Goal: Task Accomplishment & Management: Use online tool/utility

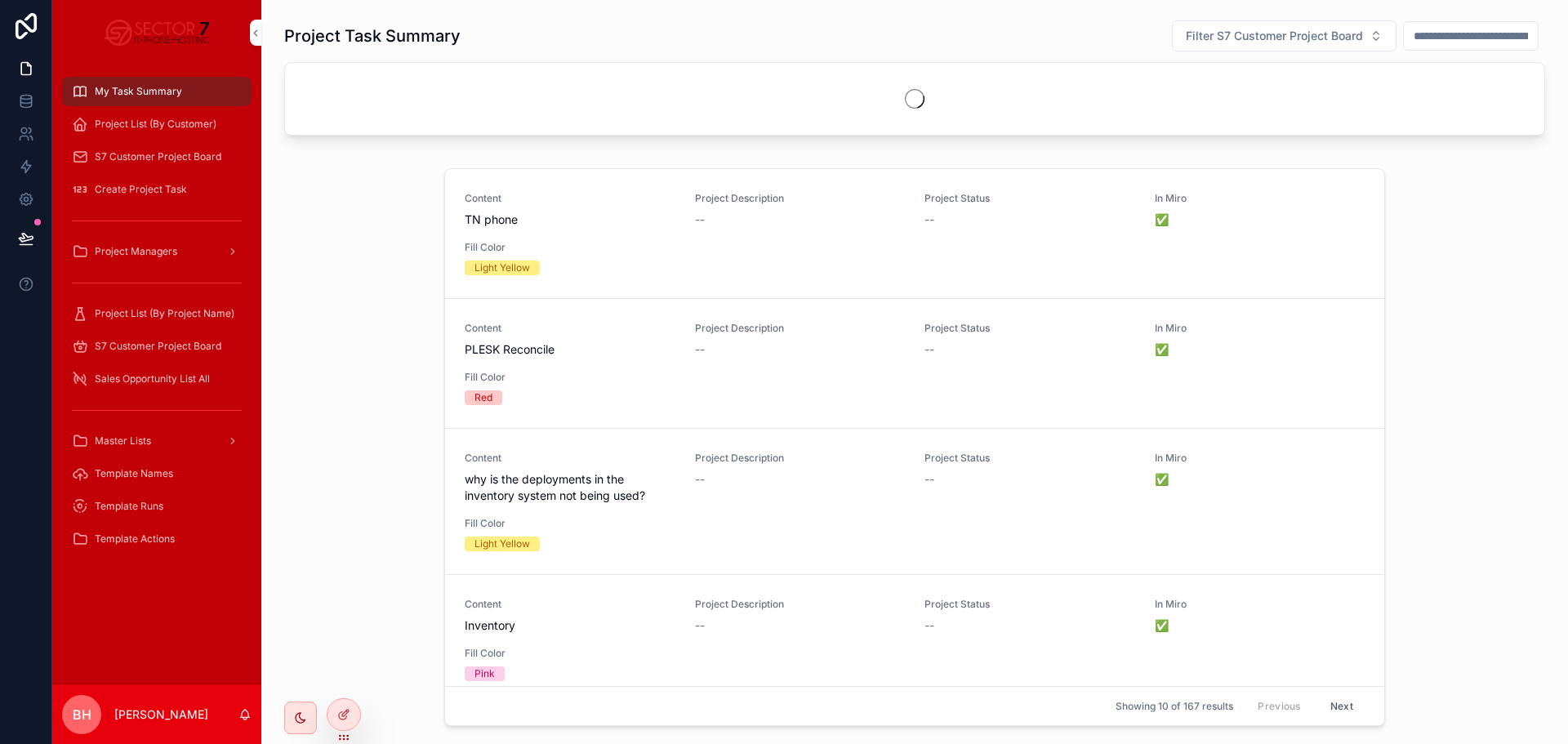
click at [380, 158] on div "Project Task Summary Filter S7 Customer Project Board Content TN phone Project …" at bounding box center [915, 421] width 1307 height 843
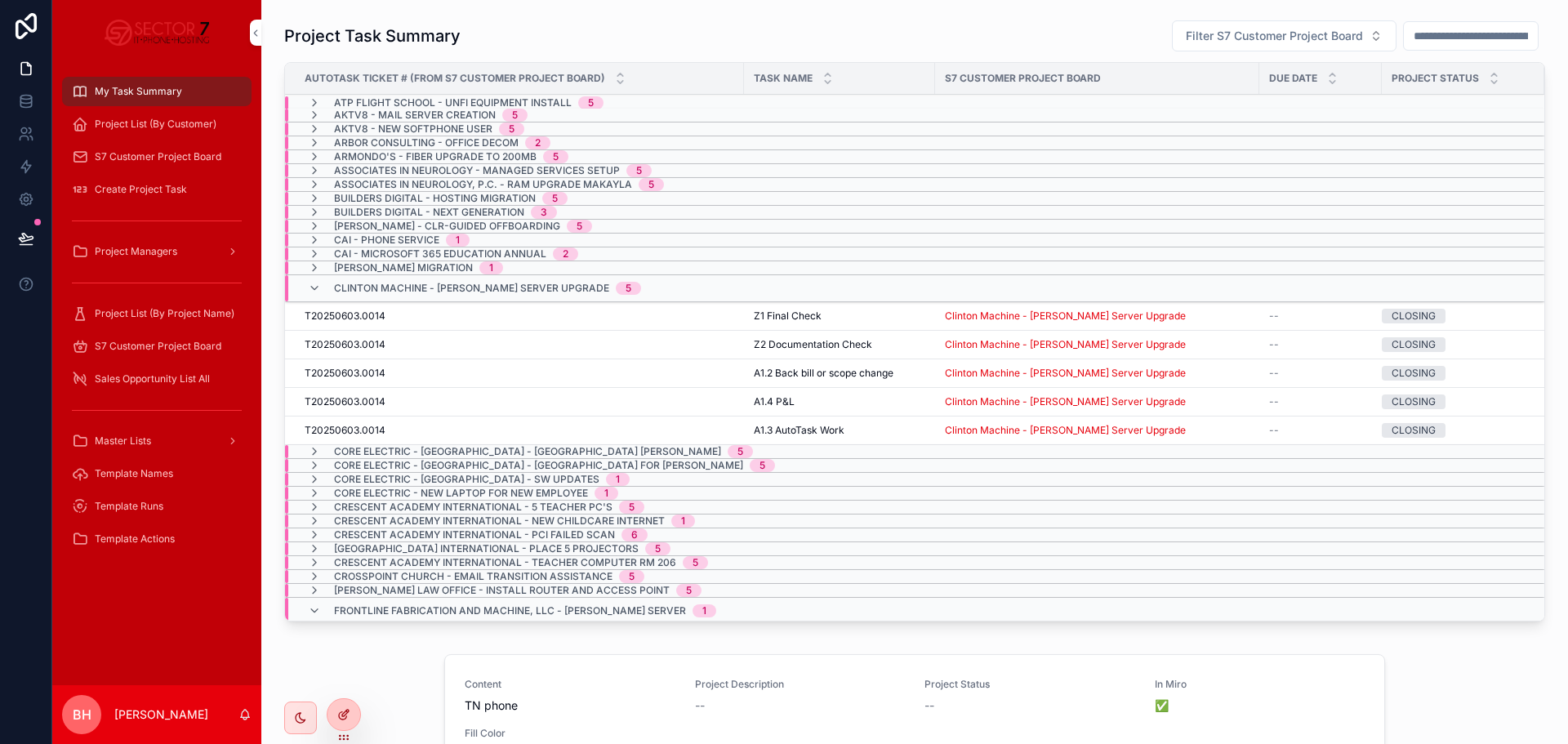
click at [342, 725] on div at bounding box center [344, 715] width 33 height 31
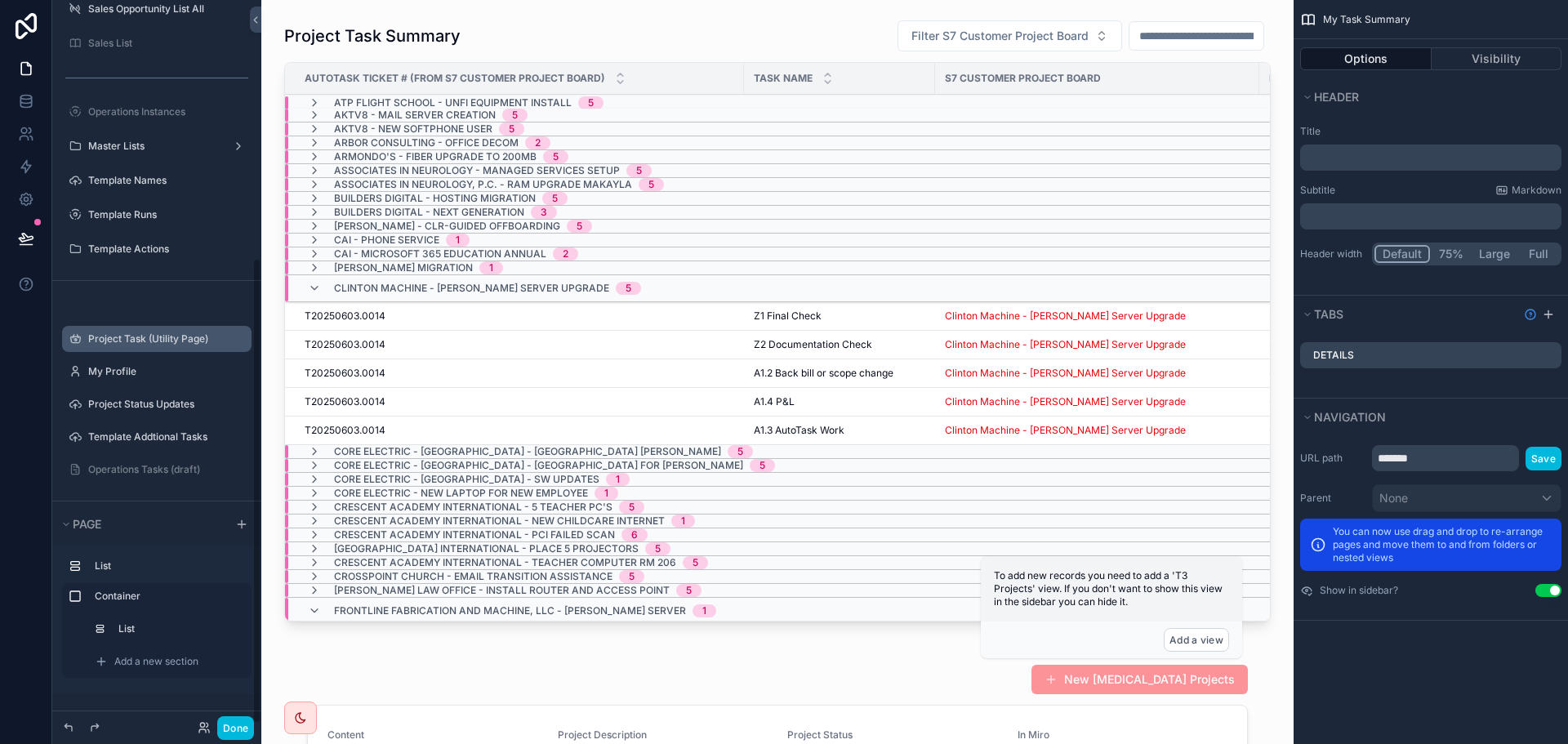
scroll to position [402, 0]
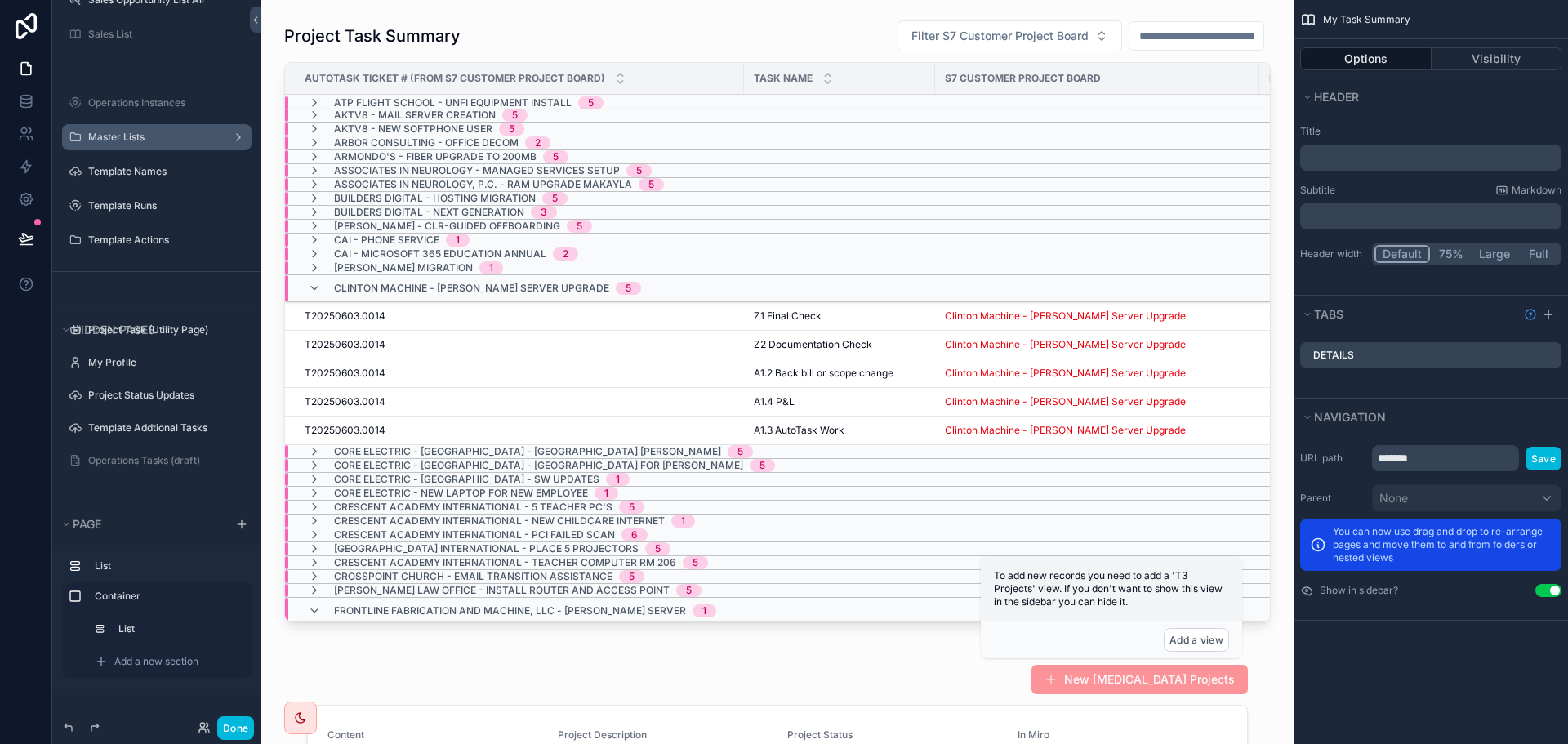
click at [123, 134] on label "Master Lists" at bounding box center [153, 137] width 131 height 13
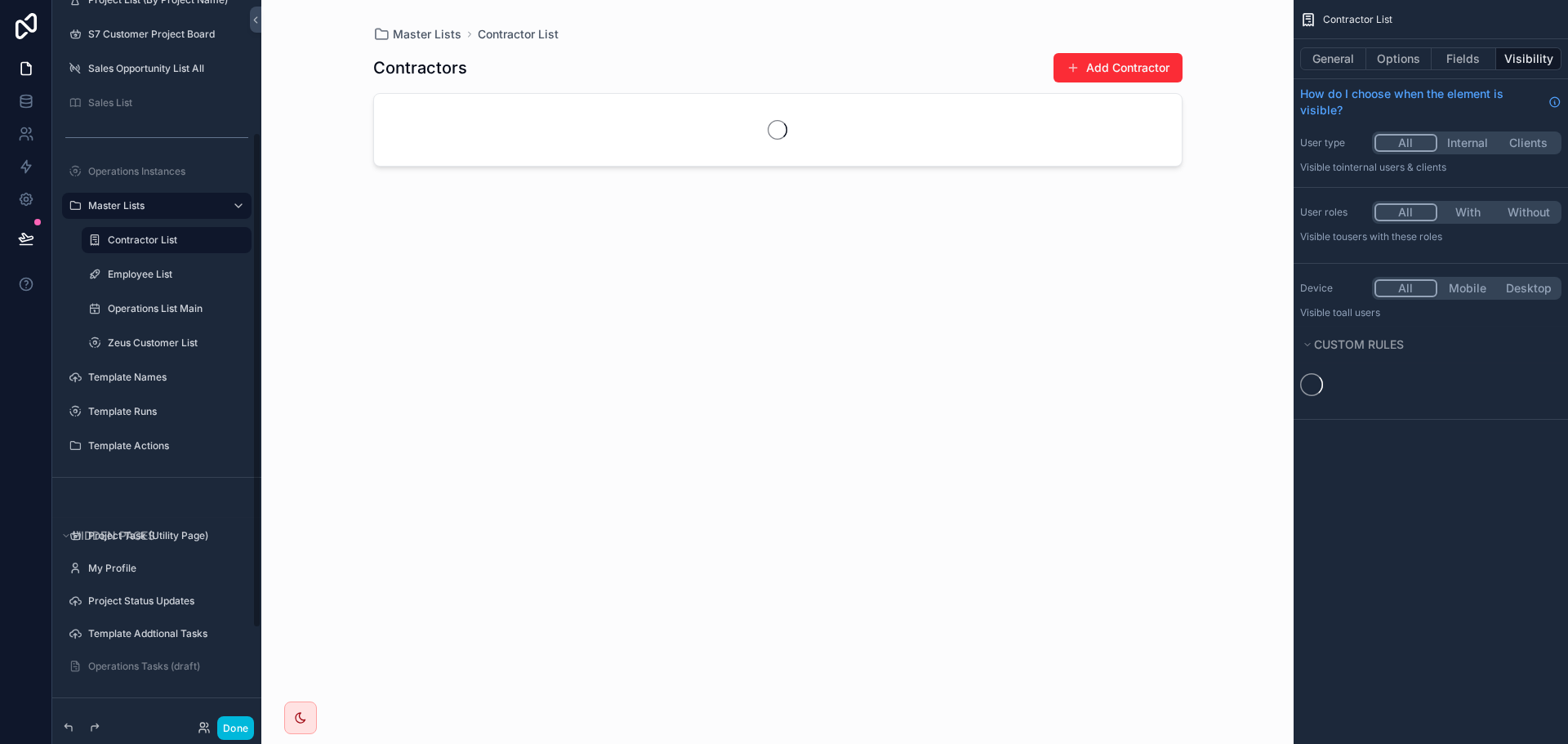
scroll to position [193, 0]
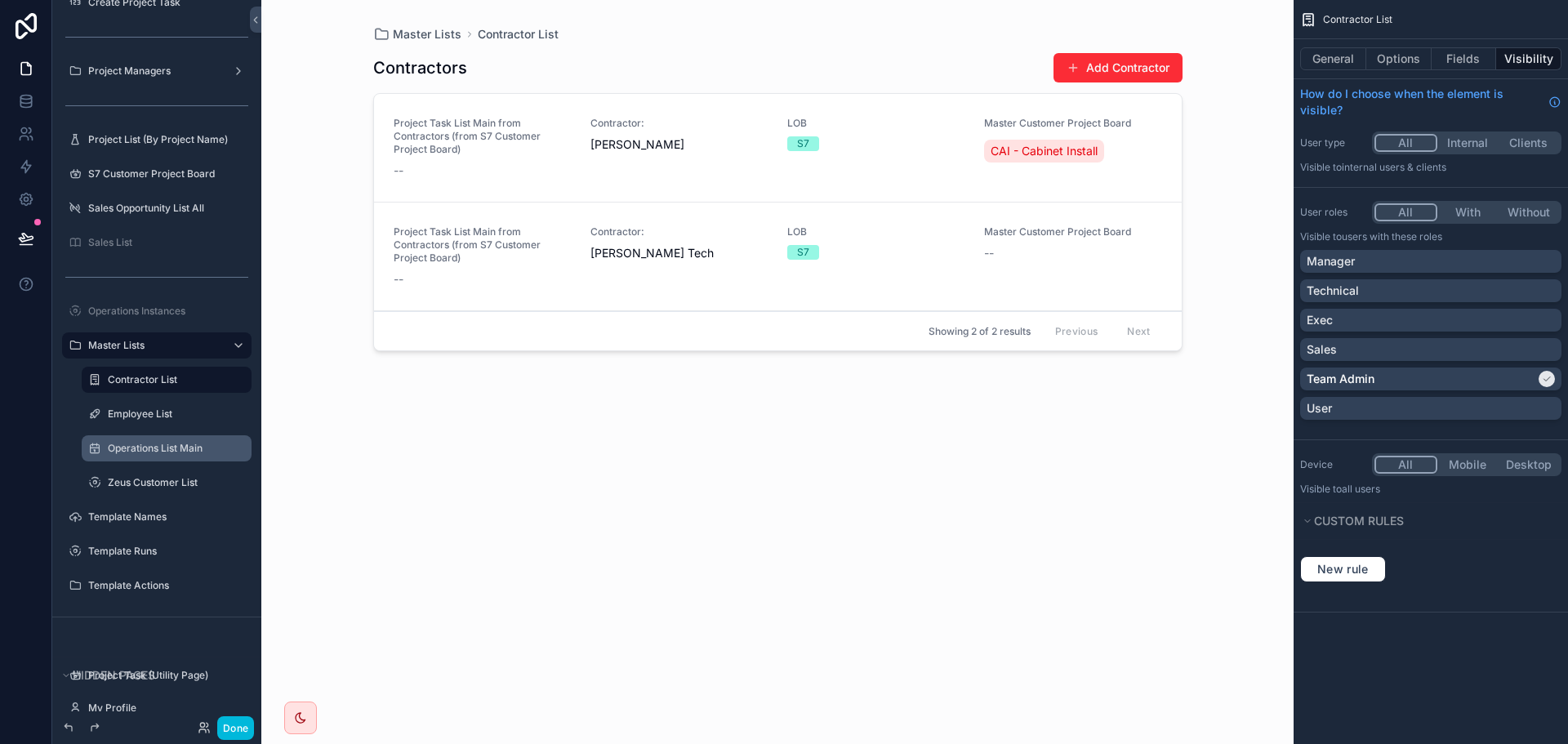
click at [134, 442] on label "Operations List Main" at bounding box center [175, 448] width 134 height 13
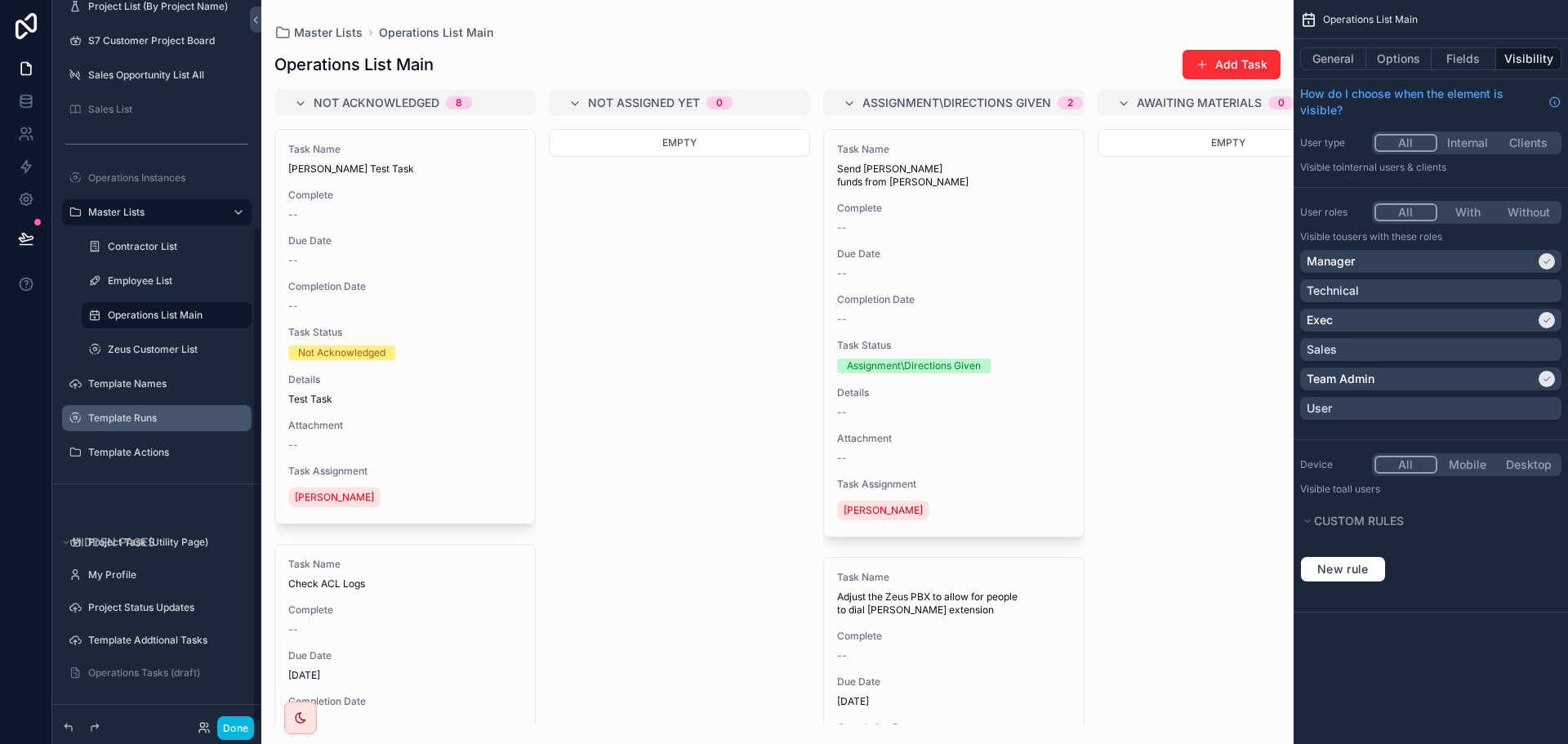
scroll to position [333, 0]
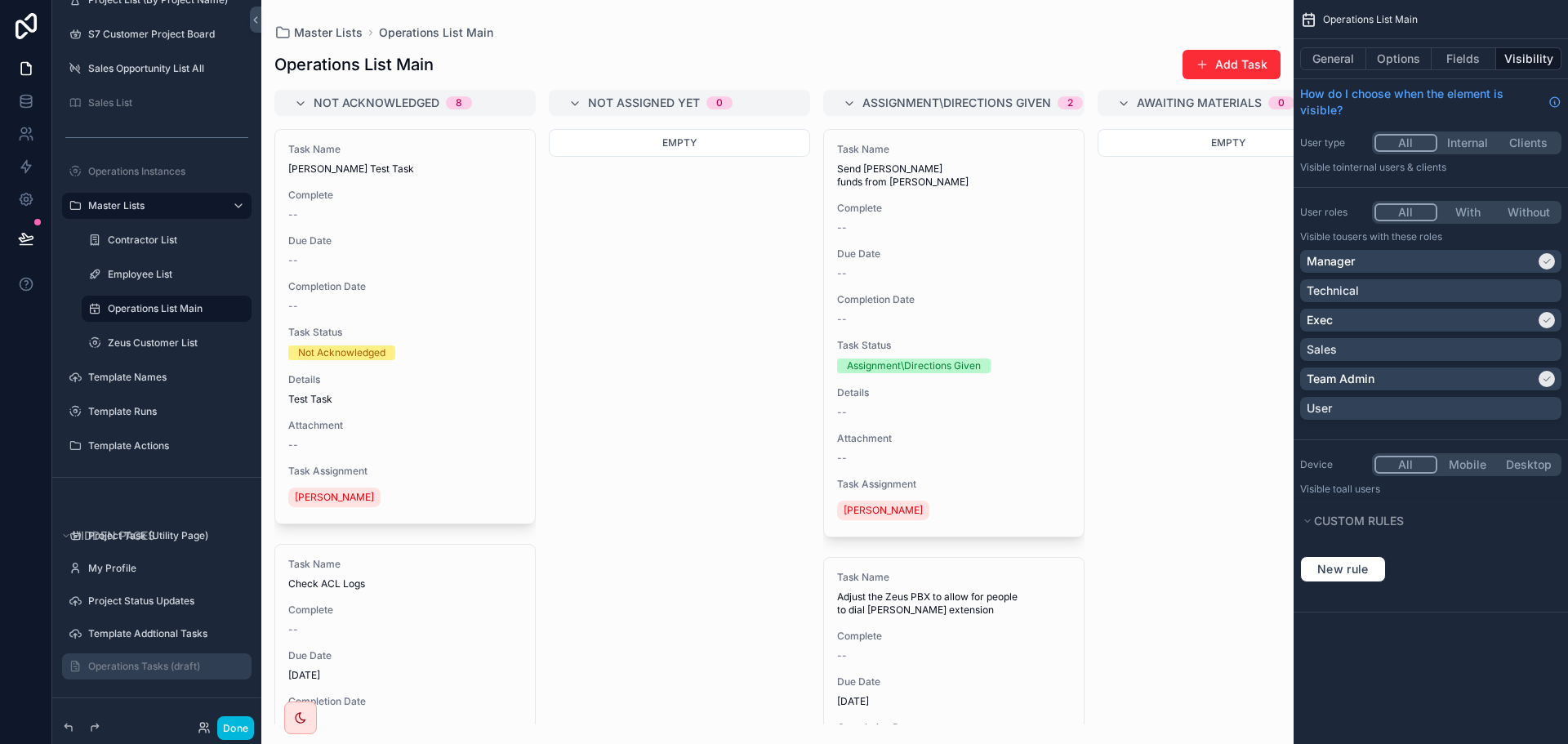
click at [154, 673] on div "Operations Tasks (draft)" at bounding box center [168, 666] width 160 height 13
click at [150, 666] on label "Operations Tasks (draft)" at bounding box center [164, 666] width 153 height 13
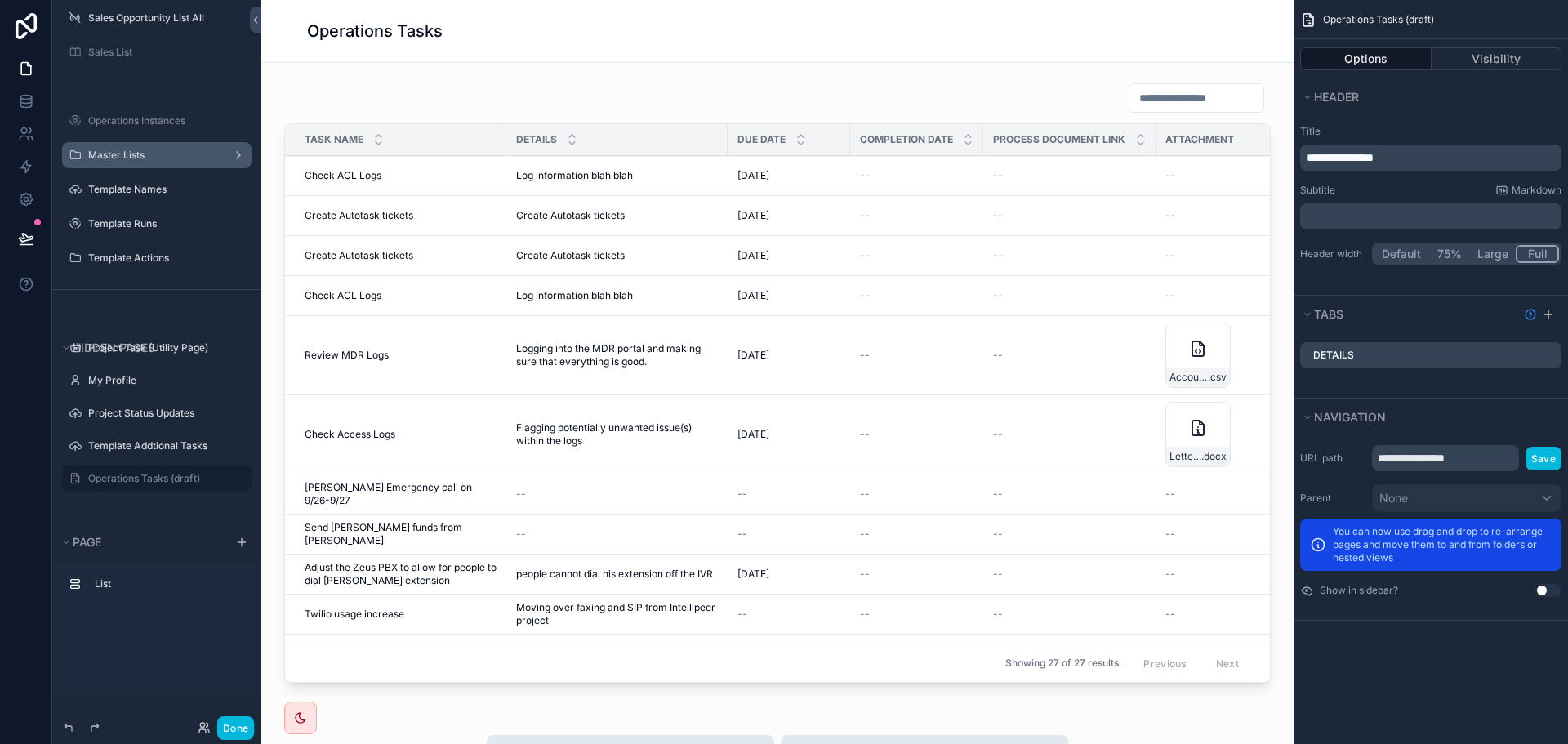
click at [762, 37] on div "Operations Tasks" at bounding box center [777, 30] width 941 height 22
click at [1487, 62] on button "Visibility" at bounding box center [1497, 59] width 131 height 22
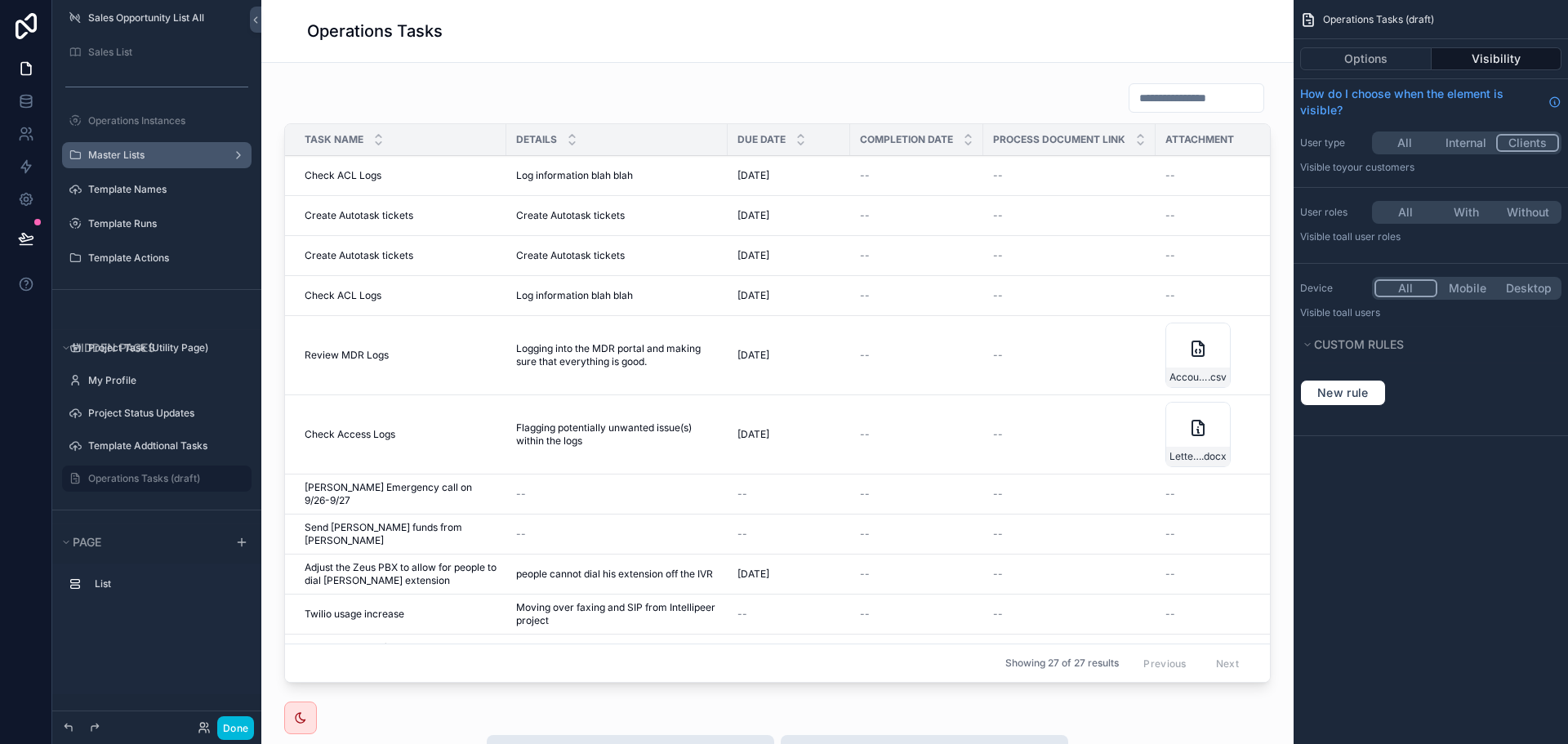
click at [1475, 214] on button "With" at bounding box center [1466, 213] width 61 height 18
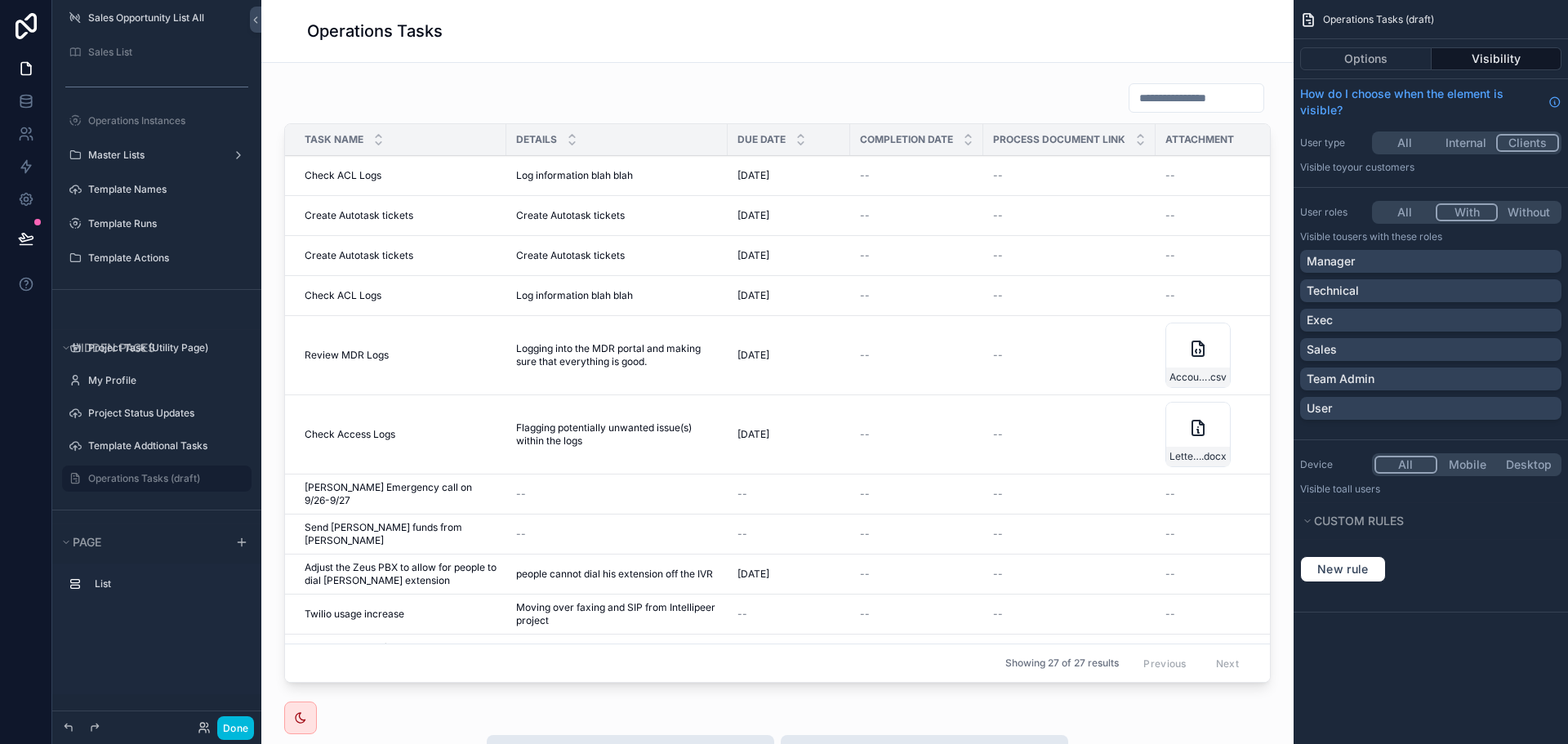
click at [1463, 209] on button "With" at bounding box center [1467, 213] width 62 height 18
click at [1404, 209] on button "All" at bounding box center [1405, 213] width 61 height 18
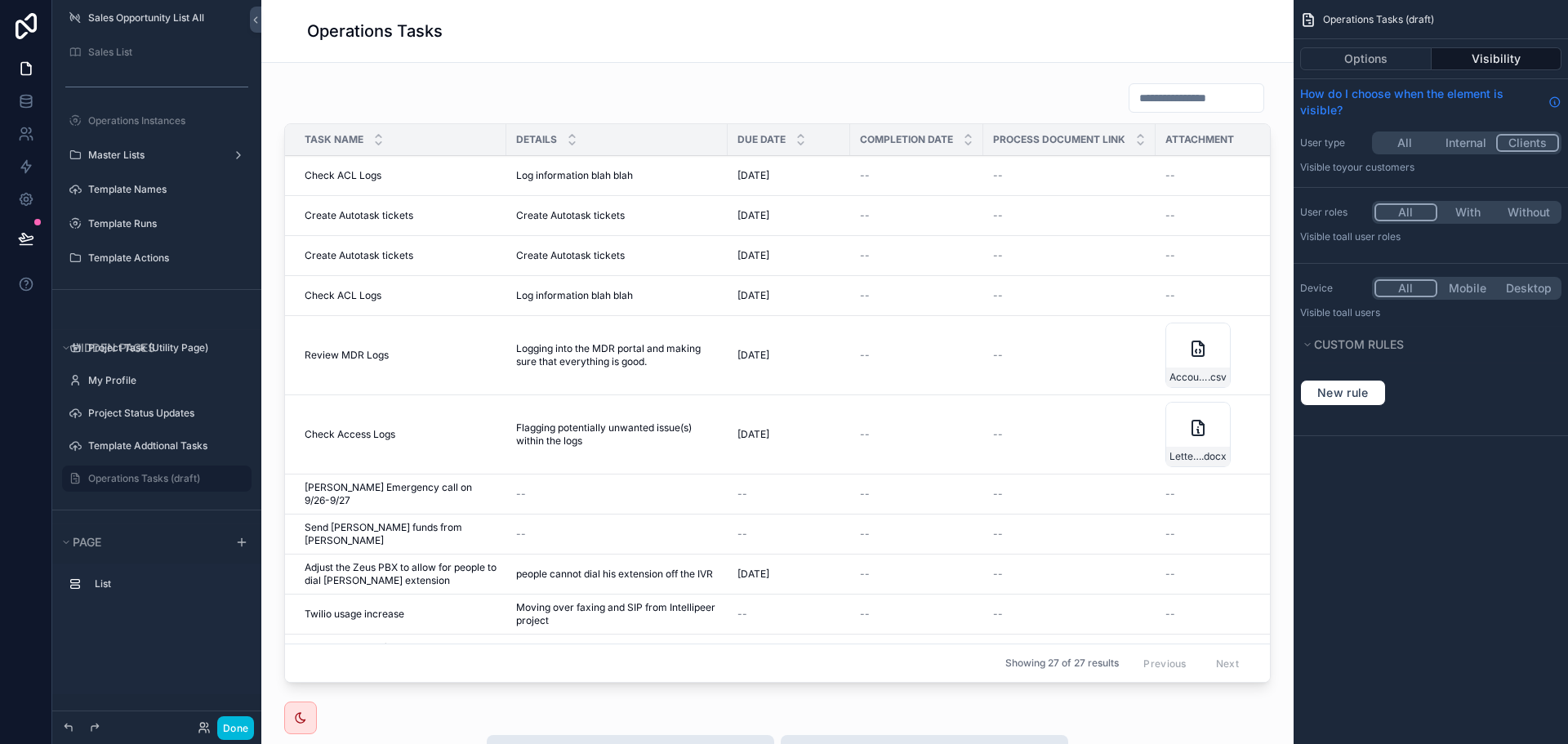
drag, startPoint x: 1538, startPoint y: 210, endPoint x: 1389, endPoint y: 117, distance: 175.6
click at [1538, 209] on button "Without" at bounding box center [1528, 213] width 61 height 18
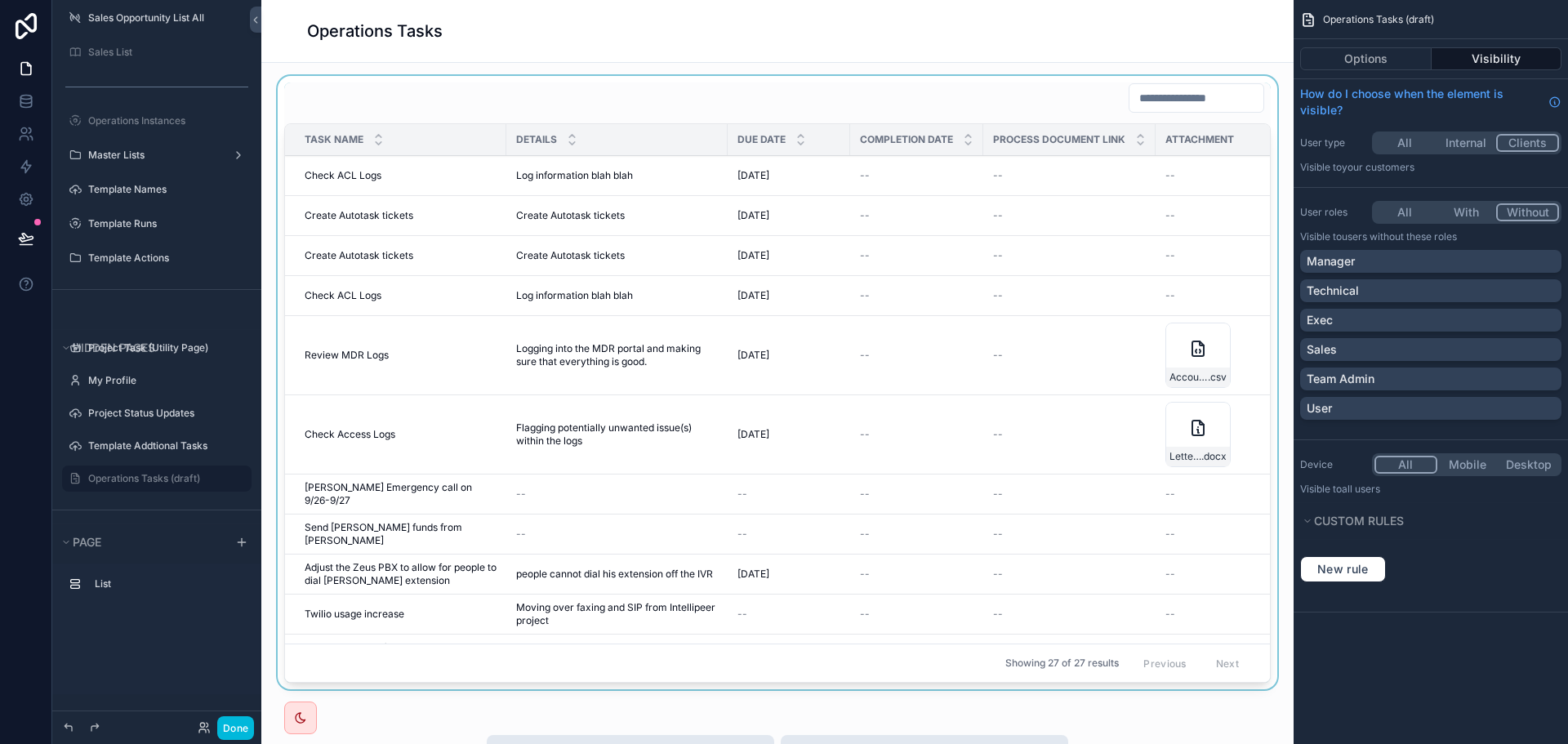
drag, startPoint x: 570, startPoint y: 675, endPoint x: 871, endPoint y: 676, distance: 301.0
click at [871, 676] on div "scrollable content" at bounding box center [777, 386] width 1006 height 620
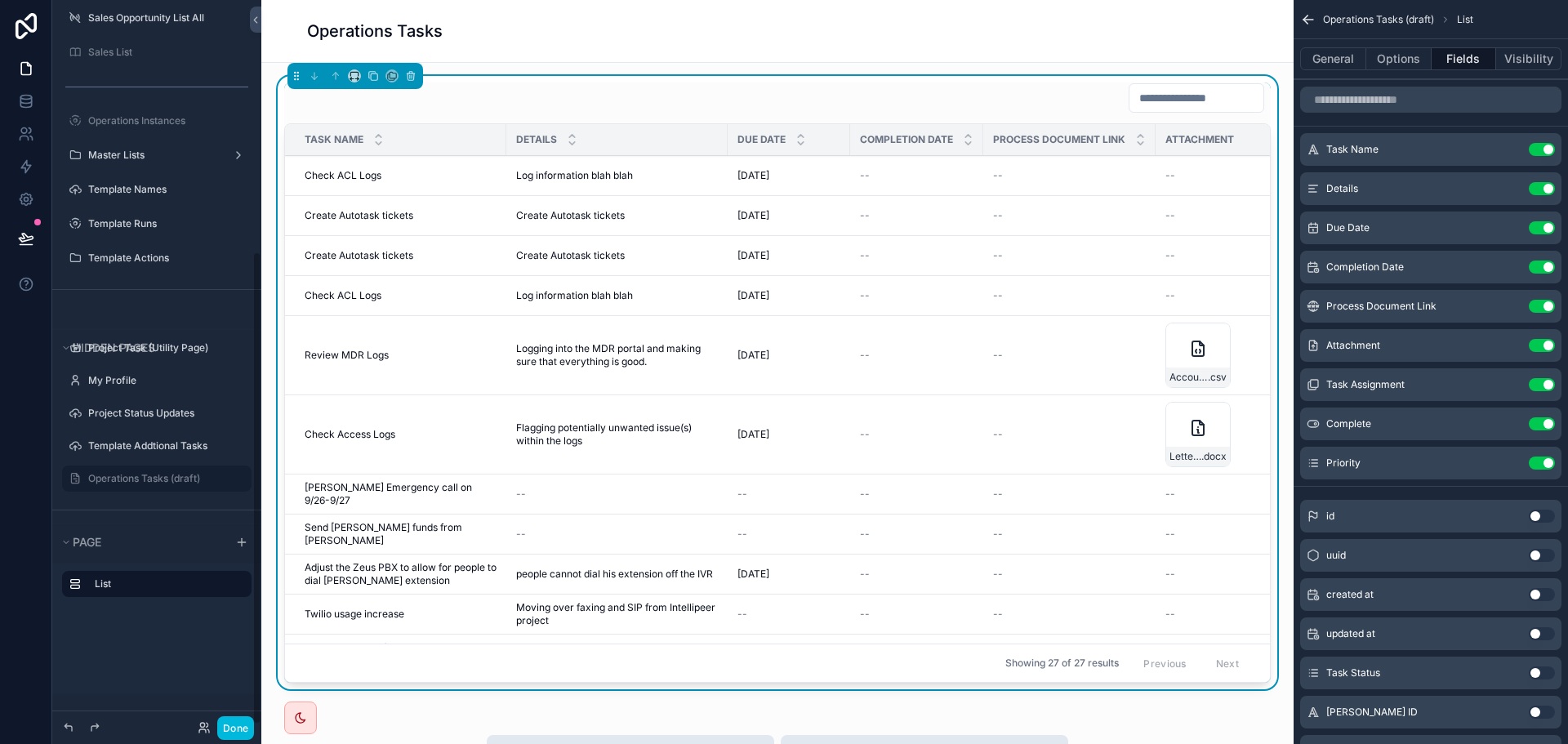
click at [144, 661] on div "List" at bounding box center [157, 629] width 209 height 131
click at [30, 96] on icon at bounding box center [25, 98] width 11 height 4
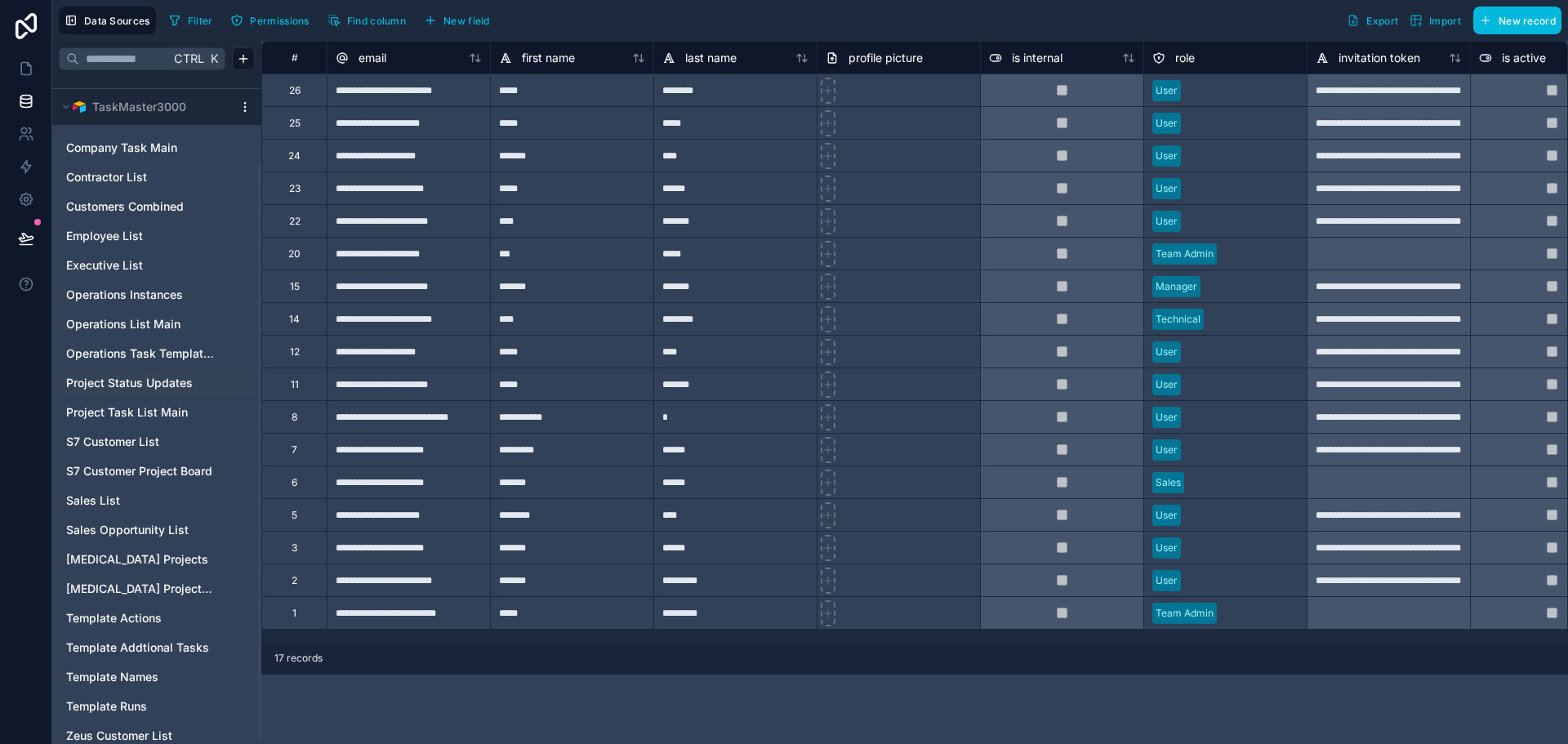
scroll to position [103, 0]
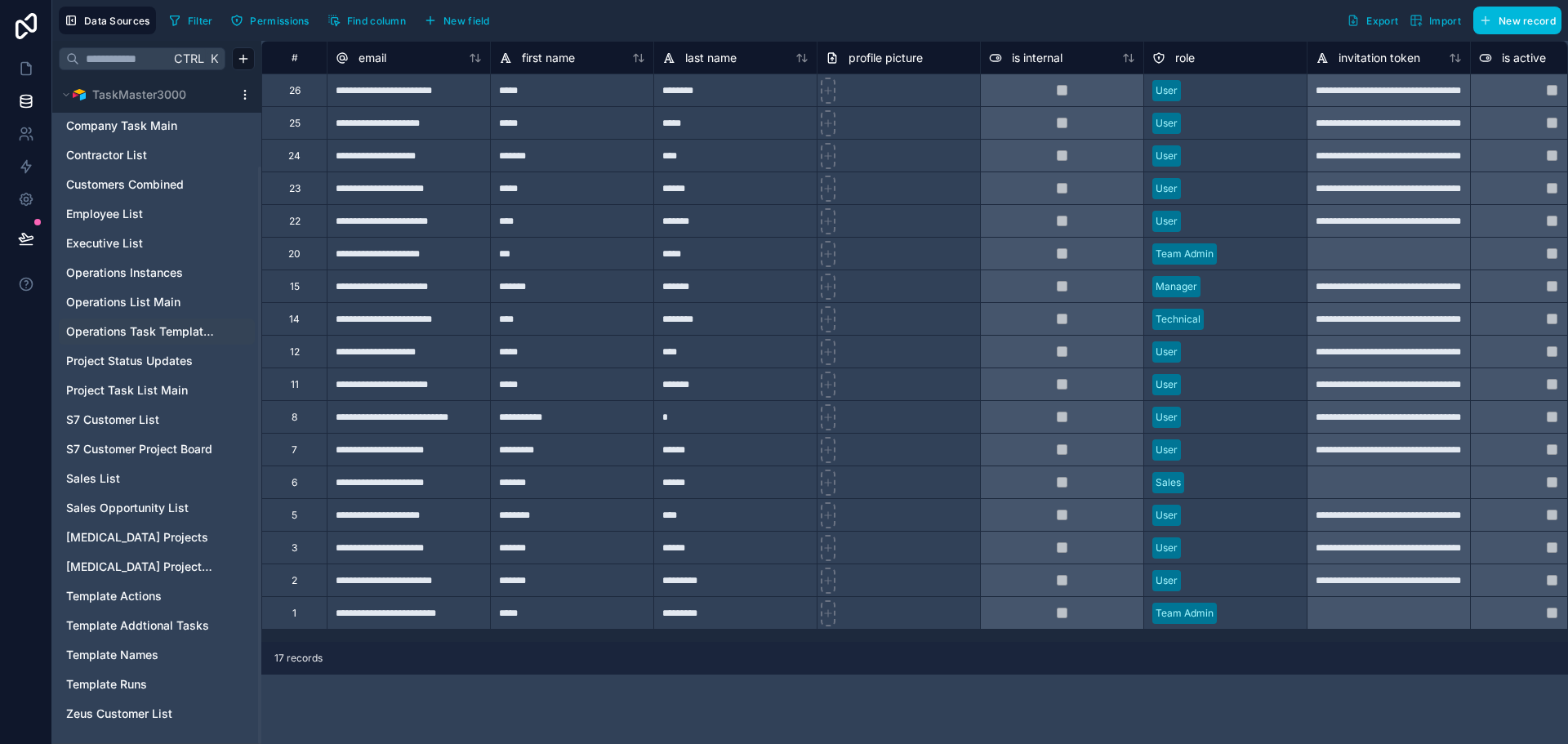
click at [143, 327] on span "Operations Task Templates" at bounding box center [140, 332] width 148 height 17
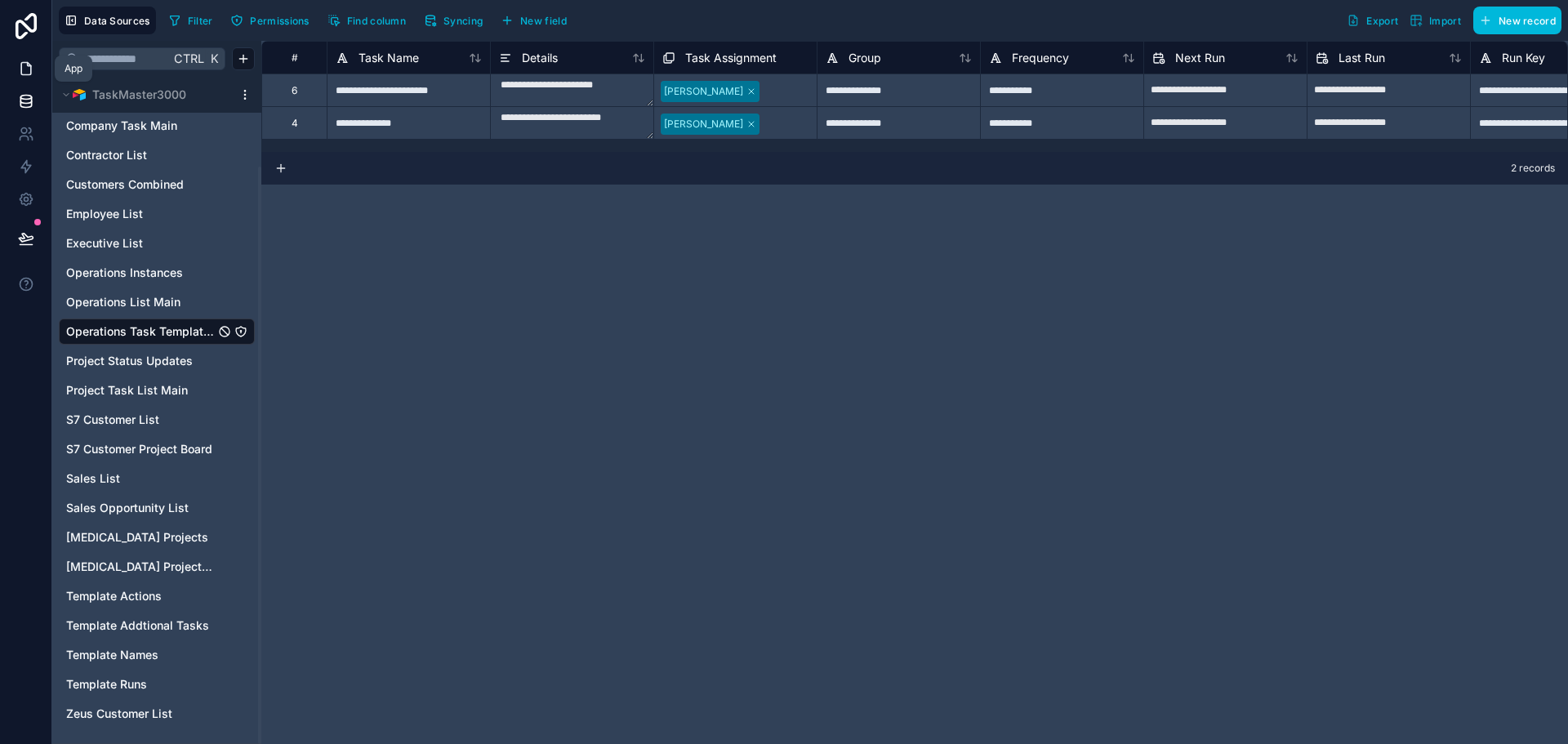
click at [19, 59] on link at bounding box center [25, 69] width 52 height 33
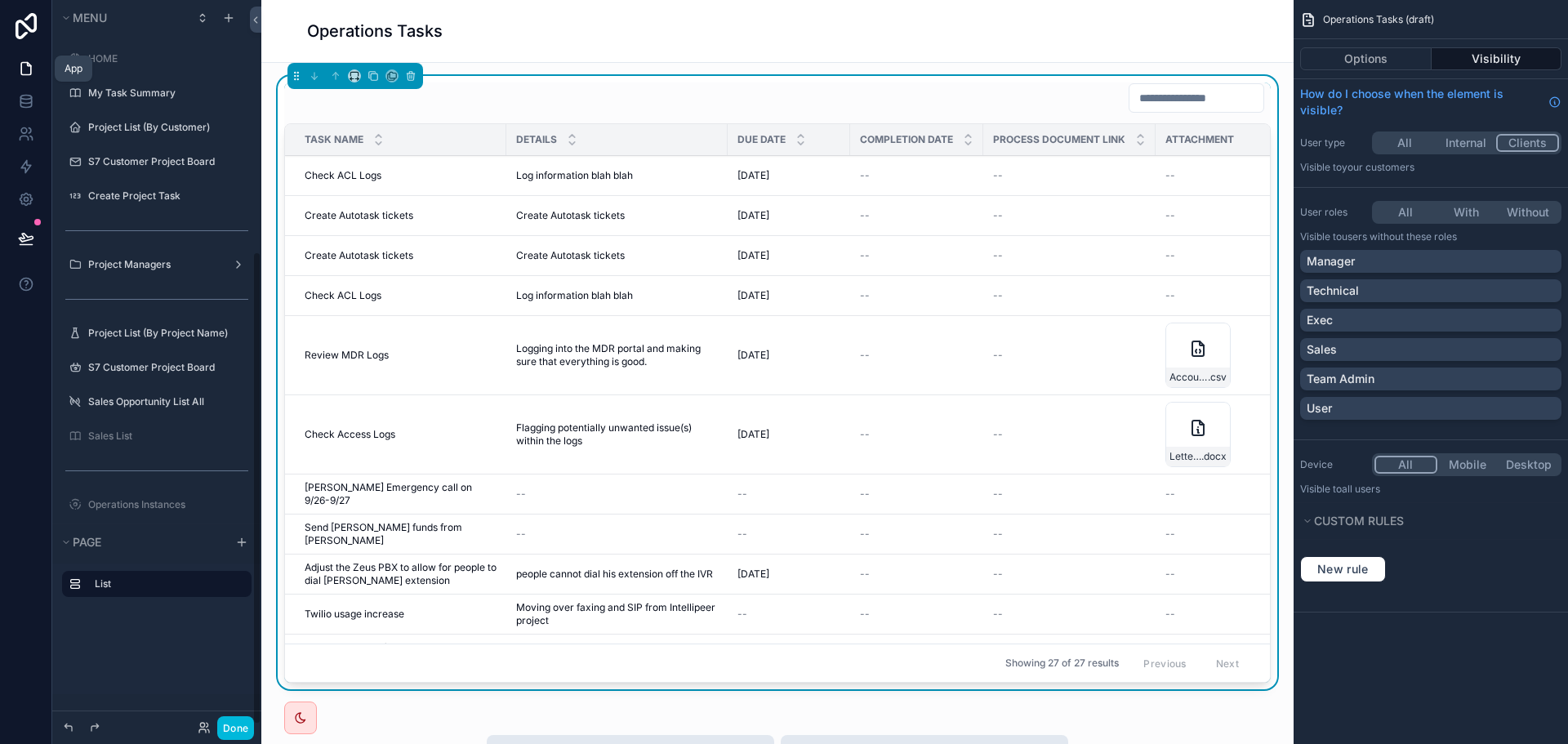
scroll to position [384, 0]
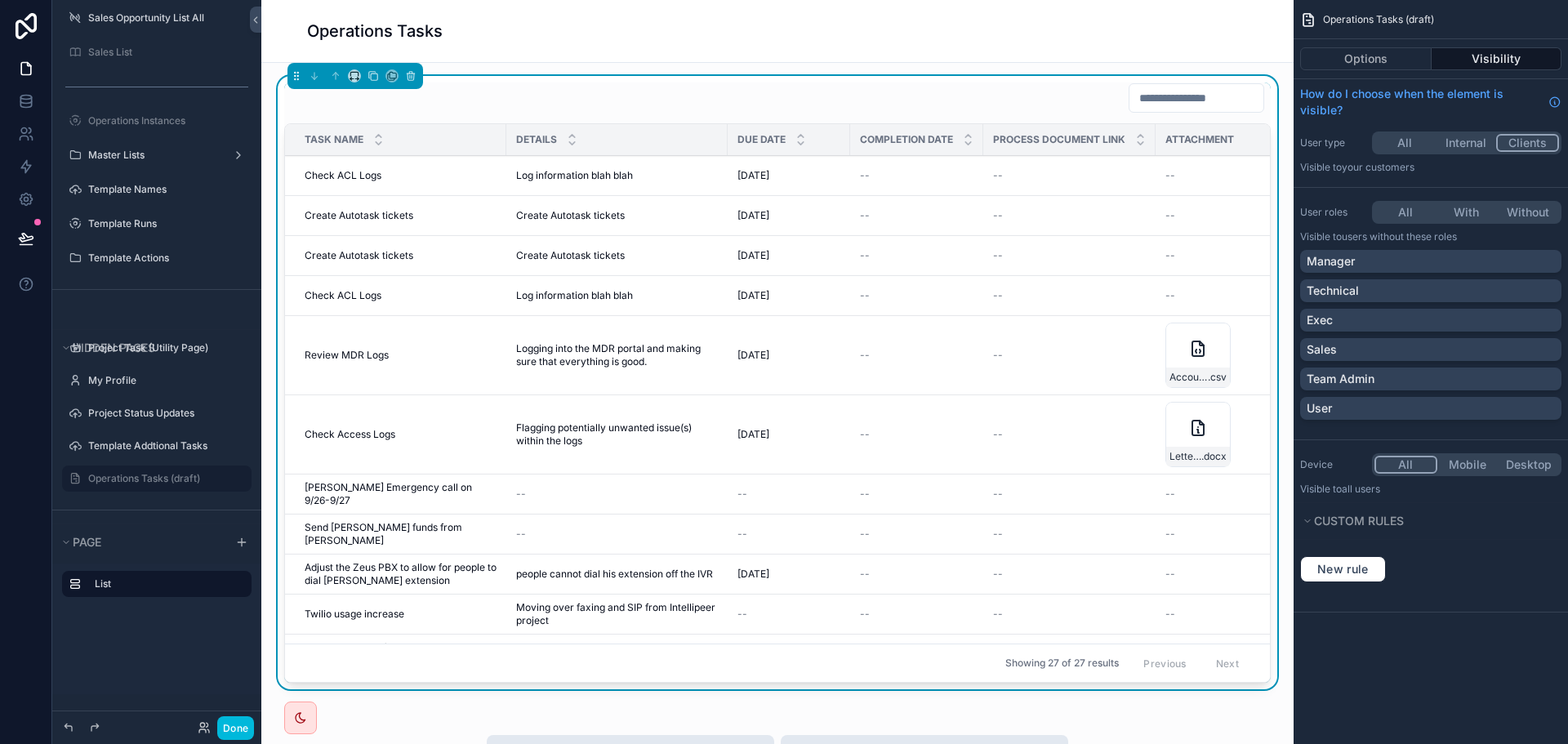
click at [892, 27] on div "Operations Tasks" at bounding box center [777, 30] width 941 height 22
click at [123, 661] on div "List" at bounding box center [157, 629] width 209 height 131
click at [238, 540] on icon "scrollable content" at bounding box center [241, 541] width 13 height 13
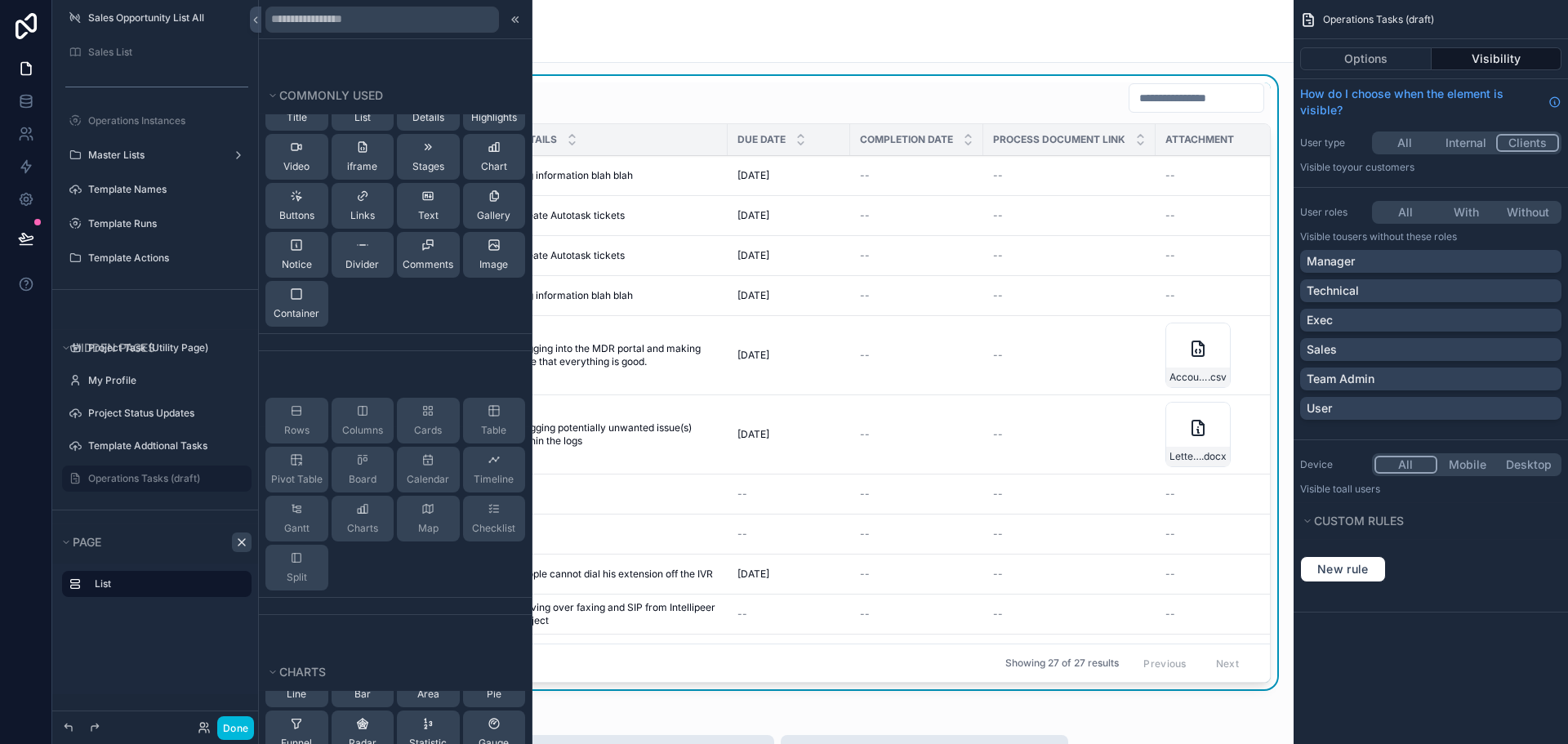
scroll to position [0, 0]
click at [147, 661] on div "List" at bounding box center [157, 629] width 209 height 131
click at [230, 535] on div "scrollable content" at bounding box center [242, 542] width 26 height 20
click at [65, 540] on icon "scrollable content" at bounding box center [66, 542] width 10 height 10
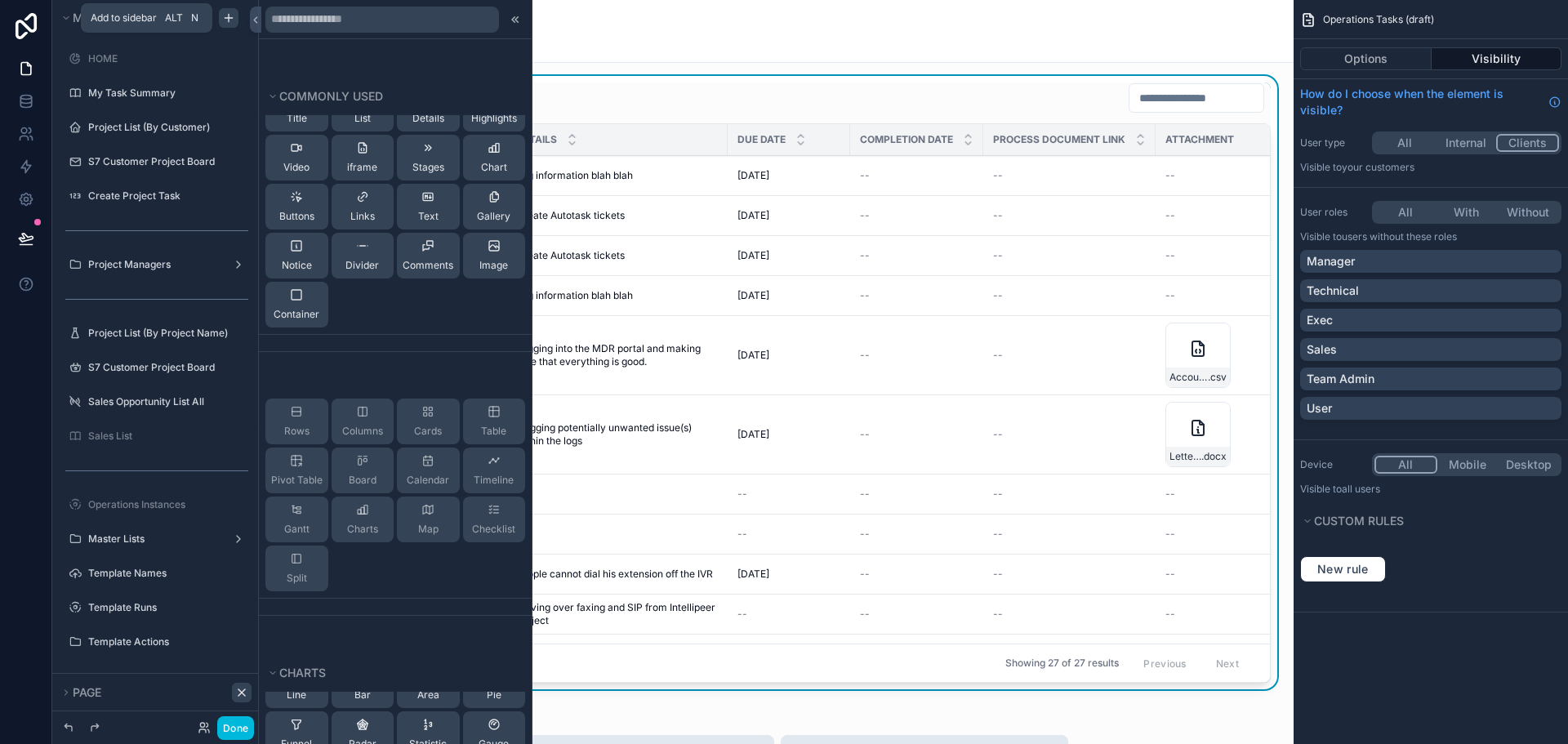
click at [229, 16] on icon "scrollable content" at bounding box center [228, 18] width 13 height 13
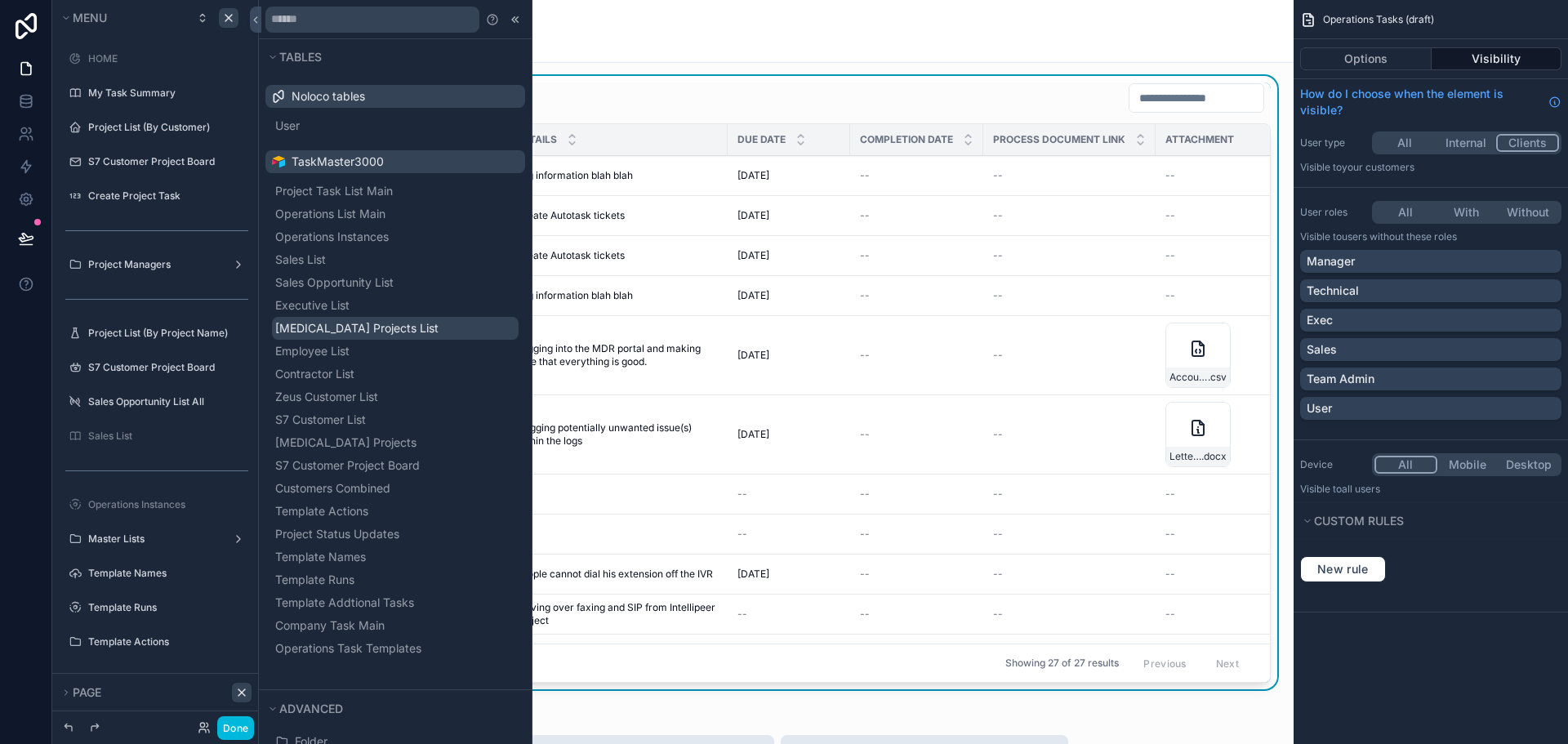
scroll to position [118, 0]
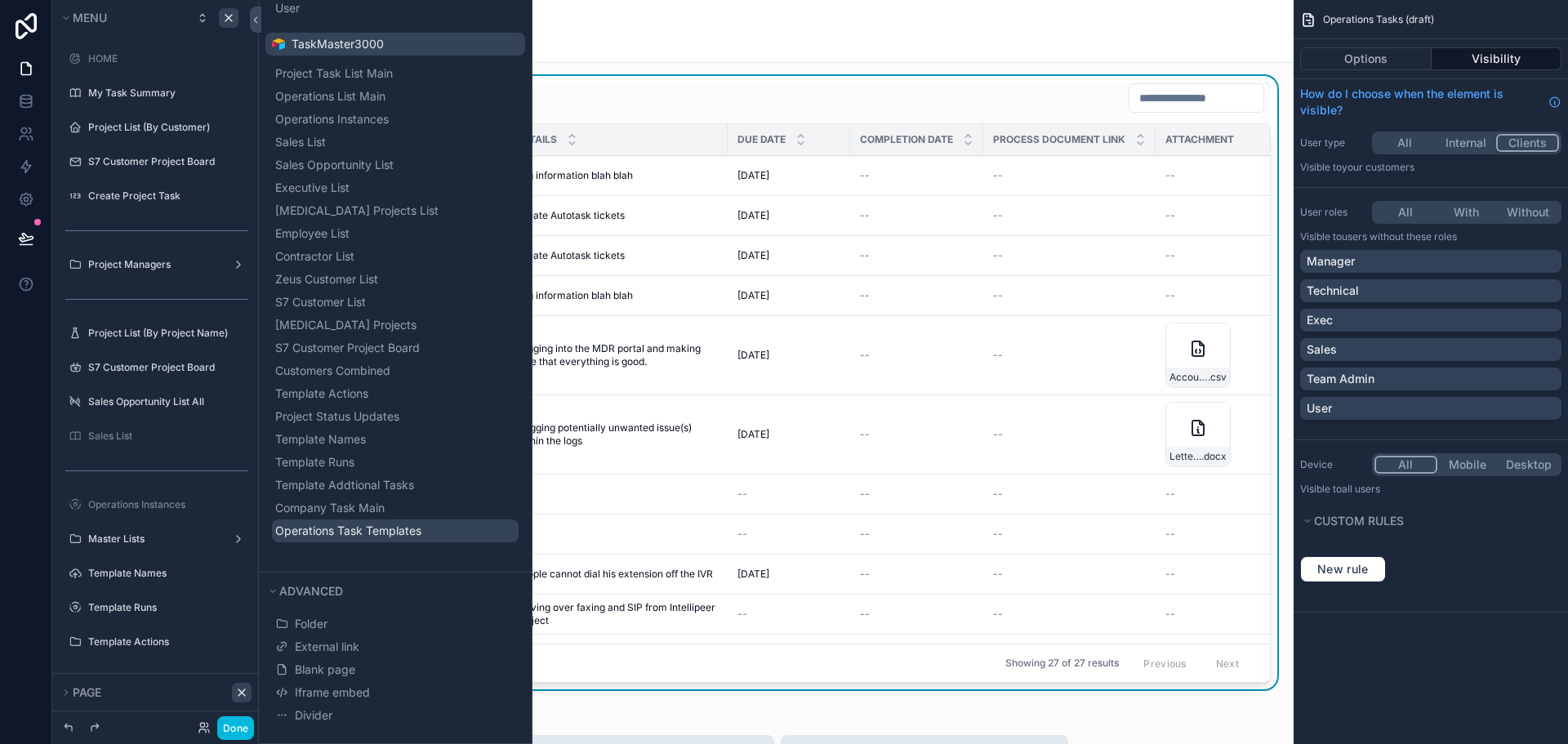
click at [372, 530] on span "Operations Task Templates" at bounding box center [348, 530] width 146 height 17
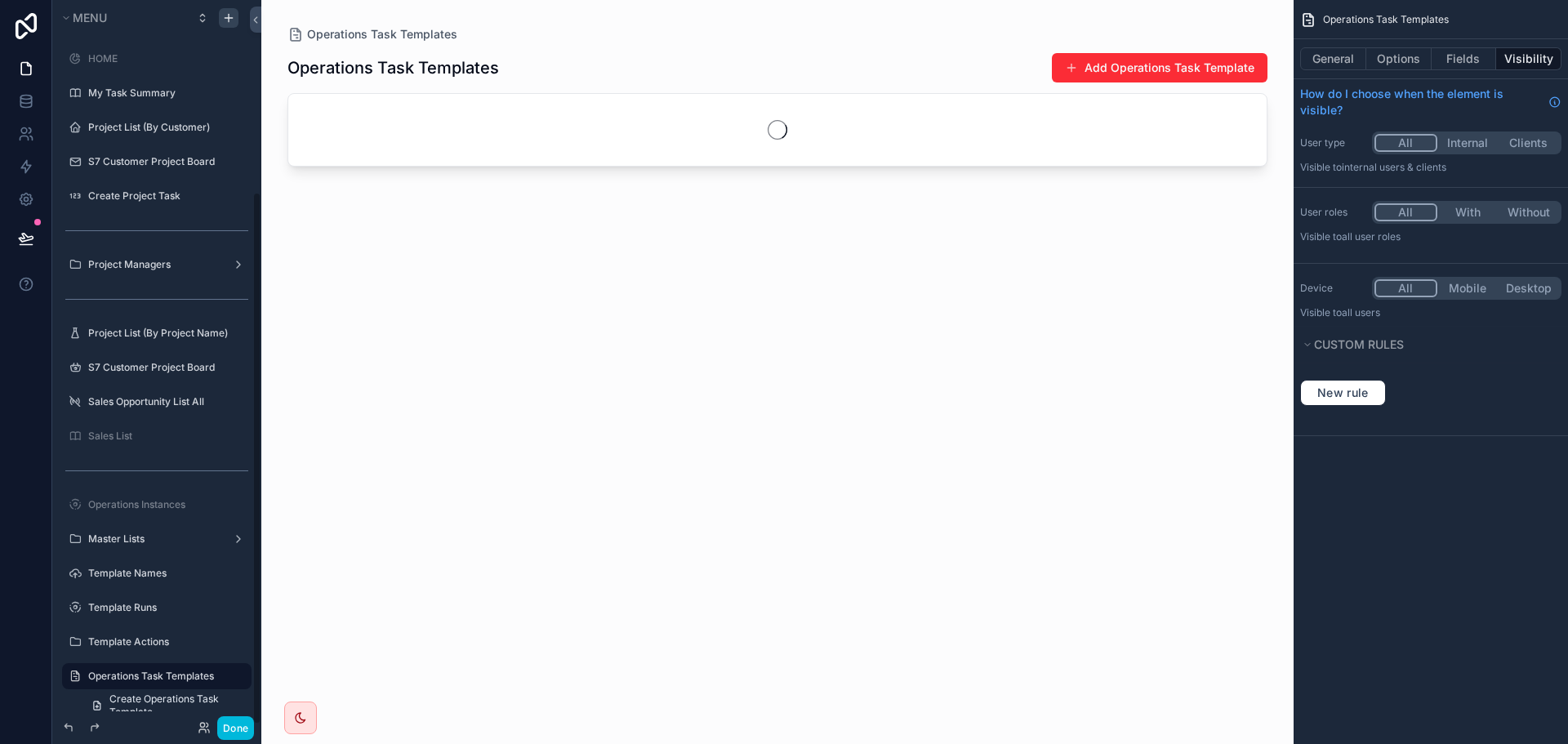
scroll to position [259, 0]
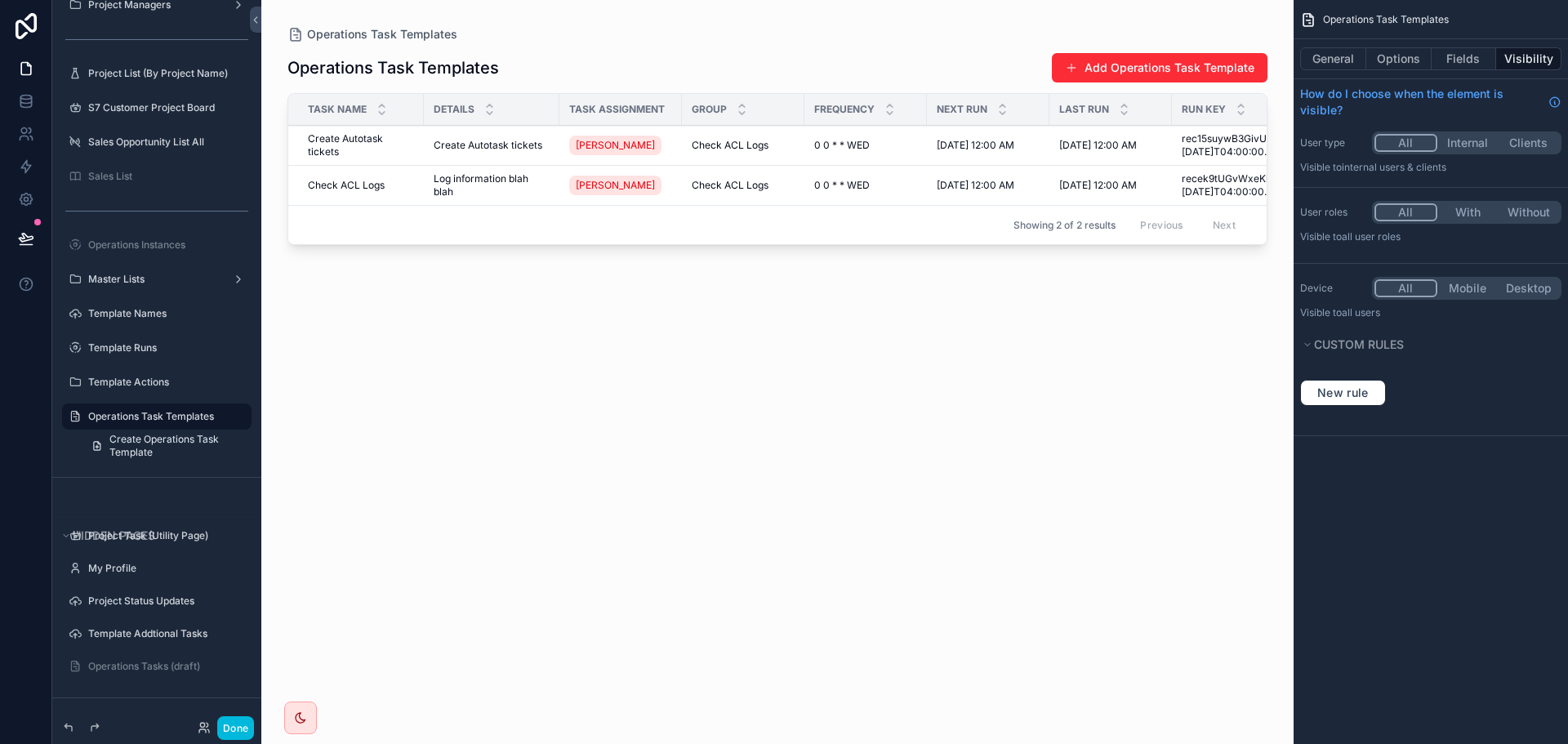
click at [1456, 215] on button "With" at bounding box center [1468, 213] width 61 height 18
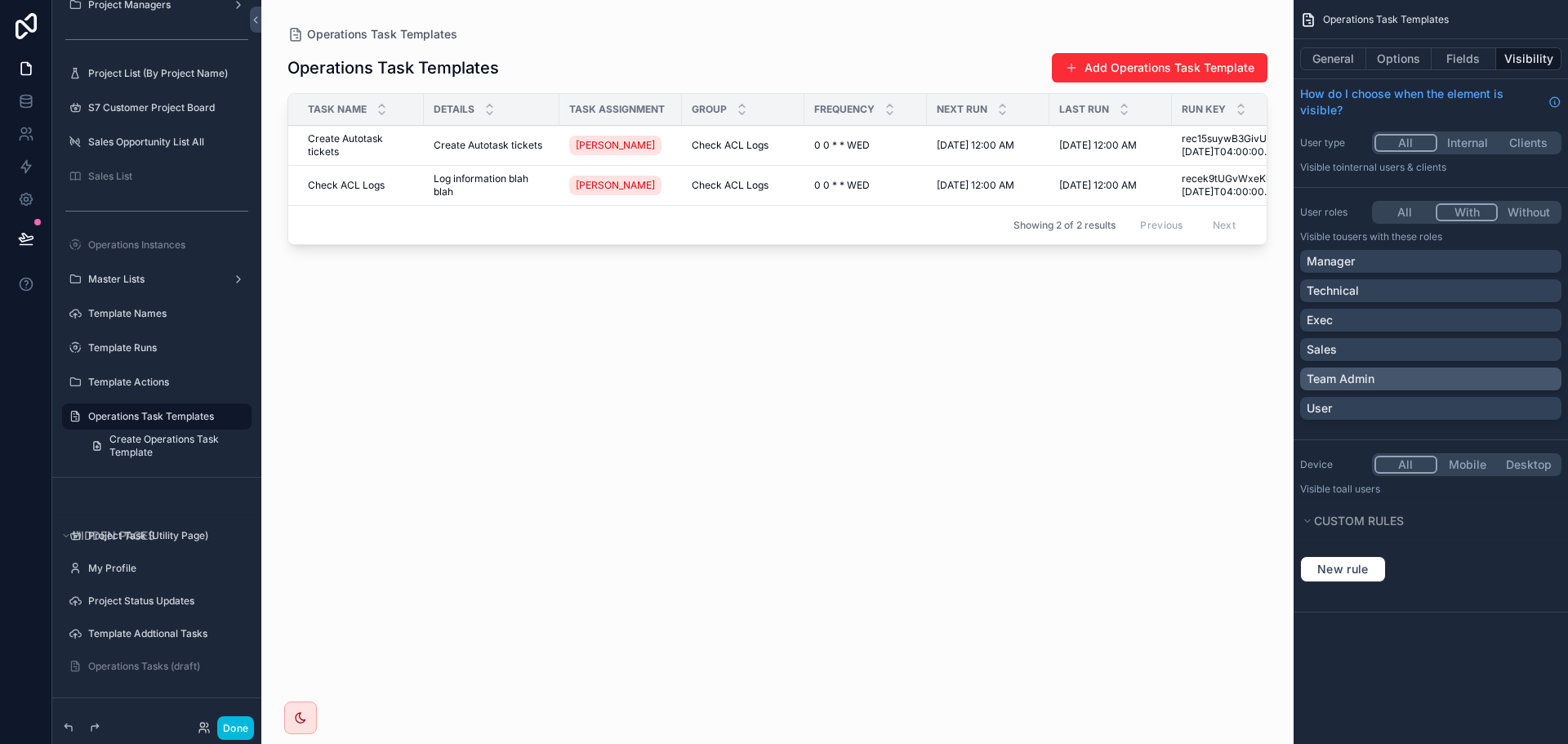
click at [1340, 385] on p "Team Admin" at bounding box center [1341, 378] width 68 height 17
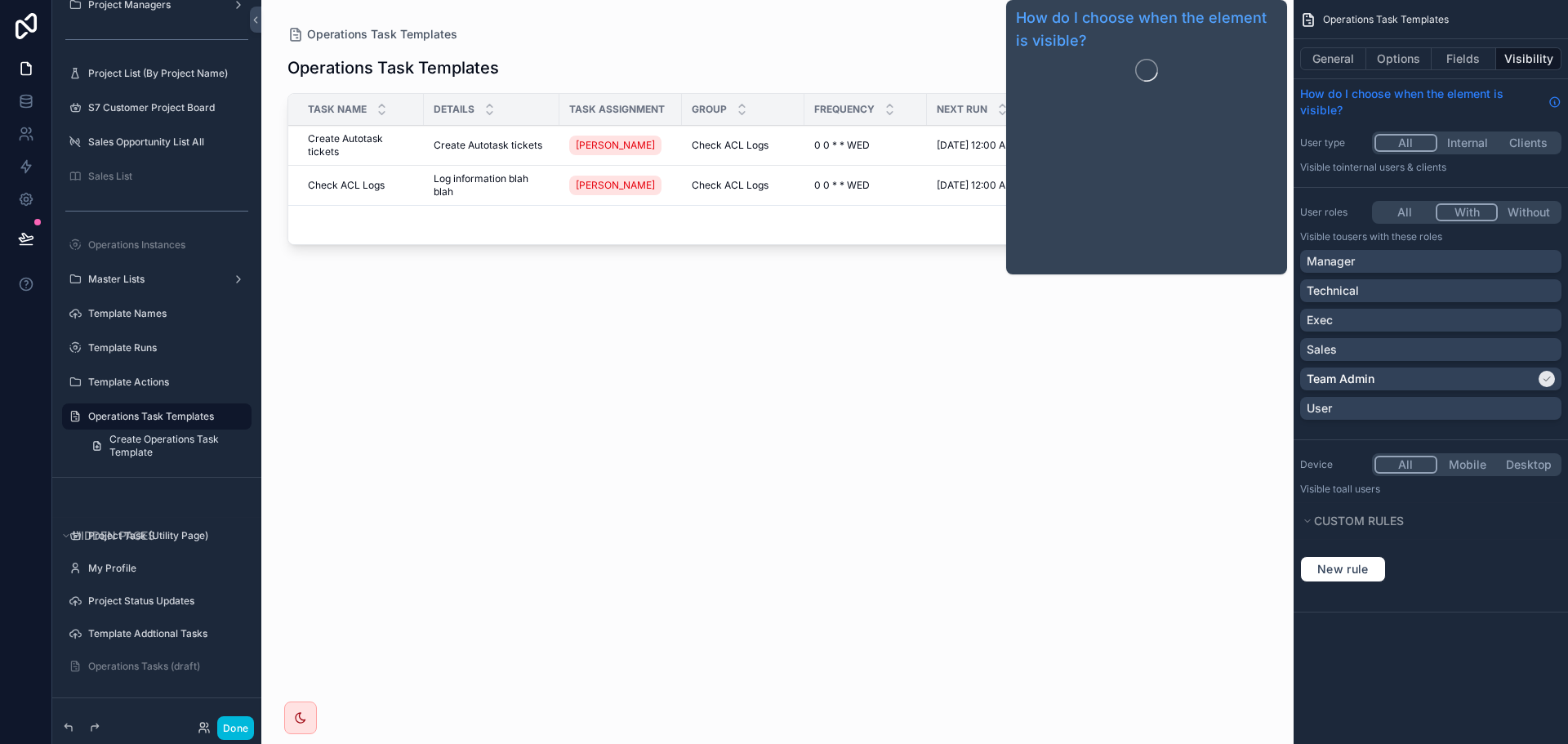
click at [1415, 118] on span "How do I choose when the element is visible?" at bounding box center [1421, 102] width 242 height 33
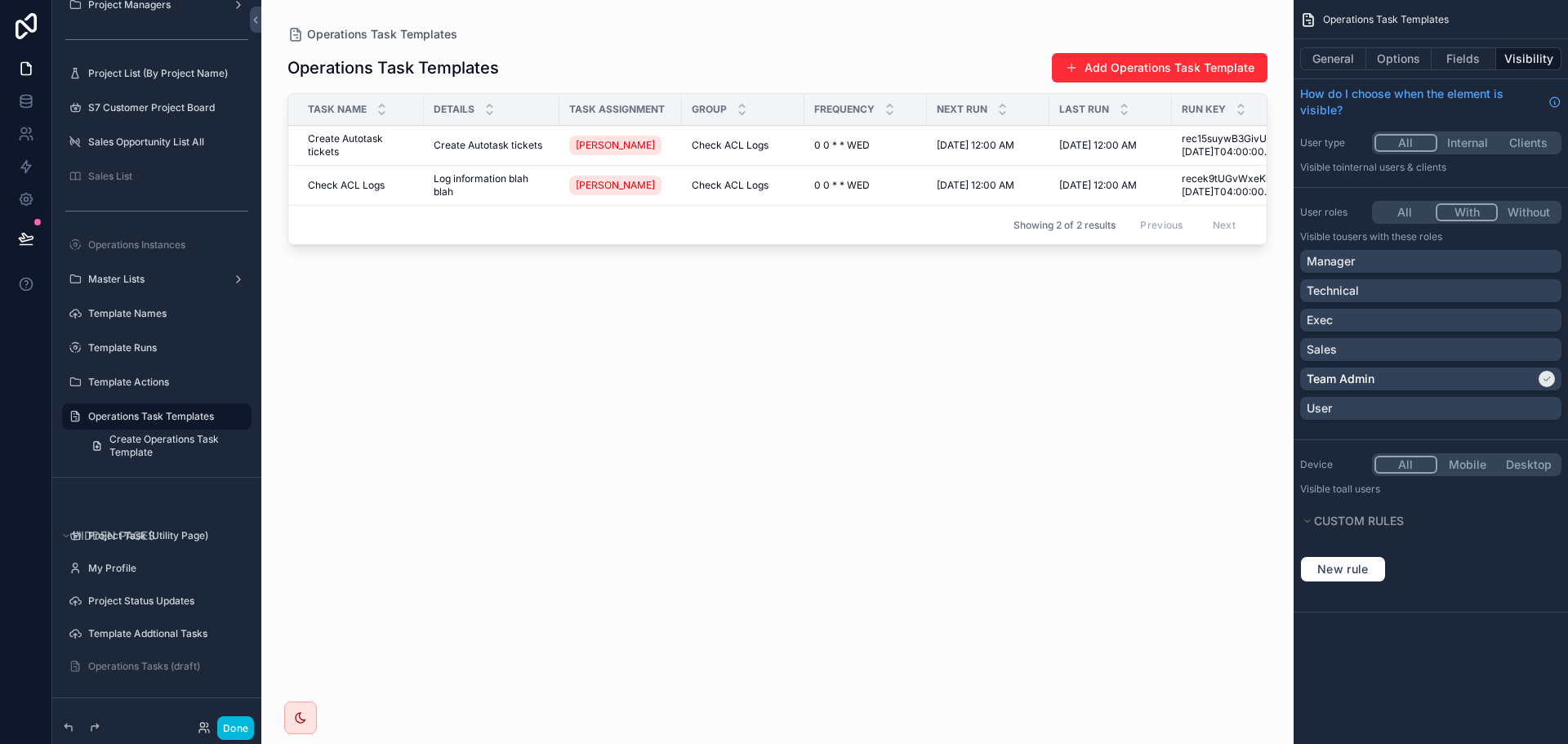
click at [1442, 663] on div "Operations Task Templates General Options Fields Visibility How do I choose whe…" at bounding box center [1431, 372] width 274 height 744
click at [1023, 436] on div "scrollable content" at bounding box center [777, 362] width 1033 height 724
click at [1126, 66] on button "Add Operations Task Template" at bounding box center [1159, 67] width 216 height 29
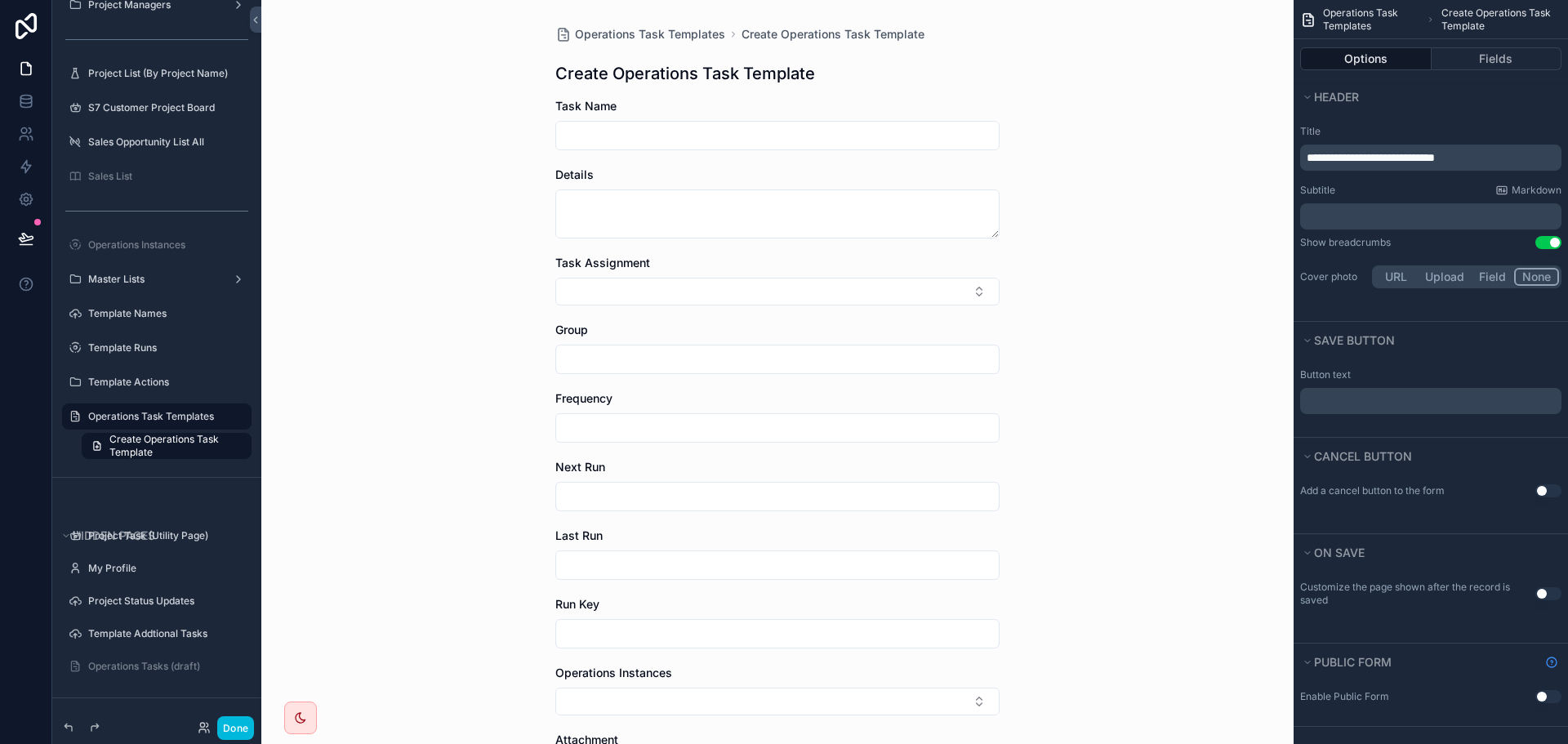
click at [1225, 203] on div "Operations Task Templates Create Operations Task Template Create Operations Tas…" at bounding box center [777, 372] width 1033 height 744
drag, startPoint x: 1490, startPoint y: 57, endPoint x: 1479, endPoint y: 62, distance: 12.1
click at [1488, 61] on button "Fields" at bounding box center [1497, 59] width 131 height 22
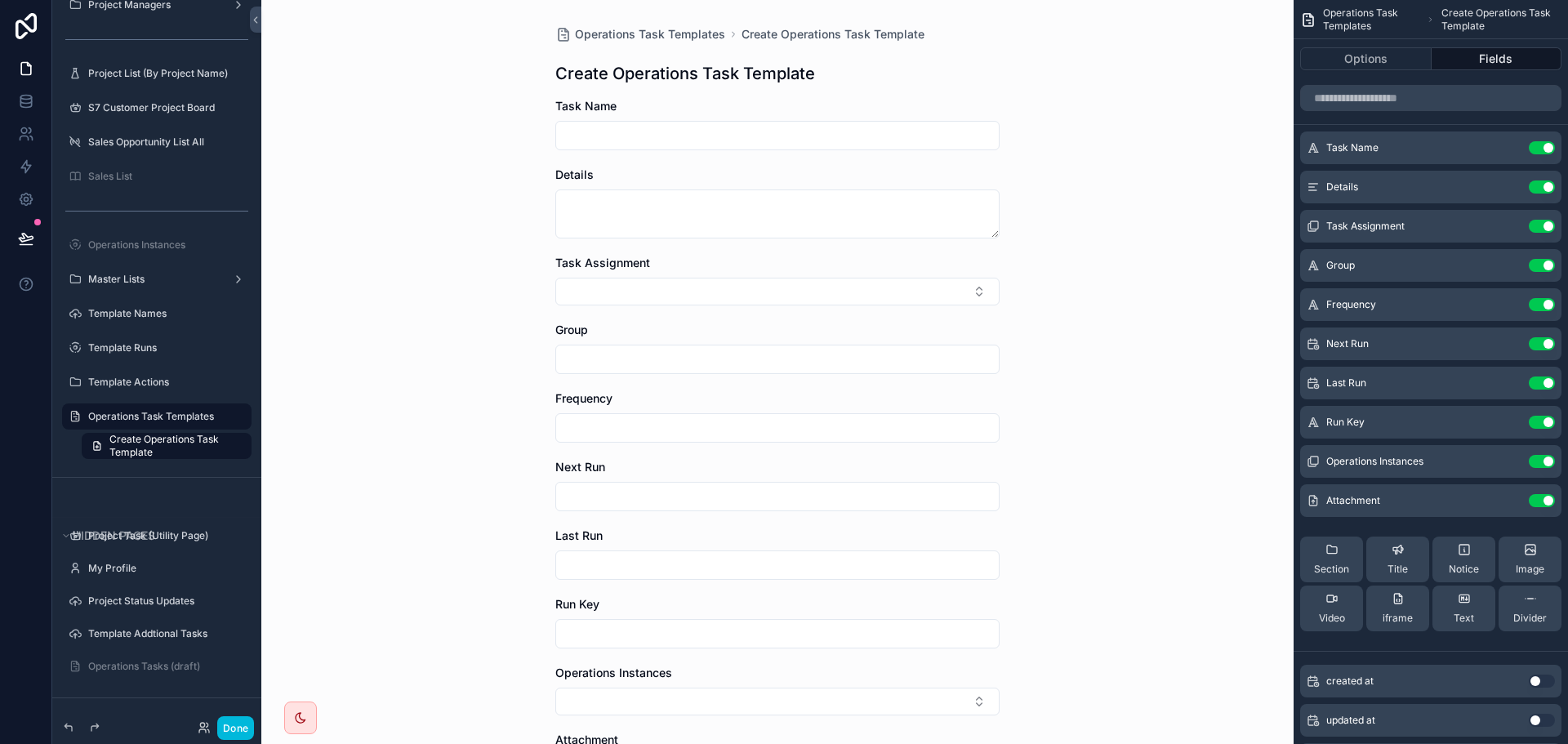
click at [757, 133] on input "scrollable content" at bounding box center [777, 135] width 443 height 22
click at [601, 365] on input "scrollable content" at bounding box center [777, 359] width 443 height 22
click at [882, 128] on input "scrollable content" at bounding box center [777, 135] width 443 height 22
click at [0, 0] on button "scrollable content" at bounding box center [0, 0] width 0 height 0
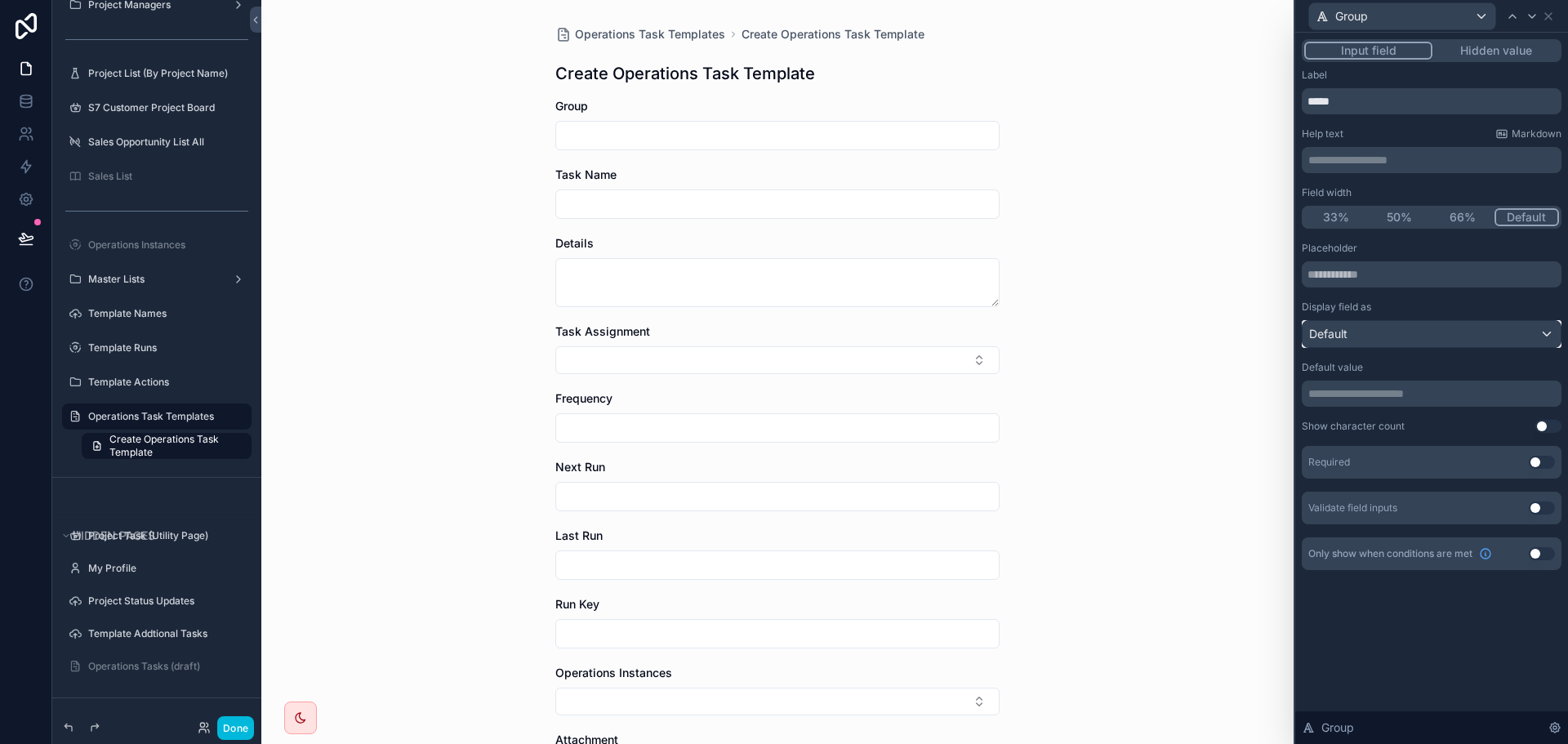
click at [1363, 334] on div "Default" at bounding box center [1431, 333] width 258 height 26
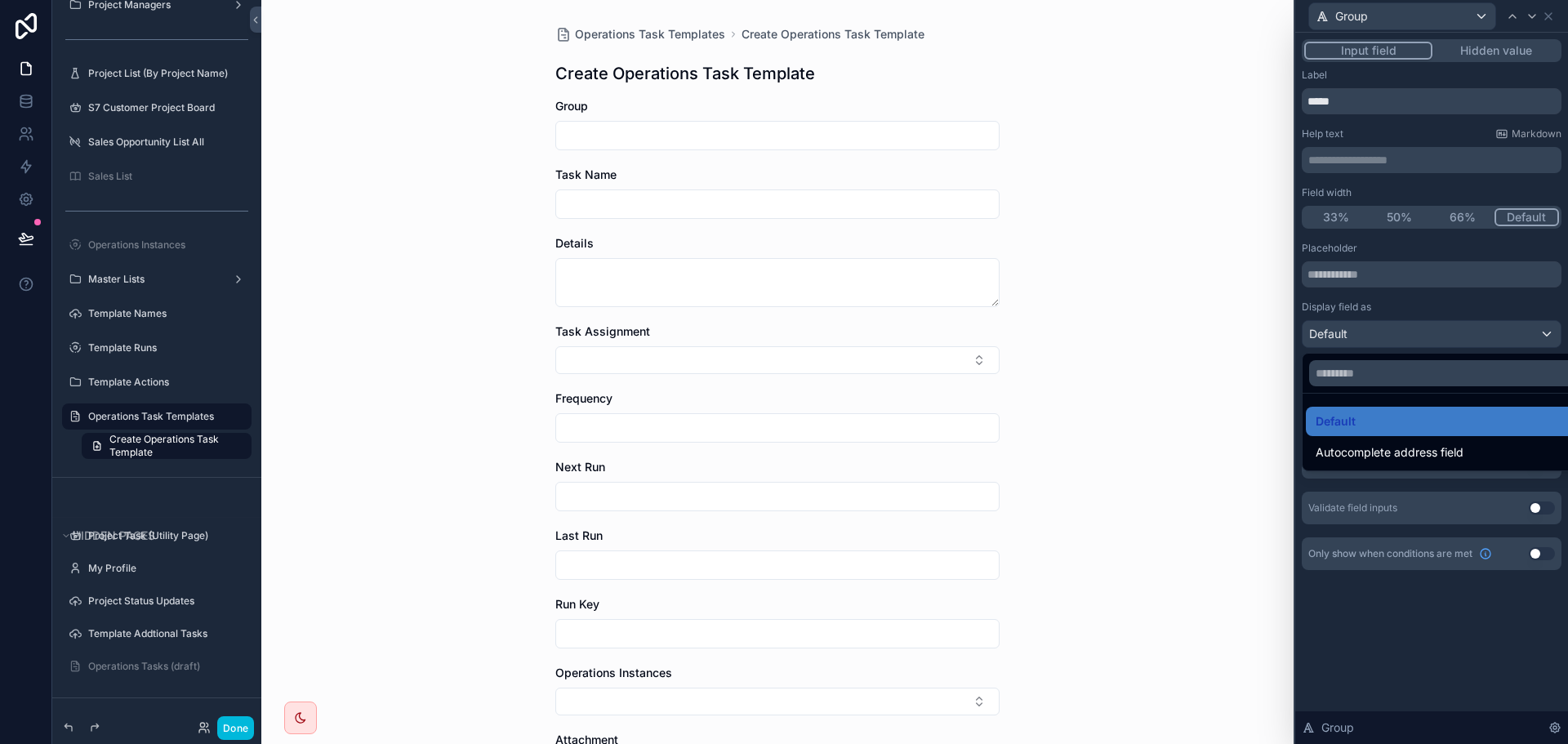
click at [1390, 298] on div at bounding box center [1431, 372] width 273 height 744
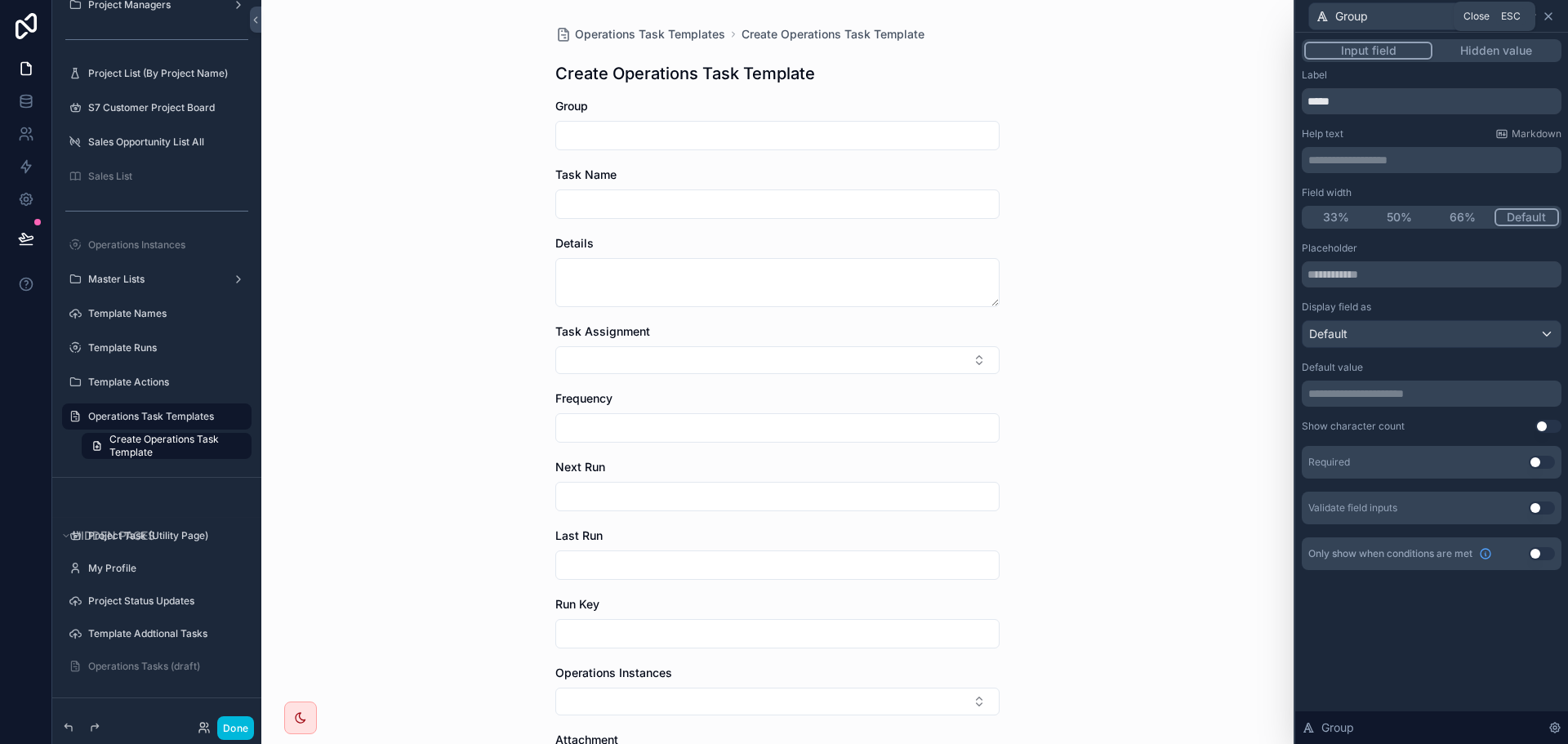
click at [1553, 12] on icon at bounding box center [1548, 16] width 13 height 13
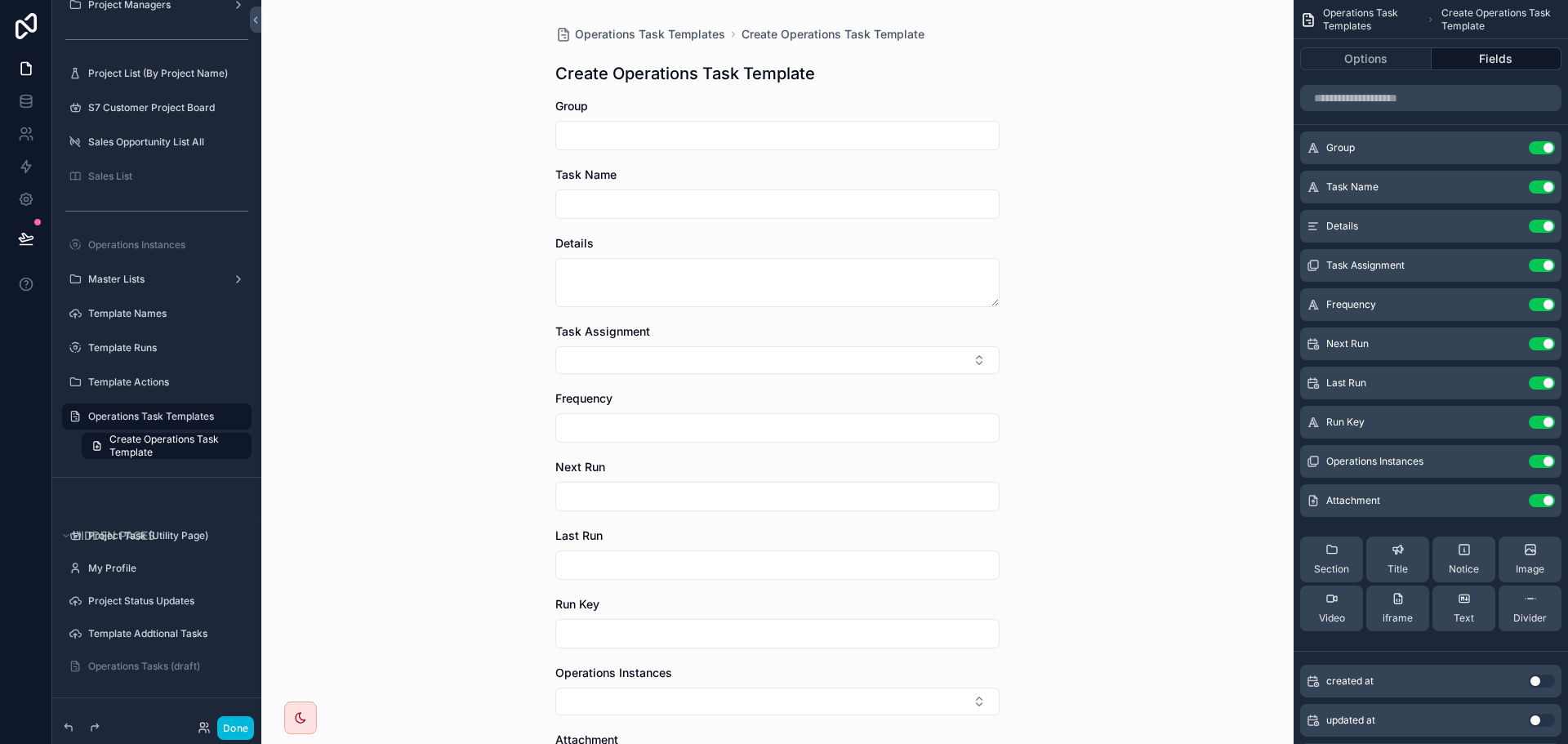
click at [803, 137] on input "scrollable content" at bounding box center [777, 135] width 443 height 22
click at [753, 125] on input "scrollable content" at bounding box center [777, 135] width 443 height 22
click at [1150, 165] on div "Operations Task Templates Create Operations Task Template Create Operations Tas…" at bounding box center [777, 372] width 1033 height 744
click at [235, 734] on button "Done" at bounding box center [236, 728] width 37 height 23
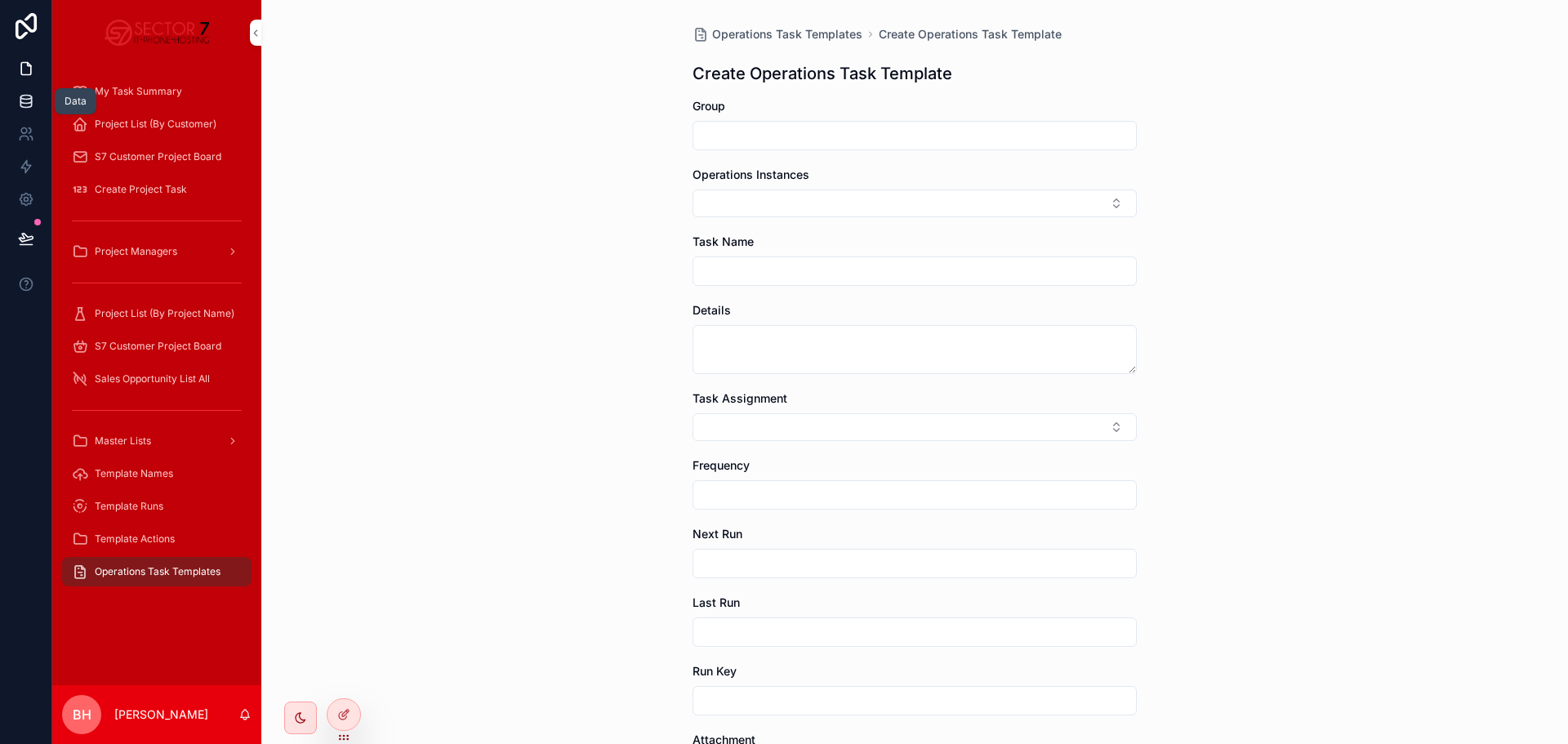
click at [25, 101] on icon at bounding box center [25, 100] width 17 height 17
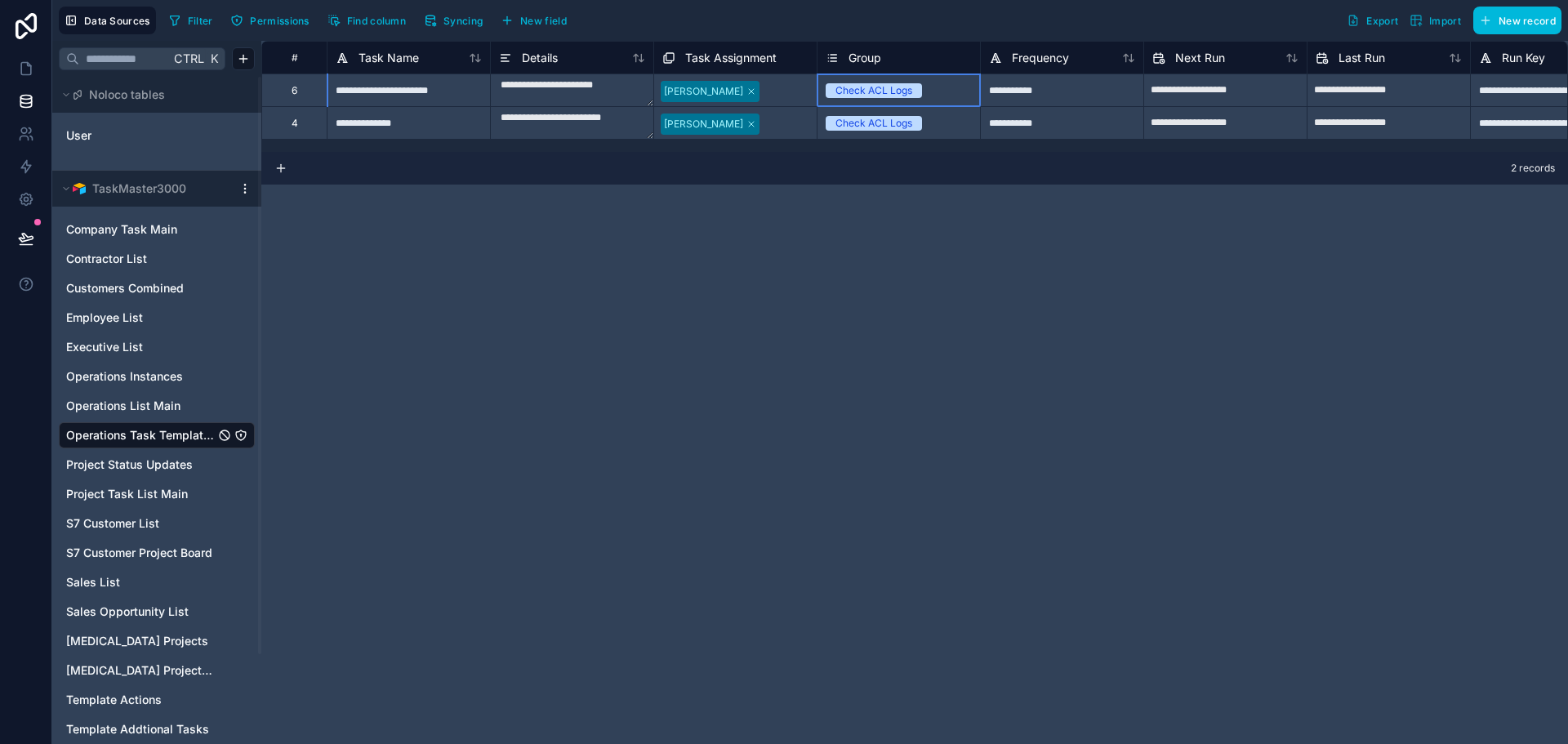
click at [933, 91] on div "Check ACL Logs" at bounding box center [898, 91] width 163 height 18
click at [950, 93] on div "Check ACL Logs" at bounding box center [898, 91] width 163 height 18
drag, startPoint x: 671, startPoint y: 310, endPoint x: 741, endPoint y: 226, distance: 109.3
click at [674, 309] on div "**********" at bounding box center [915, 392] width 1307 height 703
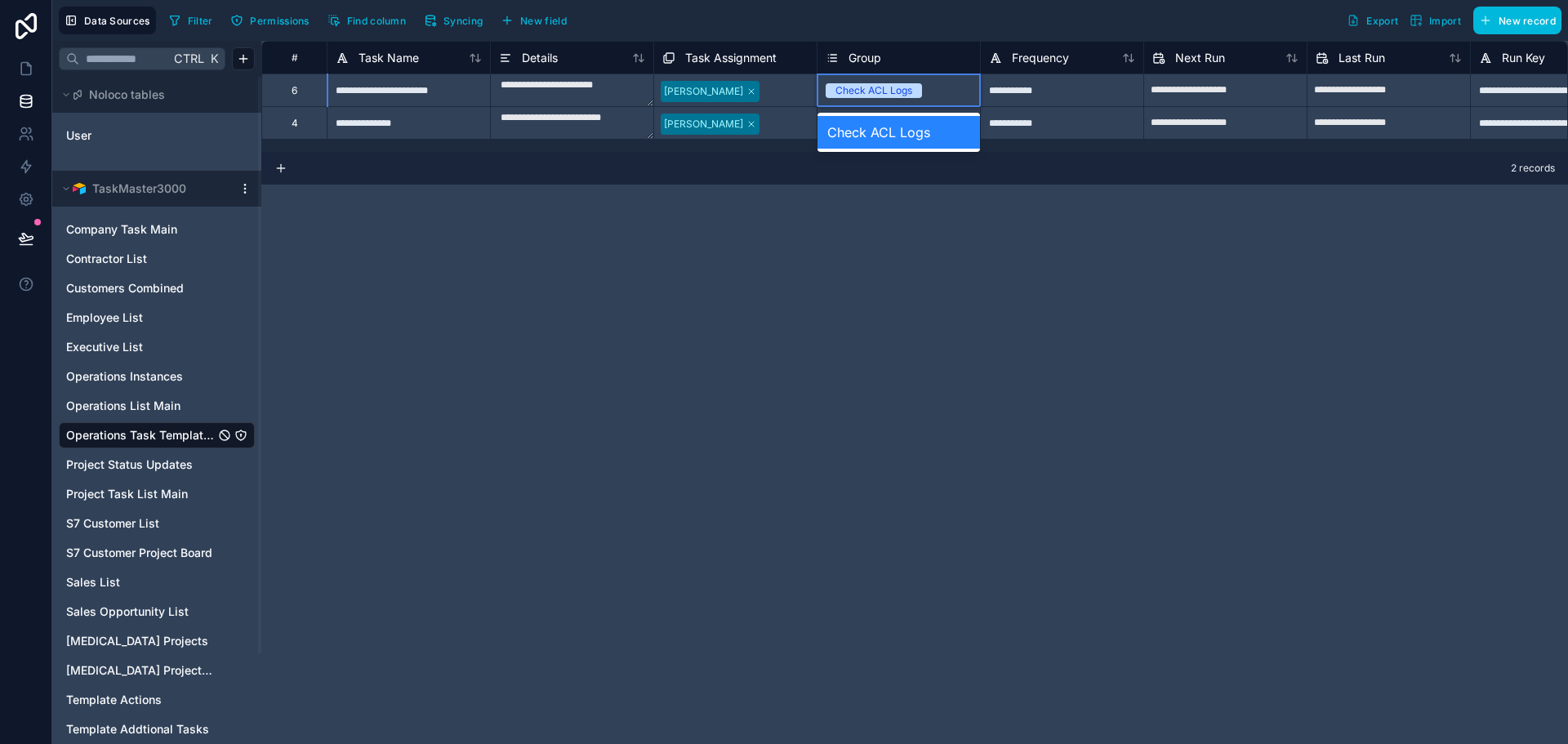
click at [440, 336] on div "**********" at bounding box center [915, 392] width 1307 height 703
click at [871, 137] on div "Check ACL Logs" at bounding box center [898, 133] width 163 height 33
click at [566, 435] on div "**********" at bounding box center [915, 392] width 1307 height 703
click at [25, 59] on link at bounding box center [25, 69] width 52 height 33
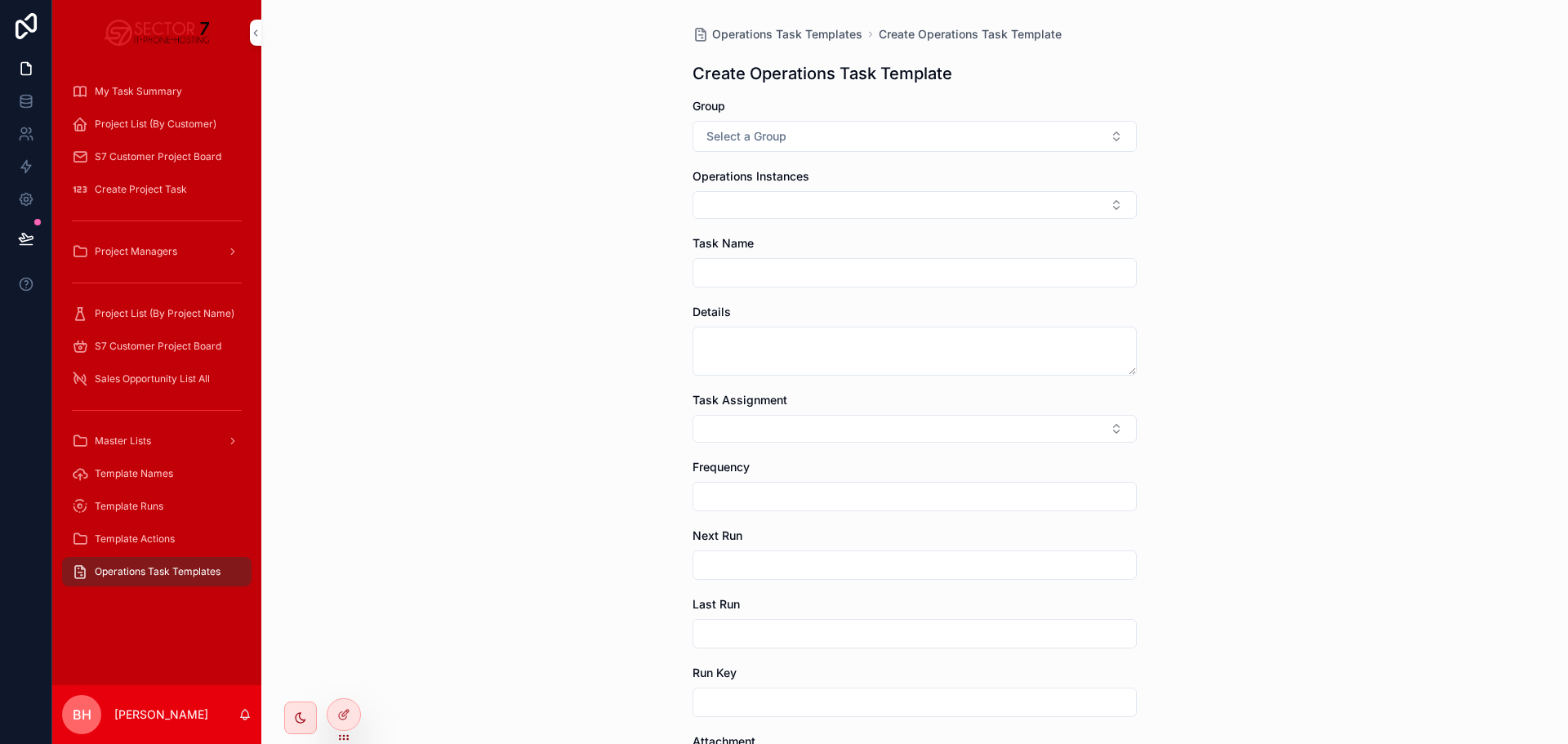
click at [357, 726] on div at bounding box center [343, 721] width 34 height 46
click at [349, 722] on div at bounding box center [344, 715] width 33 height 31
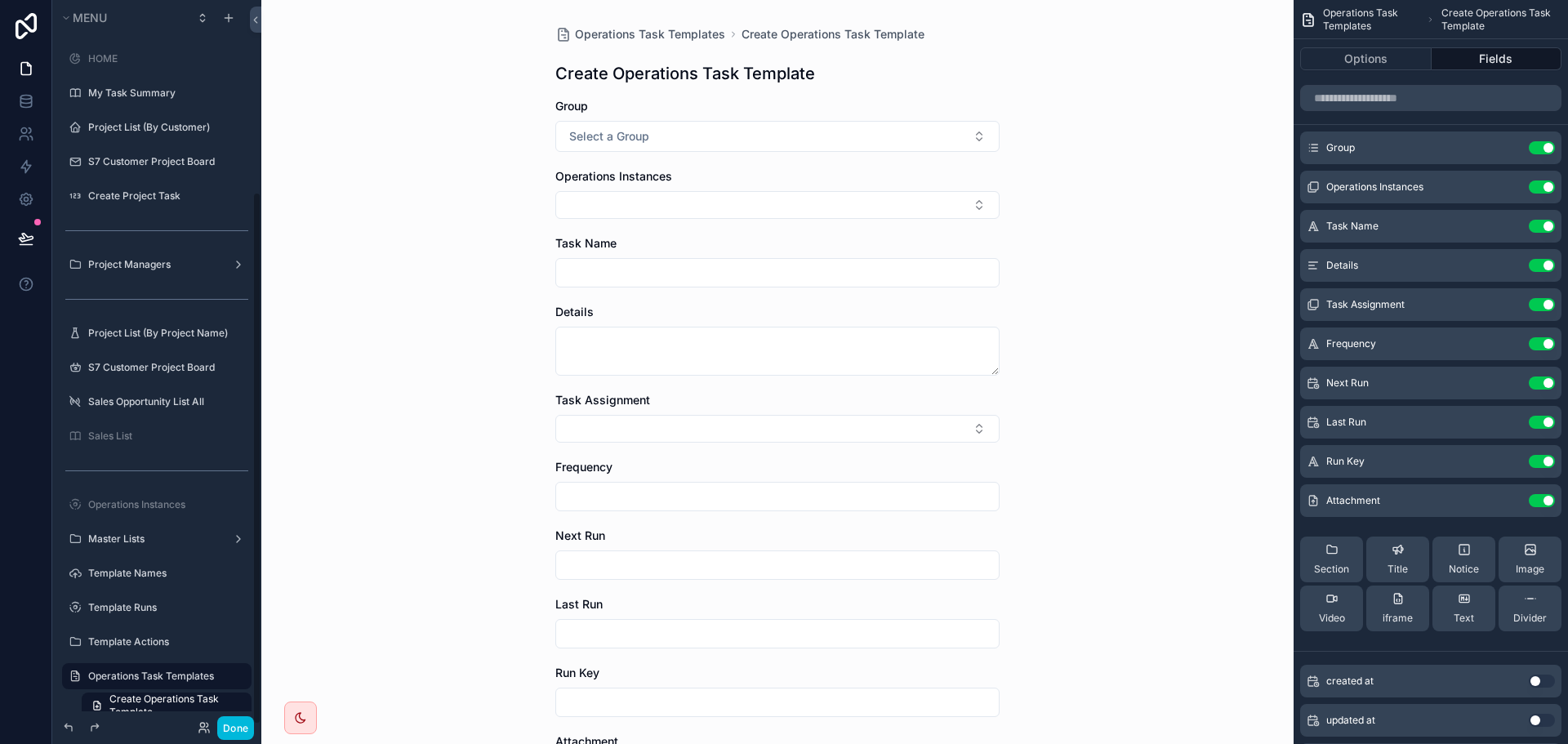
scroll to position [259, 0]
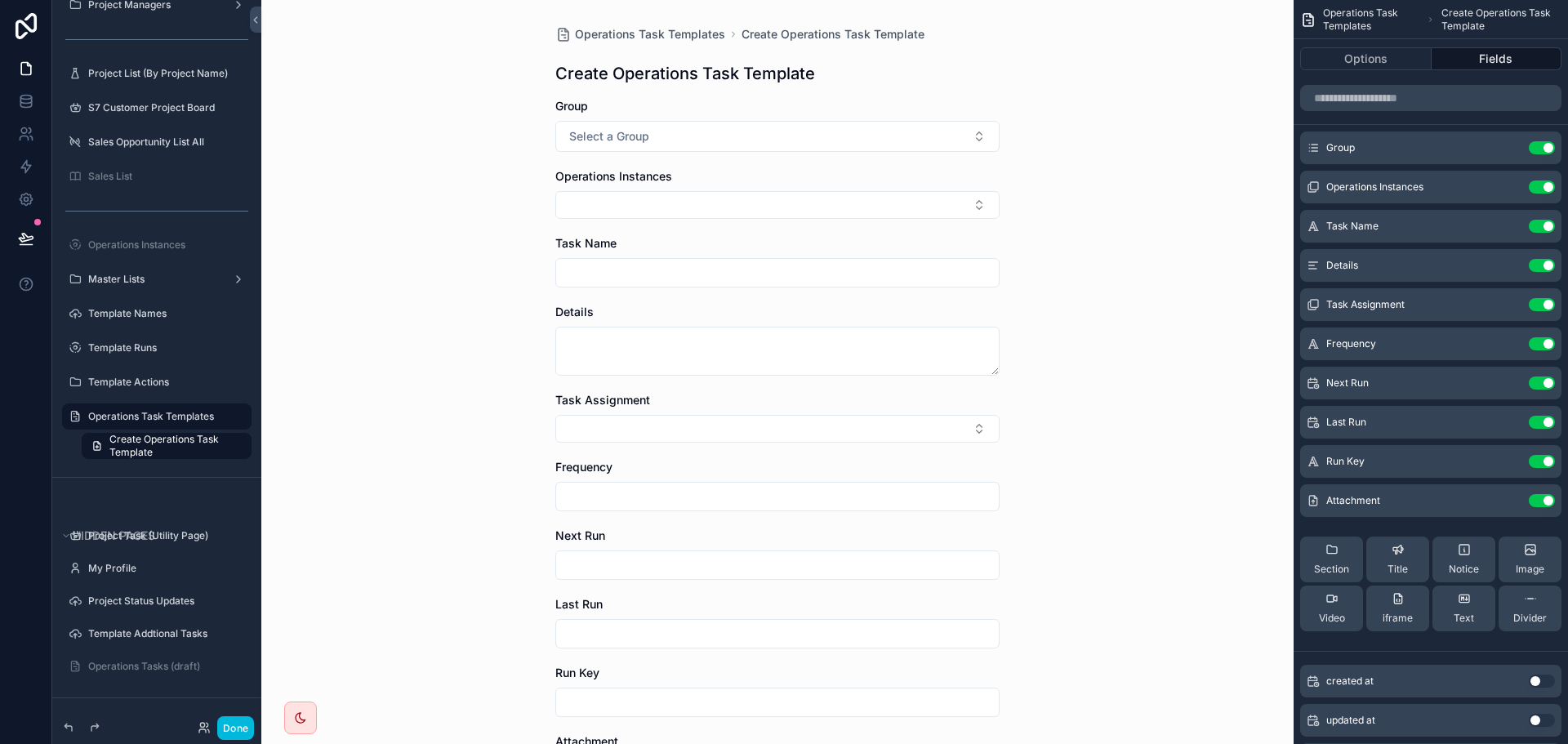
click at [1151, 281] on div "Operations Task Templates Create Operations Task Template Create Operations Tas…" at bounding box center [777, 372] width 1033 height 744
click at [800, 138] on button "Select a Group" at bounding box center [778, 137] width 445 height 31
click at [1103, 188] on div "Operations Task Templates Create Operations Task Template Create Operations Tas…" at bounding box center [777, 372] width 1033 height 744
click at [0, 0] on icon "scrollable content" at bounding box center [0, 0] width 0 height 0
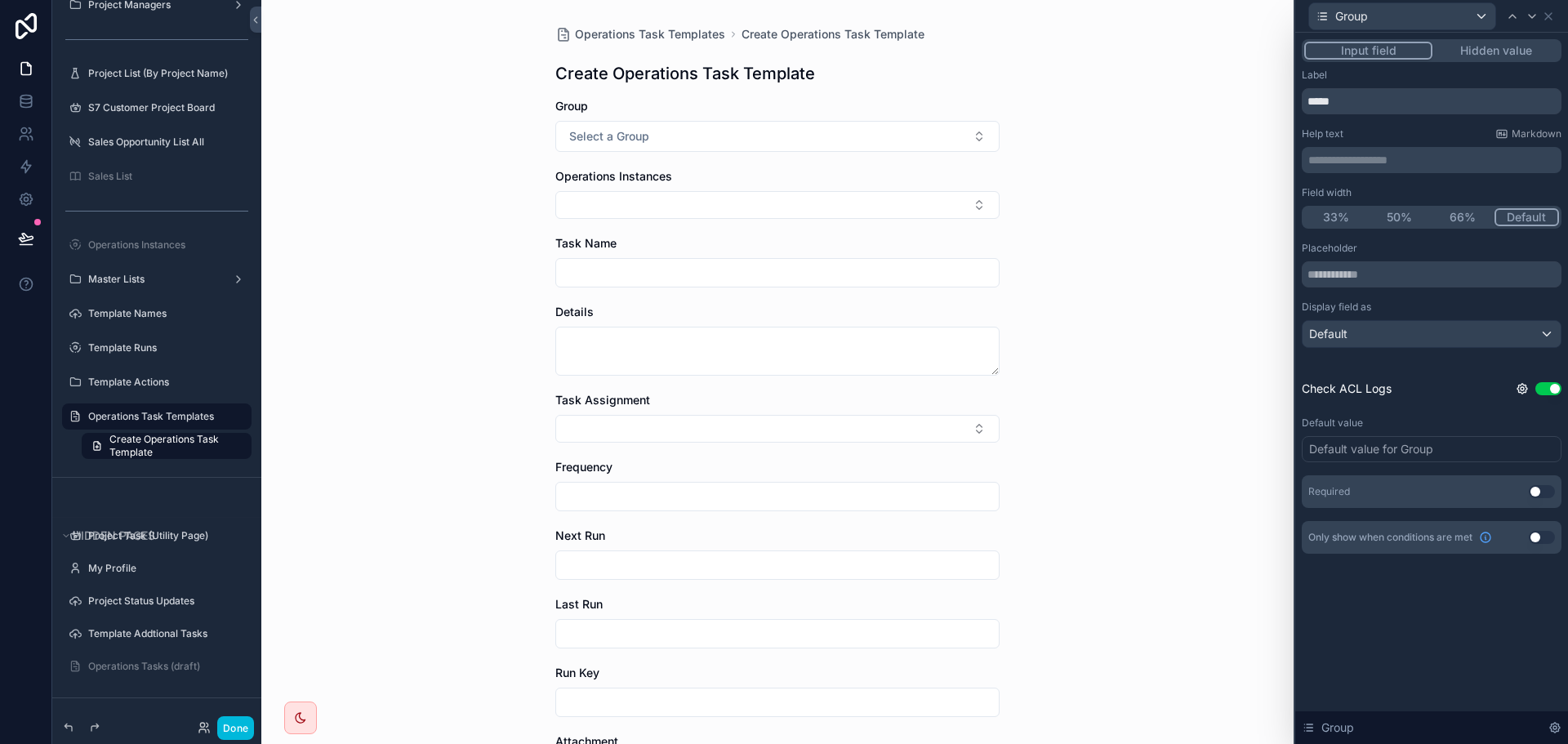
click at [1541, 492] on button "Use setting" at bounding box center [1542, 490] width 26 height 13
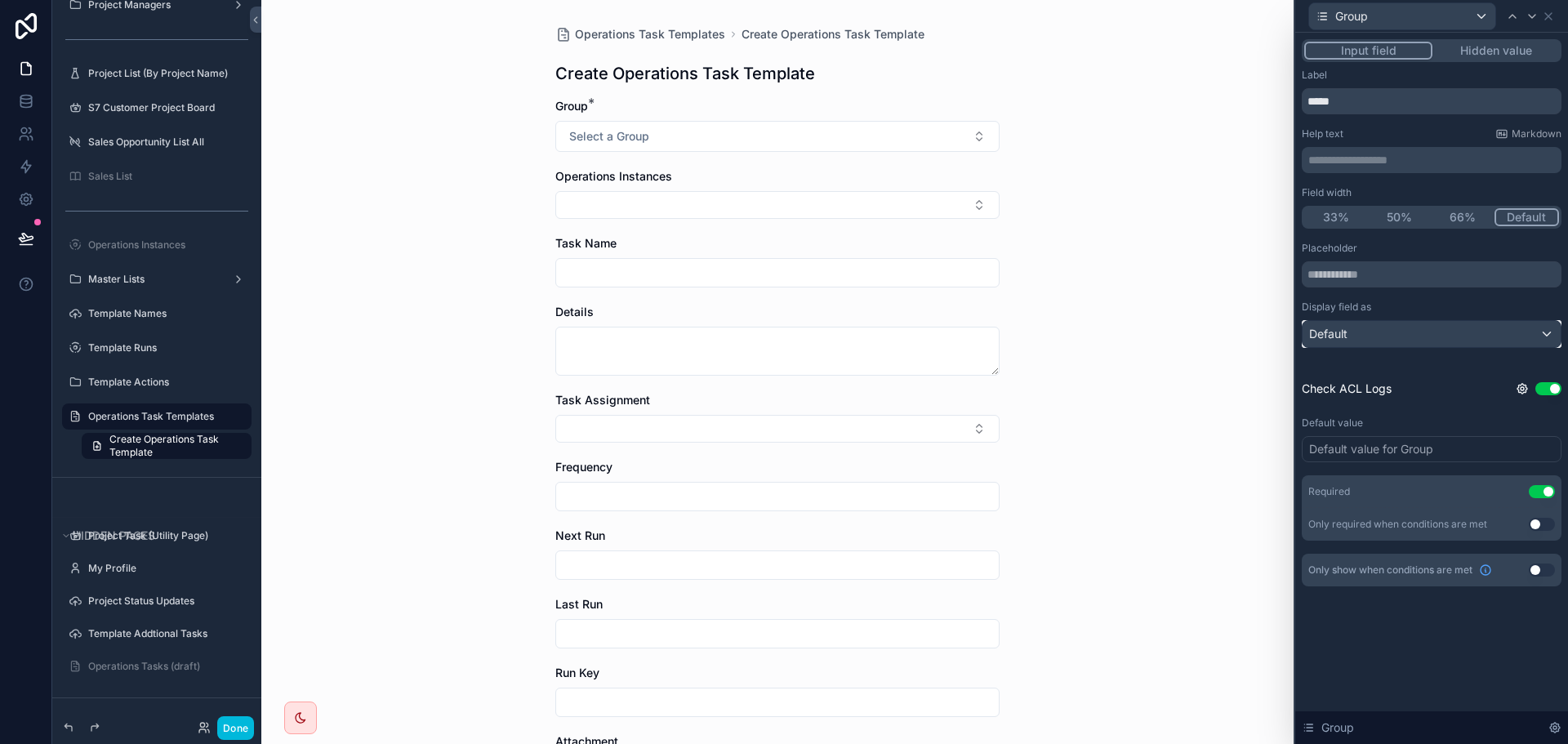
click at [1370, 343] on div "Default" at bounding box center [1431, 333] width 258 height 26
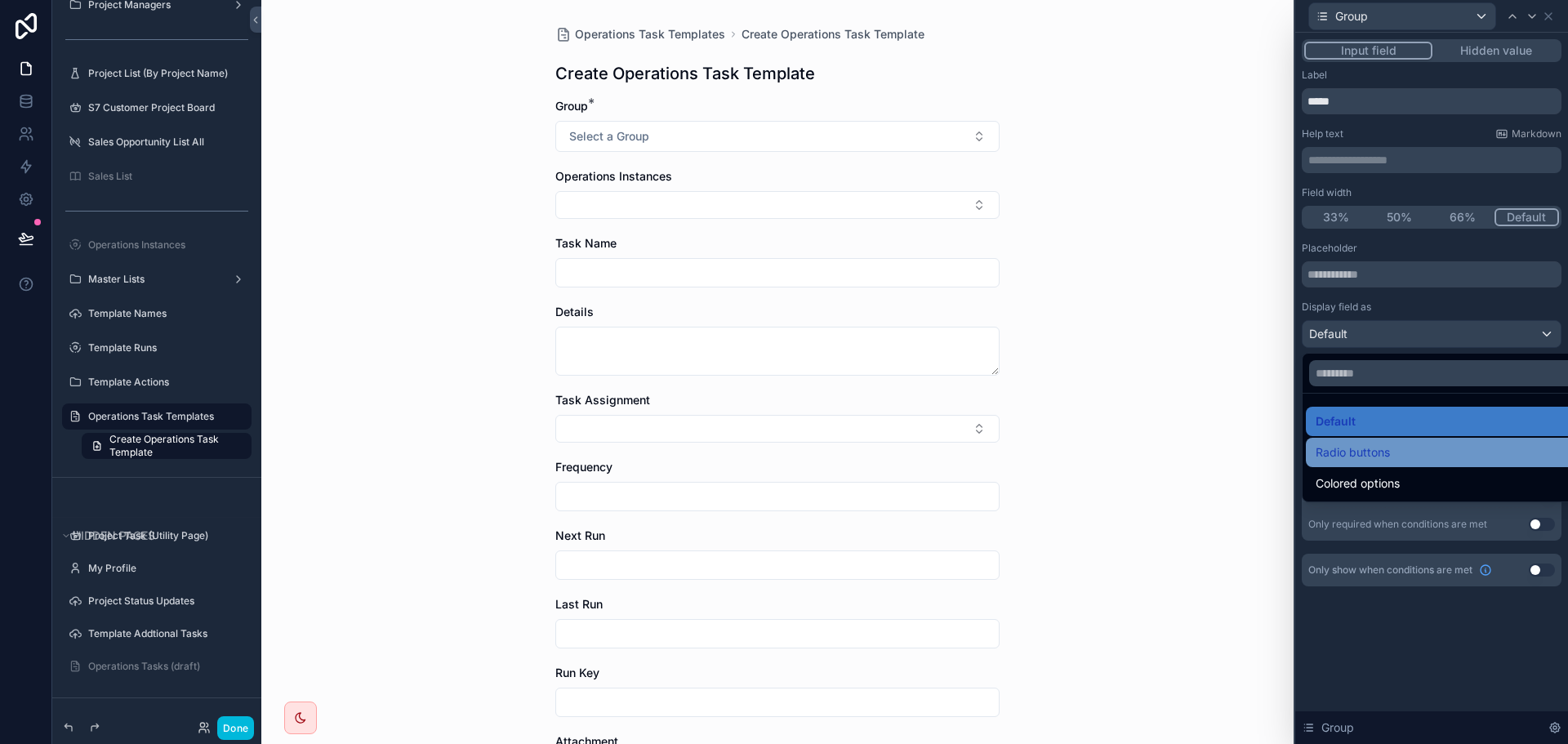
click at [1367, 454] on span "Radio buttons" at bounding box center [1352, 452] width 74 height 20
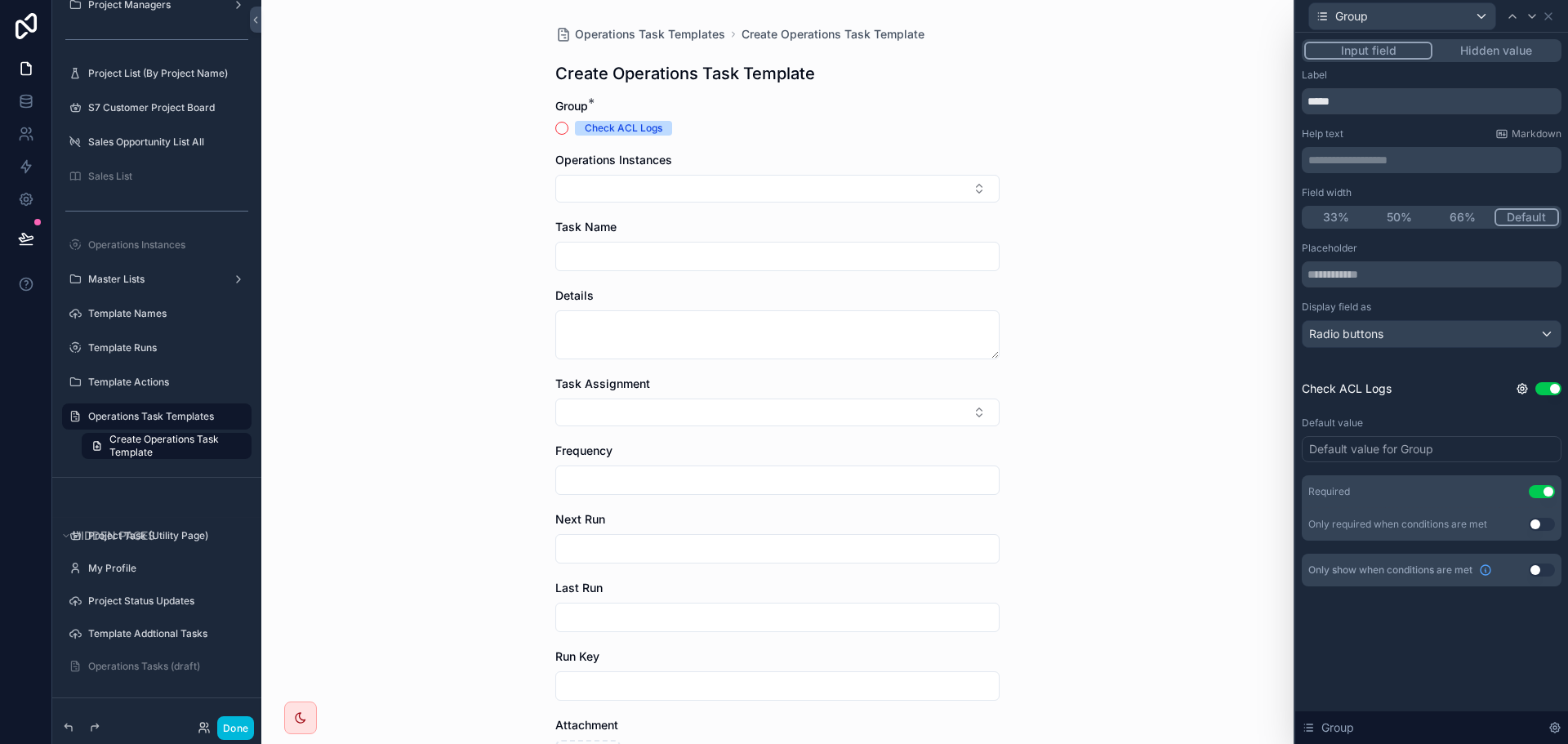
click at [1429, 244] on div "Placeholder" at bounding box center [1431, 248] width 259 height 13
click at [1552, 14] on icon at bounding box center [1548, 16] width 13 height 13
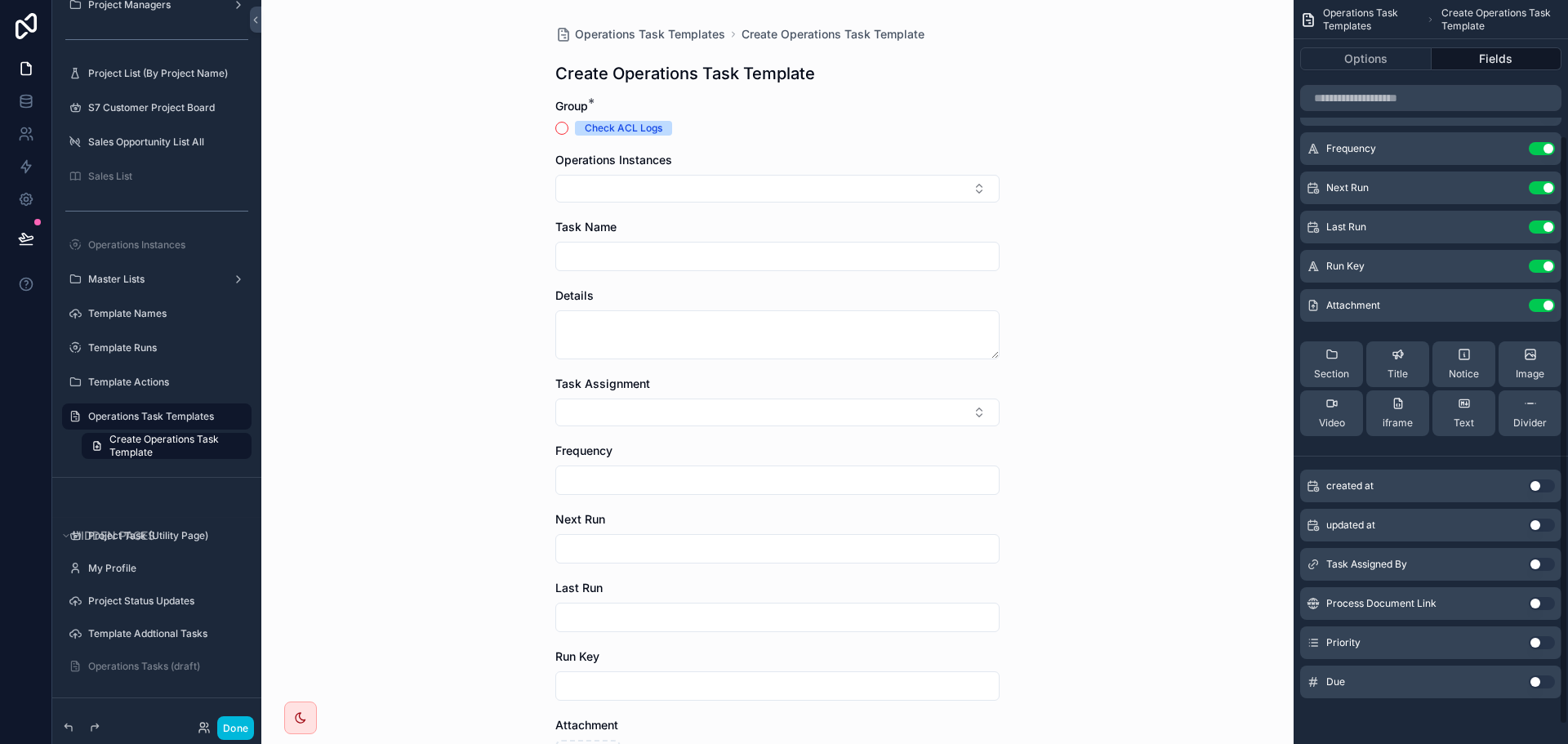
scroll to position [0, 0]
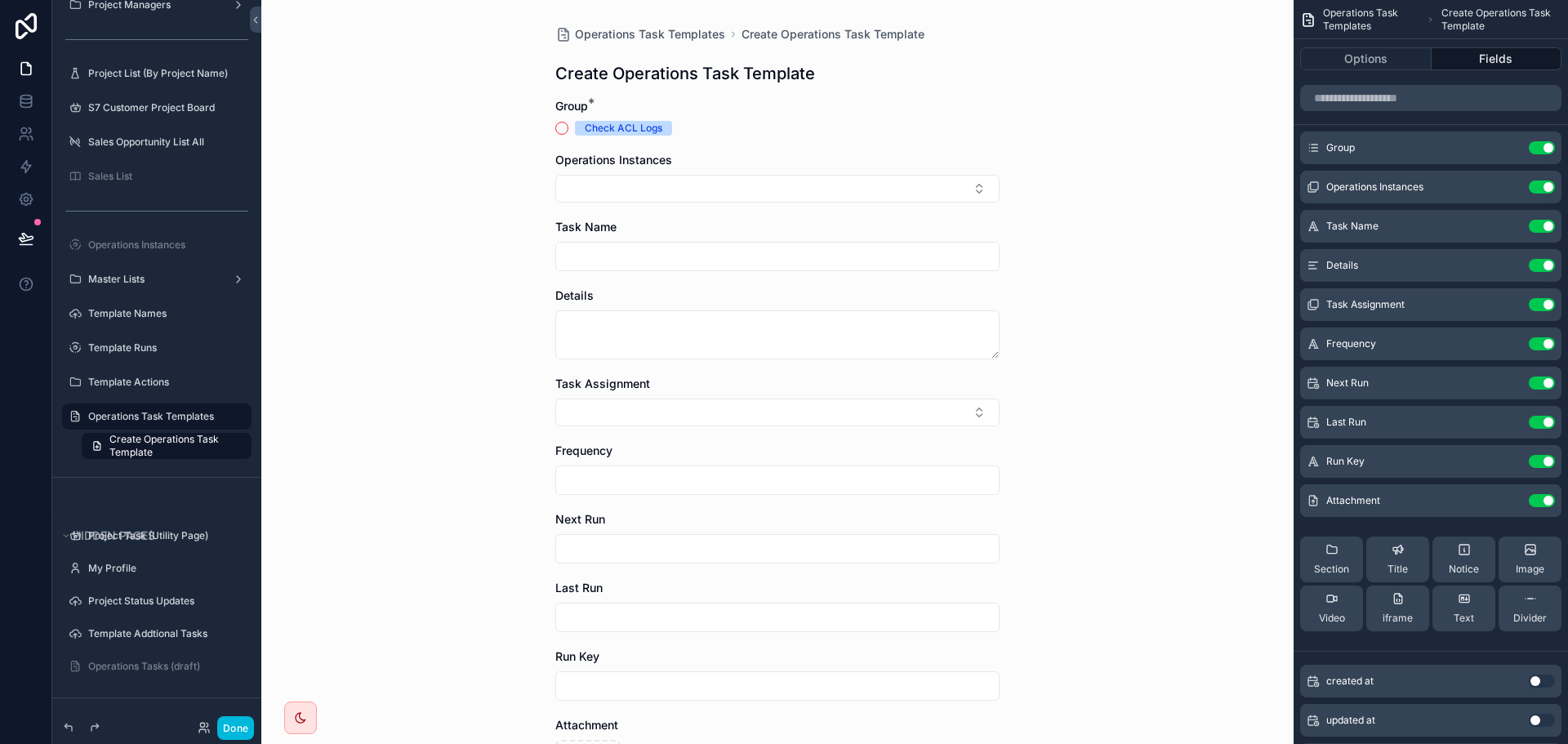
click at [0, 0] on icon "scrollable content" at bounding box center [0, 0] width 0 height 0
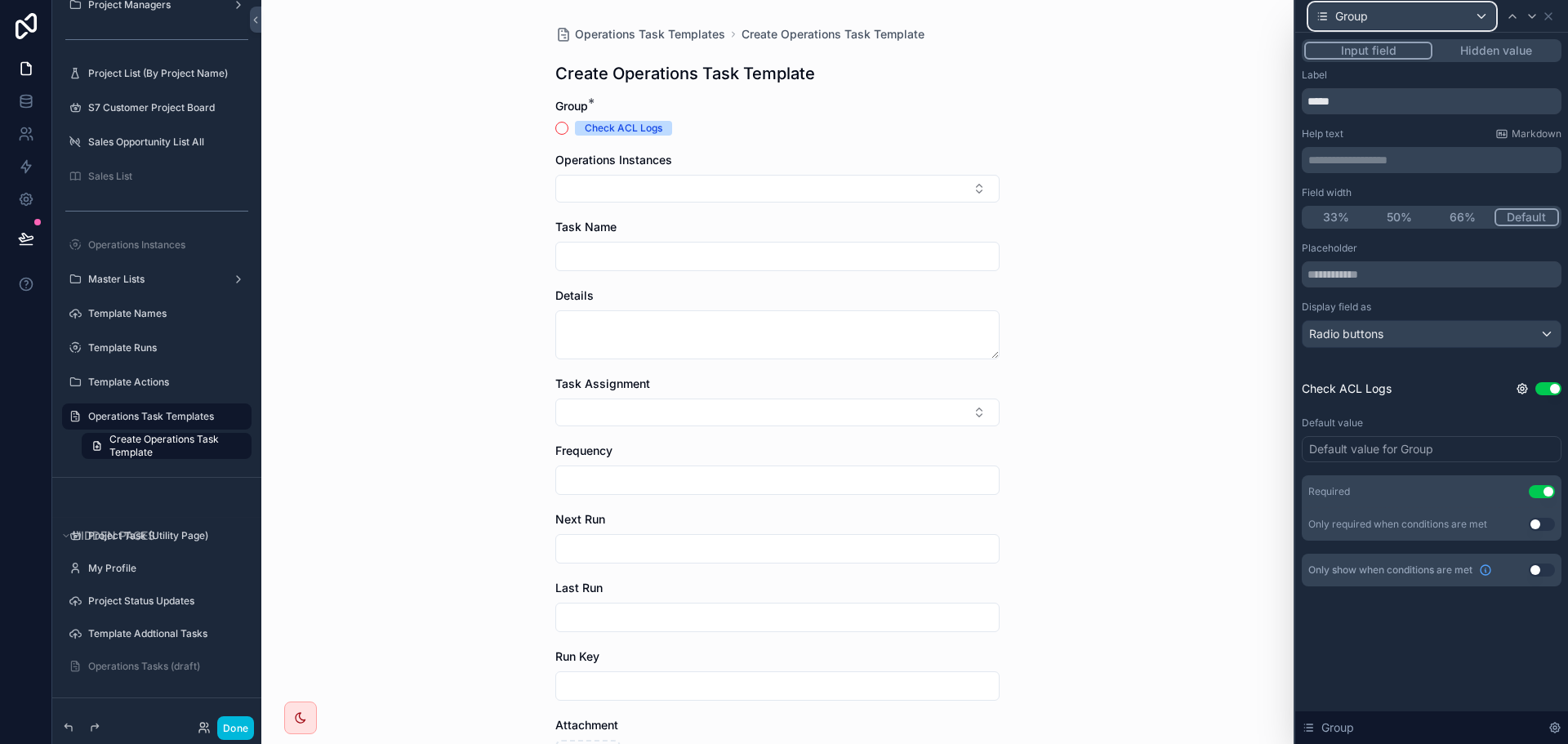
click at [1481, 18] on div "Group" at bounding box center [1402, 16] width 186 height 26
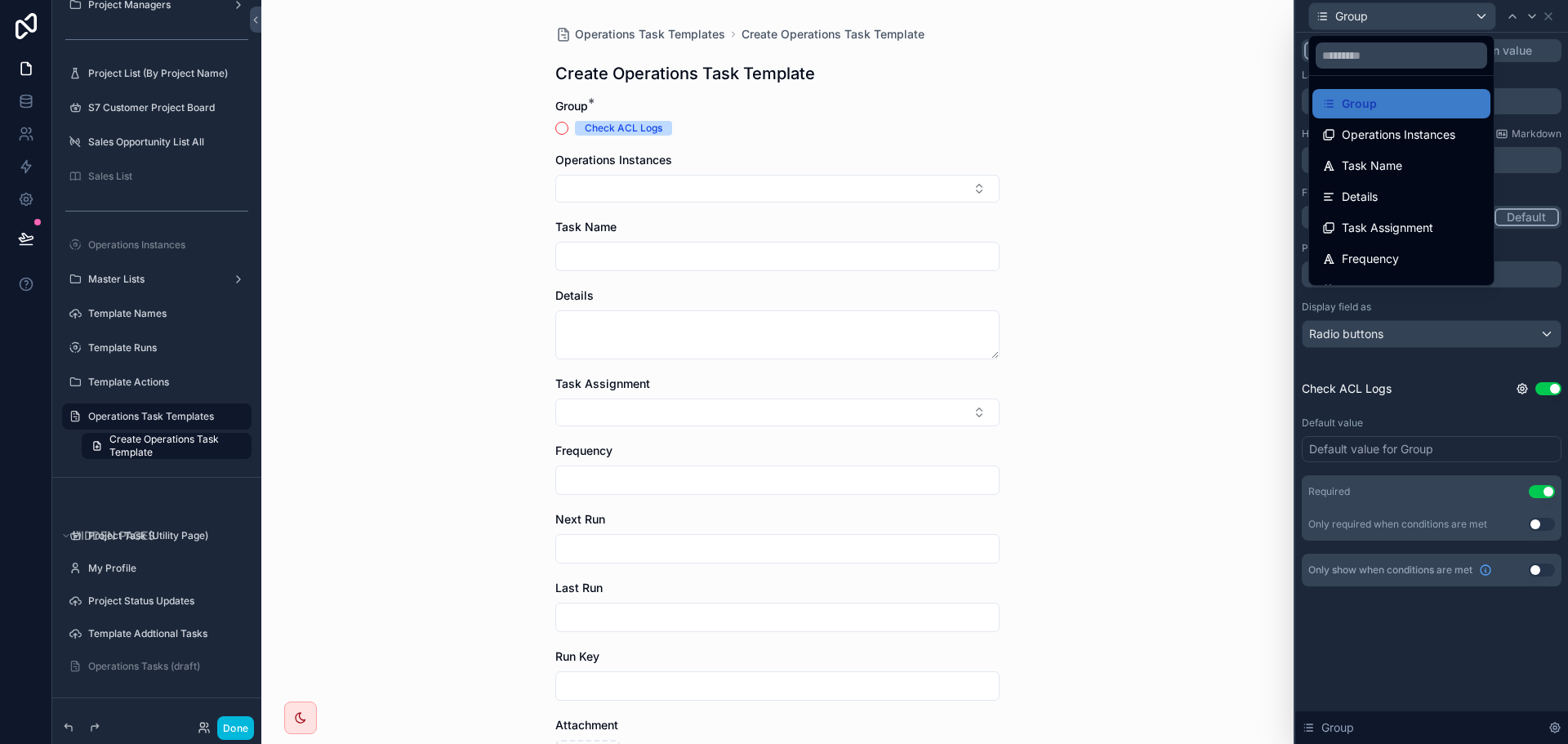
click at [1481, 18] on div at bounding box center [1431, 372] width 273 height 744
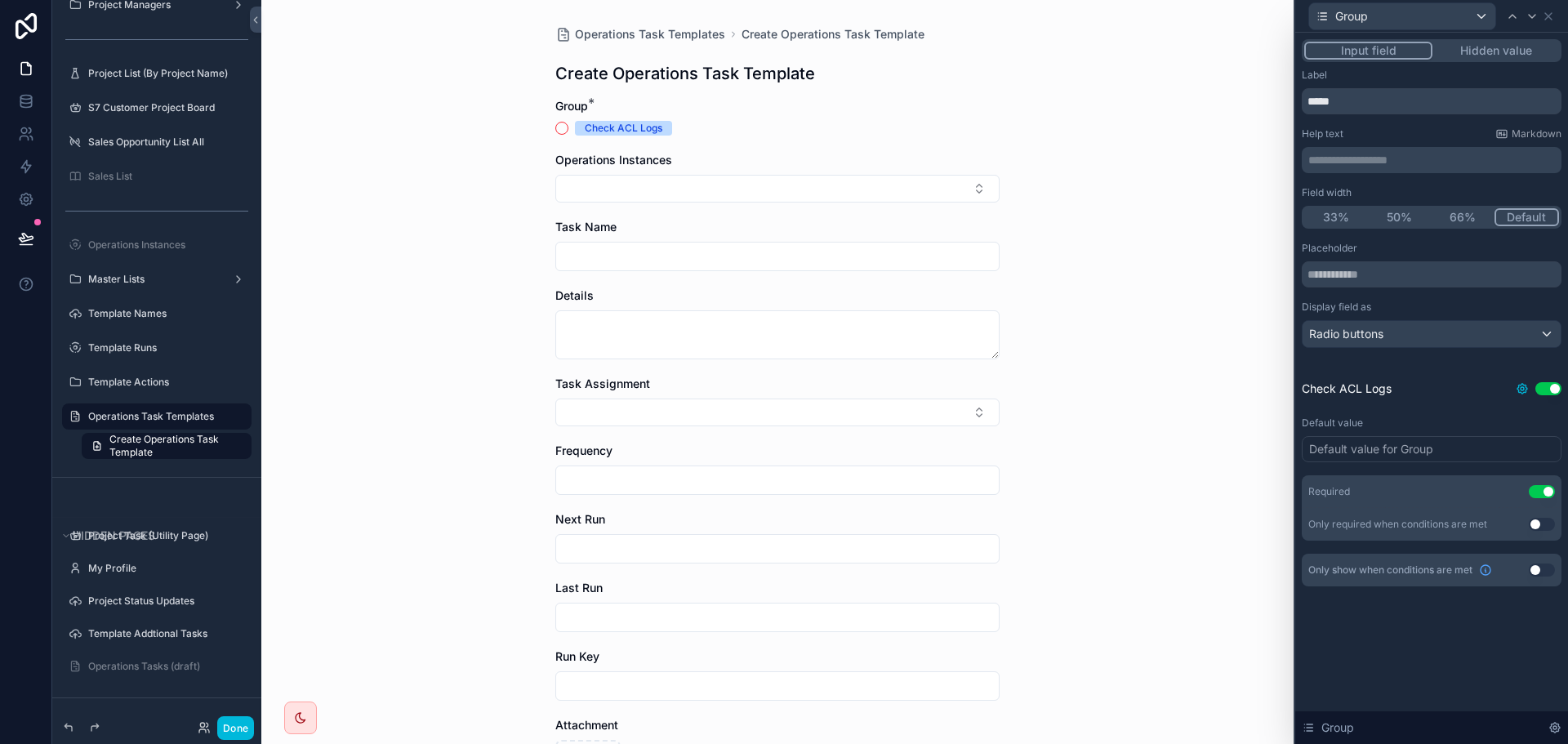
click at [1520, 388] on icon at bounding box center [1521, 388] width 3 height 3
click at [1550, 409] on div "Placeholder Display field as Radio buttons Check ACL Logs Use setting Default v…" at bounding box center [1431, 391] width 259 height 299
click at [1559, 730] on icon at bounding box center [1555, 727] width 10 height 10
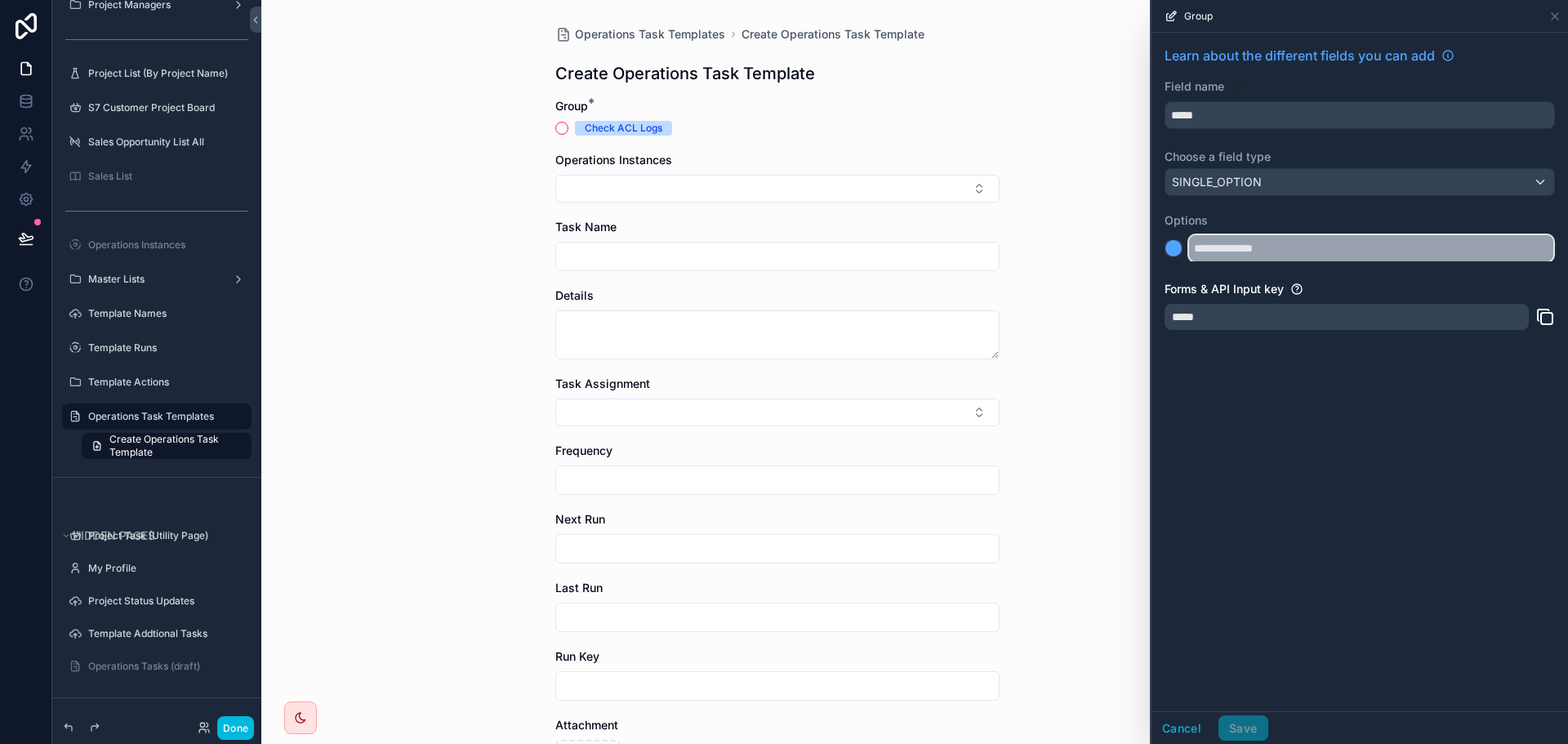
click at [1198, 258] on input "**********" at bounding box center [1371, 248] width 365 height 26
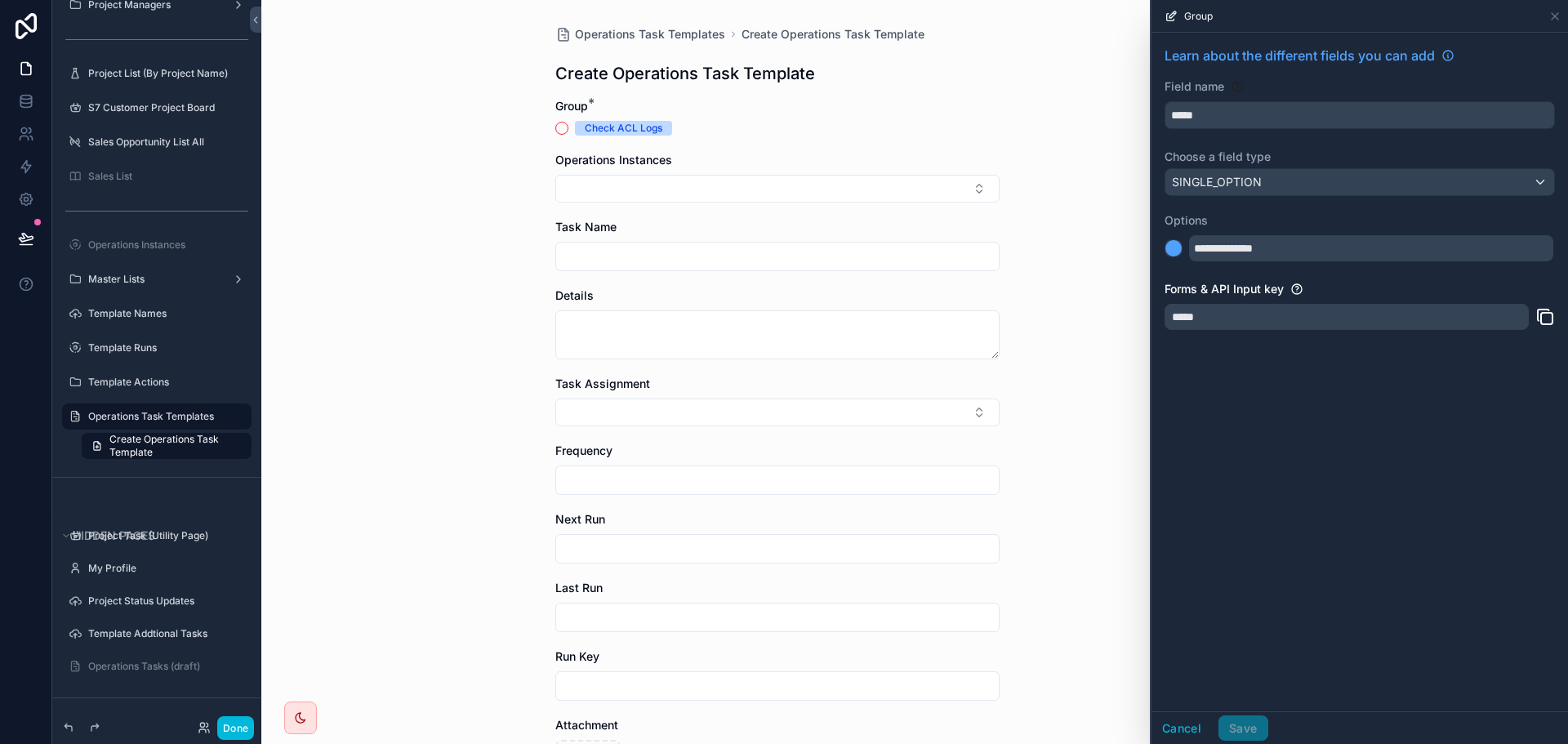
click at [1279, 430] on div "**********" at bounding box center [1359, 372] width 416 height 679
click at [1163, 718] on button "Cancel" at bounding box center [1182, 728] width 60 height 26
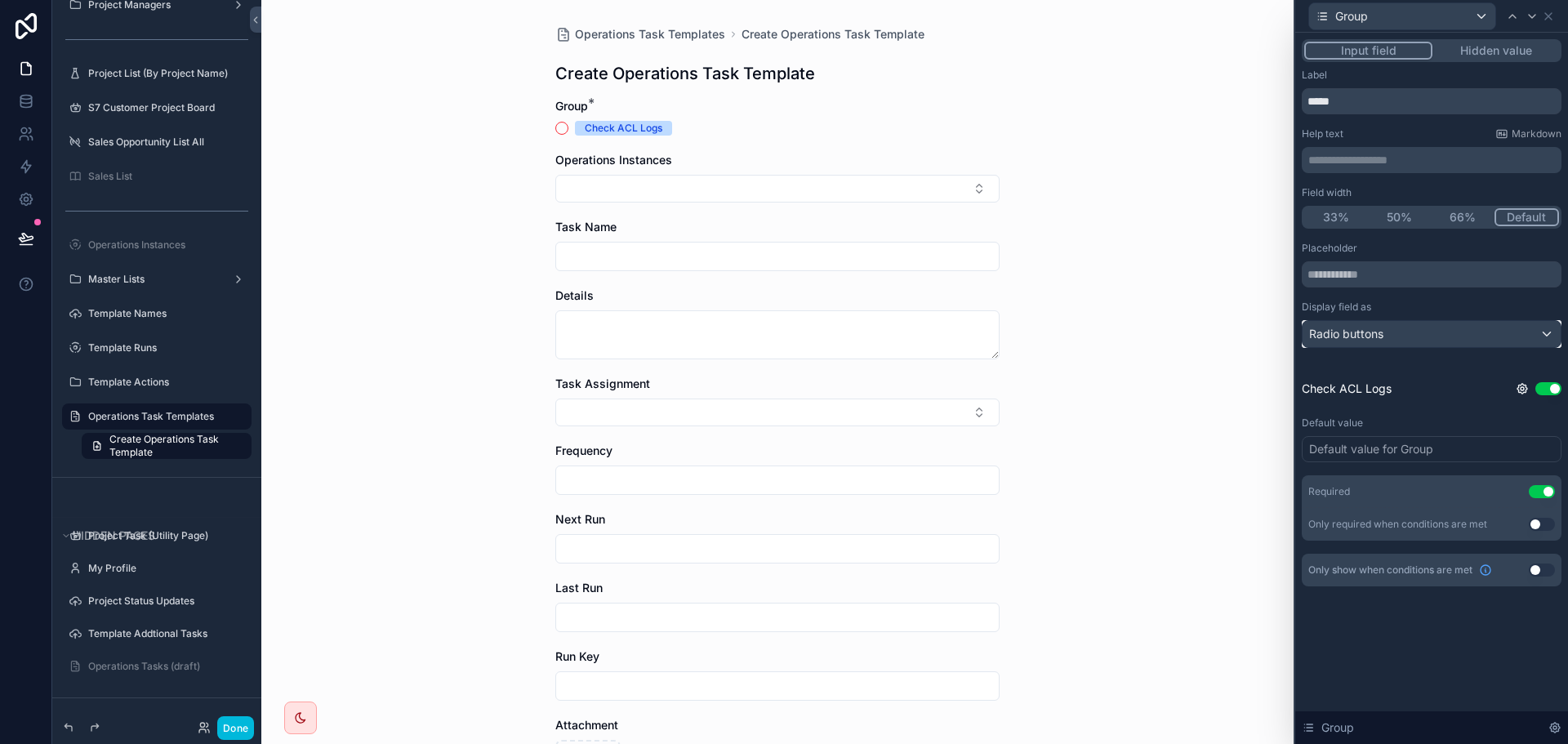
click at [1364, 334] on span "Radio buttons" at bounding box center [1347, 333] width 74 height 17
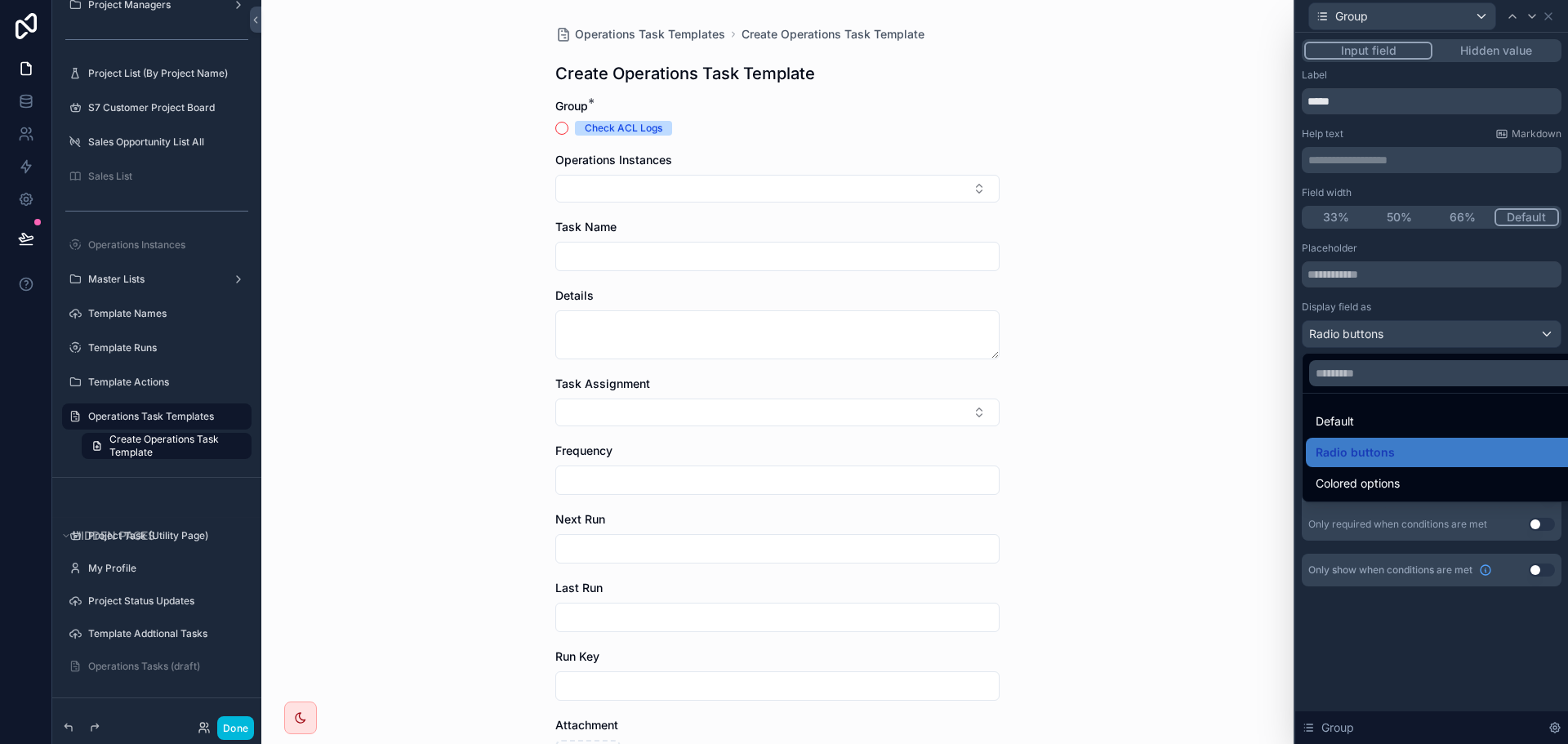
click at [1364, 334] on div at bounding box center [1431, 372] width 273 height 744
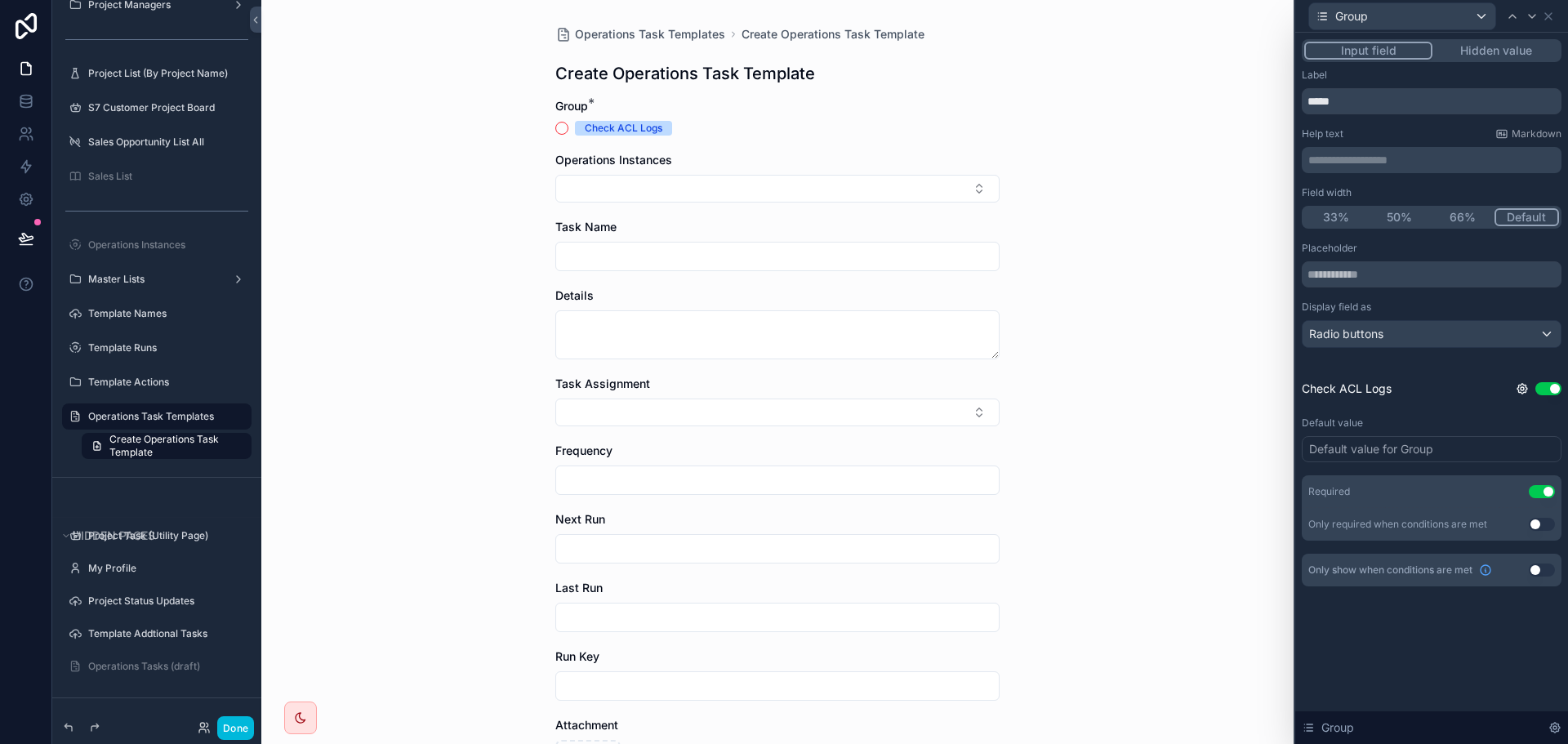
click at [1430, 309] on div "Display field as" at bounding box center [1431, 306] width 259 height 13
click at [1546, 12] on icon at bounding box center [1548, 16] width 13 height 13
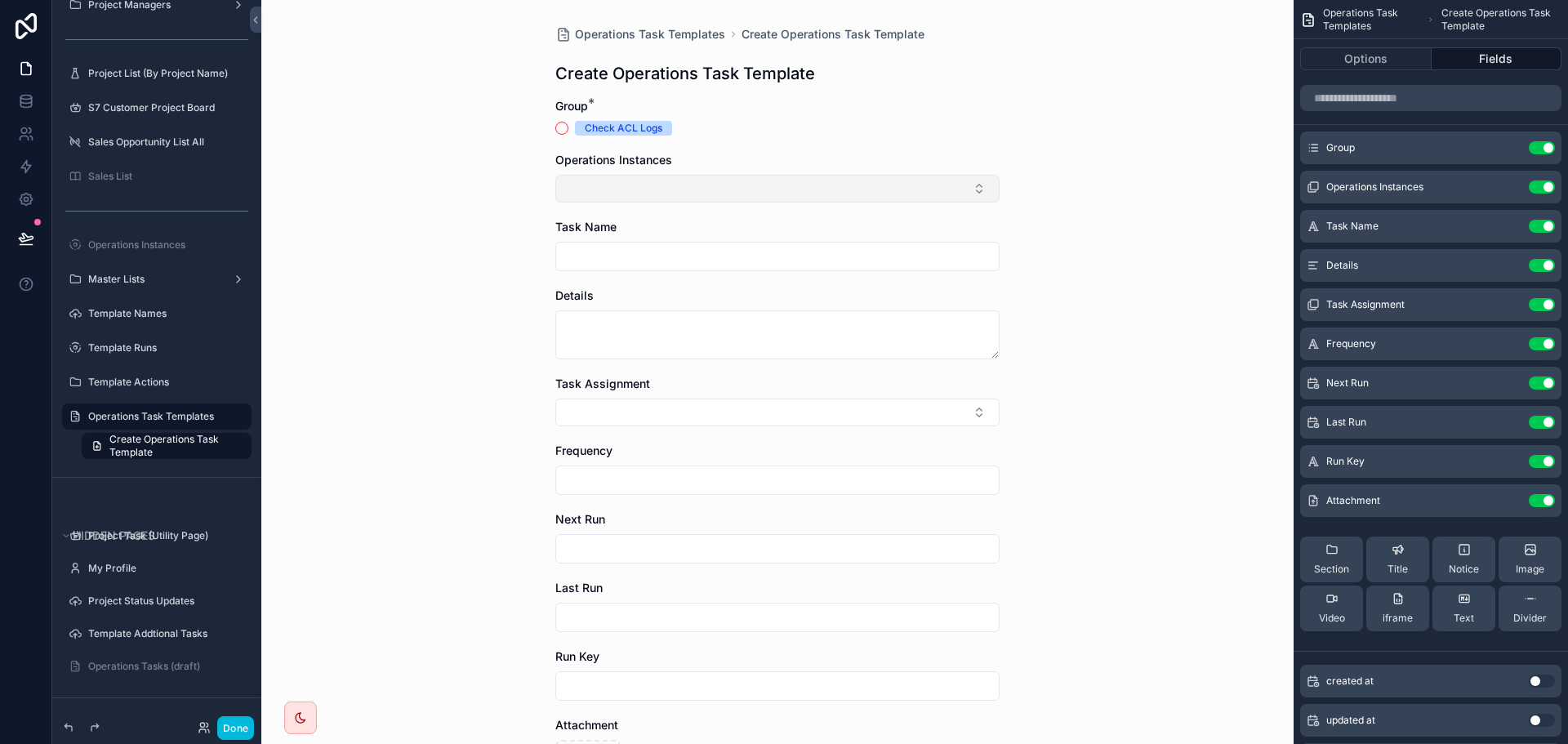
click at [760, 188] on button "Select Button" at bounding box center [778, 188] width 445 height 27
click at [1118, 193] on div "Operations Task Templates Create Operations Task Template Create Operations Tas…" at bounding box center [777, 372] width 1033 height 744
click at [0, 0] on icon "scrollable content" at bounding box center [0, 0] width 0 height 0
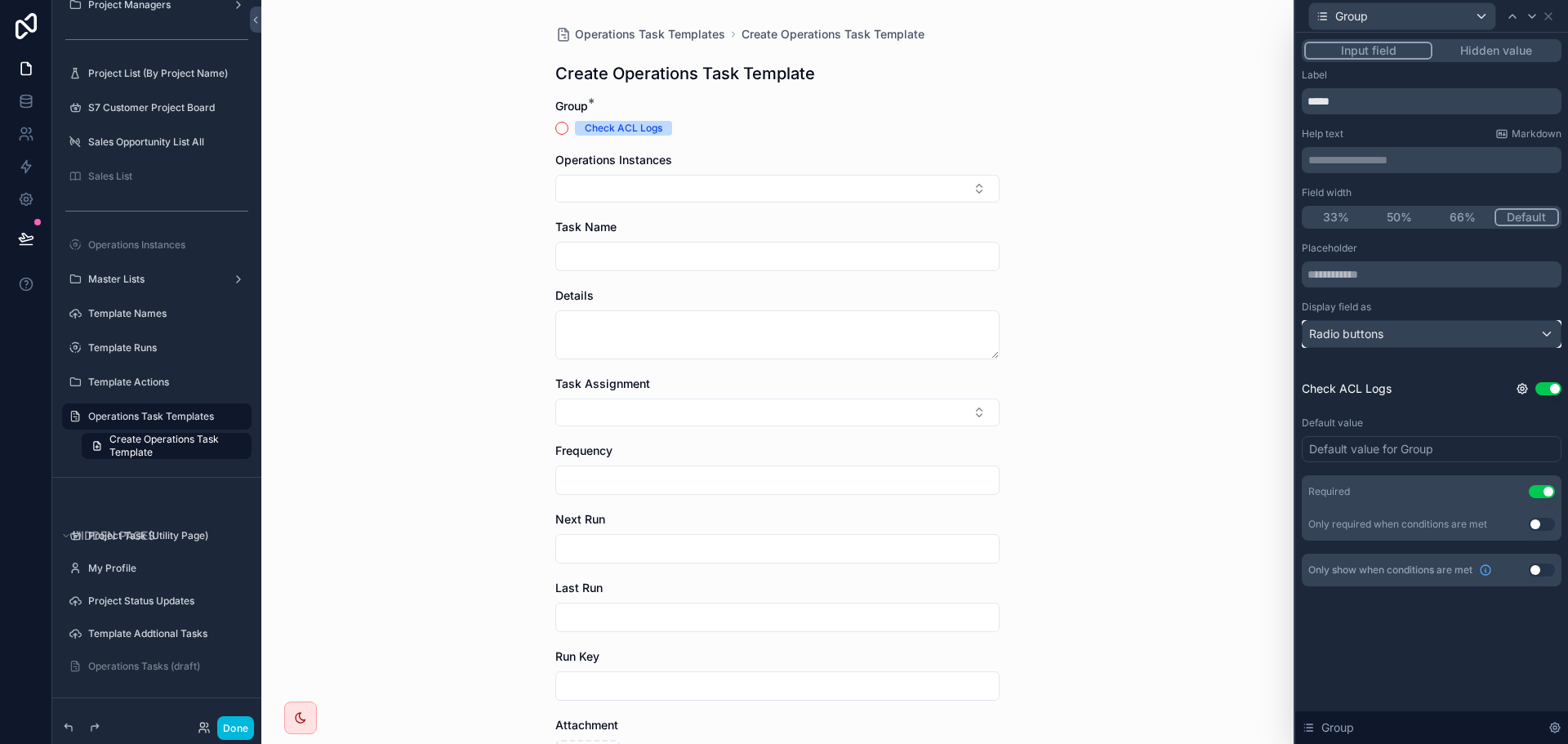
click at [1365, 342] on div "Radio buttons" at bounding box center [1431, 333] width 258 height 26
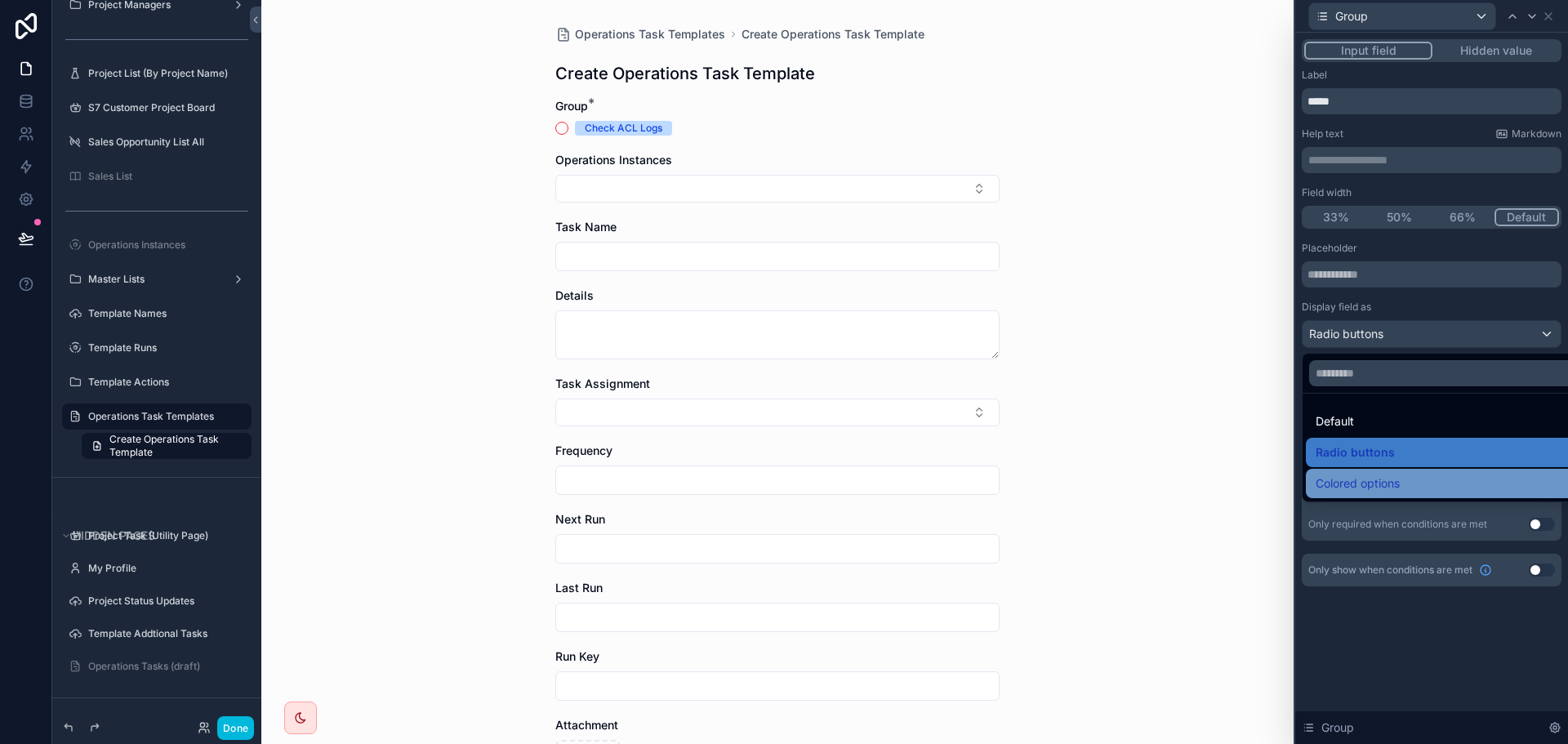
click at [1364, 487] on span "Colored options" at bounding box center [1357, 484] width 84 height 20
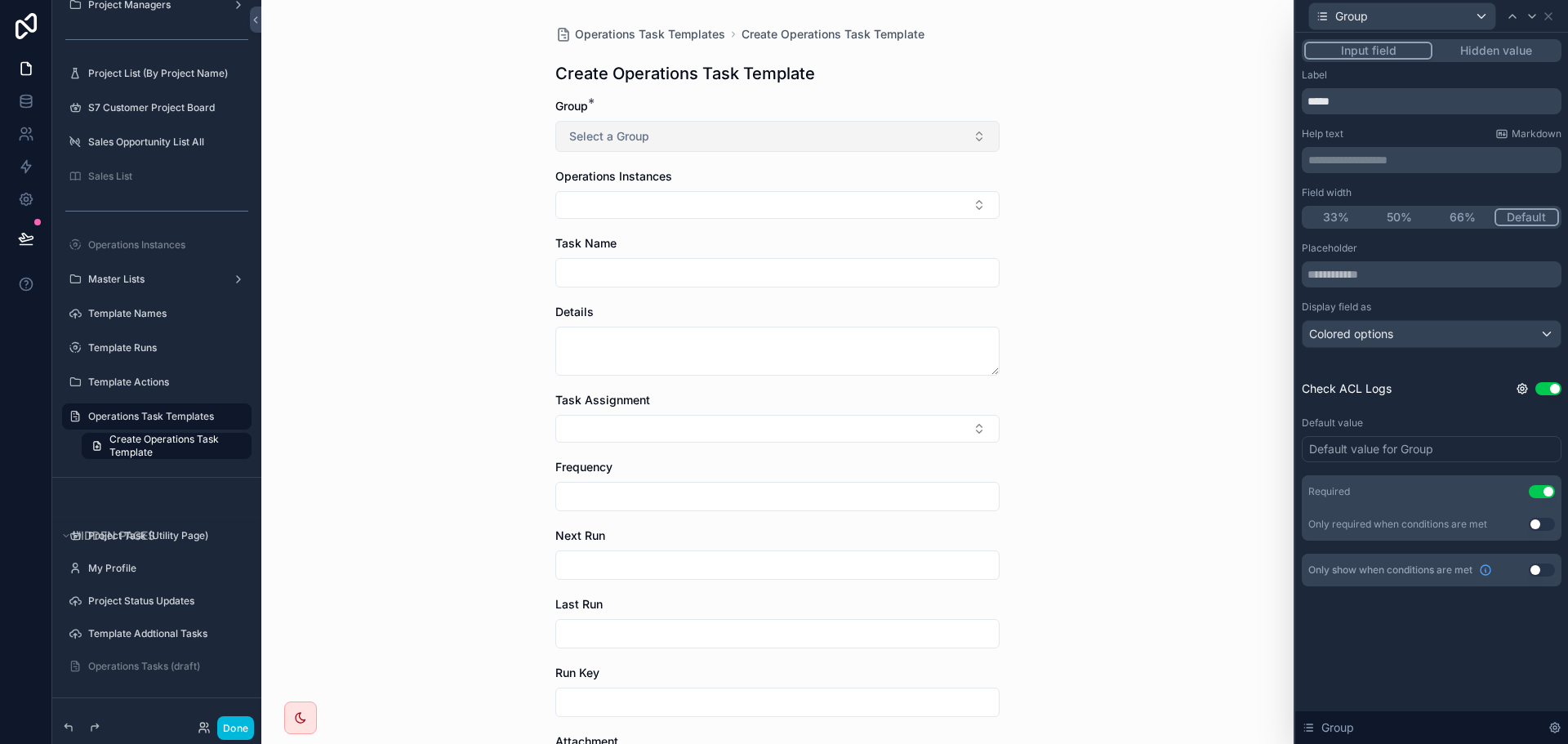
click at [715, 125] on button "Select a Group" at bounding box center [778, 137] width 445 height 31
click at [1193, 128] on div "Operations Task Templates Create Operations Task Template Create Operations Tas…" at bounding box center [777, 372] width 1033 height 744
click at [1547, 14] on icon at bounding box center [1548, 16] width 7 height 7
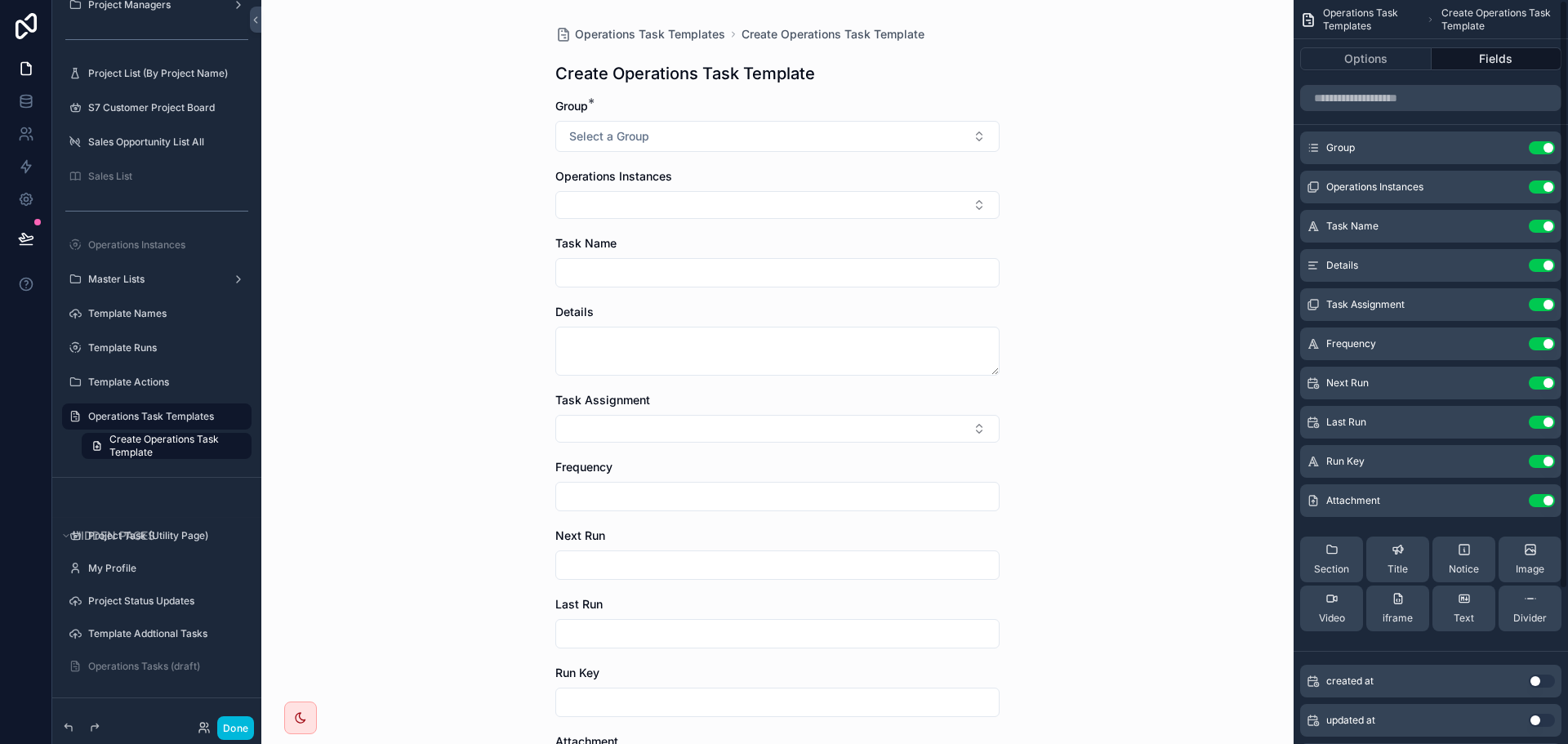
click at [1407, 182] on span "Operations Instances" at bounding box center [1375, 186] width 98 height 13
click at [0, 0] on icon "scrollable content" at bounding box center [0, 0] width 0 height 0
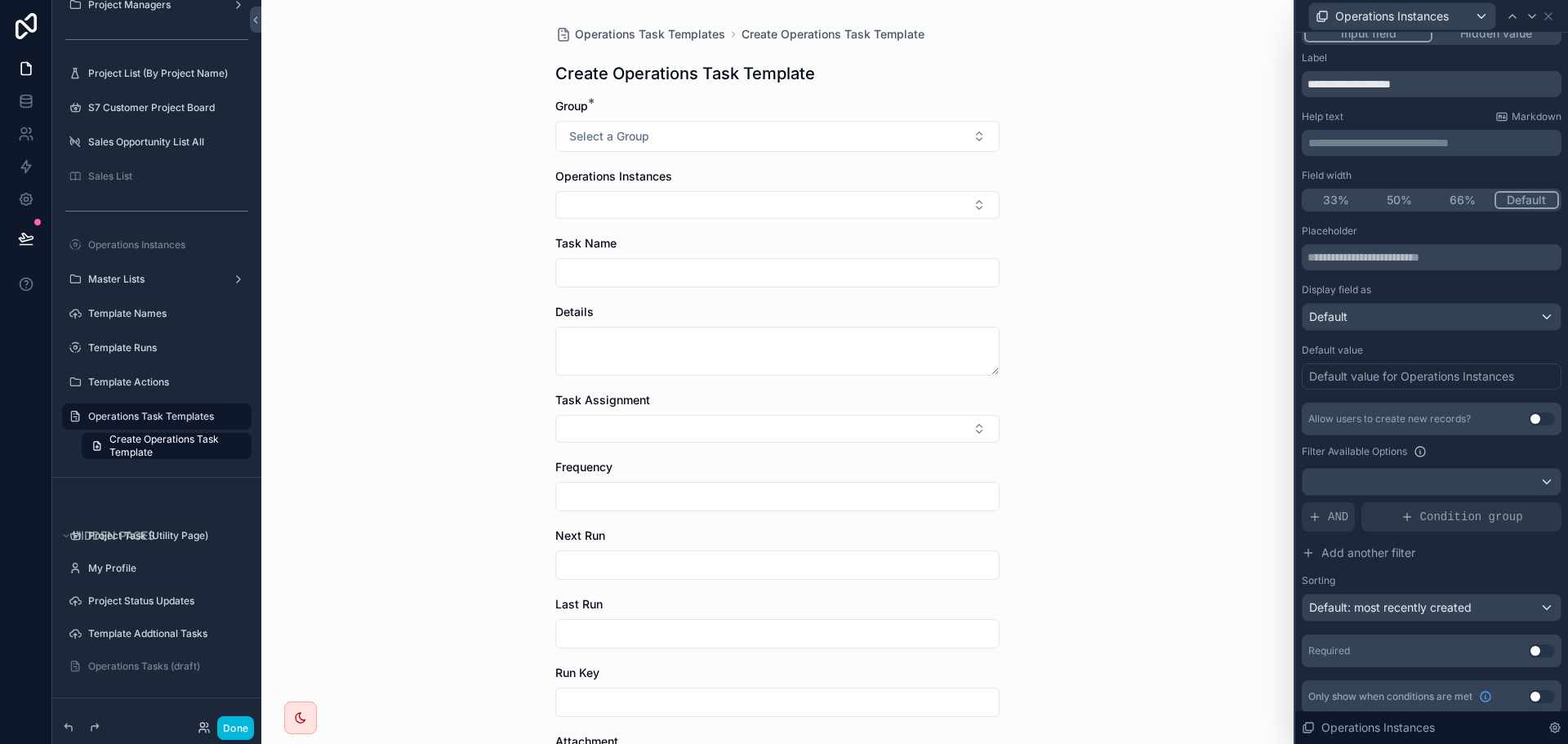
scroll to position [25, 0]
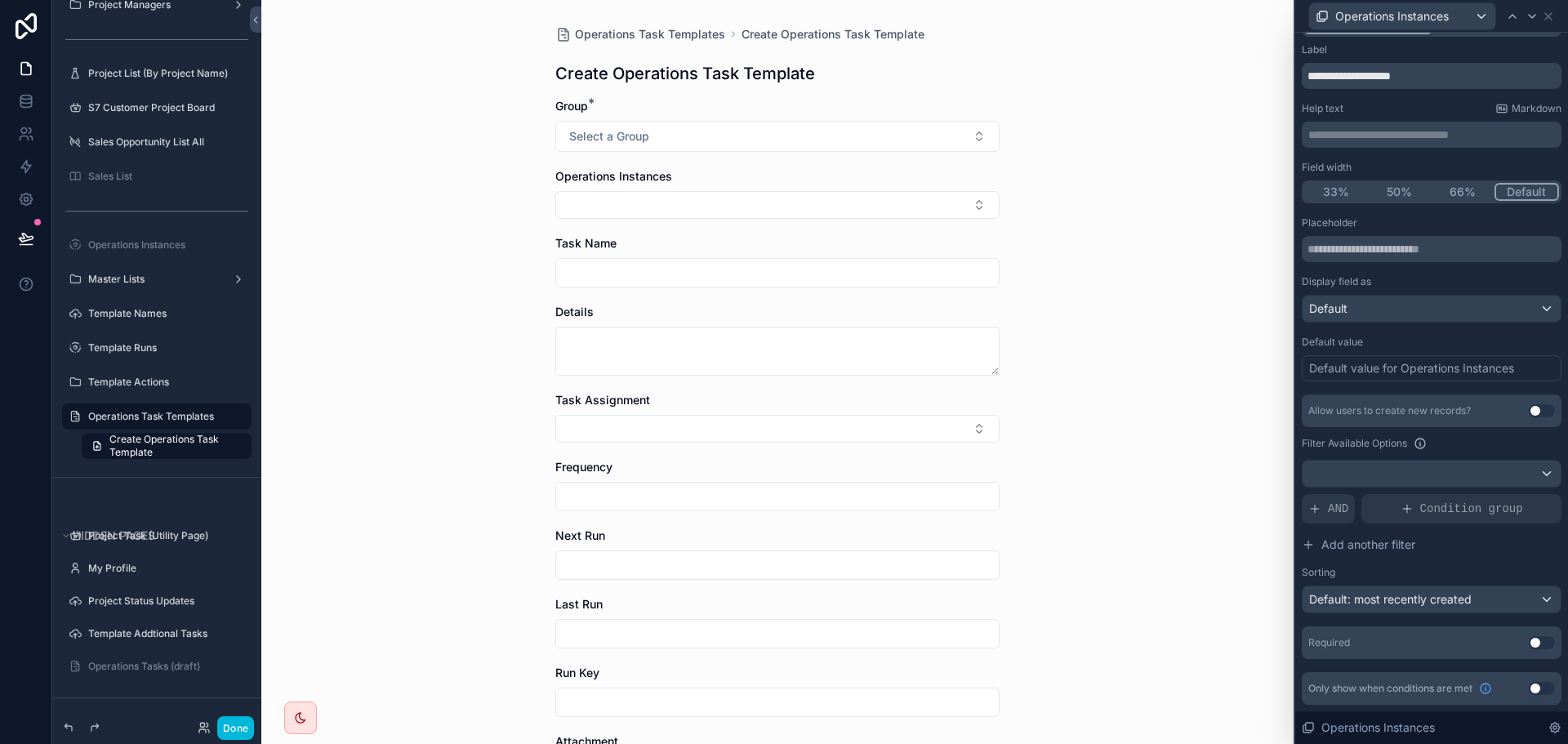
click at [1531, 646] on button "Use setting" at bounding box center [1542, 642] width 26 height 13
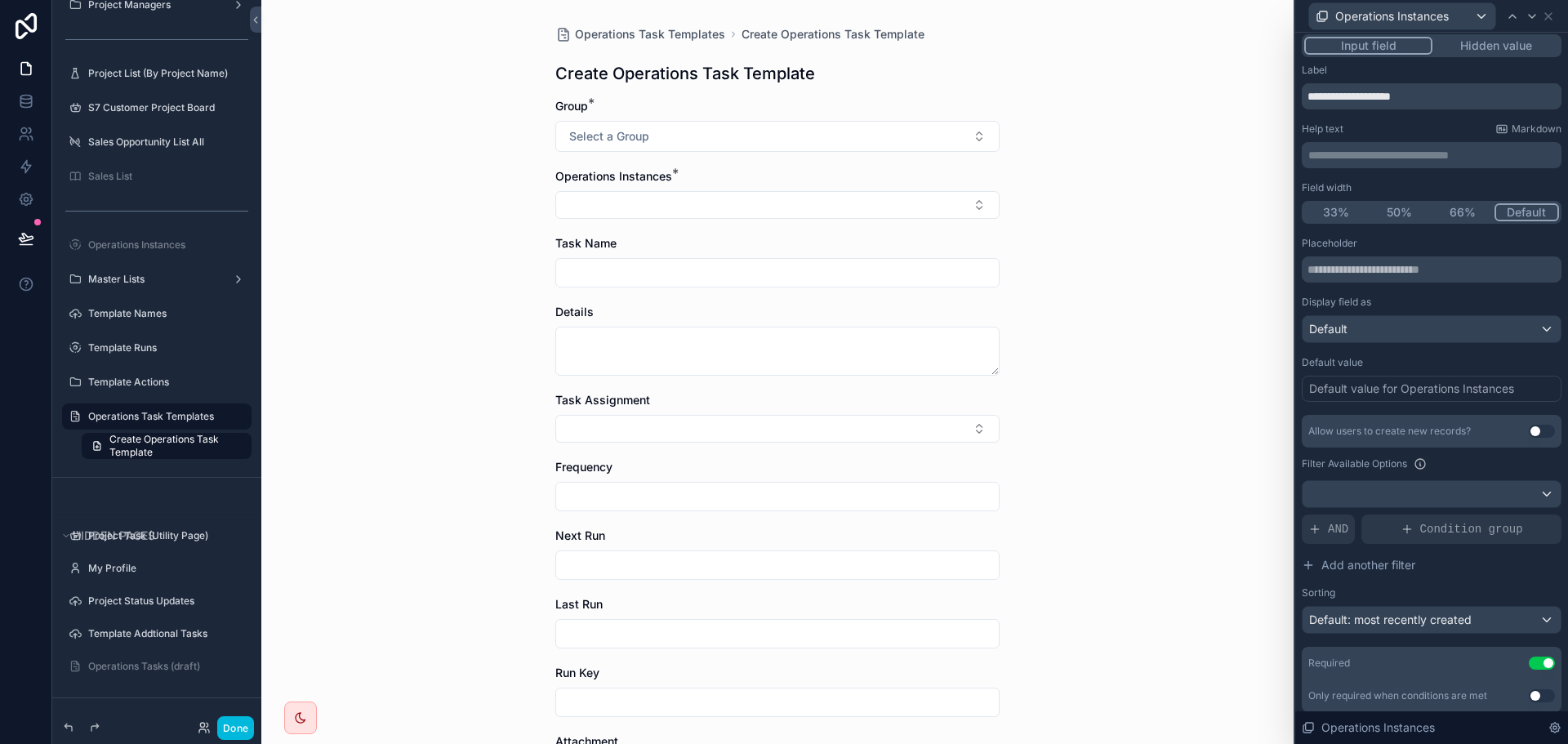
scroll to position [0, 0]
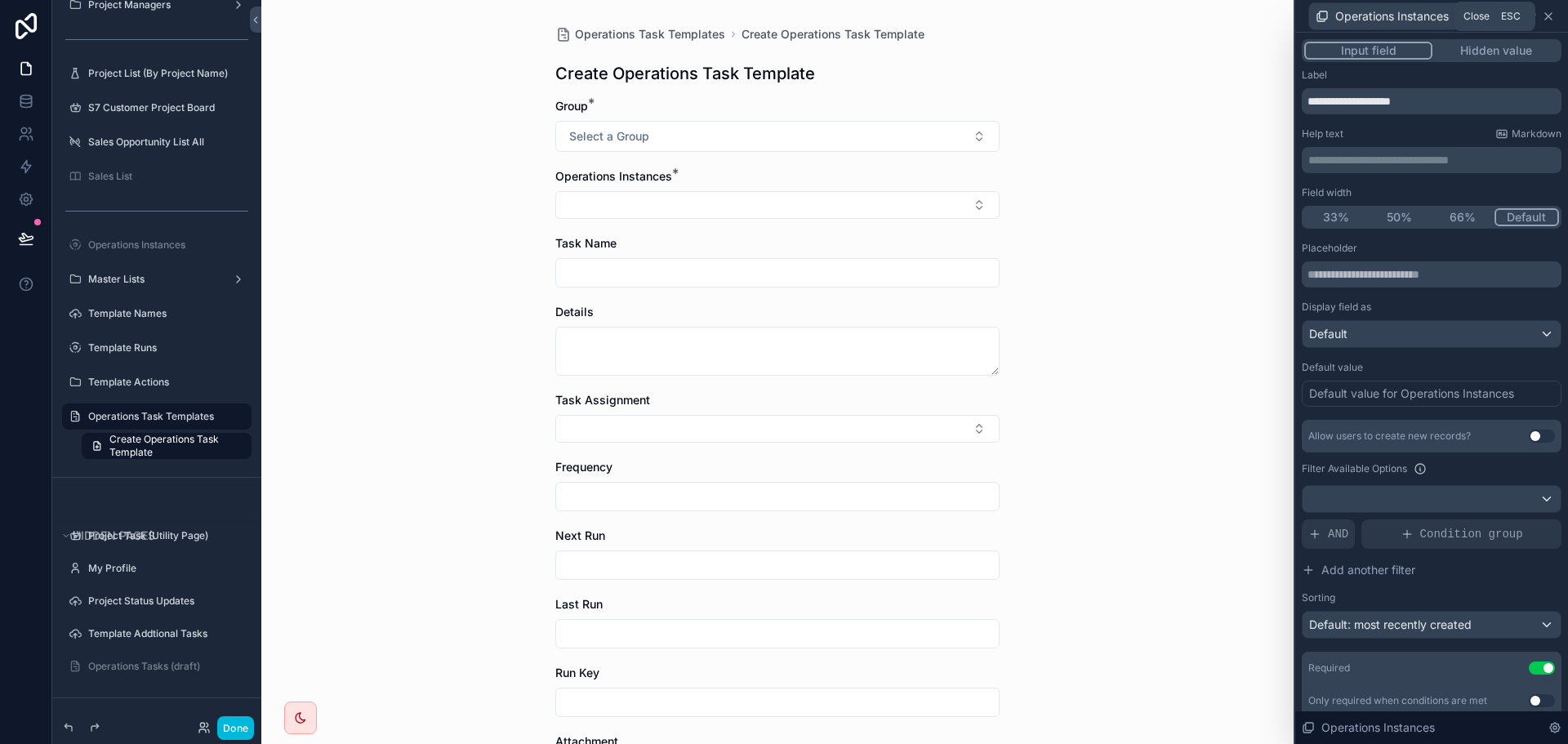
drag, startPoint x: 1548, startPoint y: 16, endPoint x: 1380, endPoint y: 51, distance: 171.6
click at [1548, 16] on icon at bounding box center [1548, 16] width 7 height 7
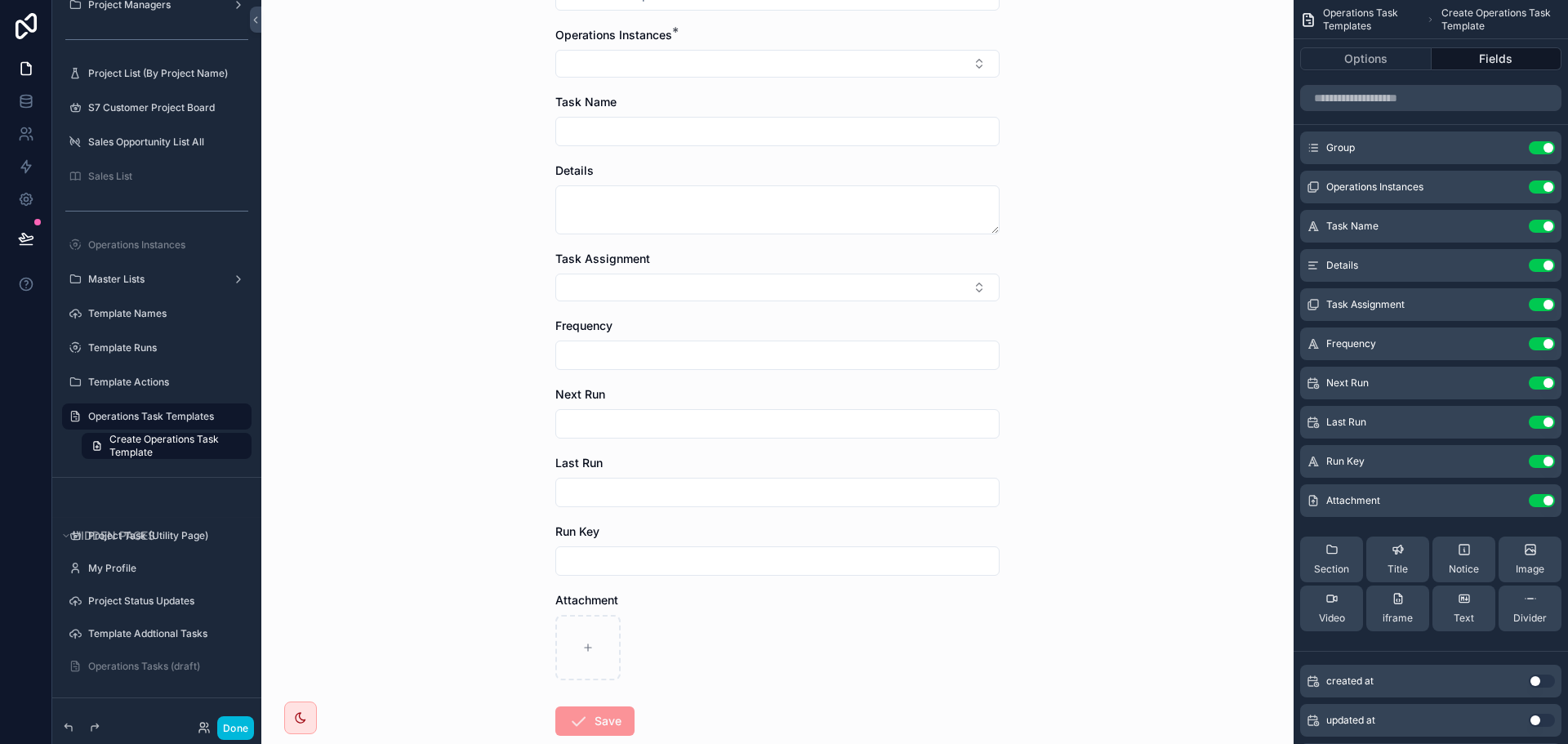
scroll to position [238, 0]
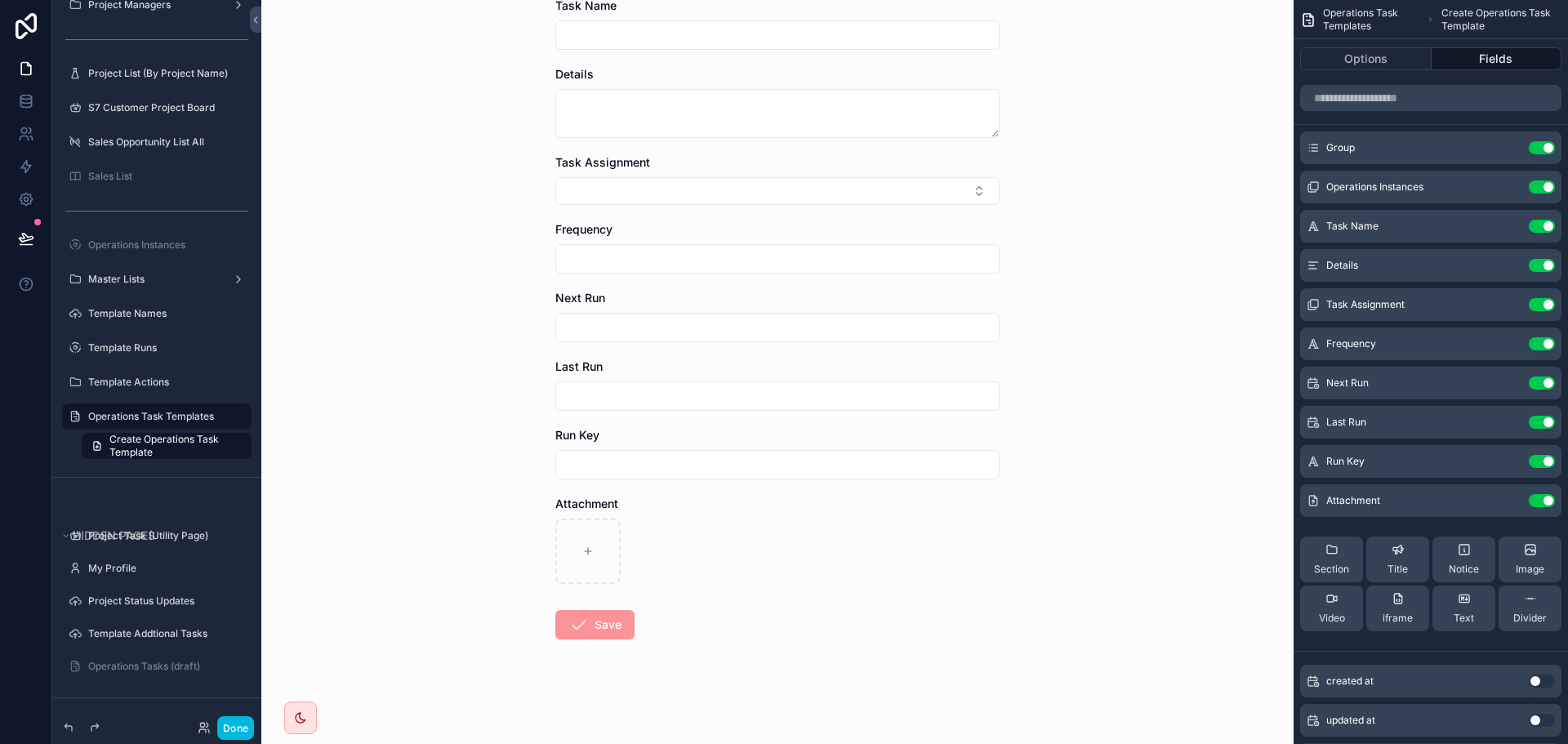
click at [610, 254] on input "scrollable content" at bounding box center [777, 258] width 443 height 22
click at [831, 246] on div "scrollable content" at bounding box center [778, 258] width 445 height 29
click at [797, 260] on input "scrollable content" at bounding box center [777, 258] width 443 height 22
click at [0, 0] on icon "scrollable content" at bounding box center [0, 0] width 0 height 0
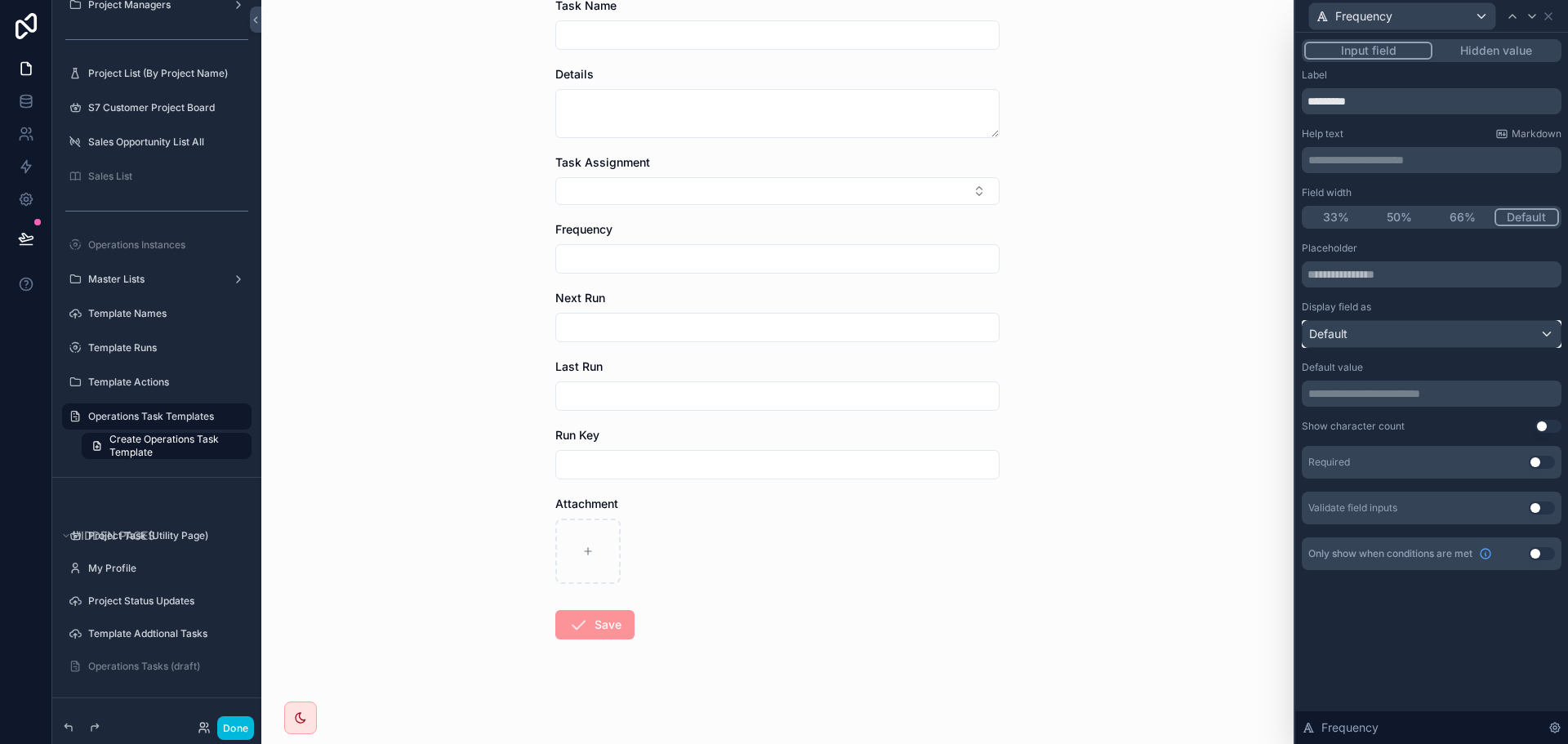
click at [1375, 343] on div "Default" at bounding box center [1431, 333] width 258 height 26
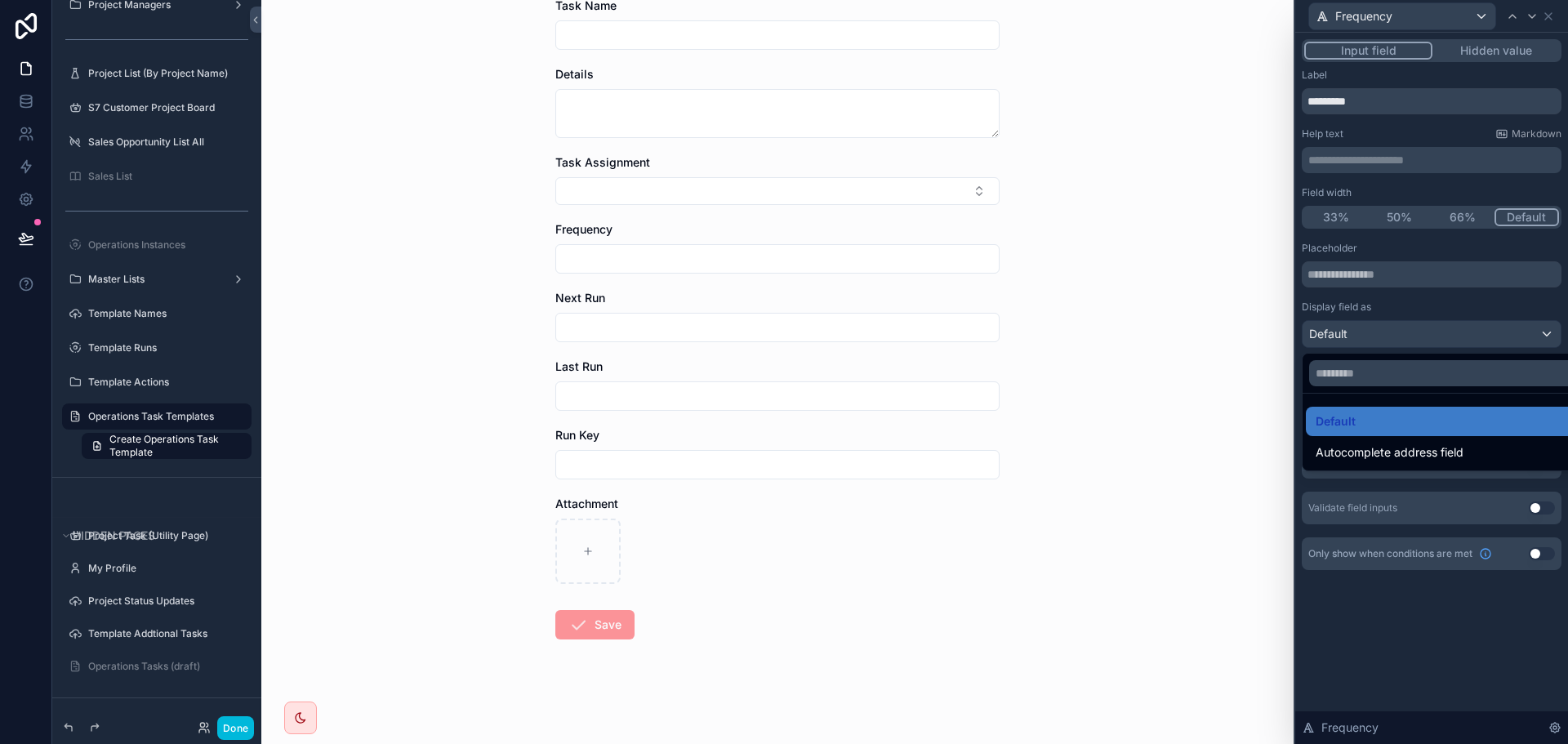
click at [1412, 292] on div at bounding box center [1431, 372] width 273 height 744
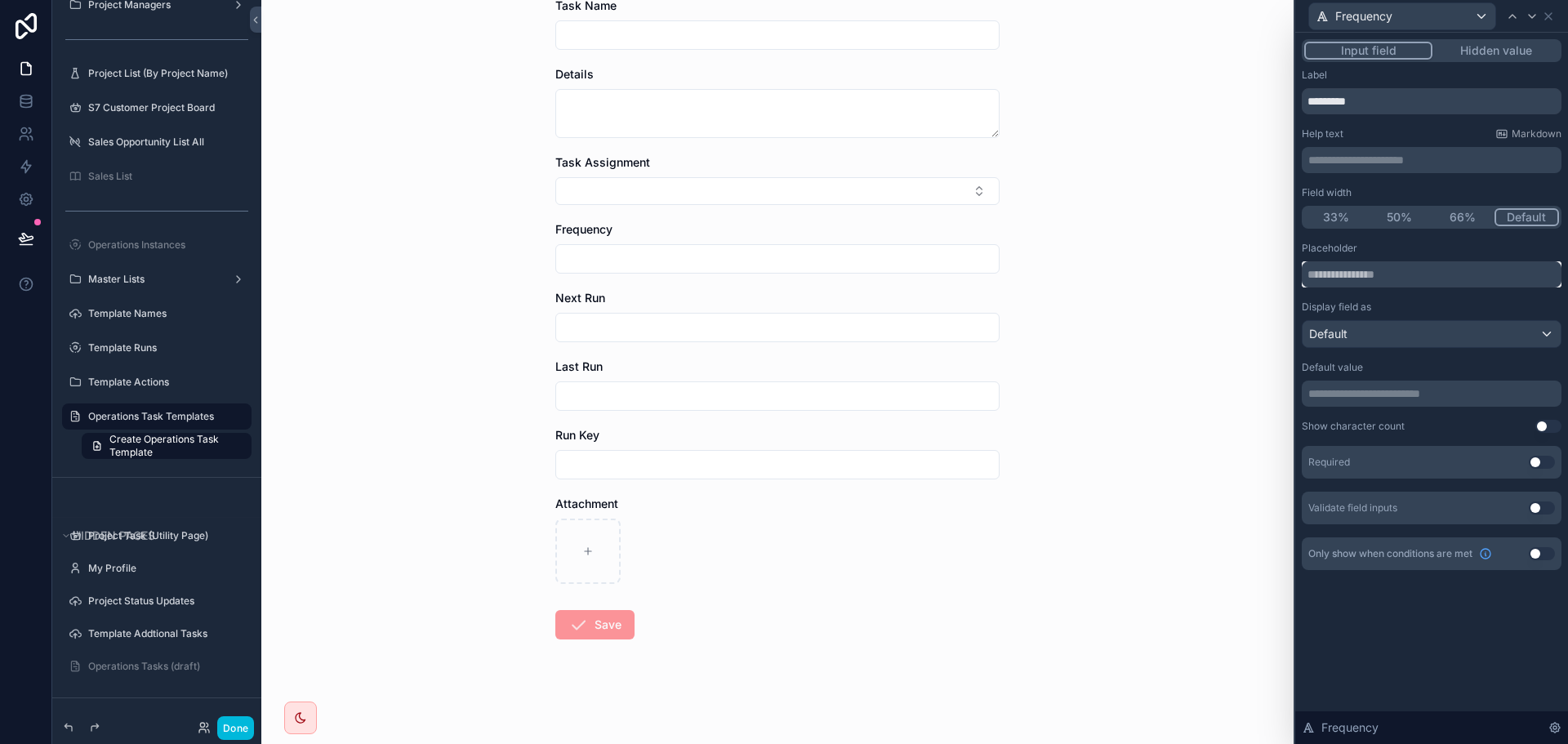
click at [1400, 263] on input "text" at bounding box center [1431, 274] width 259 height 26
click at [1413, 242] on div "Placeholder" at bounding box center [1431, 248] width 259 height 13
click at [404, 499] on div "Operations Task Templates Create Operations Task Template Create Operations Tas…" at bounding box center [777, 134] width 1033 height 744
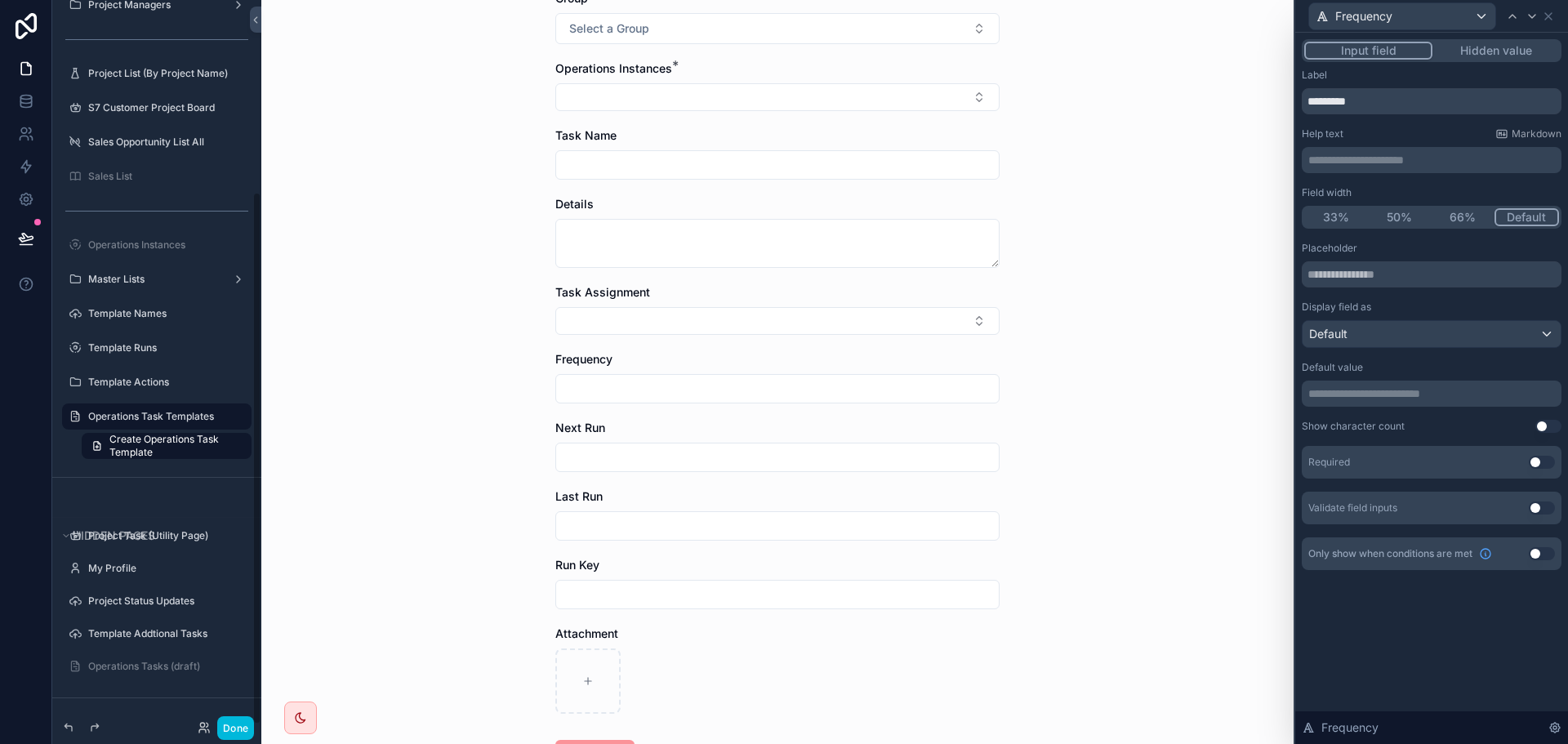
scroll to position [0, 0]
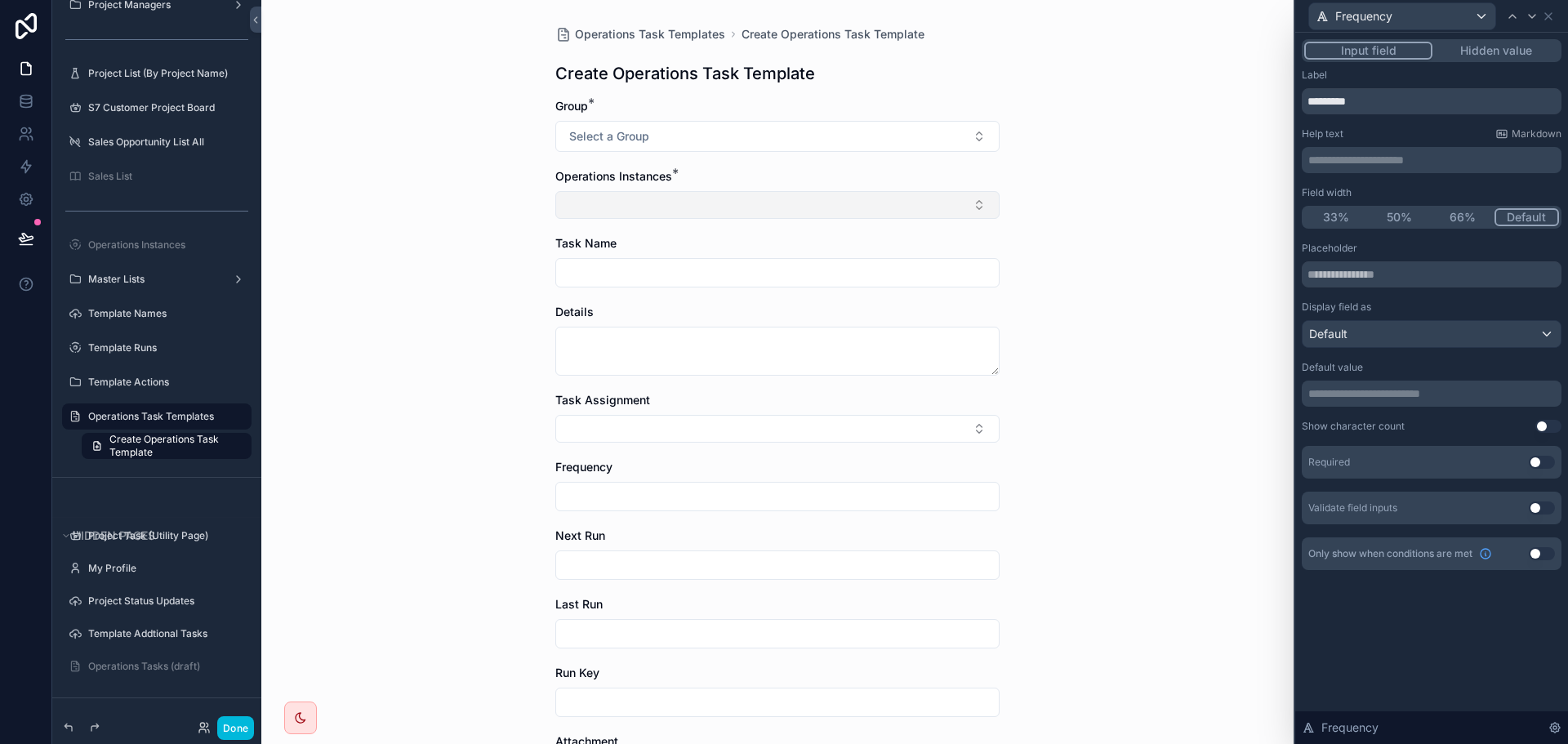
click at [722, 205] on button "Select Button" at bounding box center [778, 205] width 445 height 27
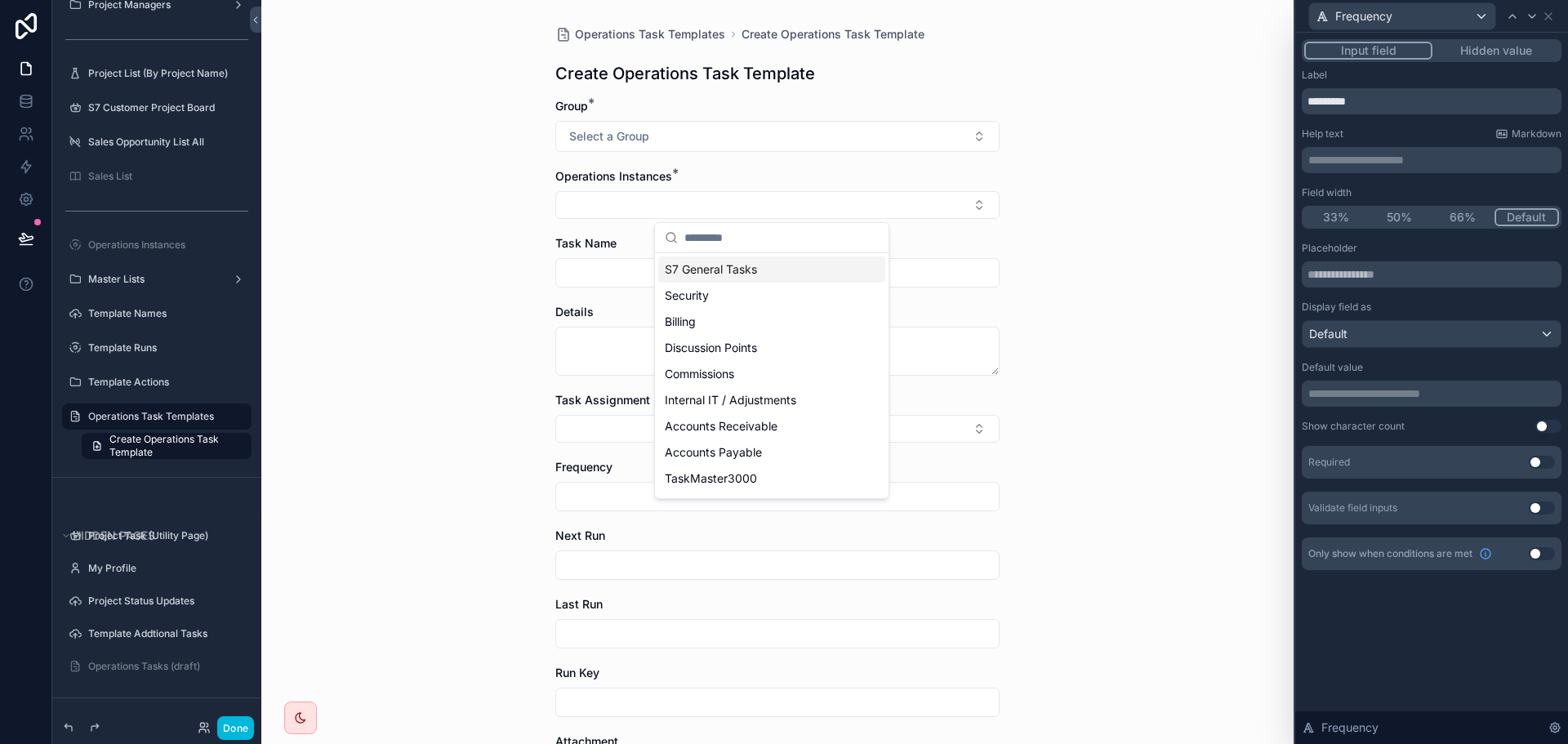
click at [1118, 223] on div "Operations Task Templates Create Operations Task Template Create Operations Tas…" at bounding box center [777, 372] width 1033 height 744
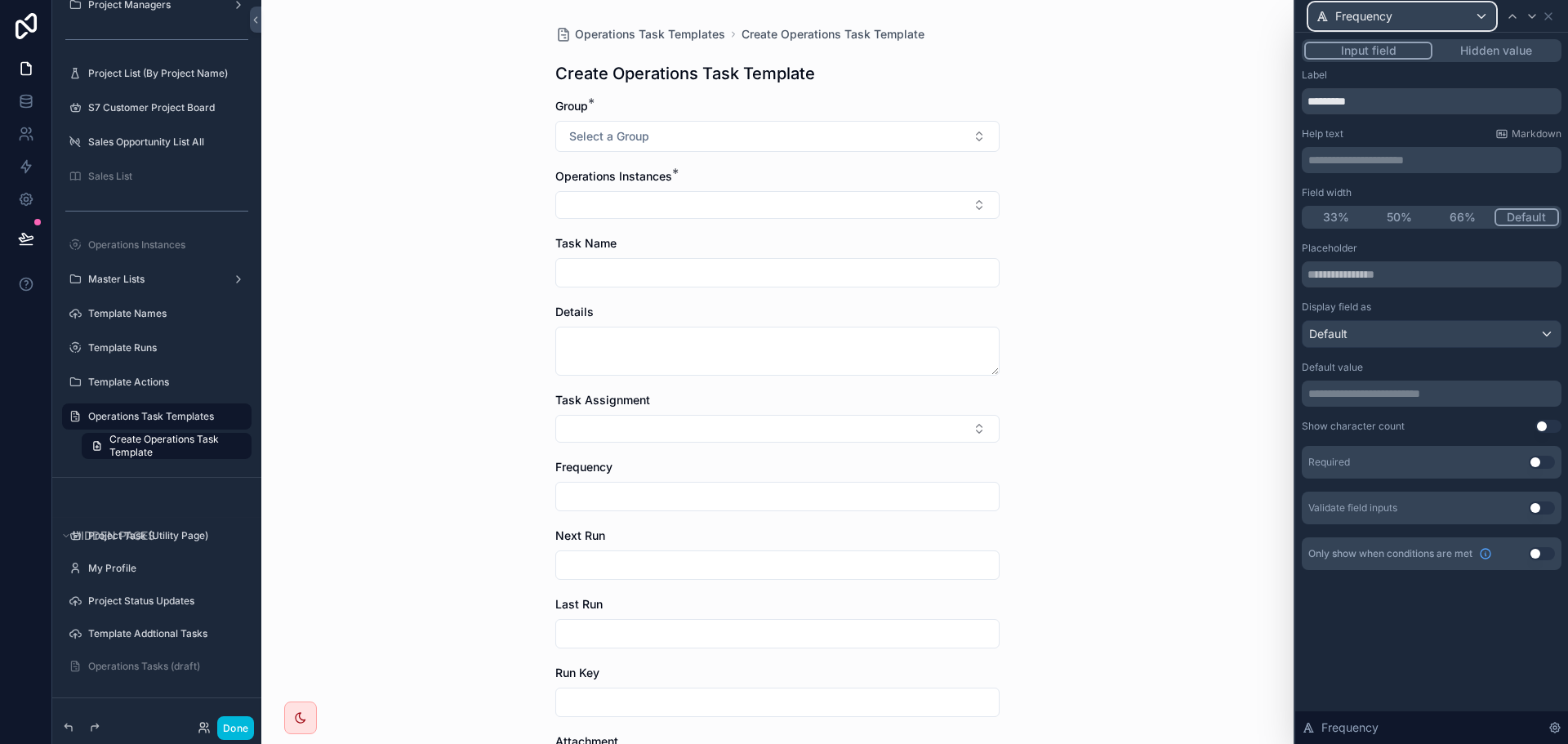
click at [1450, 18] on div "Frequency" at bounding box center [1402, 16] width 186 height 26
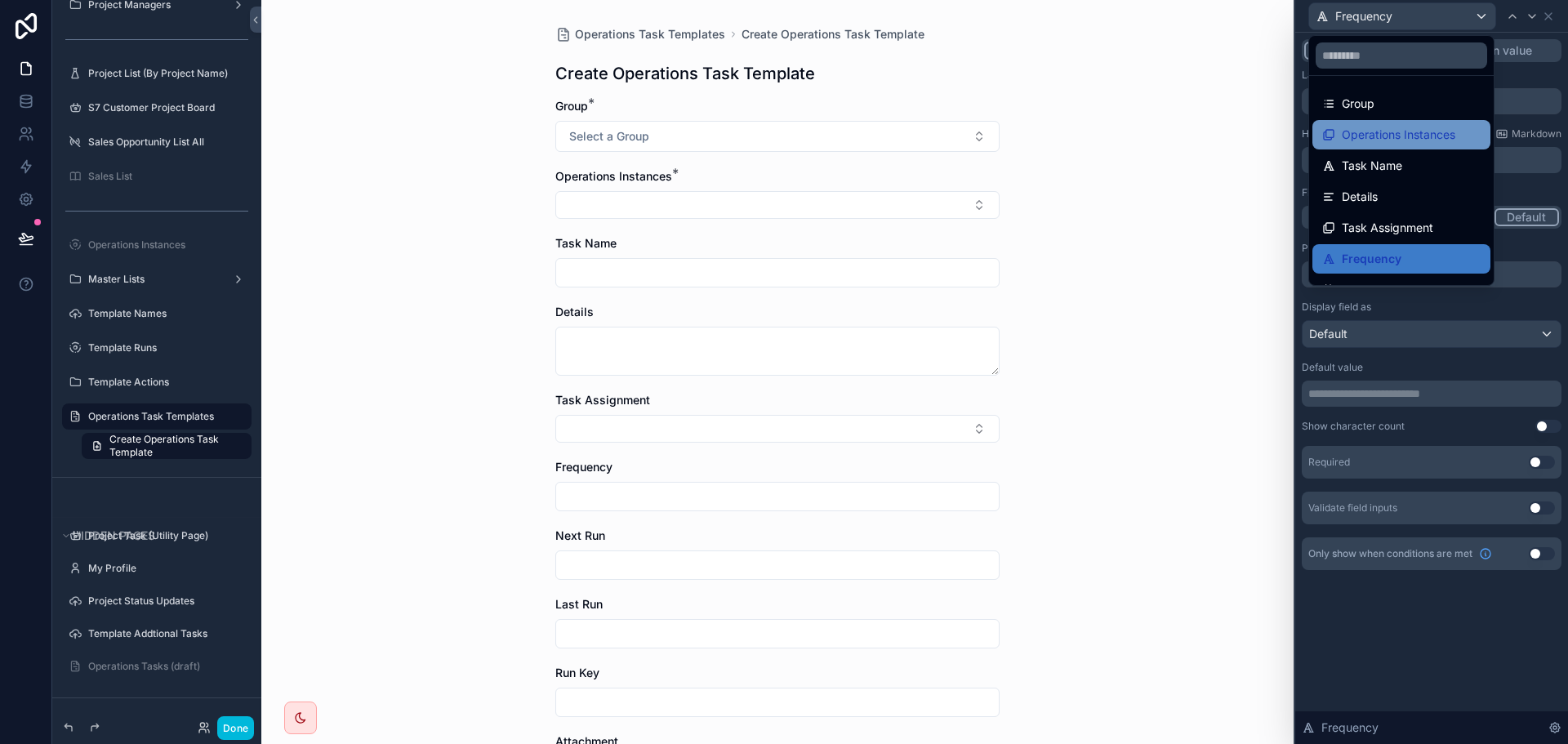
click at [1415, 133] on span "Operations Instances" at bounding box center [1398, 135] width 113 height 20
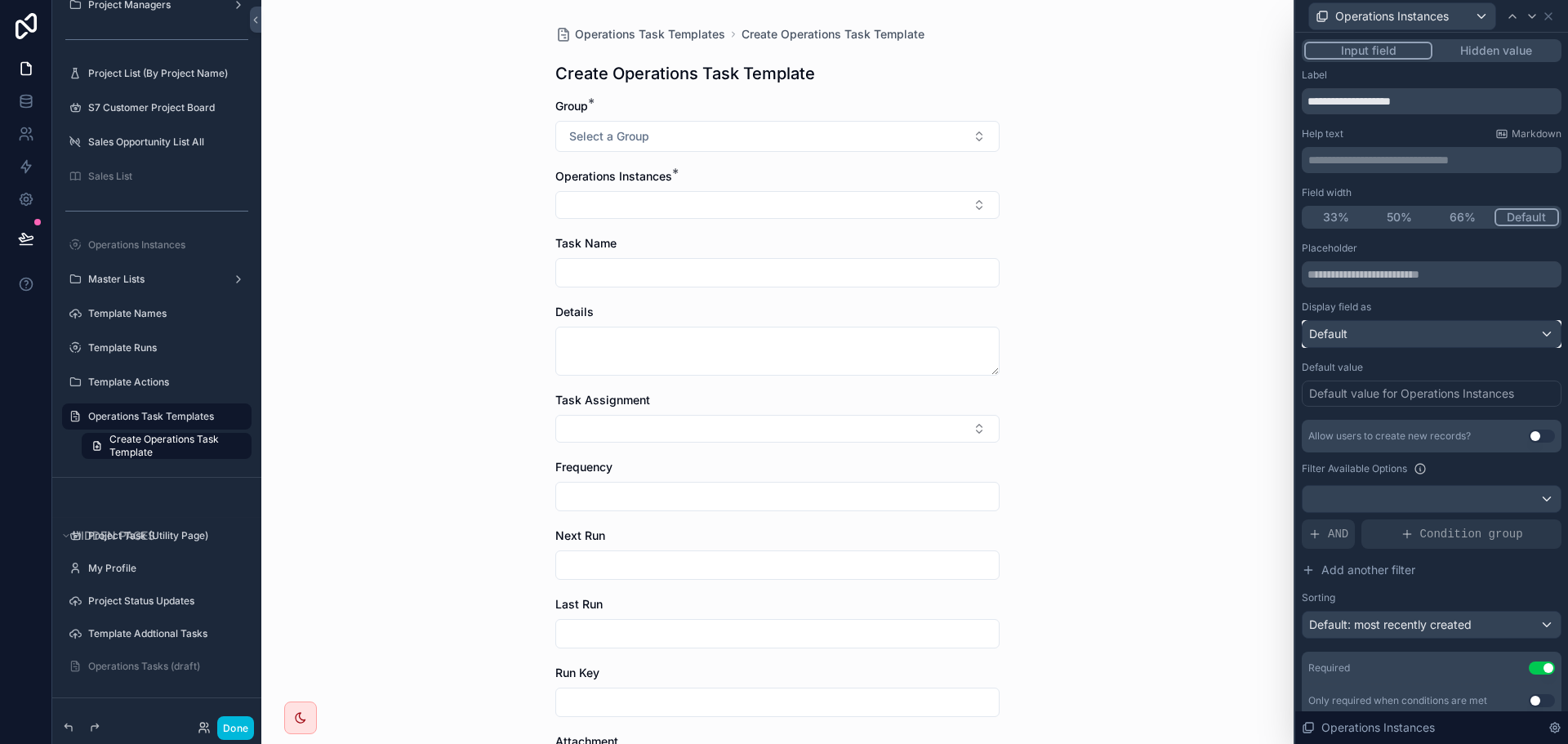
click at [1394, 333] on div "Default" at bounding box center [1431, 333] width 258 height 26
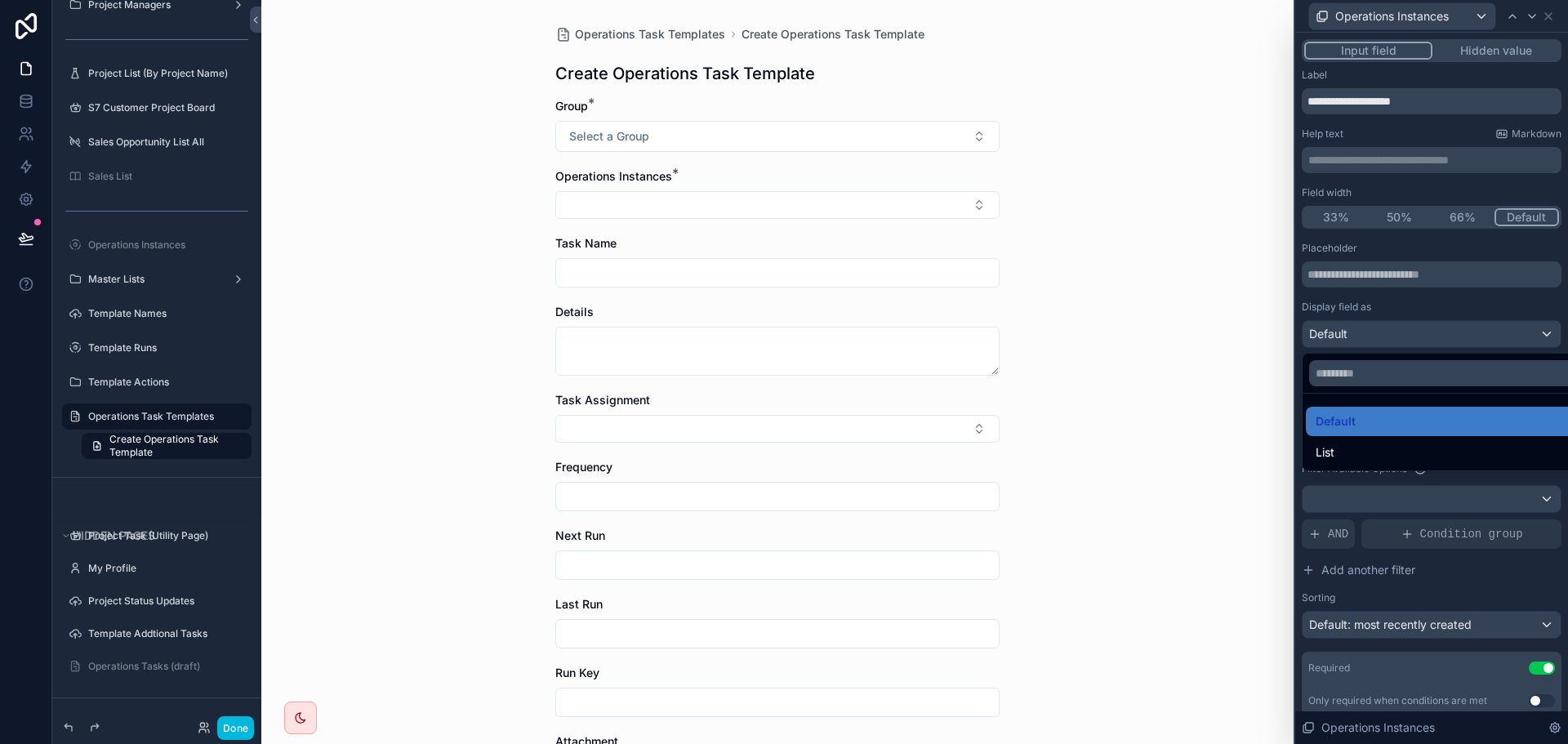
click at [1424, 299] on div at bounding box center [1431, 372] width 273 height 744
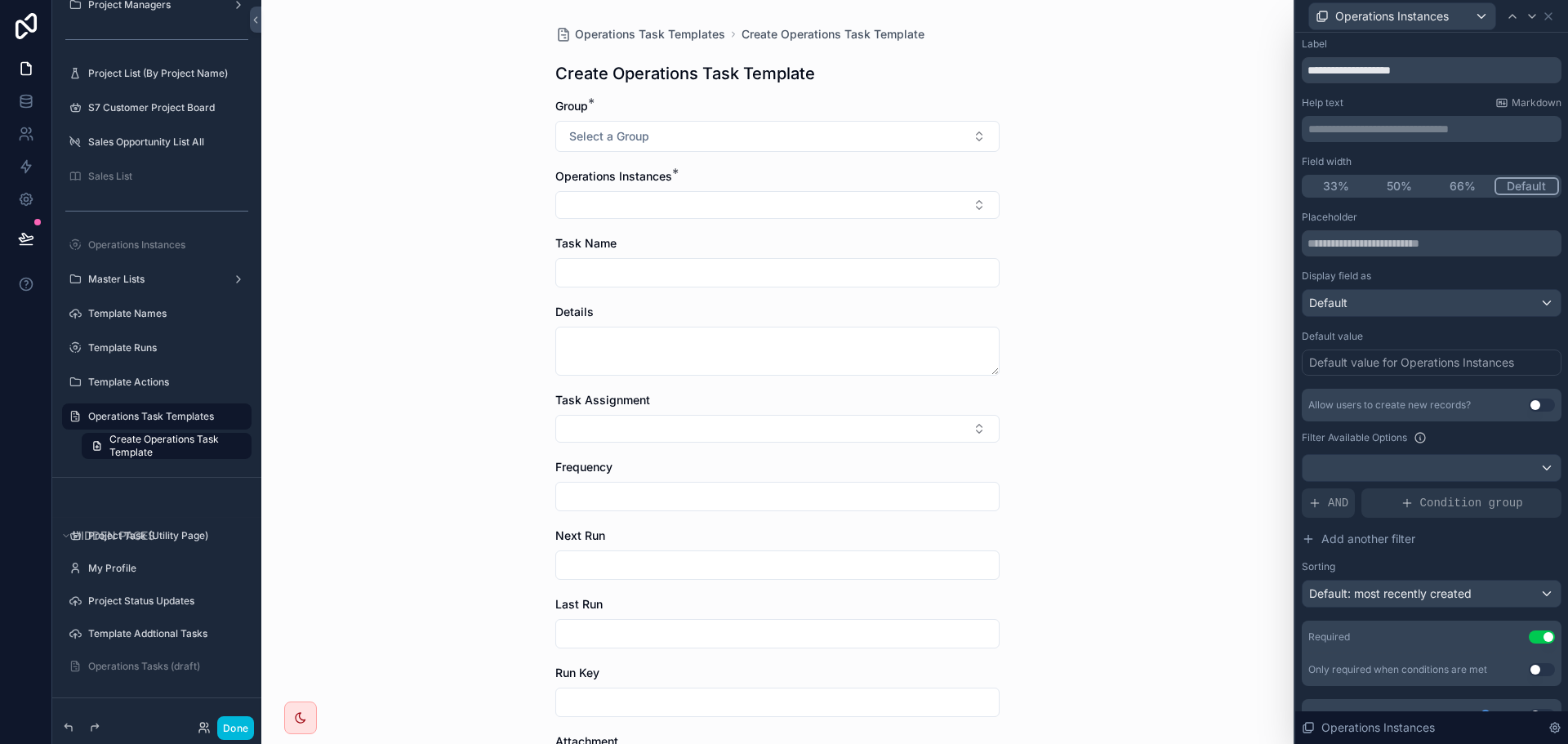
scroll to position [58, 0]
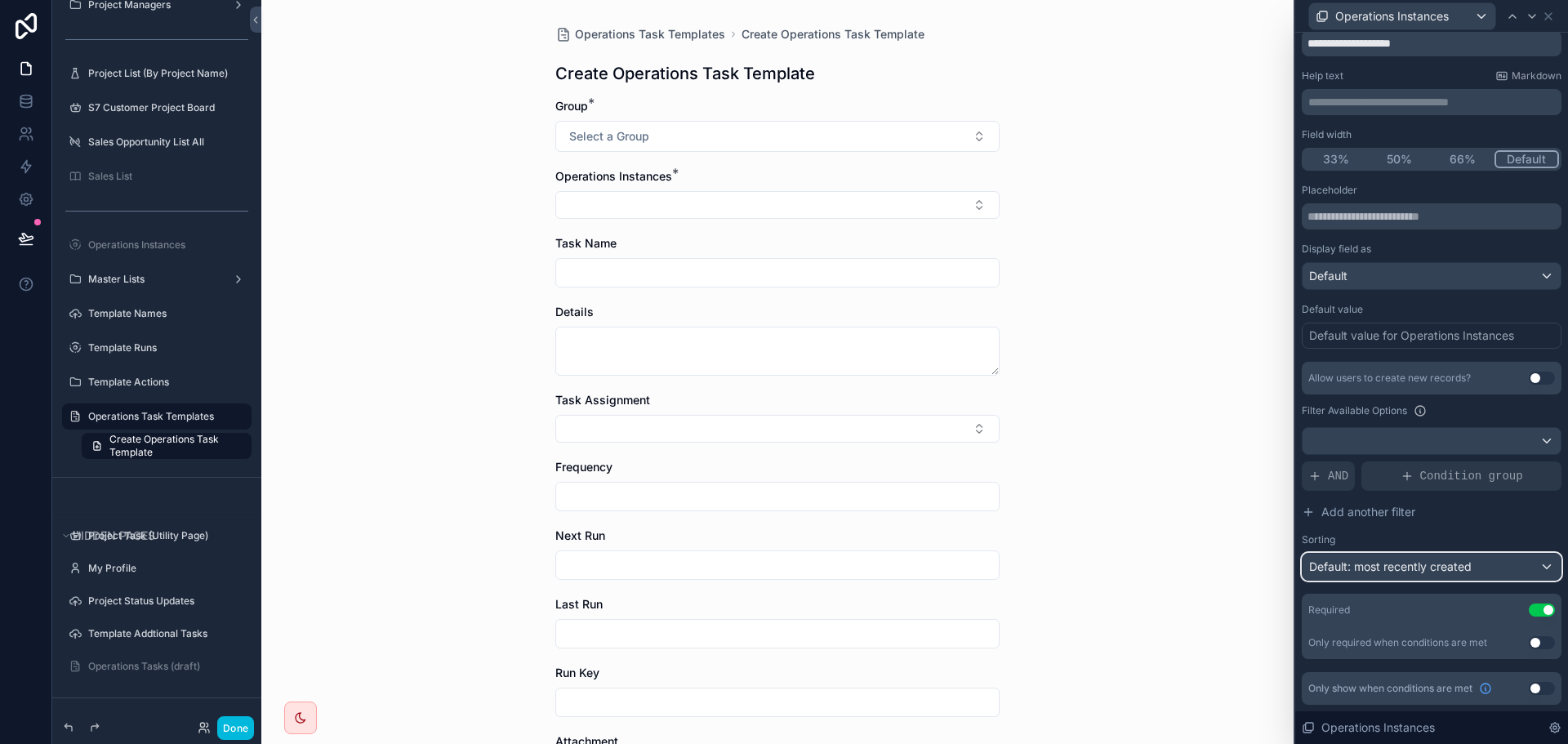
click at [1493, 556] on div "Default: most recently created" at bounding box center [1431, 567] width 258 height 26
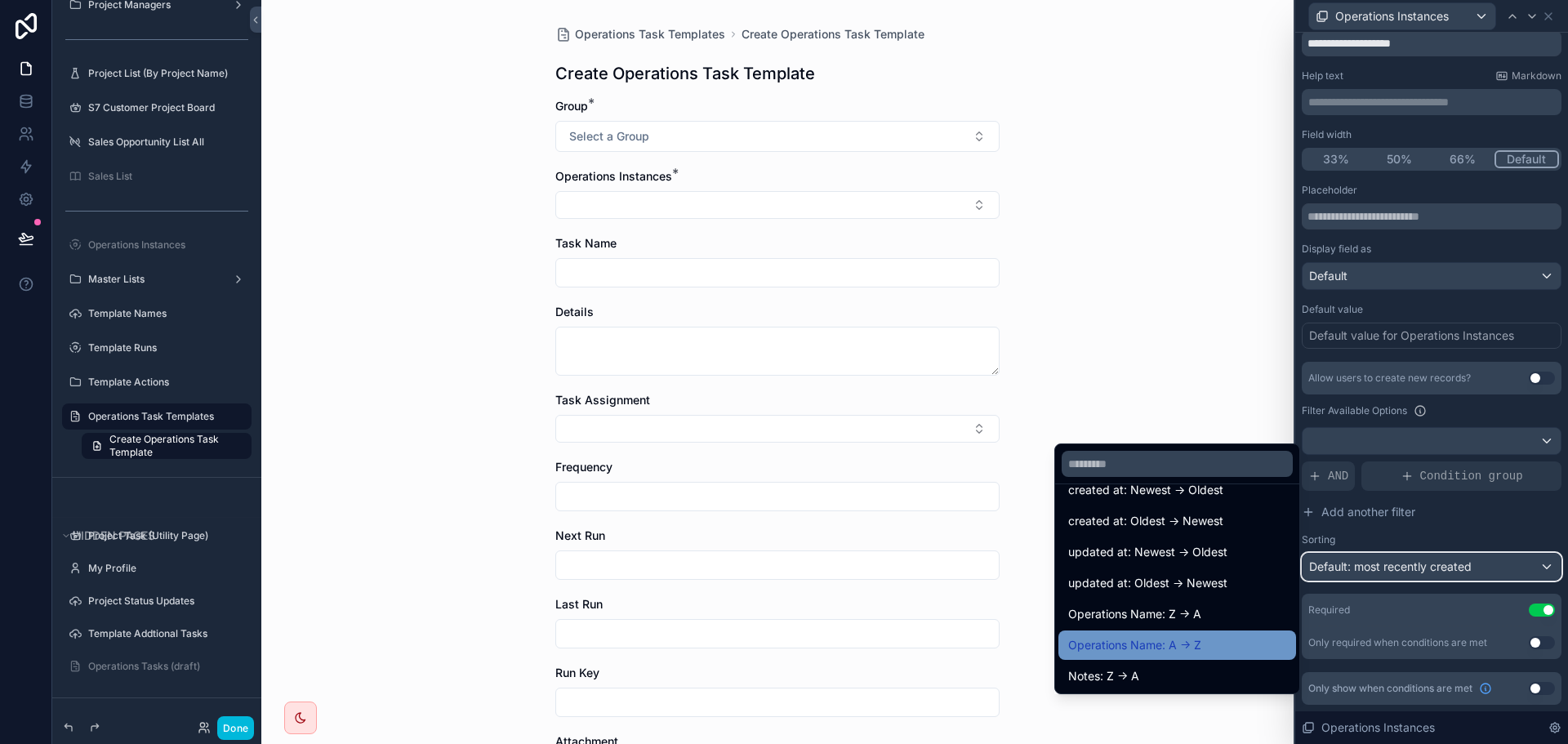
scroll to position [82, 0]
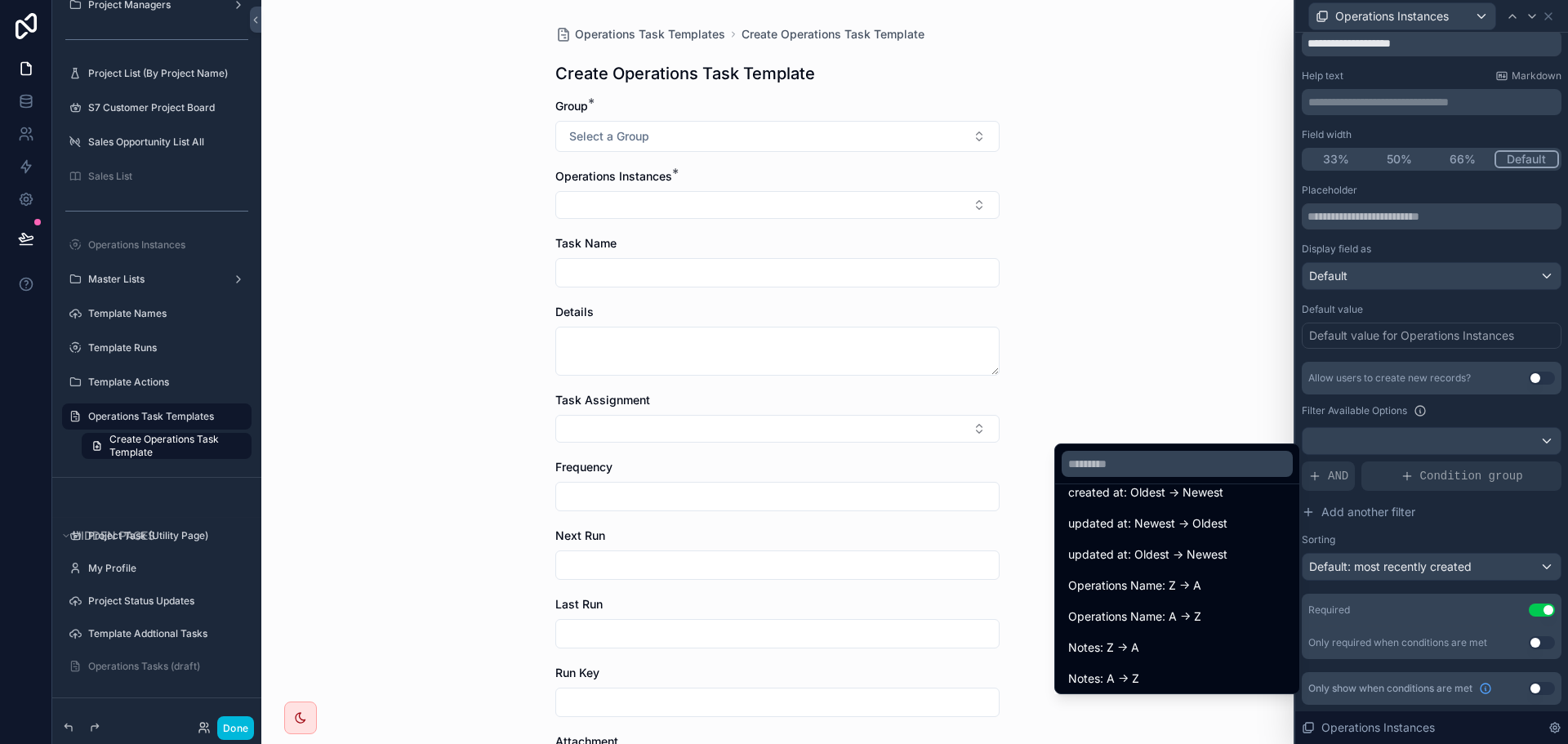
click at [1184, 621] on span "Operations Name: A -> Z" at bounding box center [1134, 616] width 134 height 20
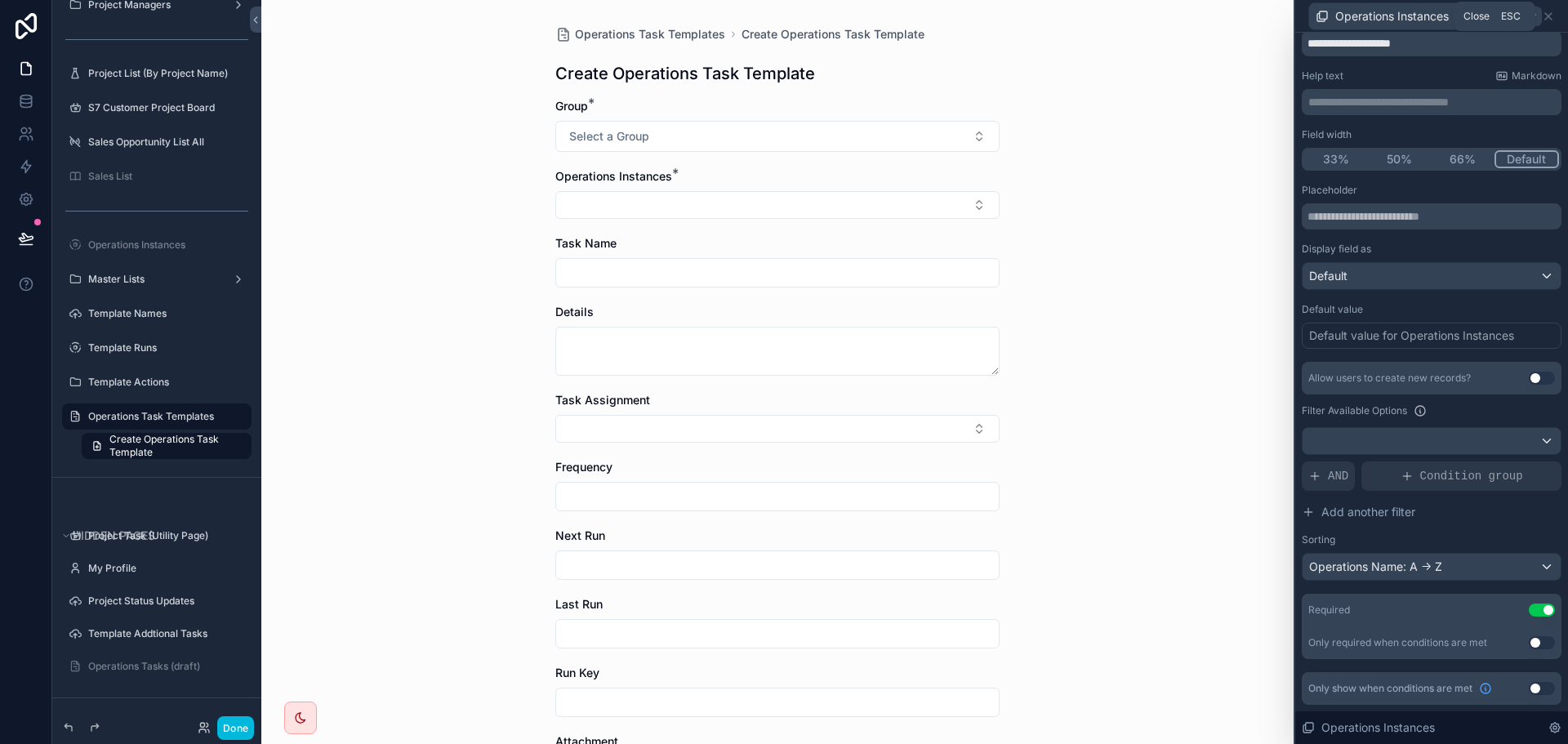
drag, startPoint x: 1546, startPoint y: 16, endPoint x: 1539, endPoint y: 22, distance: 9.2
click at [1546, 16] on icon at bounding box center [1548, 16] width 13 height 13
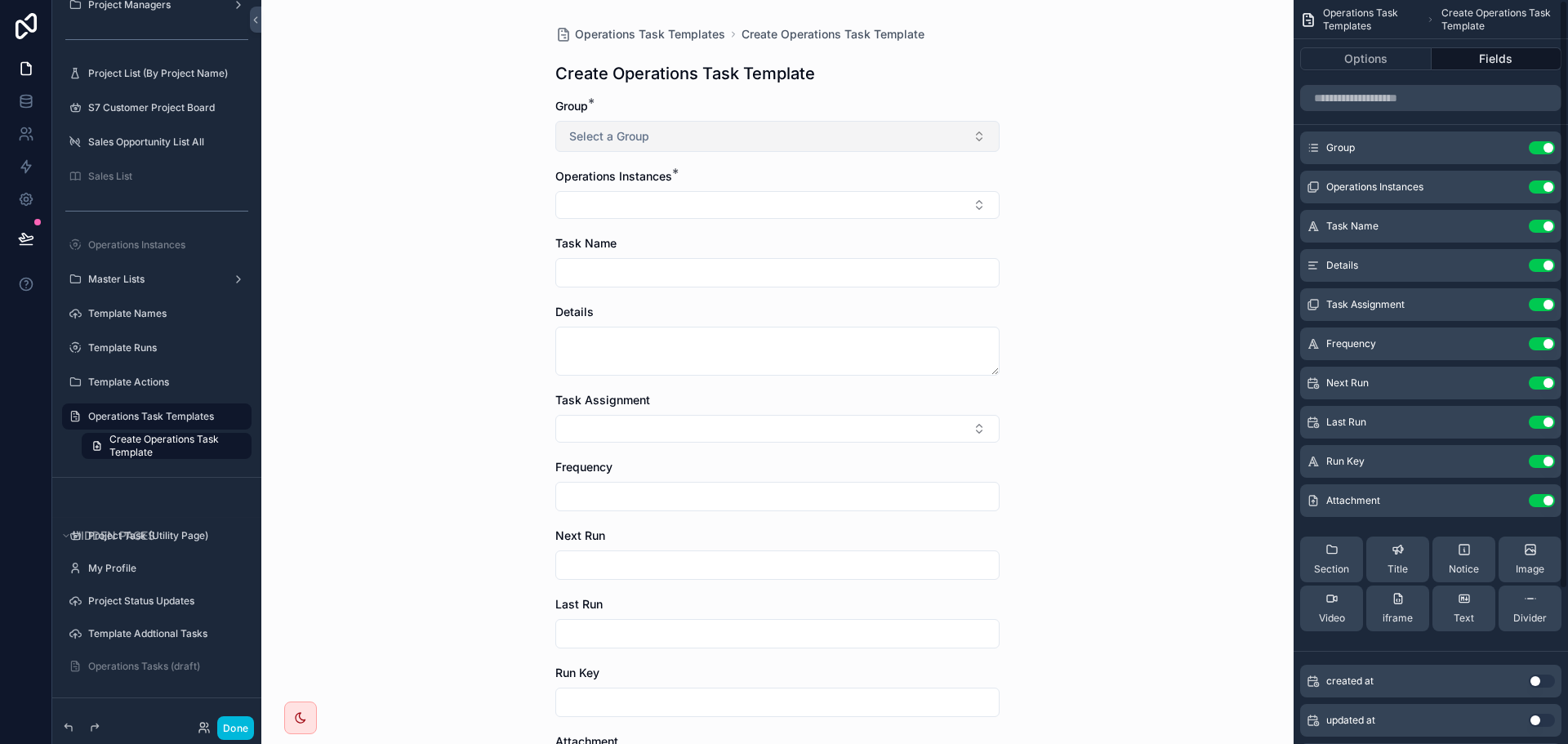
click at [750, 127] on button "Select a Group" at bounding box center [778, 137] width 445 height 31
click at [1164, 164] on div "Operations Task Templates Create Operations Task Template Create Operations Tas…" at bounding box center [777, 372] width 1033 height 744
click at [798, 203] on button "Select Button" at bounding box center [778, 205] width 445 height 27
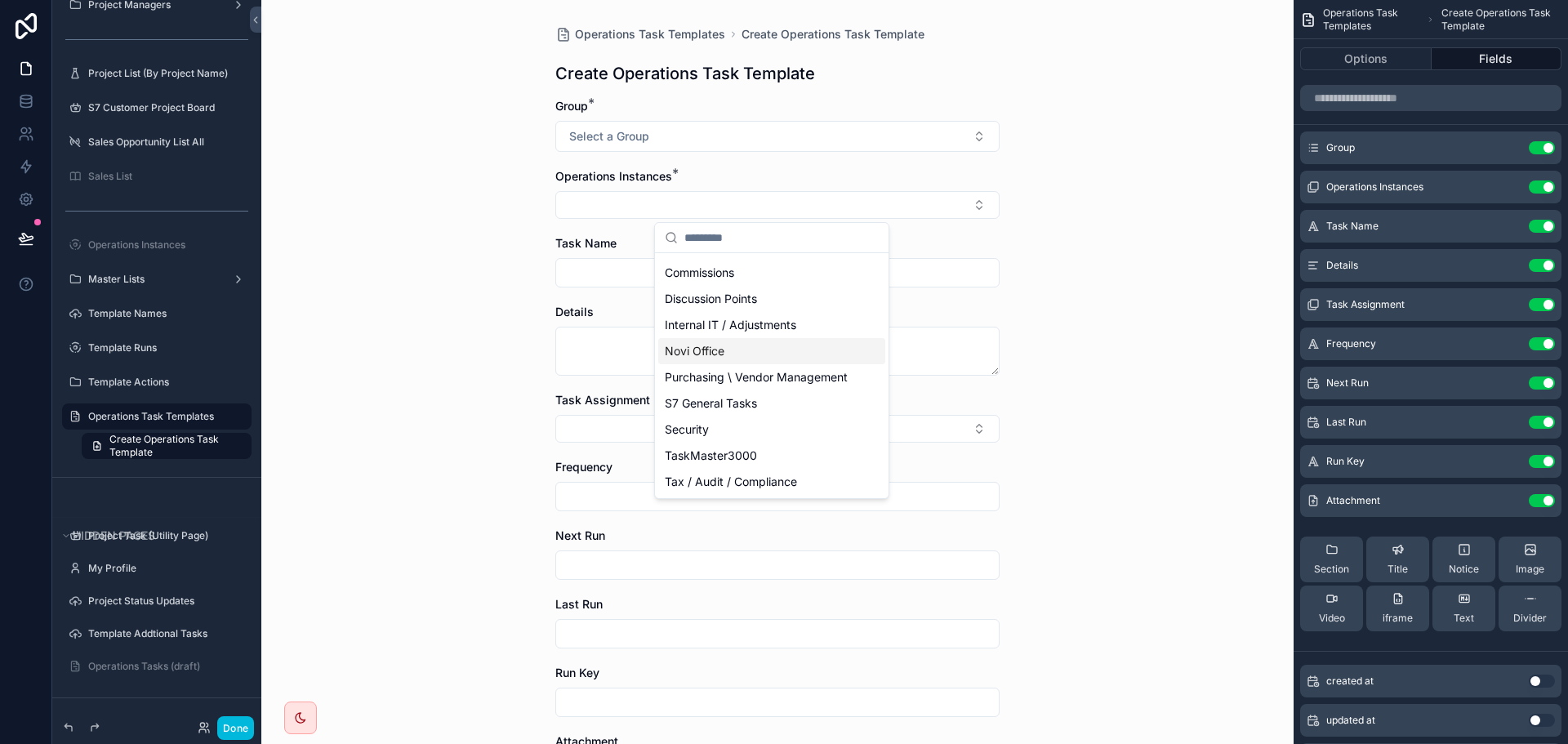
scroll to position [118, 0]
click at [1061, 290] on div "Operations Task Templates Create Operations Task Template Create Operations Tas…" at bounding box center [777, 372] width 1033 height 744
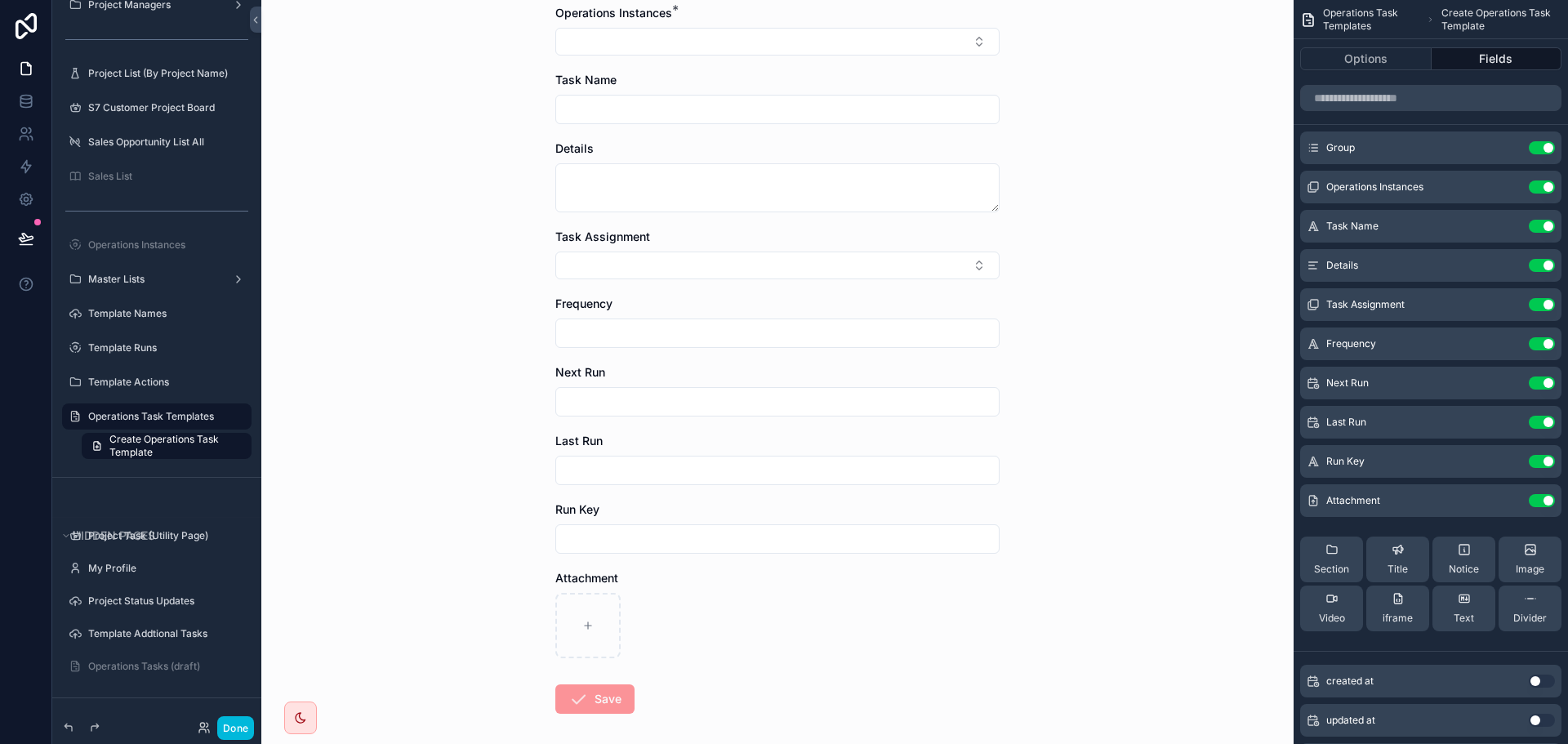
scroll to position [0, 0]
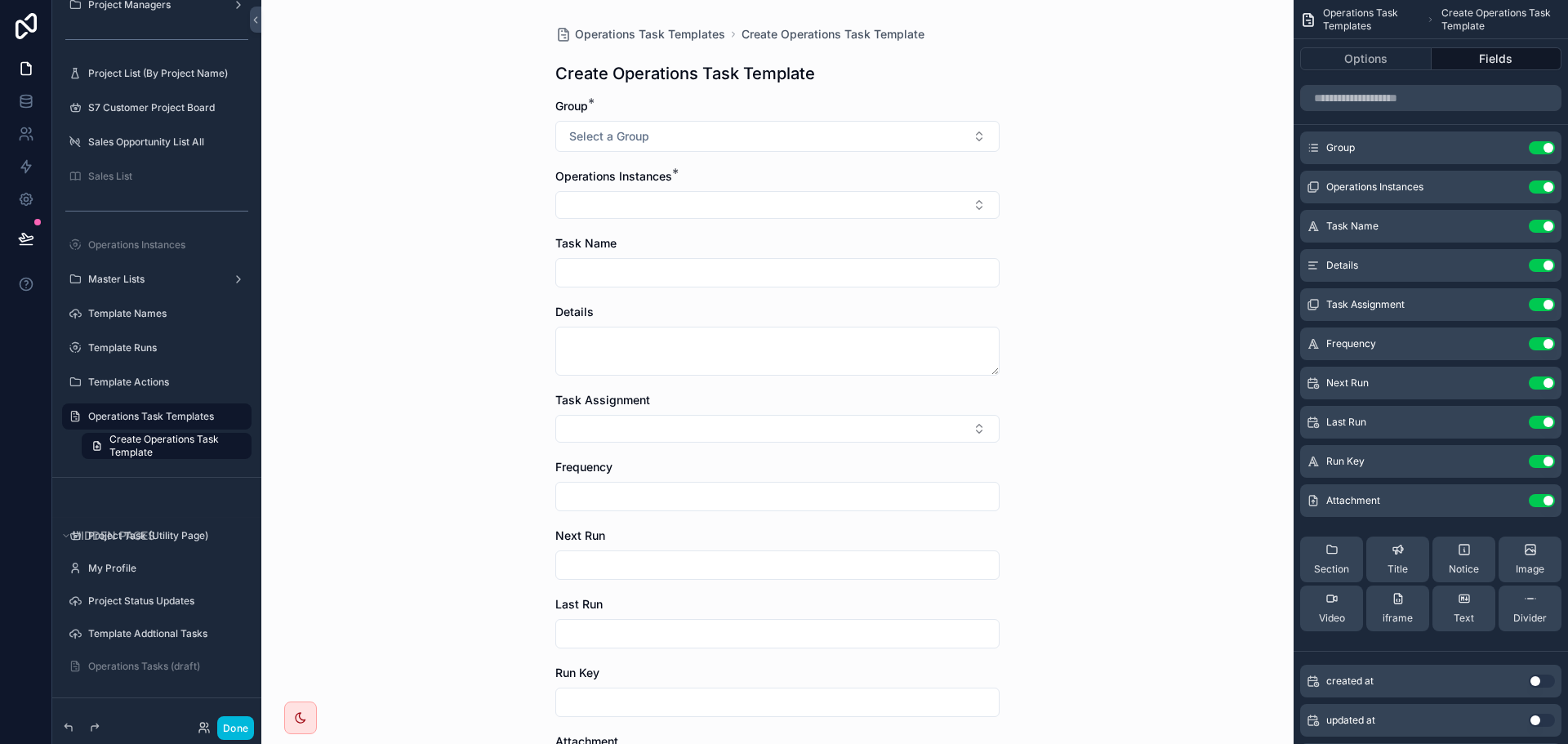
click at [625, 489] on input "scrollable content" at bounding box center [777, 495] width 443 height 22
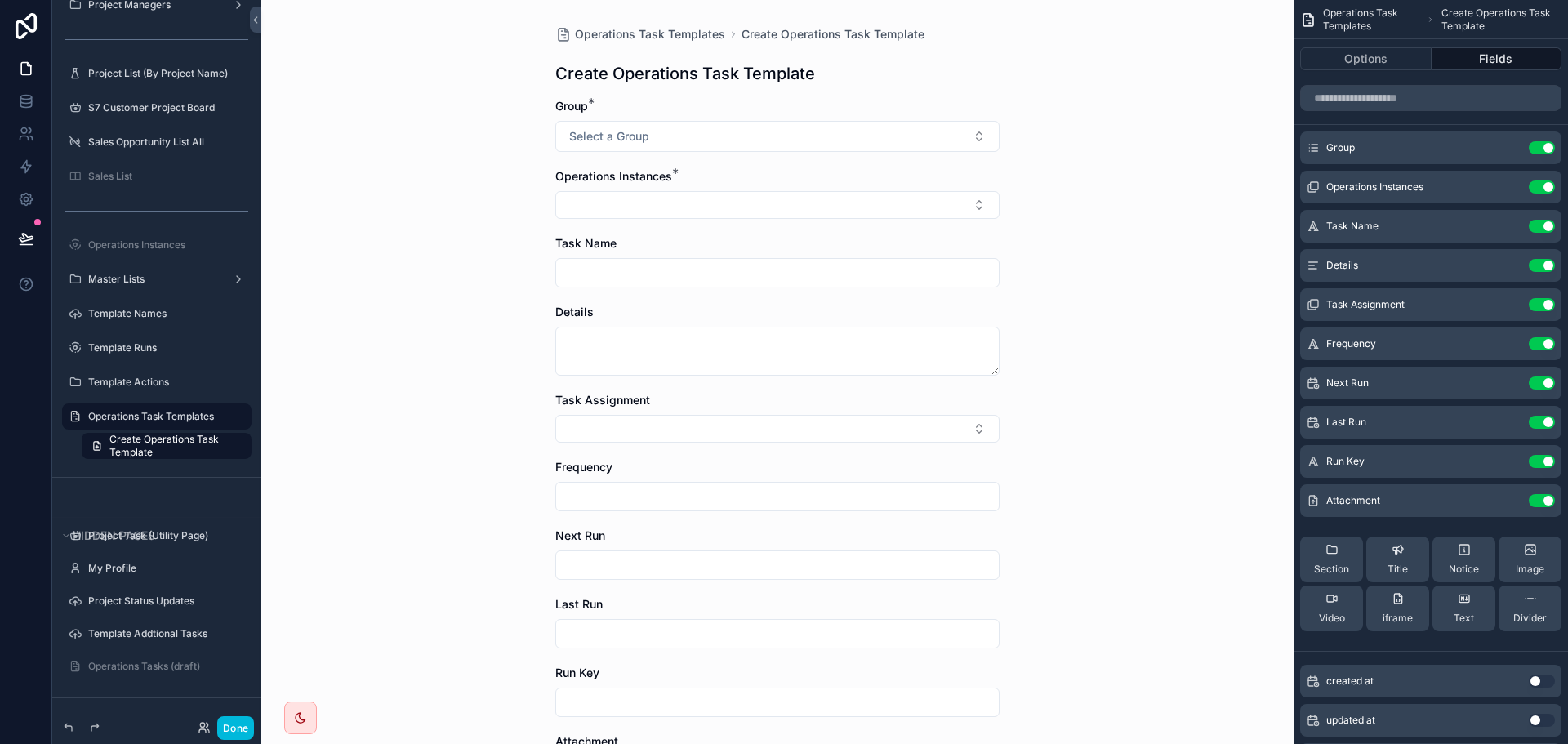
click at [625, 489] on input "scrollable content" at bounding box center [777, 495] width 443 height 22
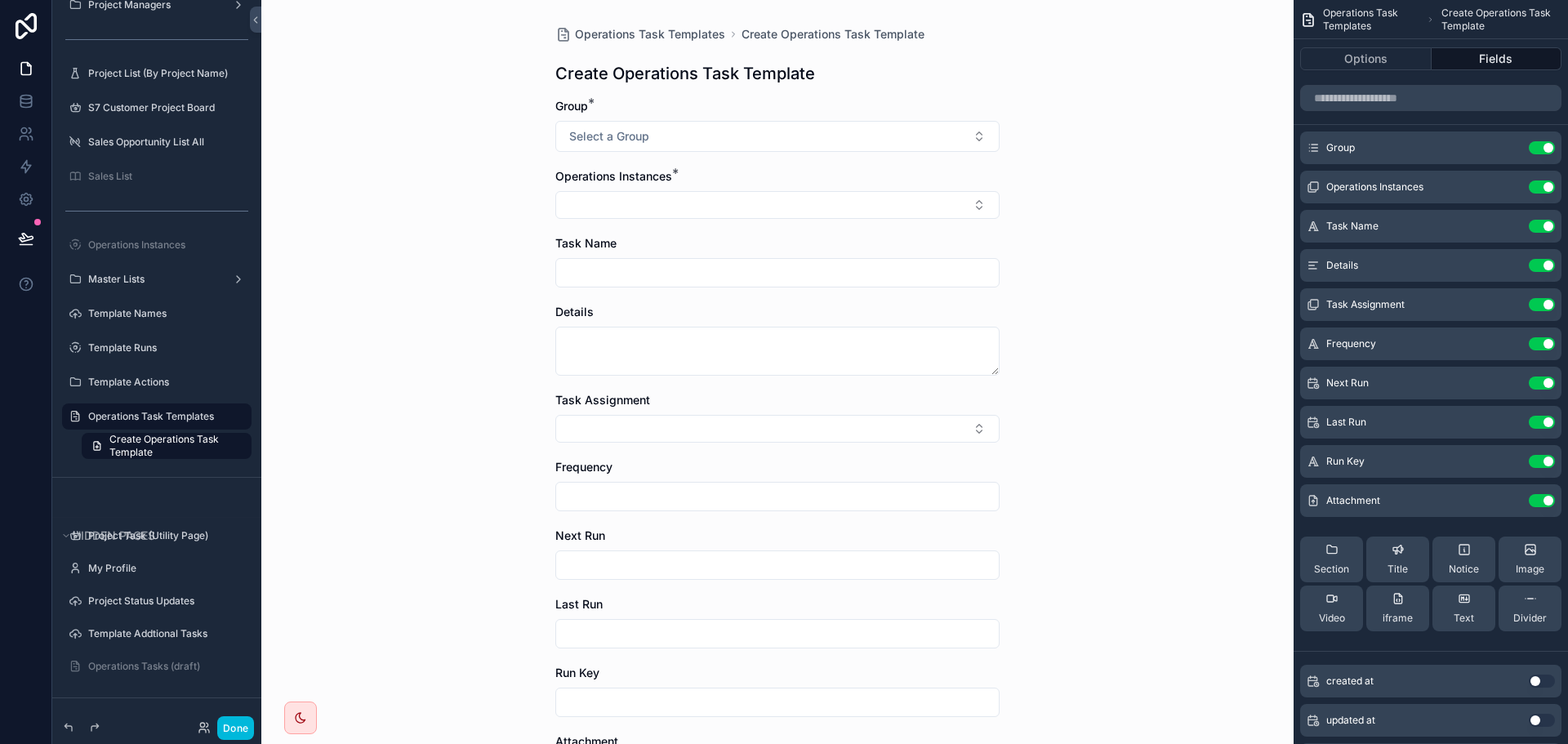
click at [626, 489] on input "scrollable content" at bounding box center [777, 495] width 443 height 22
click at [626, 489] on input "scrollable content" at bounding box center [777, 495] width 443 height 22
click at [672, 466] on div "Frequency" at bounding box center [778, 467] width 445 height 17
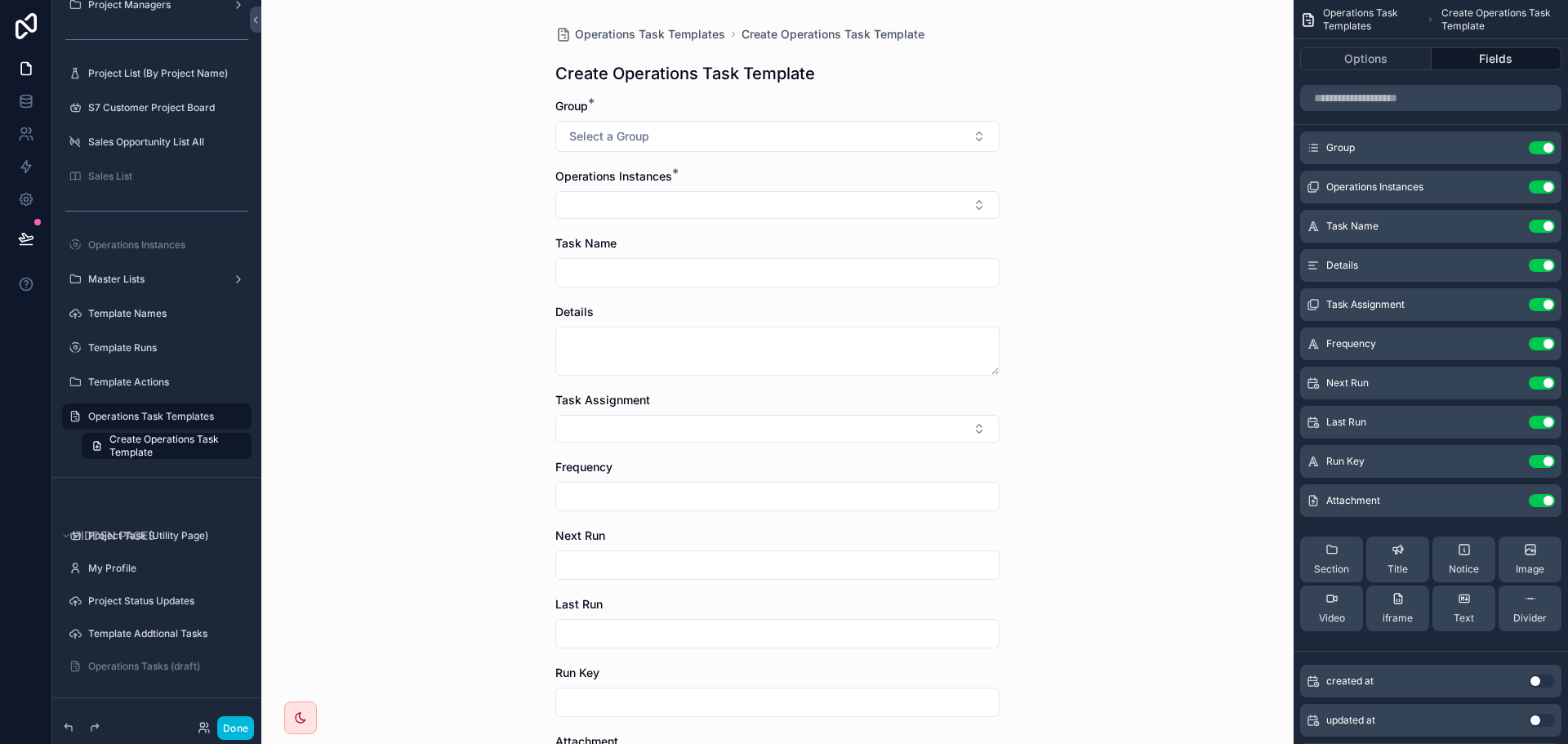
click at [672, 466] on div "Frequency" at bounding box center [778, 467] width 445 height 17
click at [450, 485] on div "Operations Task Templates Create Operations Task Template Create Operations Tas…" at bounding box center [777, 372] width 1033 height 744
click at [696, 495] on input "scrollable content" at bounding box center [777, 495] width 443 height 22
click at [0, 0] on icon "scrollable content" at bounding box center [0, 0] width 0 height 0
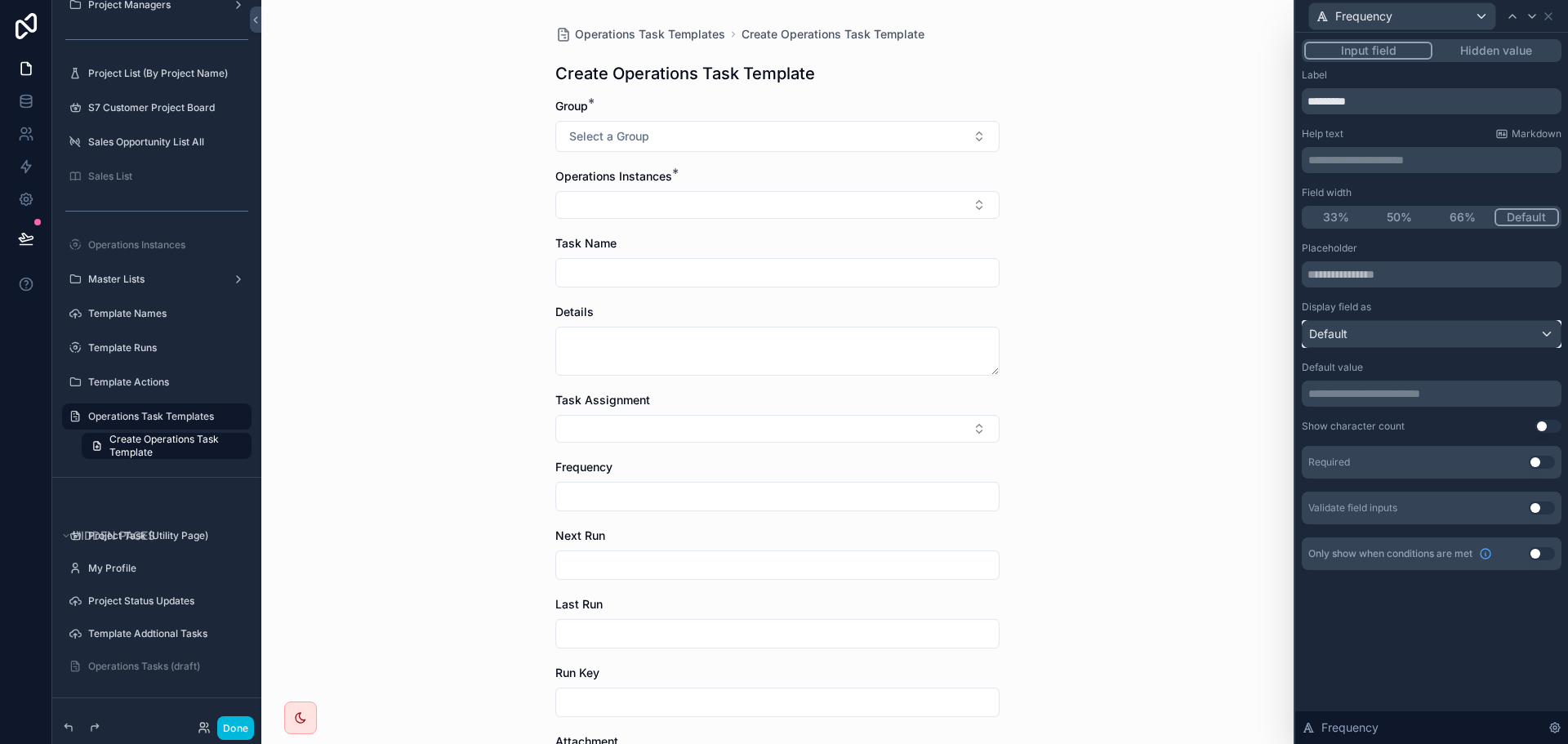
click at [1378, 330] on div "Default" at bounding box center [1431, 333] width 258 height 26
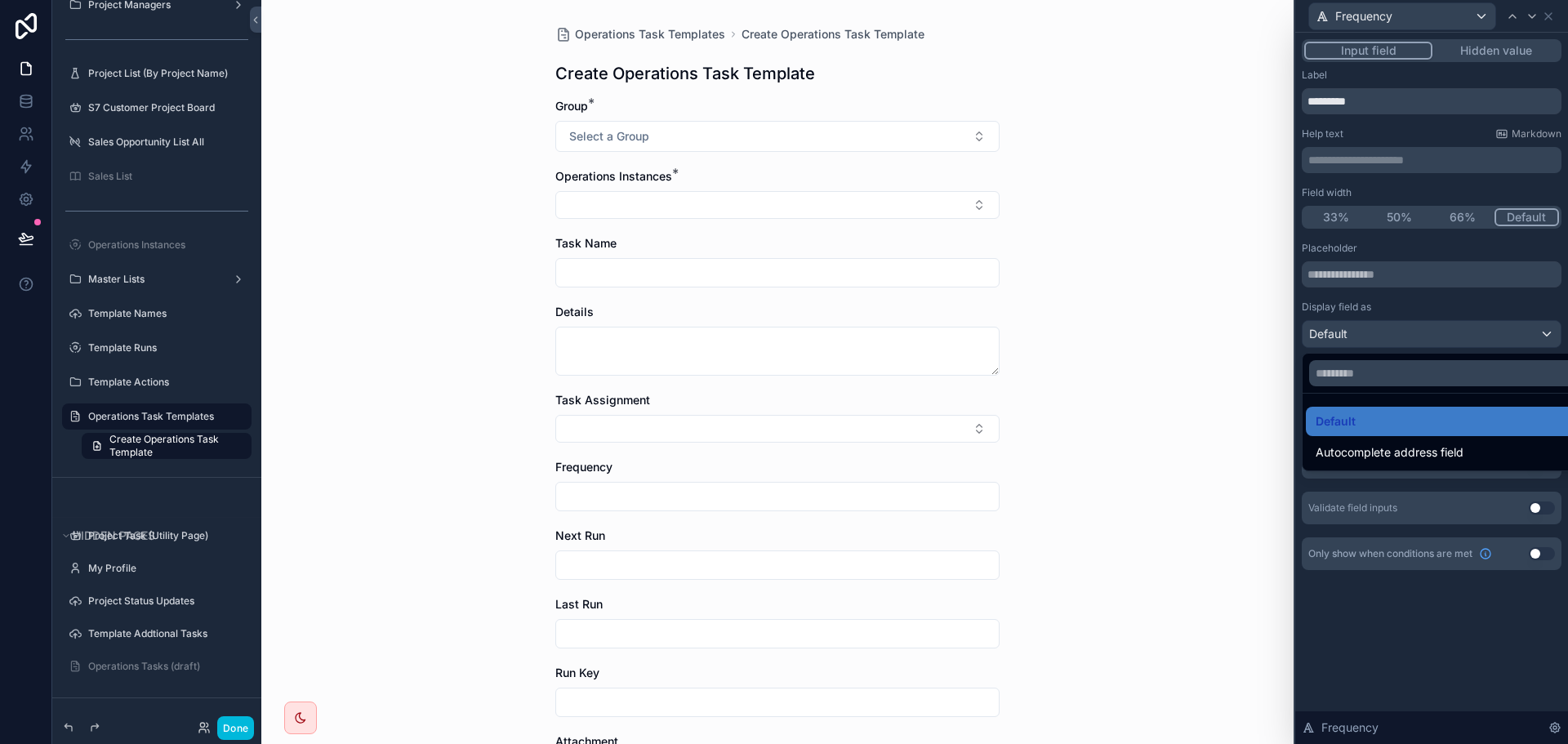
click at [1416, 310] on div at bounding box center [1431, 372] width 273 height 744
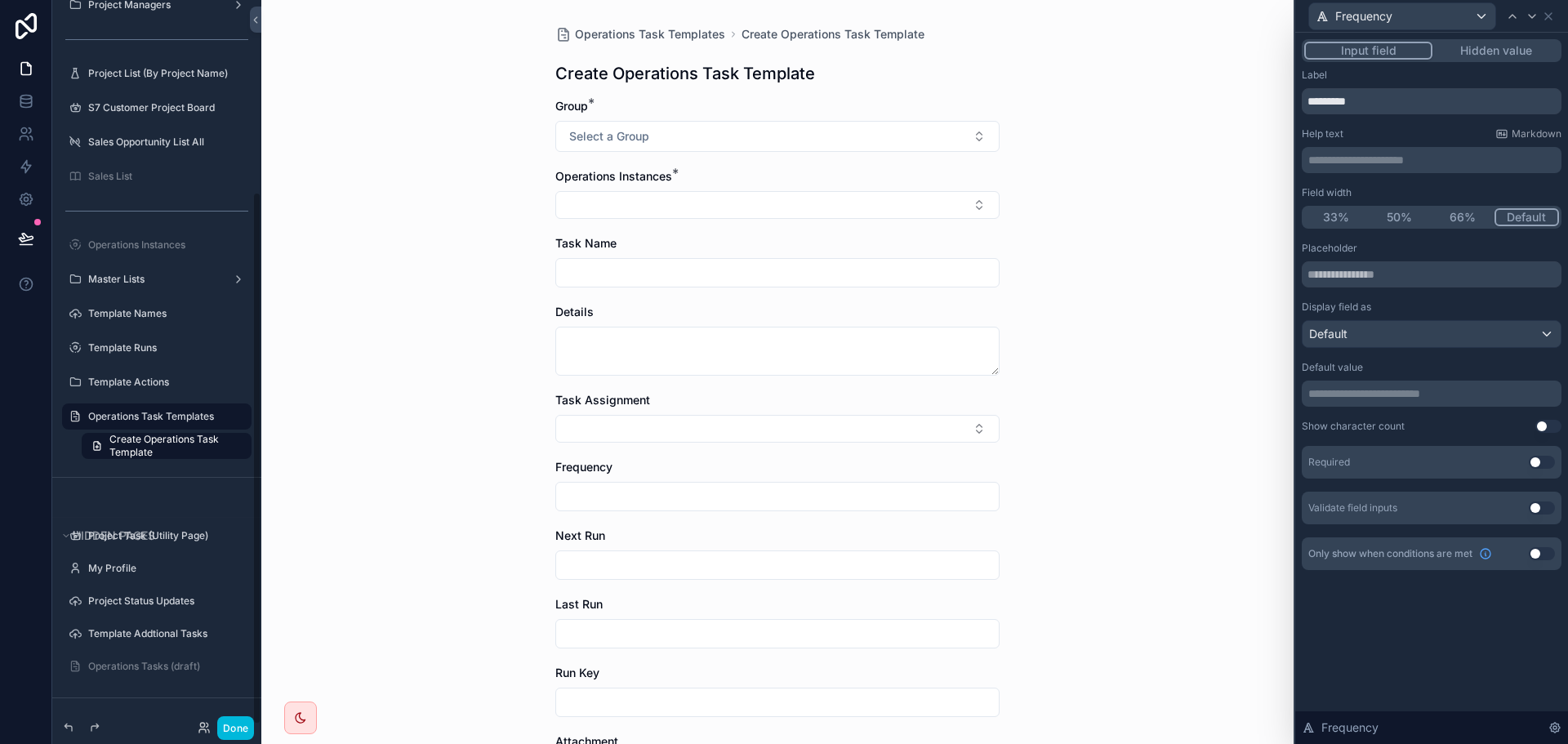
click at [445, 369] on div "Operations Task Templates Create Operations Task Template Create Operations Tas…" at bounding box center [777, 372] width 1033 height 744
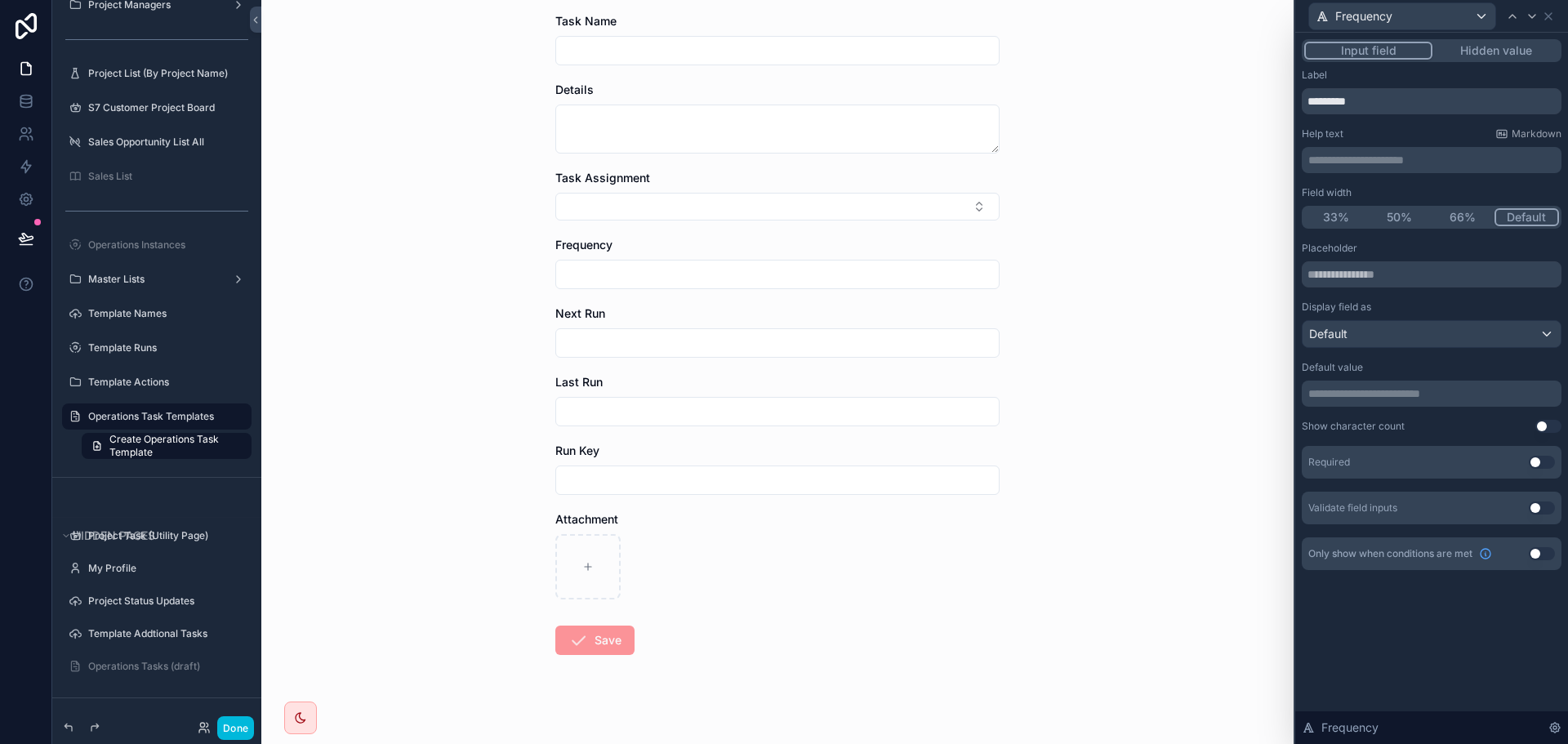
scroll to position [238, 0]
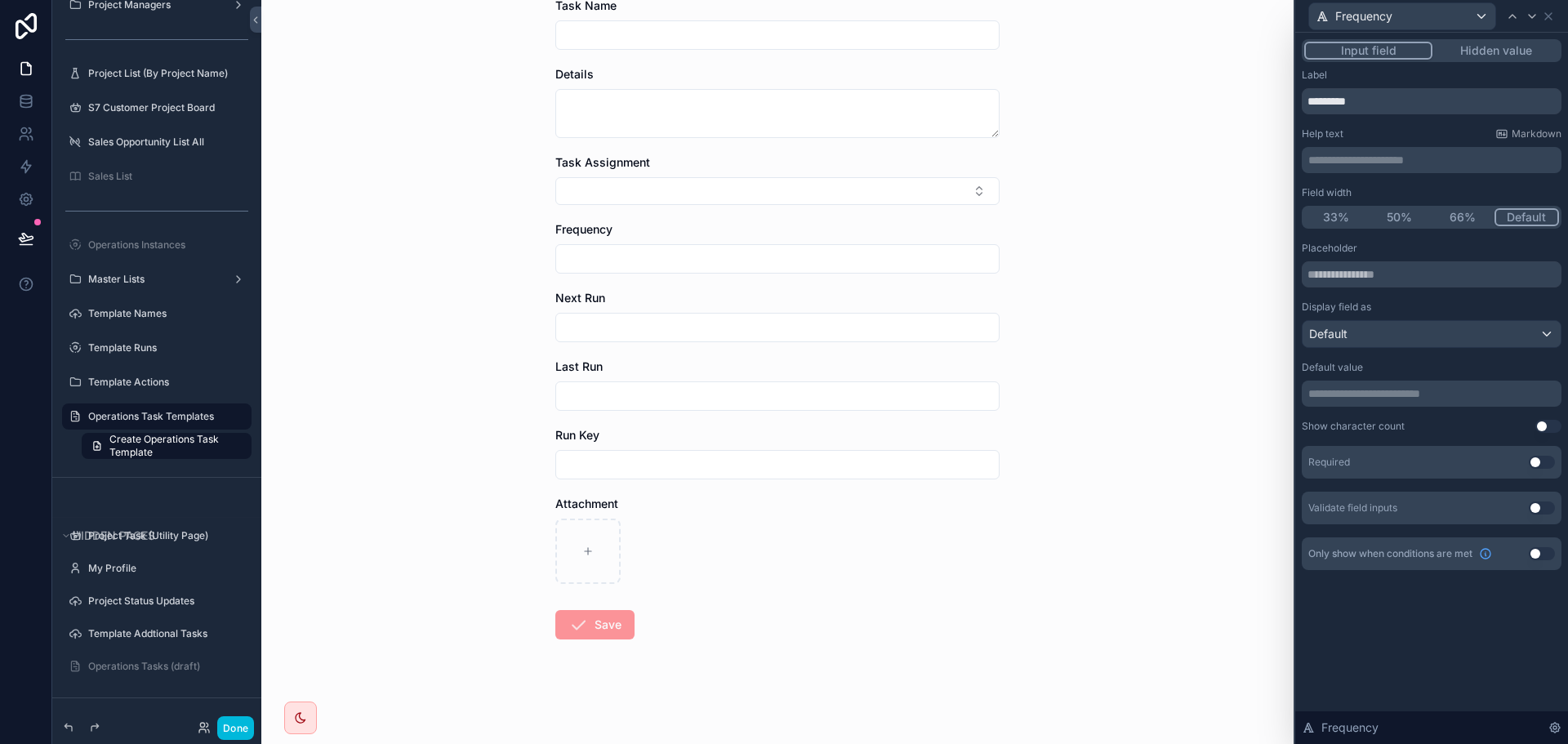
click at [760, 450] on div "scrollable content" at bounding box center [778, 464] width 445 height 29
click at [752, 458] on input "scrollable content" at bounding box center [777, 464] width 443 height 22
click at [1514, 50] on button "Hidden value" at bounding box center [1496, 51] width 127 height 18
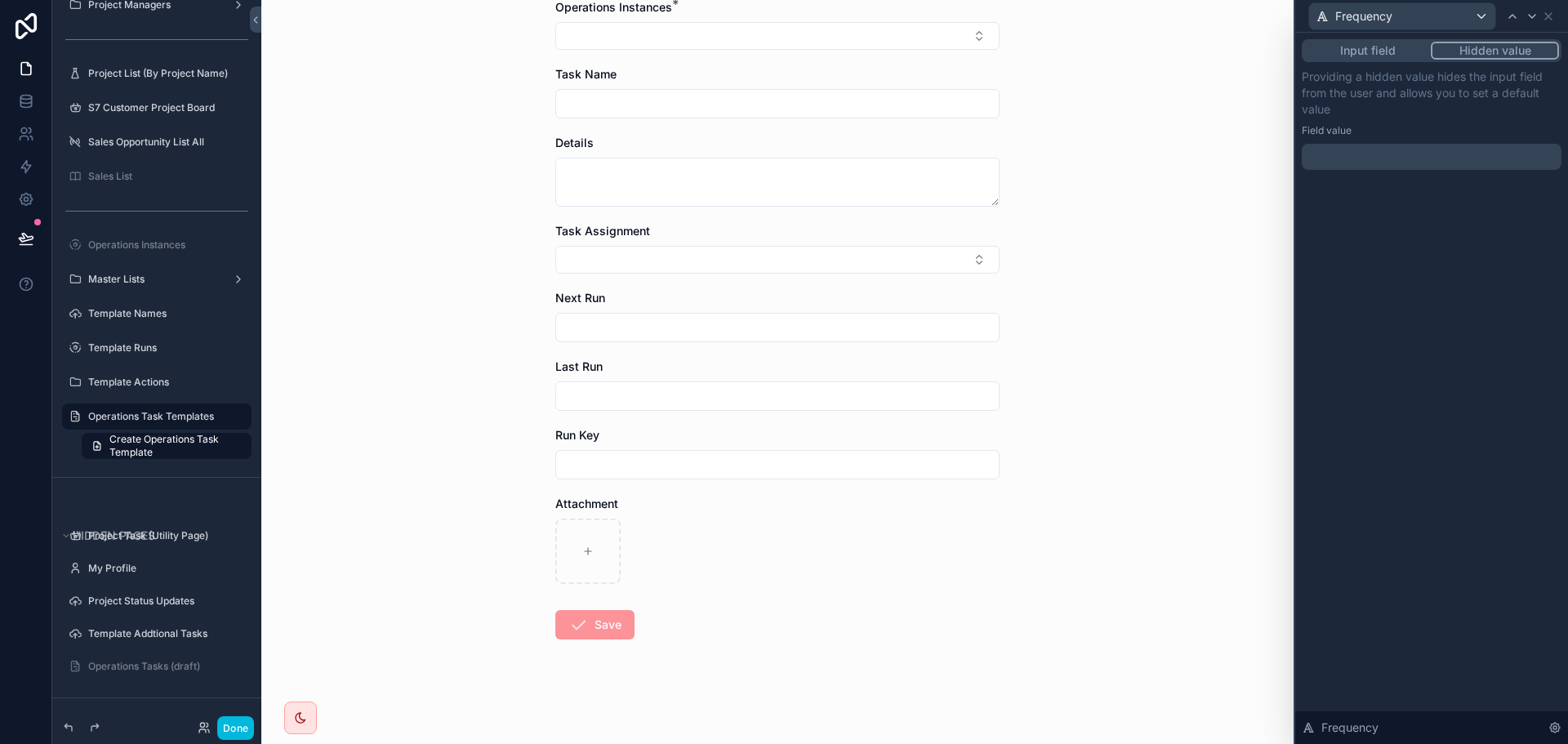
scroll to position [169, 0]
click at [1381, 8] on span "Frequency" at bounding box center [1363, 16] width 58 height 17
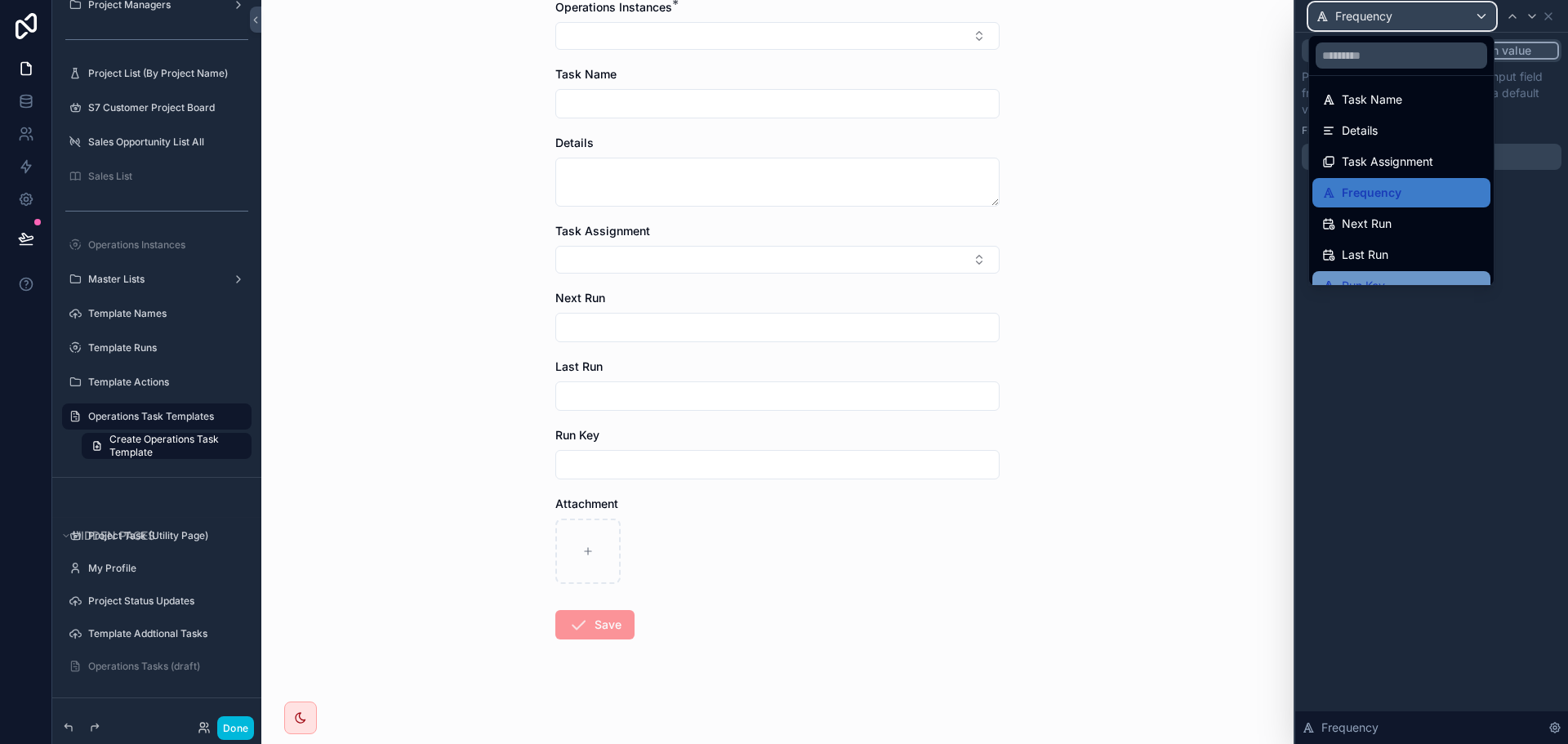
scroll to position [116, 0]
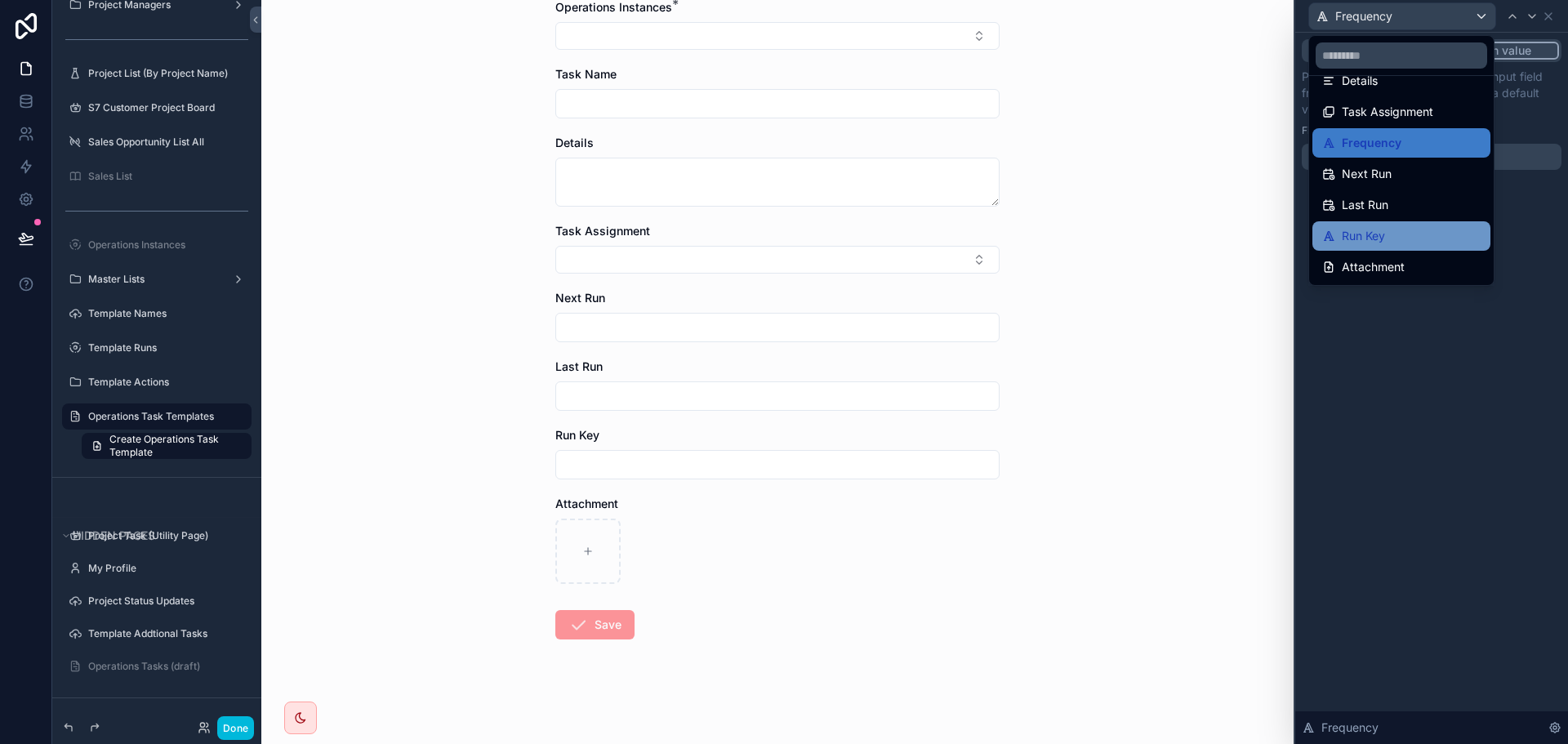
click at [1371, 233] on span "Run Key" at bounding box center [1363, 236] width 43 height 20
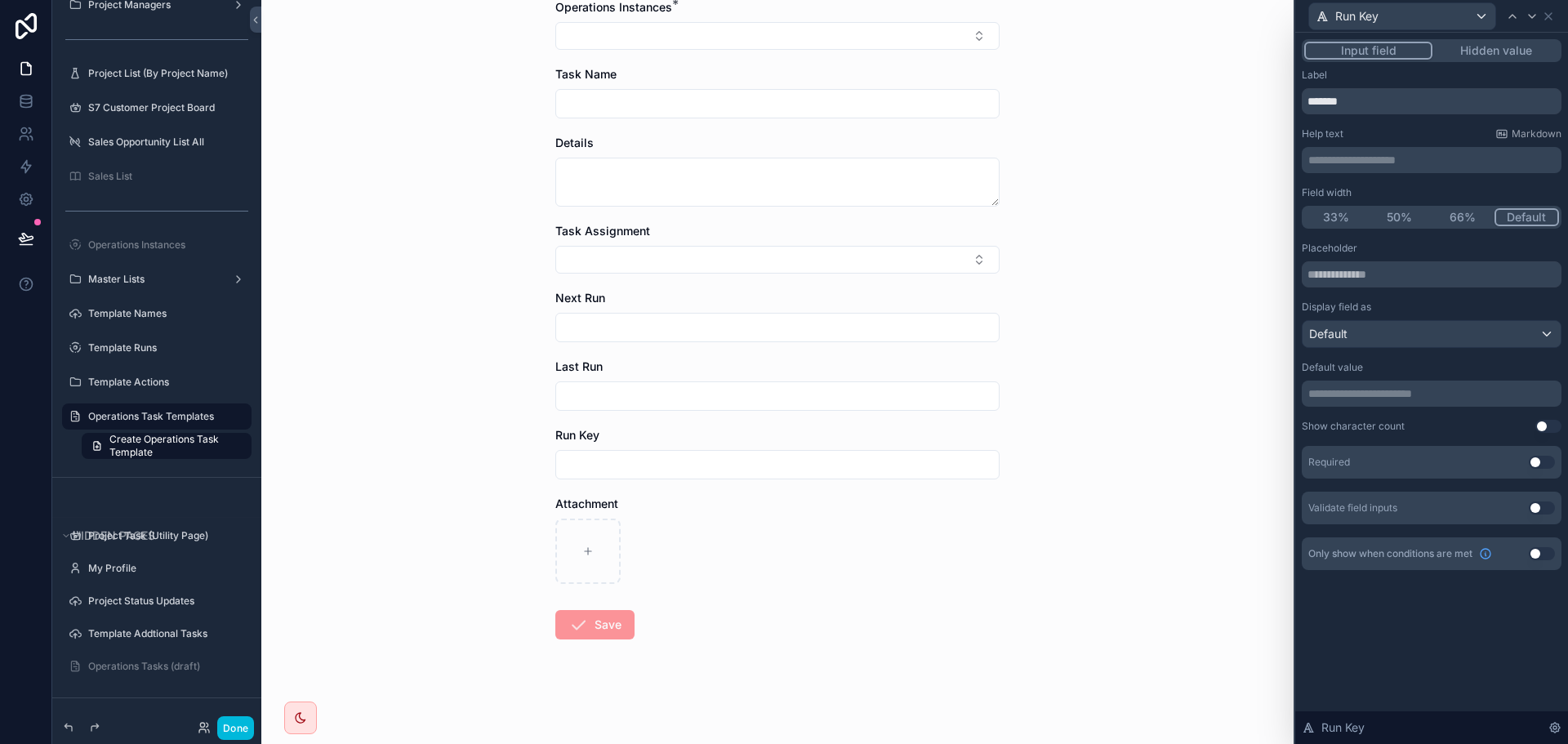
click at [1491, 48] on button "Hidden value" at bounding box center [1496, 51] width 127 height 18
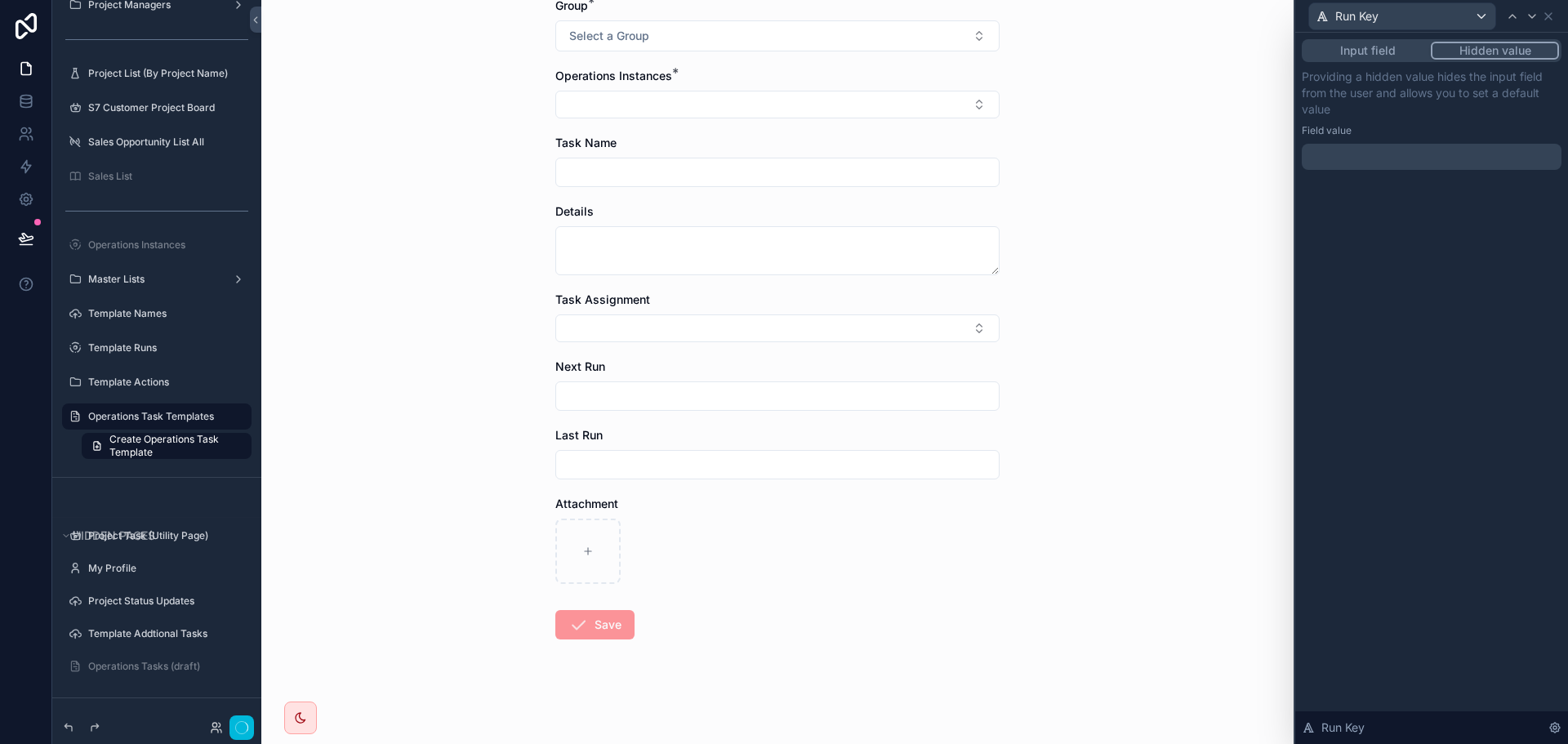
scroll to position [100, 0]
click at [1460, 11] on div "Run Key" at bounding box center [1402, 16] width 186 height 26
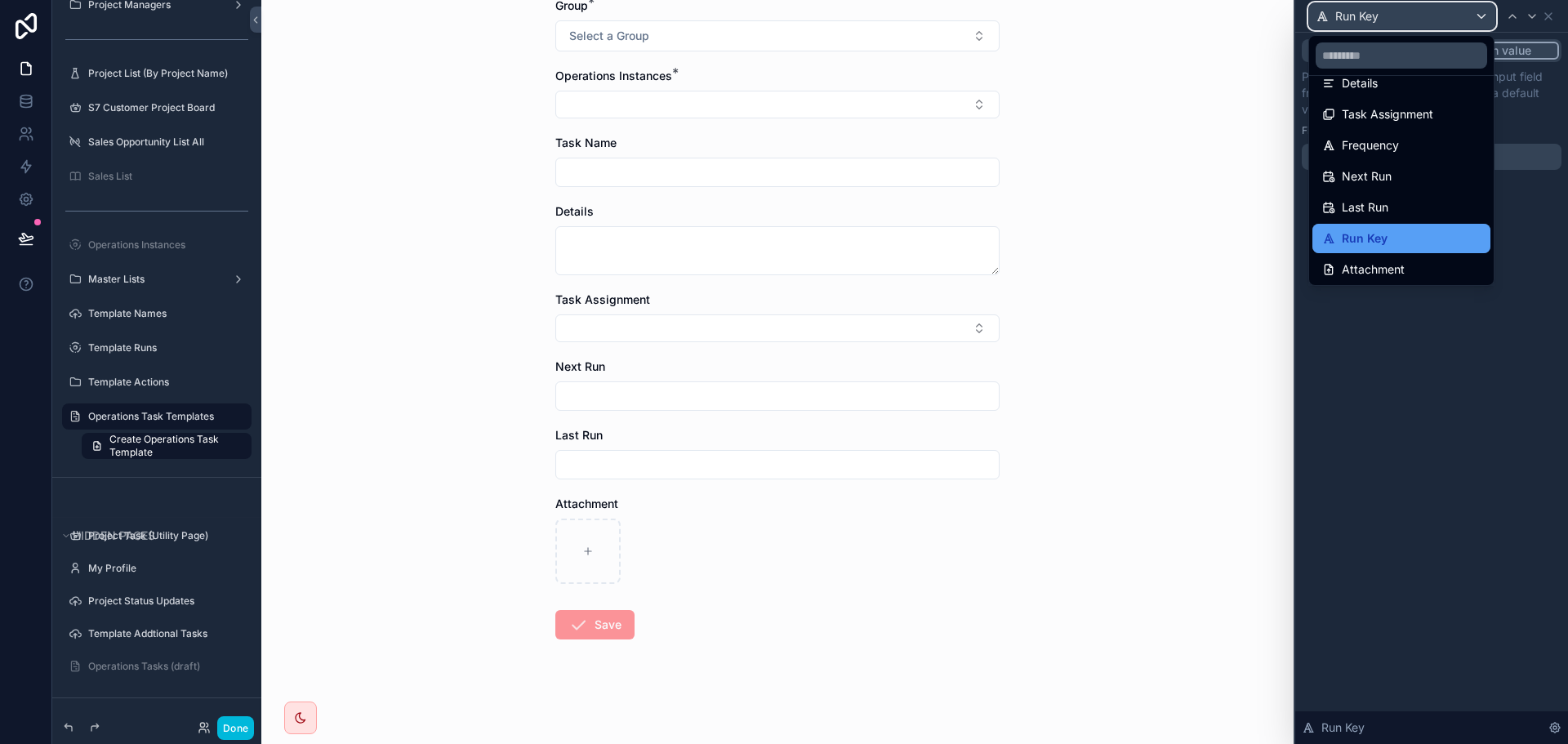
scroll to position [116, 0]
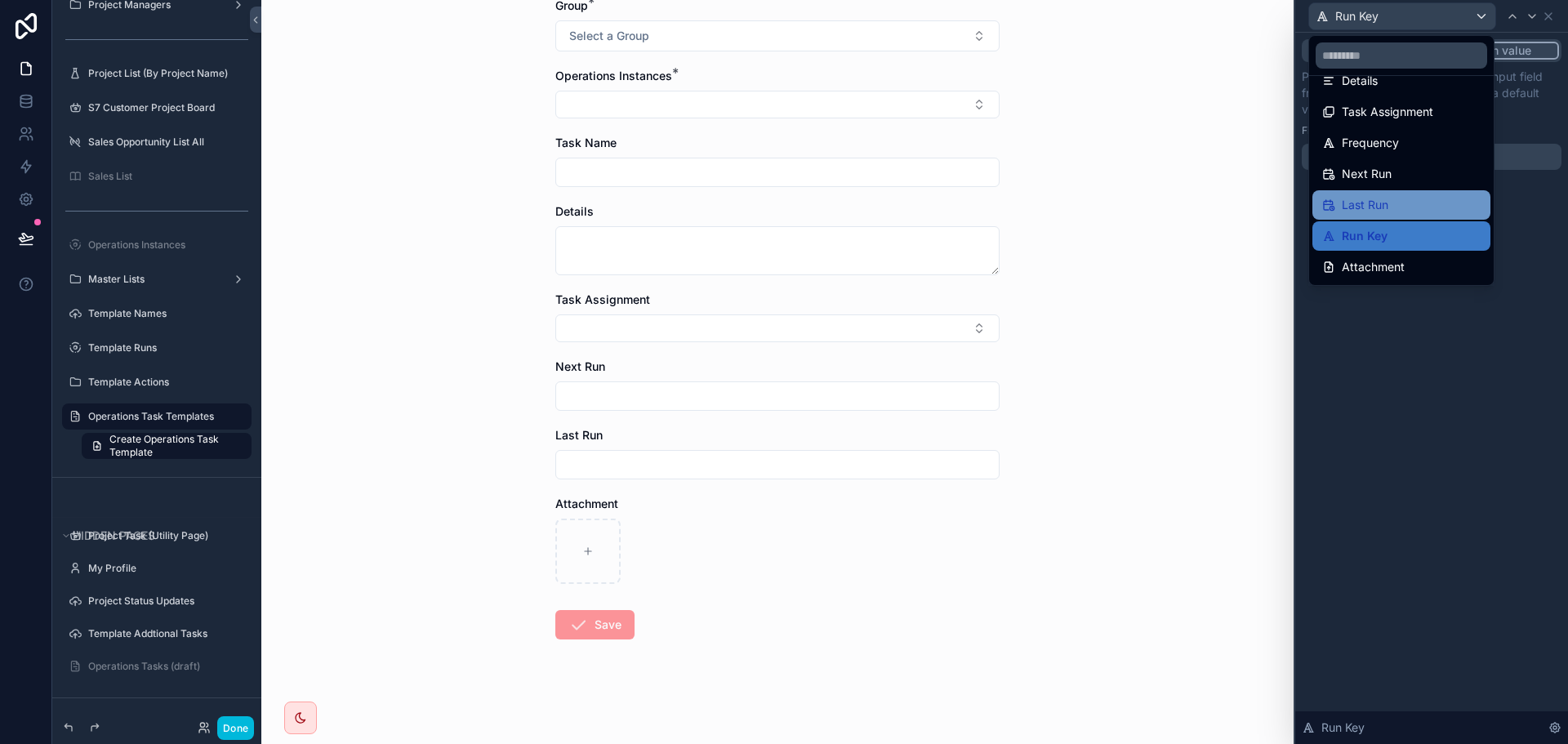
click at [1405, 199] on div "Last Run" at bounding box center [1401, 205] width 158 height 20
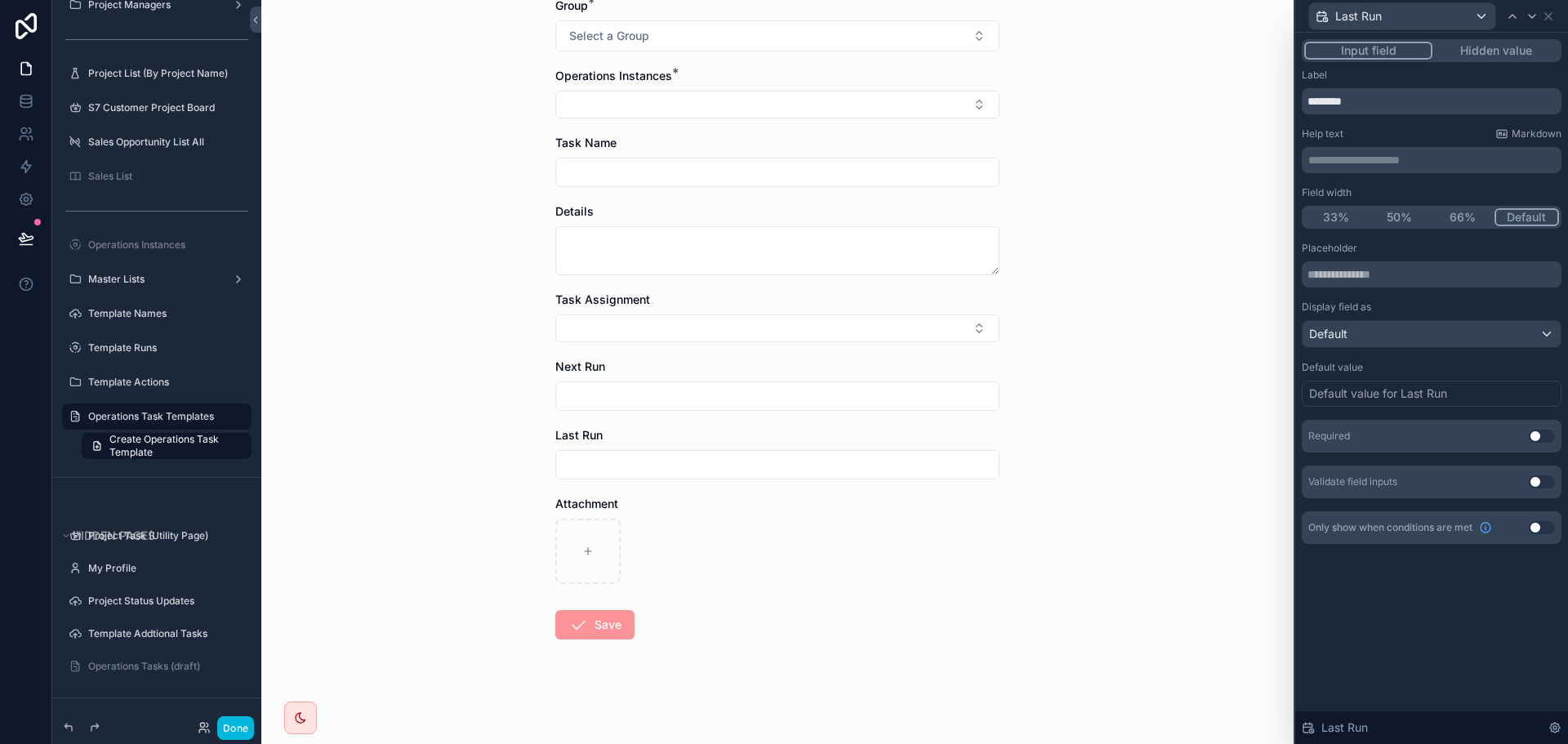
click at [1516, 29] on div "Last Run" at bounding box center [1426, 17] width 234 height 27
click at [1493, 53] on button "Hidden value" at bounding box center [1496, 51] width 127 height 18
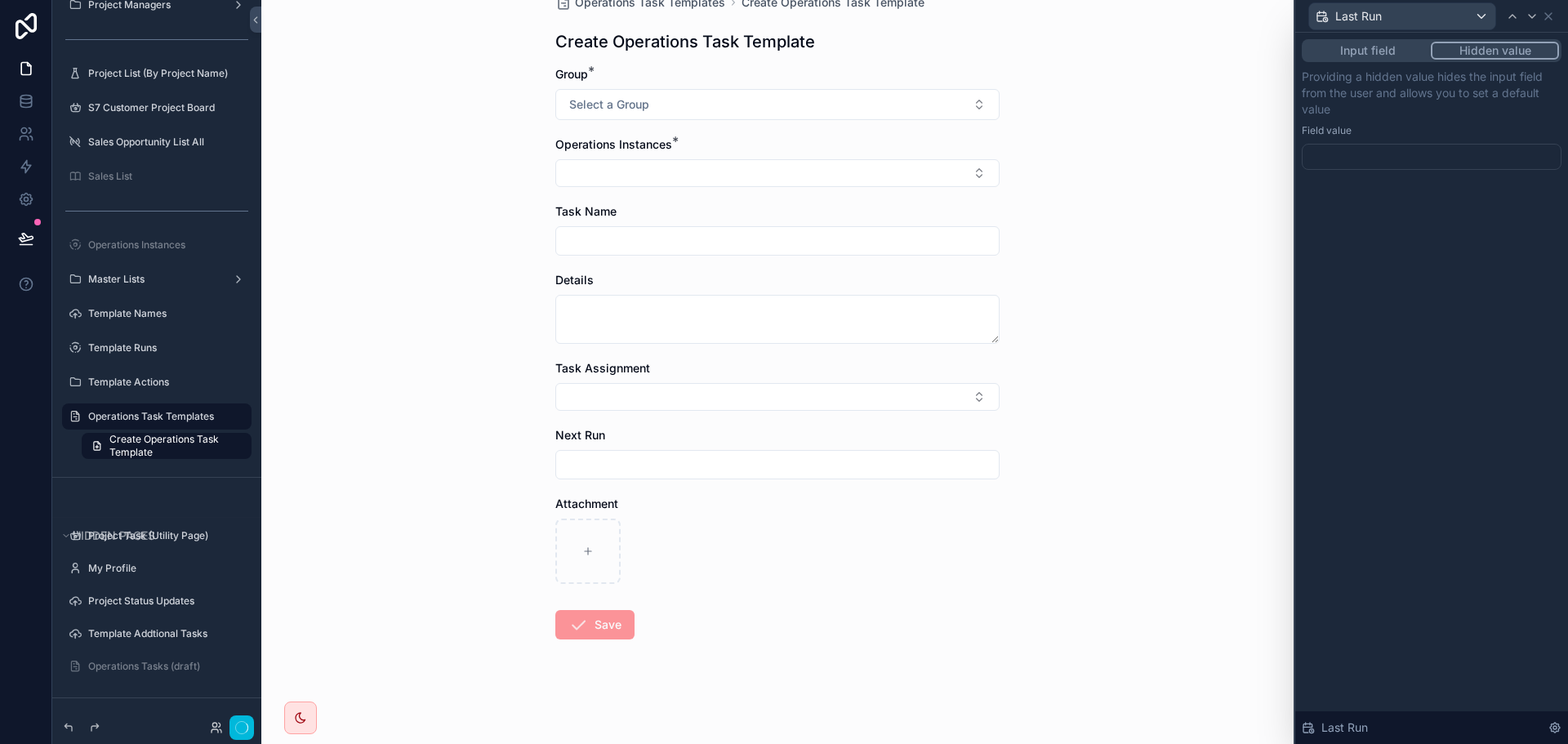
scroll to position [32, 0]
click at [1472, 14] on div "Last Run" at bounding box center [1402, 16] width 186 height 26
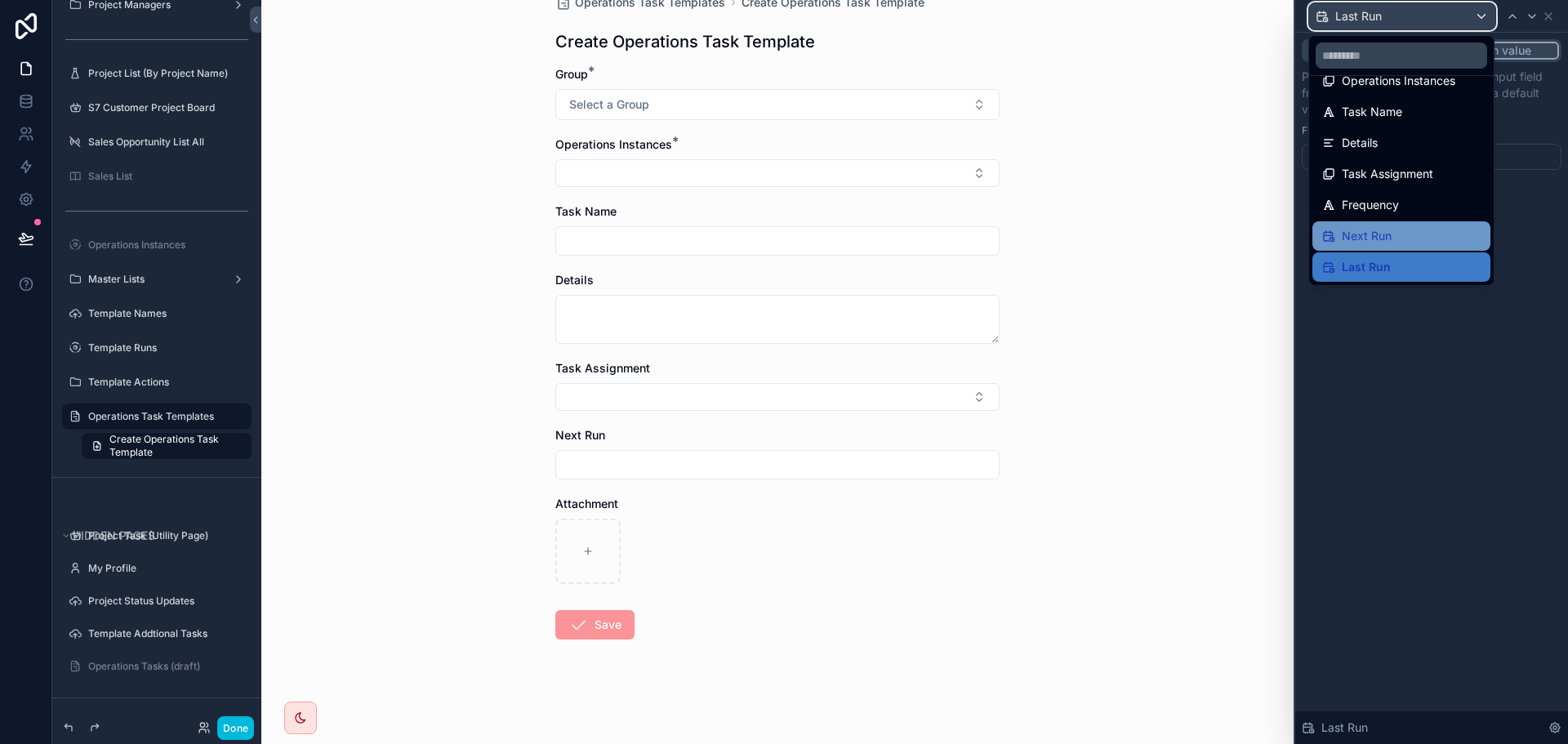
scroll to position [116, 0]
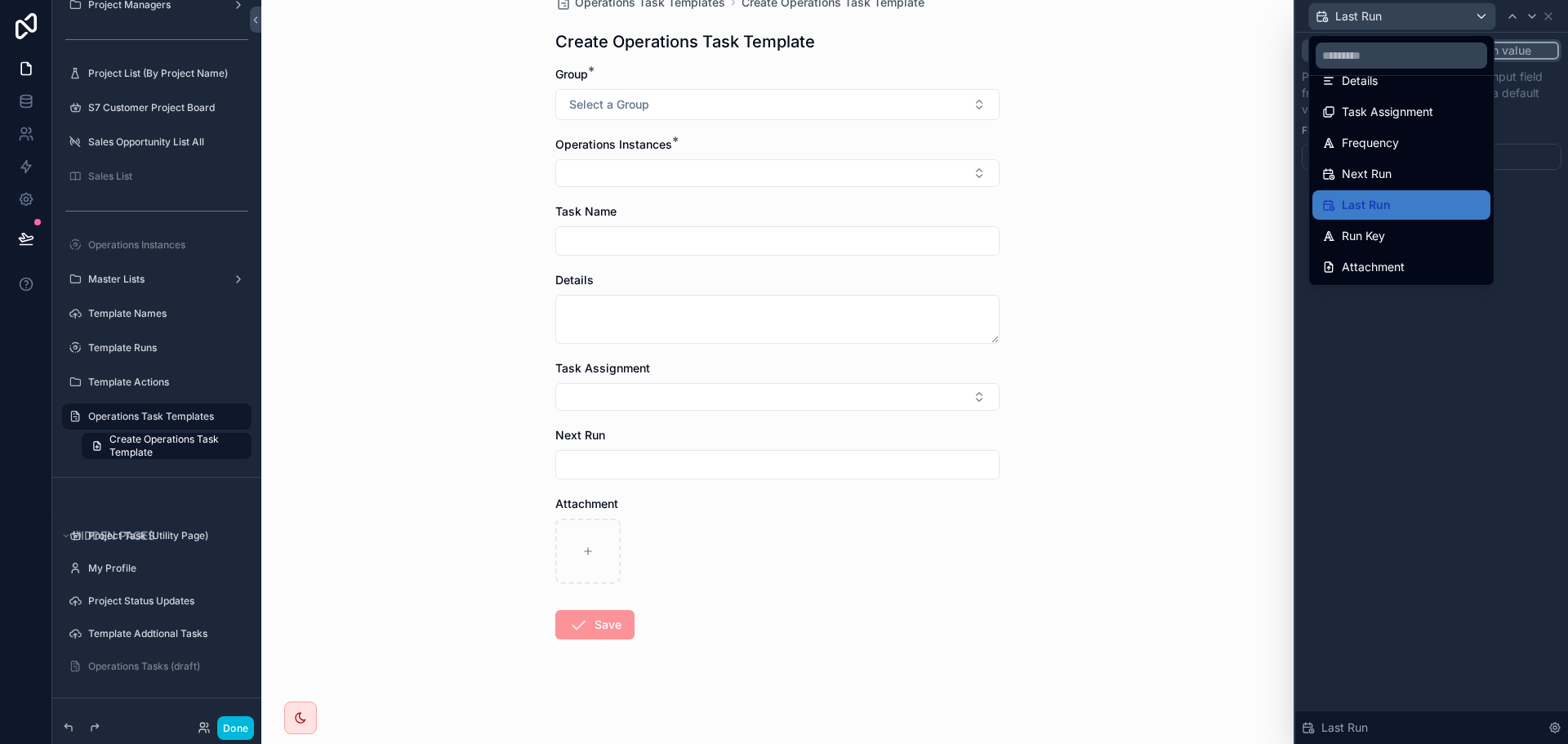
click at [1400, 158] on ul "Group Operations Instances Task Name Details Task Assignment Frequency Next Run…" at bounding box center [1401, 180] width 184 height 209
click at [1390, 175] on span "Next Run" at bounding box center [1366, 174] width 50 height 20
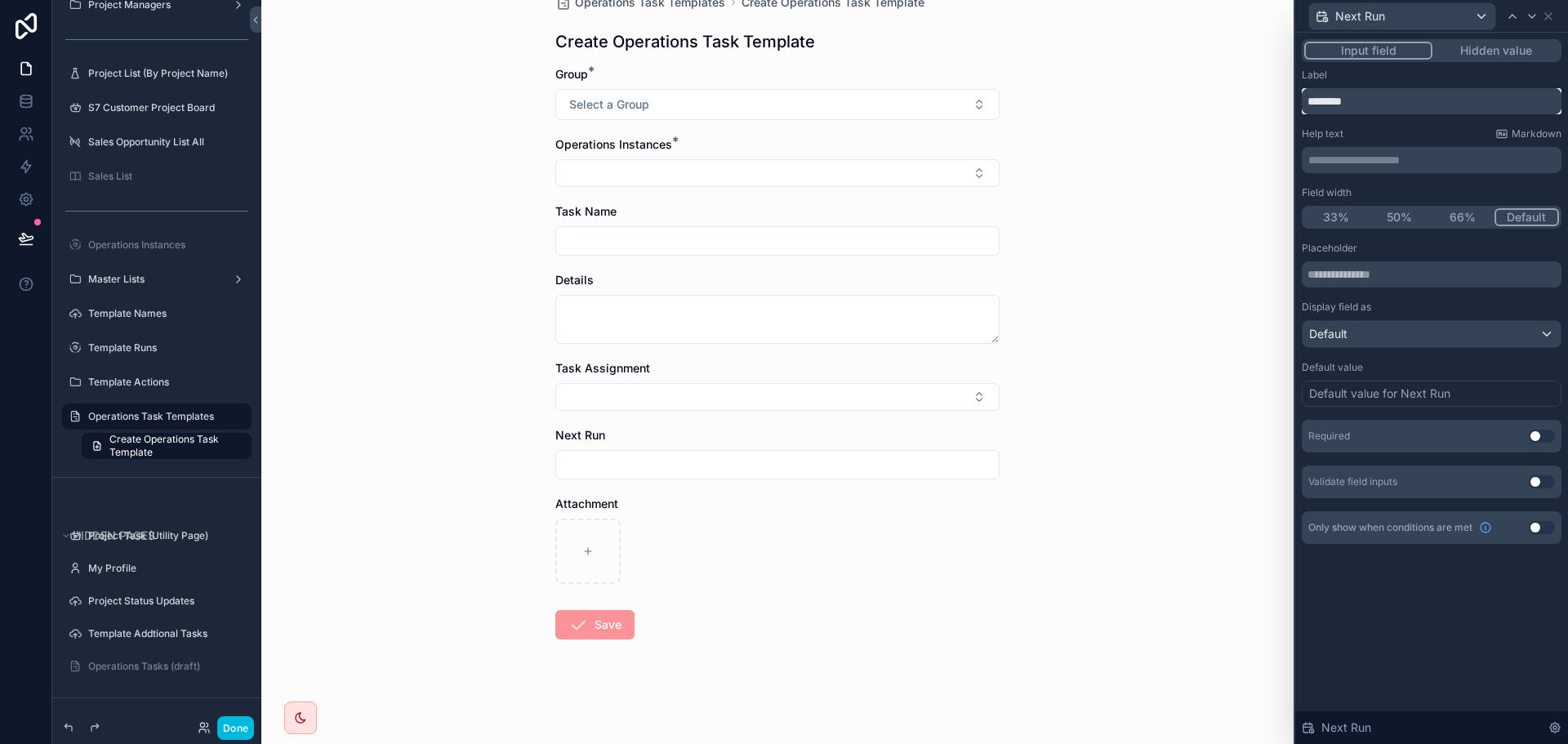
click at [1385, 95] on input "********" at bounding box center [1431, 100] width 259 height 26
type input "**********"
click at [1536, 438] on button "Use setting" at bounding box center [1542, 436] width 26 height 13
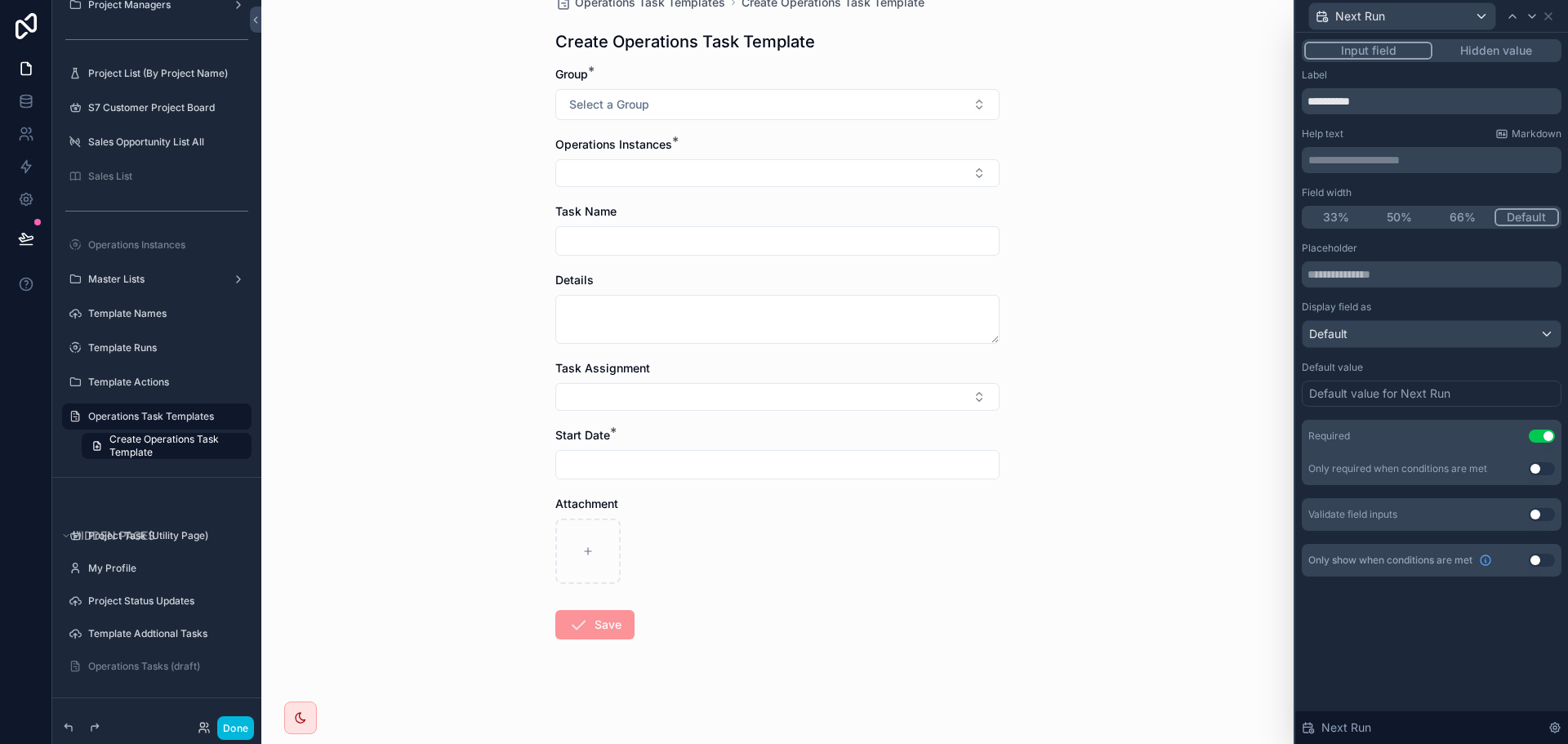
click at [1541, 510] on button "Use setting" at bounding box center [1542, 514] width 26 height 13
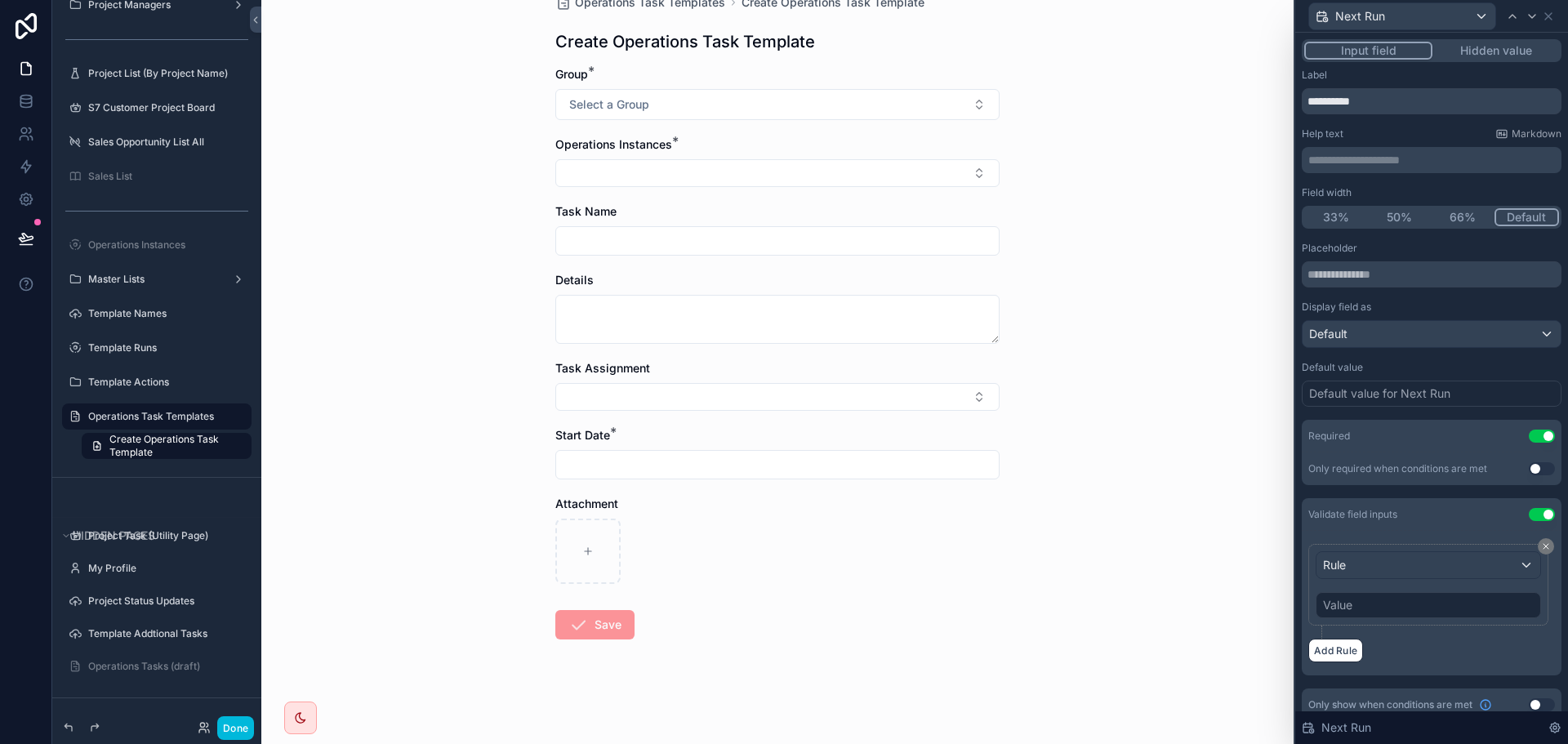
click at [1377, 606] on div "Value" at bounding box center [1428, 605] width 225 height 26
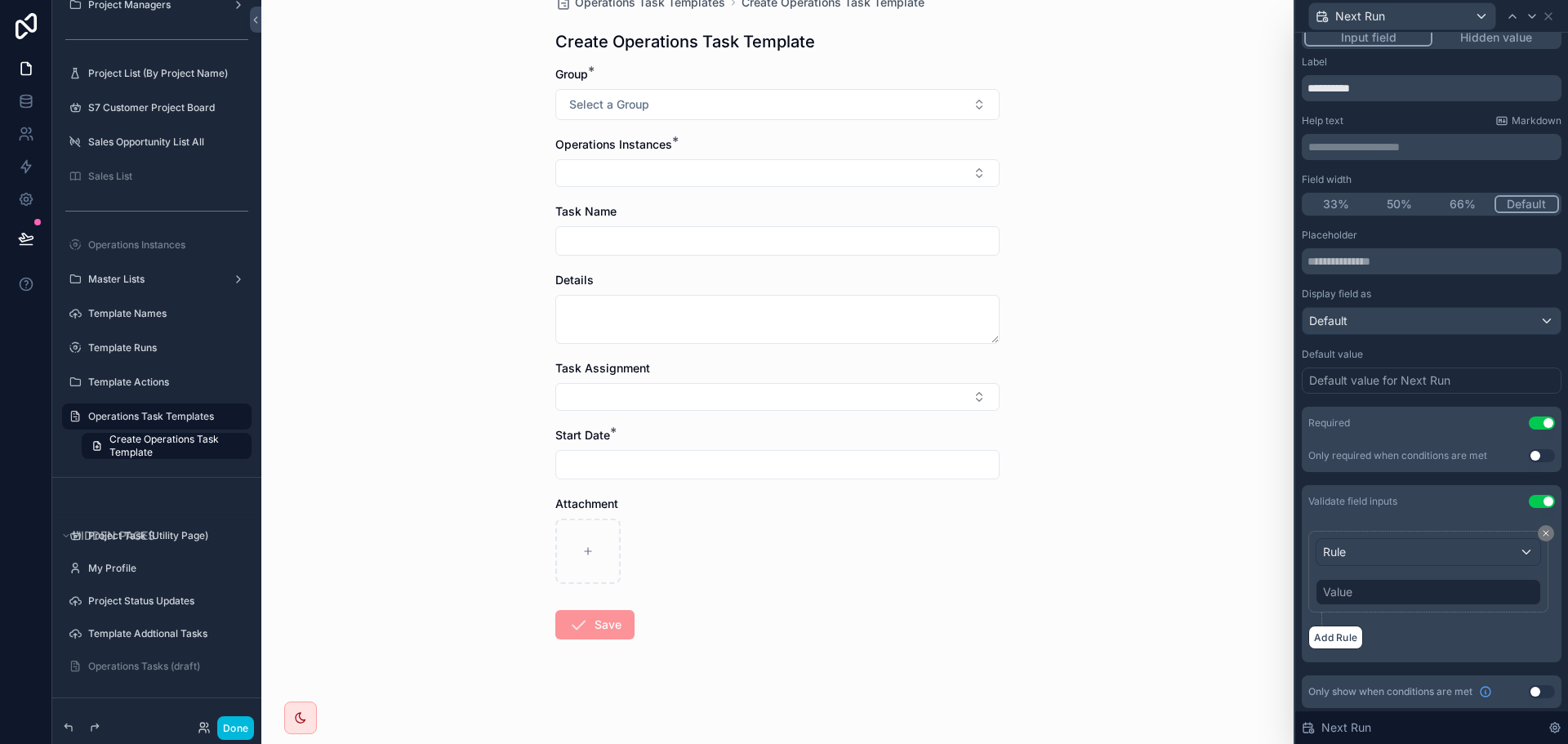
scroll to position [17, 0]
click at [1347, 586] on div "Value" at bounding box center [1338, 588] width 29 height 17
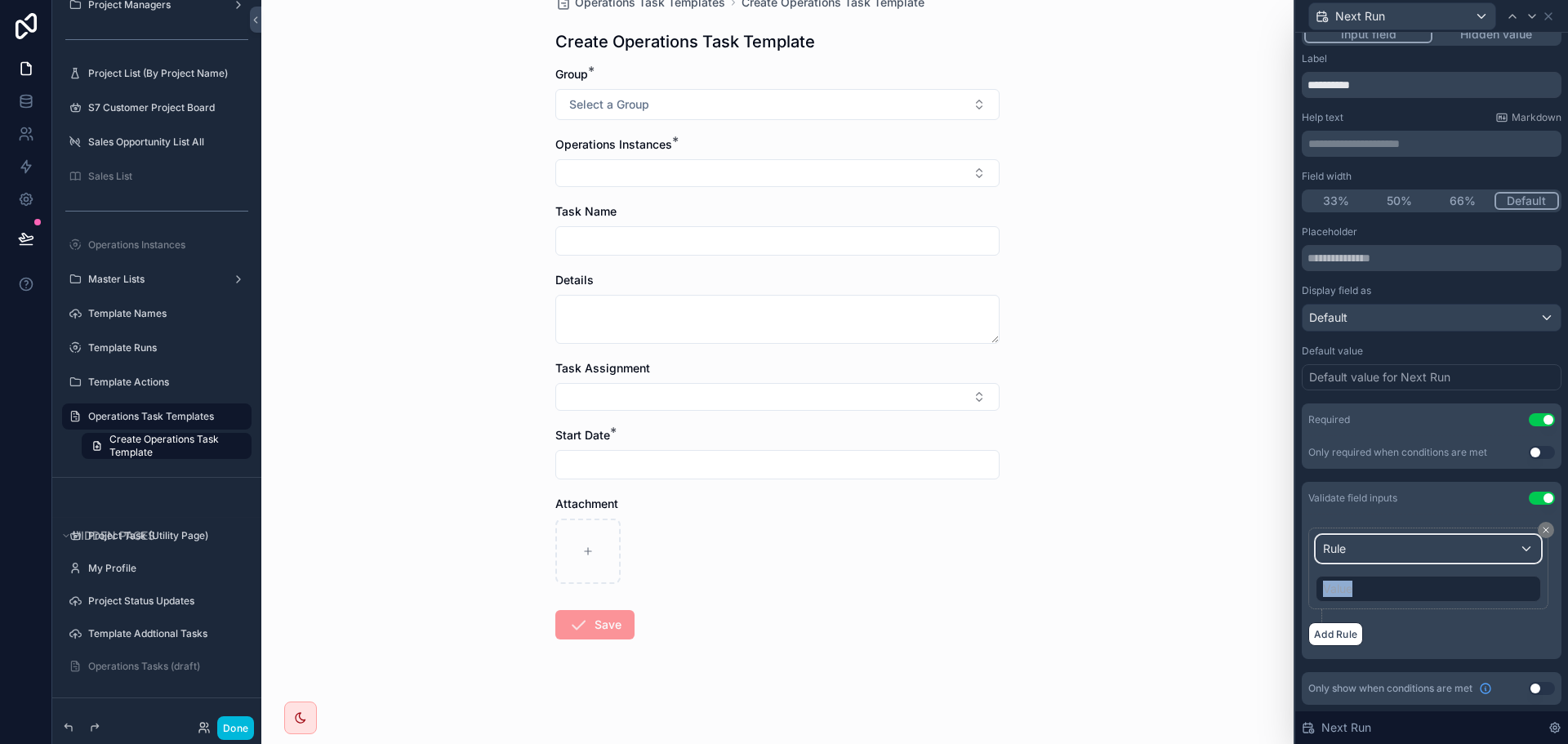
click at [1440, 556] on div "Rule" at bounding box center [1428, 548] width 223 height 26
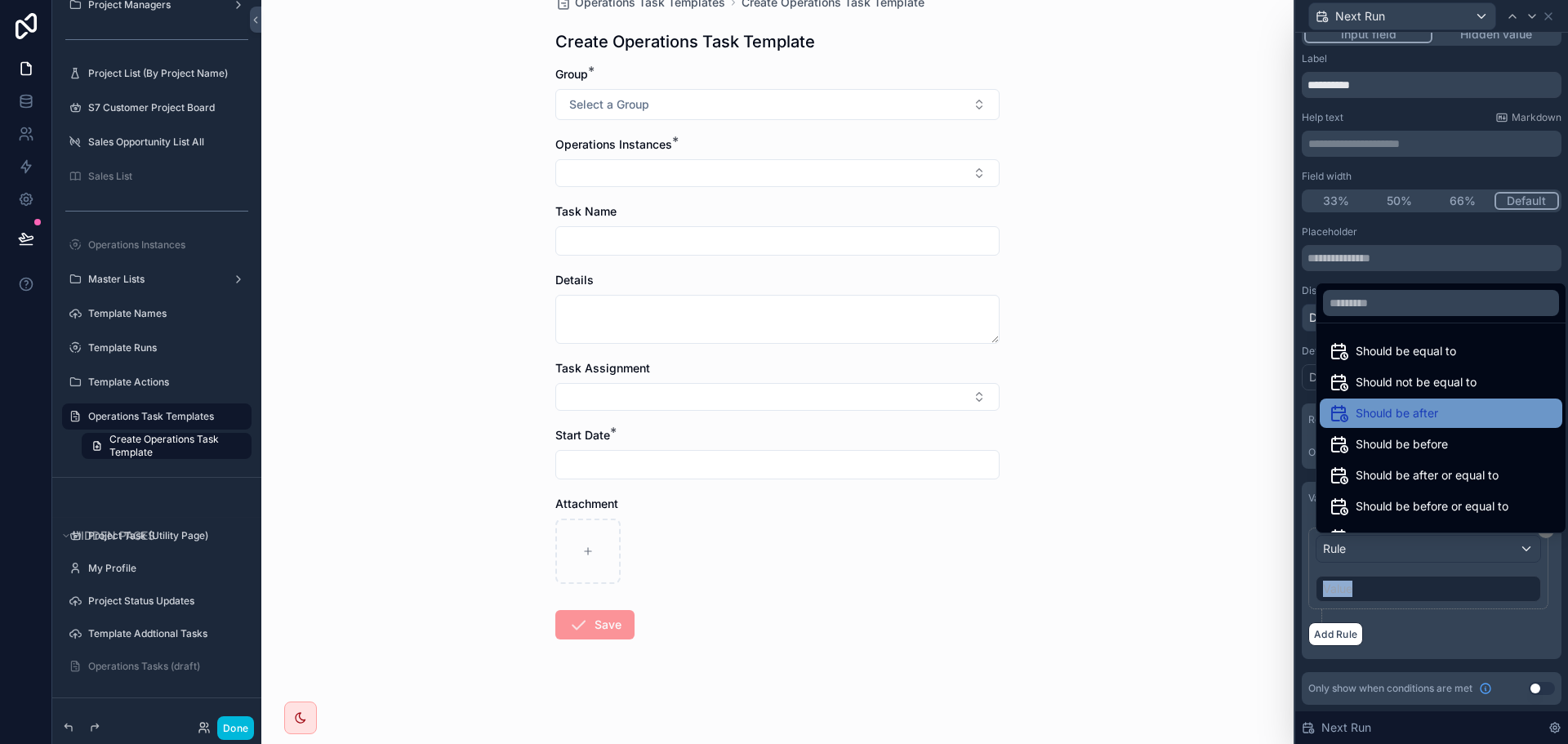
click at [1463, 410] on div "Should be after" at bounding box center [1440, 413] width 223 height 20
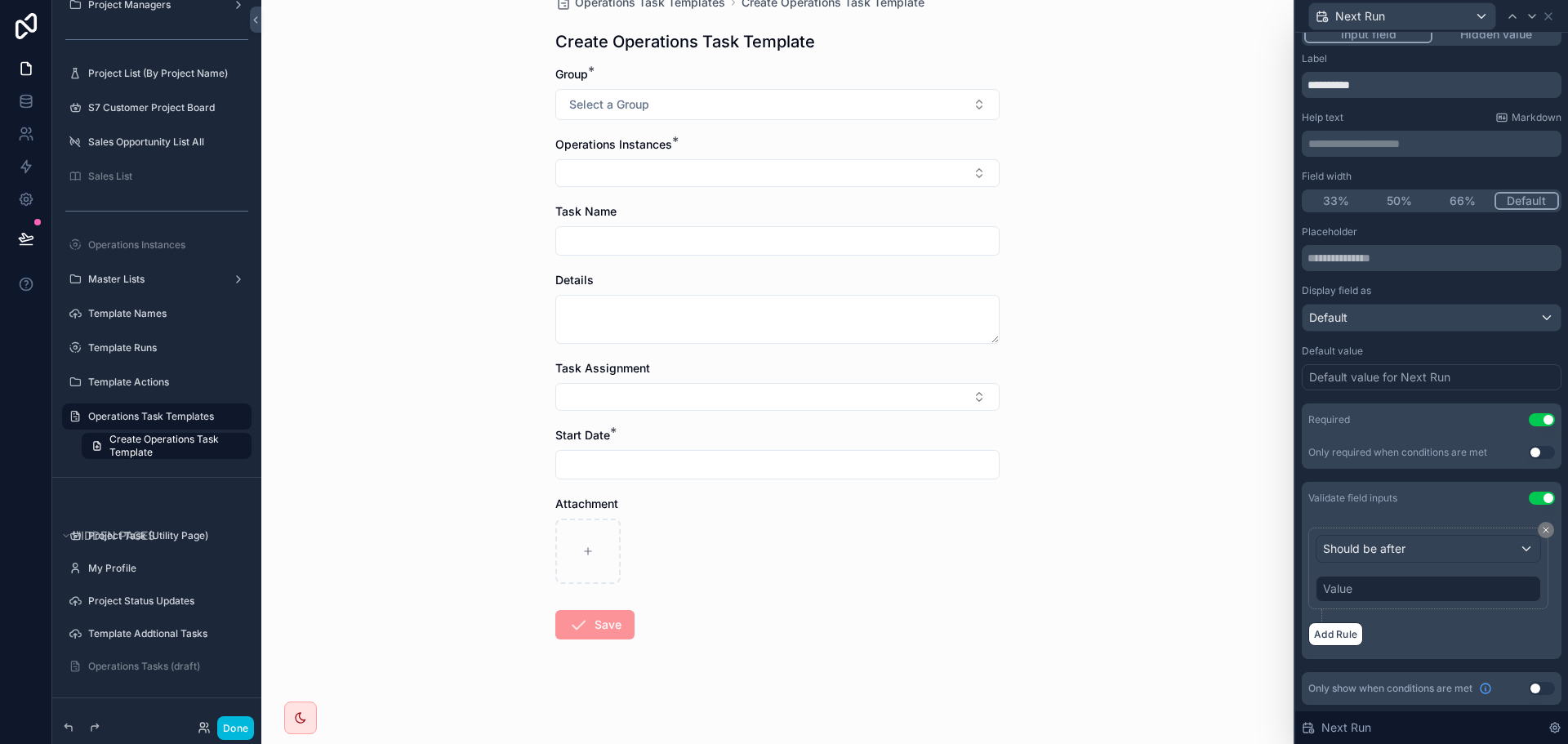
click at [1380, 593] on div "Value" at bounding box center [1428, 588] width 225 height 26
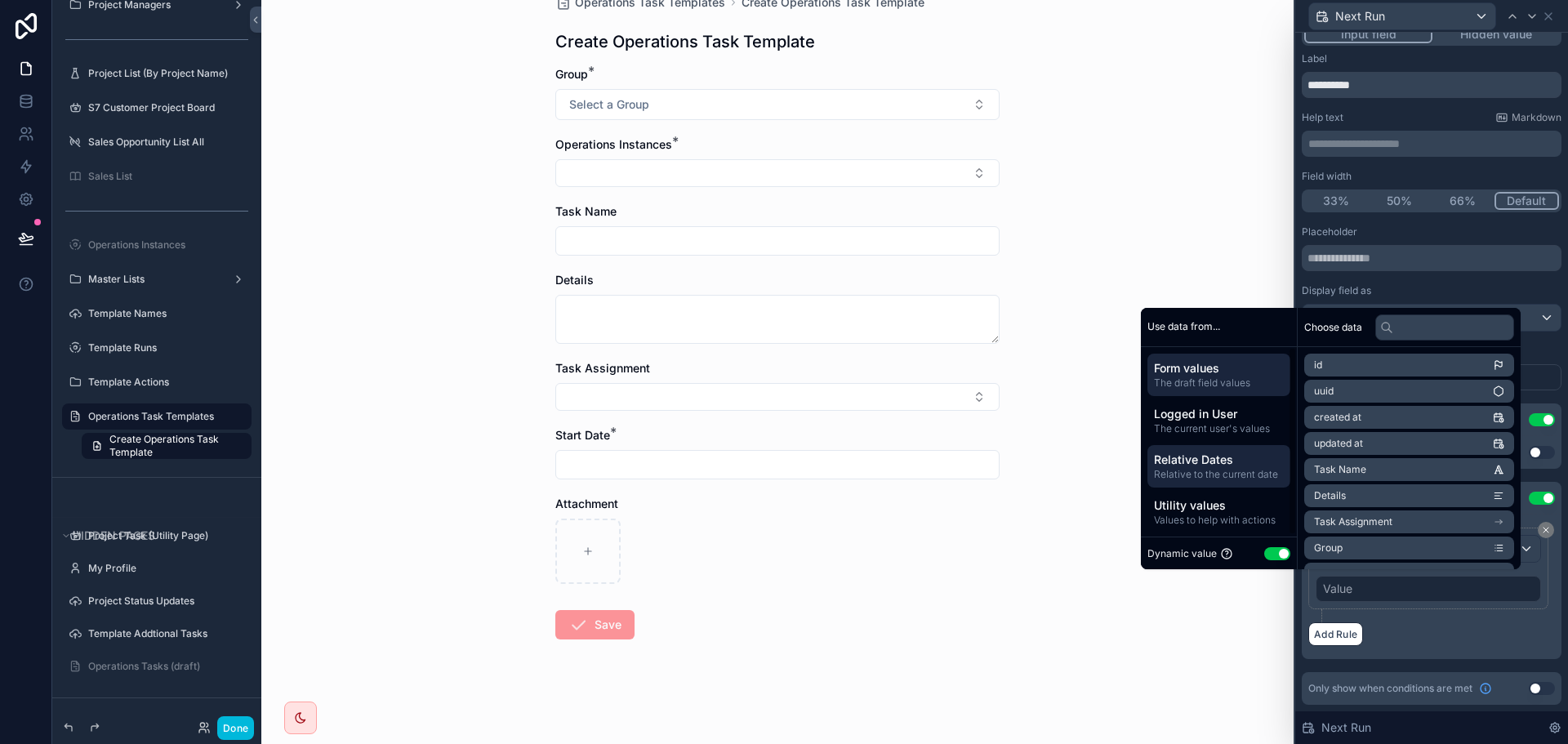
click at [1195, 466] on span "Relative Dates" at bounding box center [1218, 459] width 130 height 17
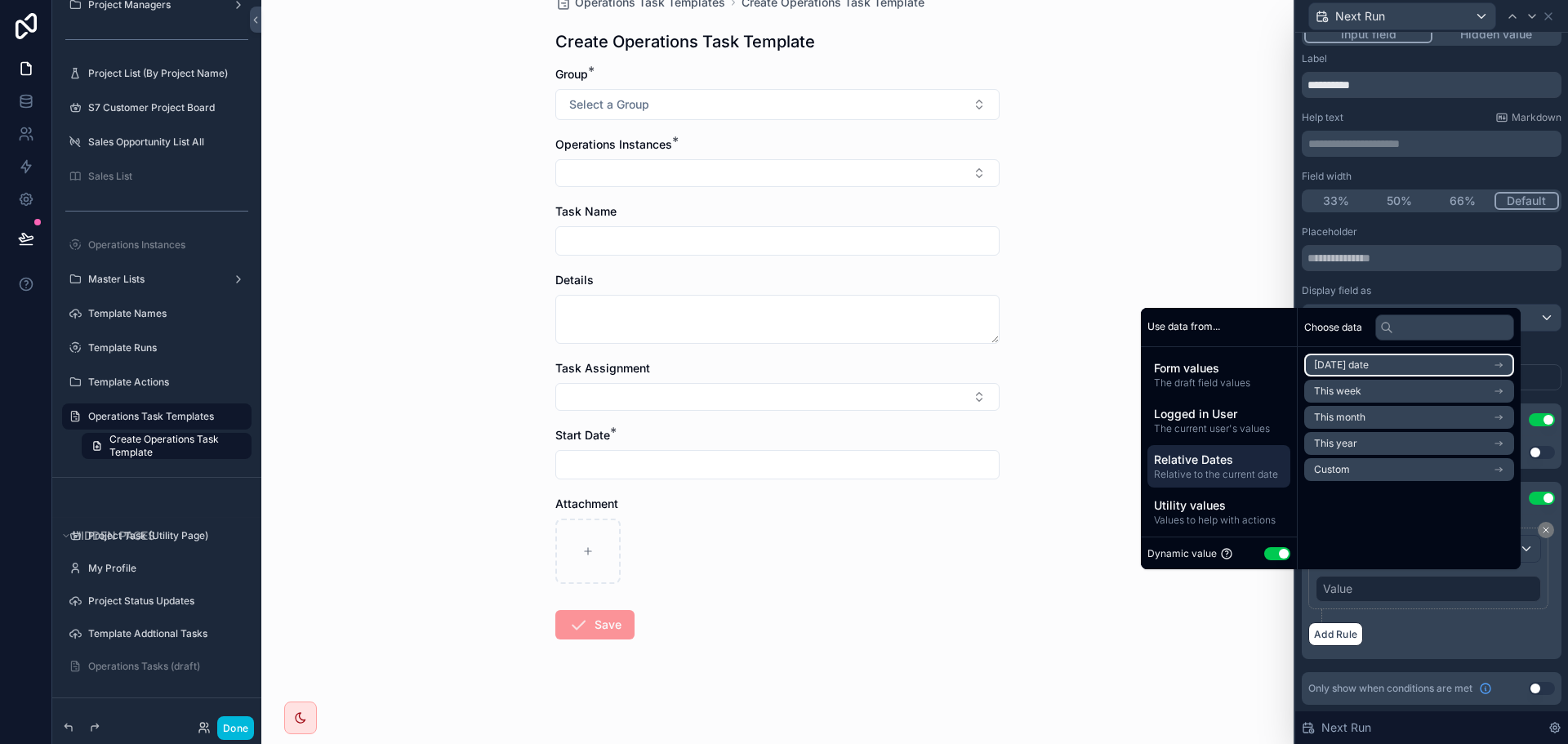
click at [1343, 358] on li "Today's date" at bounding box center [1409, 365] width 210 height 22
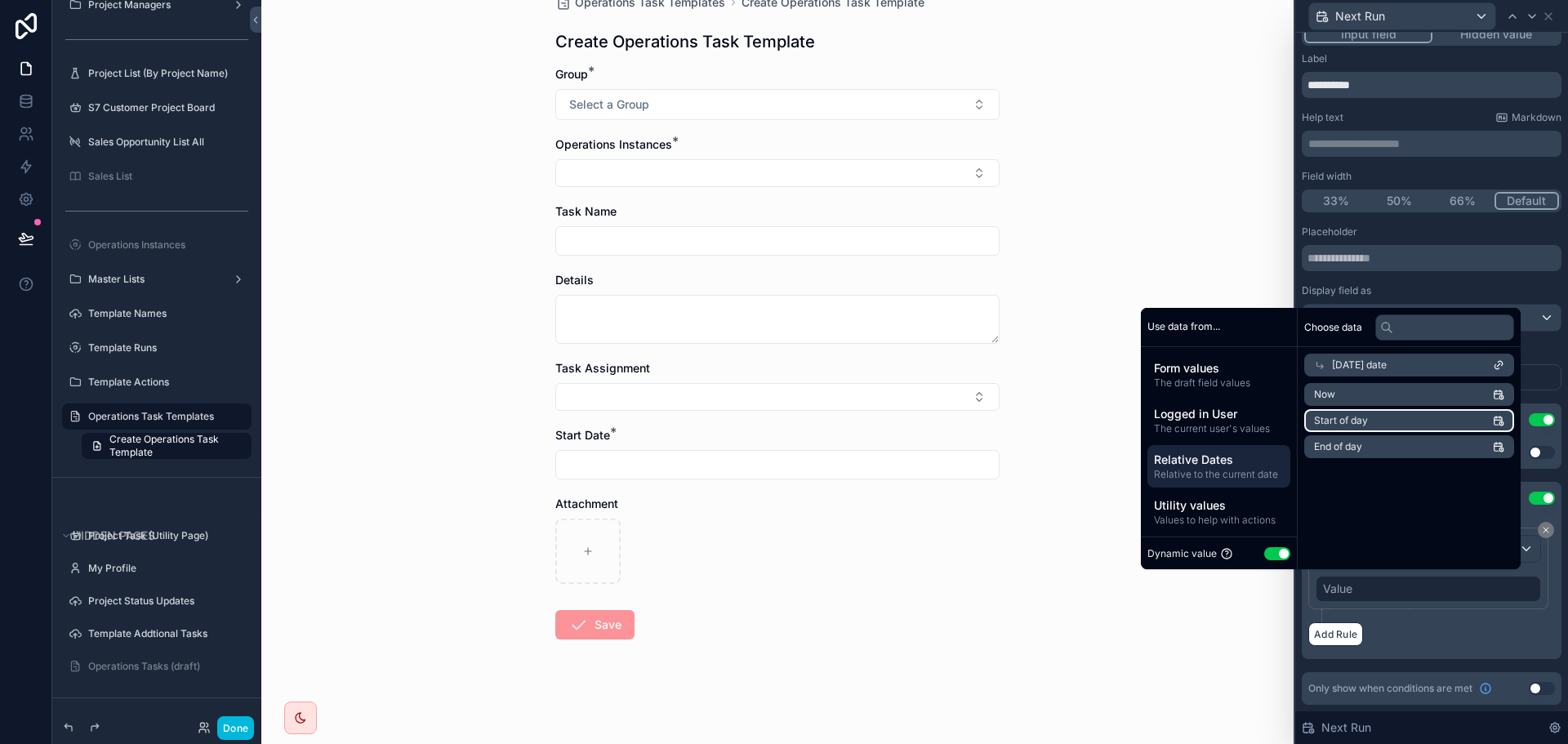
click at [1368, 421] on li "Start of day" at bounding box center [1409, 420] width 210 height 22
click at [1470, 631] on div "Add Rule" at bounding box center [1431, 634] width 247 height 23
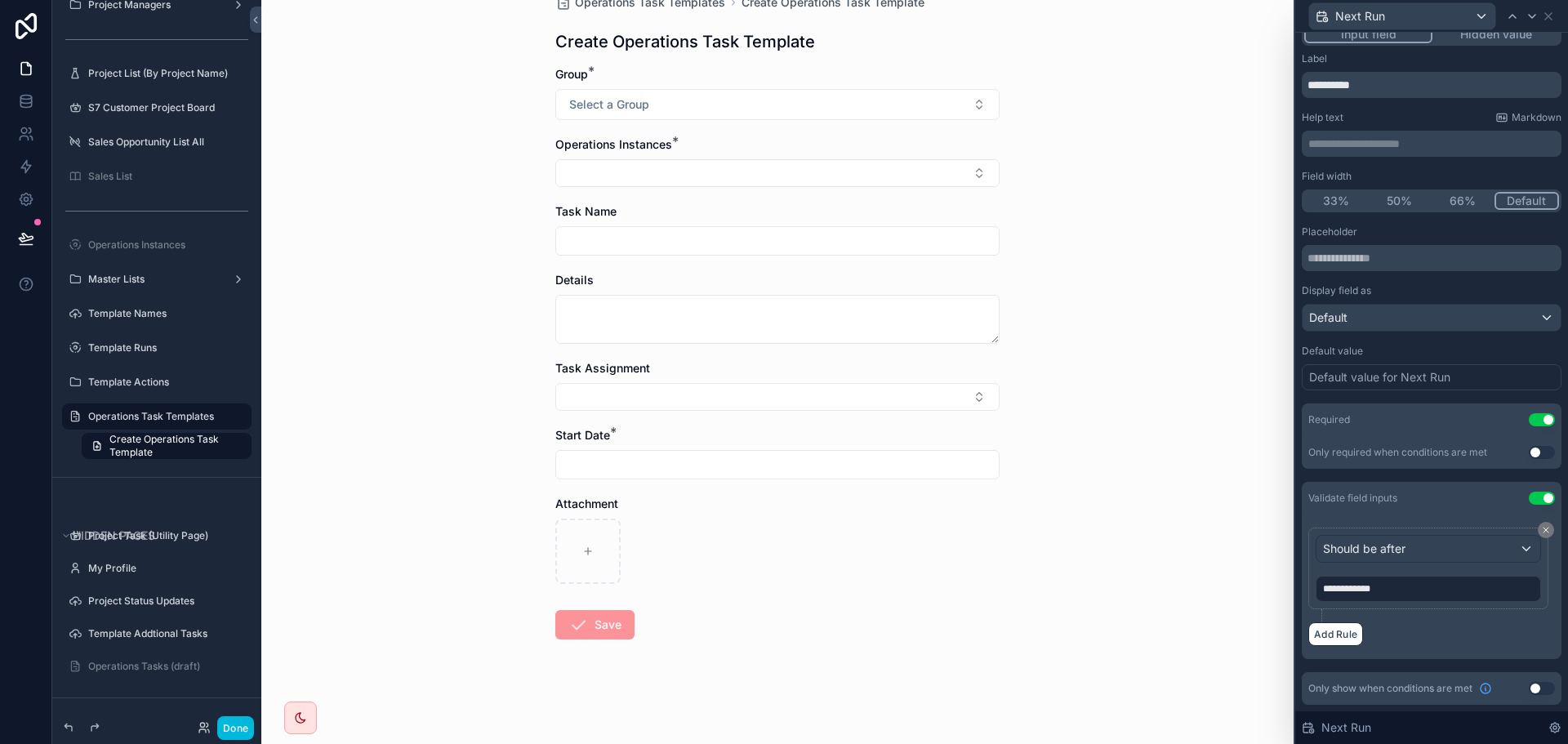
click at [631, 463] on input "scrollable content" at bounding box center [777, 464] width 443 height 22
click at [451, 373] on div "Operations Task Templates Create Operations Task Template Create Operations Tas…" at bounding box center [777, 339] width 1033 height 744
click at [608, 461] on input "scrollable content" at bounding box center [777, 464] width 443 height 22
click at [1103, 487] on div "Operations Task Templates Create Operations Task Template Create Operations Tas…" at bounding box center [777, 339] width 1033 height 744
click at [722, 397] on button "Select Button" at bounding box center [778, 397] width 445 height 27
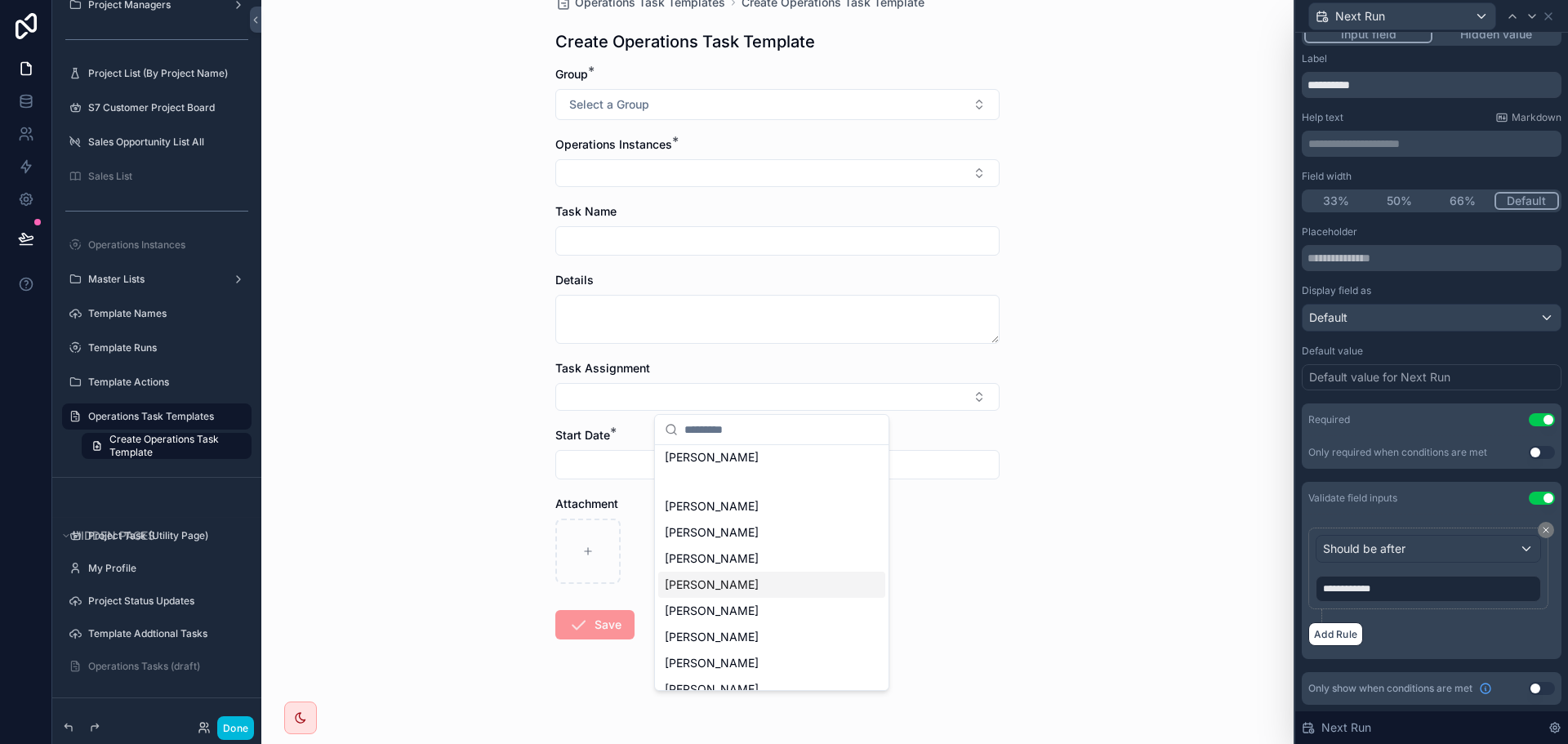
scroll to position [0, 0]
click at [1106, 418] on div "Operations Task Templates Create Operations Task Template Create Operations Tas…" at bounding box center [777, 339] width 1033 height 744
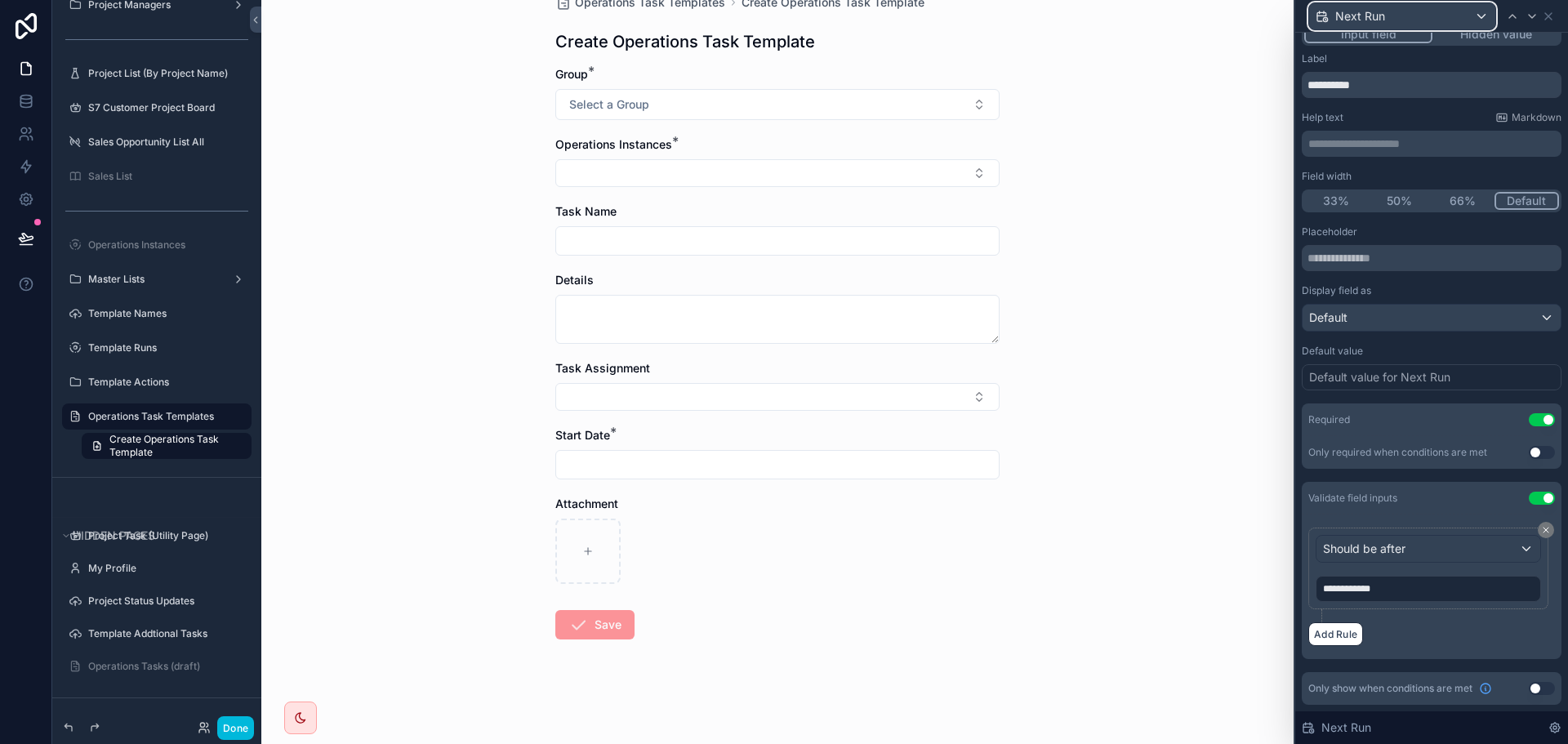
click at [1445, 20] on div "Next Run" at bounding box center [1402, 16] width 186 height 26
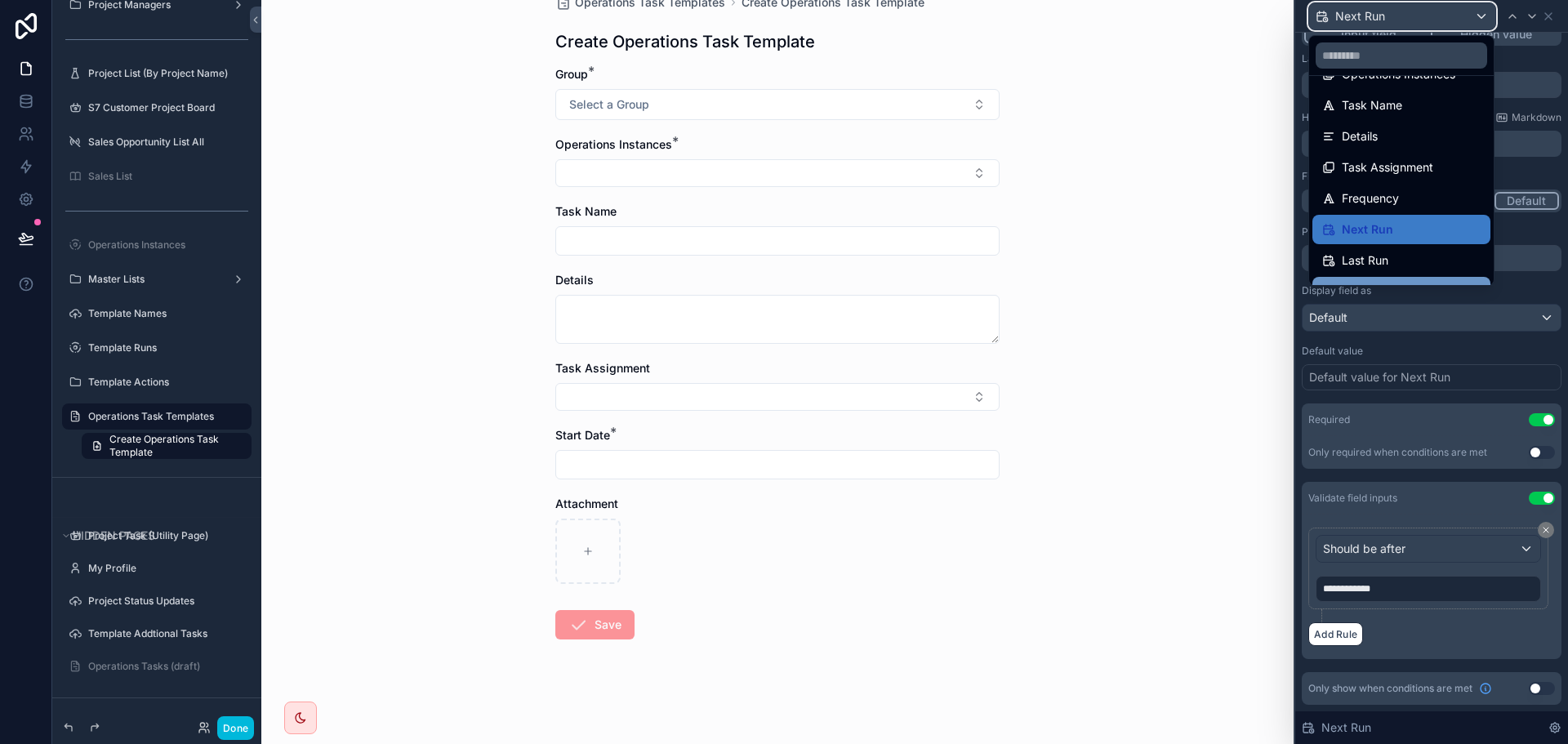
scroll to position [116, 0]
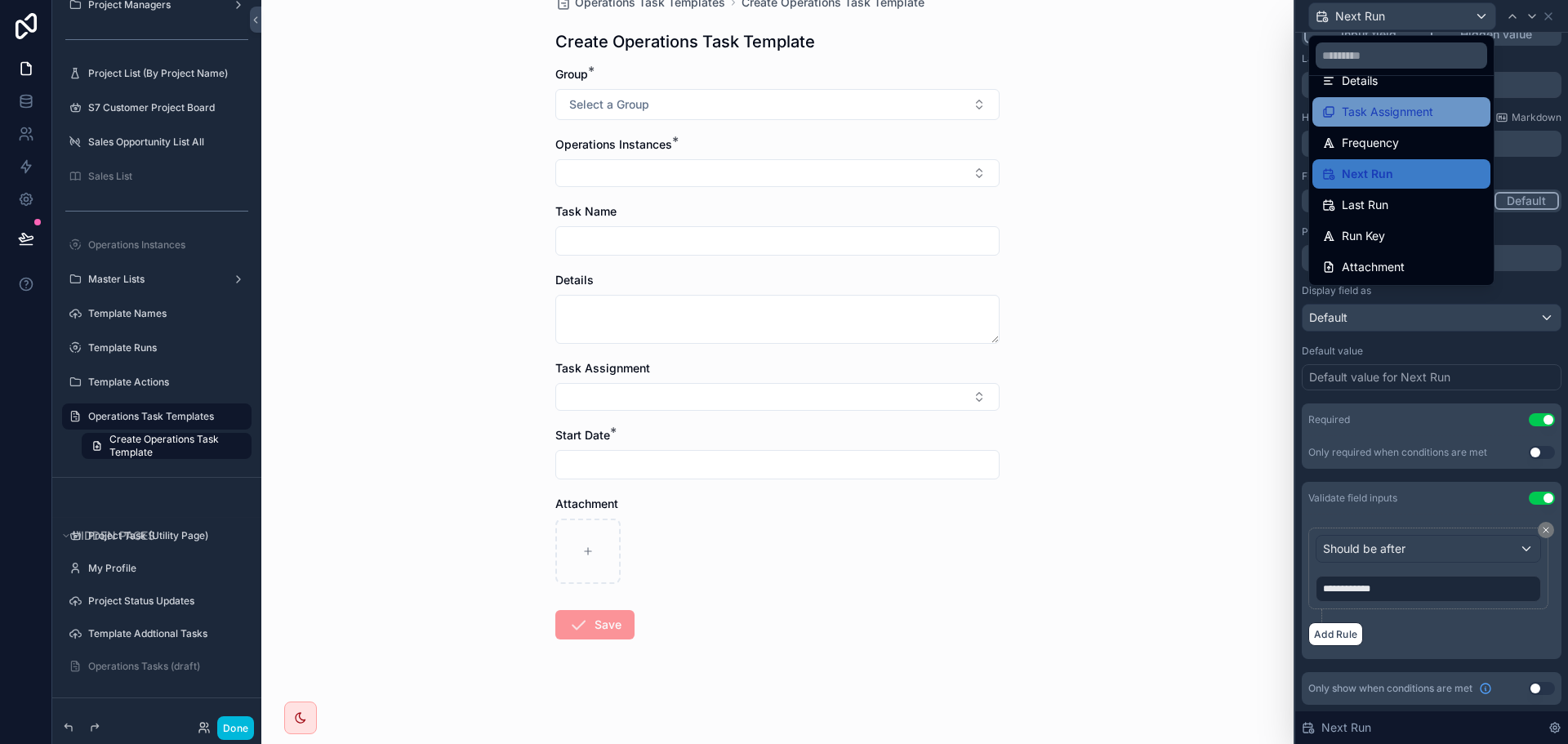
click at [1395, 113] on span "Task Assignment" at bounding box center [1388, 112] width 92 height 20
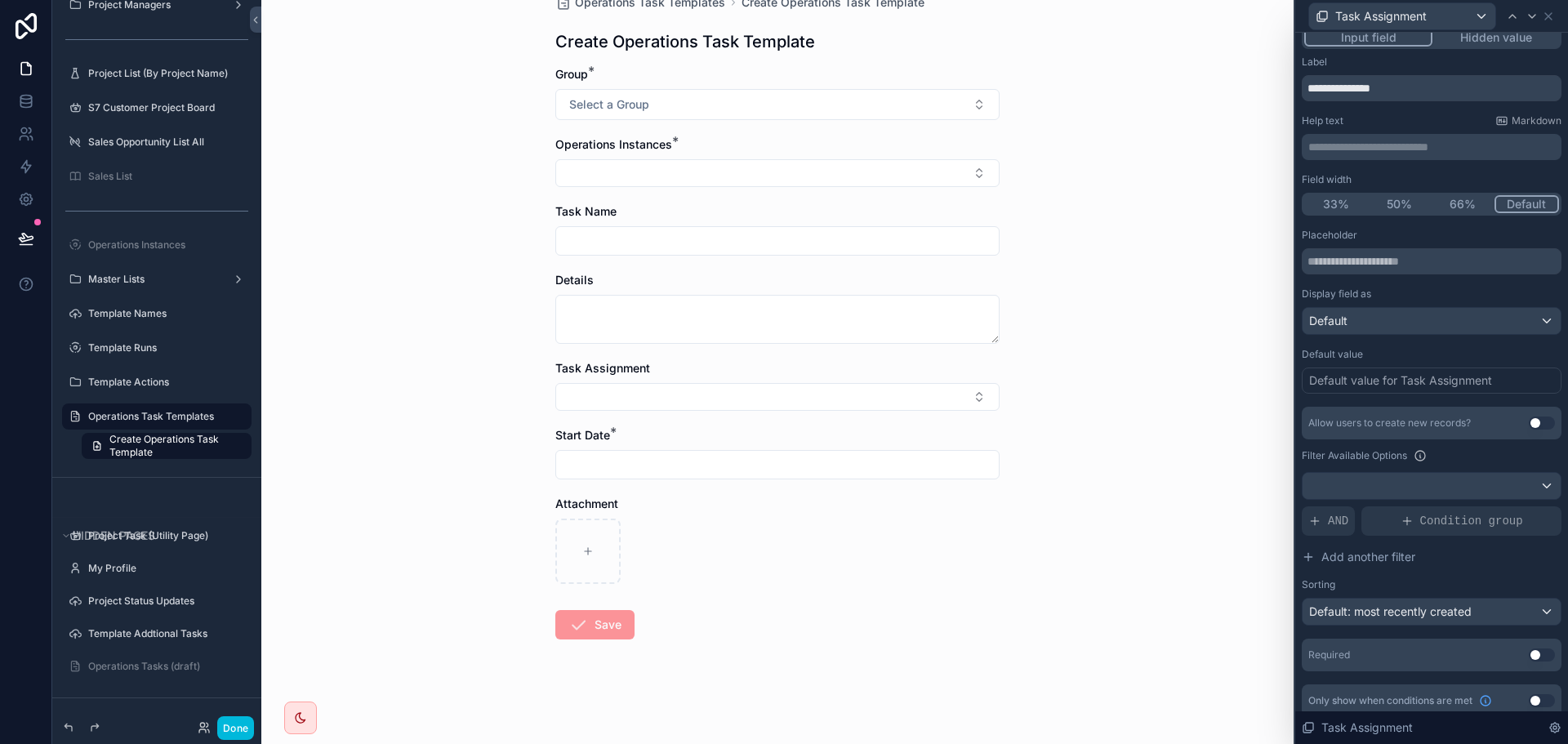
scroll to position [25, 0]
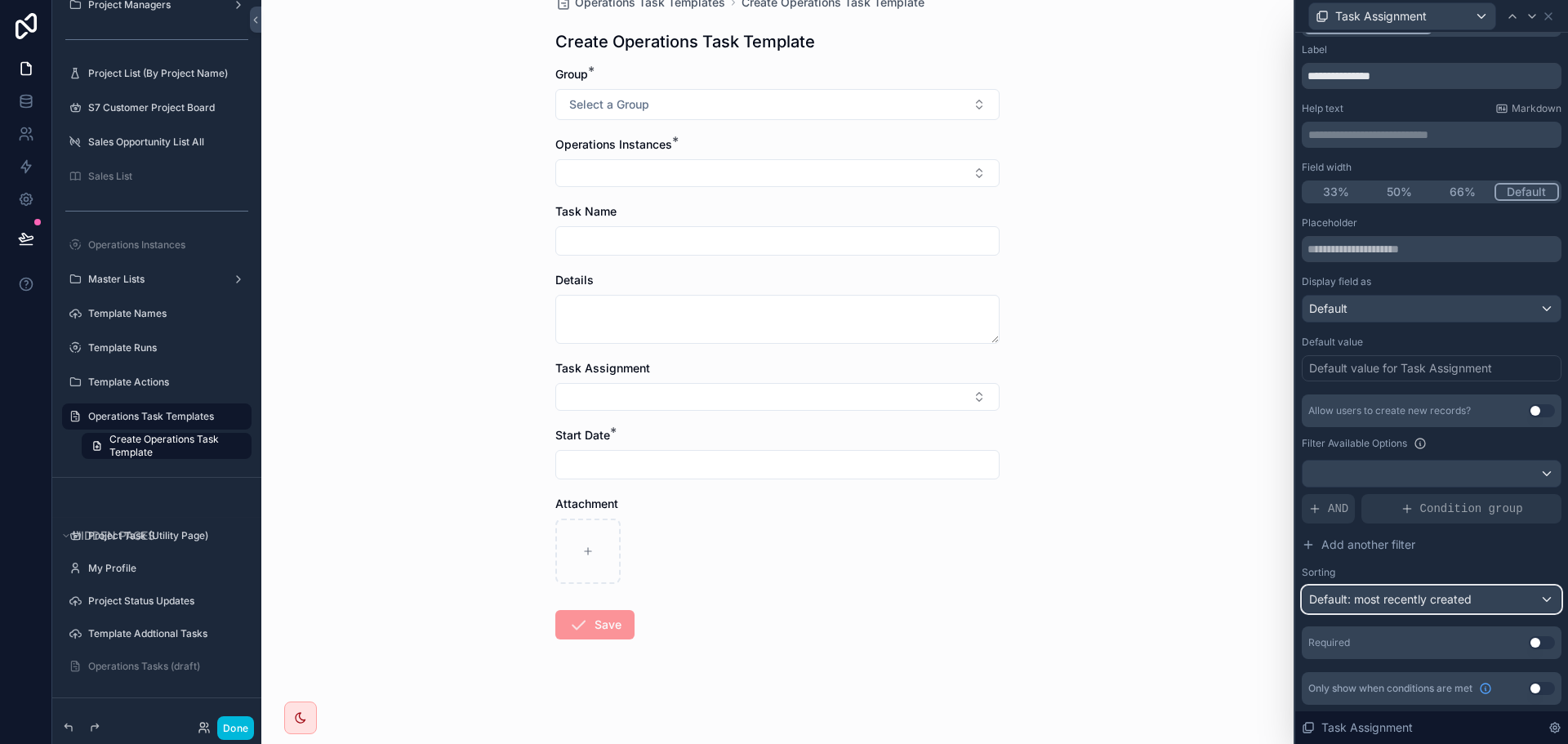
click at [1379, 591] on div "Default: most recently created" at bounding box center [1431, 599] width 258 height 26
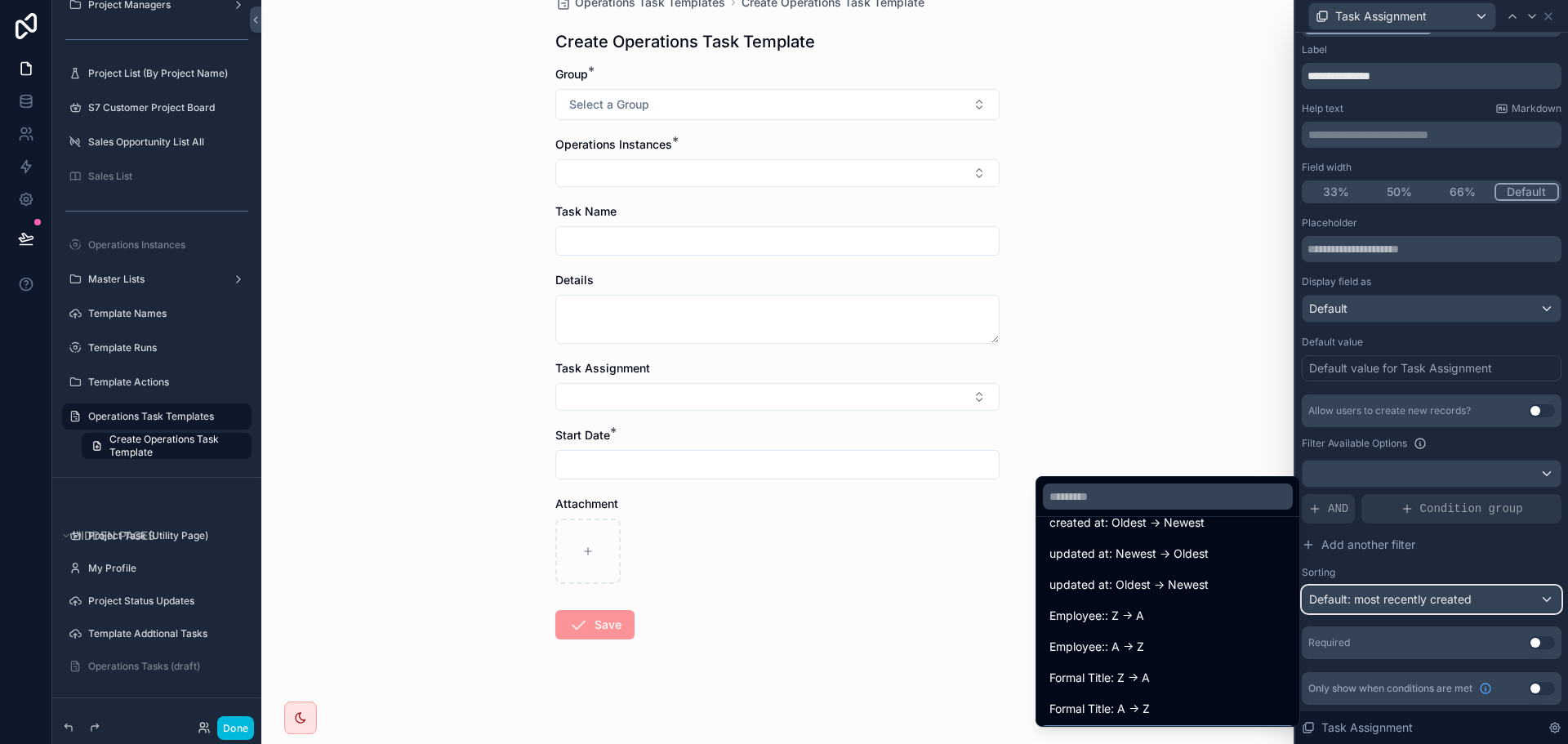
scroll to position [164, 0]
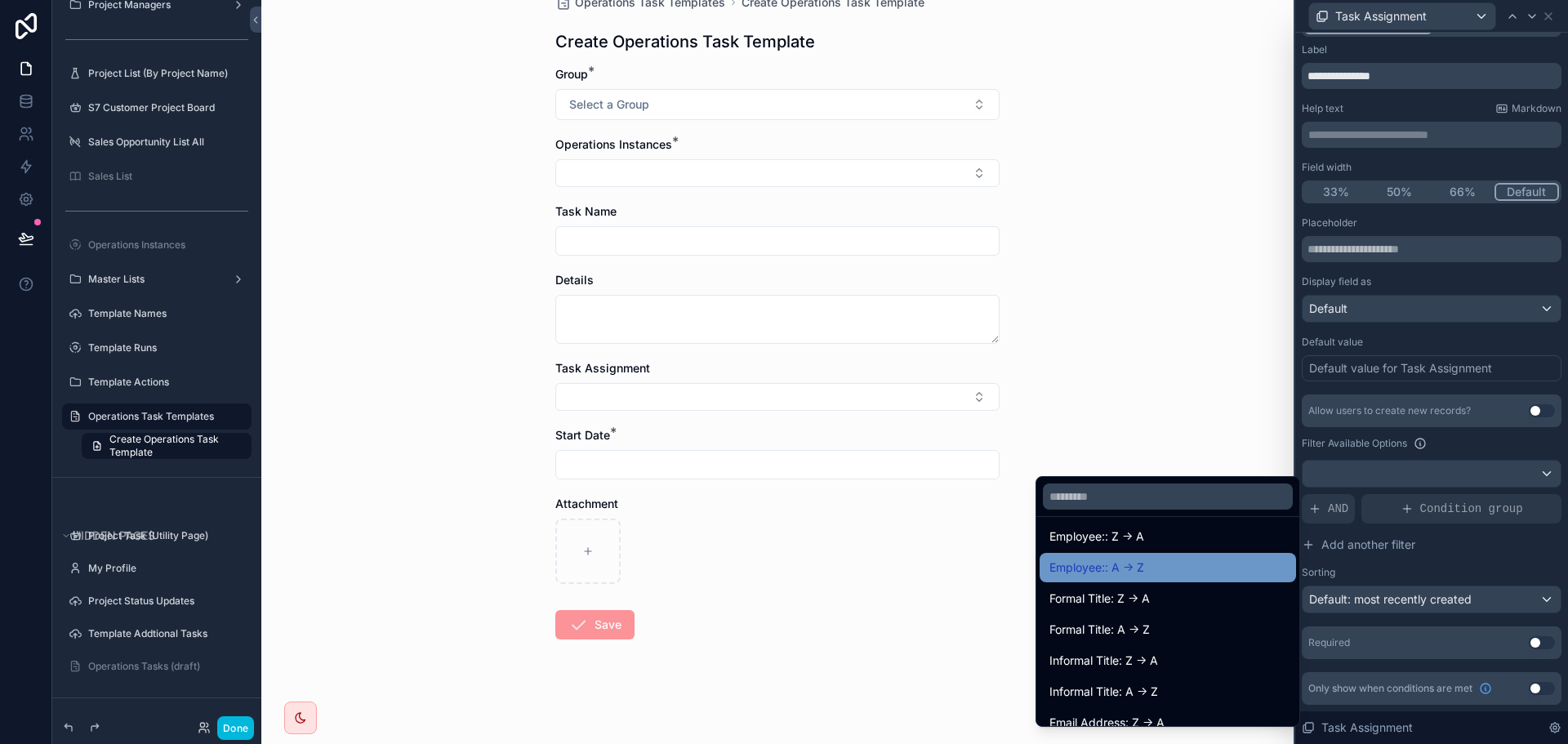
click at [1165, 567] on div "Employee:: A -> Z" at bounding box center [1167, 568] width 237 height 20
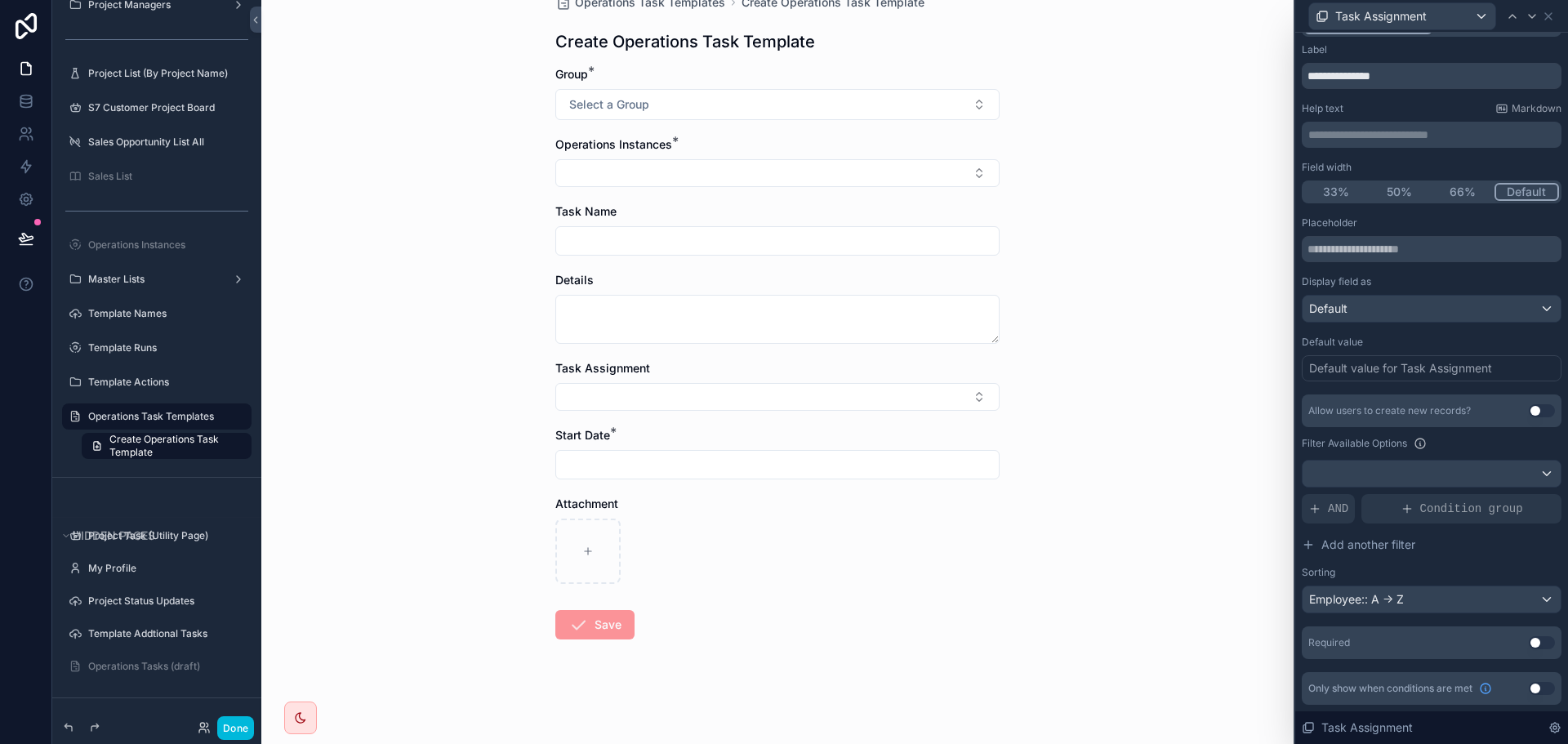
click at [1154, 375] on div "Operations Task Templates Create Operations Task Template Create Operations Tas…" at bounding box center [777, 339] width 1033 height 744
click at [606, 400] on button "Select Button" at bounding box center [778, 397] width 445 height 27
click at [731, 424] on input "scrollable content" at bounding box center [781, 429] width 194 height 29
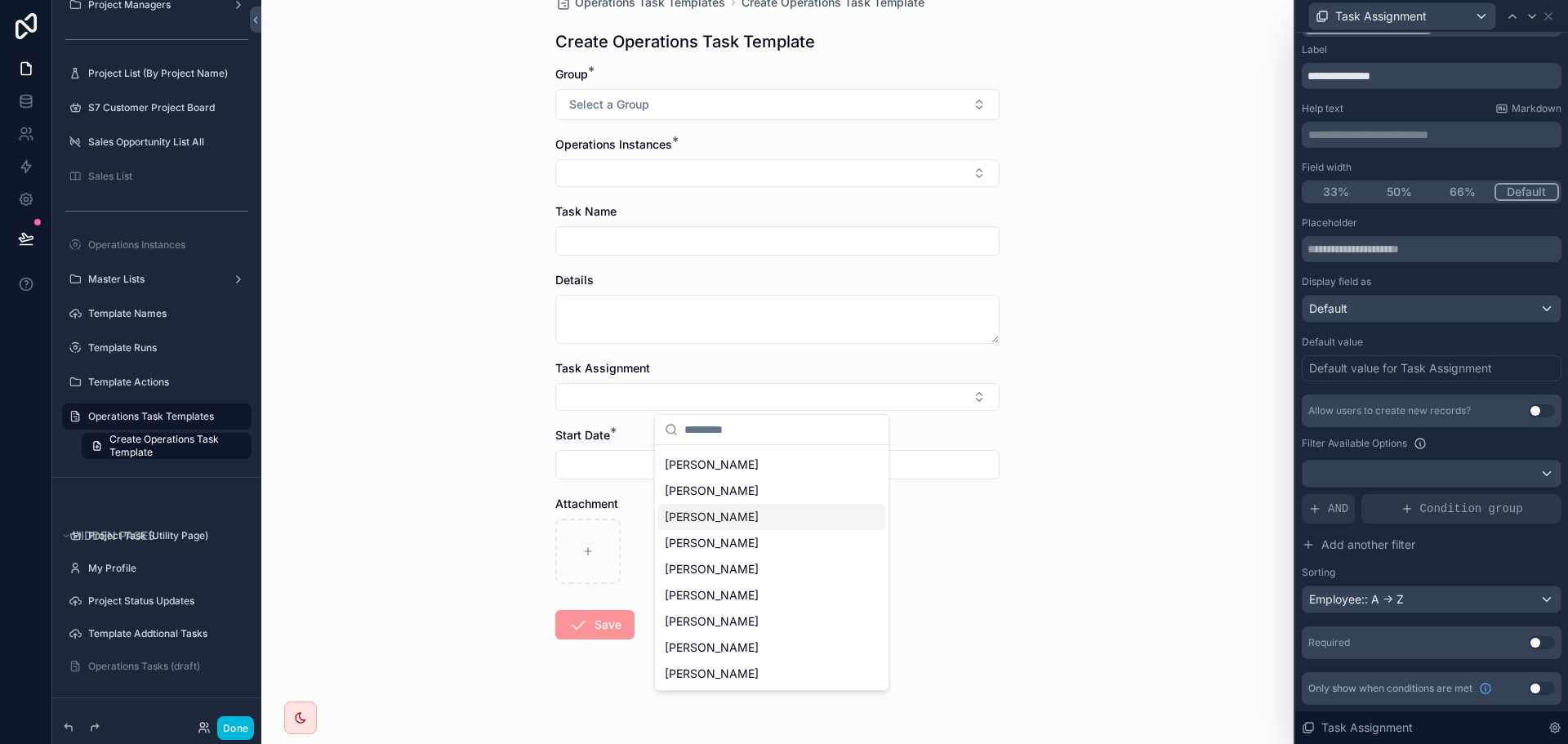
scroll to position [0, 0]
click at [1134, 256] on div "Operations Task Templates Create Operations Task Template Create Operations Tas…" at bounding box center [777, 339] width 1033 height 744
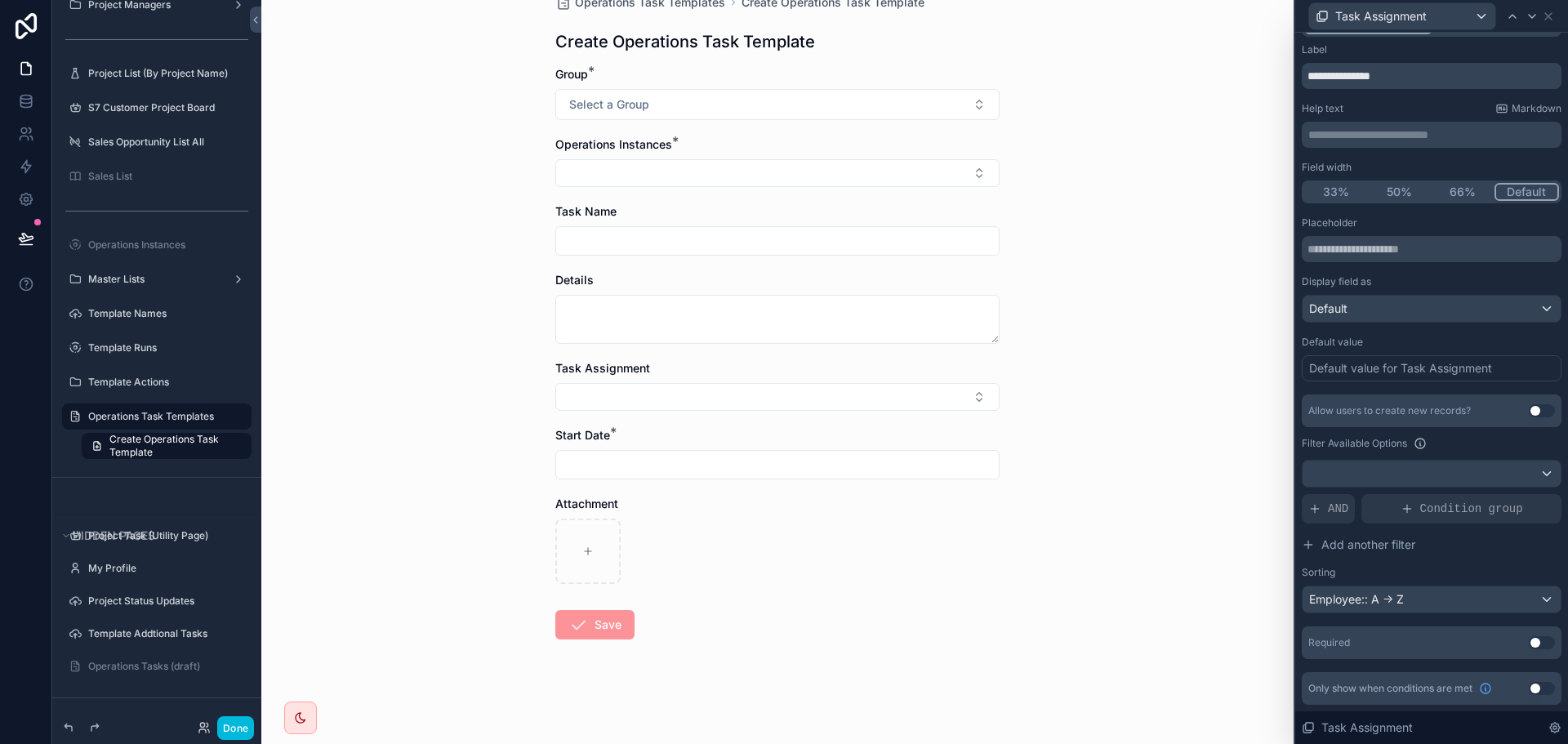
drag, startPoint x: 239, startPoint y: 728, endPoint x: 226, endPoint y: 708, distance: 23.9
click at [239, 727] on button "Done" at bounding box center [236, 728] width 37 height 23
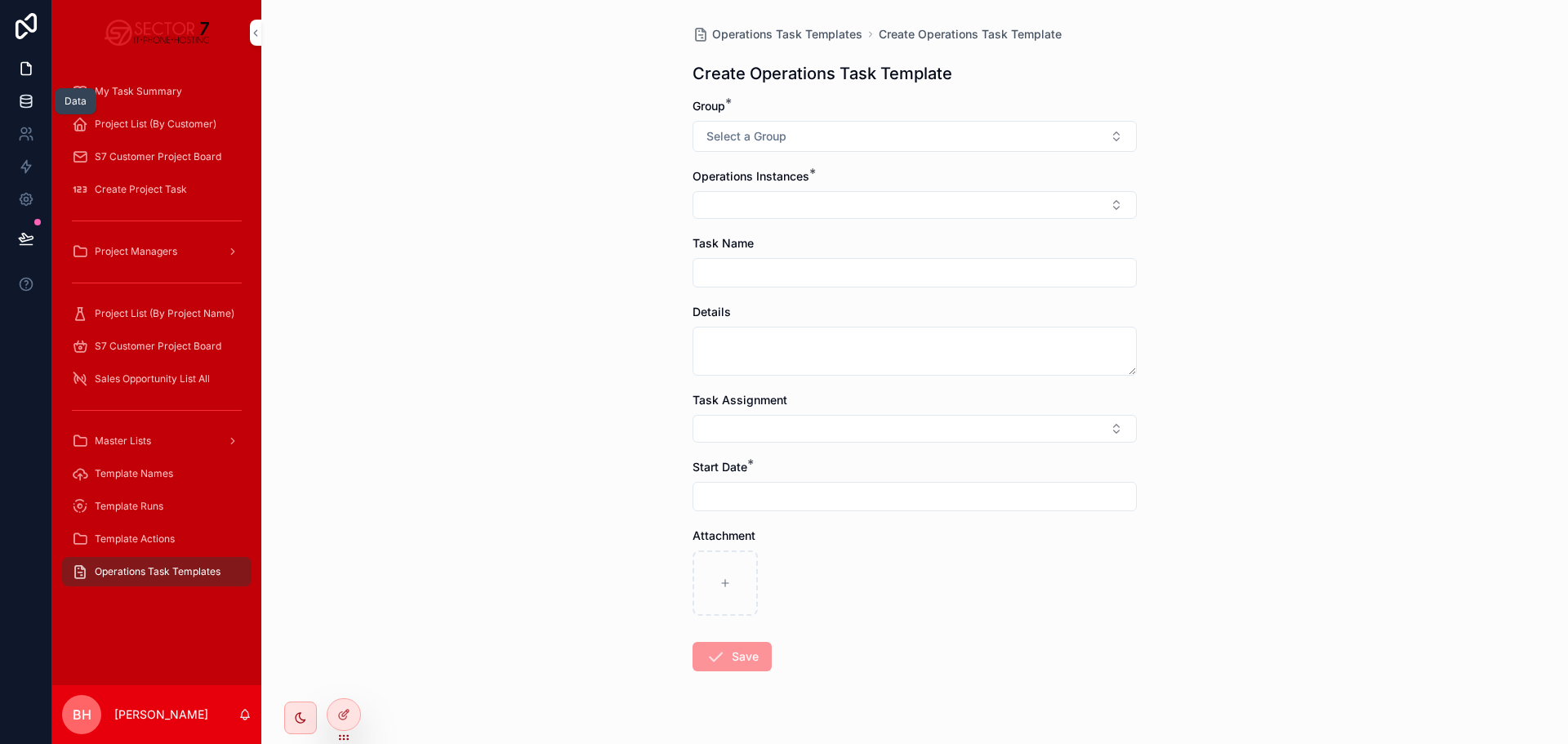
click at [22, 98] on icon at bounding box center [25, 100] width 17 height 17
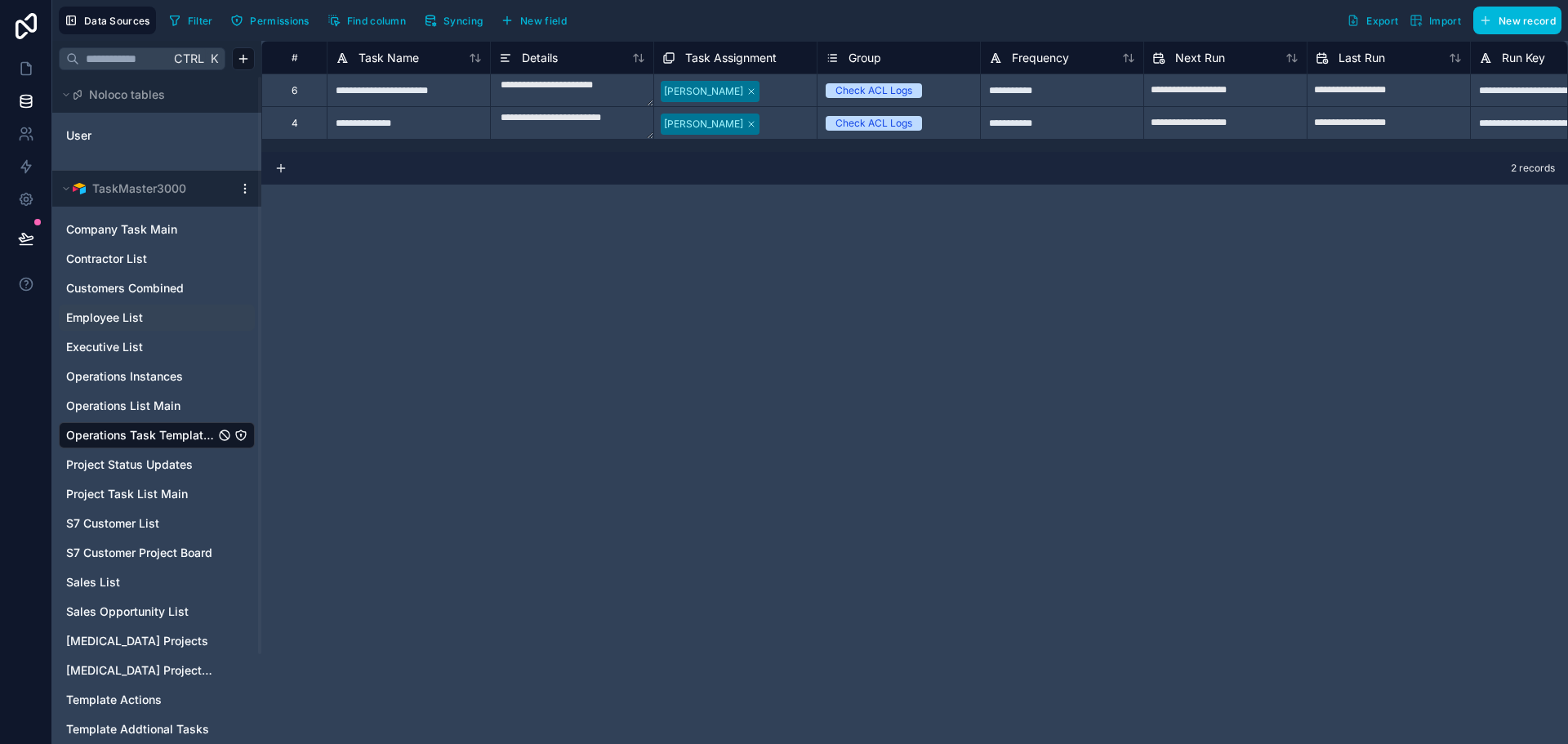
click at [108, 310] on span "Employee List" at bounding box center [104, 317] width 77 height 17
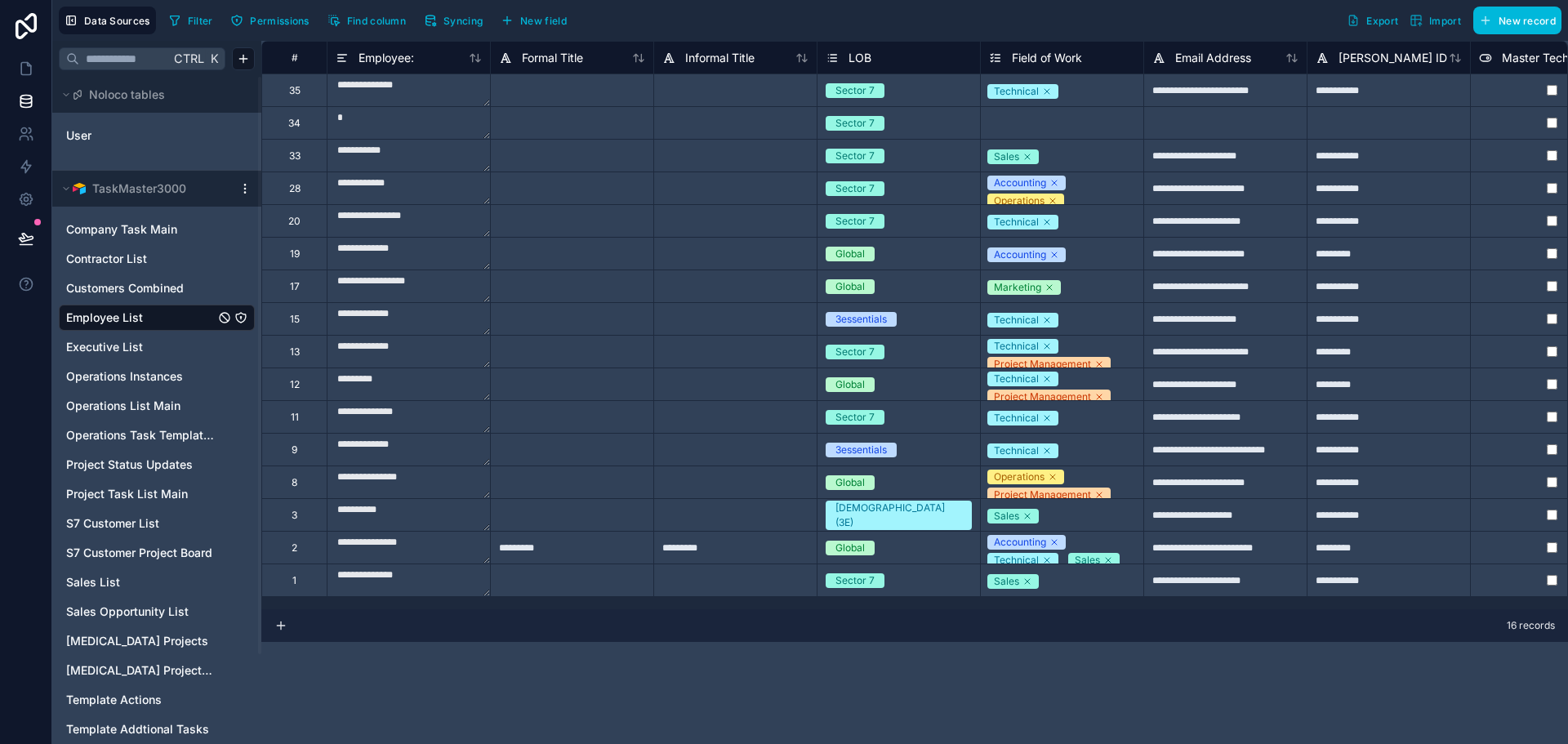
click at [382, 125] on textarea at bounding box center [409, 123] width 163 height 32
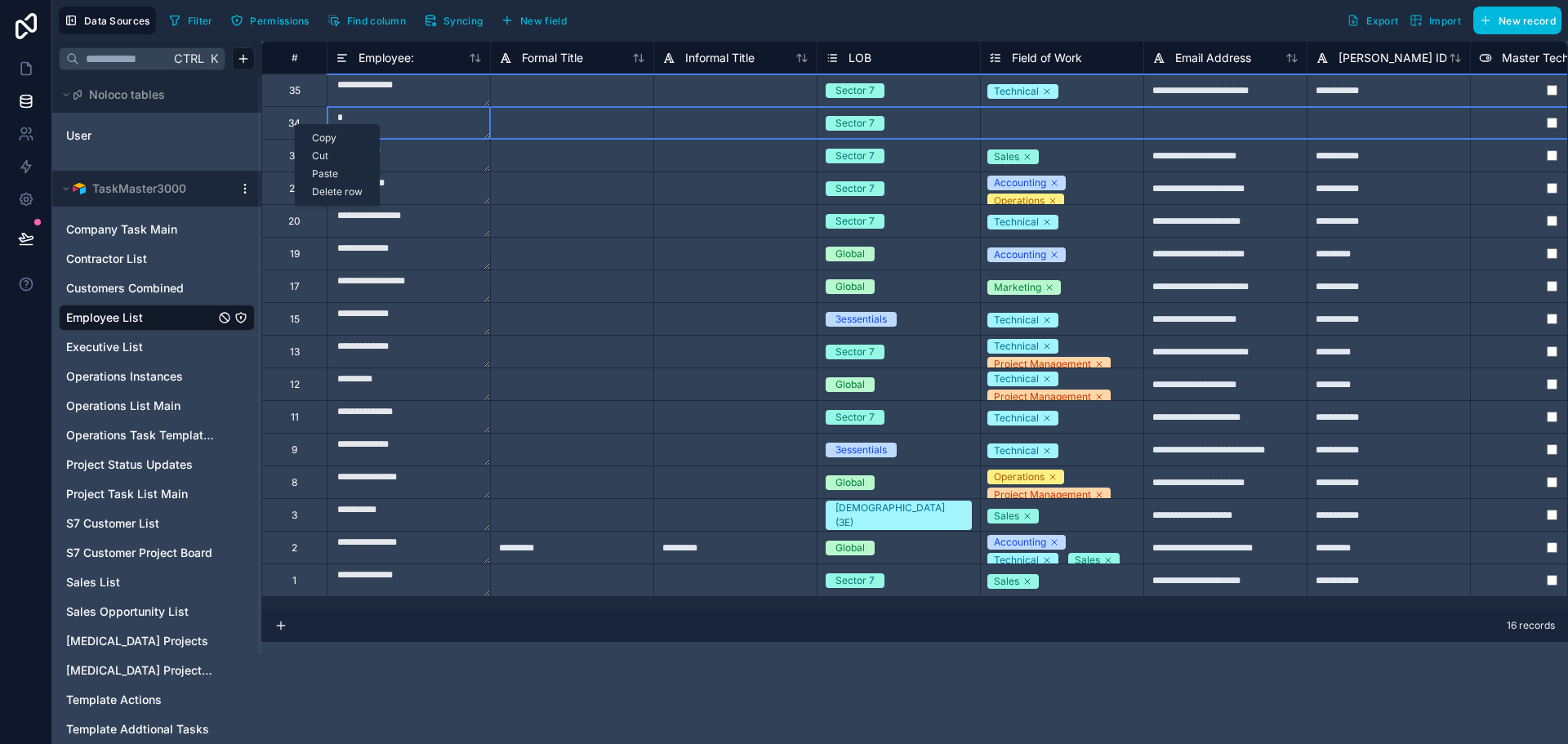
click at [554, 704] on div "**********" at bounding box center [915, 392] width 1307 height 703
click at [324, 183] on div "Delete row" at bounding box center [329, 184] width 83 height 18
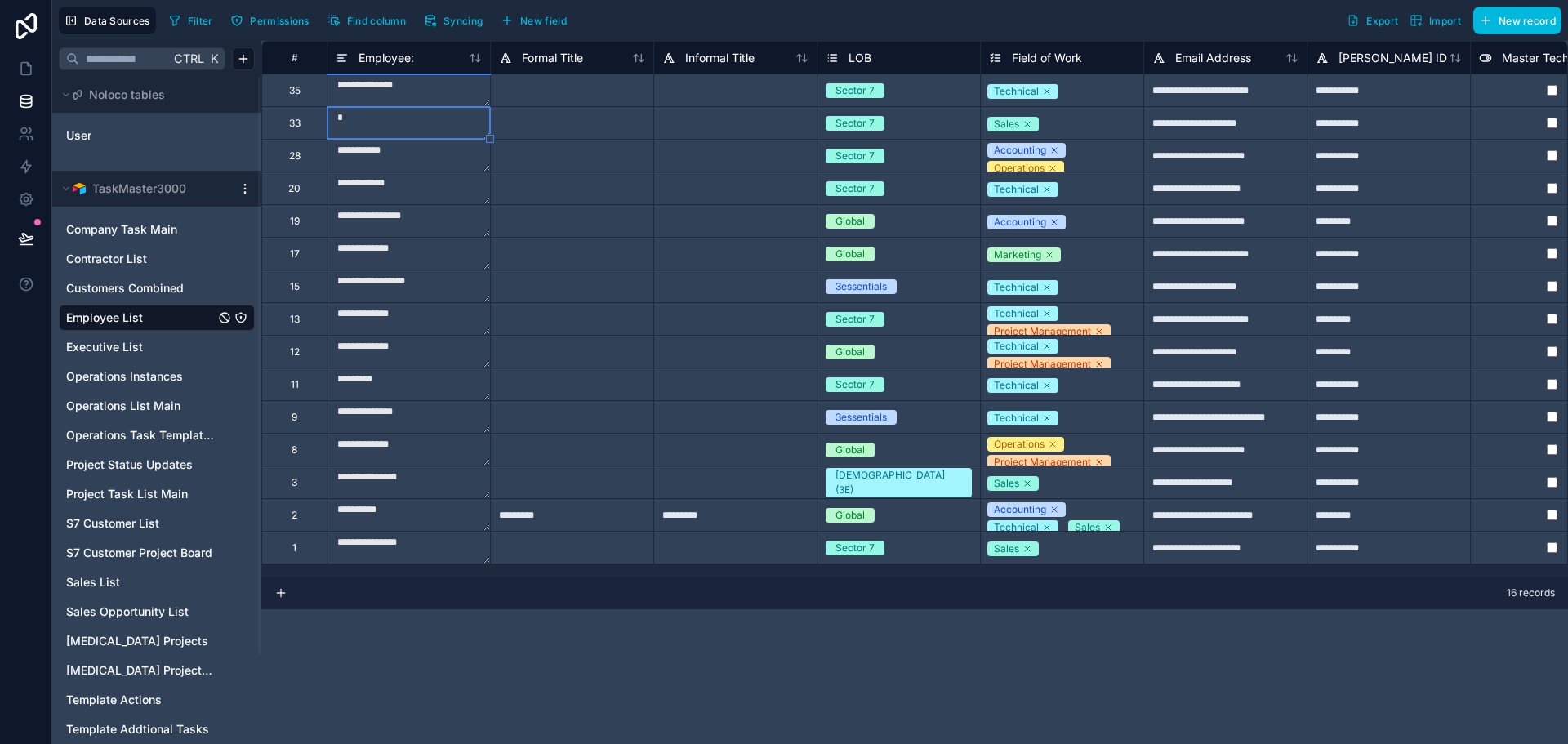
type textarea "**********"
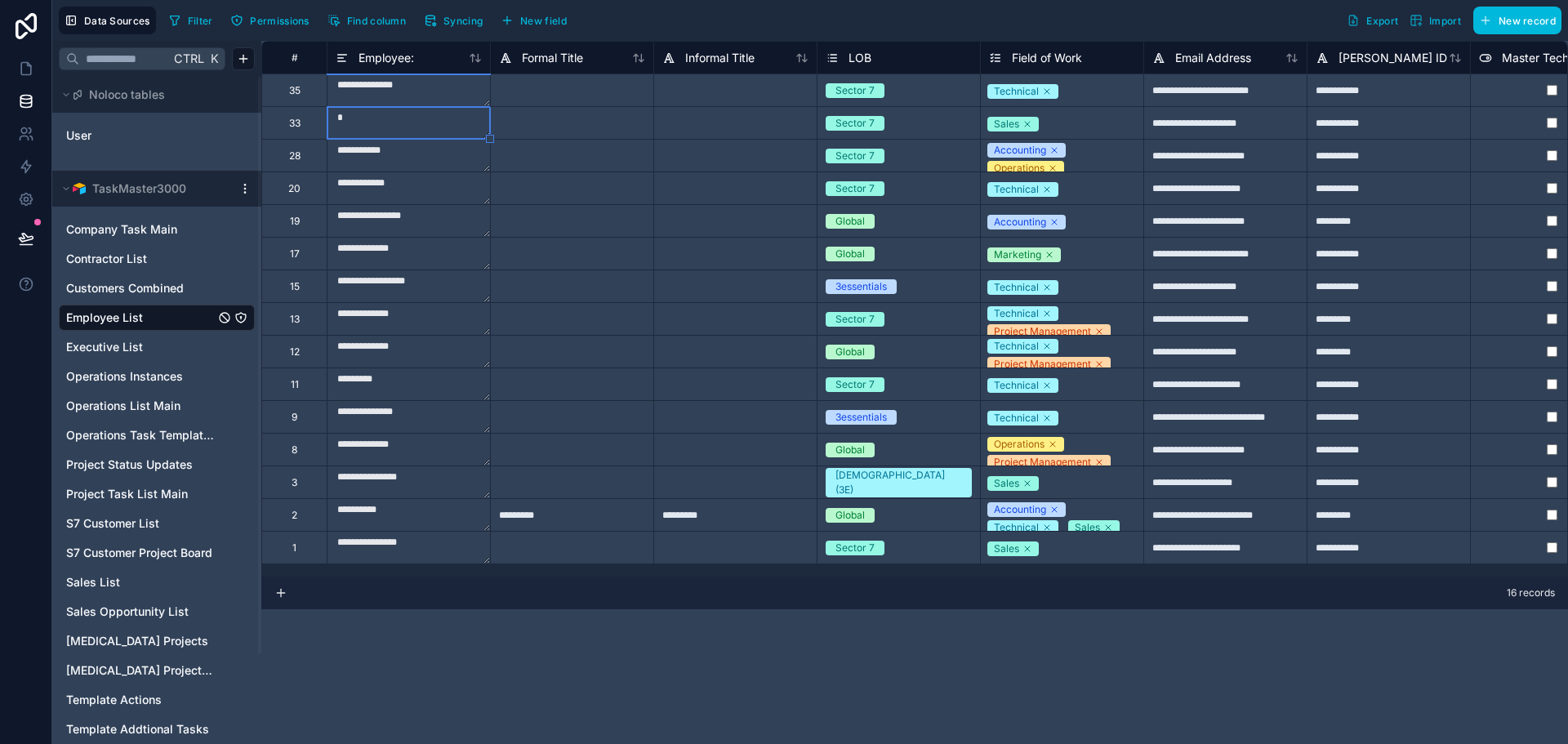
type textarea "**********"
type textarea "*********"
type textarea "**********"
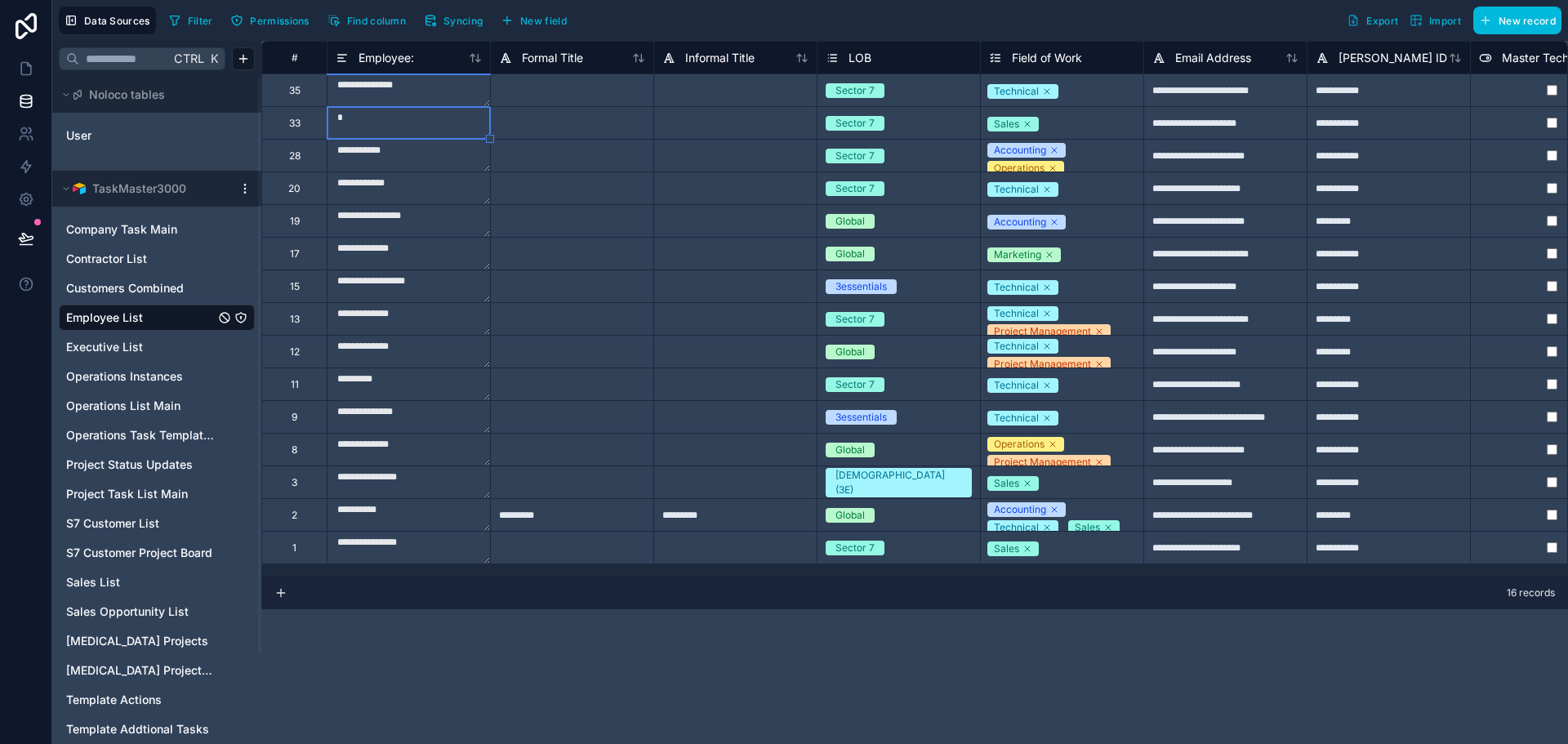
type textarea "**********"
click at [610, 672] on div "**********" at bounding box center [915, 392] width 1307 height 703
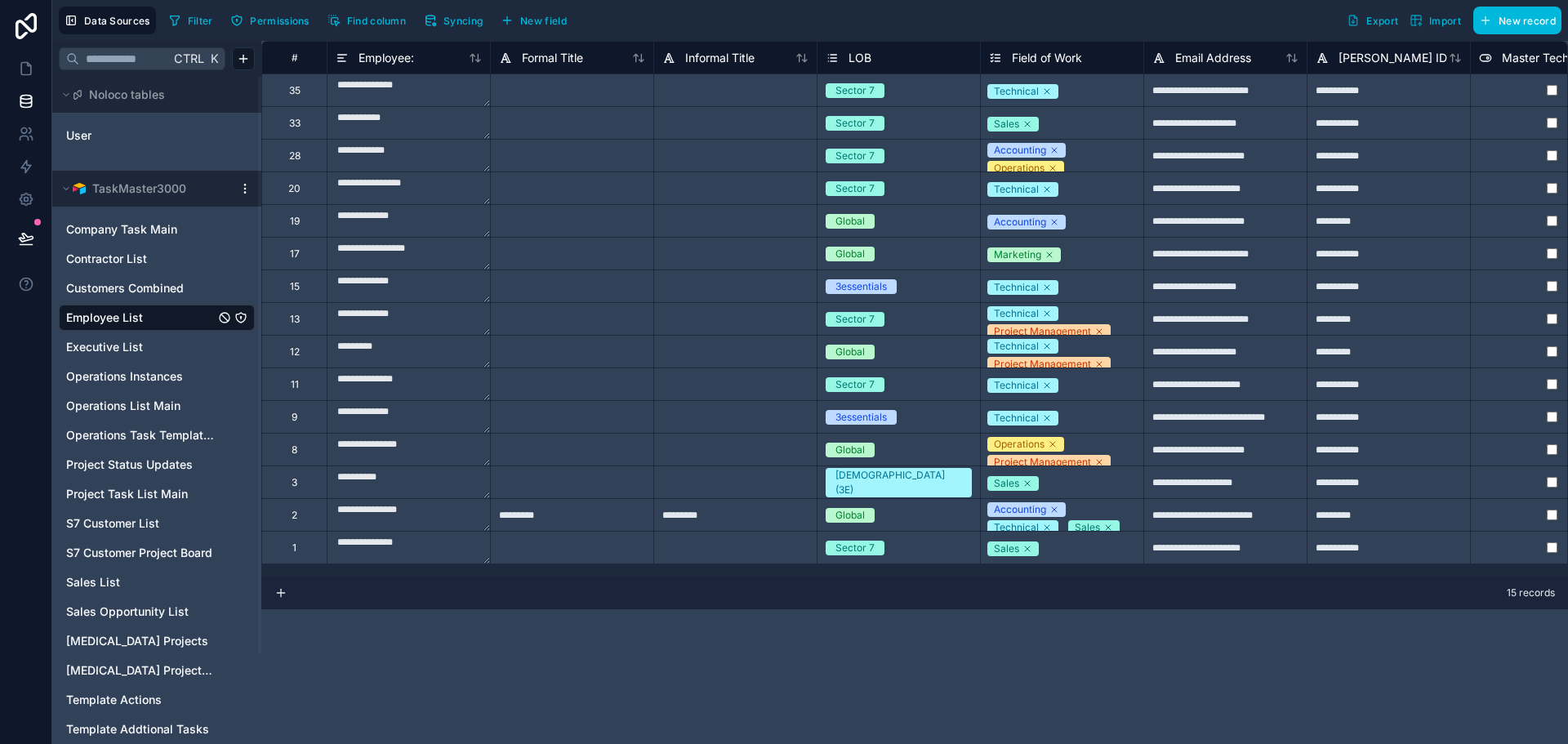
click at [475, 675] on div "**********" at bounding box center [915, 392] width 1307 height 703
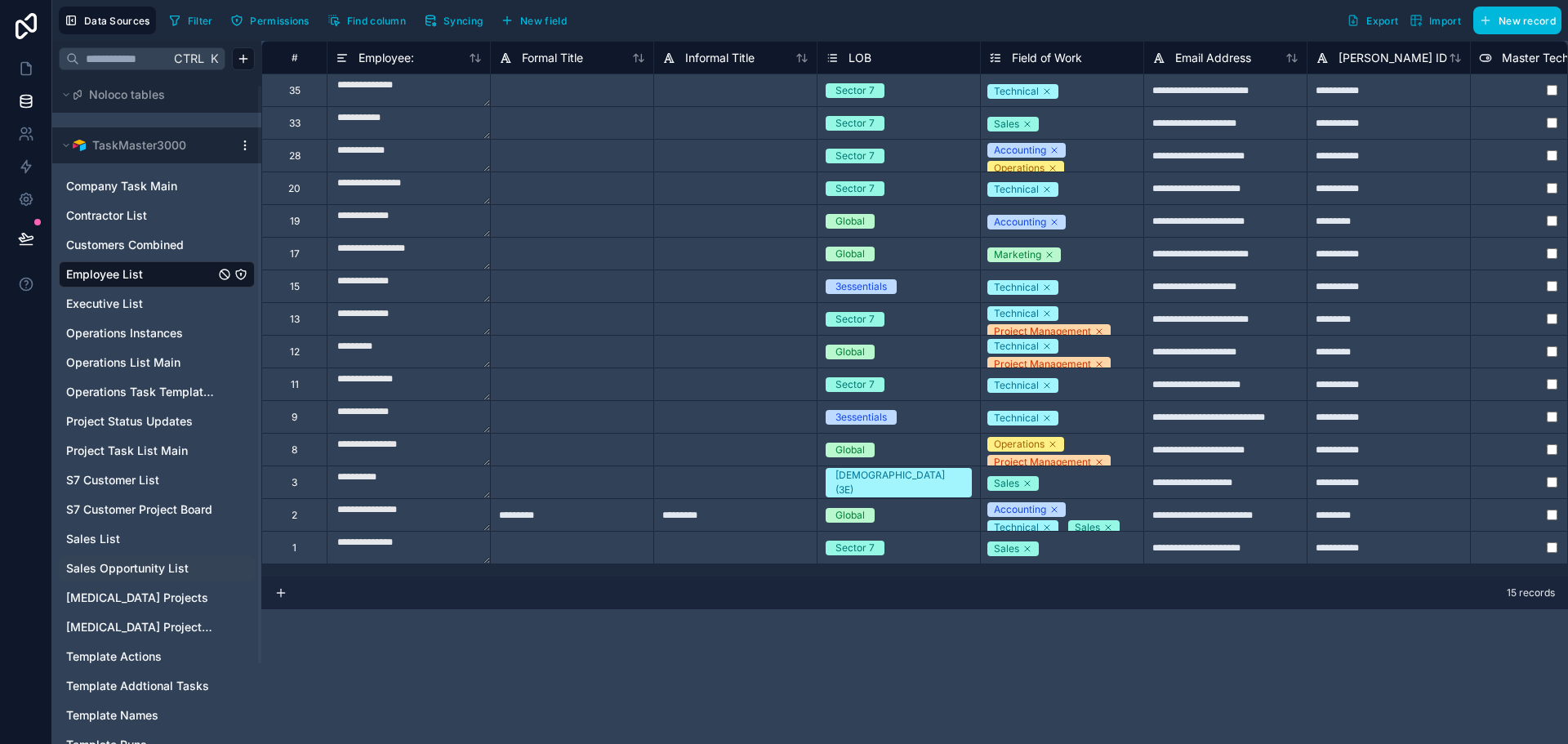
scroll to position [103, 0]
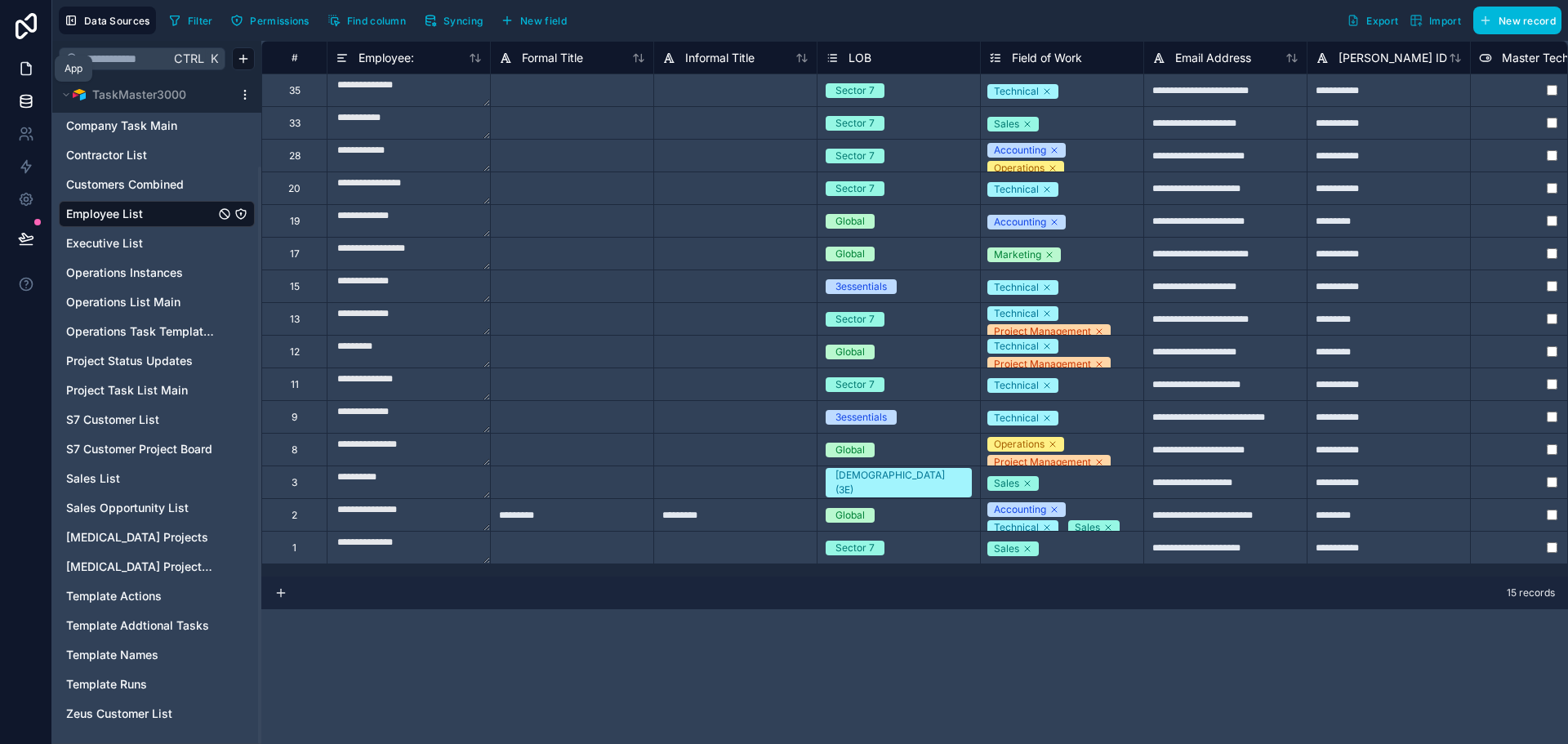
click at [21, 70] on icon at bounding box center [26, 68] width 10 height 13
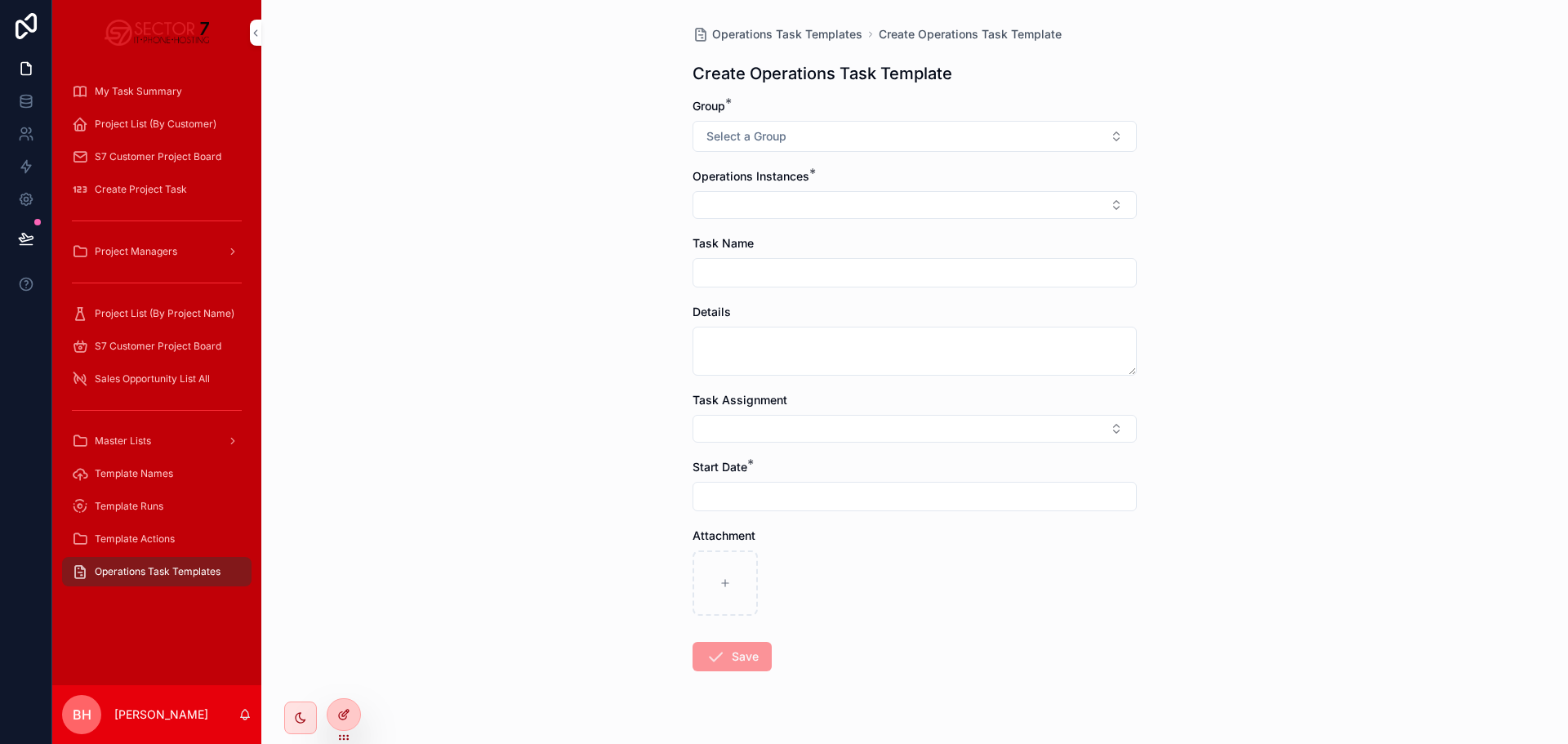
click at [340, 721] on icon at bounding box center [343, 714] width 13 height 13
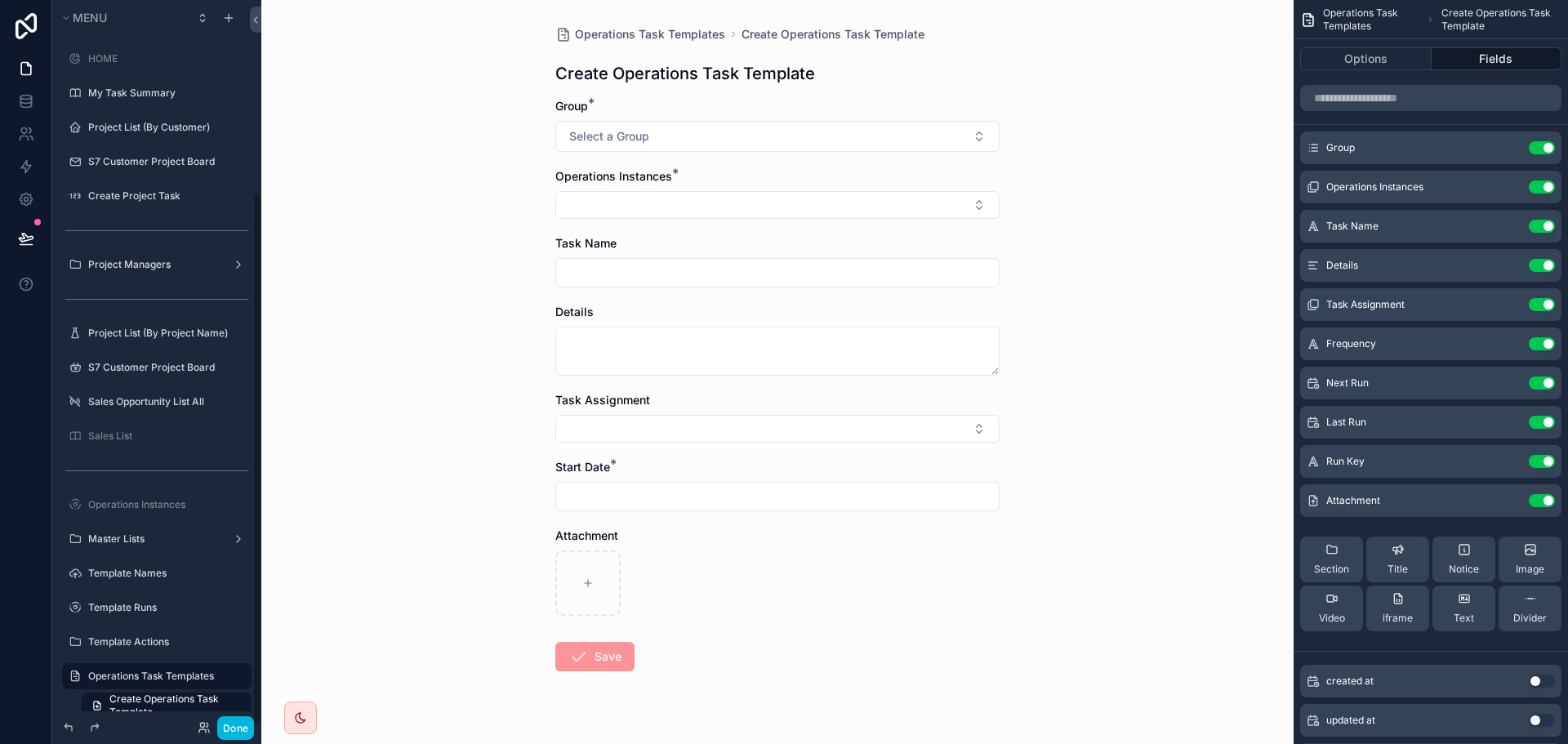
scroll to position [259, 0]
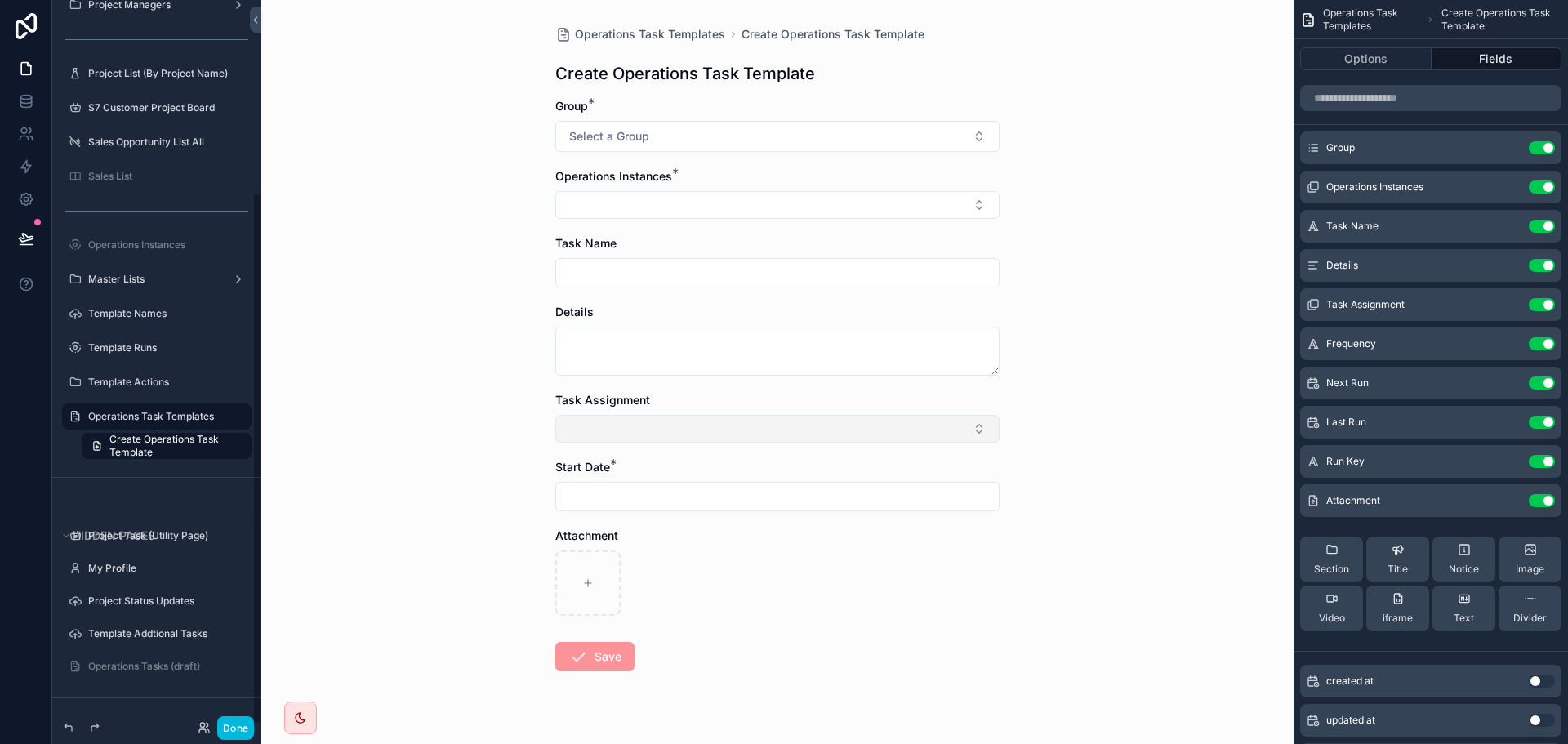
click at [756, 439] on button "Select Button" at bounding box center [778, 428] width 445 height 27
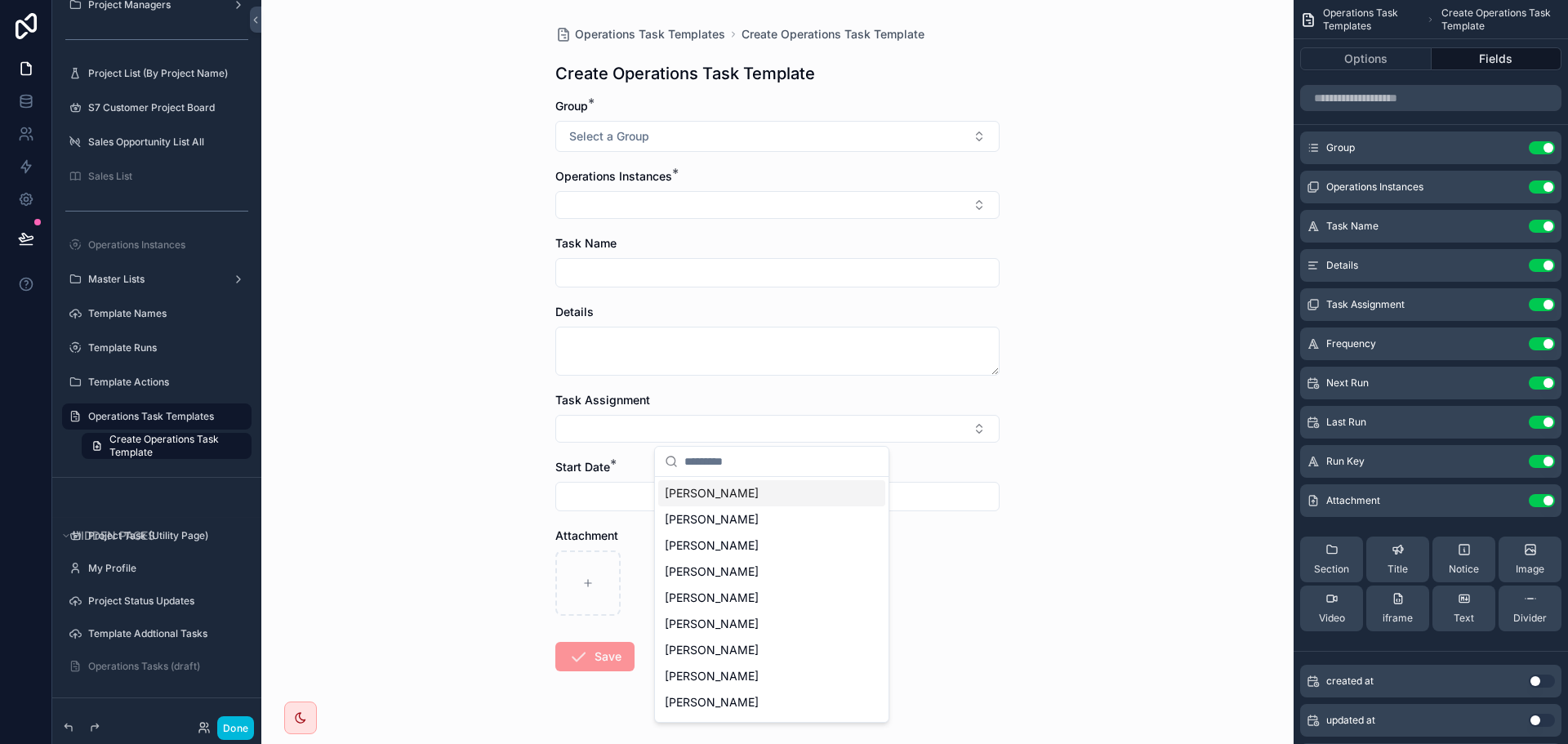
click at [409, 364] on div "Operations Task Templates Create Operations Task Template Create Operations Tas…" at bounding box center [777, 372] width 1033 height 744
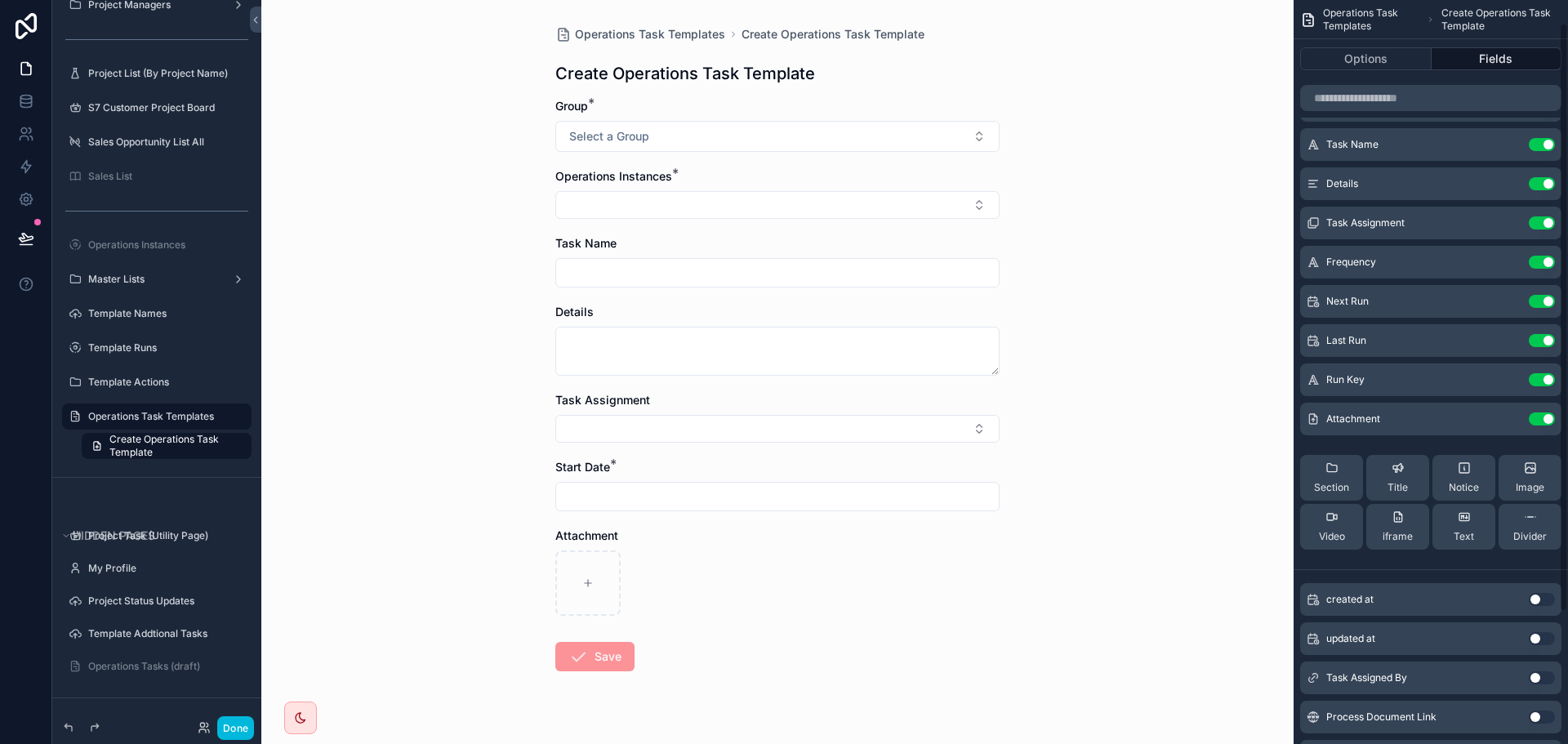
scroll to position [0, 0]
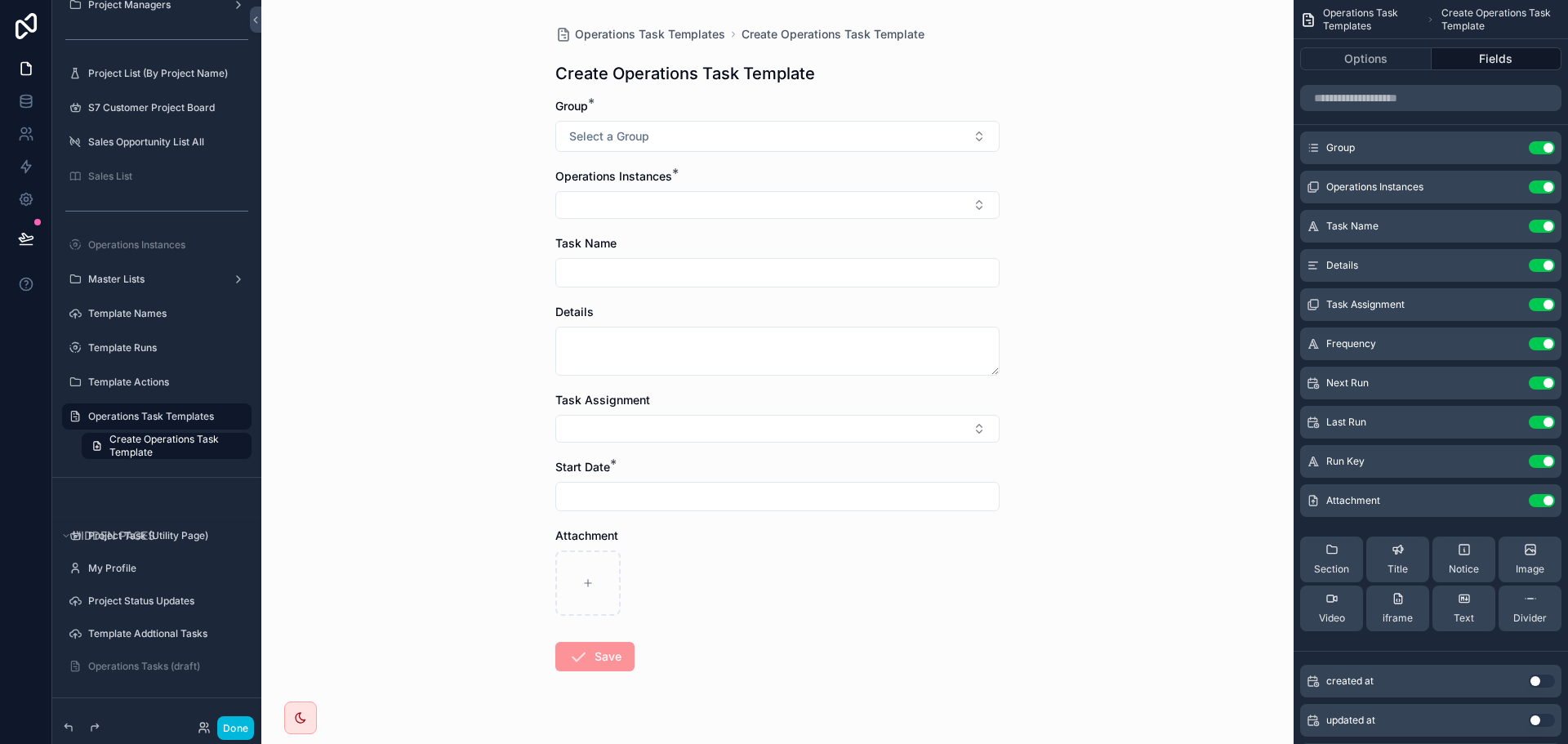
click at [0, 0] on icon "scrollable content" at bounding box center [0, 0] width 0 height 0
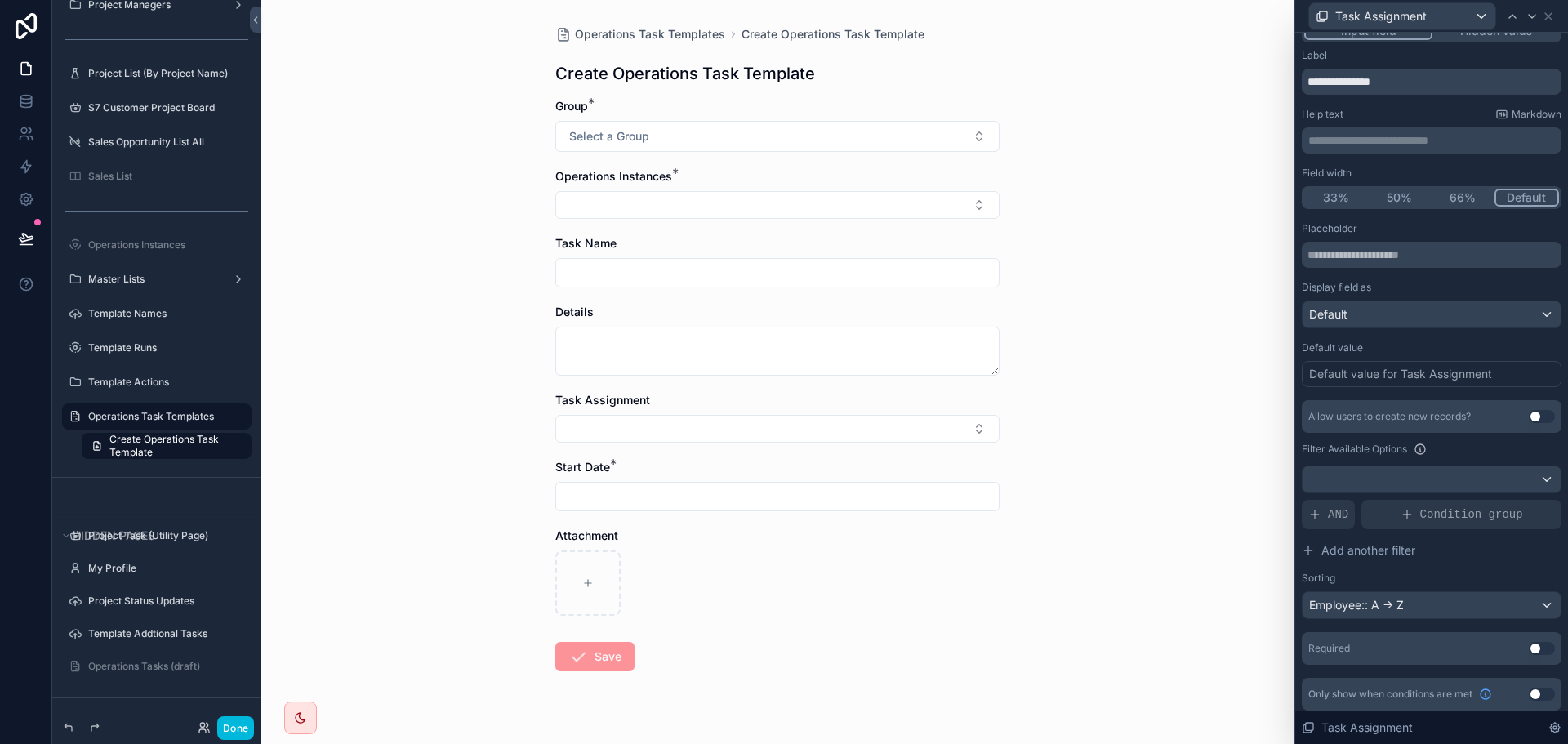
scroll to position [25, 0]
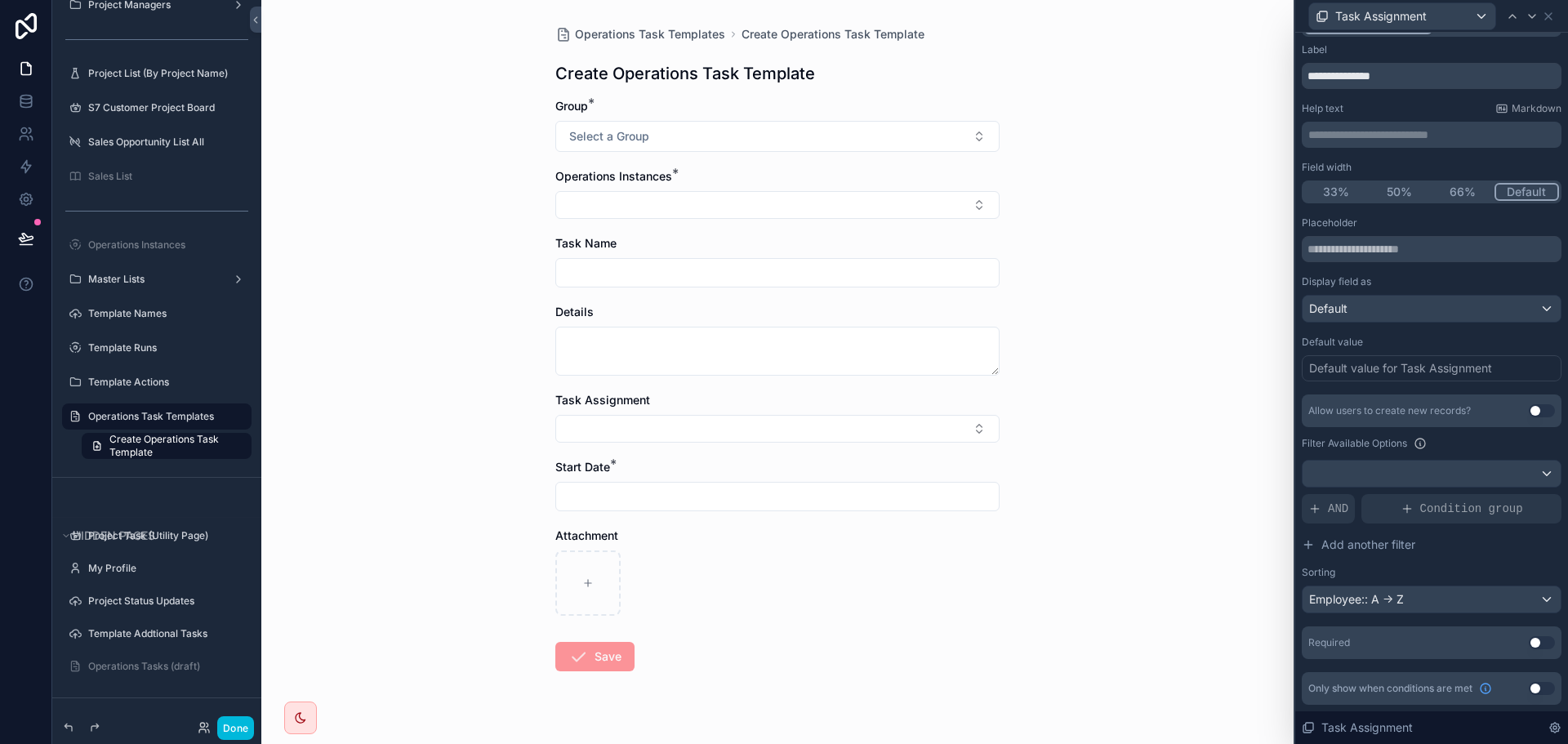
click at [1533, 644] on button "Use setting" at bounding box center [1542, 642] width 26 height 13
click at [1392, 304] on div "Default" at bounding box center [1431, 308] width 258 height 26
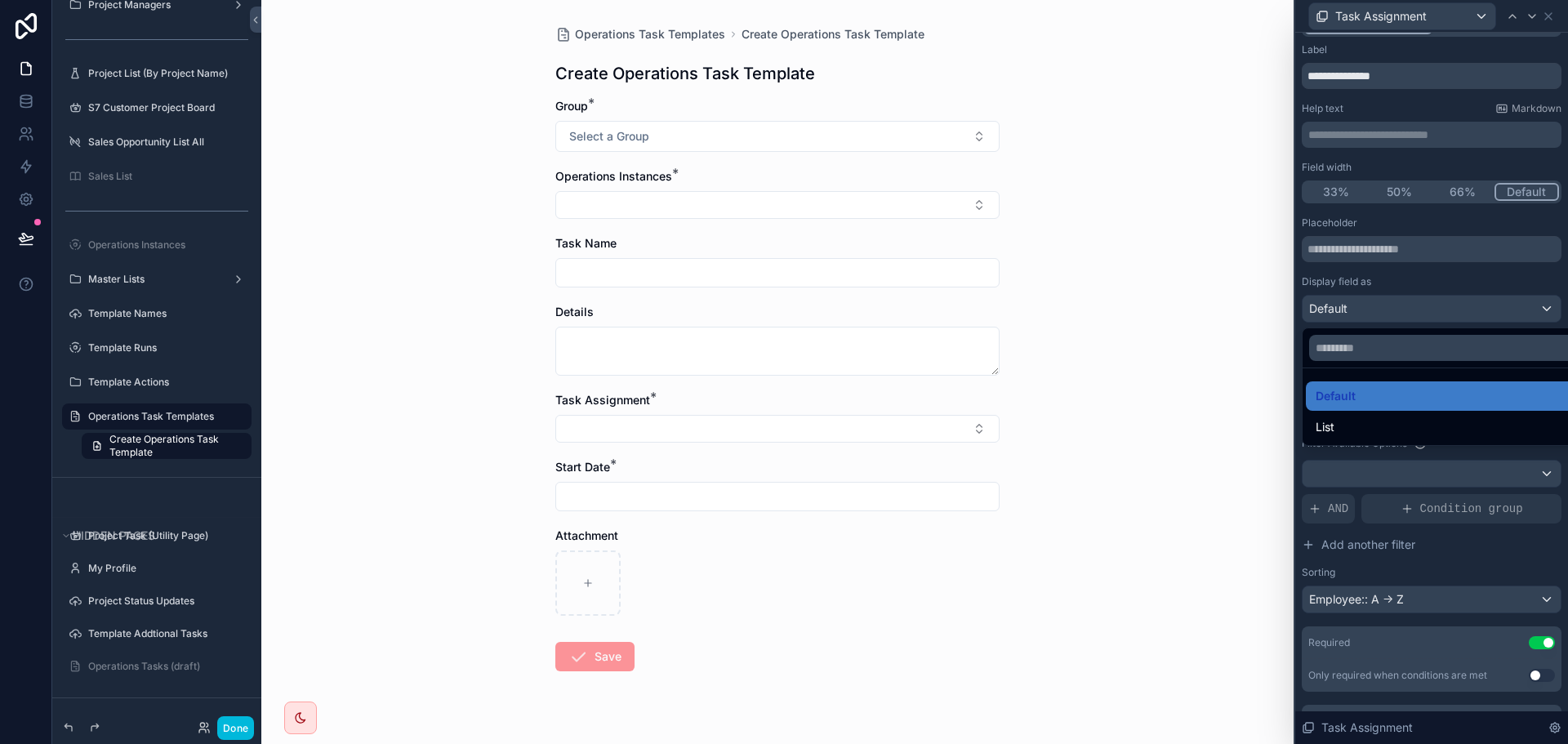
click at [1352, 430] on div "List" at bounding box center [1444, 427] width 257 height 20
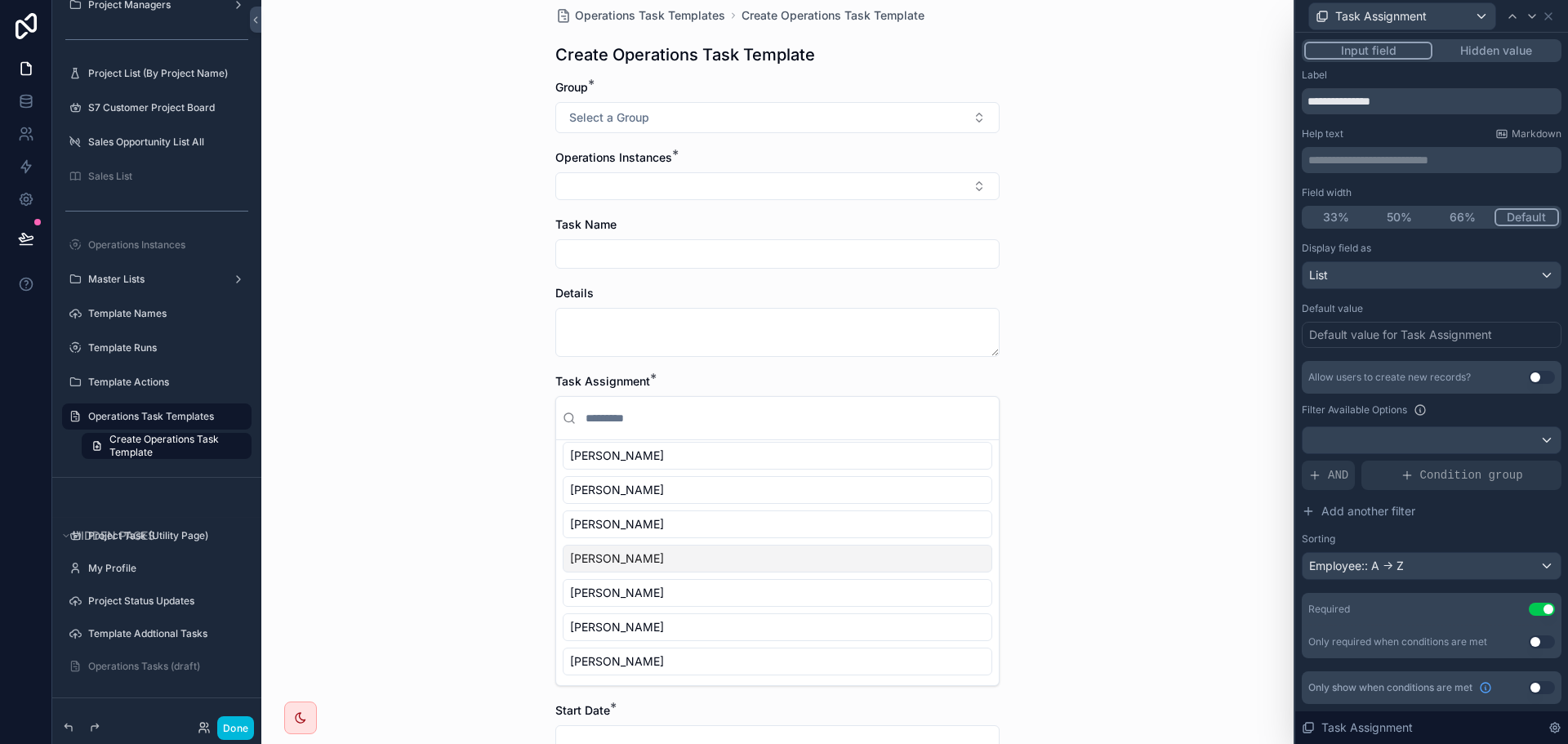
scroll to position [0, 0]
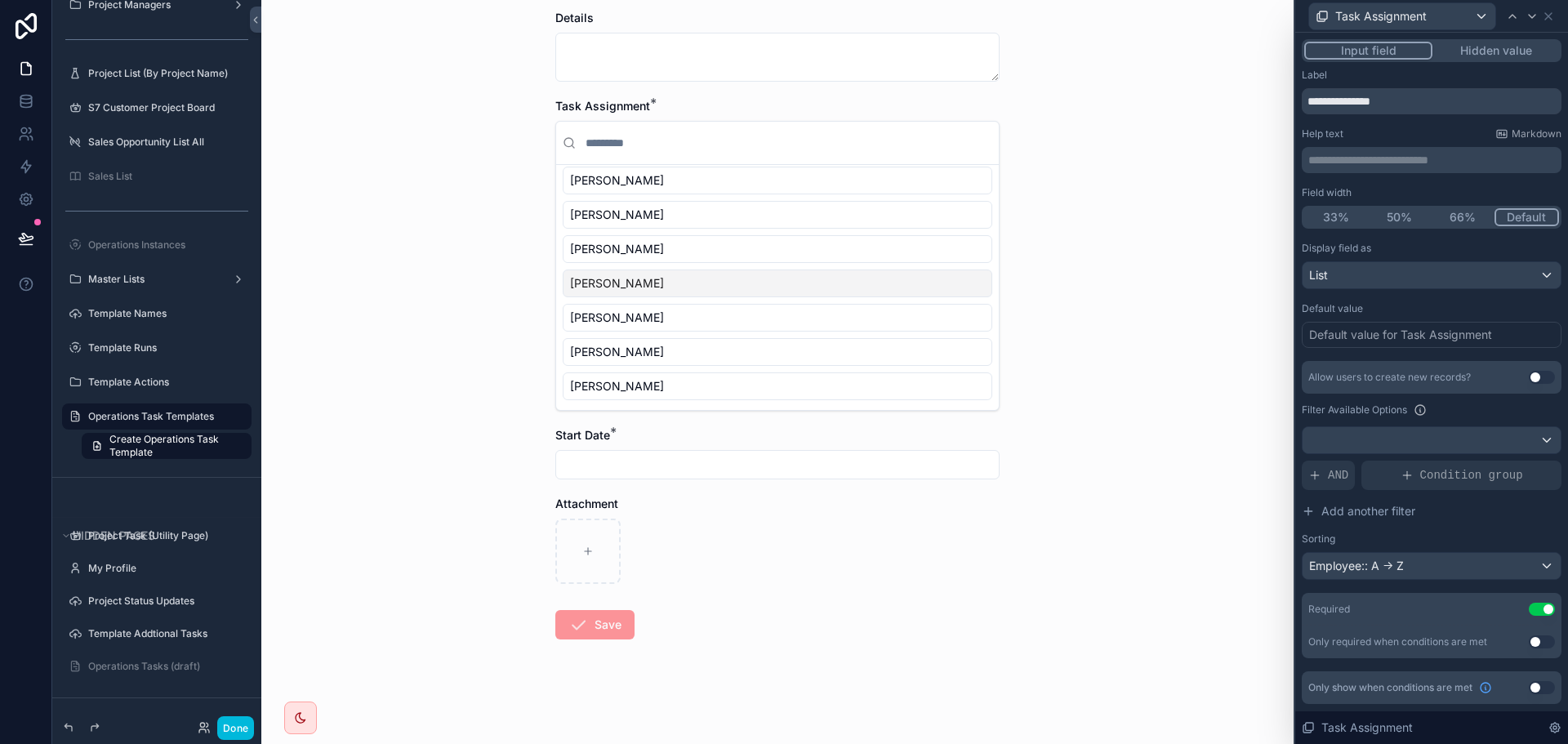
click at [1141, 403] on div "Operations Task Templates Create Operations Task Template Create Operations Tas…" at bounding box center [777, 77] width 1033 height 744
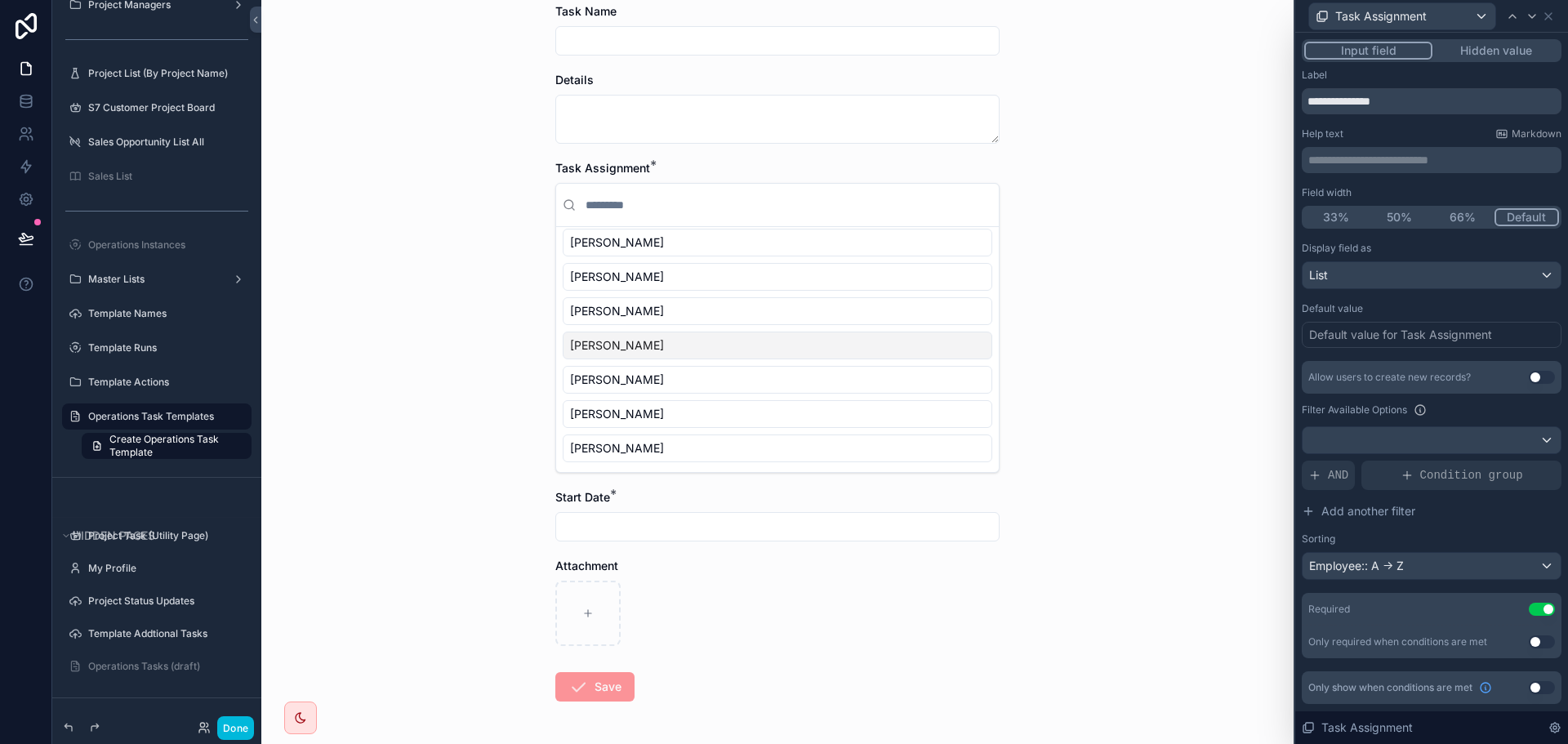
scroll to position [49, 0]
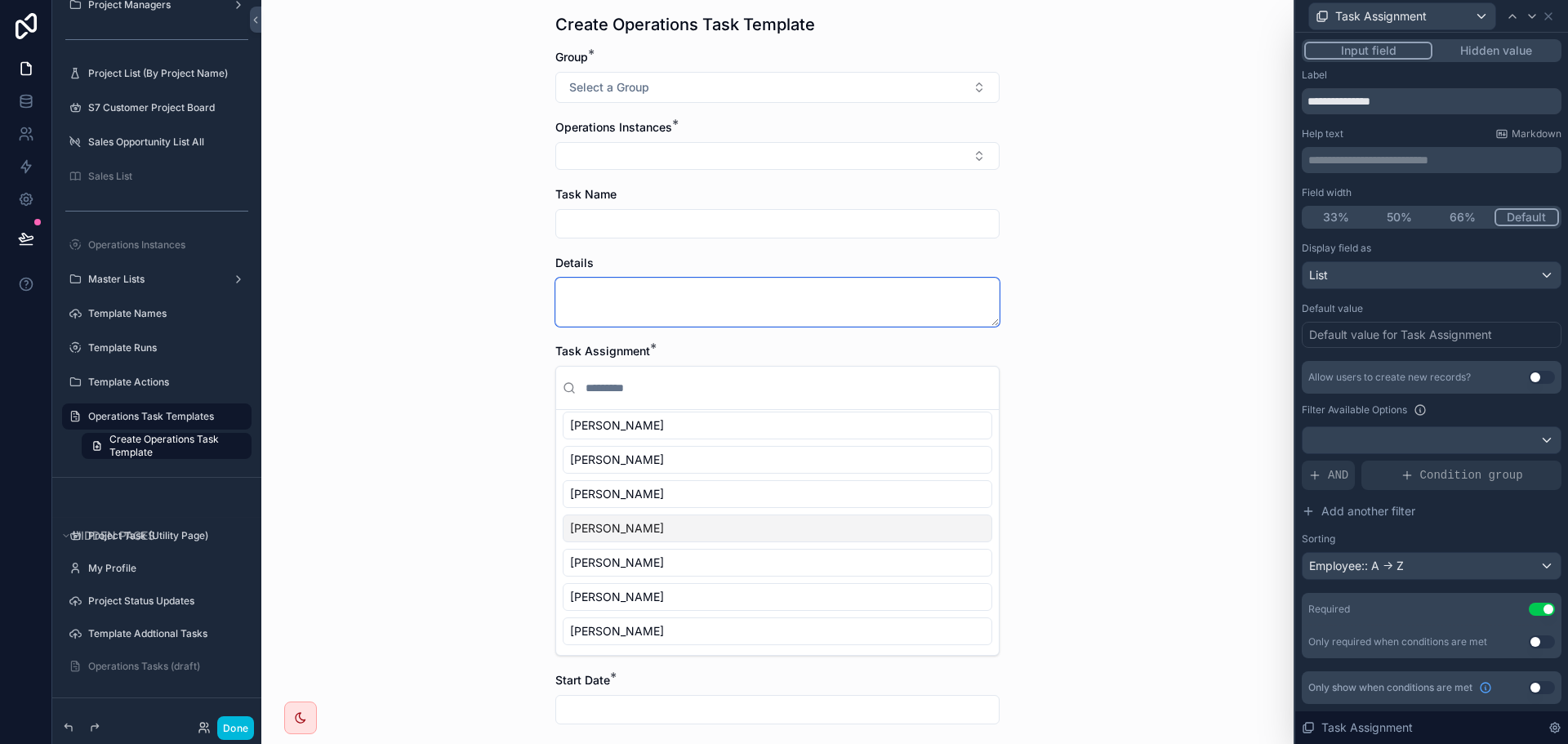
click at [742, 310] on textarea "scrollable content" at bounding box center [778, 302] width 445 height 49
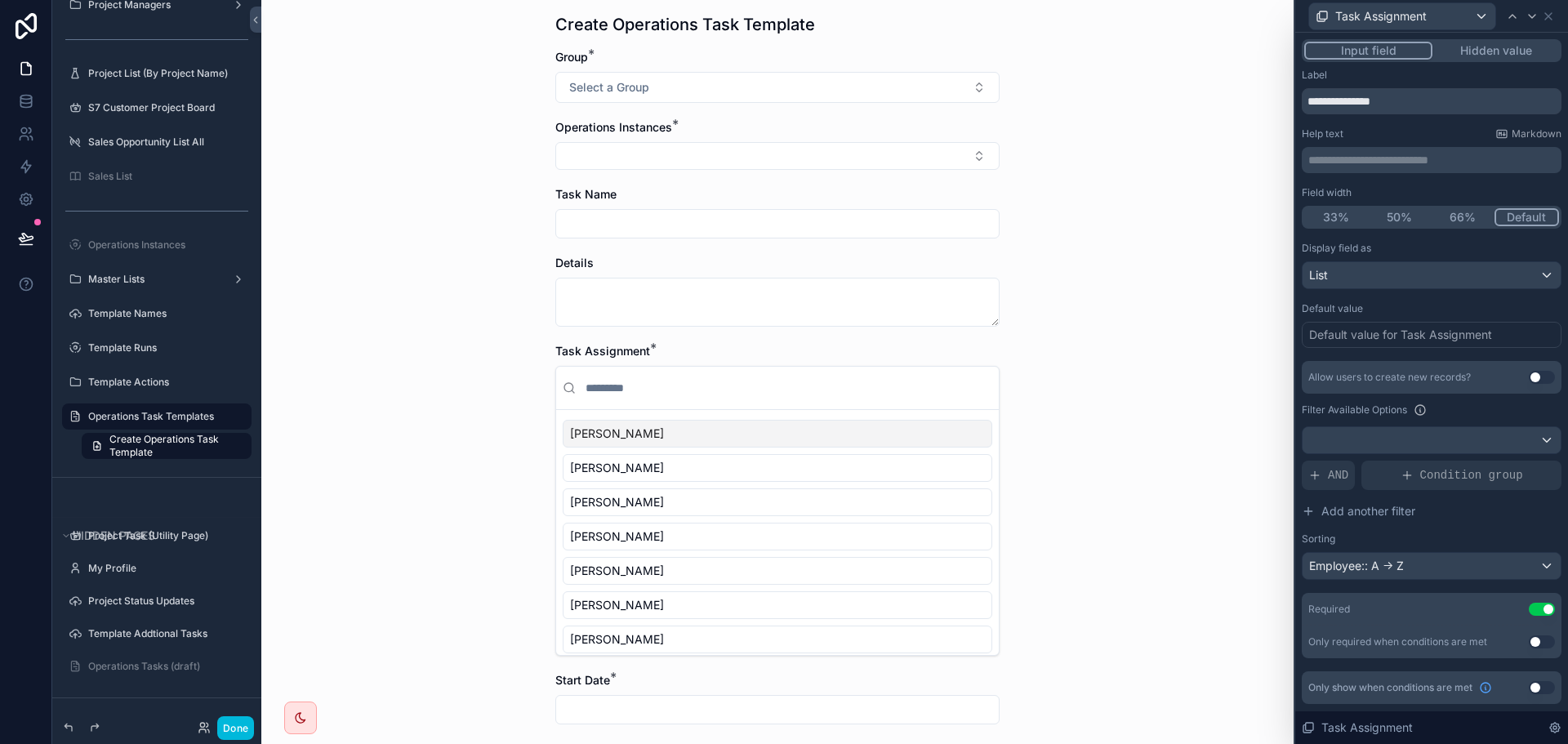
click at [674, 218] on input "scrollable content" at bounding box center [777, 223] width 443 height 22
click at [635, 154] on button "Select Button" at bounding box center [778, 156] width 445 height 27
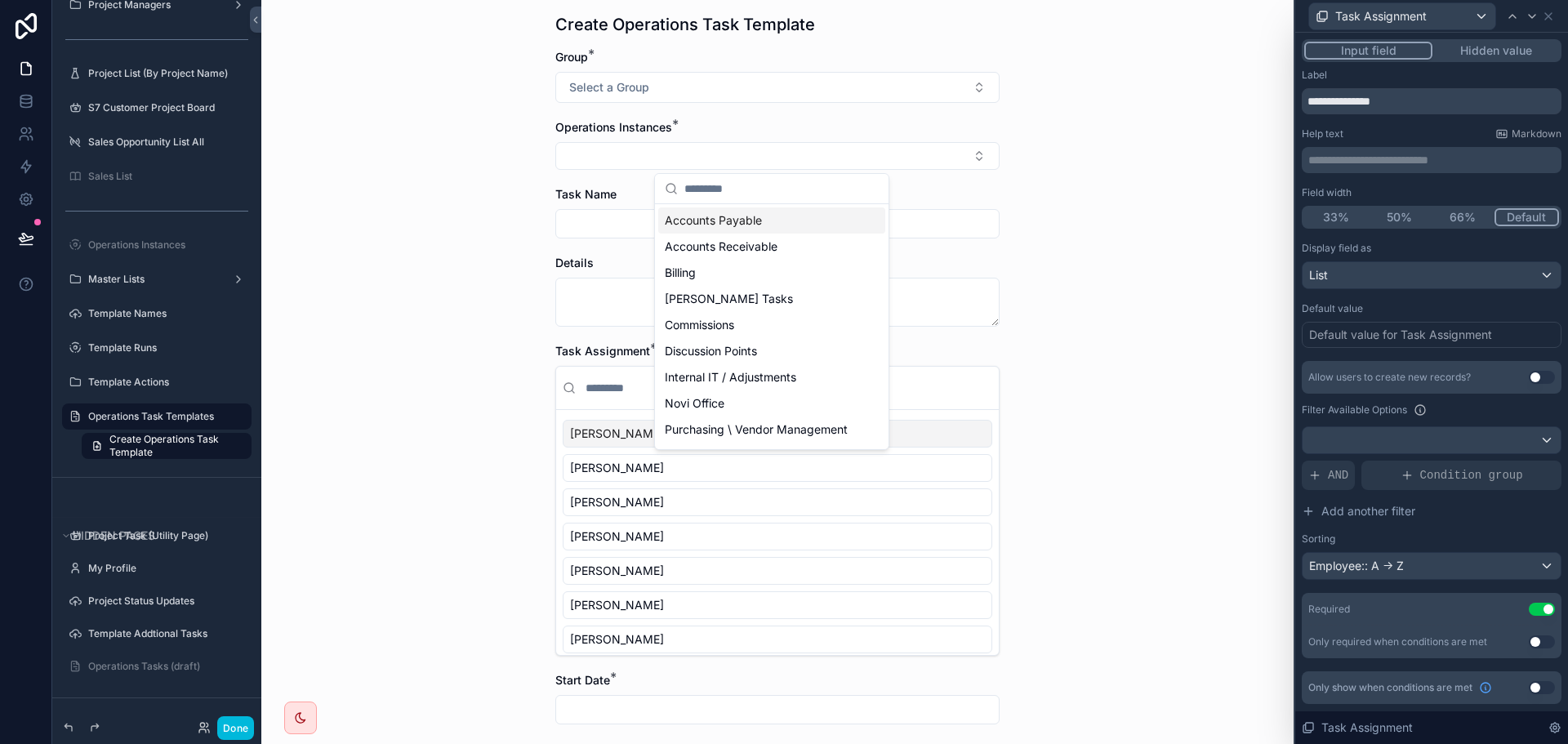
click at [1170, 204] on div "Operations Task Templates Create Operations Task Template Create Operations Tas…" at bounding box center [777, 323] width 1033 height 744
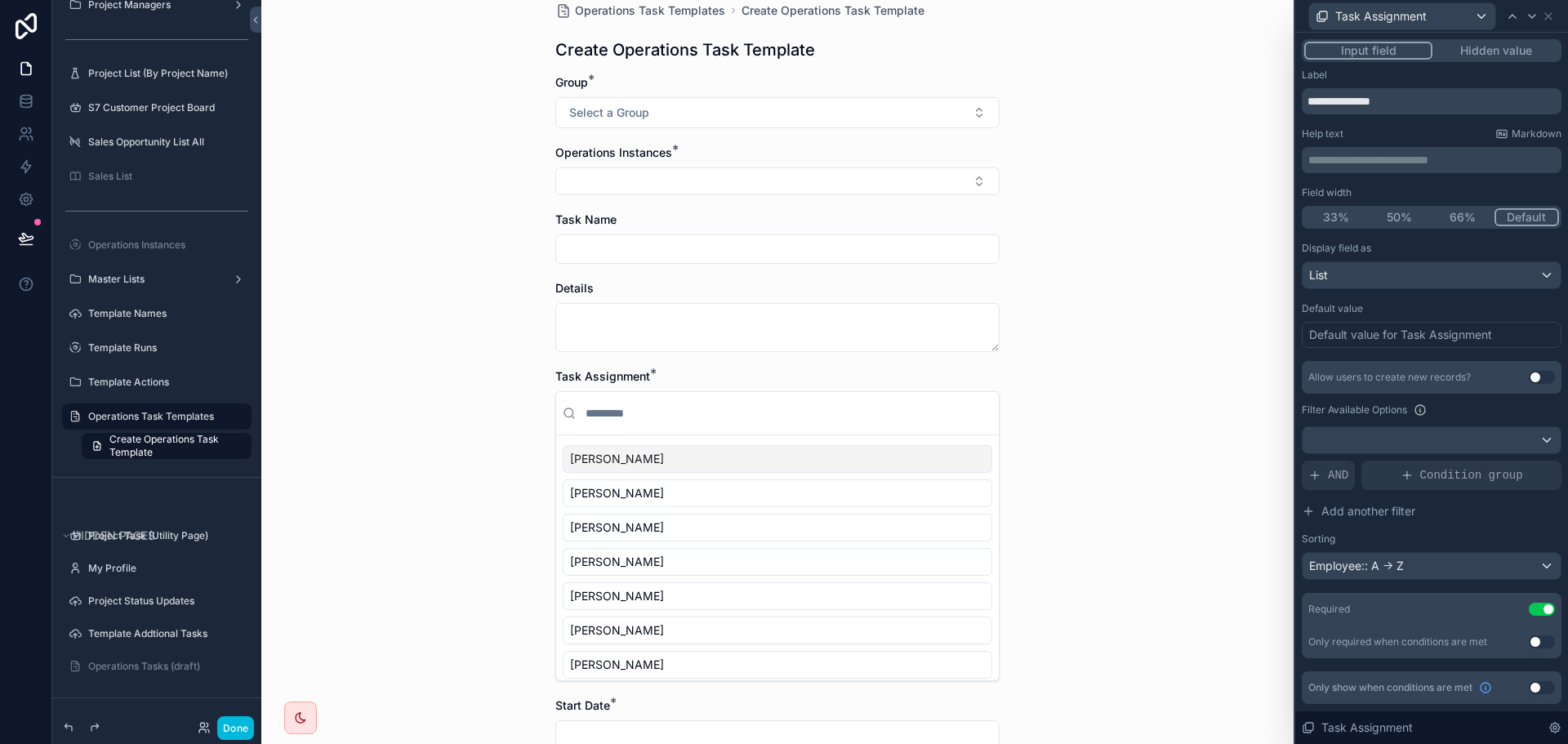
scroll to position [0, 0]
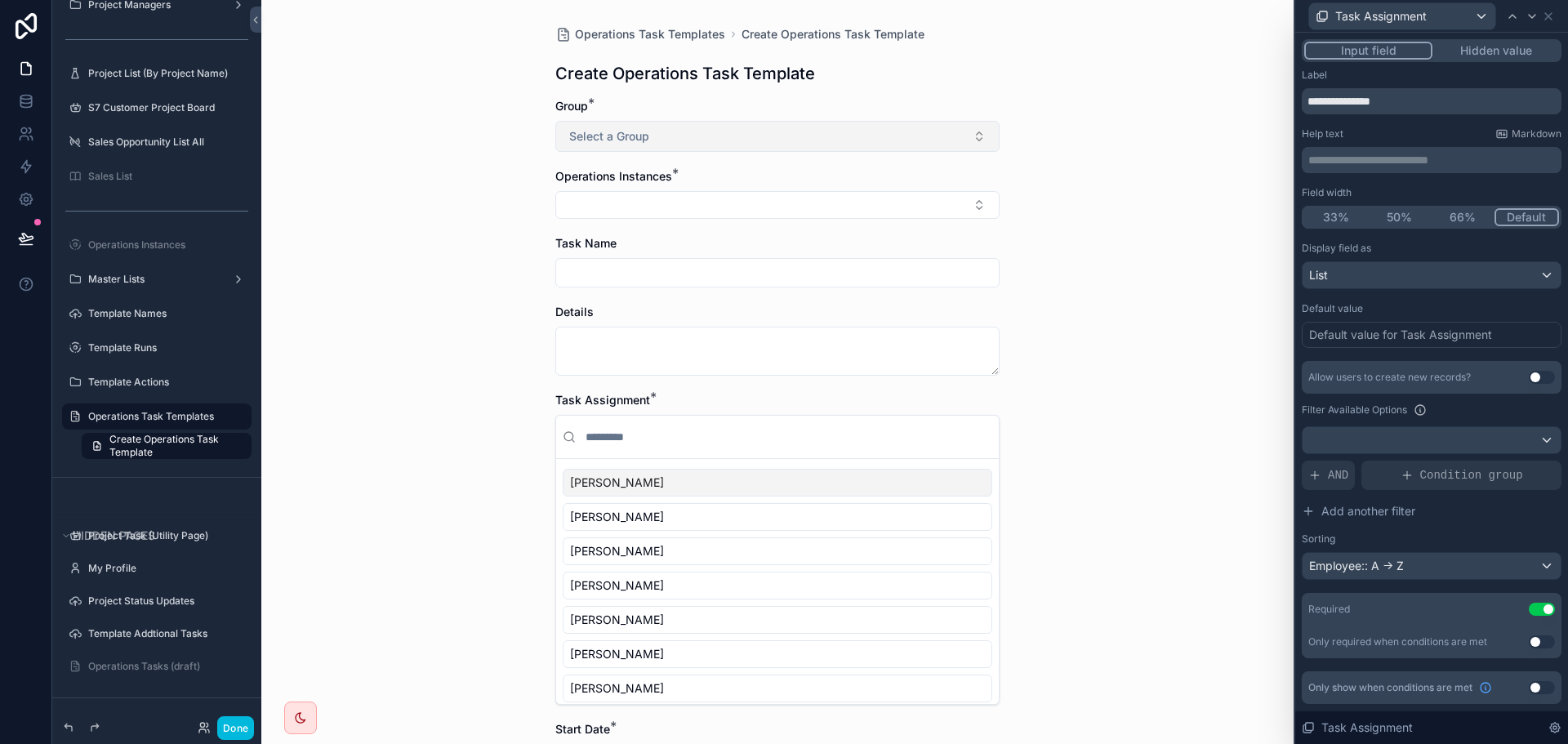
click at [837, 133] on button "Select a Group" at bounding box center [778, 137] width 445 height 31
click at [1139, 193] on div "Operations Task Templates Create Operations Task Template Create Operations Tas…" at bounding box center [777, 372] width 1033 height 744
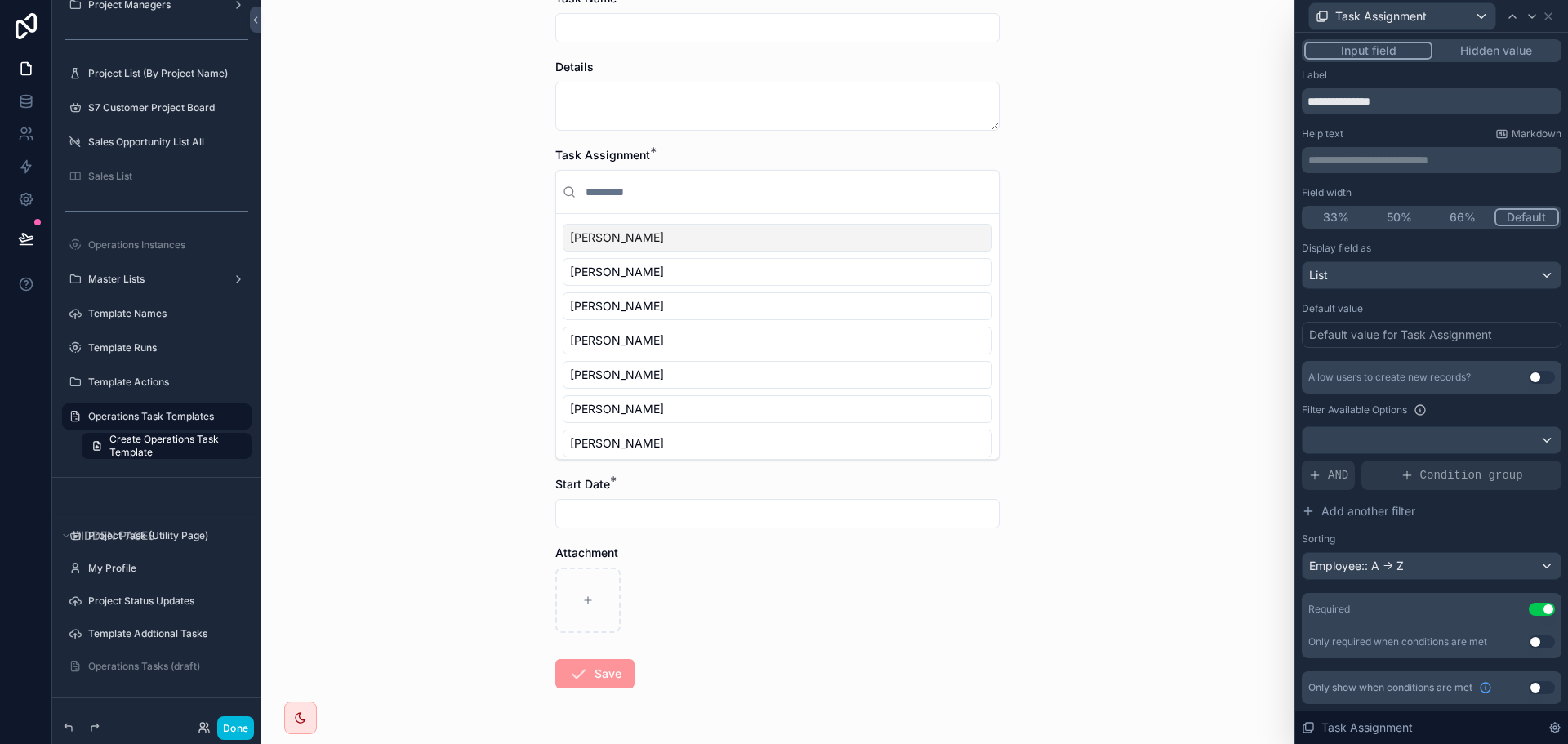
scroll to position [195, 0]
click at [1426, 13] on span "Task Assignment" at bounding box center [1381, 16] width 92 height 17
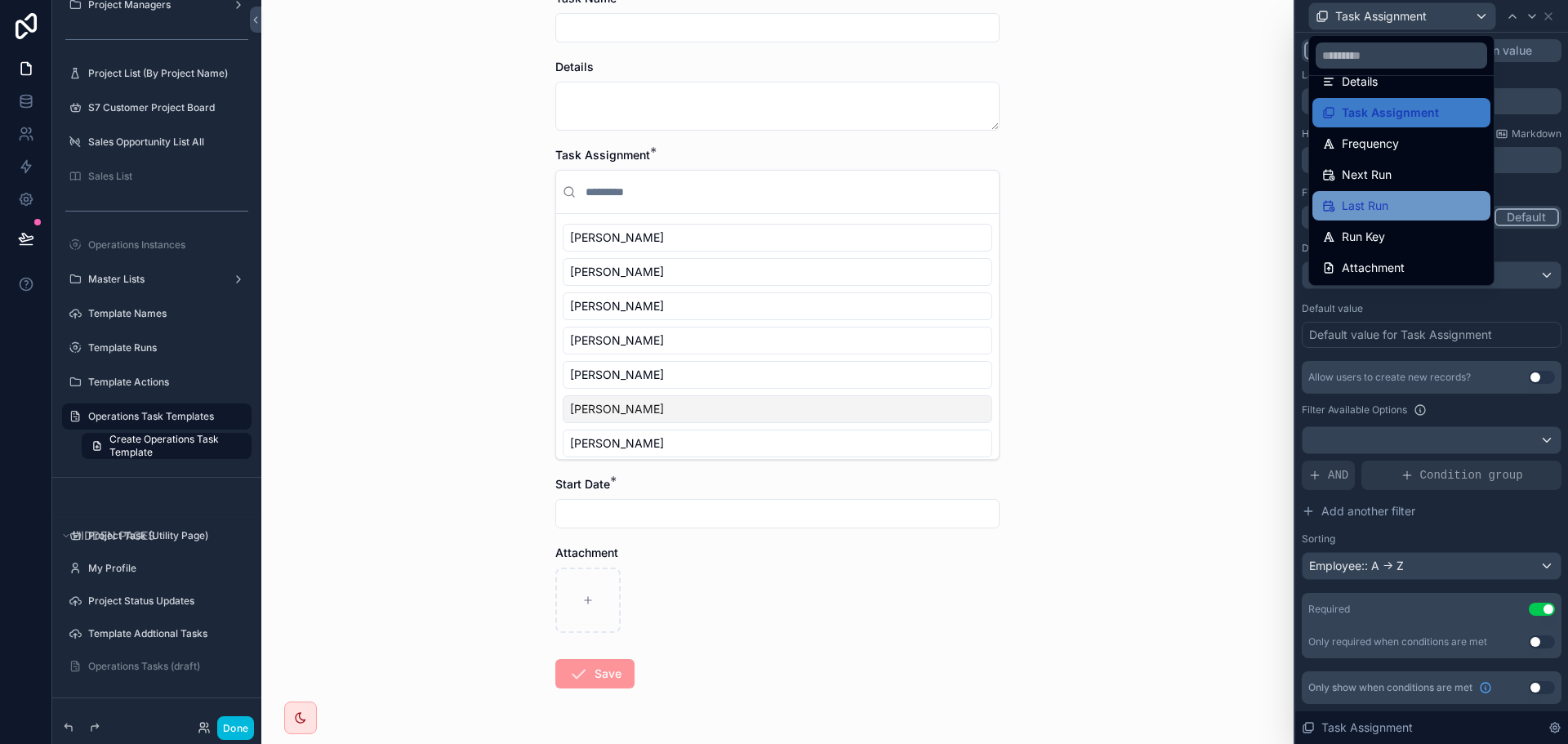
scroll to position [116, 0]
click at [1145, 149] on div "Operations Task Templates Create Operations Task Template Create Operations Tas…" at bounding box center [777, 127] width 1033 height 744
click at [12, 97] on link at bounding box center [25, 101] width 52 height 33
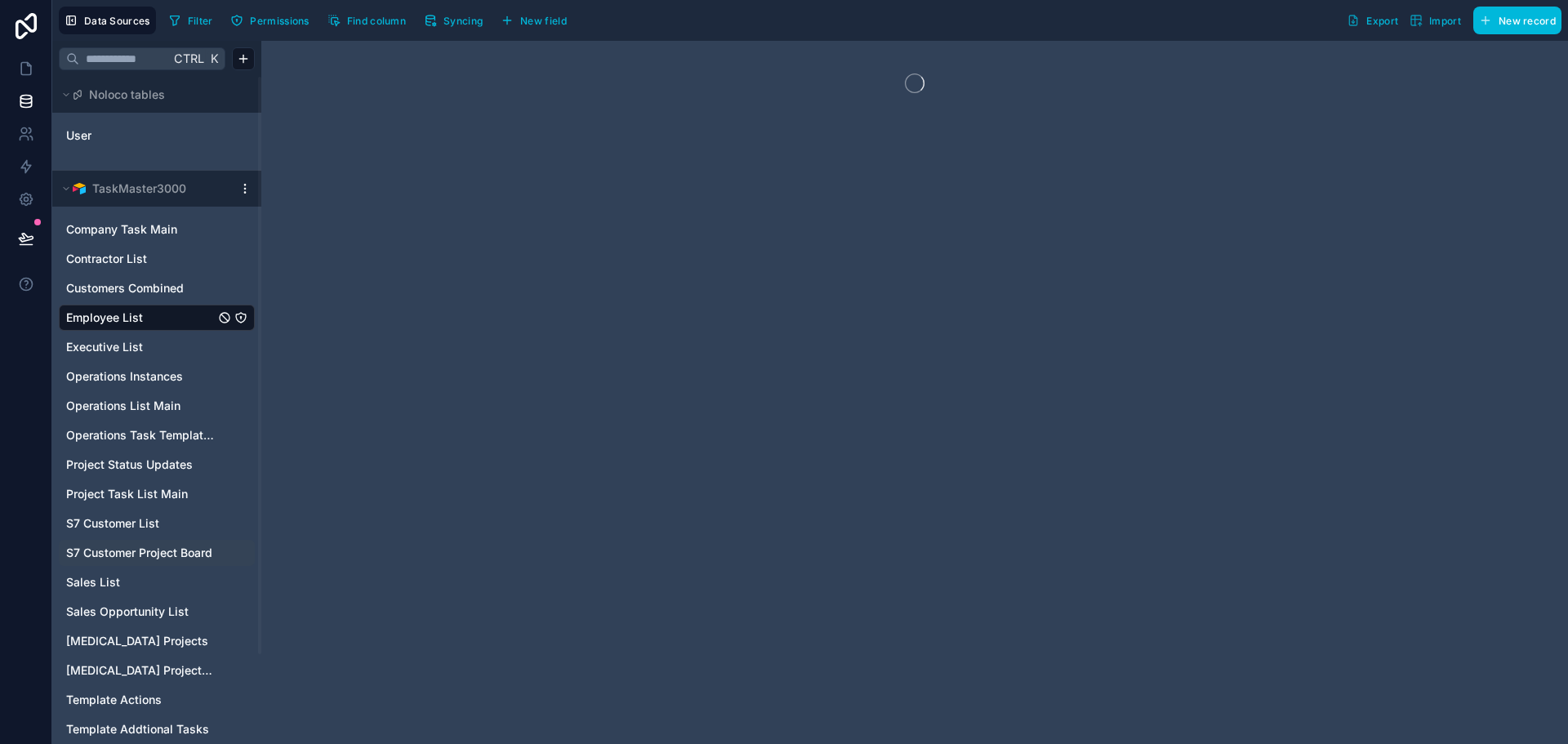
scroll to position [103, 0]
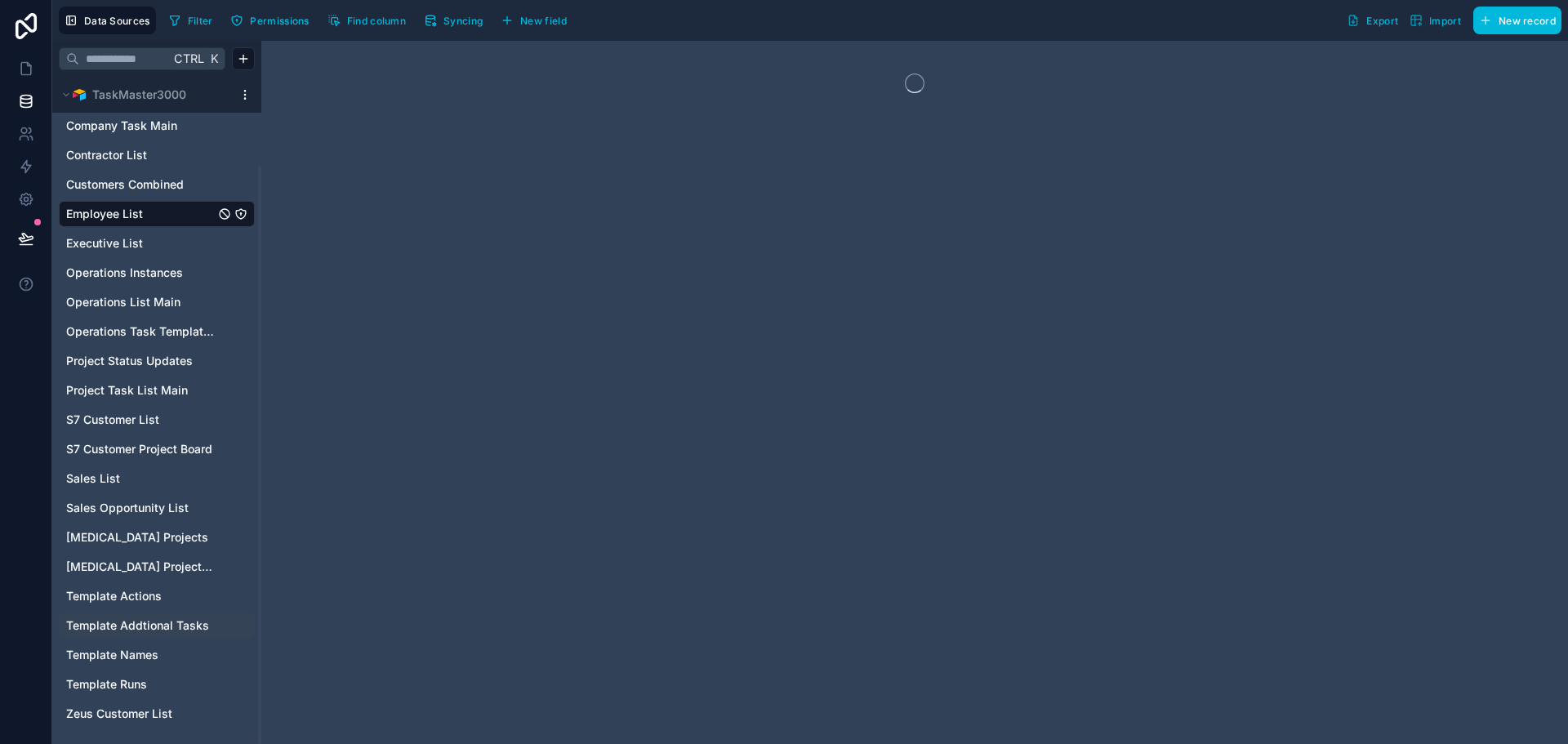
click at [117, 621] on span "Template Addtional Tasks" at bounding box center [137, 625] width 143 height 17
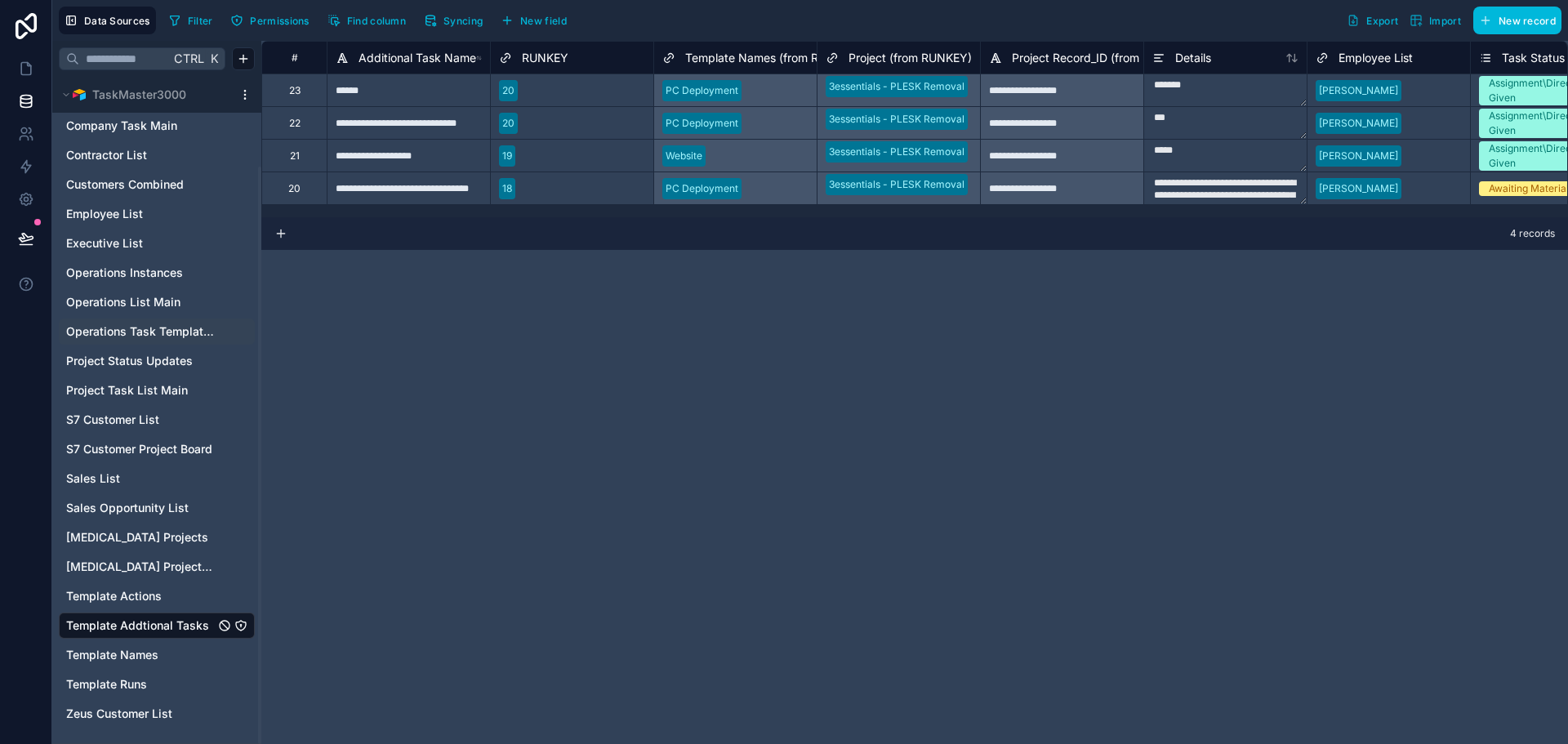
click at [123, 322] on div "Operations Task Templates" at bounding box center [156, 332] width 196 height 26
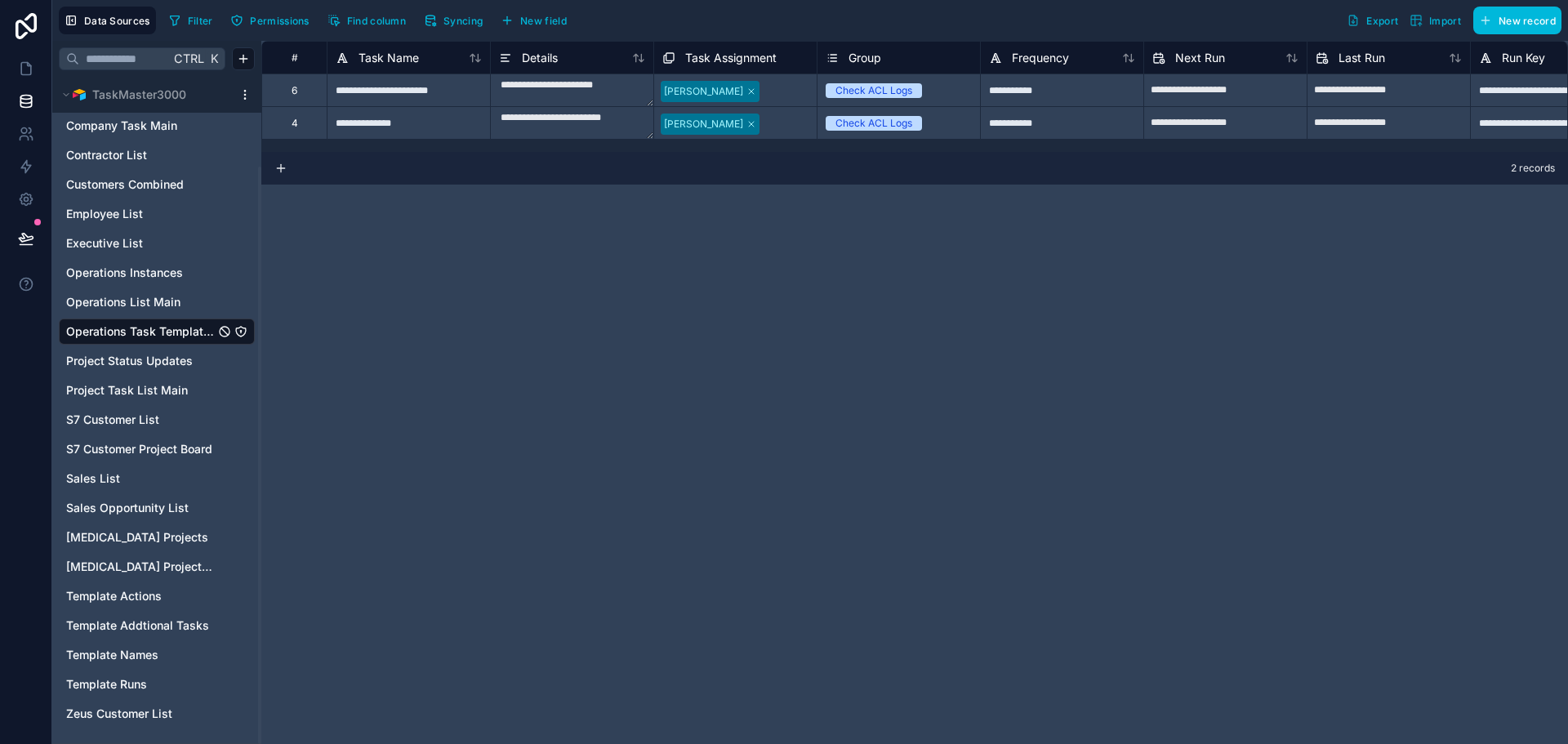
click at [621, 398] on div "**********" at bounding box center [915, 392] width 1307 height 703
click at [33, 59] on link at bounding box center [25, 69] width 52 height 33
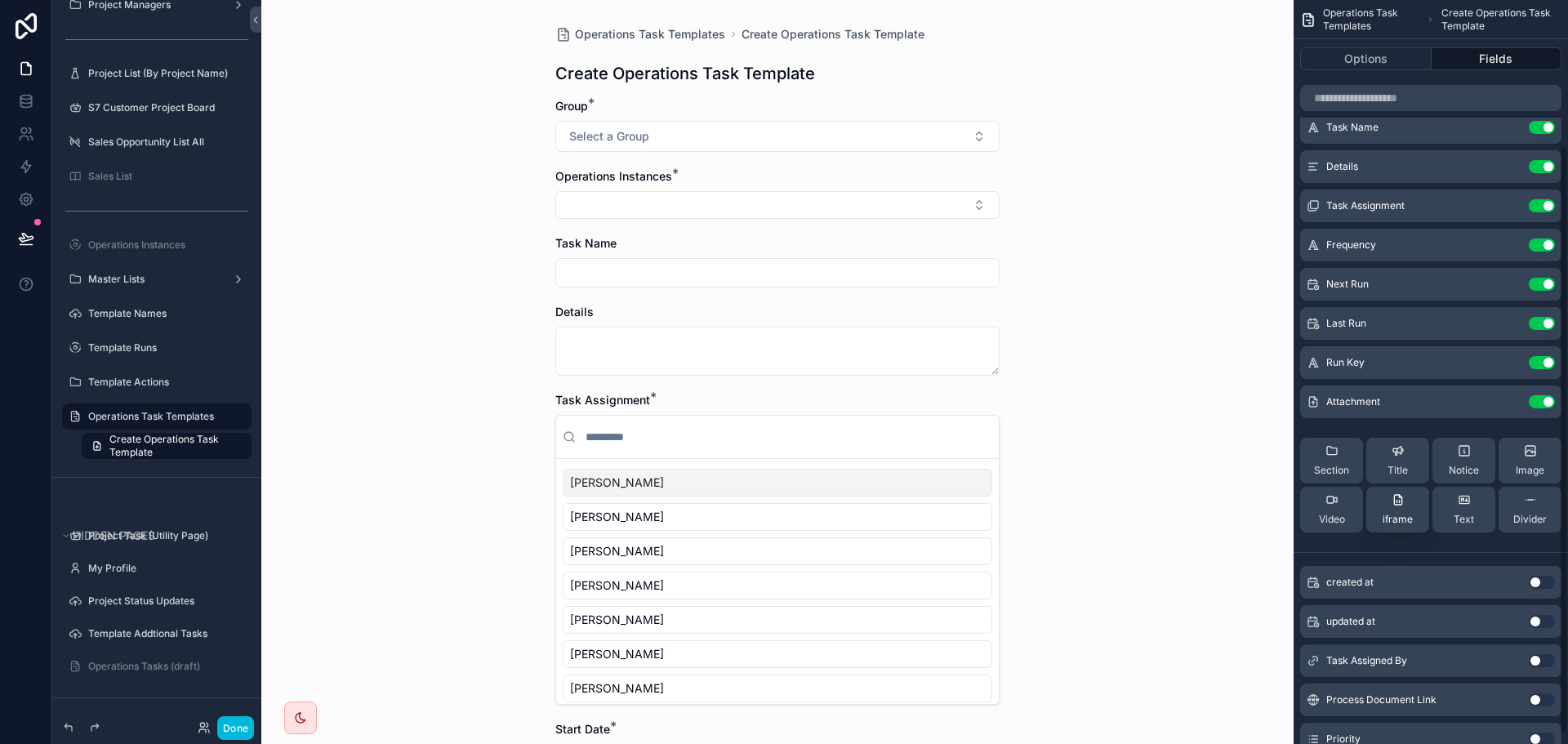
scroll to position [195, 0]
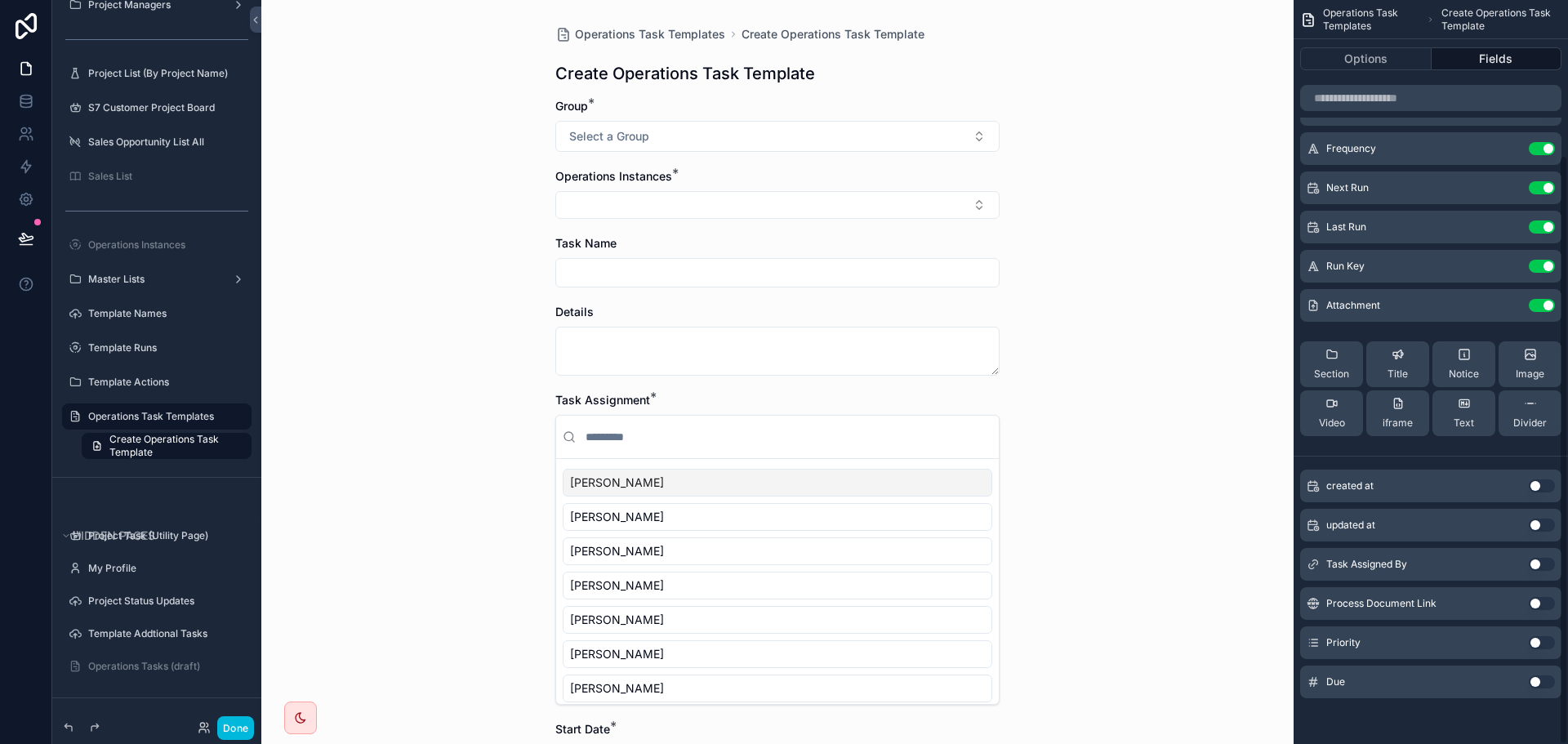
click at [1550, 636] on div "Priority Use setting" at bounding box center [1431, 643] width 261 height 33
click at [1540, 650] on div "Priority Use setting" at bounding box center [1431, 643] width 261 height 33
click at [1538, 636] on button "Use setting" at bounding box center [1542, 642] width 26 height 13
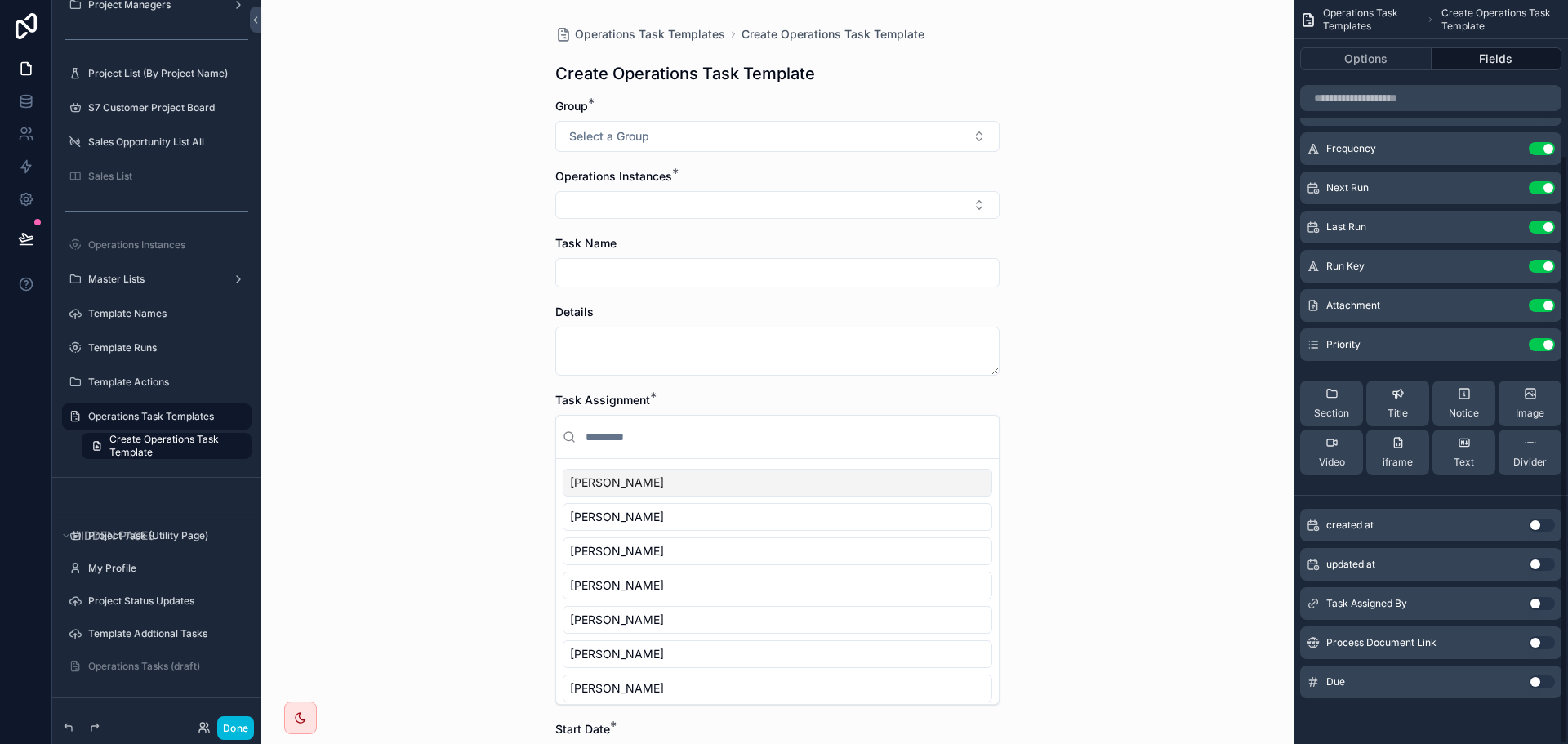
click at [1546, 686] on button "Use setting" at bounding box center [1542, 682] width 26 height 13
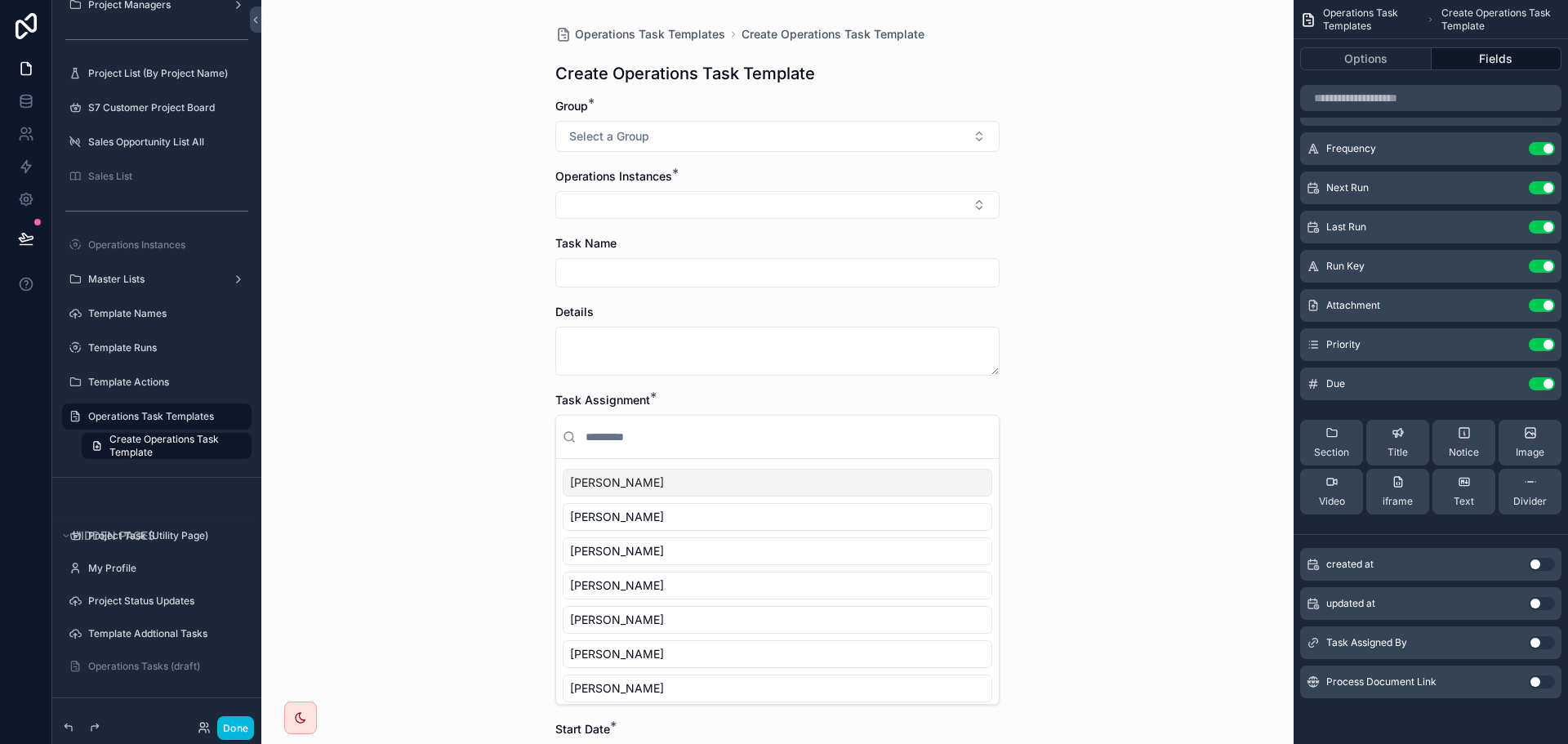
click at [1542, 681] on button "Use setting" at bounding box center [1542, 682] width 26 height 13
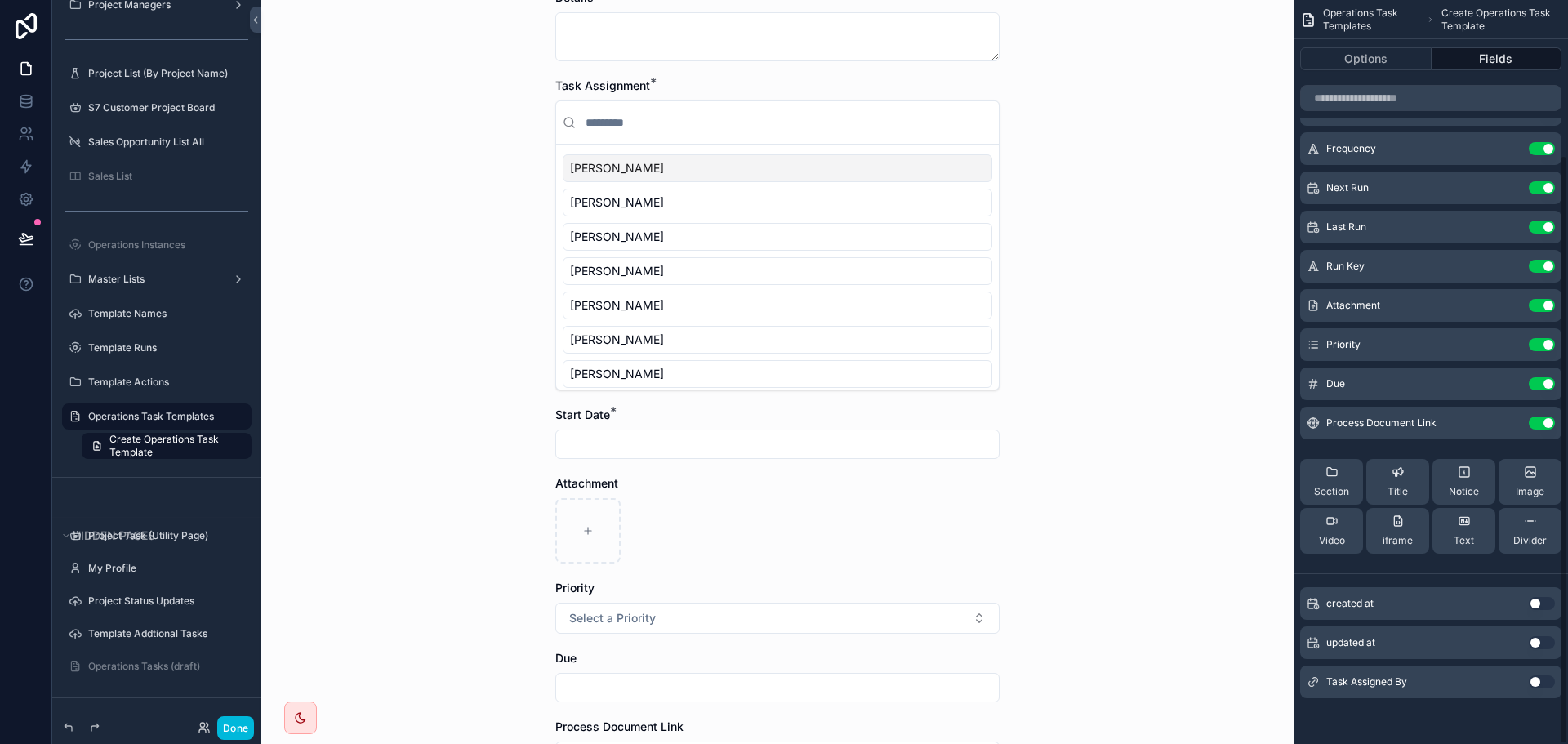
scroll to position [327, 0]
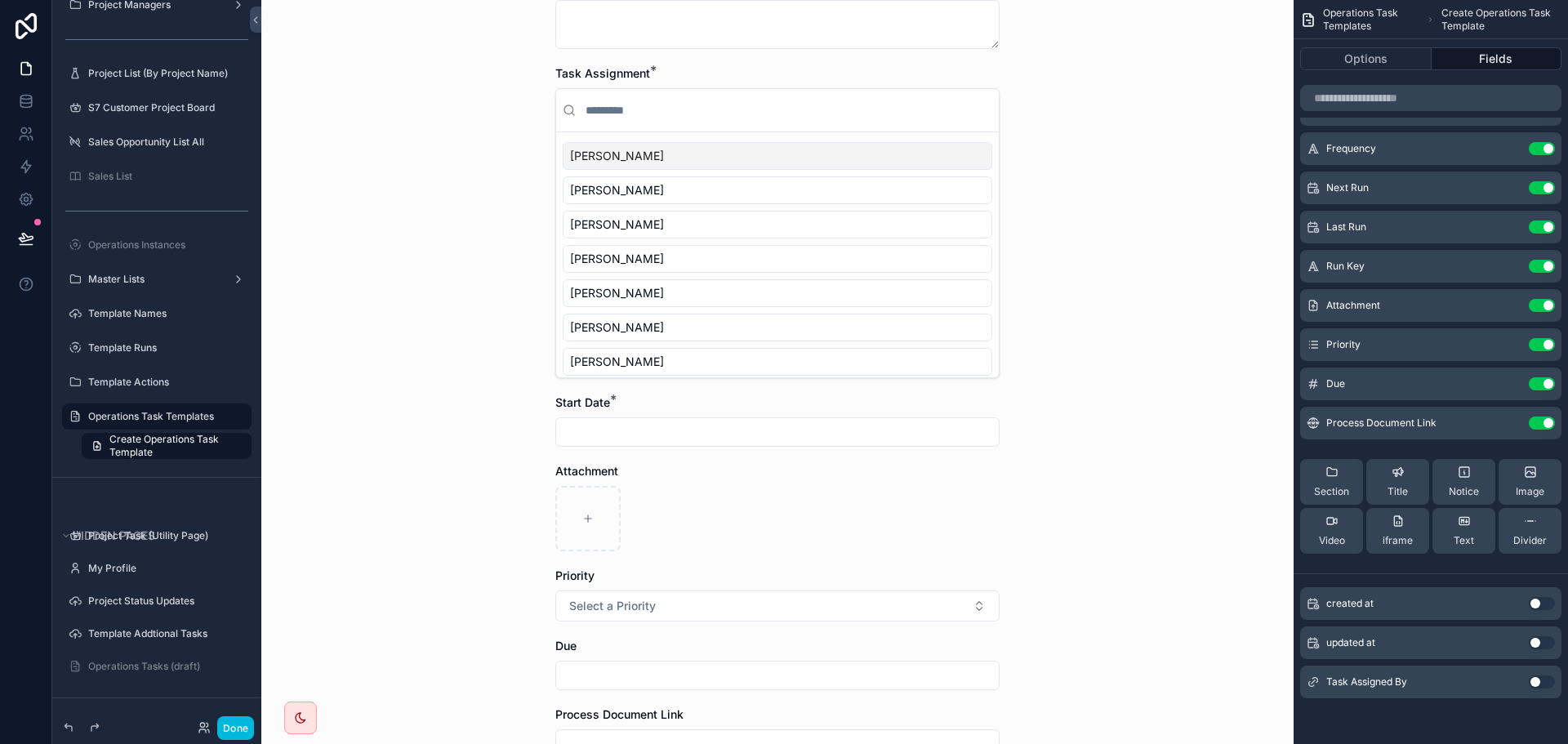
click at [1544, 685] on button "Use setting" at bounding box center [1542, 682] width 26 height 13
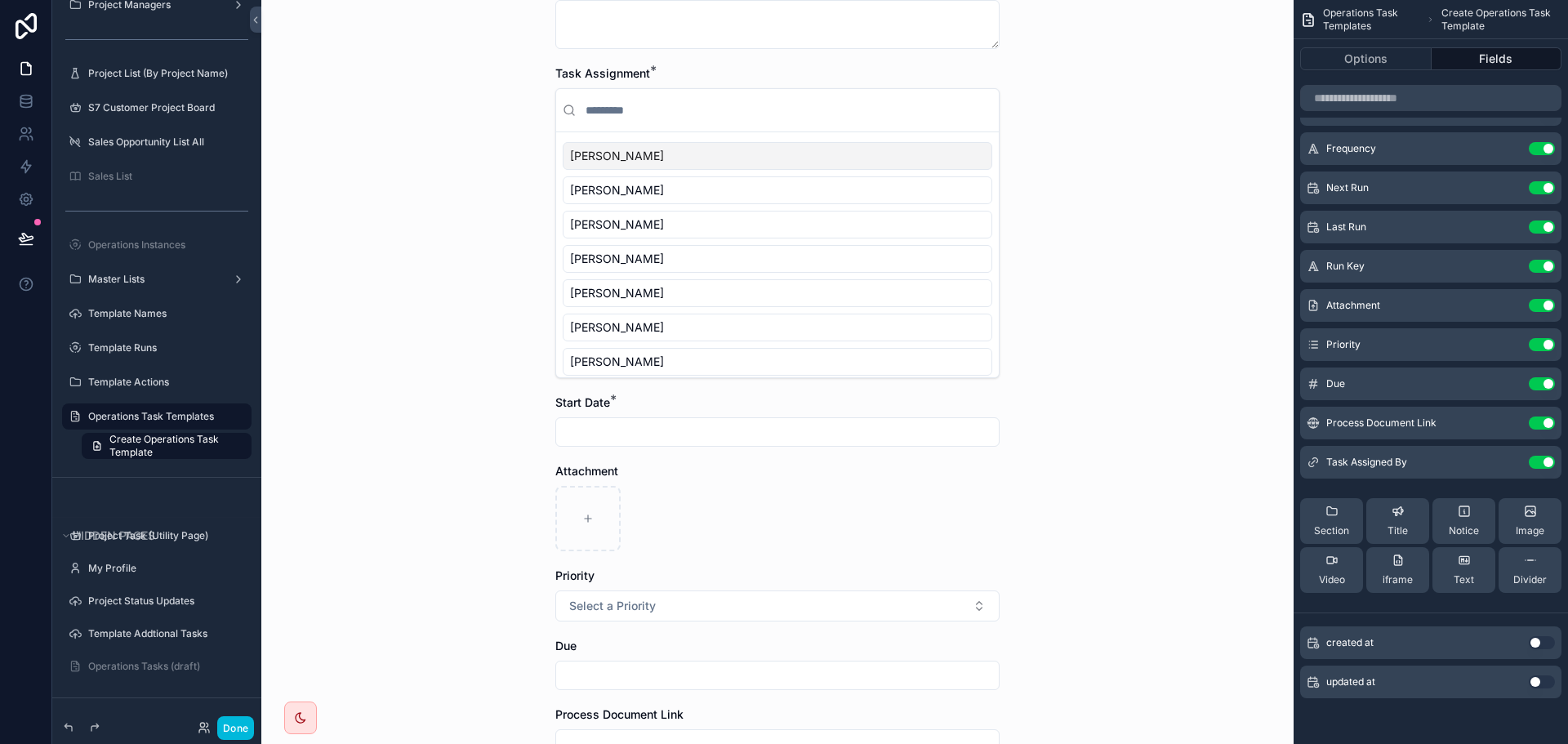
click at [0, 0] on icon "scrollable content" at bounding box center [0, 0] width 0 height 0
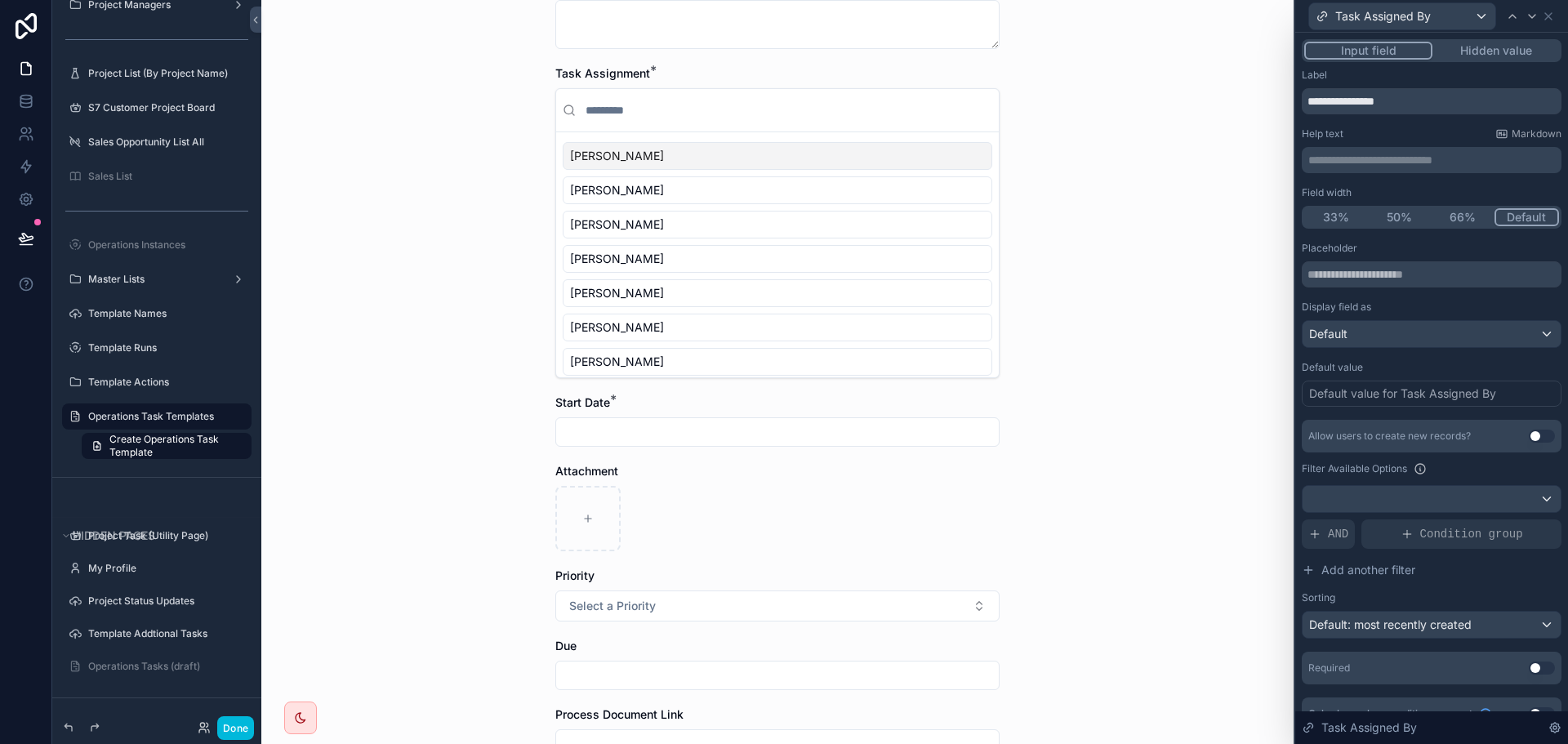
click at [1491, 42] on button "Hidden value" at bounding box center [1496, 51] width 127 height 18
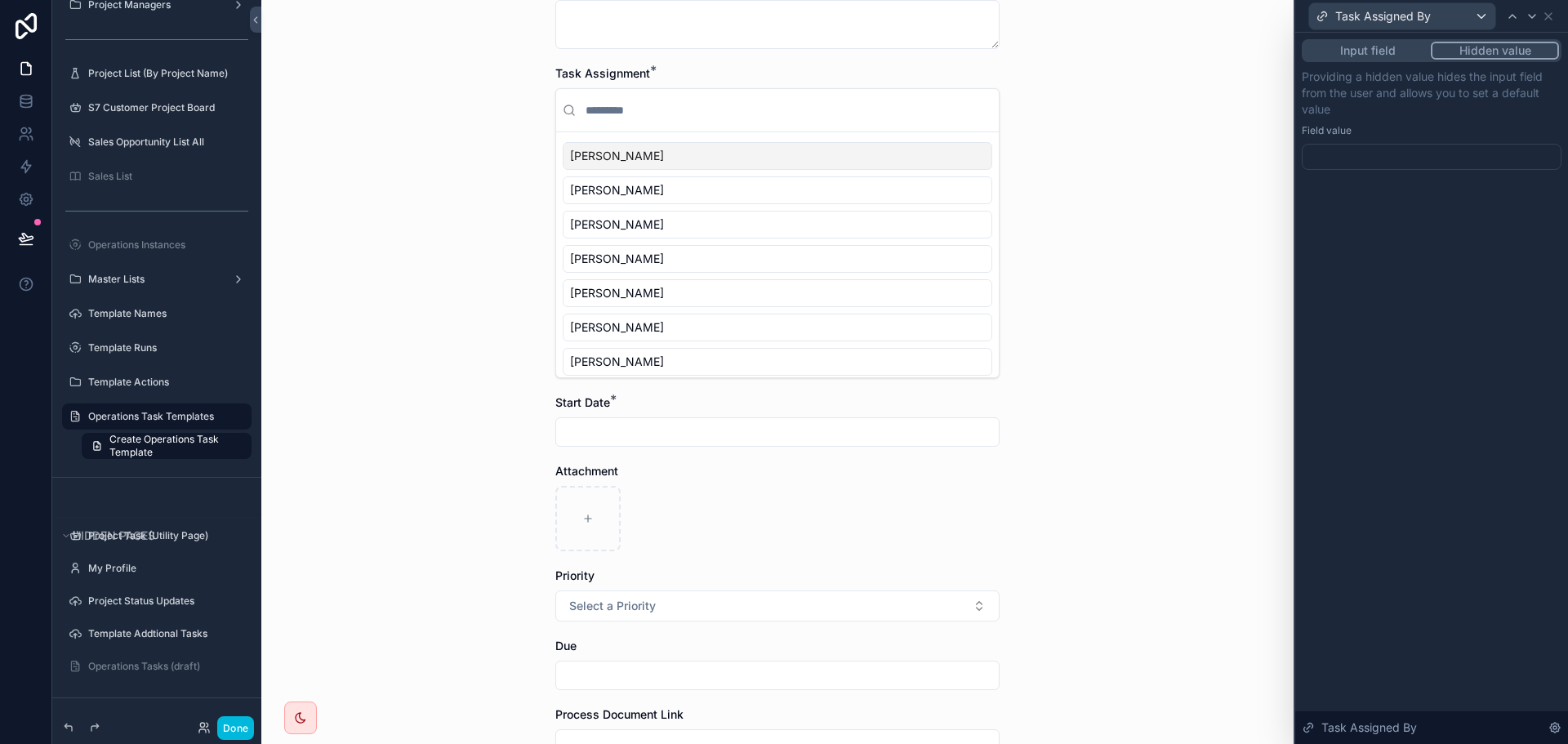
click at [1334, 160] on div at bounding box center [1431, 156] width 259 height 26
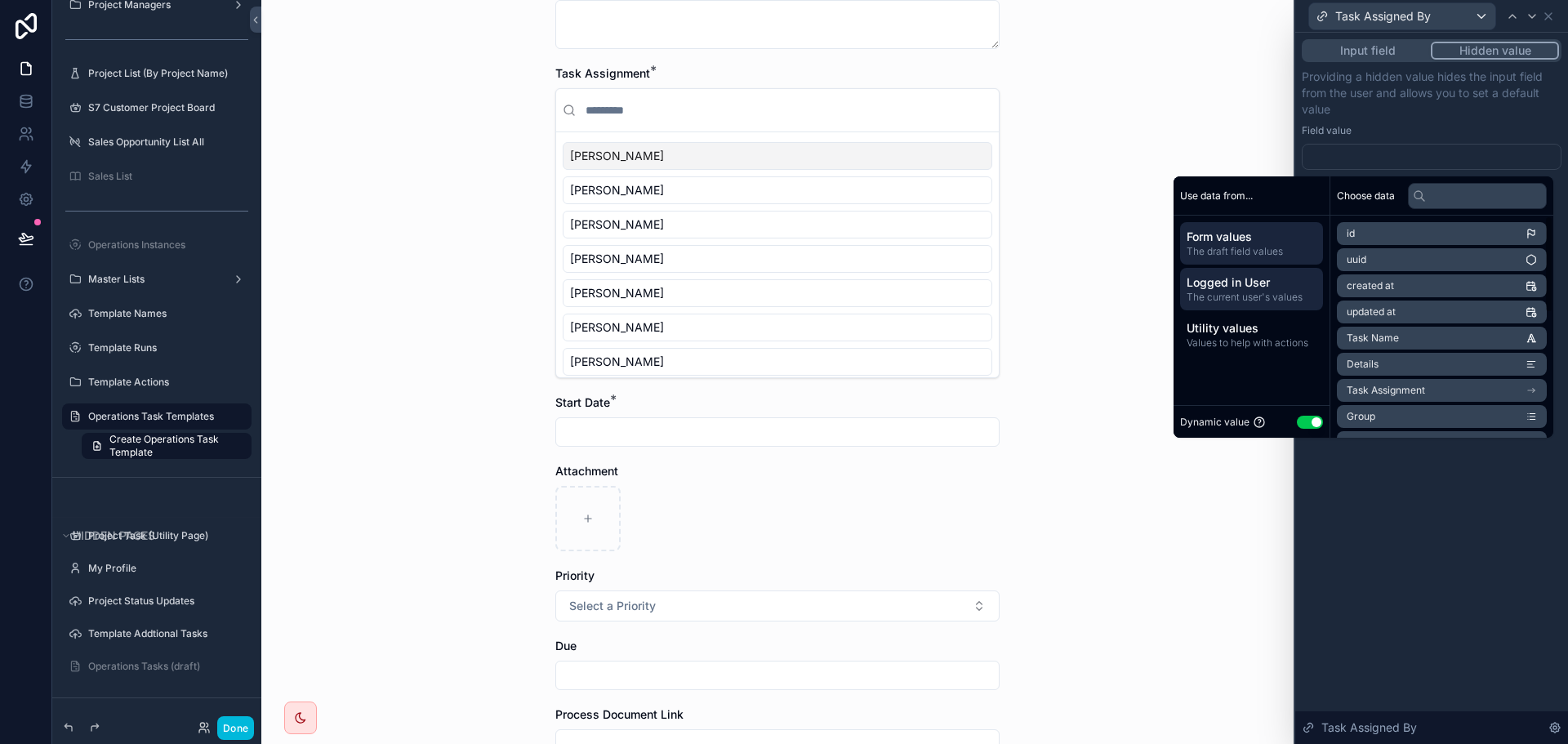
click at [1228, 282] on span "Logged in User" at bounding box center [1251, 282] width 130 height 17
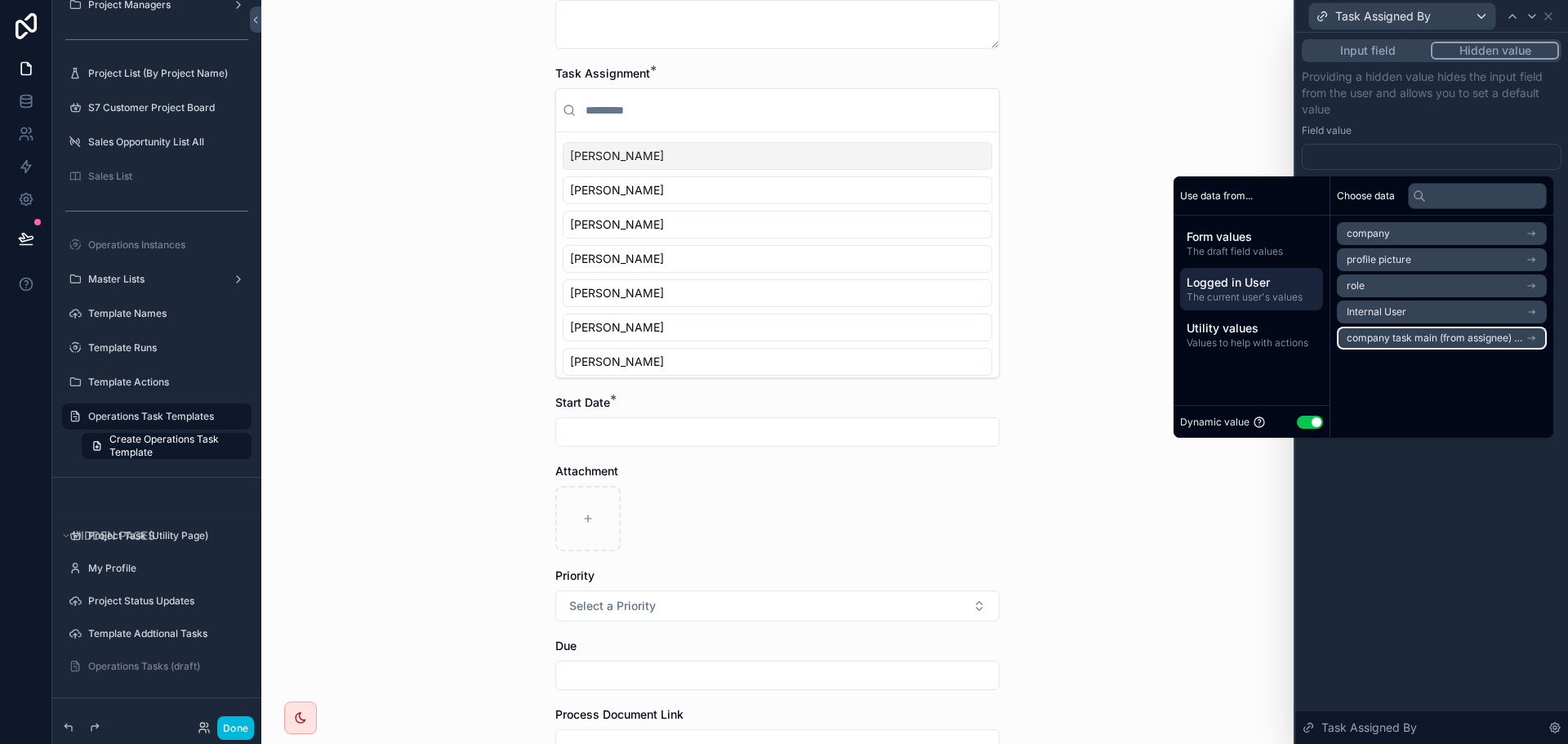
click at [1413, 329] on li "company task main (from assignee) collection" at bounding box center [1441, 337] width 210 height 22
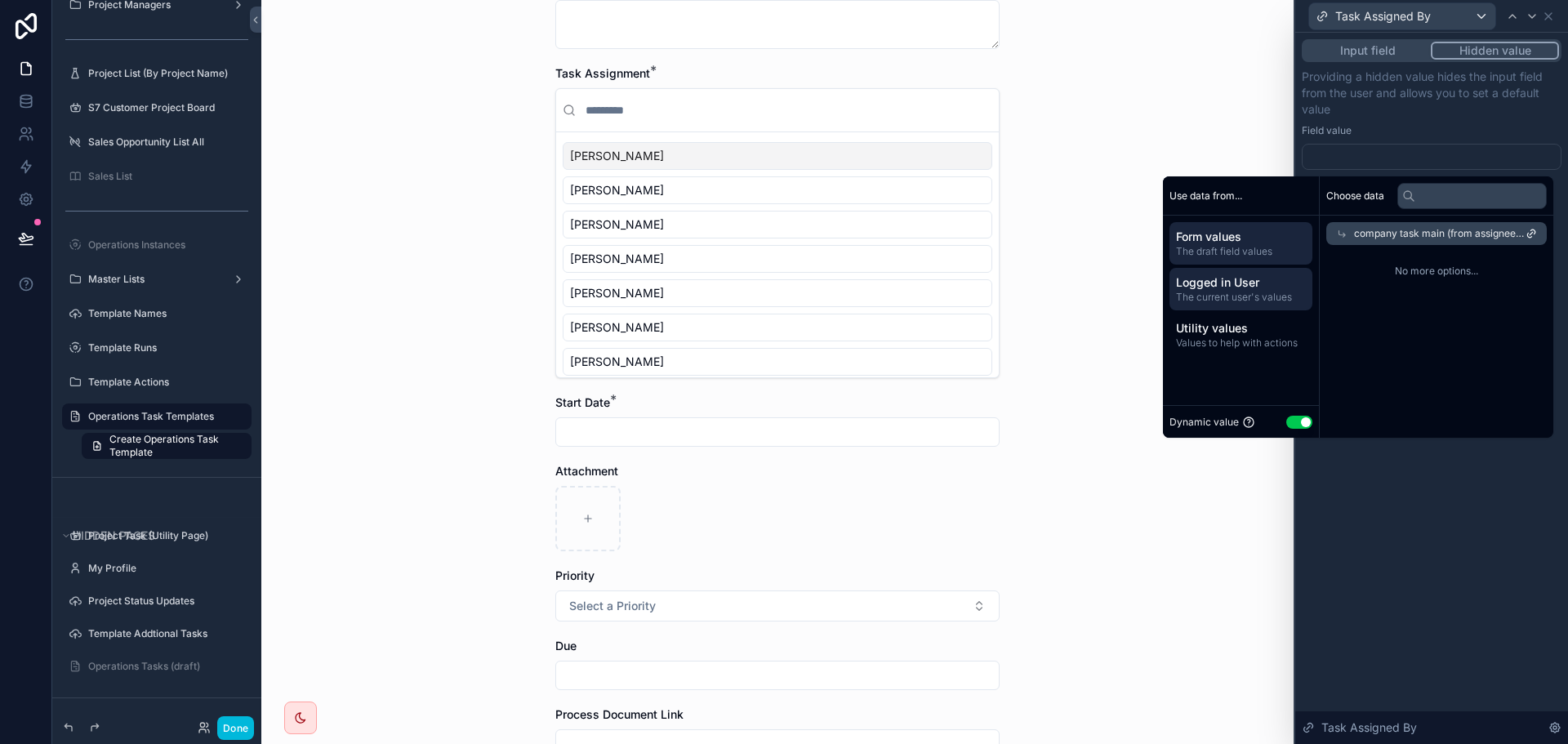
click at [1212, 255] on span "The draft field values" at bounding box center [1240, 251] width 130 height 13
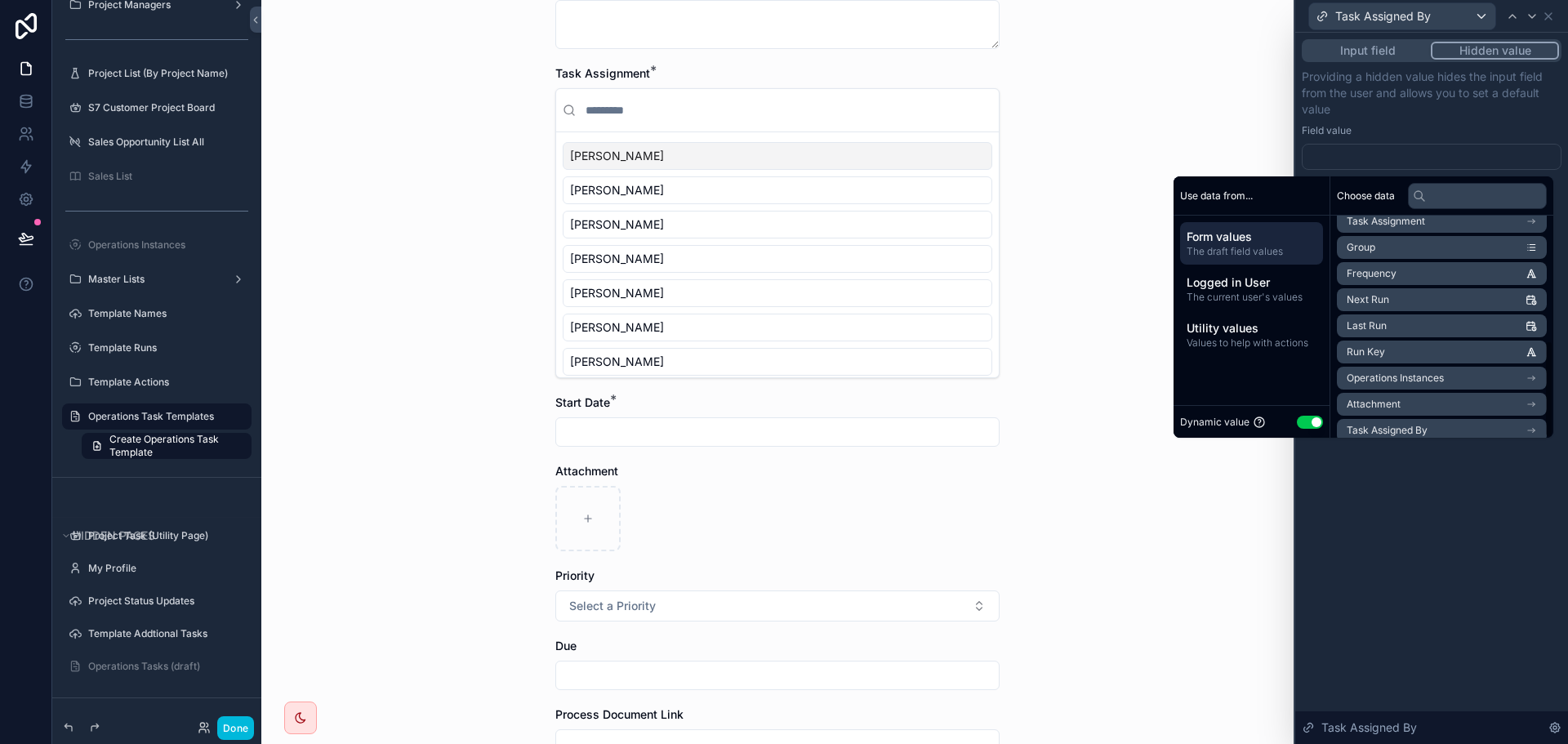
scroll to position [284, 0]
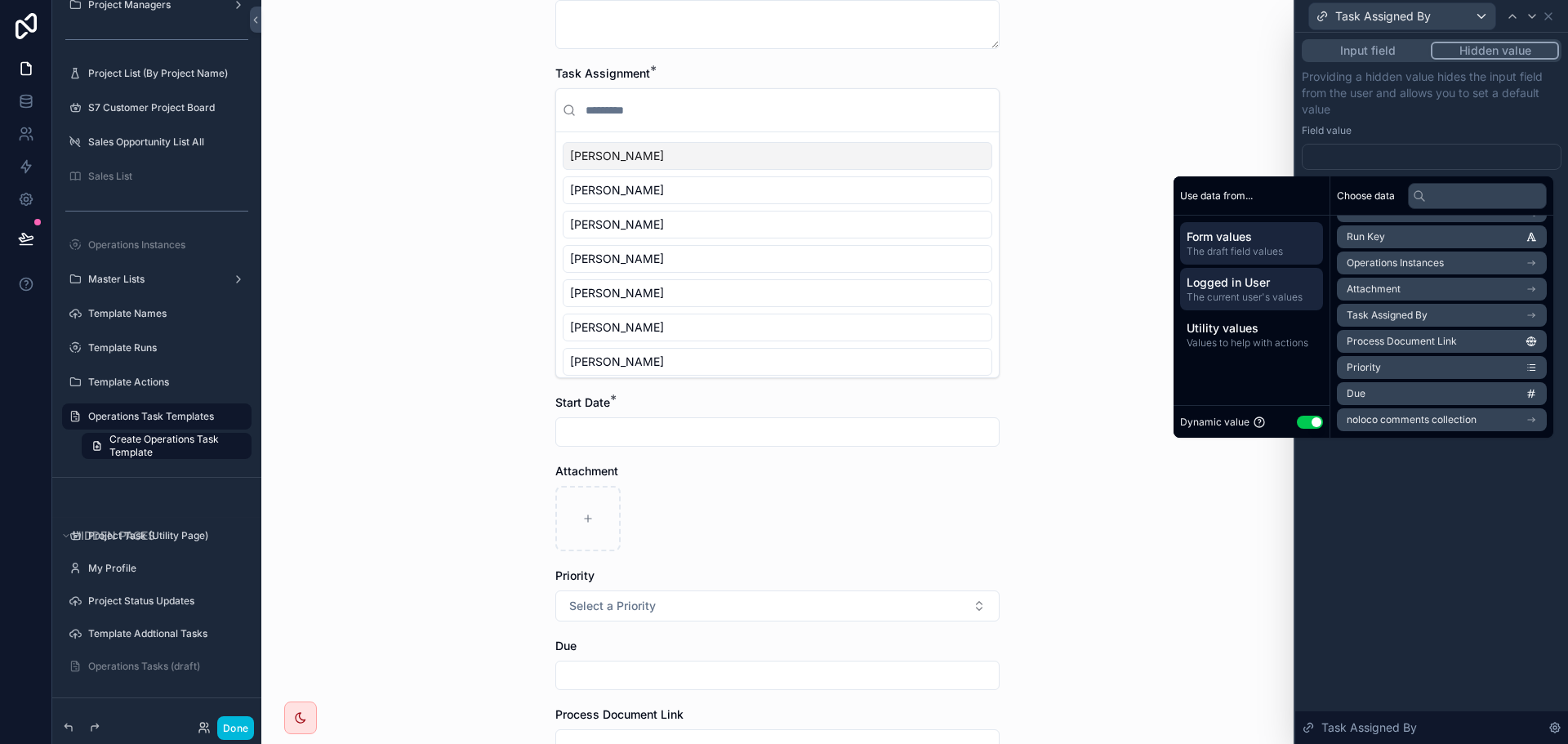
click at [1233, 280] on span "Logged in User" at bounding box center [1251, 282] width 130 height 17
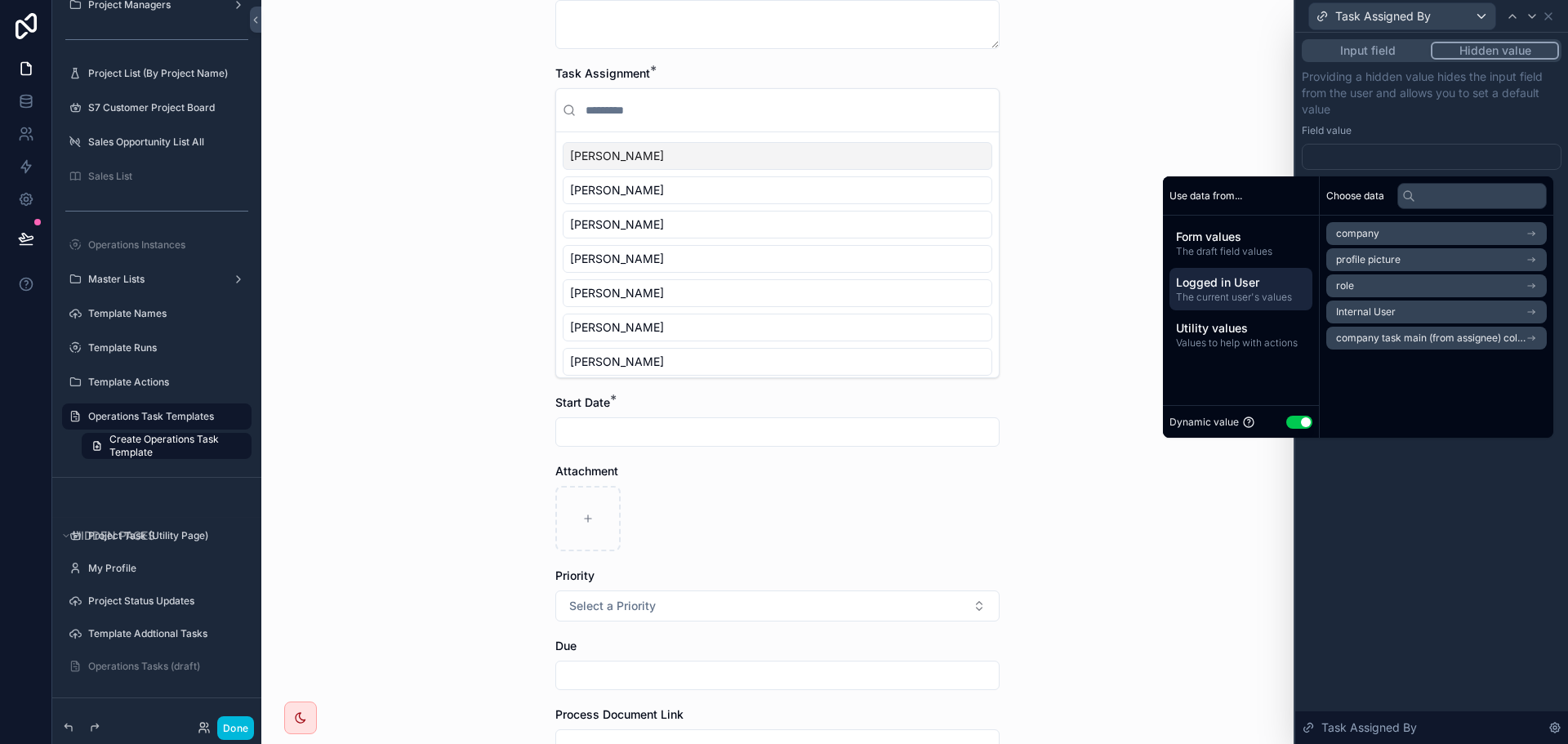
scroll to position [0, 0]
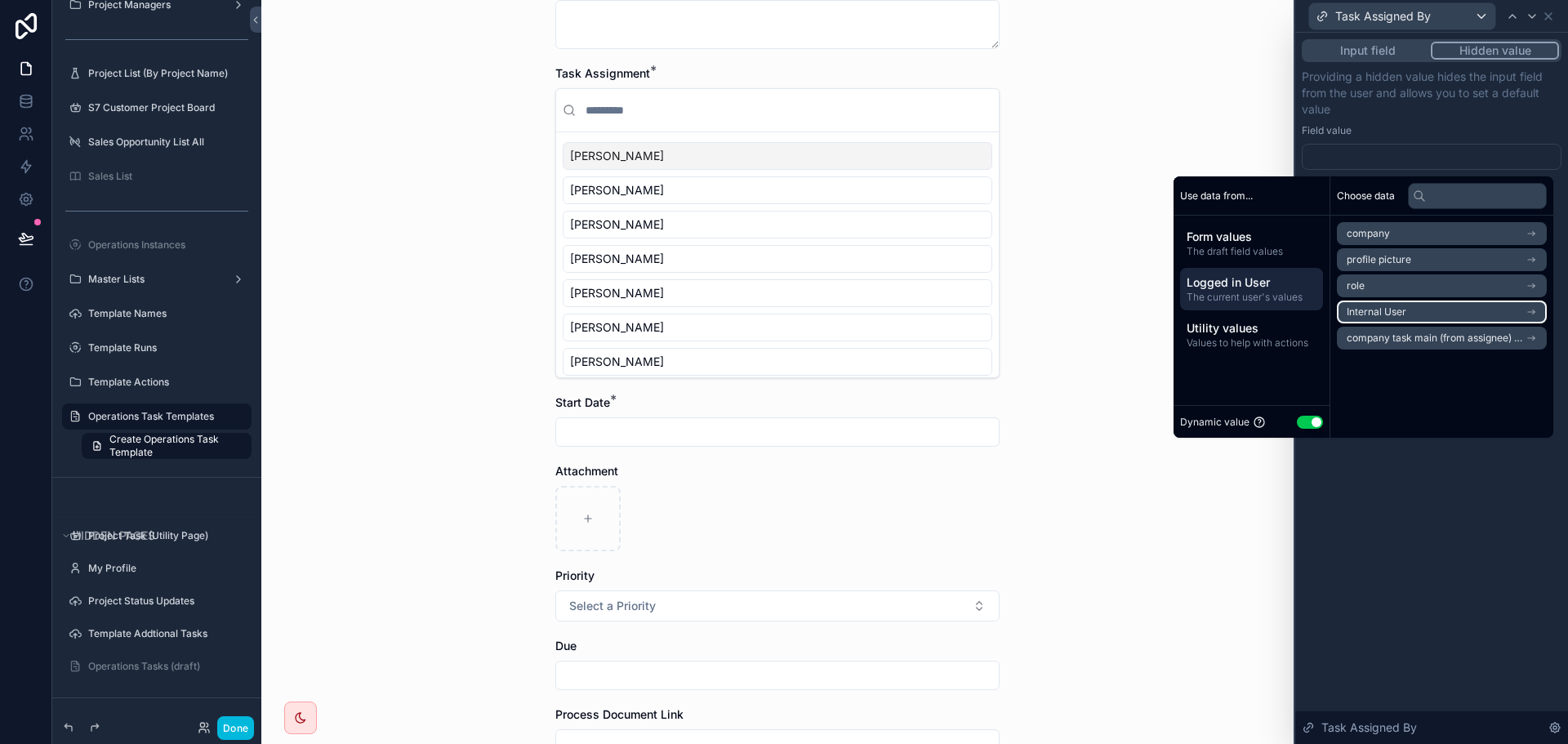
click at [1370, 307] on span "Internal User" at bounding box center [1376, 311] width 59 height 13
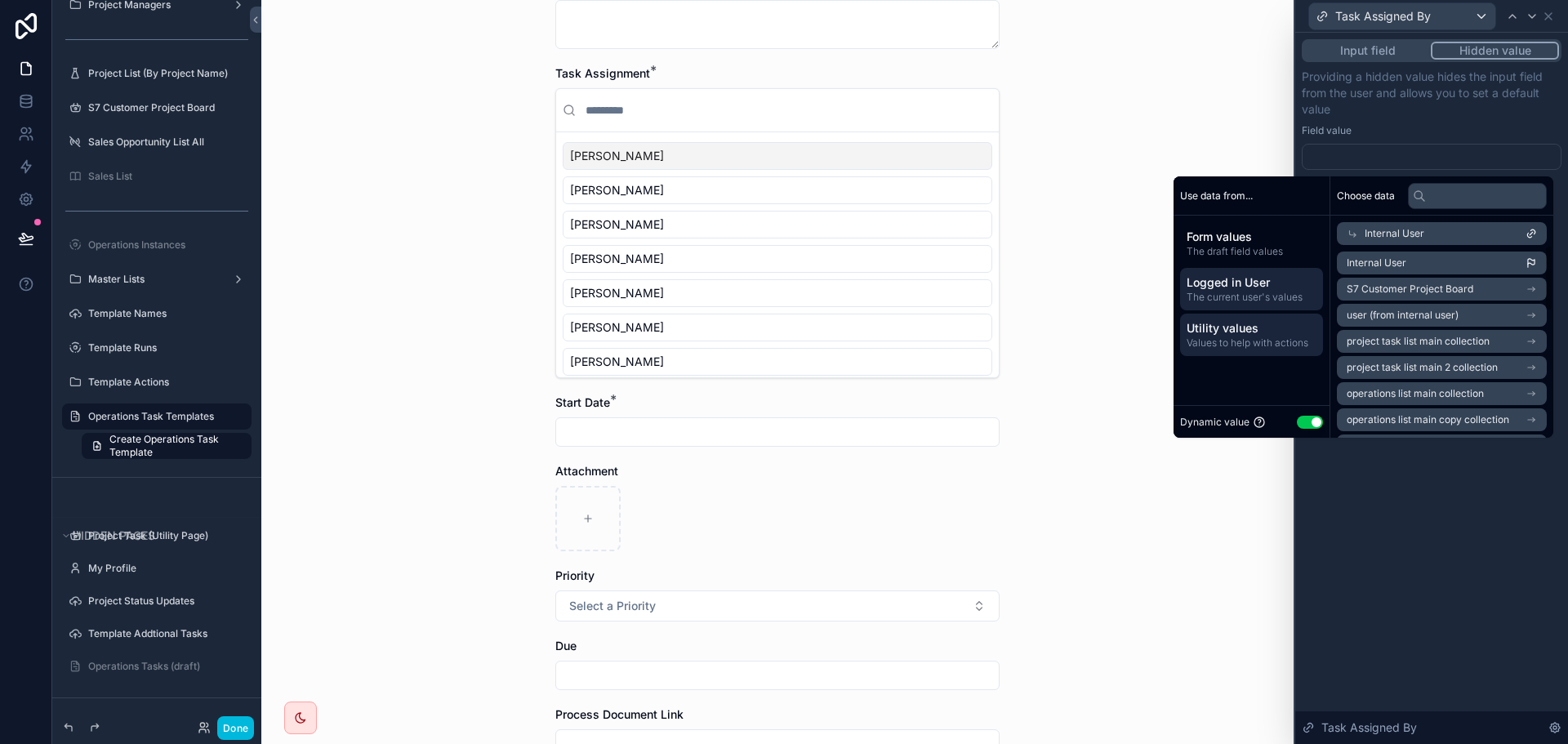
click at [1209, 333] on span "Utility values" at bounding box center [1251, 328] width 130 height 17
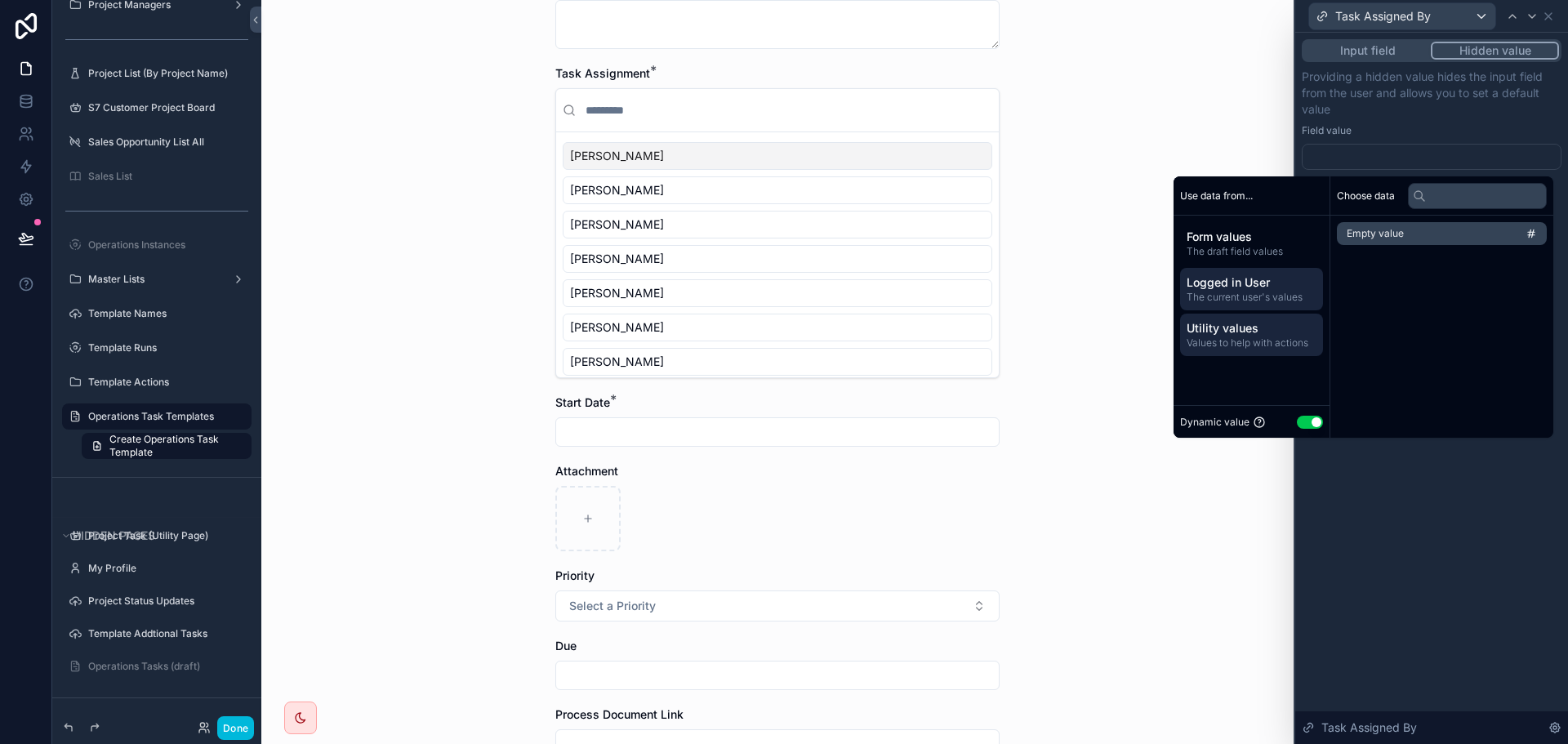
click at [1241, 278] on span "Logged in User" at bounding box center [1251, 282] width 130 height 17
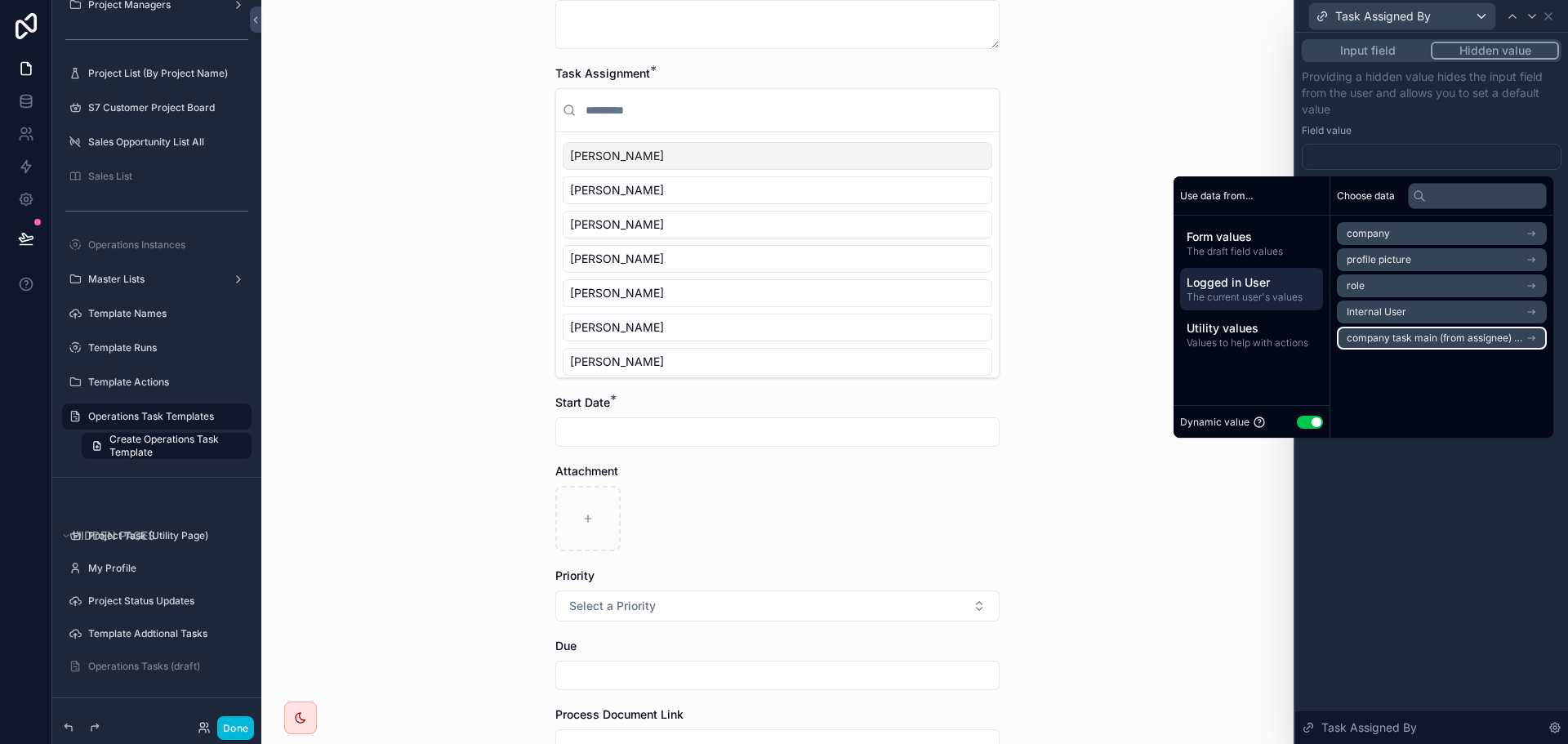
click at [1396, 339] on span "company task main (from assignee) collection" at bounding box center [1435, 337] width 178 height 13
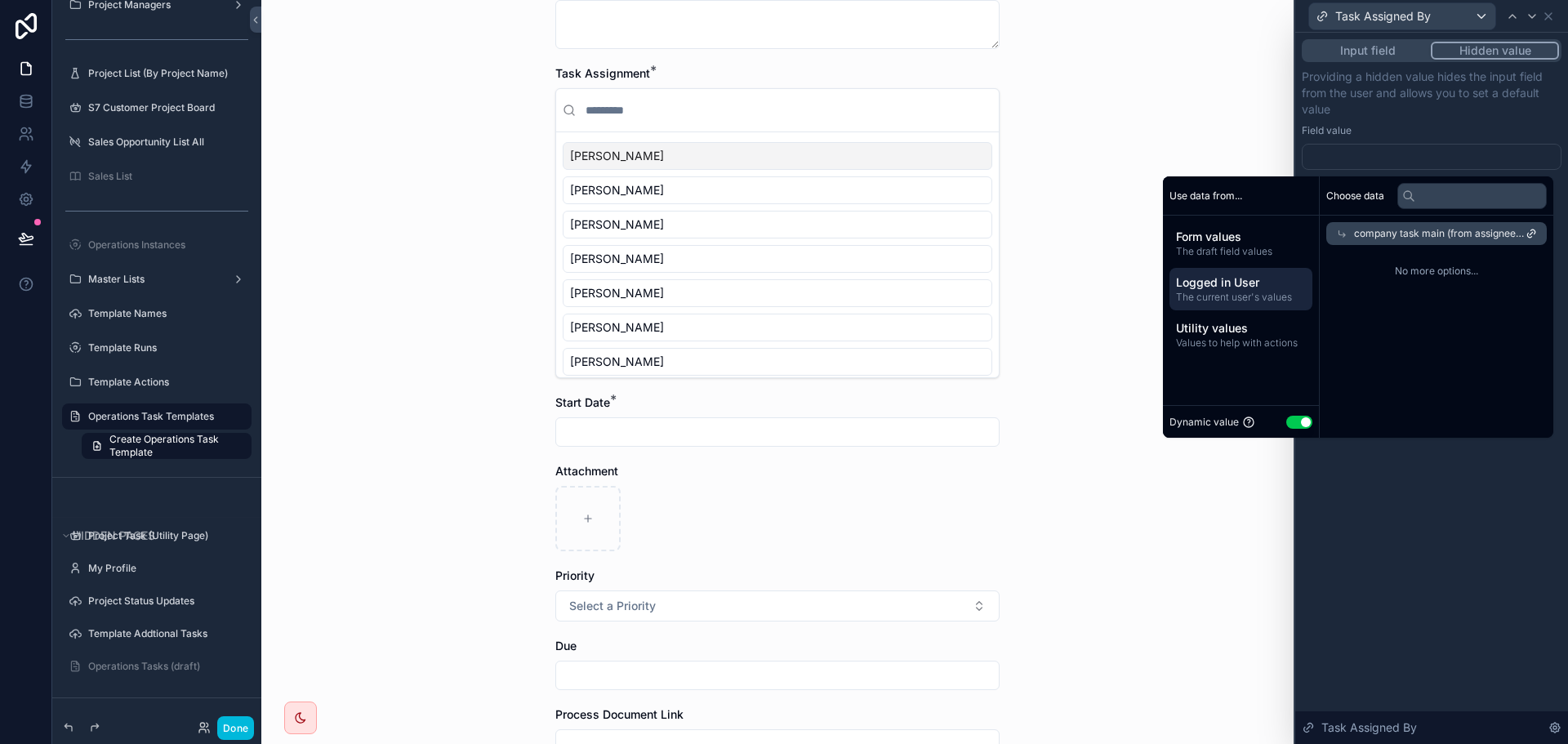
click at [1335, 227] on div "company task main (from assignee) collection" at bounding box center [1436, 233] width 220 height 22
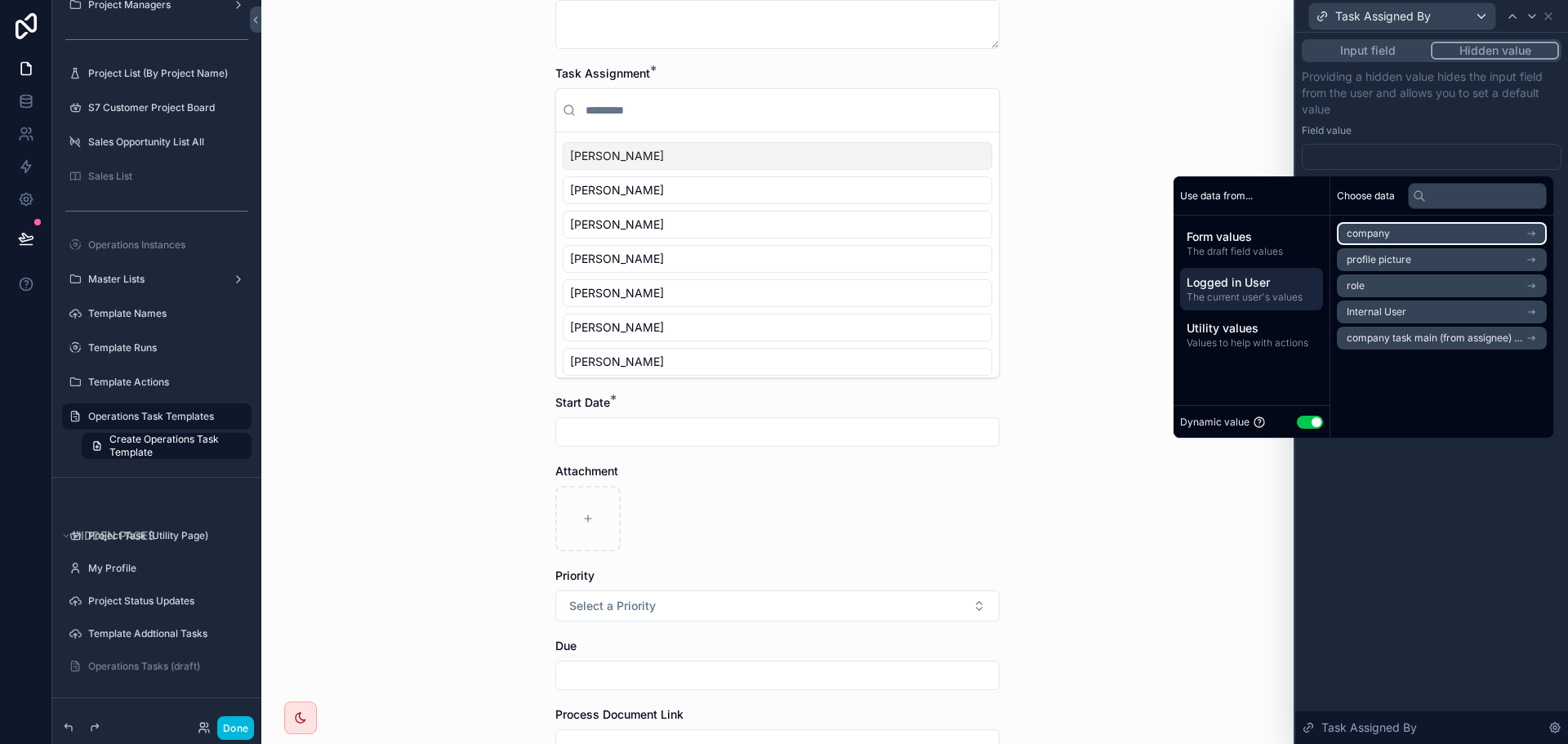
click at [1387, 236] on li "company" at bounding box center [1441, 233] width 210 height 22
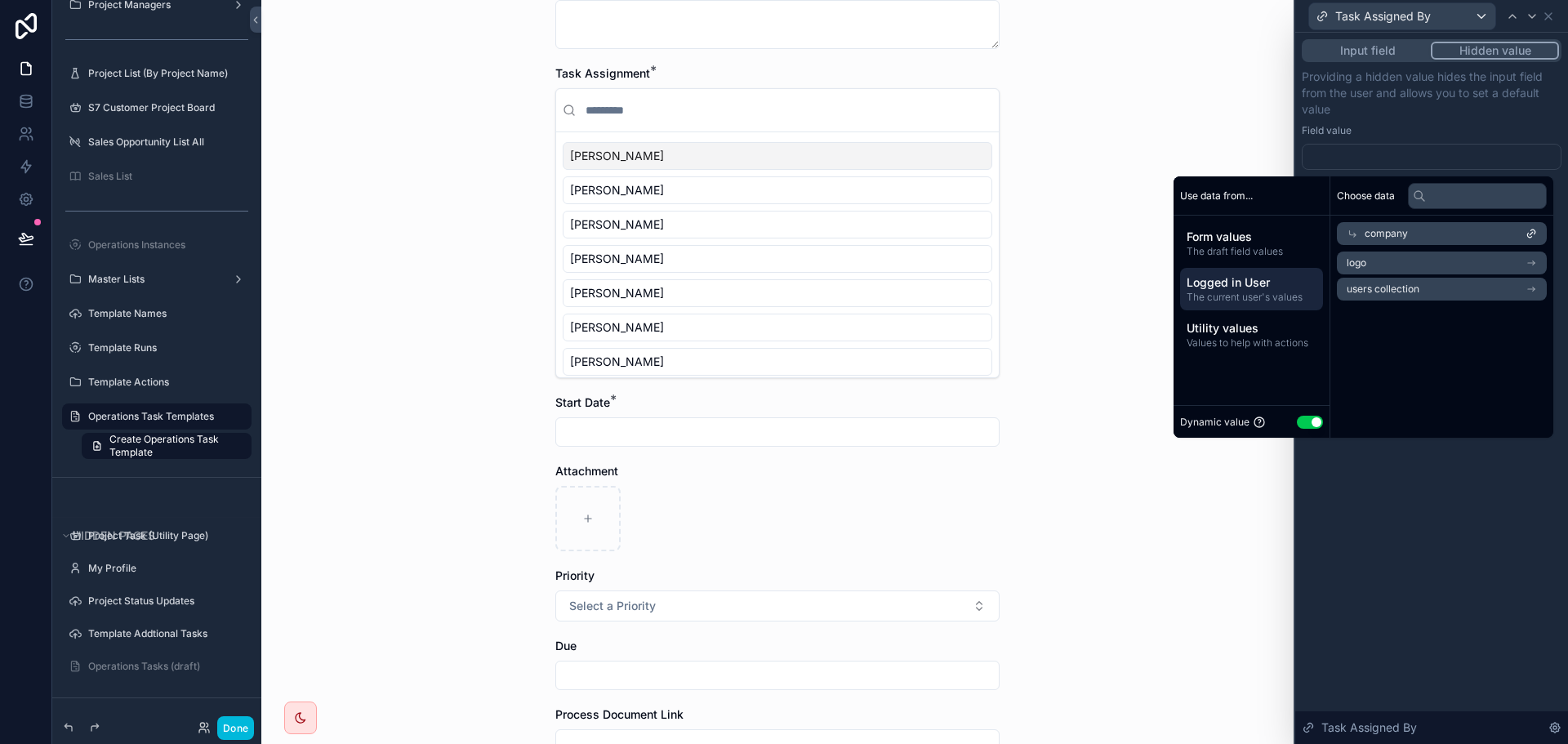
drag, startPoint x: 1374, startPoint y: 230, endPoint x: 1367, endPoint y: 239, distance: 11.4
click at [1373, 230] on span "company" at bounding box center [1387, 233] width 43 height 13
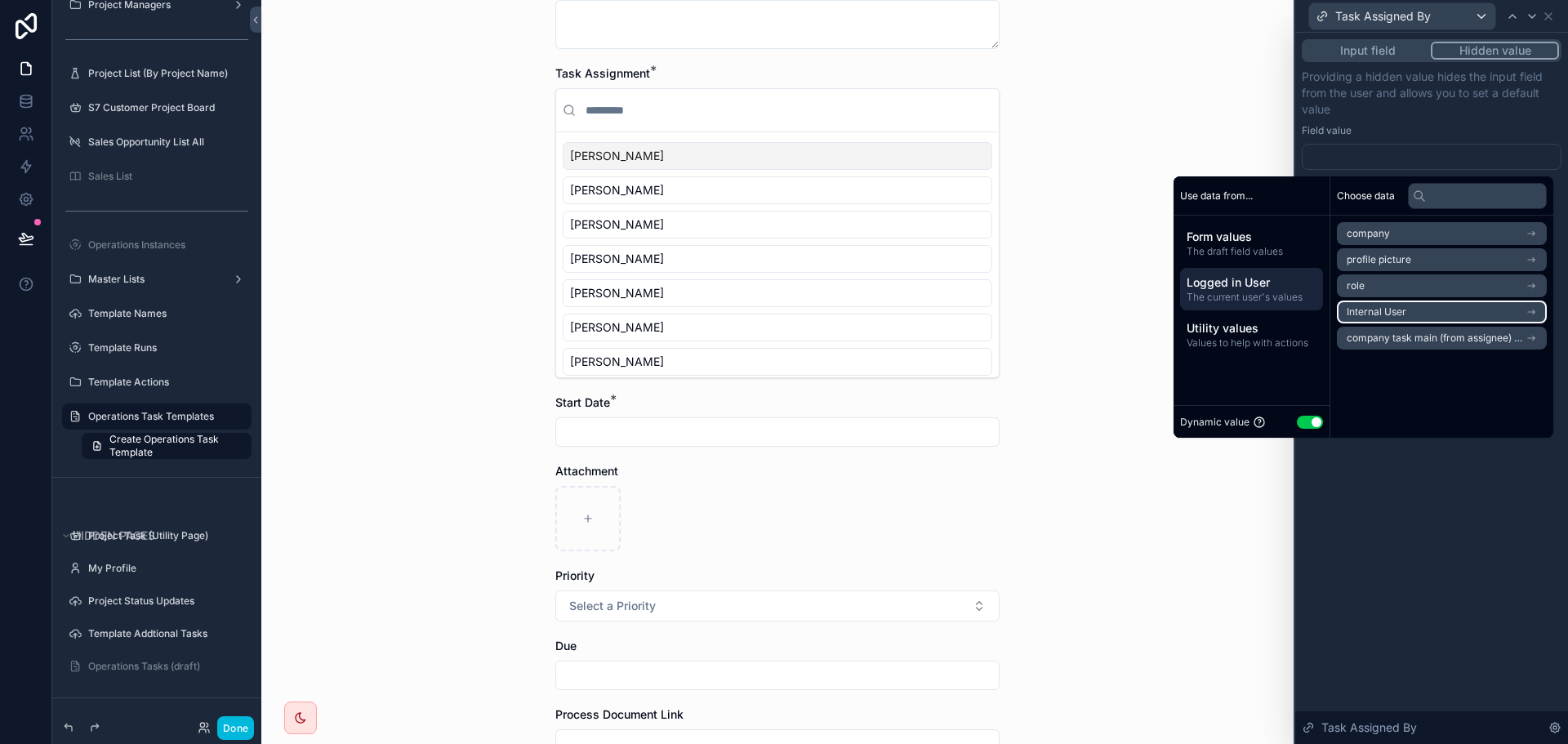
click at [1380, 312] on span "Internal User" at bounding box center [1376, 311] width 59 height 13
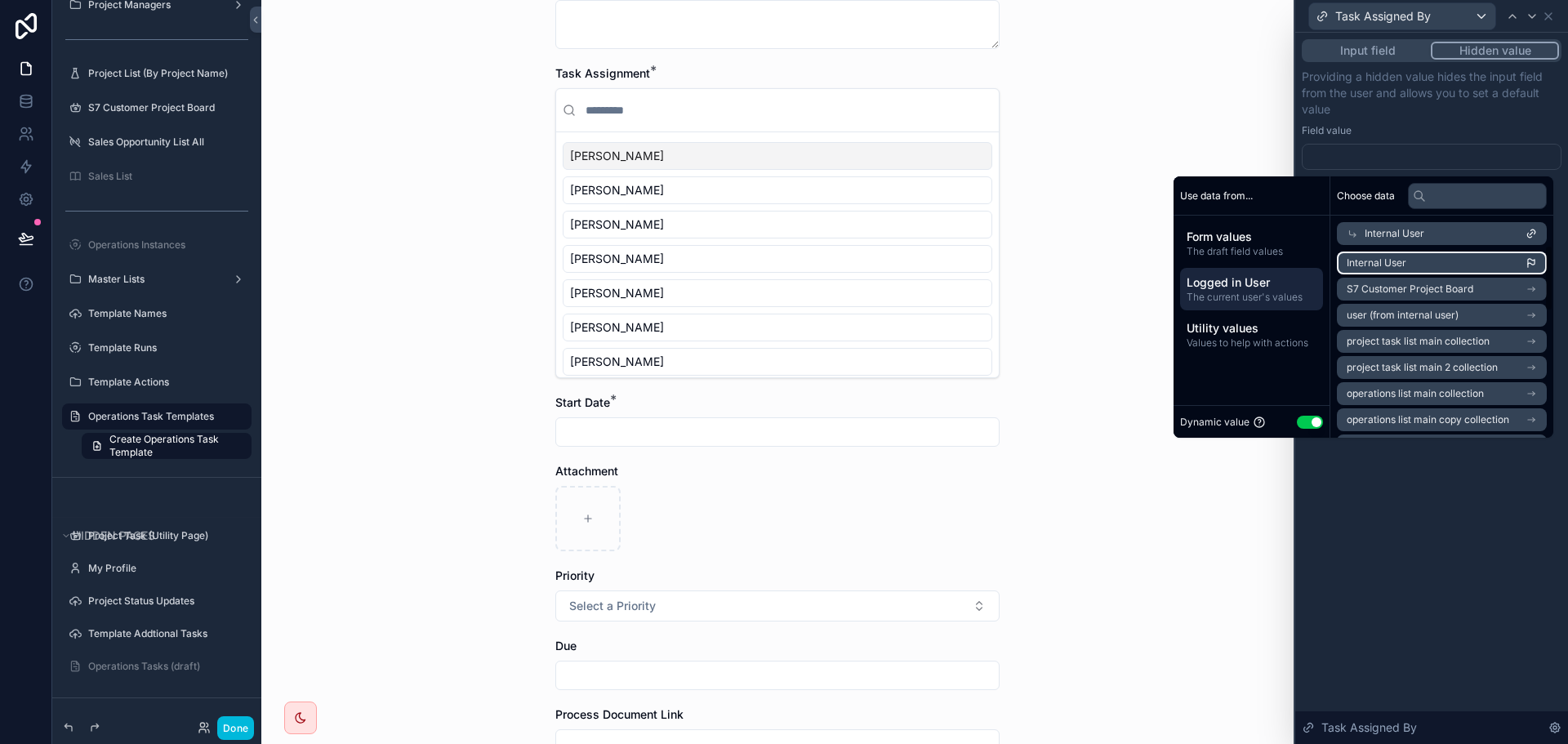
click at [1387, 265] on span "Internal User" at bounding box center [1376, 262] width 59 height 13
click at [1467, 538] on div "**********" at bounding box center [1431, 388] width 273 height 711
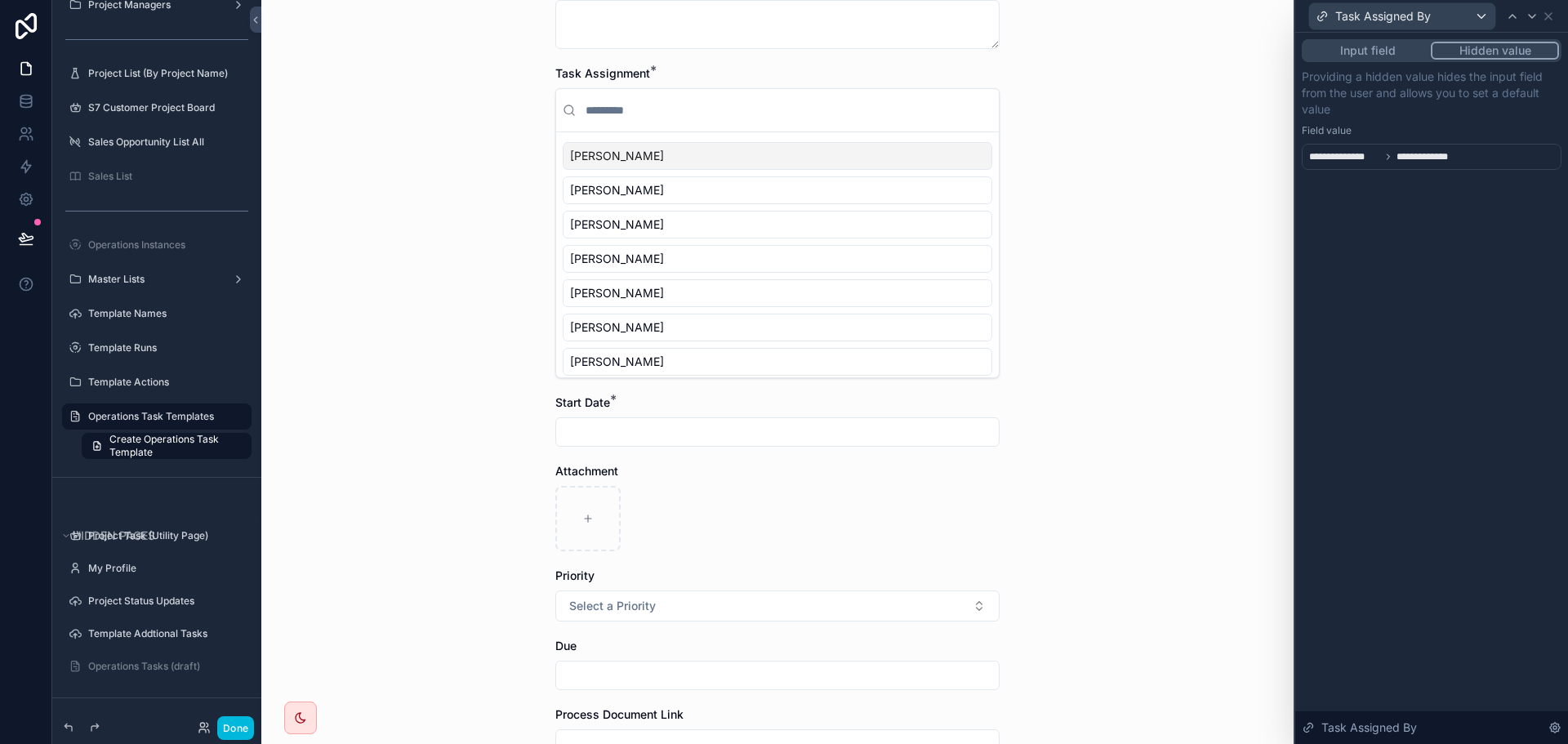
click at [1179, 455] on div "Operations Task Templates Create Operations Task Template Create Operations Tas…" at bounding box center [777, 372] width 1033 height 744
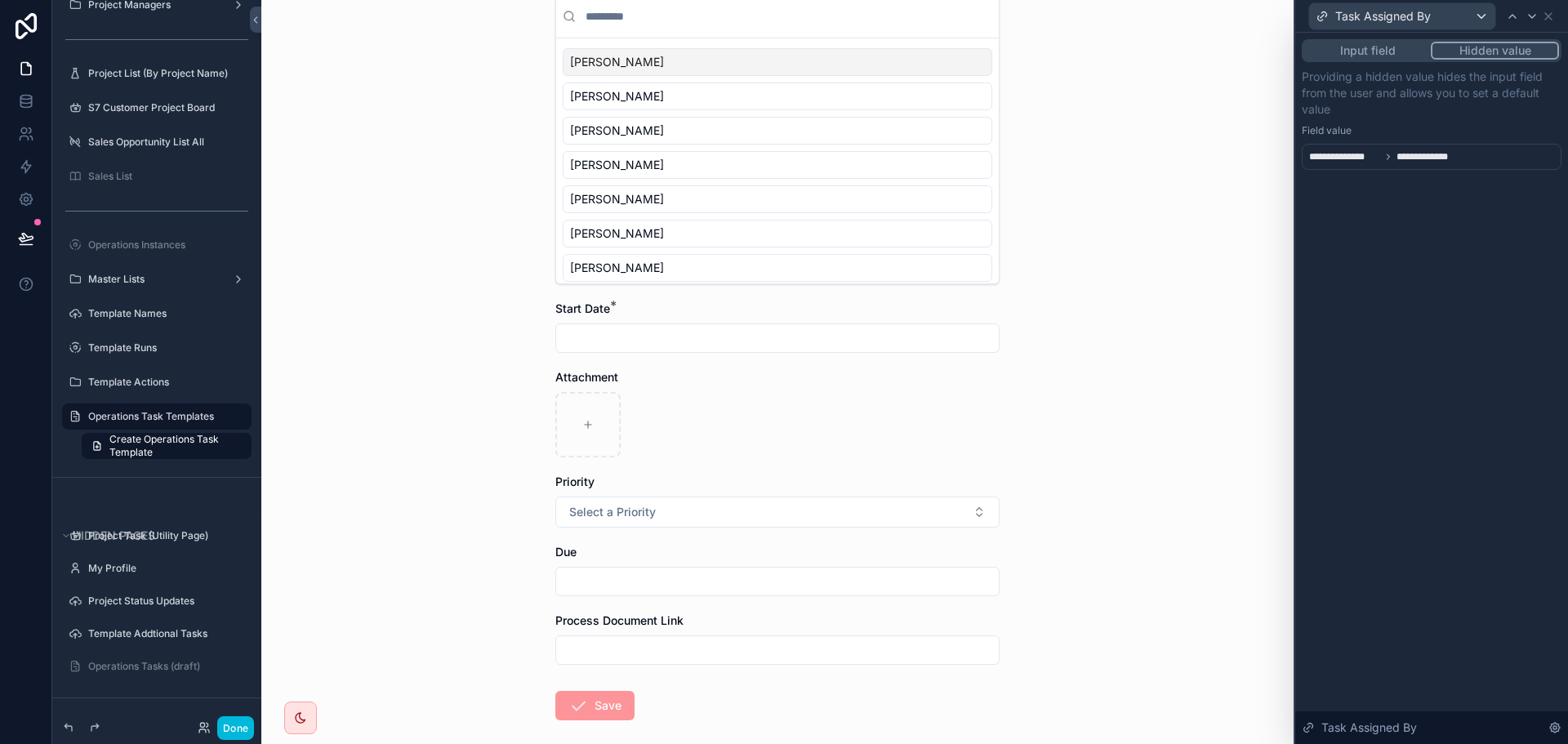
scroll to position [501, 0]
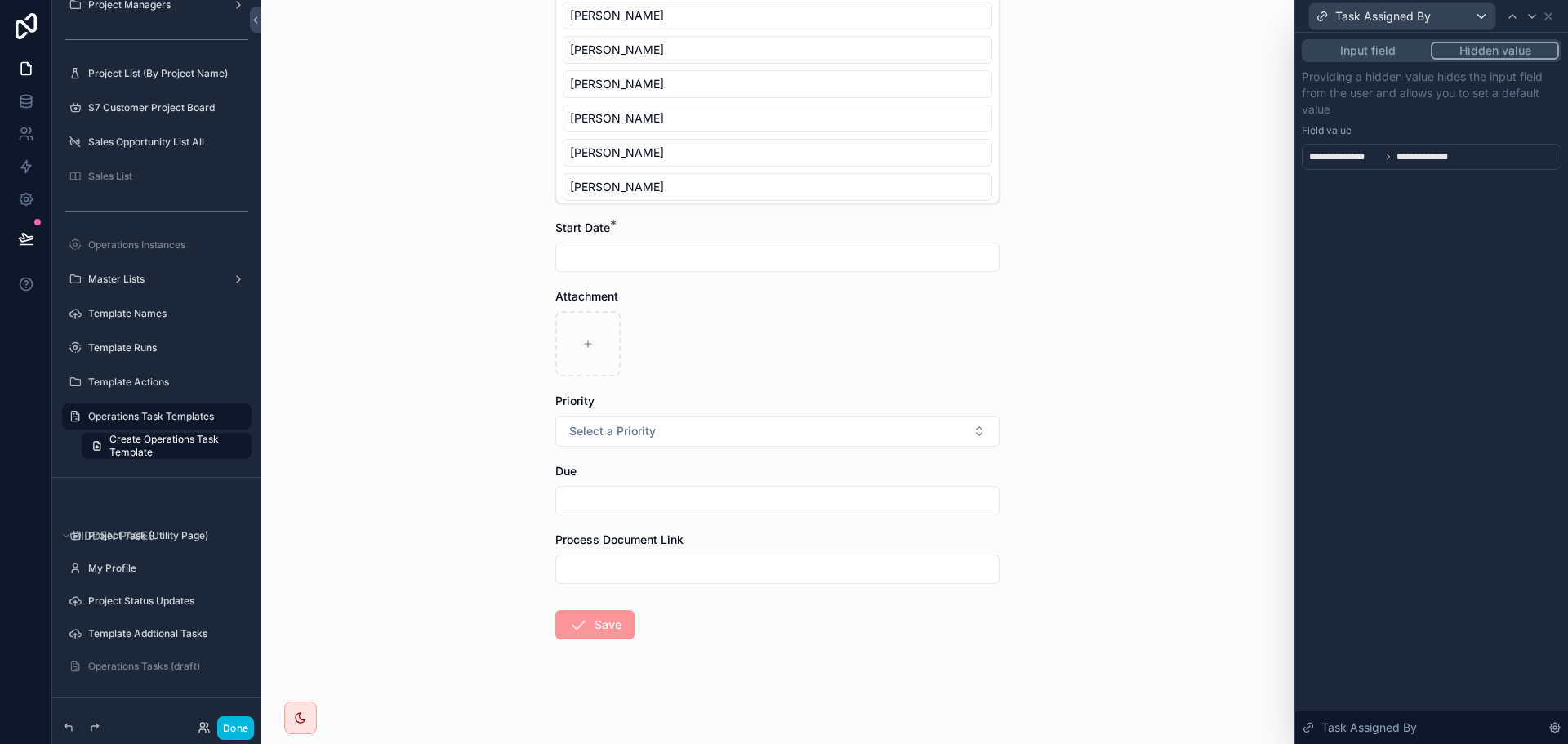
click at [706, 504] on input "scrollable content" at bounding box center [777, 500] width 443 height 22
click at [707, 502] on input "scrollable content" at bounding box center [777, 500] width 443 height 22
click at [1411, 5] on div "Task Assigned By" at bounding box center [1402, 16] width 186 height 26
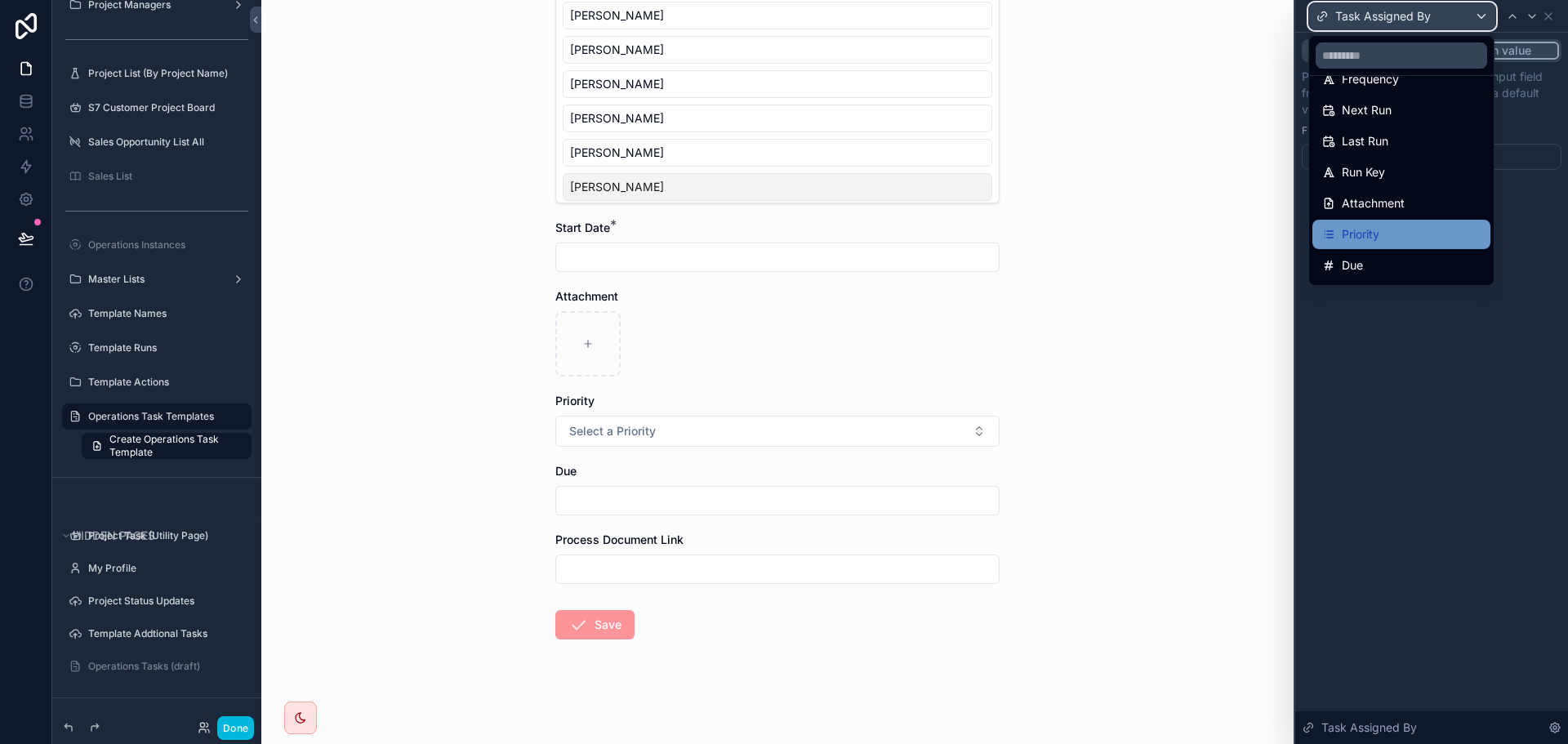
scroll to position [240, 0]
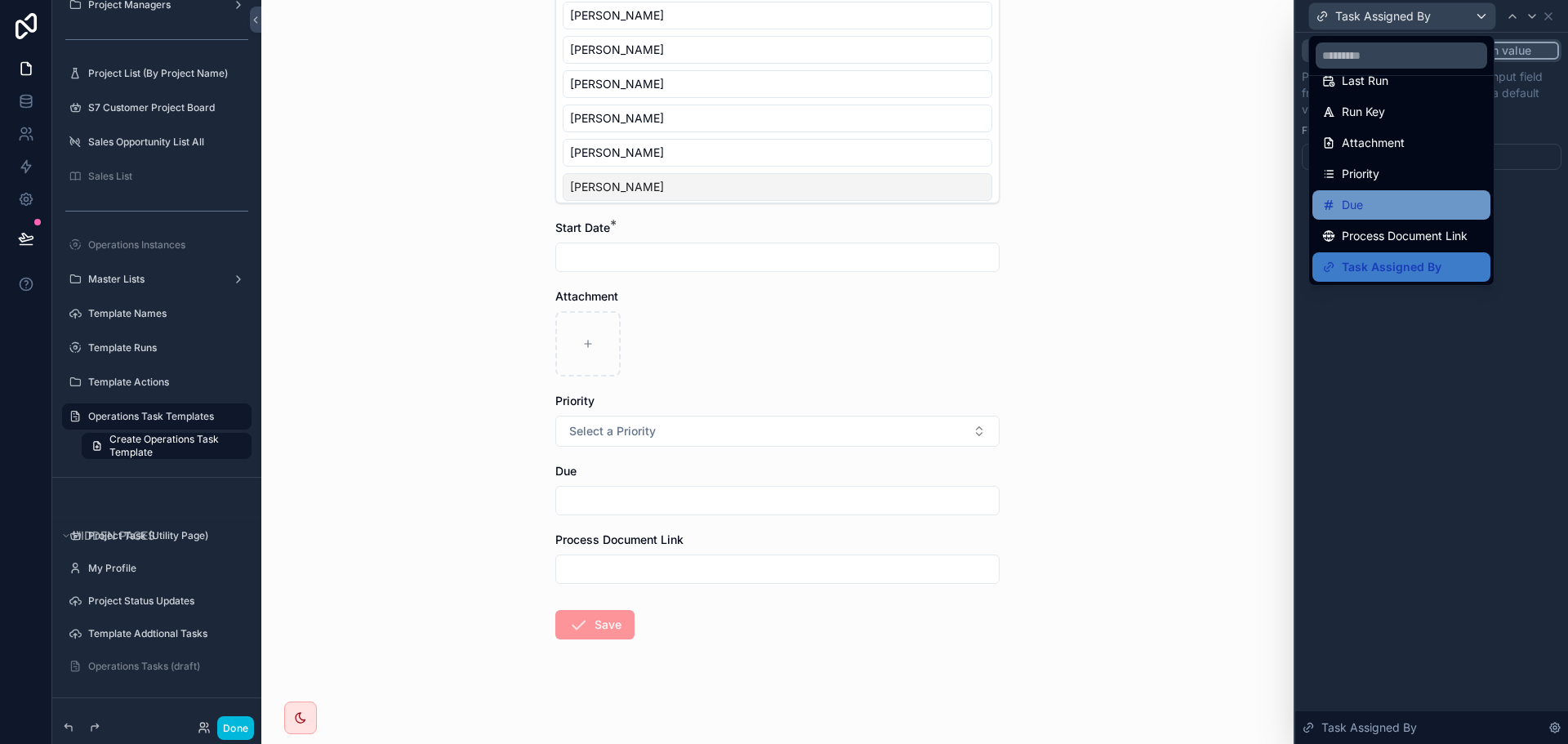
click at [1362, 199] on span "Due" at bounding box center [1352, 205] width 21 height 20
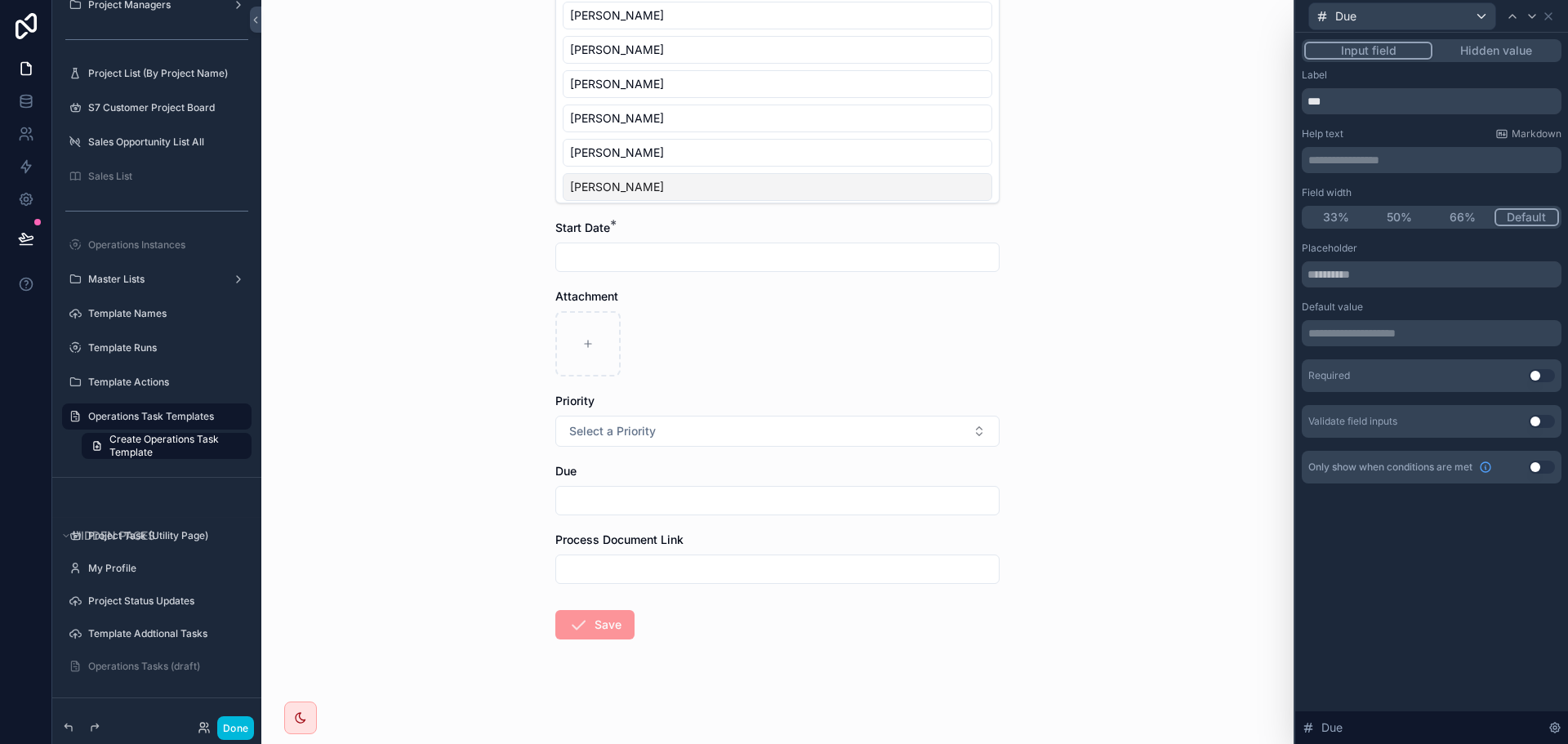
click at [1340, 259] on div "Placeholder" at bounding box center [1431, 264] width 259 height 46
click at [1333, 274] on input "text" at bounding box center [1431, 274] width 259 height 26
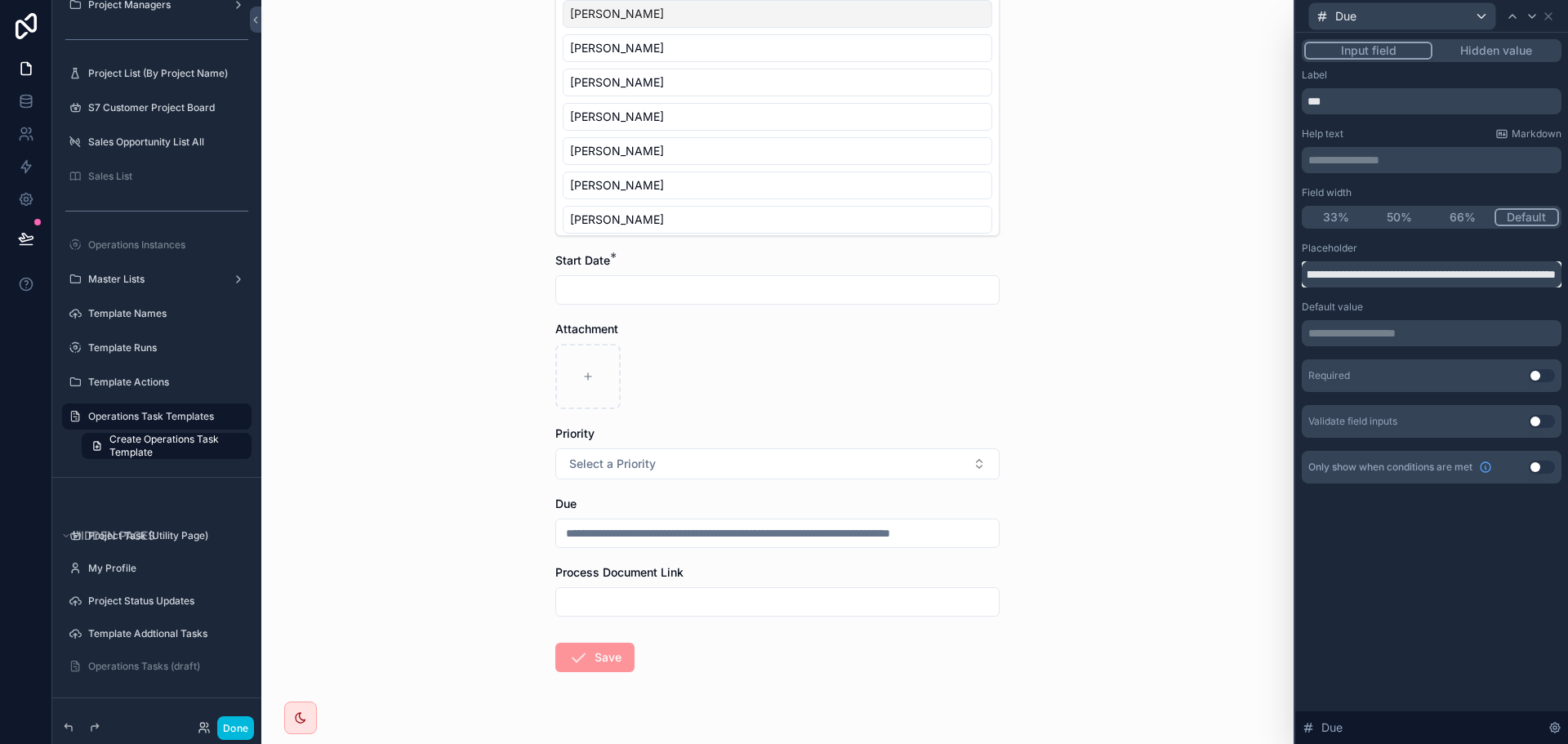
scroll to position [0, 373]
type input "**********"
click at [1100, 455] on div "Operations Task Templates Create Operations Task Template Create Operations Tas…" at bounding box center [777, 372] width 1033 height 744
click at [917, 536] on input "scrollable content" at bounding box center [777, 532] width 443 height 22
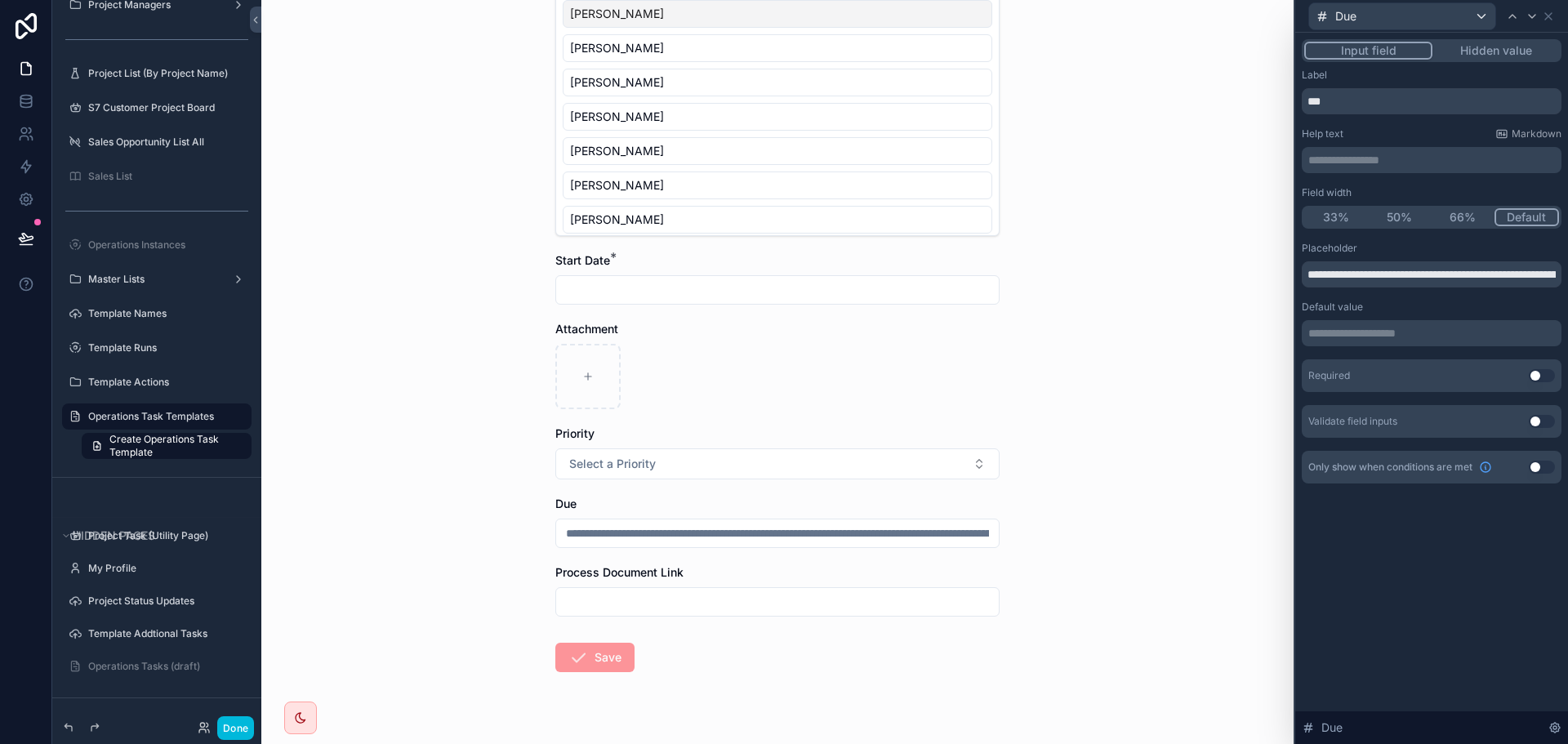
click at [922, 529] on input "scrollable content" at bounding box center [777, 532] width 443 height 22
click at [1331, 282] on input "**********" at bounding box center [1431, 274] width 259 height 26
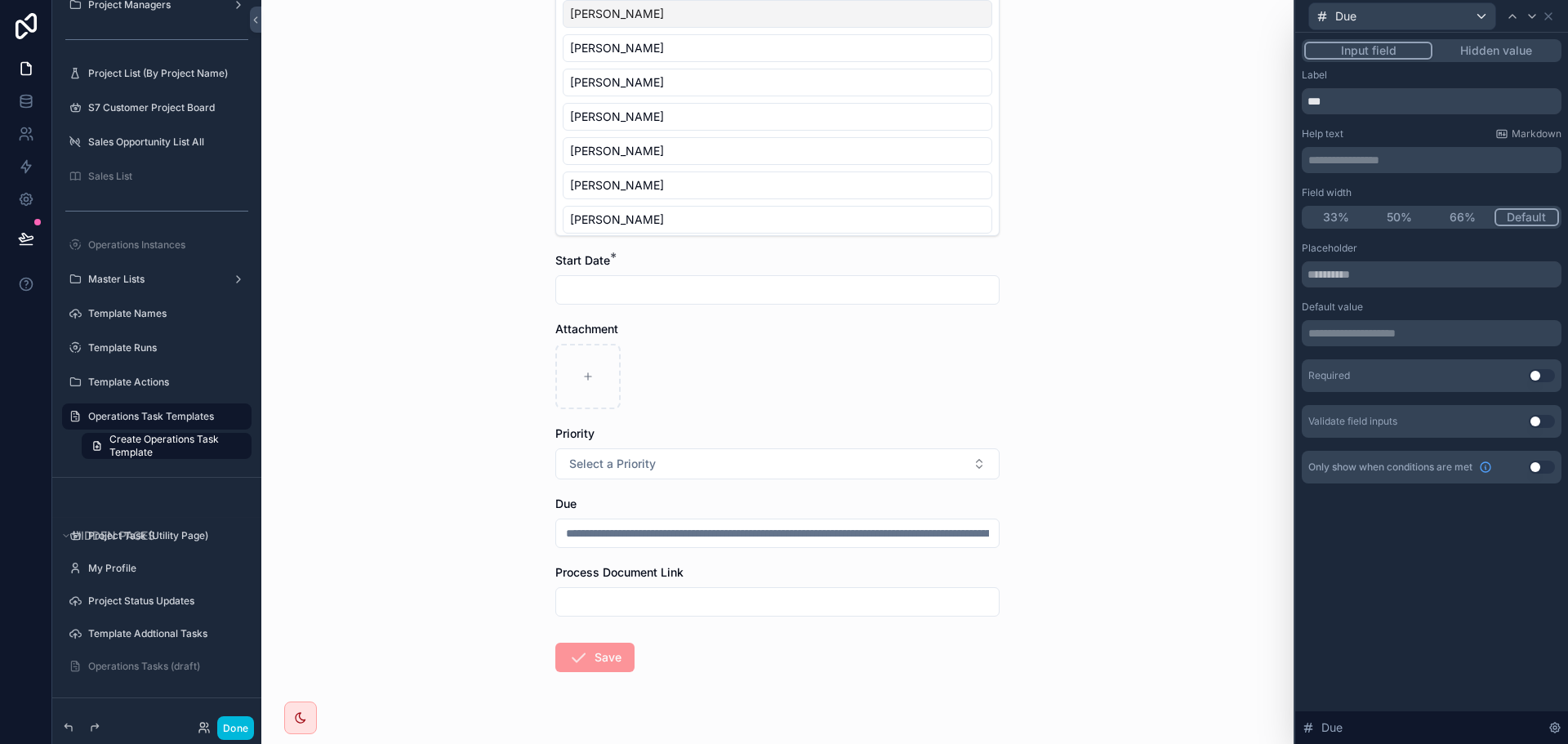
click at [1365, 153] on p "**********" at bounding box center [1433, 160] width 250 height 17
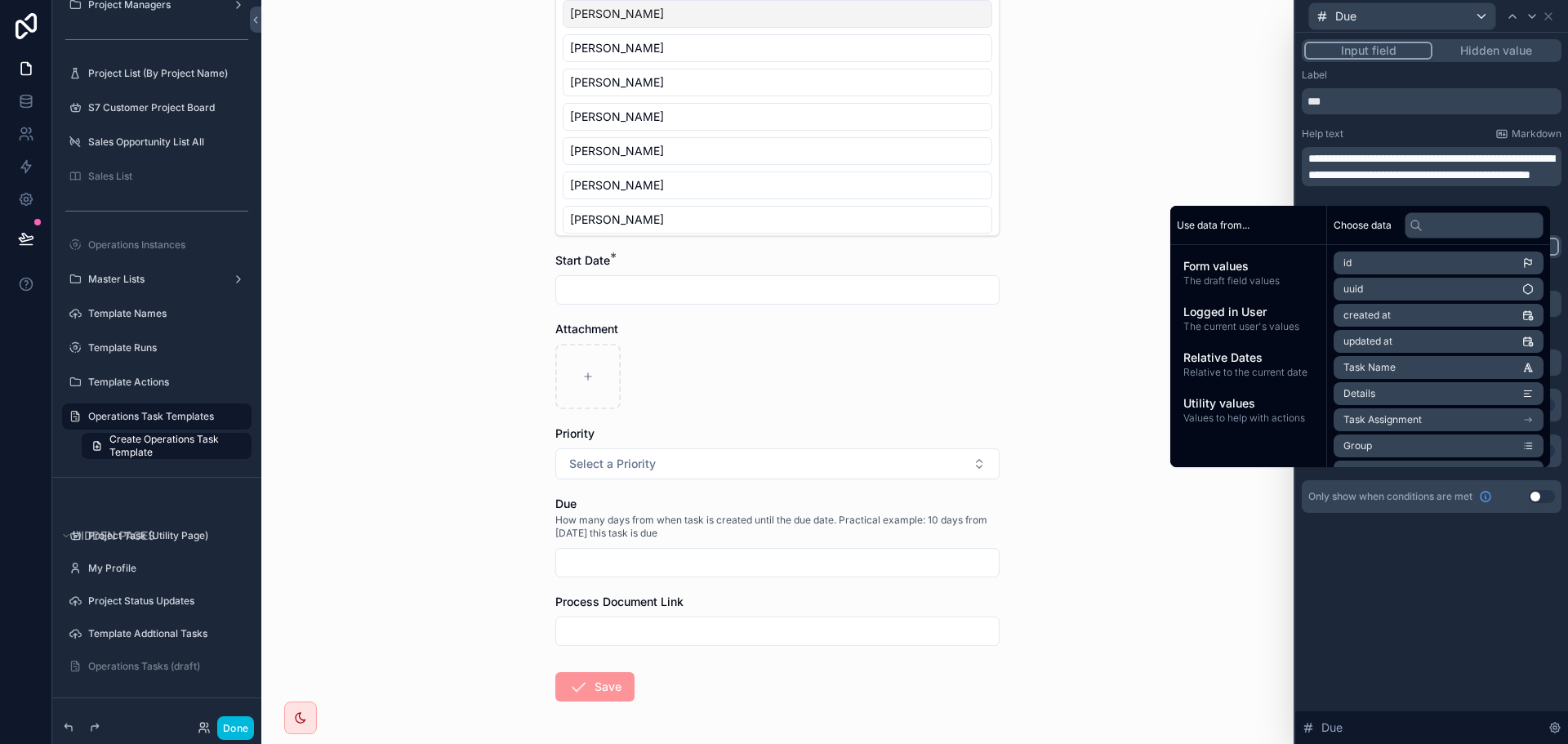
click at [1149, 580] on div "Operations Task Templates Create Operations Task Template Create Operations Tas…" at bounding box center [777, 372] width 1033 height 744
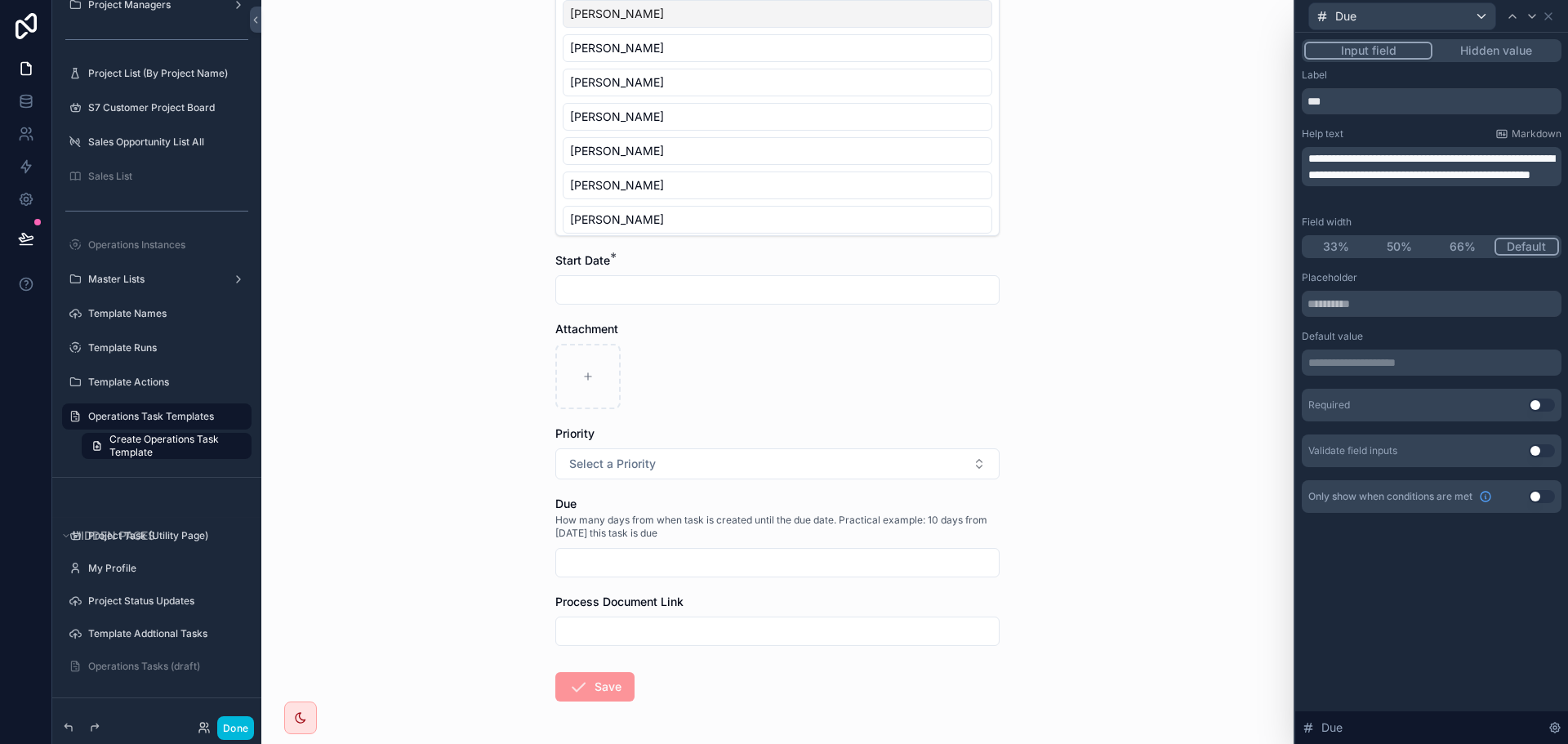
click at [1408, 178] on span "**********" at bounding box center [1431, 167] width 246 height 27
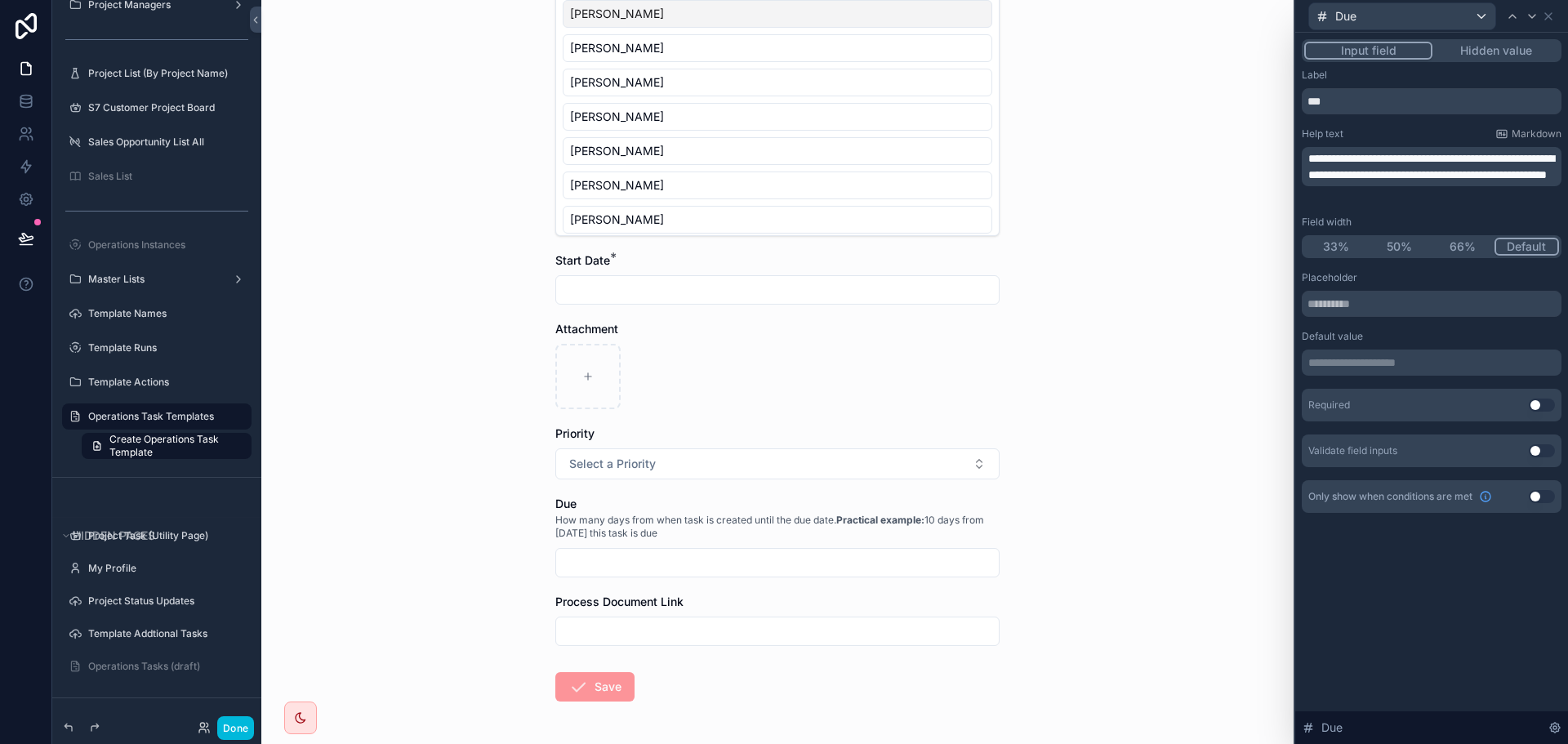
click at [1405, 176] on span "**********" at bounding box center [1431, 167] width 246 height 27
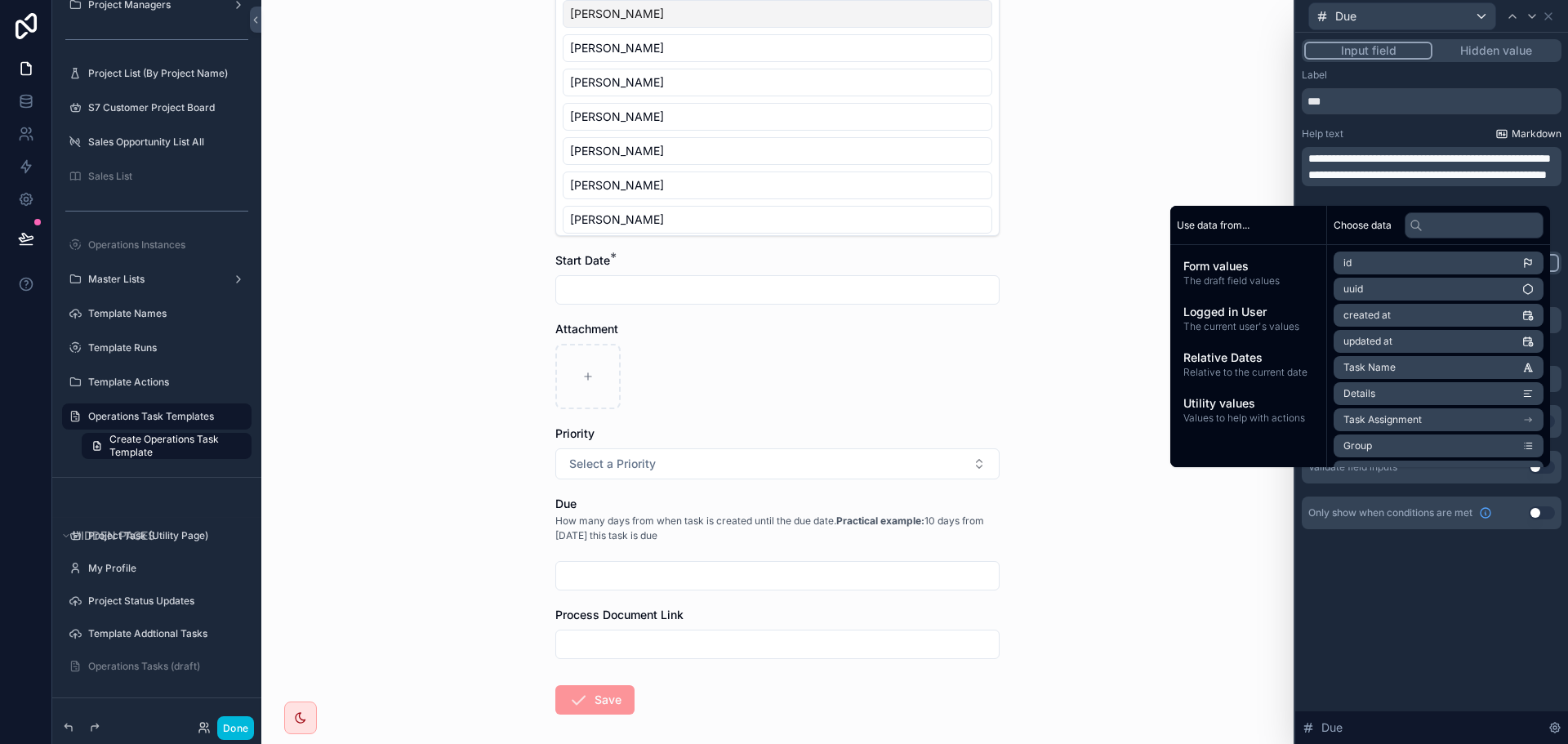
click at [1531, 128] on span "Markdown" at bounding box center [1536, 134] width 50 height 13
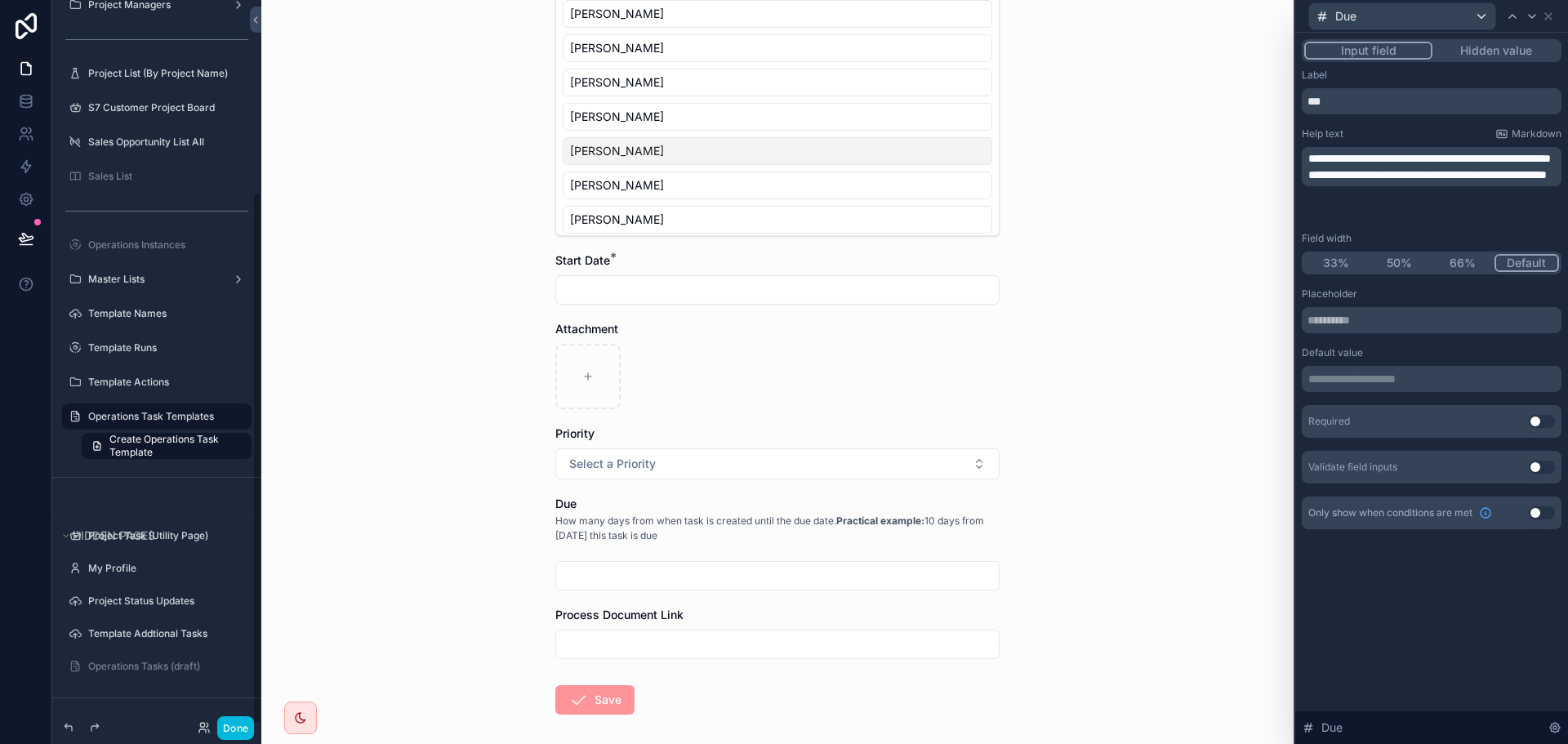
click at [1453, 167] on p "**********" at bounding box center [1433, 158] width 250 height 17
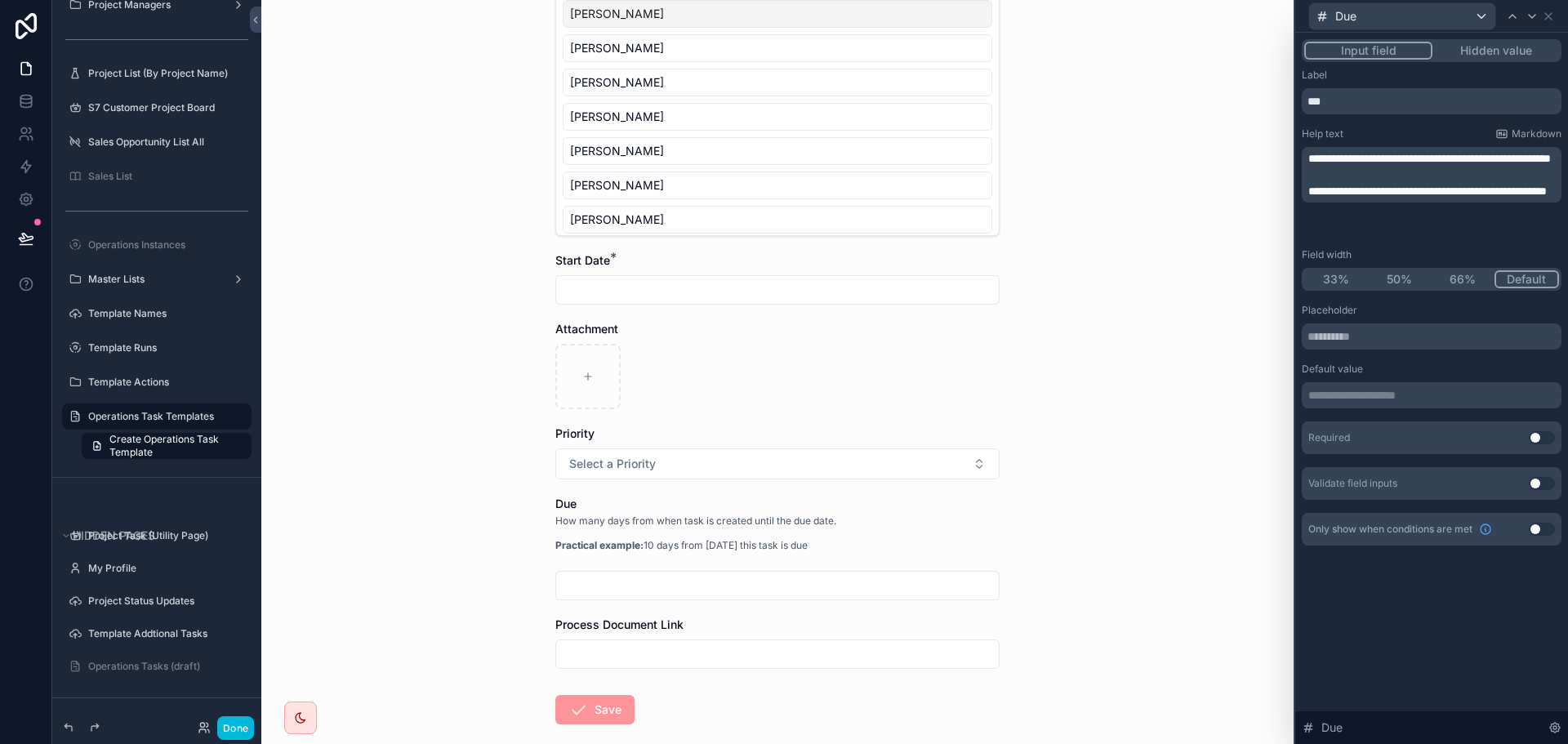
click at [1357, 183] on p "﻿" at bounding box center [1433, 175] width 250 height 17
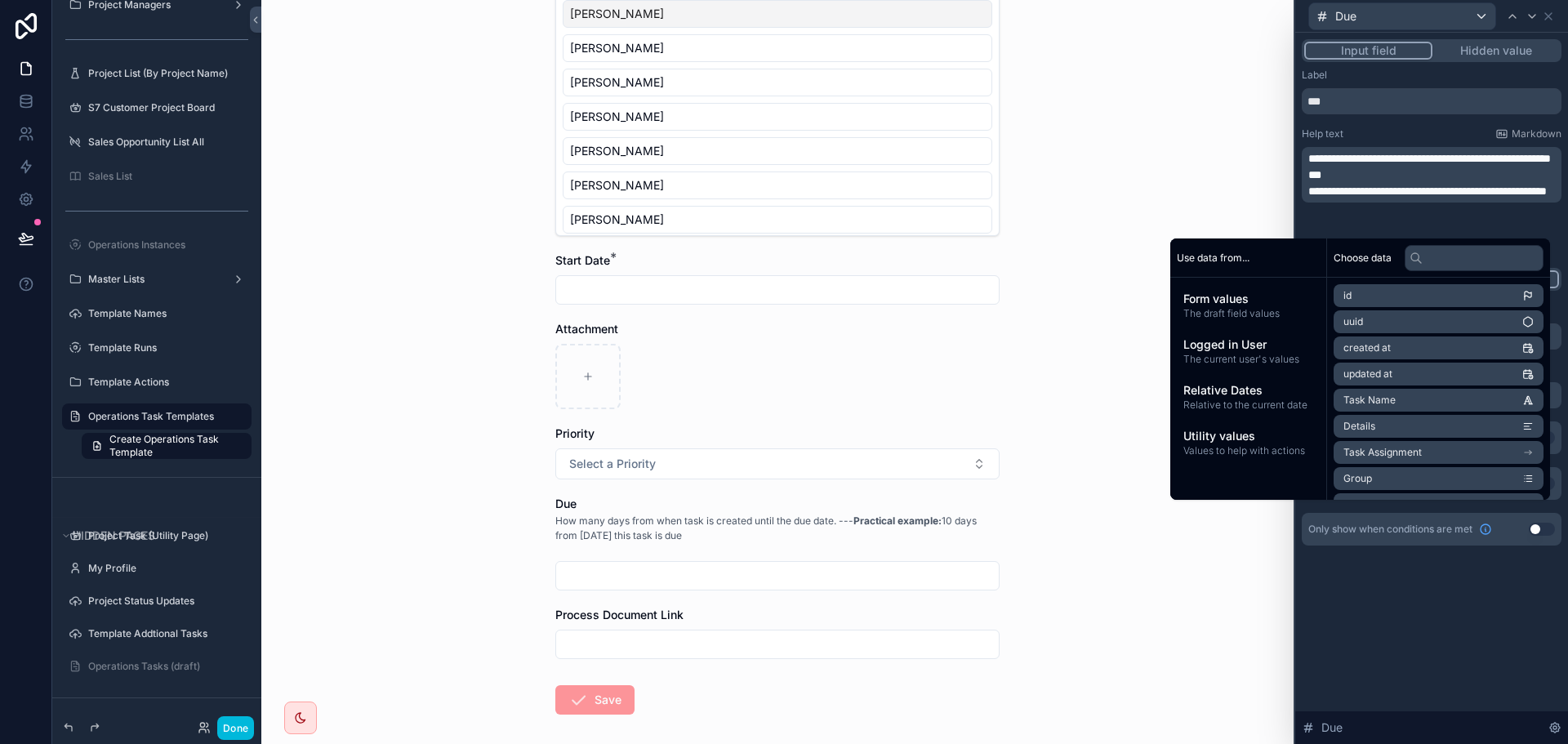
click at [1334, 183] on p "***" at bounding box center [1433, 175] width 250 height 17
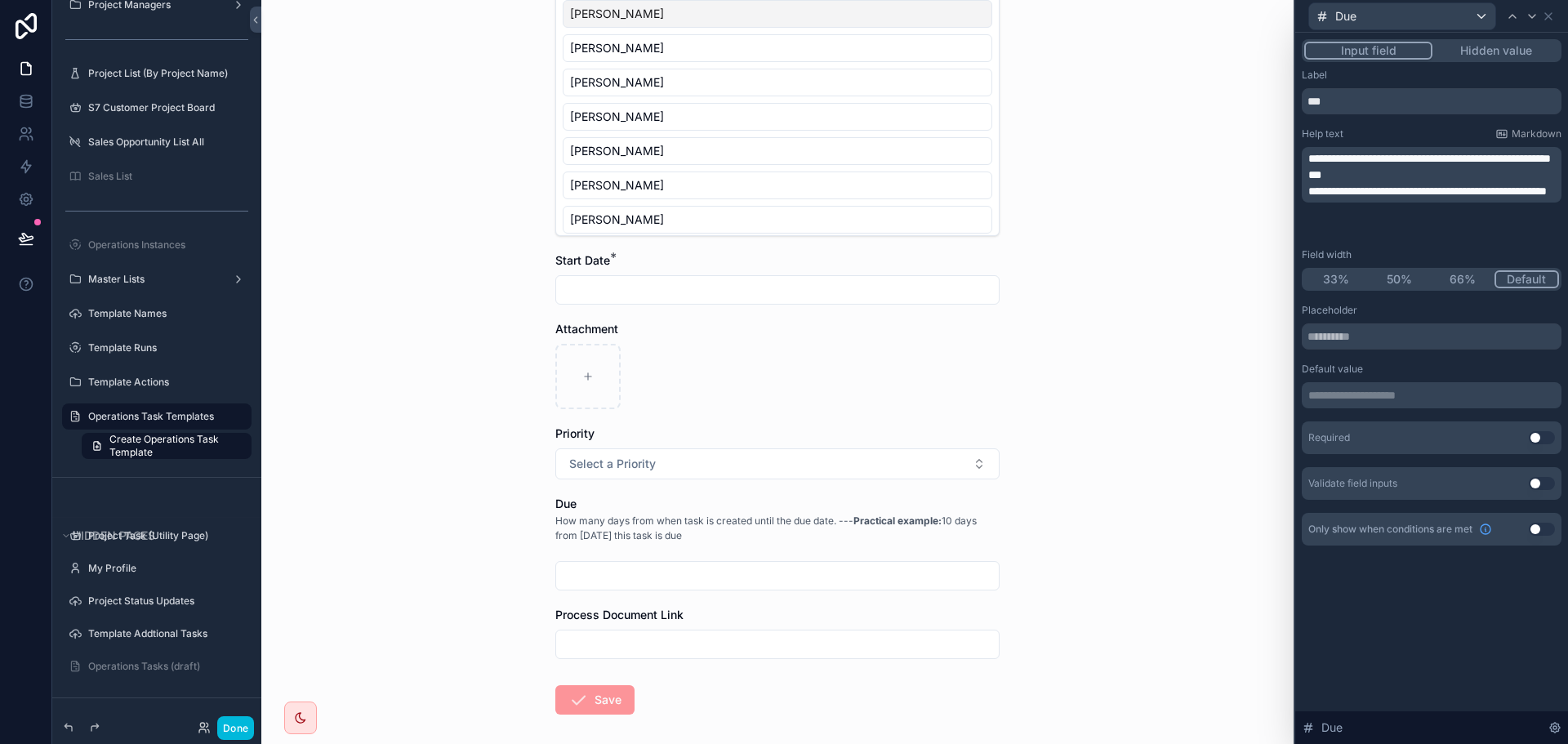
click at [1334, 183] on p "***" at bounding box center [1433, 175] width 250 height 17
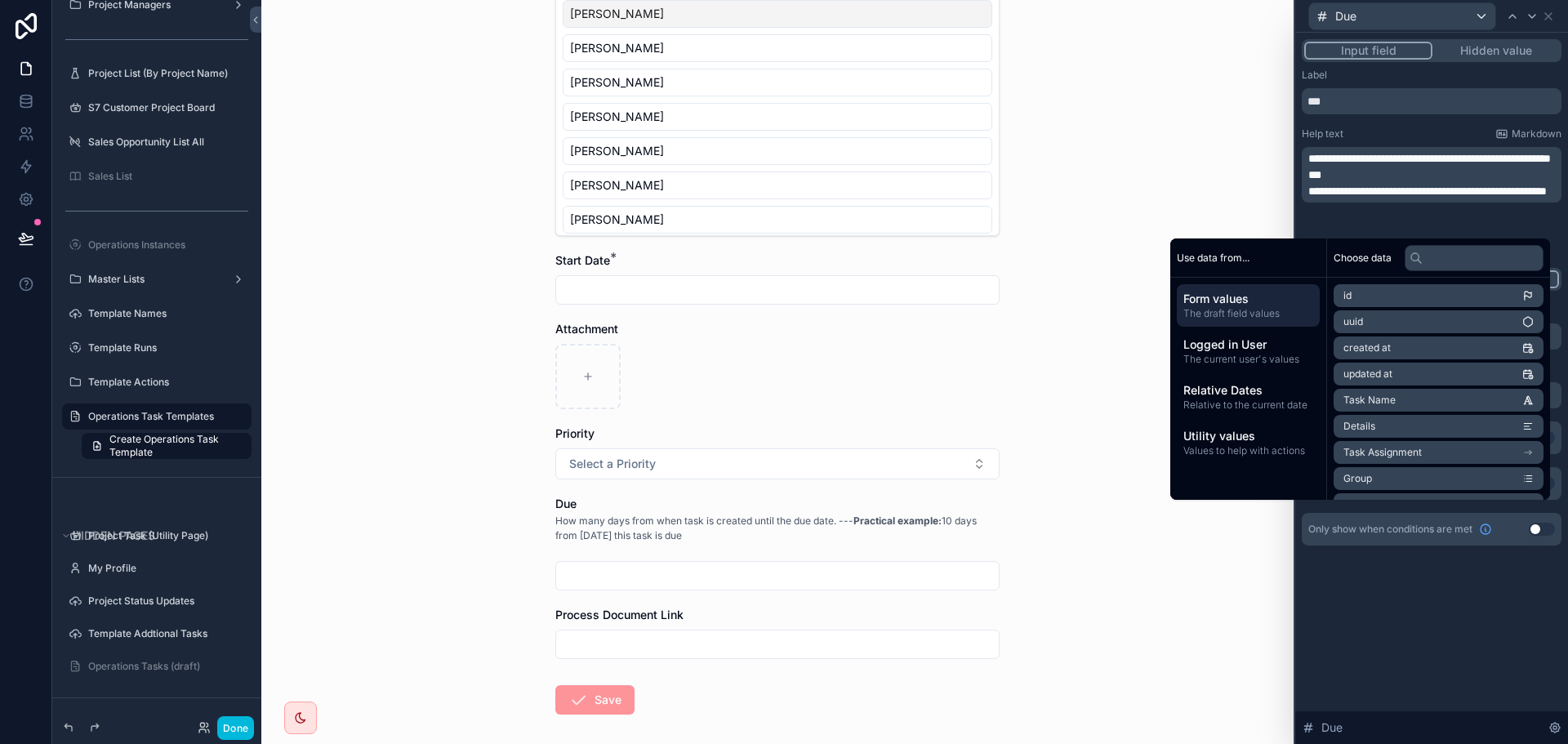
click at [1334, 183] on p "***" at bounding box center [1433, 175] width 250 height 17
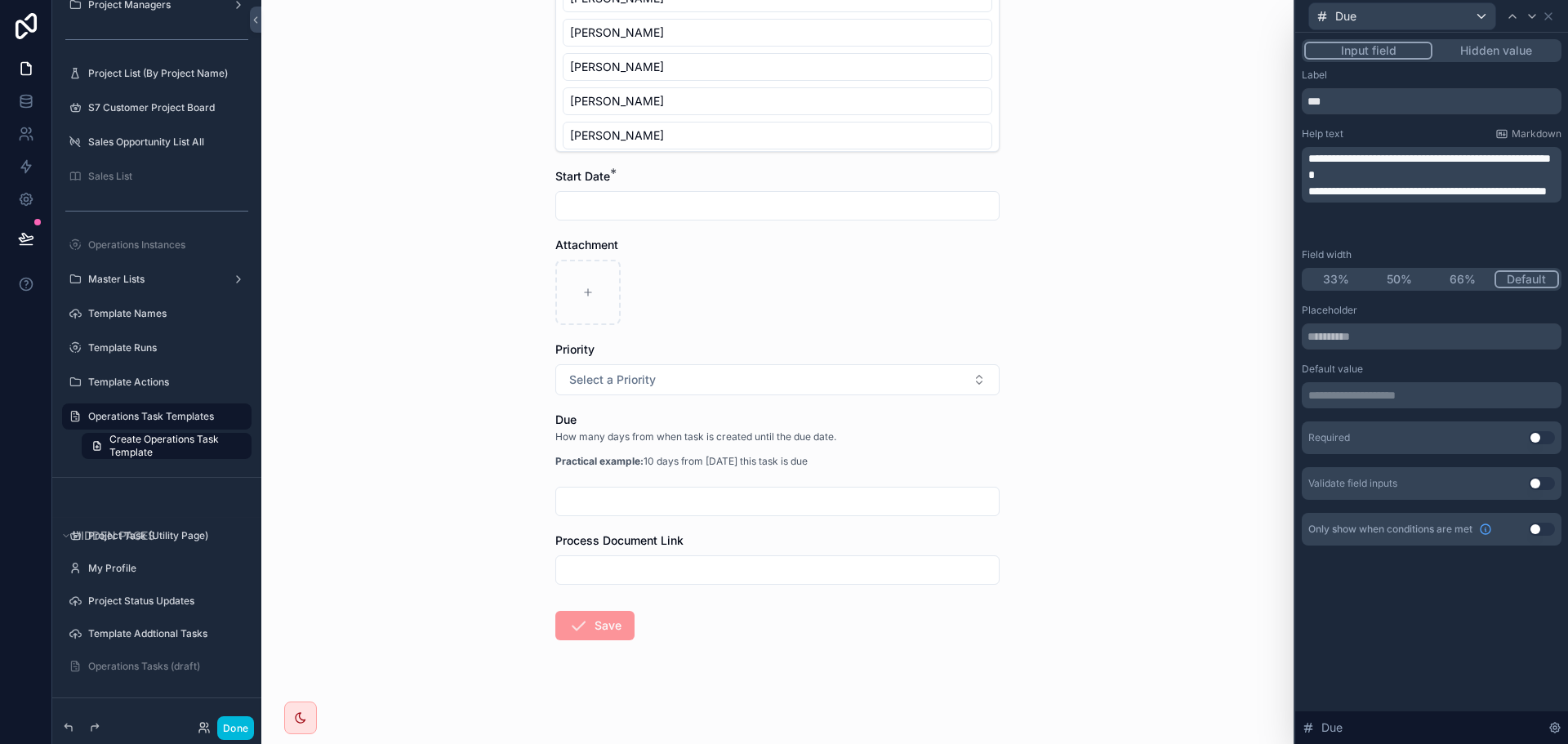
scroll to position [554, 0]
click at [756, 377] on button "Select a Priority" at bounding box center [778, 379] width 445 height 31
click at [1116, 311] on div "Operations Task Templates Create Operations Task Template Create Operations Tas…" at bounding box center [777, 372] width 1033 height 744
click at [1537, 479] on button "Use setting" at bounding box center [1542, 483] width 26 height 13
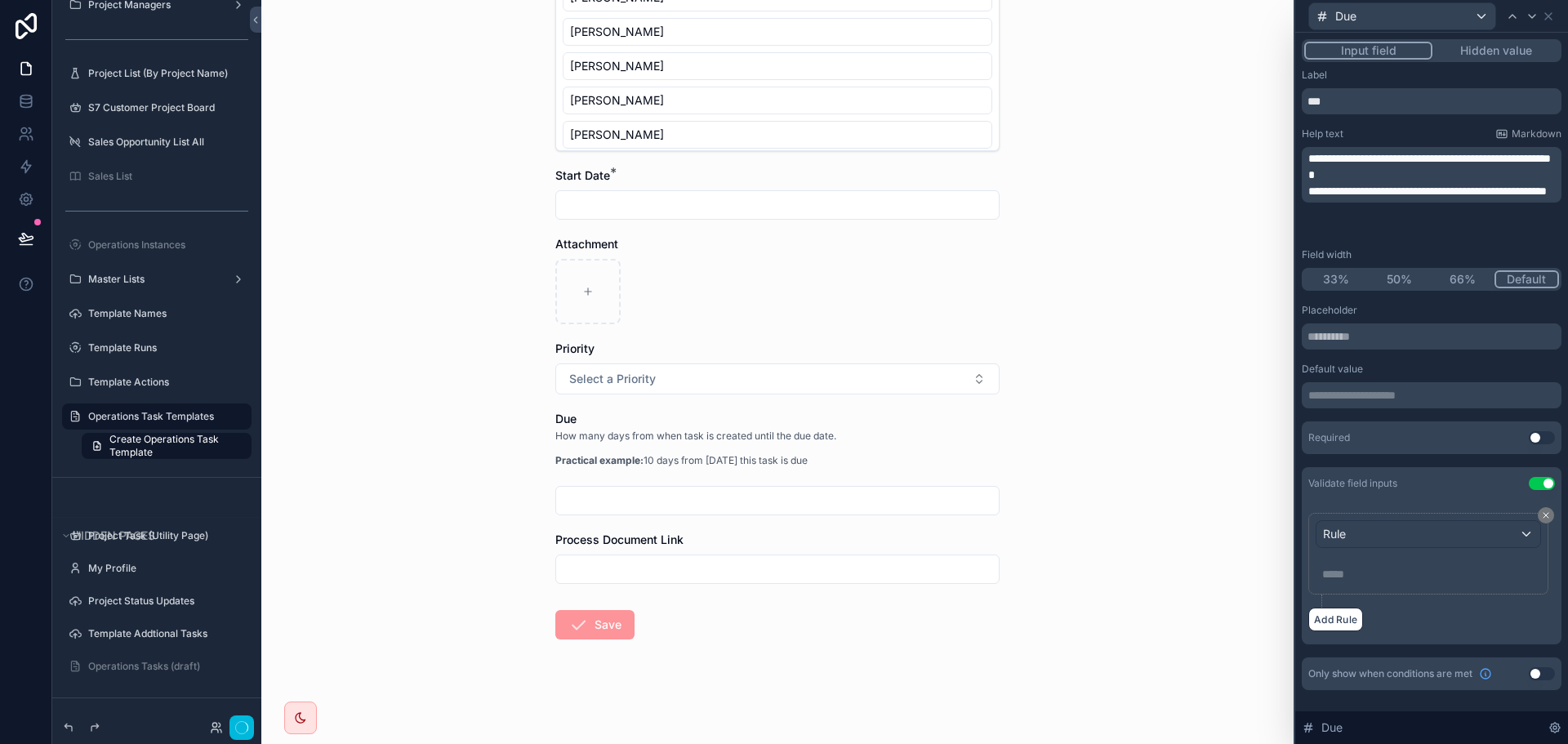
scroll to position [469, 0]
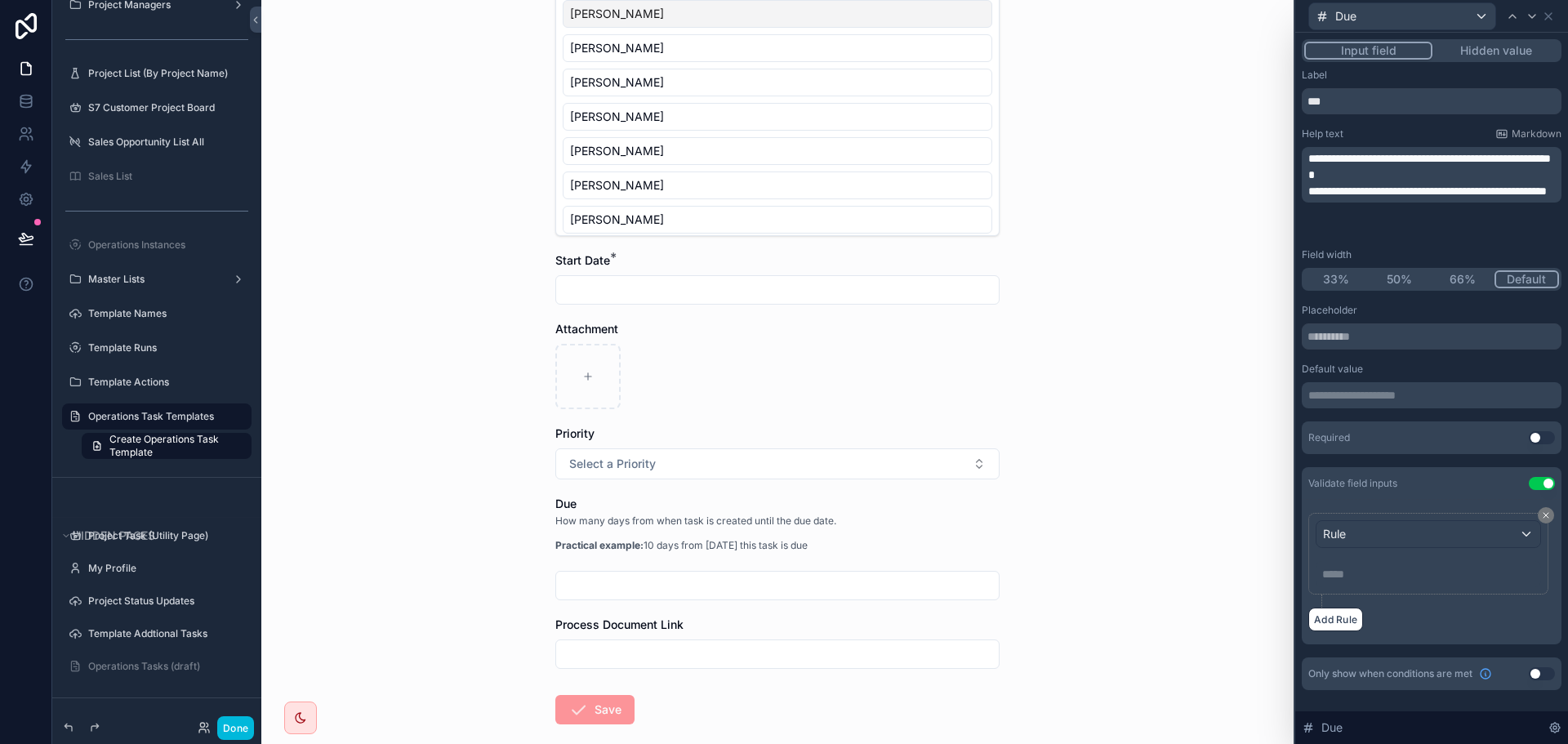
click at [1367, 575] on p "***** ﻿" at bounding box center [1430, 573] width 216 height 17
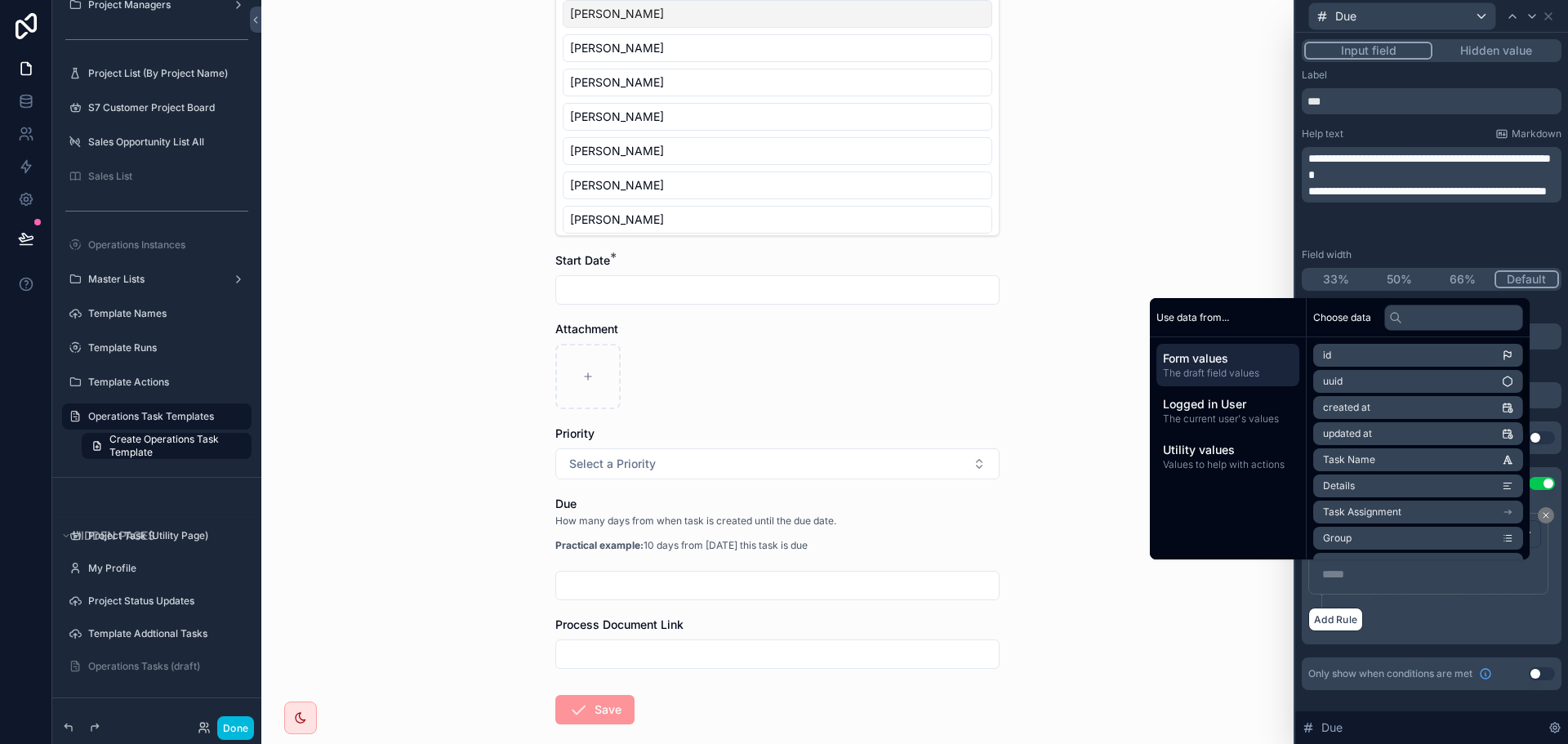
click at [1457, 592] on div "Rule ***** ﻿" at bounding box center [1429, 554] width 240 height 82
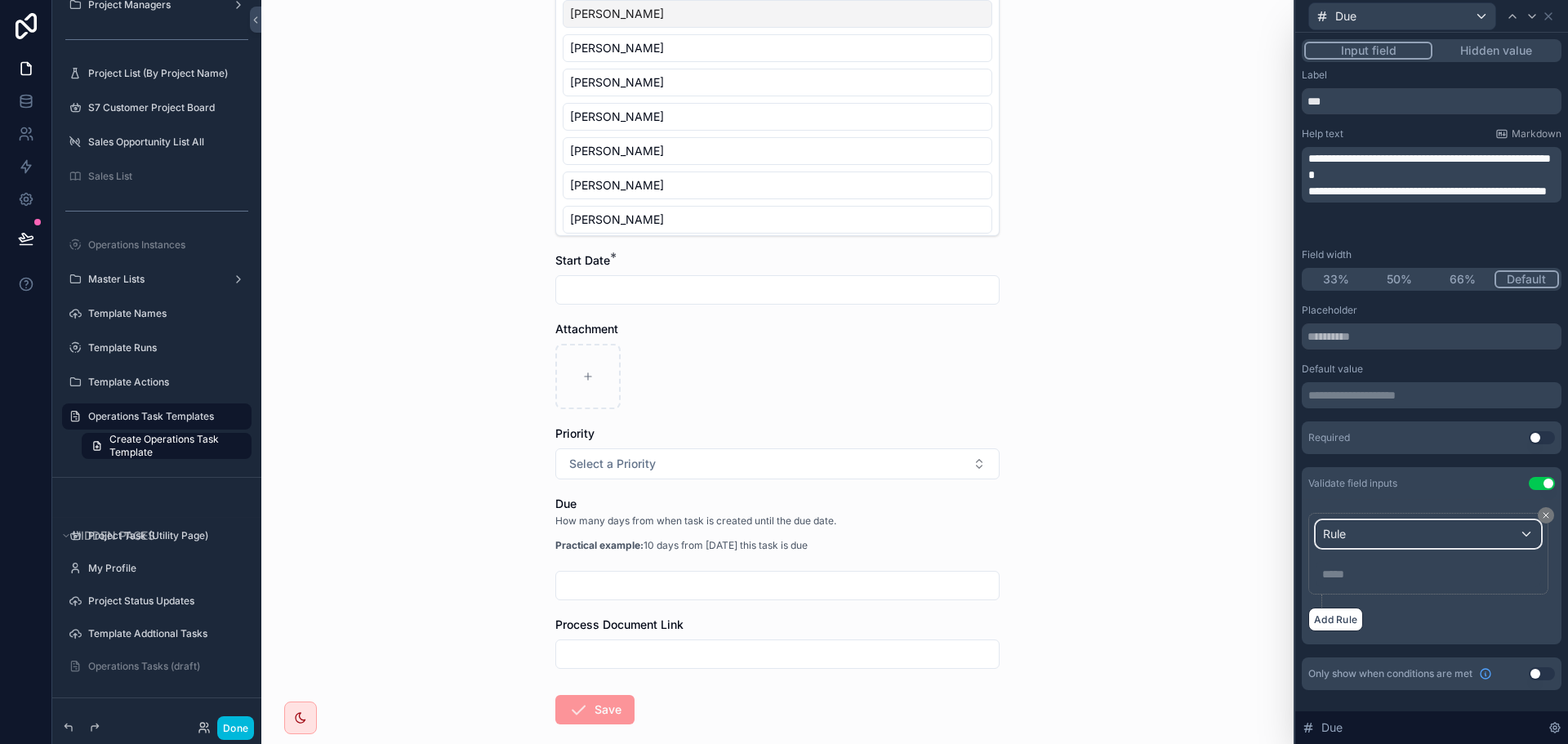
click at [1473, 529] on div "Rule" at bounding box center [1428, 533] width 223 height 26
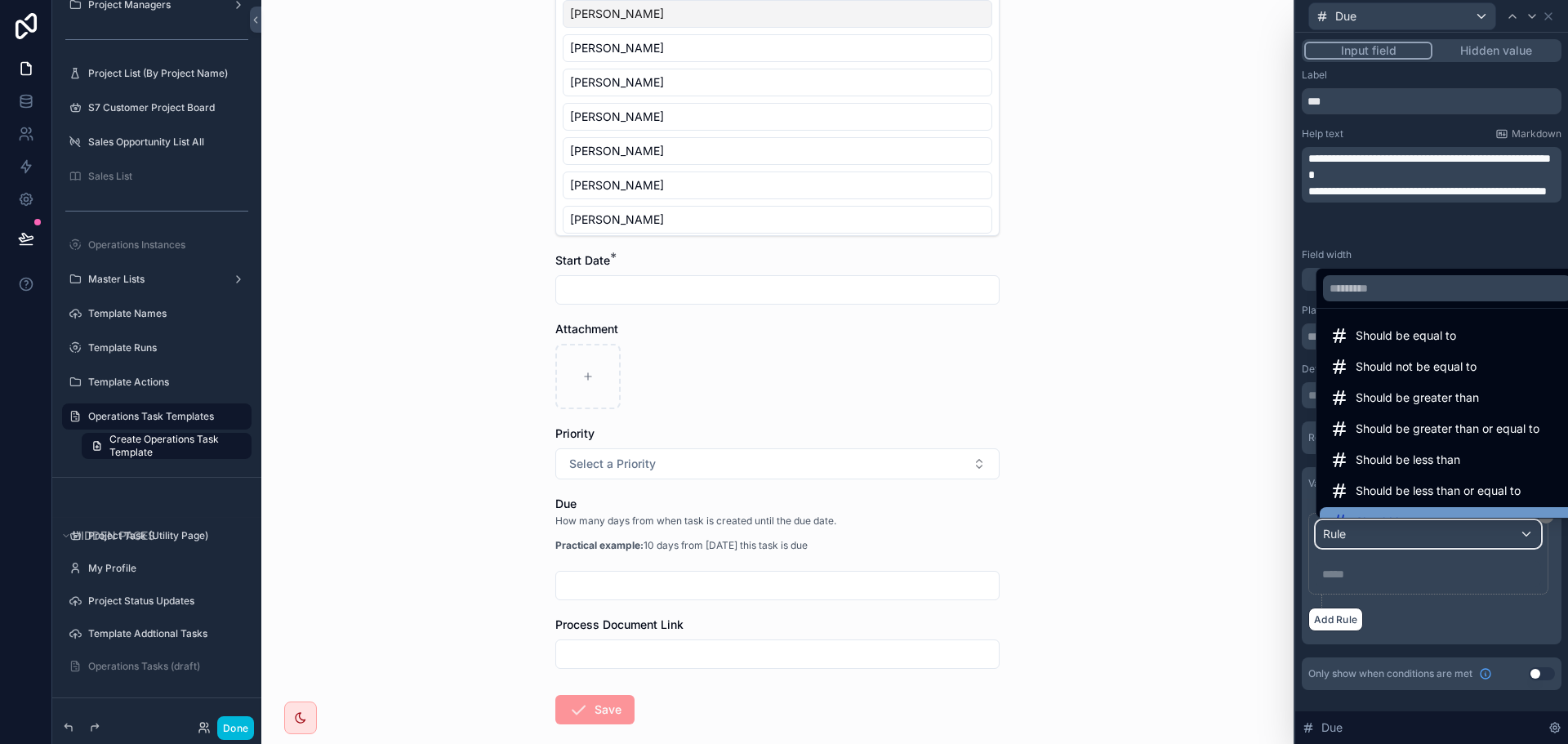
scroll to position [0, 0]
click at [1440, 589] on div at bounding box center [1431, 372] width 273 height 744
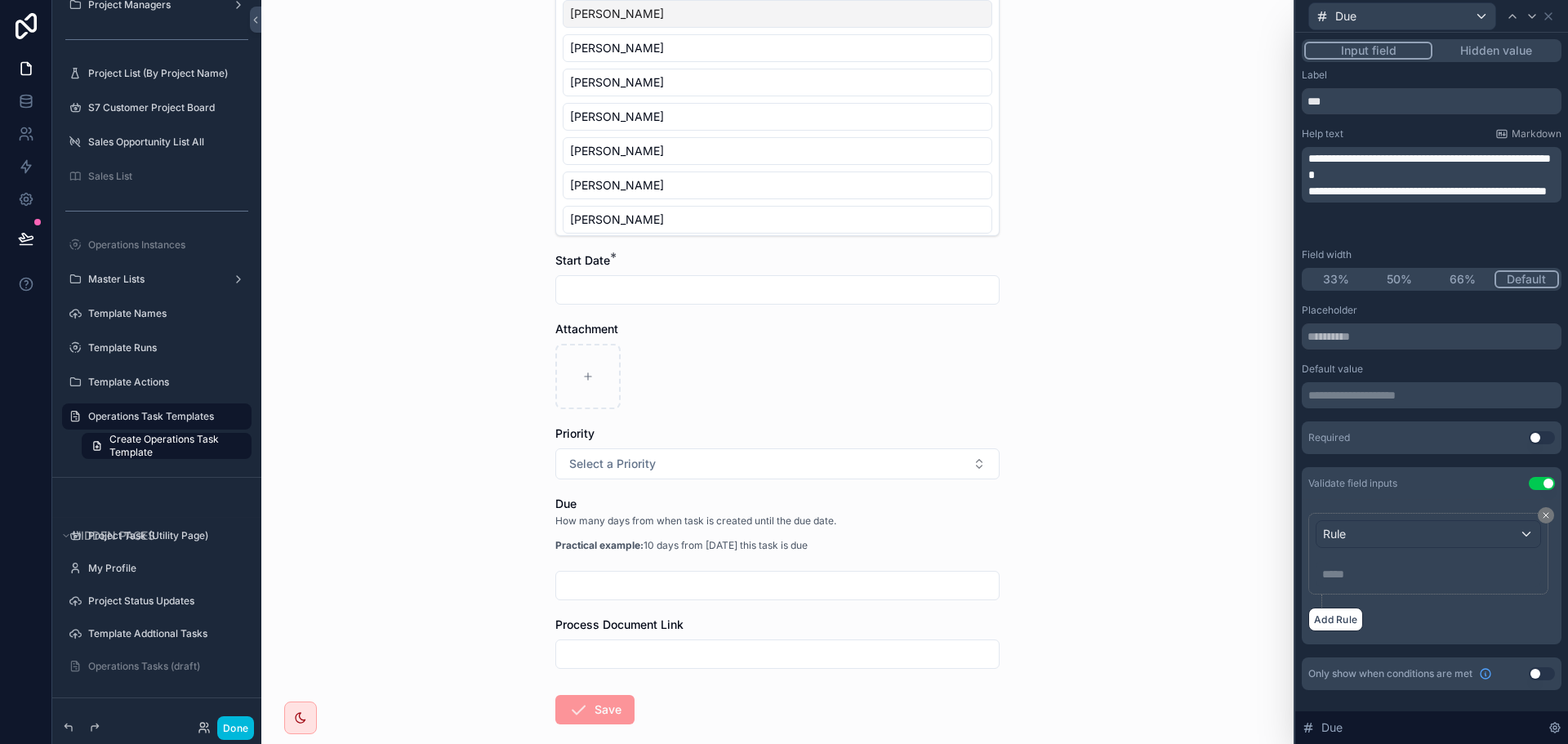
click at [1545, 492] on div "Validate field inputs Use setting" at bounding box center [1431, 484] width 259 height 33
click at [1545, 489] on button "Use setting" at bounding box center [1542, 483] width 26 height 13
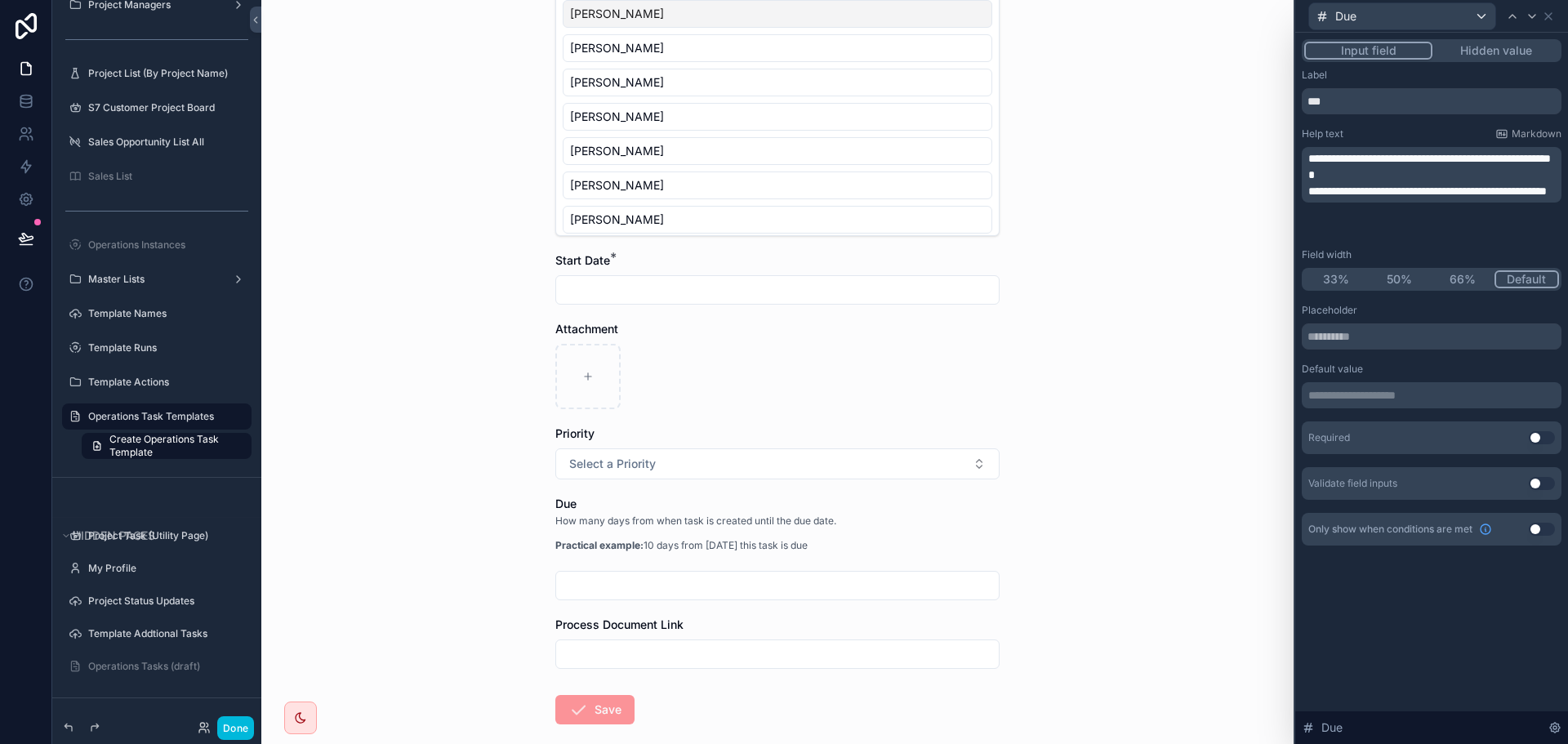
click at [1359, 395] on p "**********" at bounding box center [1433, 395] width 250 height 17
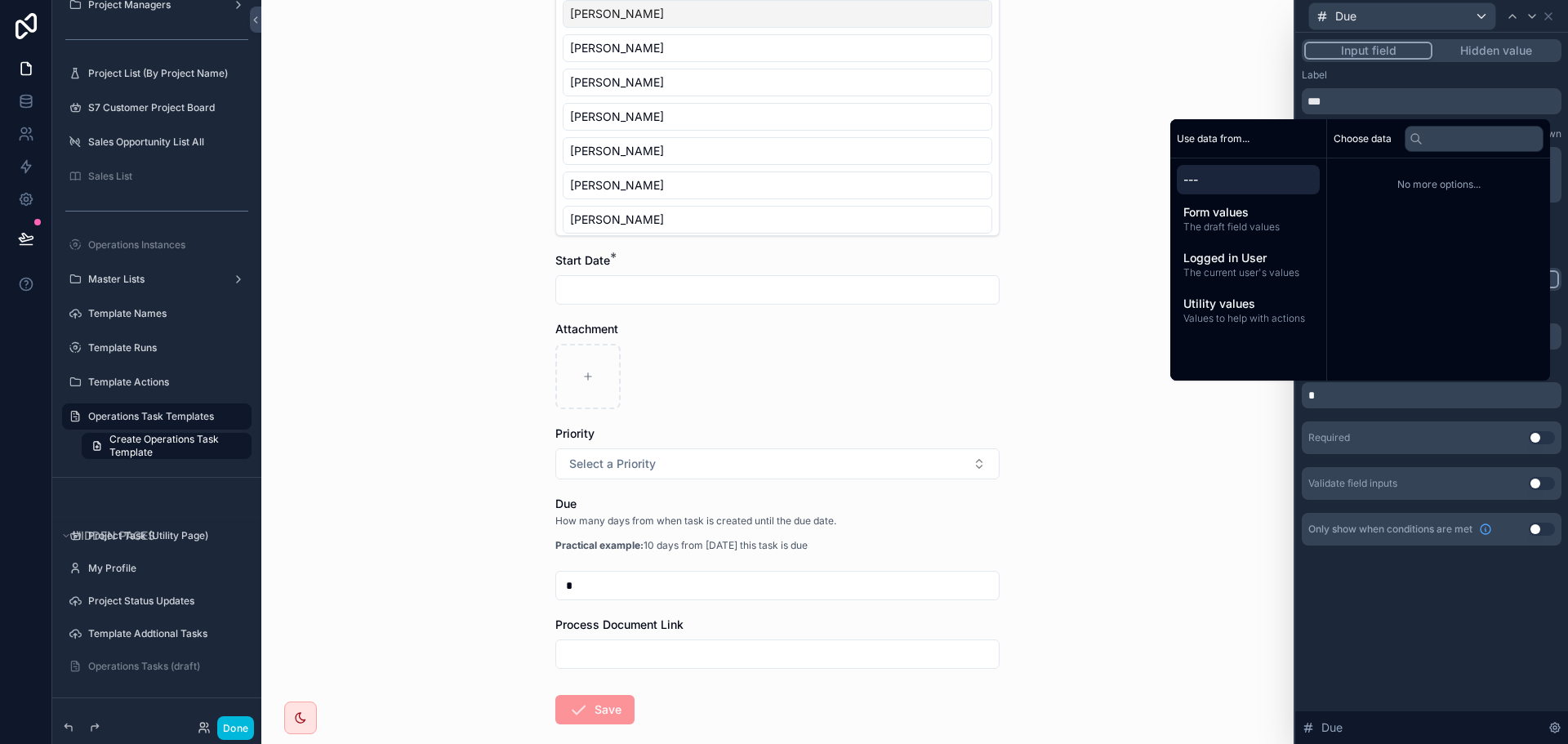
click at [1428, 621] on div "**********" at bounding box center [1431, 388] width 273 height 711
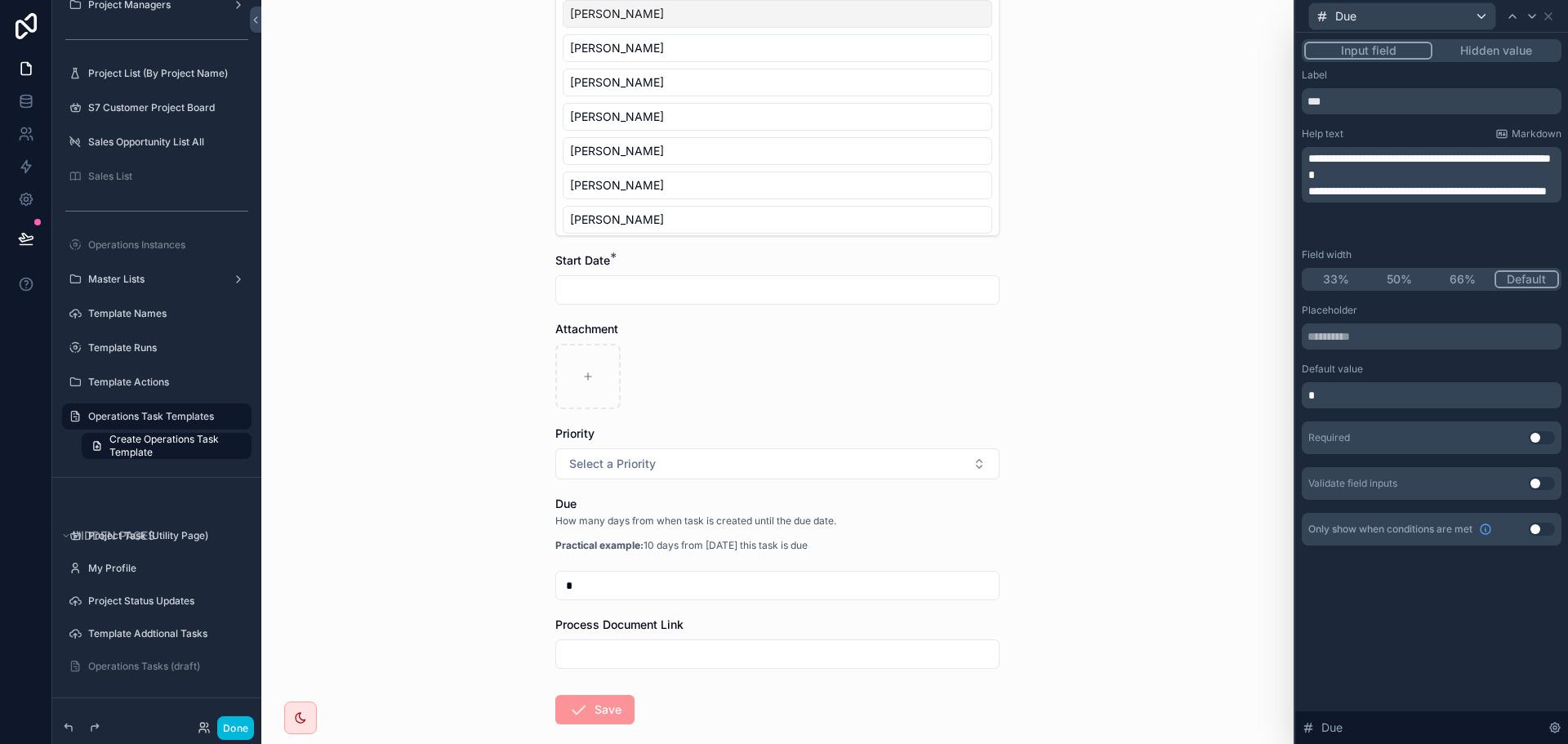
click at [1330, 278] on button "33%" at bounding box center [1336, 279] width 63 height 18
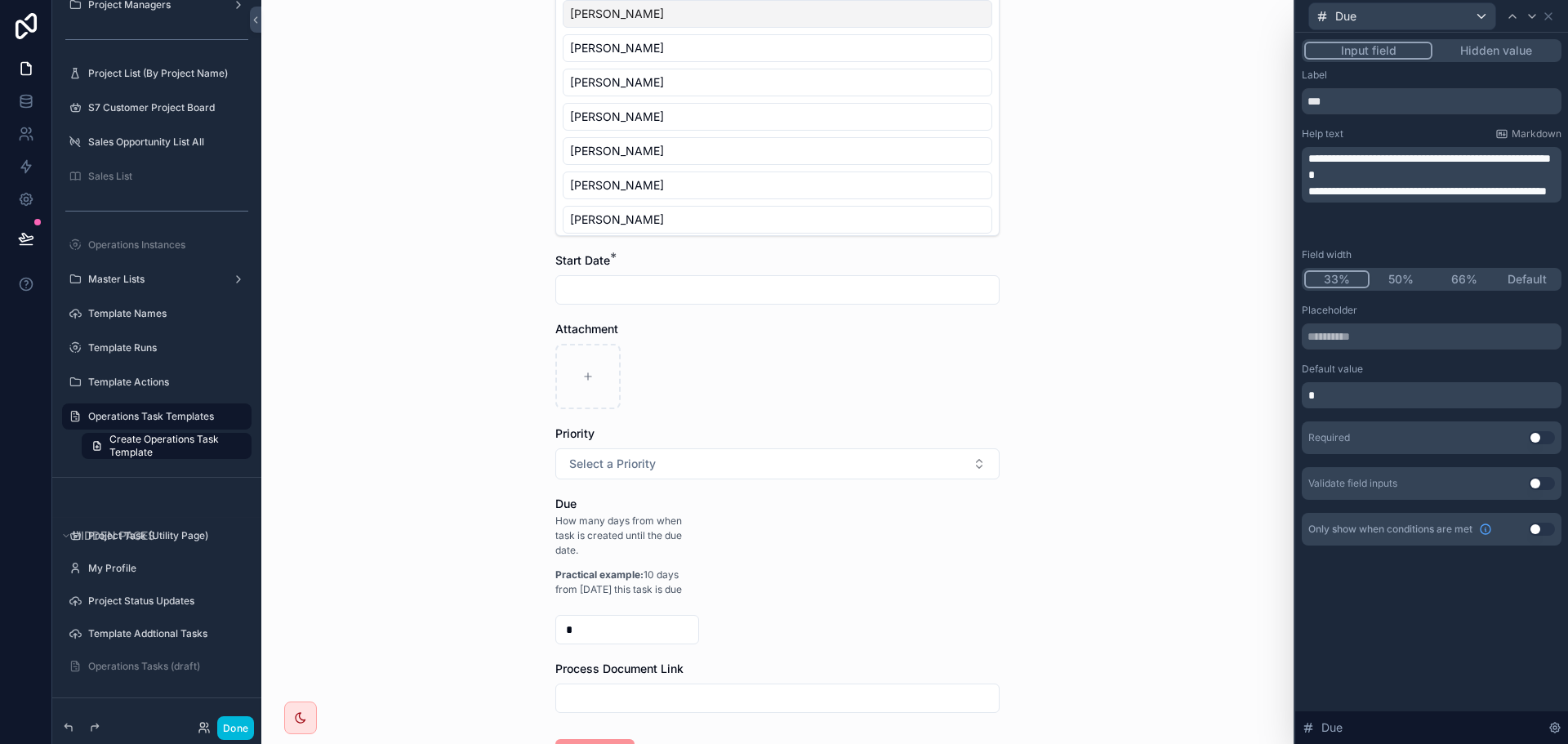
click at [1409, 277] on button "50%" at bounding box center [1401, 279] width 63 height 18
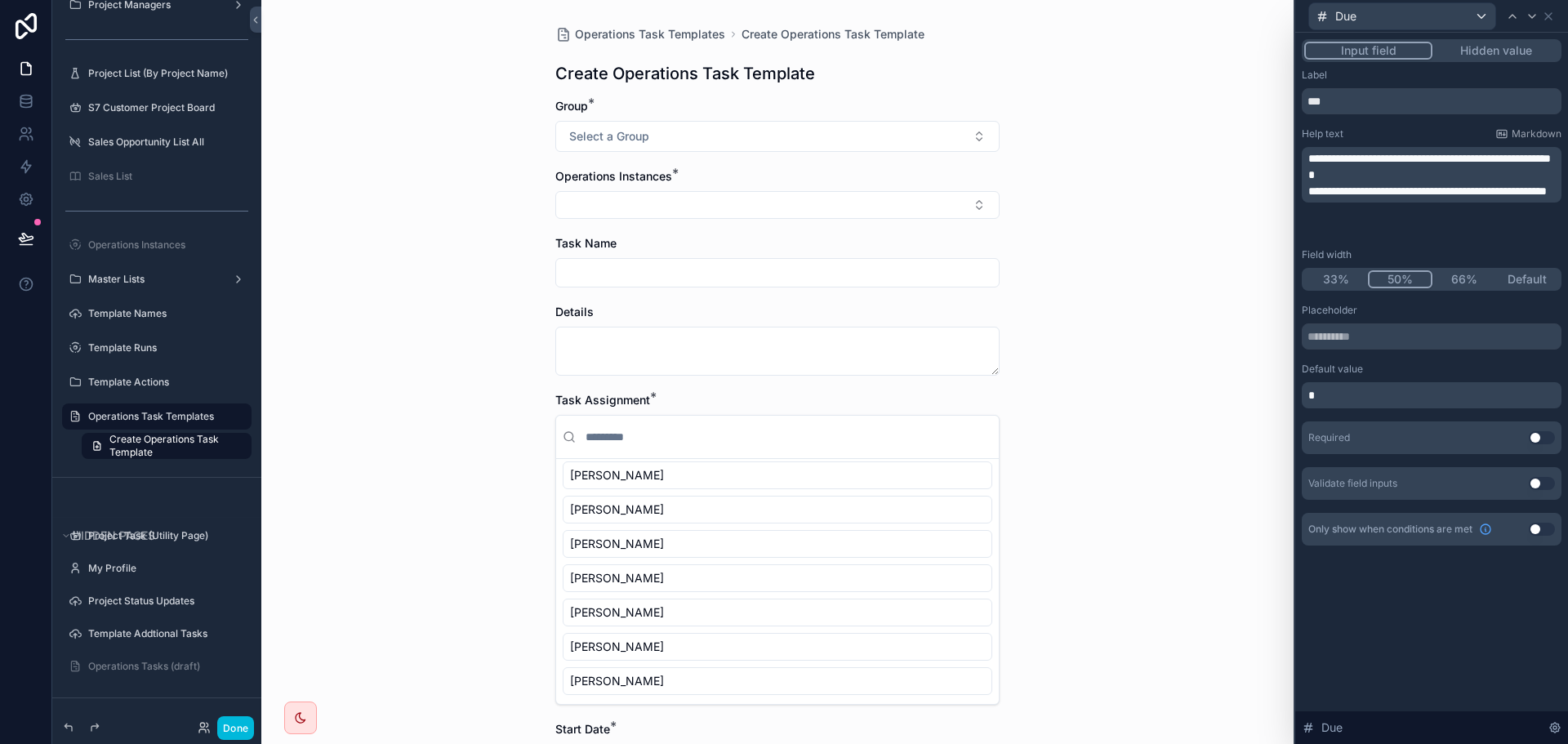
scroll to position [283, 0]
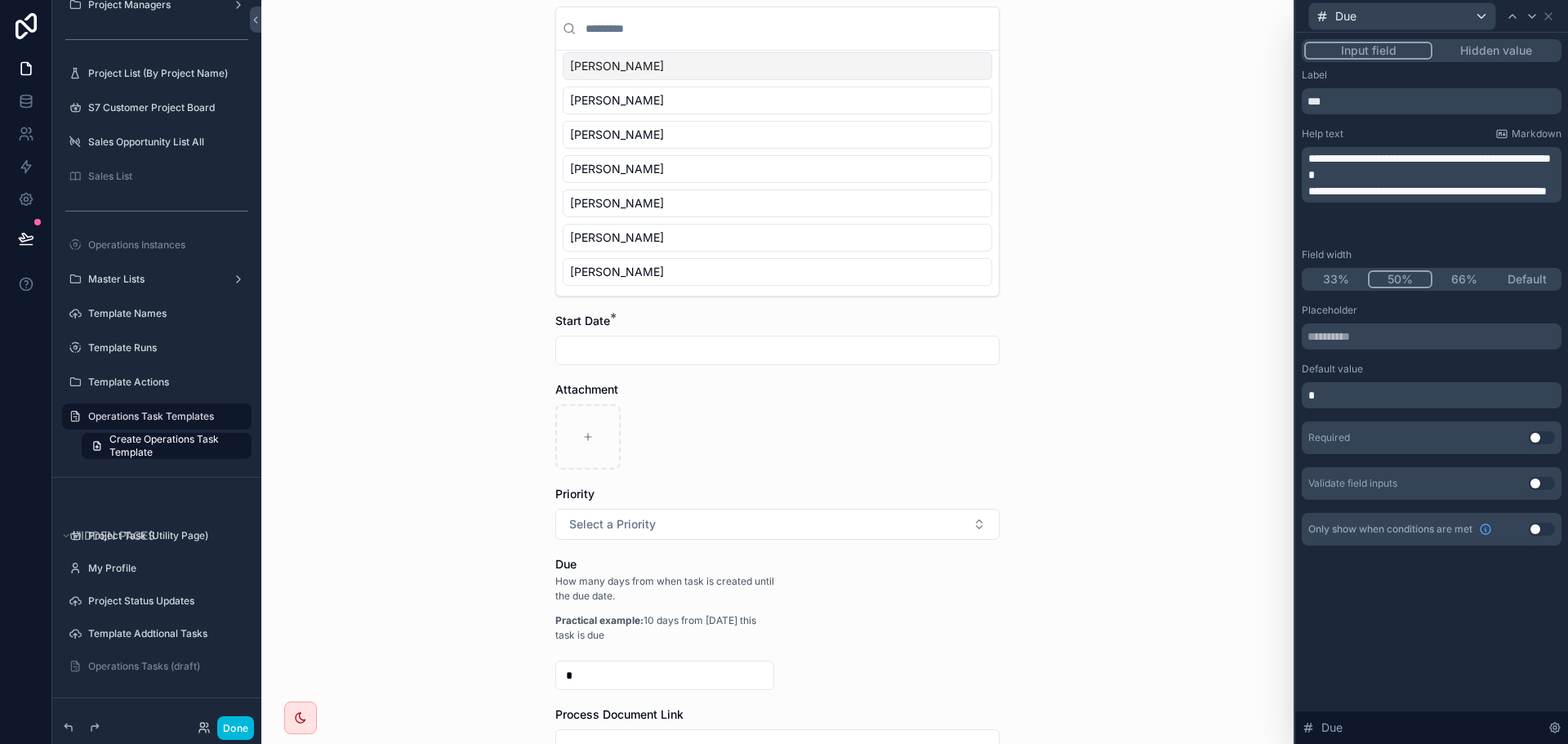
click at [1140, 489] on div "Operations Task Templates Create Operations Task Template Create Operations Tas…" at bounding box center [777, 372] width 1033 height 744
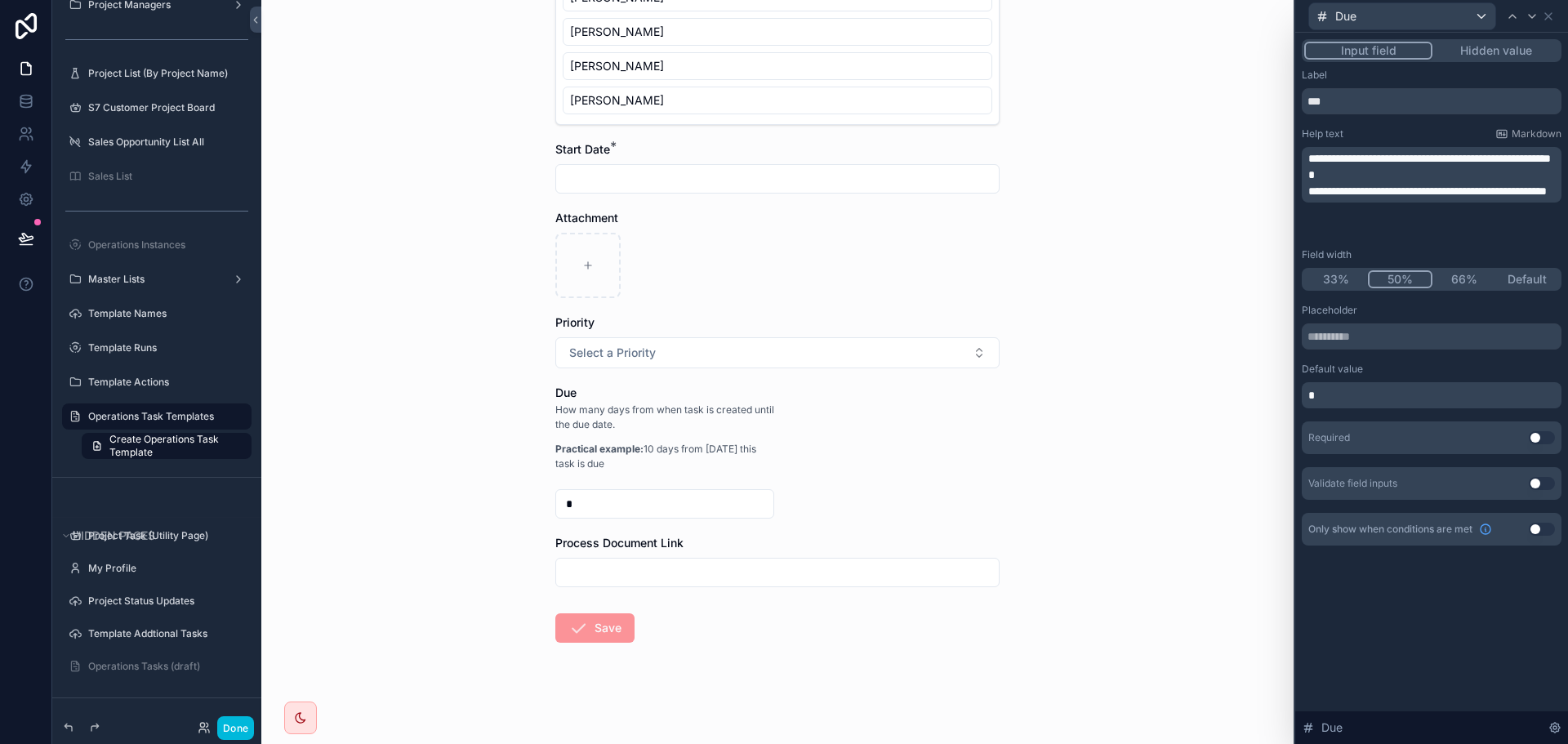
scroll to position [583, 0]
click at [687, 571] on input "scrollable content" at bounding box center [777, 568] width 443 height 22
click at [1463, 18] on div "Due" at bounding box center [1402, 16] width 186 height 26
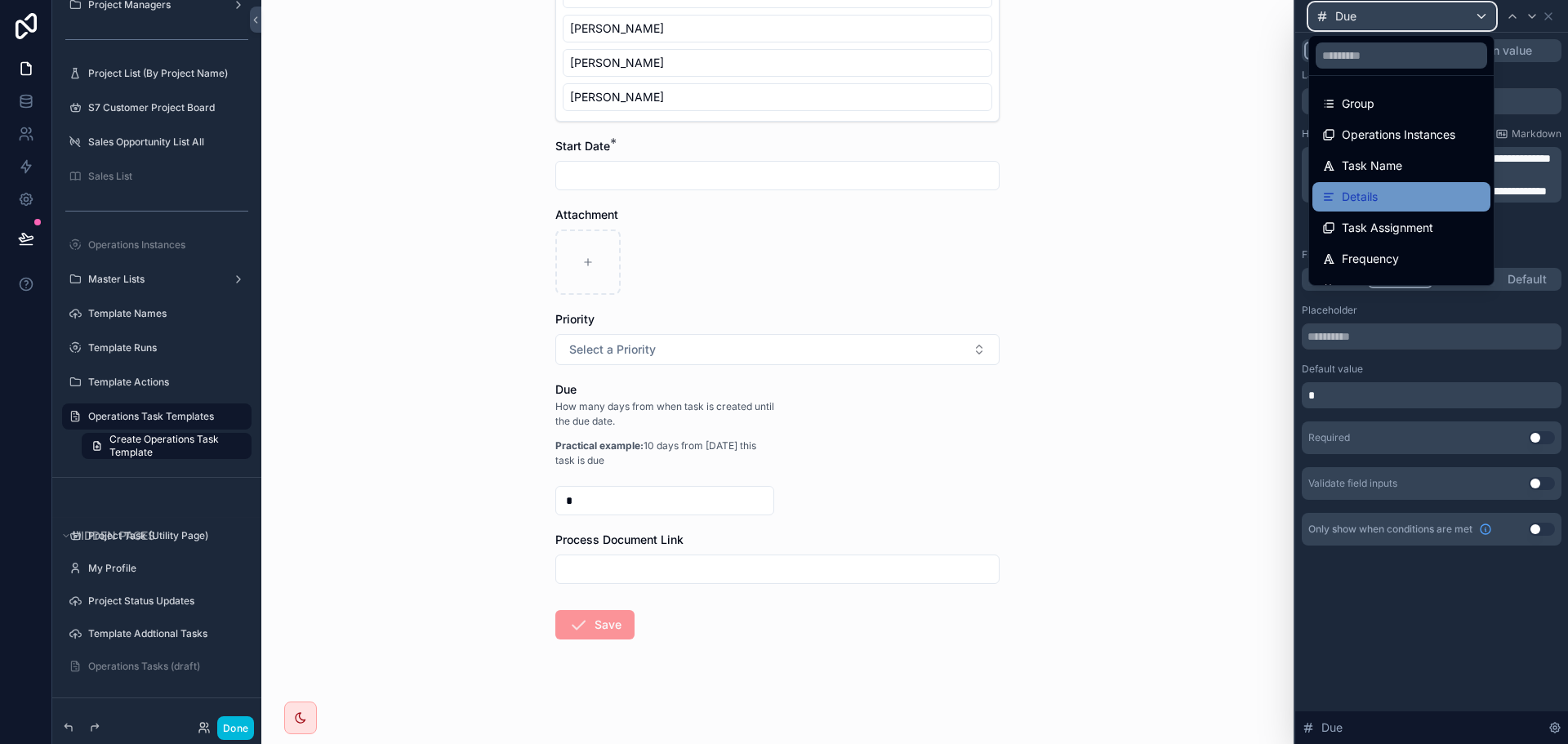
scroll to position [240, 0]
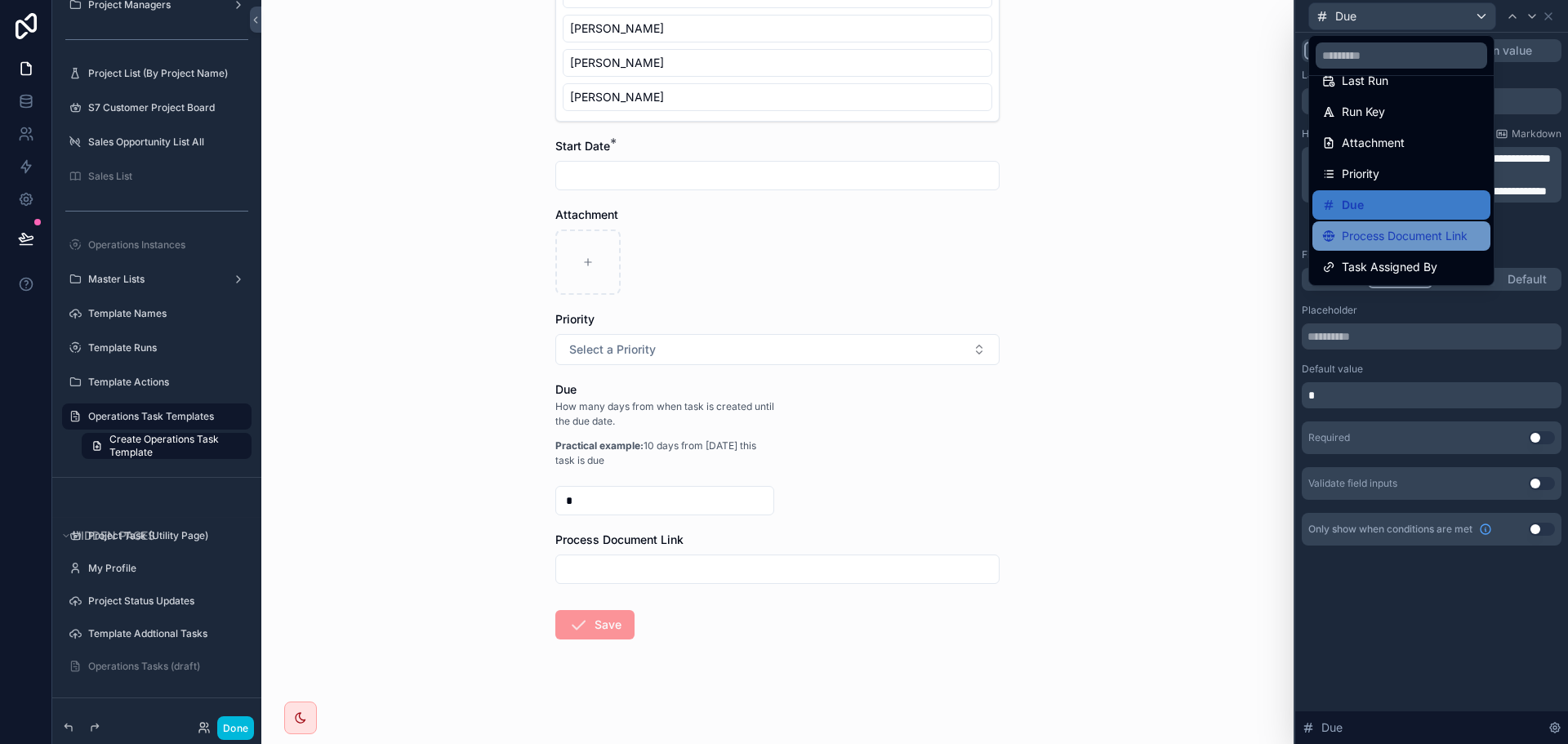
click at [1417, 237] on span "Process Document Link" at bounding box center [1404, 236] width 126 height 20
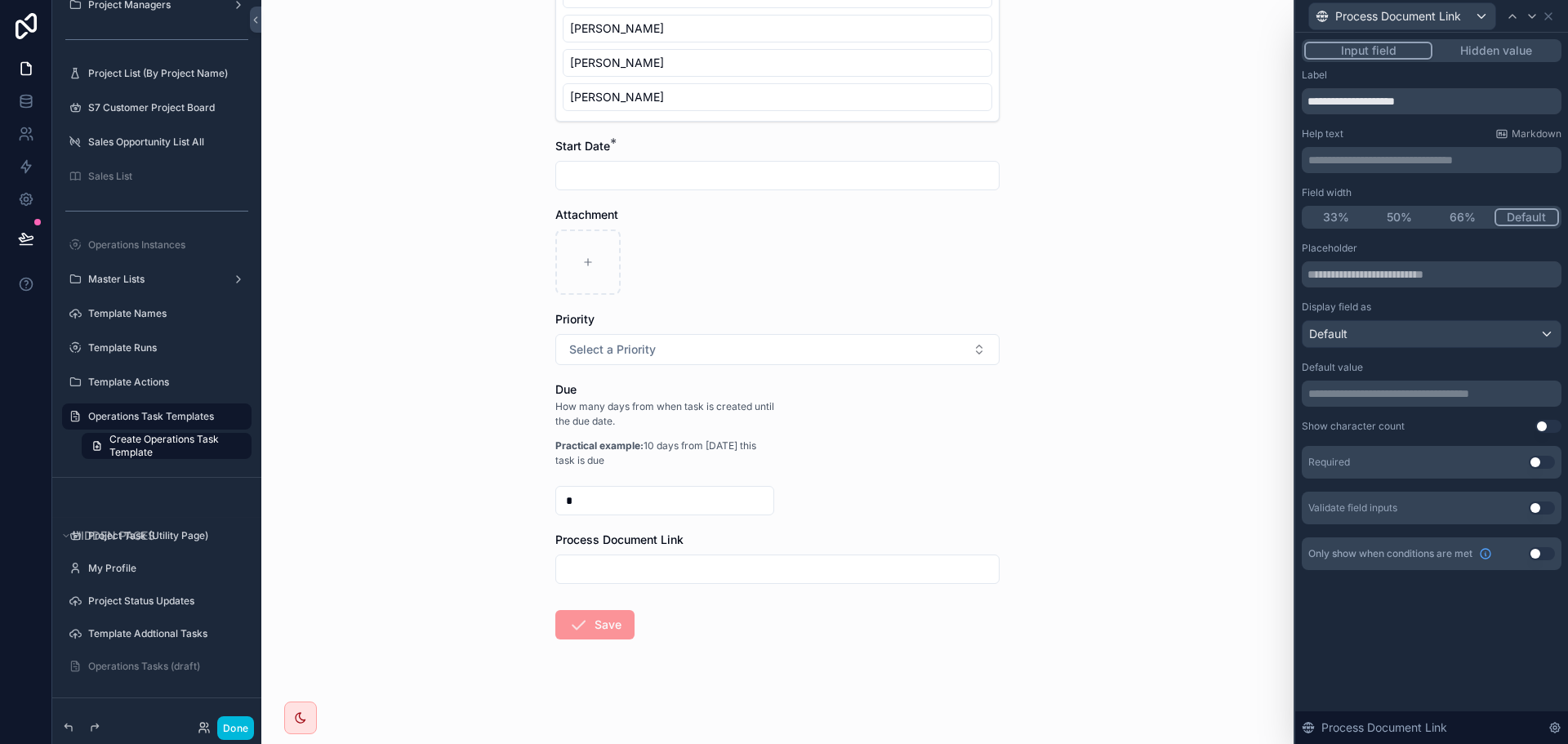
click at [1359, 162] on p "**********" at bounding box center [1433, 160] width 250 height 17
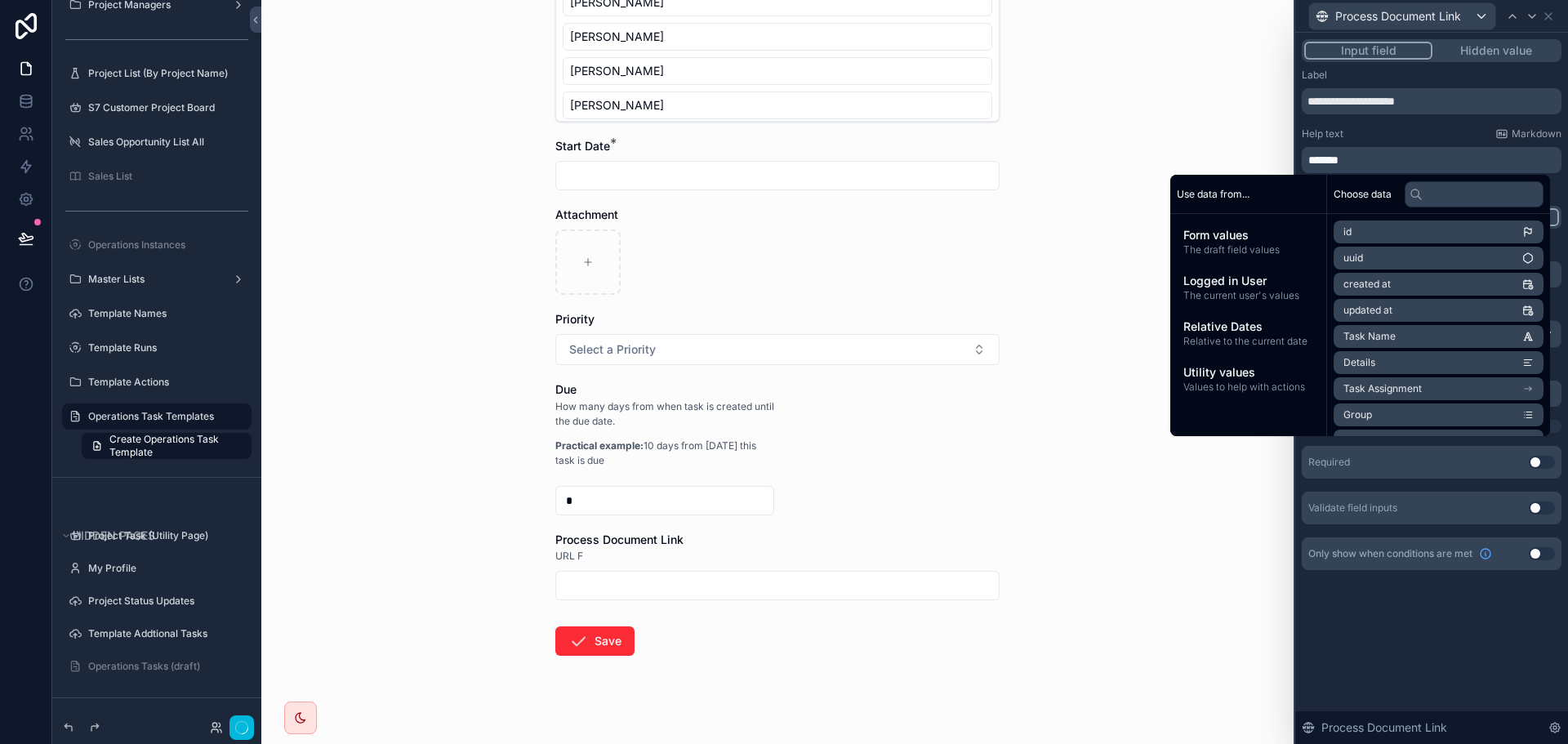
scroll to position [469, 0]
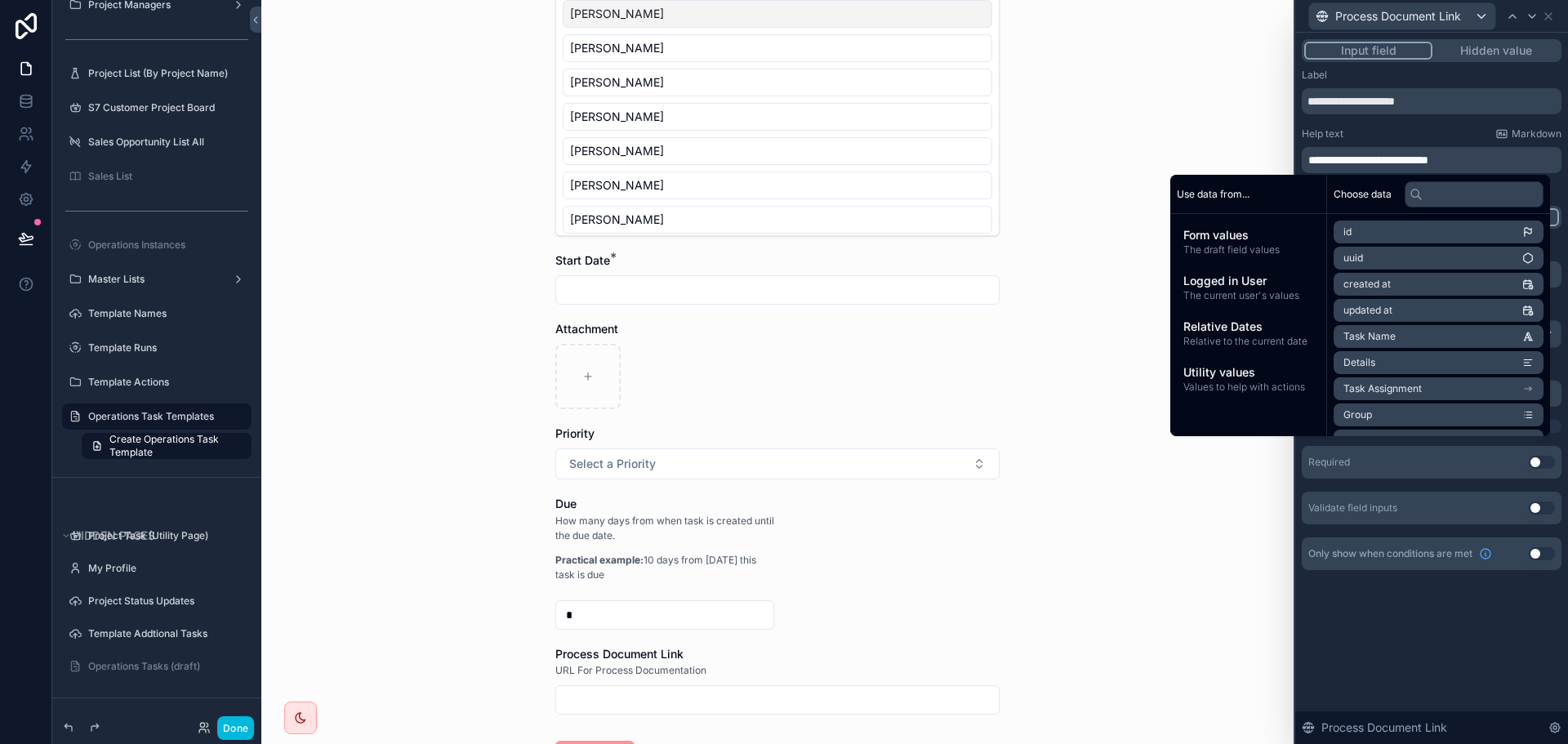
click at [1171, 548] on div "Operations Task Templates Create Operations Task Template Create Operations Tas…" at bounding box center [777, 372] width 1033 height 744
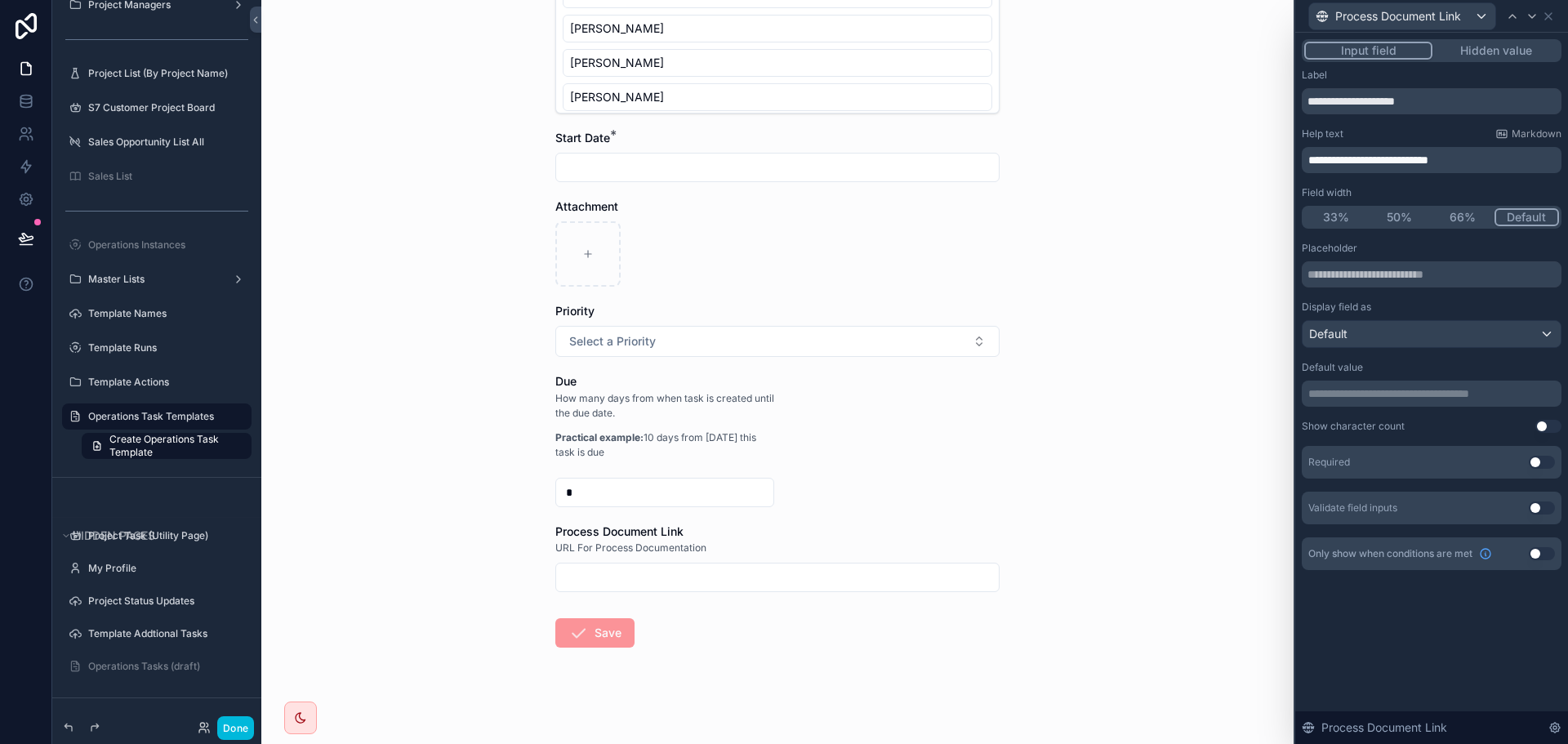
scroll to position [600, 0]
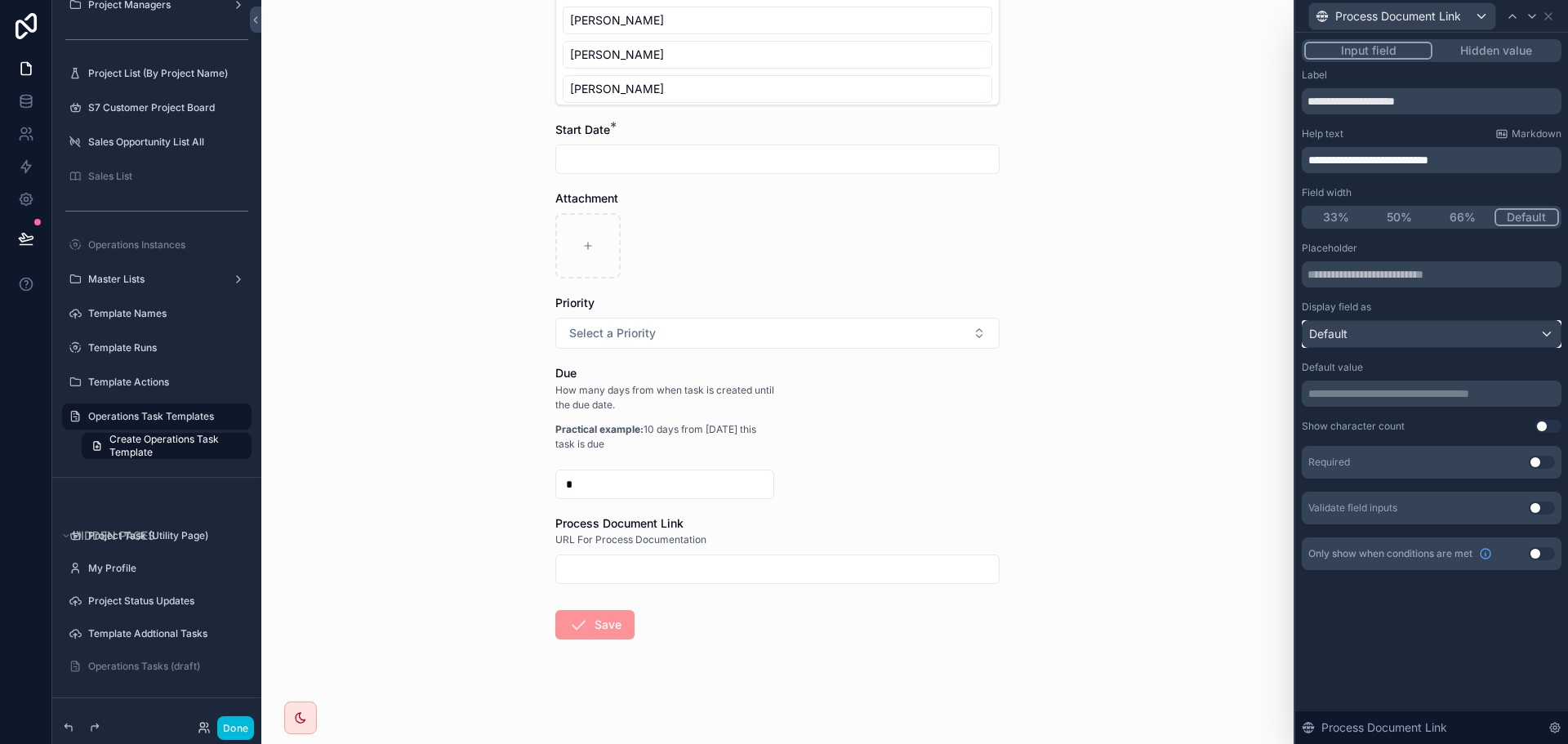
click at [1414, 335] on div "Default" at bounding box center [1431, 333] width 258 height 26
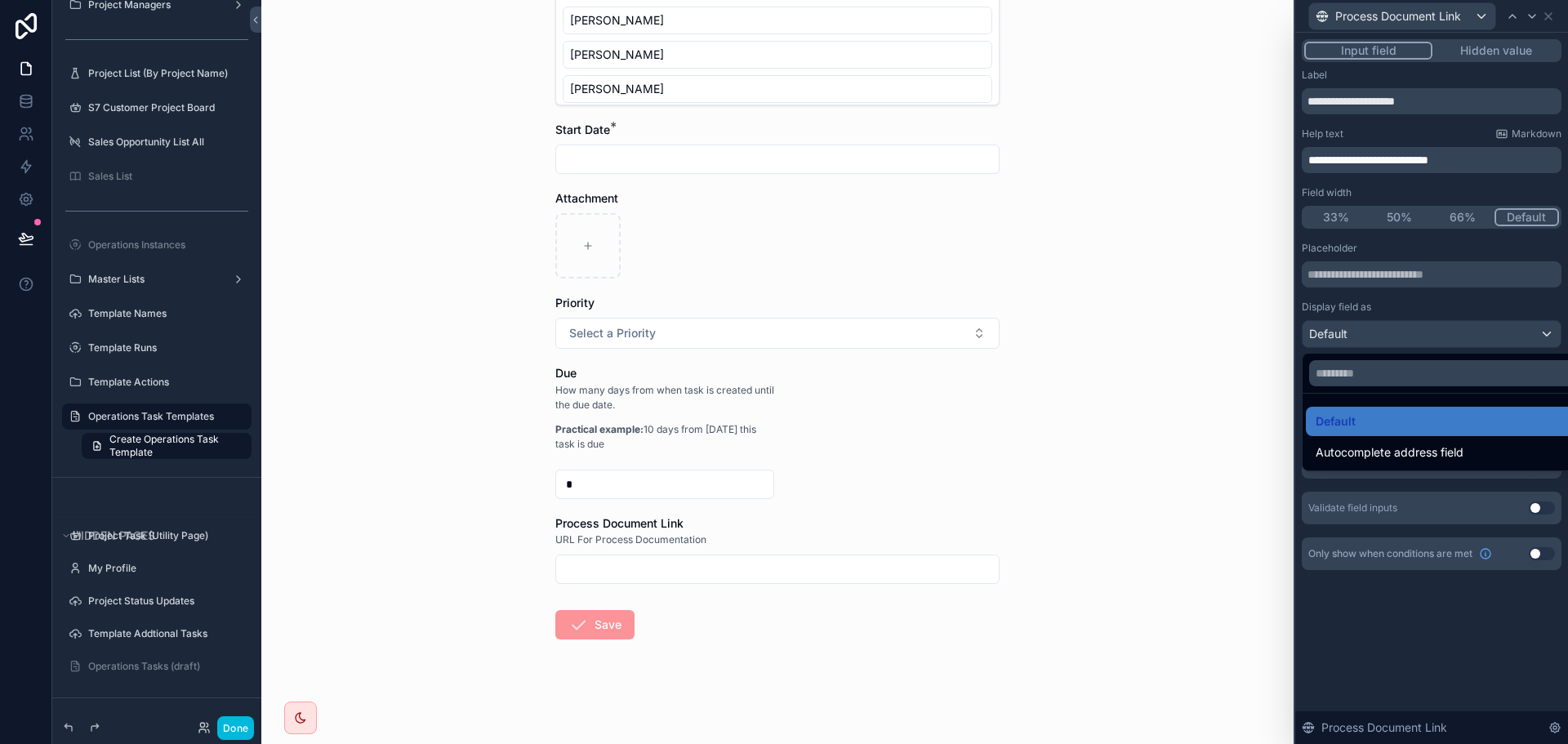
click at [1414, 335] on div at bounding box center [1431, 372] width 273 height 744
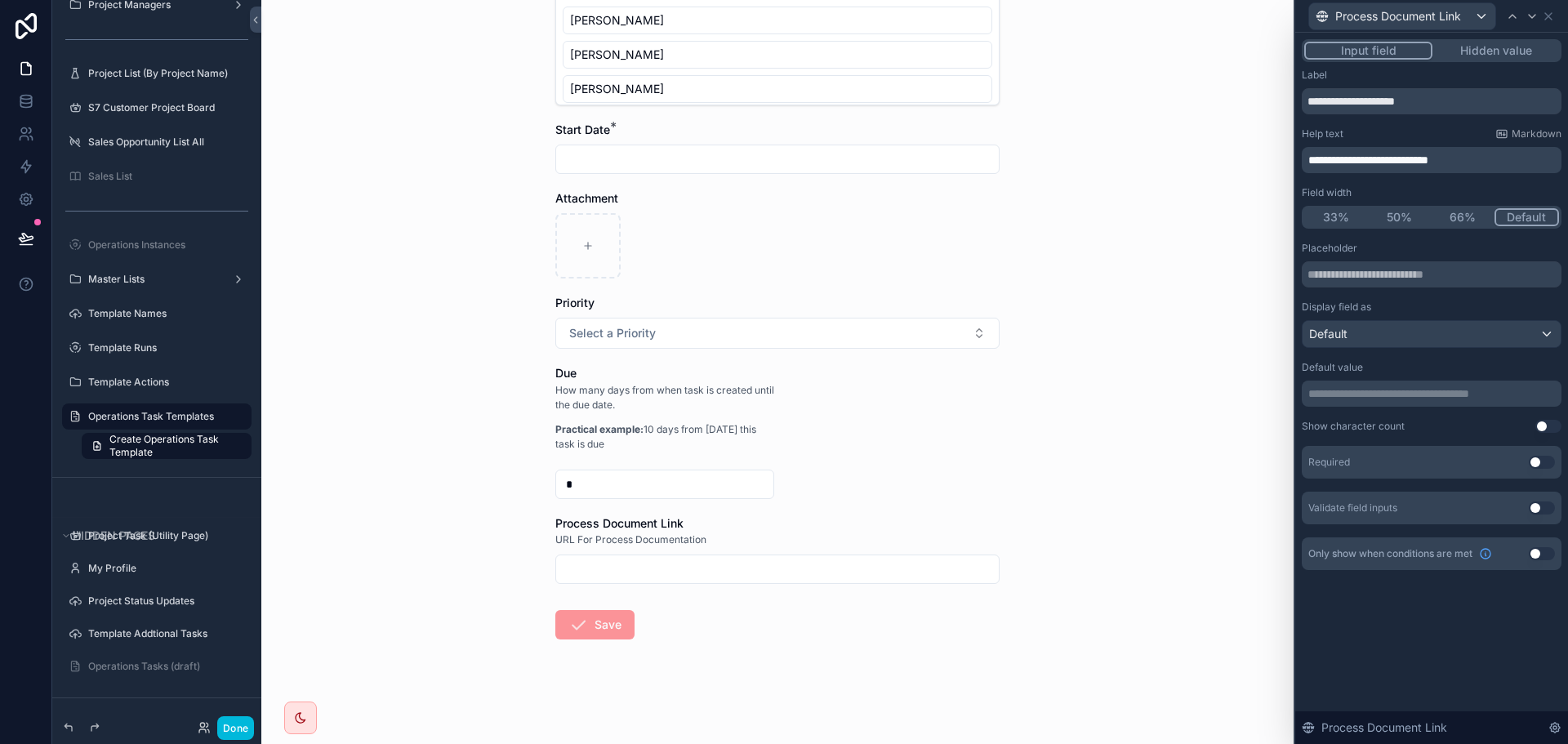
click at [1391, 214] on button "50%" at bounding box center [1399, 217] width 63 height 18
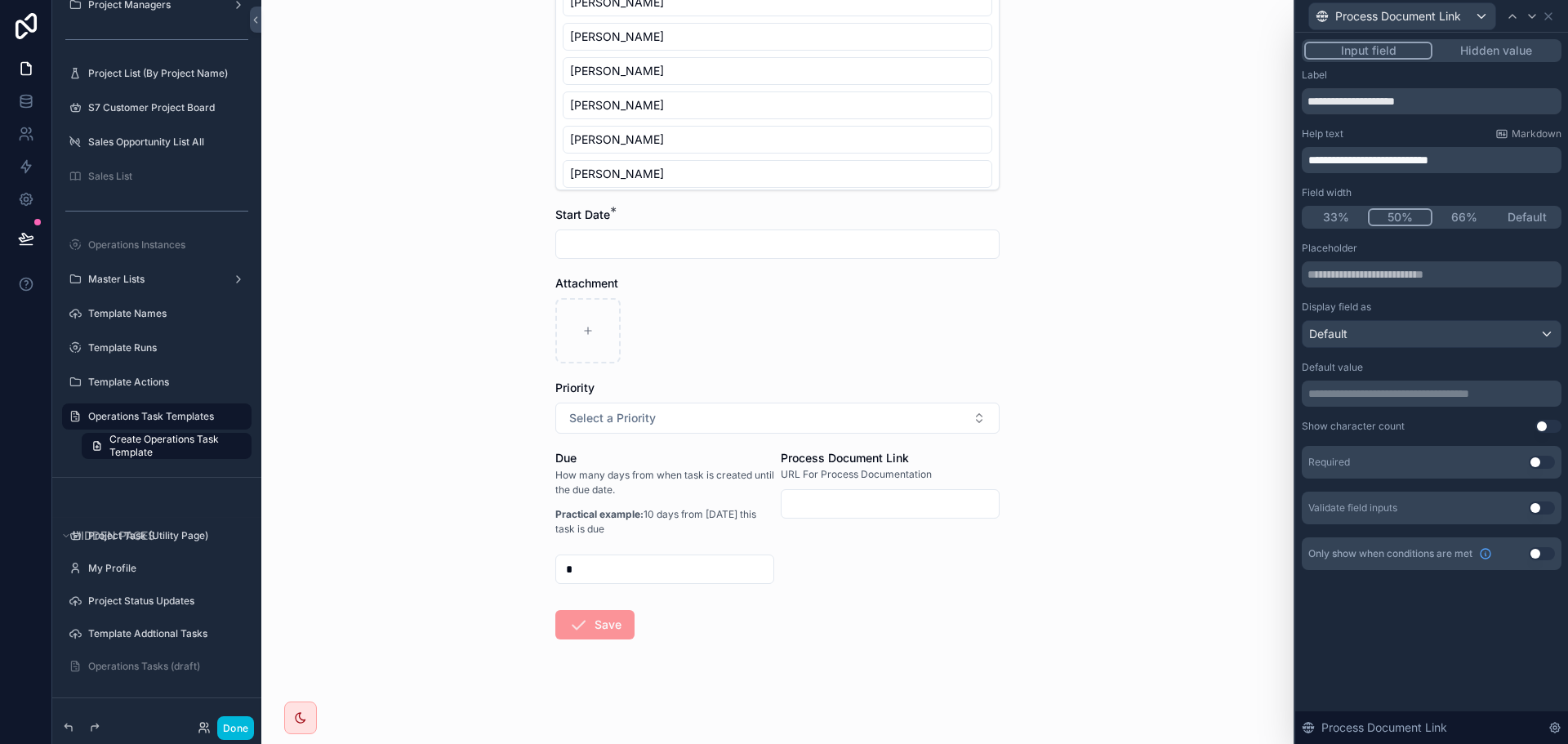
scroll to position [469, 0]
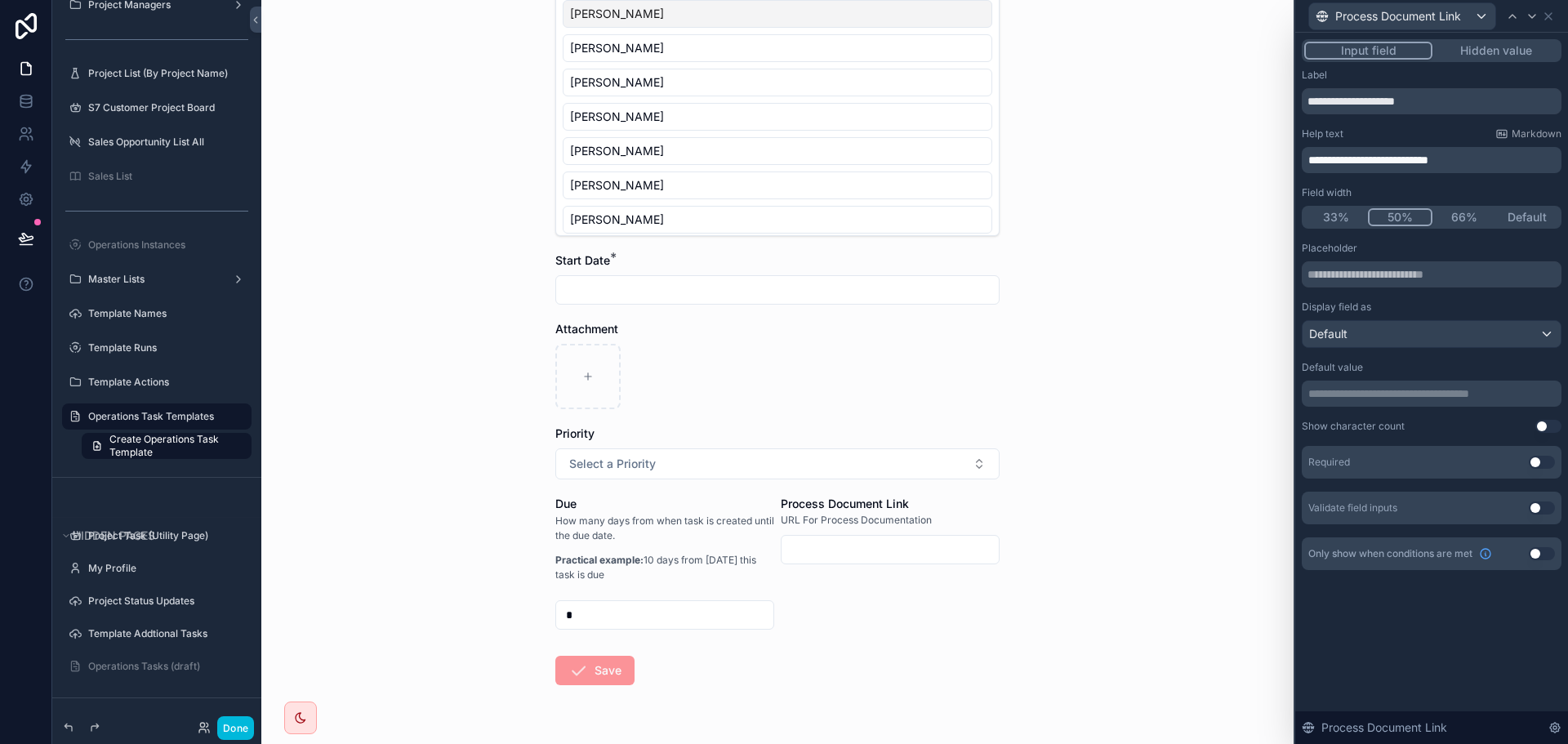
click at [985, 639] on form "Group * Select a Group Operations Instances * Task Name Details Task Assignment…" at bounding box center [778, 210] width 445 height 1160
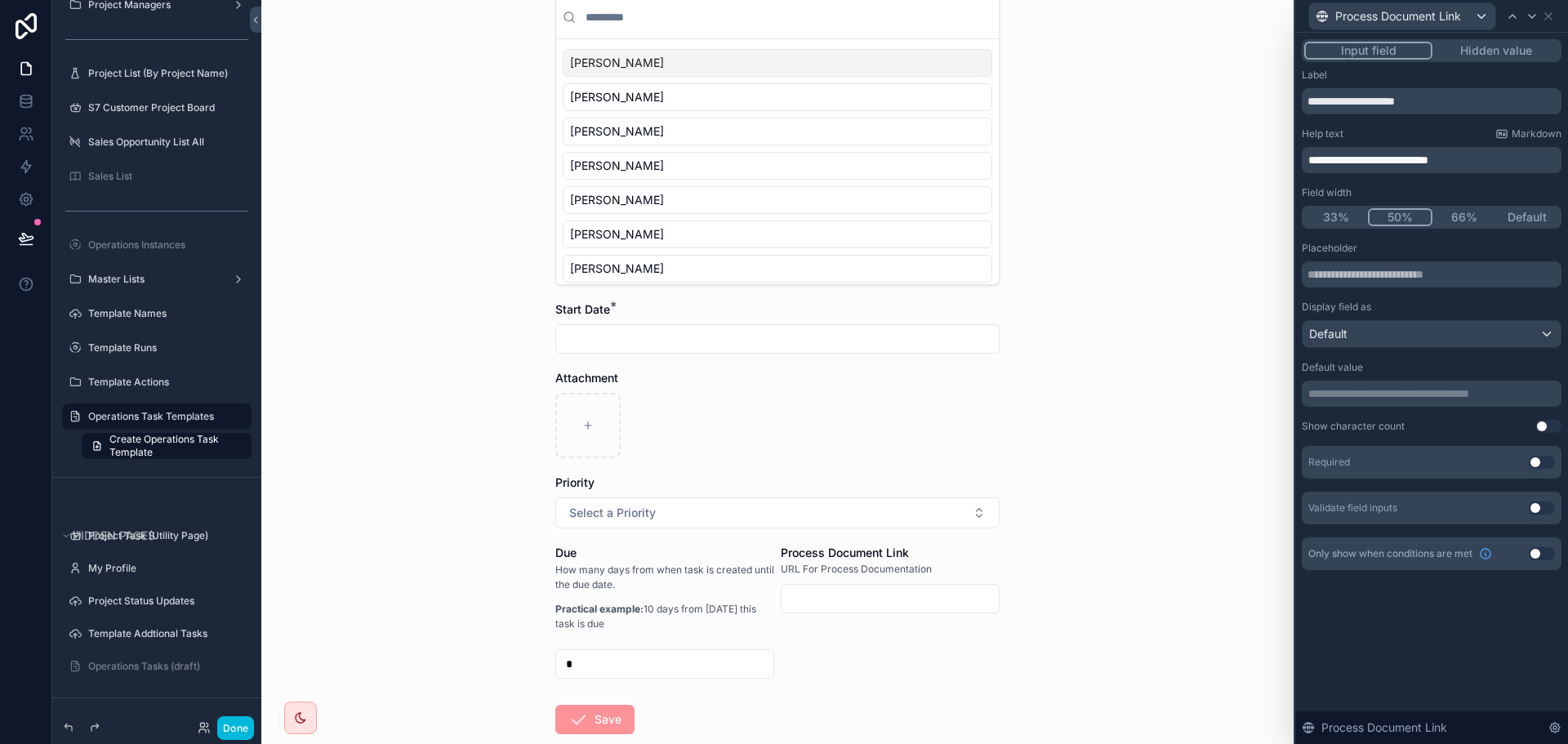
scroll to position [515, 0]
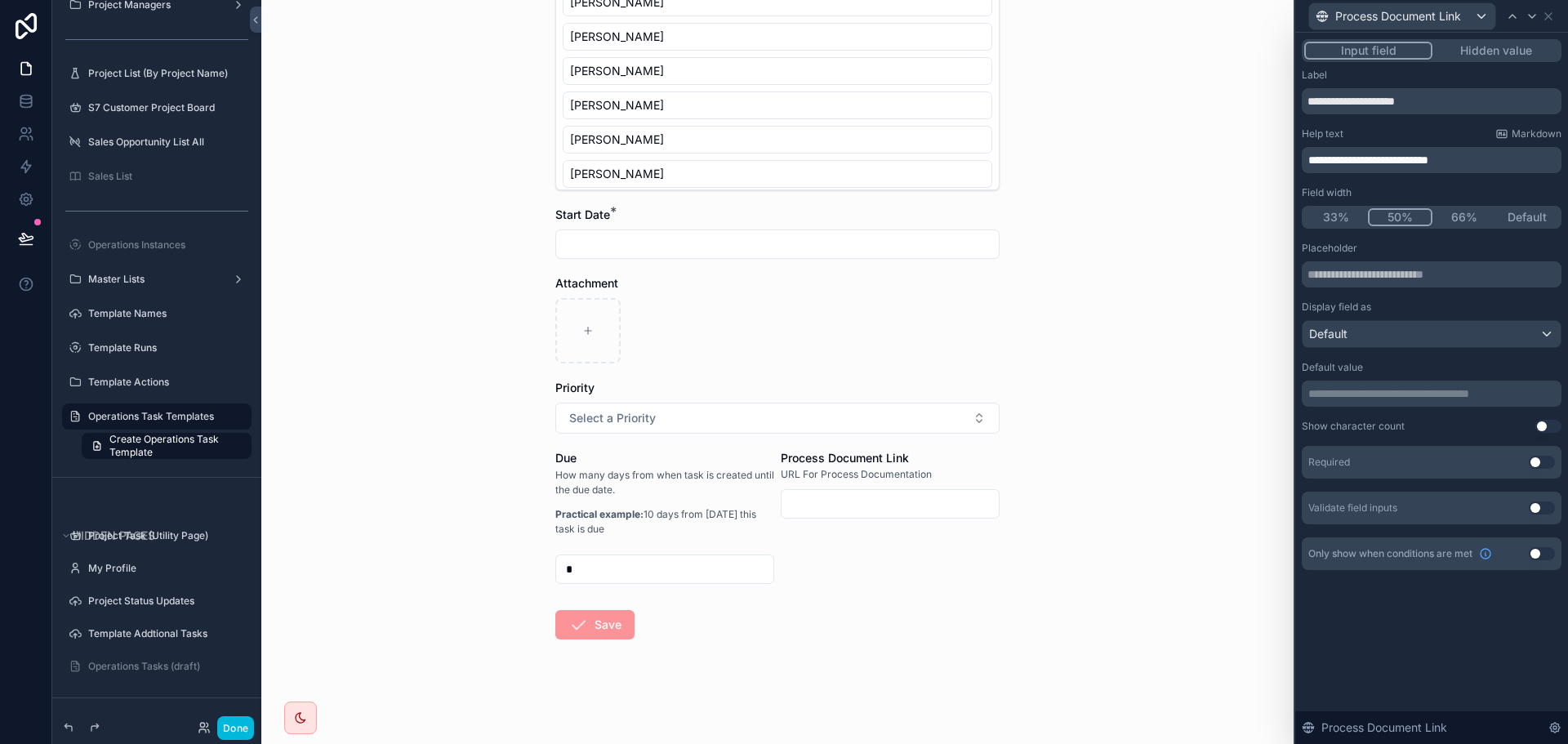
click at [1549, 22] on div "Process Document Link" at bounding box center [1431, 16] width 259 height 32
click at [1546, 14] on icon at bounding box center [1548, 16] width 7 height 7
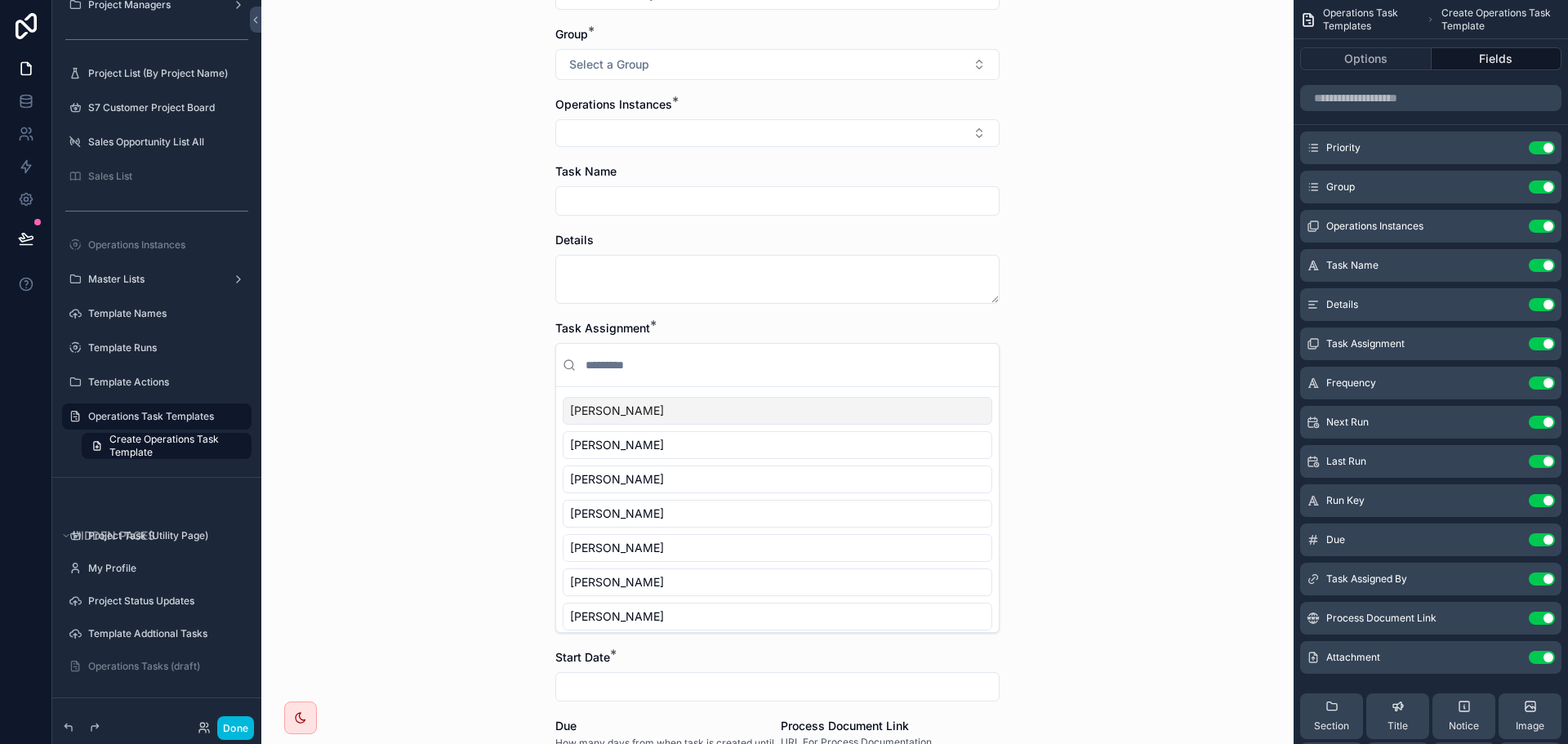
scroll to position [0, 0]
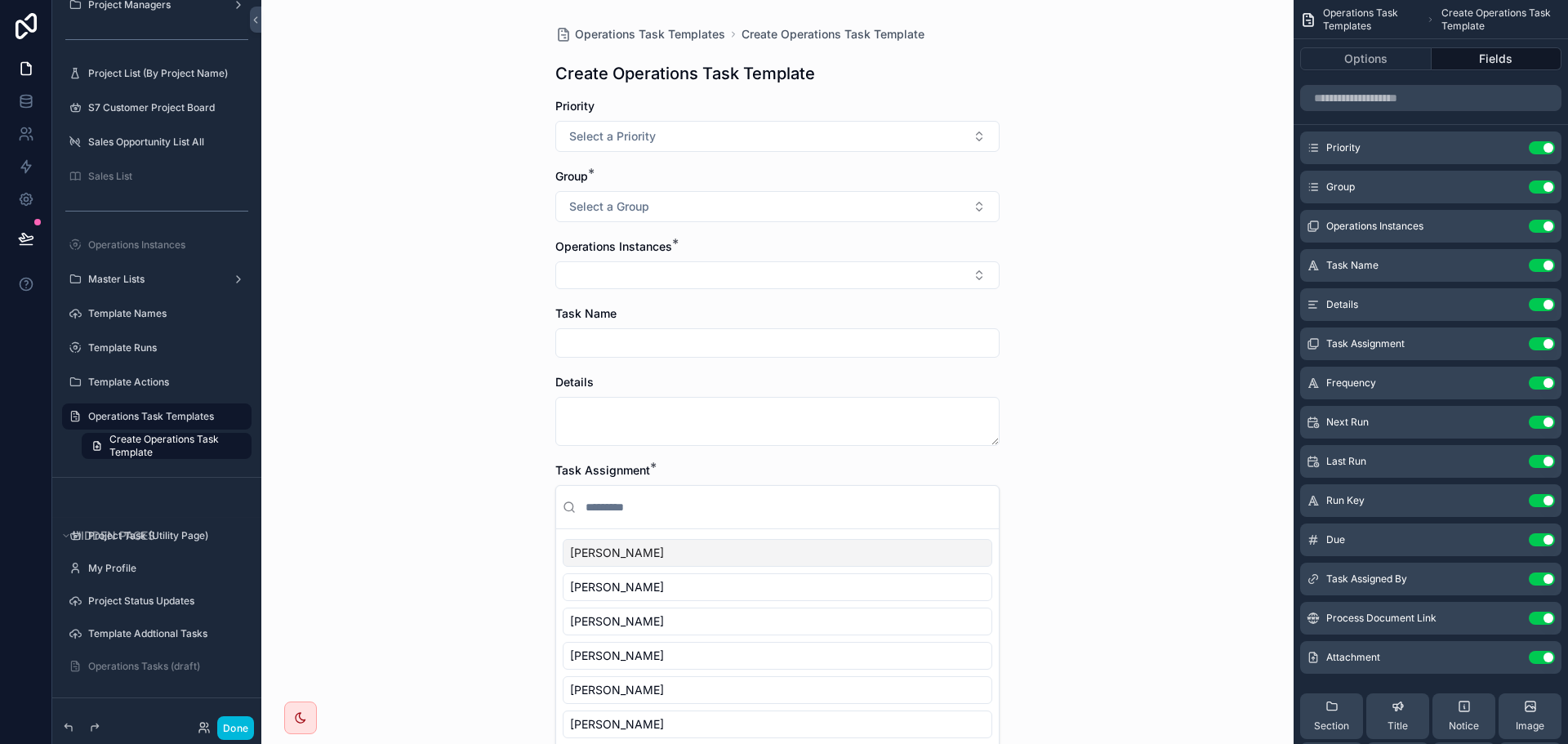
click at [0, 0] on icon "scrollable content" at bounding box center [0, 0] width 0 height 0
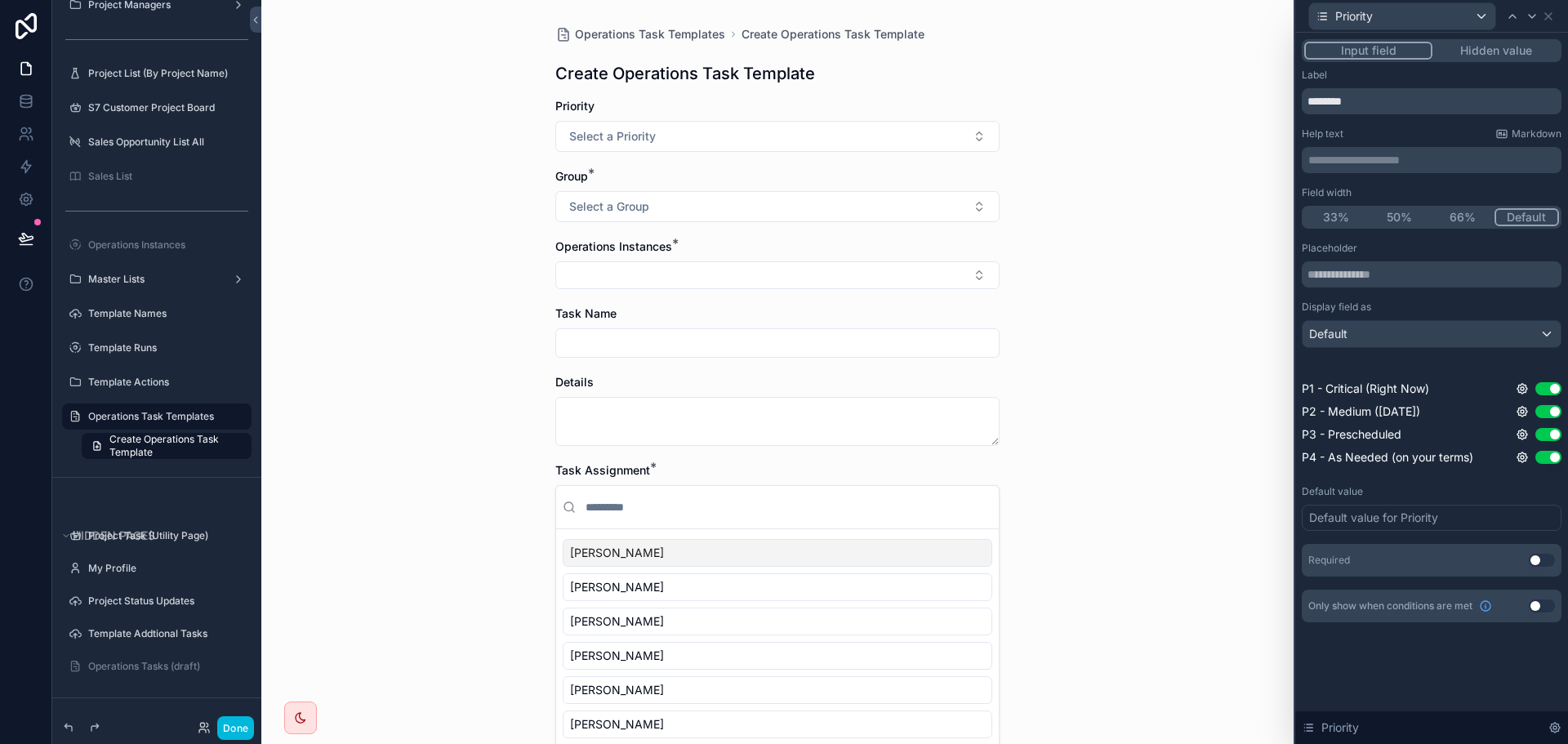
click at [1343, 217] on button "33%" at bounding box center [1336, 217] width 63 height 18
click at [1548, 11] on icon at bounding box center [1548, 16] width 13 height 13
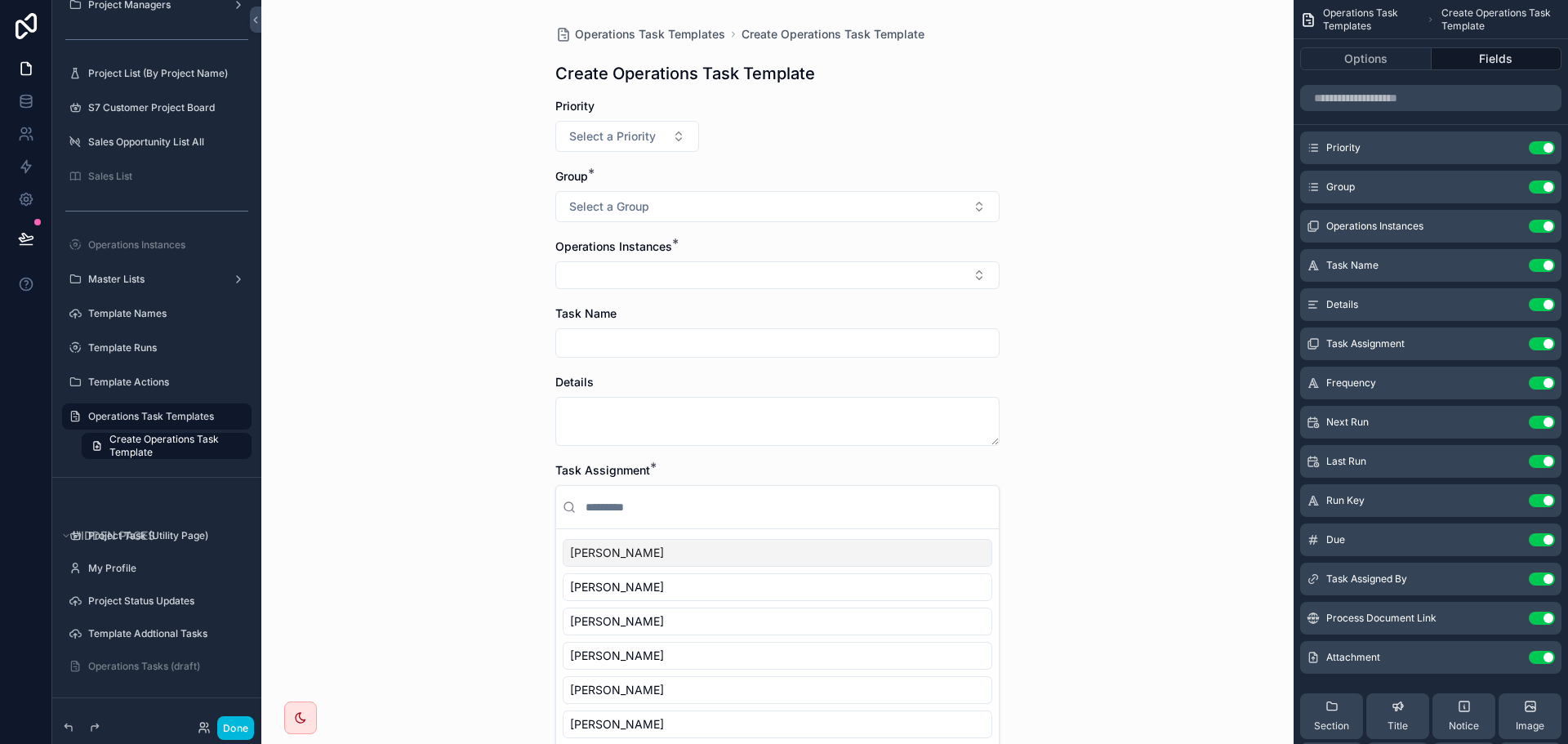
click at [0, 0] on icon "scrollable content" at bounding box center [0, 0] width 0 height 0
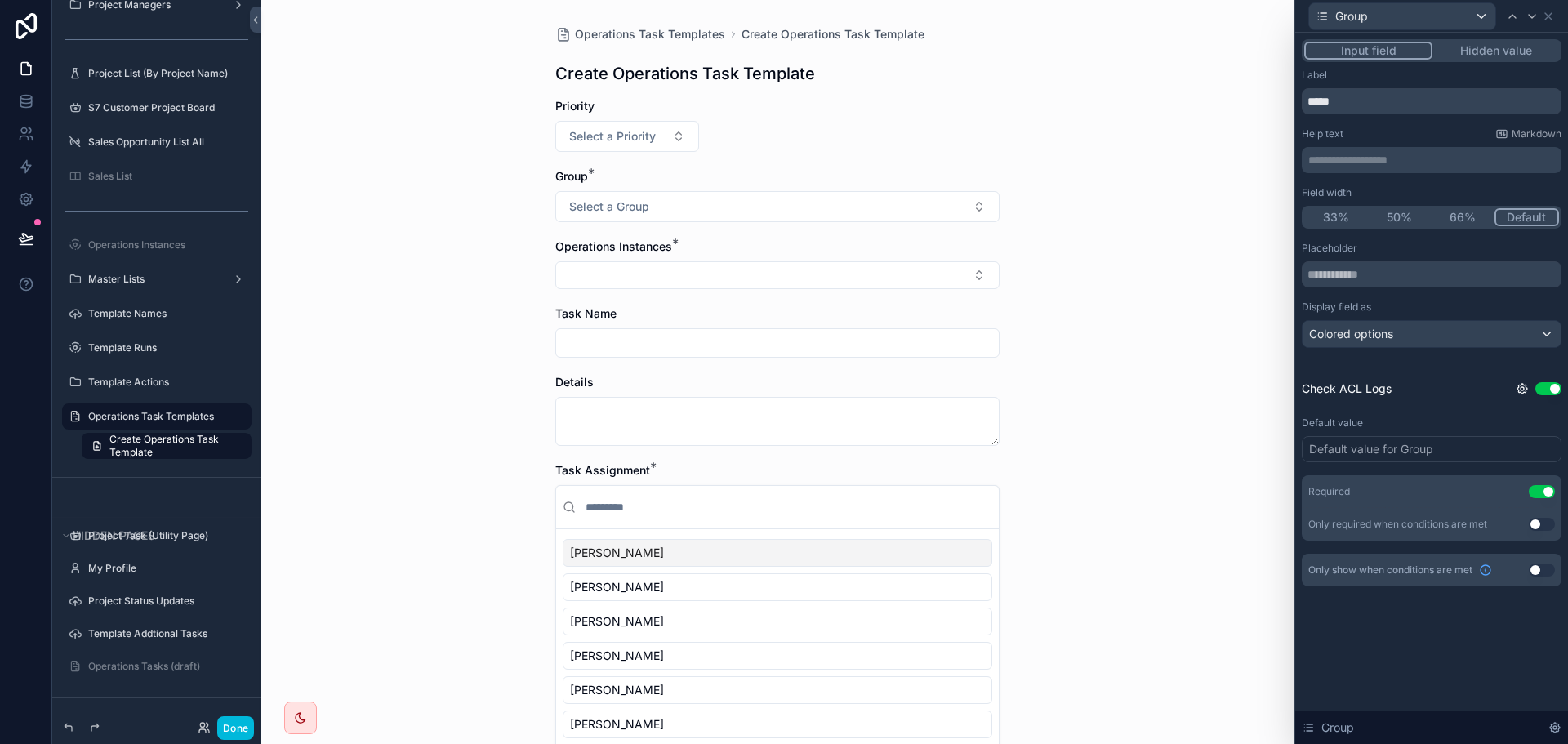
click at [1345, 215] on button "33%" at bounding box center [1336, 217] width 63 height 18
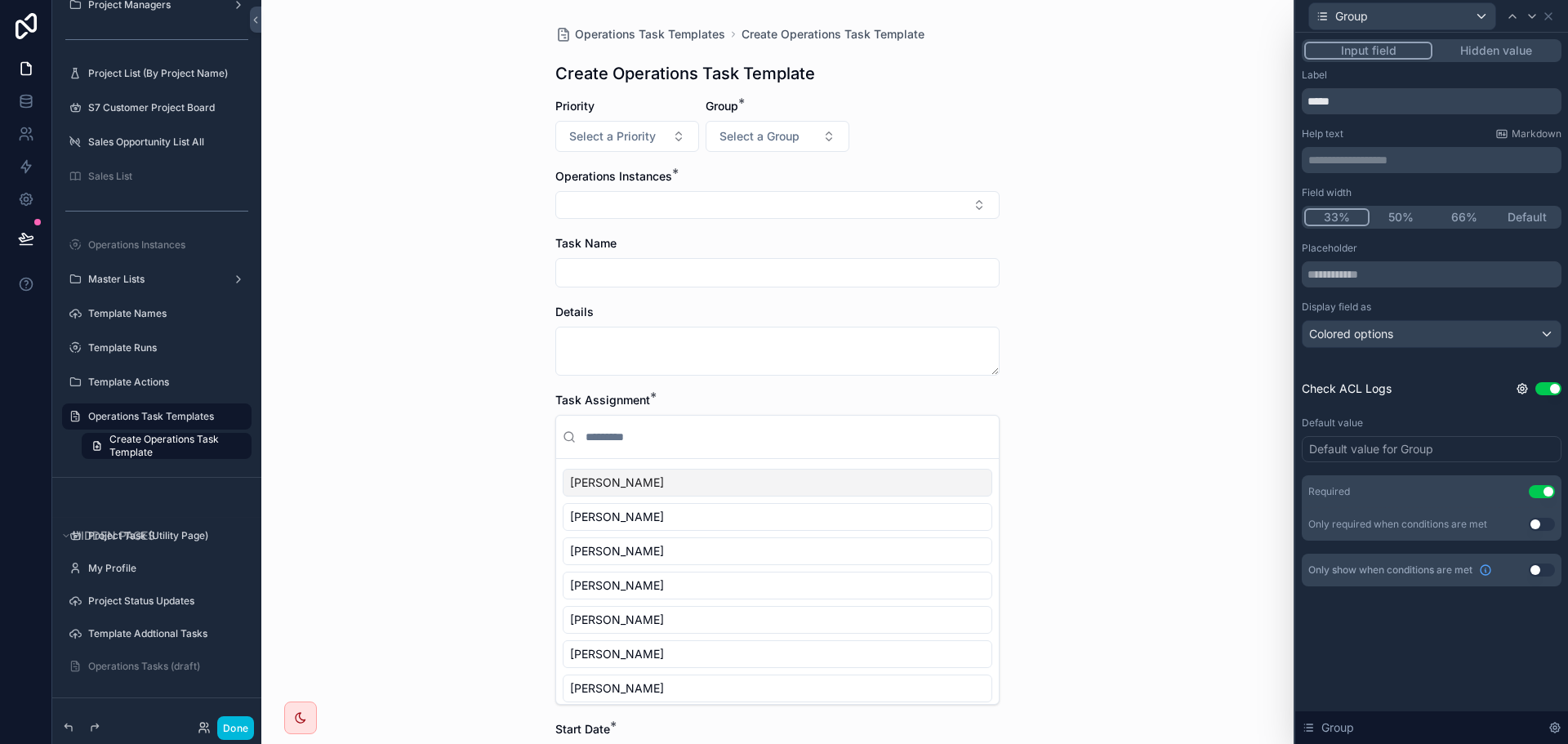
click at [1393, 210] on button "50%" at bounding box center [1401, 217] width 63 height 18
click at [1548, 17] on icon at bounding box center [1548, 16] width 7 height 7
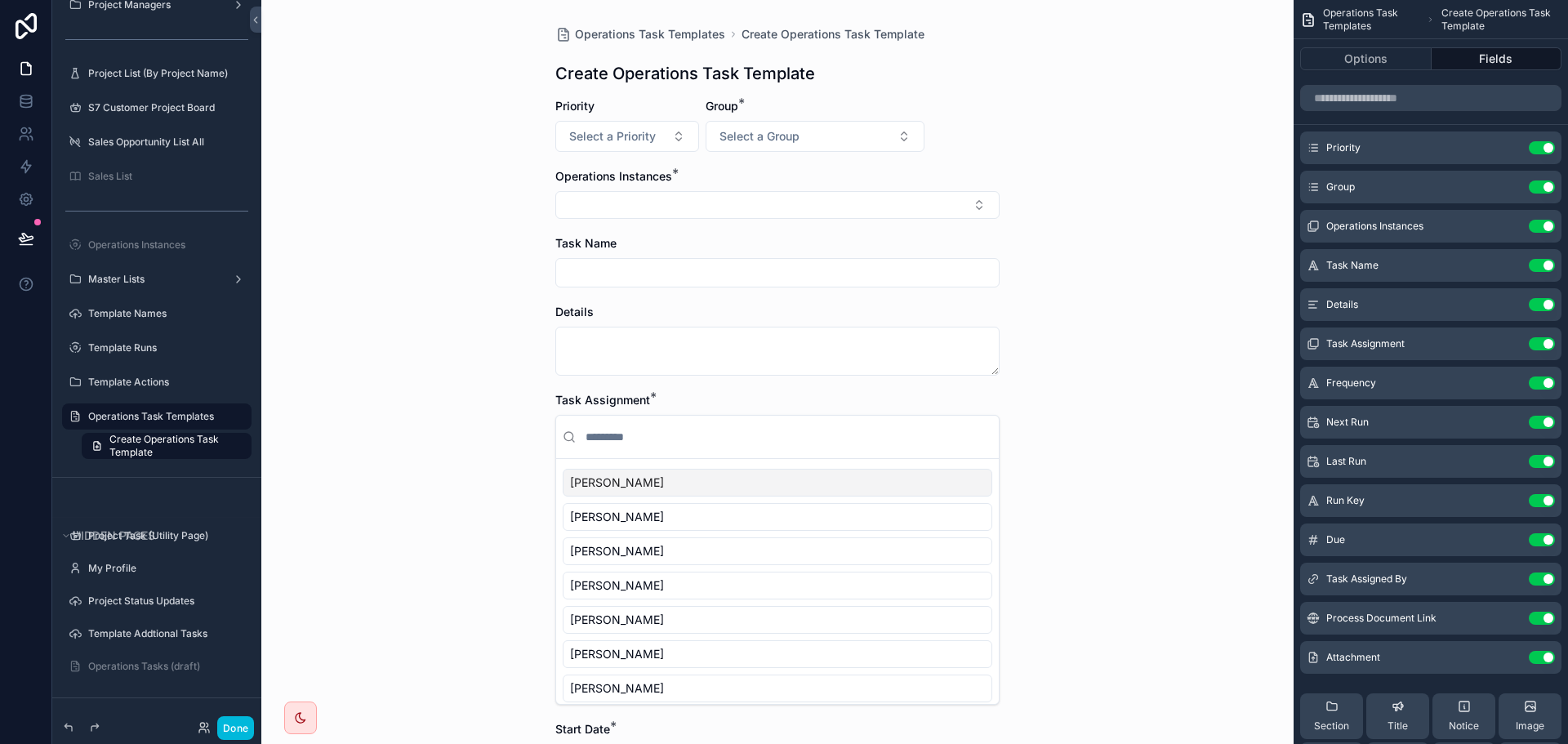
click at [0, 0] on icon "scrollable content" at bounding box center [0, 0] width 0 height 0
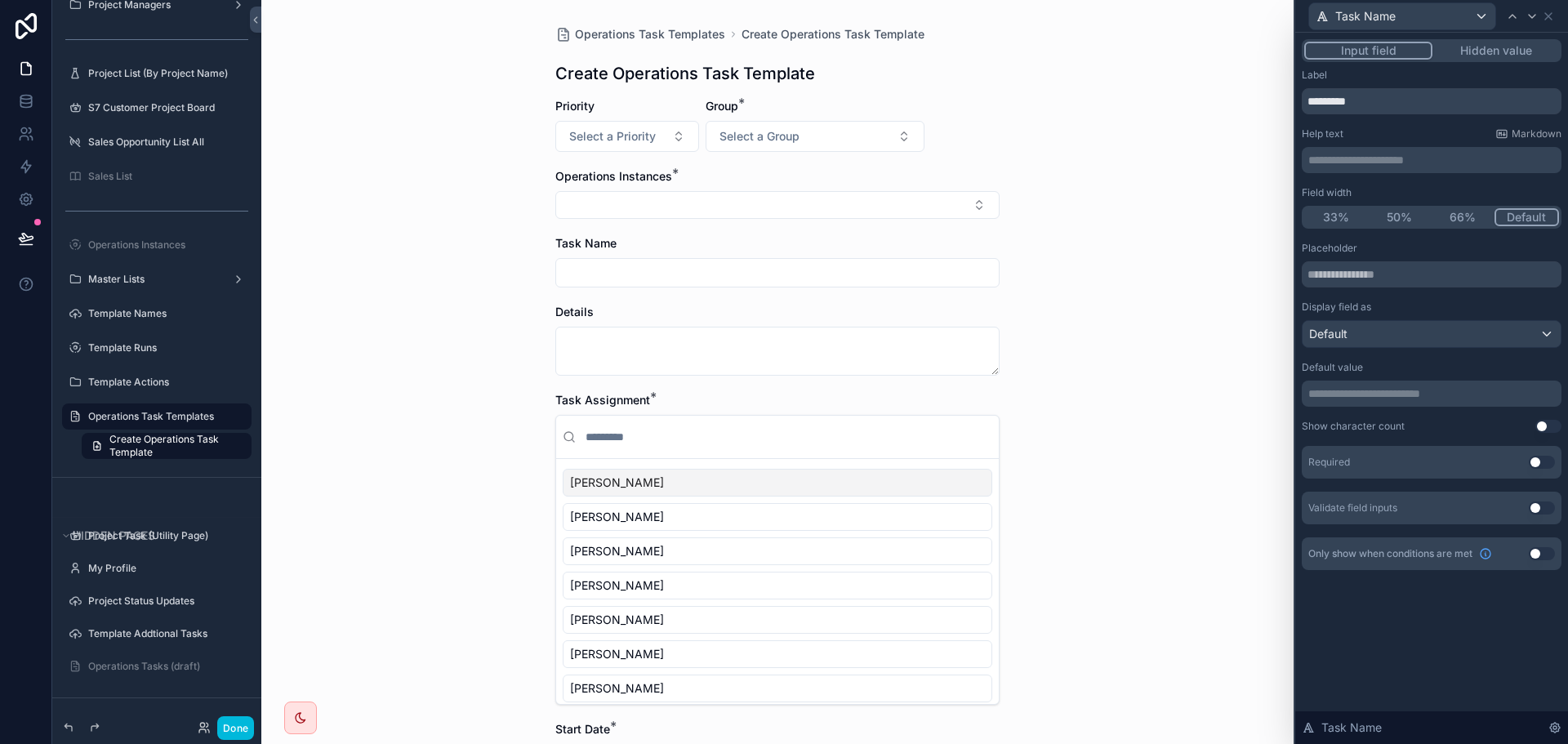
scroll to position [195, 0]
click at [1538, 458] on button "Use setting" at bounding box center [1542, 461] width 26 height 13
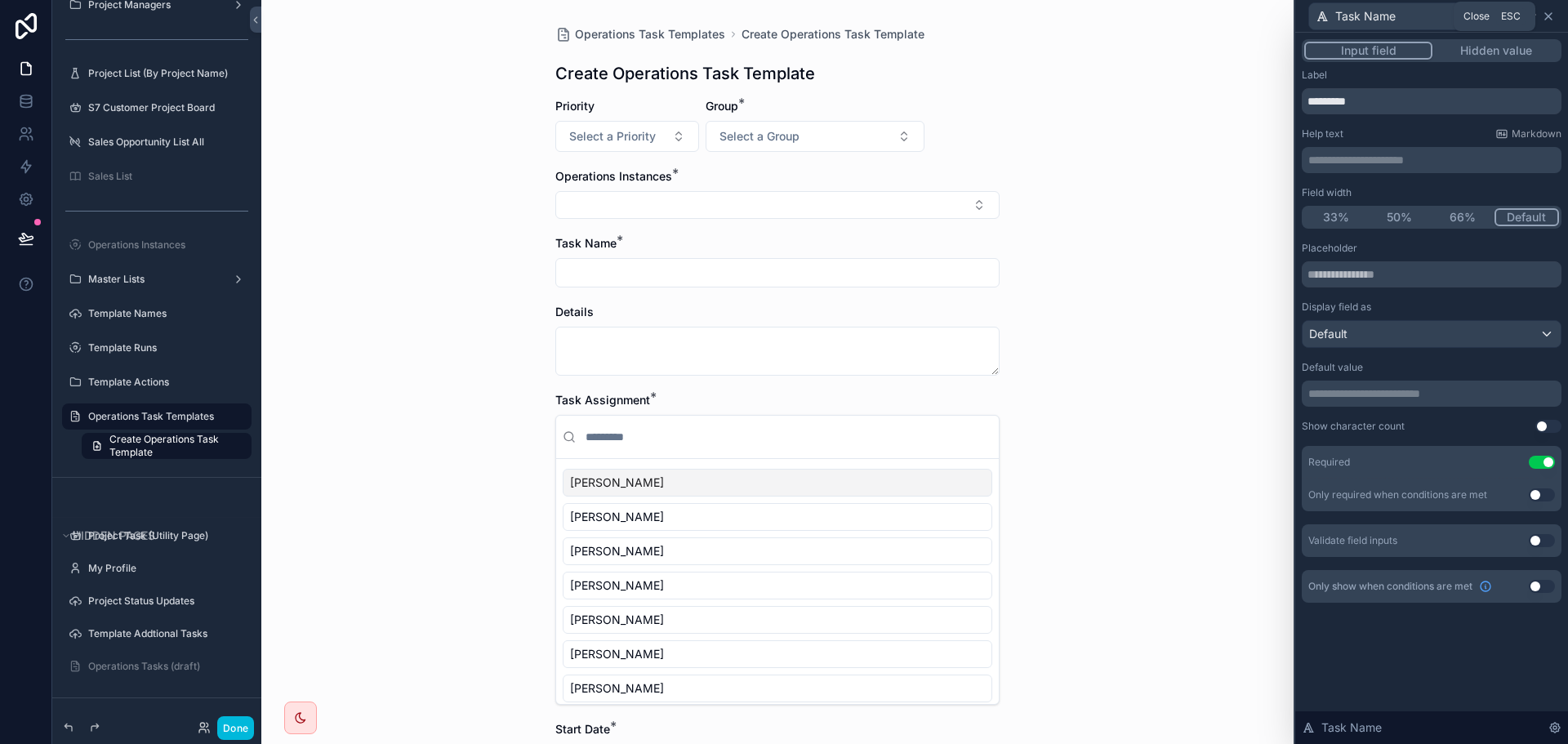
click at [1549, 18] on icon at bounding box center [1548, 16] width 13 height 13
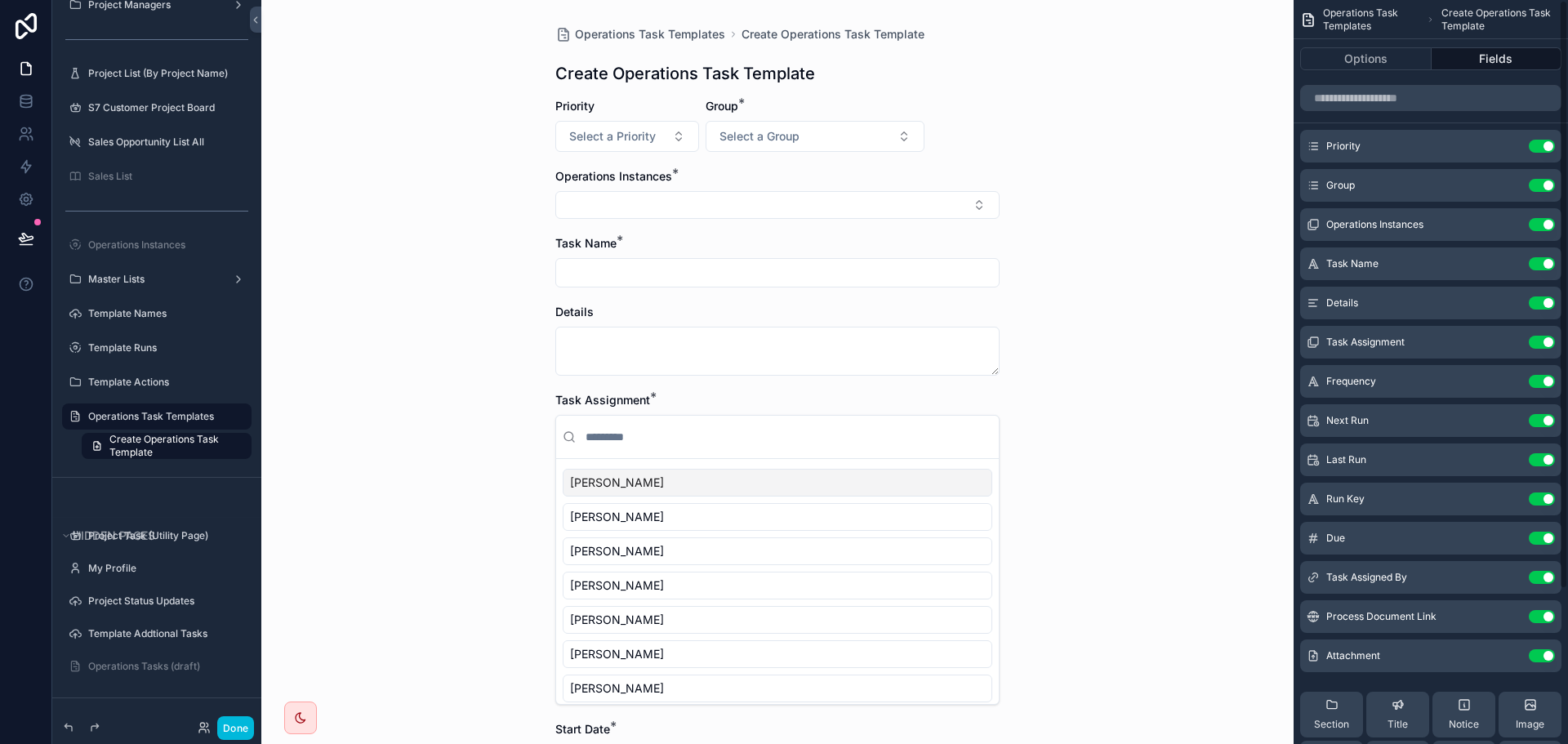
scroll to position [0, 0]
click at [0, 0] on icon "scrollable content" at bounding box center [0, 0] width 0 height 0
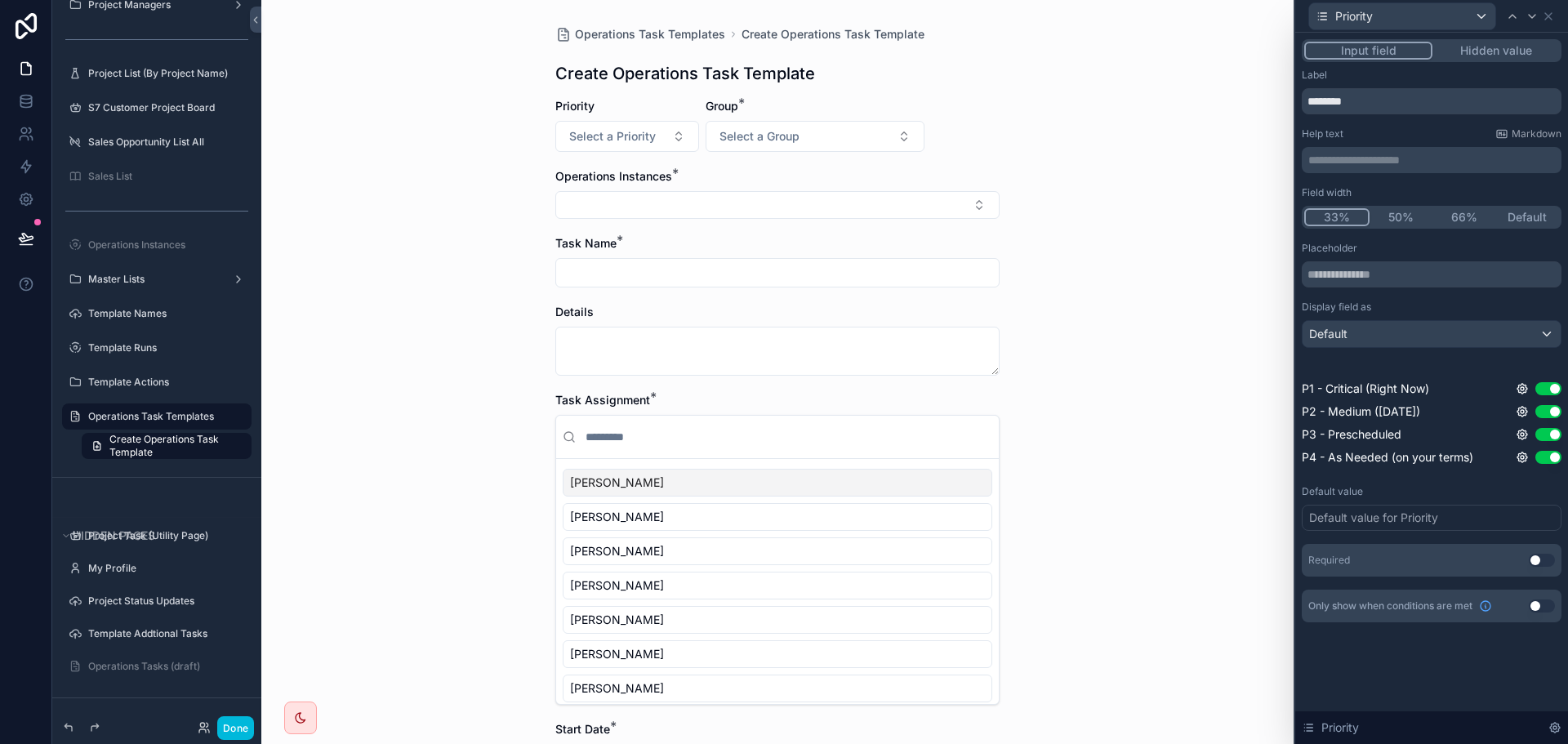
click at [1546, 561] on button "Use setting" at bounding box center [1542, 560] width 26 height 13
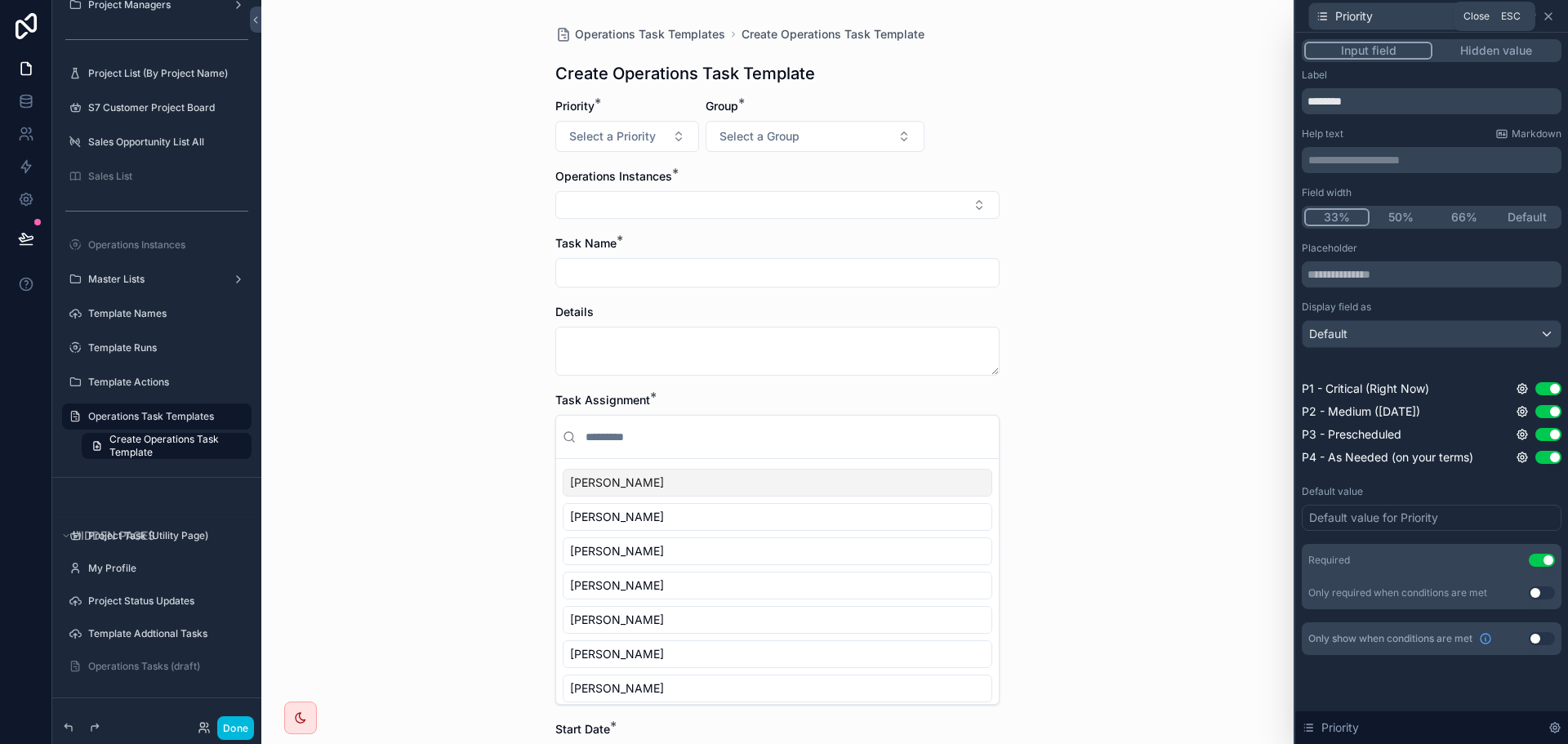
click at [1546, 20] on icon at bounding box center [1548, 16] width 7 height 7
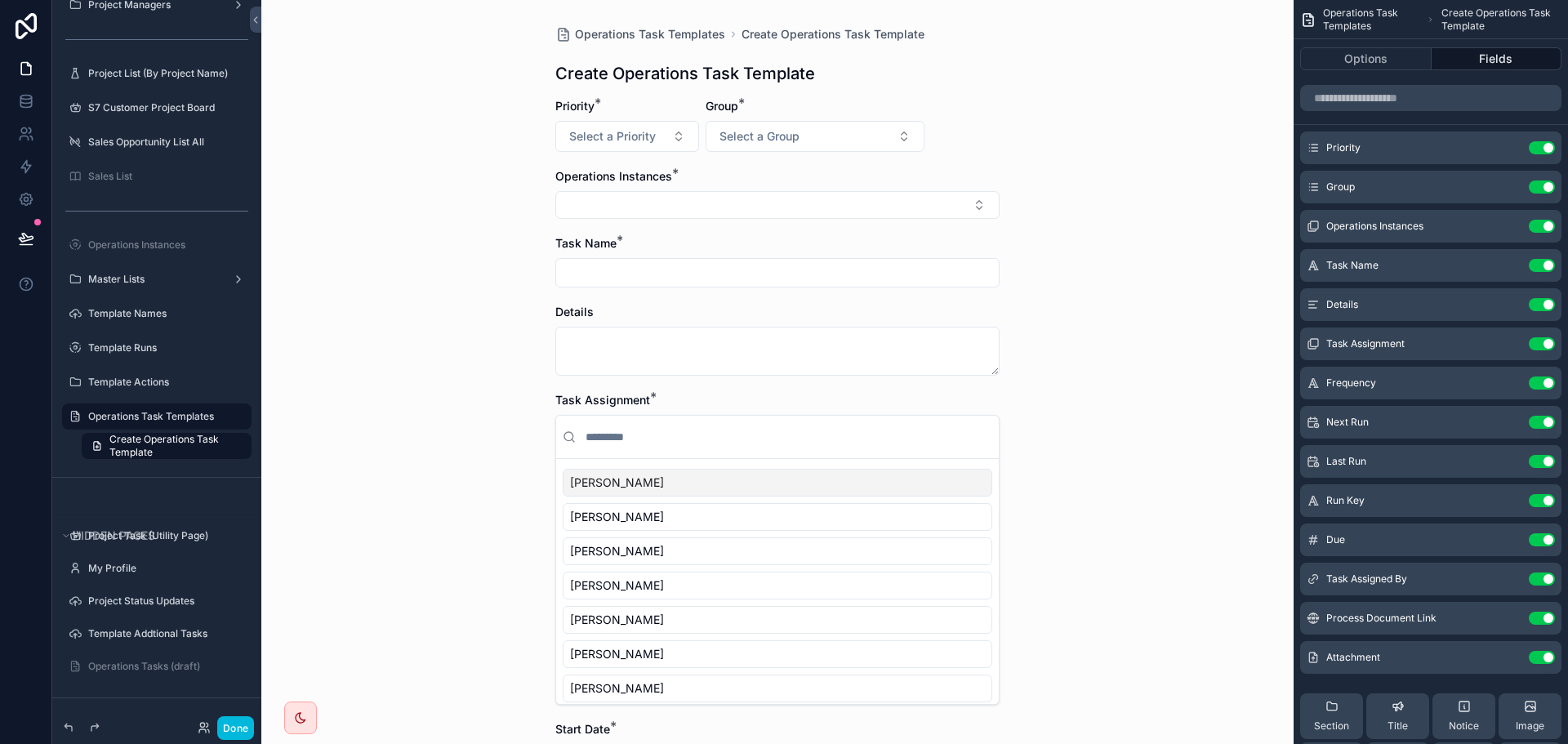
click at [1513, 140] on div "Priority Use setting" at bounding box center [1431, 148] width 261 height 33
click at [0, 0] on icon "scrollable content" at bounding box center [0, 0] width 0 height 0
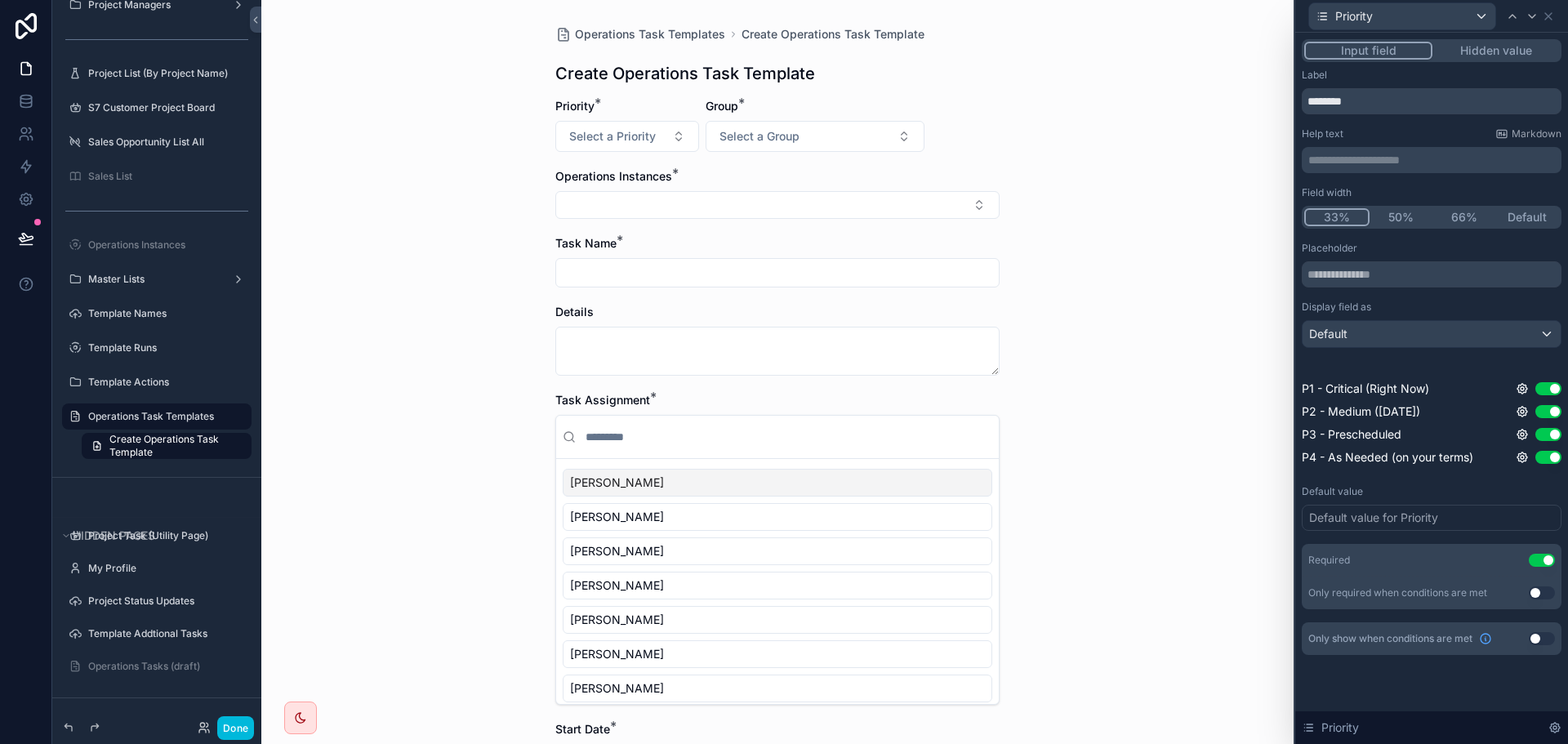
click at [1403, 216] on button "50%" at bounding box center [1401, 217] width 63 height 18
click at [1551, 16] on icon at bounding box center [1548, 16] width 13 height 13
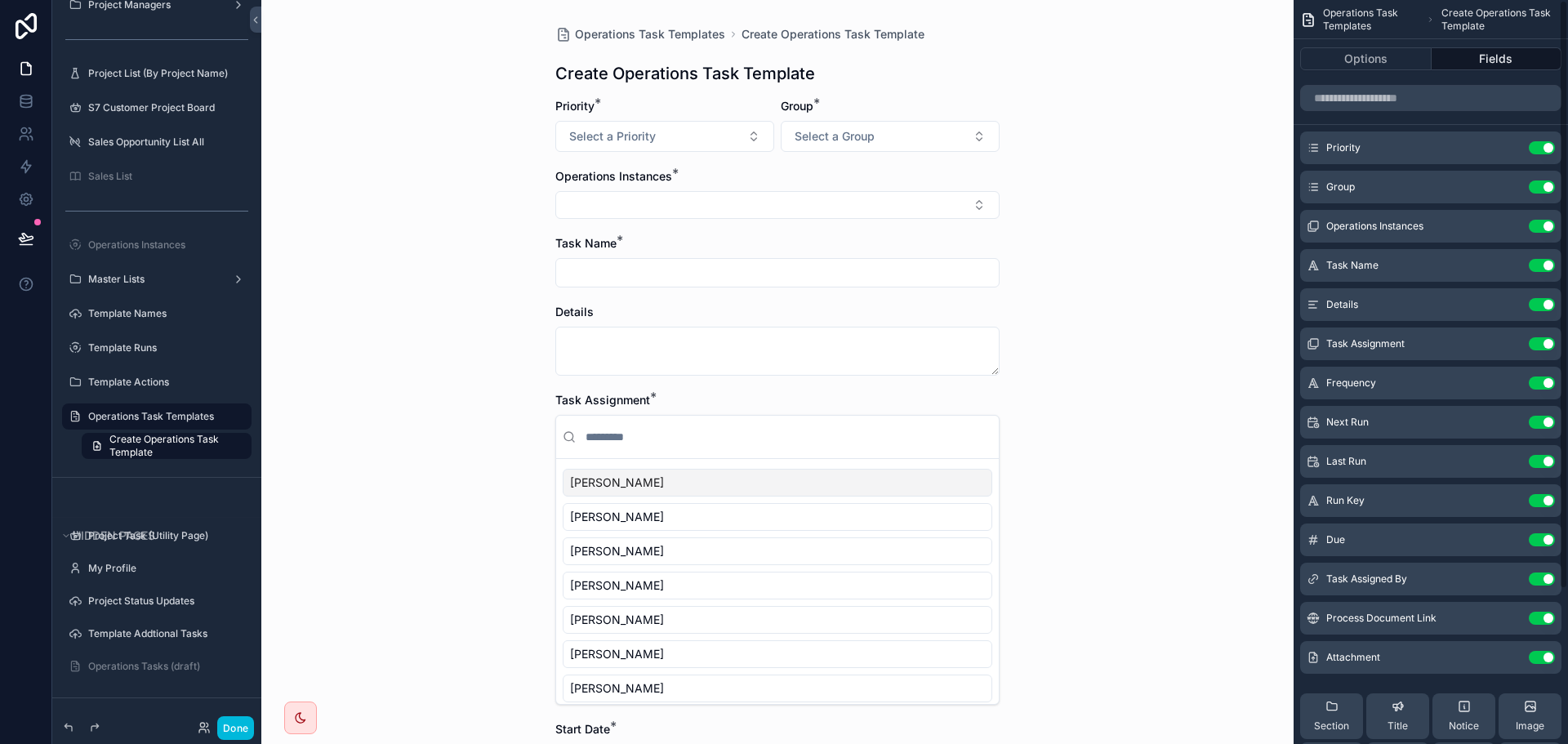
click at [0, 0] on icon "scrollable content" at bounding box center [0, 0] width 0 height 0
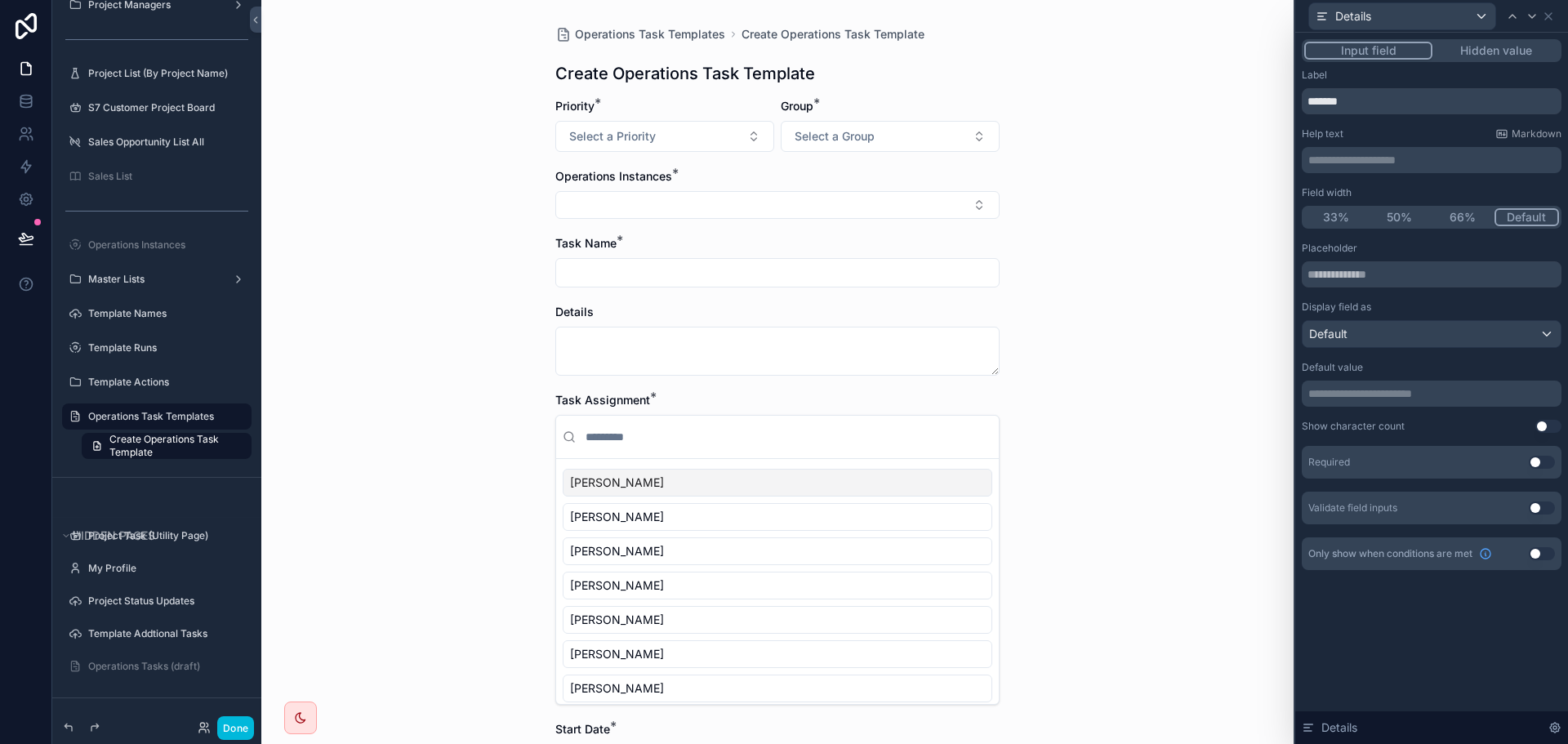
click at [1546, 463] on button "Use setting" at bounding box center [1542, 461] width 26 height 13
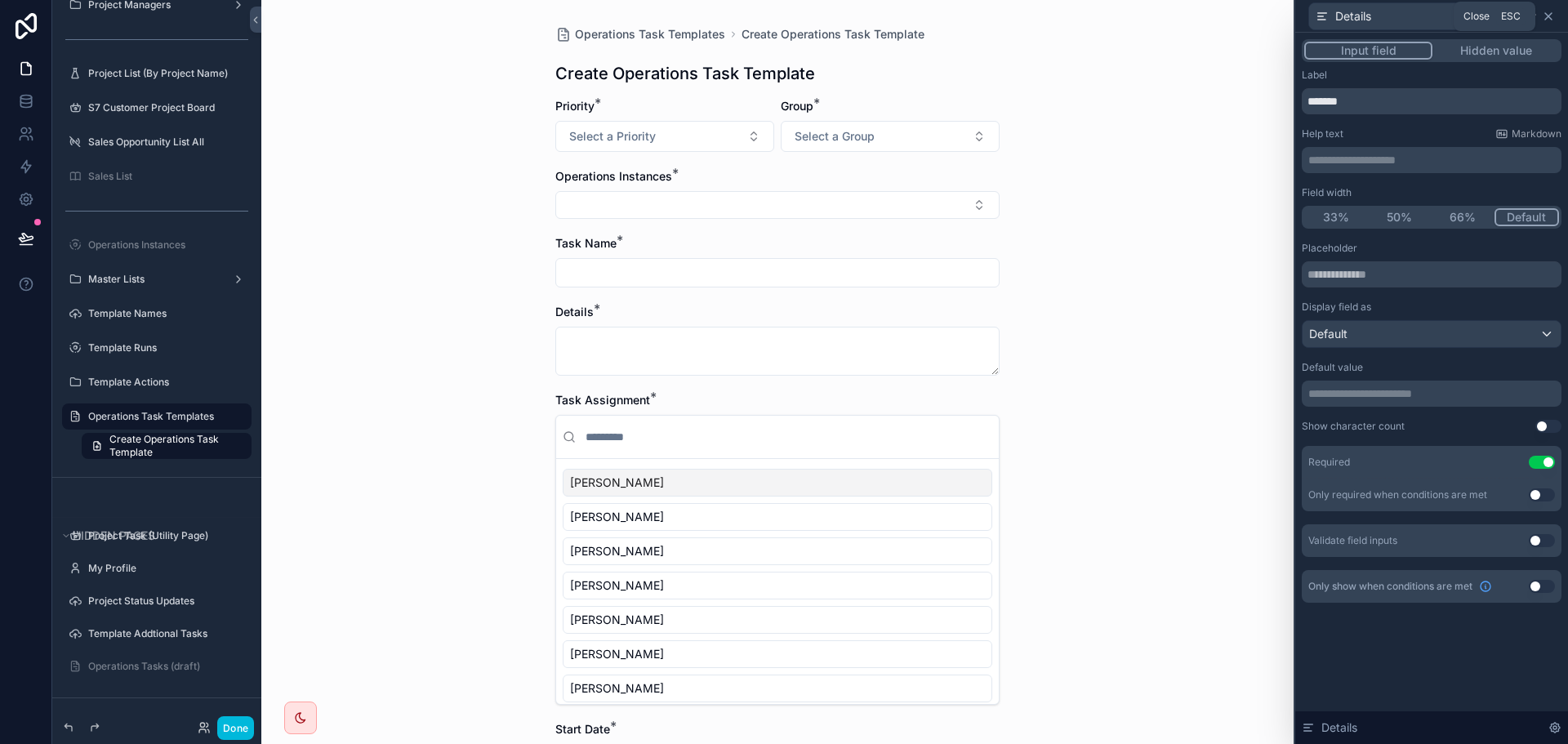
click at [1546, 19] on icon at bounding box center [1548, 16] width 7 height 7
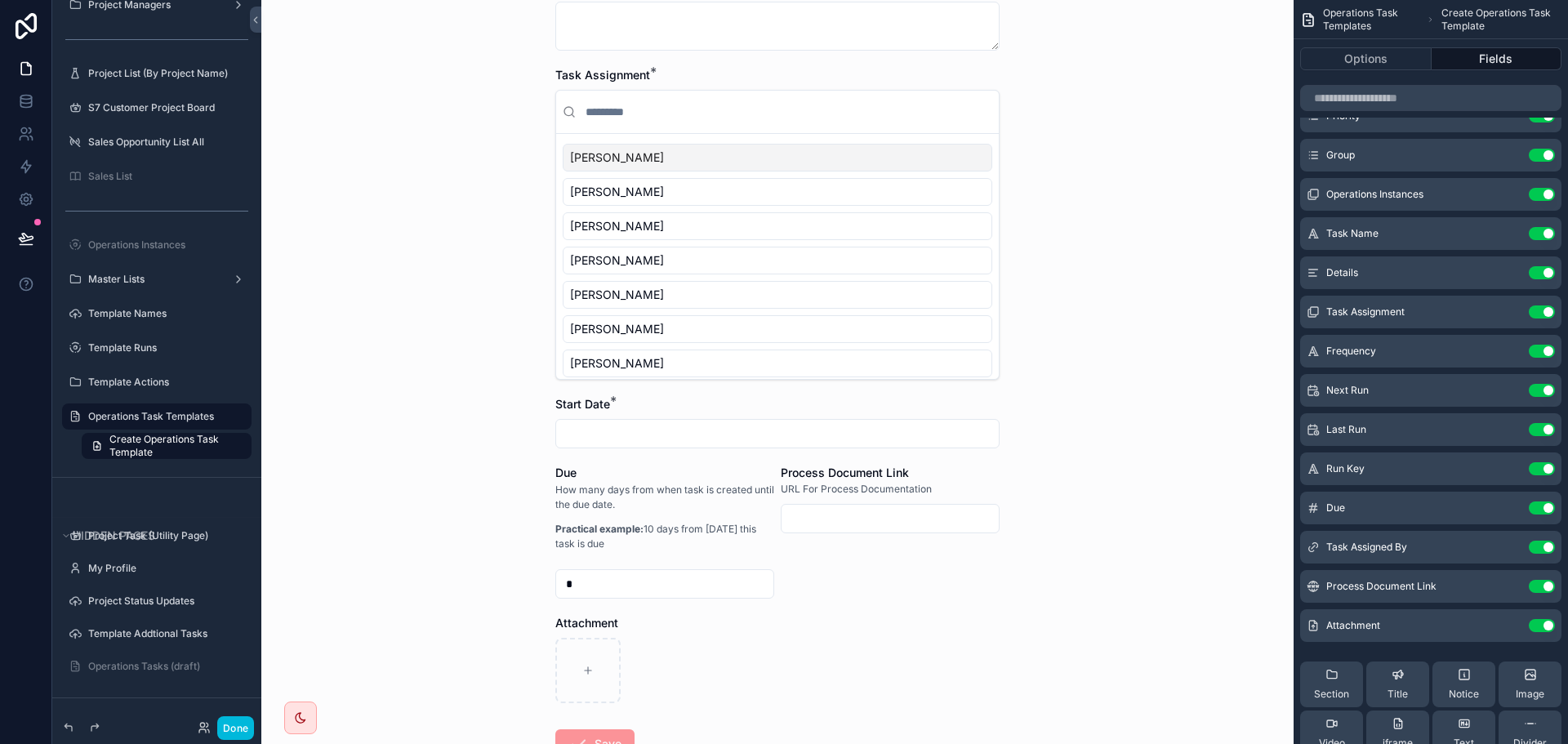
scroll to position [199, 0]
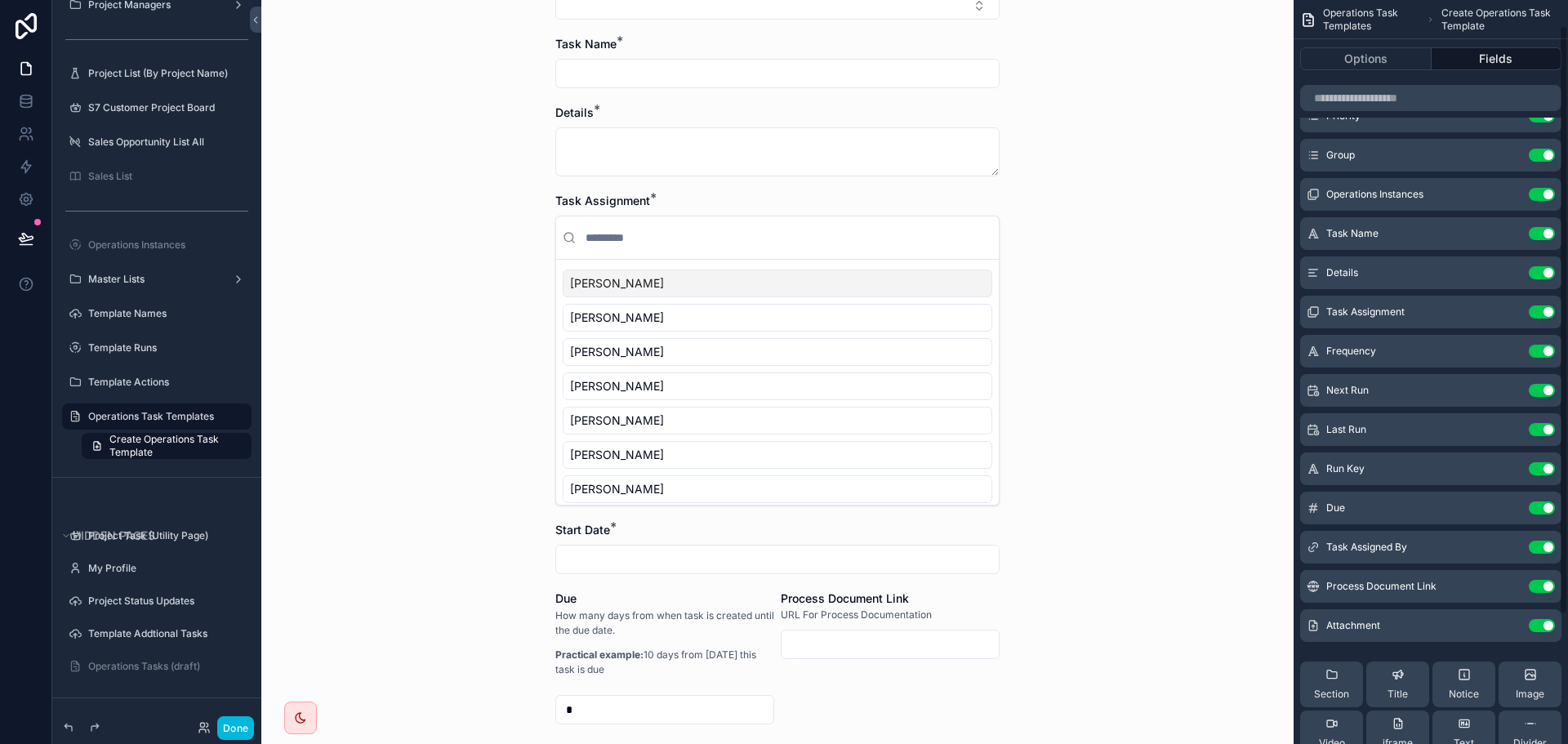
click at [0, 0] on icon "scrollable content" at bounding box center [0, 0] width 0 height 0
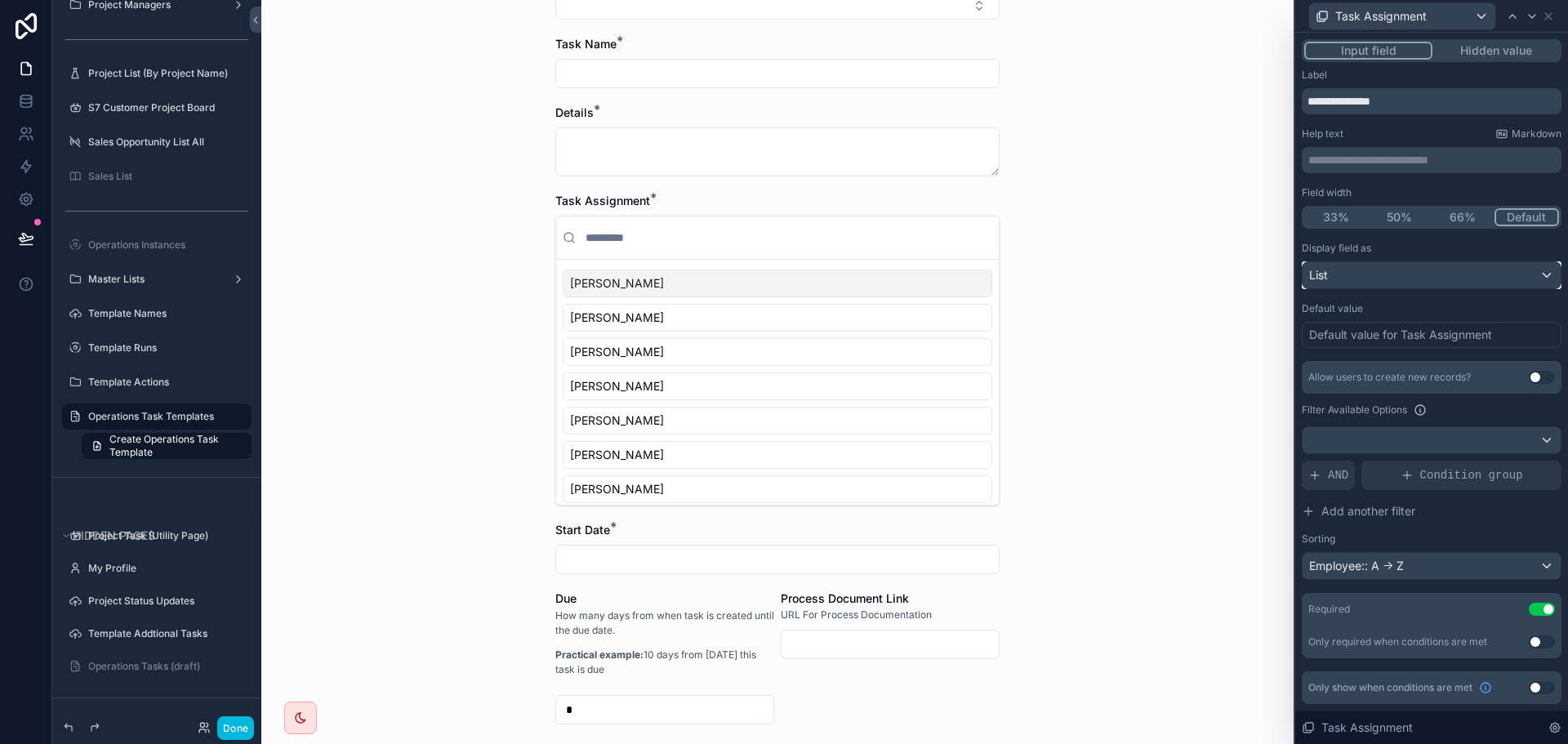
click at [1407, 279] on div "List" at bounding box center [1431, 275] width 258 height 26
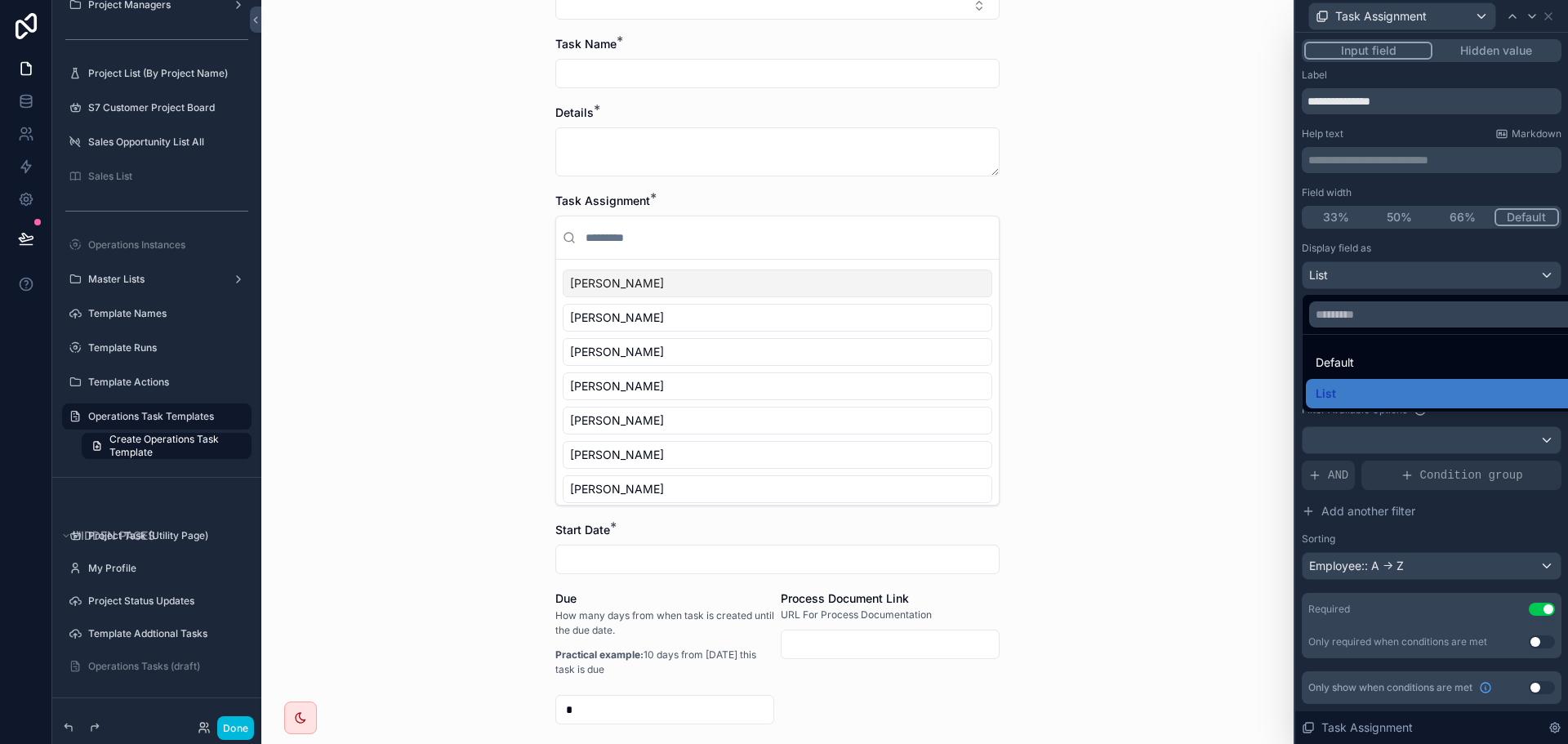
click at [1336, 359] on span "Default" at bounding box center [1334, 363] width 38 height 20
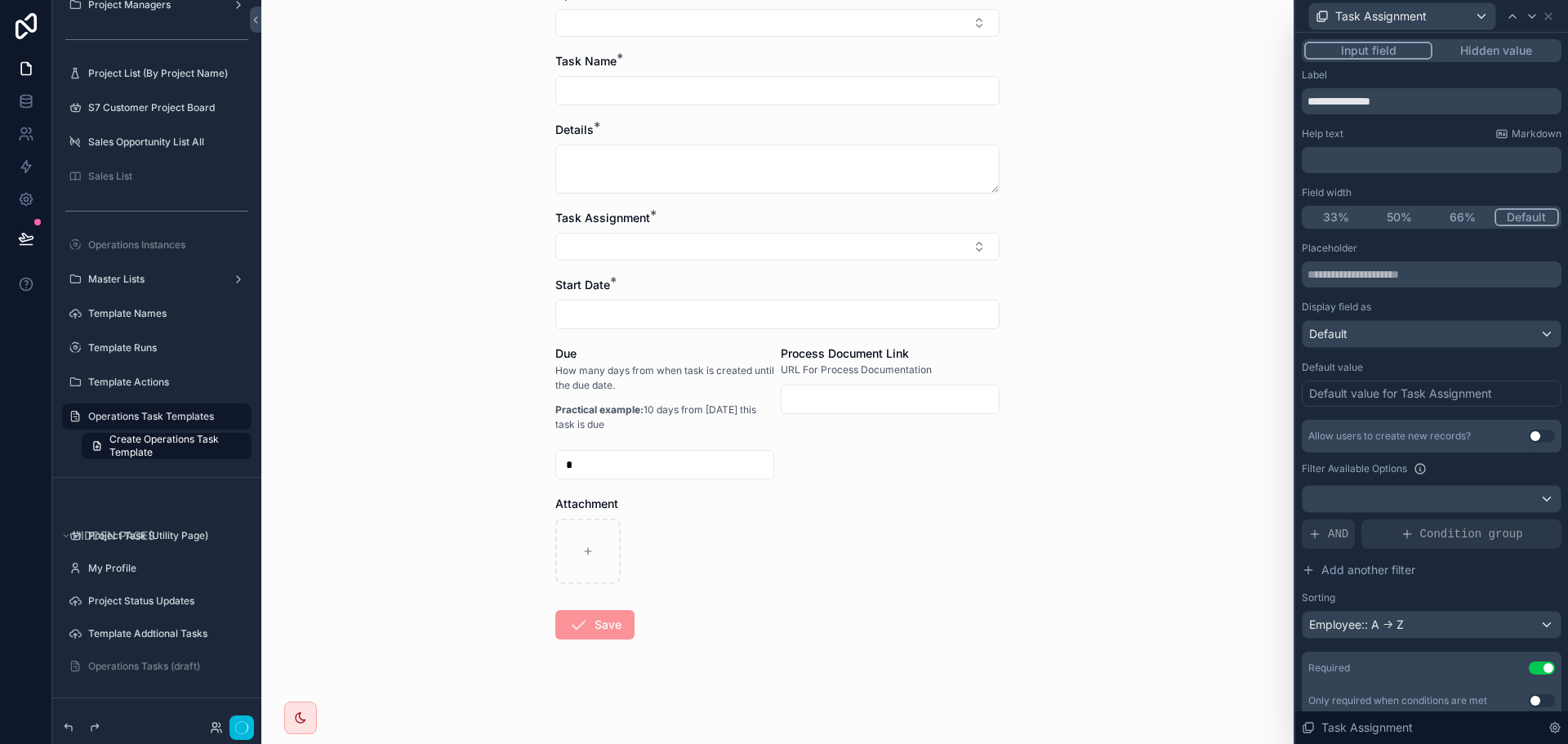
scroll to position [182, 0]
click at [1550, 18] on icon at bounding box center [1548, 16] width 13 height 13
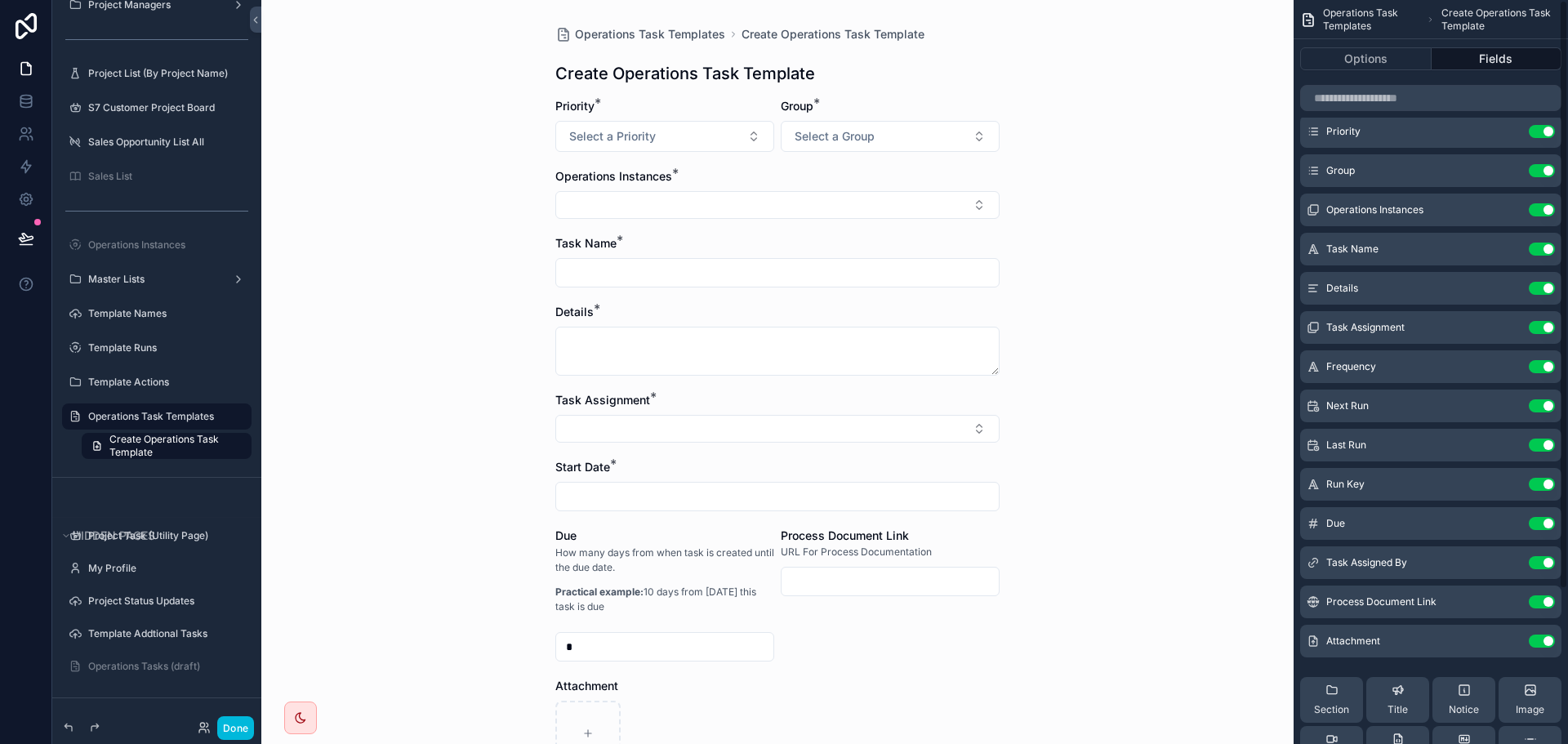
scroll to position [0, 0]
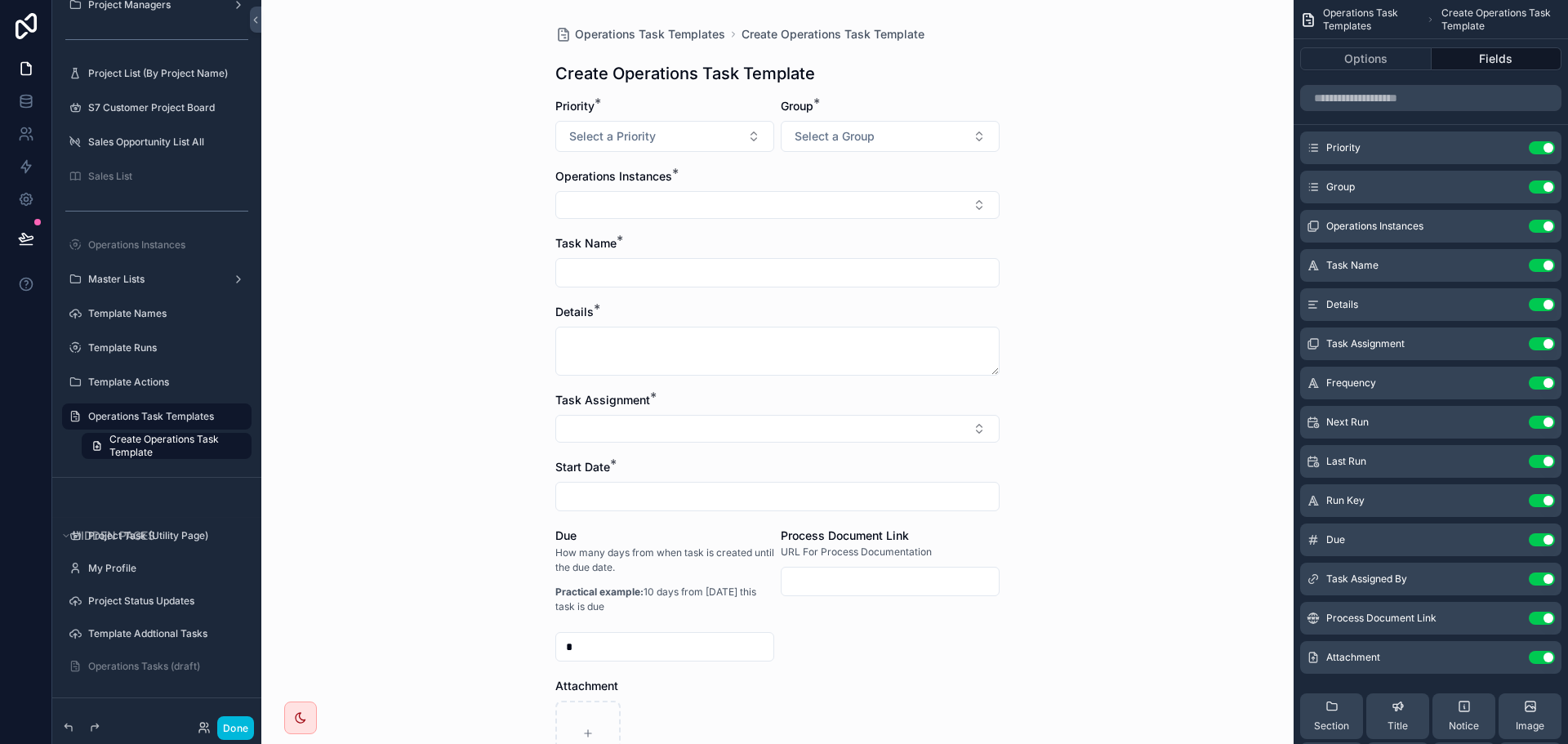
click at [0, 0] on icon "scrollable content" at bounding box center [0, 0] width 0 height 0
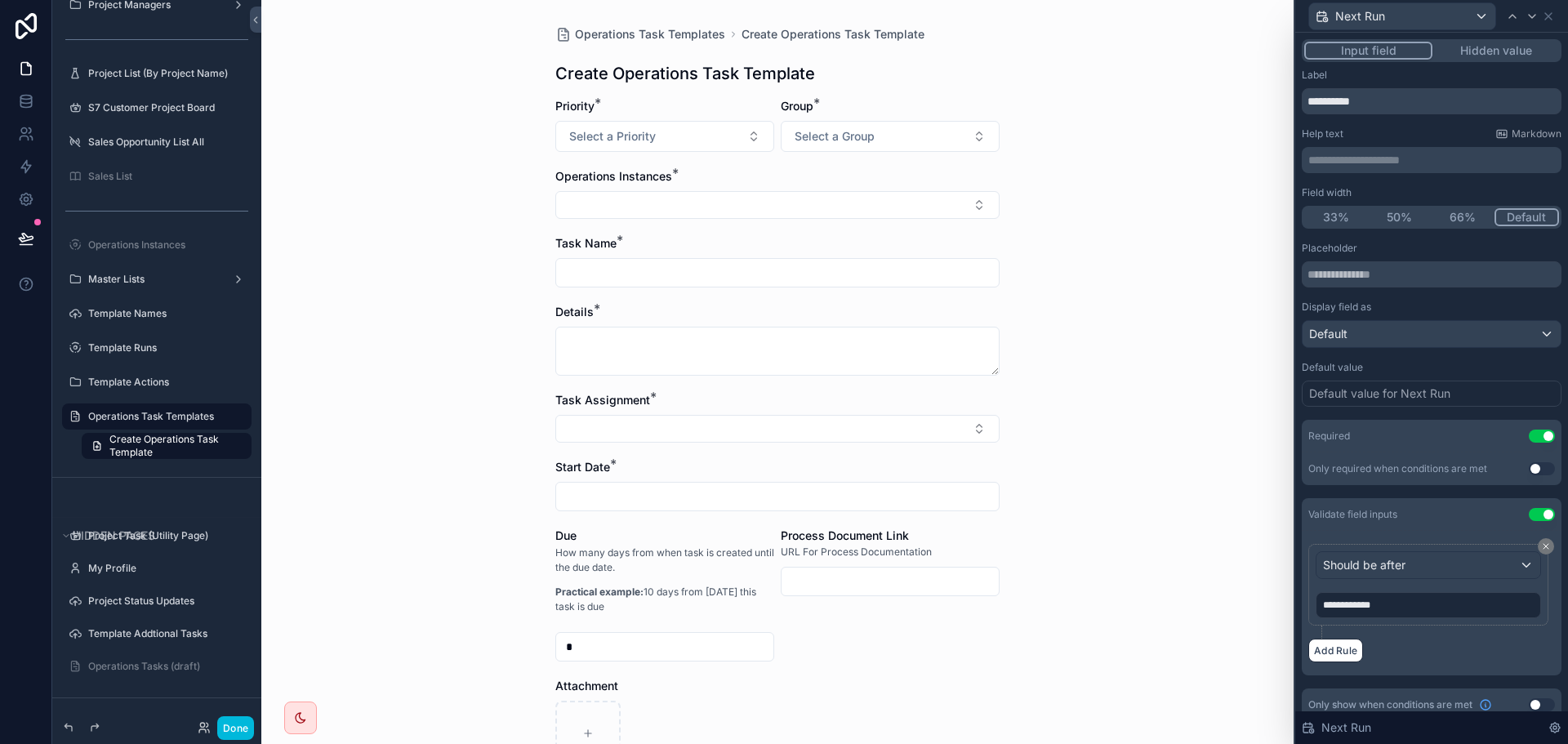
click at [1397, 214] on button "50%" at bounding box center [1399, 217] width 63 height 18
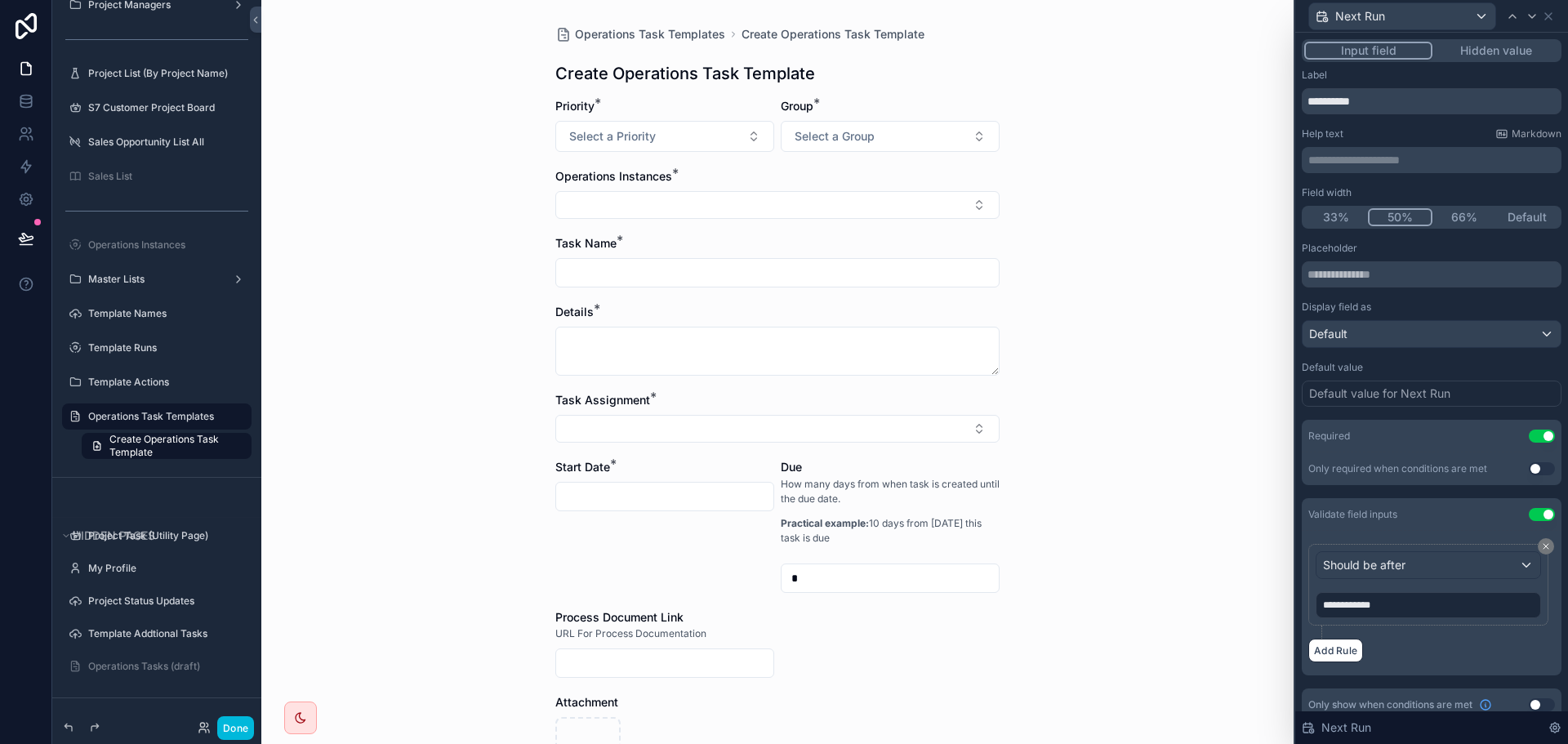
click at [1335, 220] on button "33%" at bounding box center [1336, 217] width 63 height 18
click at [1546, 18] on icon at bounding box center [1548, 16] width 7 height 7
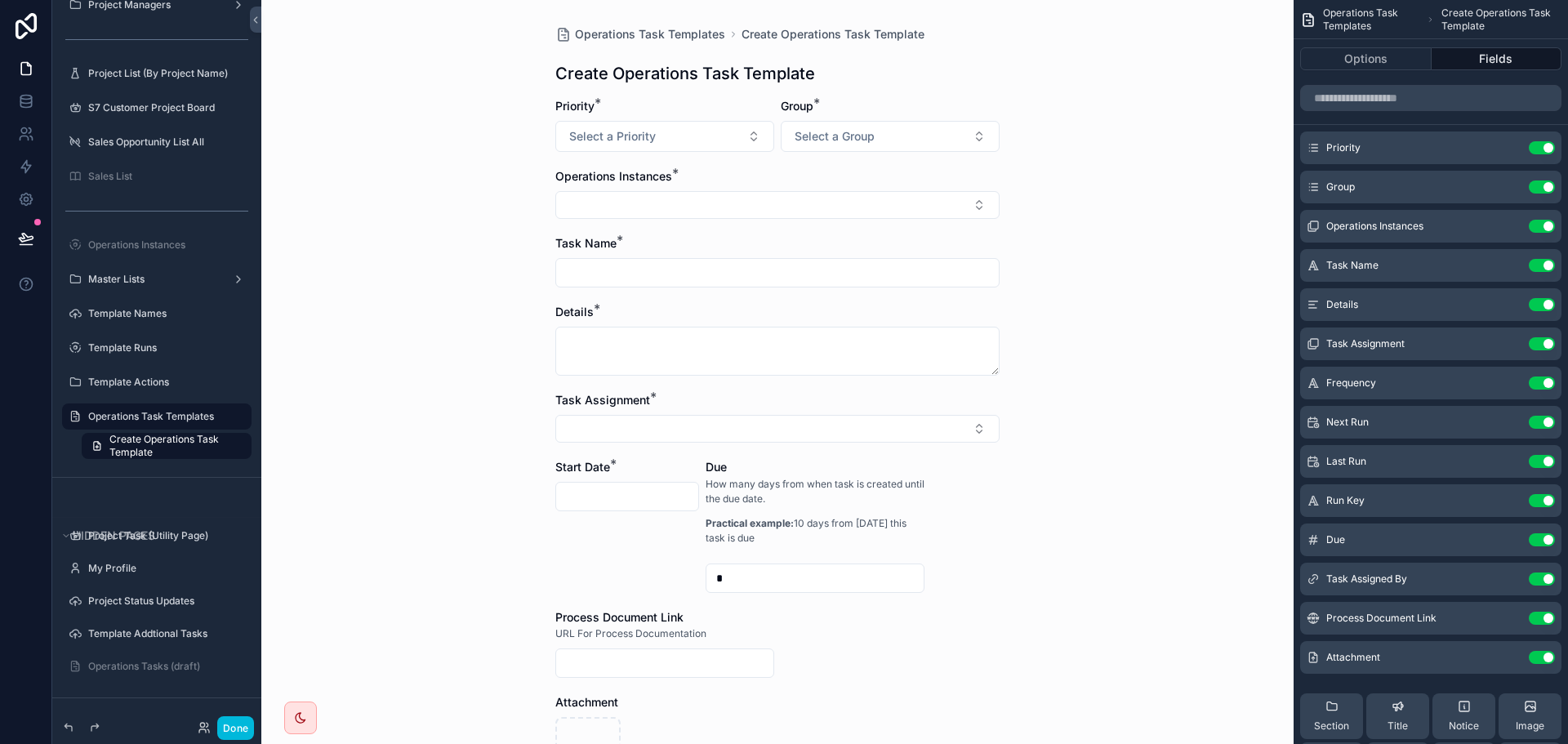
click at [0, 0] on icon "scrollable content" at bounding box center [0, 0] width 0 height 0
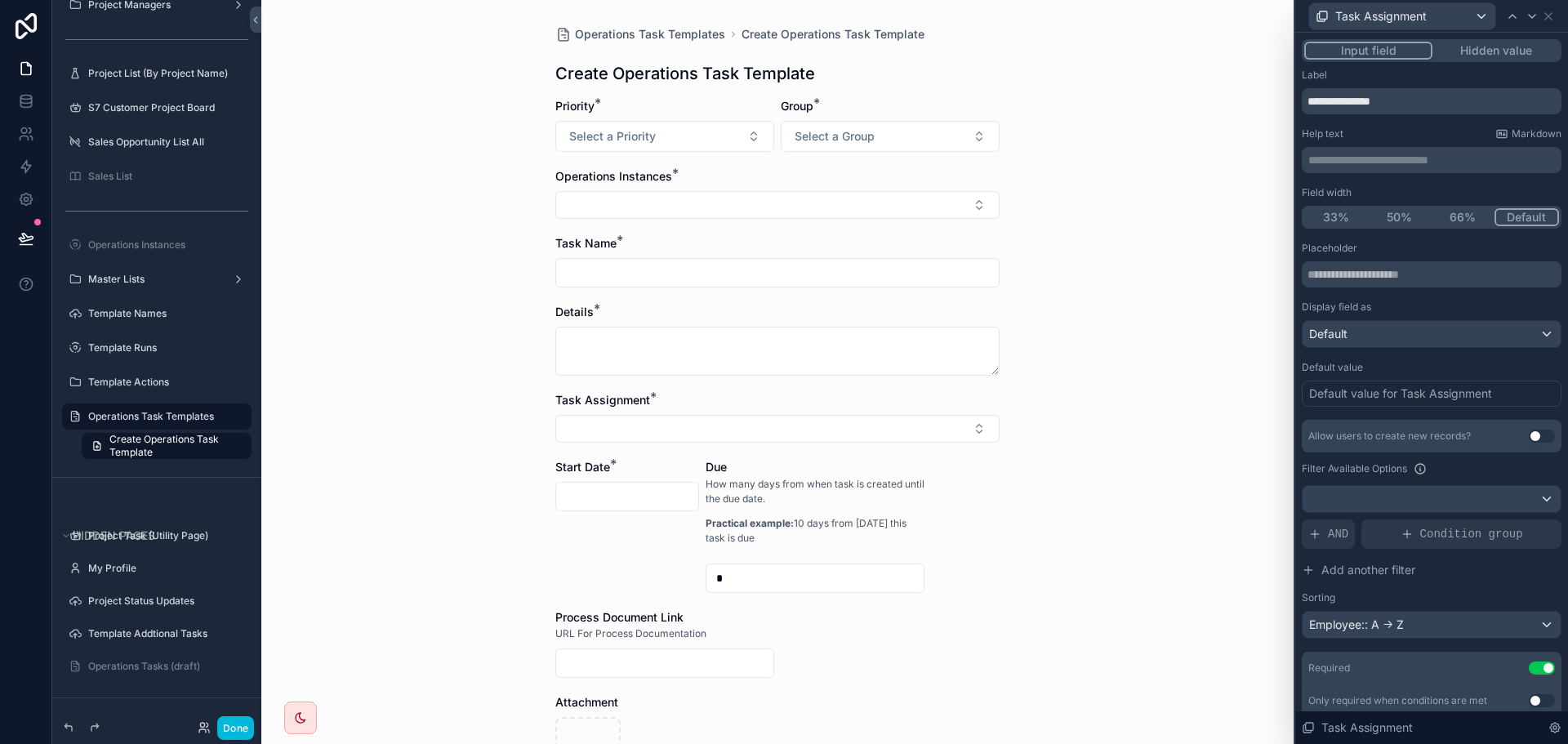
click at [1460, 217] on button "66%" at bounding box center [1462, 217] width 63 height 18
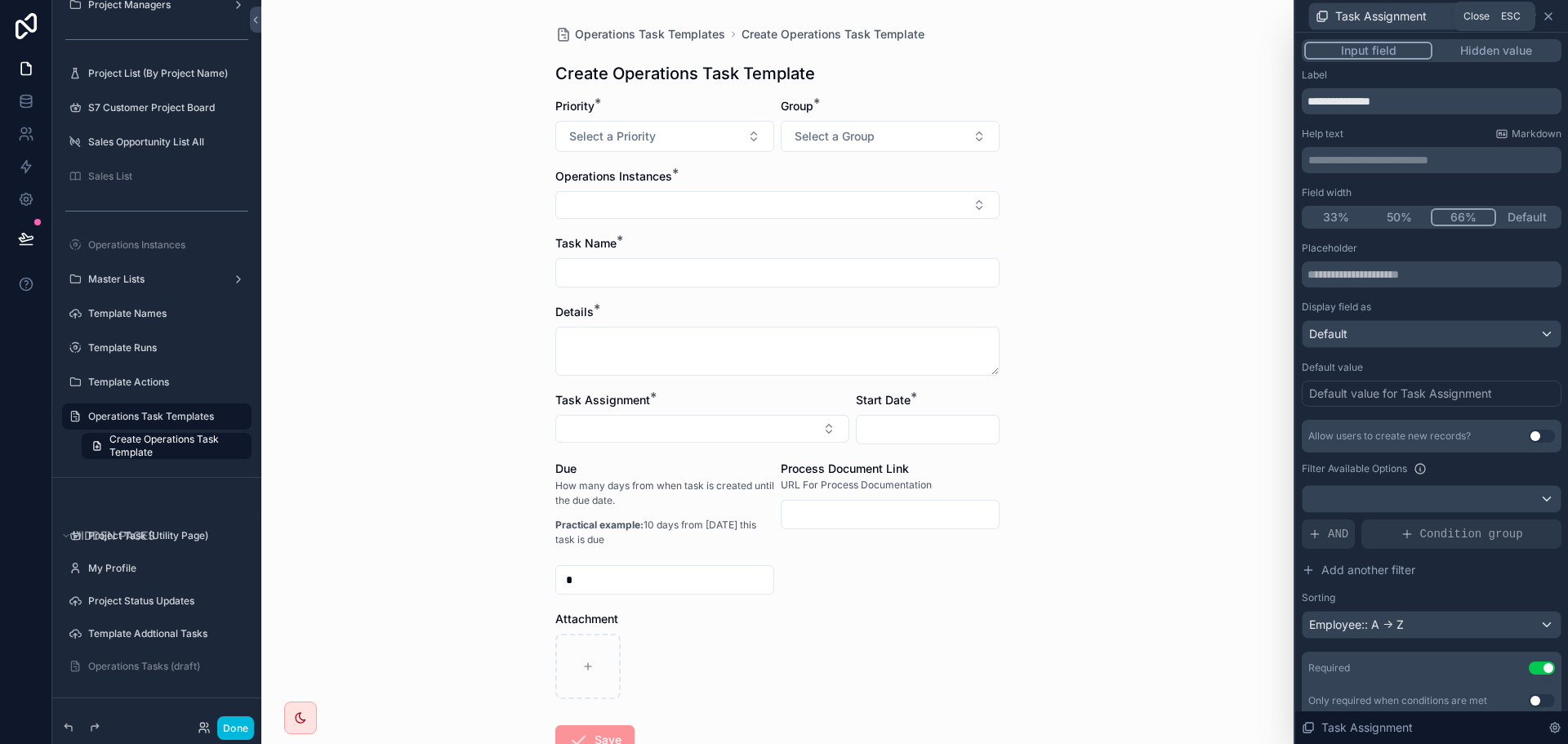
click at [1546, 18] on icon at bounding box center [1548, 16] width 13 height 13
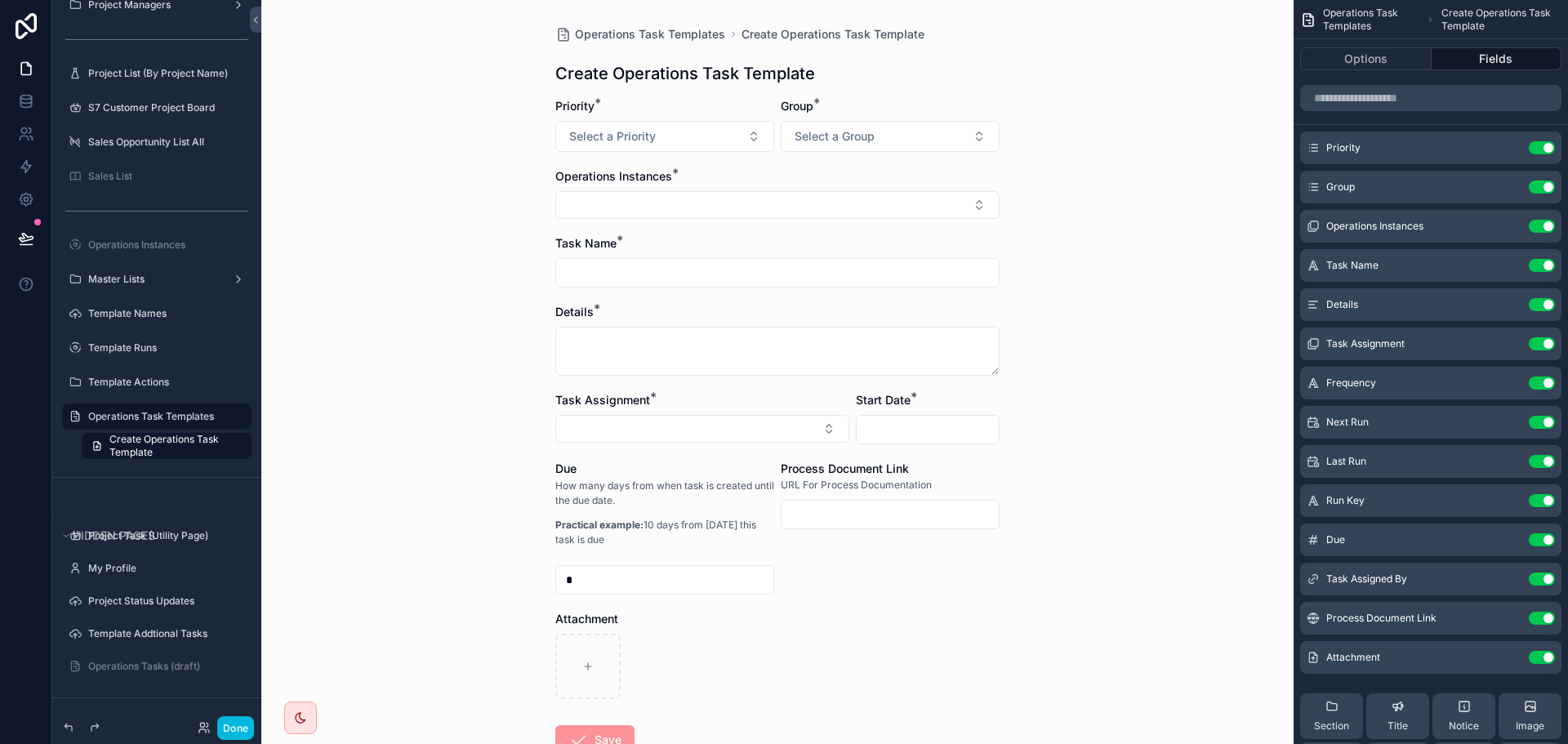
click at [1144, 446] on div "Operations Task Templates Create Operations Task Template Create Operations Tas…" at bounding box center [777, 372] width 1033 height 744
click at [239, 733] on button "Done" at bounding box center [236, 728] width 37 height 23
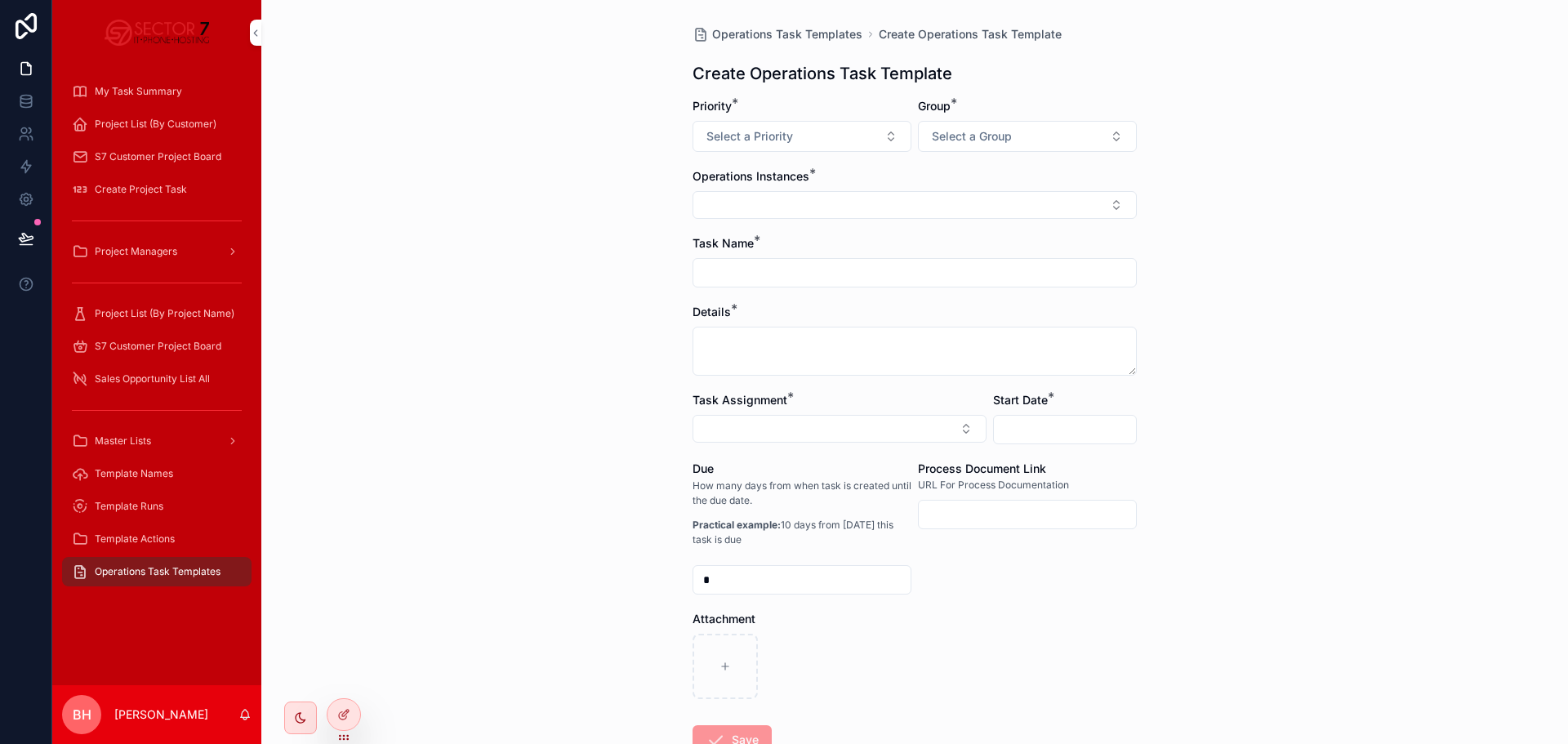
click at [150, 536] on span "Template Actions" at bounding box center [135, 538] width 80 height 13
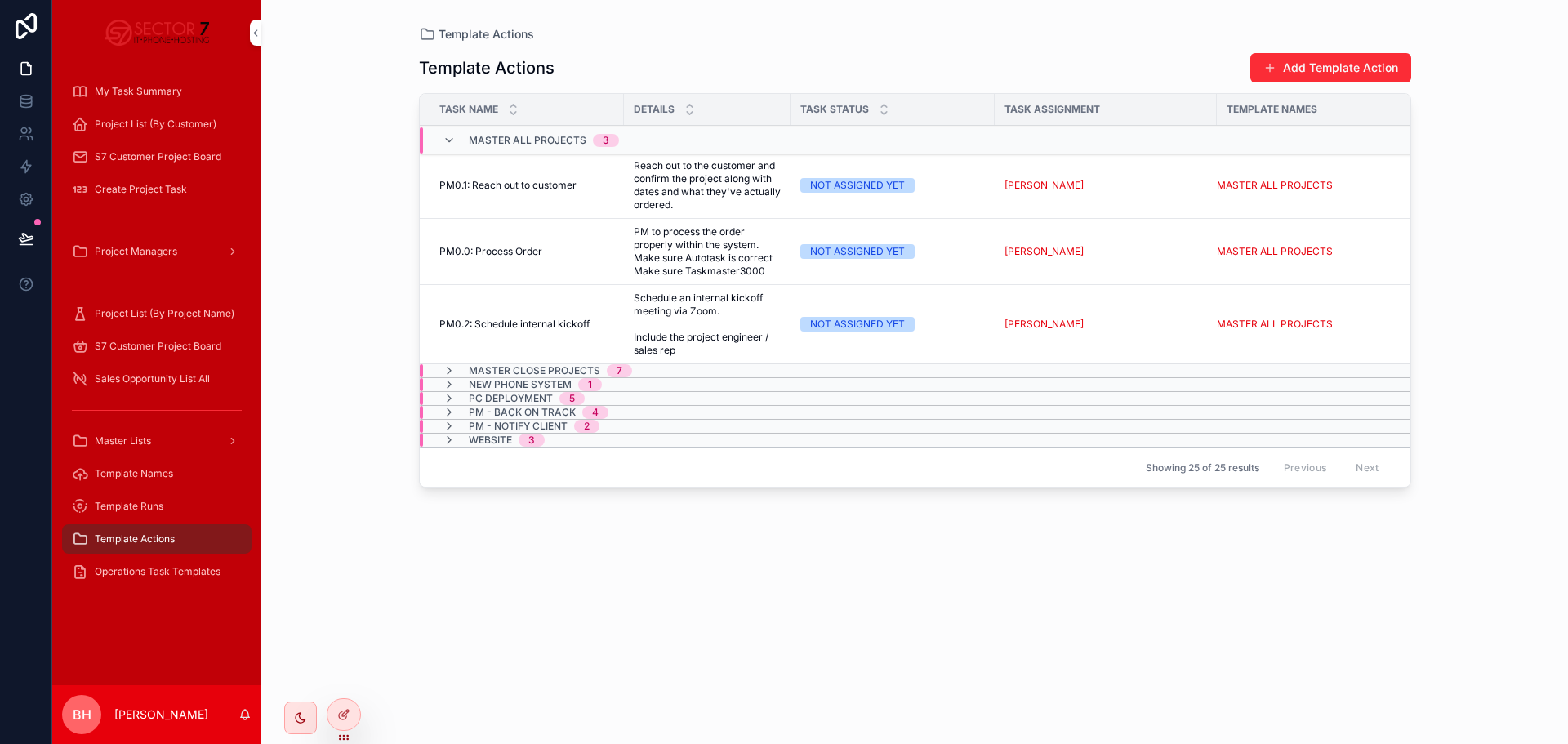
click at [155, 571] on span "Operations Task Templates" at bounding box center [157, 571] width 126 height 13
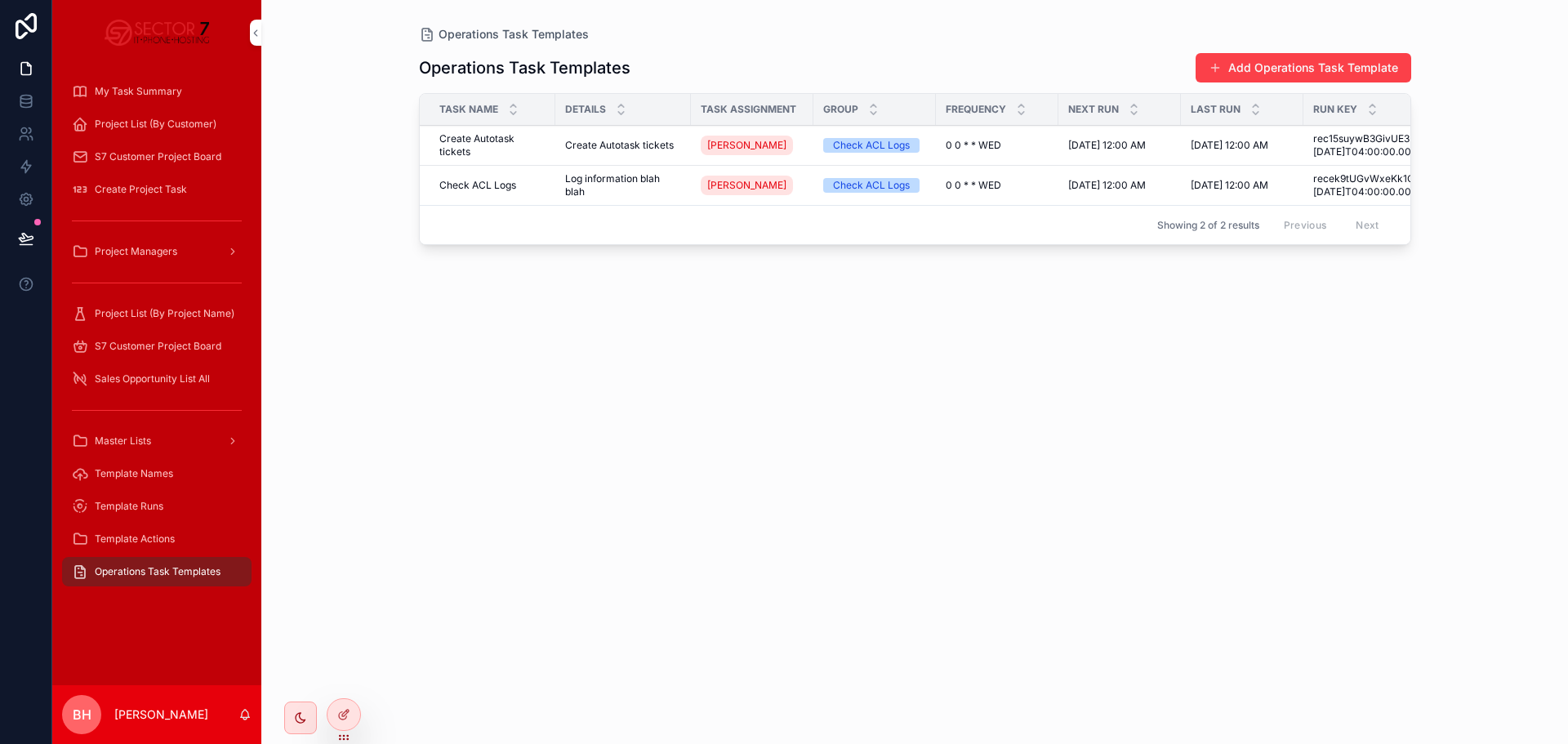
click at [1291, 67] on button "Add Operations Task Template" at bounding box center [1303, 67] width 216 height 29
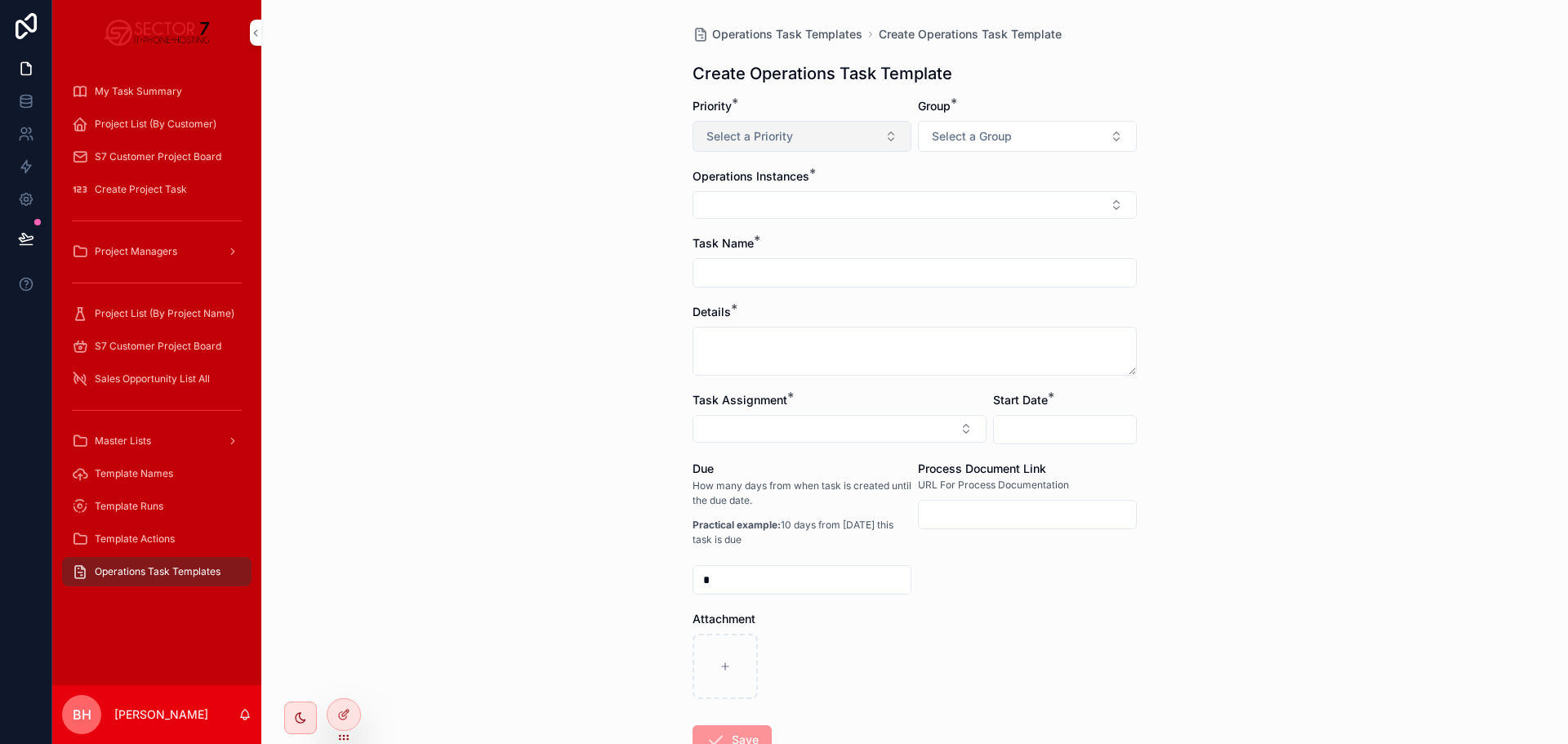
click at [762, 138] on span "Select a Priority" at bounding box center [749, 136] width 87 height 17
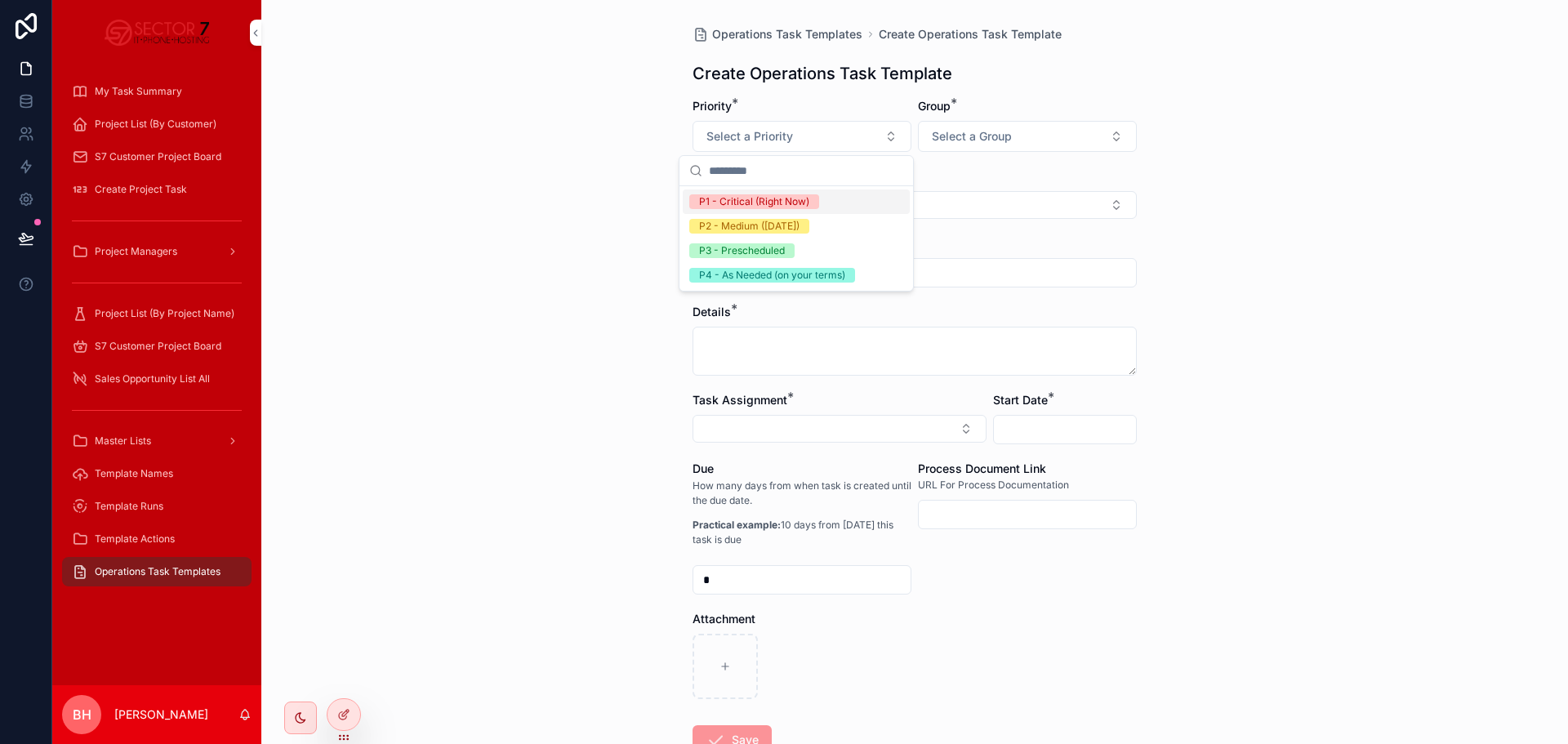
click at [741, 199] on div "P1 - Critical (Right Now)" at bounding box center [754, 201] width 110 height 15
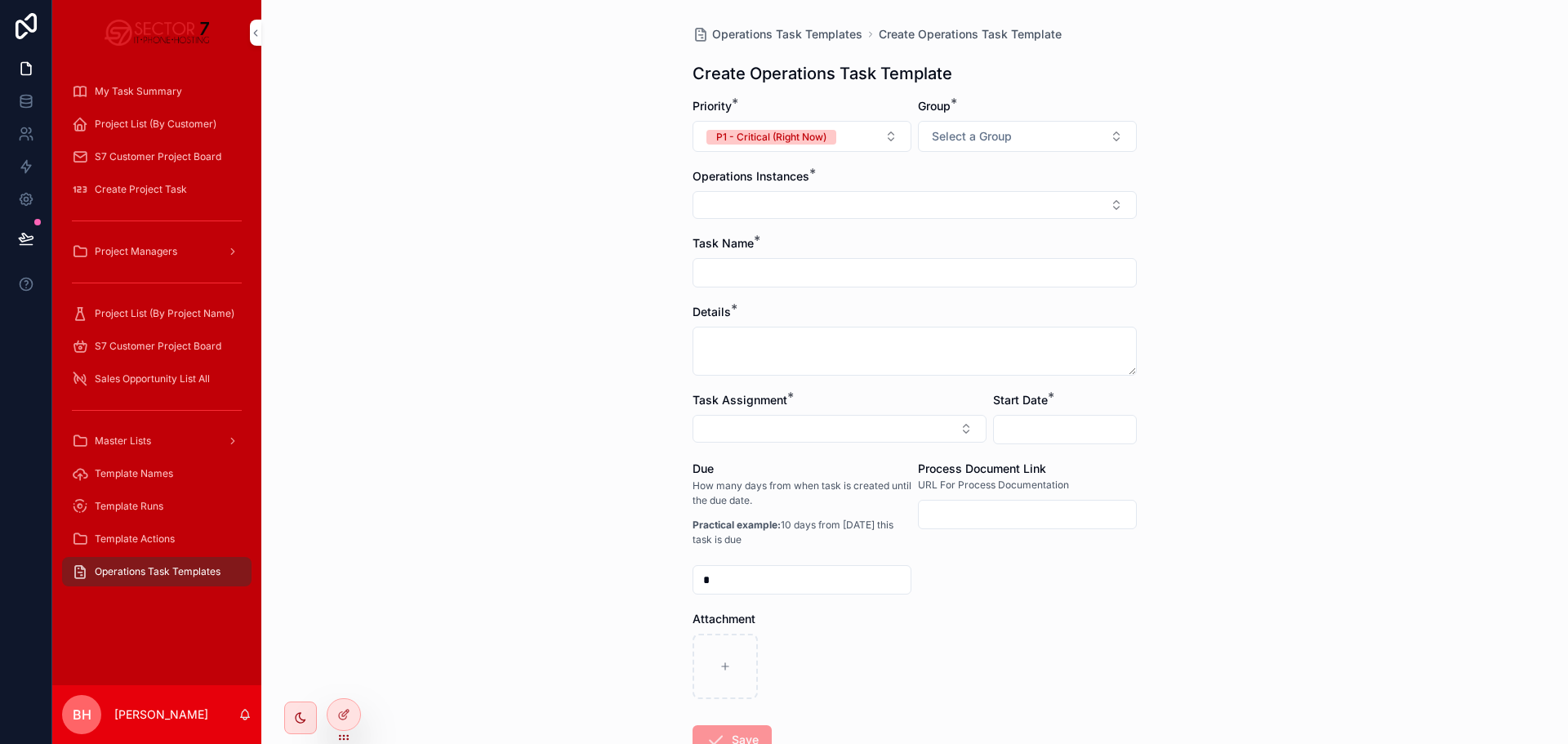
click at [1022, 118] on div "Group * Select a Group" at bounding box center [1027, 125] width 218 height 54
click at [993, 129] on span "Select a Group" at bounding box center [972, 136] width 80 height 17
click at [988, 205] on div "Check ACL Logs" at bounding box center [962, 200] width 77 height 13
click at [801, 209] on button "Select Button" at bounding box center [915, 205] width 445 height 27
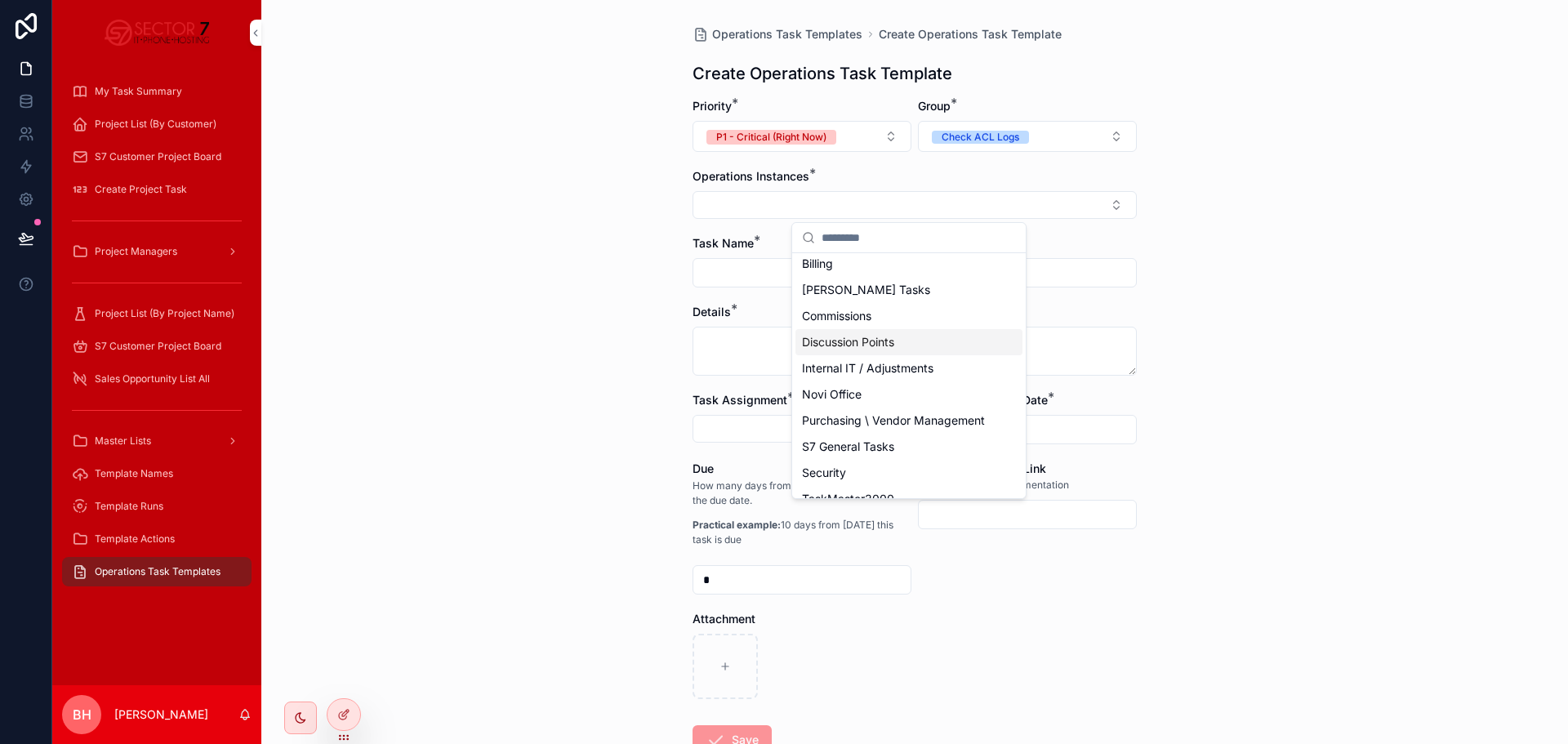
scroll to position [118, 0]
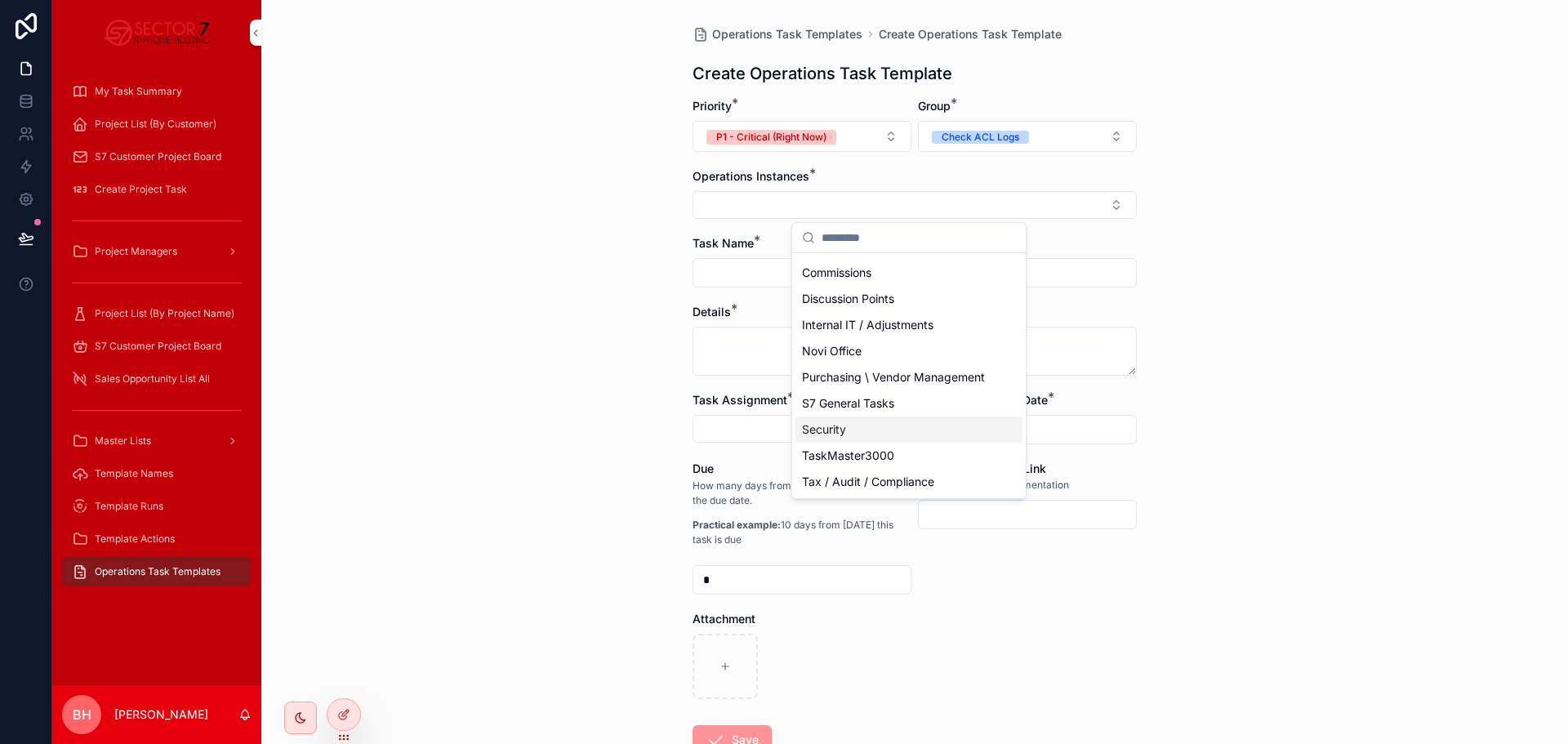
drag, startPoint x: 855, startPoint y: 275, endPoint x: 868, endPoint y: 430, distance: 155.5
click at [868, 430] on div "Accounts Payable Accounts Receivable Billing Brian Priority Tasks Commissions D…" at bounding box center [909, 325] width 227 height 339
click at [853, 461] on span "TaskMaster3000" at bounding box center [847, 455] width 93 height 17
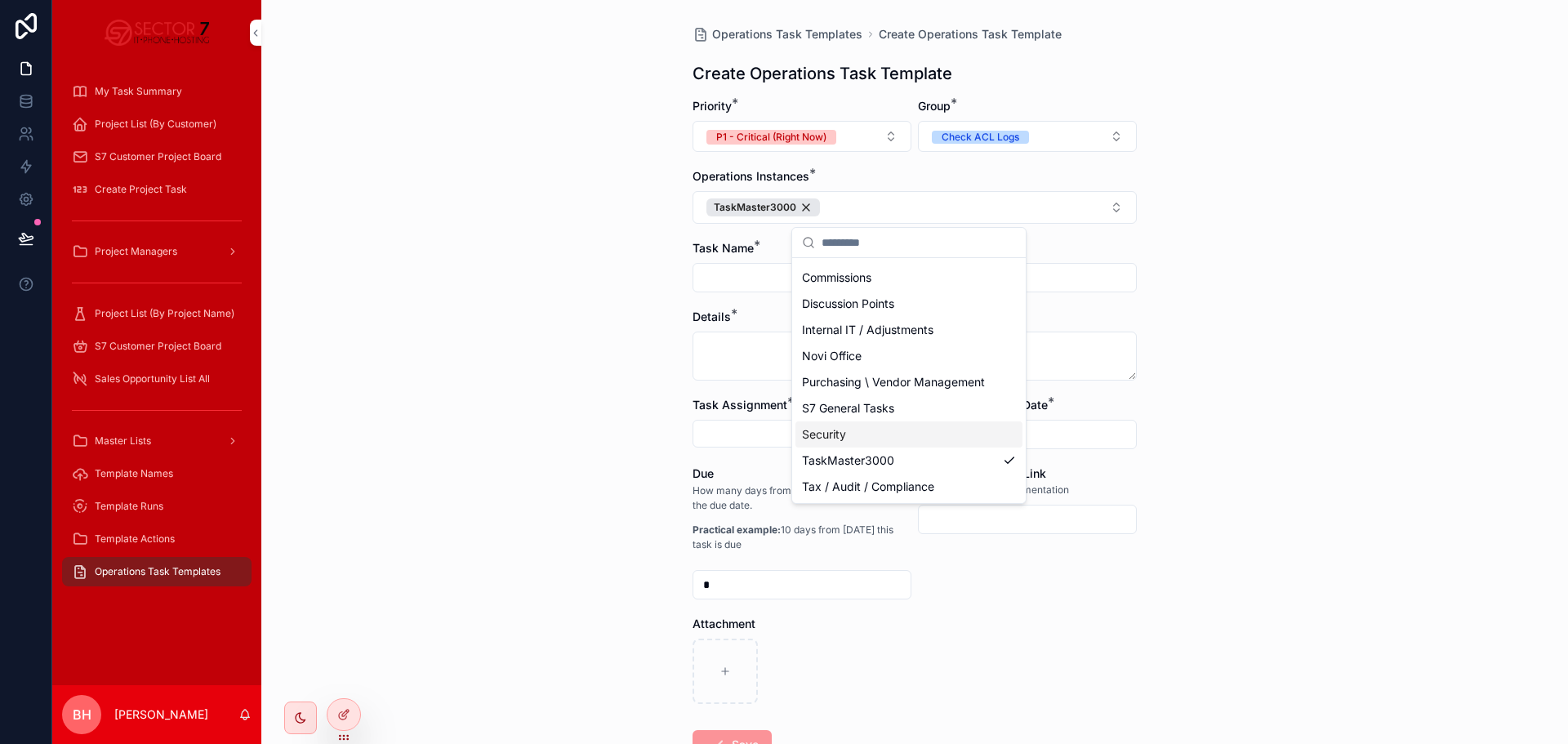
drag, startPoint x: 535, startPoint y: 362, endPoint x: 615, endPoint y: 329, distance: 86.5
click at [540, 360] on div "Operations Task Templates Create Operations Task Template Create Operations Tas…" at bounding box center [915, 372] width 1307 height 744
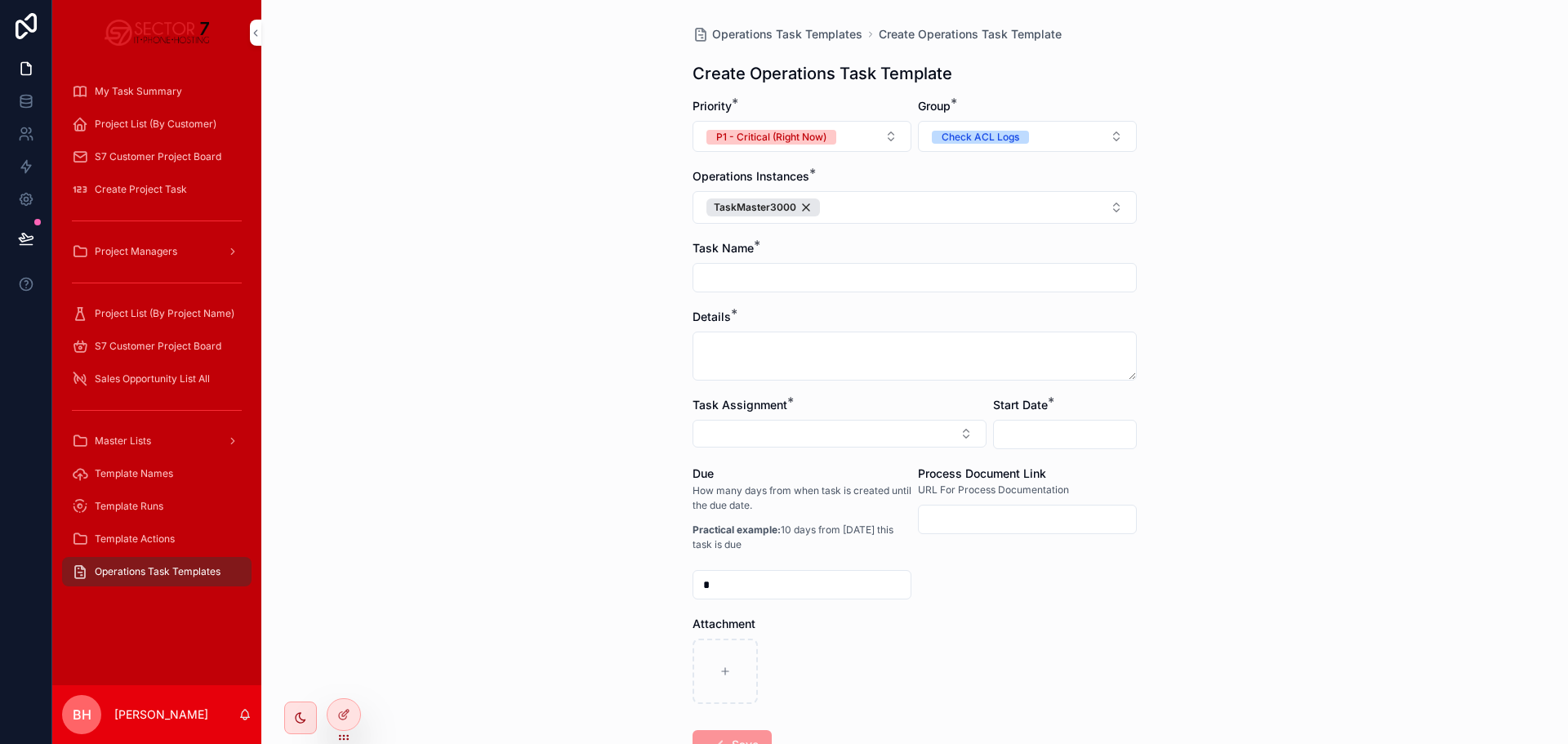
click at [732, 274] on input "scrollable content" at bounding box center [915, 277] width 443 height 22
type input "**********"
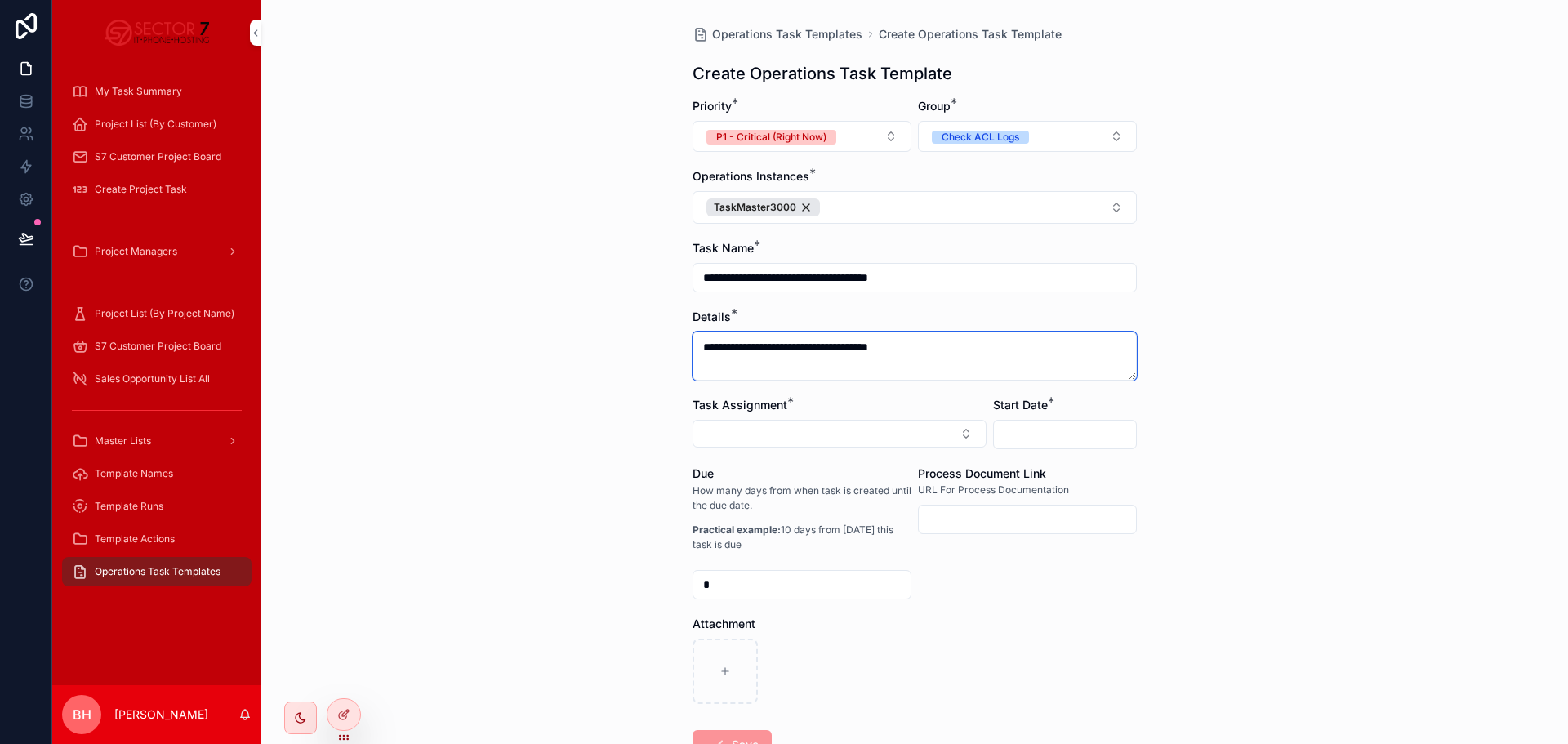
type textarea "**********"
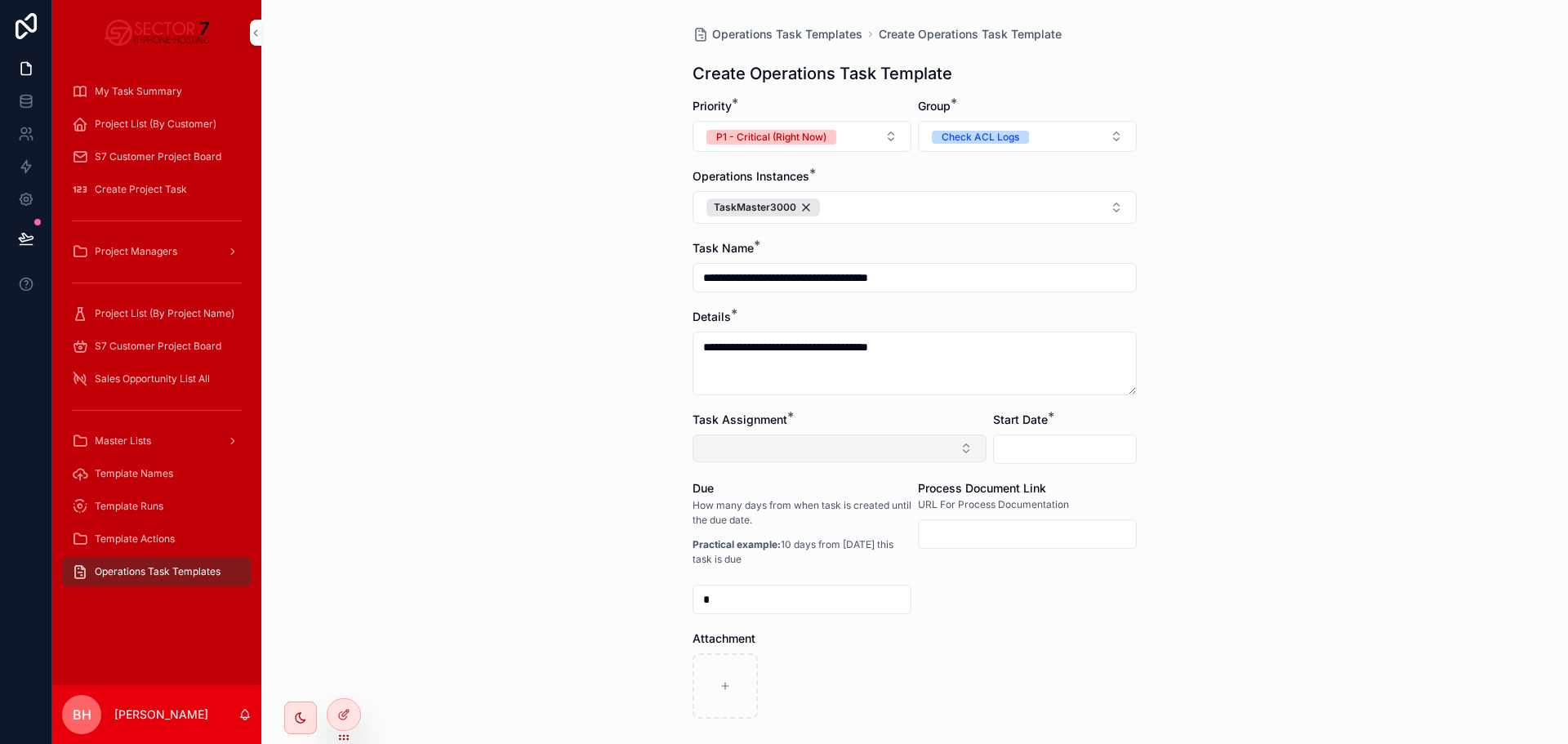
click at [804, 457] on button "Select Button" at bounding box center [840, 449] width 294 height 27
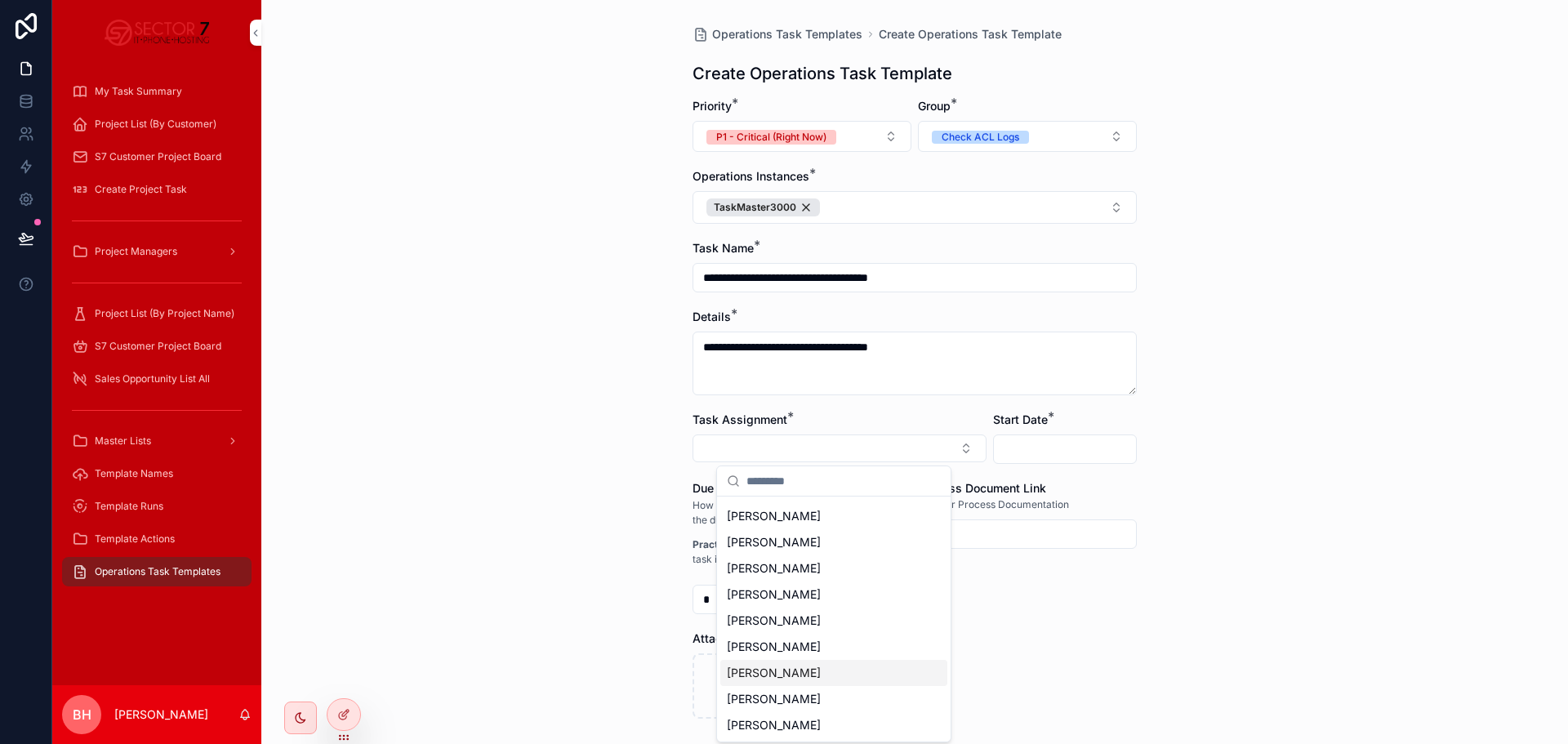
click at [764, 676] on span "Tim Hamon" at bounding box center [773, 673] width 94 height 17
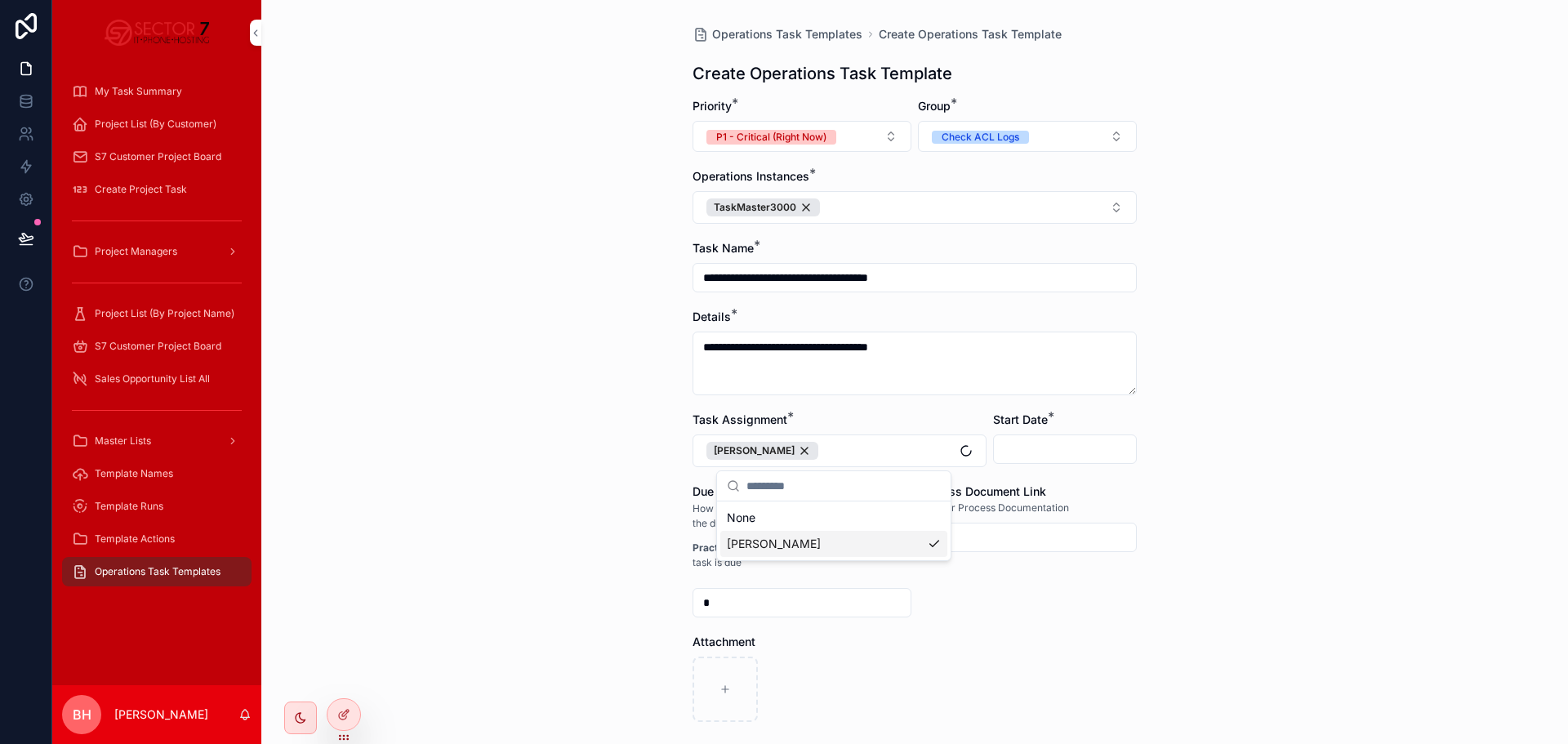
click at [595, 510] on div "**********" at bounding box center [915, 372] width 1307 height 744
click at [1100, 453] on input "scrollable content" at bounding box center [1065, 449] width 142 height 22
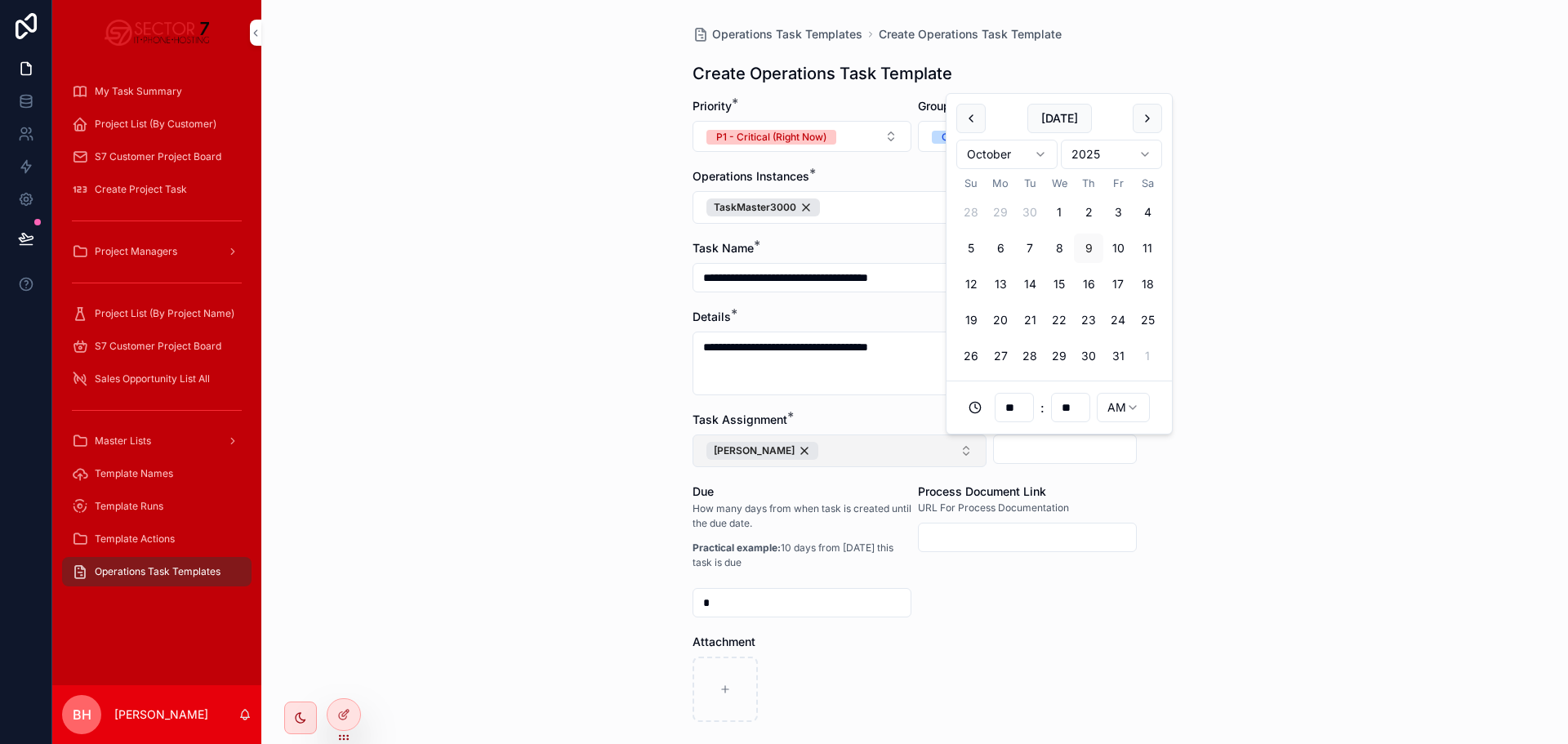
click at [897, 458] on button "Tim Hamon" at bounding box center [840, 451] width 294 height 33
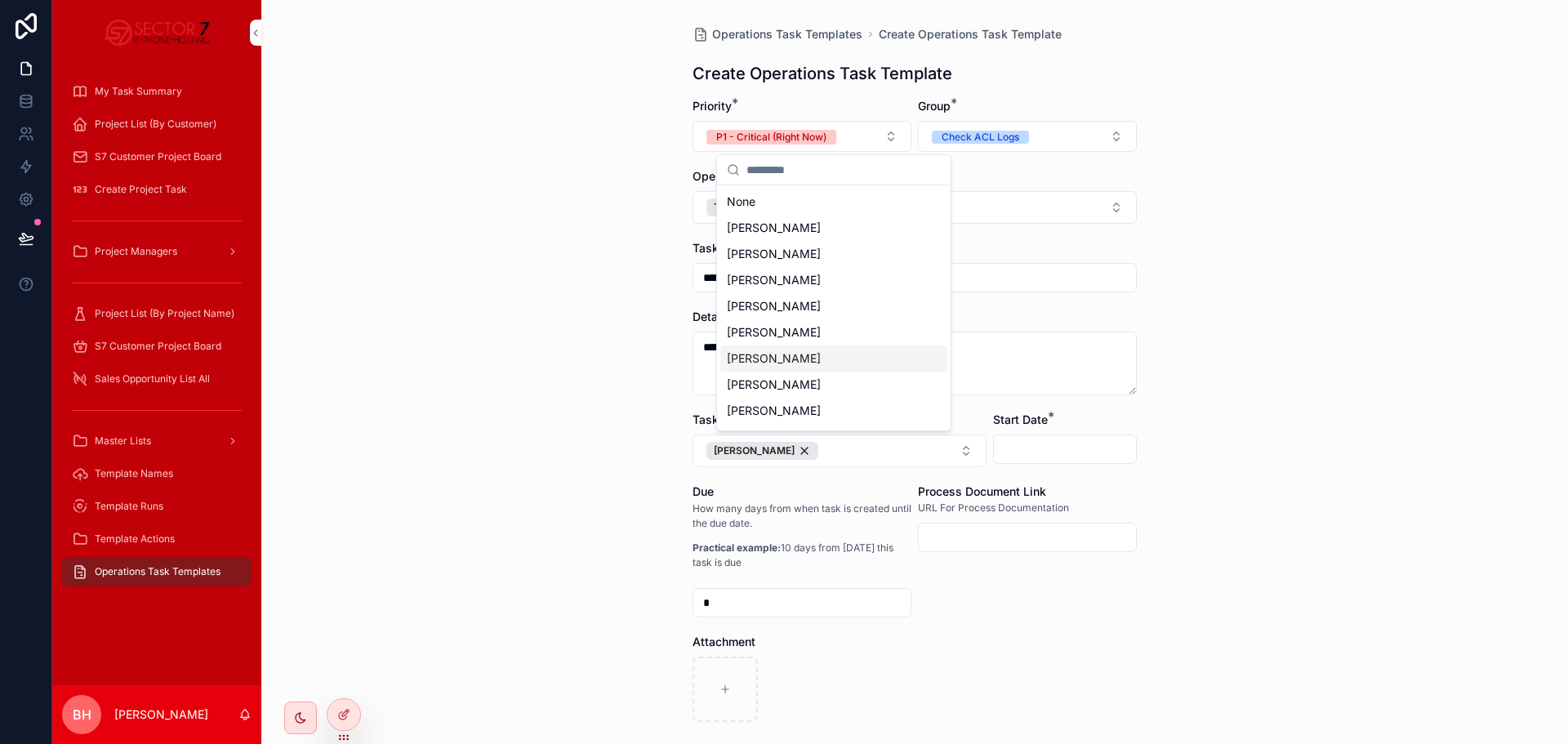
click at [822, 360] on div "John Thompson" at bounding box center [834, 358] width 227 height 26
click at [530, 474] on div "**********" at bounding box center [915, 372] width 1307 height 744
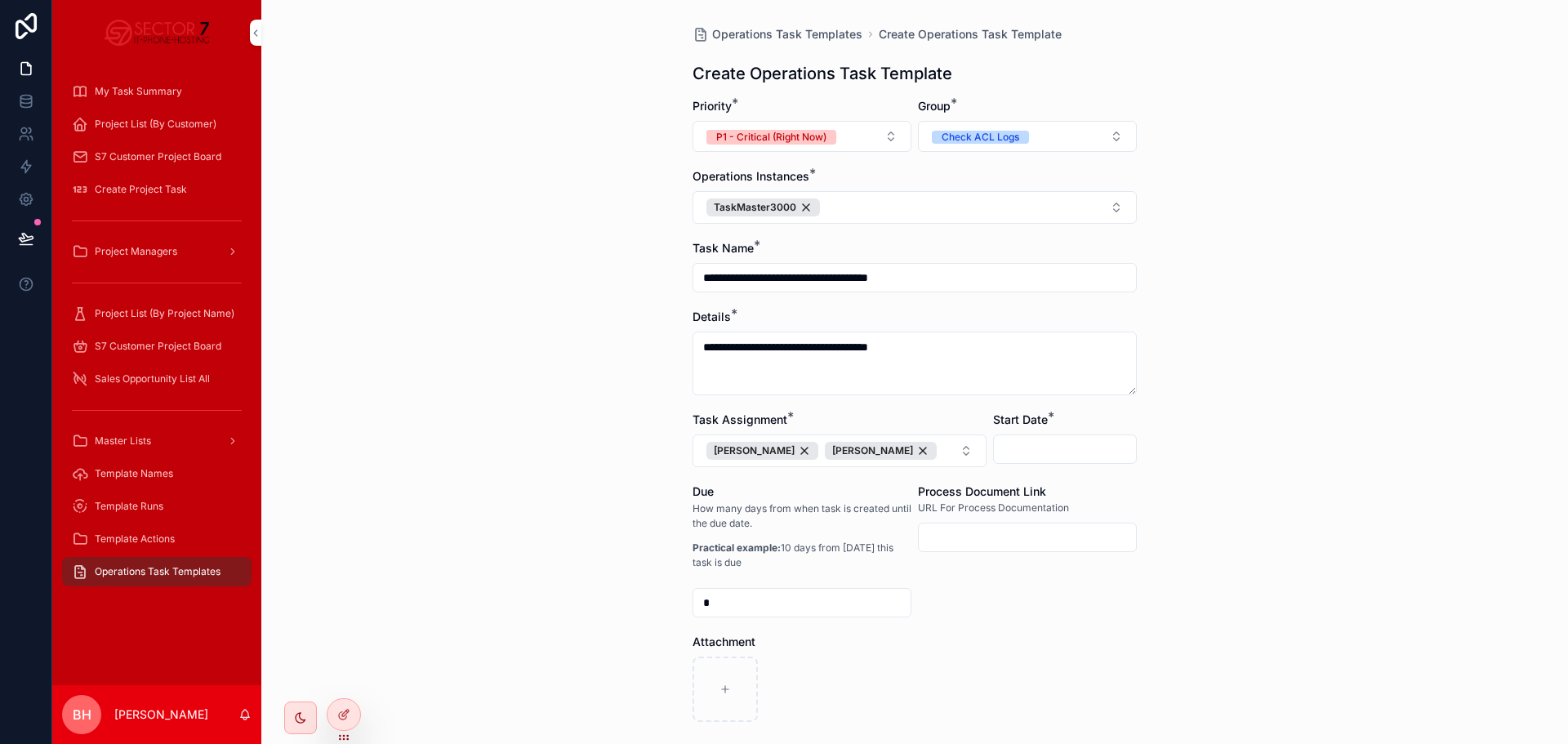
click at [1072, 442] on input "scrollable content" at bounding box center [1065, 449] width 142 height 22
click at [1000, 285] on button "13" at bounding box center [1000, 284] width 29 height 29
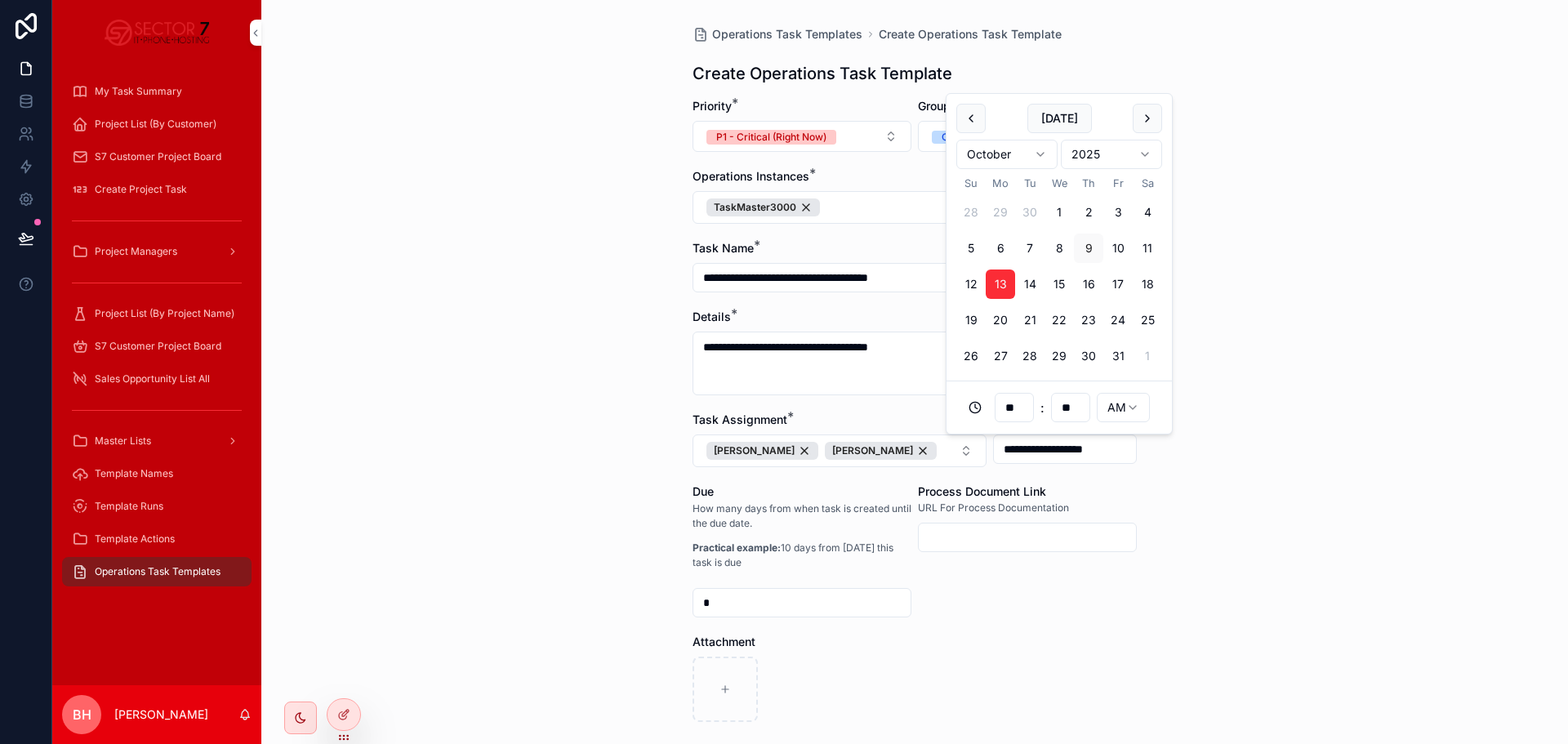
click at [1023, 408] on input "**" at bounding box center [1014, 407] width 38 height 22
click at [937, 545] on div "05" at bounding box center [1014, 543] width 227 height 26
type input "**********"
type input "**"
click at [1062, 422] on div "**" at bounding box center [1071, 408] width 39 height 29
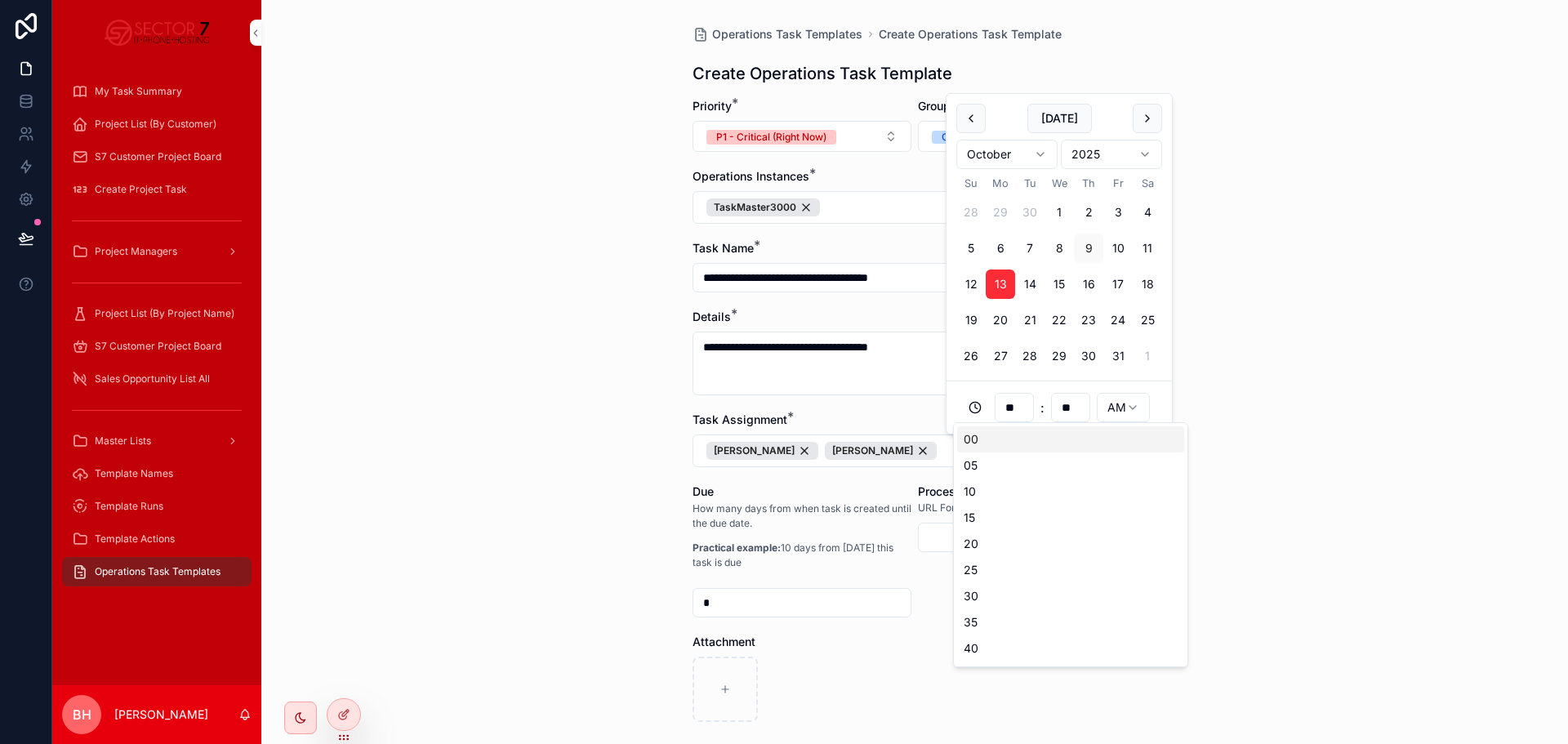
click at [1068, 410] on input "**" at bounding box center [1071, 407] width 38 height 22
click at [1023, 480] on div "10" at bounding box center [1071, 491] width 227 height 26
type input "**********"
type input "**"
click at [1372, 419] on div "**********" at bounding box center [915, 372] width 1307 height 744
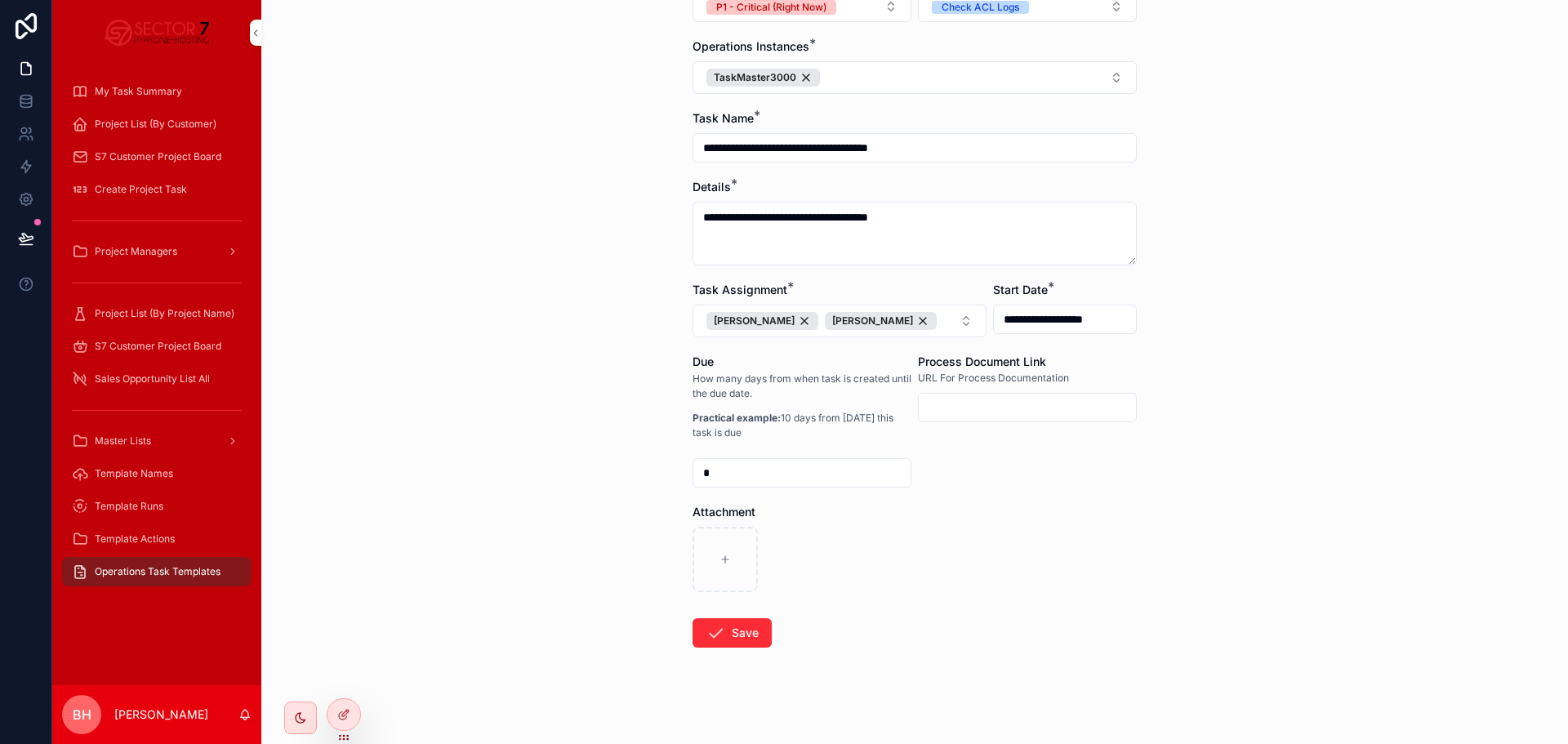
scroll to position [138, 0]
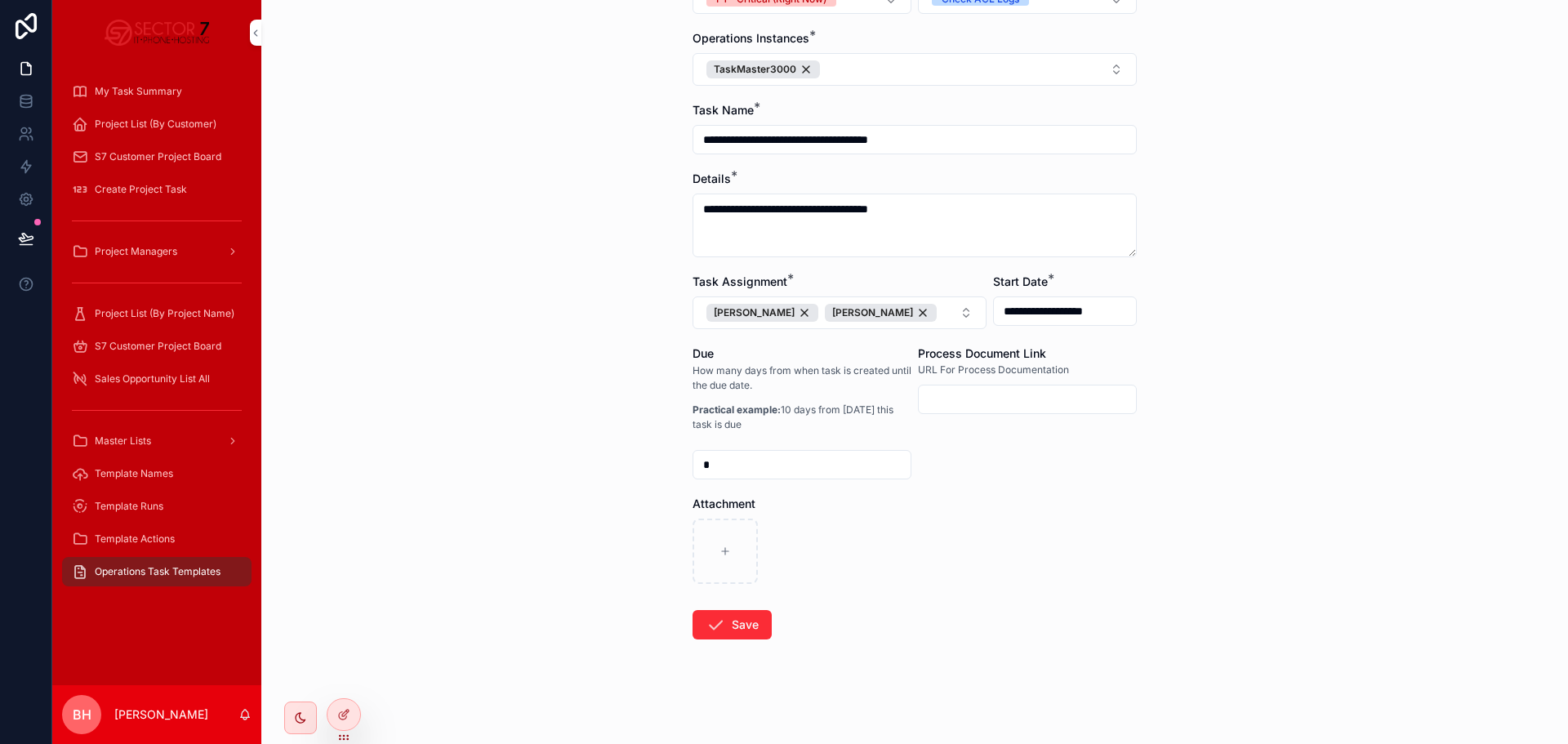
click at [736, 460] on input "*" at bounding box center [802, 464] width 217 height 22
click at [733, 460] on input "*" at bounding box center [802, 464] width 217 height 22
click at [726, 460] on input "*" at bounding box center [802, 464] width 217 height 22
type input "*"
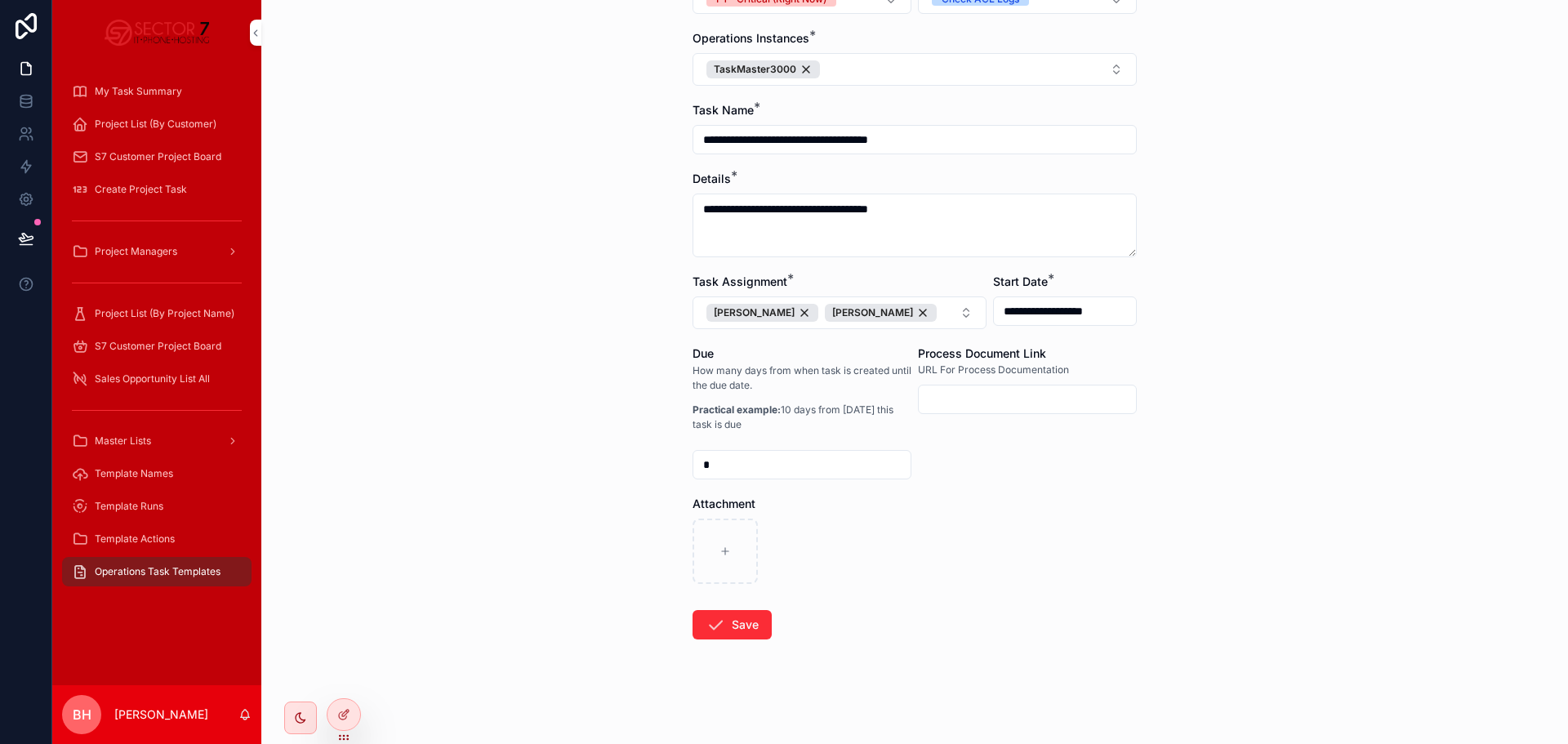
click at [1017, 488] on form "**********" at bounding box center [915, 352] width 445 height 784
click at [1020, 394] on input "scrollable content" at bounding box center [1027, 399] width 217 height 22
type input "**********"
click at [979, 539] on div "scrollable content" at bounding box center [915, 551] width 445 height 65
click at [736, 531] on div "scrollable content" at bounding box center [725, 551] width 65 height 65
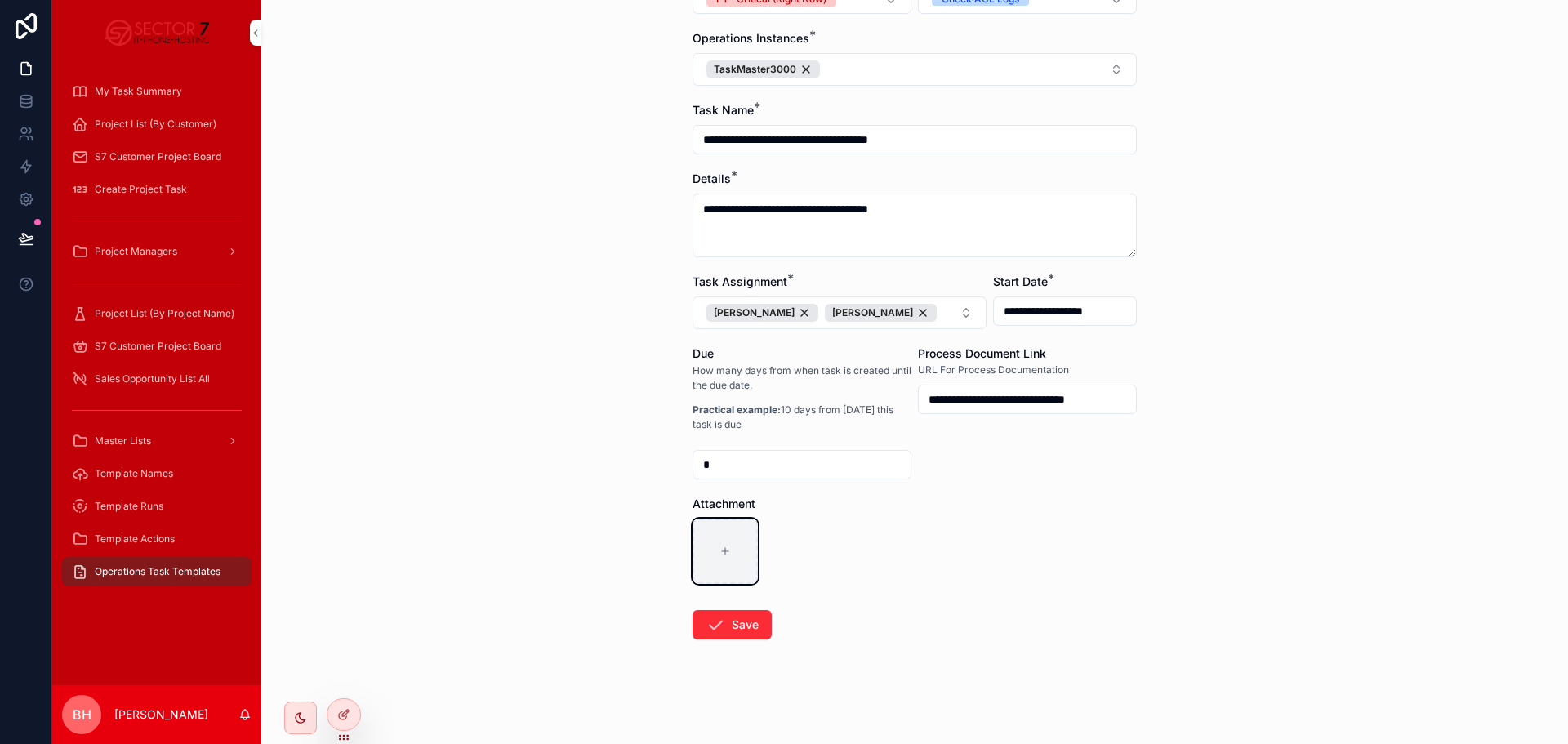
type input "**********"
click at [741, 615] on button "Save" at bounding box center [731, 625] width 79 height 29
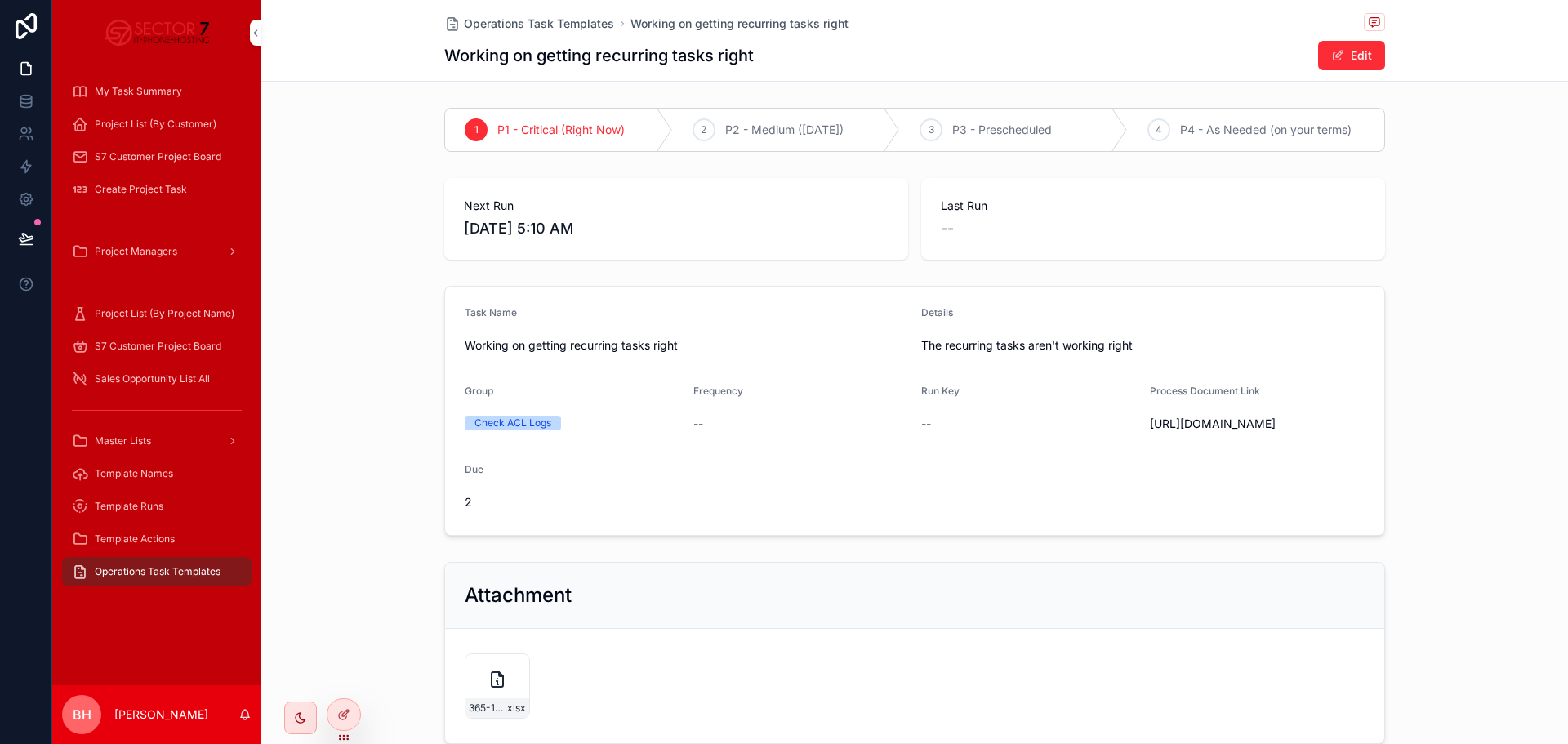
click at [1380, 53] on div "Operations Task Templates Working on getting recurring tasks right Working on g…" at bounding box center [915, 41] width 1307 height 82
click at [1367, 55] on button "Edit" at bounding box center [1352, 56] width 67 height 29
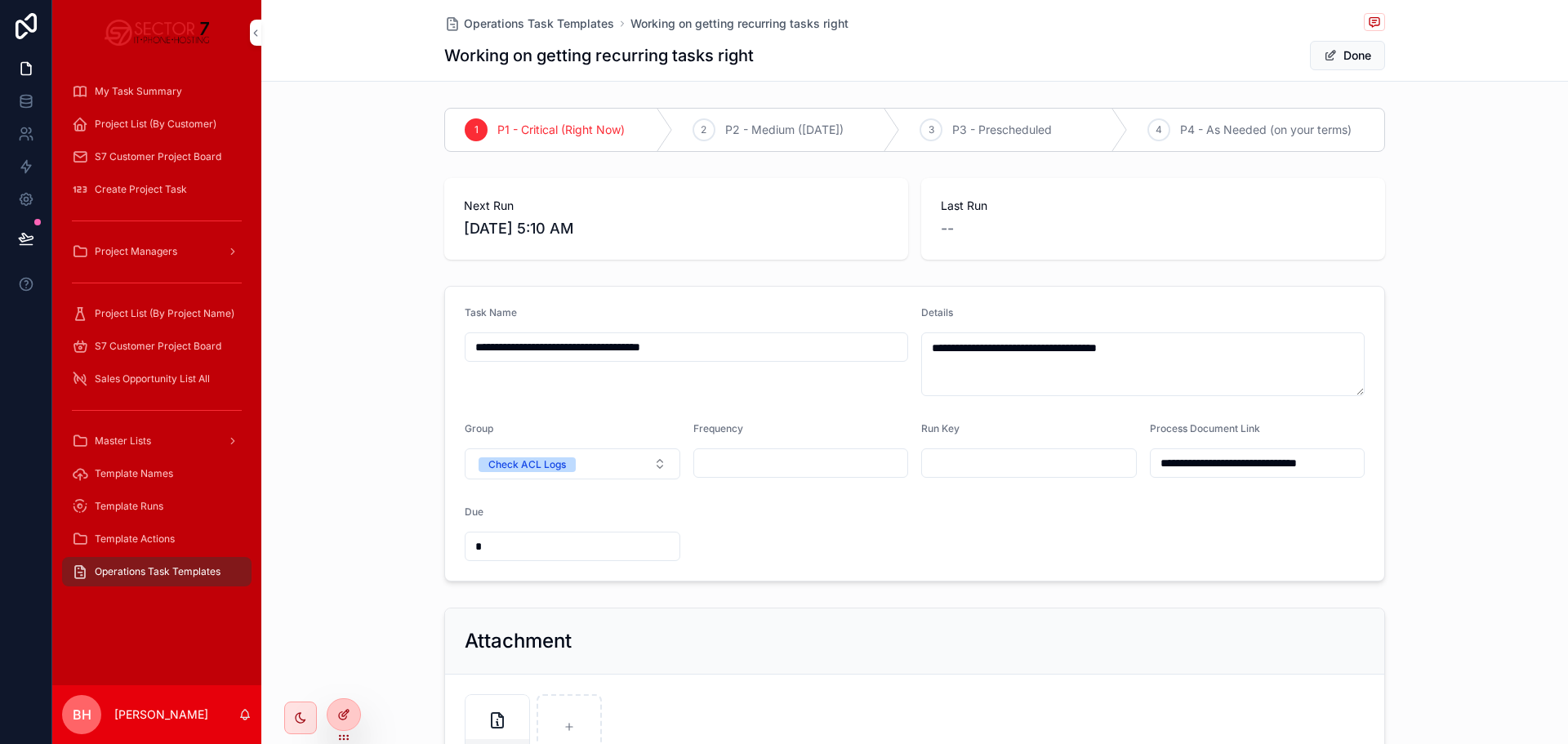
click at [347, 724] on div at bounding box center [344, 715] width 33 height 31
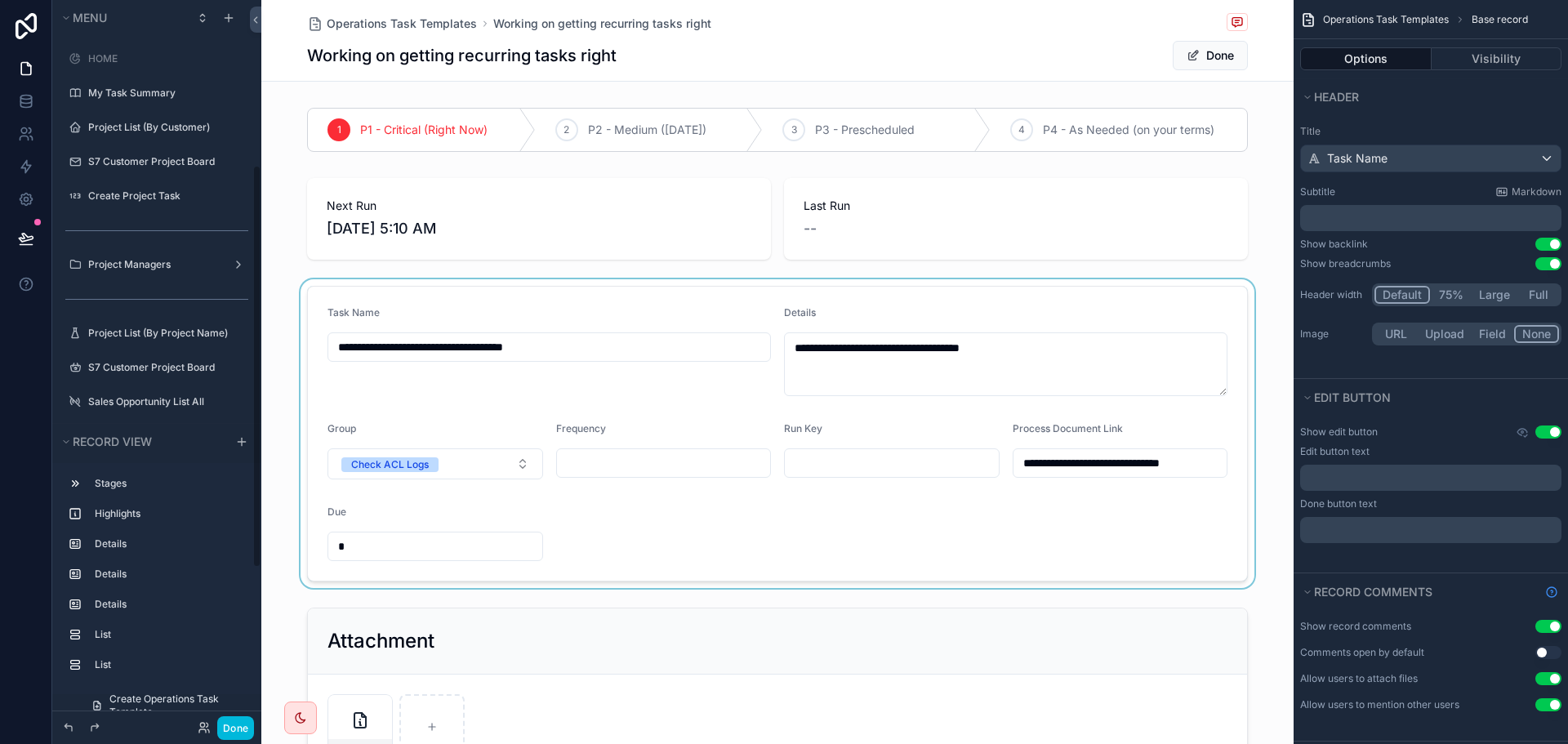
scroll to position [296, 0]
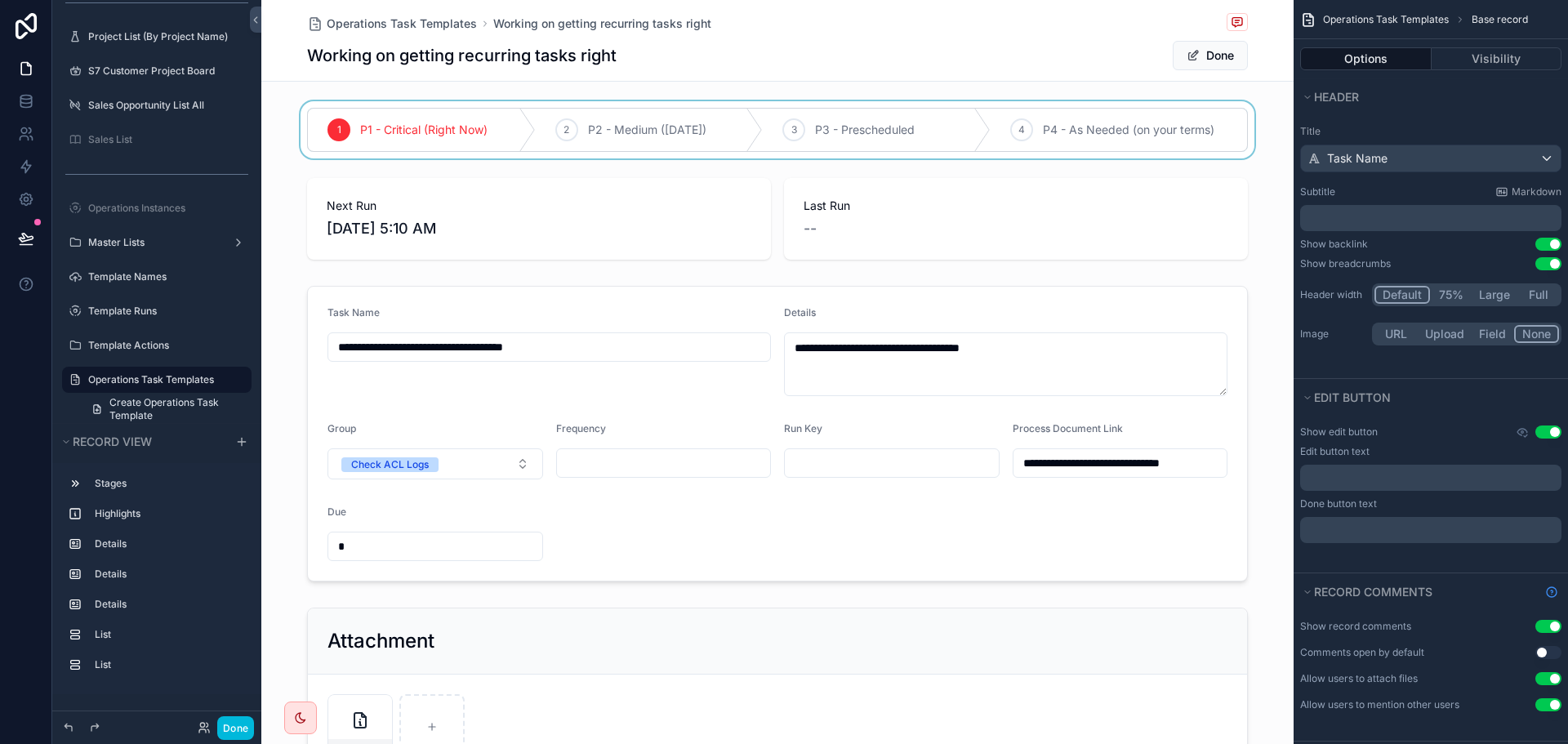
click at [1053, 103] on div "scrollable content" at bounding box center [777, 130] width 1033 height 58
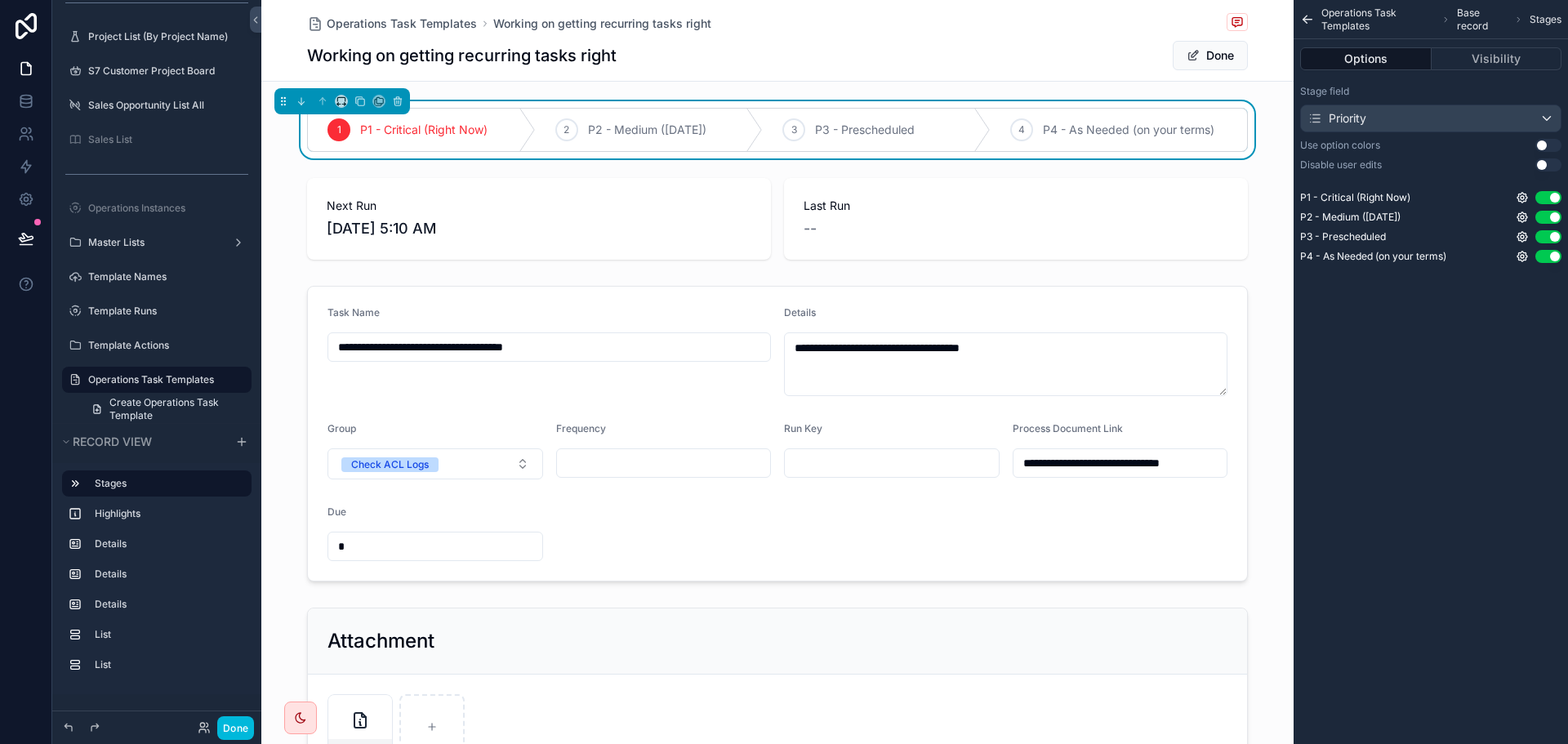
click at [1345, 56] on button "Options" at bounding box center [1365, 59] width 132 height 22
click at [1501, 62] on button "Visibility" at bounding box center [1497, 59] width 131 height 22
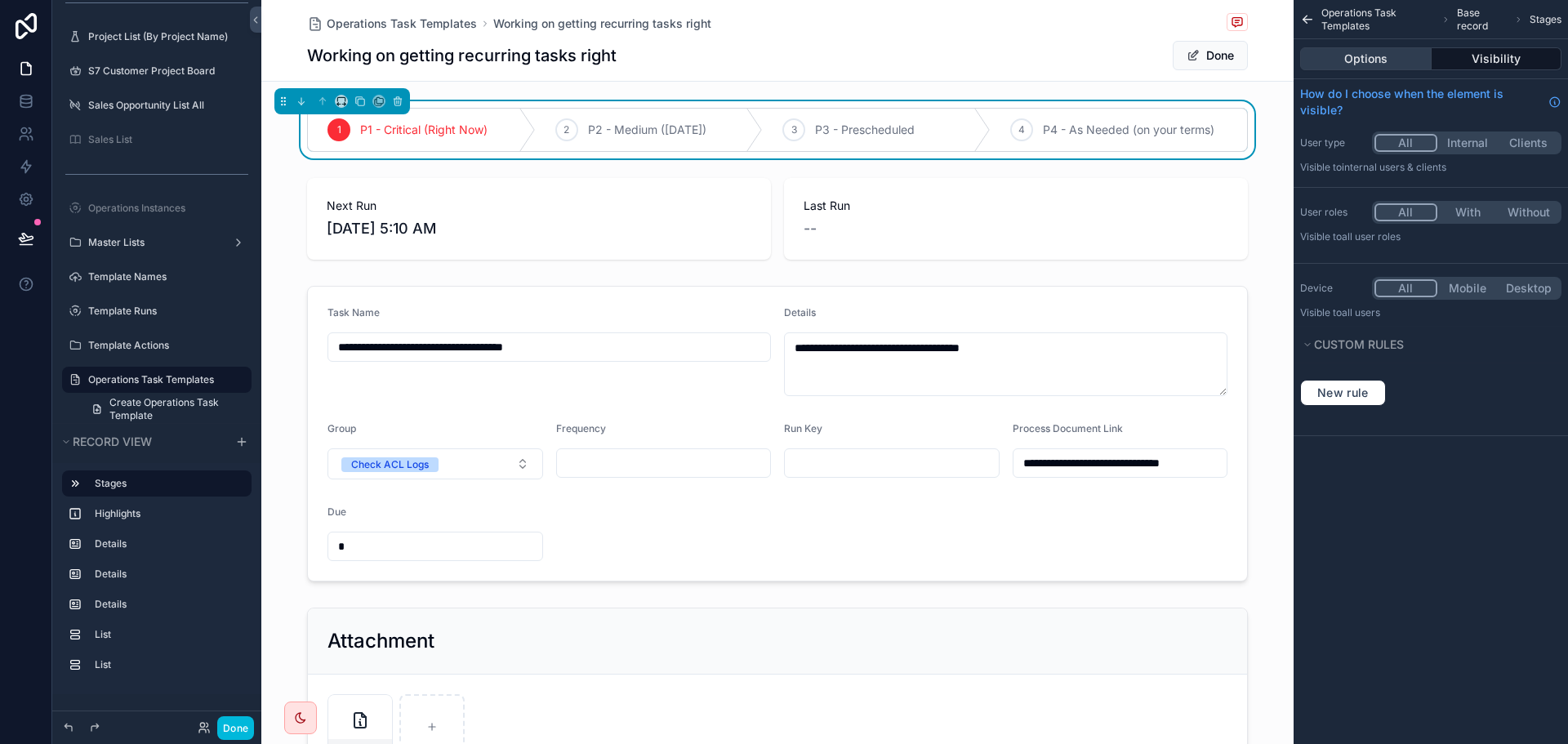
click at [1383, 53] on button "Options" at bounding box center [1365, 59] width 132 height 22
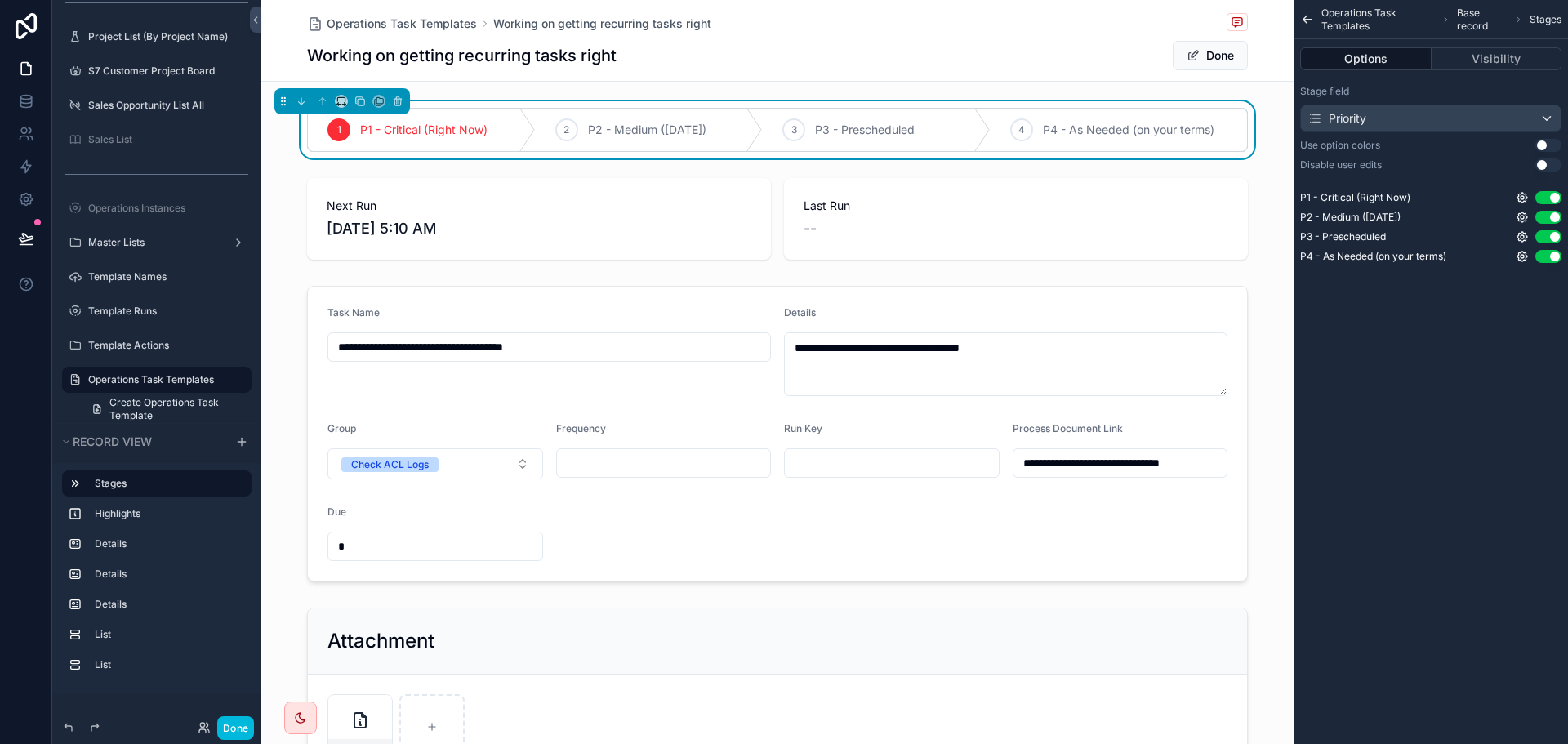
click at [1474, 19] on span "Base record" at bounding box center [1482, 20] width 51 height 26
click at [395, 101] on icon "scrollable content" at bounding box center [398, 101] width 12 height 12
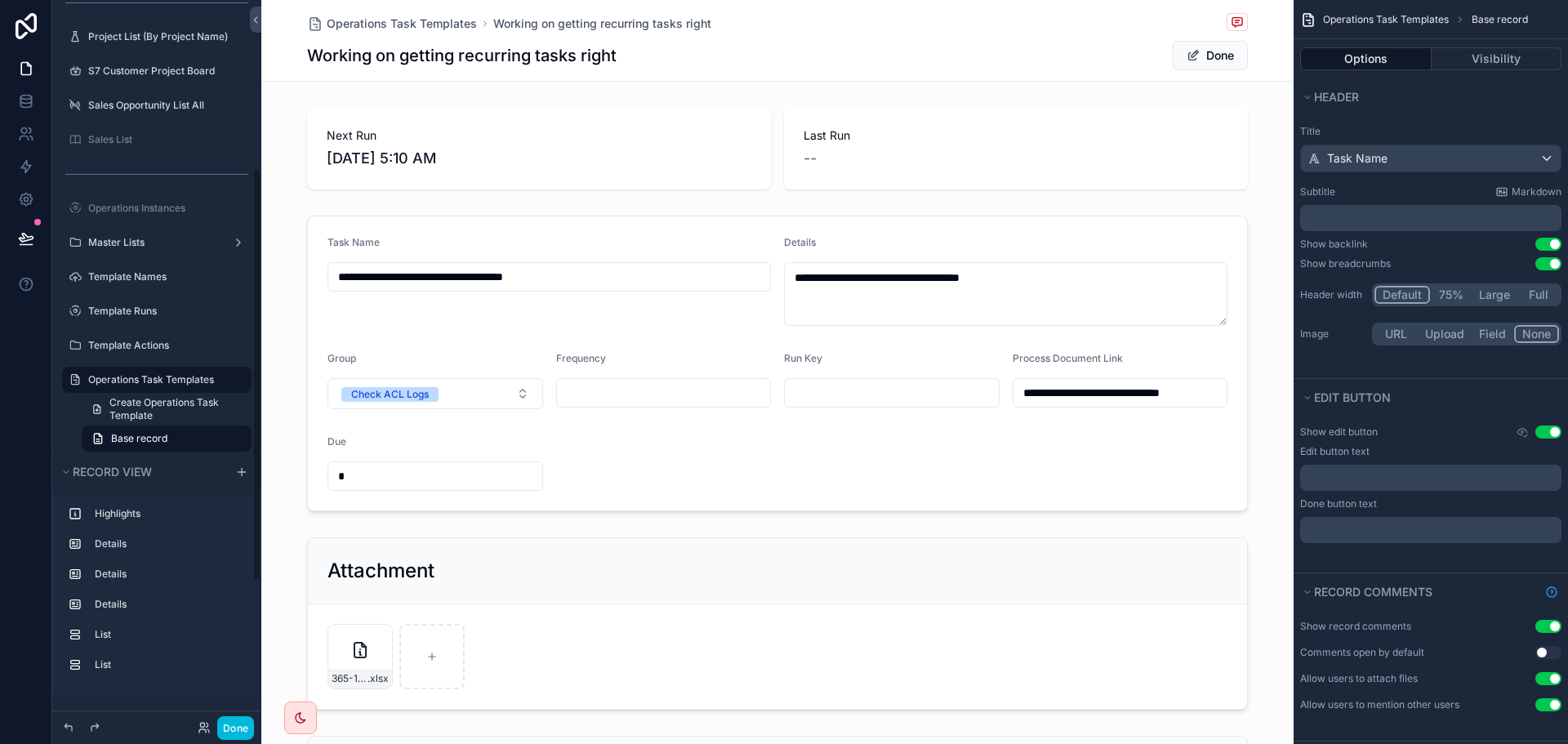
click at [226, 743] on div "Done" at bounding box center [157, 727] width 209 height 33
drag, startPoint x: 234, startPoint y: 726, endPoint x: 235, endPoint y: 693, distance: 33.0
click at [235, 693] on div "Menu HOME My Task Summary Project List (By Customer) S7 Customer Project Board …" at bounding box center [157, 372] width 209 height 744
click at [1390, 59] on button "Options" at bounding box center [1365, 59] width 132 height 22
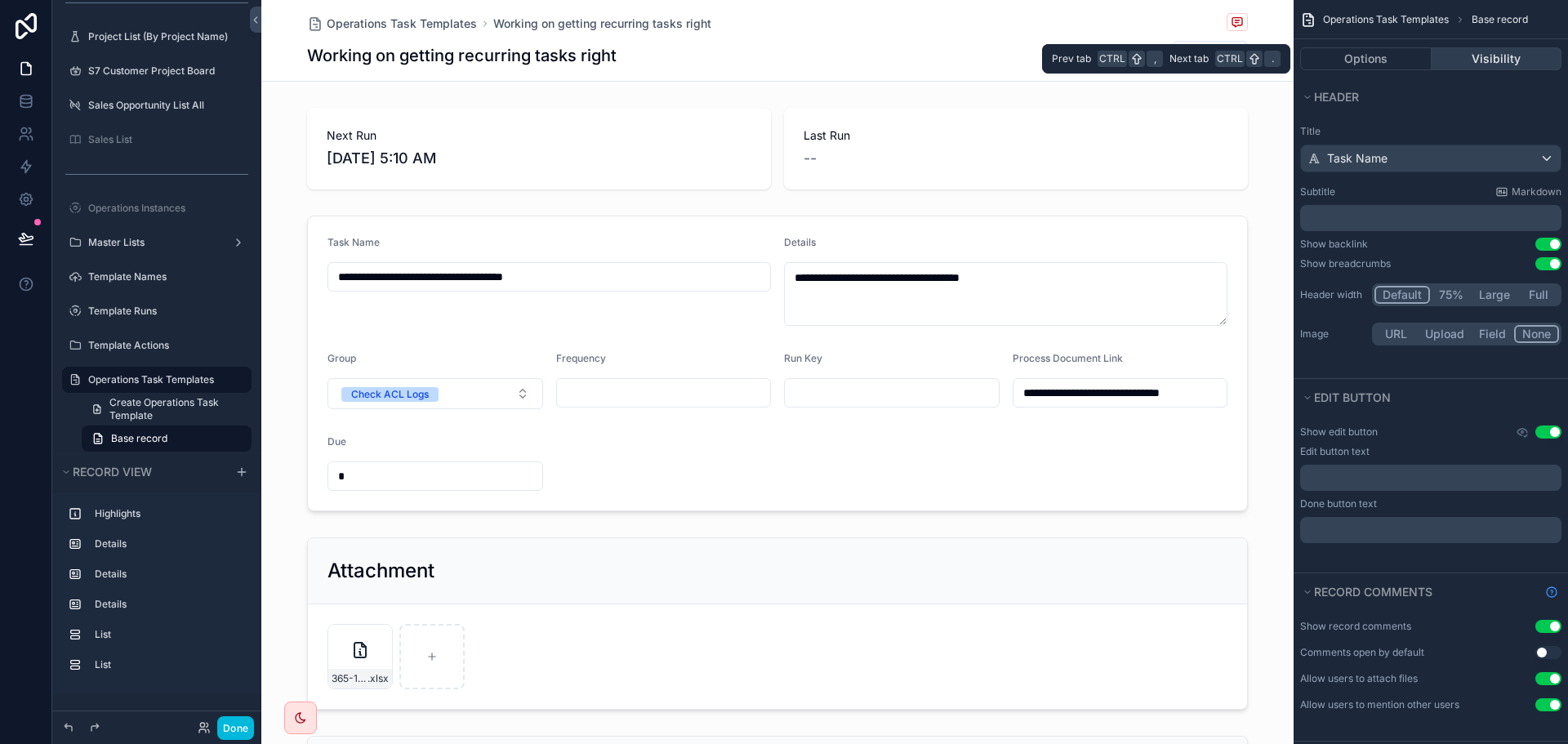
click at [1490, 62] on button "Visibility" at bounding box center [1497, 59] width 131 height 22
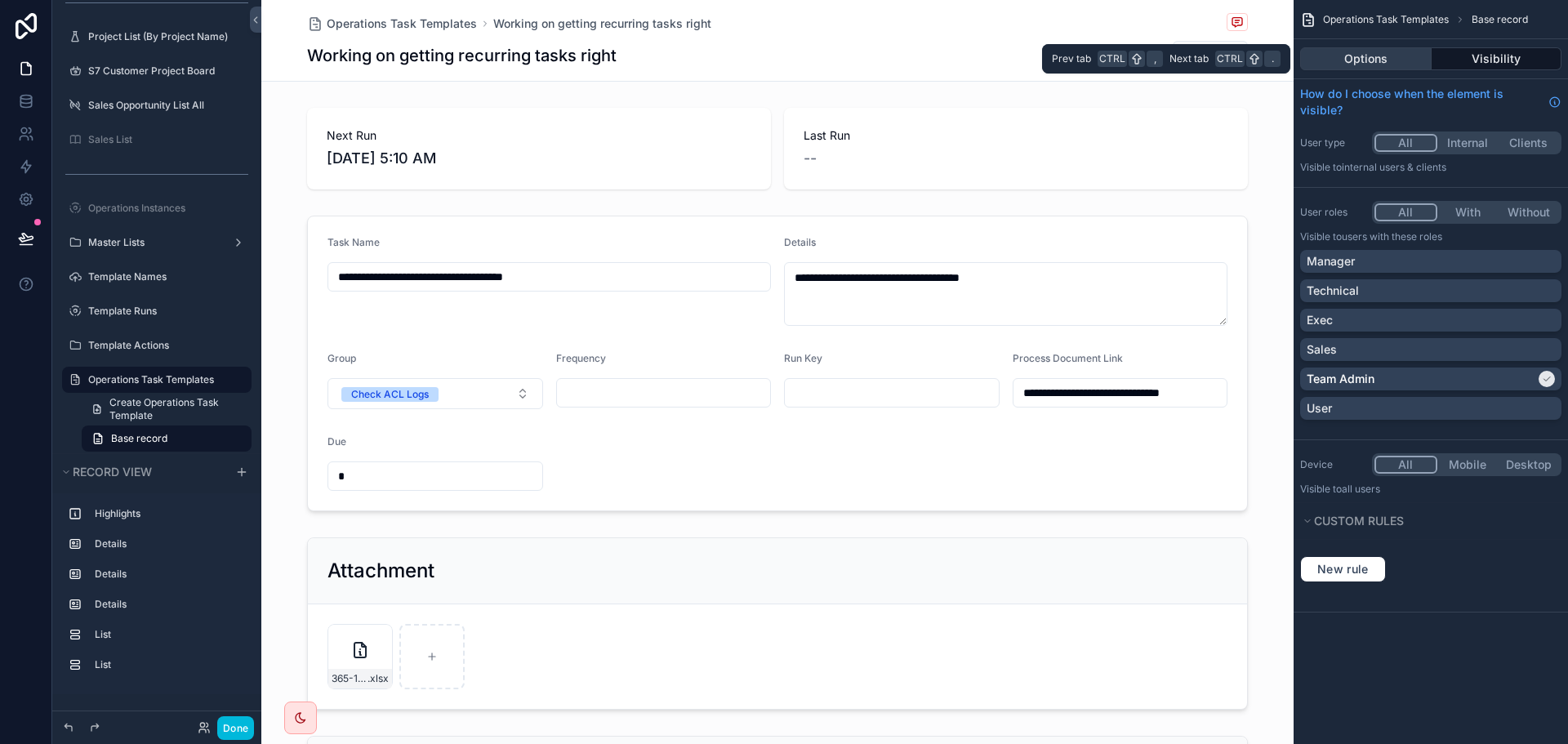
click at [1381, 58] on button "Options" at bounding box center [1365, 59] width 132 height 22
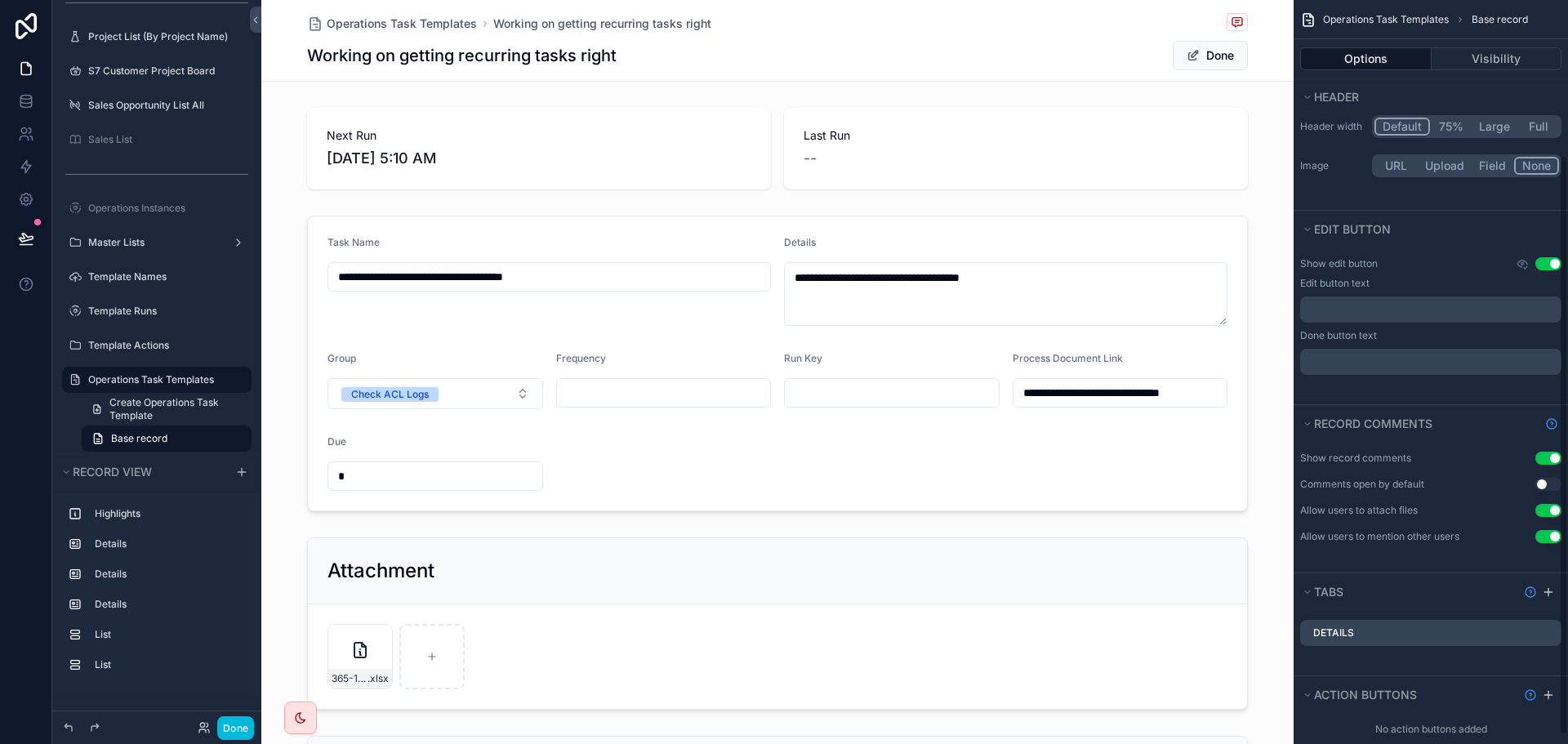
scroll to position [128, 0]
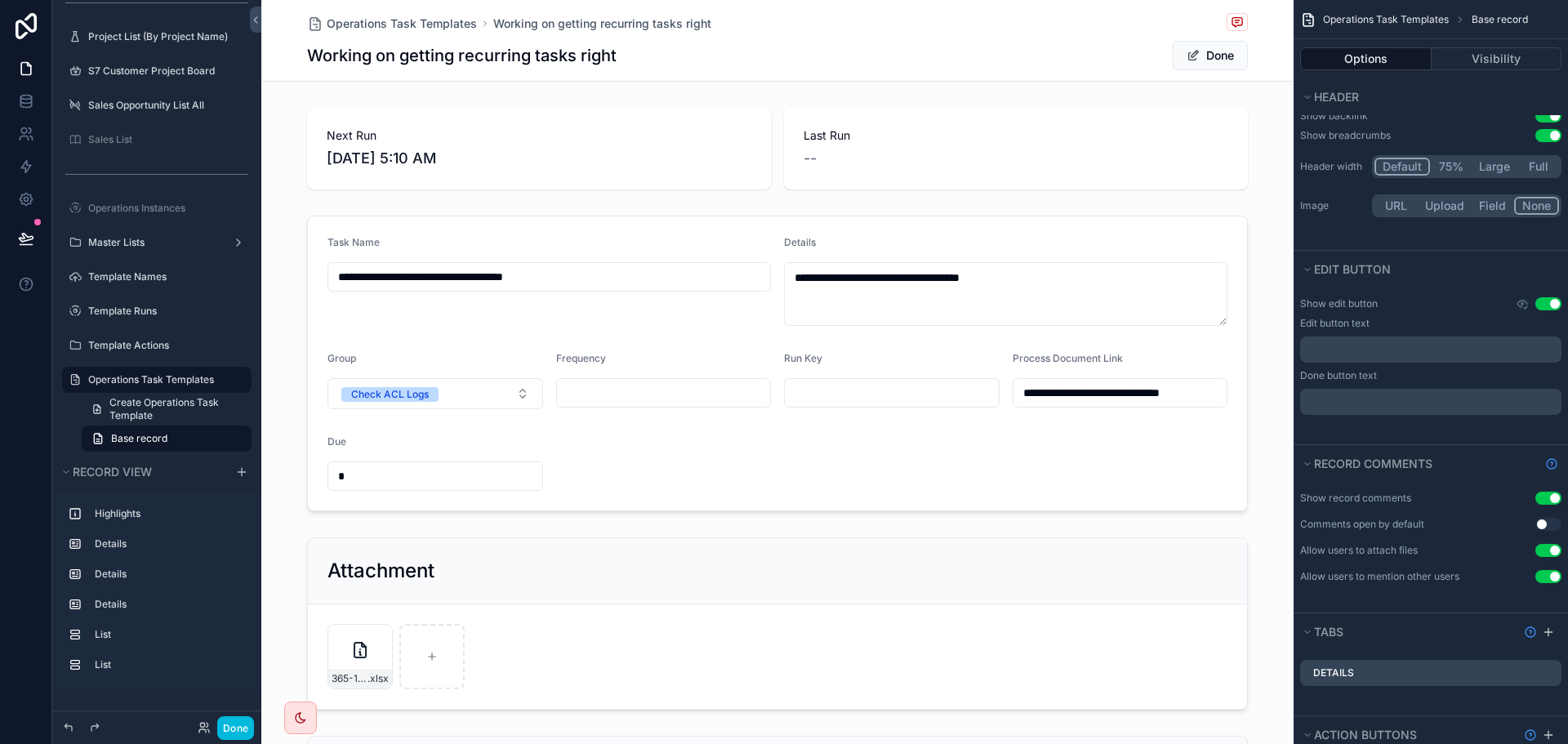
click at [237, 732] on button "Done" at bounding box center [236, 728] width 37 height 23
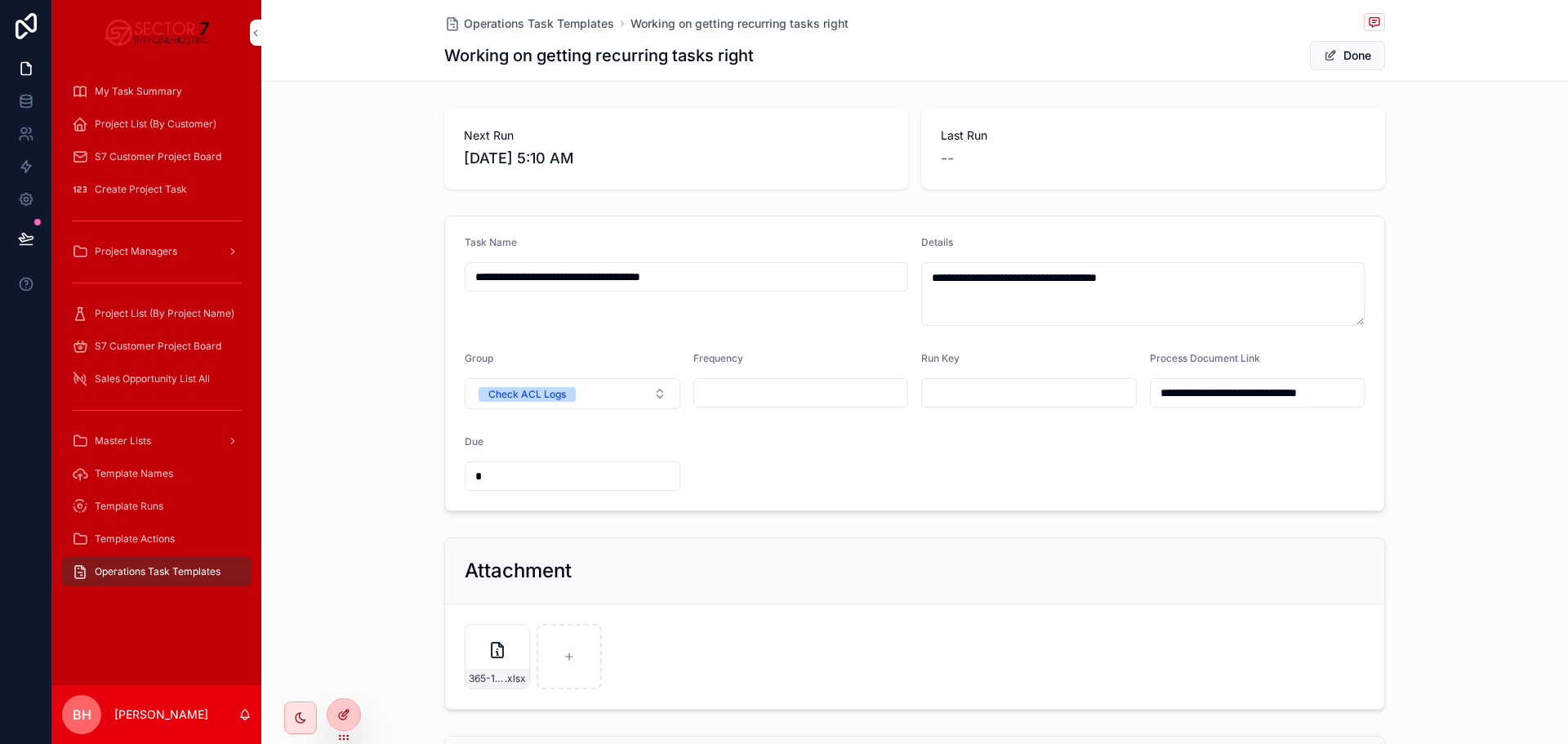
click at [348, 717] on icon at bounding box center [343, 714] width 13 height 13
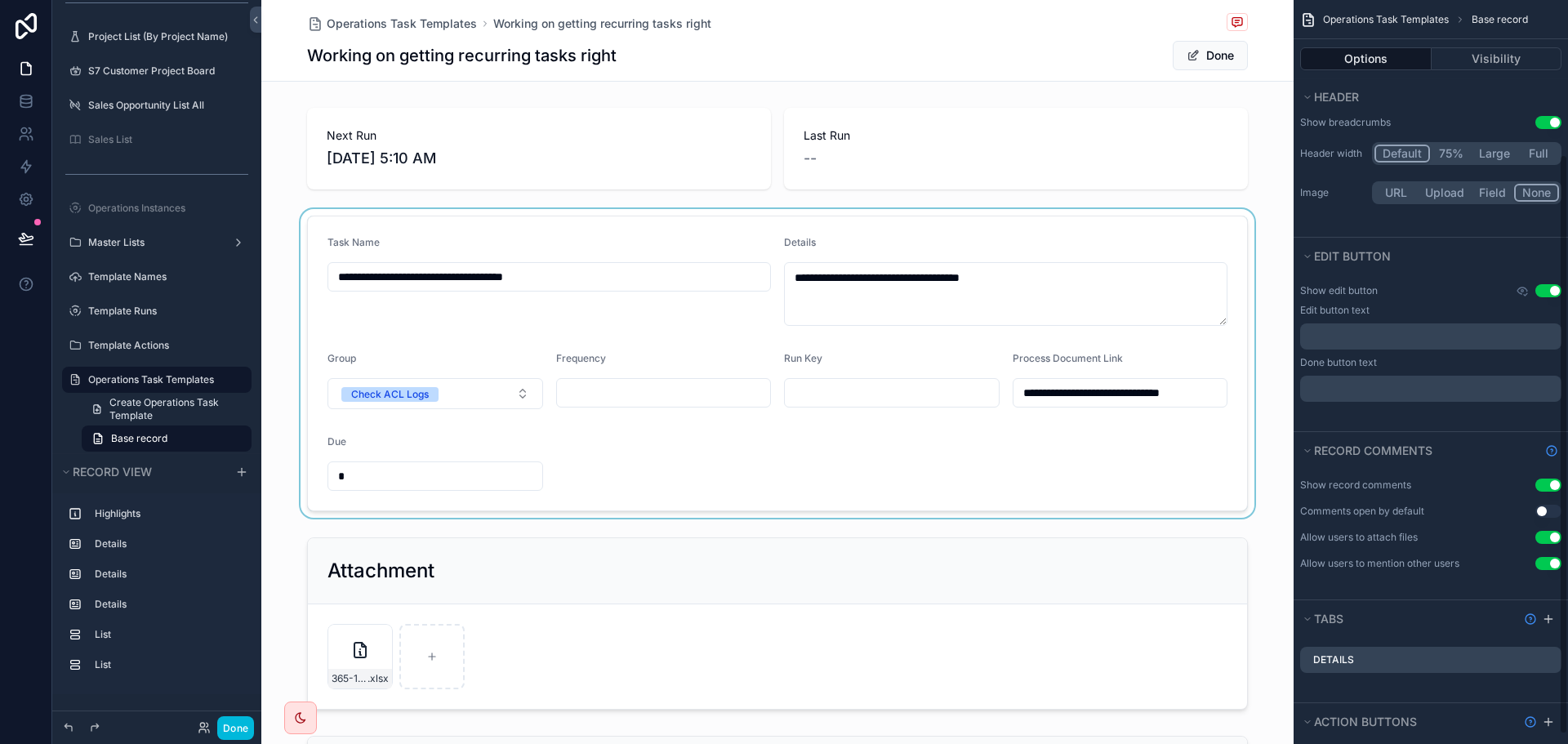
scroll to position [0, 0]
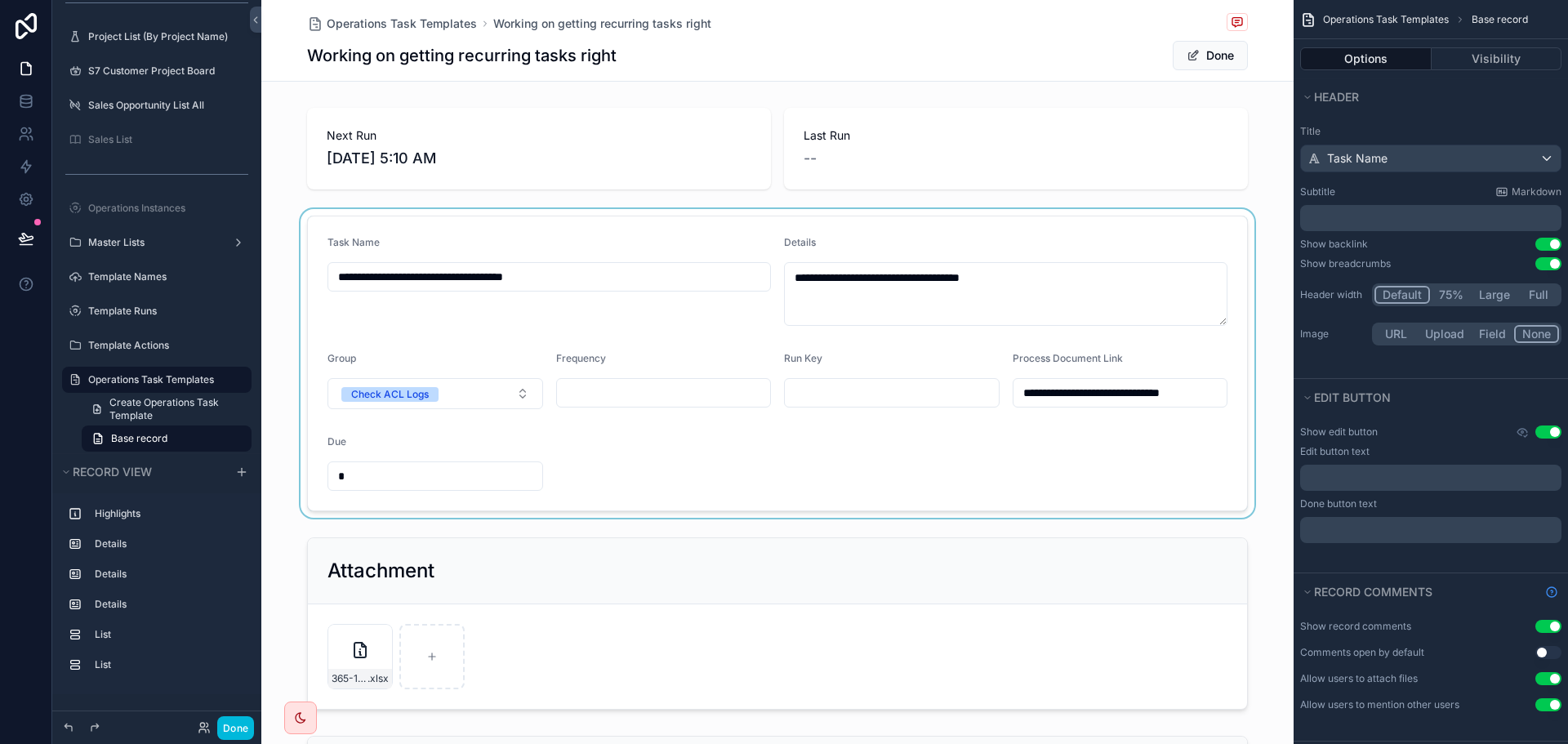
click at [589, 240] on div "scrollable content" at bounding box center [777, 363] width 1033 height 309
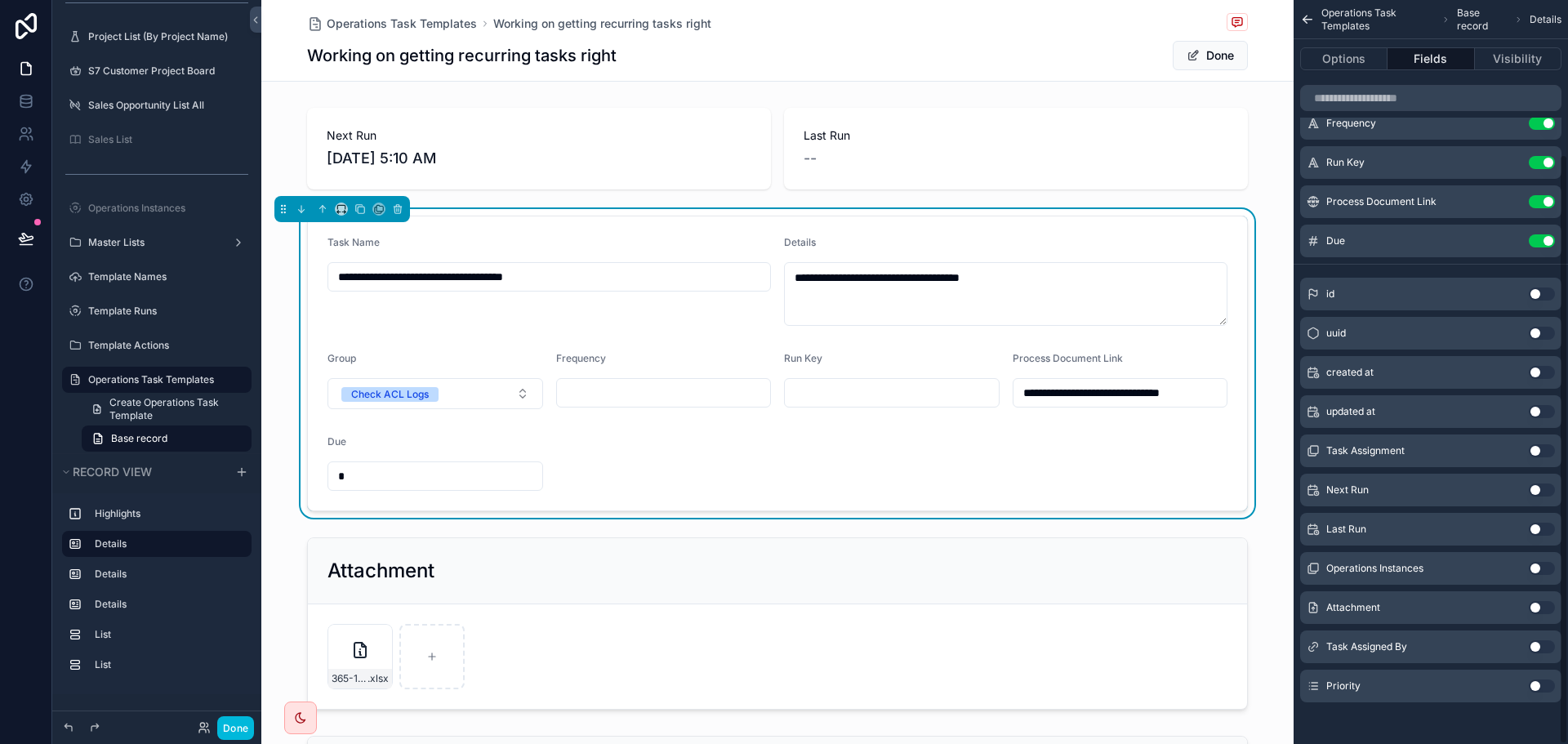
scroll to position [193, 0]
click at [1536, 685] on button "Use setting" at bounding box center [1542, 682] width 26 height 13
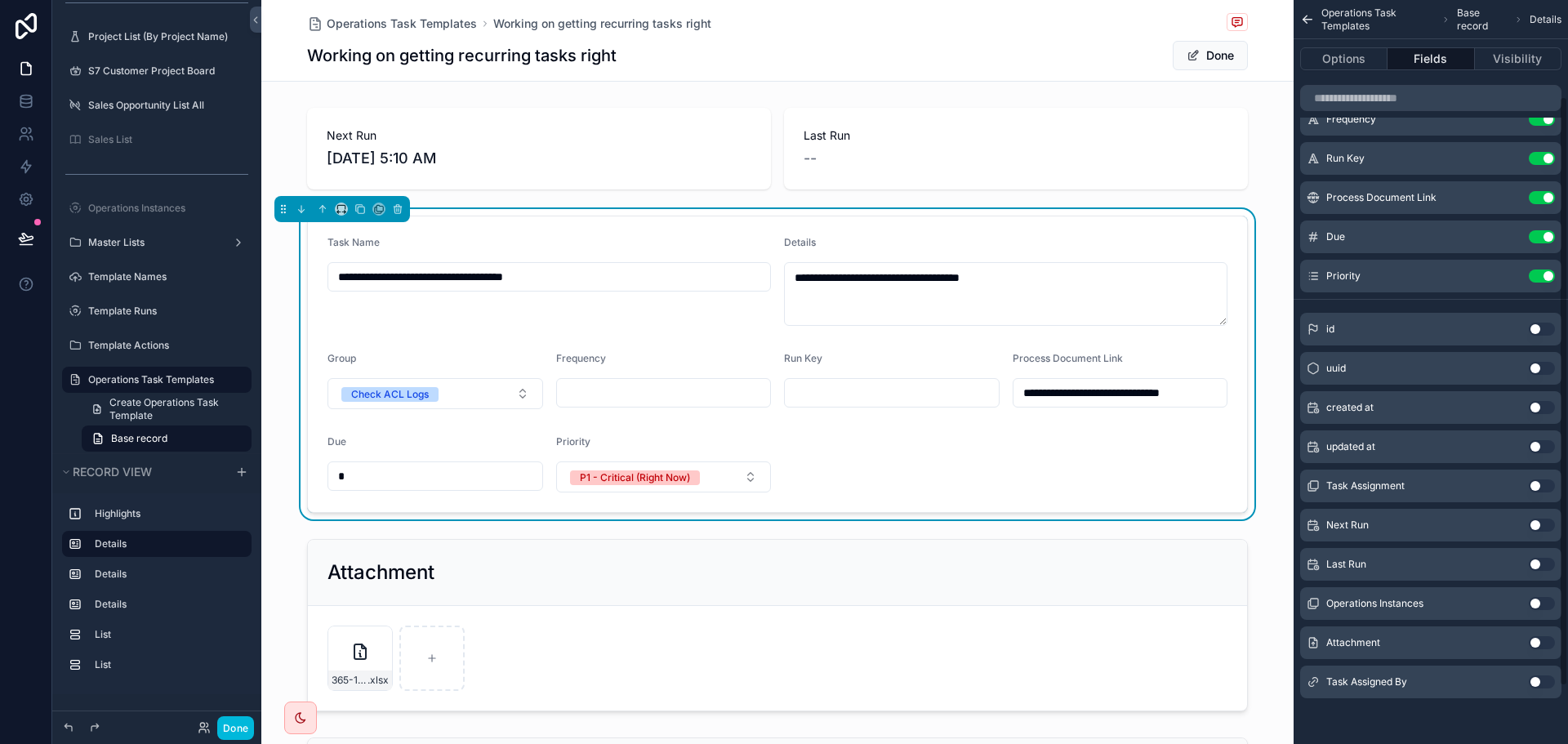
scroll to position [0, 0]
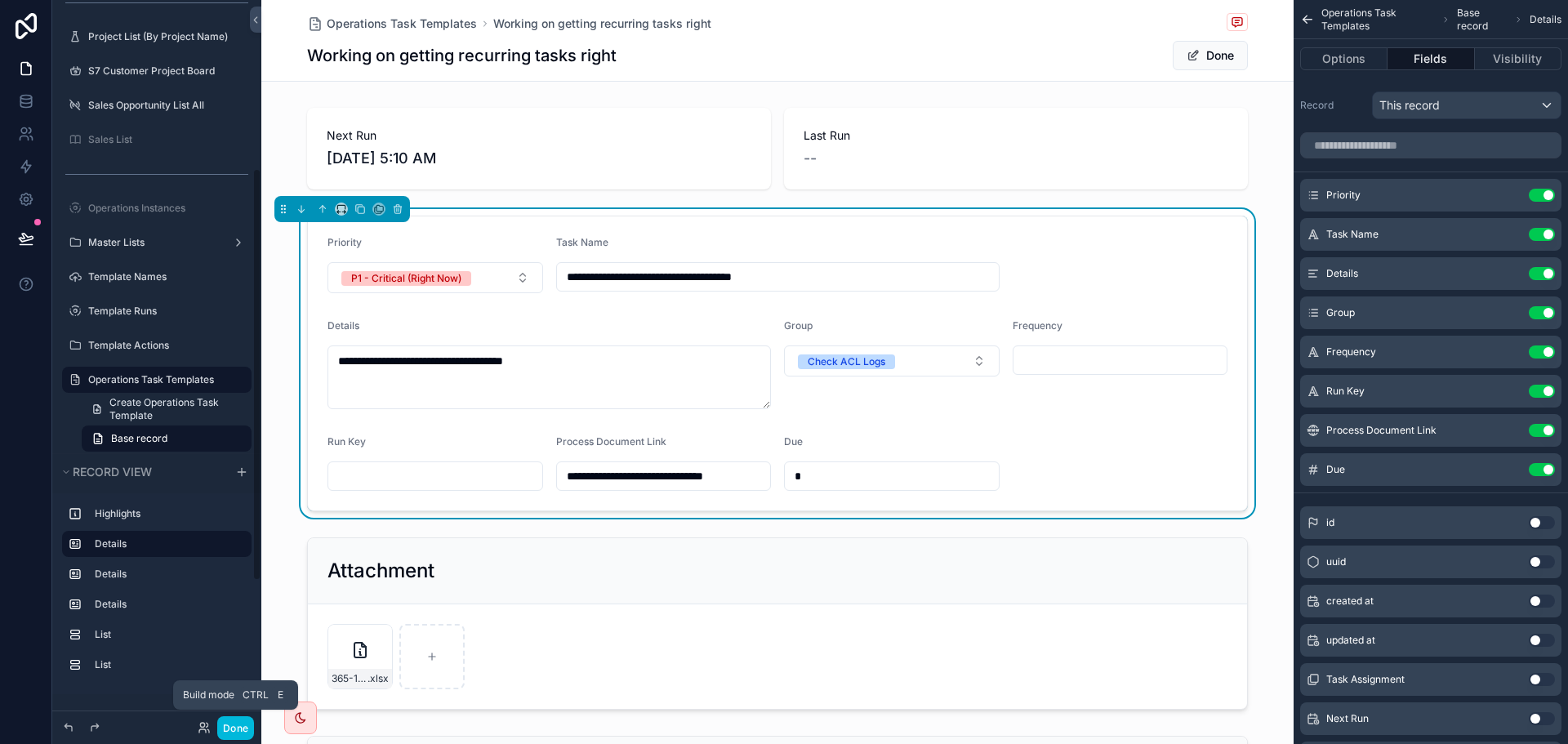
click at [235, 724] on button "Done" at bounding box center [236, 728] width 37 height 23
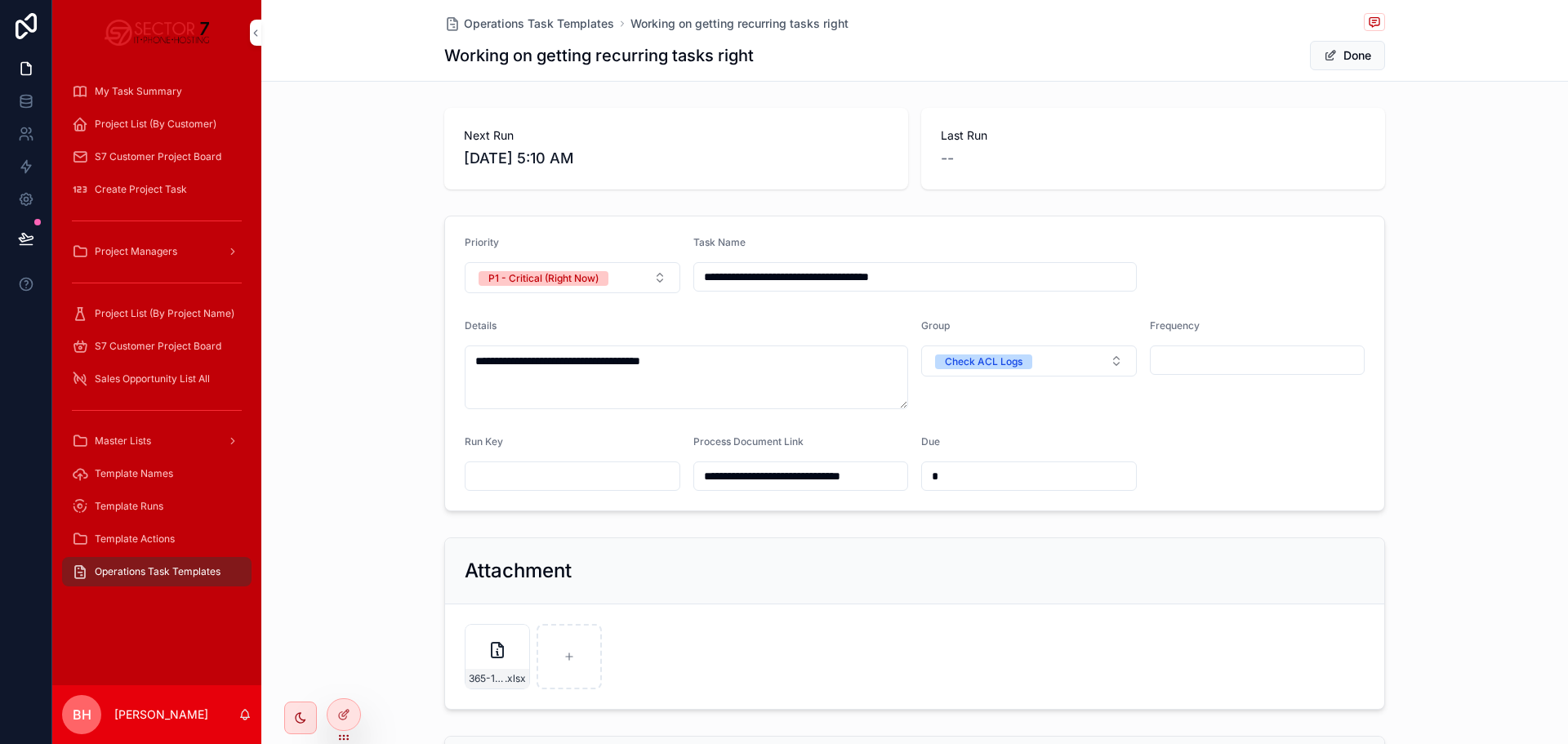
click at [363, 455] on div "**********" at bounding box center [915, 363] width 1307 height 309
click at [148, 568] on span "Operations Task Templates" at bounding box center [157, 571] width 126 height 13
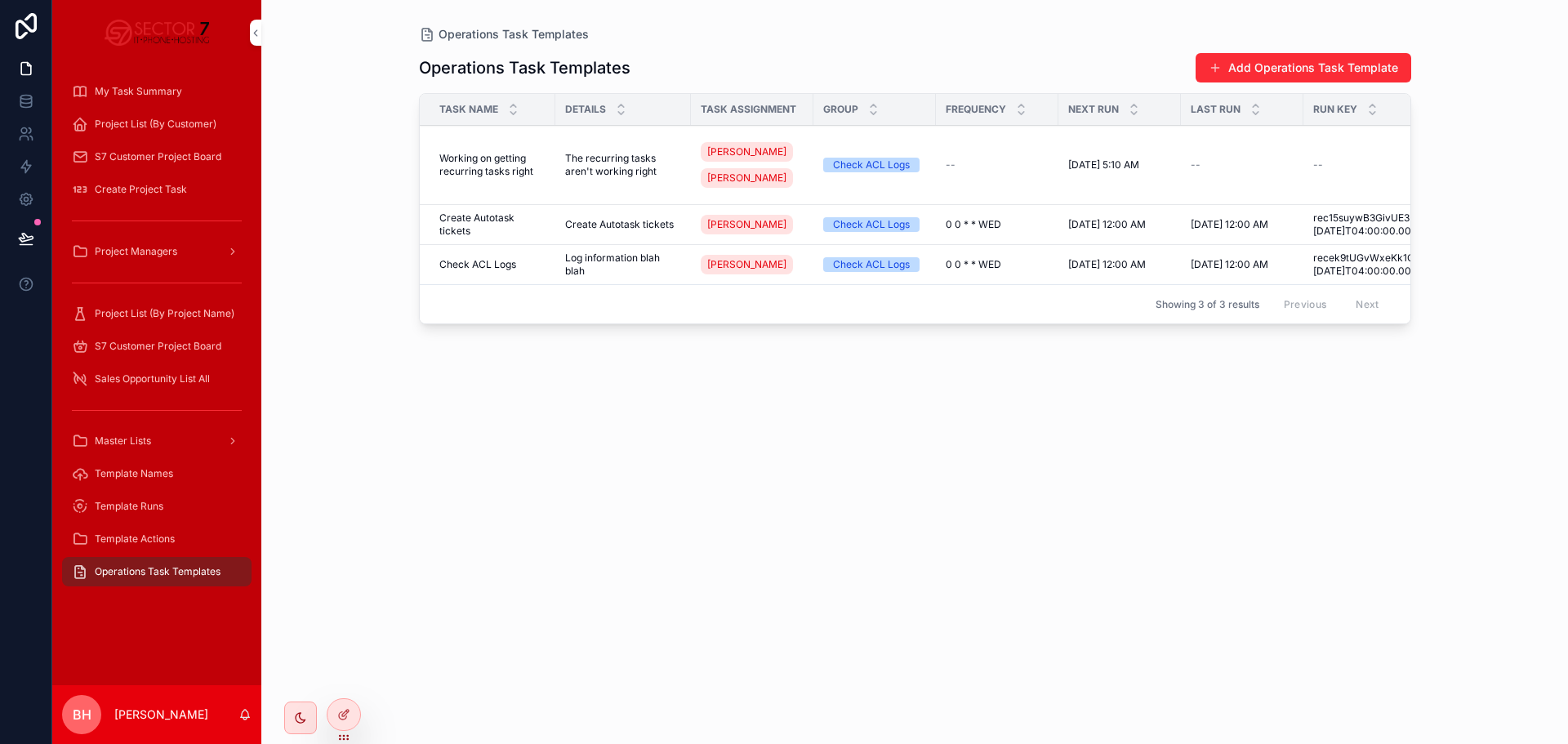
click at [479, 166] on span "Working on getting recurring tasks right" at bounding box center [492, 165] width 106 height 26
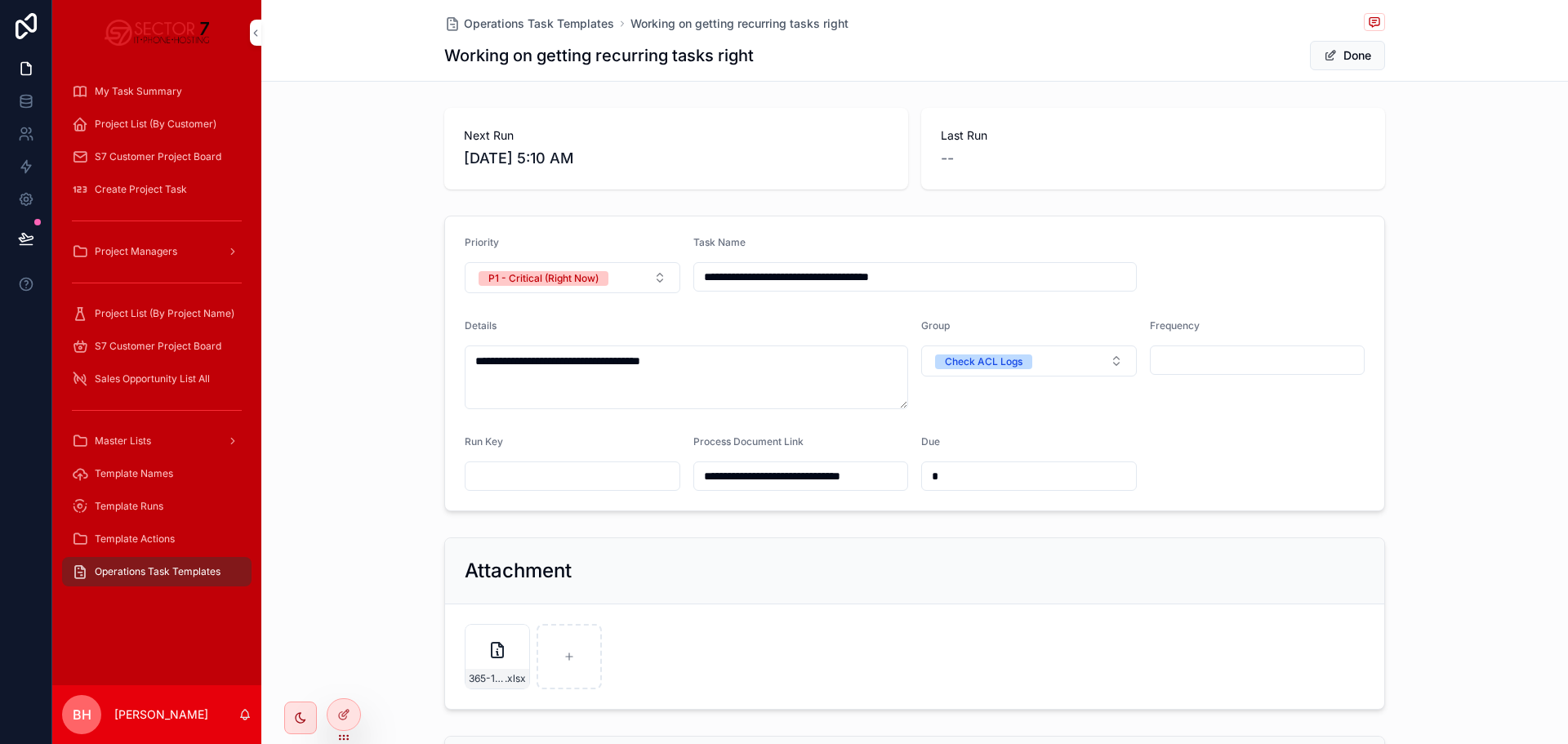
click at [1203, 362] on input "scrollable content" at bounding box center [1257, 360] width 214 height 22
click at [1174, 361] on input "scrollable content" at bounding box center [1257, 360] width 214 height 22
paste input "**********"
type input "**********"
click at [403, 473] on div "**********" at bounding box center [915, 363] width 1307 height 309
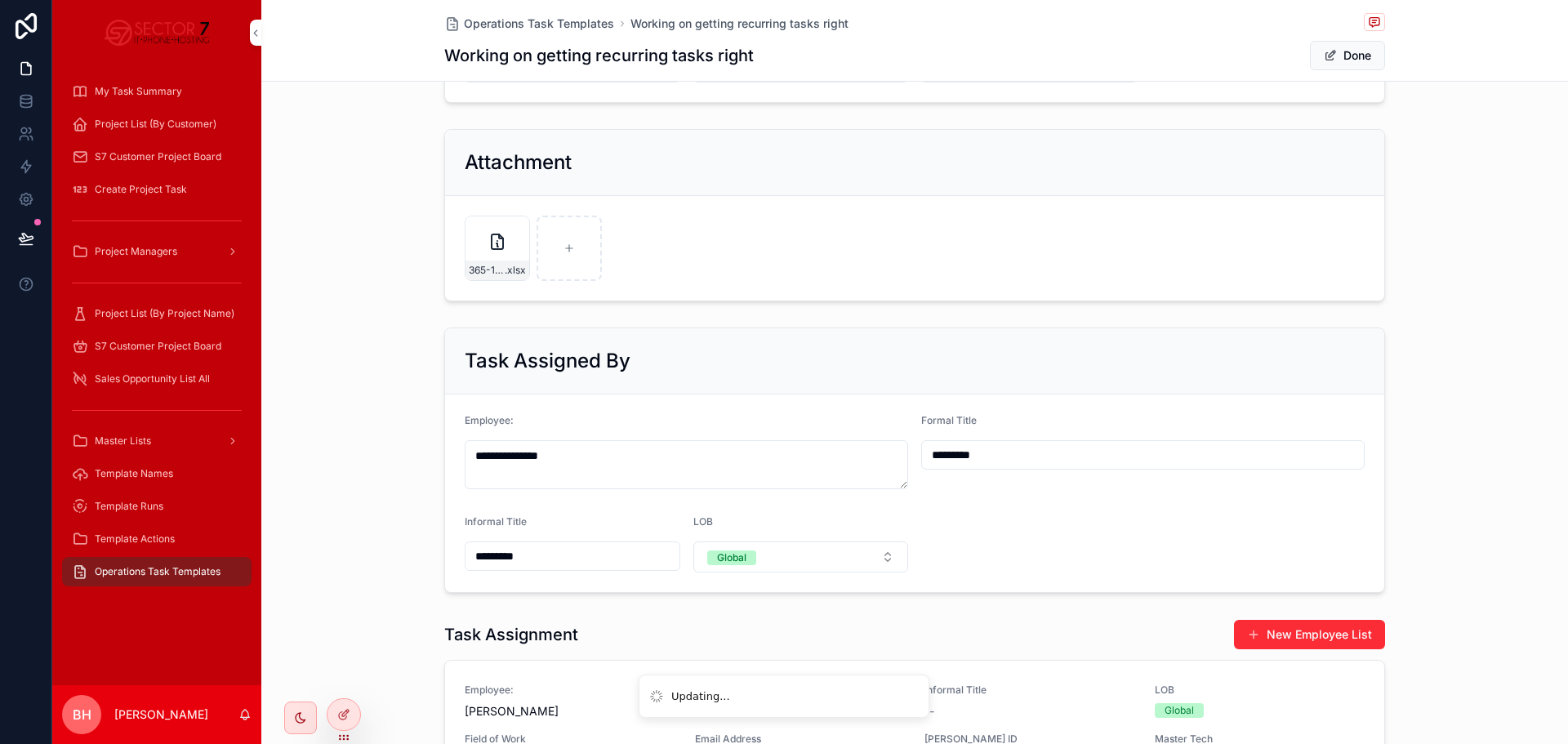
scroll to position [735, 0]
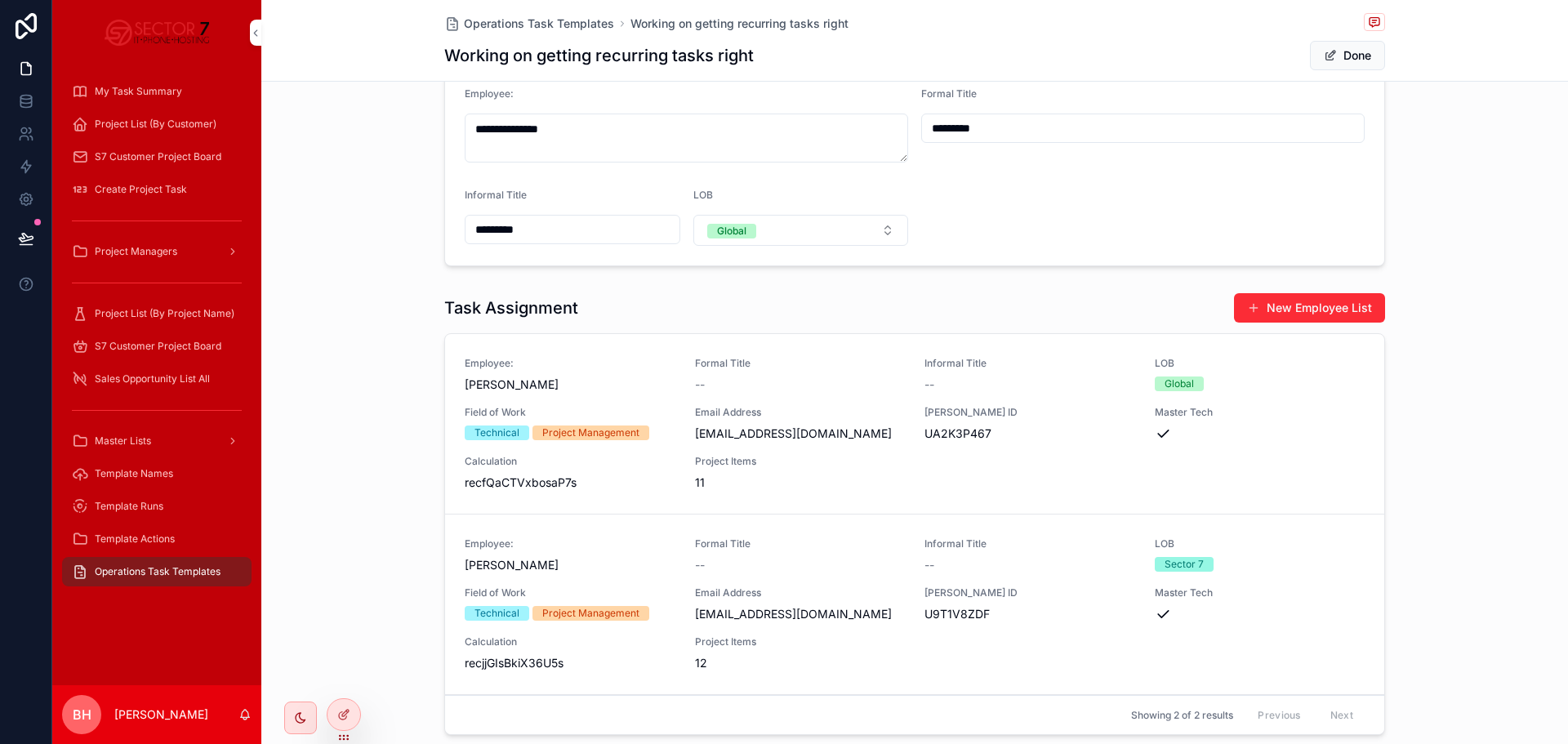
click at [1345, 56] on button "Done" at bounding box center [1347, 56] width 75 height 29
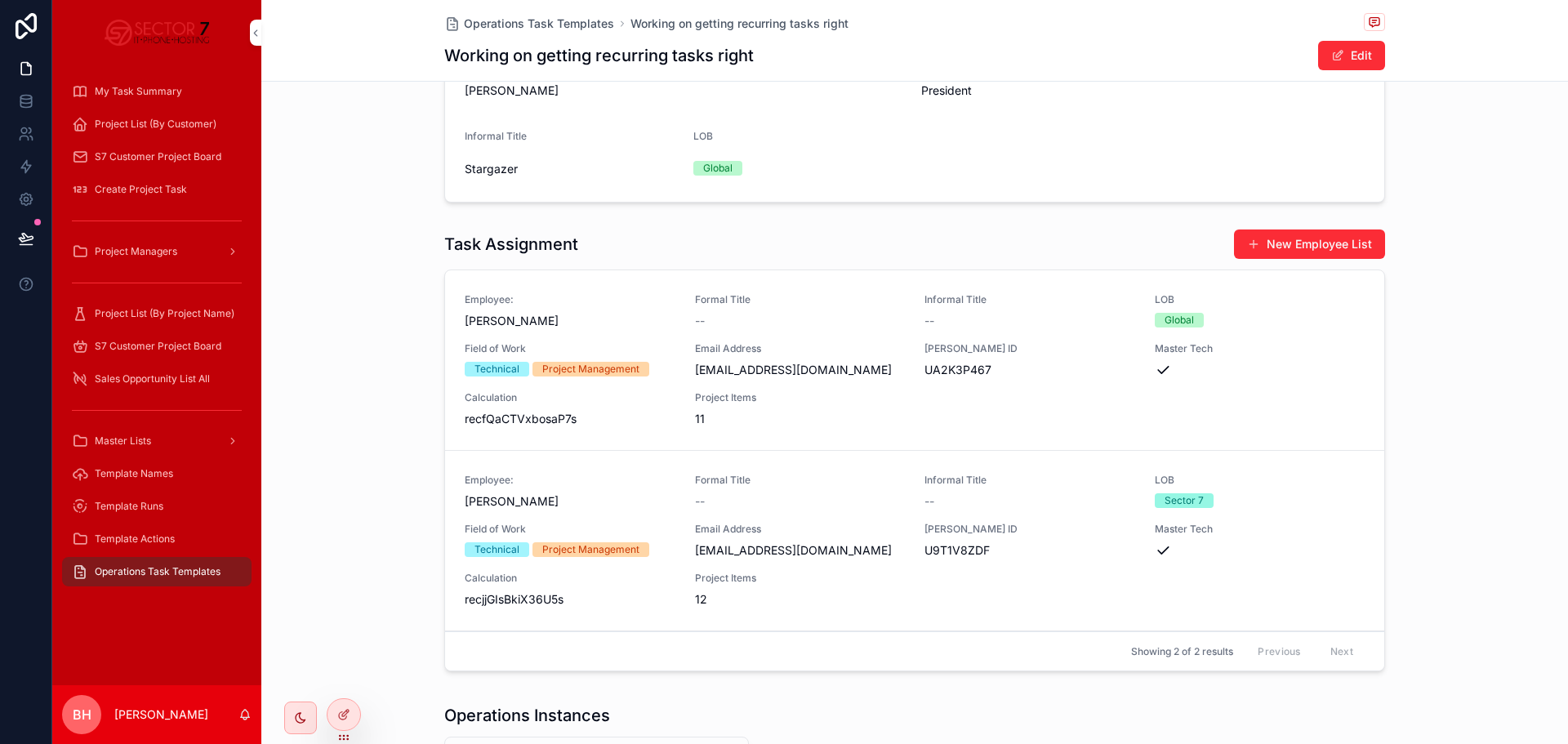
scroll to position [699, 0]
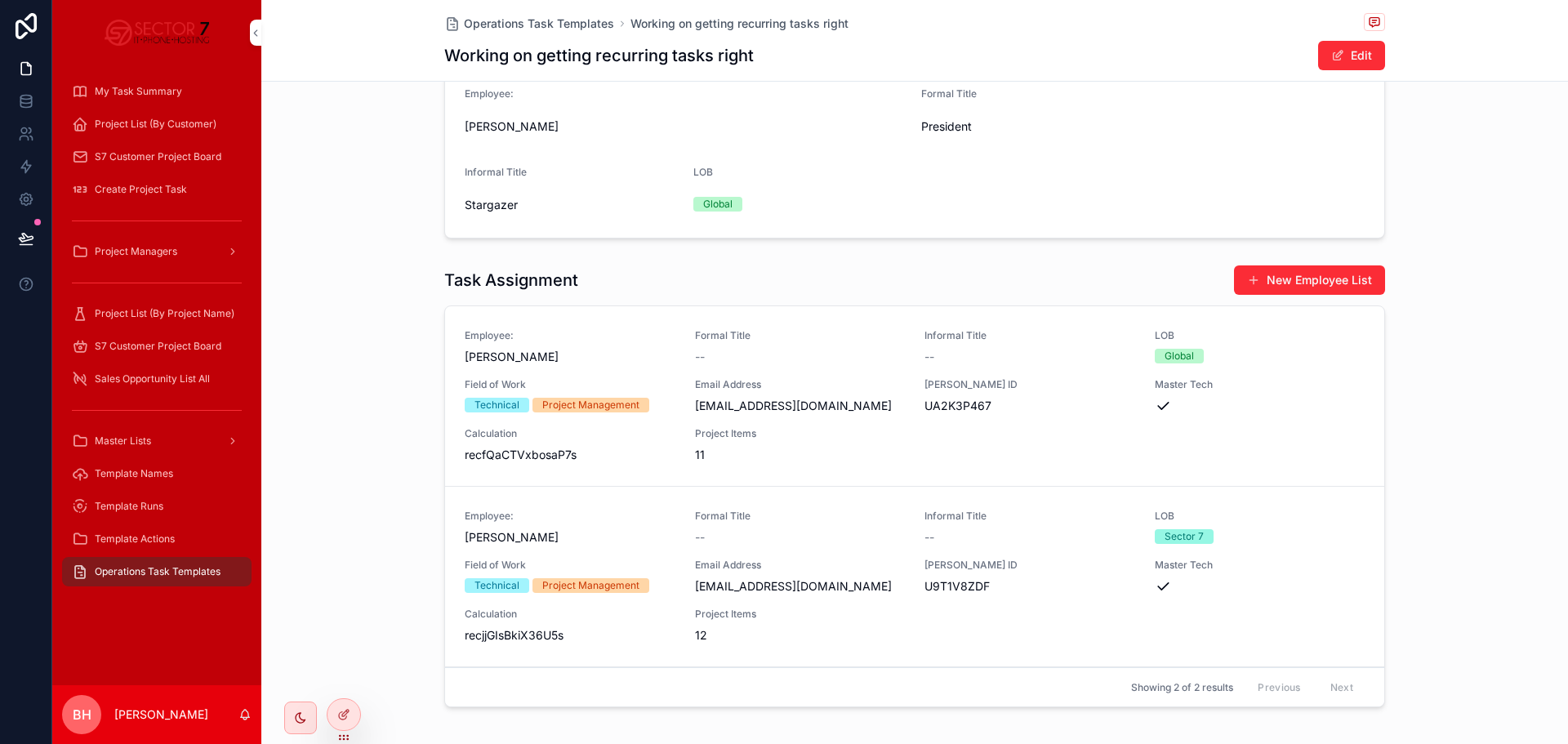
click at [392, 327] on div "Task Assignment New Employee List Employee: Tim Hamon Formal Title -- Informal …" at bounding box center [915, 489] width 1307 height 462
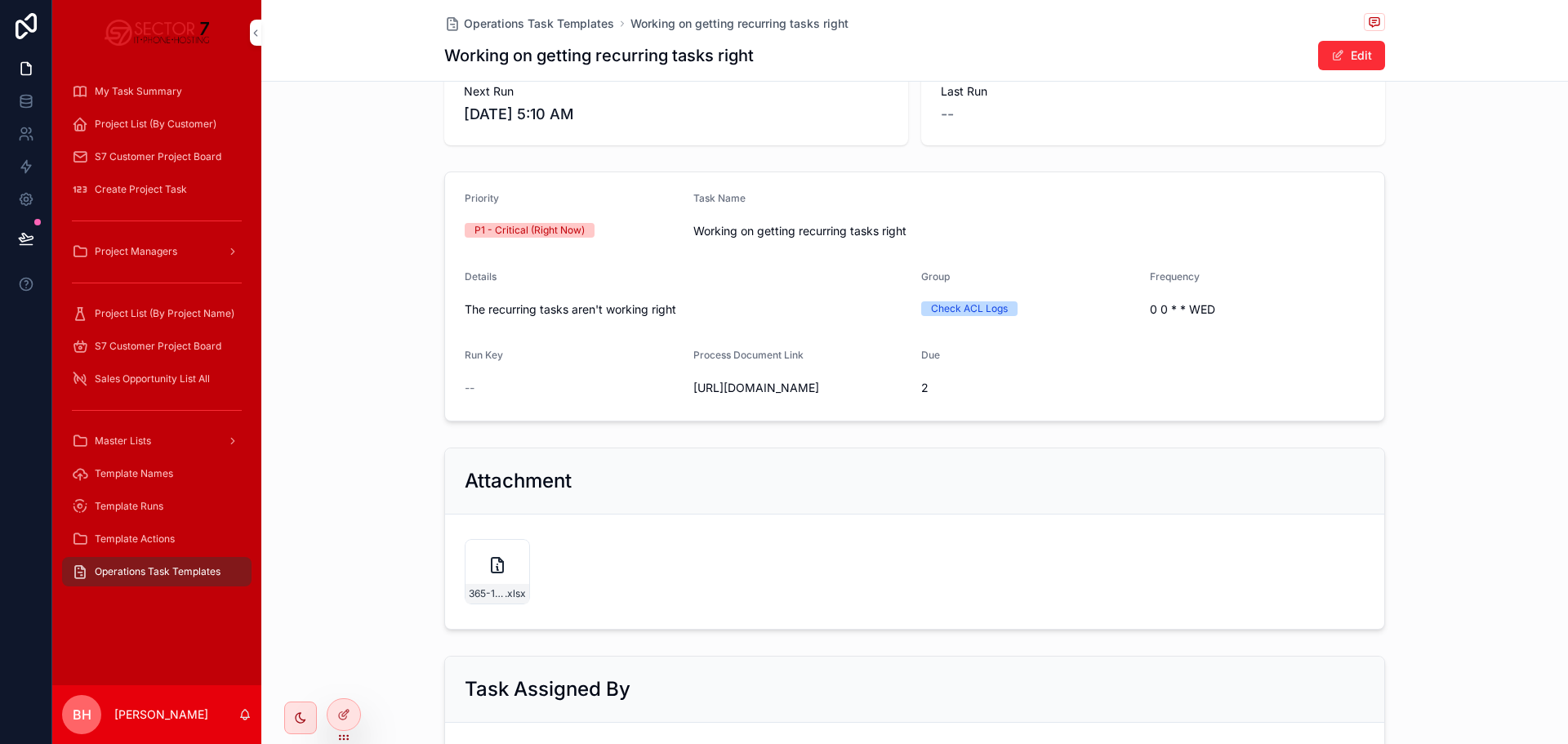
scroll to position [0, 0]
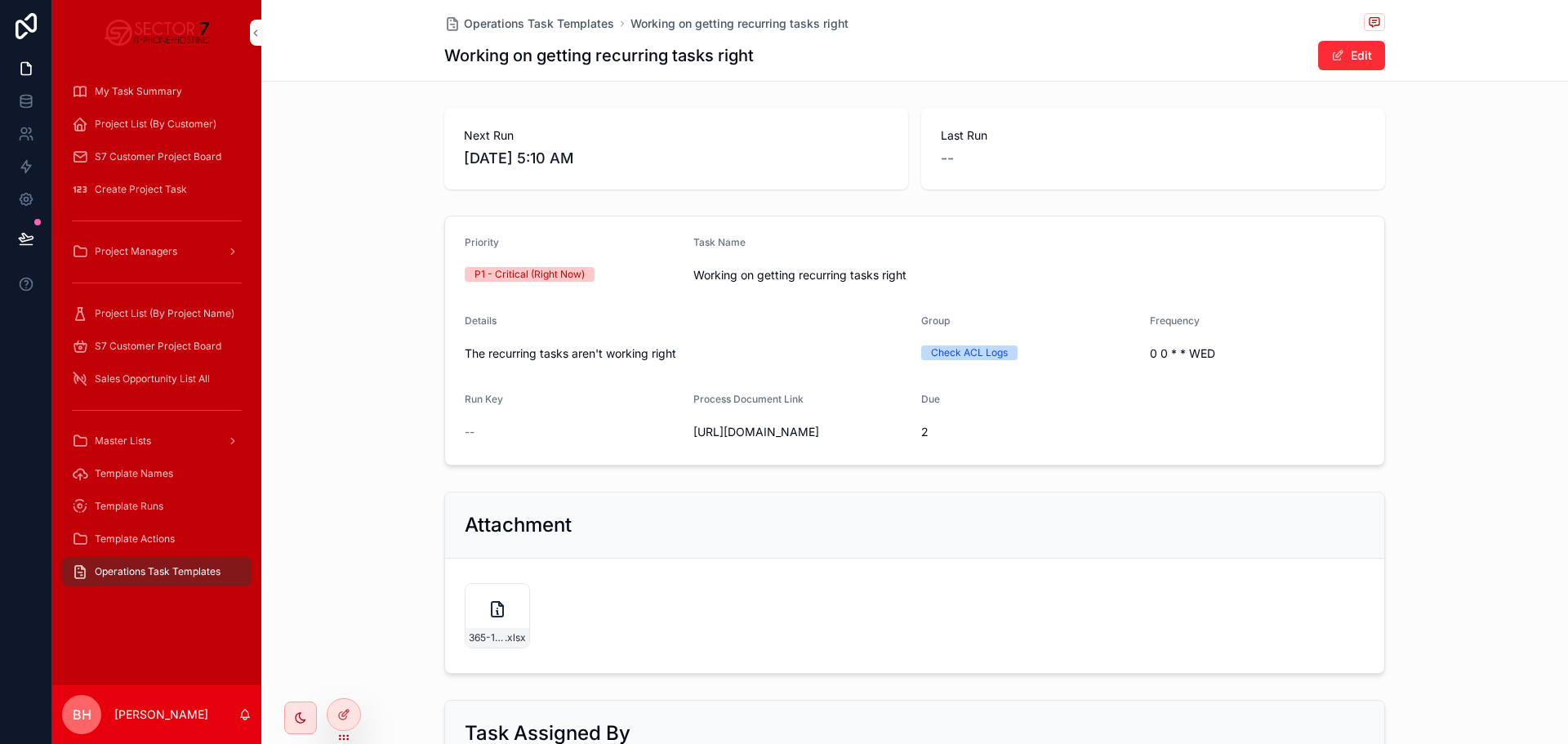
click at [374, 228] on div "Priority P1 - Critical (Right Now) Task Name Working on getting recurring tasks…" at bounding box center [915, 340] width 1307 height 263
click at [370, 277] on div "Priority P1 - Critical (Right Now) Task Name Working on getting recurring tasks…" at bounding box center [915, 340] width 1307 height 263
click at [142, 571] on span "Operations Task Templates" at bounding box center [157, 571] width 126 height 13
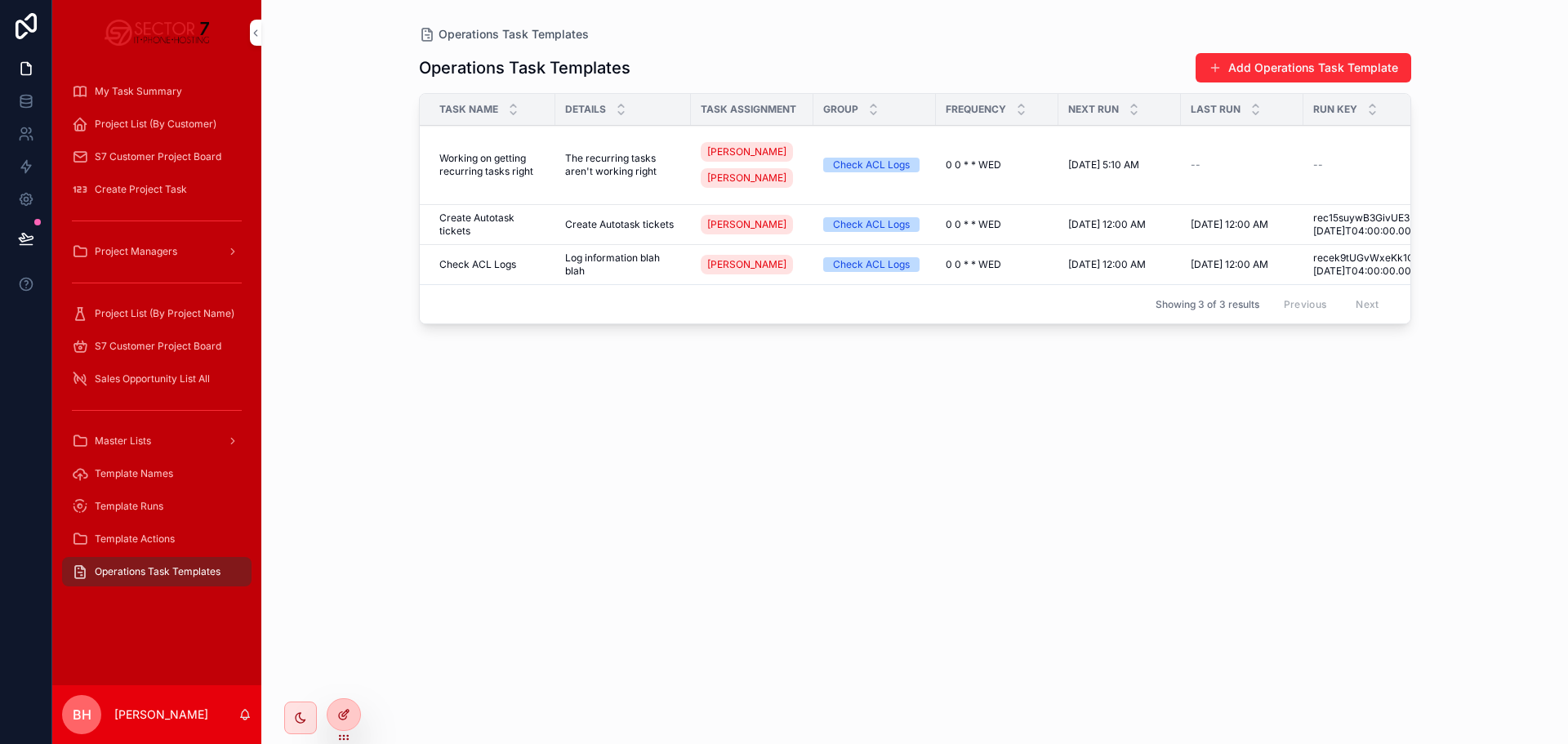
click at [353, 717] on div at bounding box center [344, 715] width 33 height 31
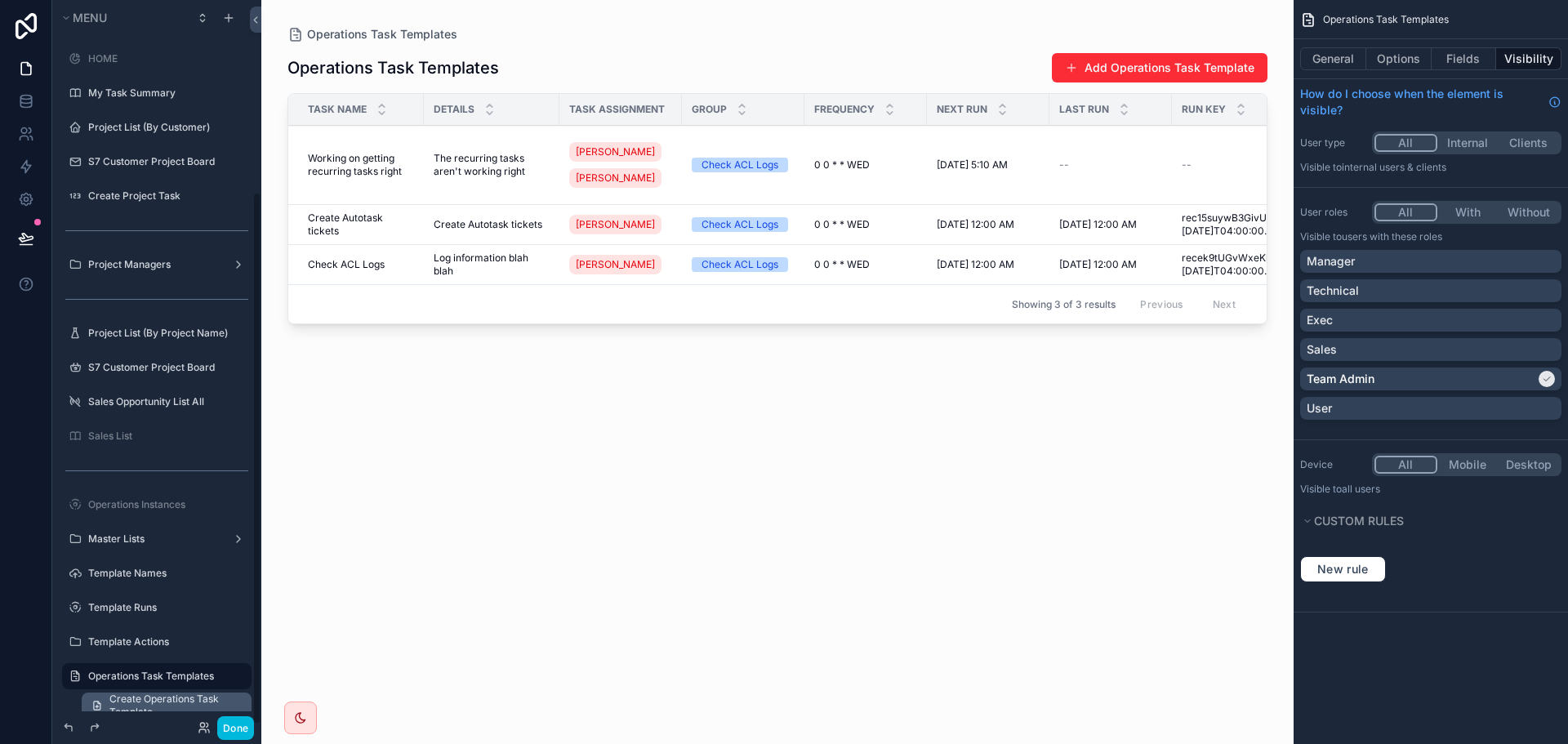
scroll to position [259, 0]
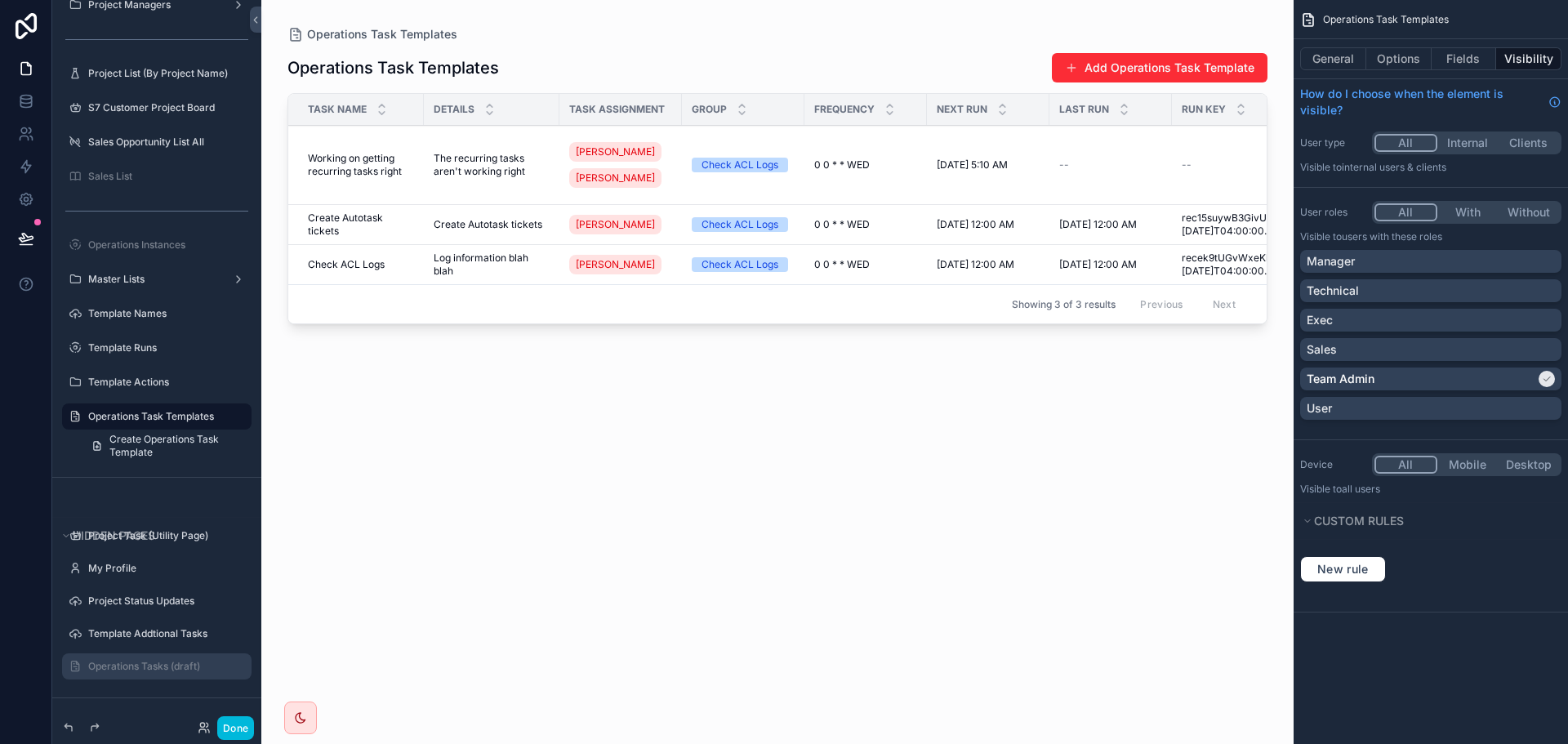
click at [155, 664] on label "Operations Tasks (draft)" at bounding box center [164, 666] width 153 height 13
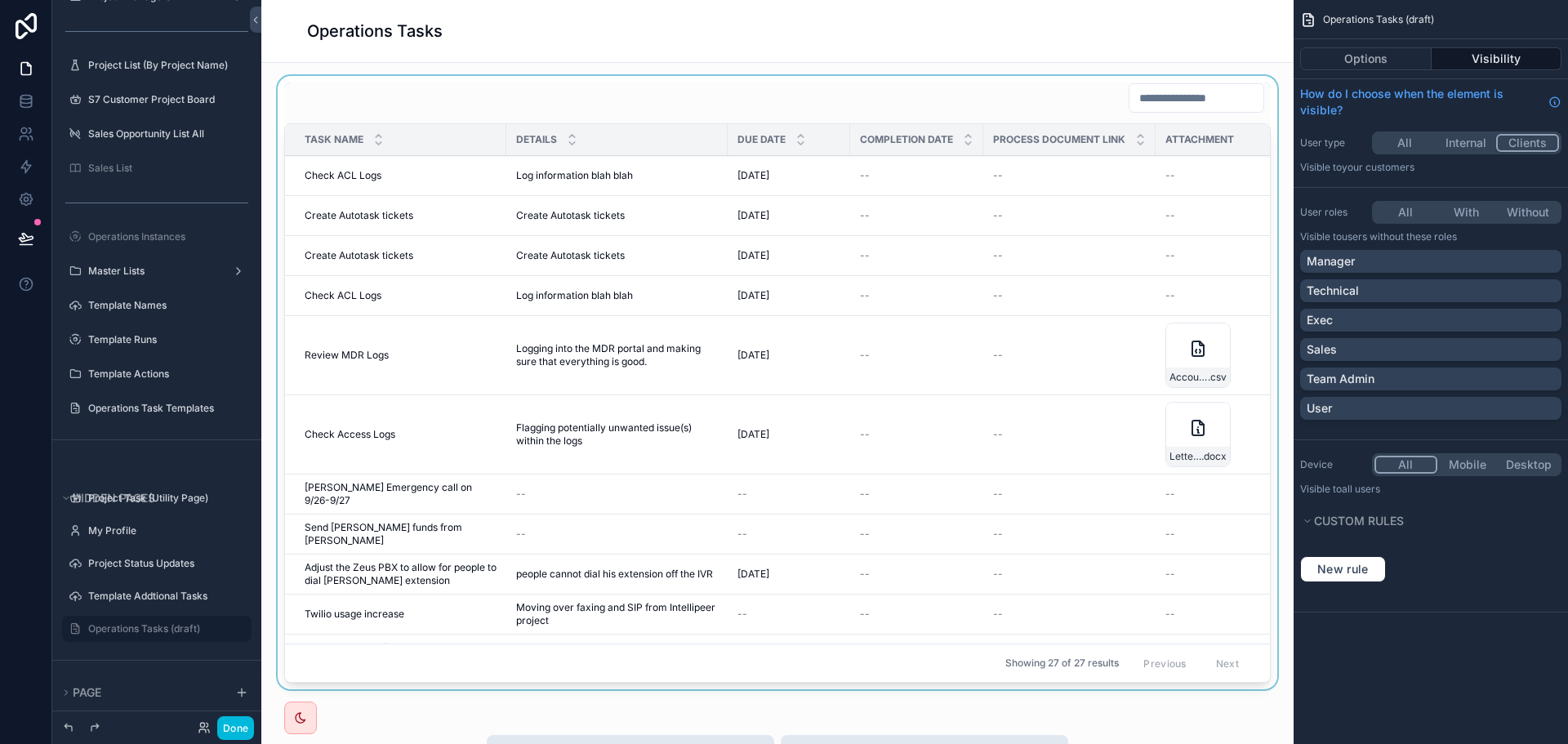
click at [926, 86] on div "scrollable content" at bounding box center [777, 386] width 1006 height 620
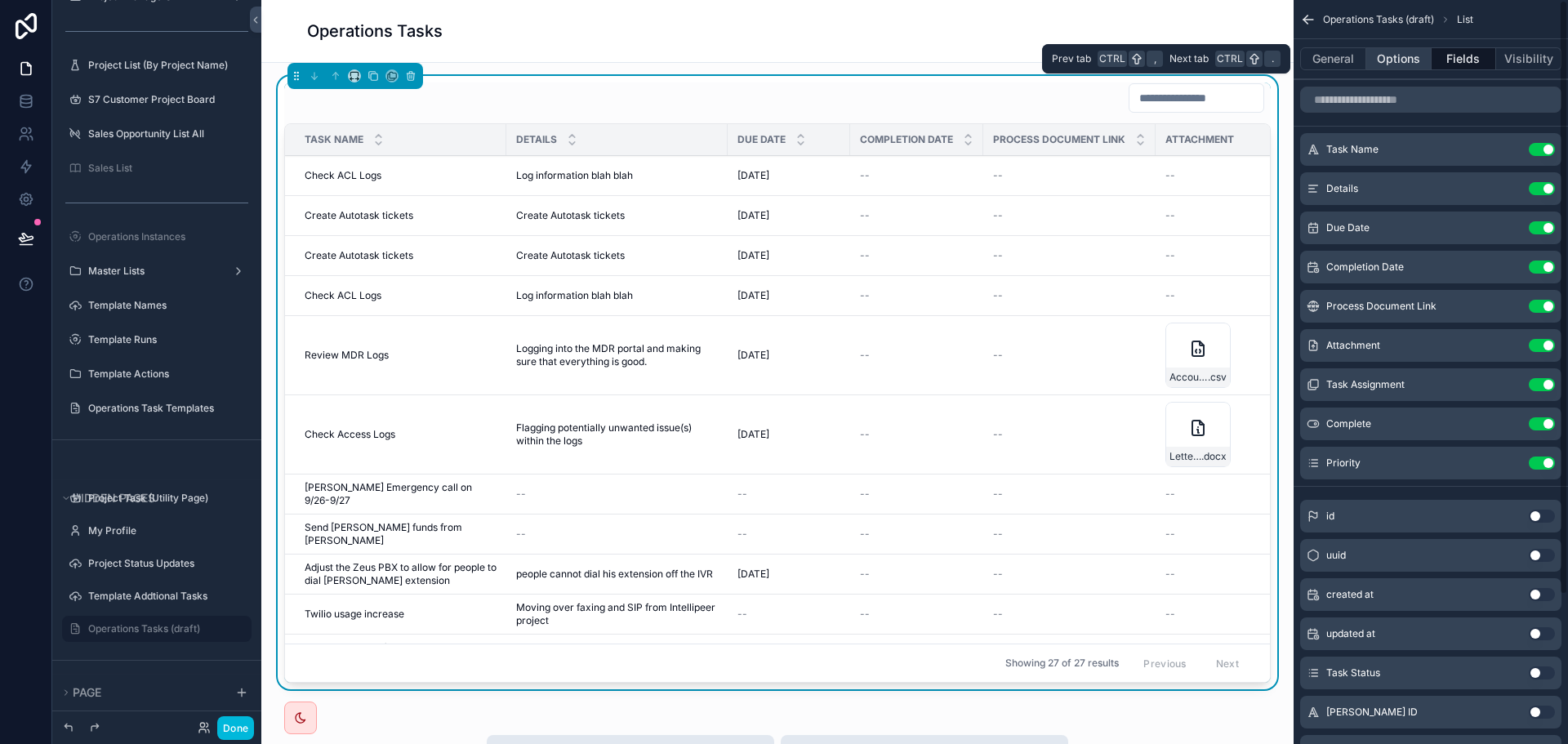
click at [1385, 49] on button "Options" at bounding box center [1398, 59] width 65 height 22
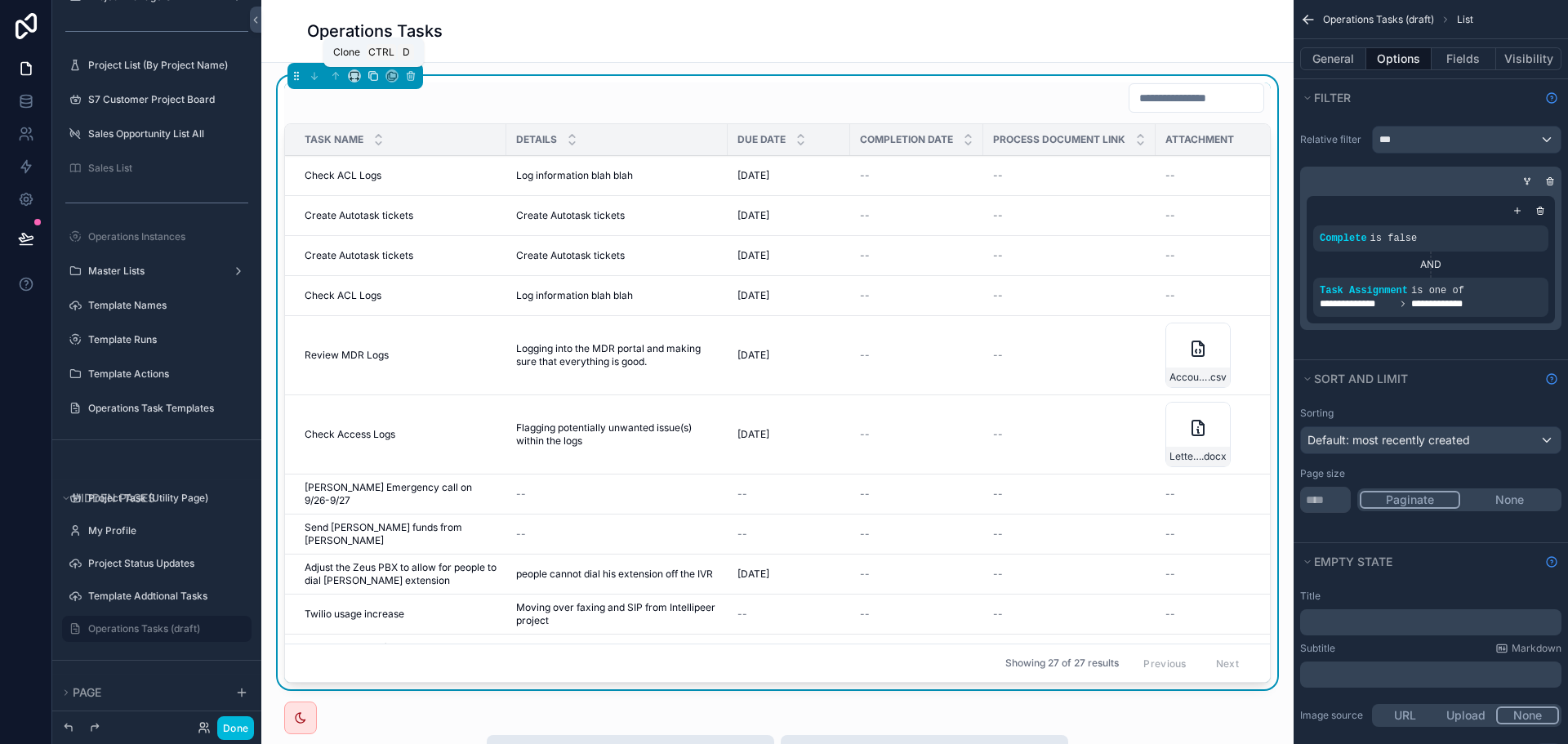
click at [373, 78] on icon "scrollable content" at bounding box center [373, 76] width 12 height 12
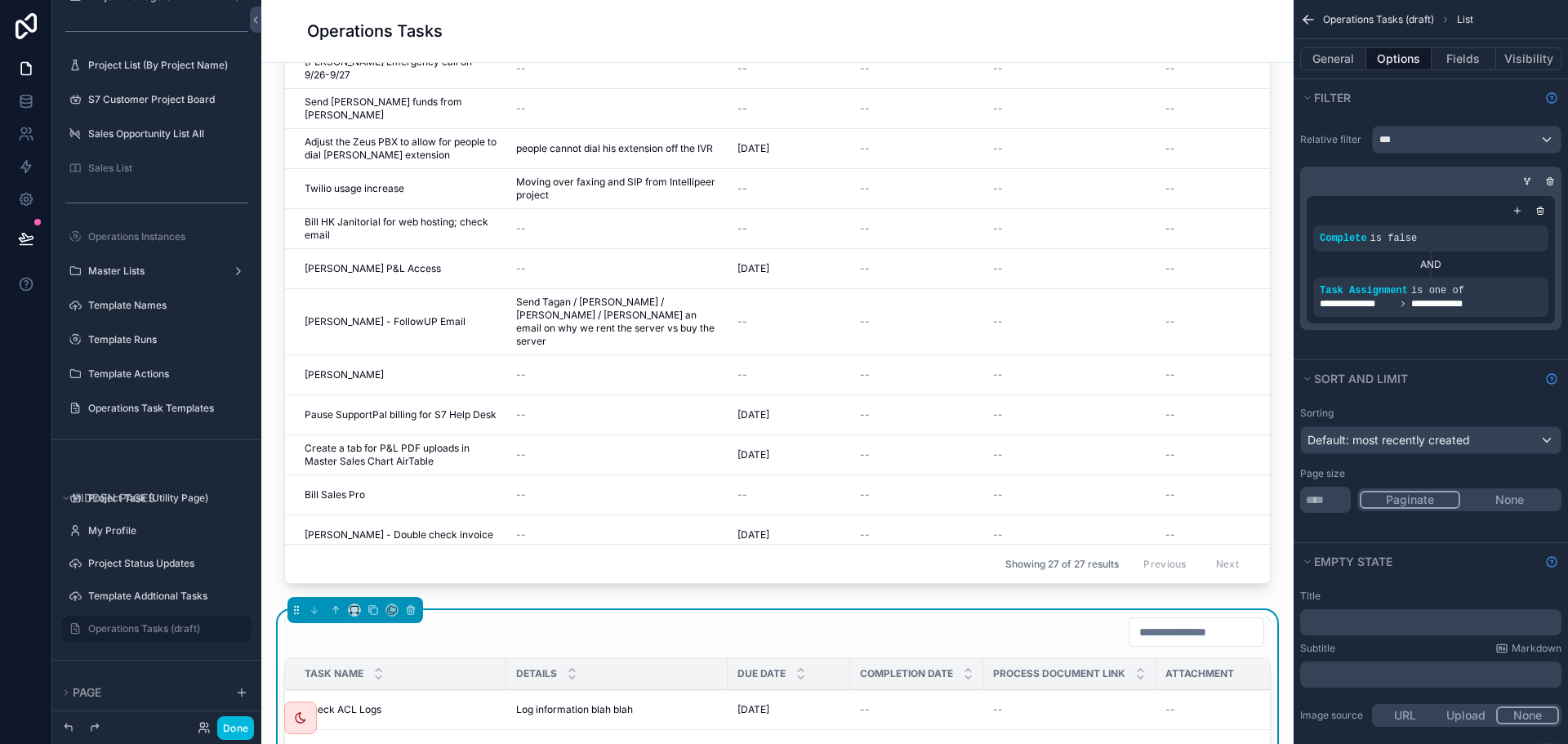
scroll to position [245, 0]
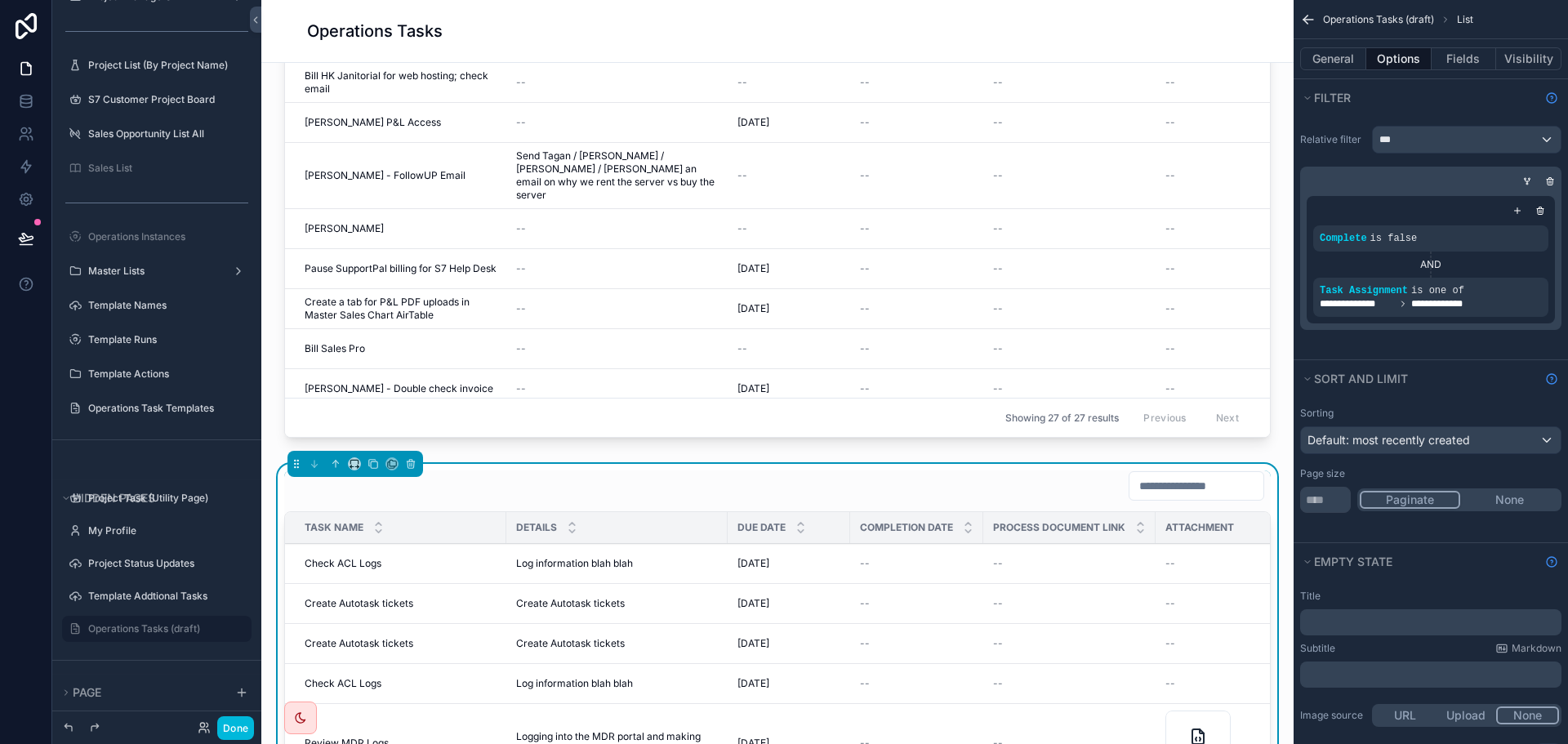
click at [656, 476] on div "scrollable content" at bounding box center [777, 486] width 987 height 31
click at [0, 0] on icon "scrollable content" at bounding box center [0, 0] width 0 height 0
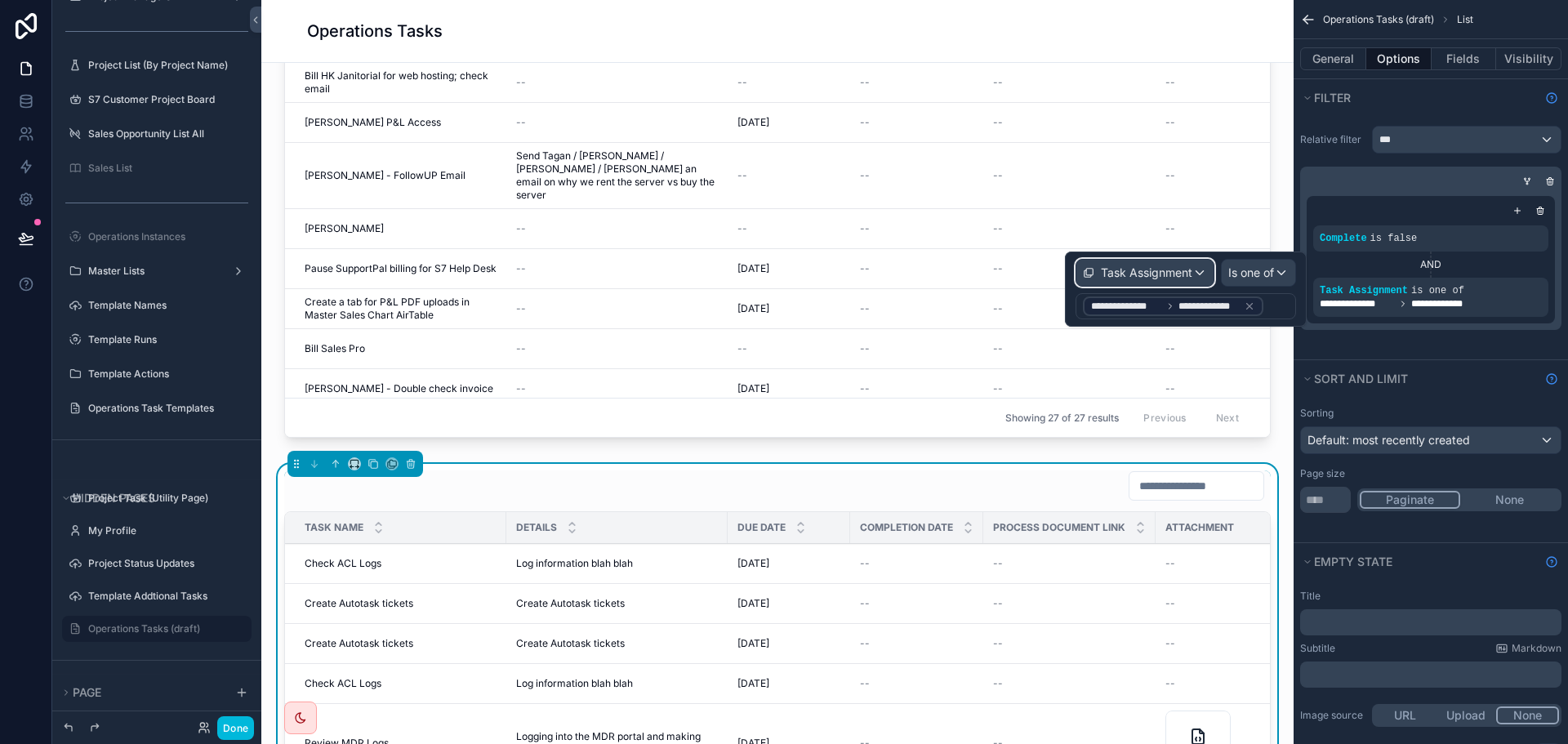
click at [1192, 269] on div "Task Assignment" at bounding box center [1145, 272] width 137 height 26
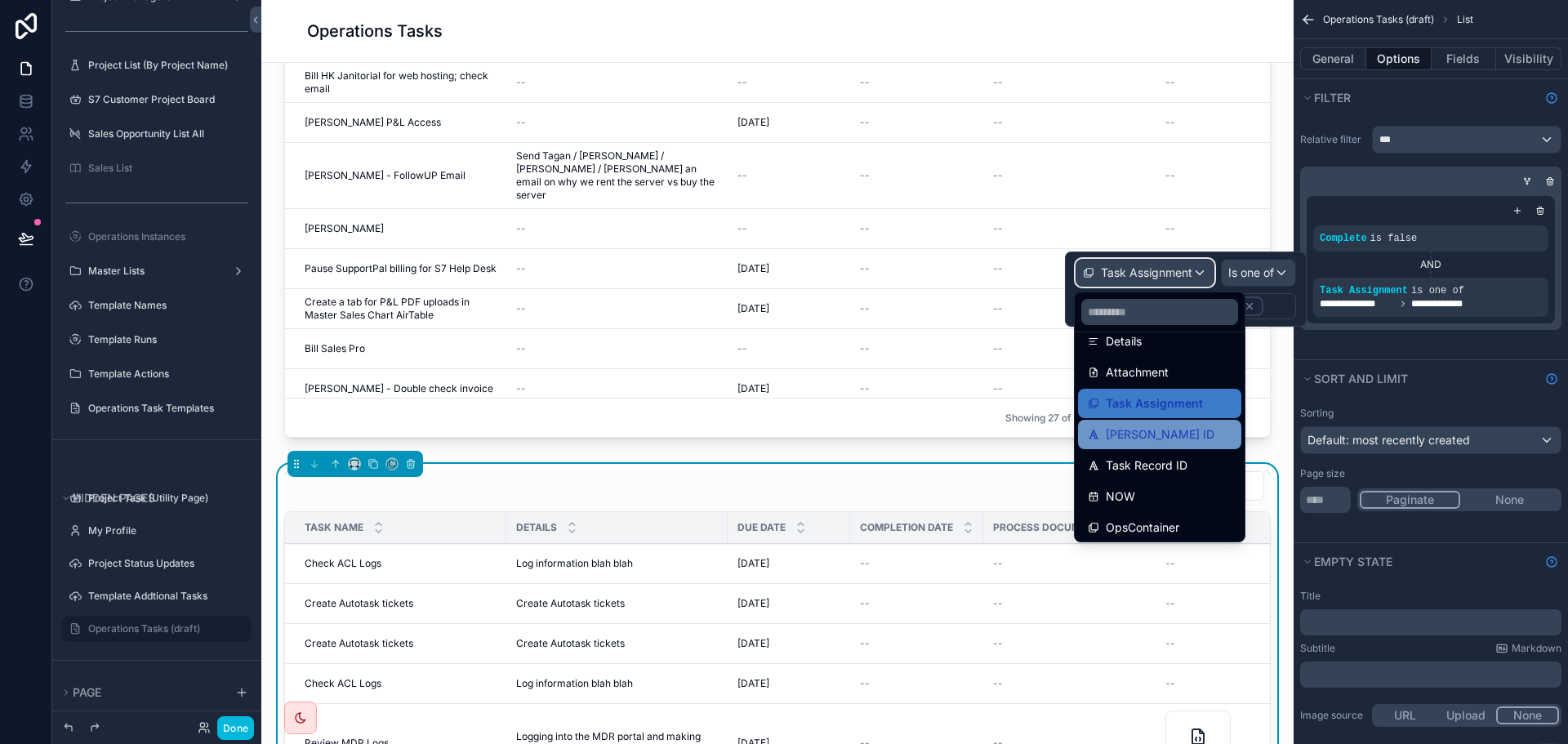
scroll to position [327, 0]
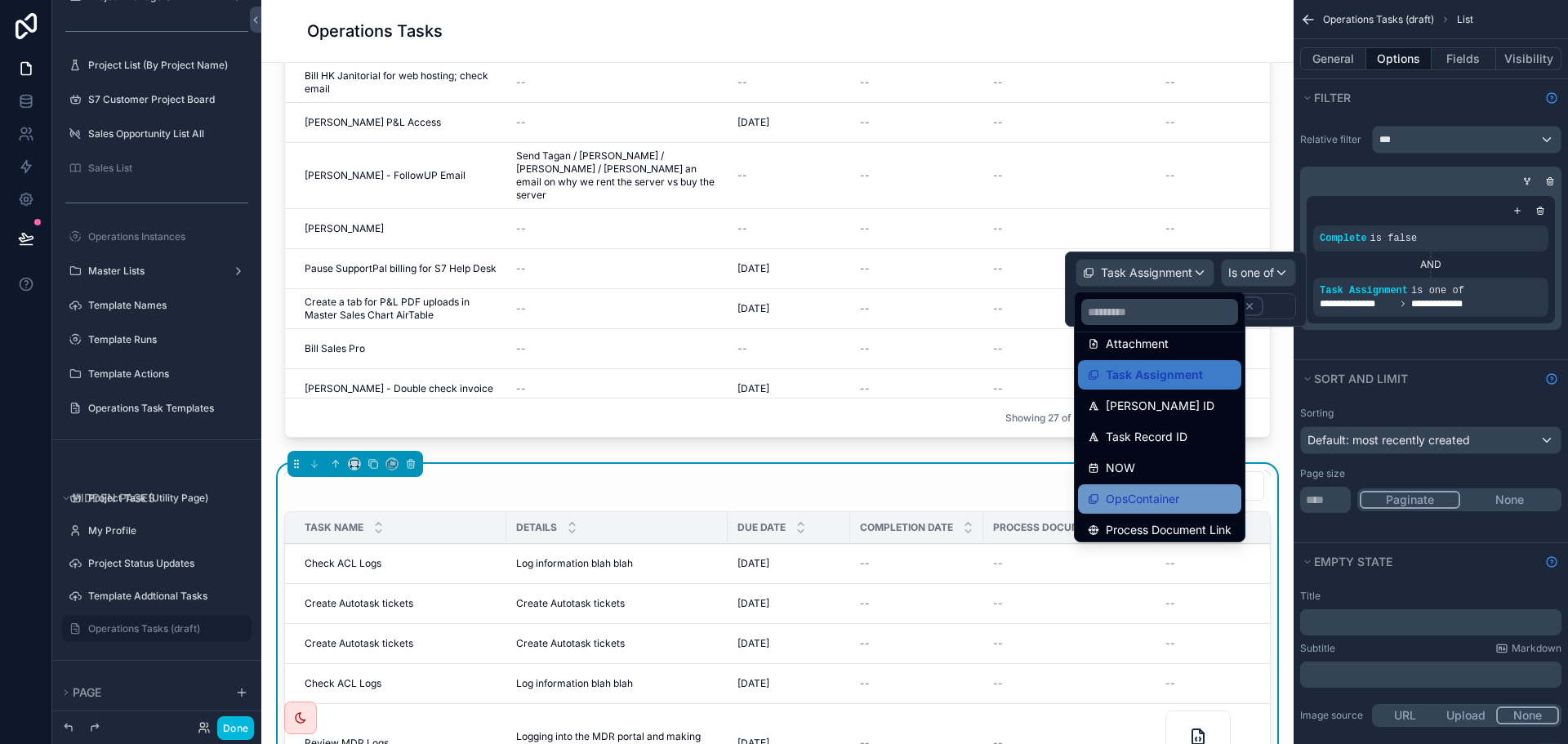
click at [1168, 500] on span "OpsContainer" at bounding box center [1142, 499] width 73 height 20
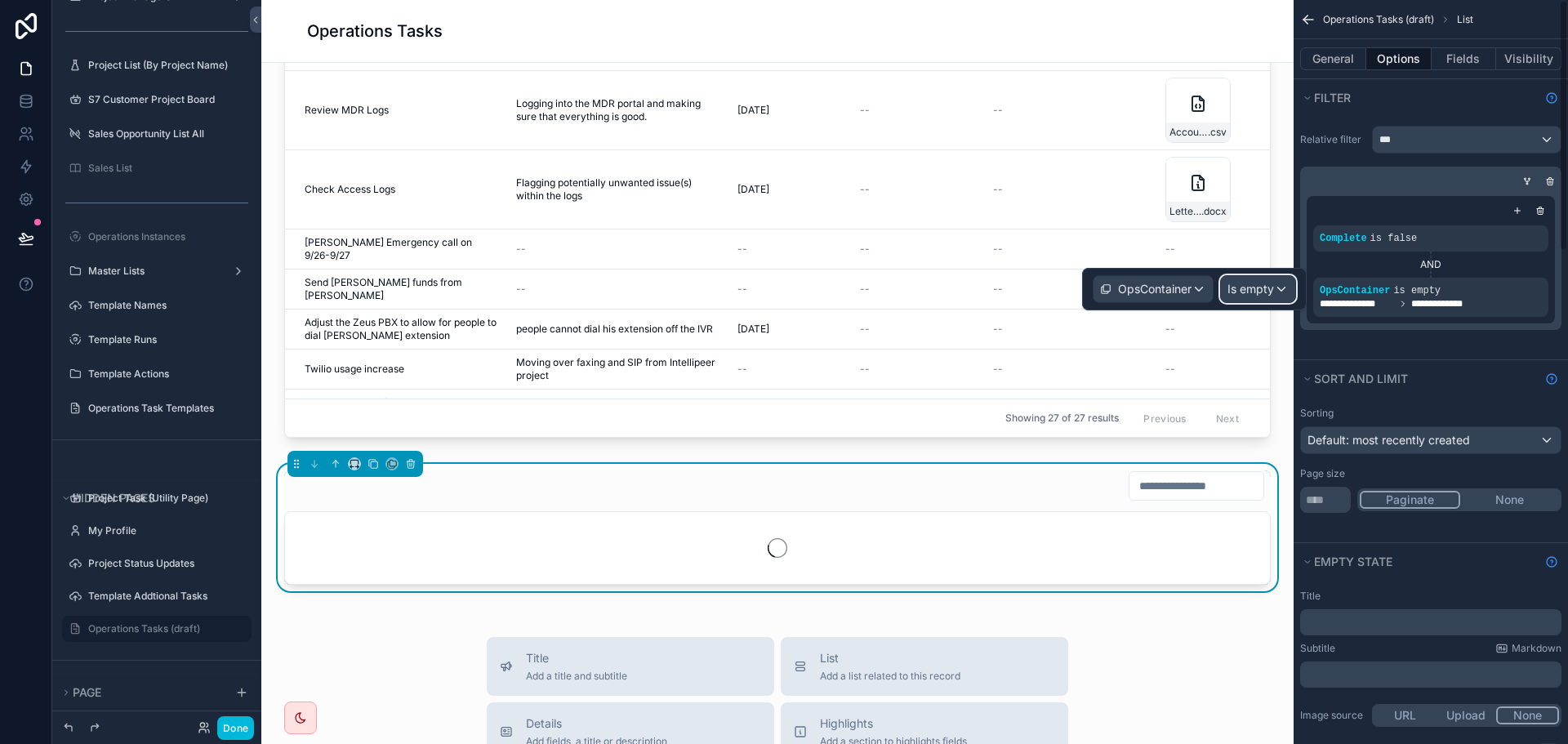
click at [1266, 295] on span "Is empty" at bounding box center [1251, 289] width 47 height 17
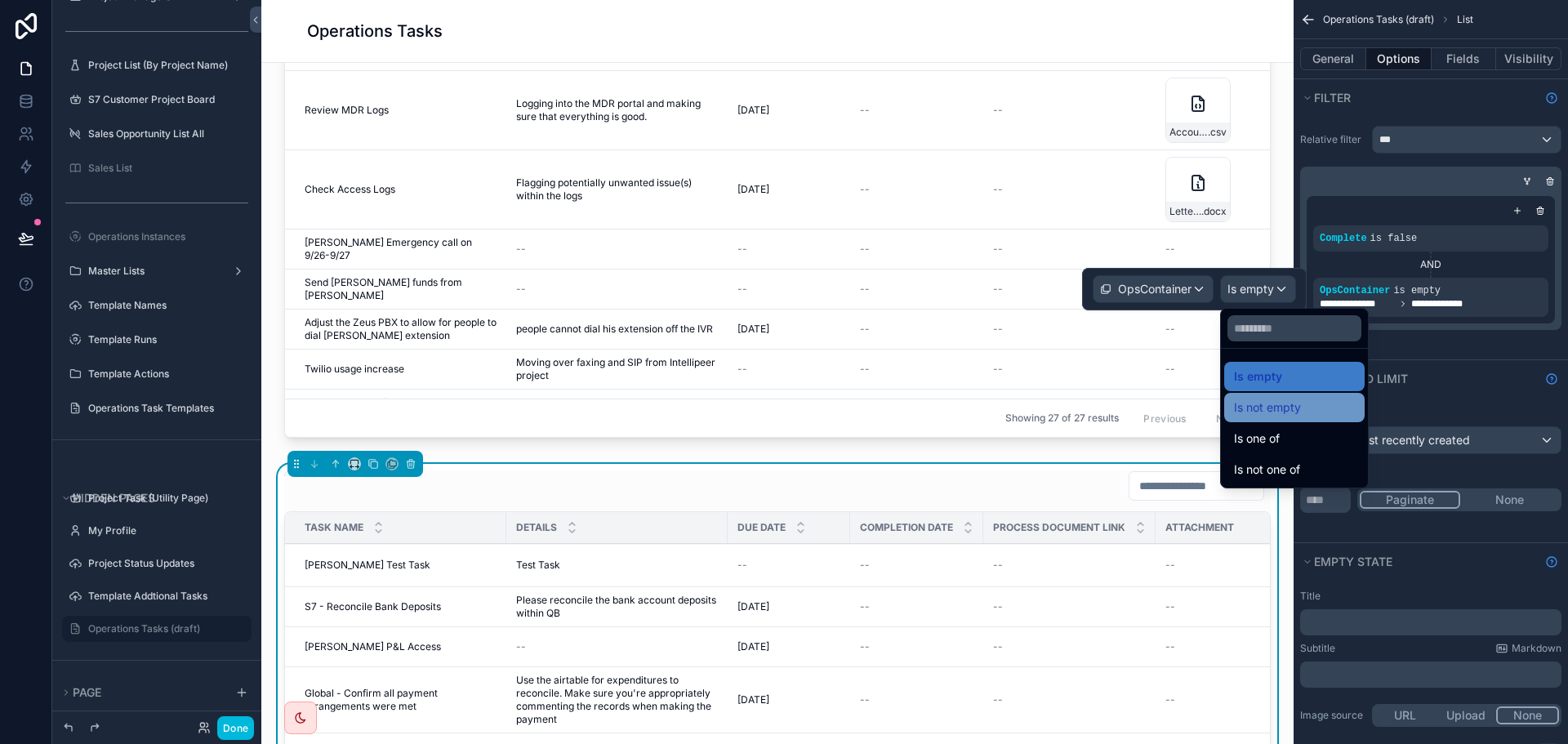
click at [1293, 404] on span "Is not empty" at bounding box center [1268, 408] width 67 height 20
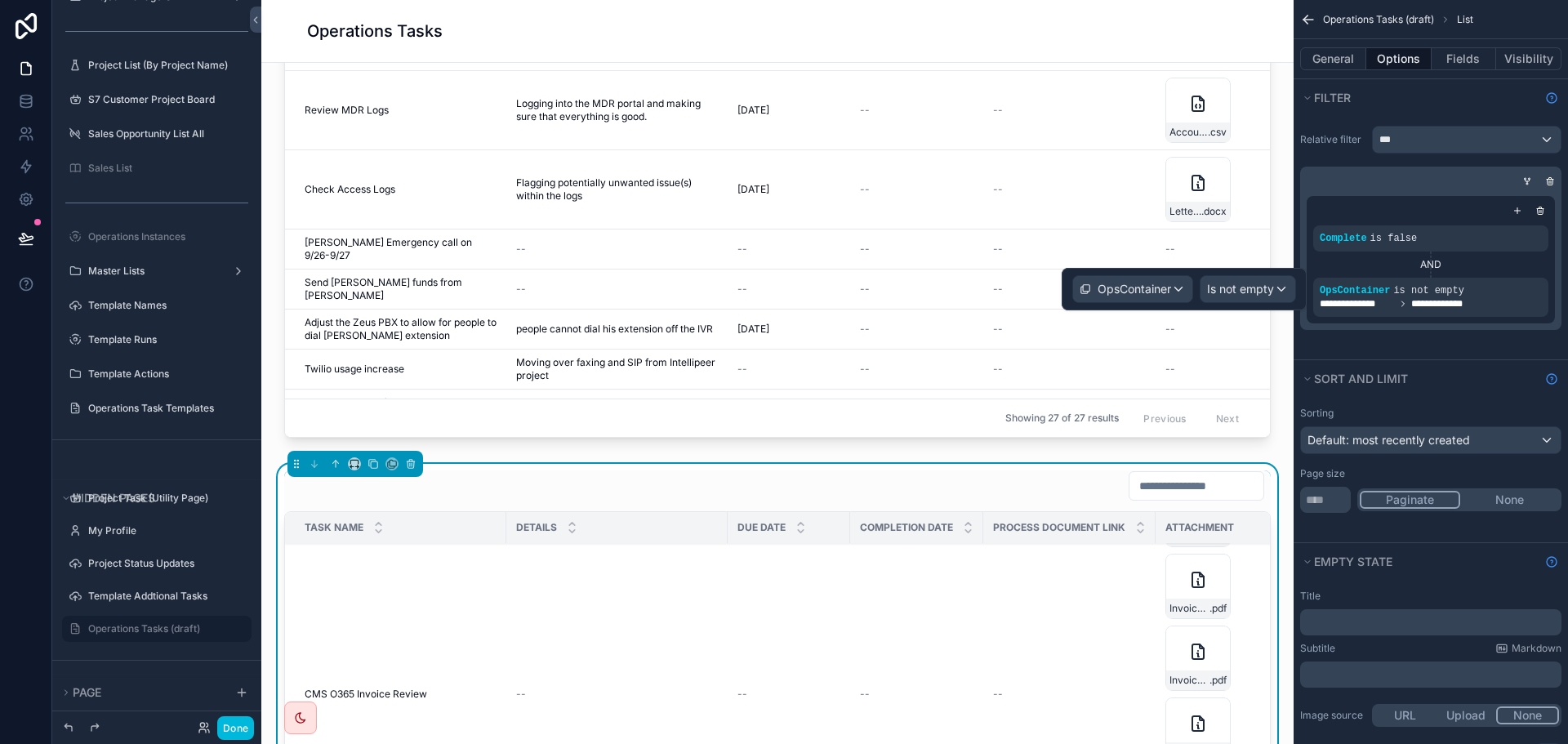
scroll to position [2471, 0]
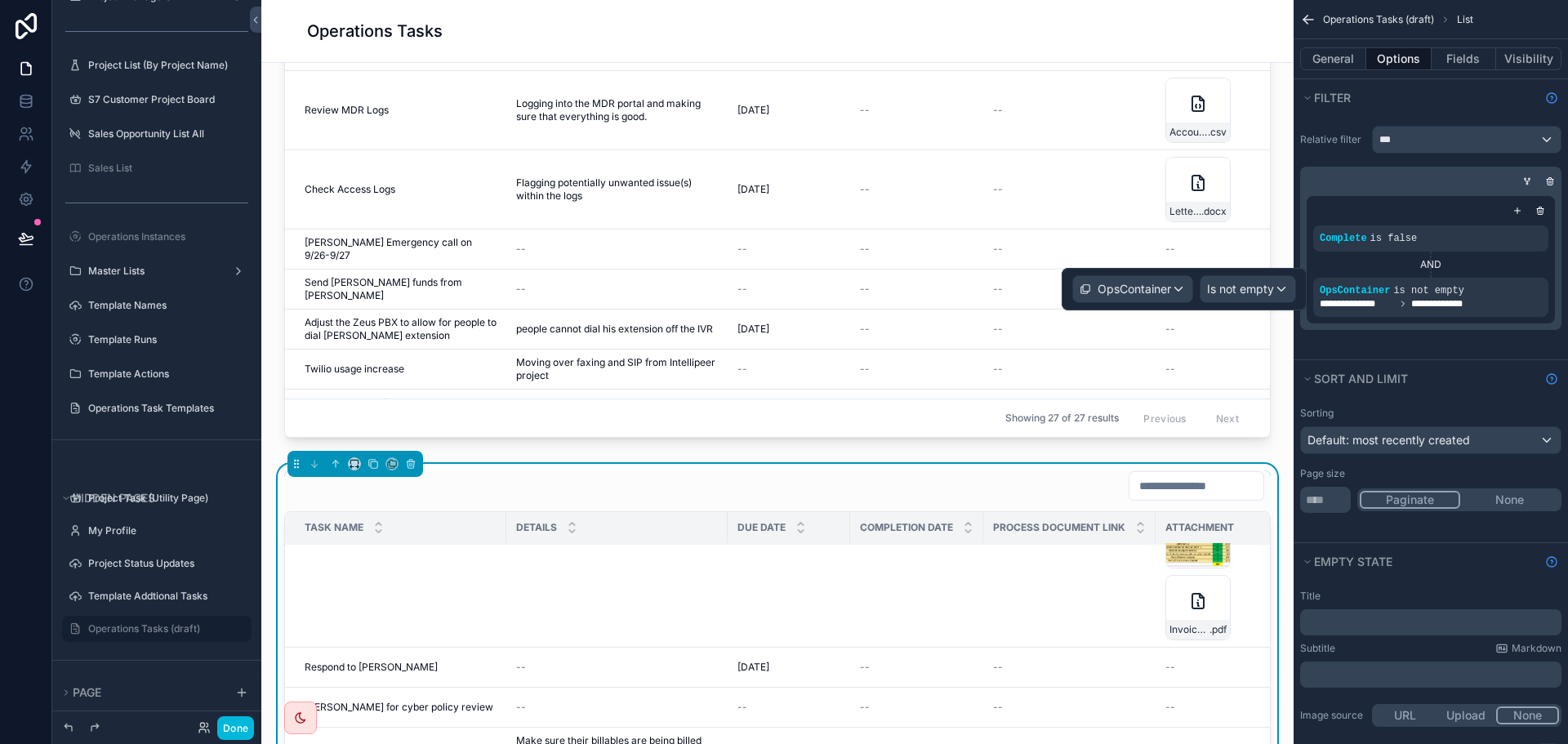
drag, startPoint x: 1489, startPoint y: 279, endPoint x: 1474, endPoint y: 239, distance: 42.7
click at [0, 0] on icon "scrollable content" at bounding box center [0, 0] width 0 height 0
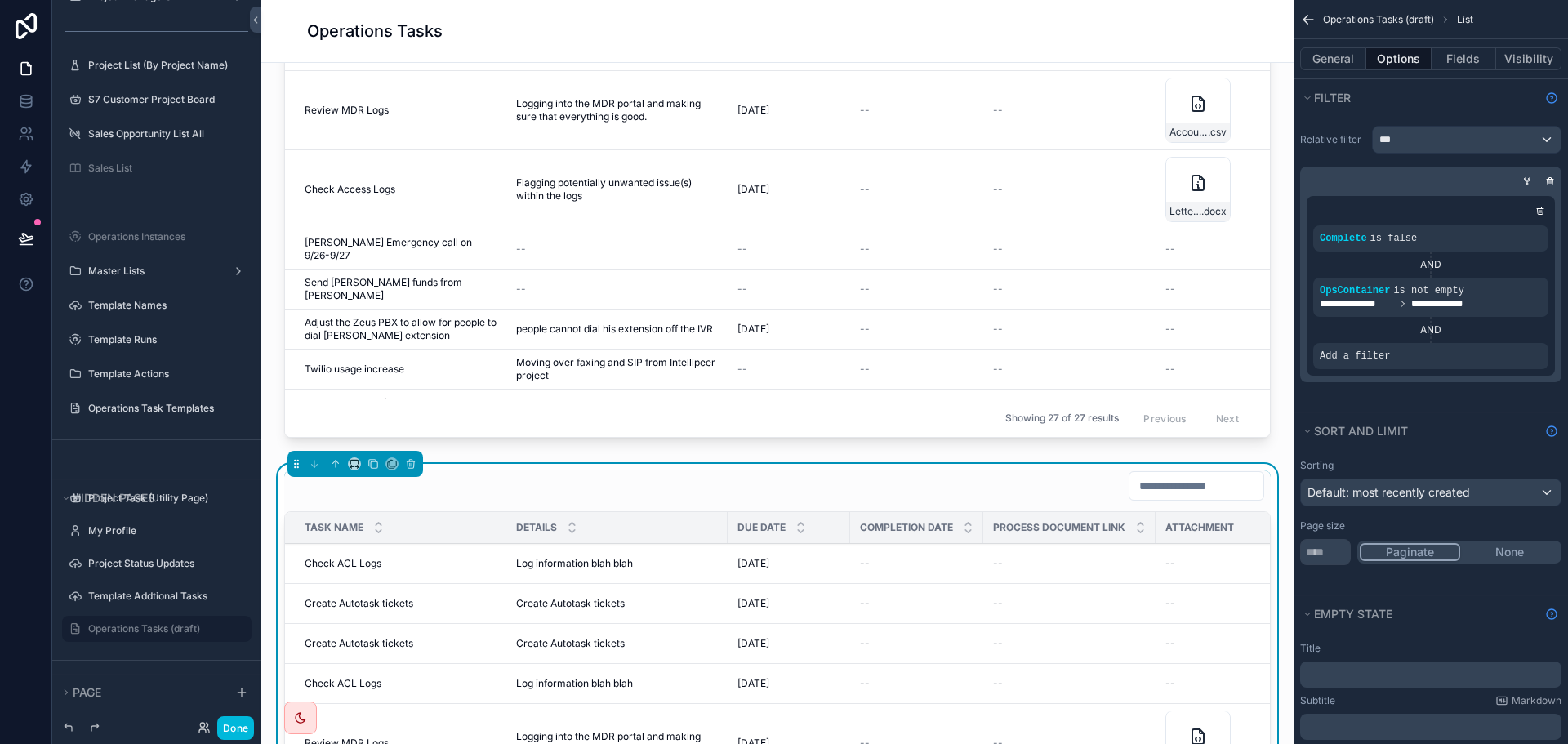
click at [0, 0] on icon "scrollable content" at bounding box center [0, 0] width 0 height 0
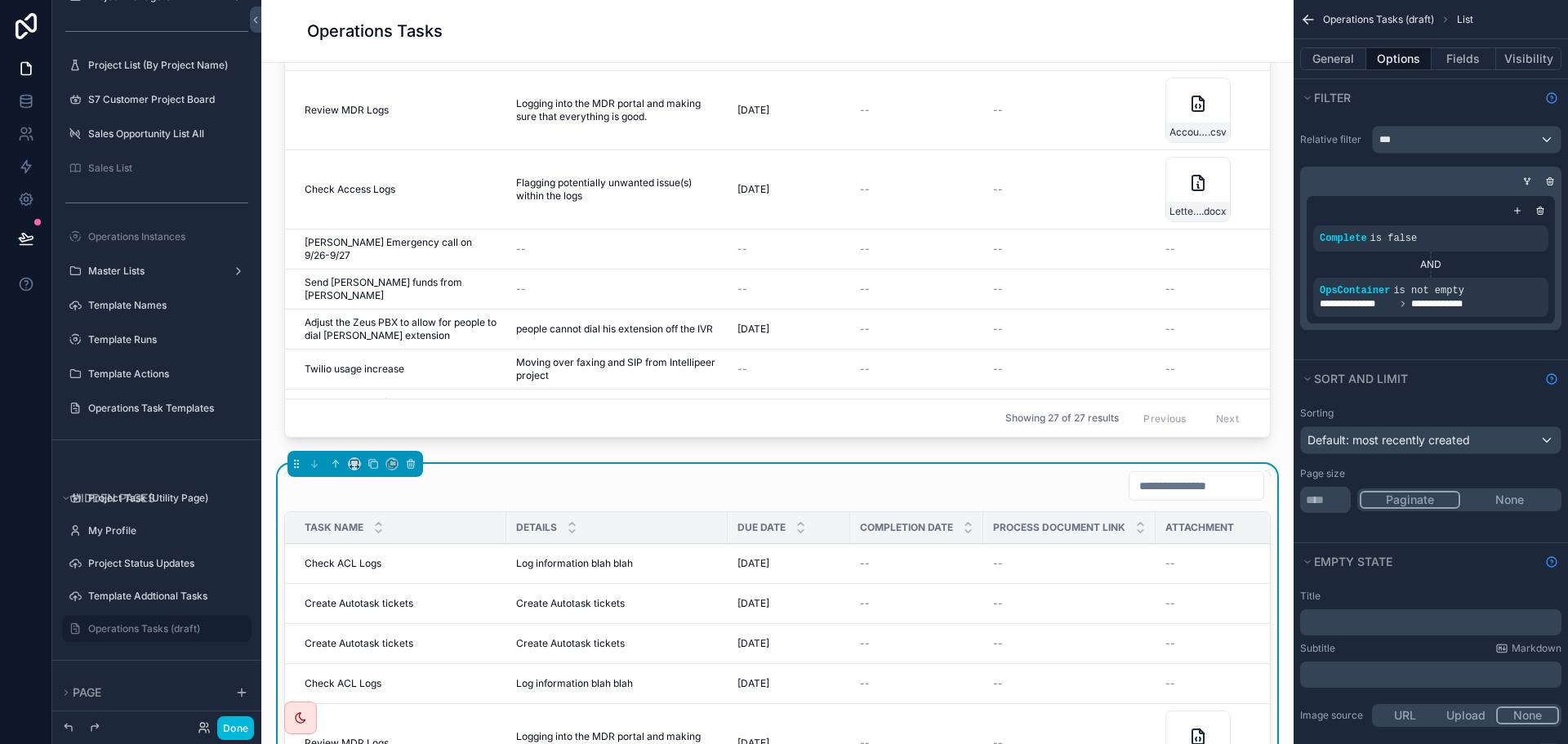
click at [0, 0] on icon "scrollable content" at bounding box center [0, 0] width 0 height 0
click at [1266, 289] on span "Is not empty" at bounding box center [1240, 289] width 67 height 17
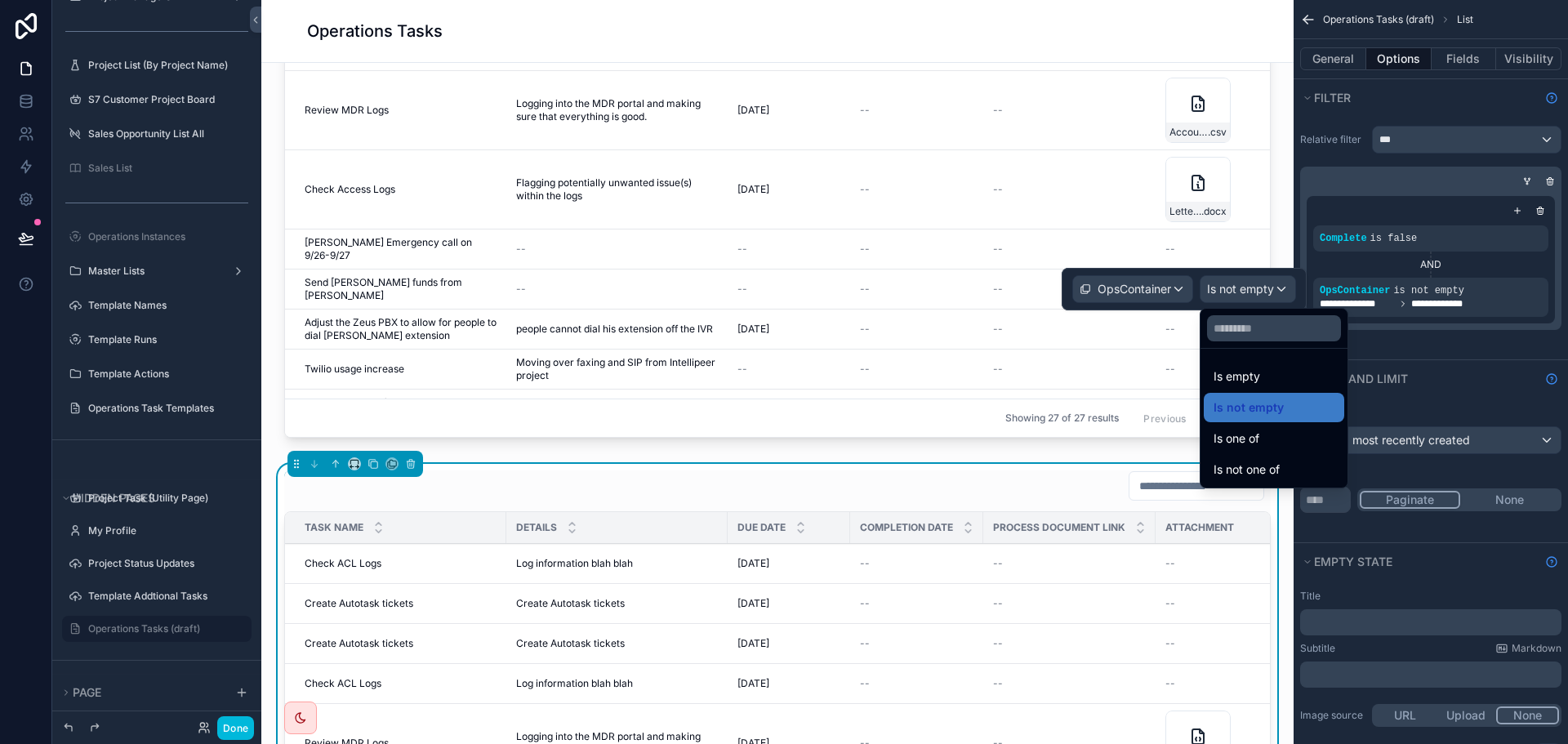
click at [1123, 289] on div at bounding box center [1184, 290] width 245 height 43
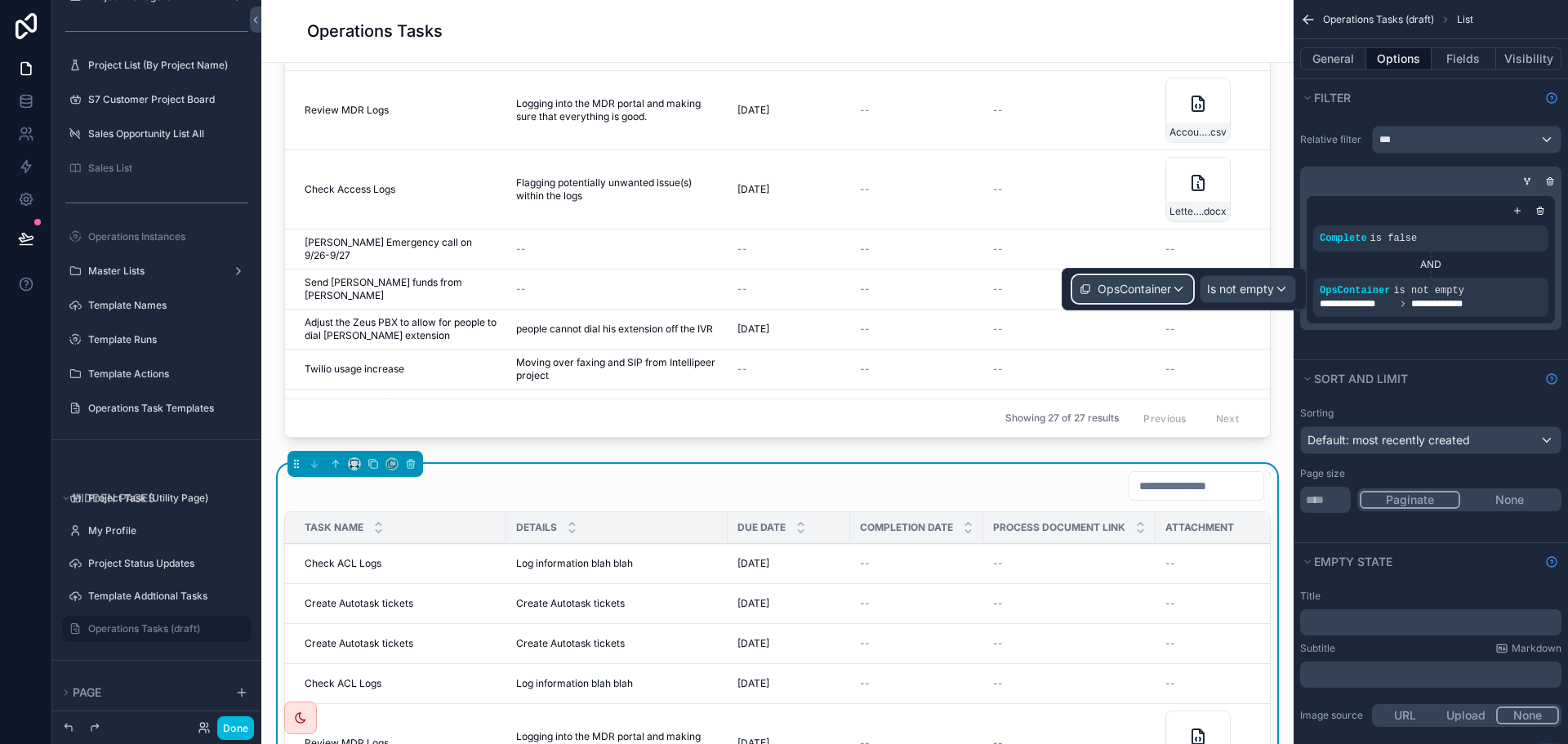
click at [1150, 289] on span "OpsContainer" at bounding box center [1134, 289] width 73 height 17
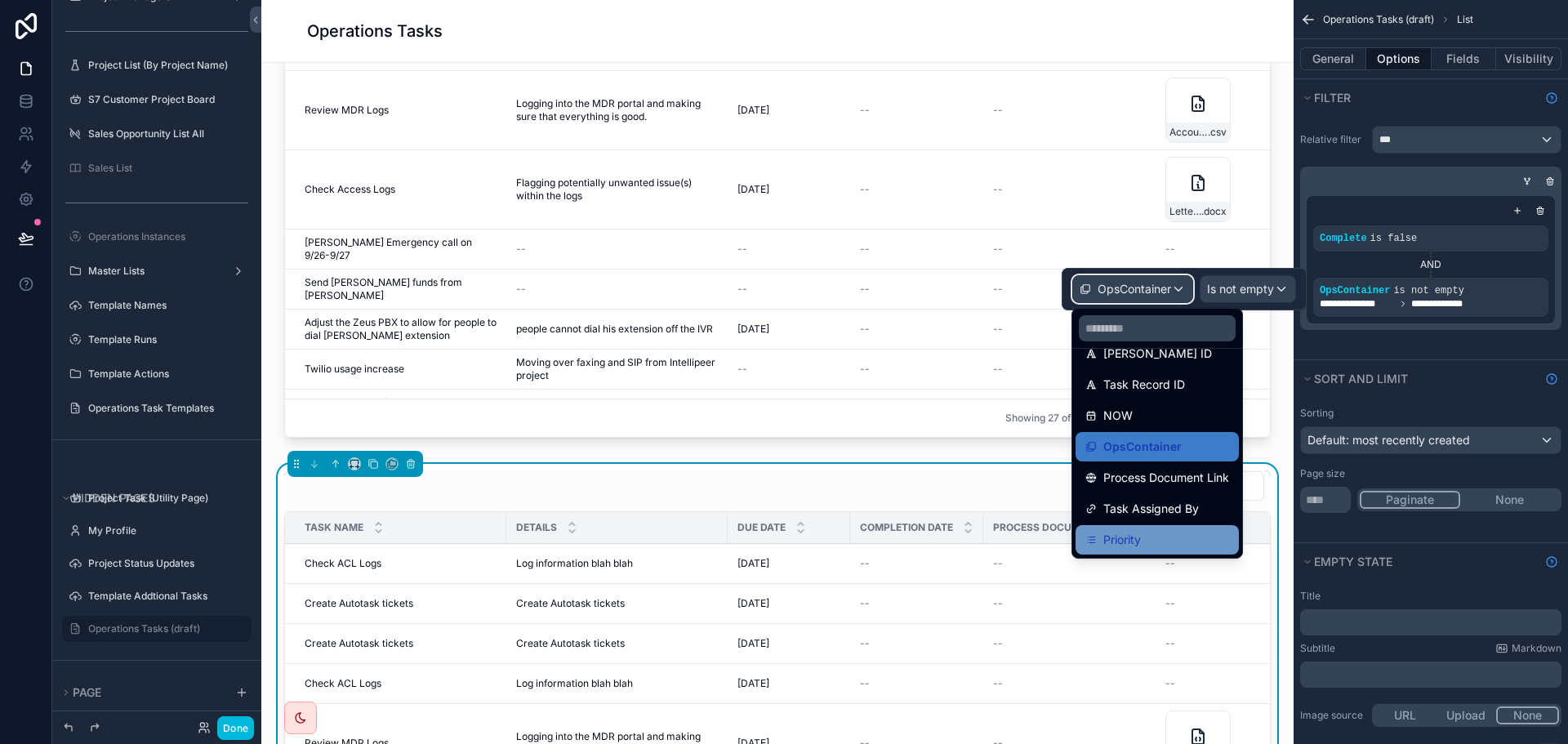
scroll to position [314, 0]
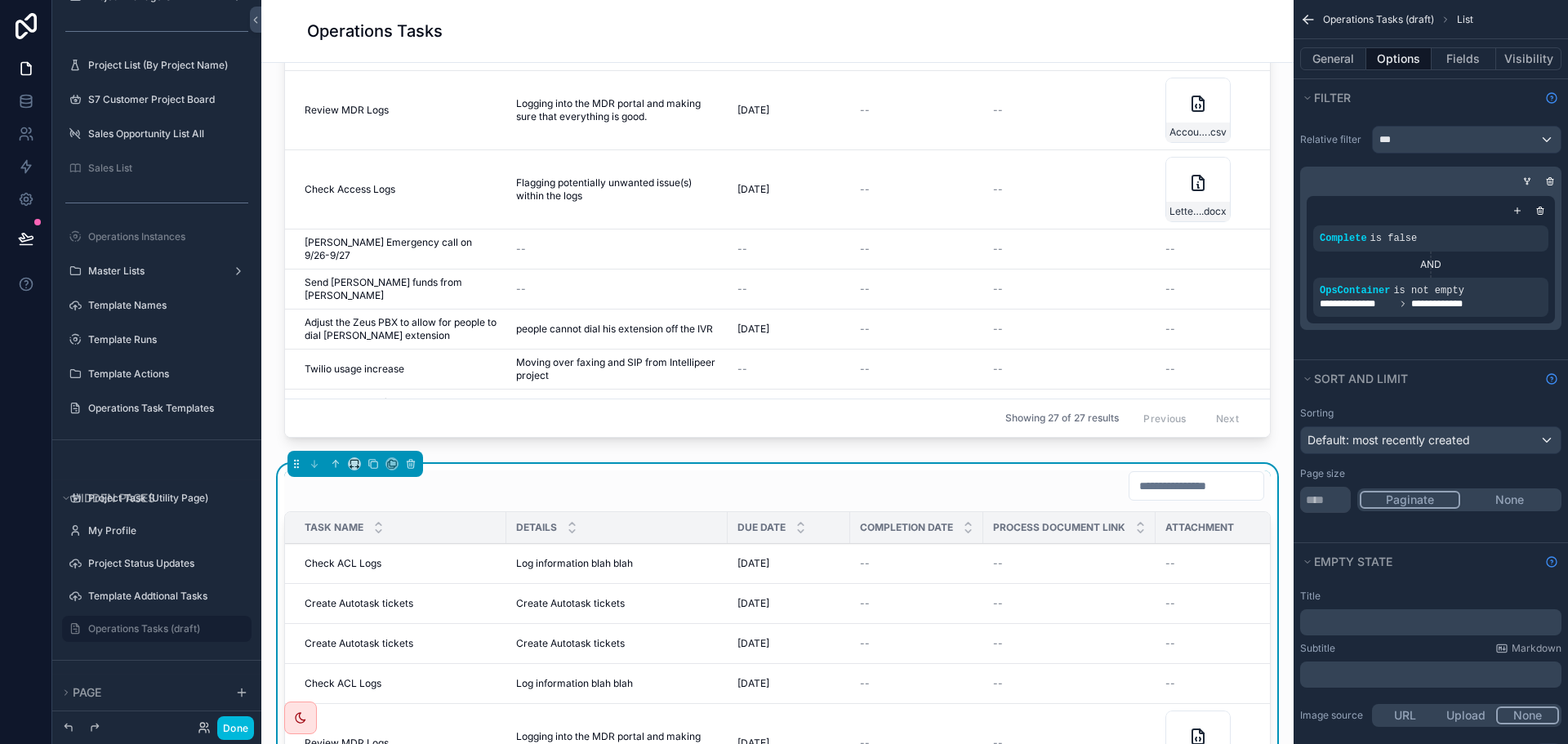
click at [1478, 333] on div "**********" at bounding box center [1431, 227] width 274 height 217
click at [410, 460] on icon "scrollable content" at bounding box center [411, 461] width 3 height 2
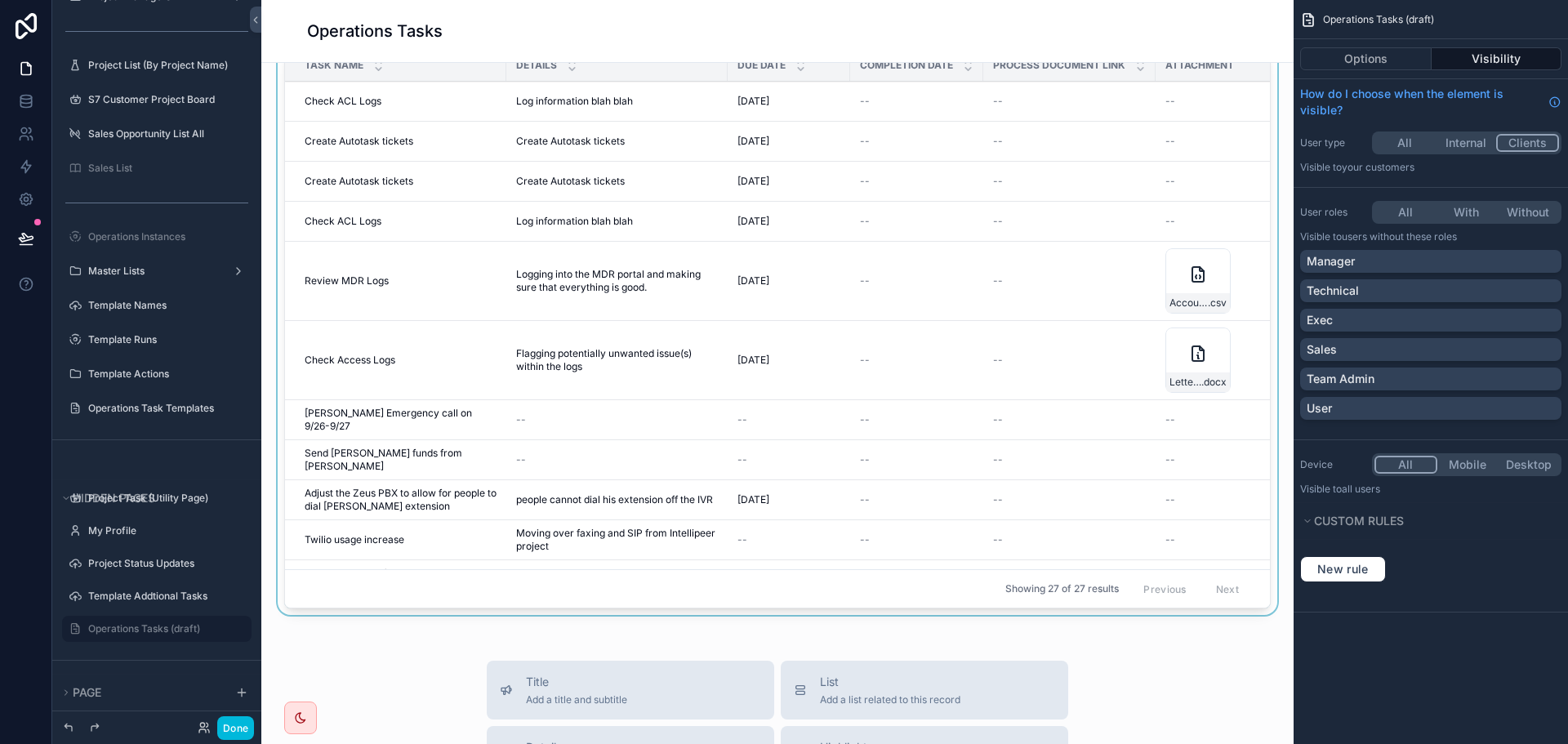
scroll to position [0, 0]
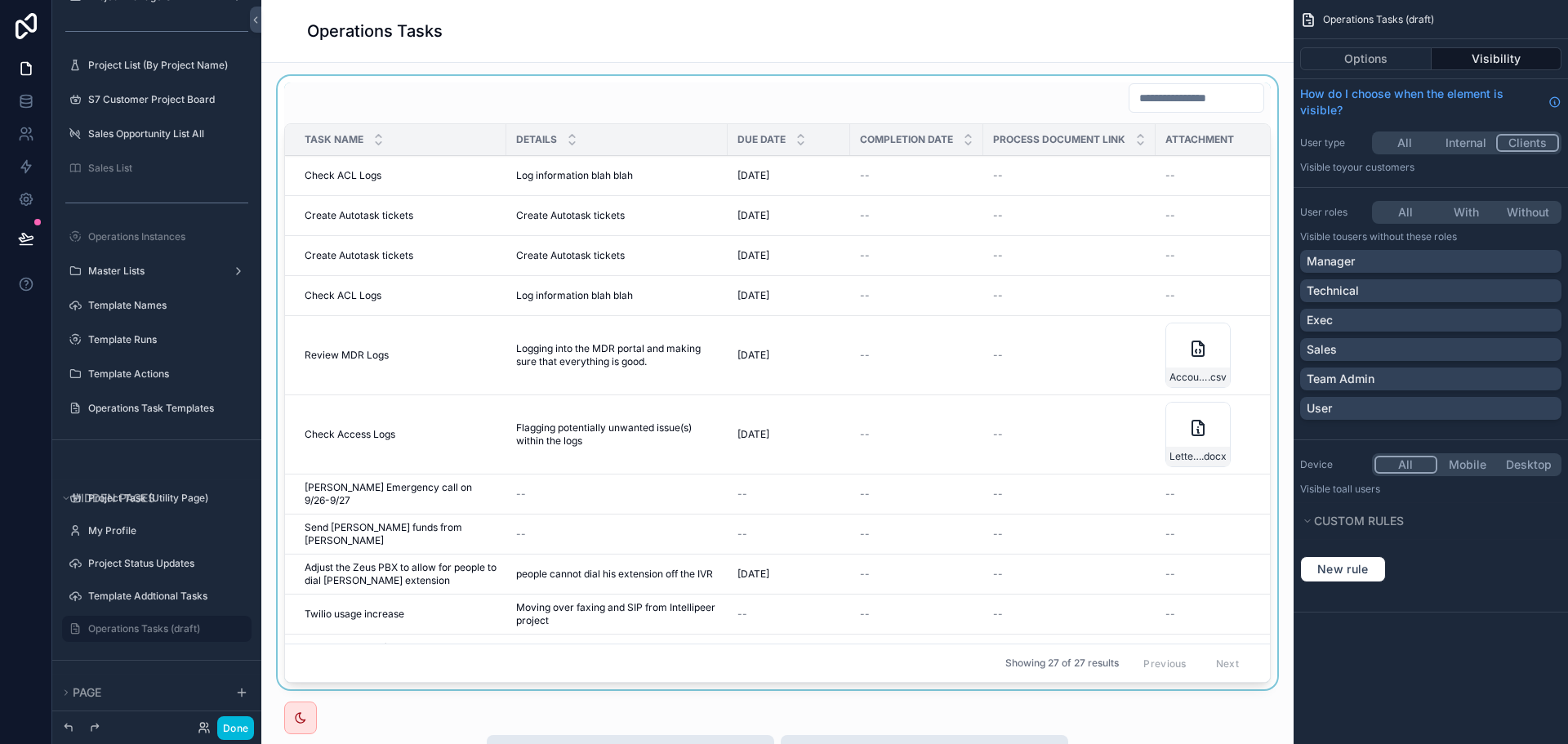
click at [948, 93] on div "scrollable content" at bounding box center [777, 386] width 1006 height 620
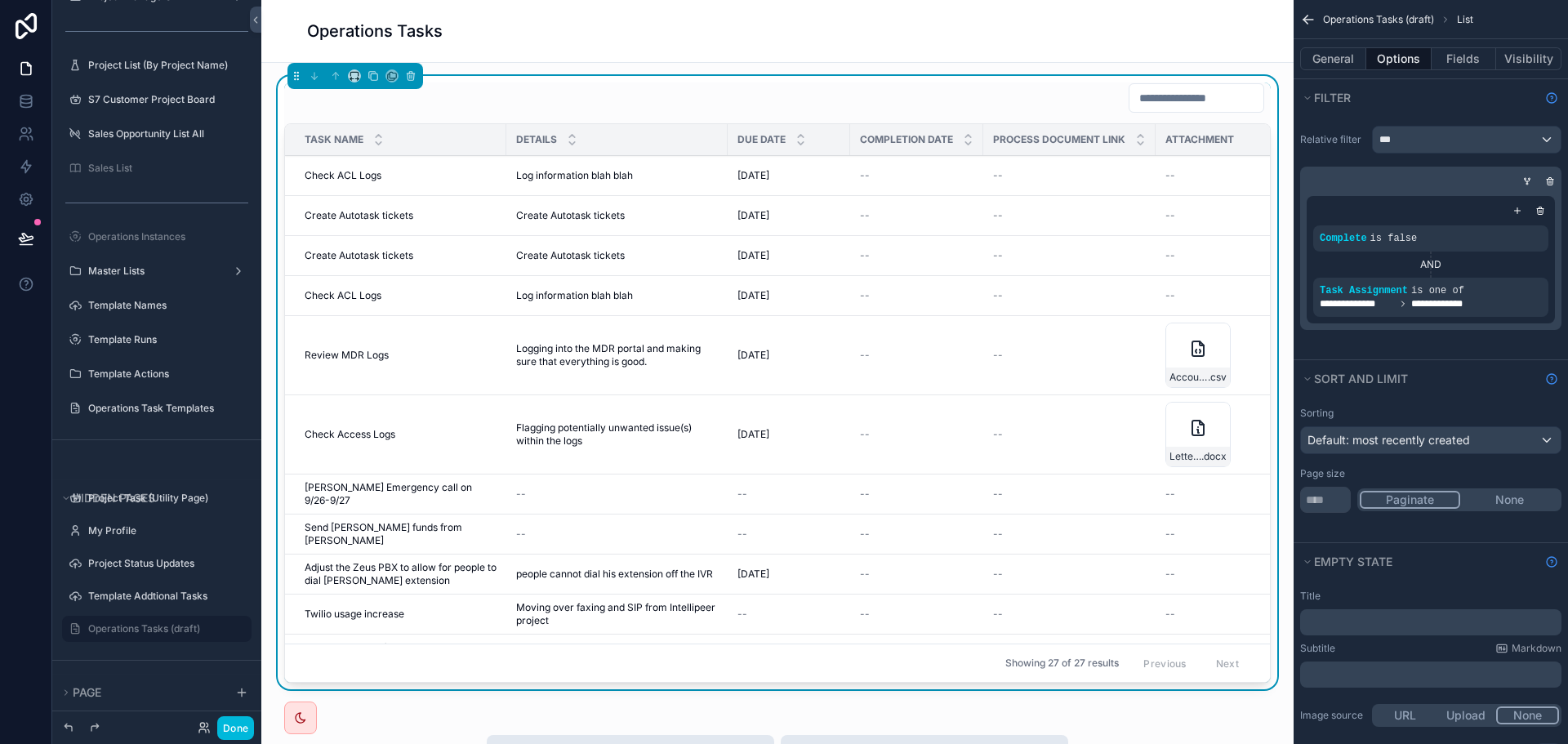
click at [1524, 176] on div "scrollable content" at bounding box center [1527, 181] width 17 height 17
click at [1470, 183] on div "scrollable content" at bounding box center [1428, 181] width 261 height 17
click at [1530, 178] on icon "scrollable content" at bounding box center [1530, 179] width 2 height 2
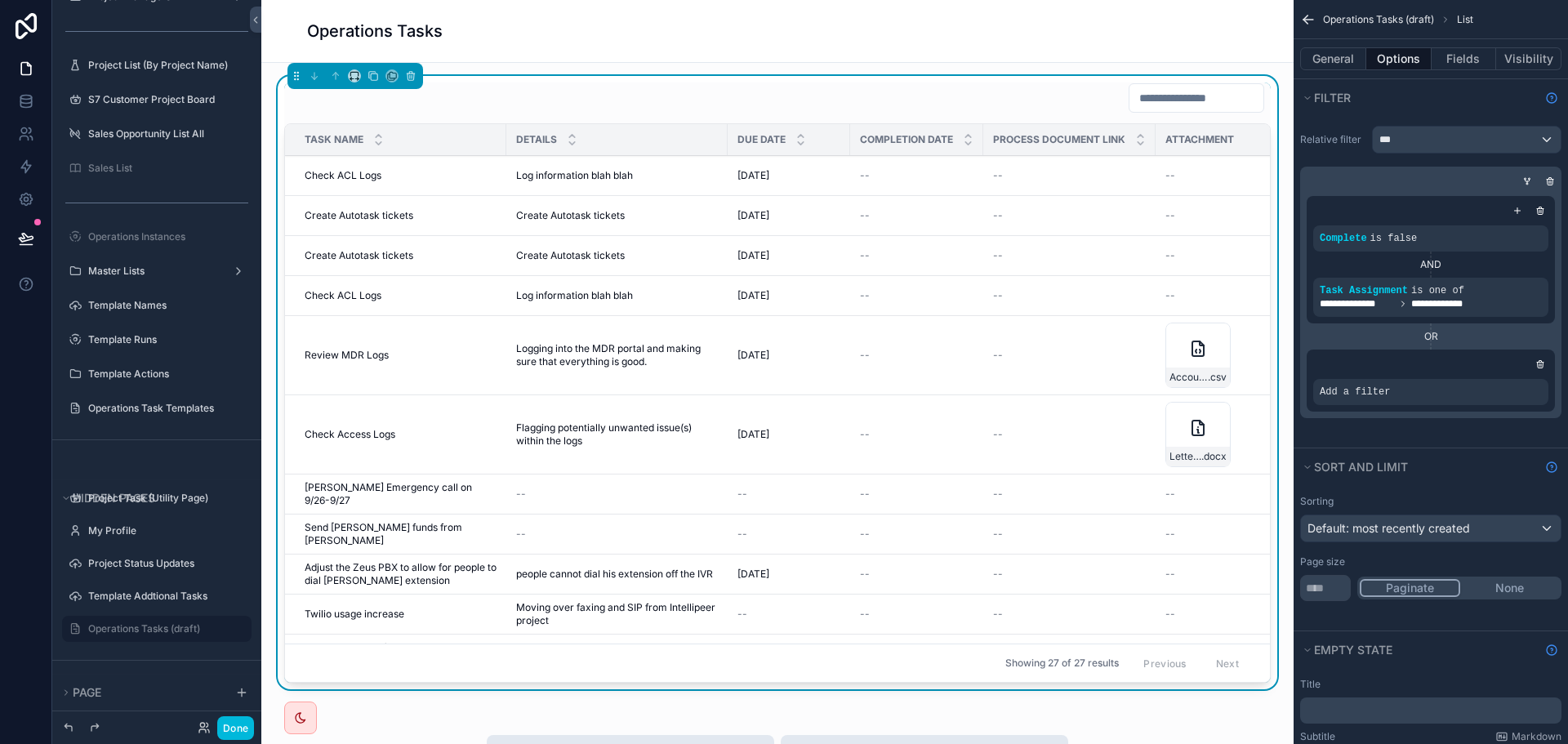
click at [0, 0] on div "scrollable content" at bounding box center [0, 0] width 0 height 0
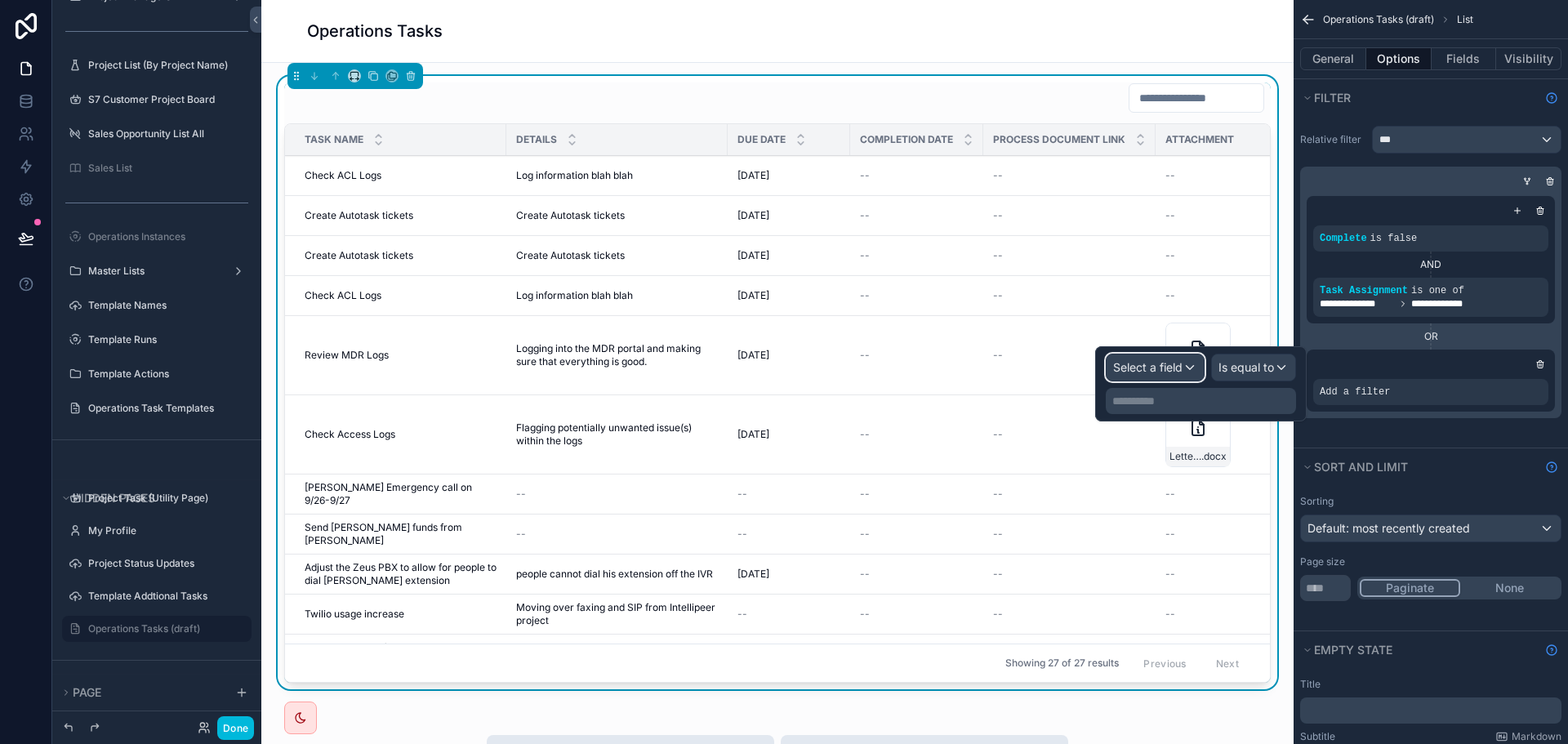
click at [1162, 373] on span "Select a field" at bounding box center [1148, 367] width 69 height 14
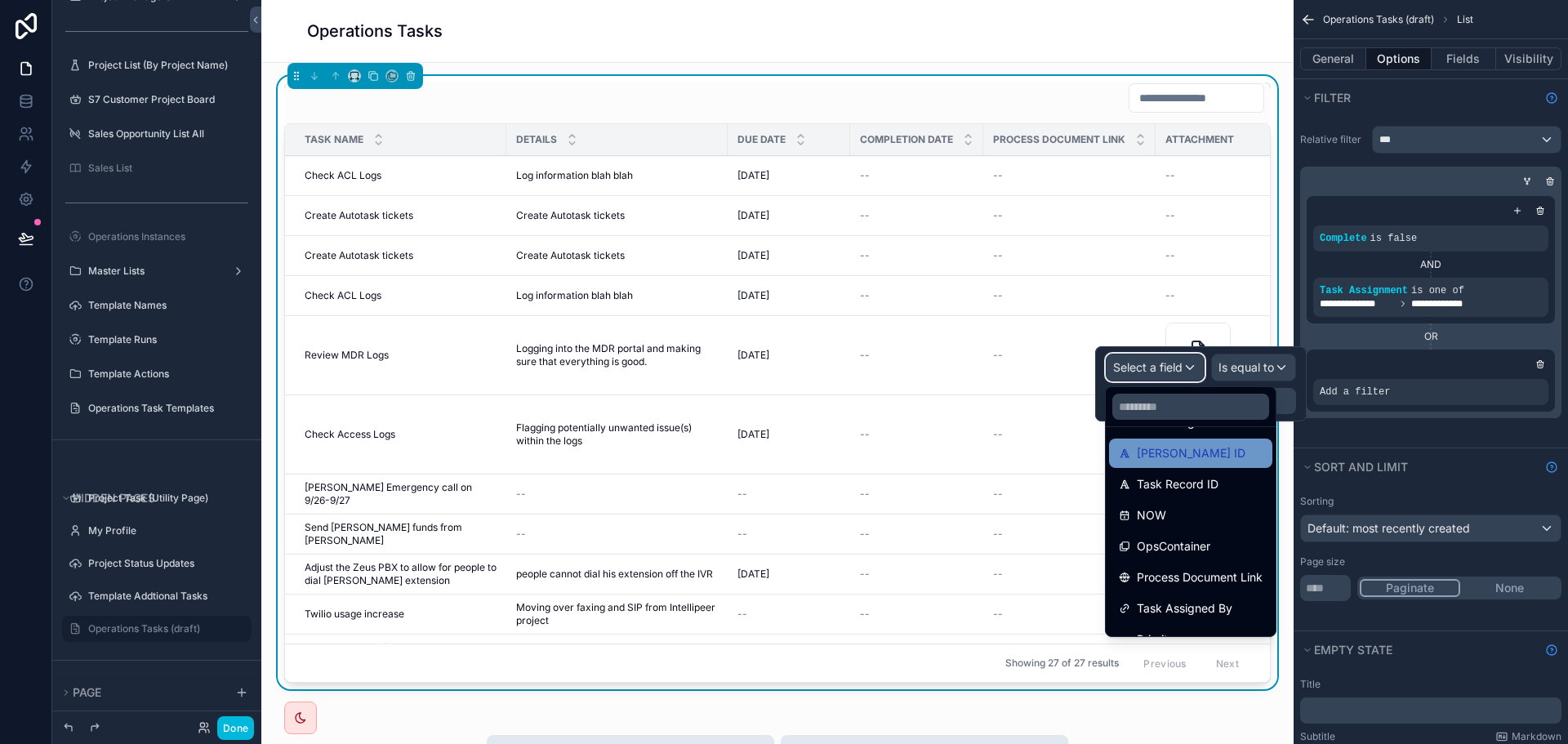
scroll to position [395, 0]
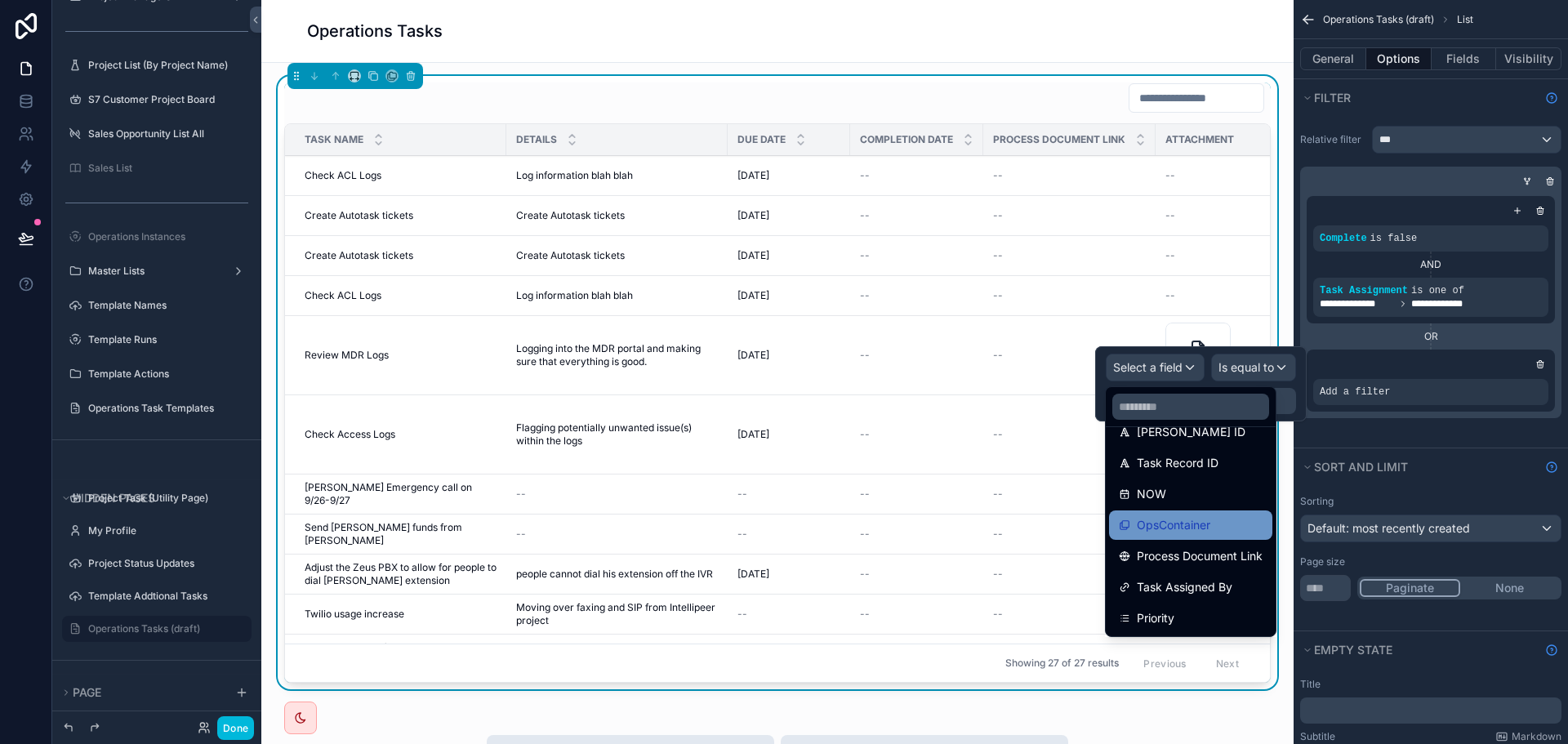
click at [1219, 528] on div "OpsContainer" at bounding box center [1190, 525] width 143 height 20
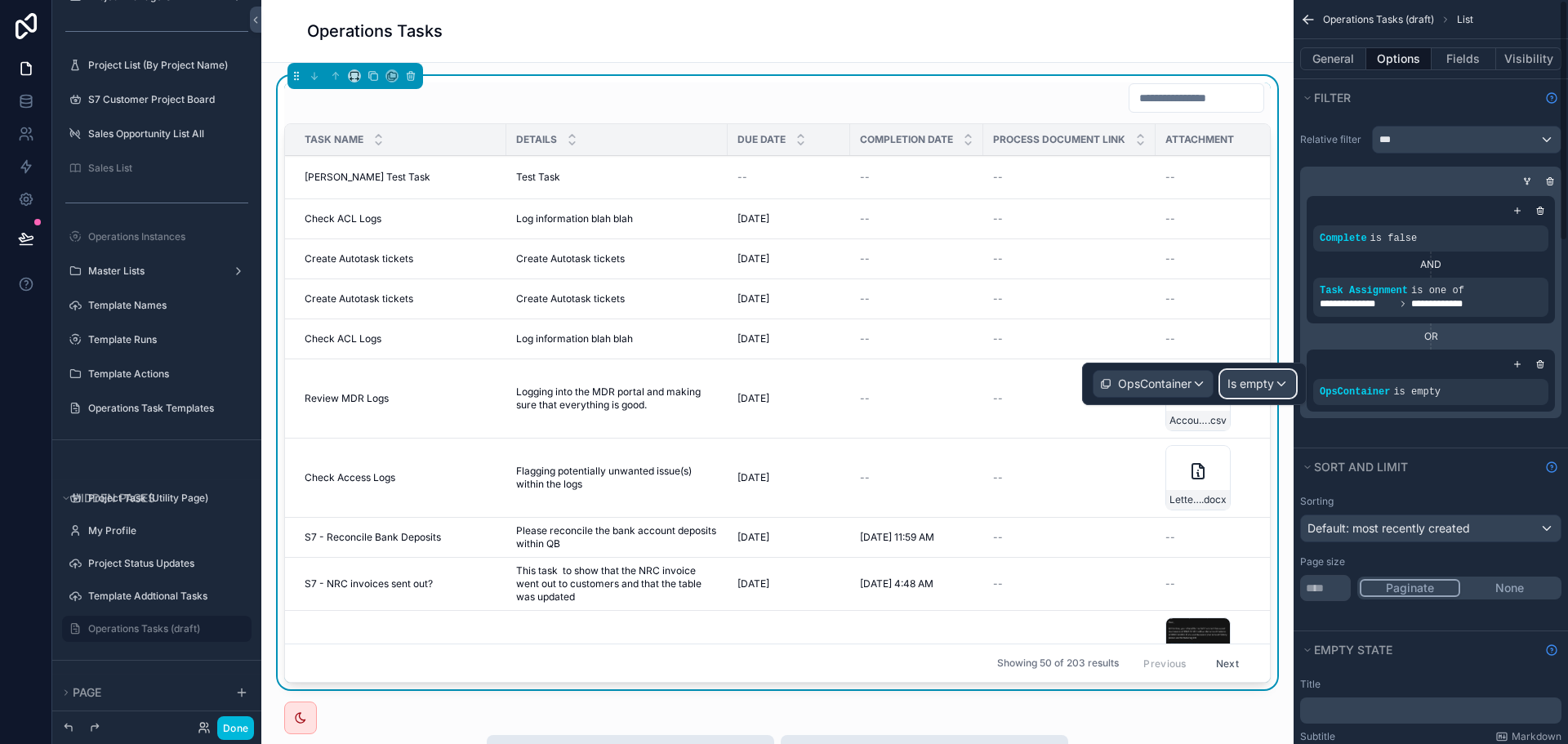
click at [1259, 384] on span "Is empty" at bounding box center [1251, 383] width 47 height 17
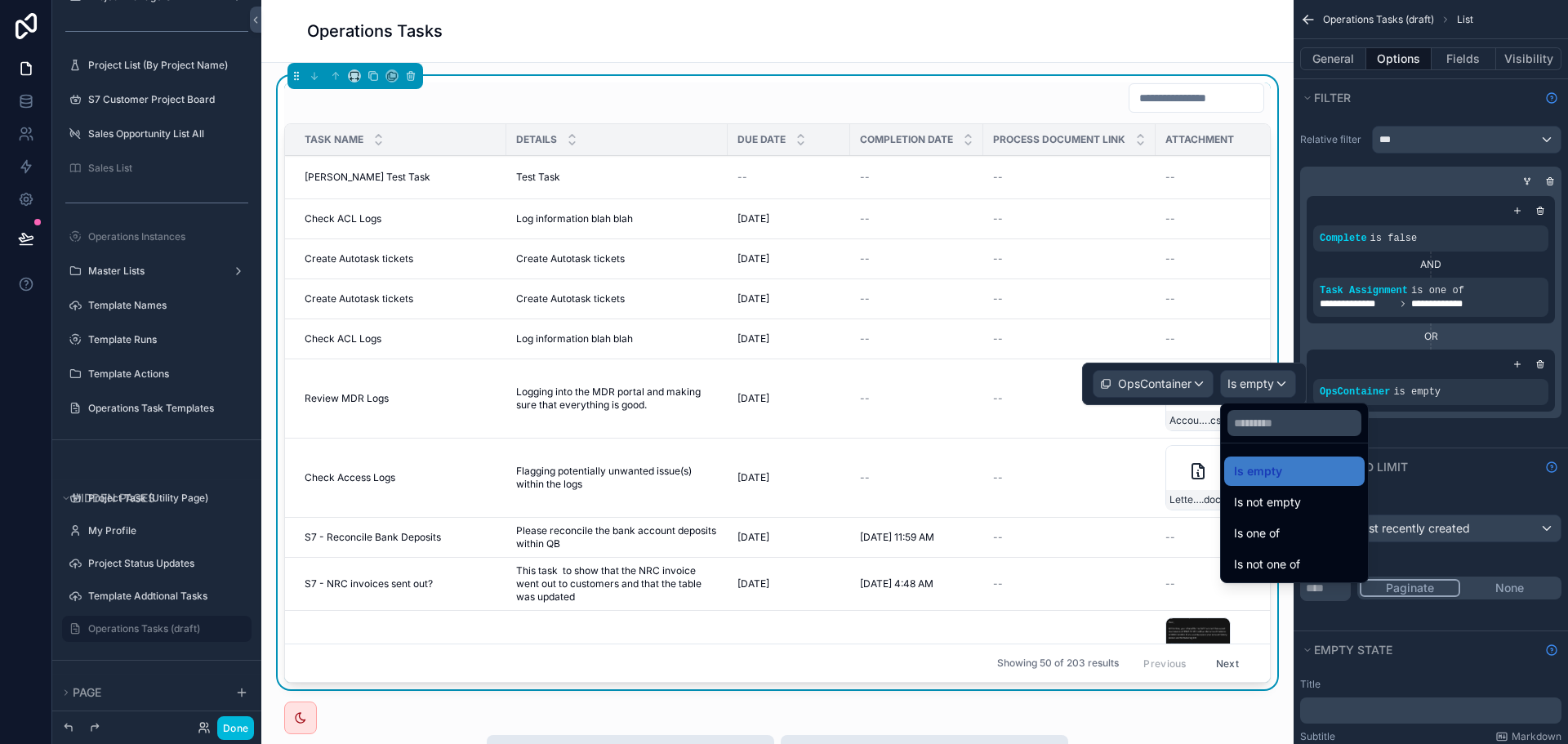
click at [1258, 384] on div at bounding box center [1195, 384] width 224 height 43
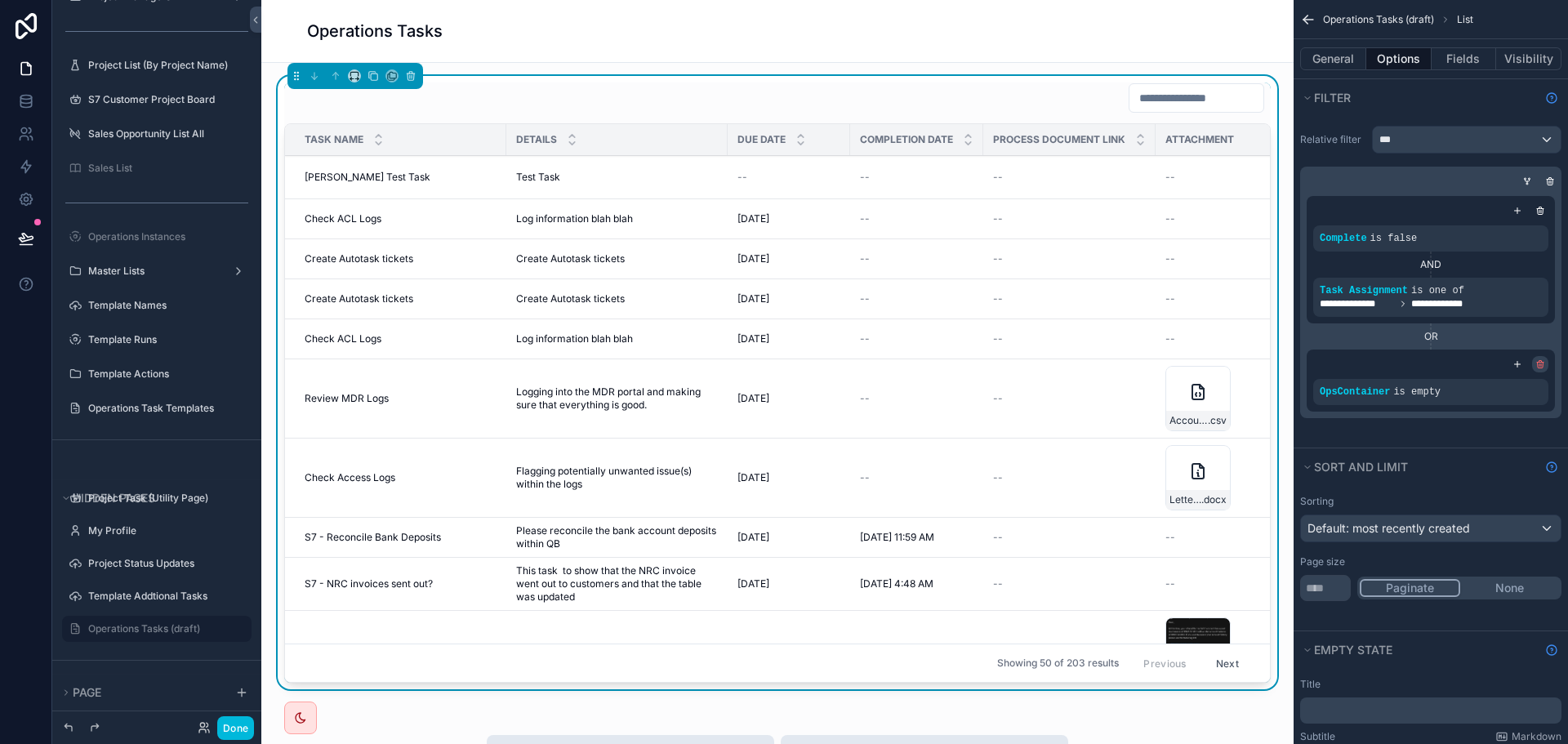
click at [1543, 364] on icon "scrollable content" at bounding box center [1541, 366] width 6 height 6
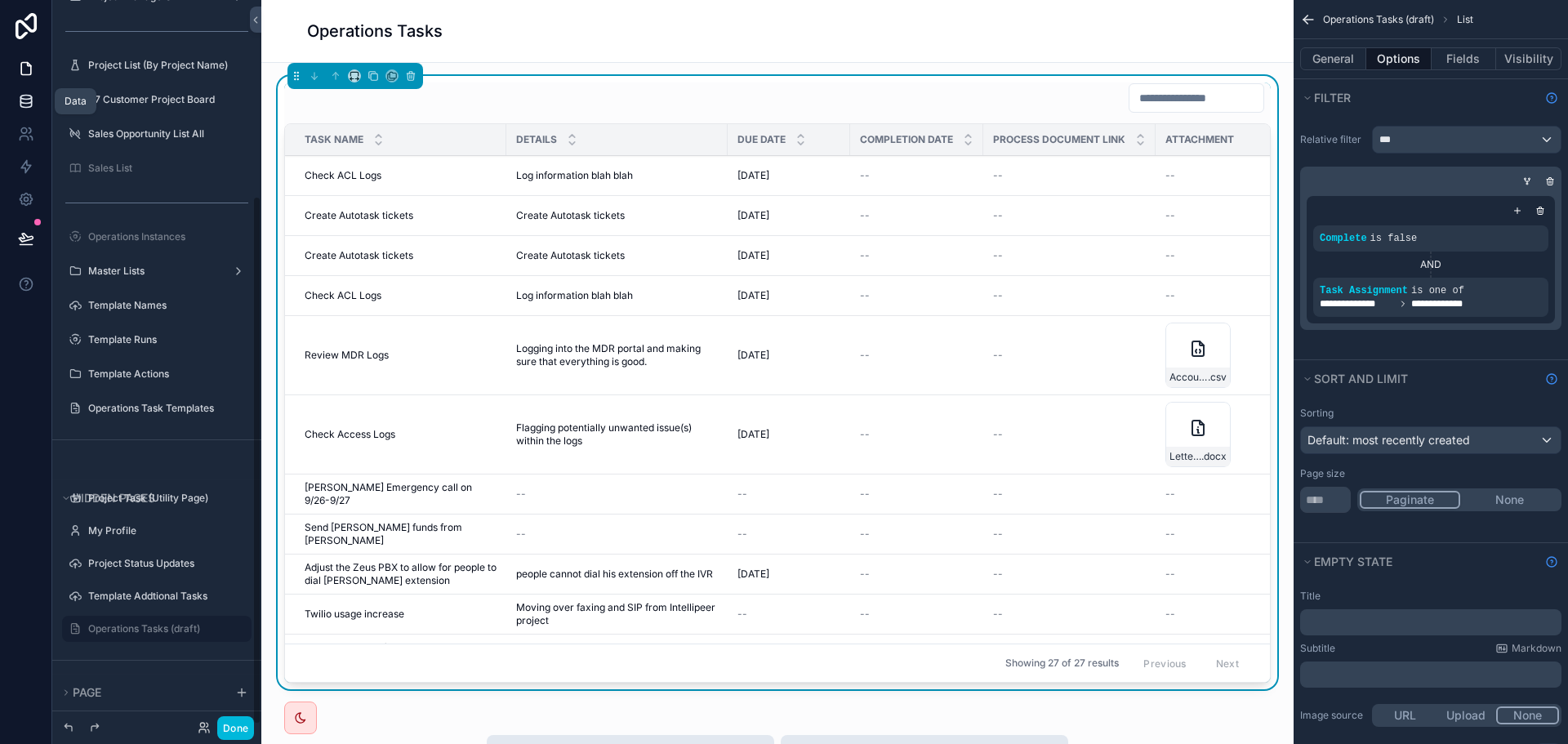
click at [21, 101] on icon at bounding box center [25, 100] width 17 height 17
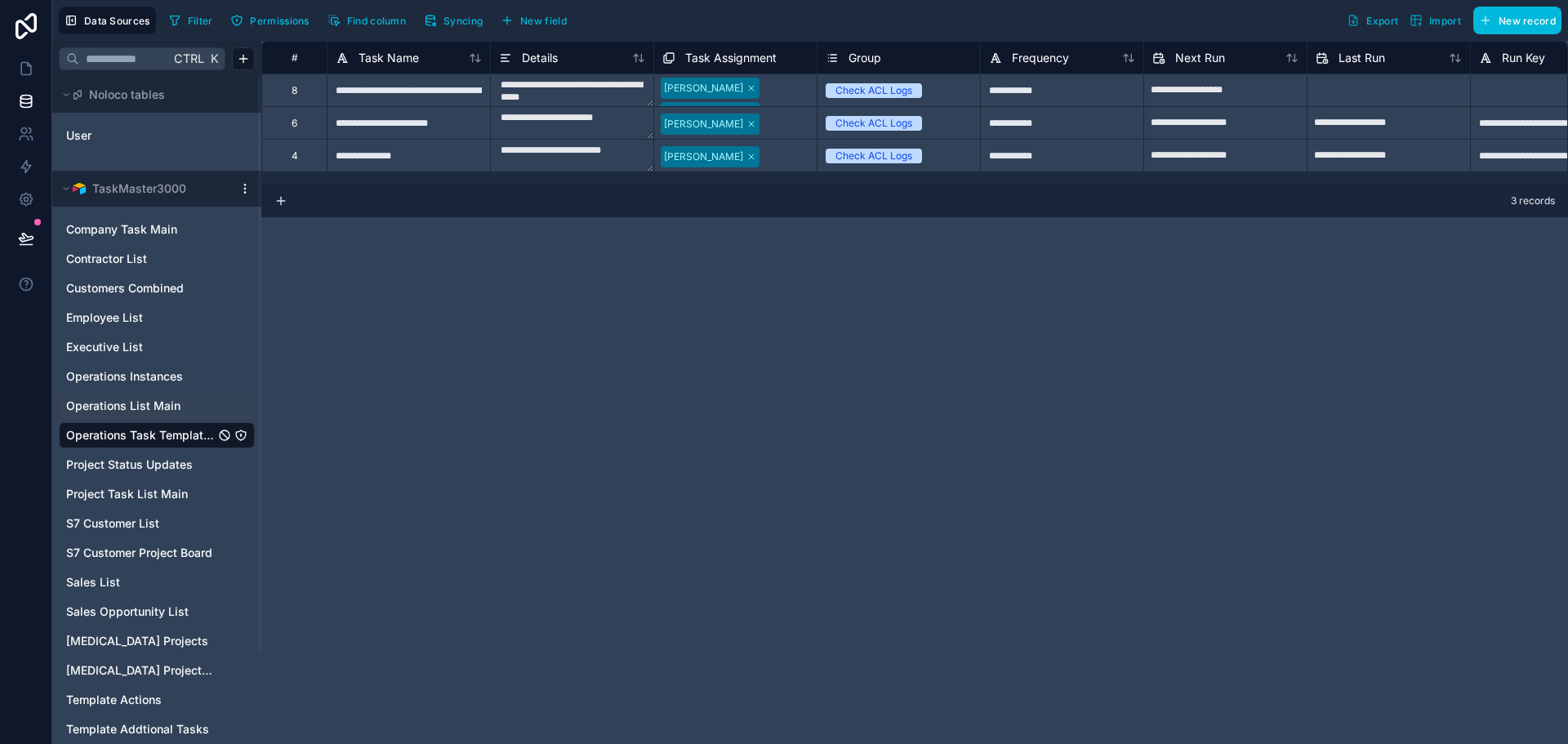
click at [129, 396] on div "Operations List Main" at bounding box center [156, 406] width 196 height 26
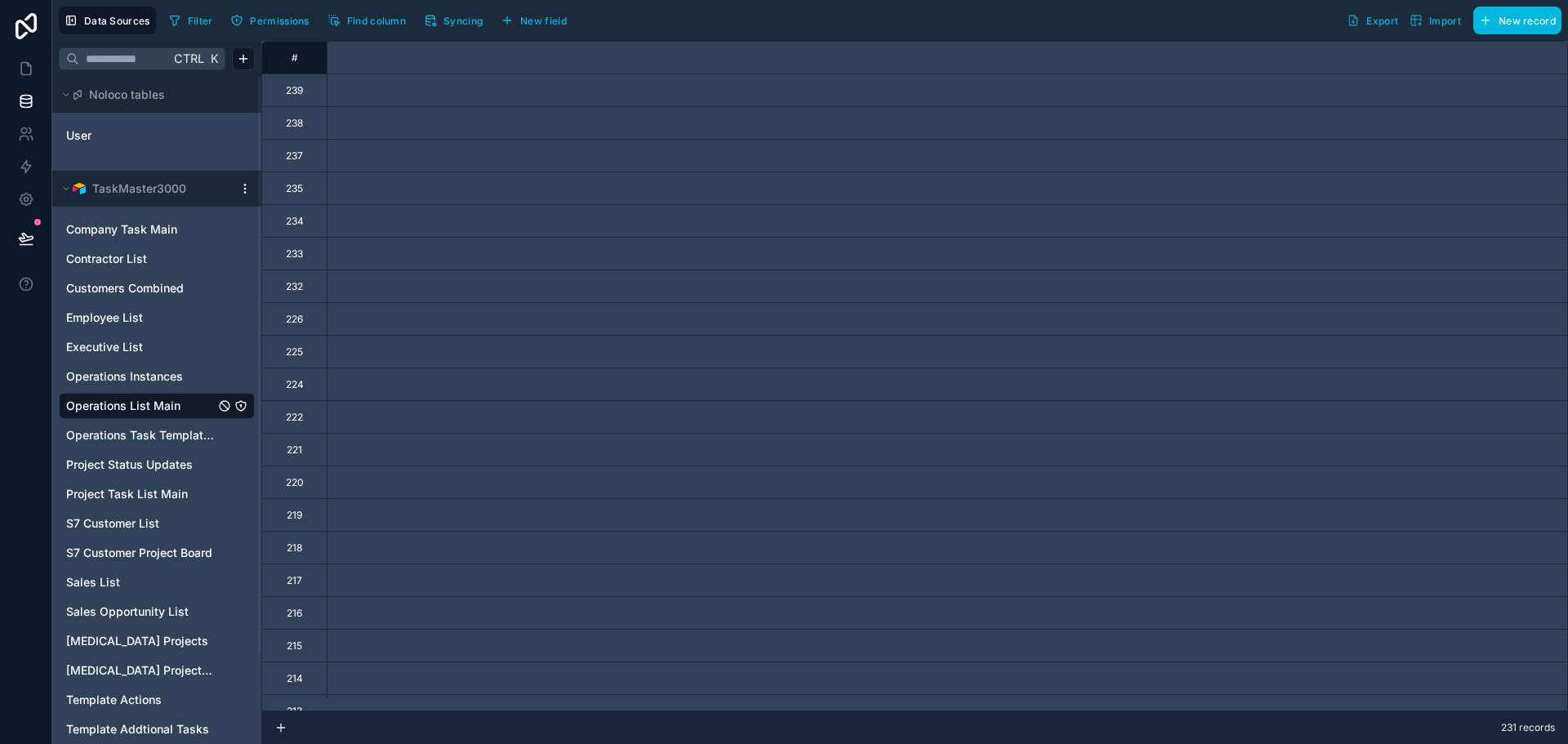
scroll to position [0, 1875]
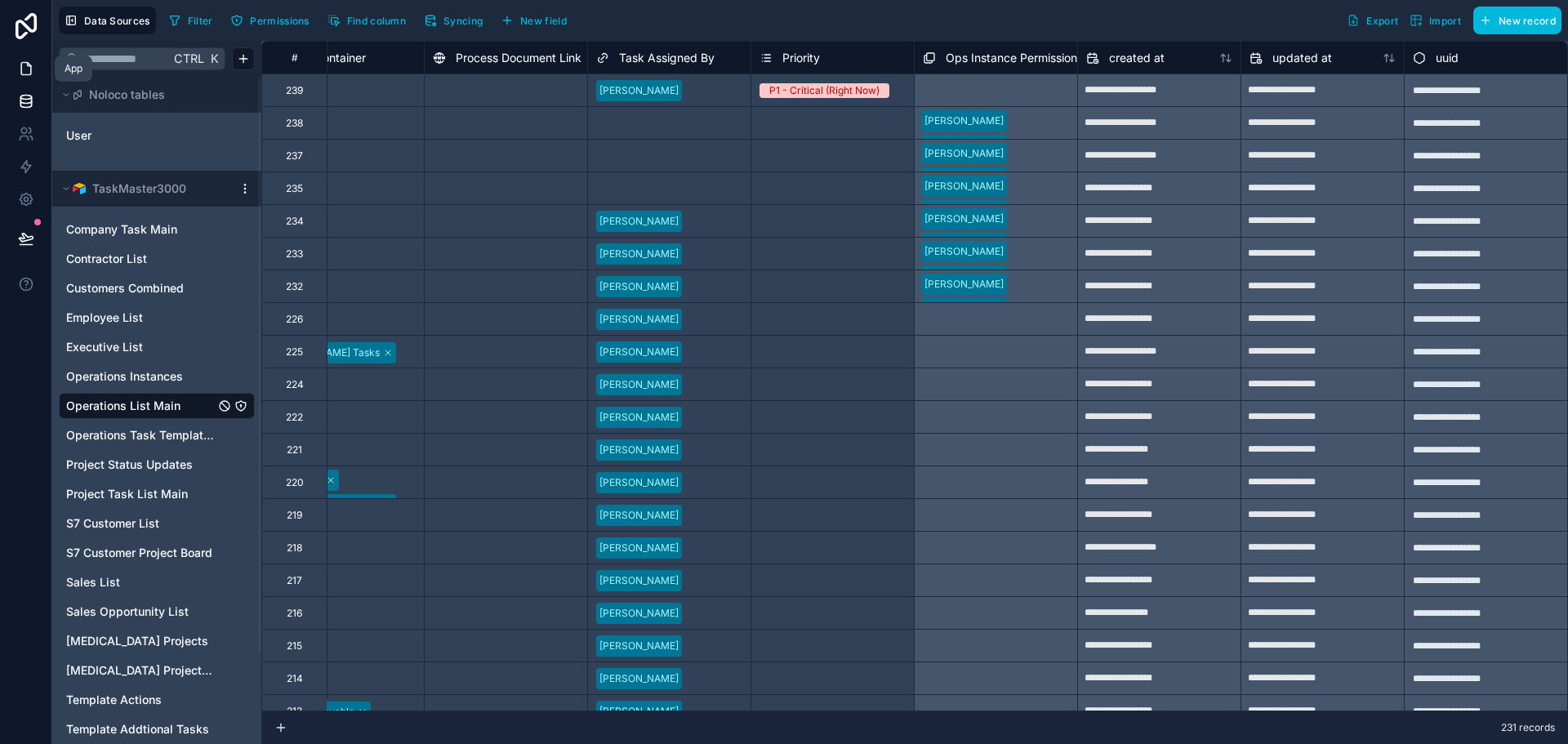
click at [13, 68] on link at bounding box center [25, 69] width 52 height 33
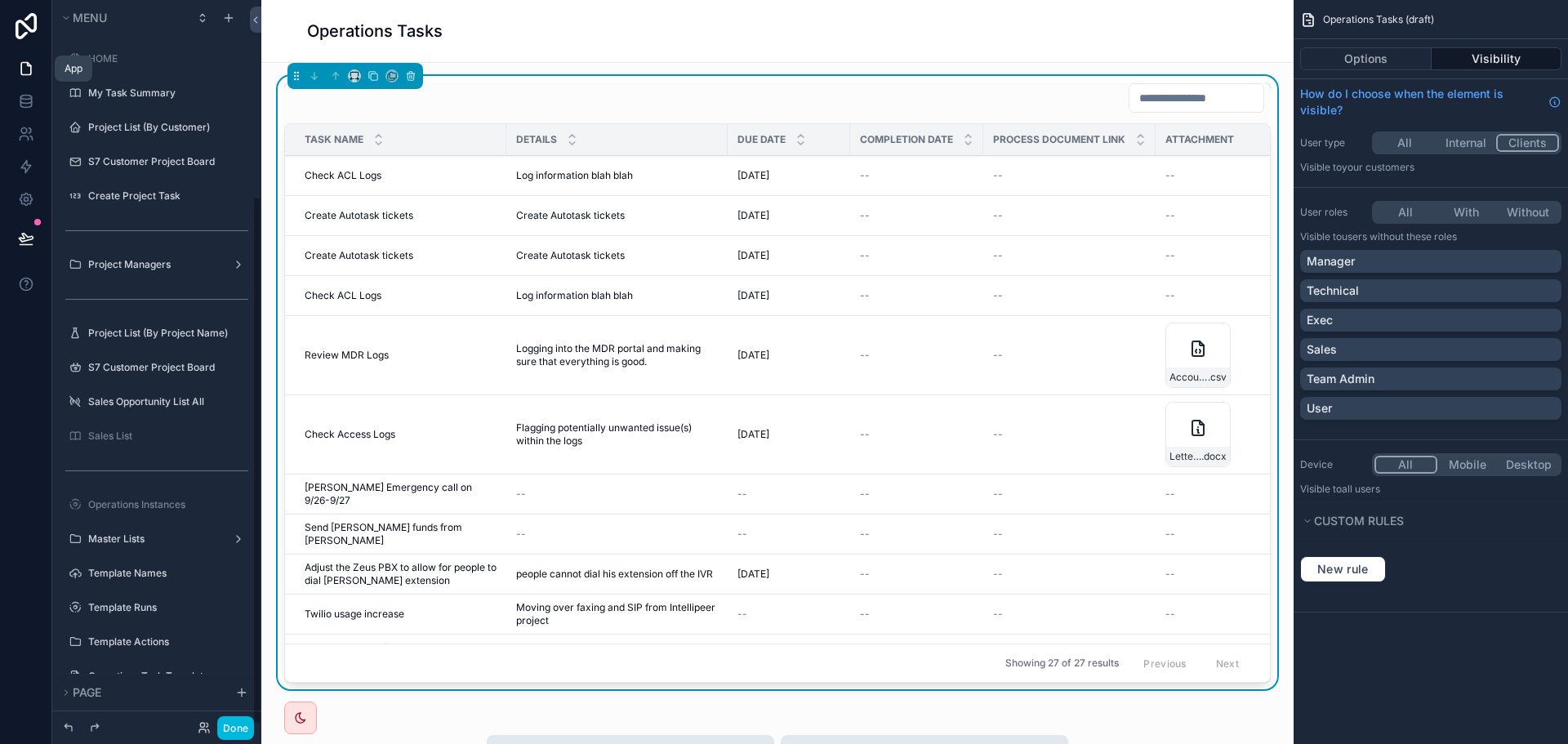
scroll to position [268, 0]
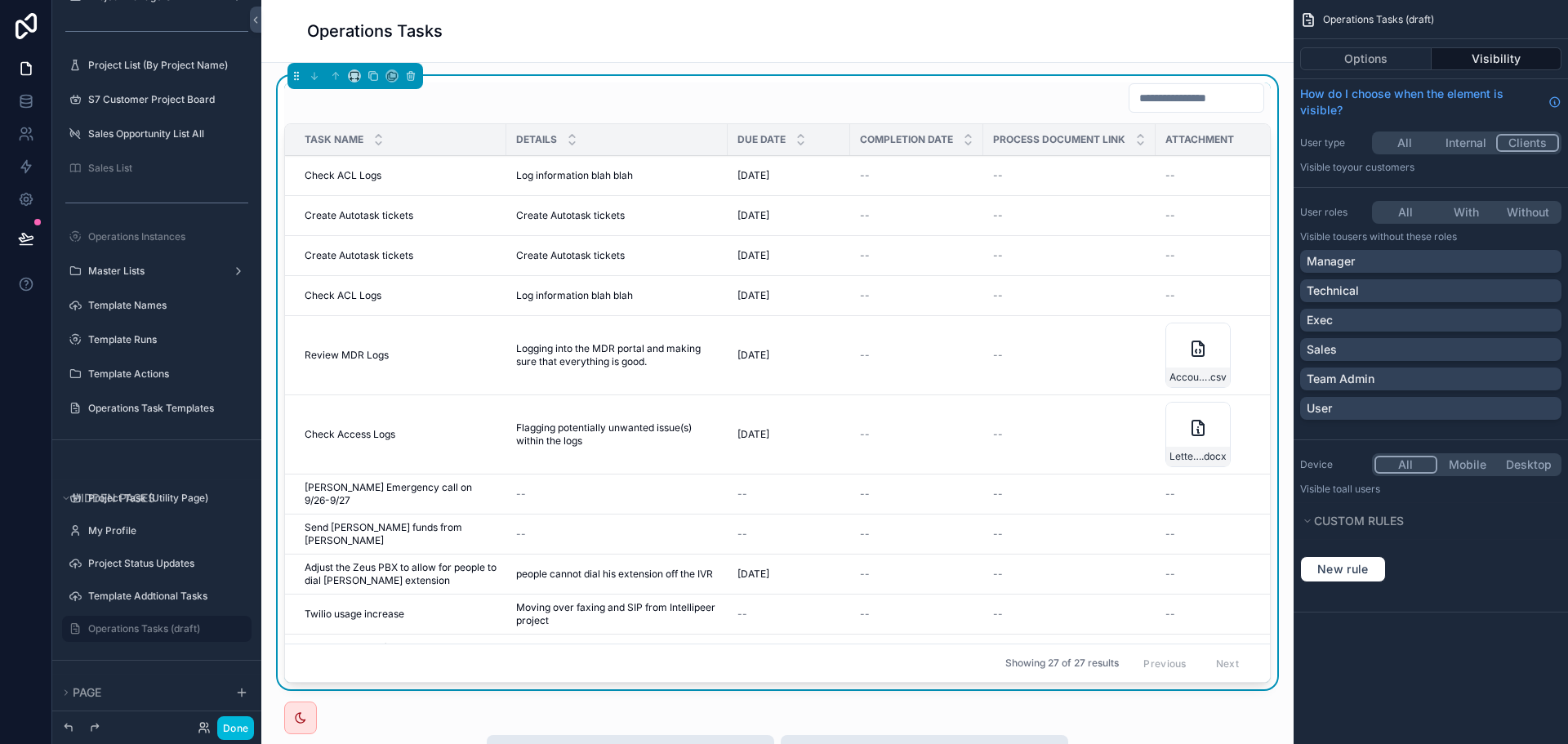
click at [594, 526] on td "--" at bounding box center [616, 534] width 221 height 40
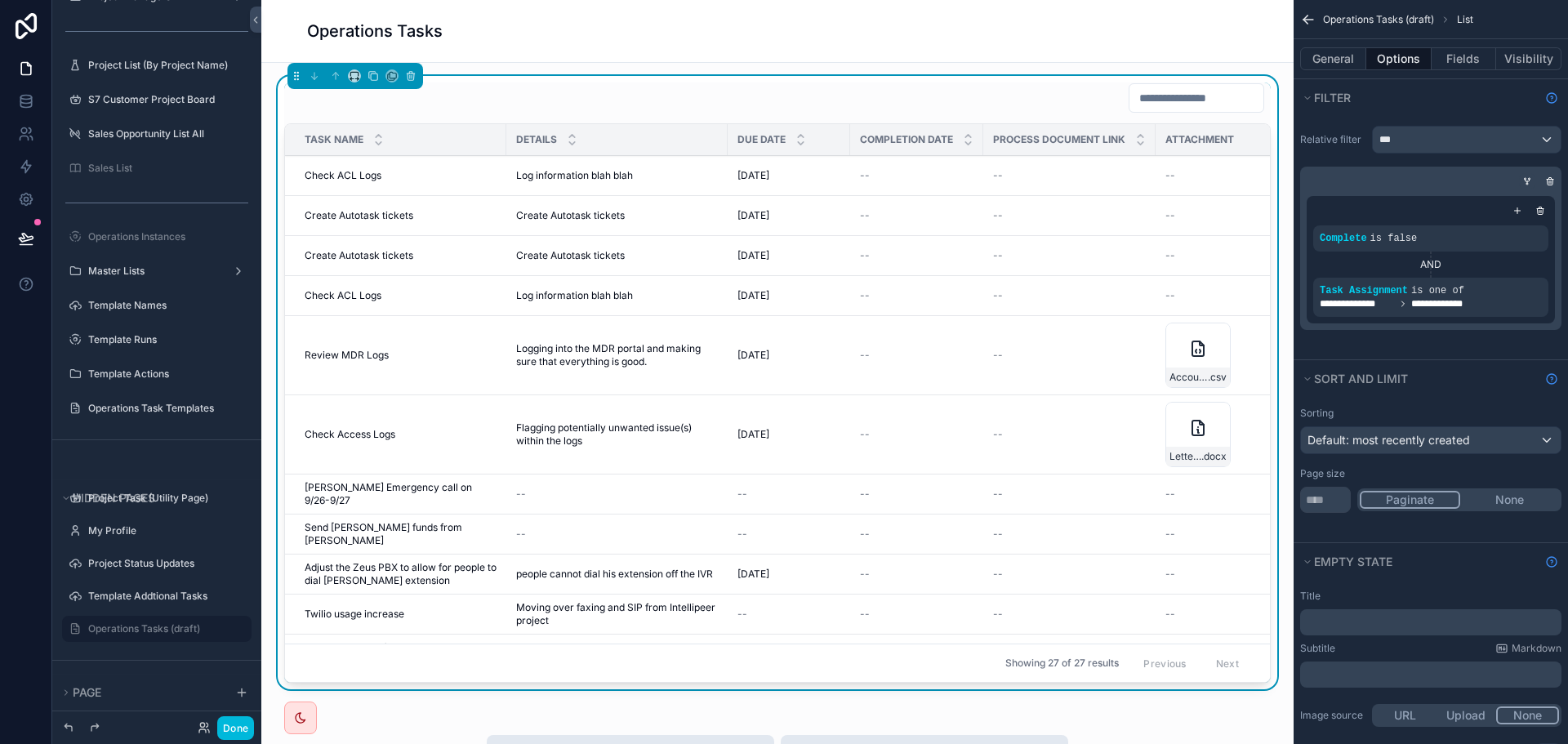
click at [1529, 178] on icon "scrollable content" at bounding box center [1530, 179] width 2 height 2
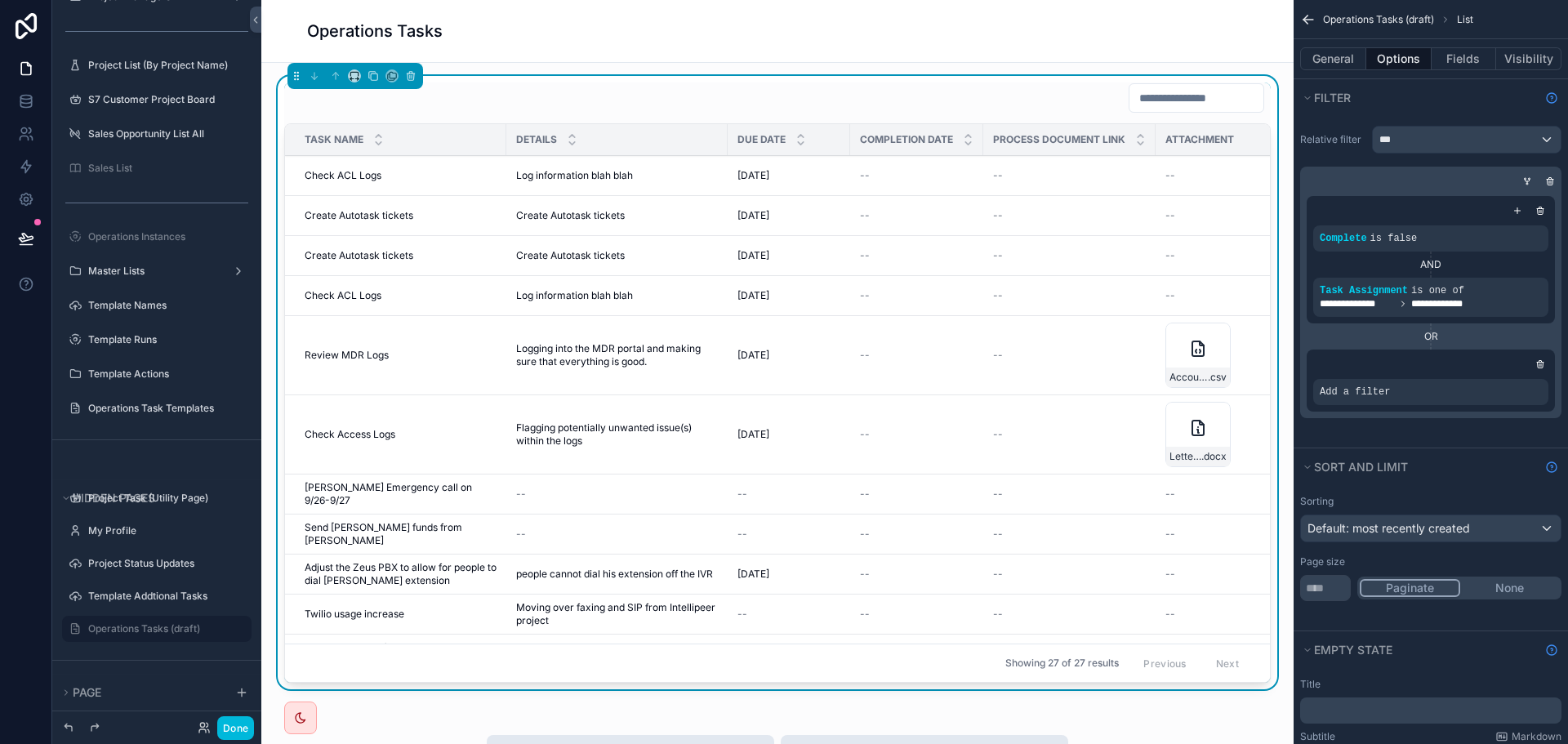
click at [0, 0] on icon "scrollable content" at bounding box center [0, 0] width 0 height 0
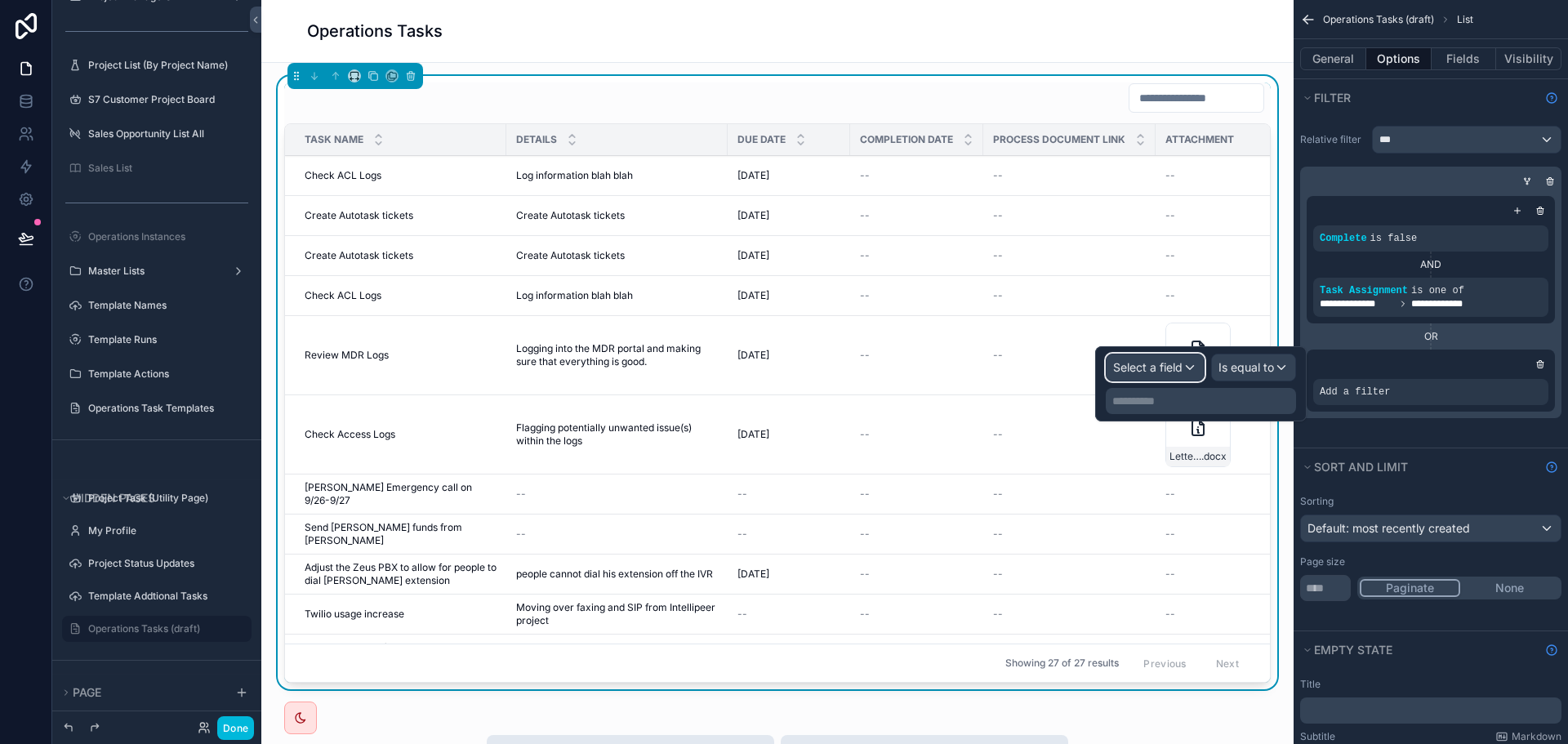
click at [1121, 373] on span "Select a field" at bounding box center [1148, 367] width 69 height 14
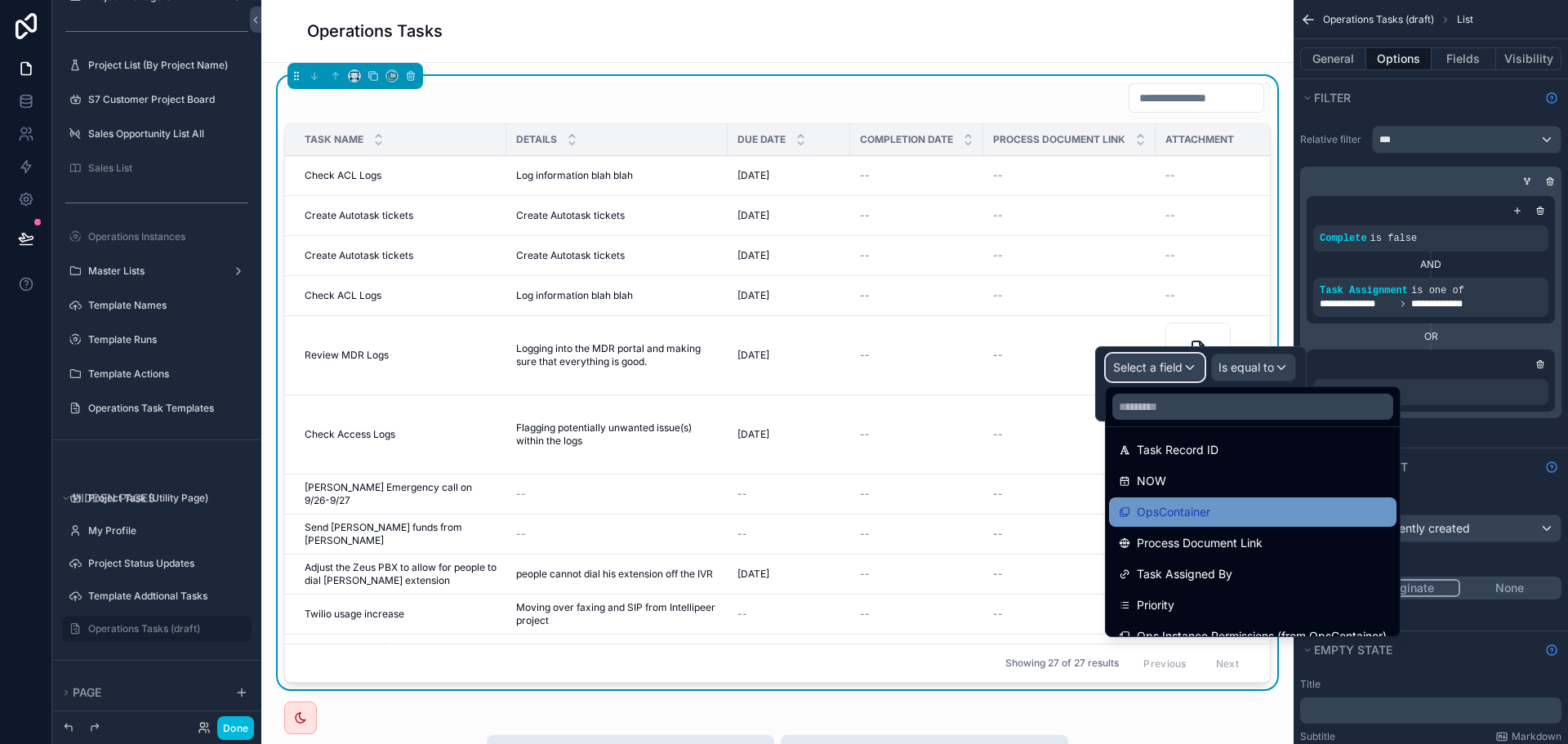
scroll to position [426, 0]
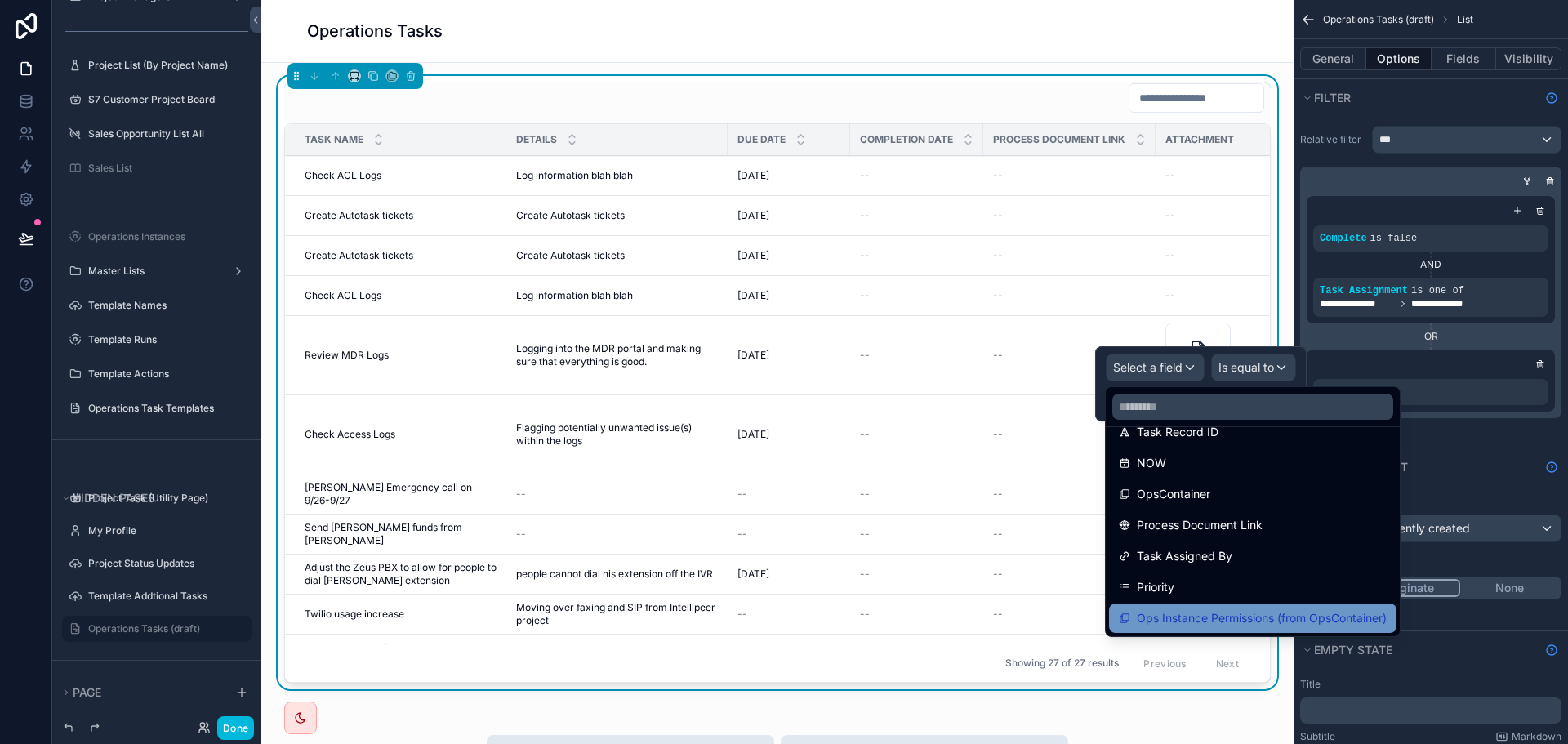
click at [1288, 615] on span "Ops Instance Permissions (from OpsContainer)" at bounding box center [1262, 618] width 250 height 20
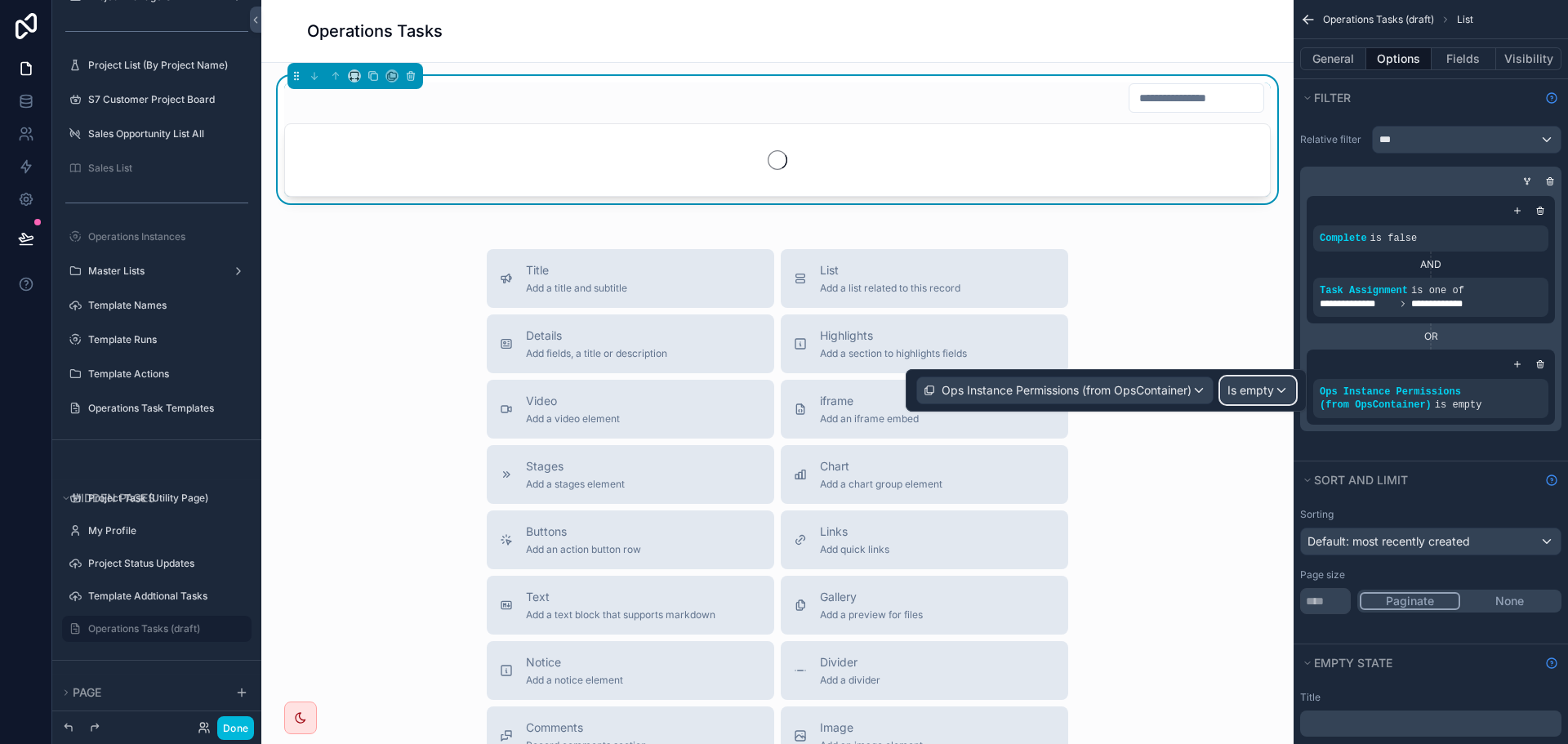
click at [1259, 388] on span "Is empty" at bounding box center [1251, 390] width 47 height 17
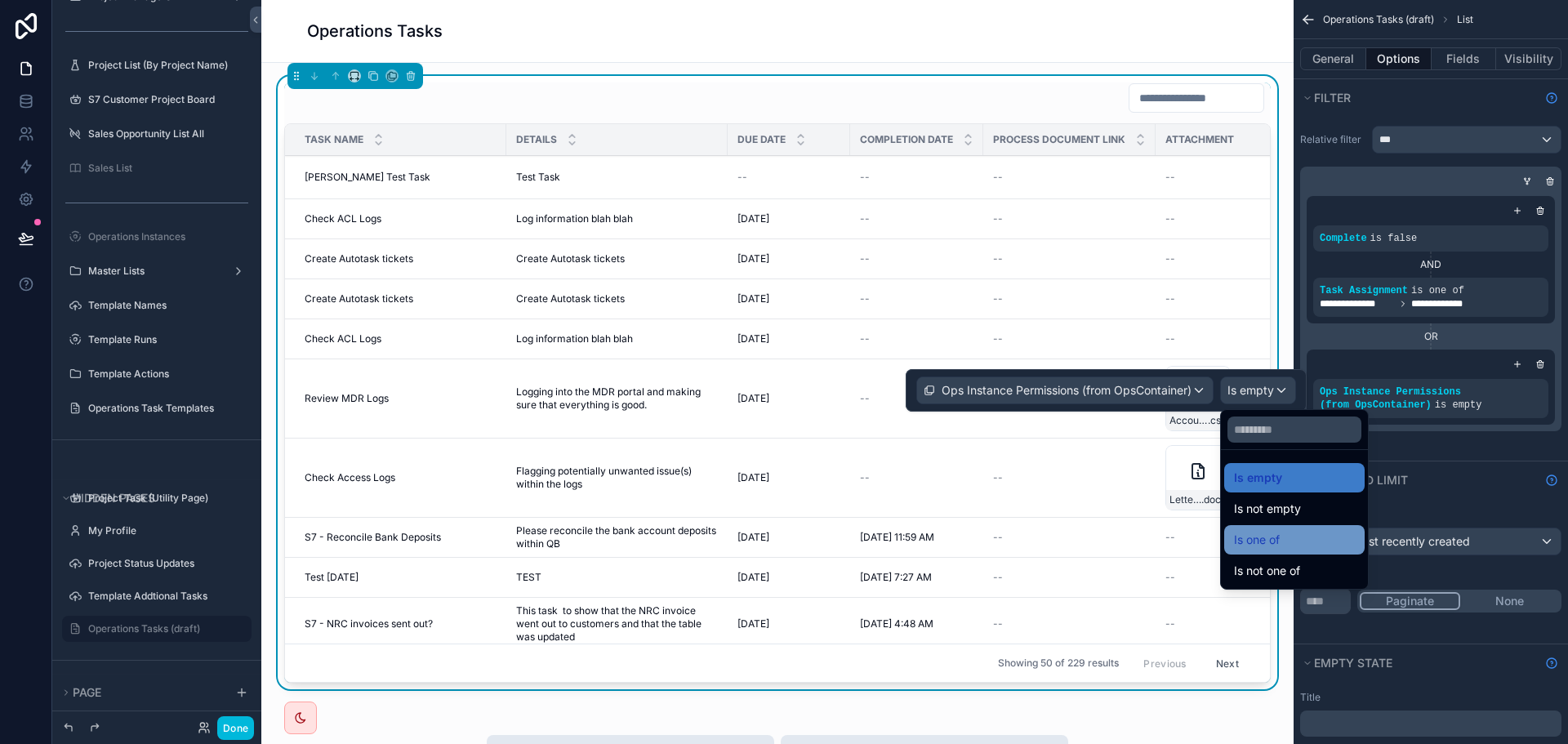
click at [1300, 537] on div "Is one of" at bounding box center [1295, 540] width 121 height 20
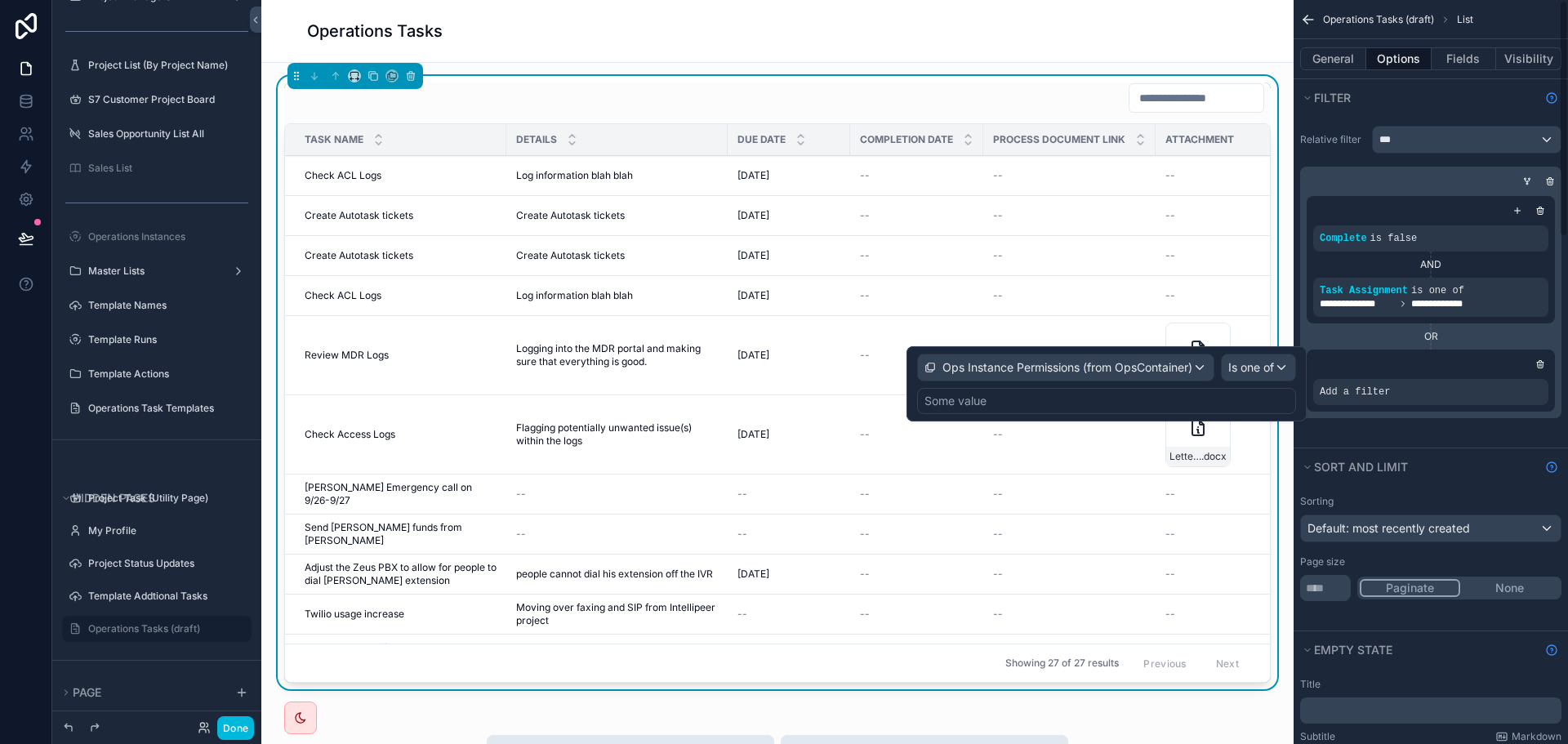
click at [1012, 401] on div "Some value" at bounding box center [1107, 401] width 379 height 26
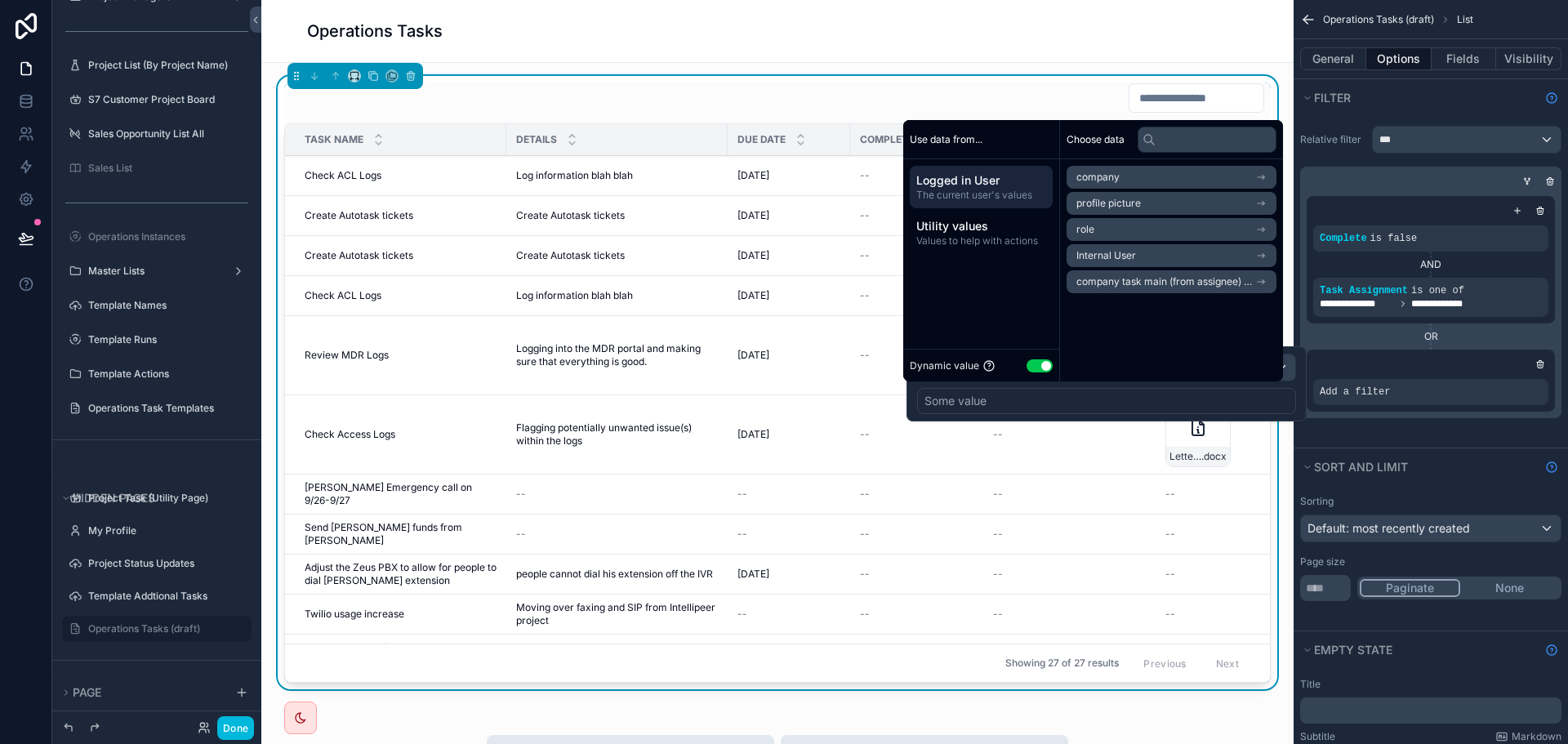
click at [985, 178] on span "Logged in User" at bounding box center [981, 180] width 130 height 17
click at [1158, 260] on li "Internal User" at bounding box center [1171, 255] width 210 height 22
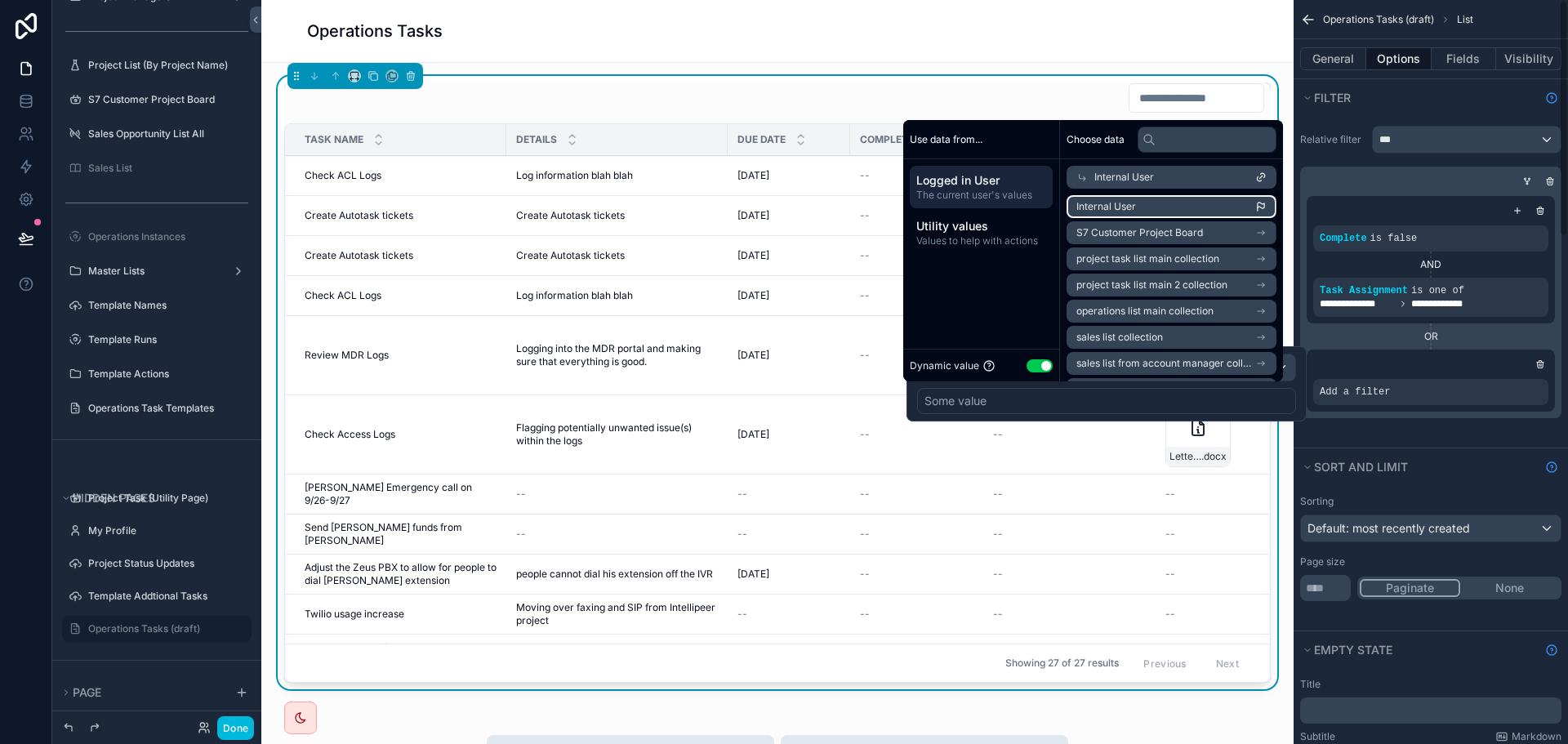
click at [1148, 204] on li "Internal User" at bounding box center [1171, 206] width 210 height 22
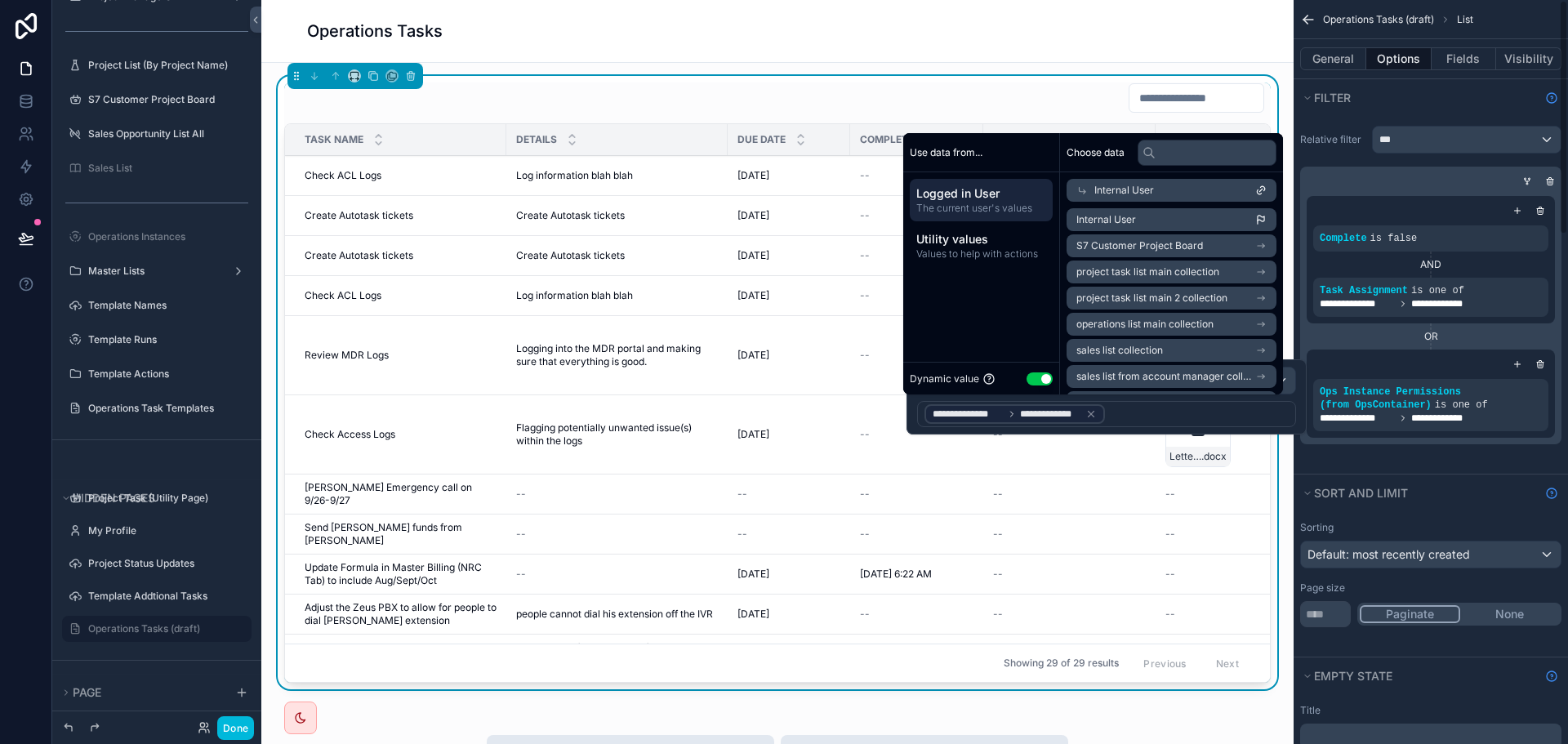
click at [1435, 455] on div "**********" at bounding box center [1431, 294] width 274 height 358
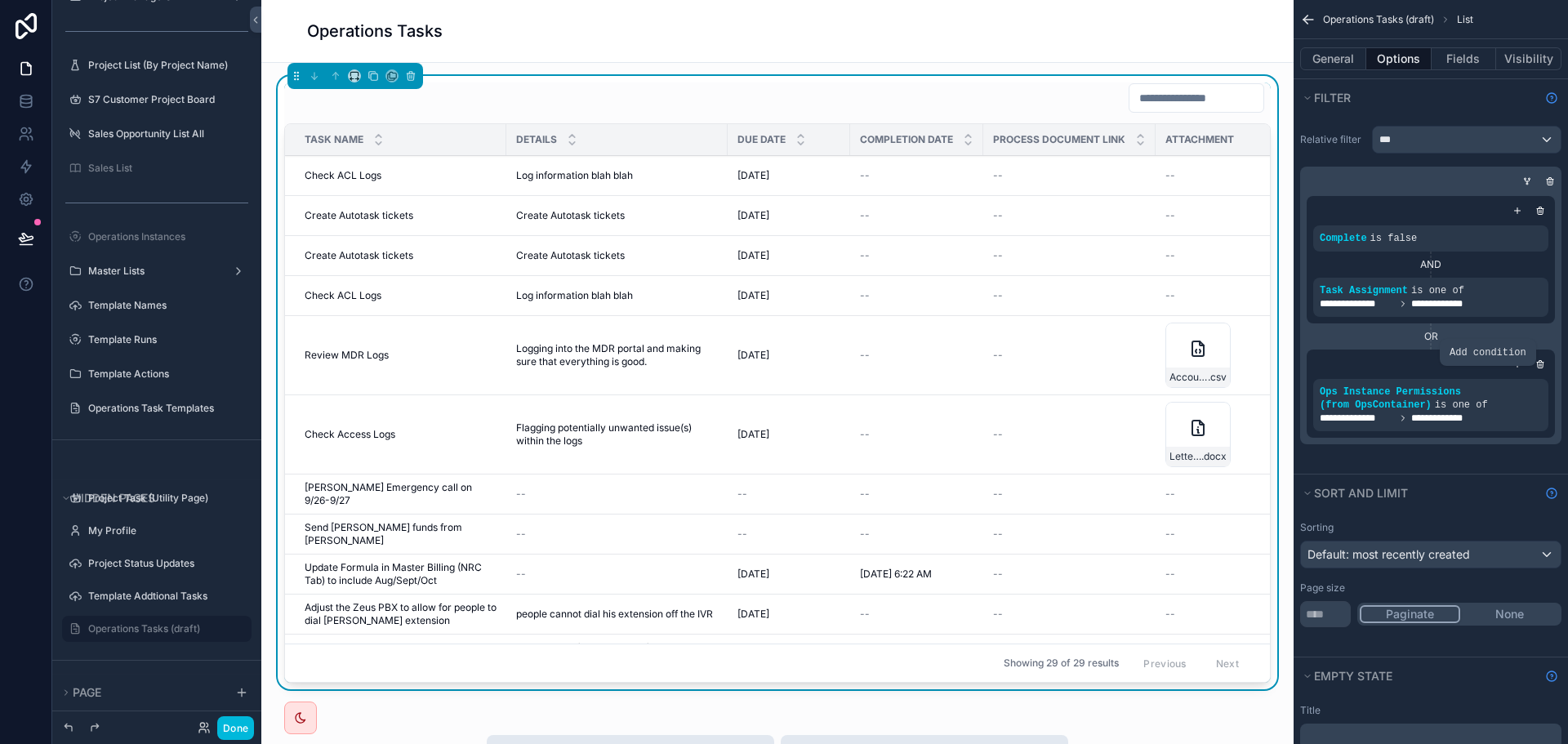
drag, startPoint x: 1484, startPoint y: 379, endPoint x: 1362, endPoint y: 420, distance: 128.7
click at [0, 0] on icon "scrollable content" at bounding box center [0, 0] width 0 height 0
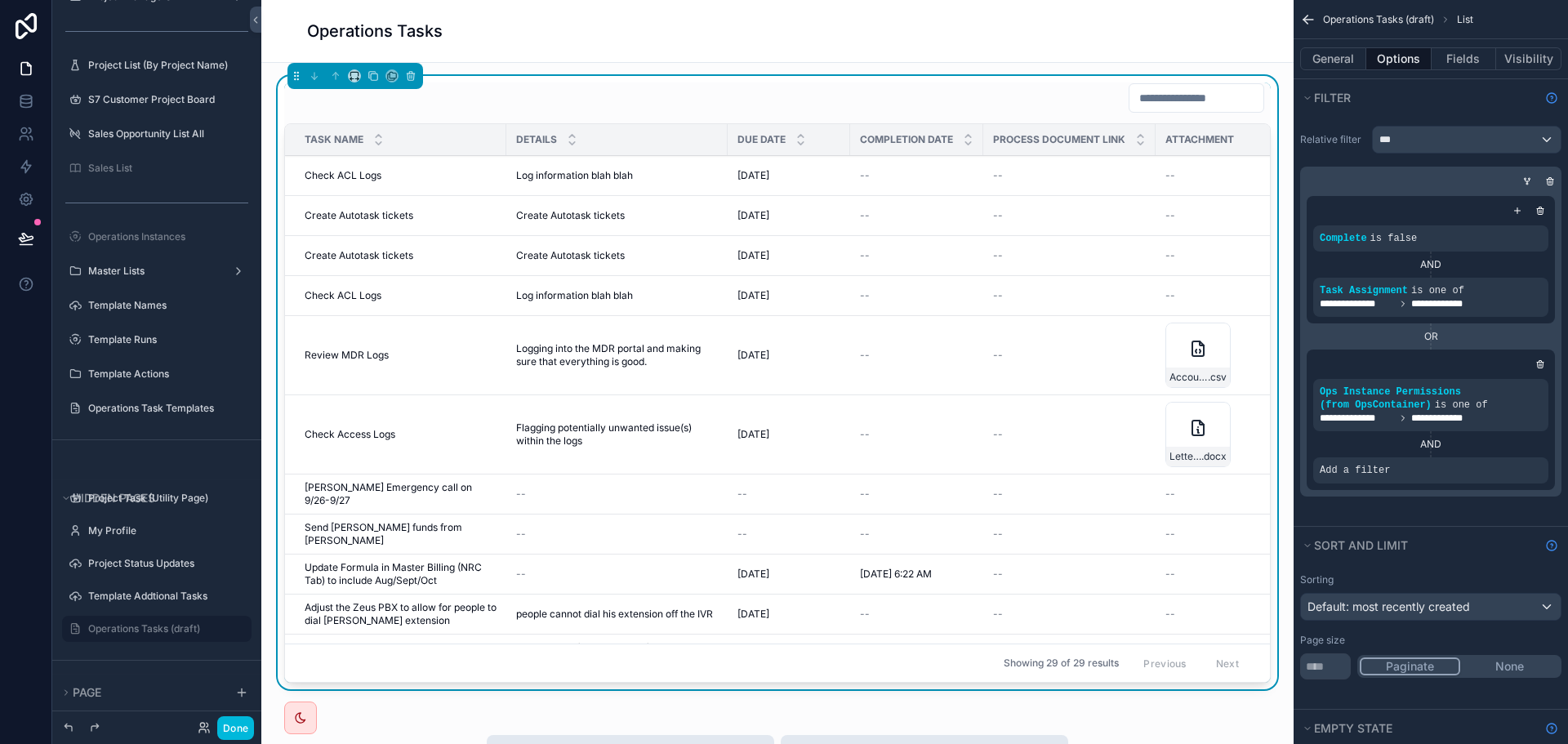
click at [0, 0] on div "scrollable content" at bounding box center [0, 0] width 0 height 0
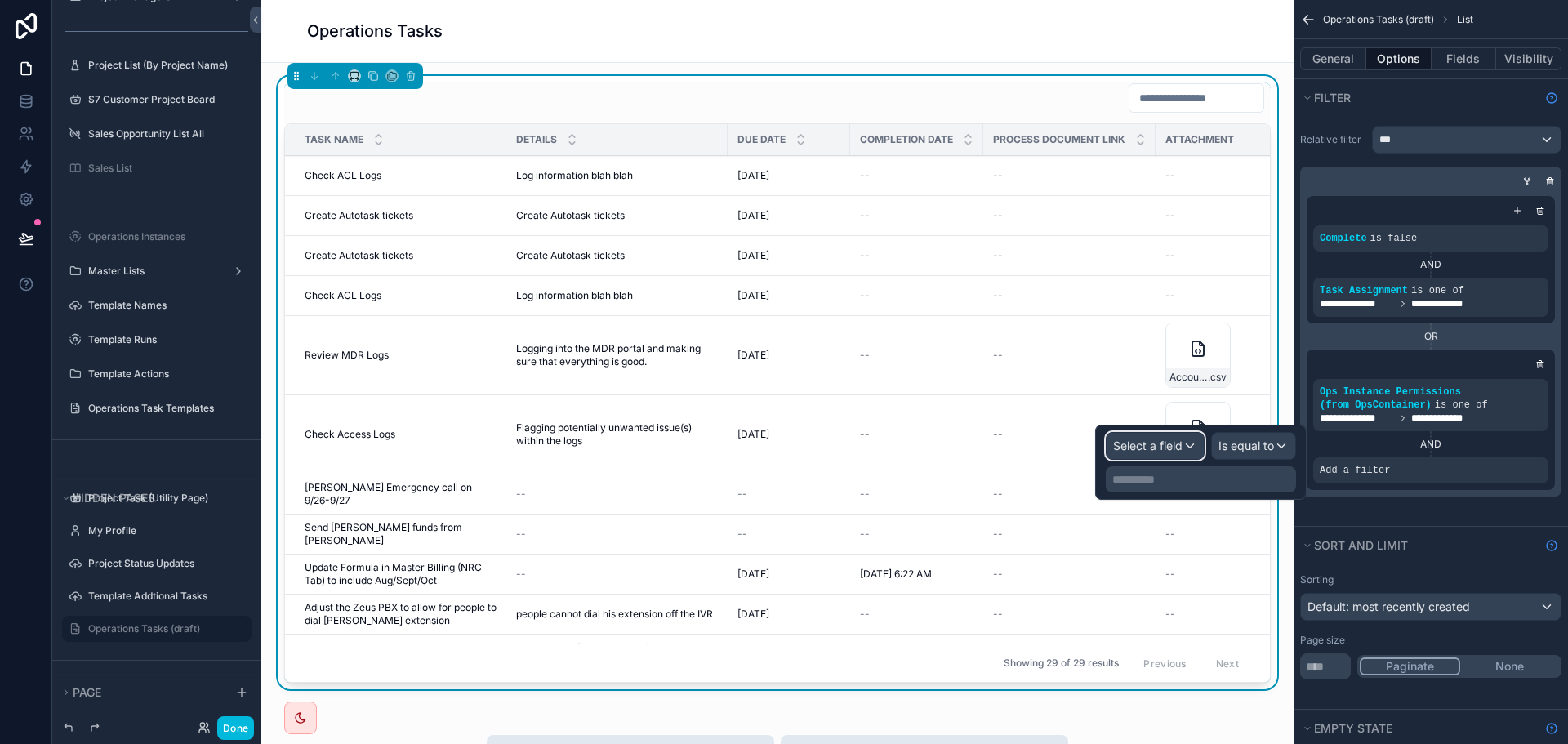
click at [1143, 445] on span "Select a field" at bounding box center [1148, 446] width 69 height 14
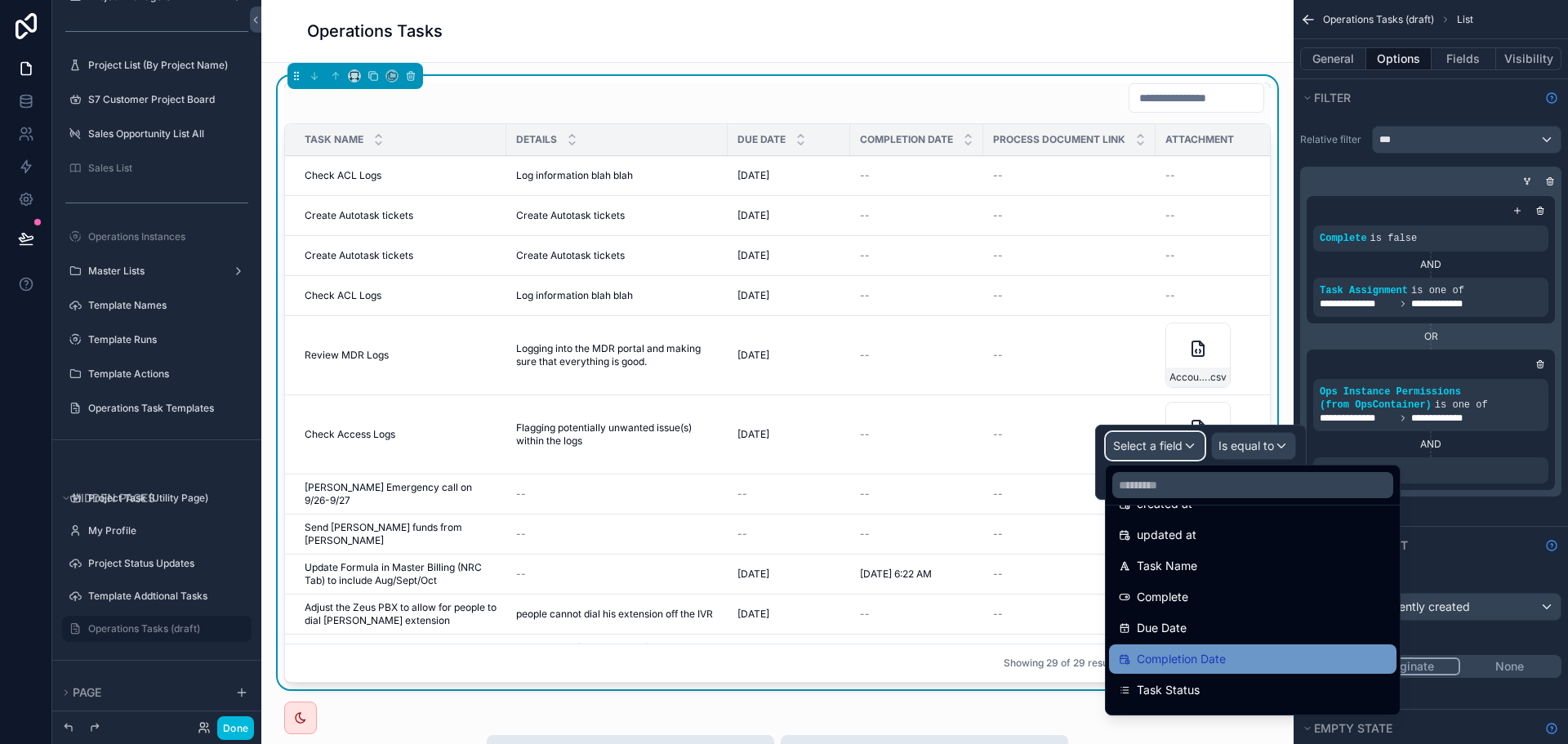
scroll to position [164, 0]
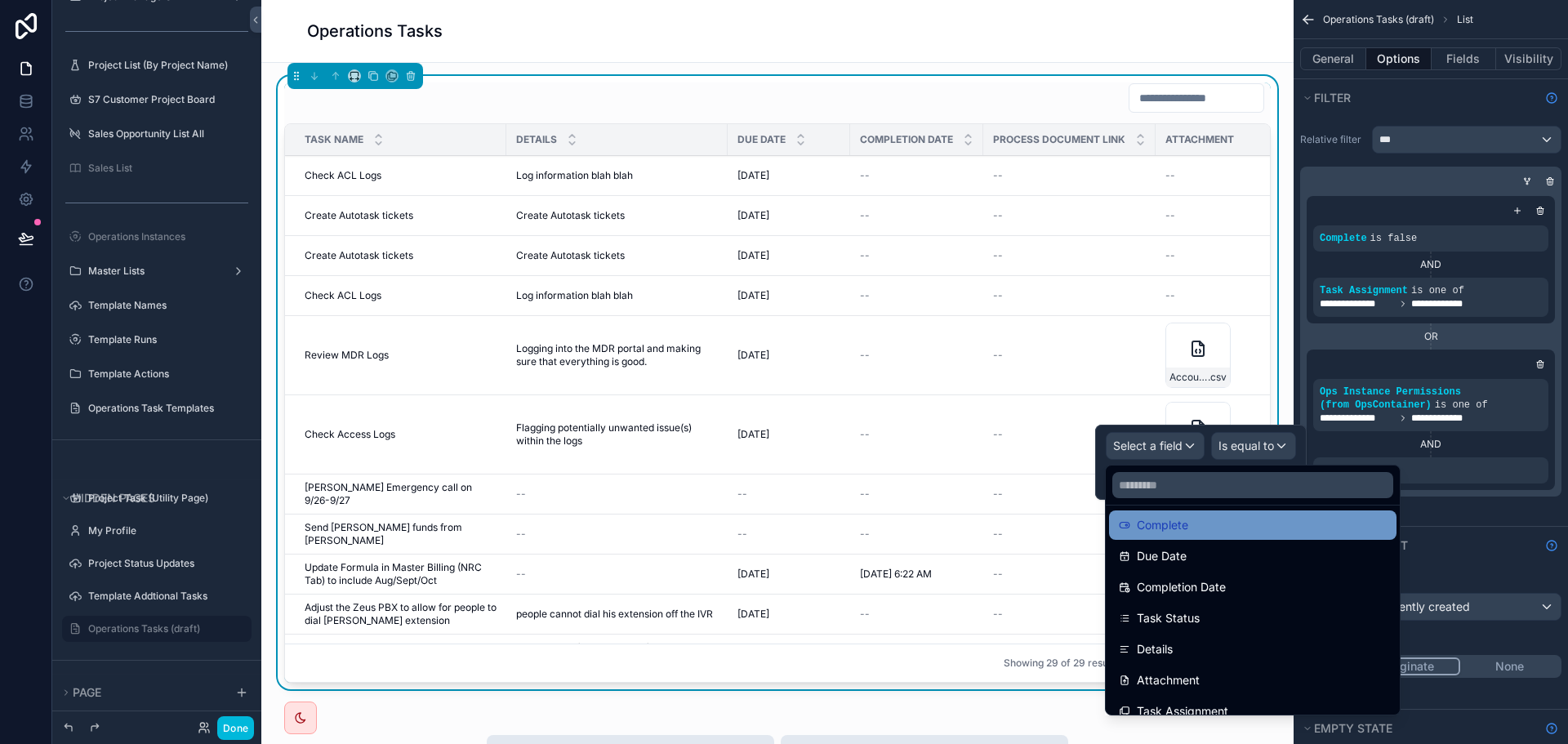
click at [1189, 533] on div "Complete" at bounding box center [1252, 525] width 268 height 20
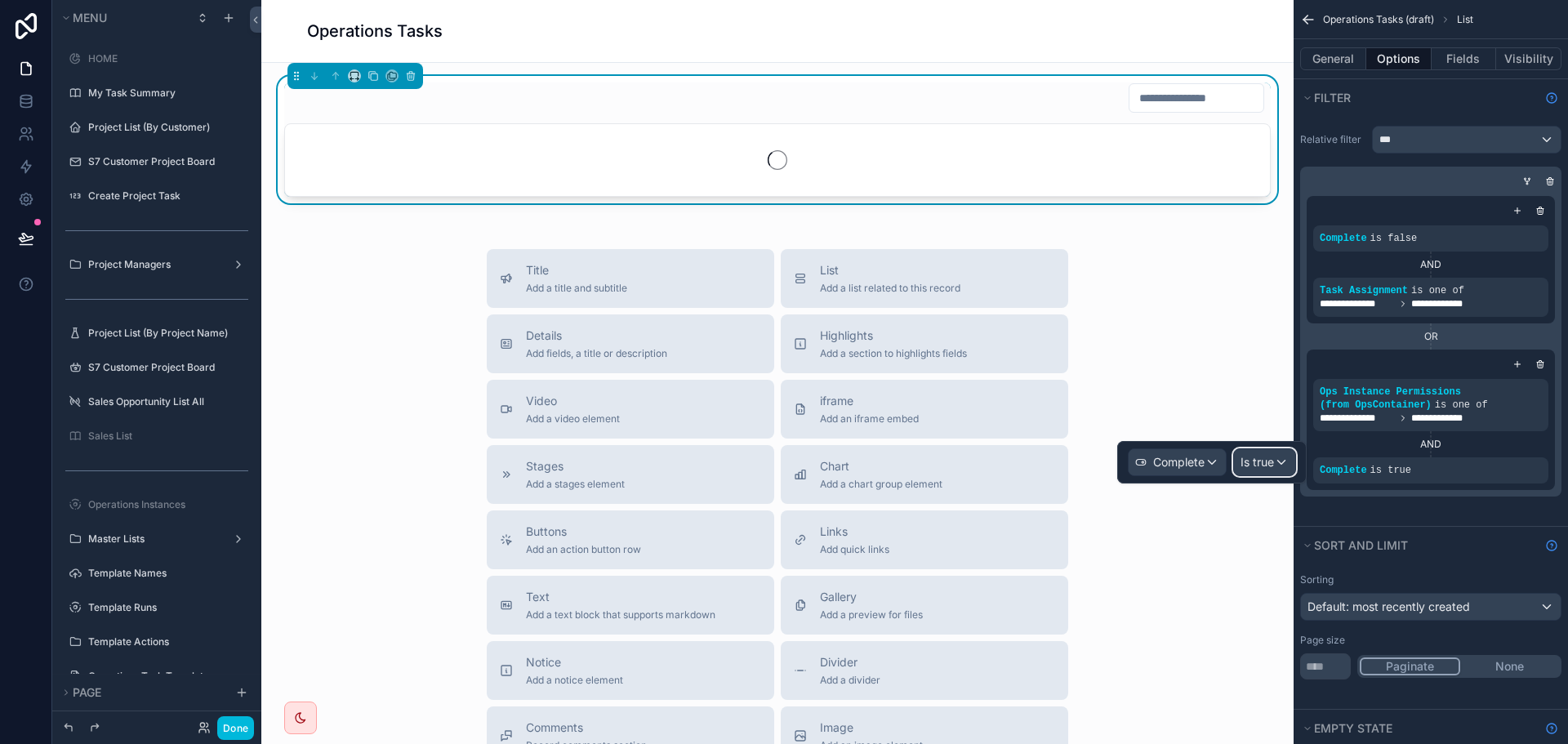
scroll to position [268, 0]
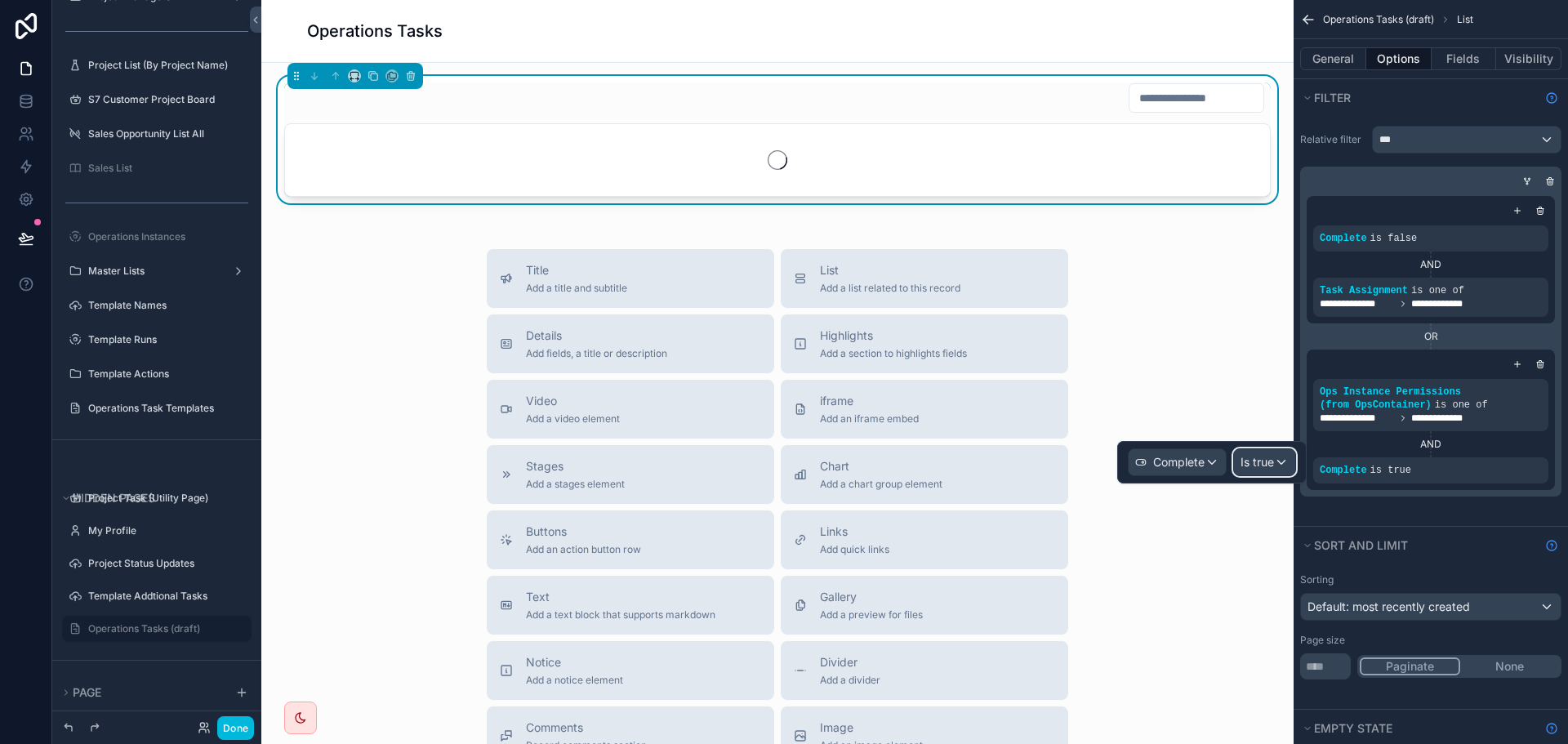
click at [1270, 465] on span "Is true" at bounding box center [1257, 462] width 33 height 17
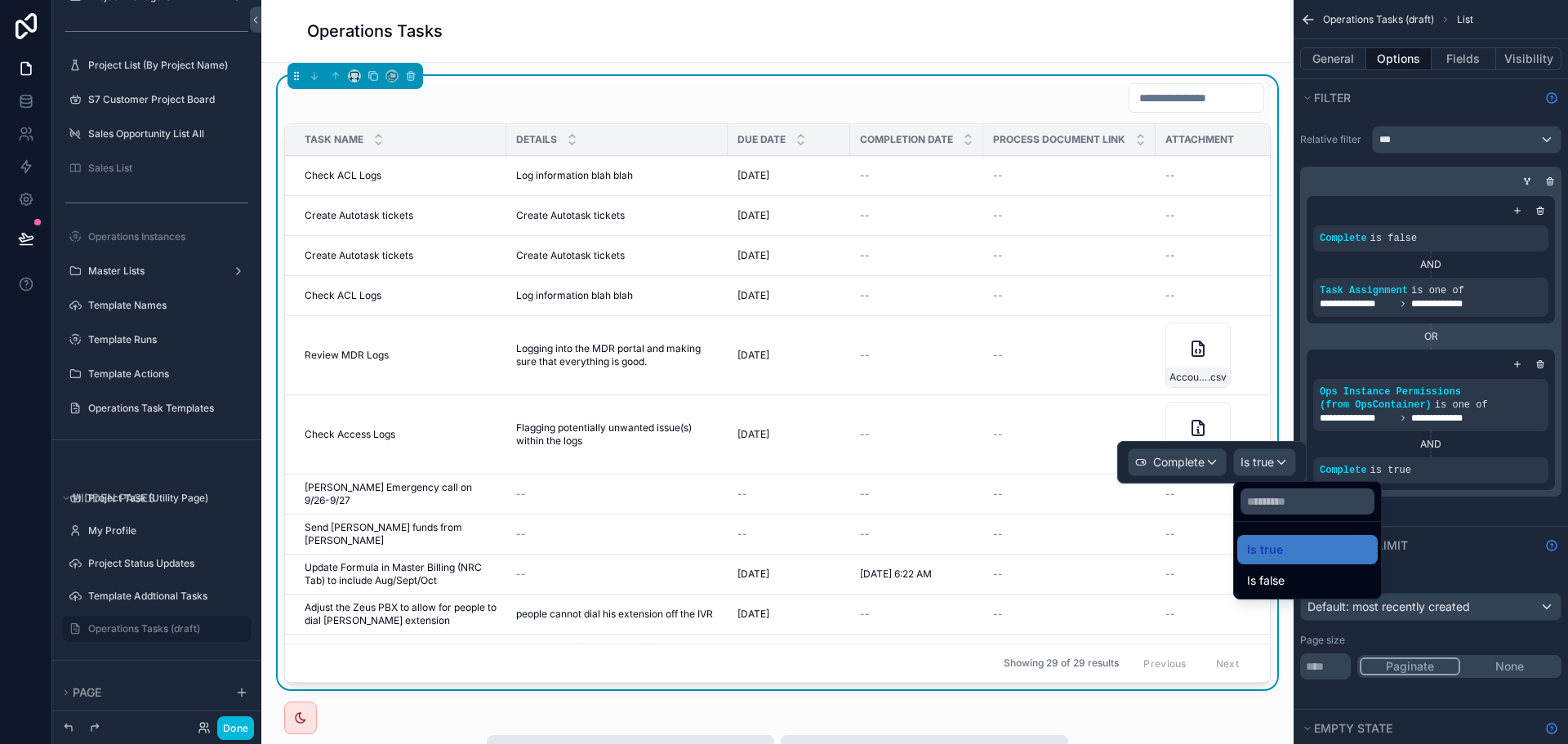
click at [1268, 574] on span "Is false" at bounding box center [1266, 580] width 38 height 20
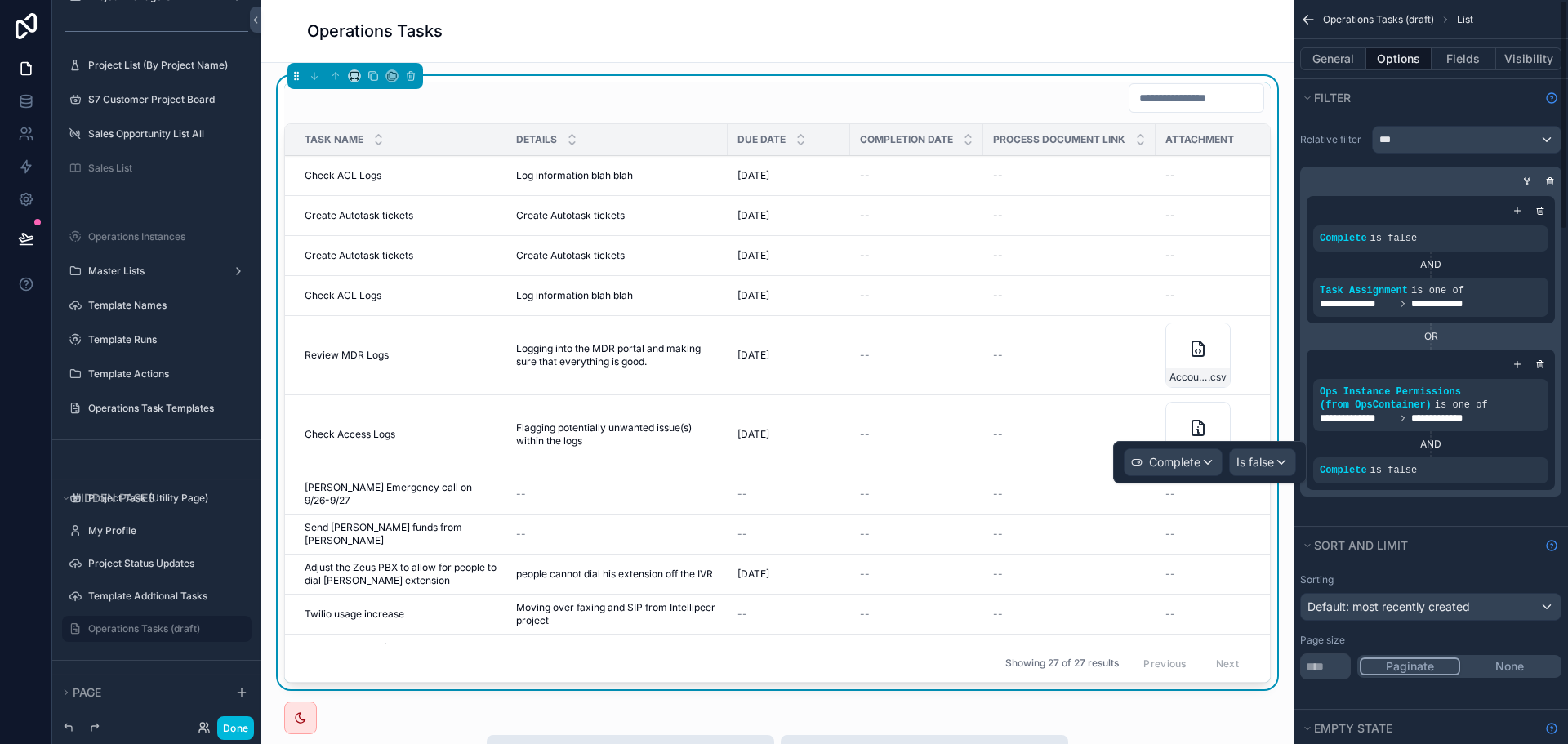
click at [1462, 505] on div "**********" at bounding box center [1431, 321] width 274 height 410
click at [229, 732] on button "Done" at bounding box center [236, 728] width 37 height 23
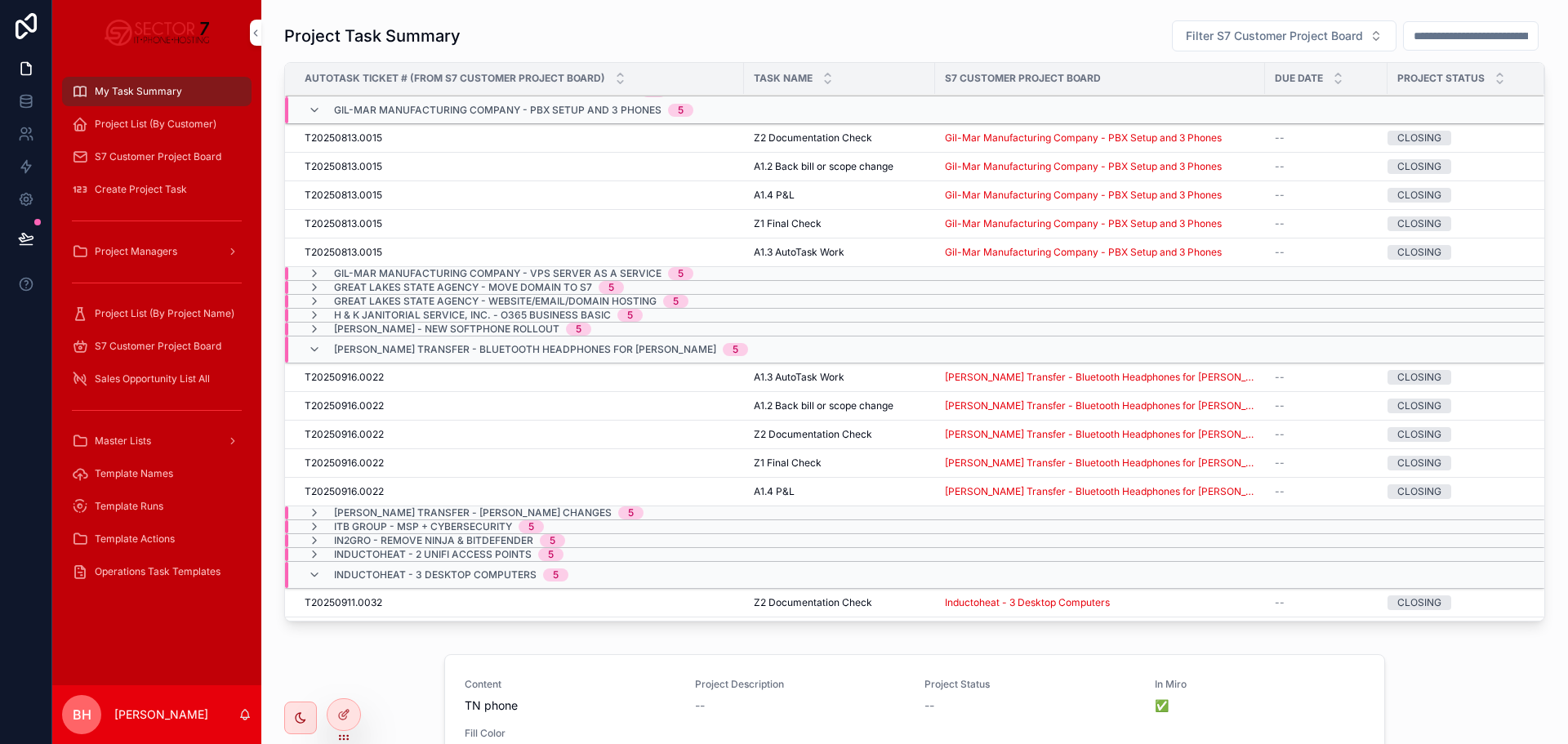
scroll to position [802, 0]
click at [339, 718] on icon at bounding box center [343, 716] width 8 height 8
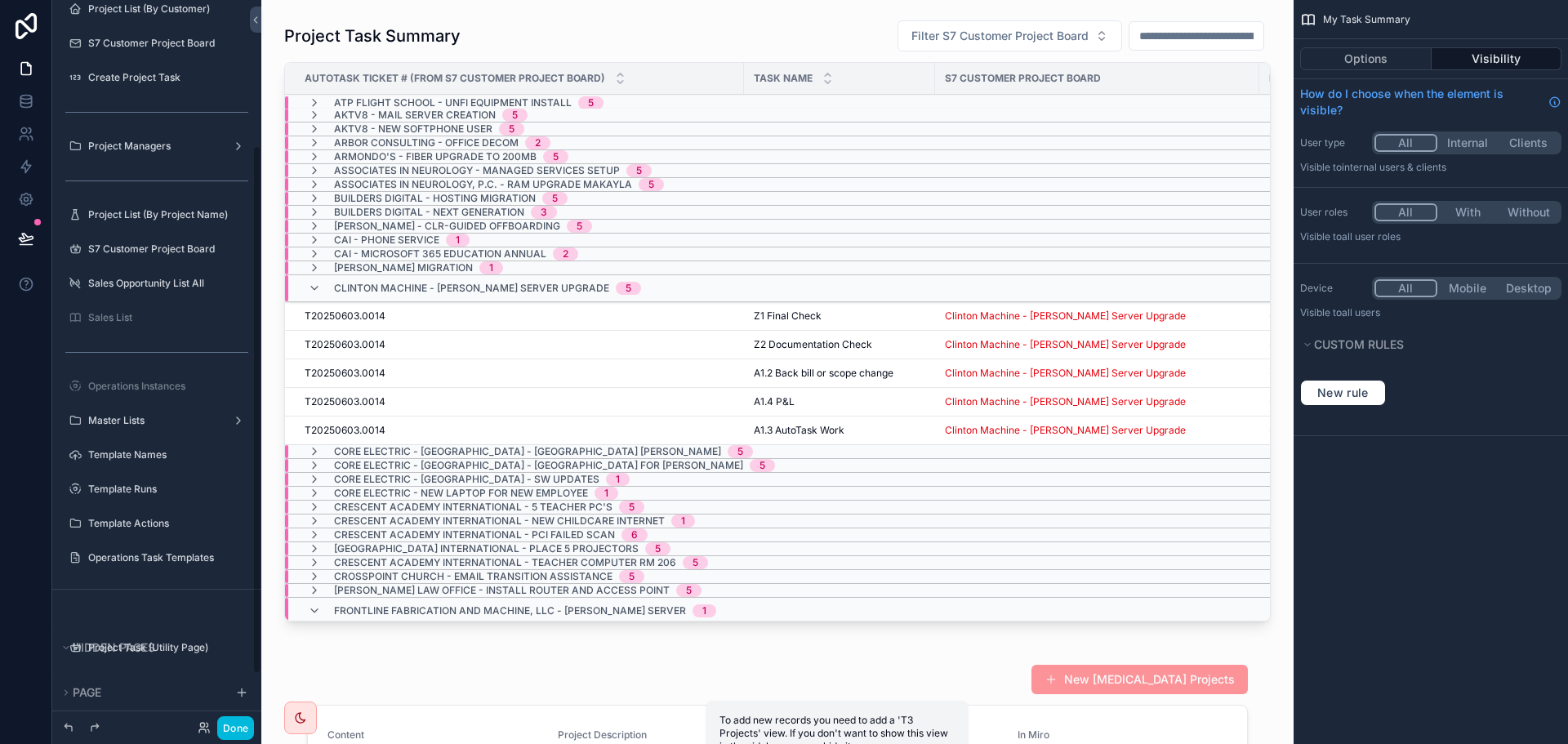
scroll to position [268, 0]
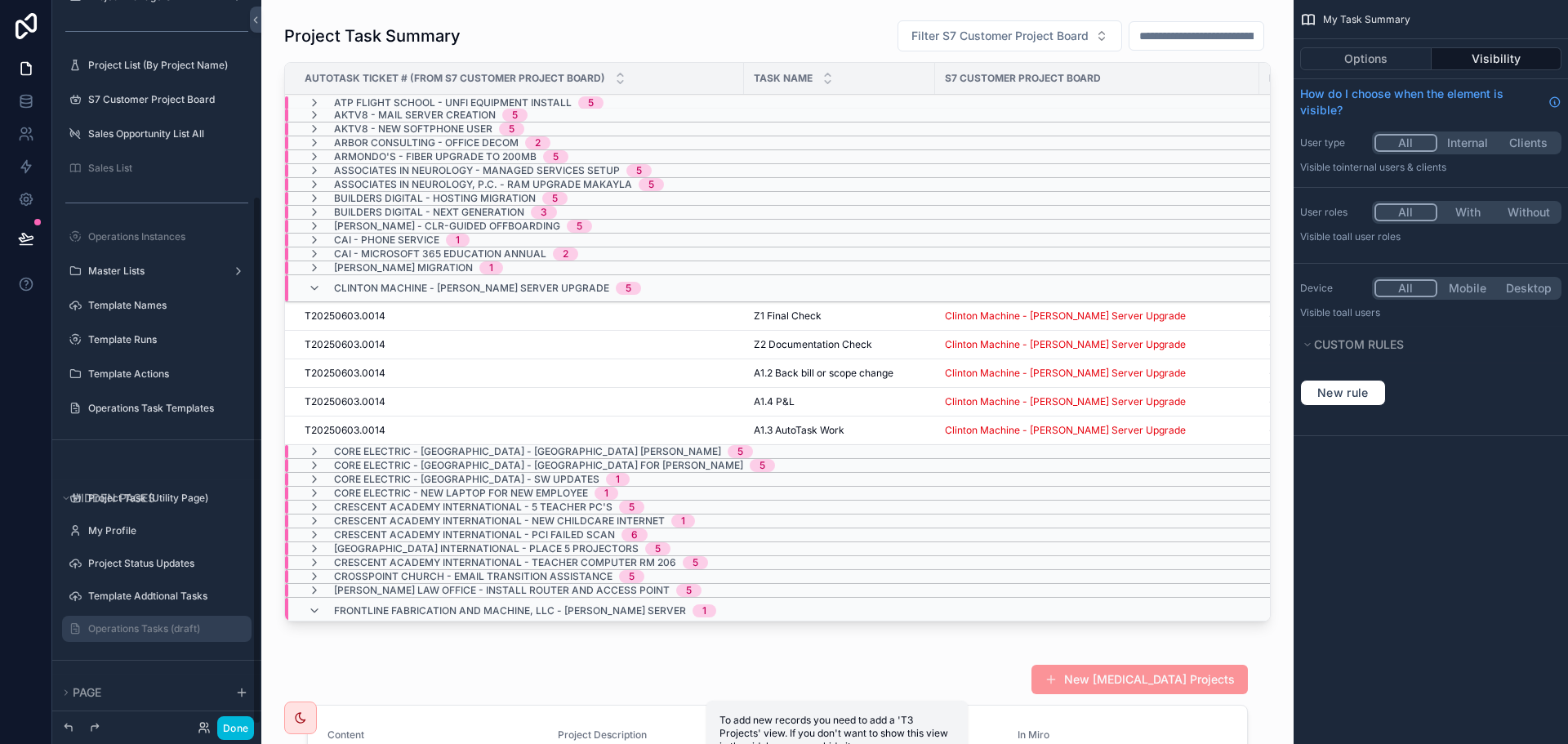
click at [138, 639] on div "Operations Tasks (draft)" at bounding box center [157, 628] width 183 height 26
click at [138, 631] on label "Operations Tasks (draft)" at bounding box center [164, 628] width 153 height 13
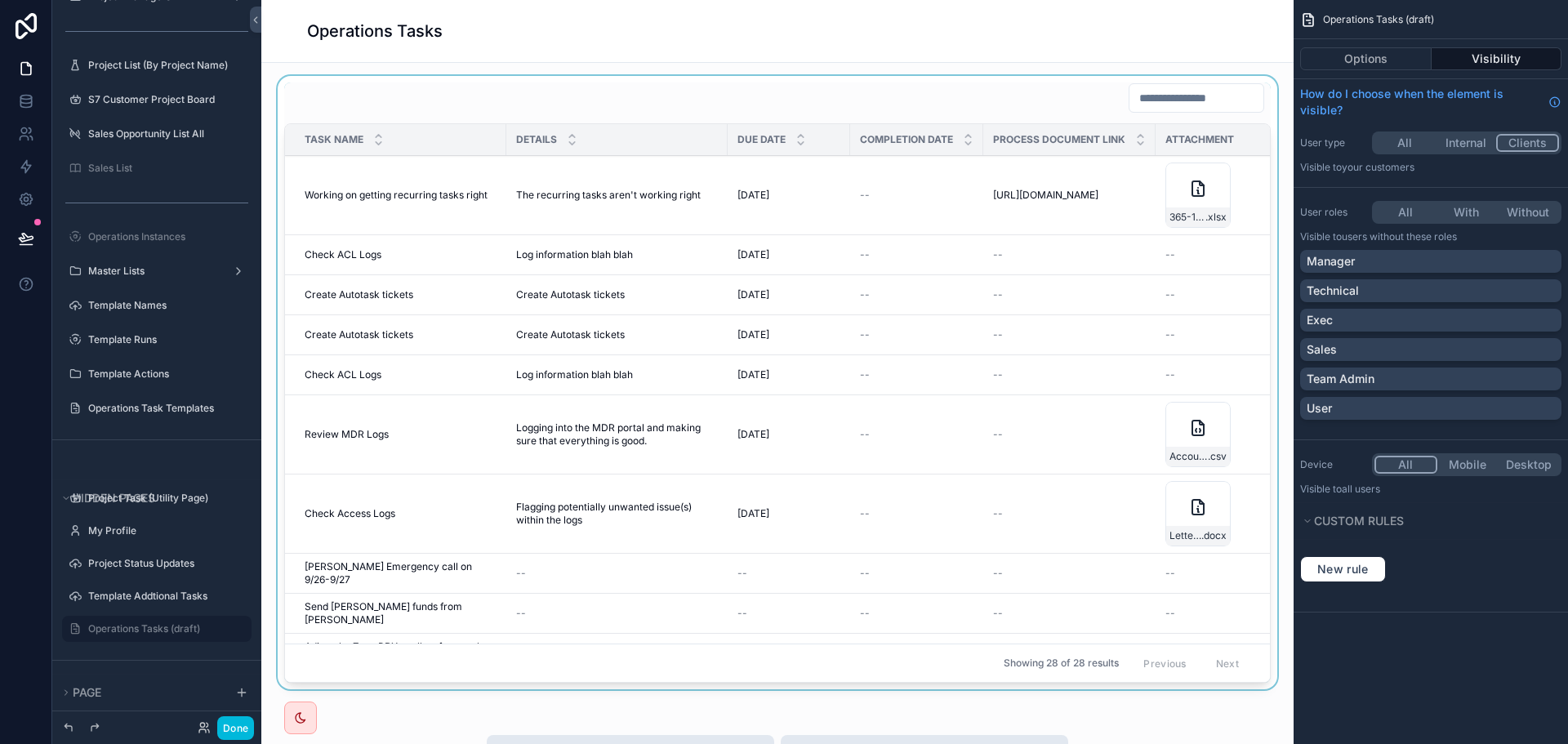
click at [1141, 98] on div "scrollable content" at bounding box center [777, 386] width 1006 height 620
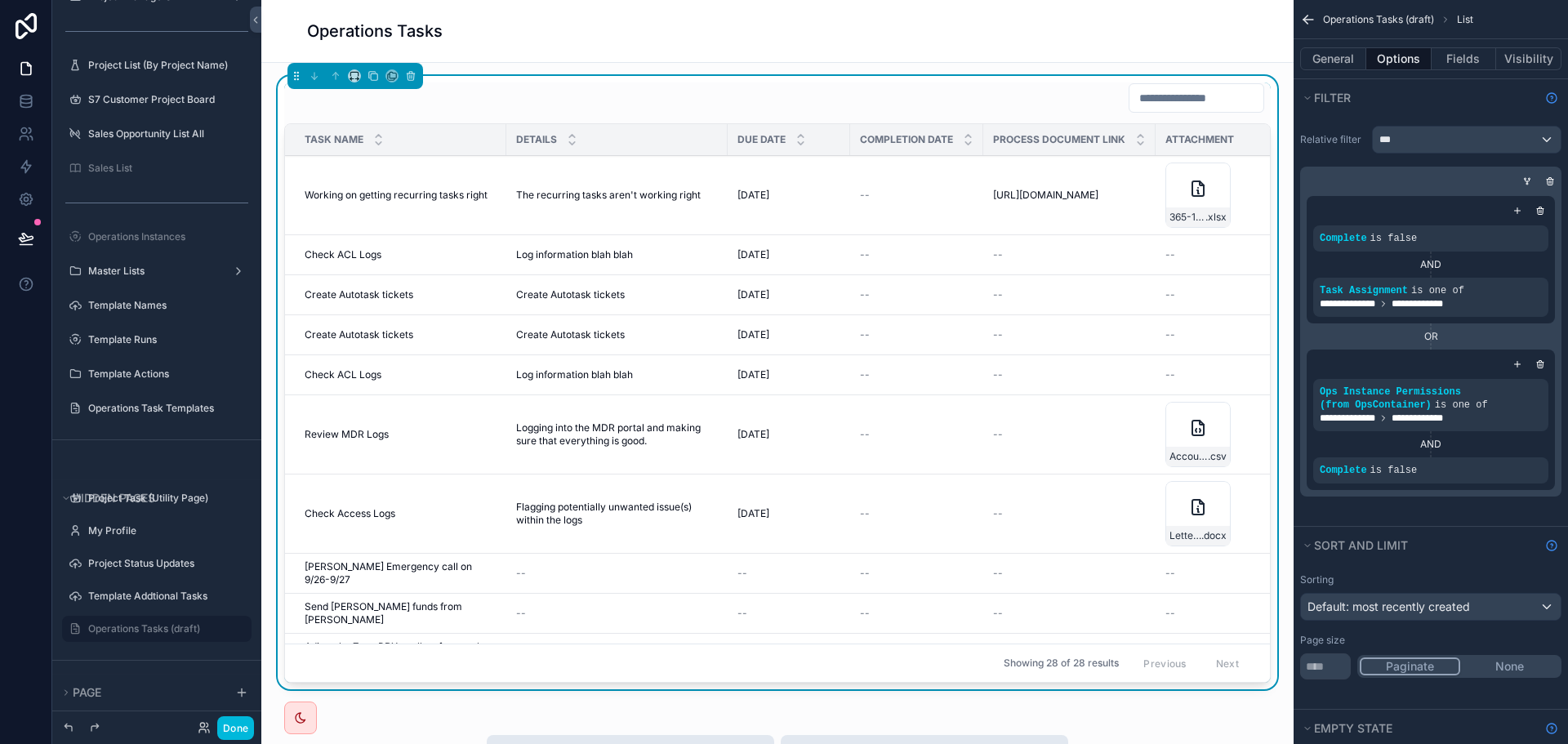
click at [1129, 93] on input "scrollable content" at bounding box center [1196, 98] width 134 height 22
type input "*******"
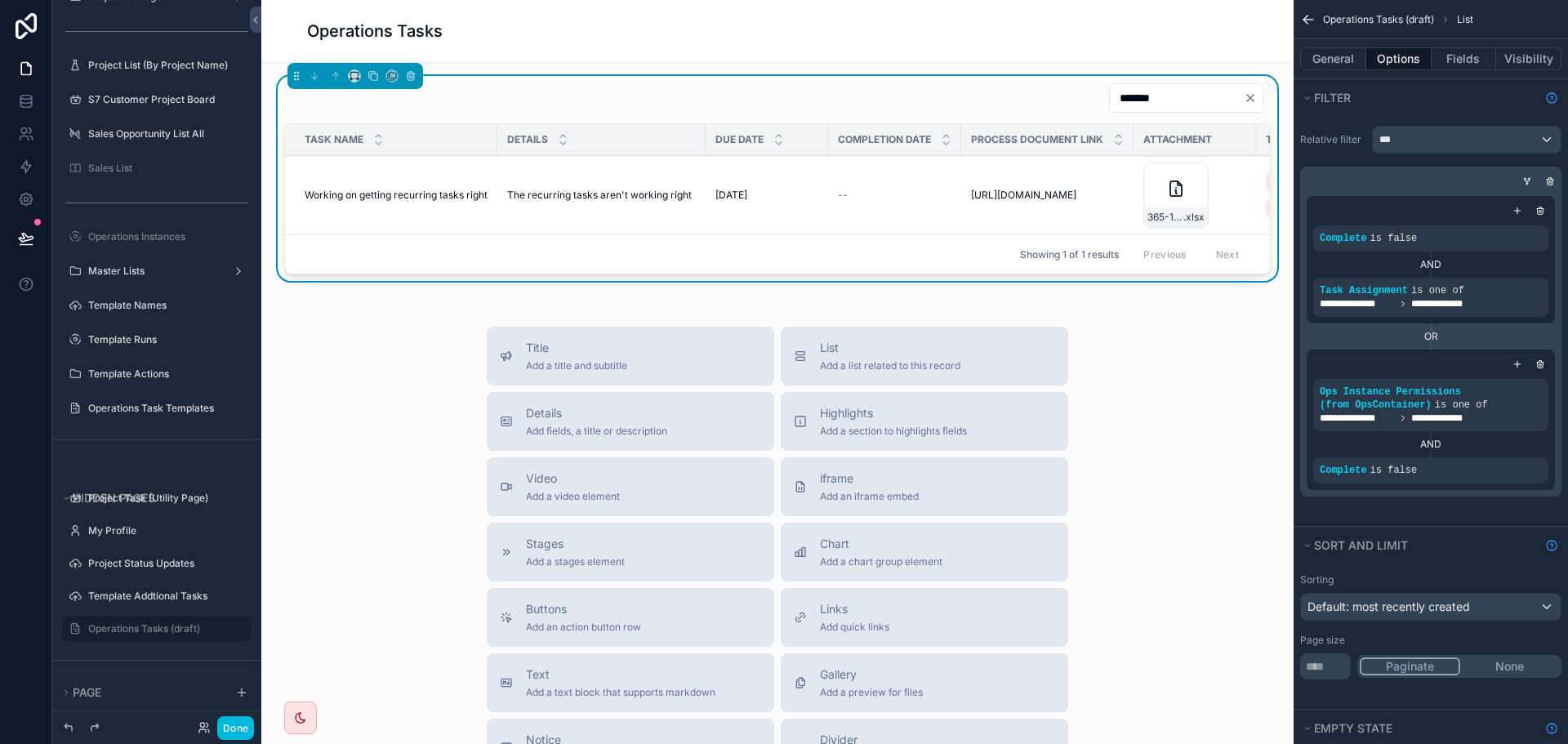
click at [360, 196] on span "Working on getting recurring tasks right" at bounding box center [396, 194] width 183 height 13
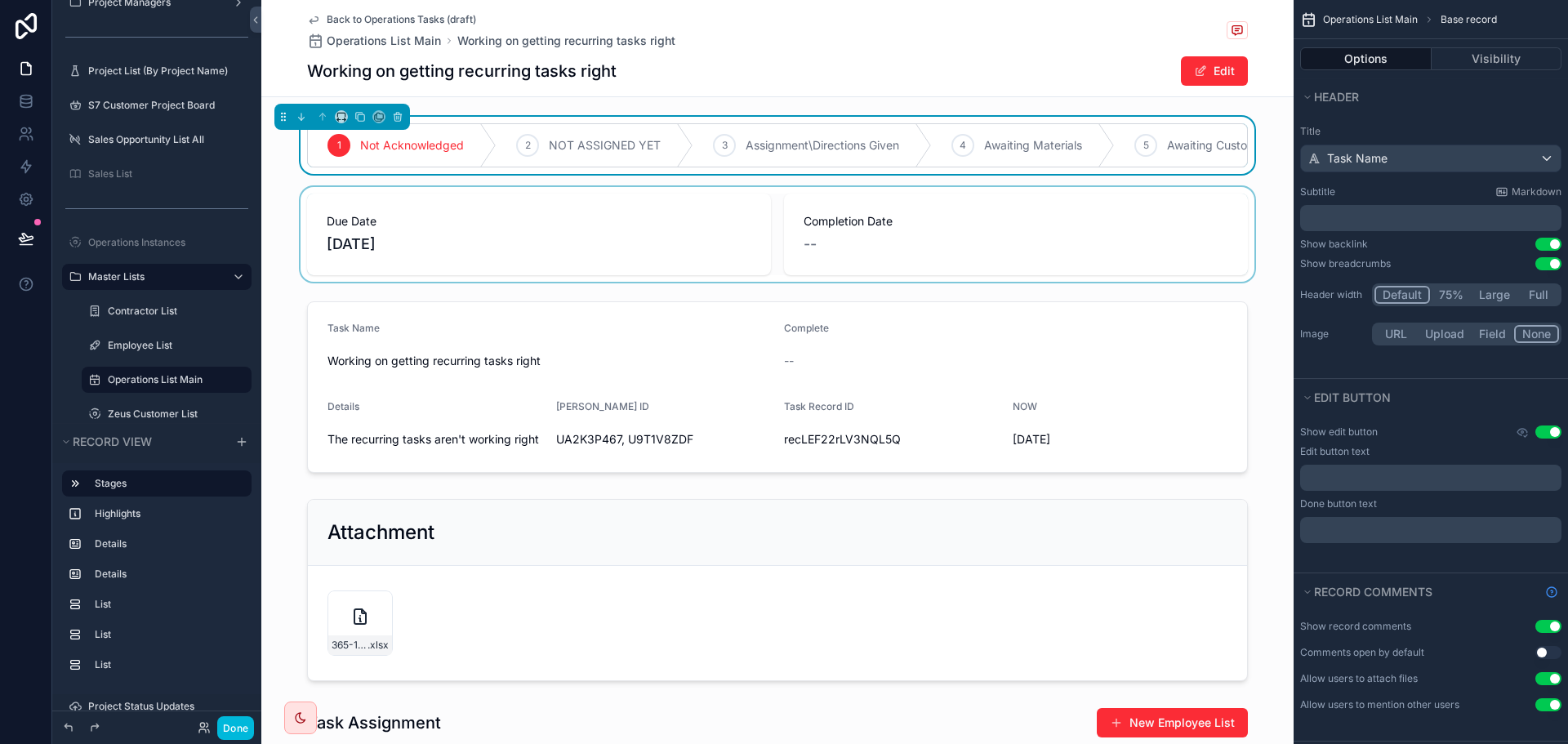
click at [769, 200] on div "scrollable content" at bounding box center [777, 234] width 1033 height 95
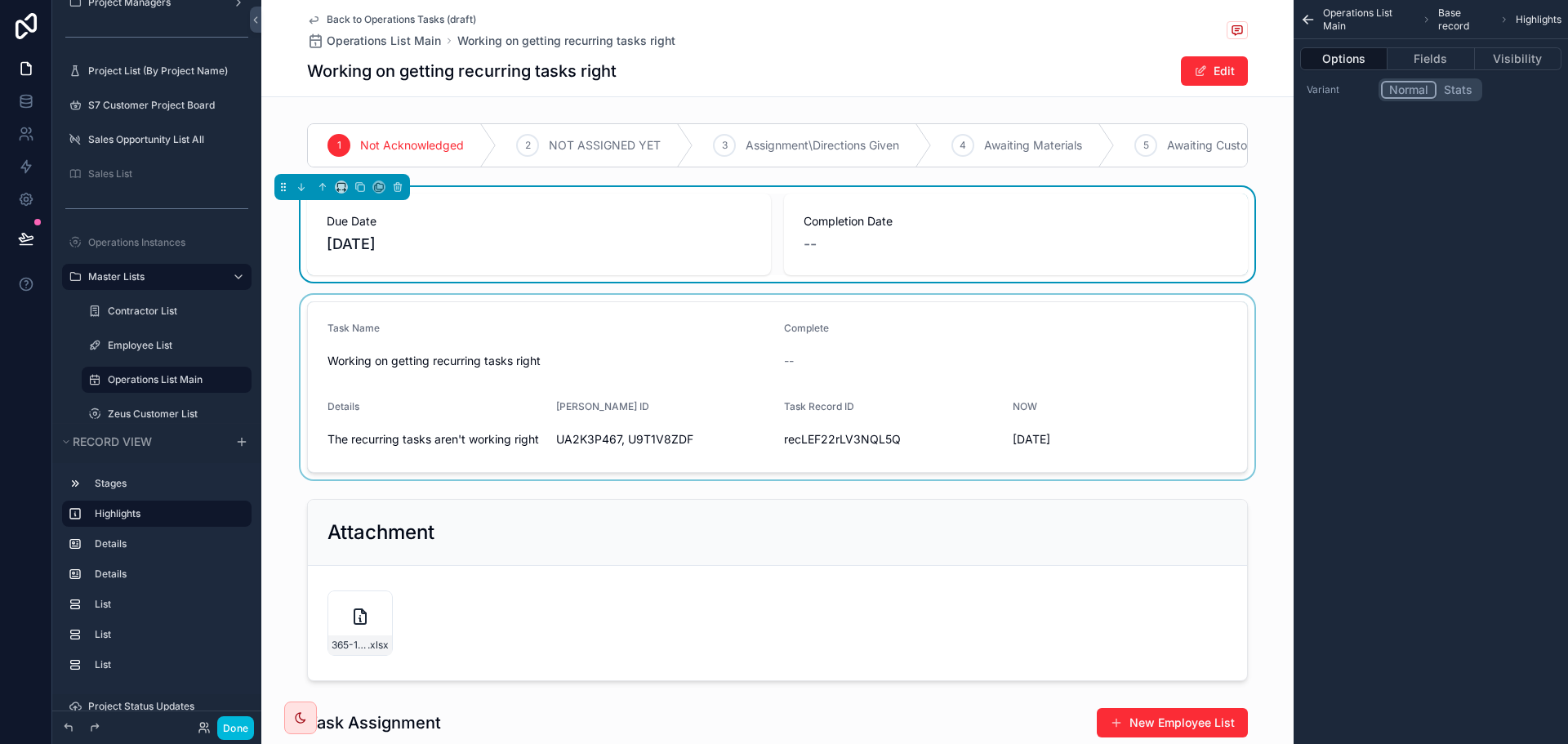
click at [1273, 405] on div "scrollable content" at bounding box center [777, 386] width 1033 height 184
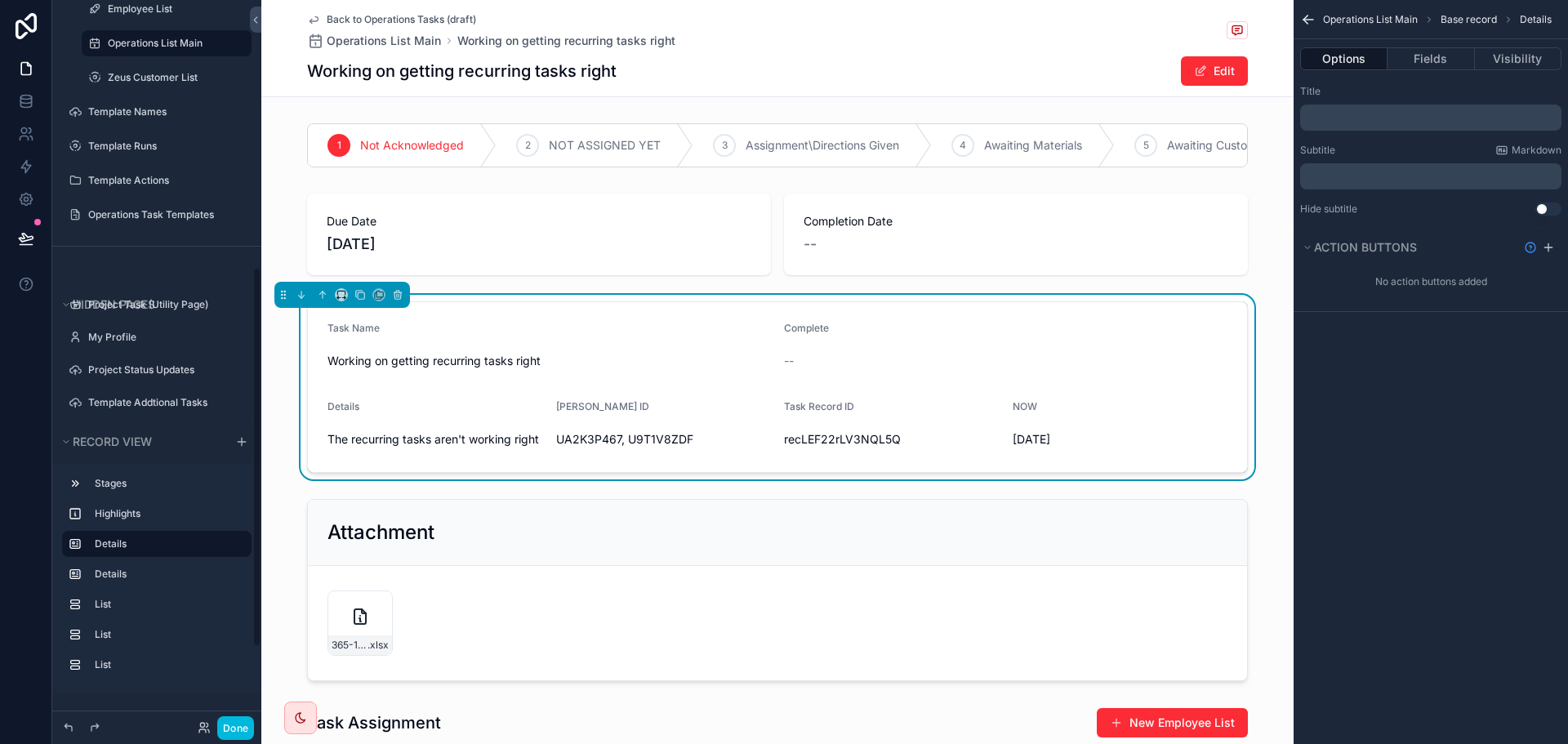
scroll to position [656, 0]
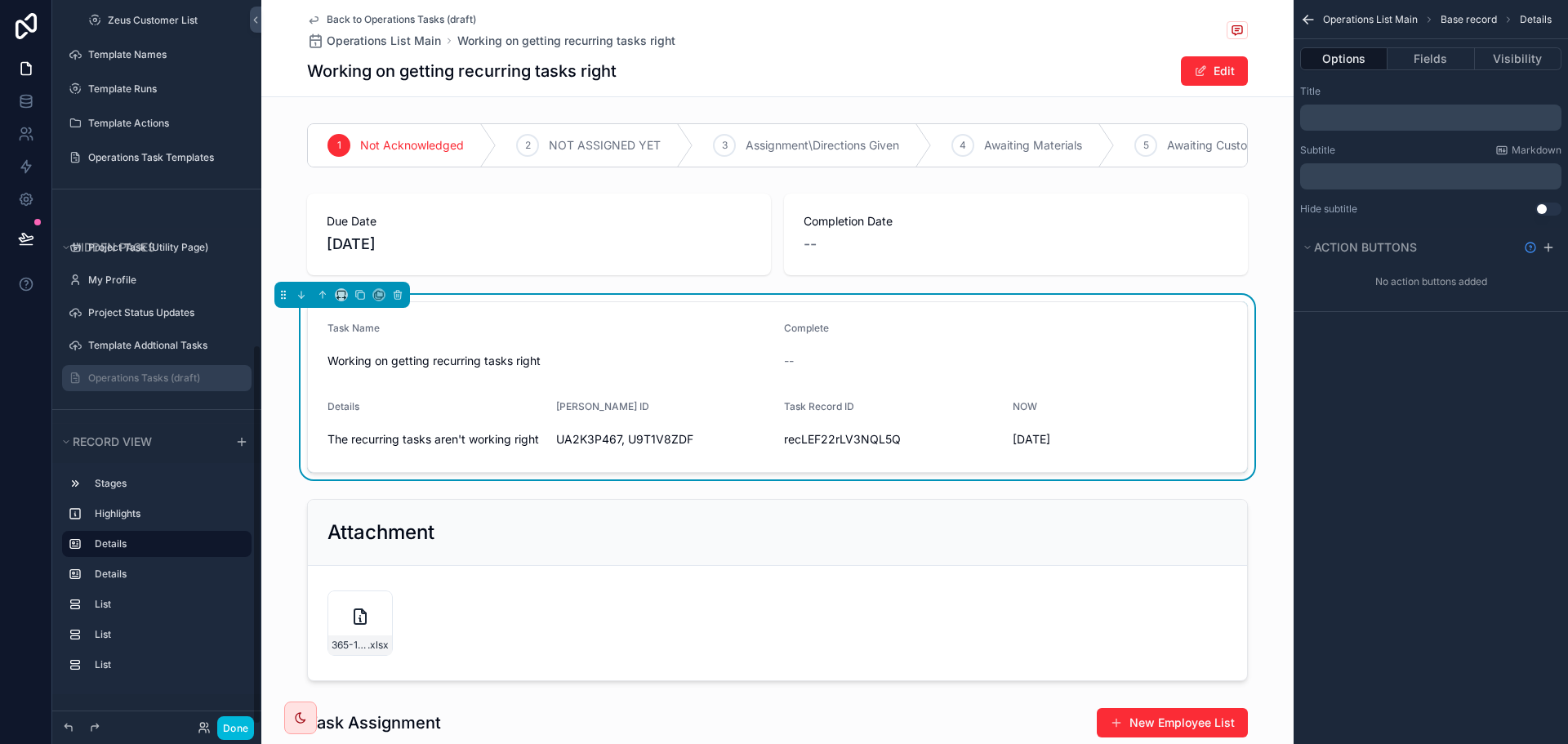
click at [124, 380] on label "Operations Tasks (draft)" at bounding box center [164, 377] width 153 height 13
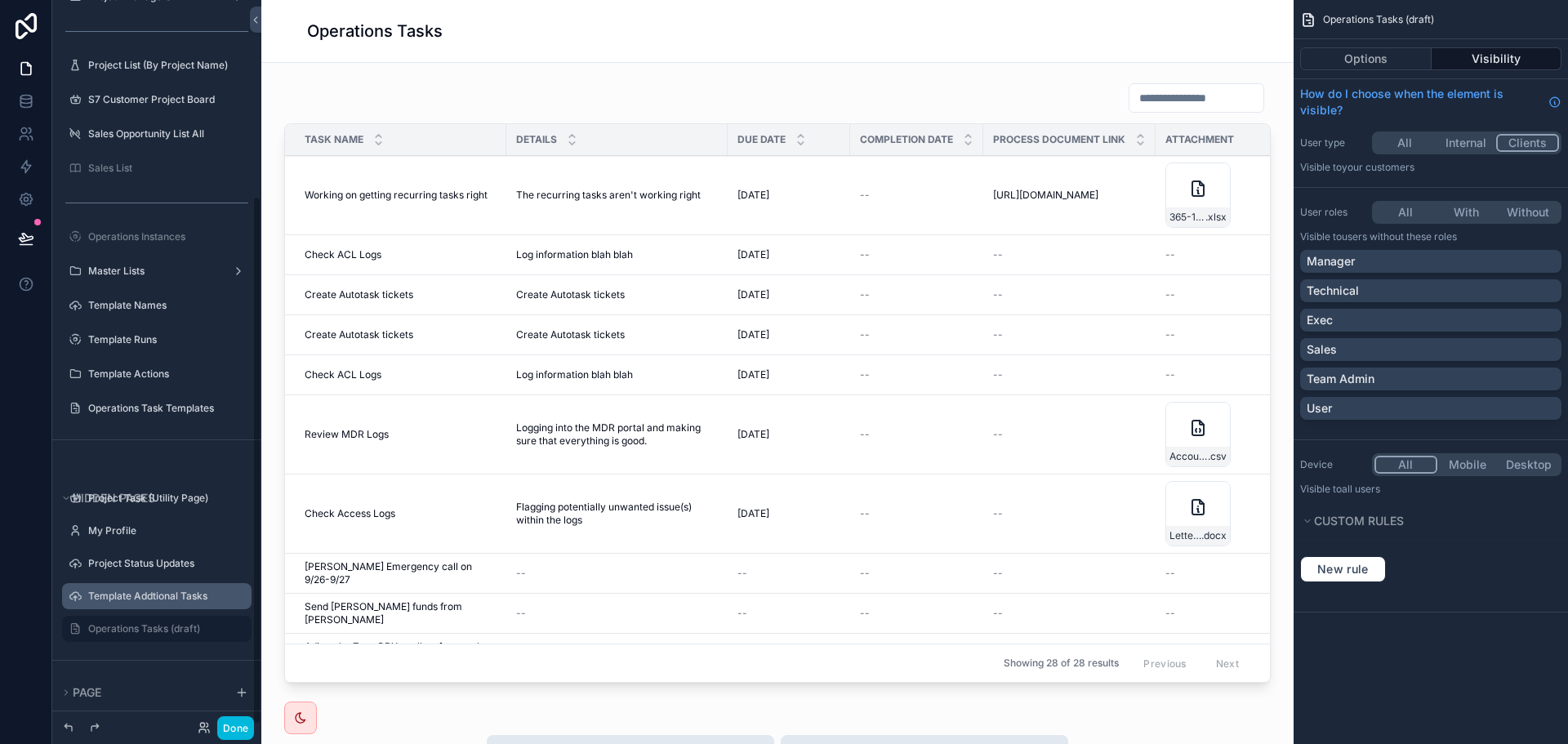
click at [136, 600] on label "Template Addtional Tasks" at bounding box center [164, 596] width 153 height 13
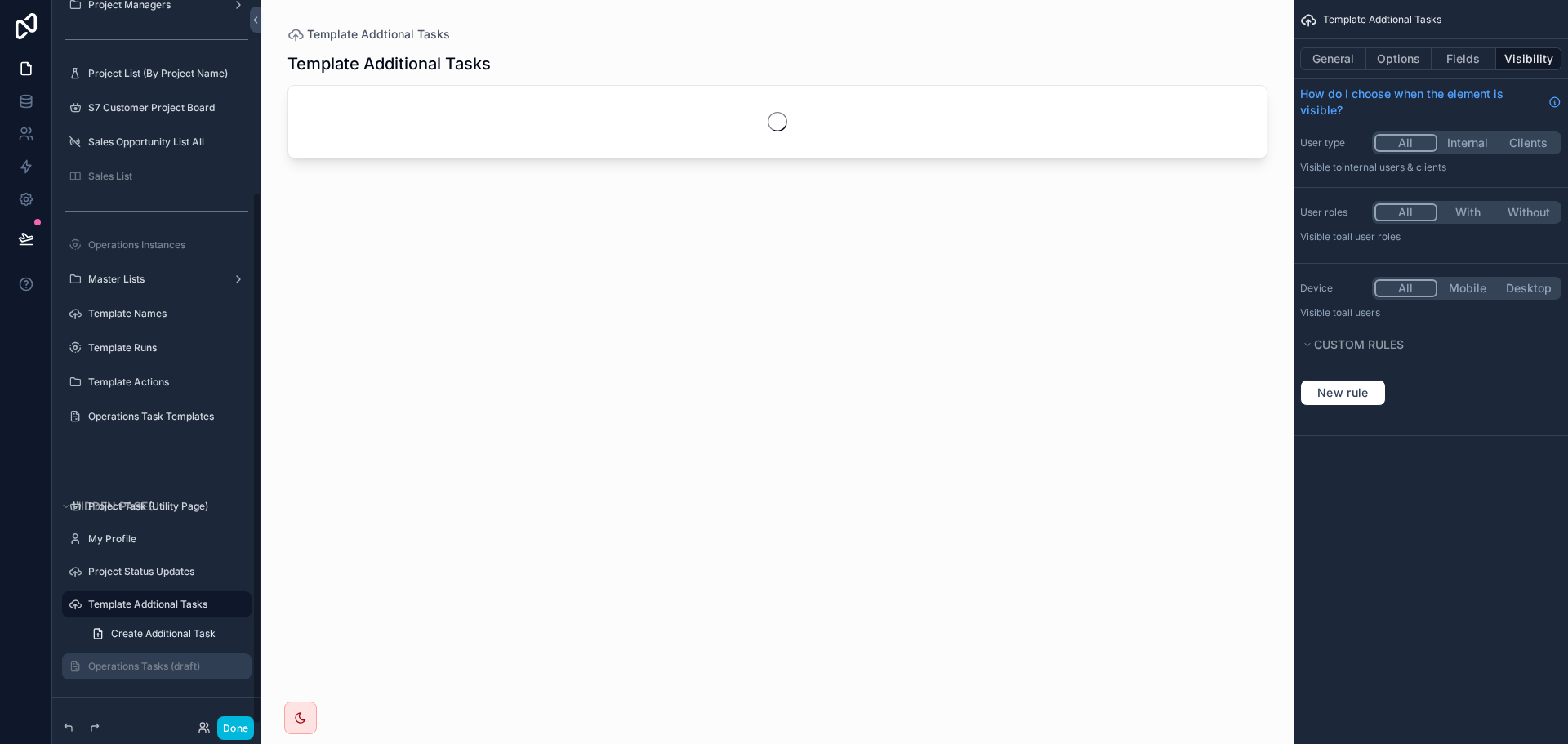
scroll to position [259, 0]
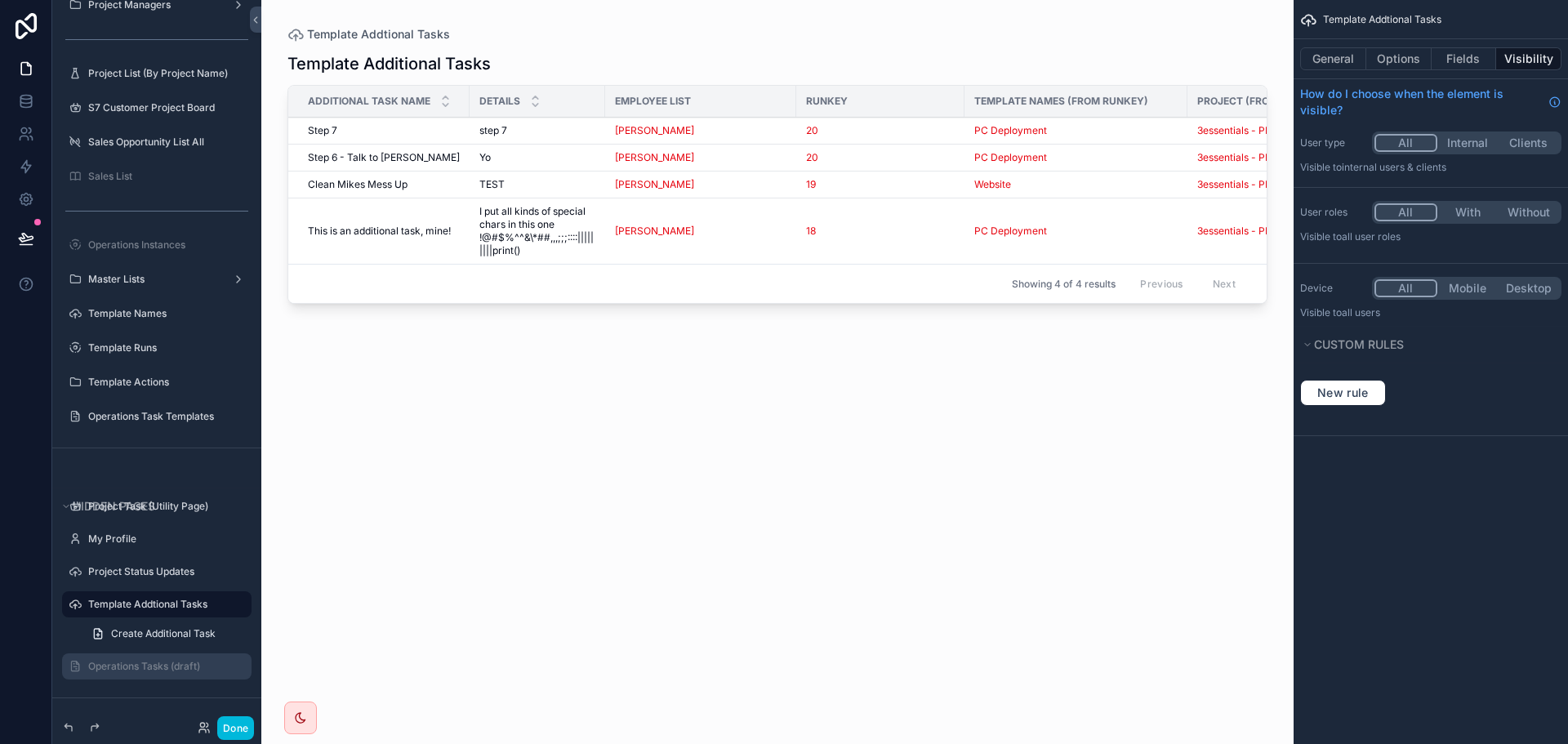
drag, startPoint x: 759, startPoint y: 310, endPoint x: 1002, endPoint y: 308, distance: 243.0
click at [1002, 308] on div "scrollable content" at bounding box center [777, 362] width 1033 height 724
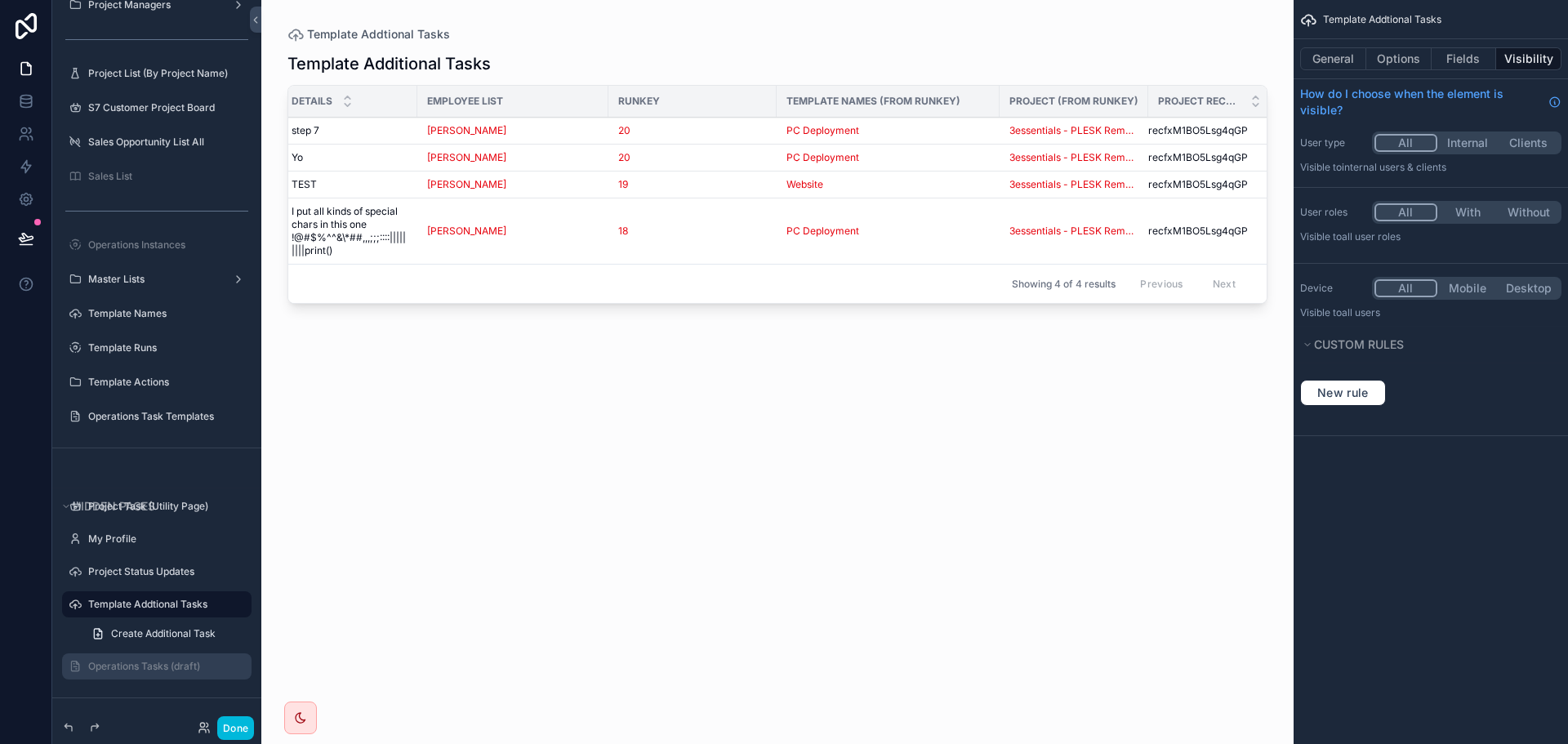
scroll to position [0, 0]
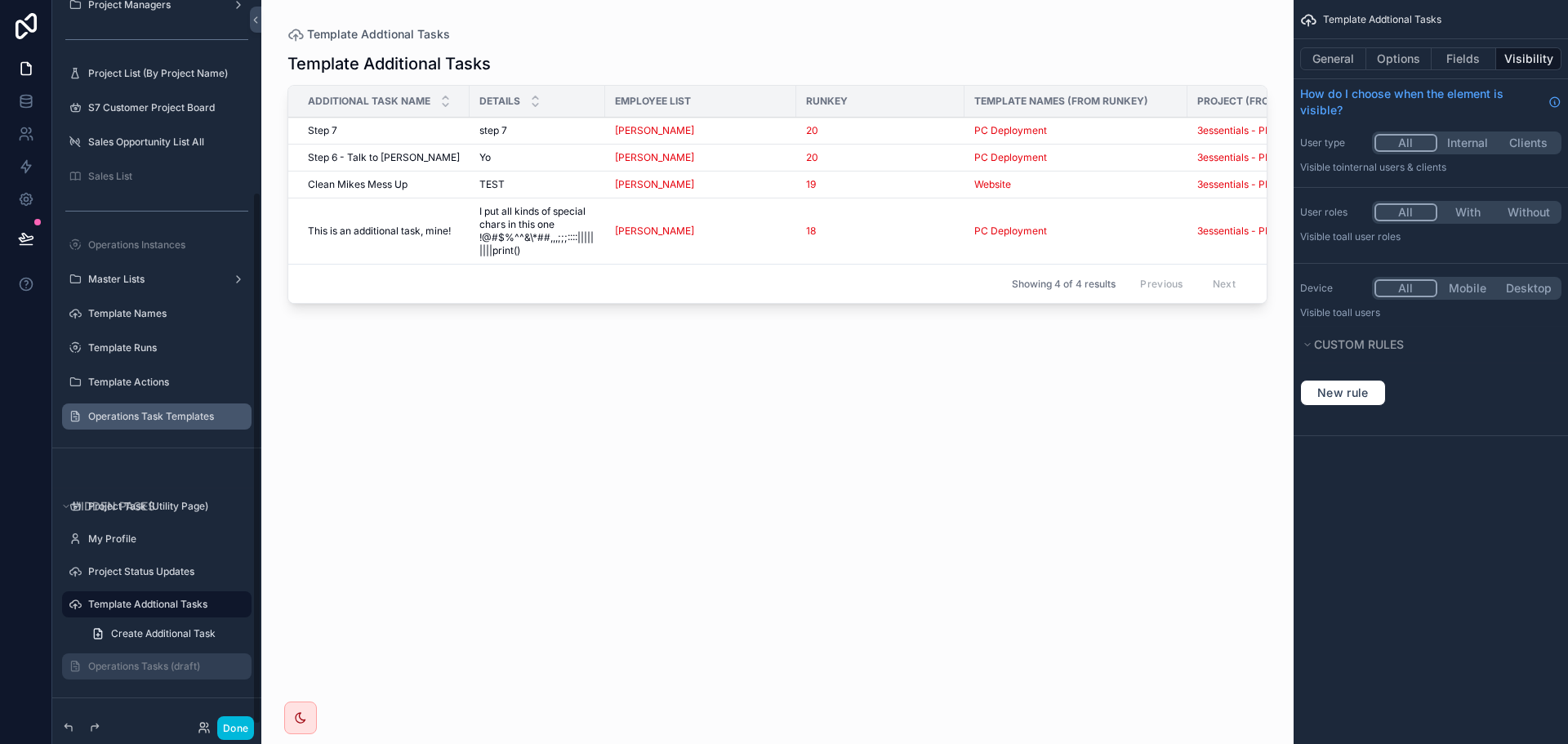
click at [134, 423] on div "Operations Task Templates" at bounding box center [168, 415] width 160 height 13
click at [115, 412] on label "Operations Task Templates" at bounding box center [164, 415] width 153 height 13
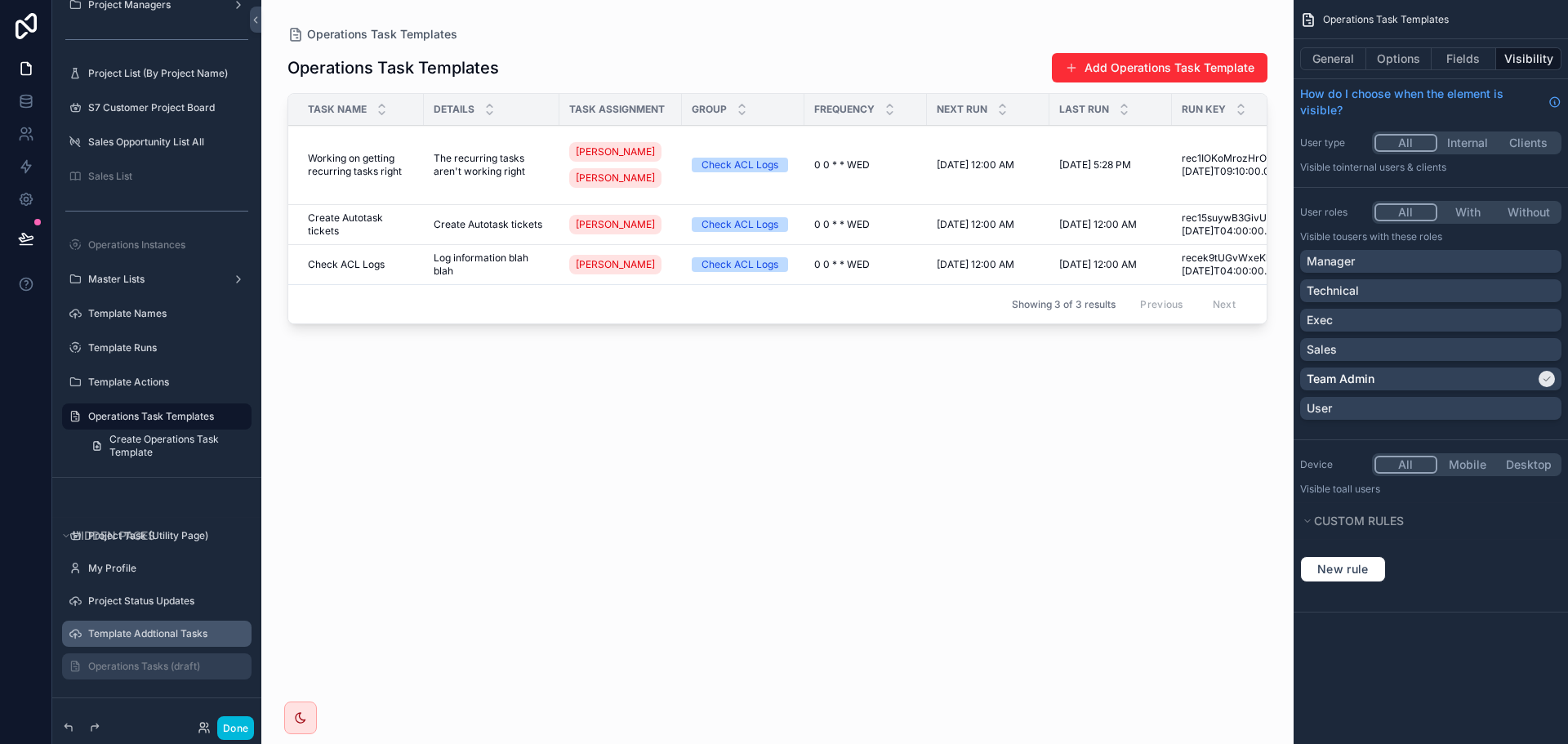
click at [1125, 67] on div "scrollable content" at bounding box center [777, 362] width 1033 height 724
click at [1113, 73] on button "Add Operations Task Template" at bounding box center [1159, 67] width 216 height 29
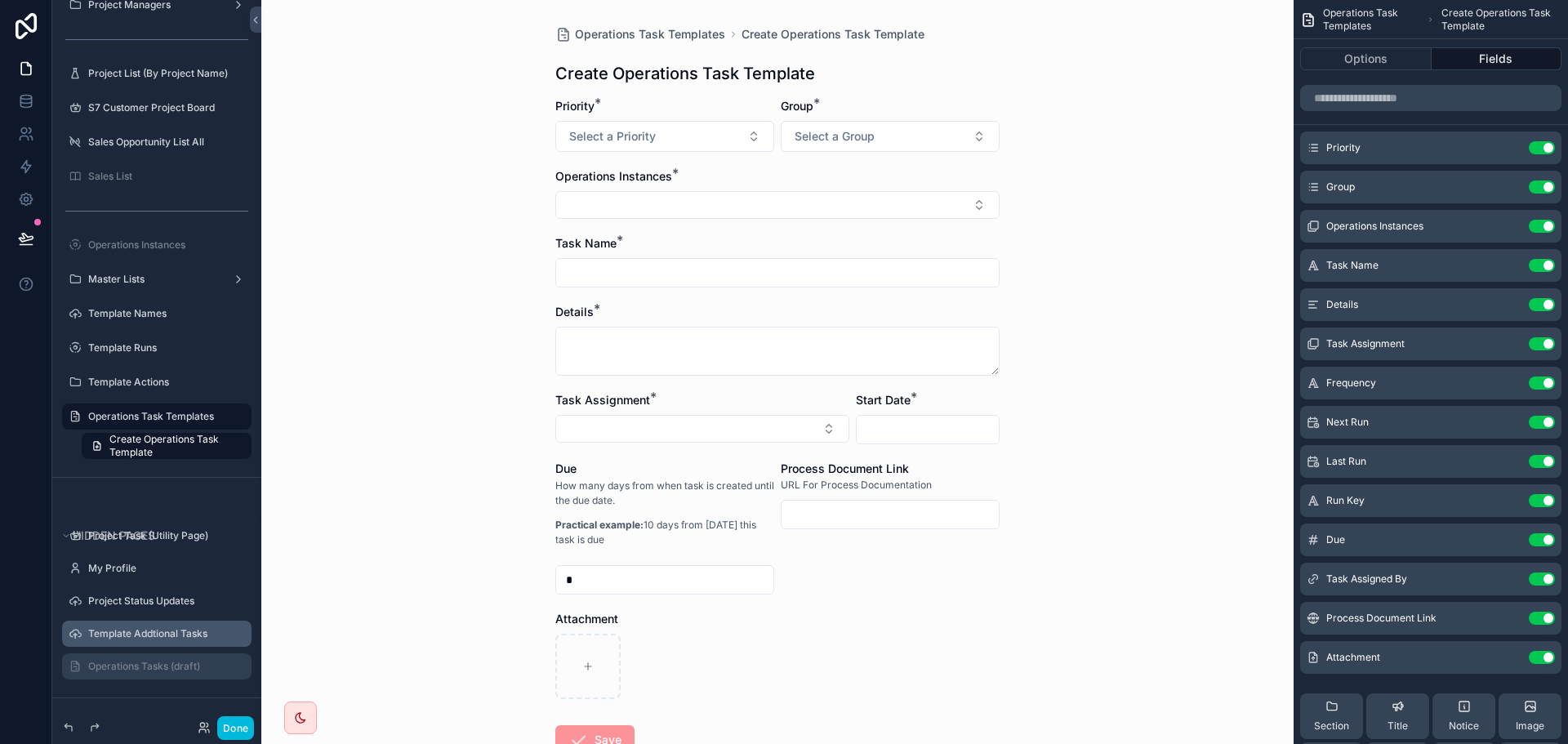
click at [0, 0] on icon "scrollable content" at bounding box center [0, 0] width 0 height 0
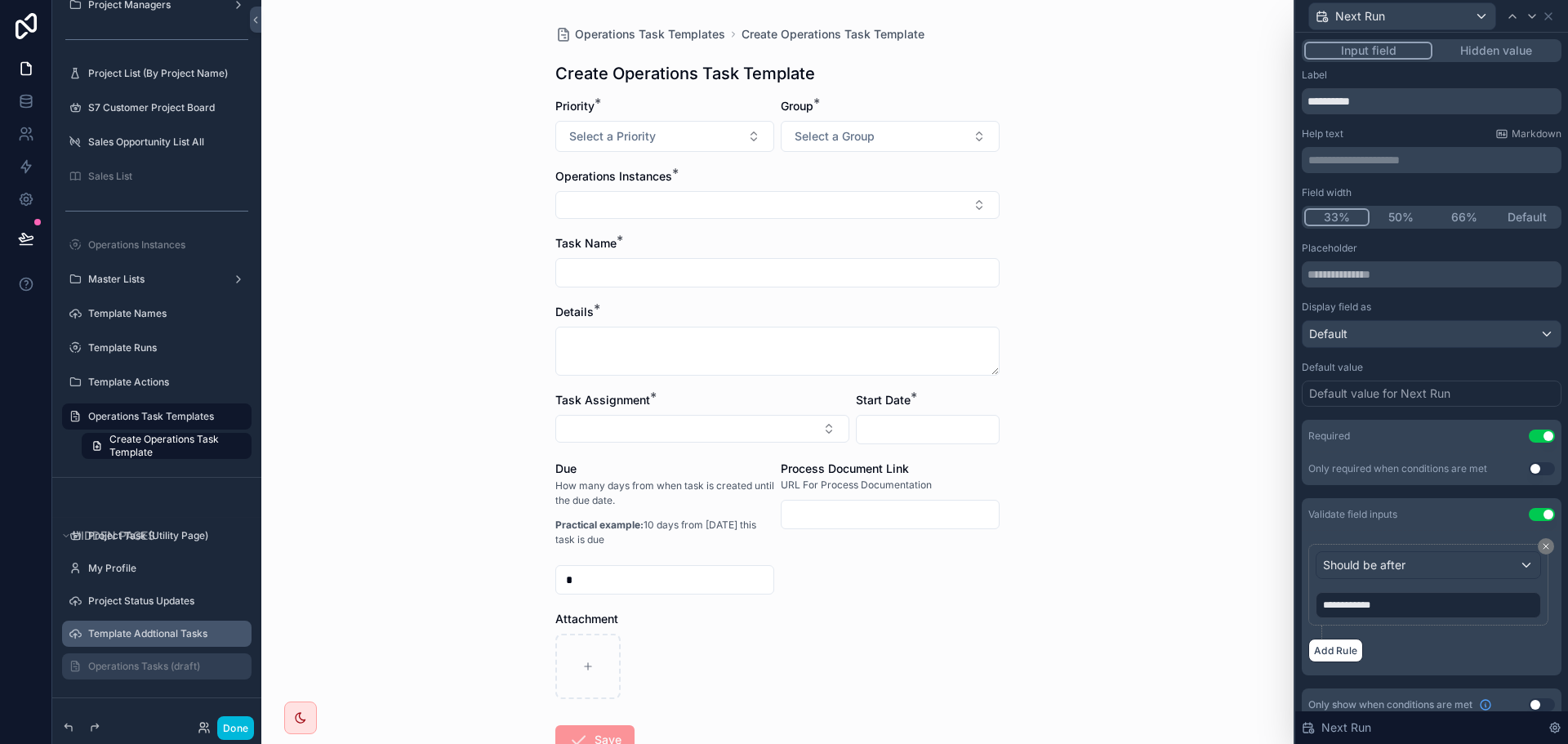
click at [1529, 437] on button "Use setting" at bounding box center [1542, 436] width 26 height 13
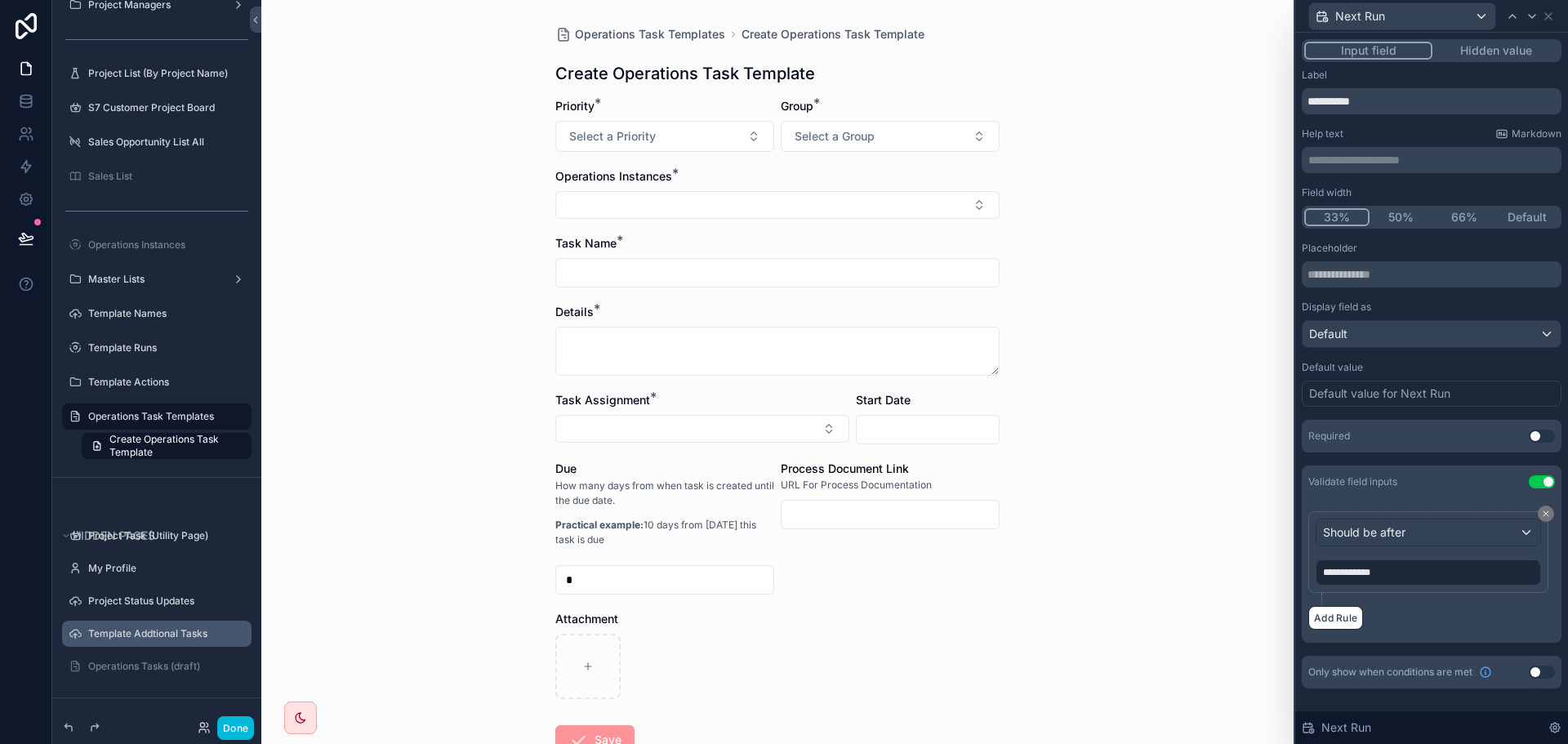
click at [1495, 47] on button "Hidden value" at bounding box center [1496, 51] width 127 height 18
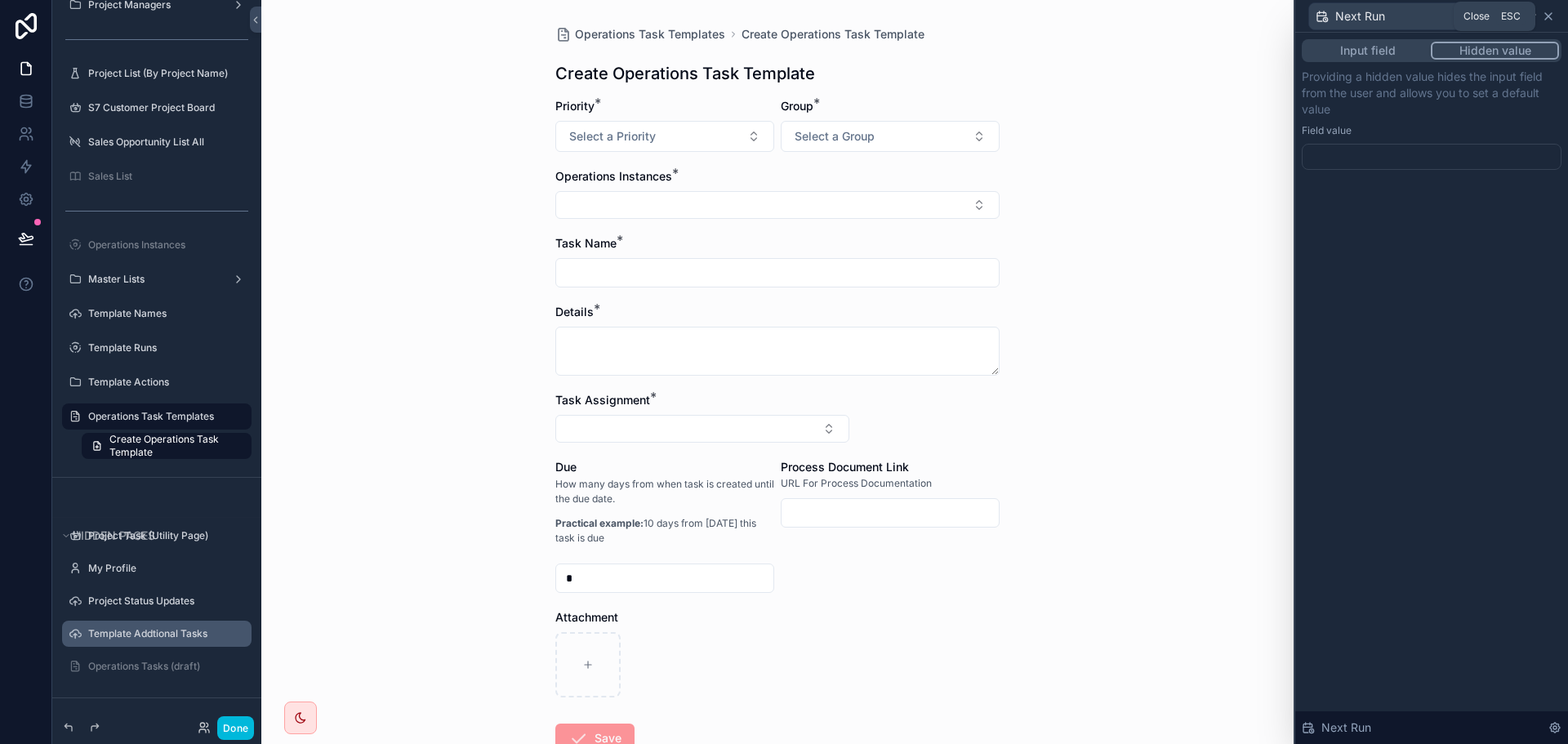
click at [1553, 15] on icon at bounding box center [1548, 16] width 13 height 13
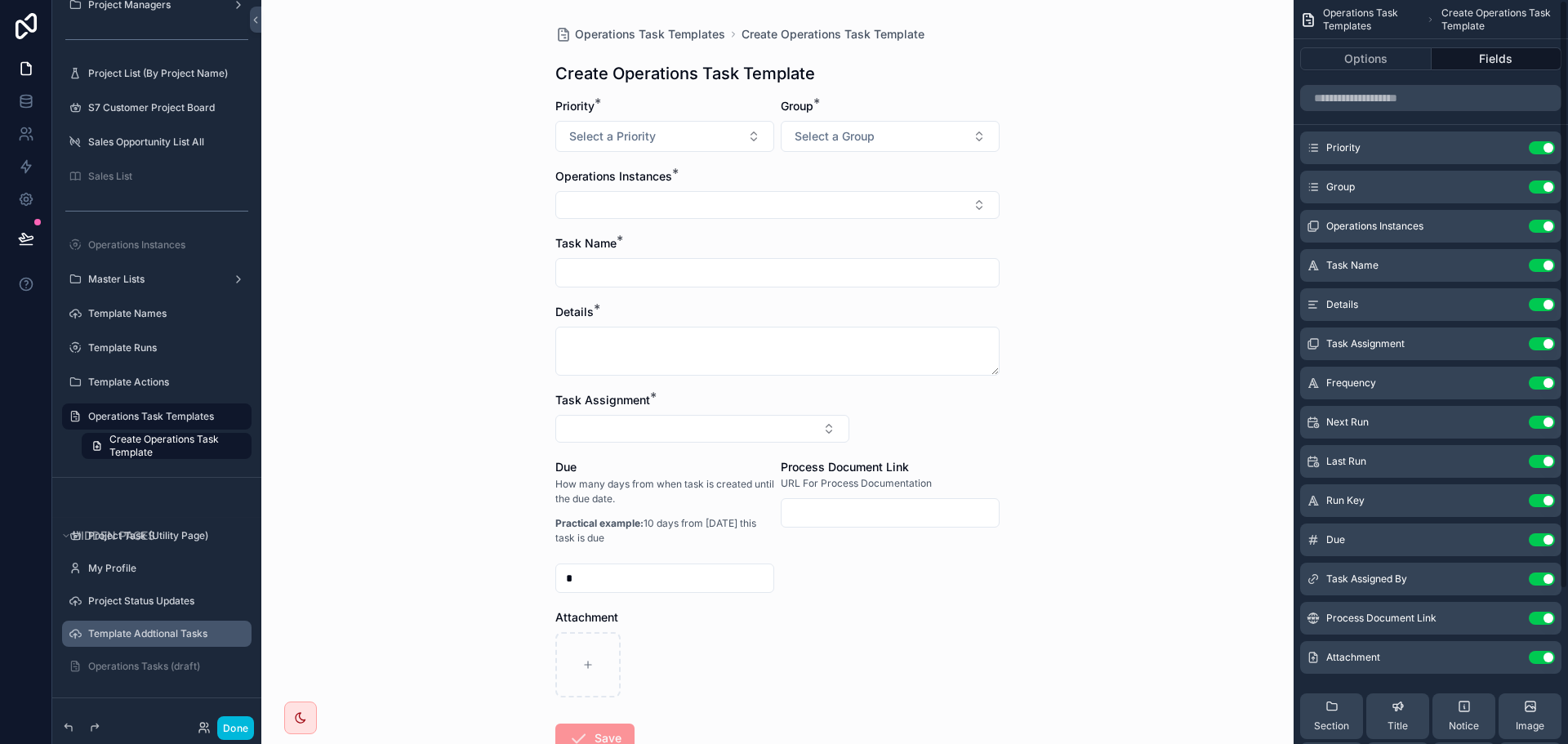
click at [1097, 506] on div "Operations Task Templates Create Operations Task Template Create Operations Tas…" at bounding box center [777, 372] width 1033 height 744
click at [841, 140] on span "Select a Group" at bounding box center [835, 136] width 80 height 17
click at [1132, 271] on div "Operations Task Templates Create Operations Task Template Create Operations Tas…" at bounding box center [777, 372] width 1033 height 744
click at [0, 0] on icon "scrollable content" at bounding box center [0, 0] width 0 height 0
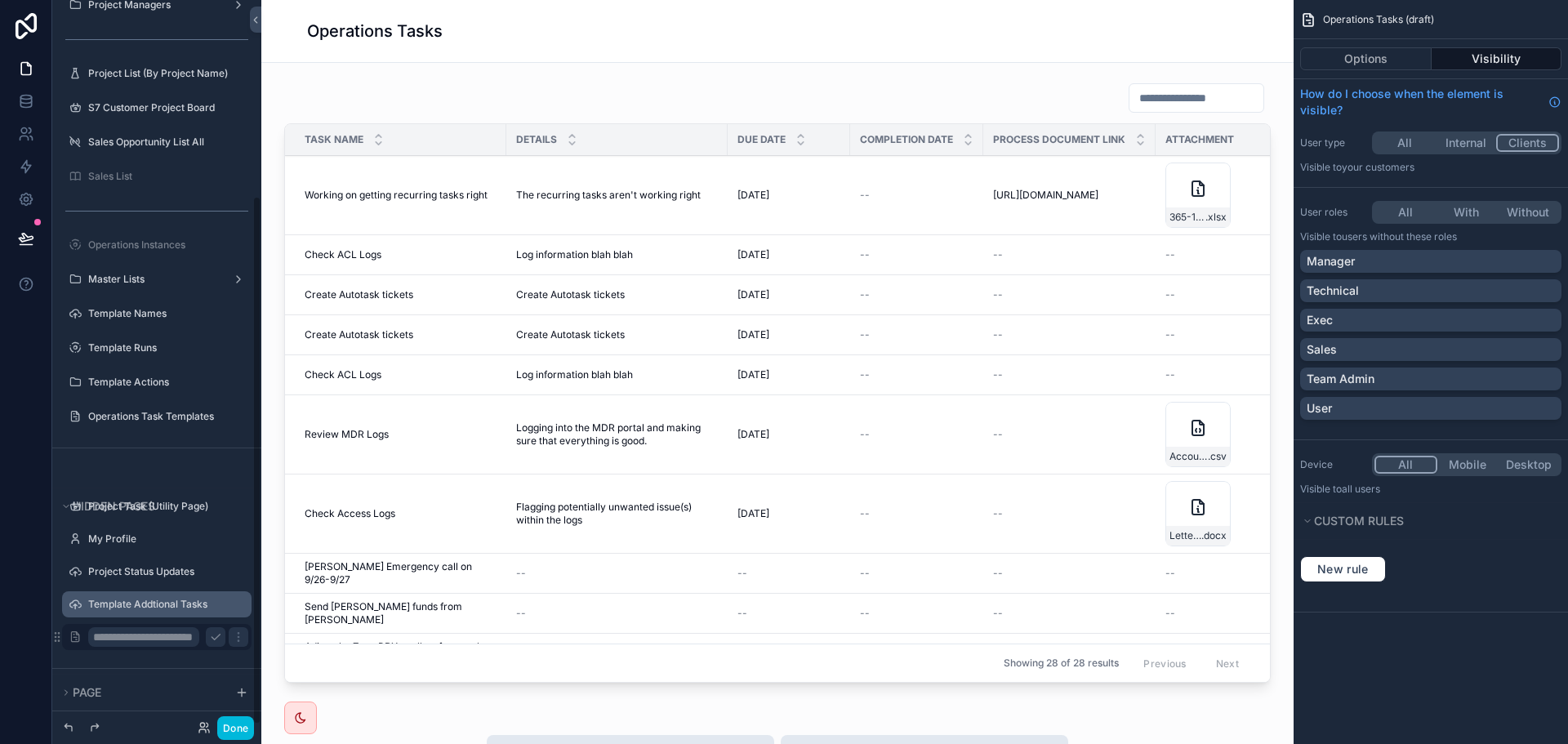
scroll to position [268, 0]
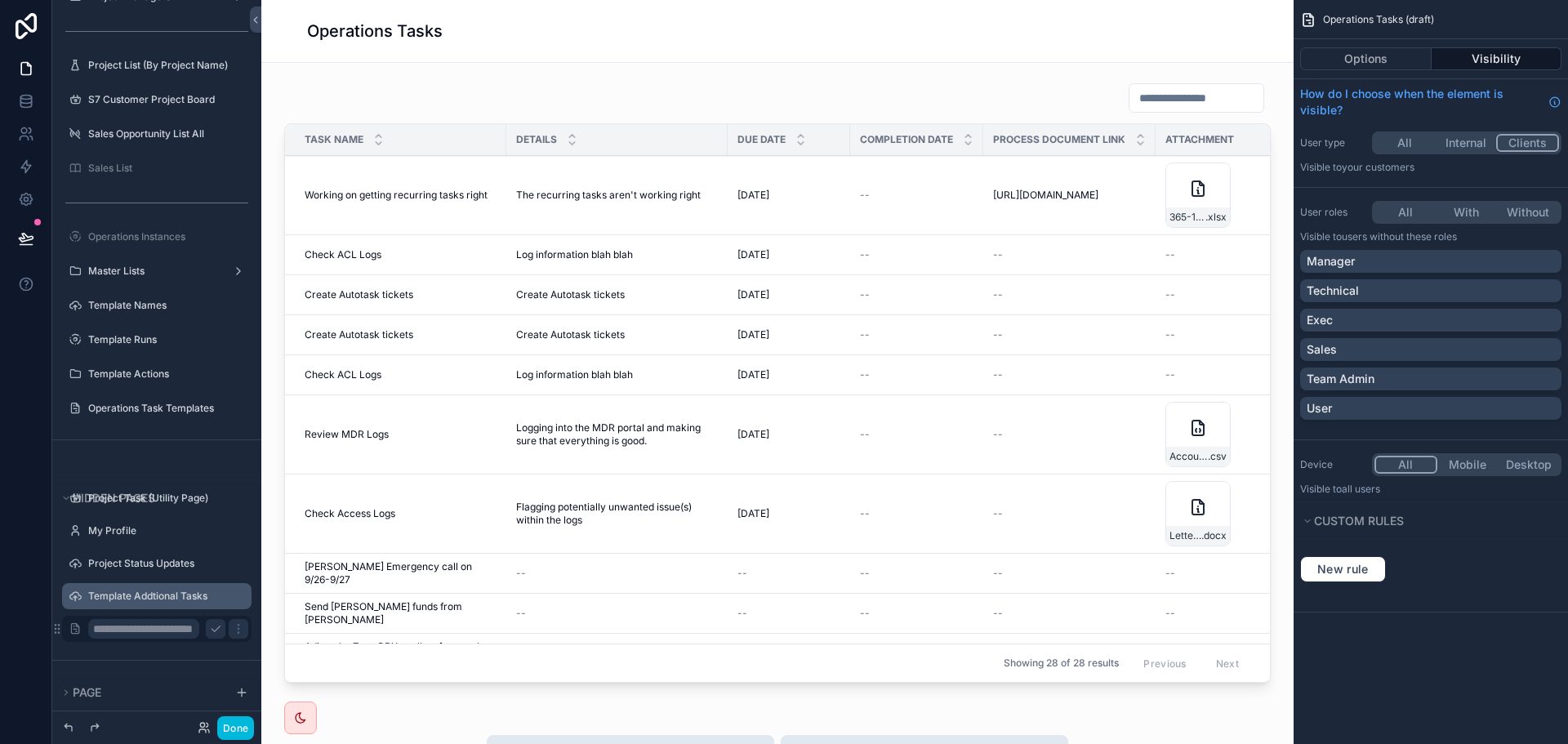
click at [1403, 143] on button "All" at bounding box center [1405, 142] width 61 height 18
click at [1405, 213] on button "All" at bounding box center [1405, 213] width 61 height 18
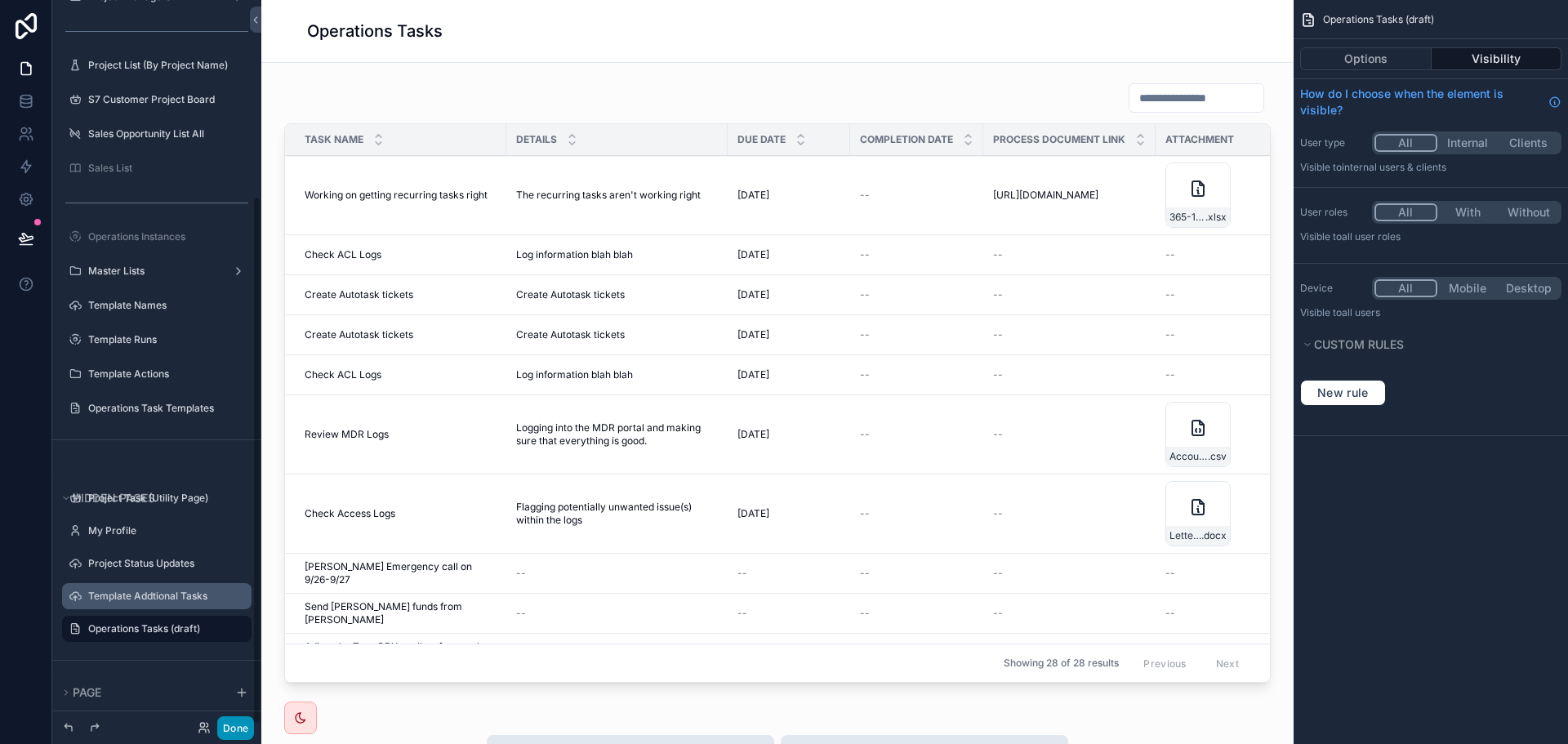
click at [239, 731] on button "Done" at bounding box center [236, 728] width 37 height 23
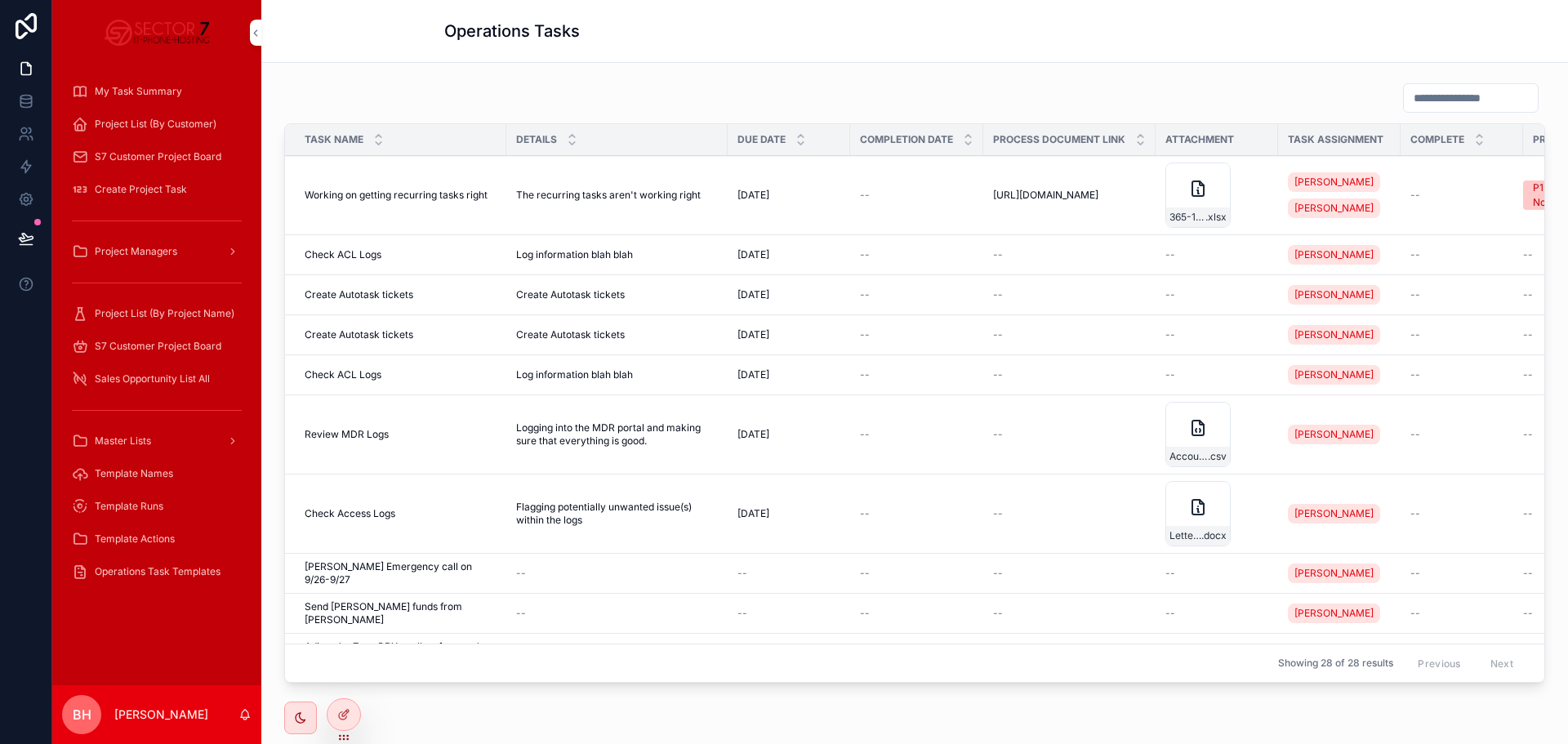
click at [140, 566] on span "Operations Task Templates" at bounding box center [157, 571] width 126 height 13
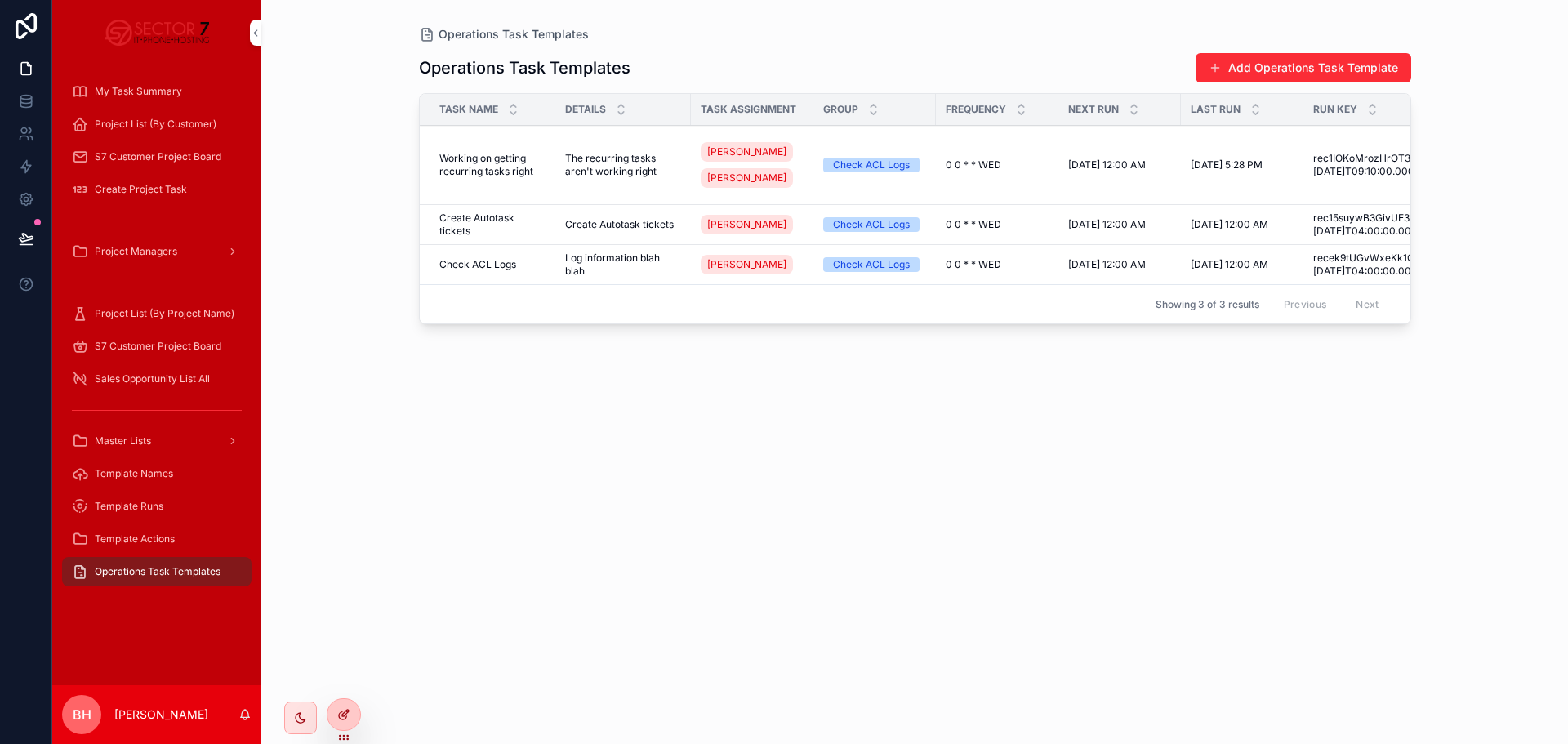
click at [335, 710] on div at bounding box center [344, 715] width 33 height 31
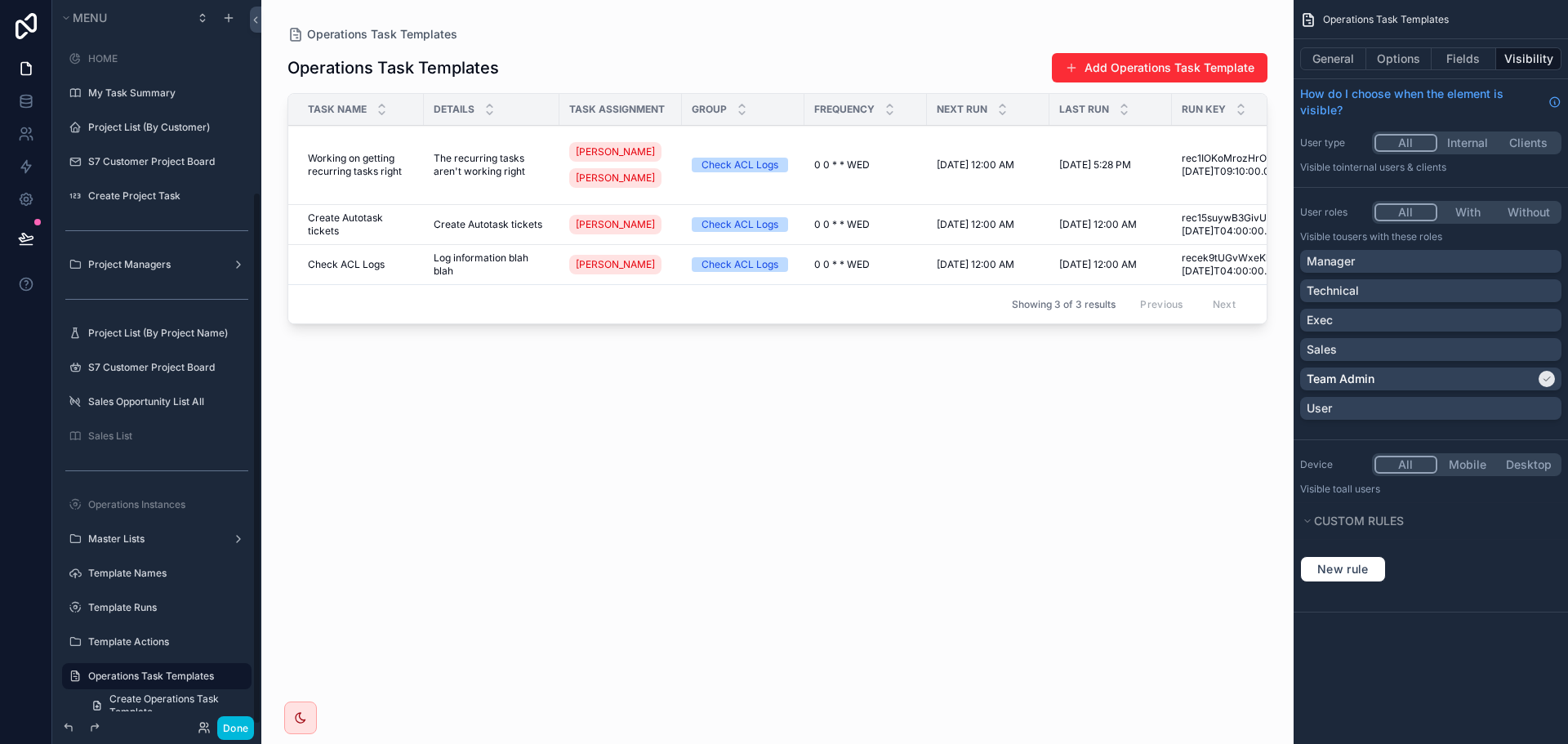
scroll to position [259, 0]
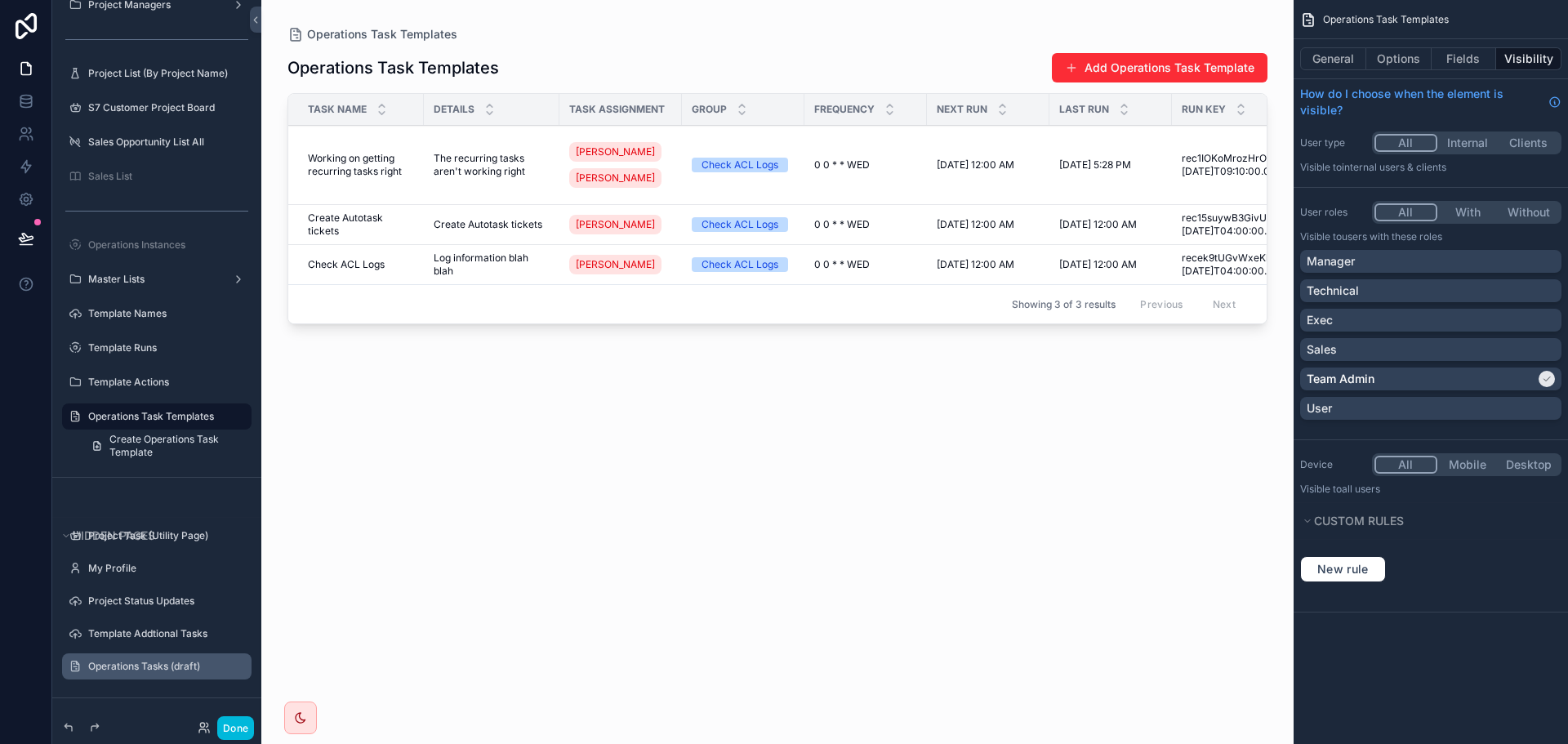
click at [0, 0] on icon "scrollable content" at bounding box center [0, 0] width 0 height 0
click at [40, 480] on div at bounding box center [26, 372] width 53 height 744
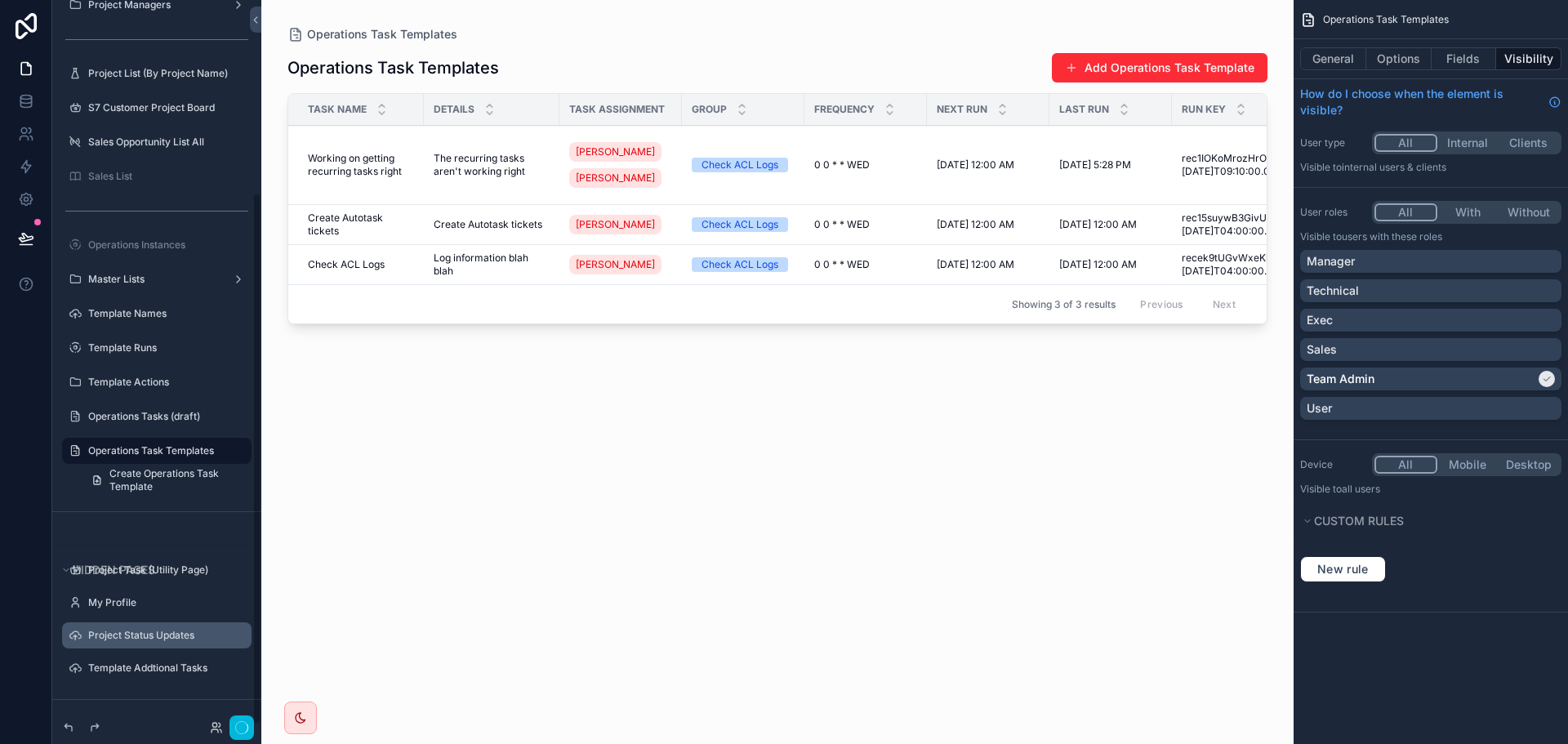
scroll to position [261, 0]
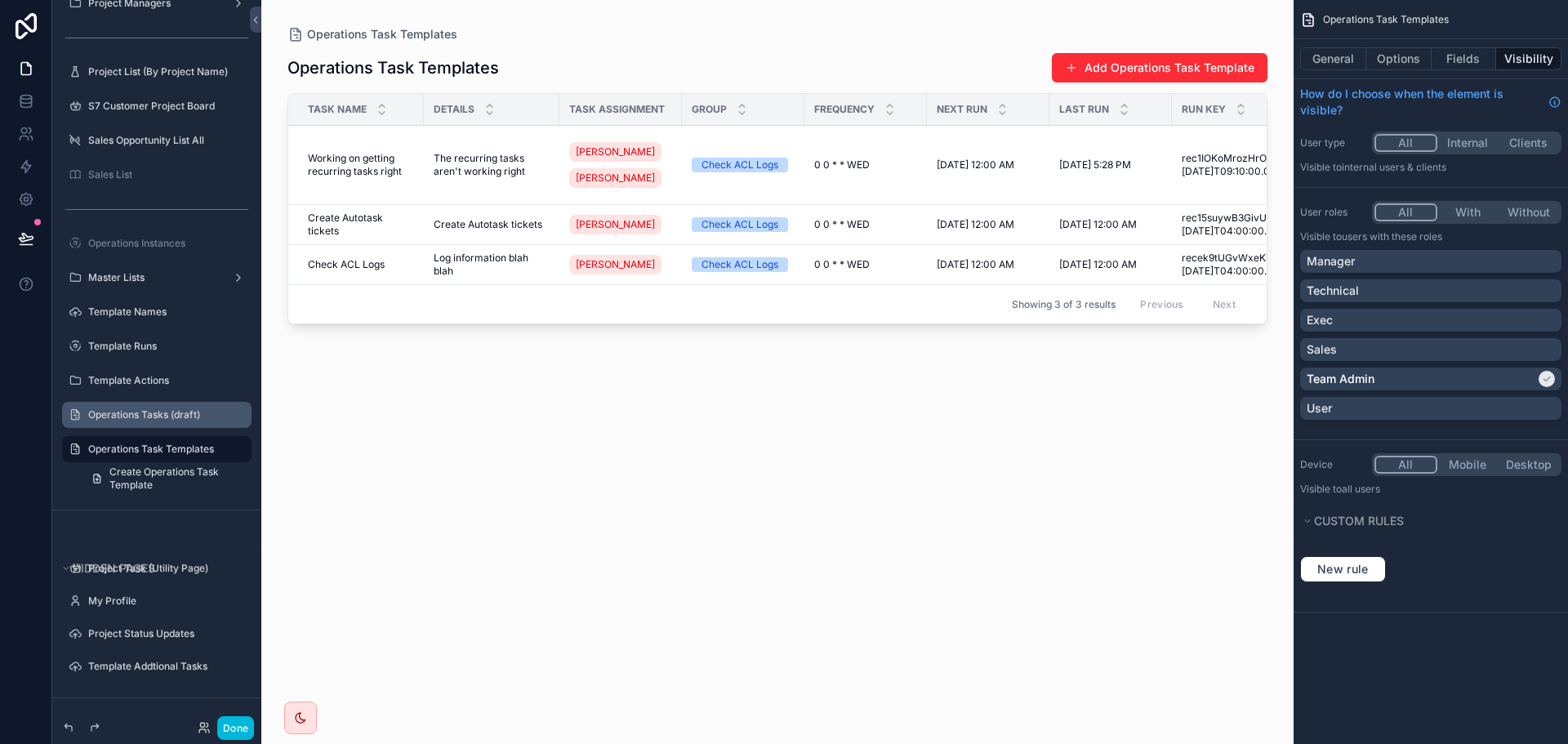
click at [0, 0] on icon "scrollable content" at bounding box center [0, 0] width 0 height 0
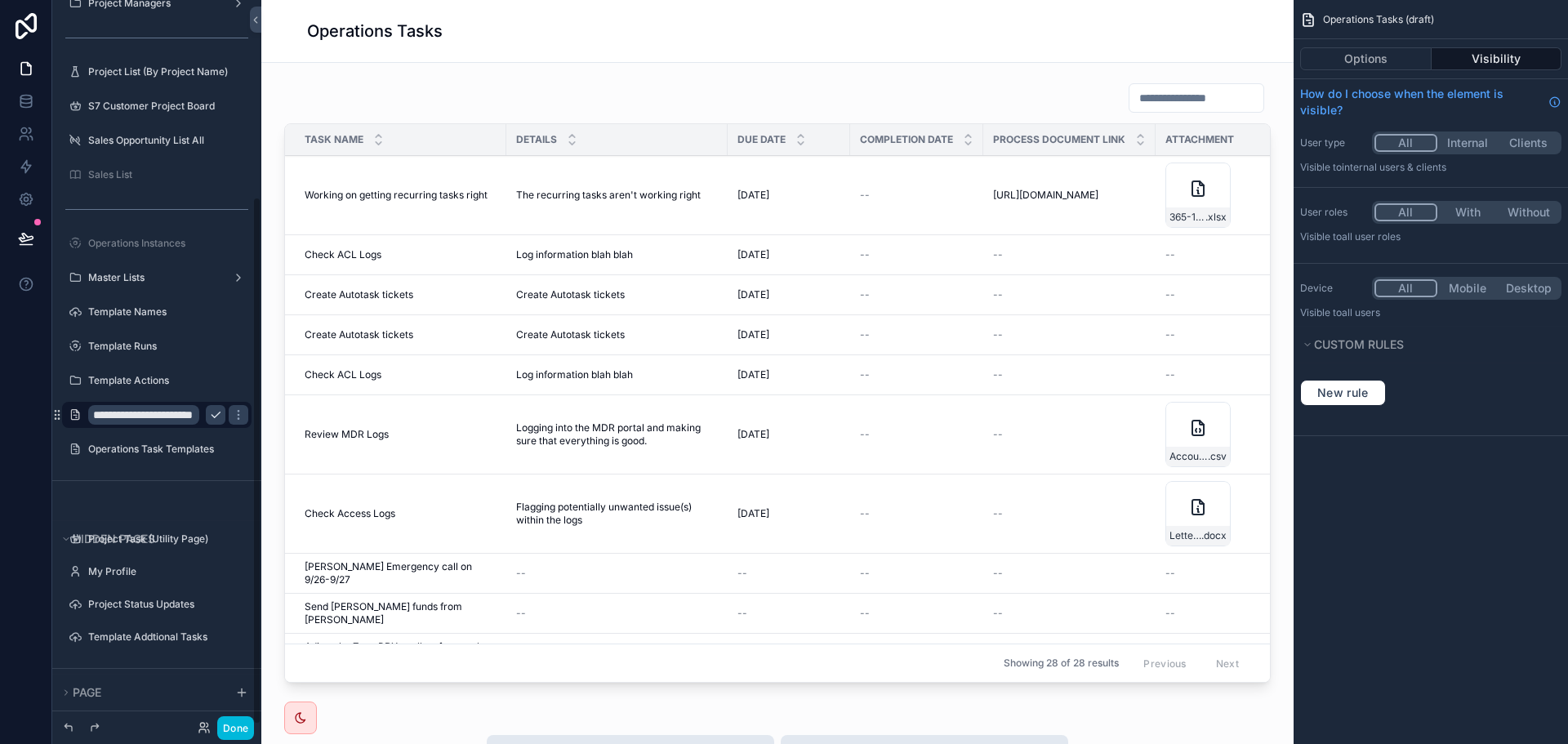
scroll to position [269, 0]
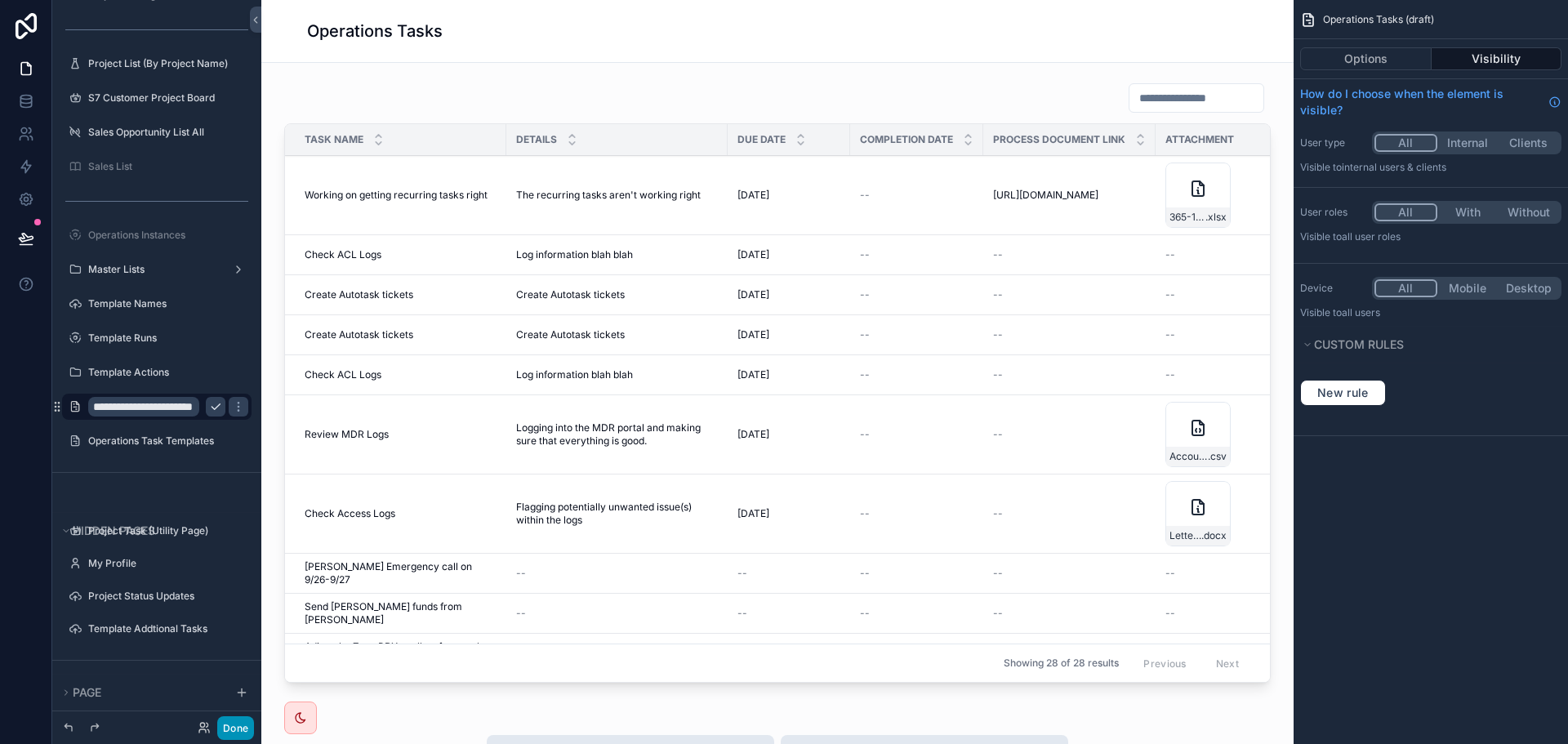
click at [233, 728] on button "Done" at bounding box center [236, 728] width 37 height 23
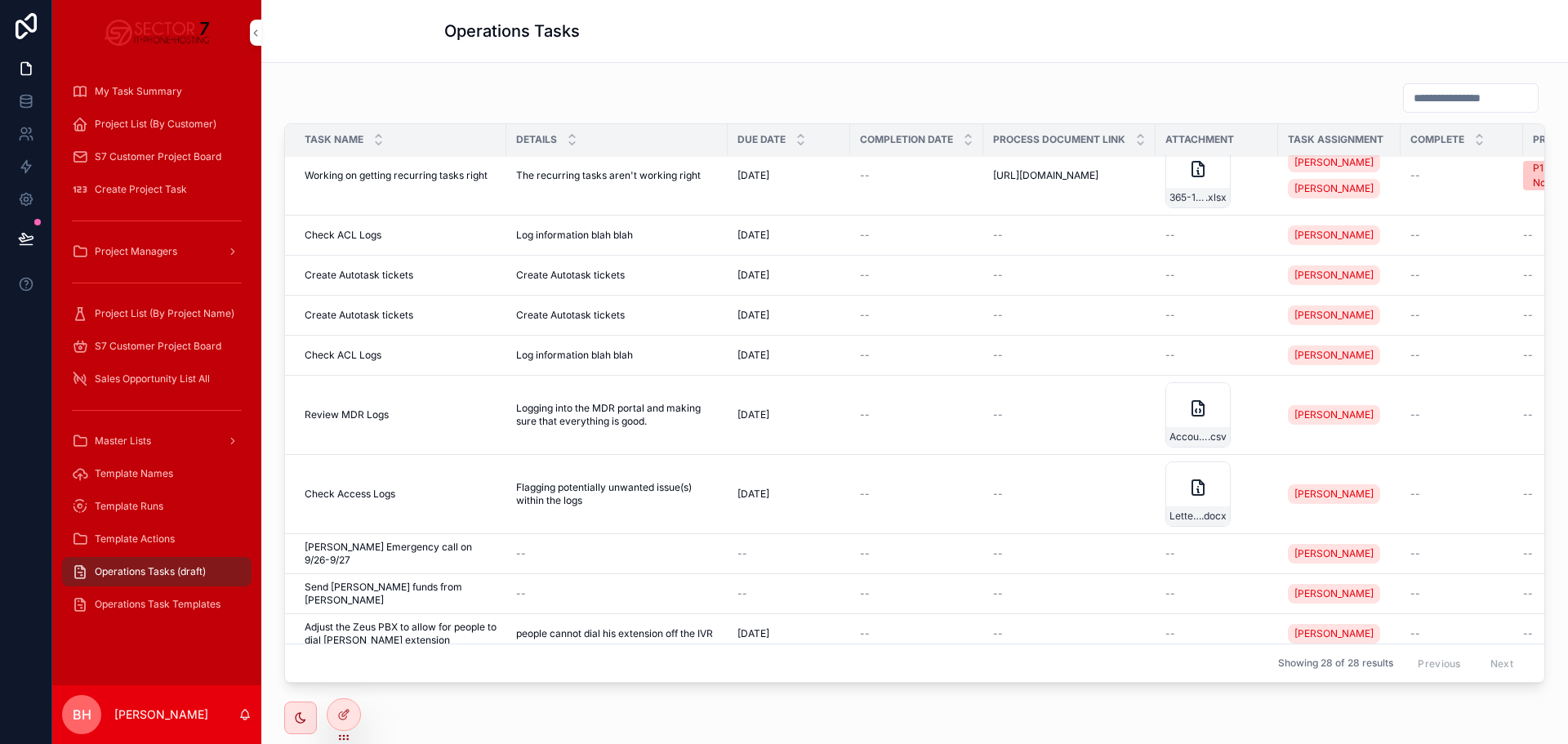
scroll to position [0, 0]
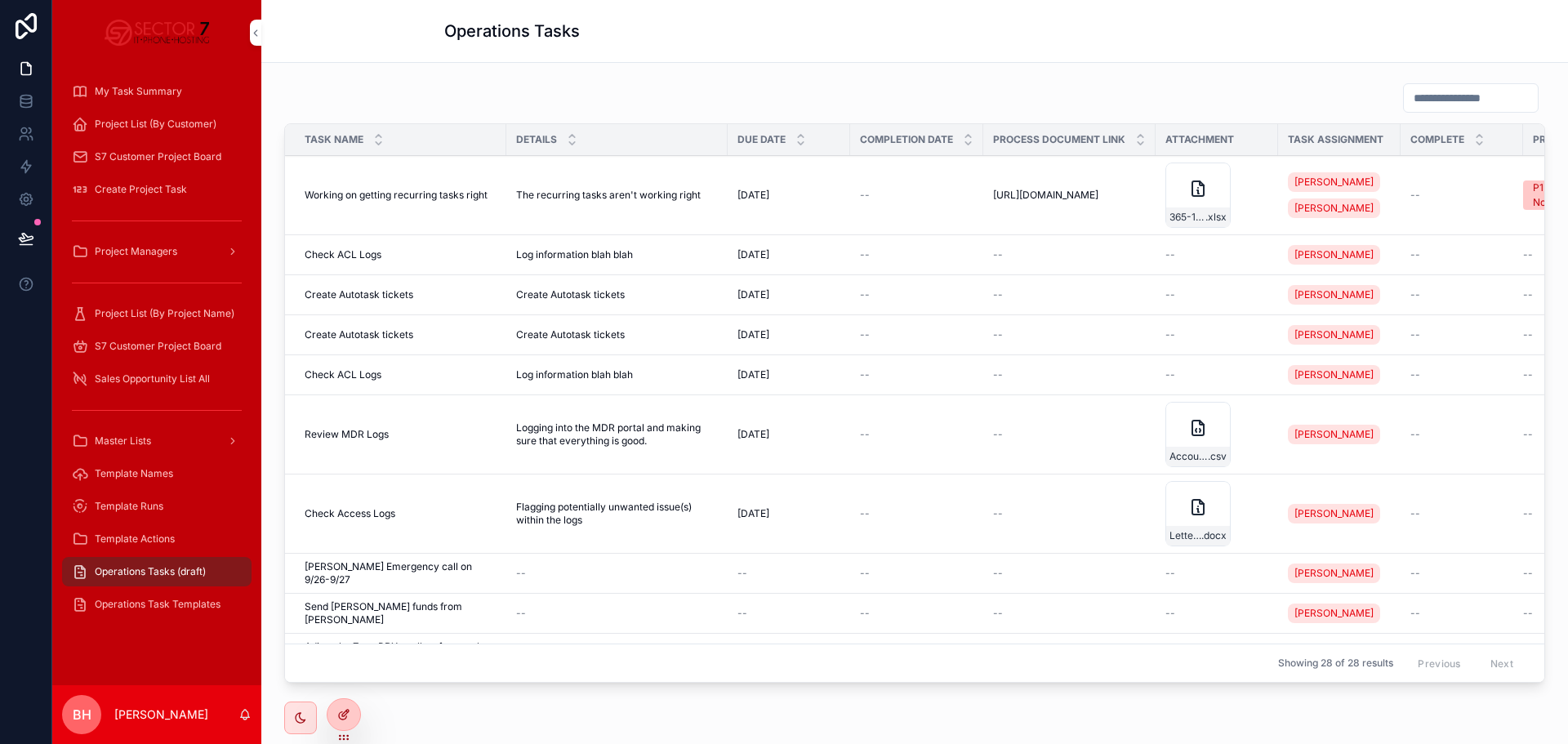
click at [349, 711] on icon at bounding box center [343, 714] width 13 height 13
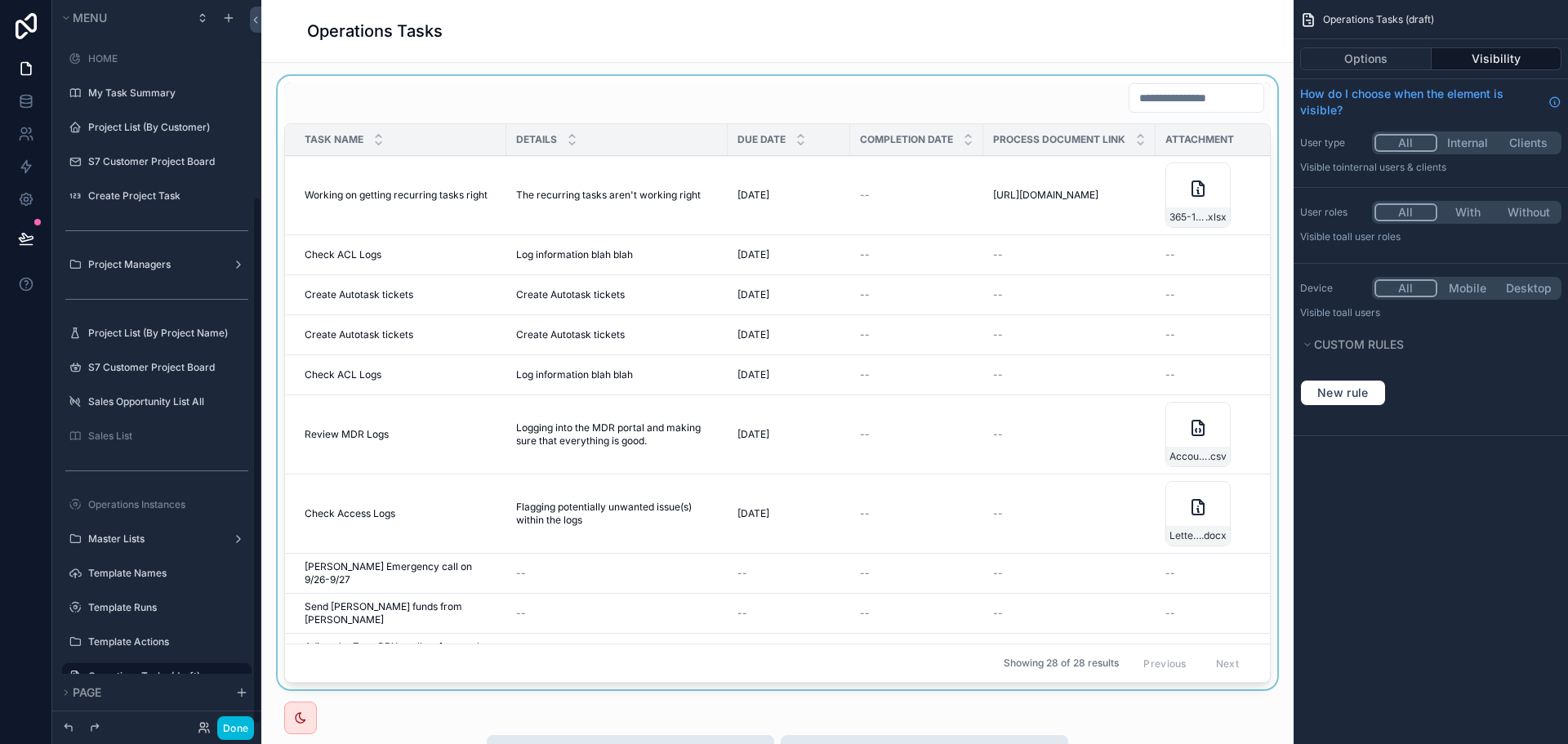
scroll to position [269, 0]
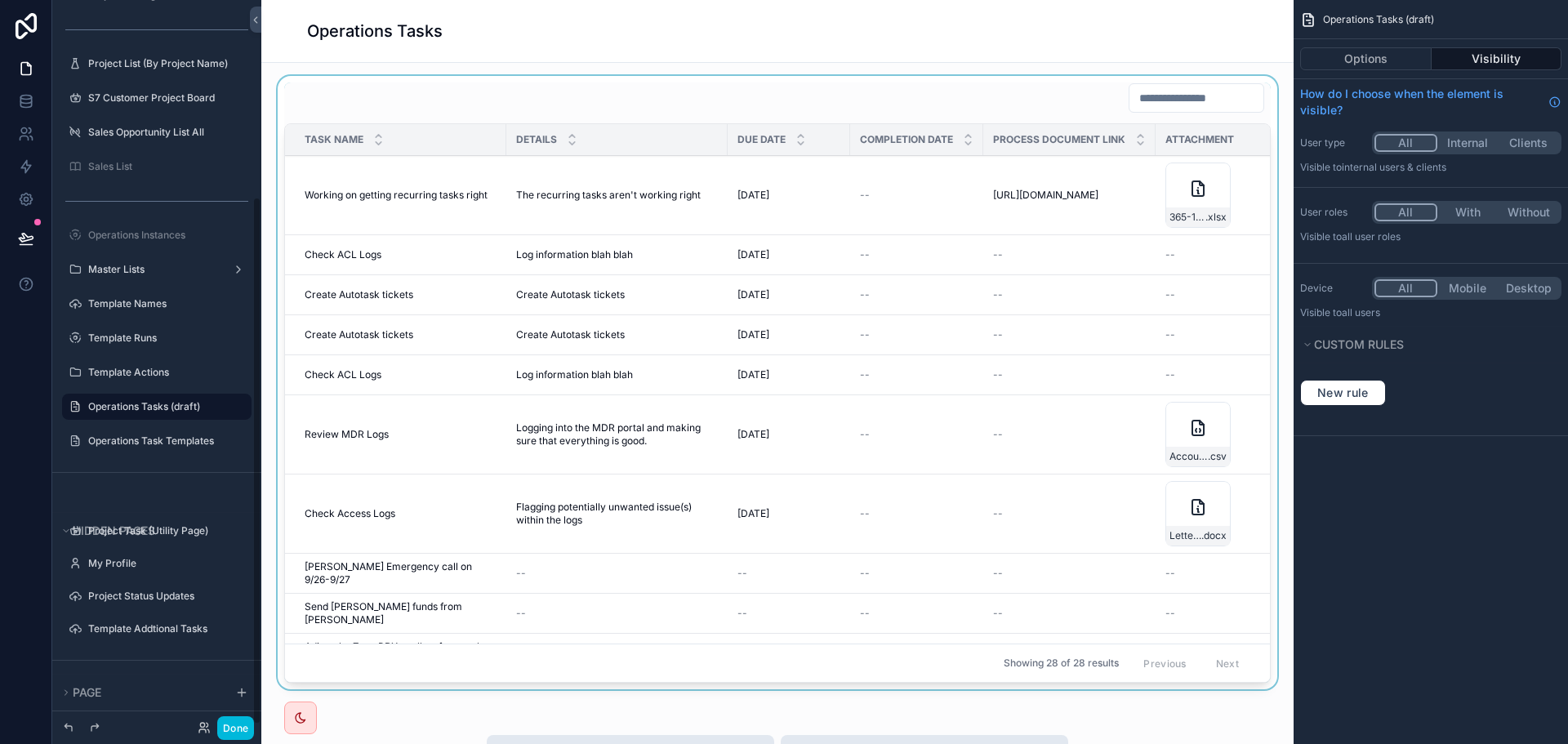
click at [685, 89] on div "scrollable content" at bounding box center [777, 386] width 1006 height 620
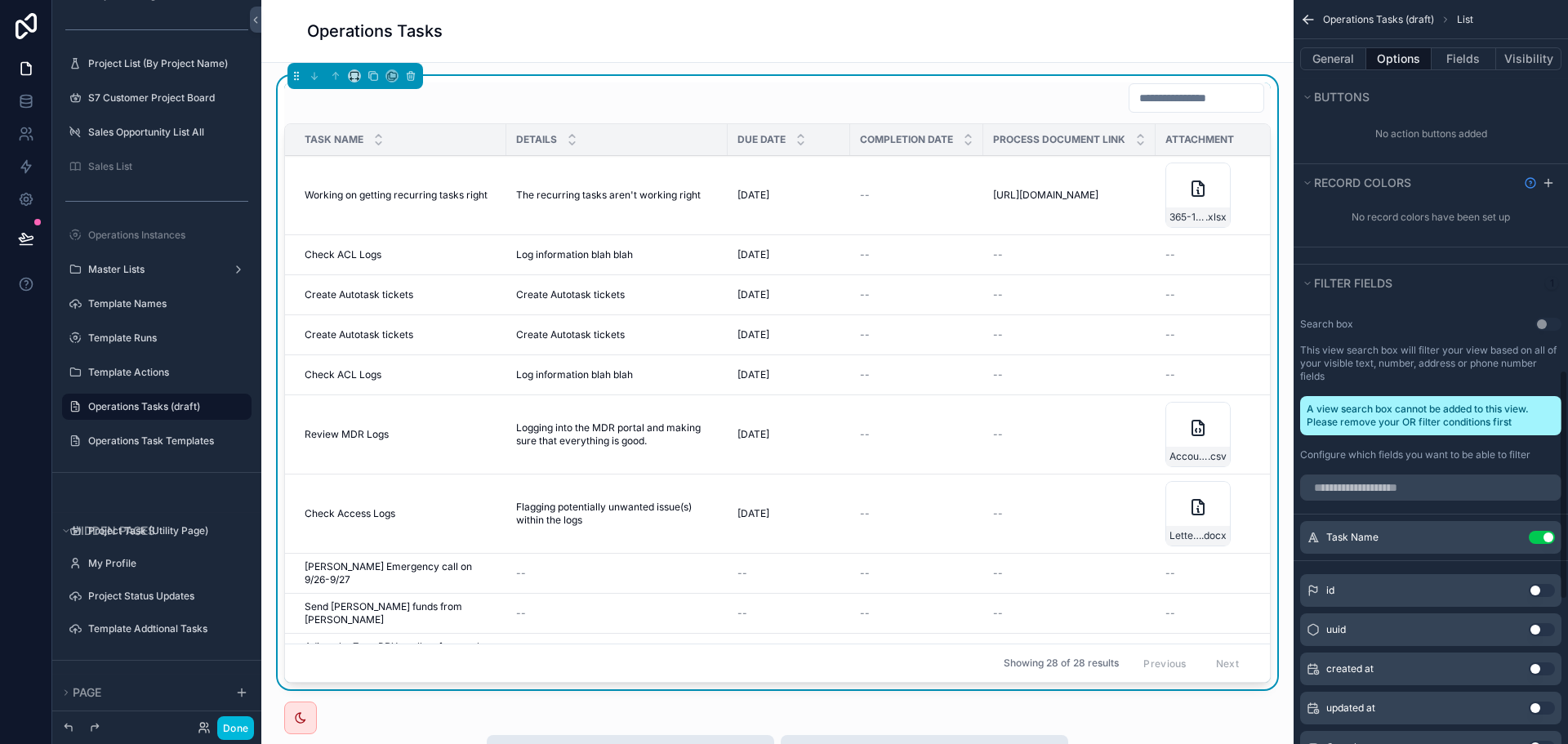
scroll to position [1225, 0]
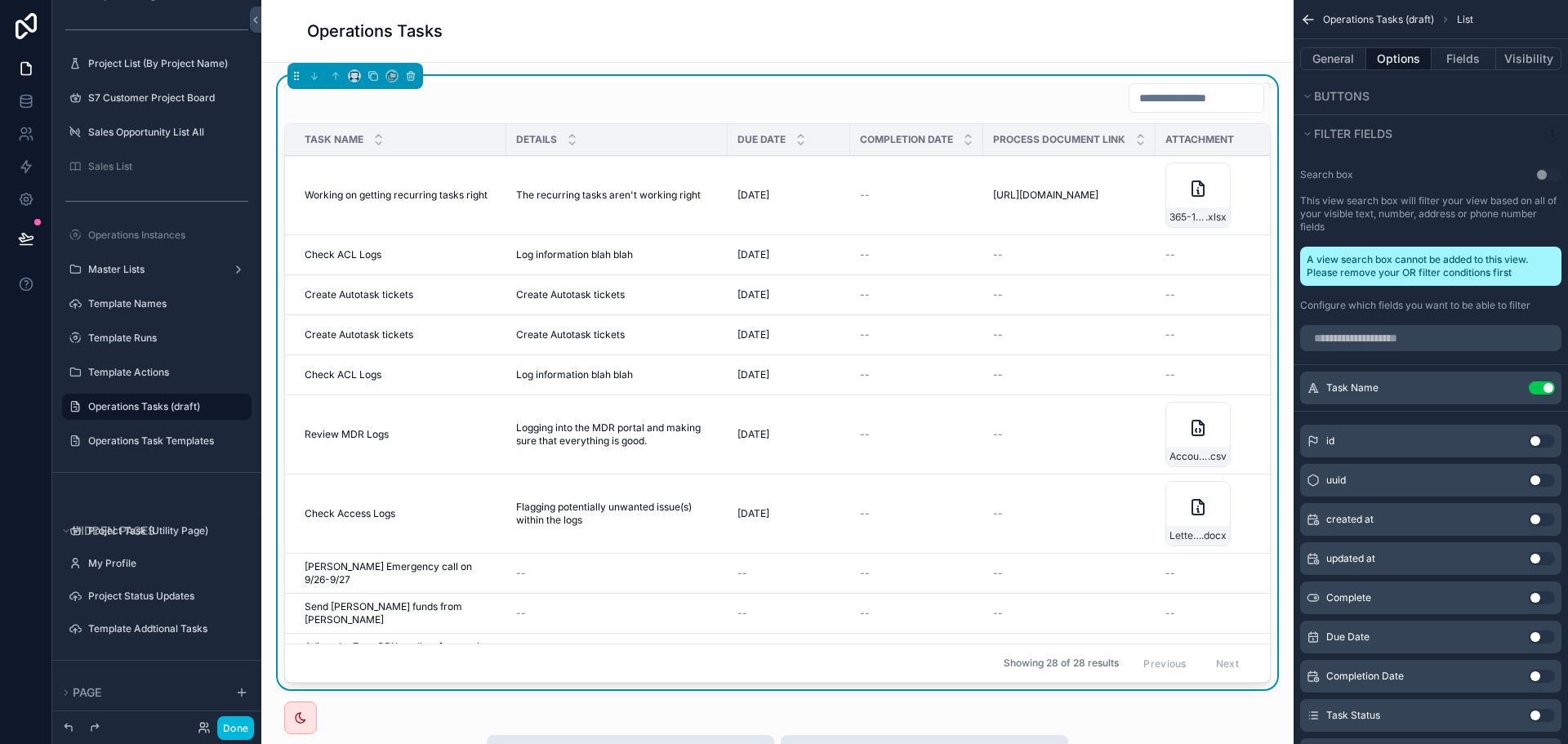
click at [1542, 385] on button "Use setting" at bounding box center [1542, 387] width 26 height 13
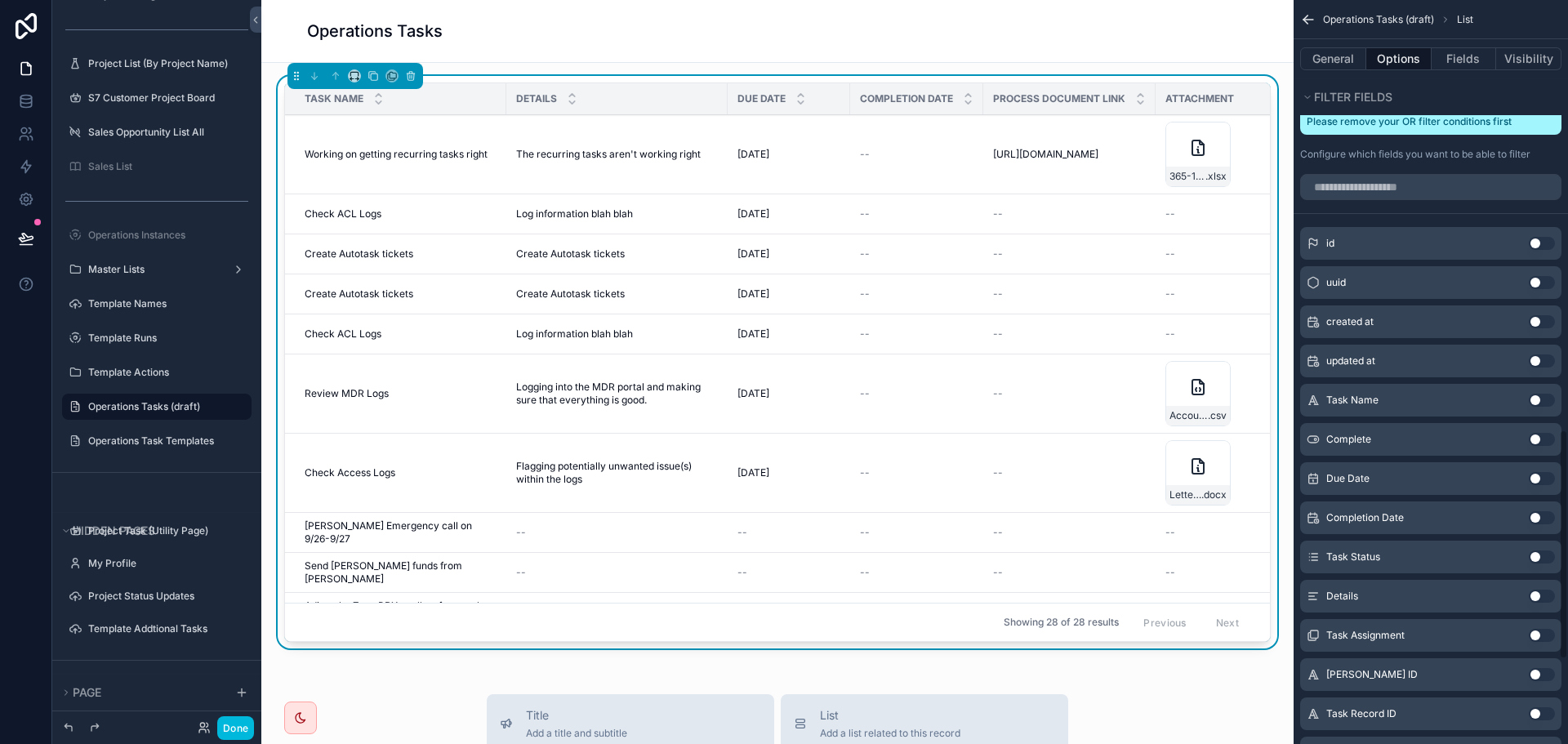
scroll to position [1389, 0]
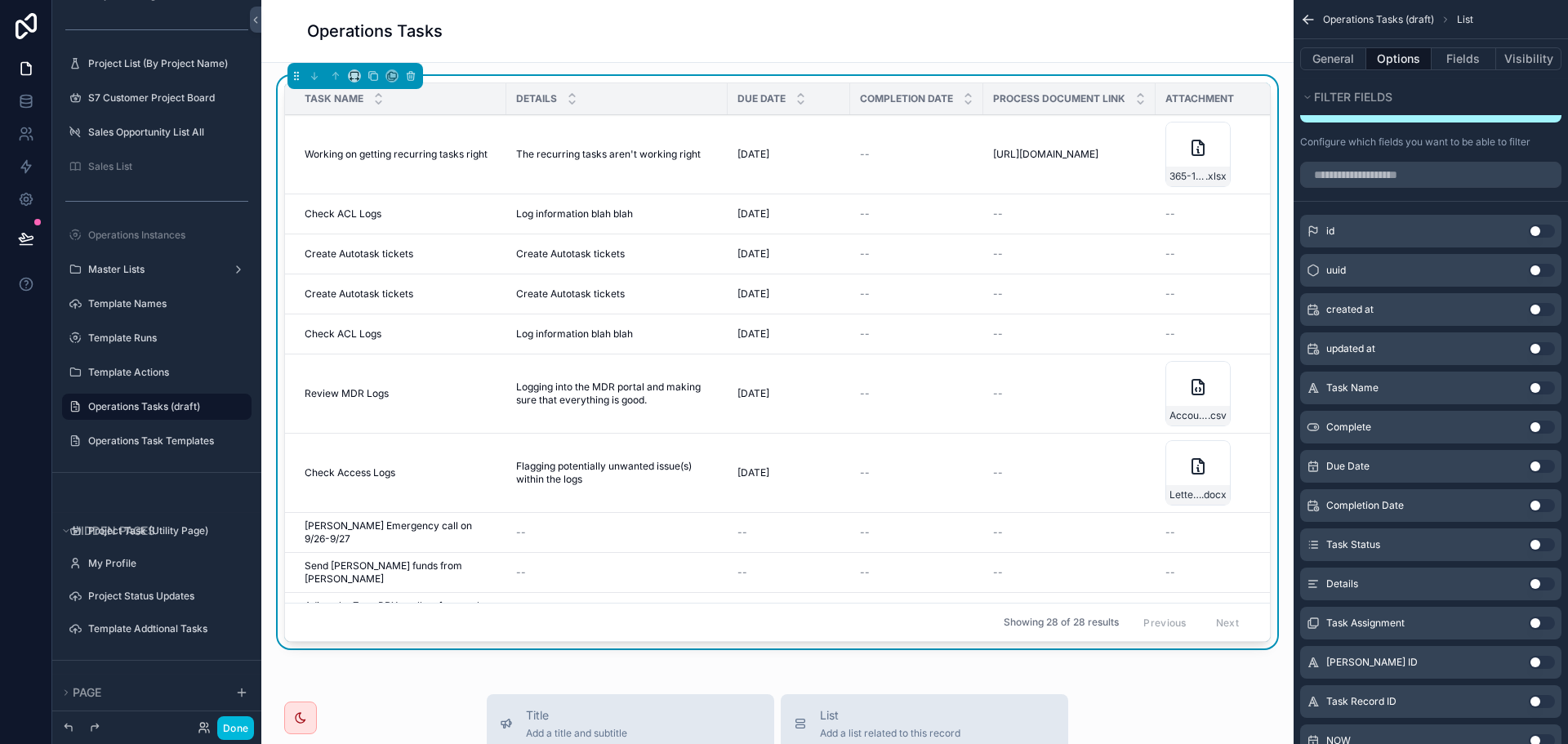
click at [1540, 621] on button "Use setting" at bounding box center [1542, 622] width 26 height 13
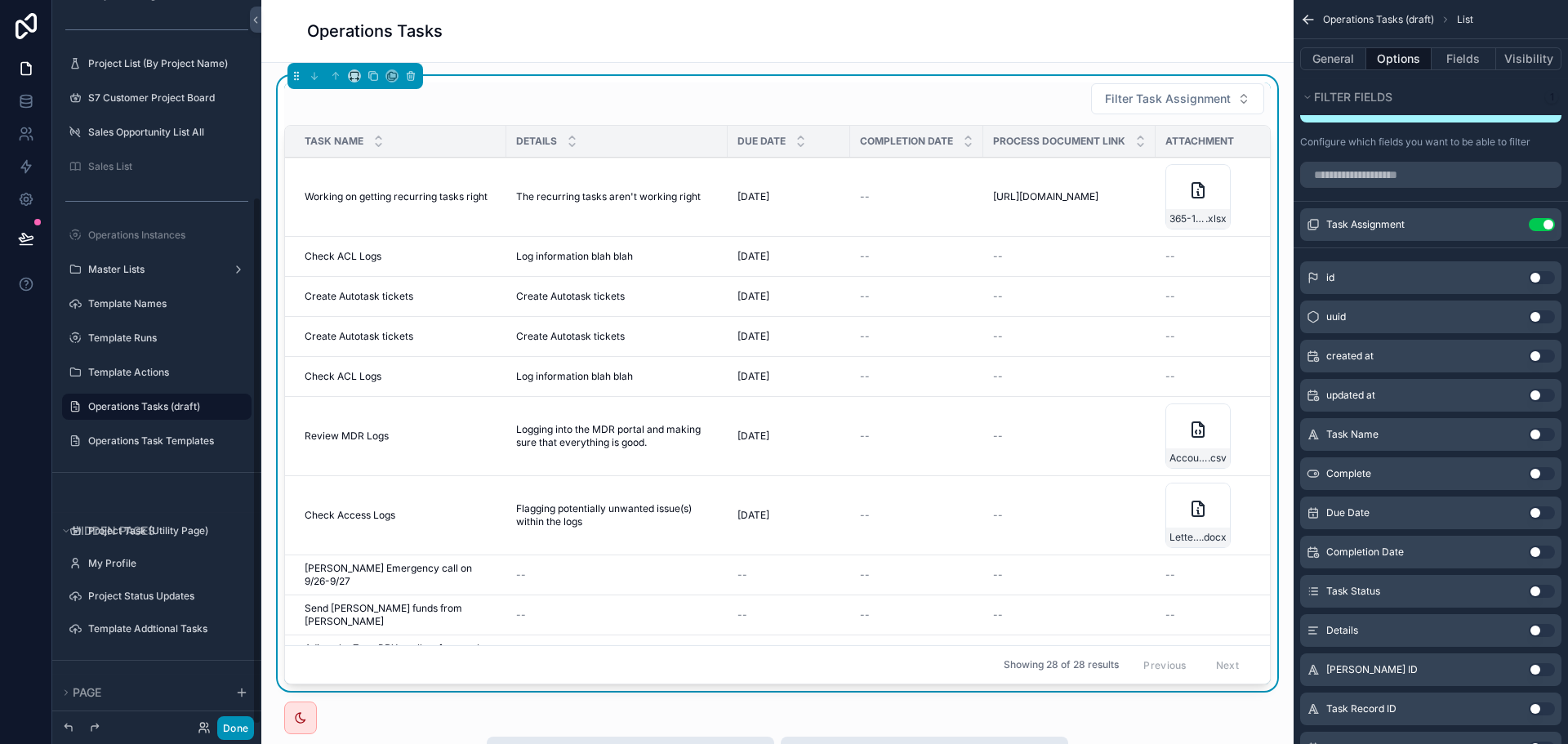
click at [223, 729] on button "Done" at bounding box center [236, 728] width 37 height 23
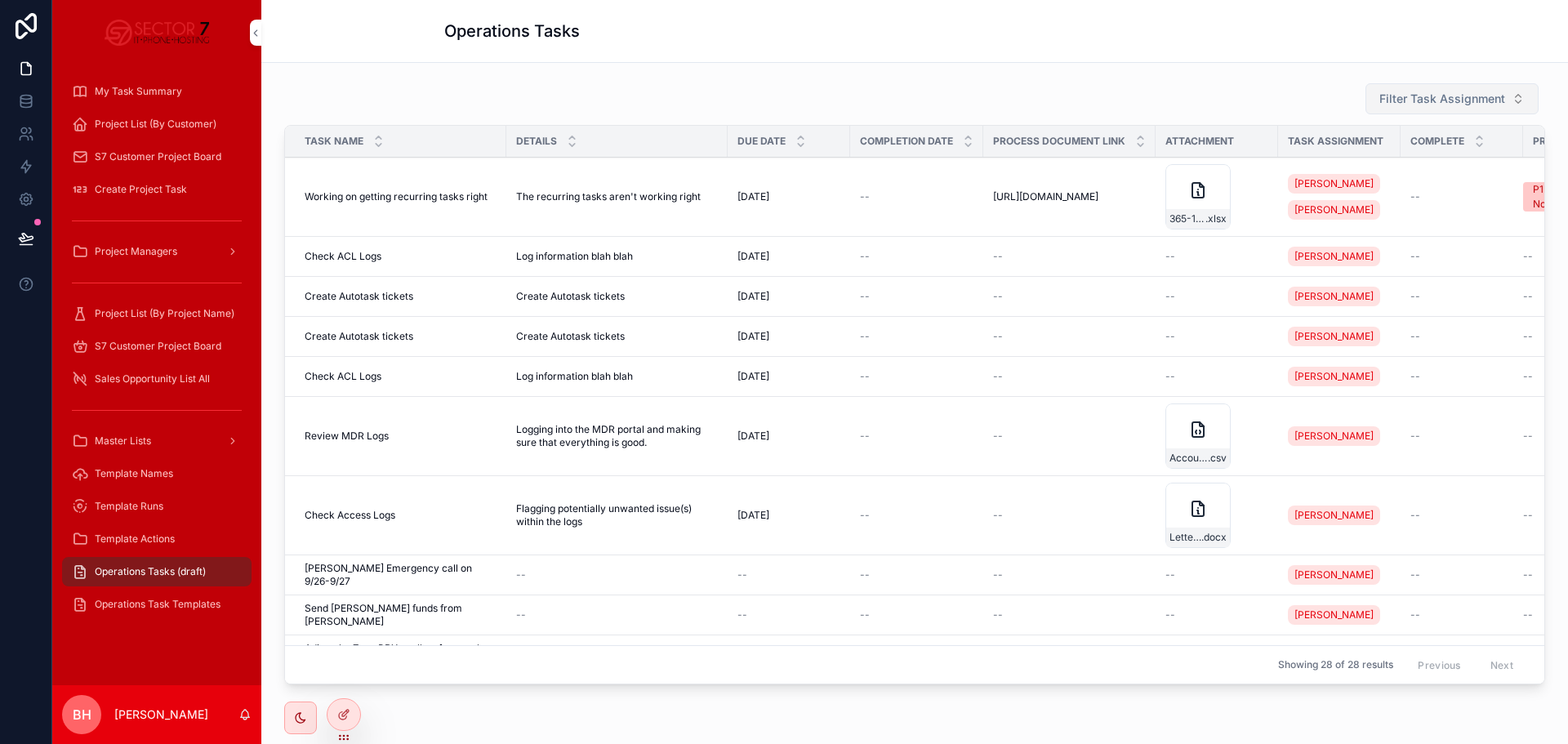
click at [1399, 109] on button "Filter Task Assignment" at bounding box center [1452, 98] width 174 height 31
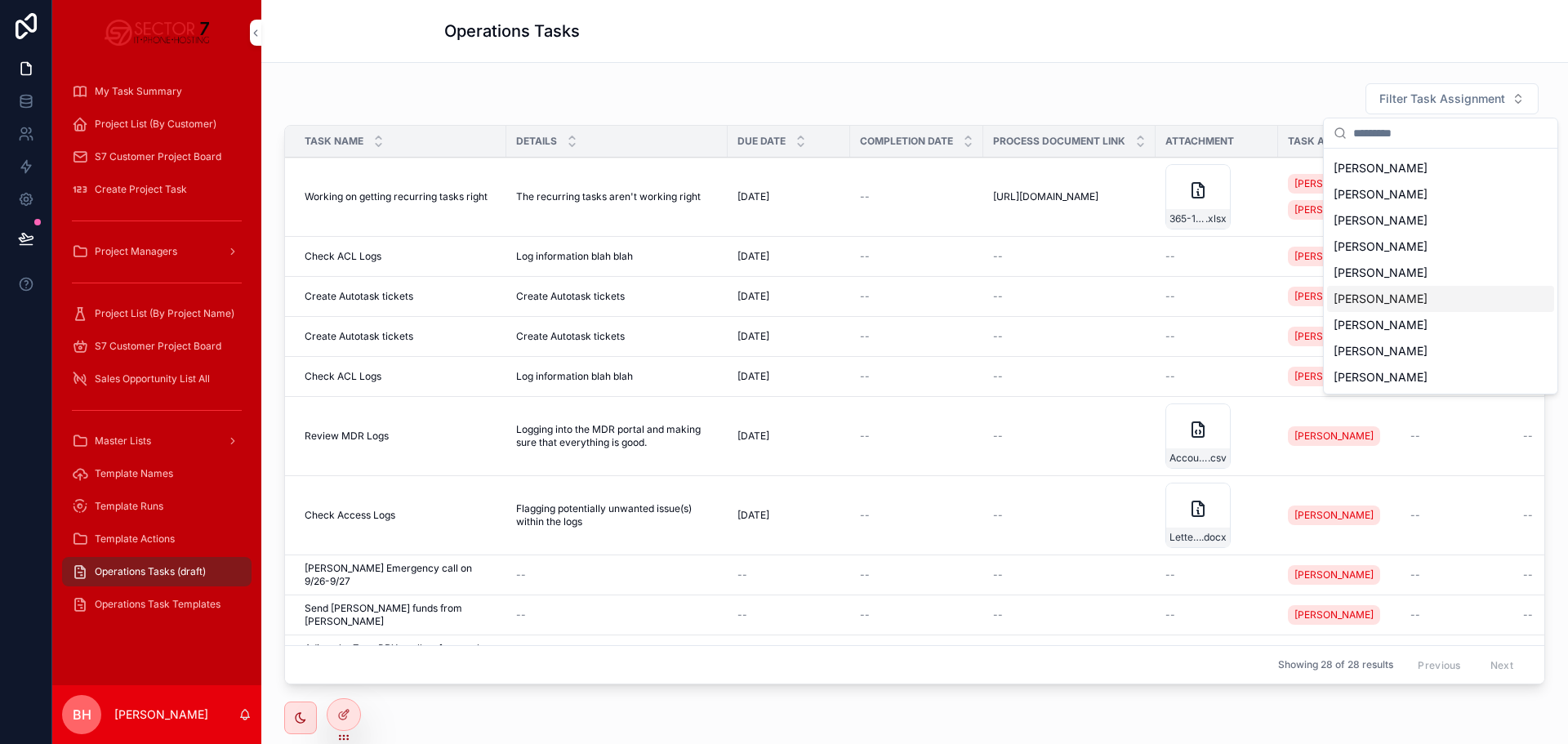
scroll to position [140, 0]
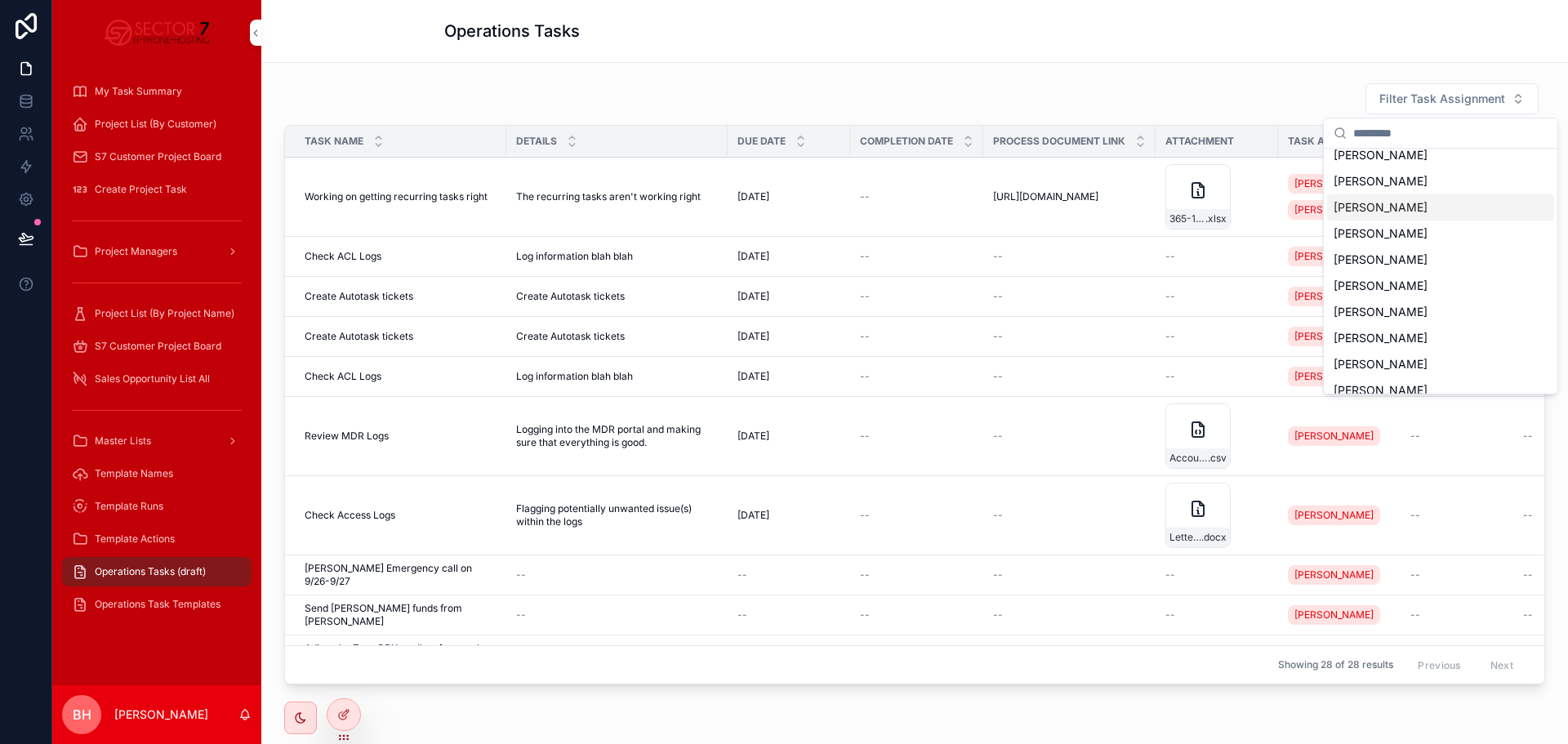
click at [1394, 214] on span "[PERSON_NAME]" at bounding box center [1381, 207] width 94 height 17
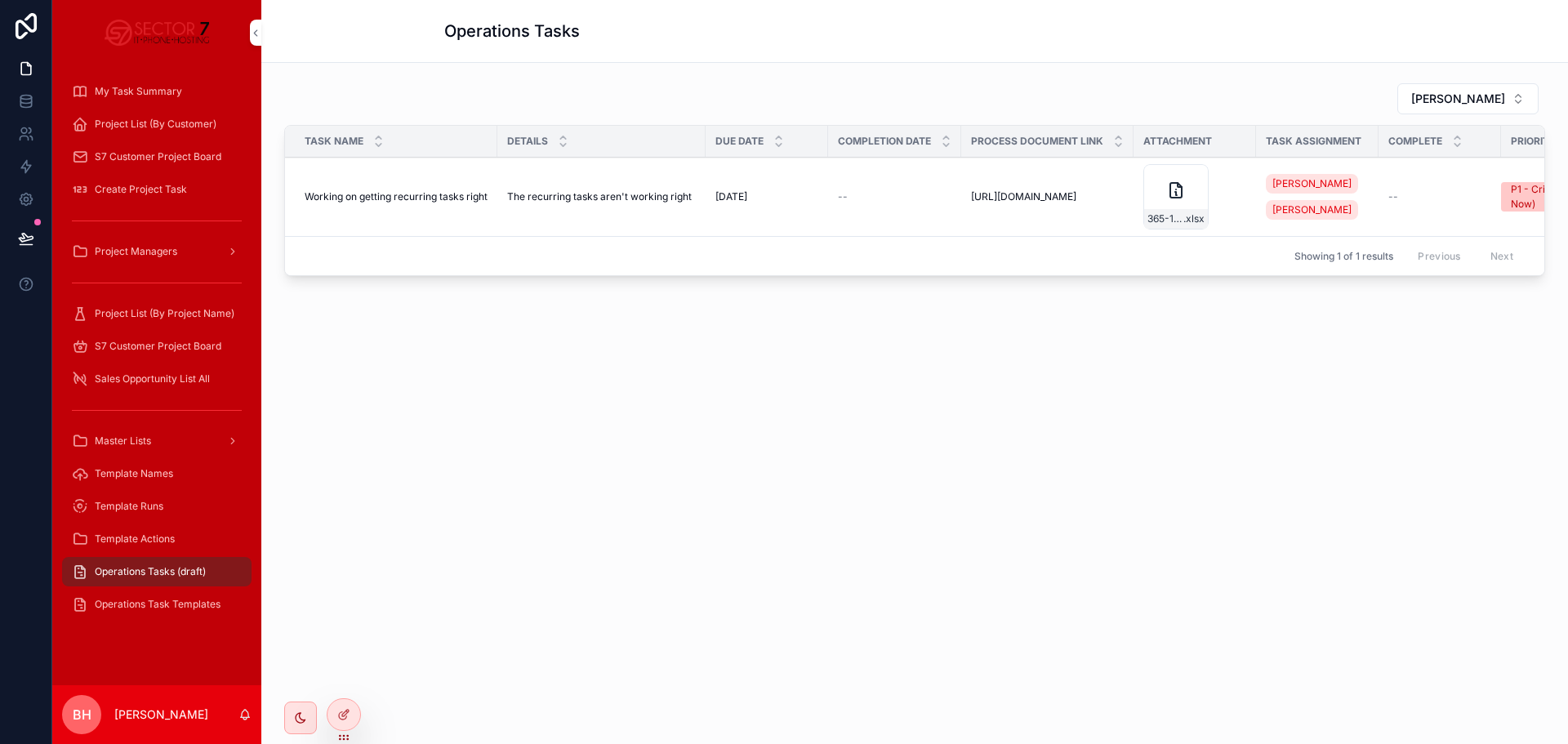
click at [853, 392] on div "John Thompson Task Name Details Due Date Completion Date Process Document Link …" at bounding box center [915, 227] width 1307 height 331
click at [885, 354] on div "John Thompson Task Name Details Due Date Completion Date Process Document Link …" at bounding box center [915, 227] width 1307 height 331
click at [0, 0] on icon at bounding box center [0, 0] width 0 height 0
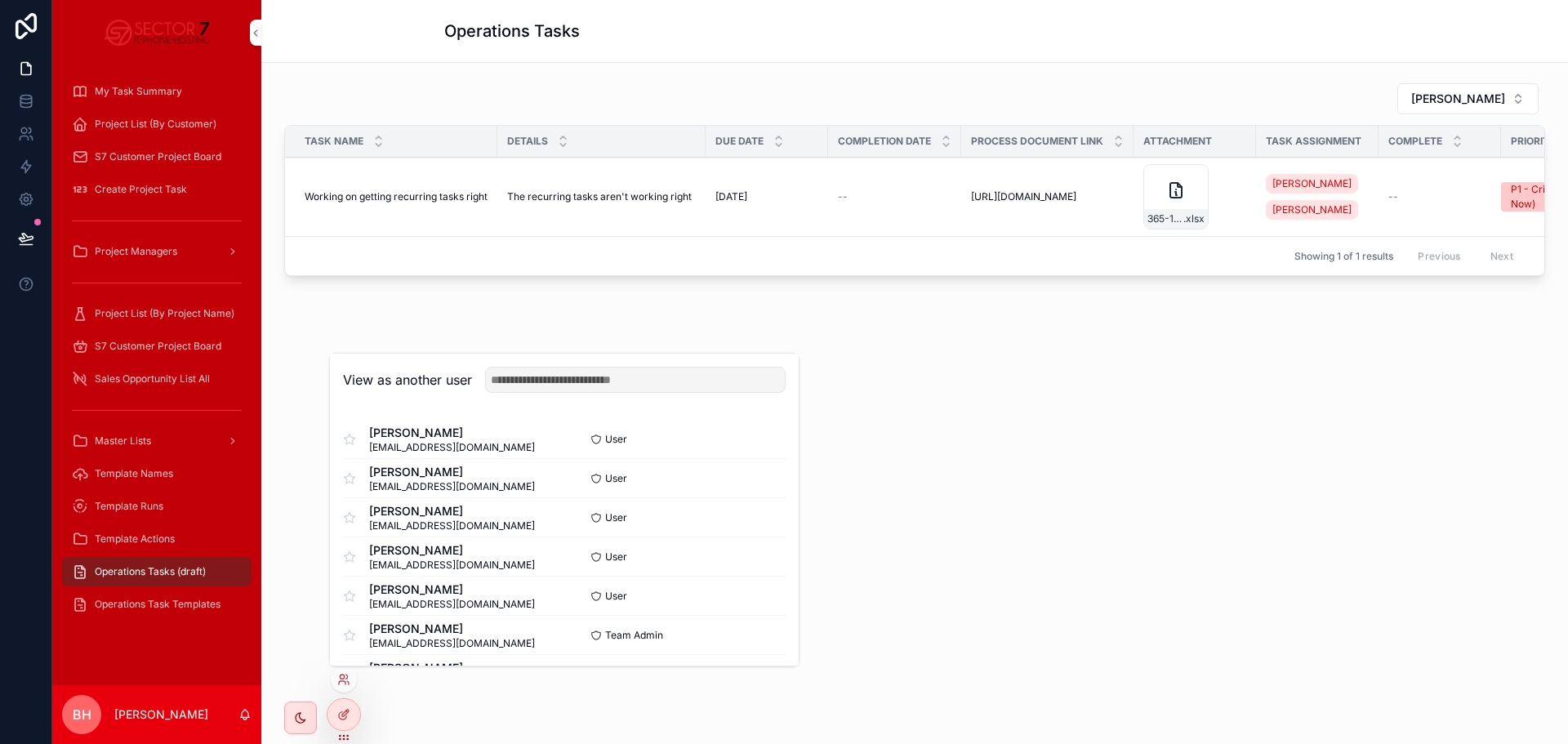
scroll to position [82, 0]
click at [0, 0] on button "Select" at bounding box center [0, 0] width 0 height 0
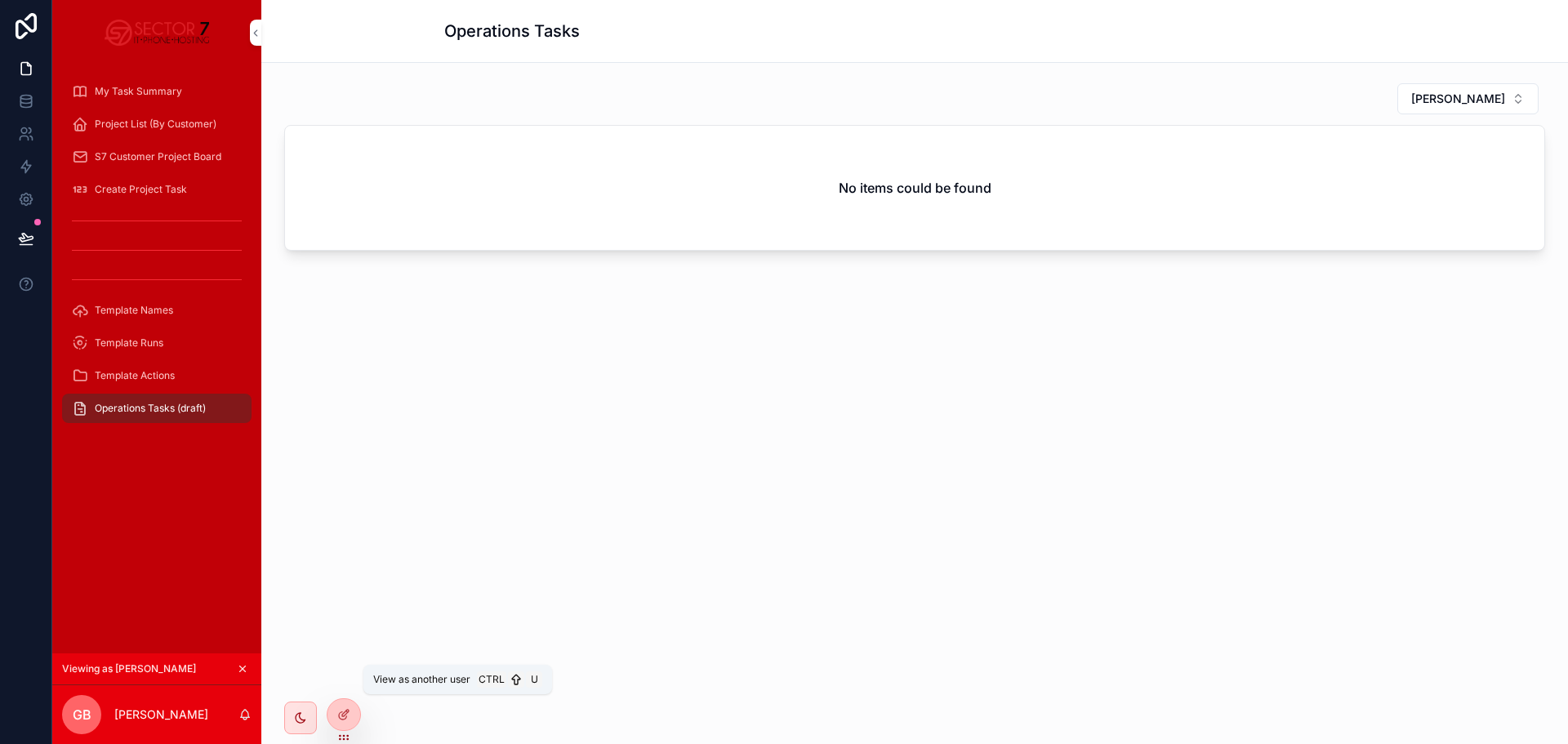
click at [0, 0] on icon at bounding box center [0, 0] width 0 height 0
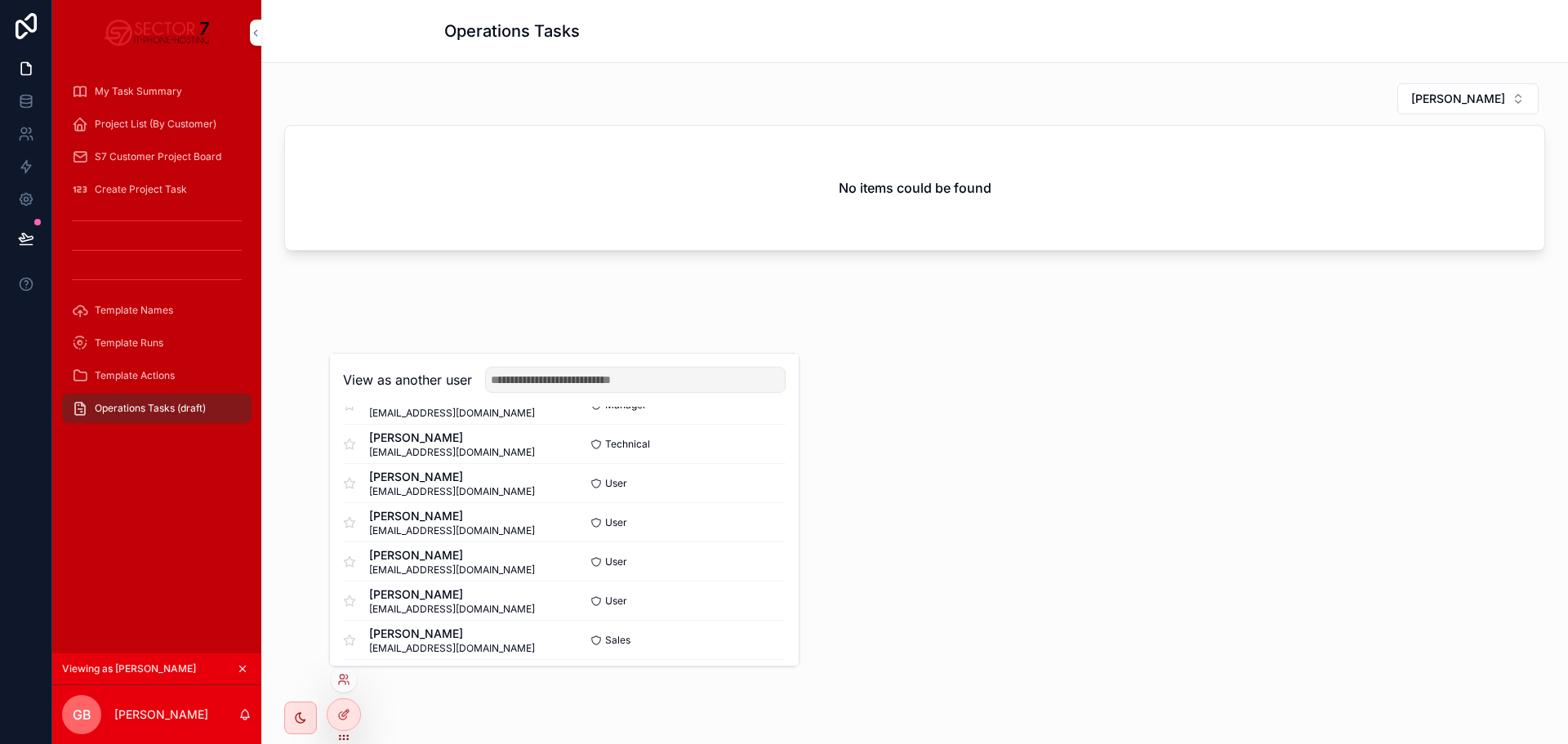
scroll to position [270, 0]
click at [0, 0] on button "Select" at bounding box center [0, 0] width 0 height 0
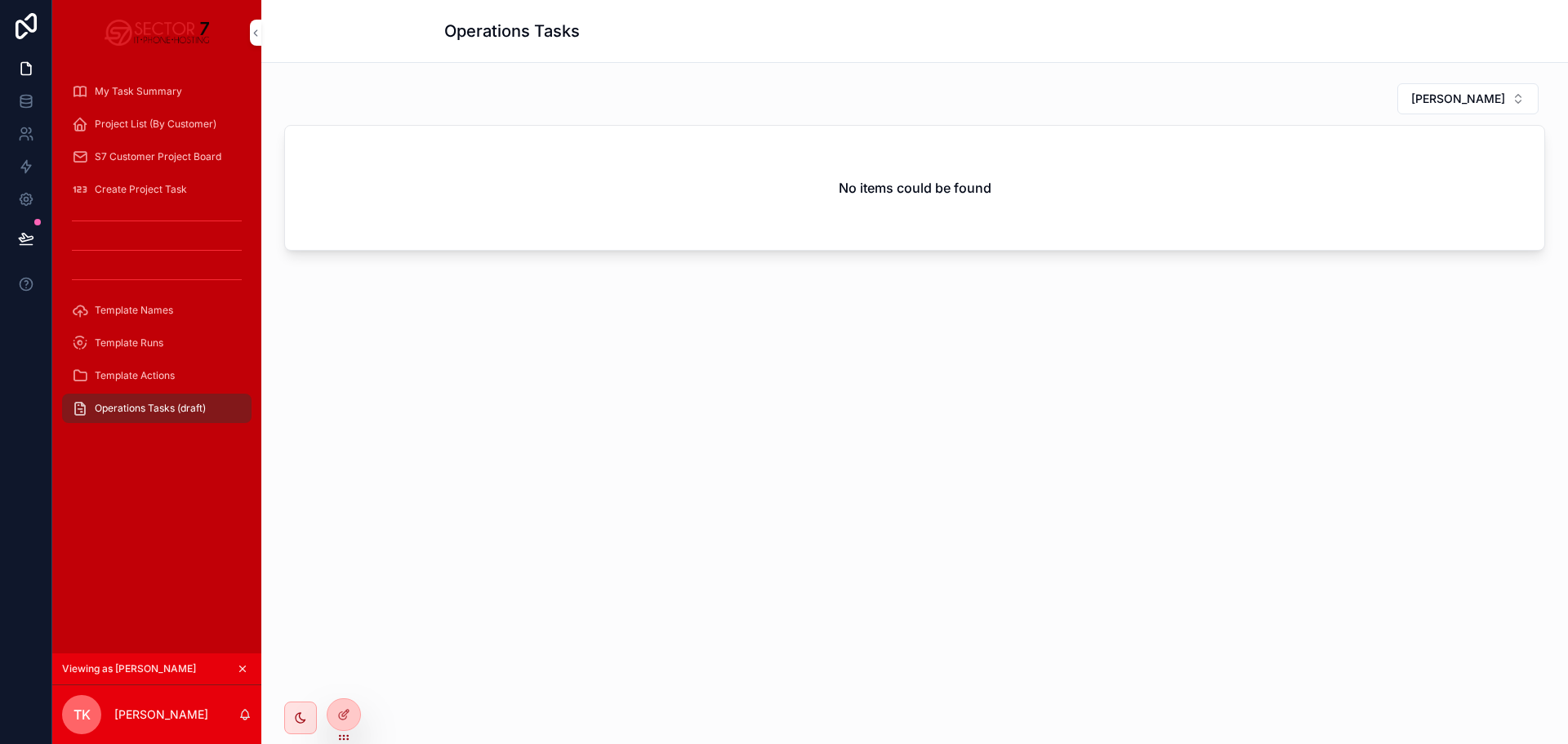
click at [0, 0] on icon at bounding box center [0, 0] width 0 height 0
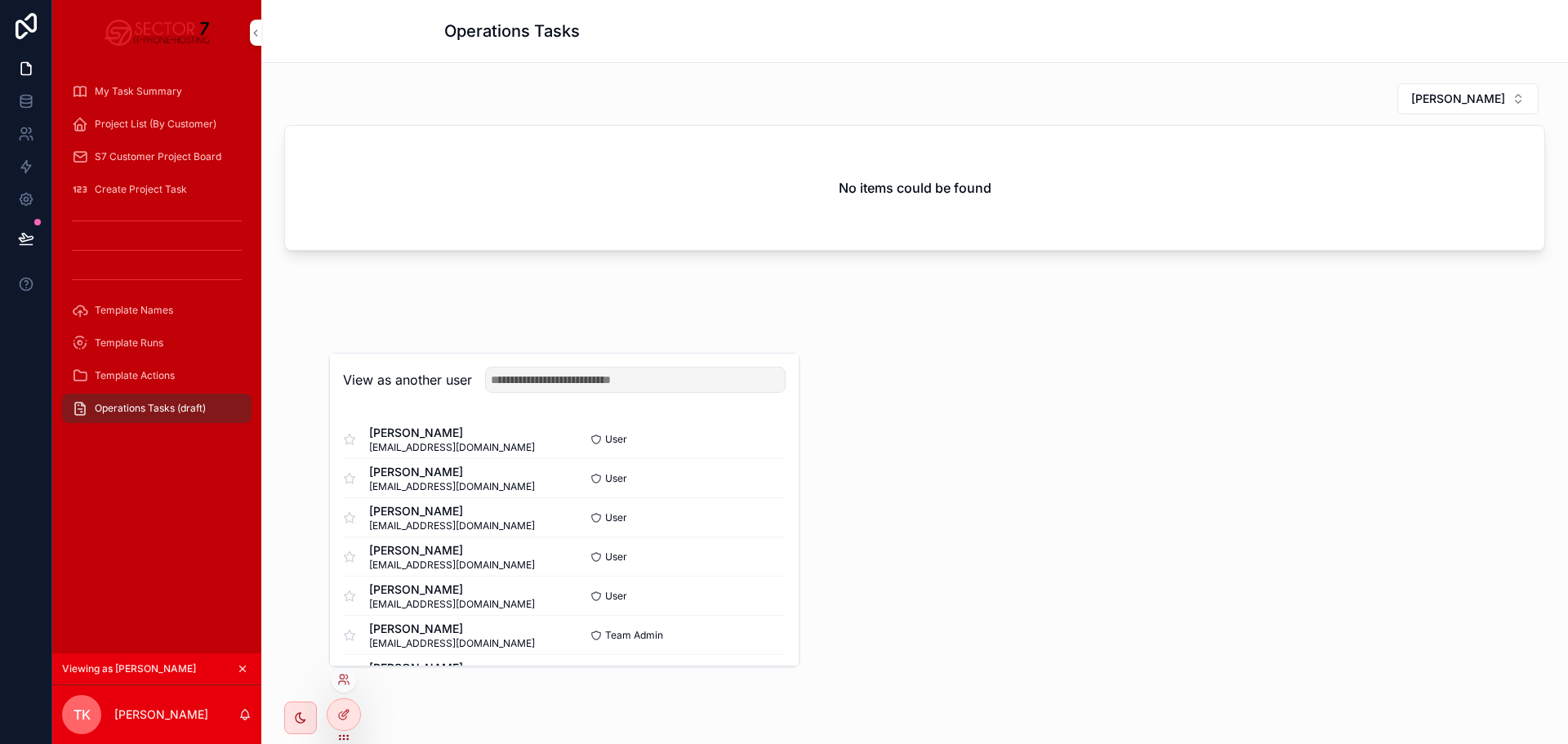
click at [0, 0] on button "Select" at bounding box center [0, 0] width 0 height 0
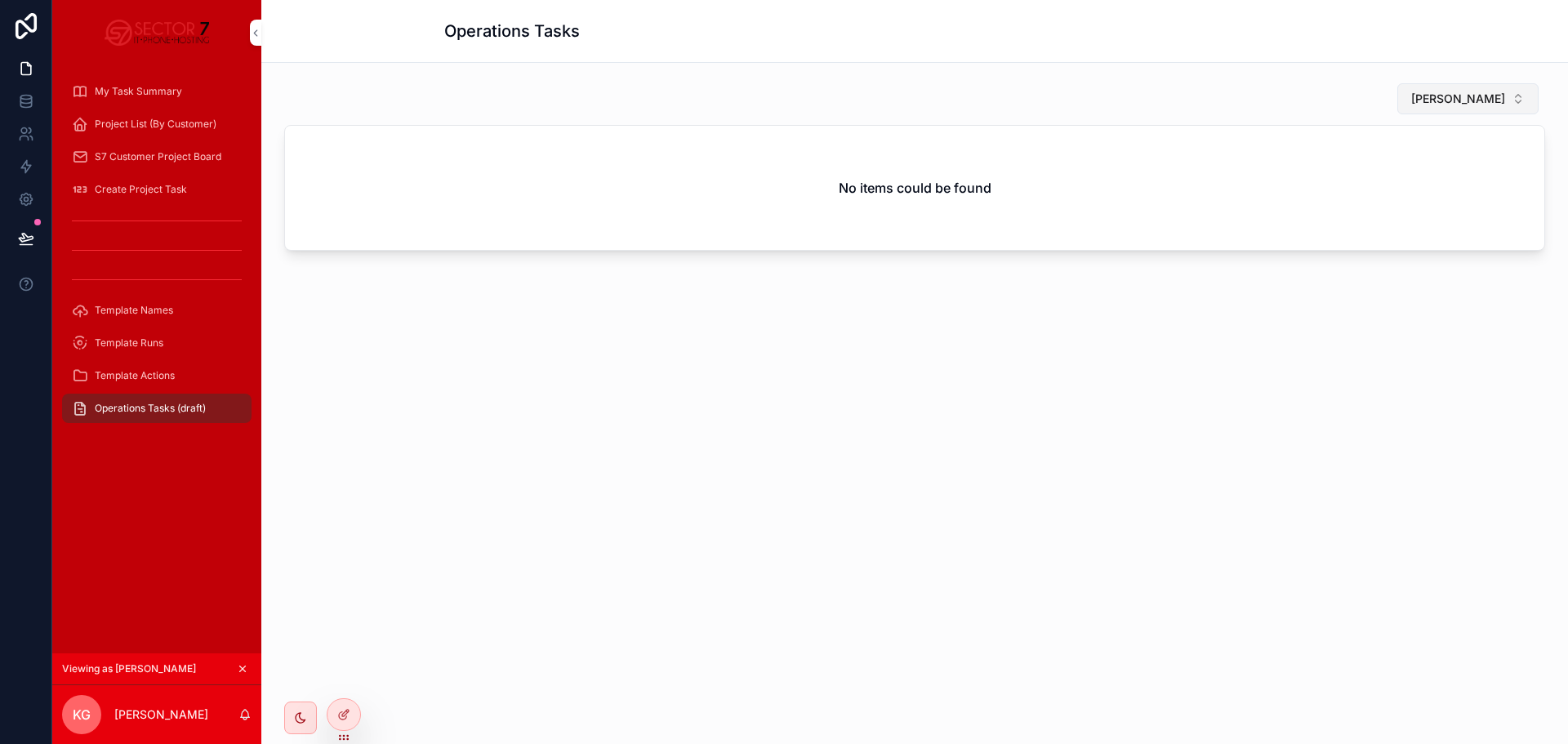
click at [1468, 102] on span "[PERSON_NAME]" at bounding box center [1458, 98] width 94 height 17
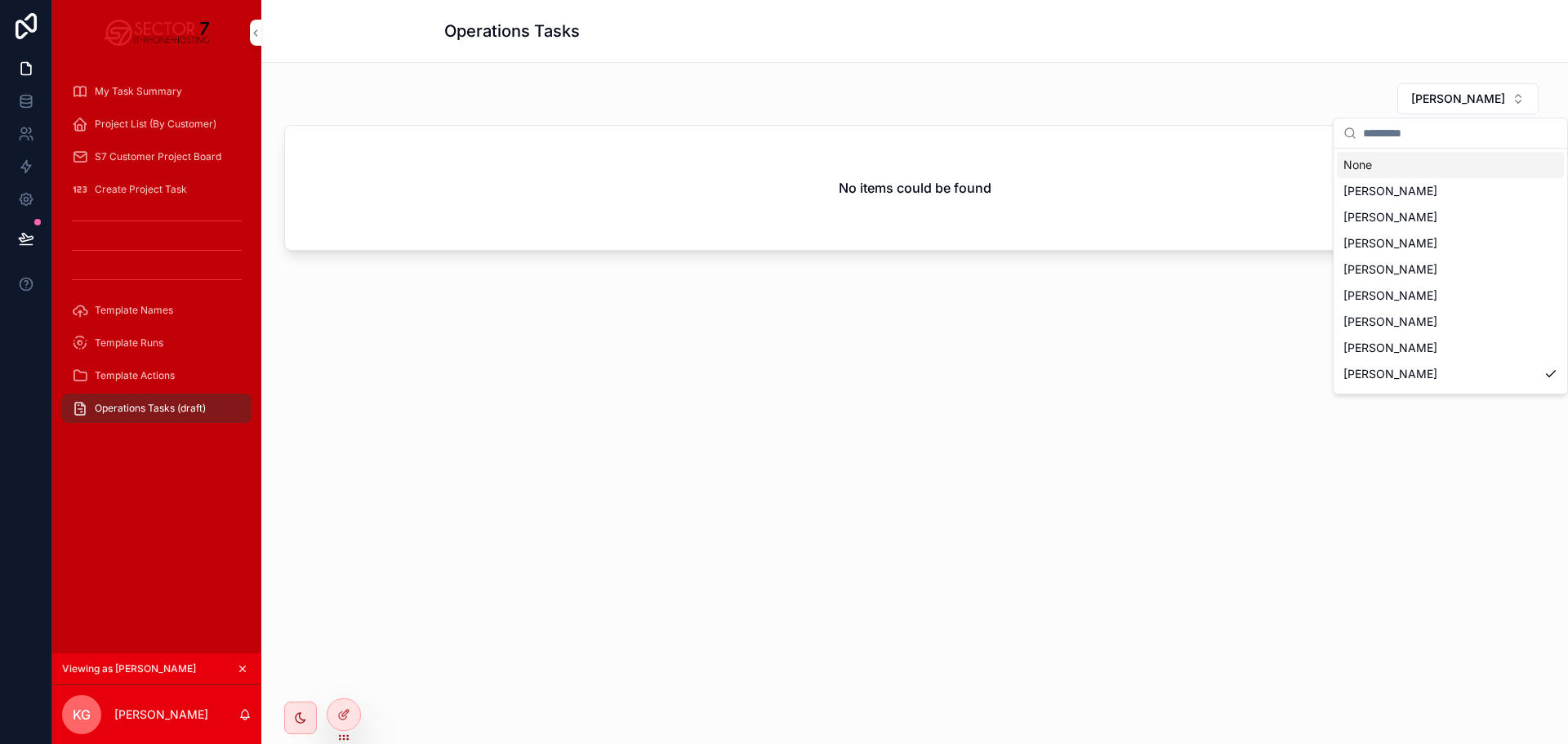
click at [1371, 164] on div "None" at bounding box center [1450, 165] width 227 height 26
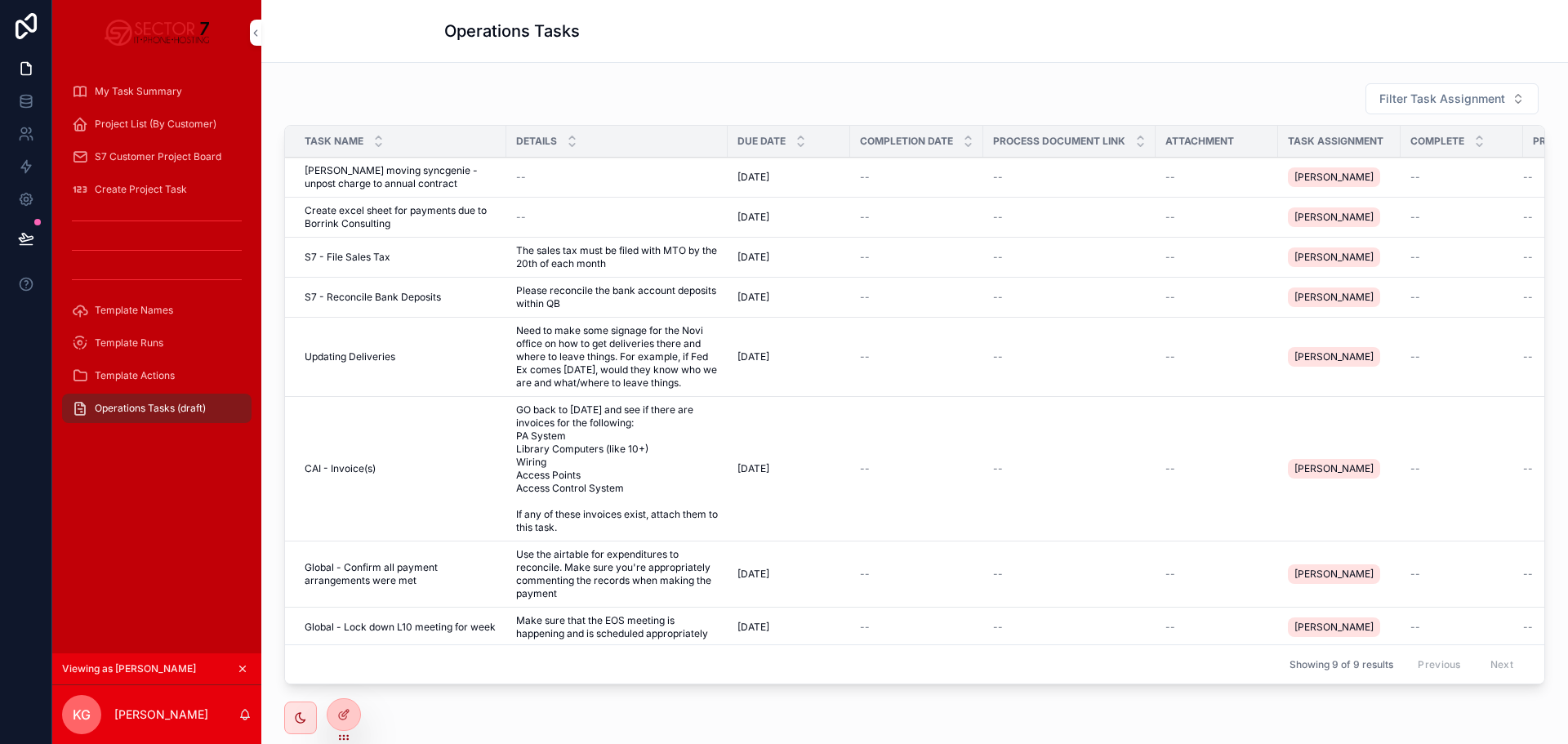
click at [0, 0] on icon at bounding box center [0, 0] width 0 height 0
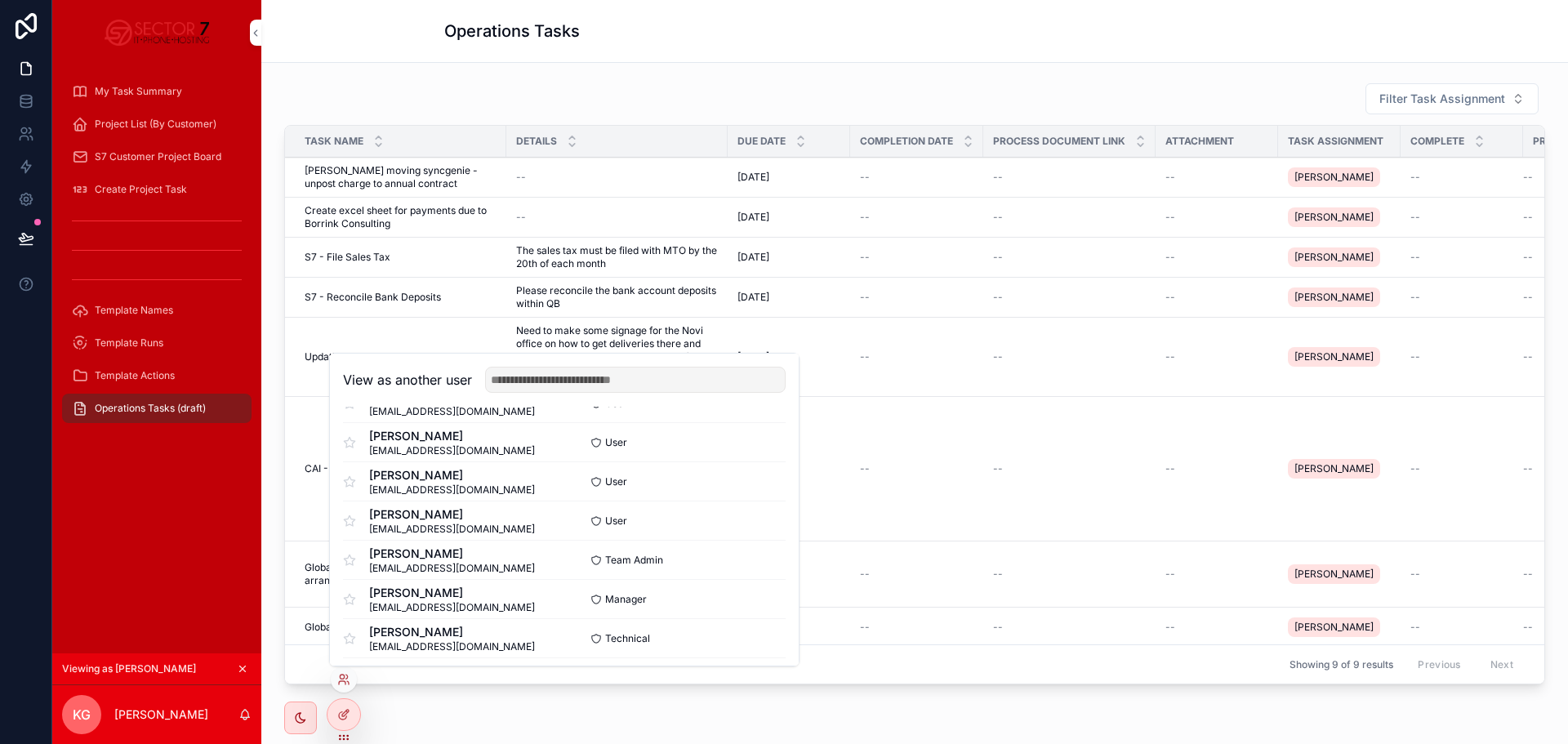
scroll to position [164, 0]
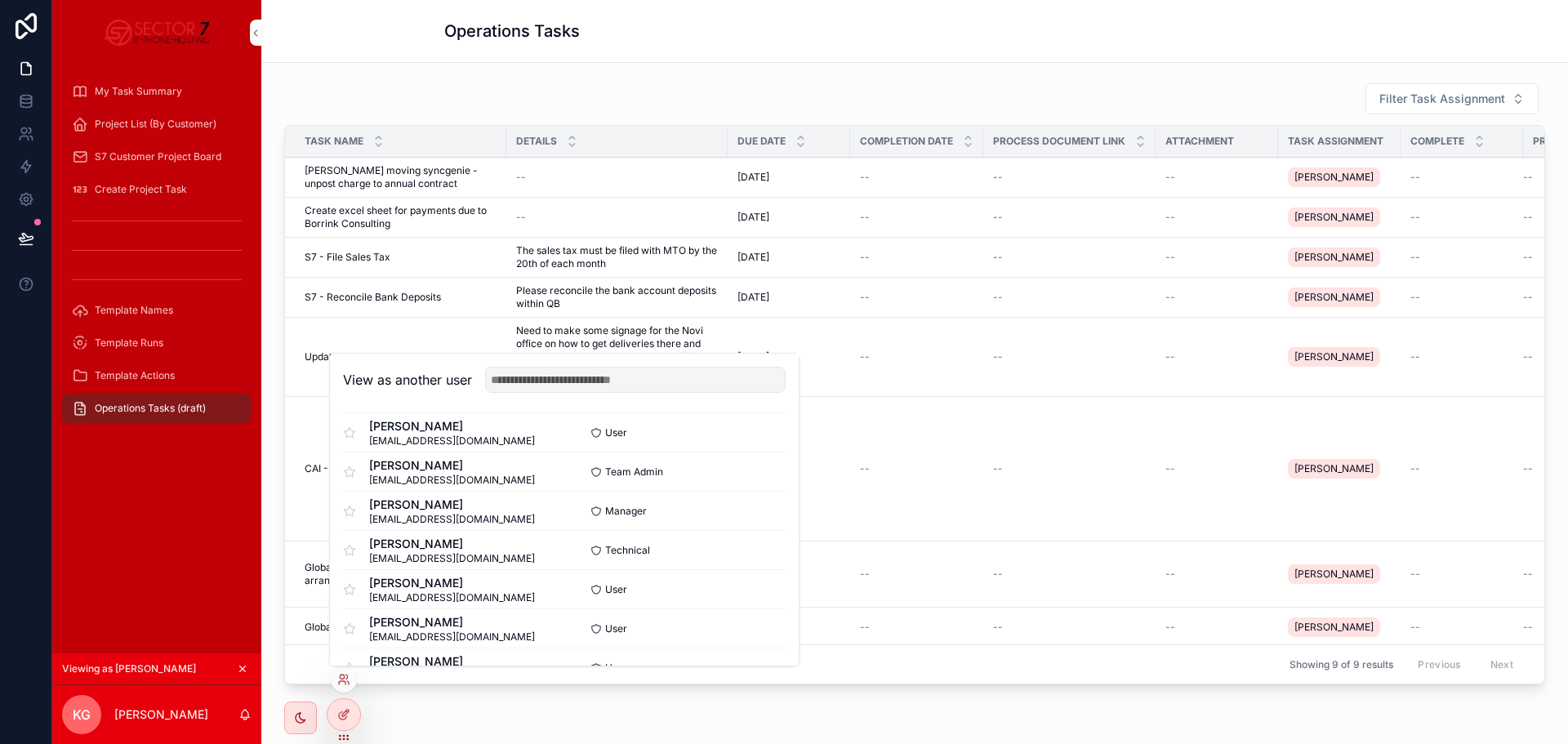
click at [0, 0] on button "Select" at bounding box center [0, 0] width 0 height 0
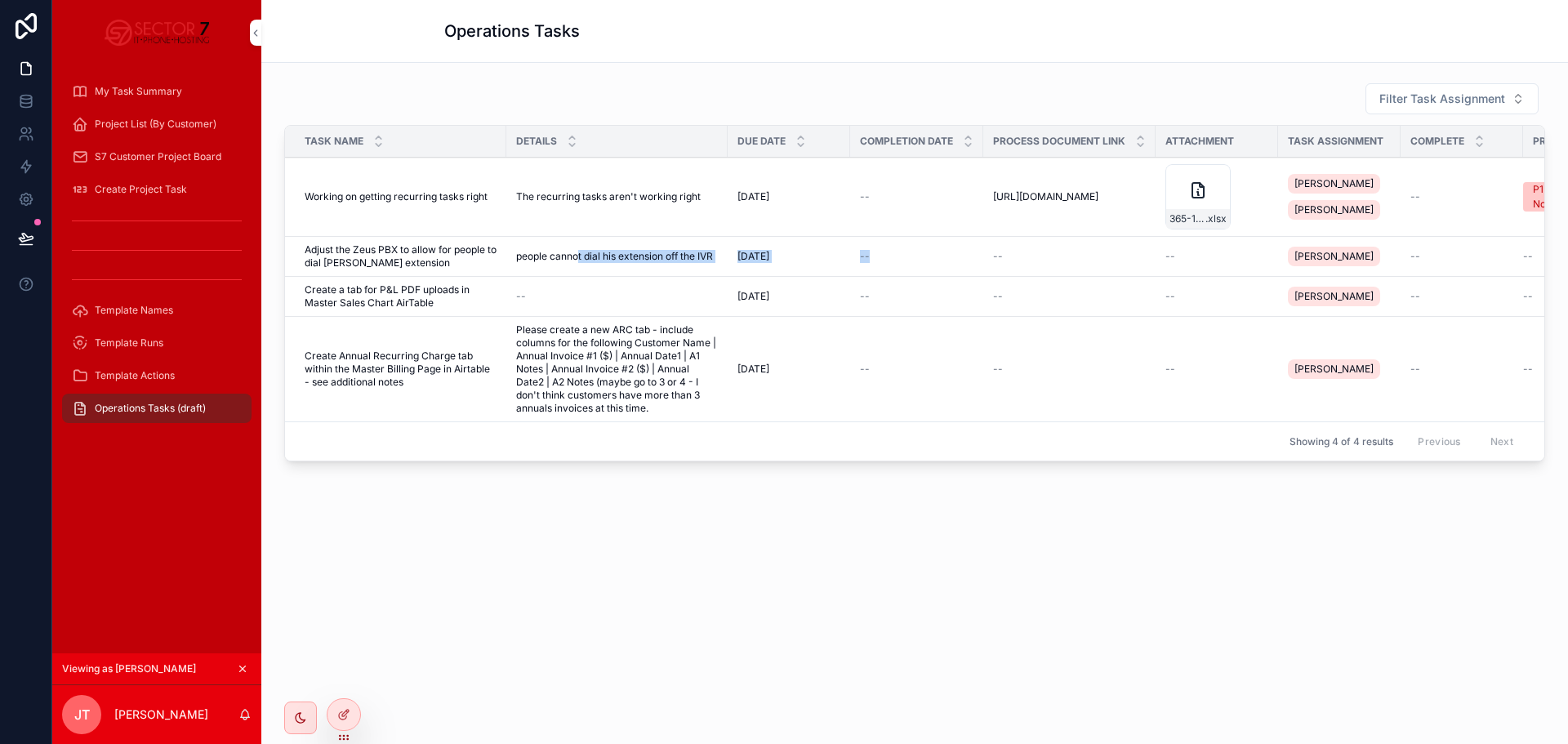
drag, startPoint x: 592, startPoint y: 261, endPoint x: 929, endPoint y: 249, distance: 337.2
click at [929, 249] on tr "Adjust the Zeus PBX to allow for people to dial [PERSON_NAME] extension Adjust …" at bounding box center [964, 256] width 1360 height 40
drag, startPoint x: 650, startPoint y: 559, endPoint x: 607, endPoint y: 541, distance: 46.6
click at [649, 559] on div "Filter Task Assignment Task Name Details Due Date Completion Date Process Docum…" at bounding box center [915, 320] width 1307 height 516
click at [412, 260] on span "Adjust the Zeus PBX to allow for people to dial [PERSON_NAME] extension" at bounding box center [400, 256] width 192 height 26
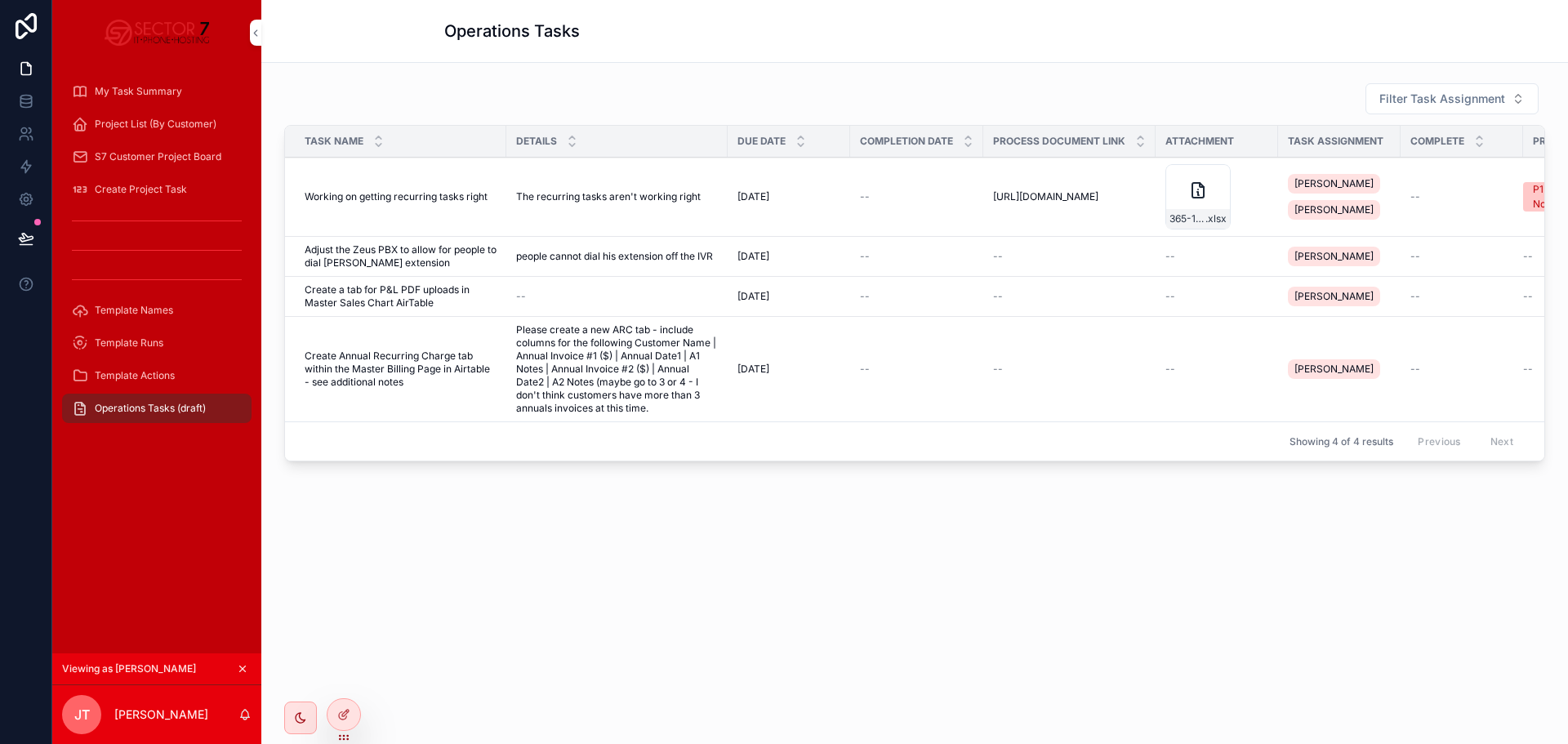
click at [798, 264] on td "[DATE] [DATE]" at bounding box center [789, 256] width 123 height 40
drag, startPoint x: 798, startPoint y: 264, endPoint x: 770, endPoint y: 264, distance: 28.0
click at [798, 264] on td "[DATE] [DATE]" at bounding box center [789, 256] width 123 height 40
click at [722, 254] on td "people cannot dial his extension off the IVR people cannot dial his extension o…" at bounding box center [616, 256] width 221 height 40
click at [668, 256] on span "people cannot dial his extension off the IVR" at bounding box center [614, 255] width 197 height 13
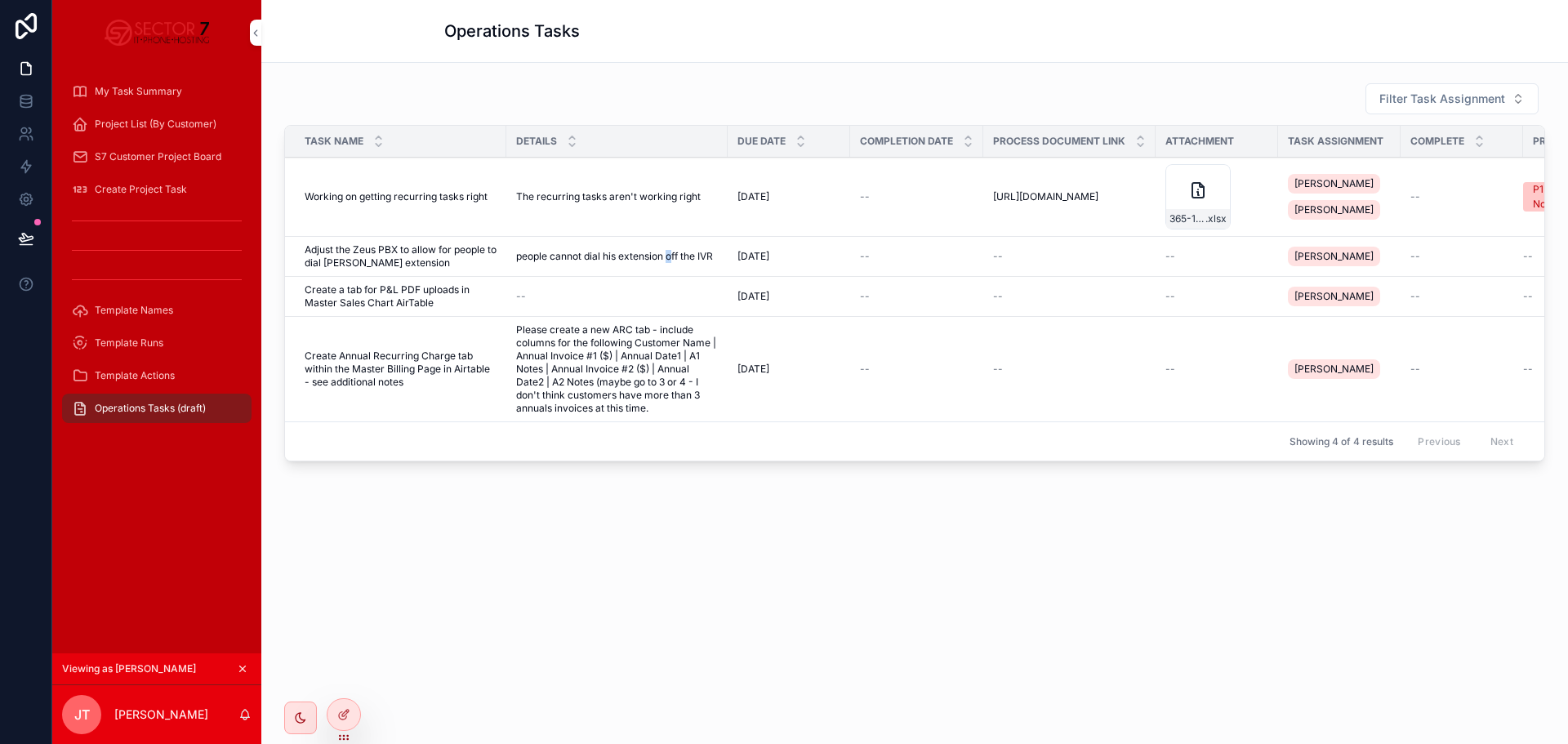
click at [663, 256] on span "people cannot dial his extension off the IVR" at bounding box center [614, 255] width 197 height 13
click at [660, 258] on span "people cannot dial his extension off the IVR" at bounding box center [614, 255] width 197 height 13
drag, startPoint x: 655, startPoint y: 258, endPoint x: 640, endPoint y: 262, distance: 15.5
click at [646, 260] on span "people cannot dial his extension off the IVR" at bounding box center [614, 255] width 197 height 13
click at [335, 260] on span "Adjust the Zeus PBX to allow for people to dial [PERSON_NAME] extension" at bounding box center [400, 256] width 192 height 26
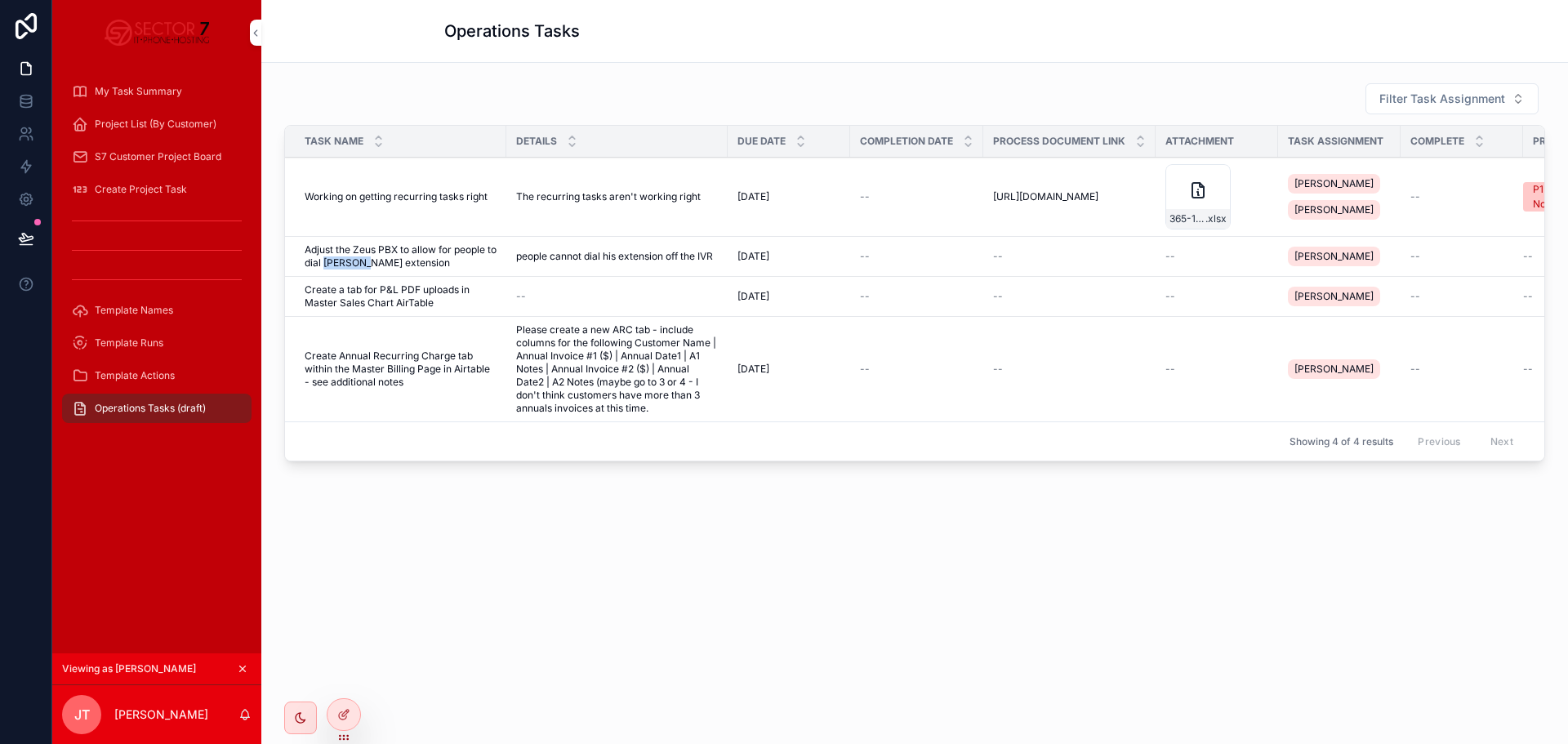
click at [335, 260] on span "Adjust the Zeus PBX to allow for people to dial [PERSON_NAME] extension" at bounding box center [400, 256] width 192 height 26
click at [348, 722] on div at bounding box center [344, 715] width 33 height 31
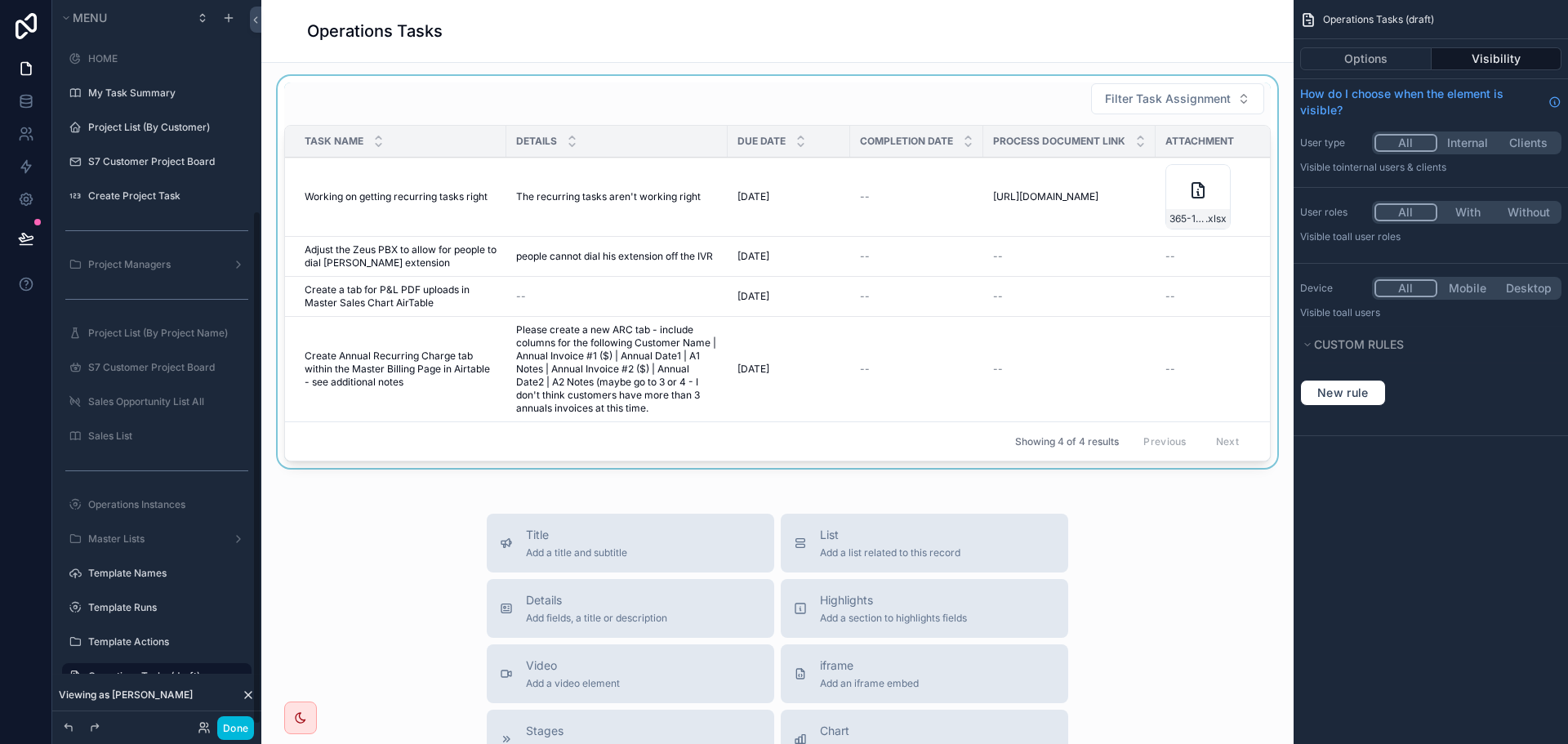
scroll to position [295, 0]
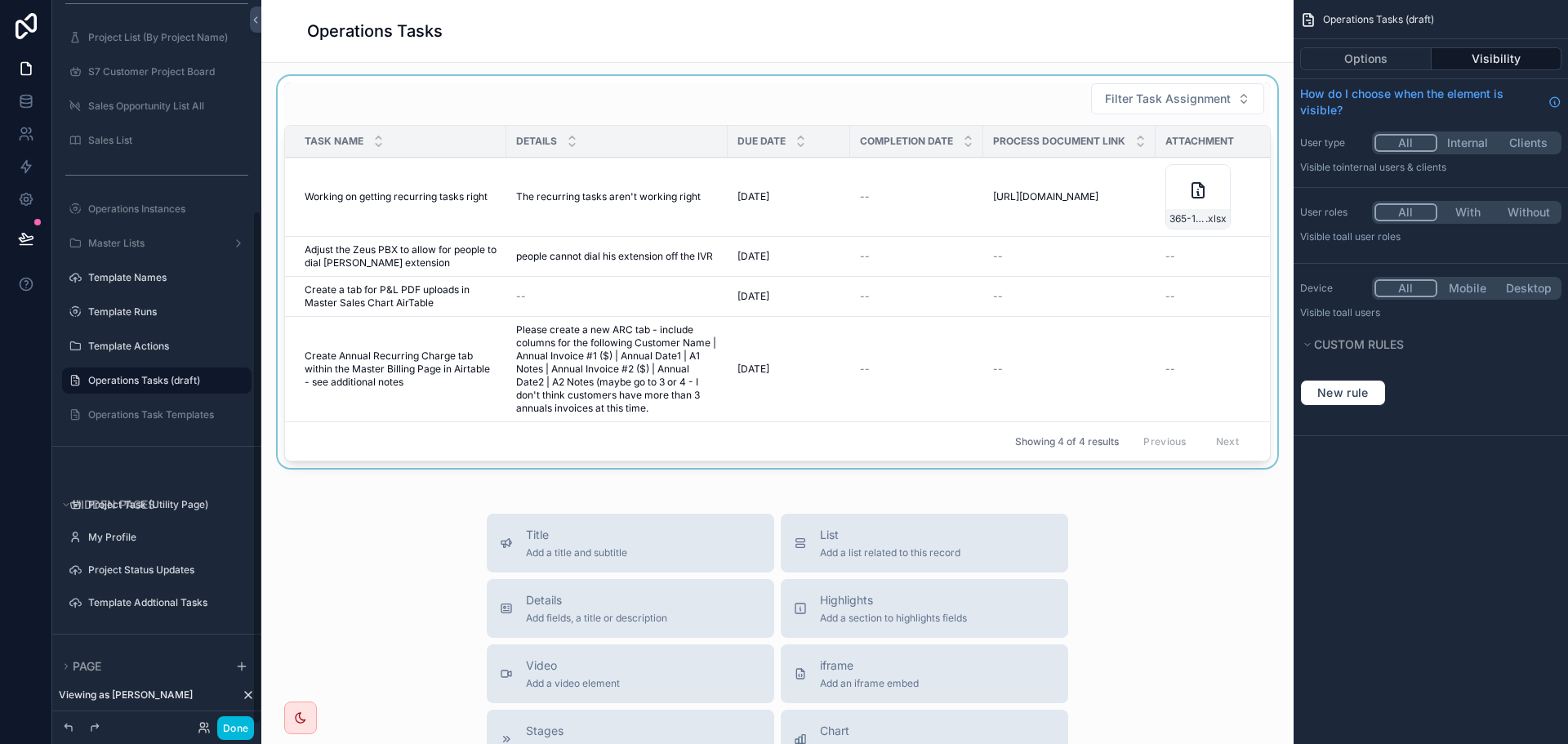
click at [1040, 310] on div "scrollable content" at bounding box center [777, 275] width 1006 height 399
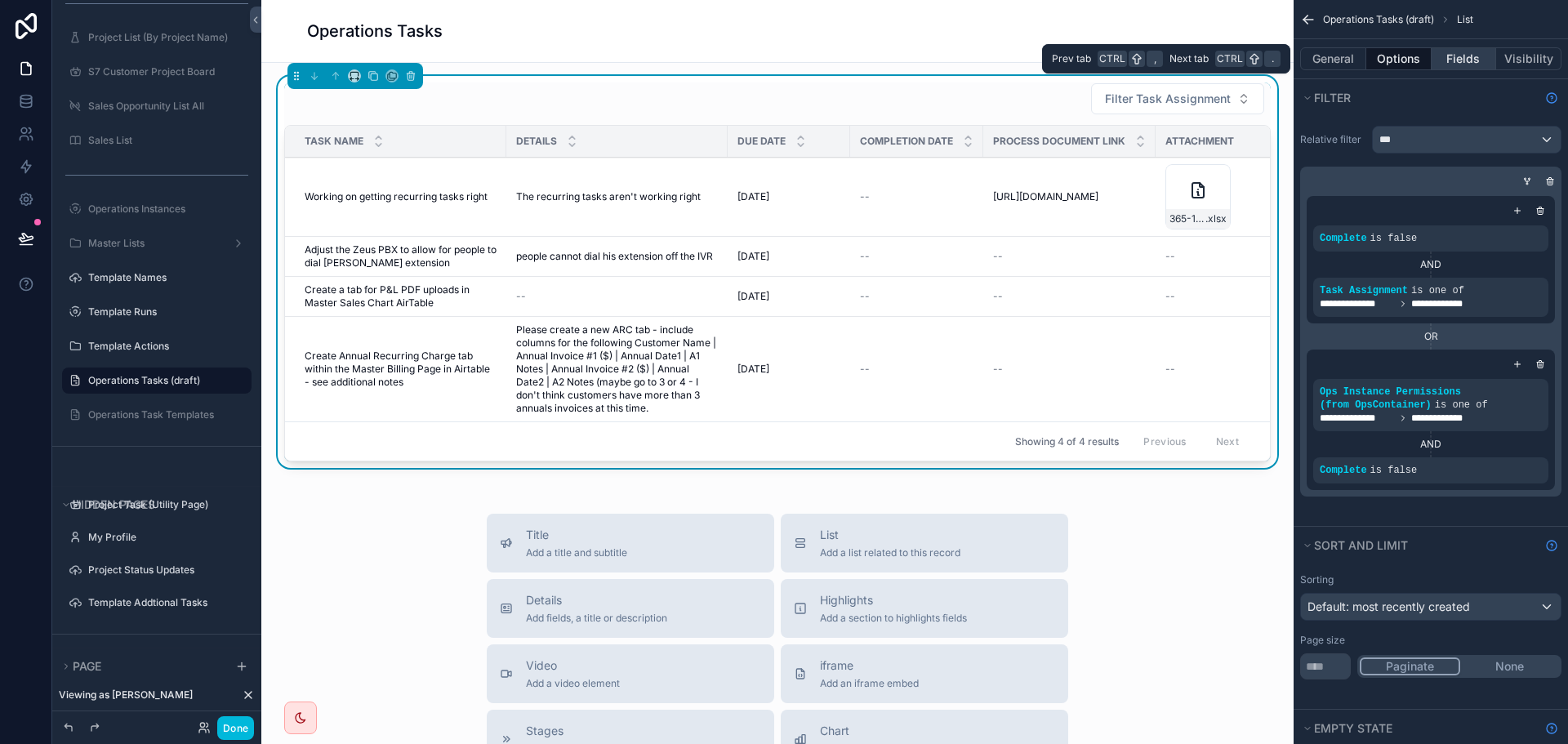
click at [1451, 64] on button "Fields" at bounding box center [1464, 59] width 65 height 22
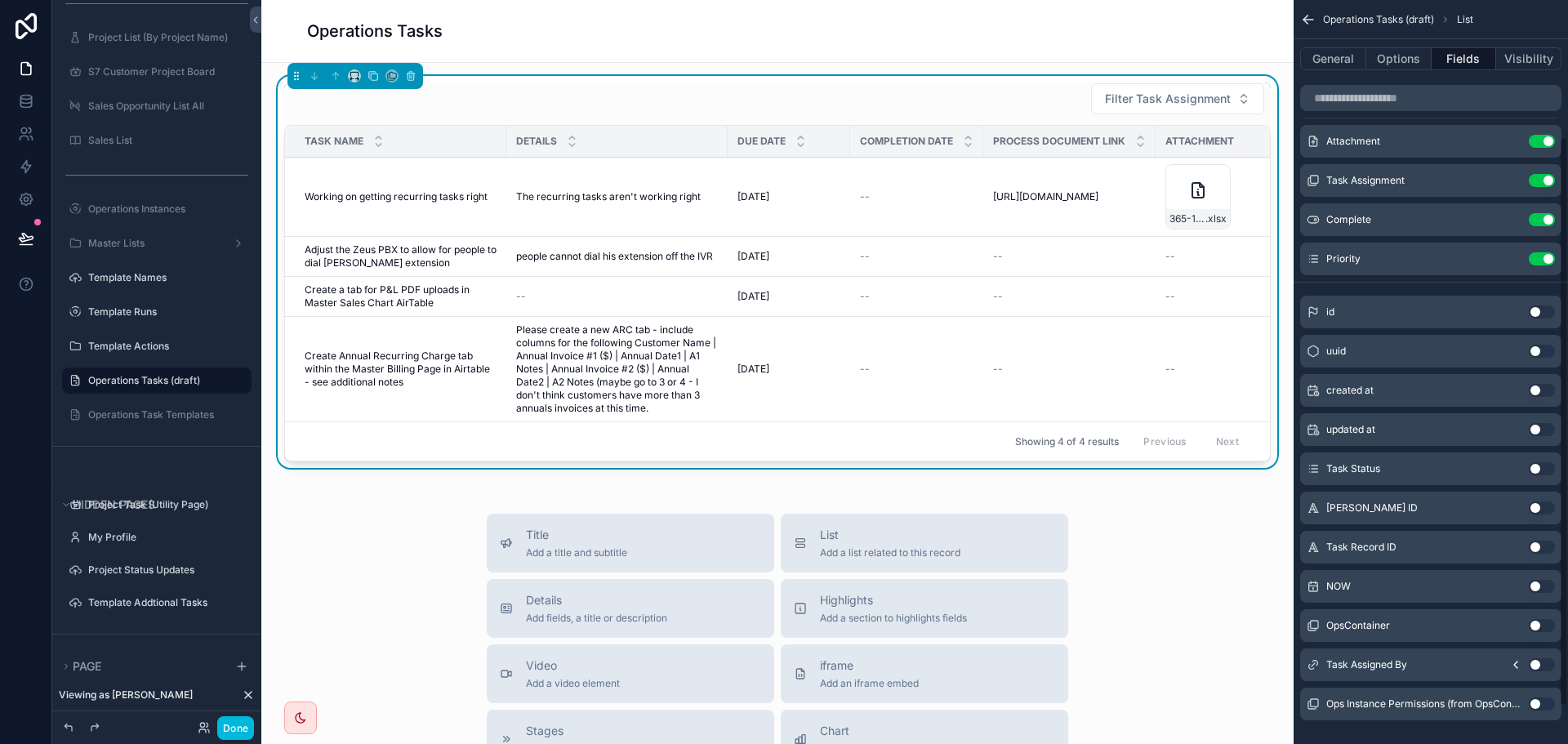
scroll to position [226, 0]
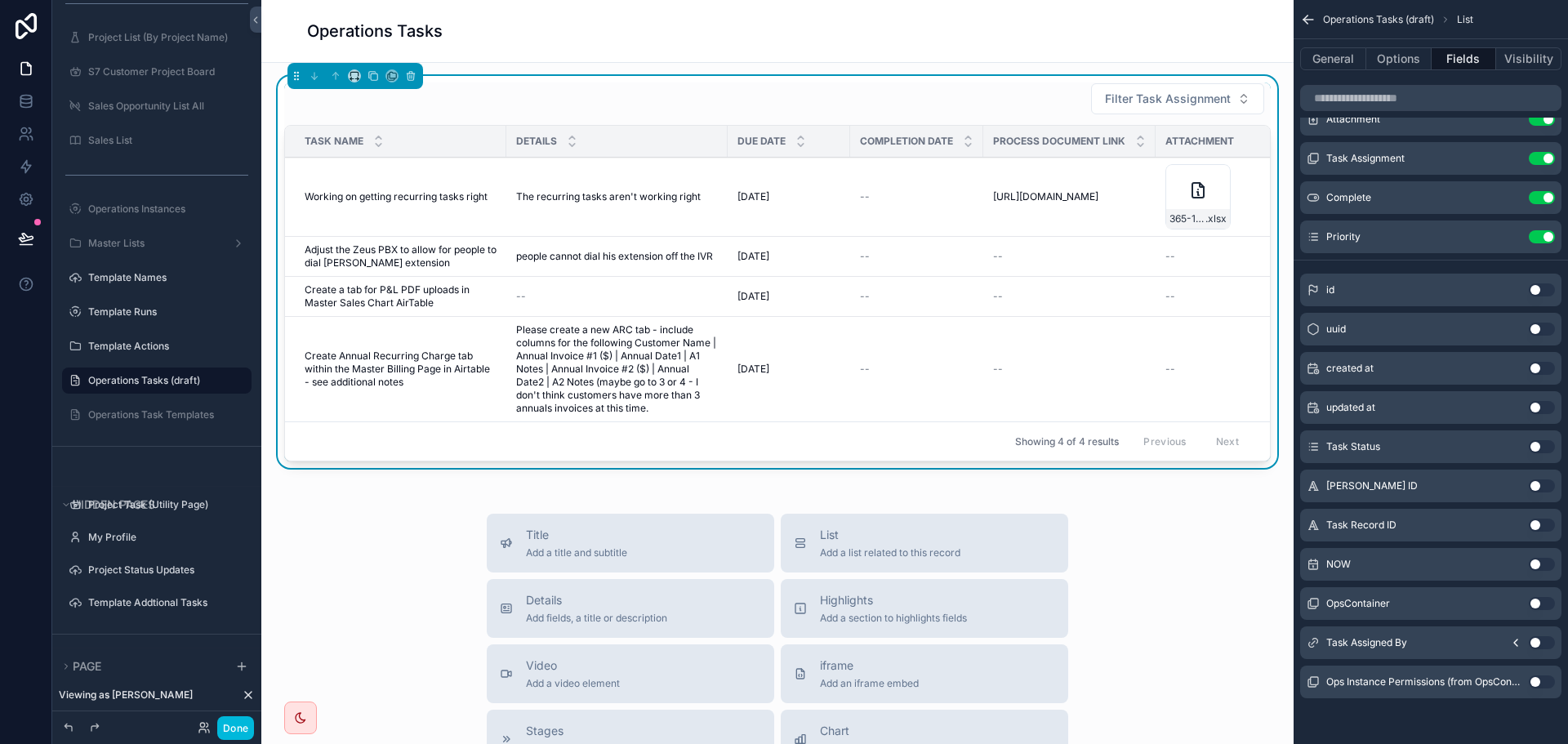
click at [1542, 601] on button "Use setting" at bounding box center [1542, 603] width 26 height 13
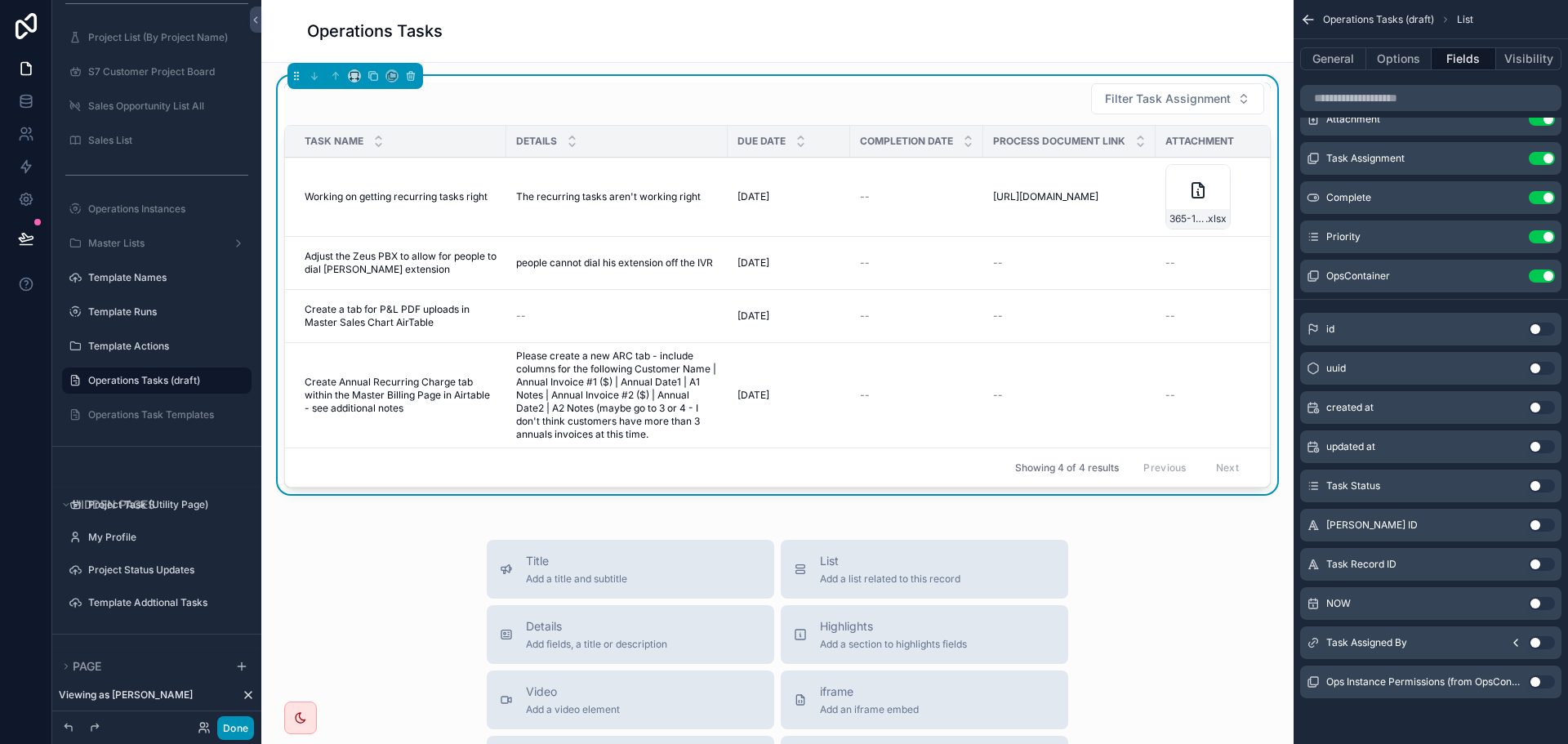
click at [235, 726] on button "Done" at bounding box center [236, 728] width 37 height 23
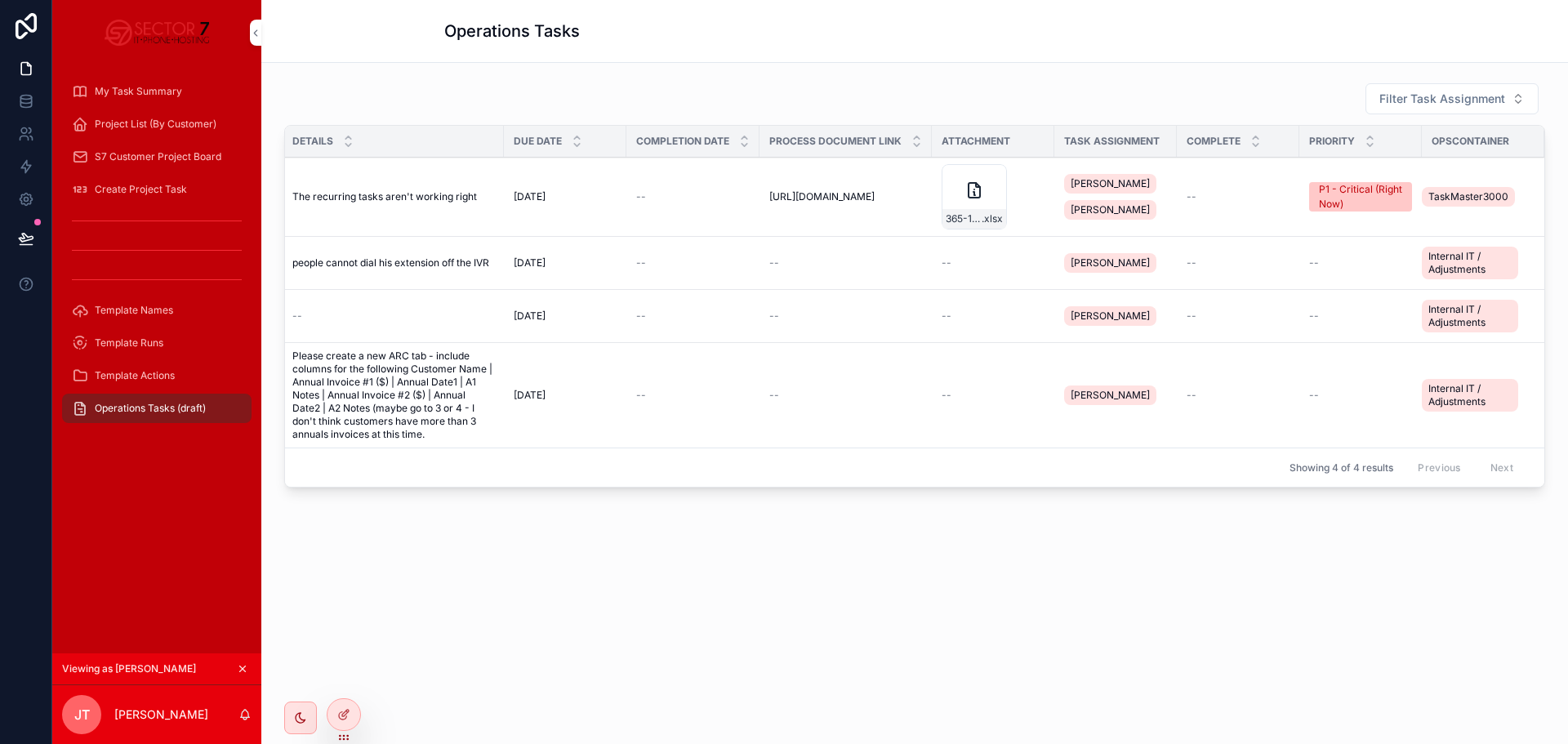
scroll to position [0, 0]
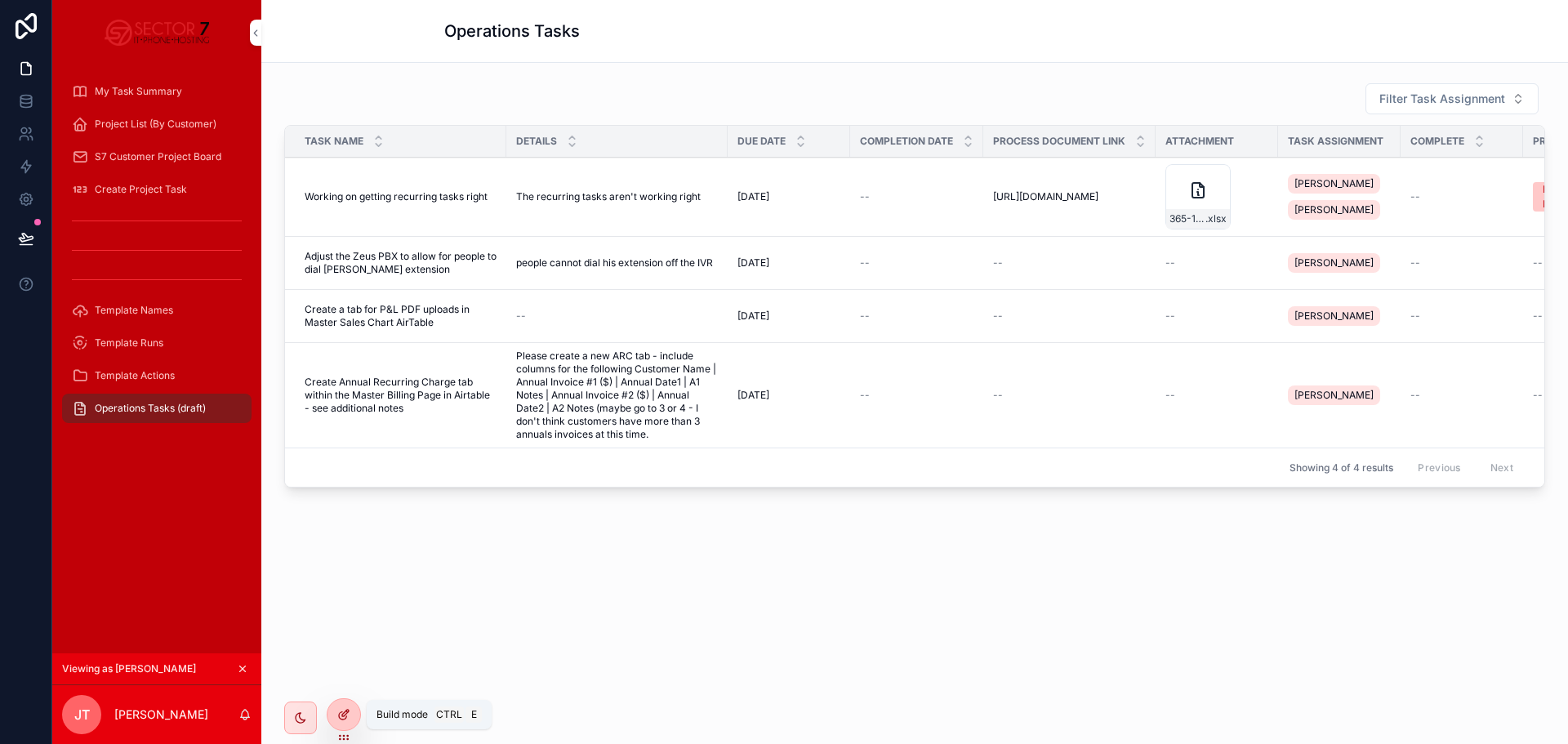
click at [343, 718] on icon at bounding box center [343, 714] width 13 height 13
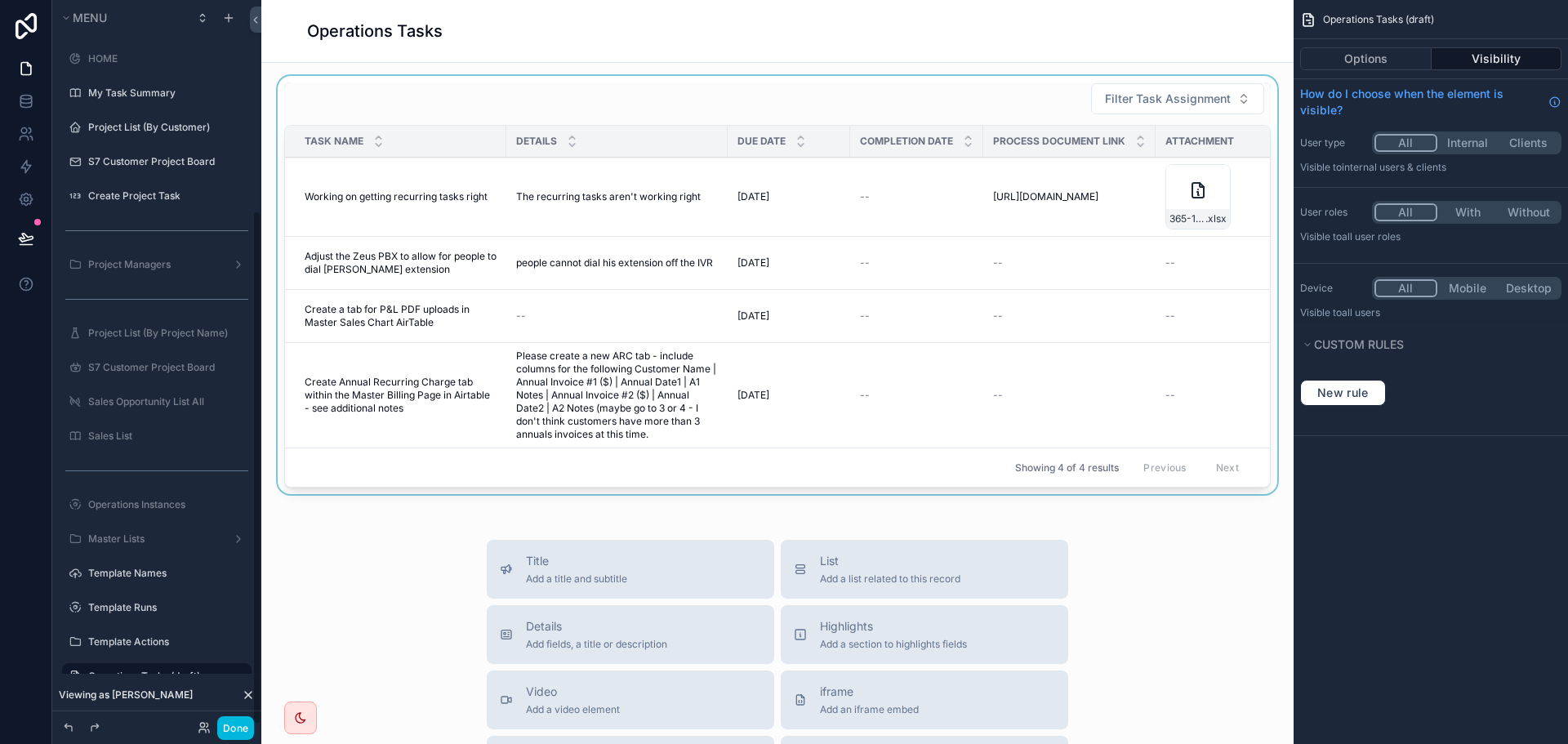
scroll to position [295, 0]
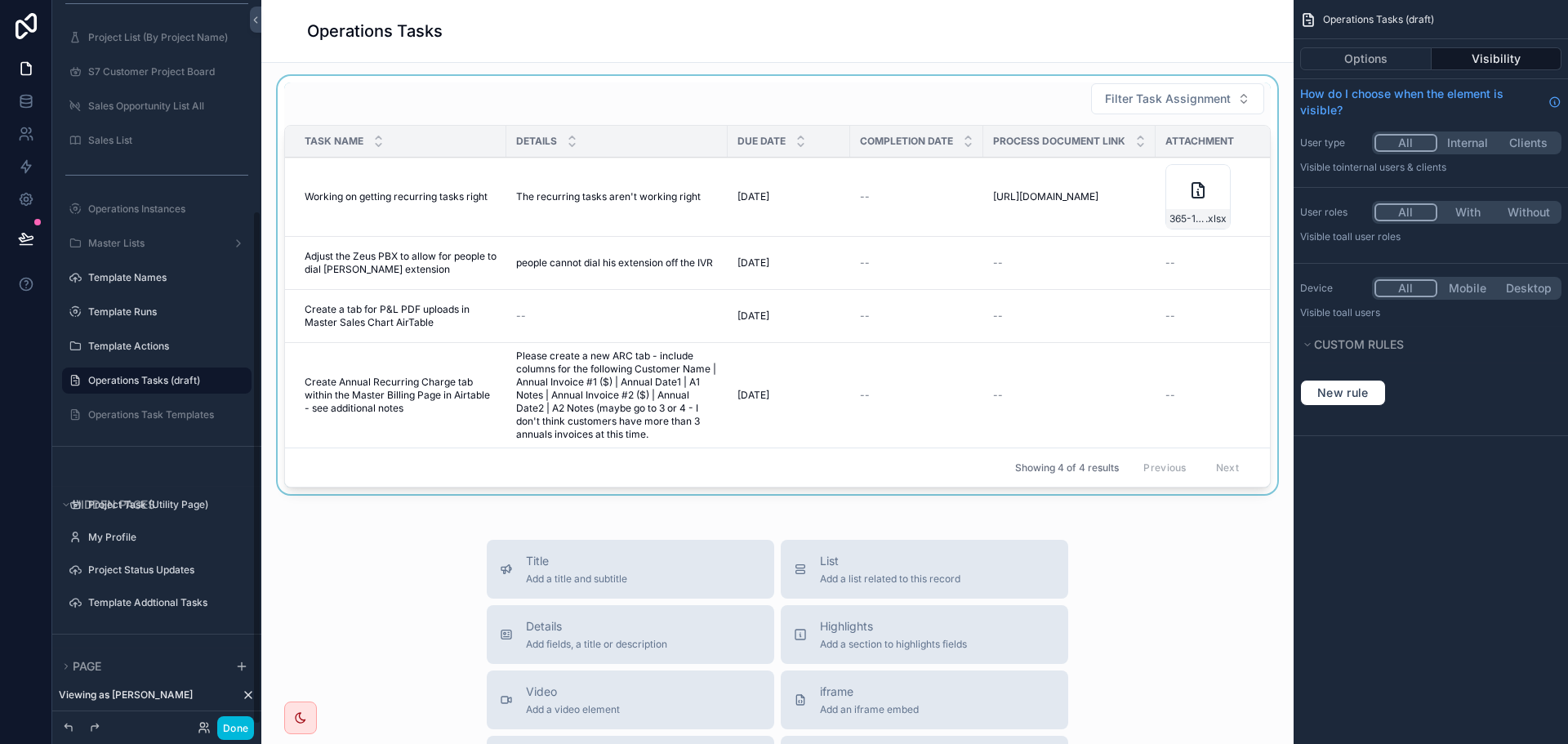
click at [822, 331] on div "scrollable content" at bounding box center [777, 289] width 1006 height 425
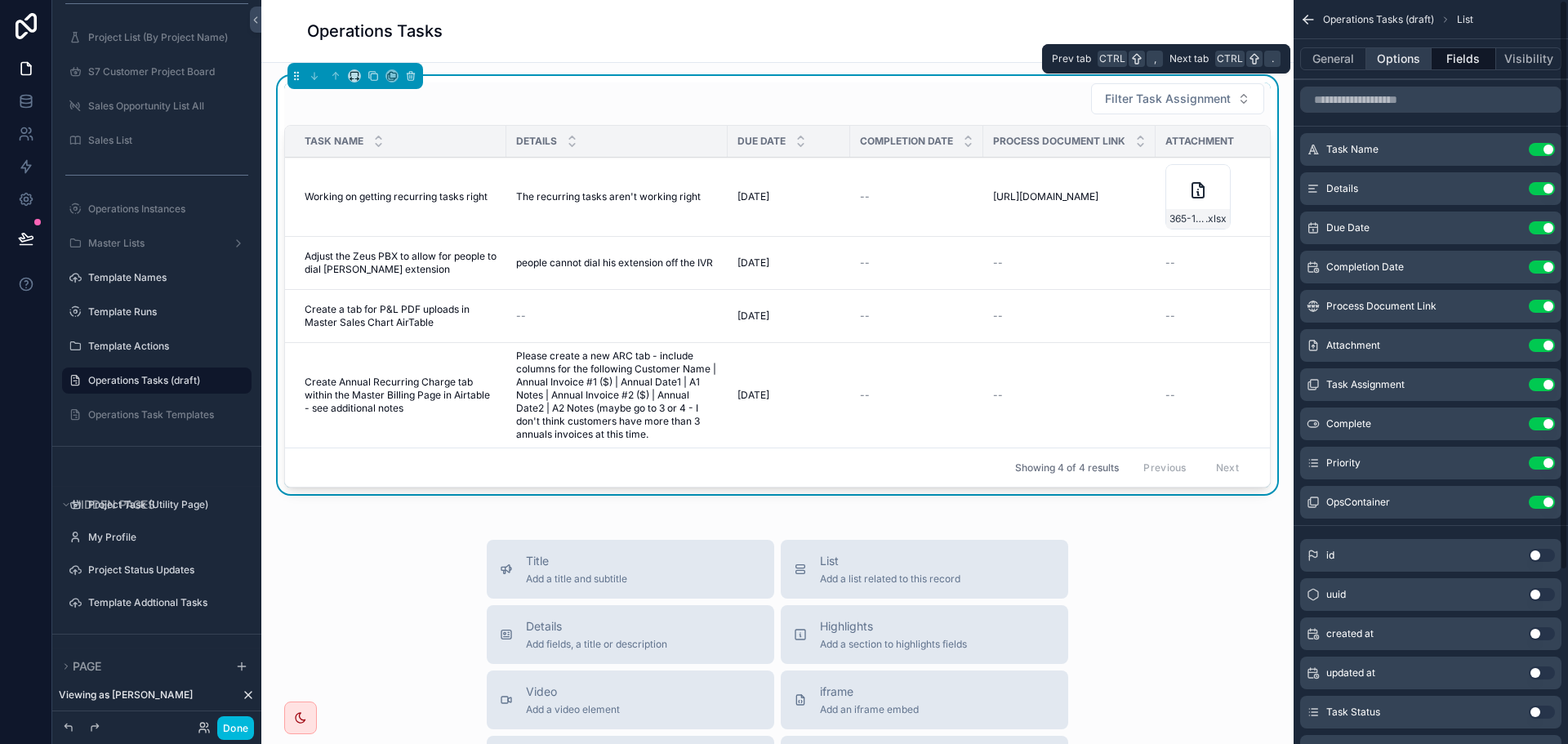
click at [1390, 60] on button "Options" at bounding box center [1398, 59] width 65 height 22
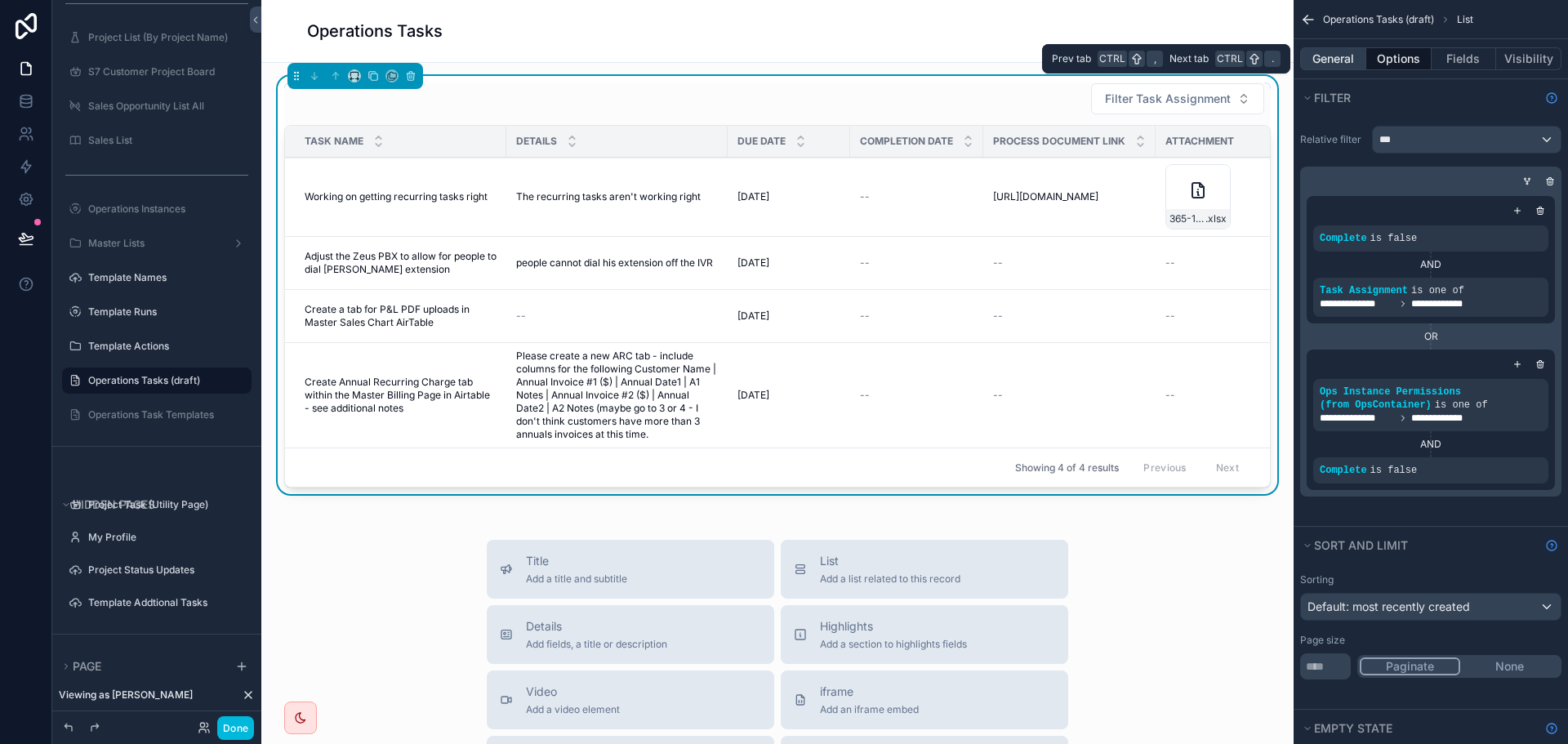
click at [1333, 64] on button "General" at bounding box center [1333, 59] width 66 height 22
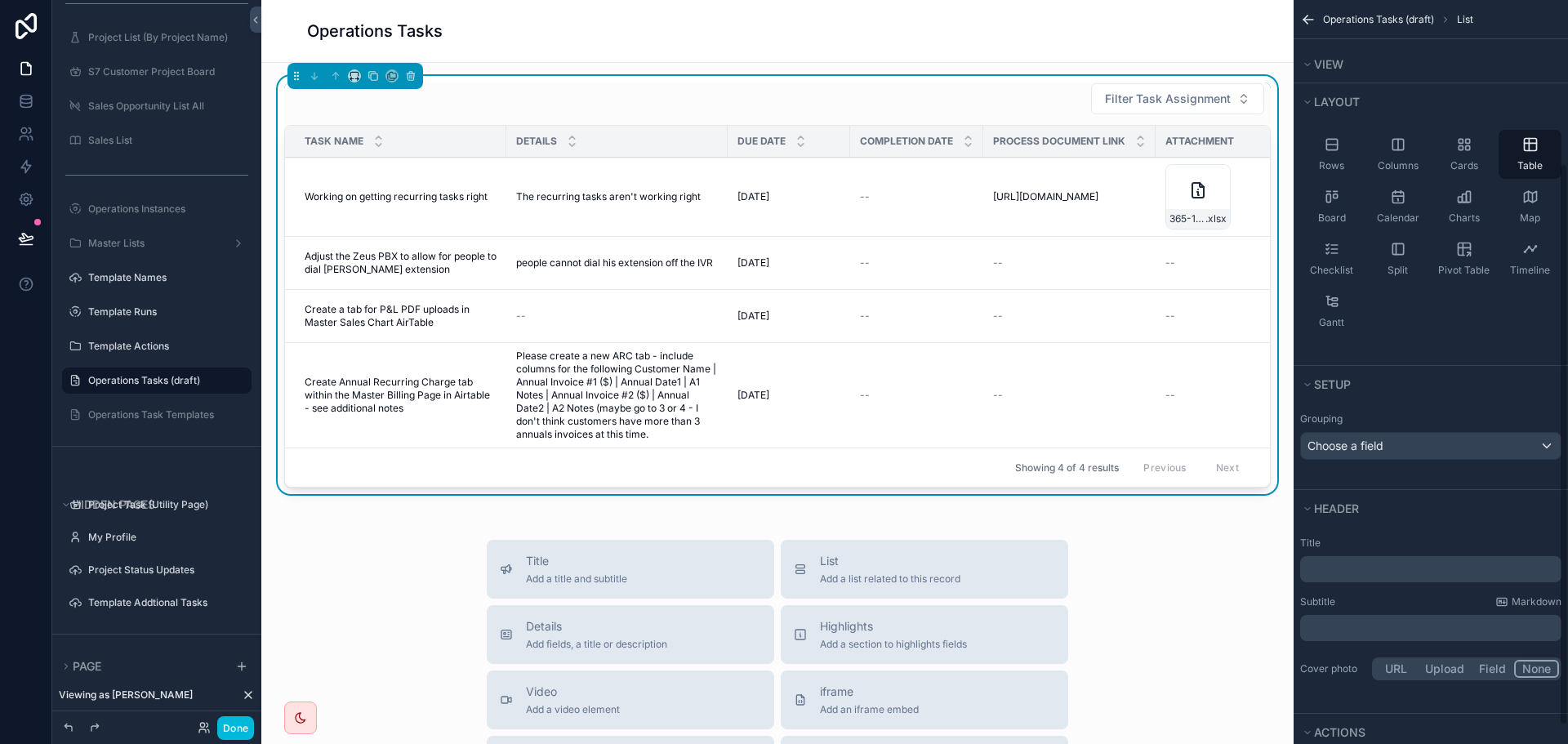
scroll to position [240, 0]
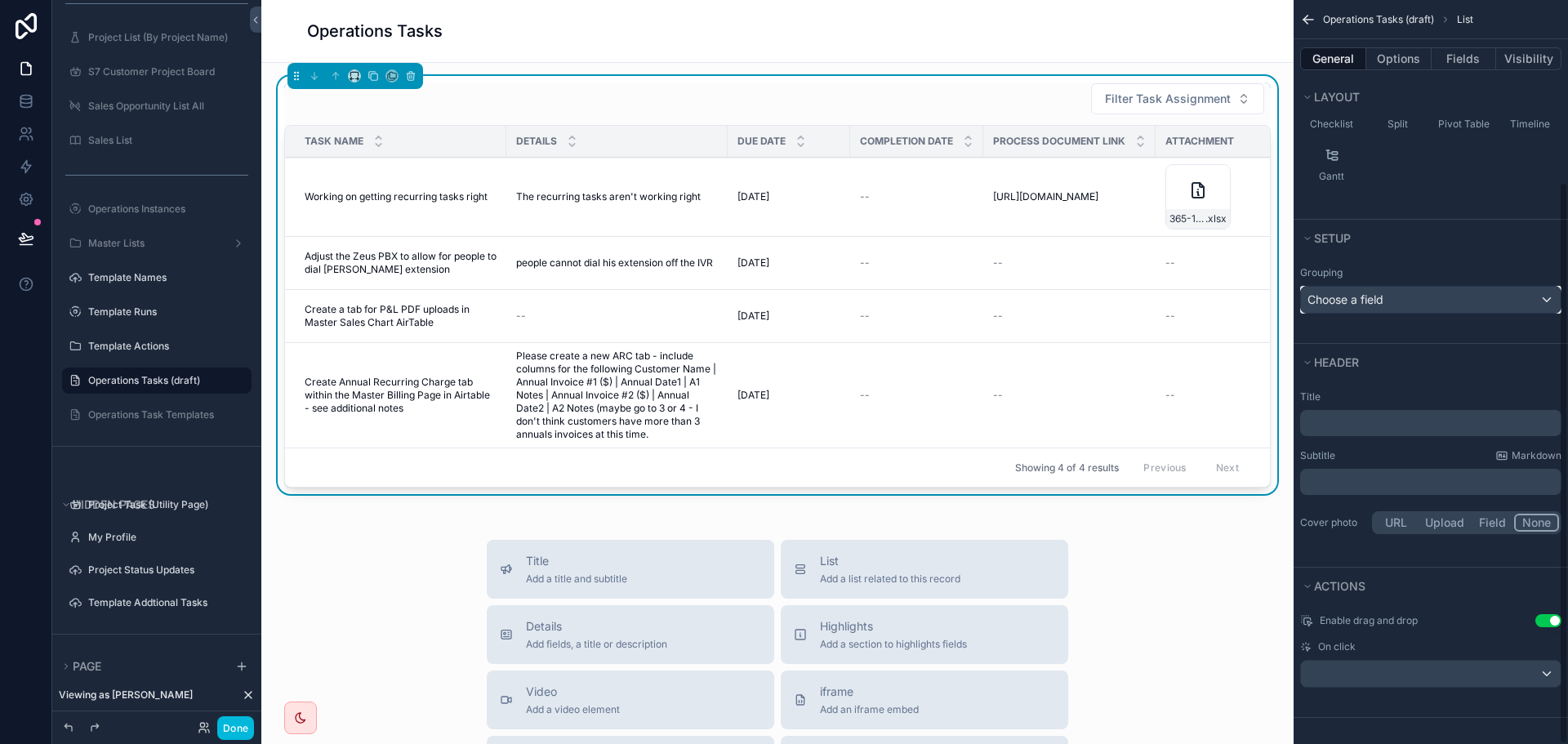
click at [1383, 294] on span "Choose a field" at bounding box center [1346, 299] width 76 height 14
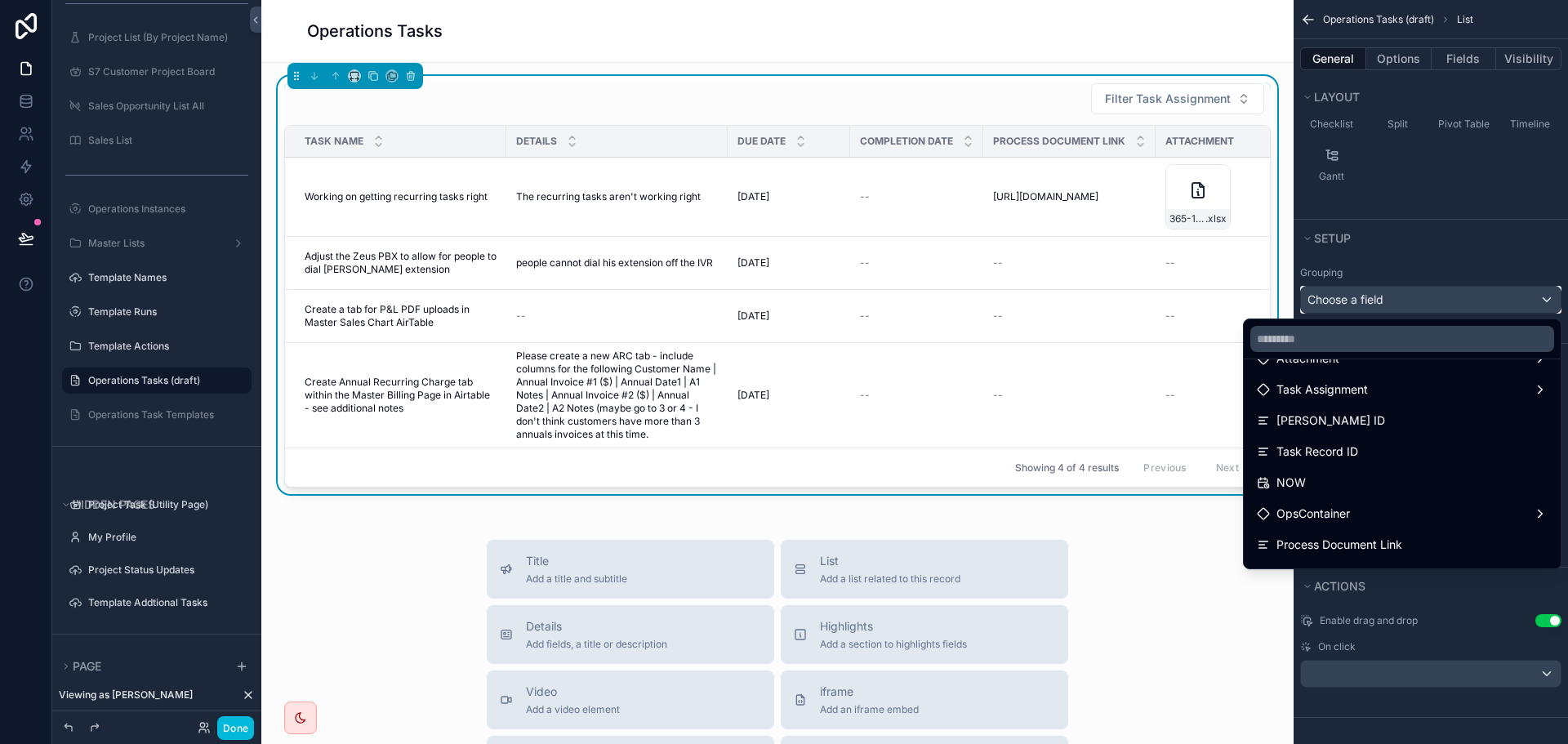
scroll to position [327, 0]
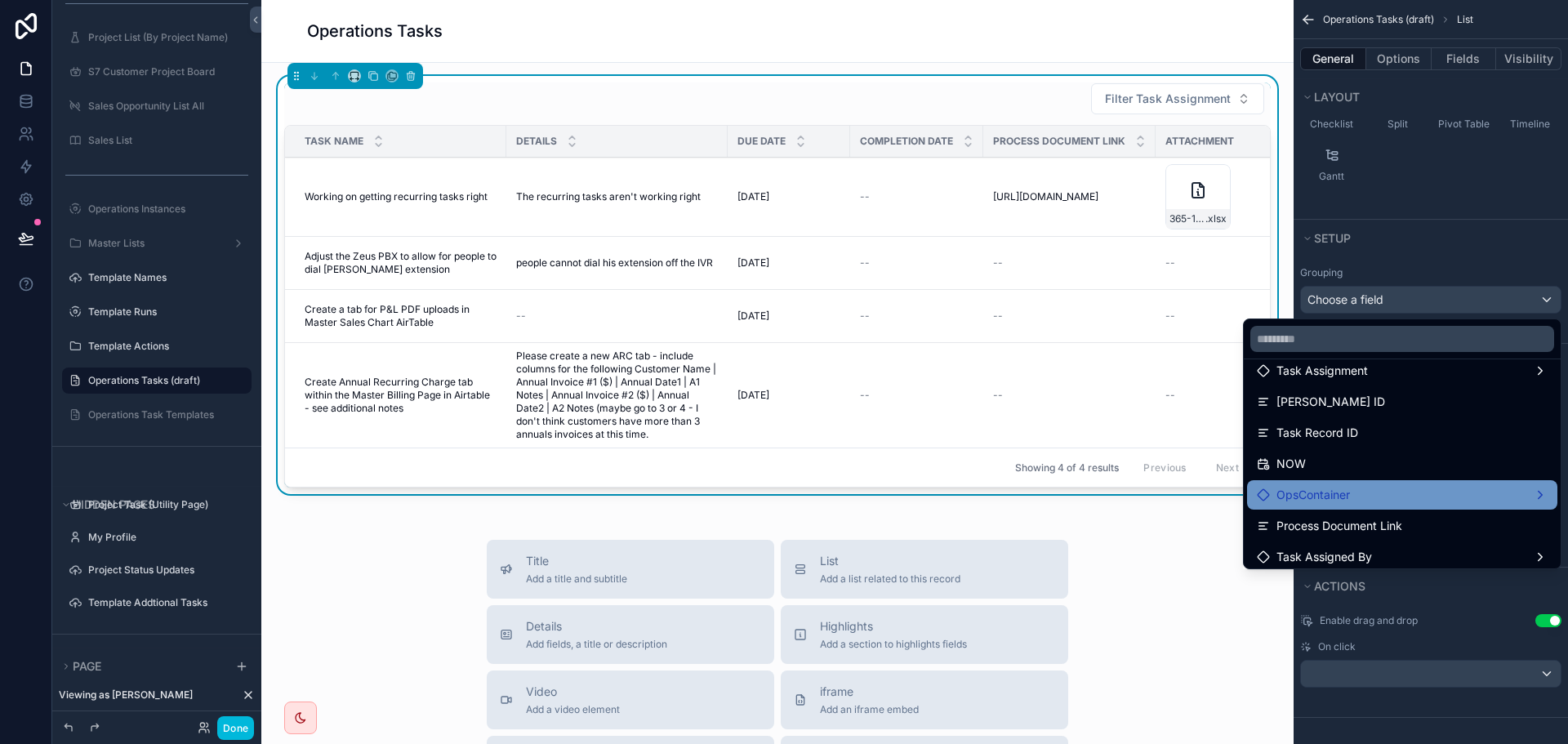
click at [1368, 490] on div "OpsContainer" at bounding box center [1402, 494] width 291 height 20
click at [1373, 489] on div "OpsContainer" at bounding box center [1402, 494] width 291 height 20
click at [1297, 499] on span "OpsContainer" at bounding box center [1313, 494] width 73 height 20
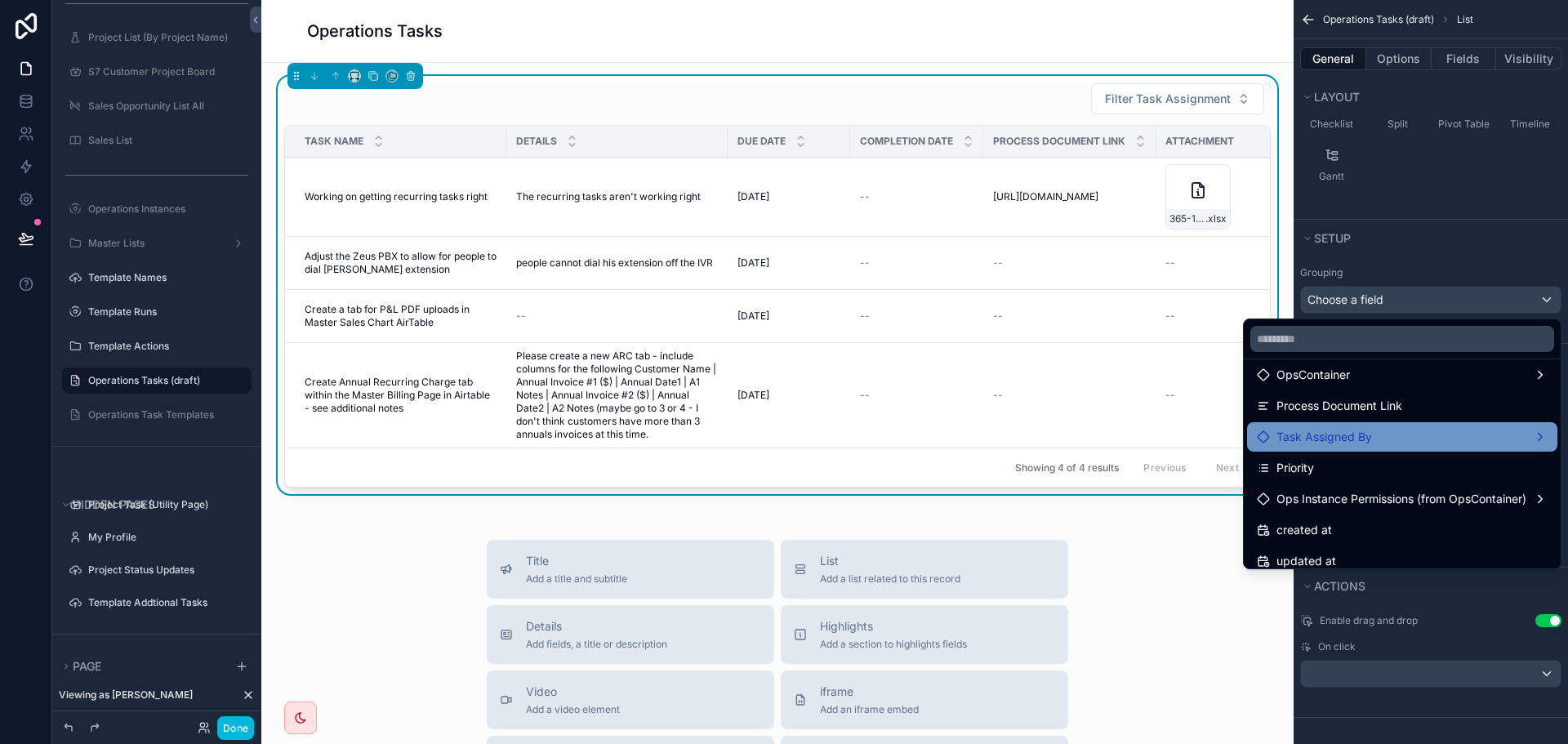
scroll to position [407, 0]
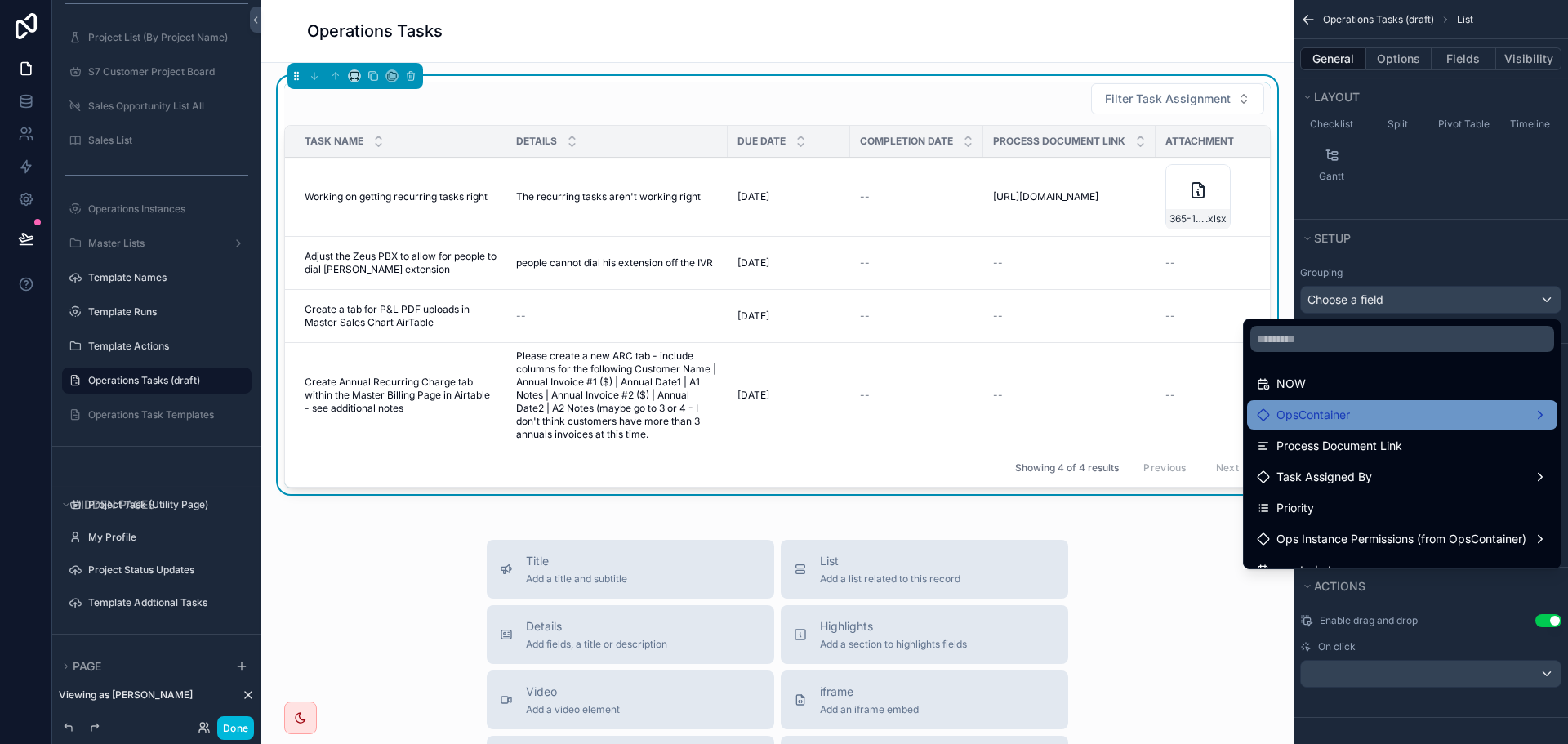
click at [1382, 409] on div "OpsContainer" at bounding box center [1402, 414] width 291 height 20
click at [1531, 412] on div "OpsContainer" at bounding box center [1402, 414] width 291 height 20
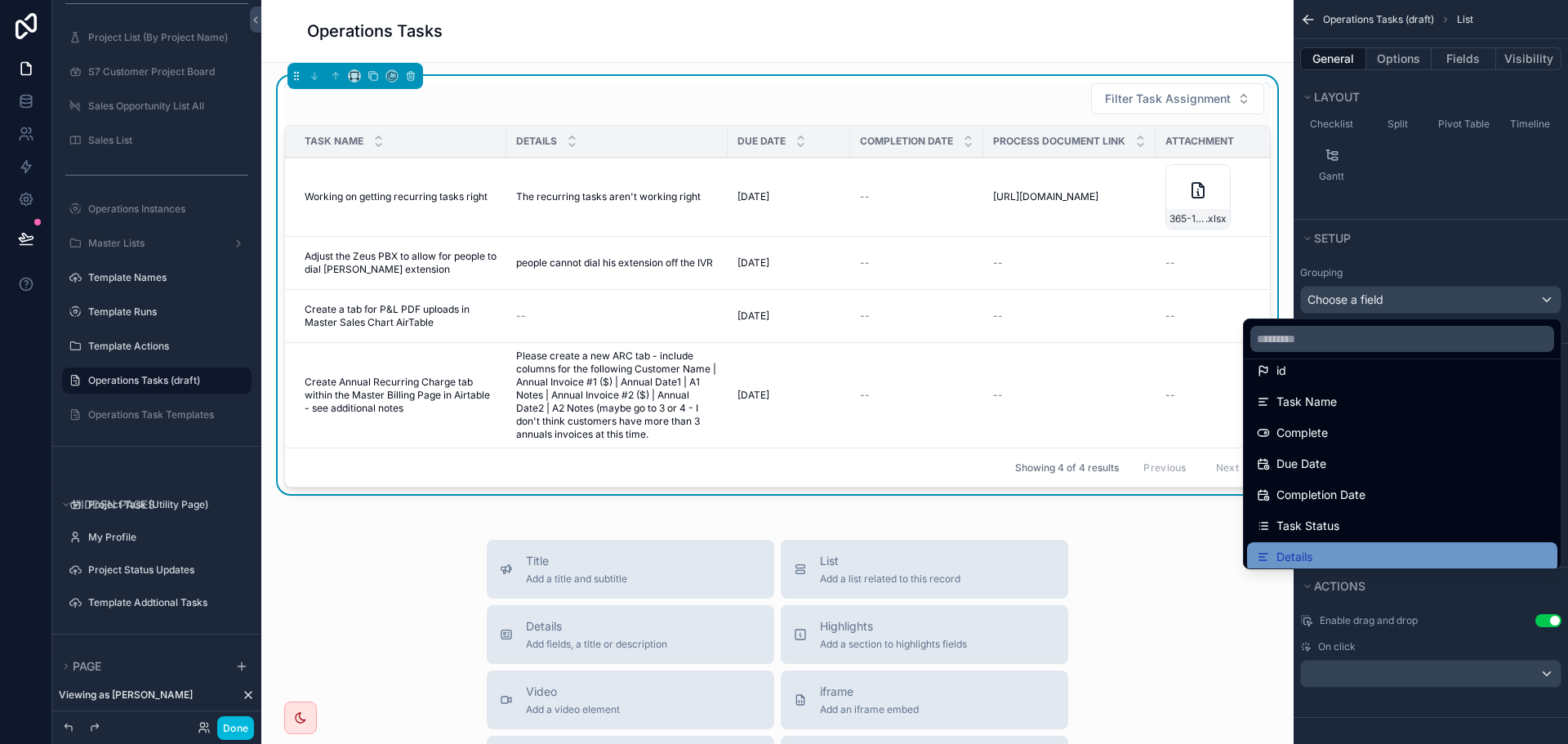
scroll to position [0, 0]
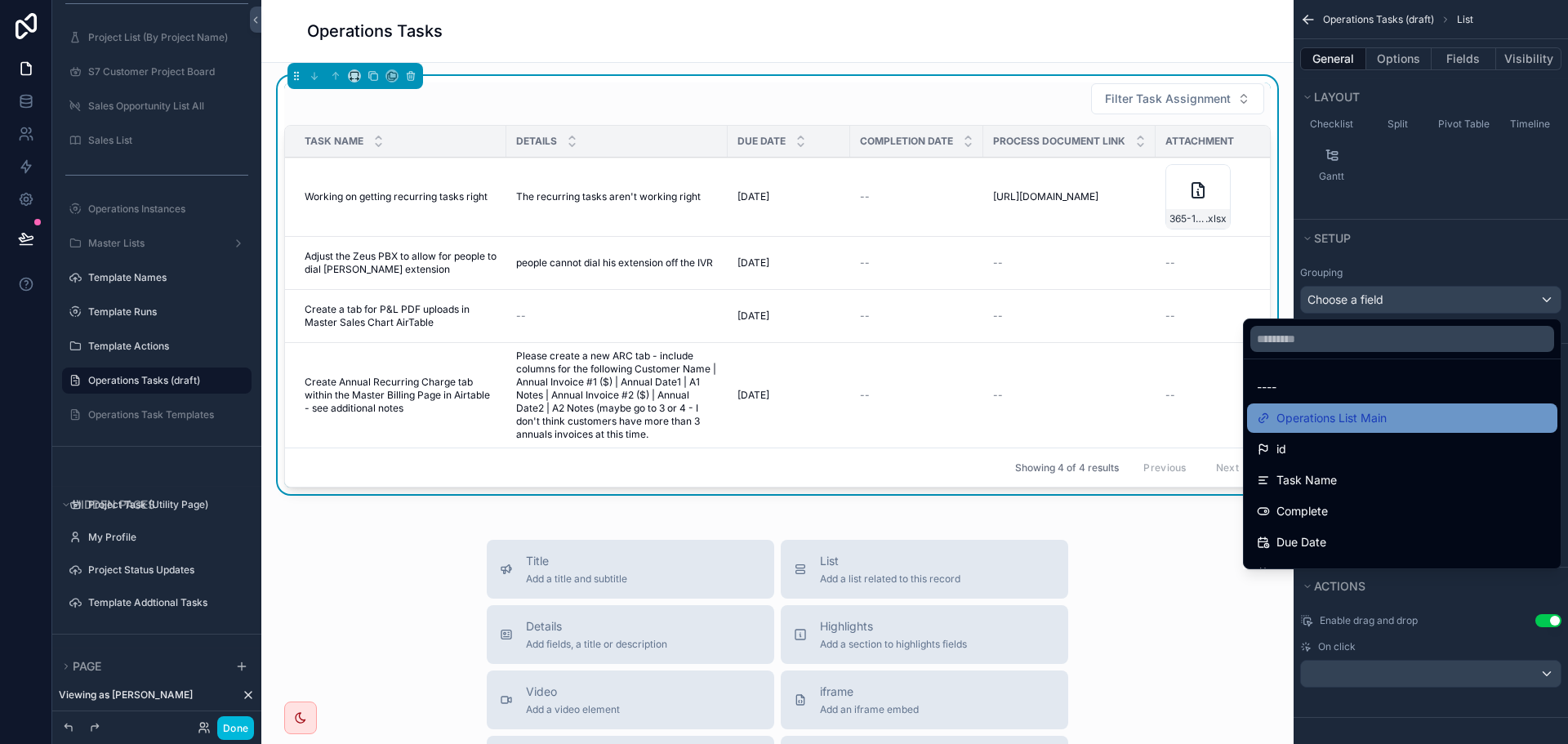
click at [1346, 419] on span "Operations List Main" at bounding box center [1331, 418] width 110 height 20
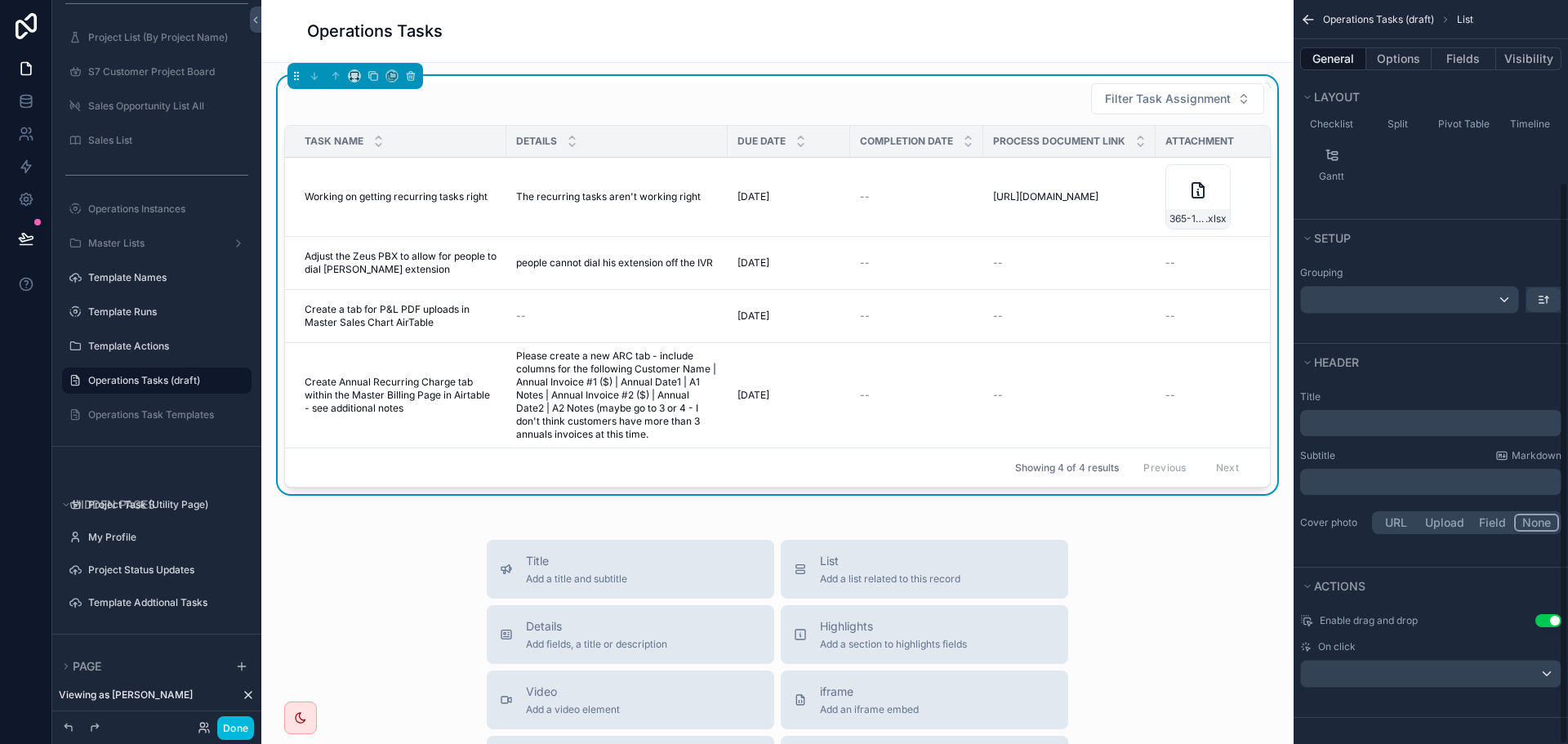
click at [1385, 284] on div "Grouping" at bounding box center [1431, 290] width 261 height 48
click at [1390, 299] on div "scrollable content" at bounding box center [1409, 299] width 217 height 26
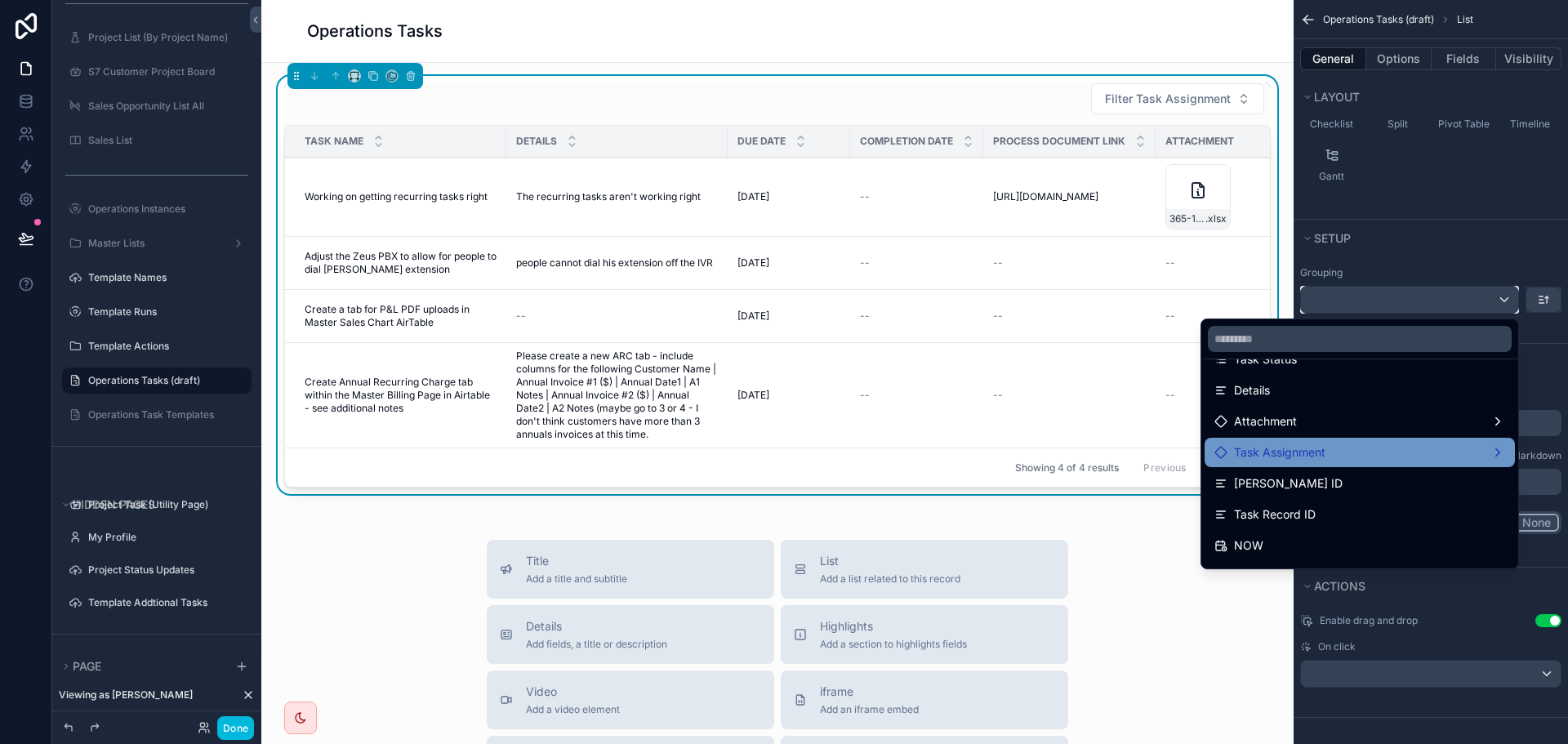
scroll to position [327, 0]
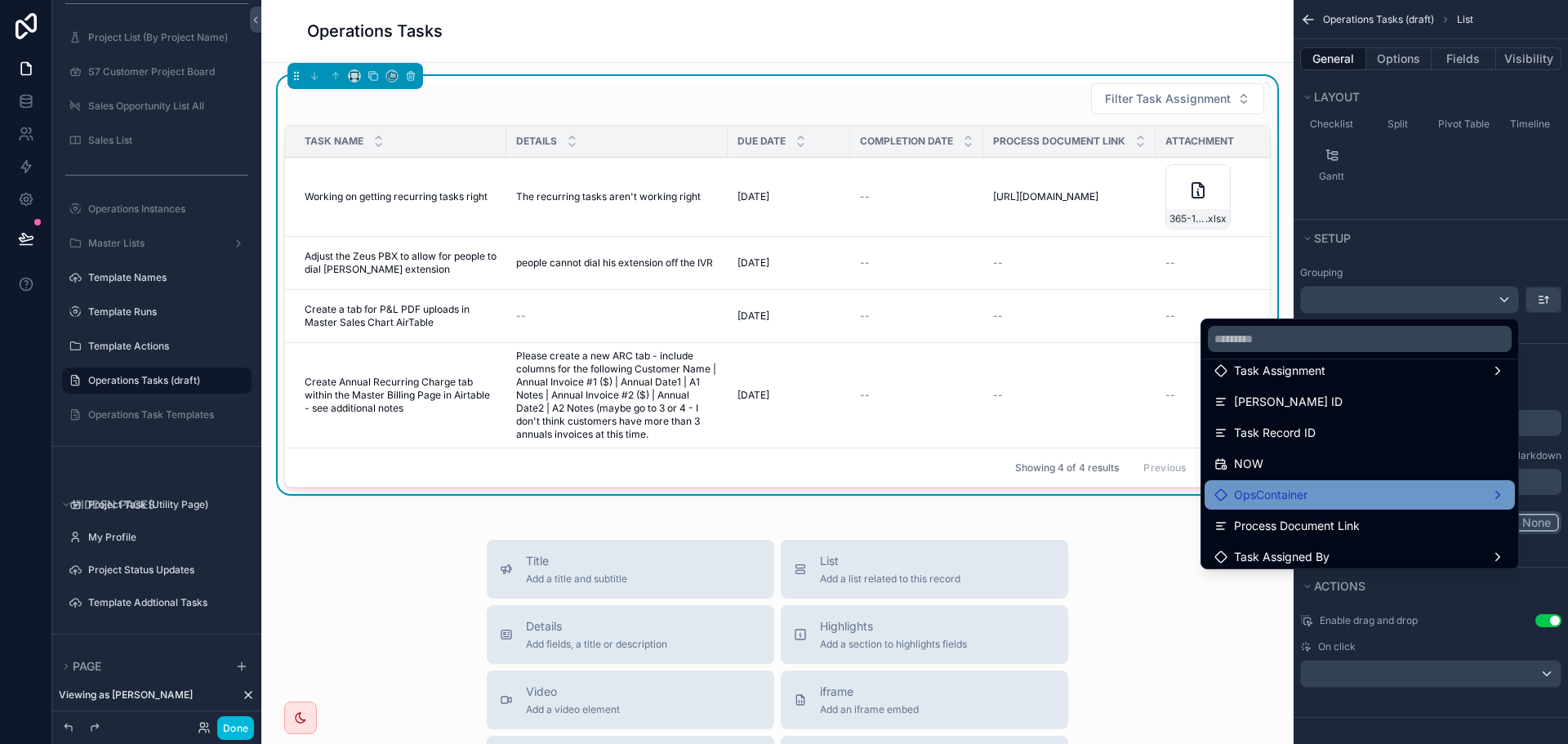
click at [1289, 497] on span "OpsContainer" at bounding box center [1271, 494] width 73 height 20
click at [1483, 495] on div "OpsContainer" at bounding box center [1359, 494] width 291 height 20
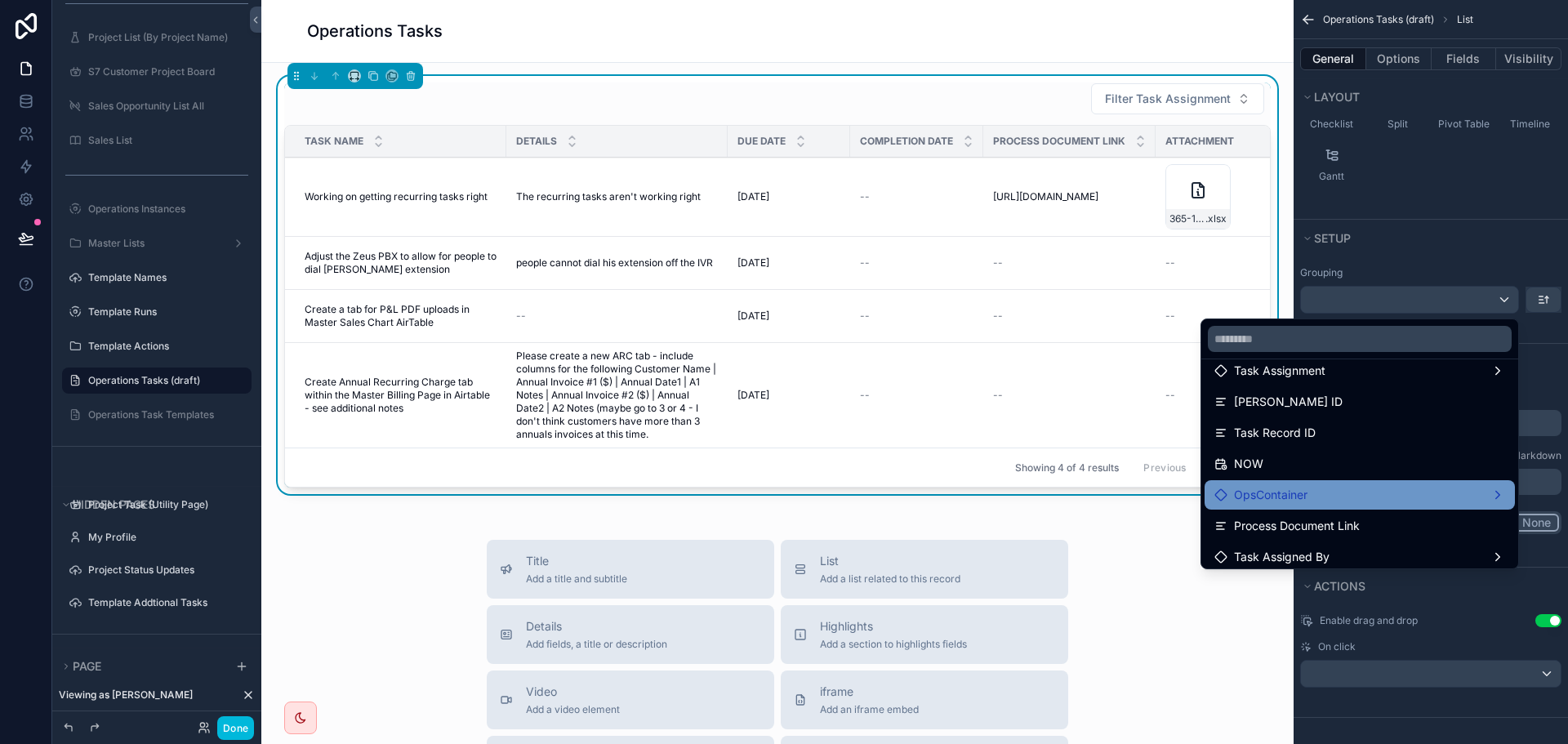
click at [1481, 499] on div "OpsContainer" at bounding box center [1359, 494] width 291 height 20
click at [1479, 500] on div "OpsContainer" at bounding box center [1359, 494] width 291 height 20
click at [1248, 495] on span "OpsContainer" at bounding box center [1271, 494] width 73 height 20
click at [1235, 495] on span "OpsContainer" at bounding box center [1271, 494] width 73 height 20
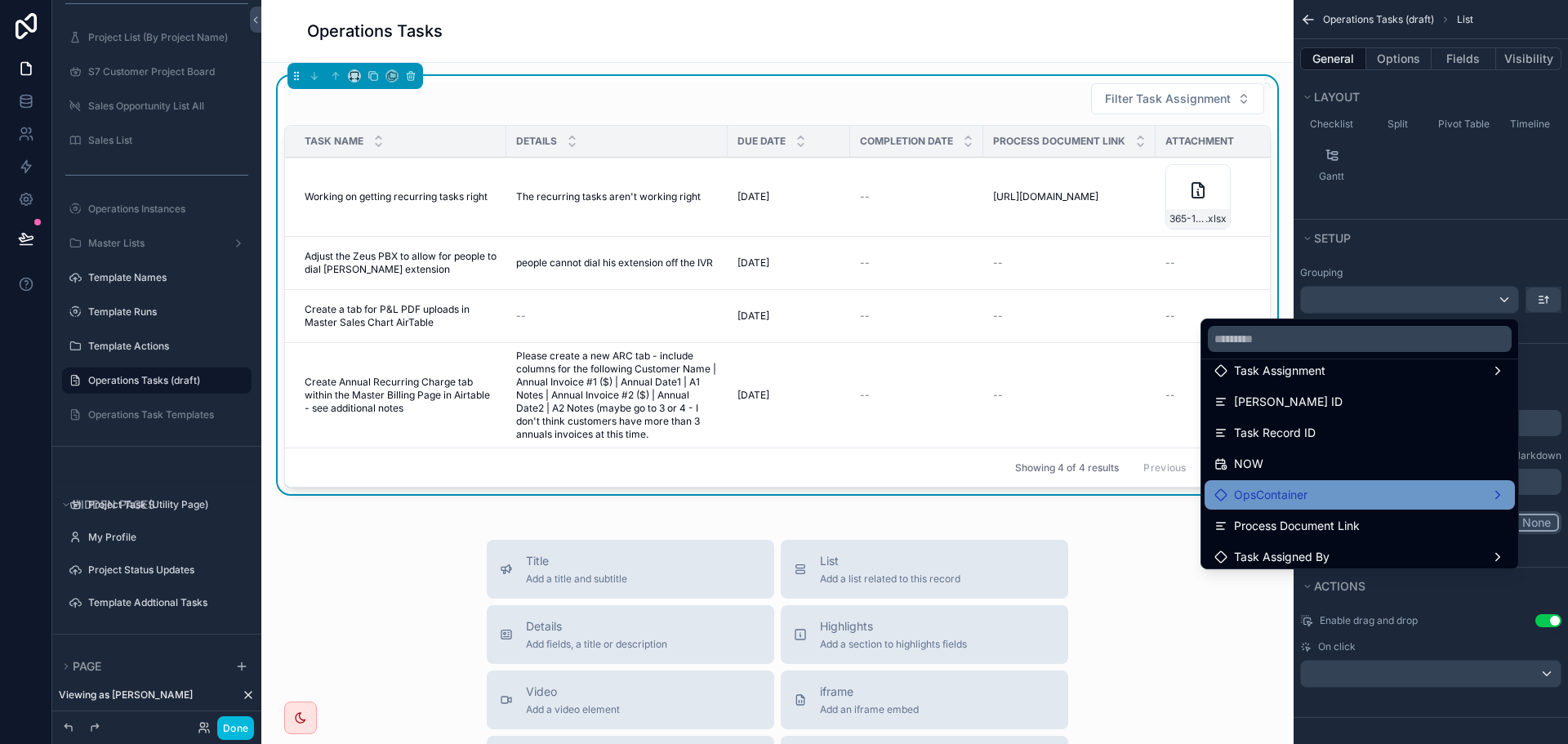
click at [1235, 495] on span "OpsContainer" at bounding box center [1271, 494] width 73 height 20
click at [1214, 494] on icon at bounding box center [1220, 494] width 13 height 13
click at [1491, 192] on div "scrollable content" at bounding box center [784, 372] width 1568 height 744
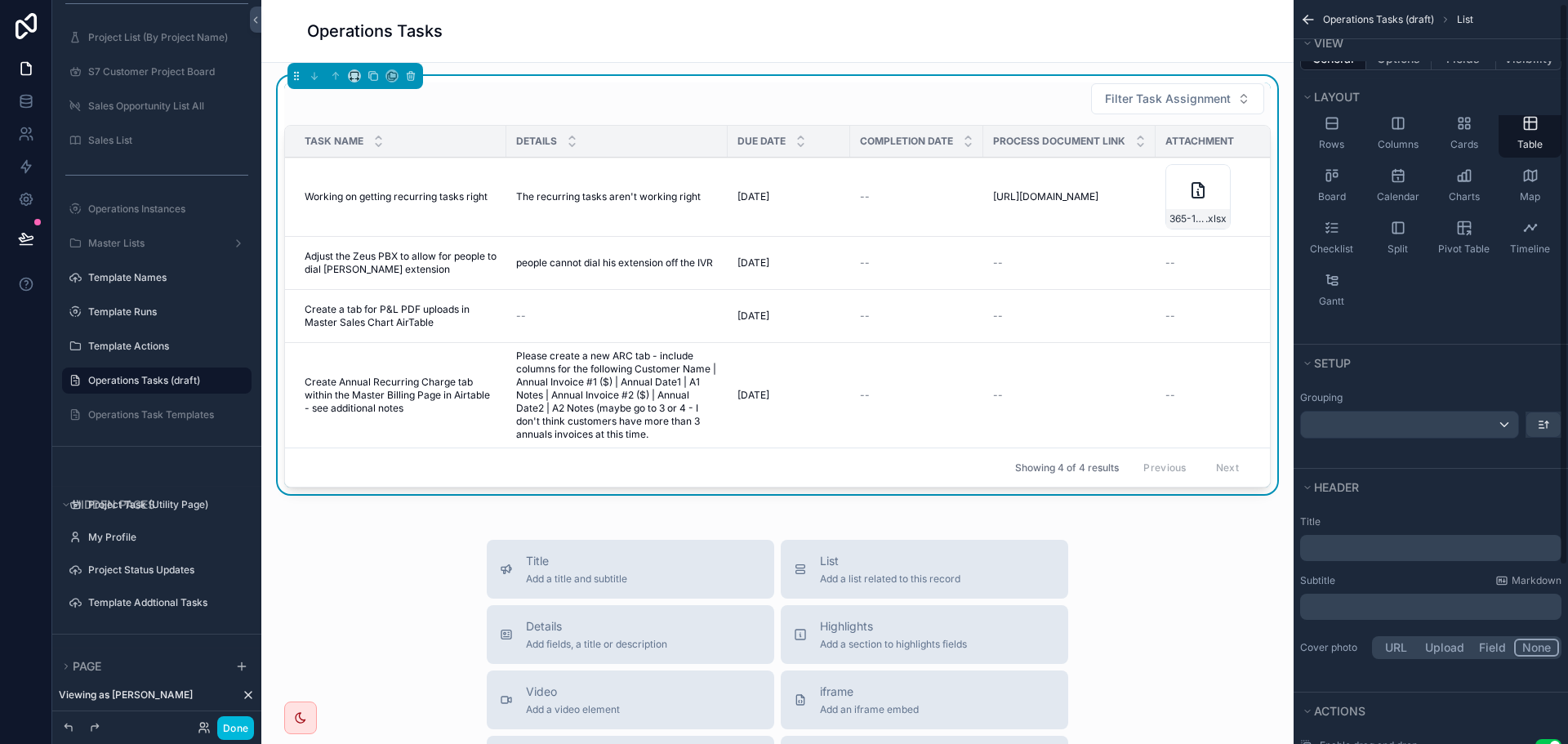
scroll to position [0, 0]
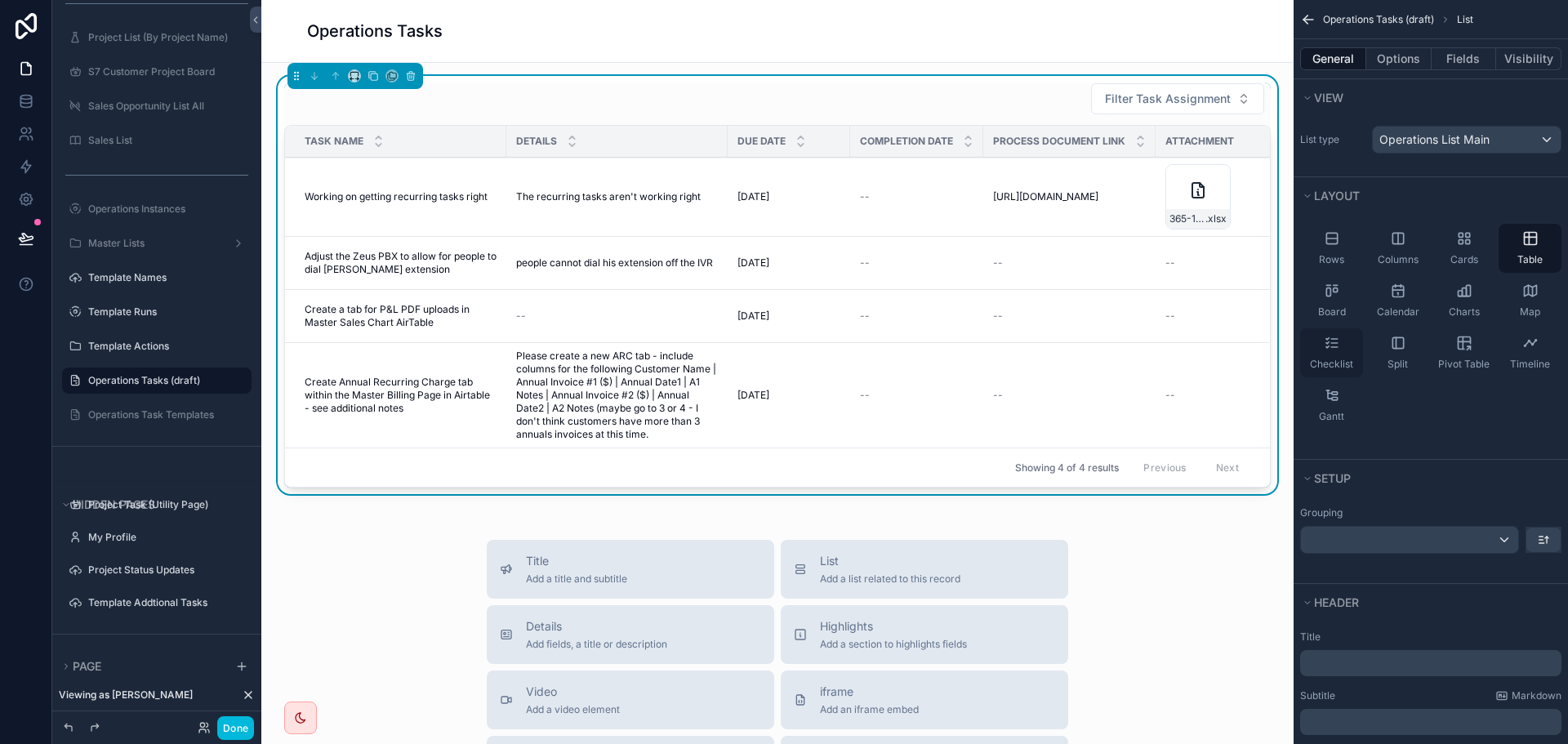
click at [1342, 352] on div "Checklist" at bounding box center [1331, 353] width 62 height 49
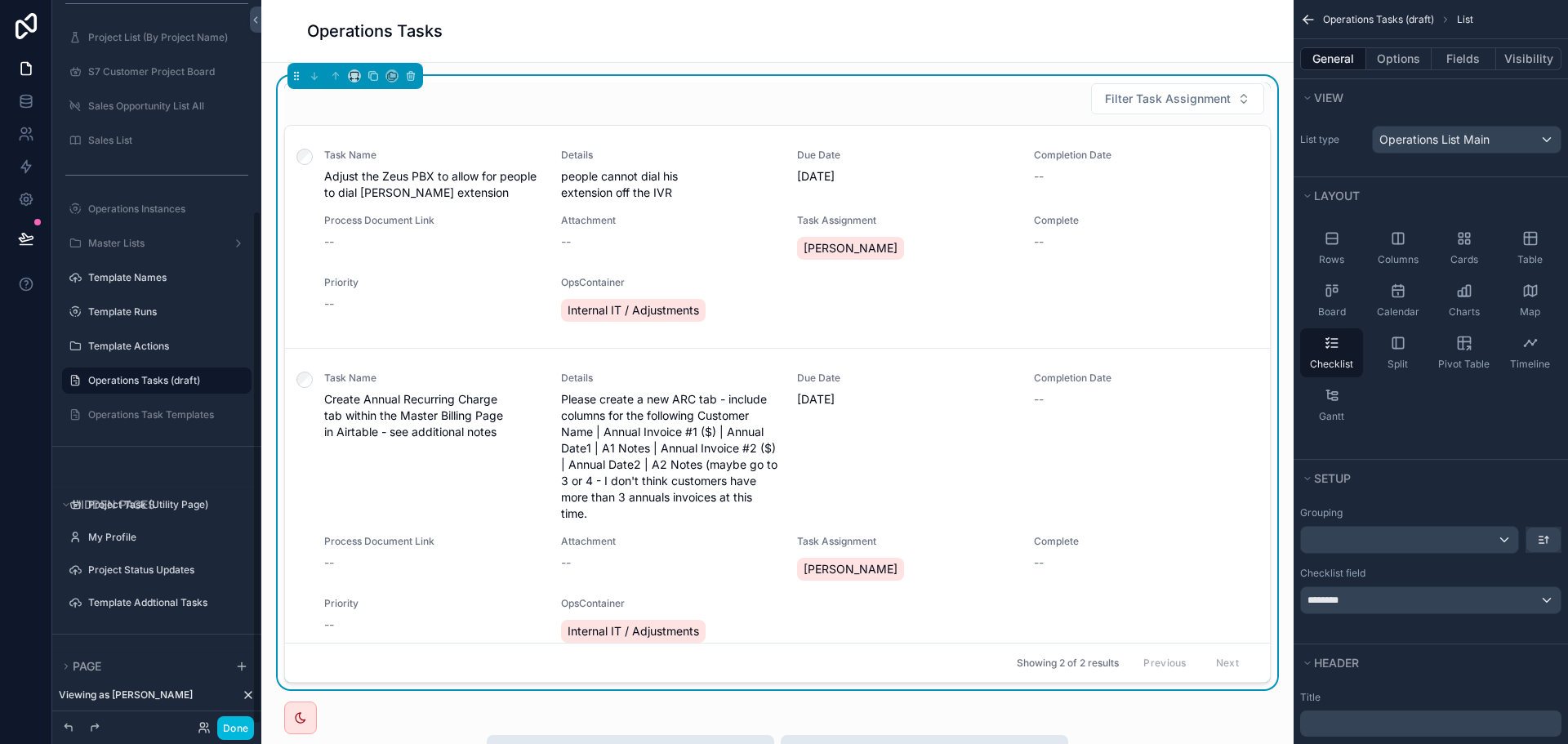
click at [564, 95] on div "Filter Task Assignment" at bounding box center [777, 99] width 987 height 33
click at [244, 724] on button "Done" at bounding box center [236, 728] width 37 height 23
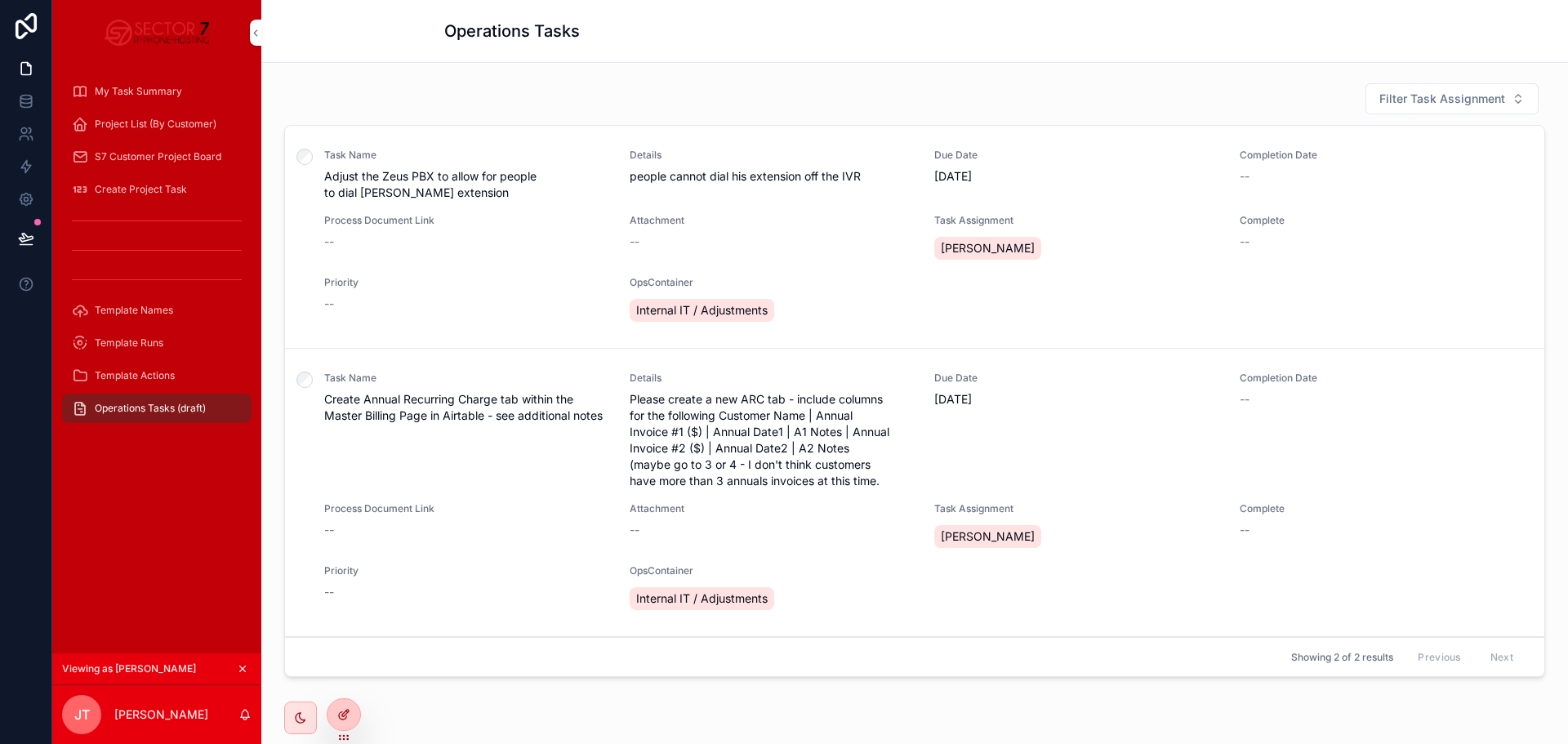
click at [350, 724] on div at bounding box center [344, 715] width 33 height 31
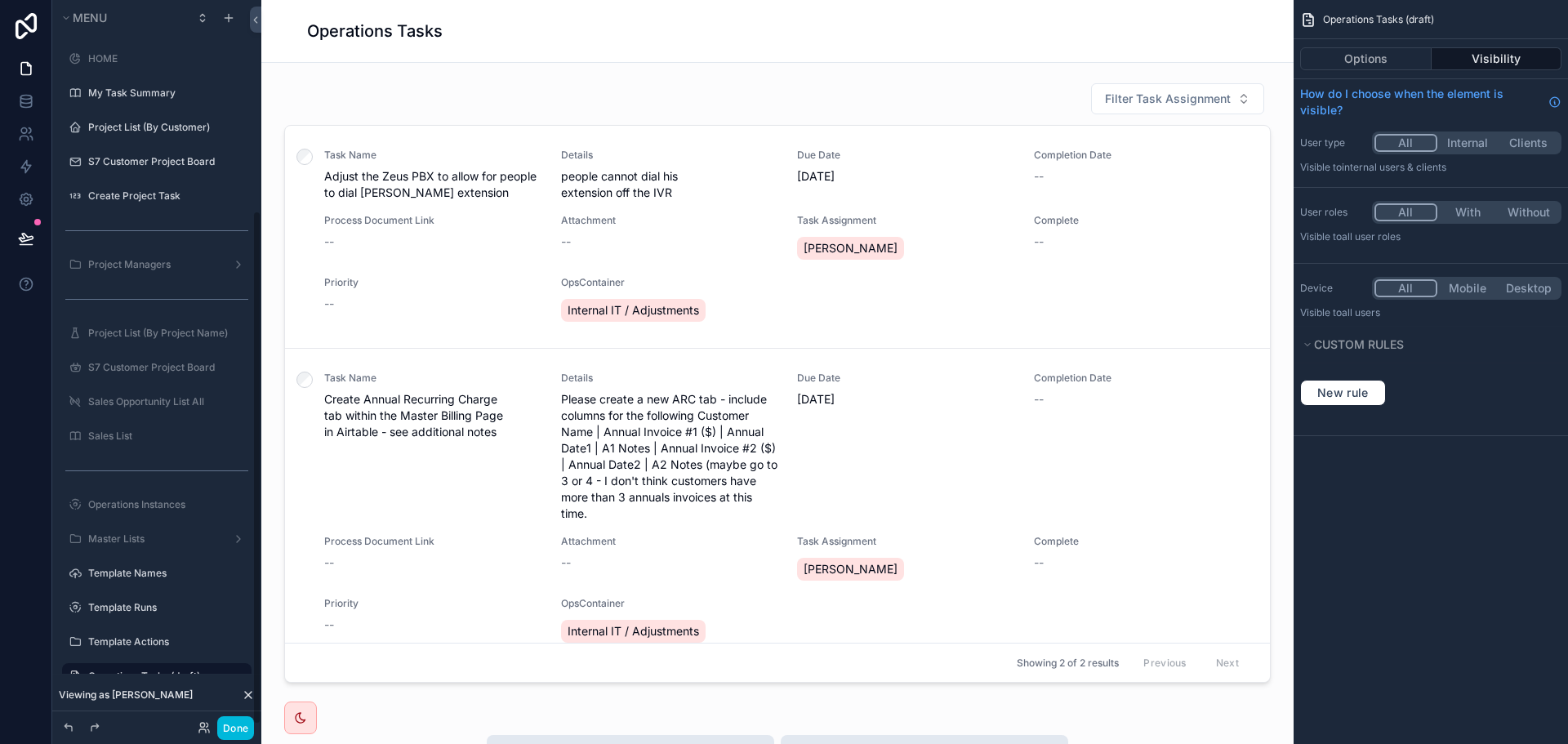
scroll to position [295, 0]
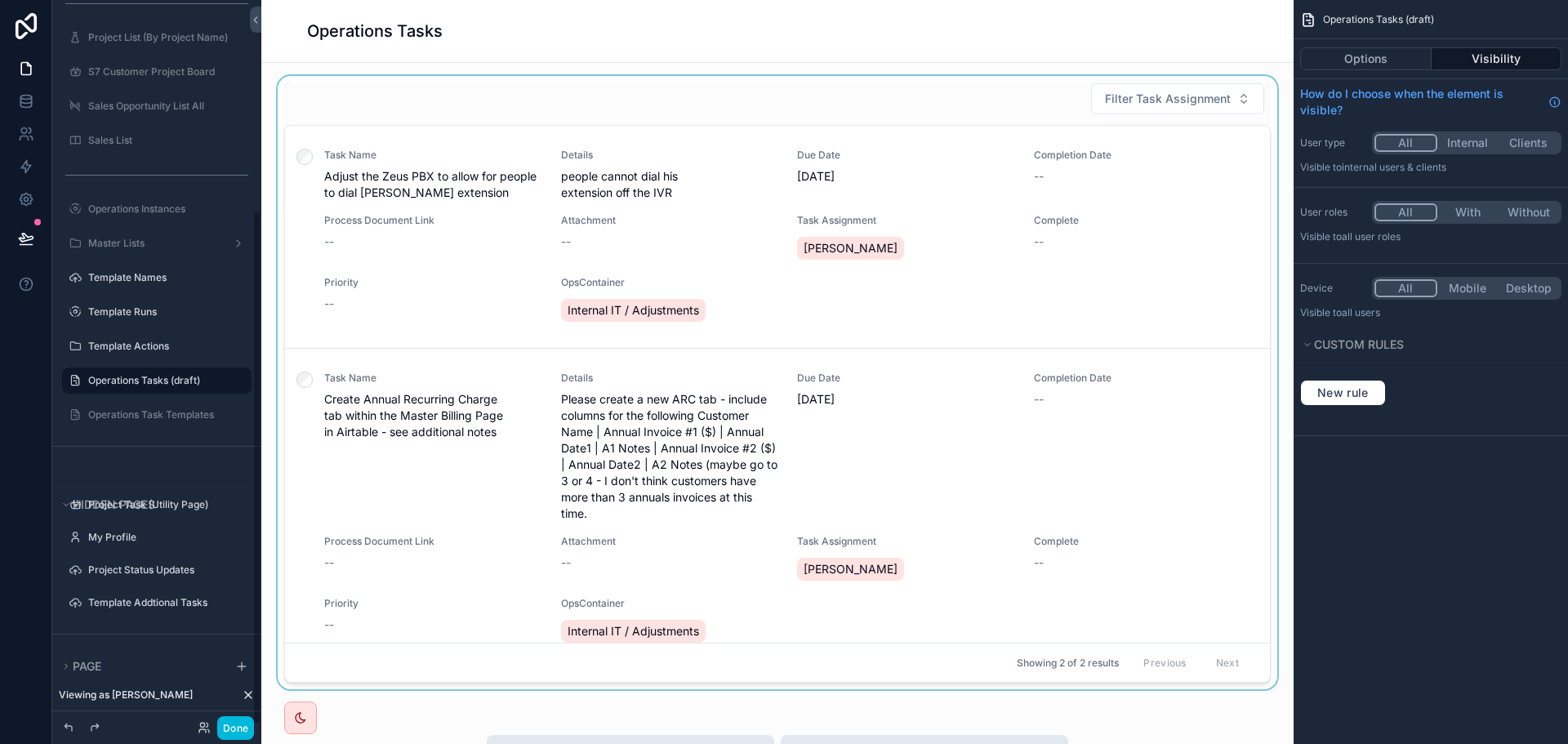
click at [993, 98] on div "scrollable content" at bounding box center [777, 386] width 1006 height 620
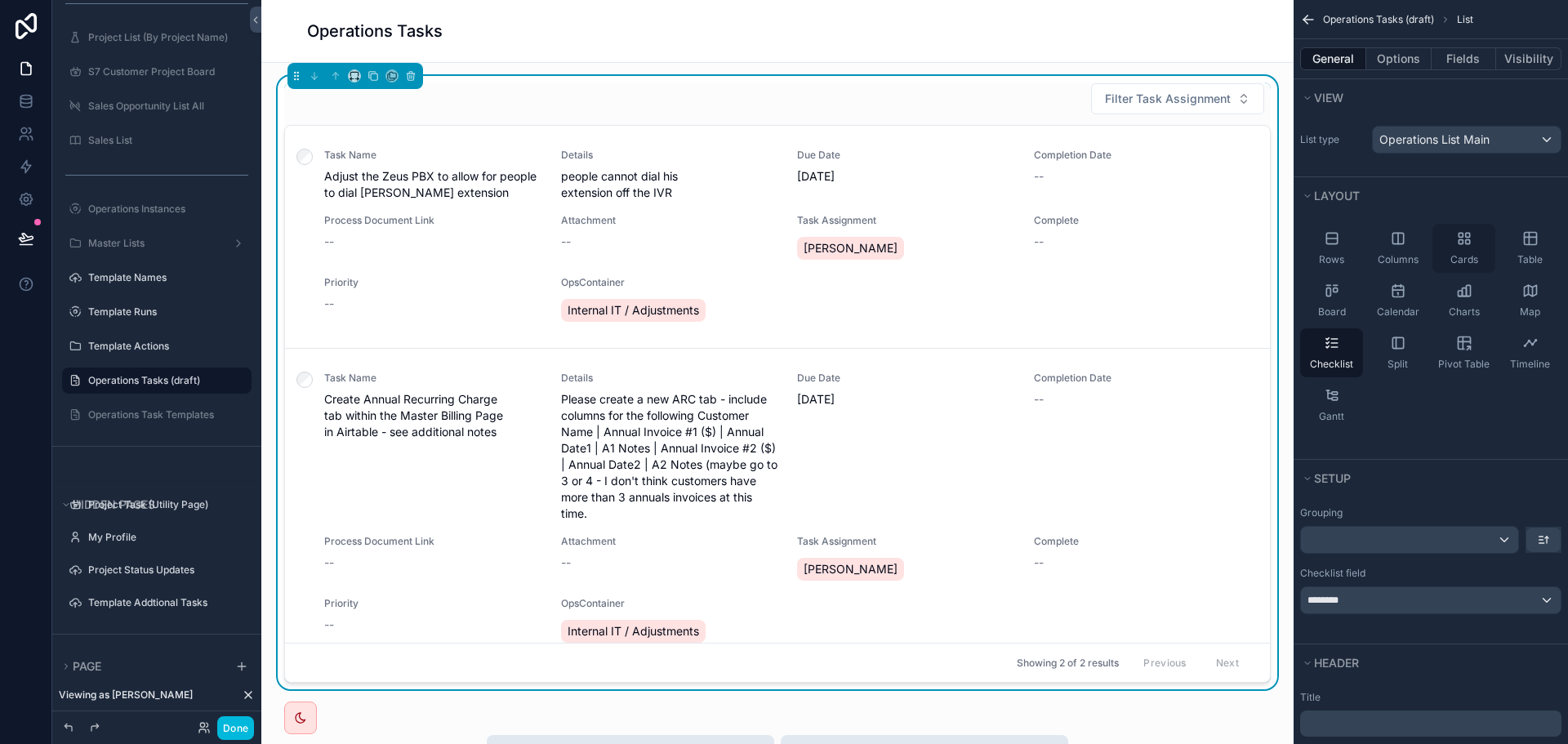
click at [1466, 249] on div "Cards" at bounding box center [1464, 248] width 62 height 49
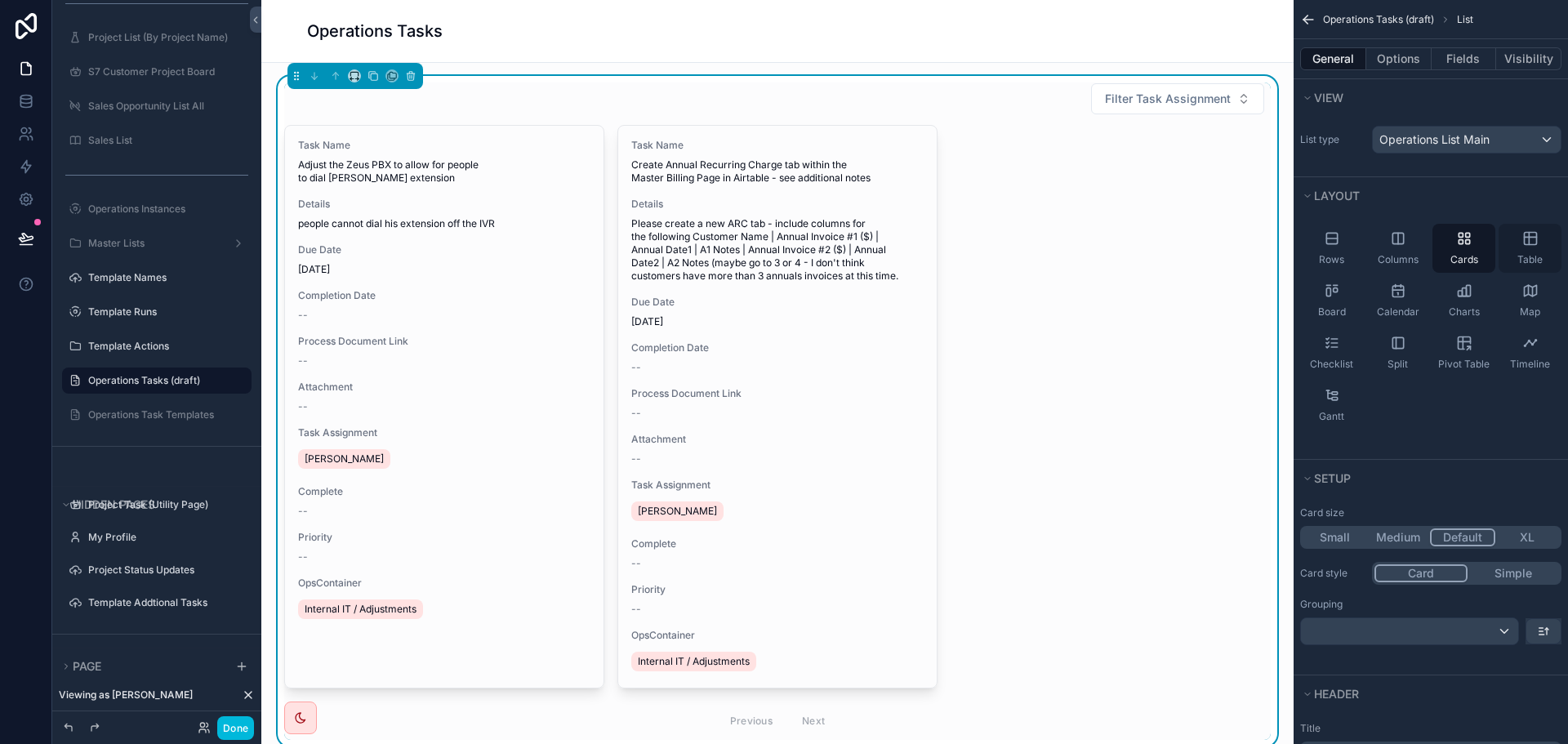
click at [1541, 235] on div "Table" at bounding box center [1530, 248] width 62 height 49
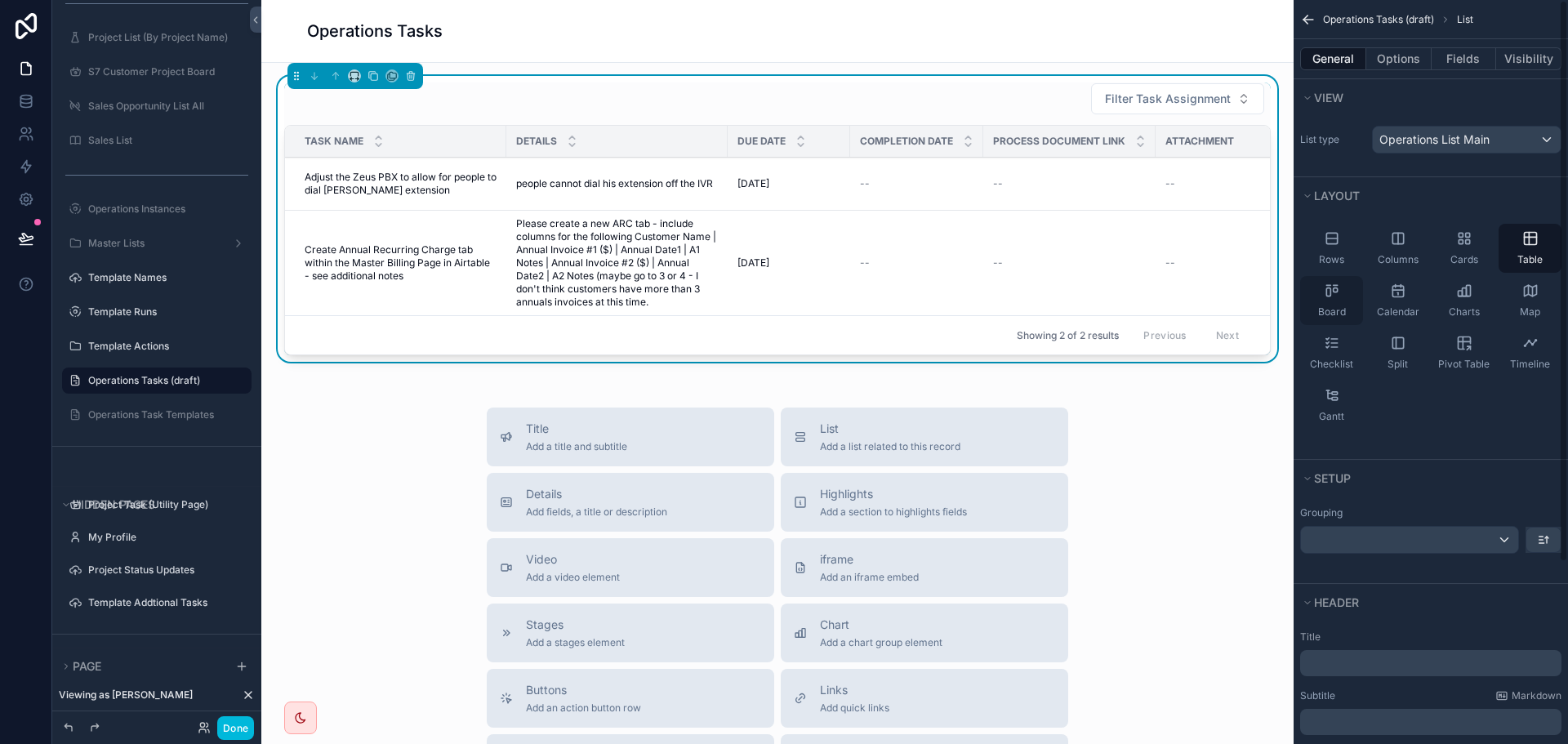
click at [1335, 289] on icon "scrollable content" at bounding box center [1335, 291] width 4 height 4
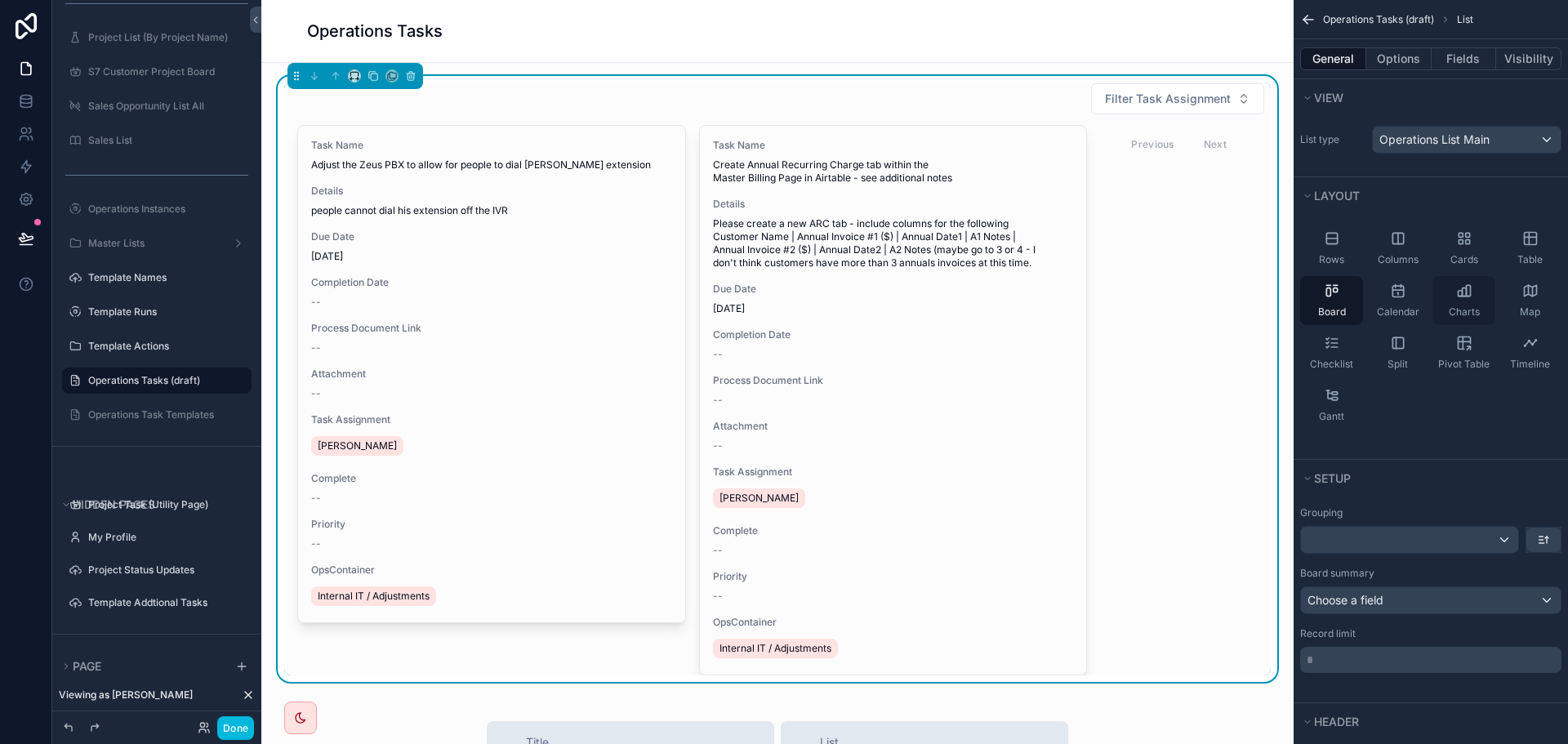
click at [1470, 299] on div "Charts" at bounding box center [1464, 300] width 62 height 49
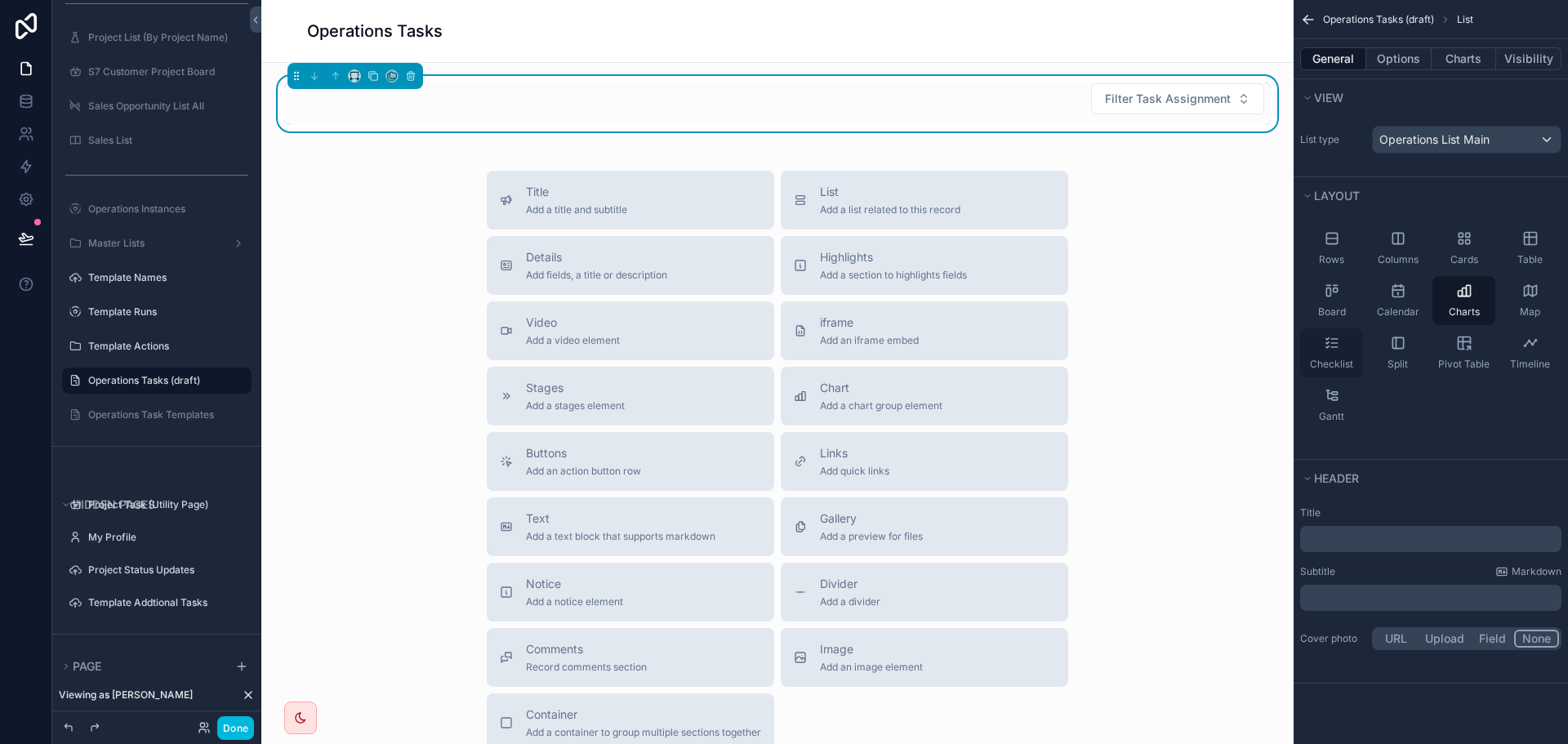
click at [1340, 334] on div "Checklist" at bounding box center [1331, 353] width 62 height 49
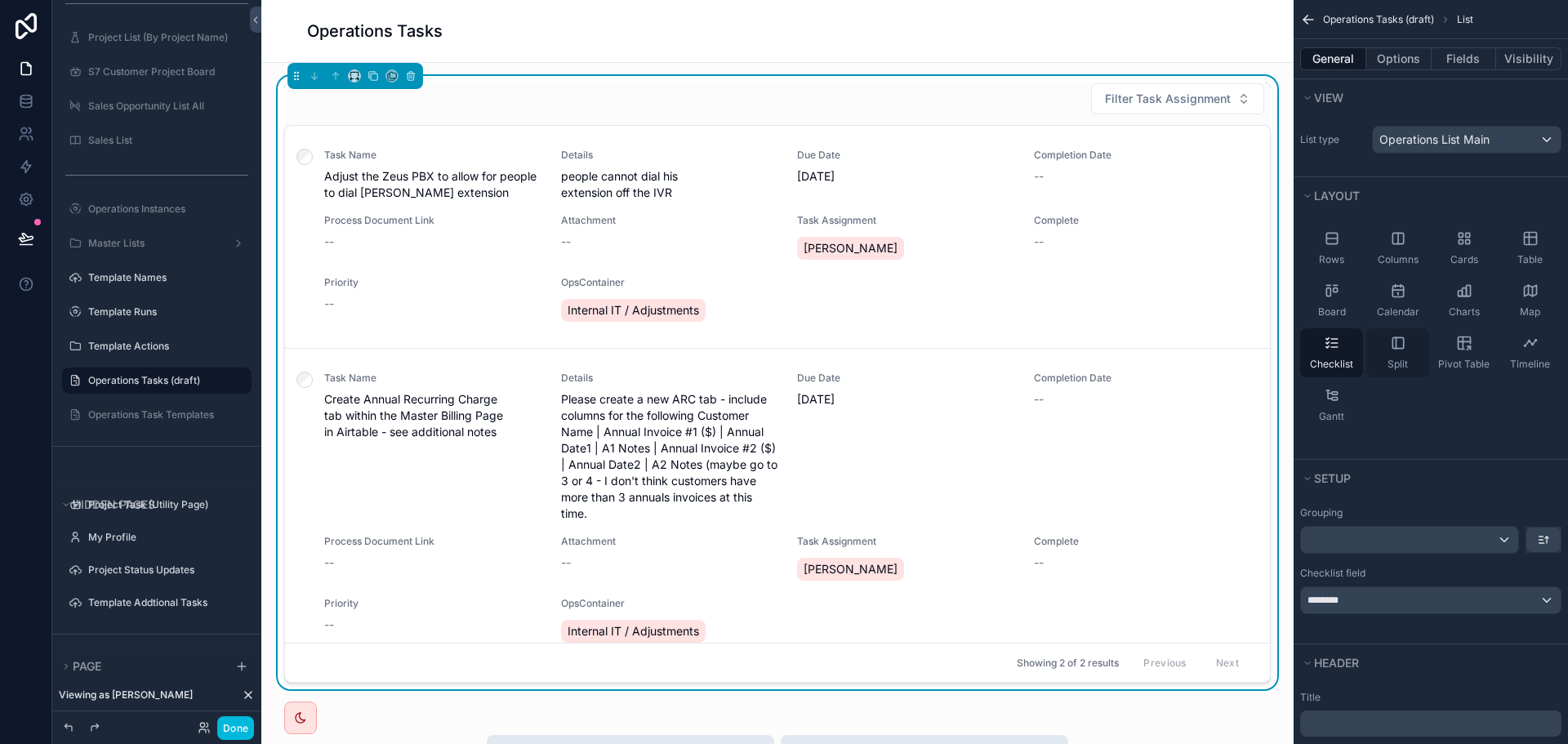
click at [1395, 354] on div "Split" at bounding box center [1397, 353] width 62 height 49
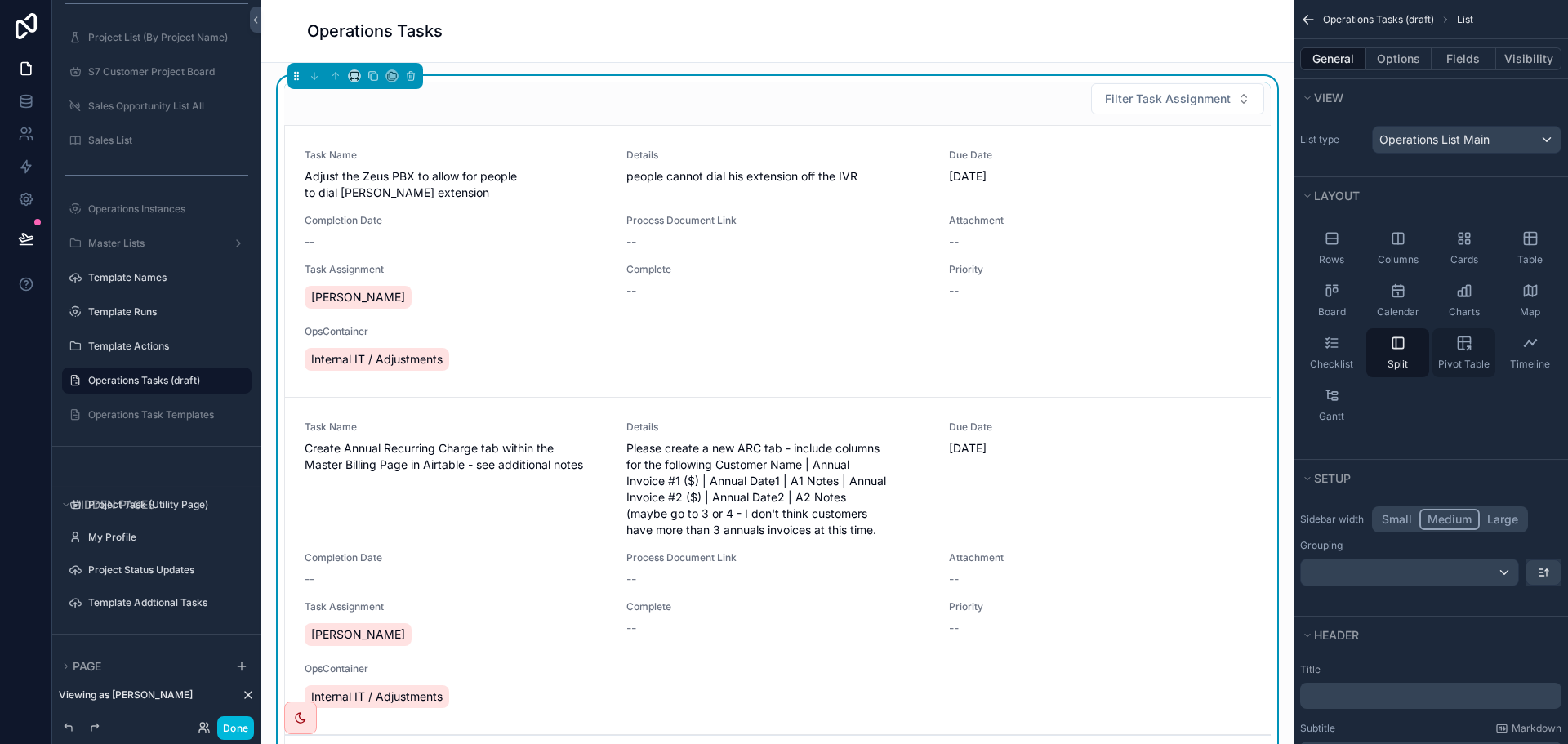
click at [1470, 349] on icon "scrollable content" at bounding box center [1464, 342] width 17 height 17
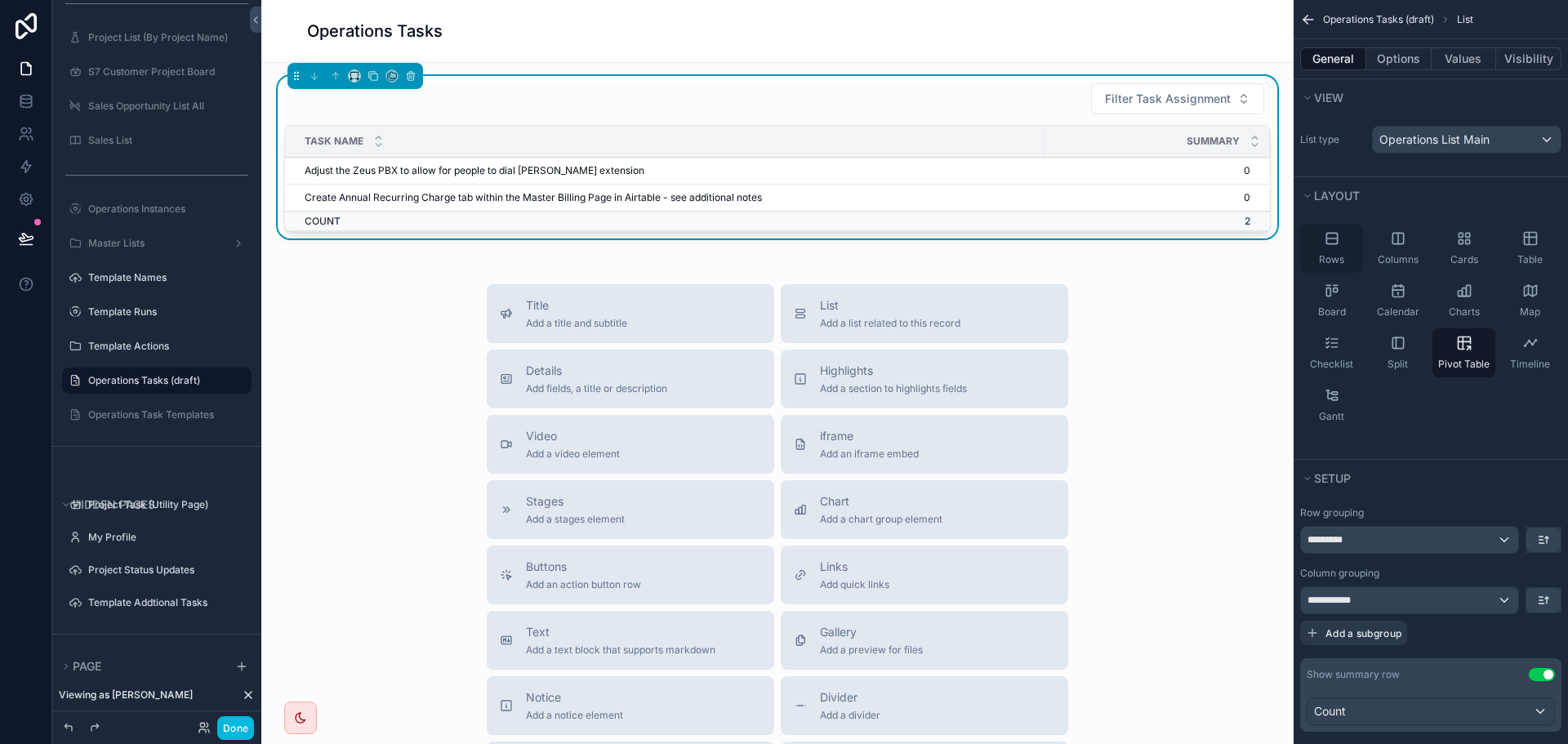
click at [1340, 244] on icon "scrollable content" at bounding box center [1332, 238] width 17 height 17
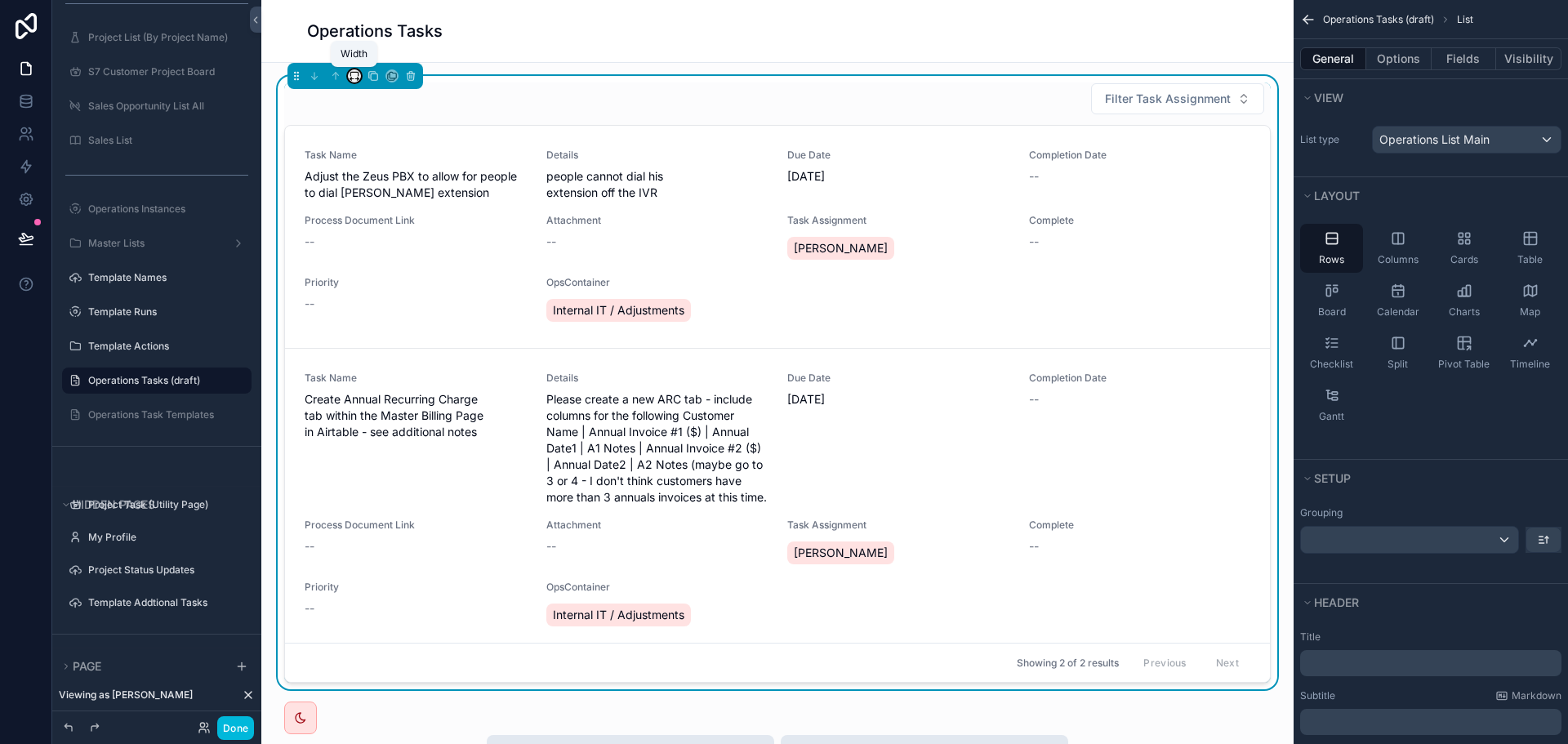
click at [358, 75] on icon "scrollable content" at bounding box center [355, 76] width 12 height 12
click at [377, 277] on span "Large" at bounding box center [377, 279] width 31 height 20
click at [231, 733] on button "Done" at bounding box center [236, 728] width 37 height 23
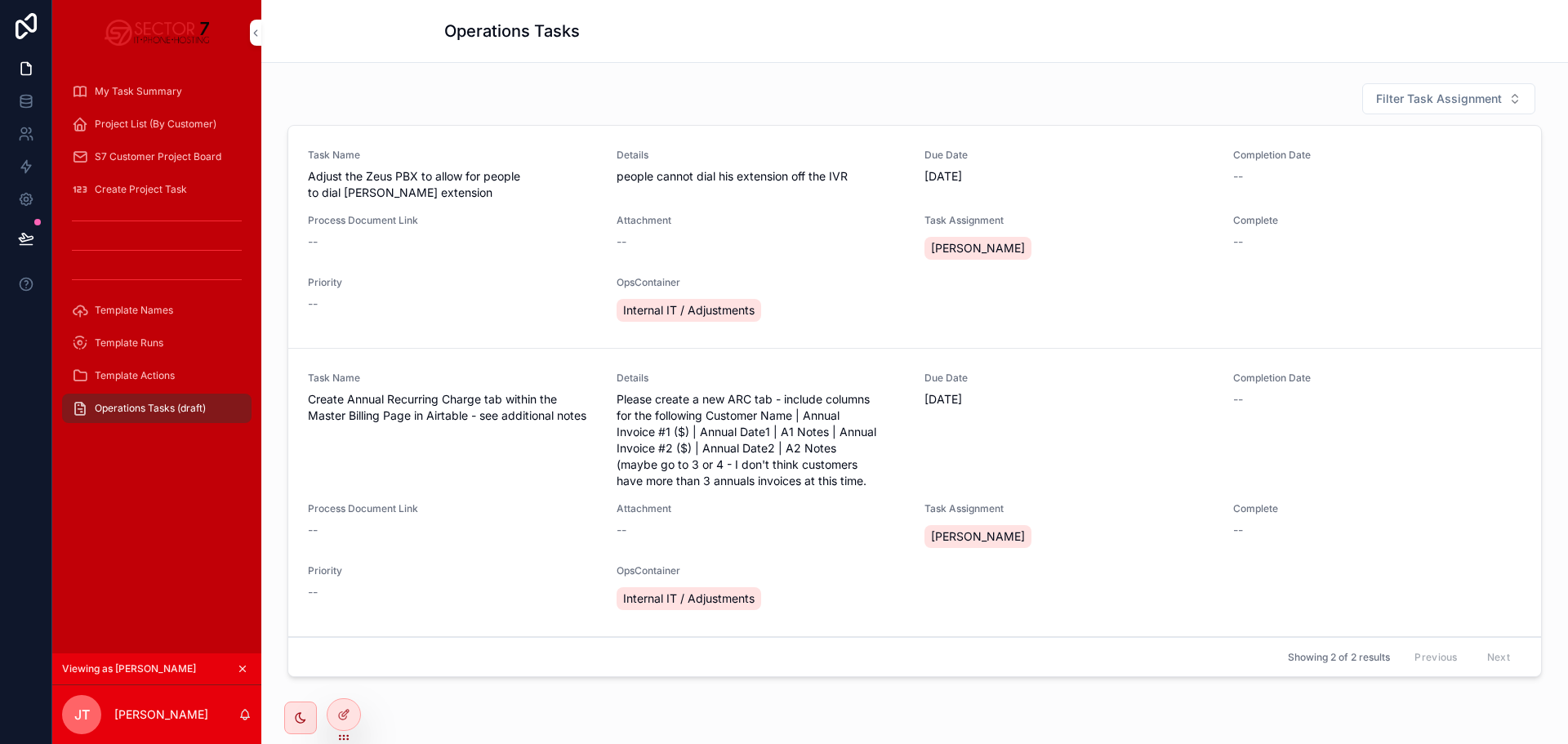
click at [505, 178] on span "Adjust the Zeus PBX to allow for people to dial Tyler's extension" at bounding box center [452, 185] width 289 height 33
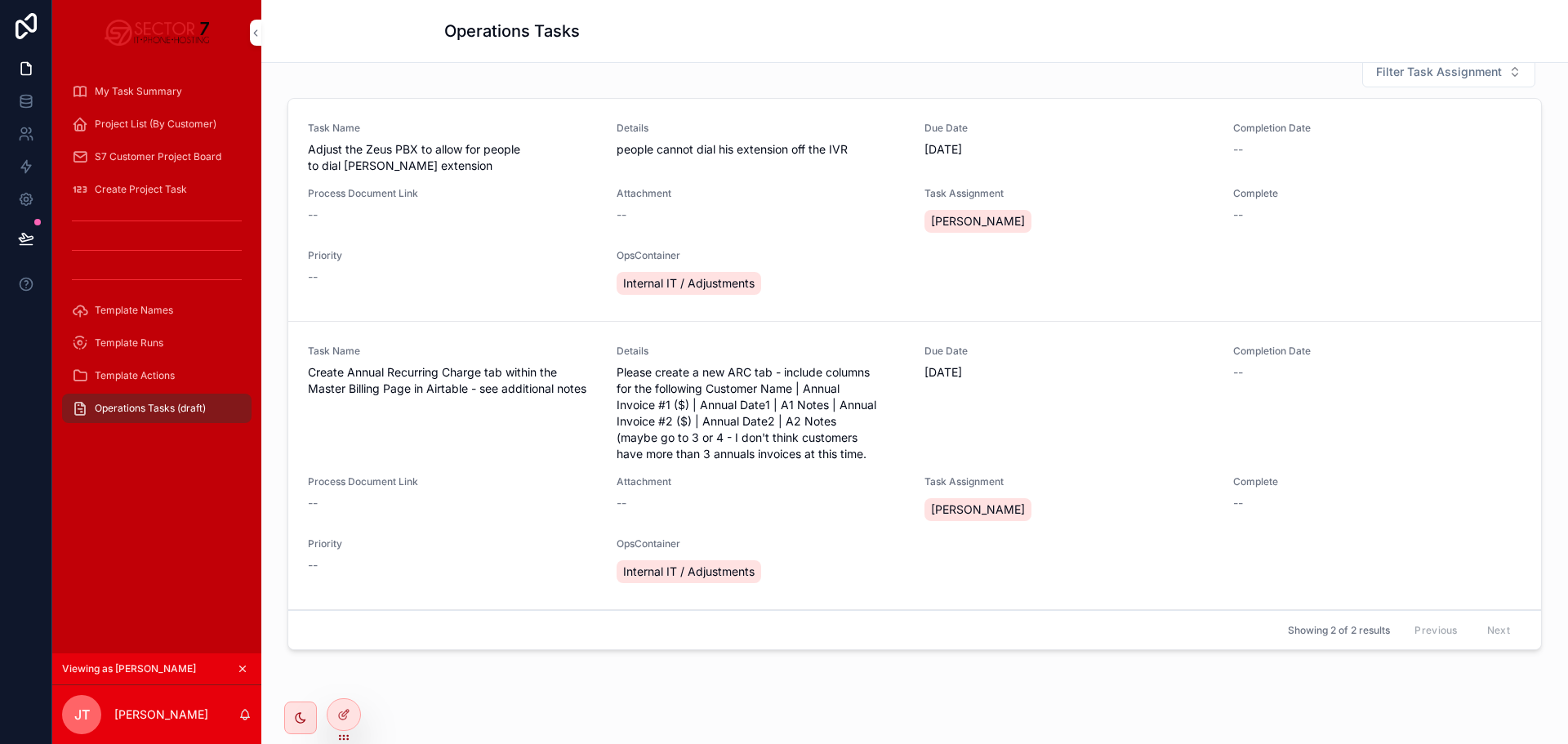
scroll to position [0, 0]
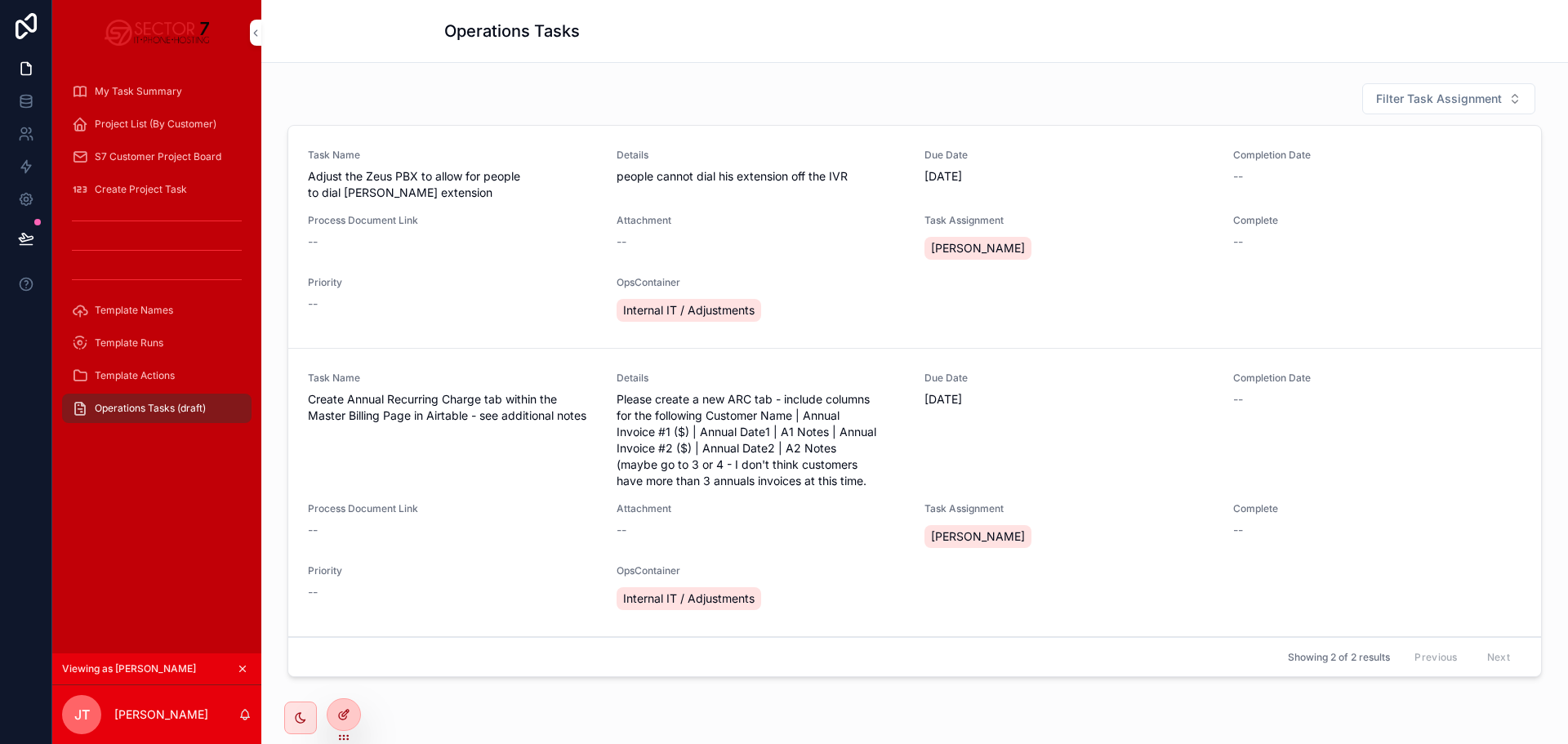
click at [348, 722] on div at bounding box center [344, 715] width 33 height 31
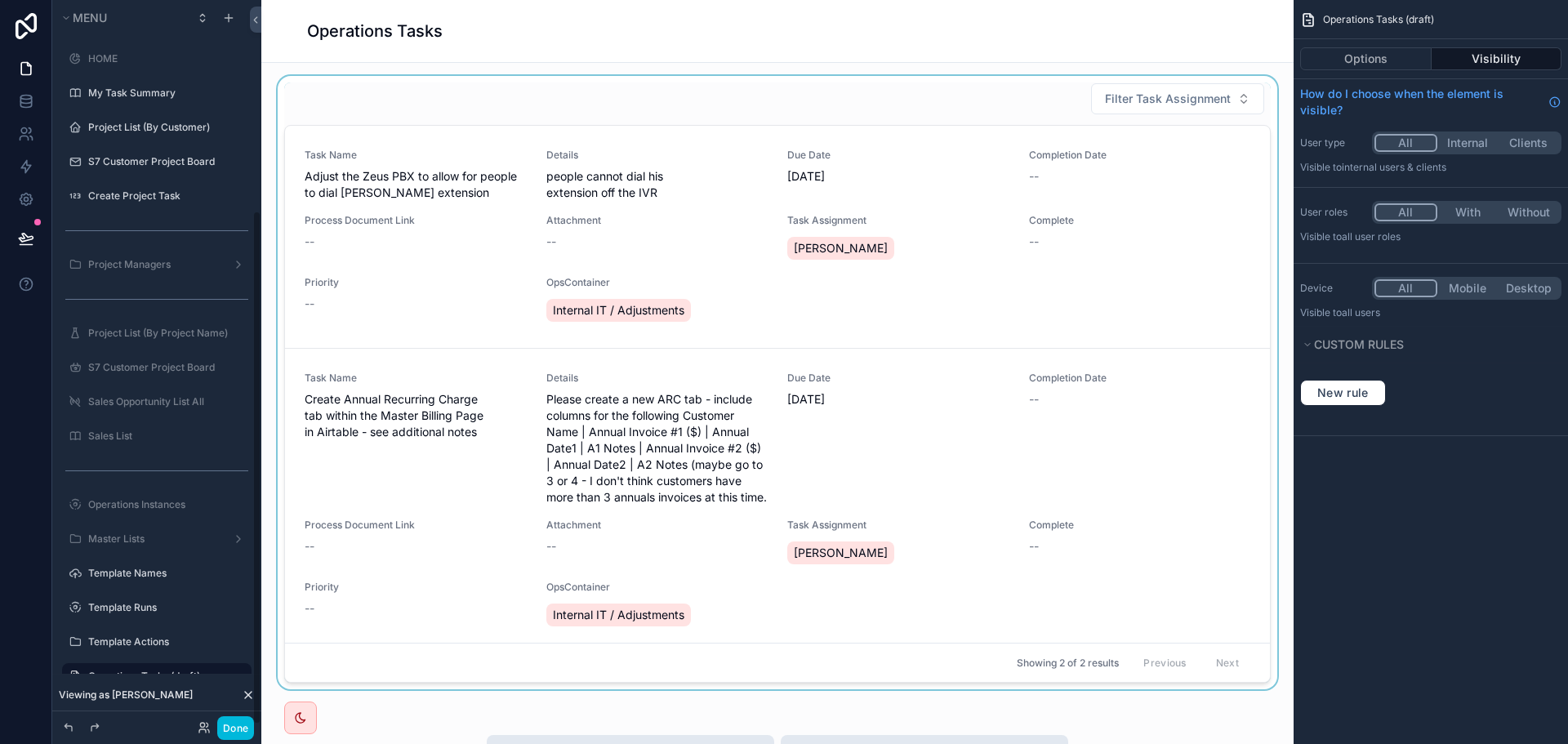
scroll to position [295, 0]
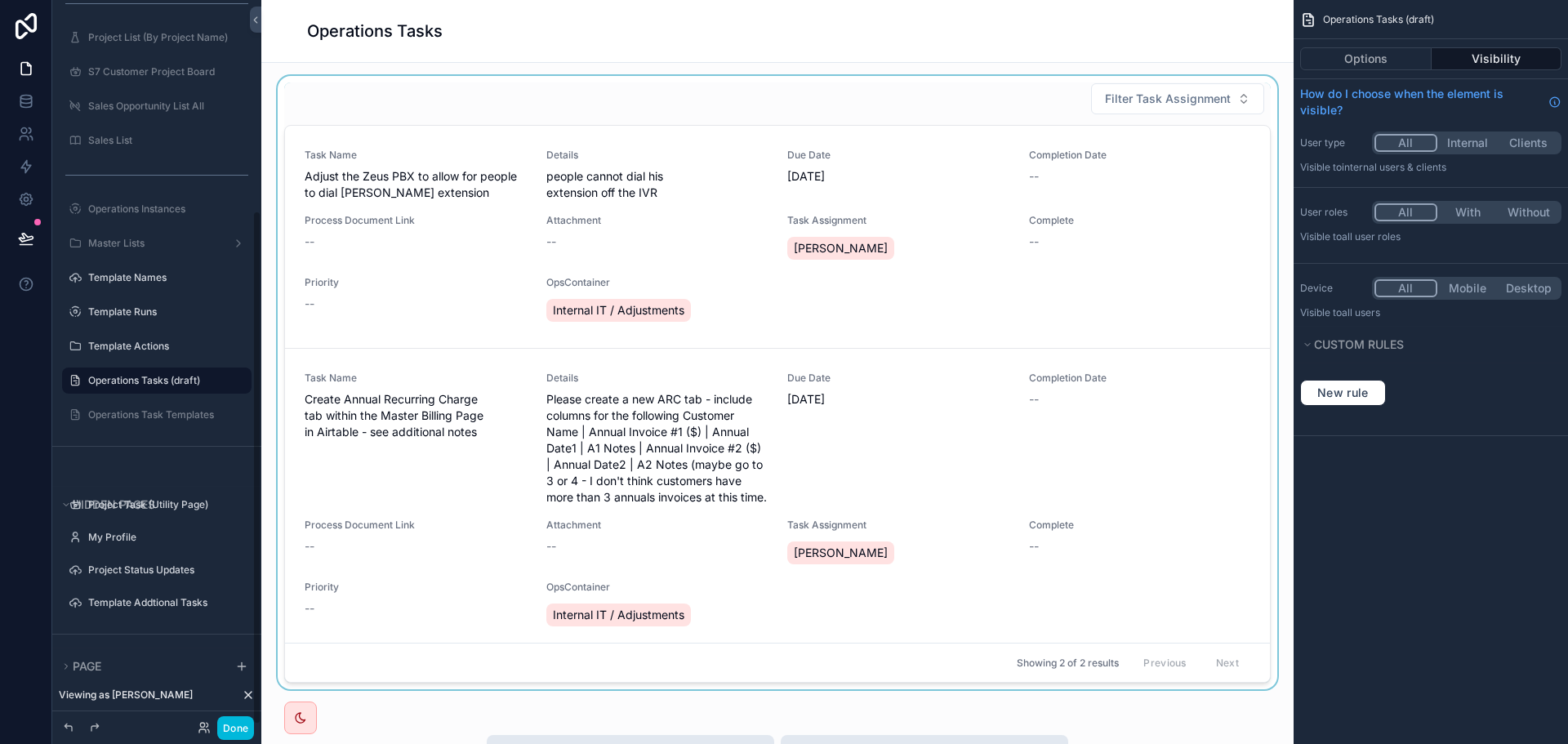
click at [1164, 214] on div "scrollable content" at bounding box center [777, 386] width 1006 height 620
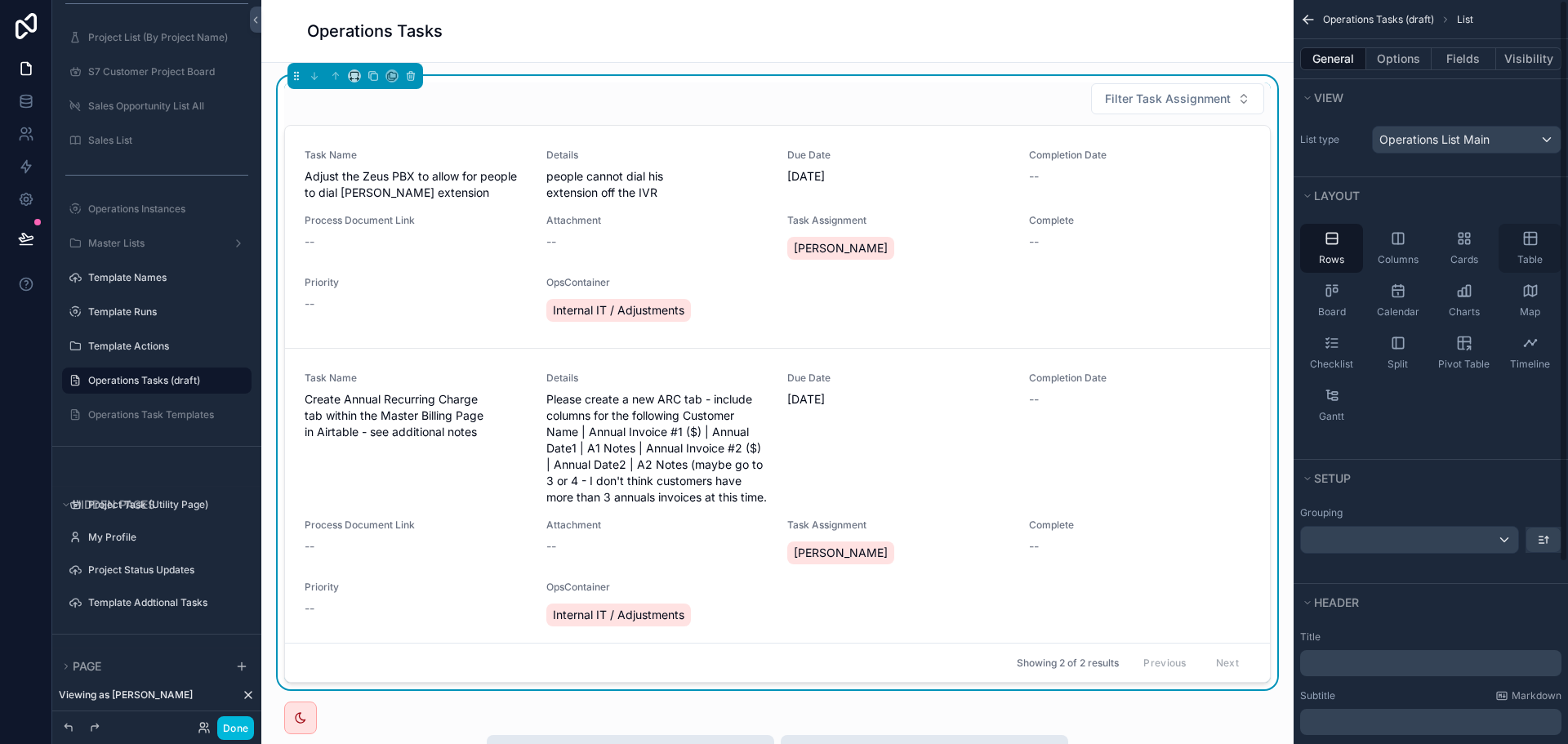
click at [1529, 238] on icon "scrollable content" at bounding box center [1529, 239] width 0 height 13
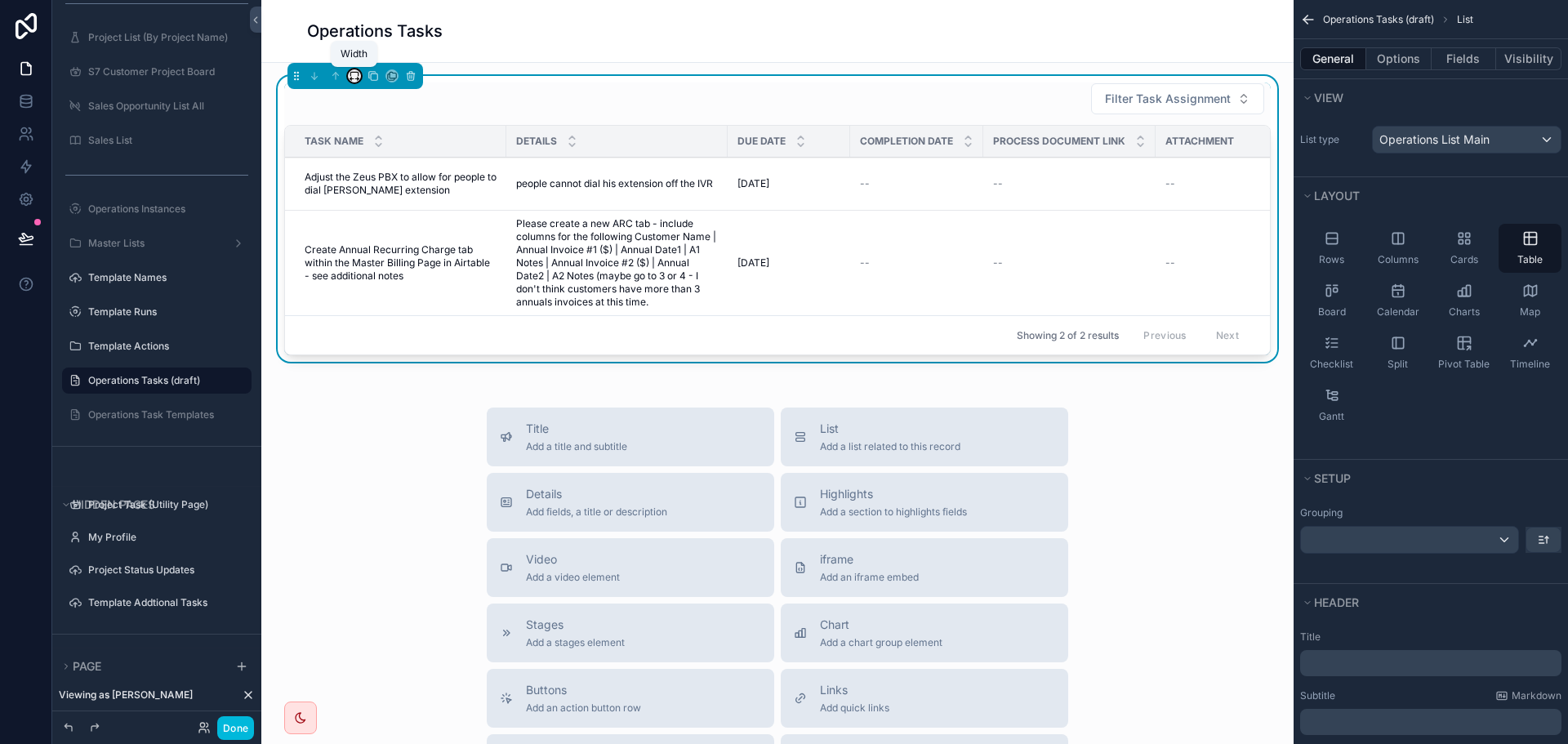
click at [360, 73] on icon "scrollable content" at bounding box center [355, 76] width 12 height 12
click at [385, 245] on span "Full width" at bounding box center [387, 249] width 51 height 20
click at [245, 724] on button "Done" at bounding box center [236, 728] width 37 height 23
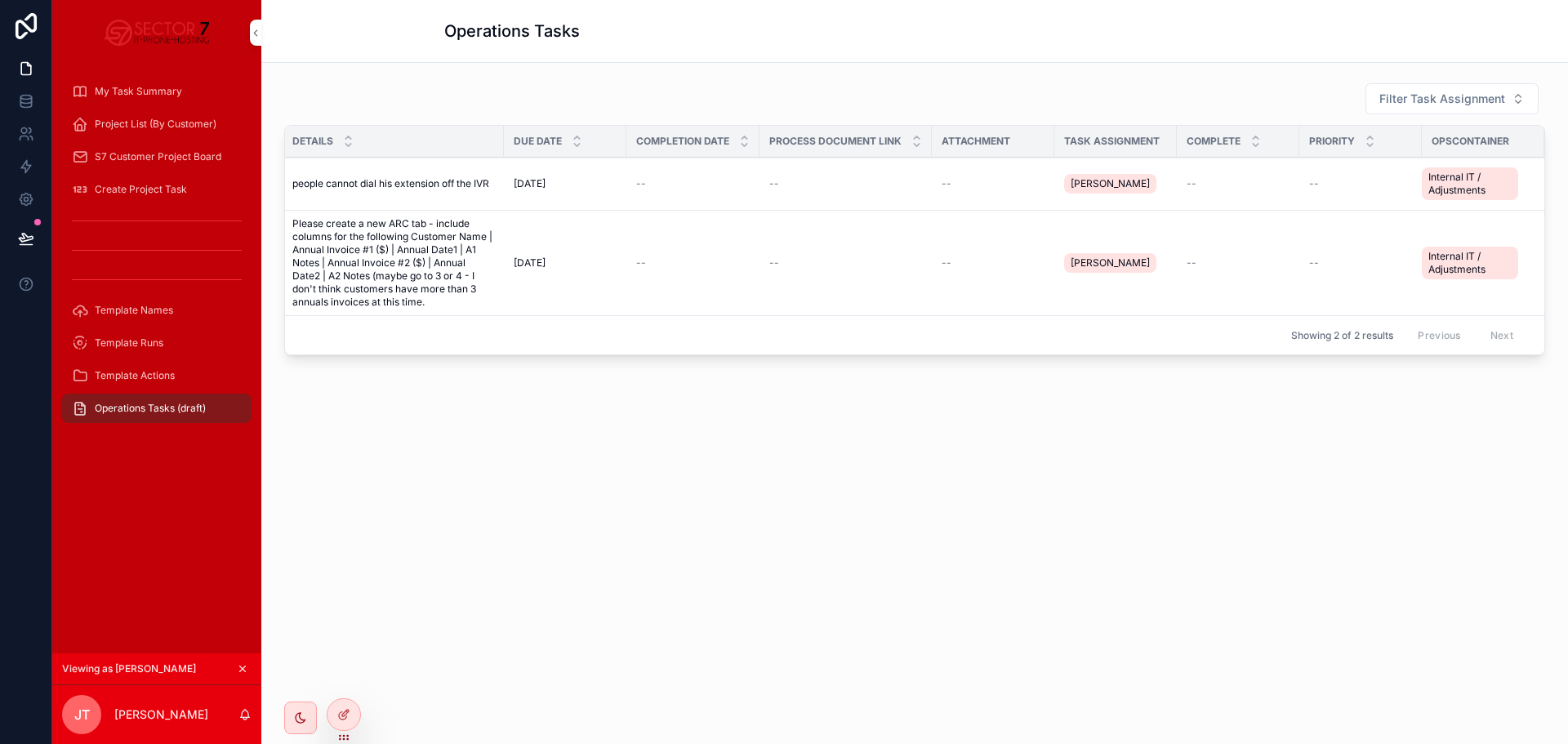
scroll to position [0, 0]
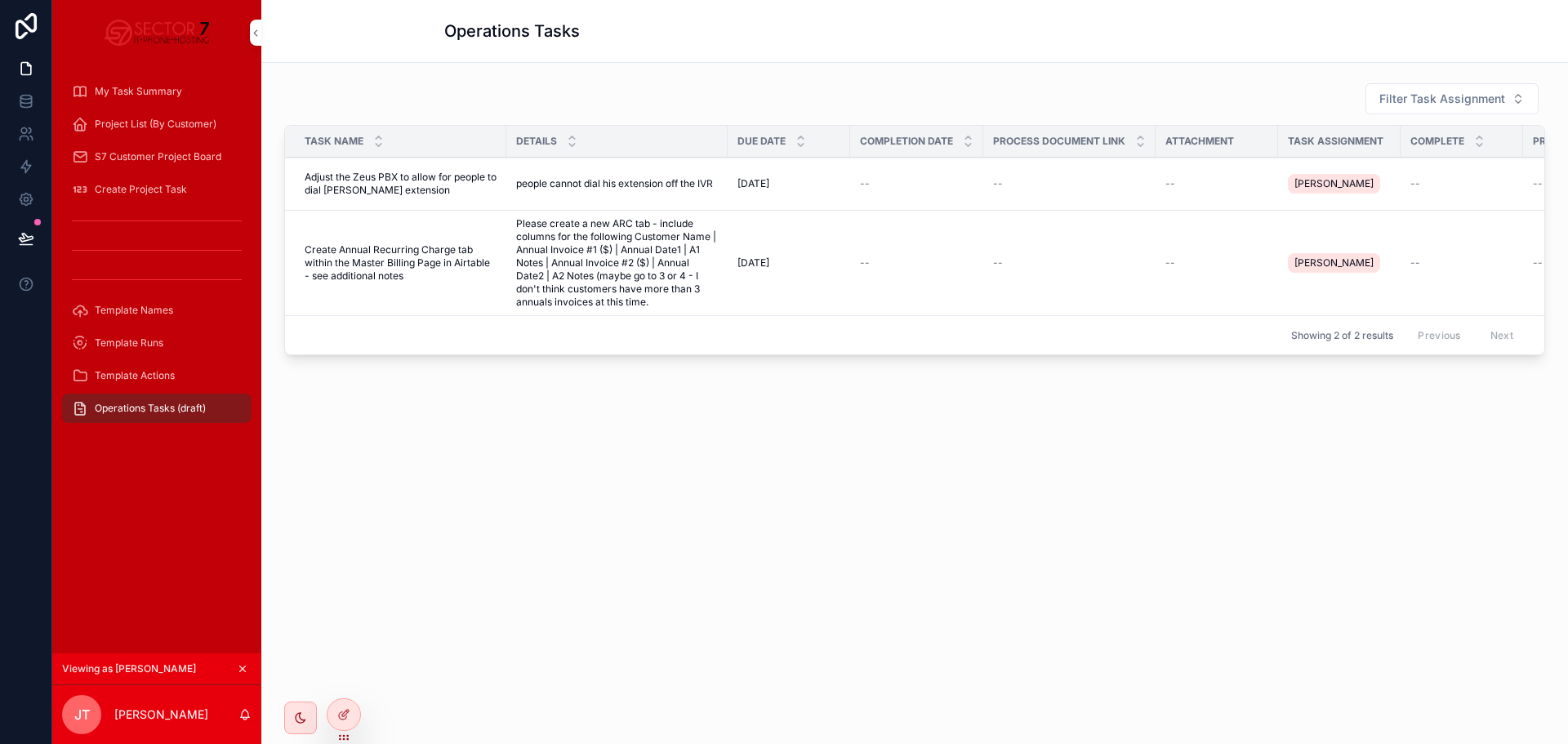
drag, startPoint x: 767, startPoint y: 282, endPoint x: 501, endPoint y: 288, distance: 266.1
click at [358, 721] on div at bounding box center [344, 715] width 33 height 31
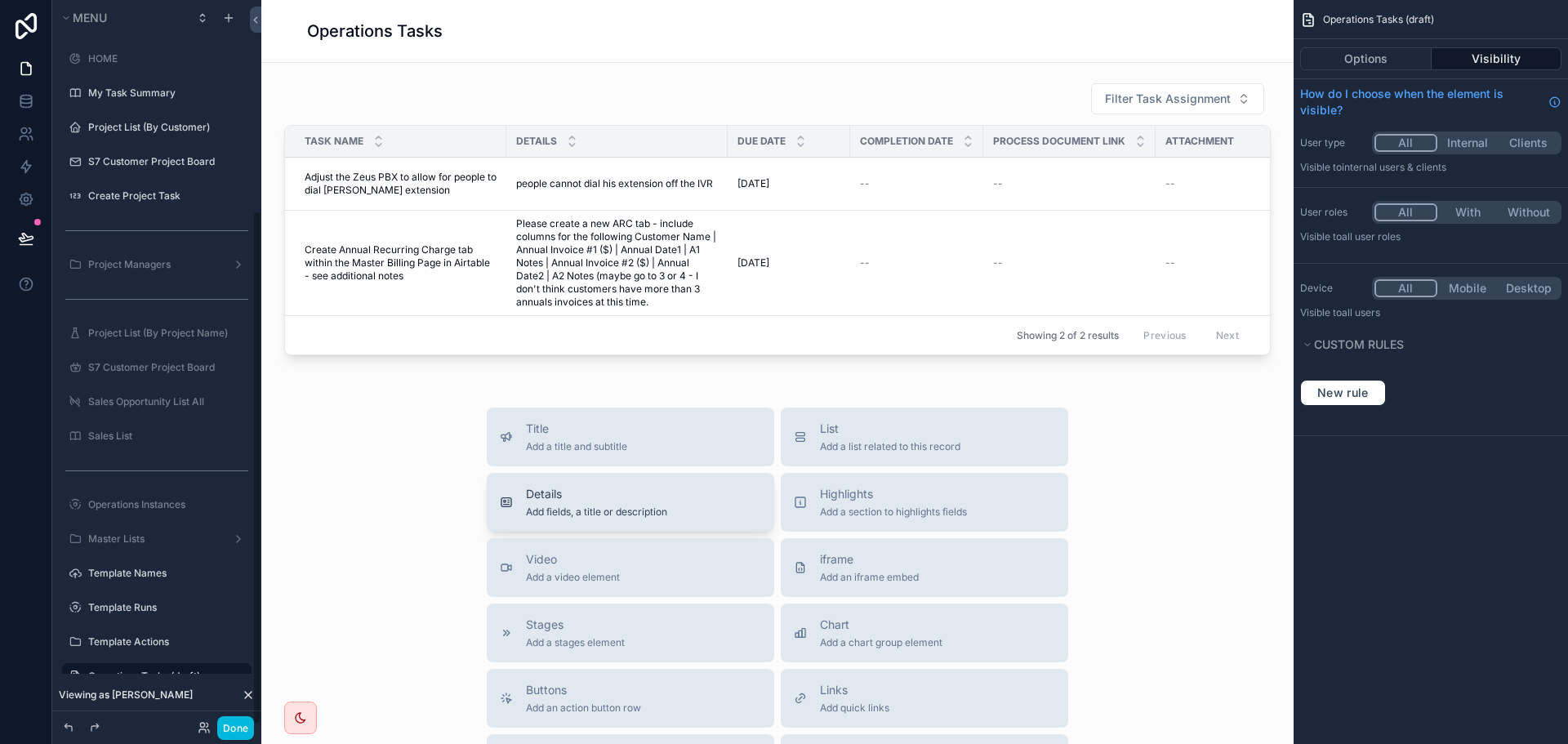
scroll to position [295, 0]
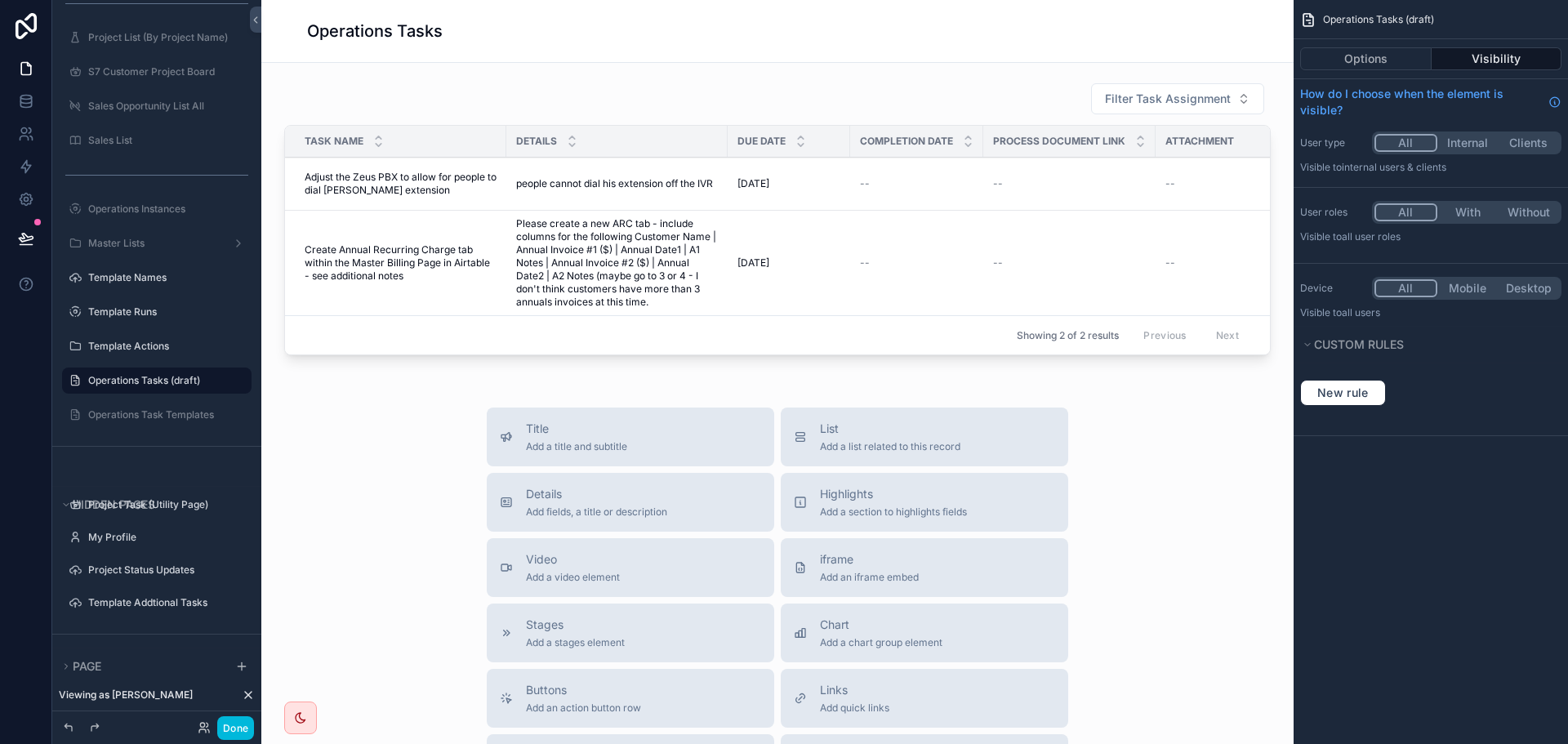
click at [1341, 44] on div "Options Visibility" at bounding box center [1431, 59] width 274 height 39
click at [1336, 61] on button "Options" at bounding box center [1365, 59] width 132 height 22
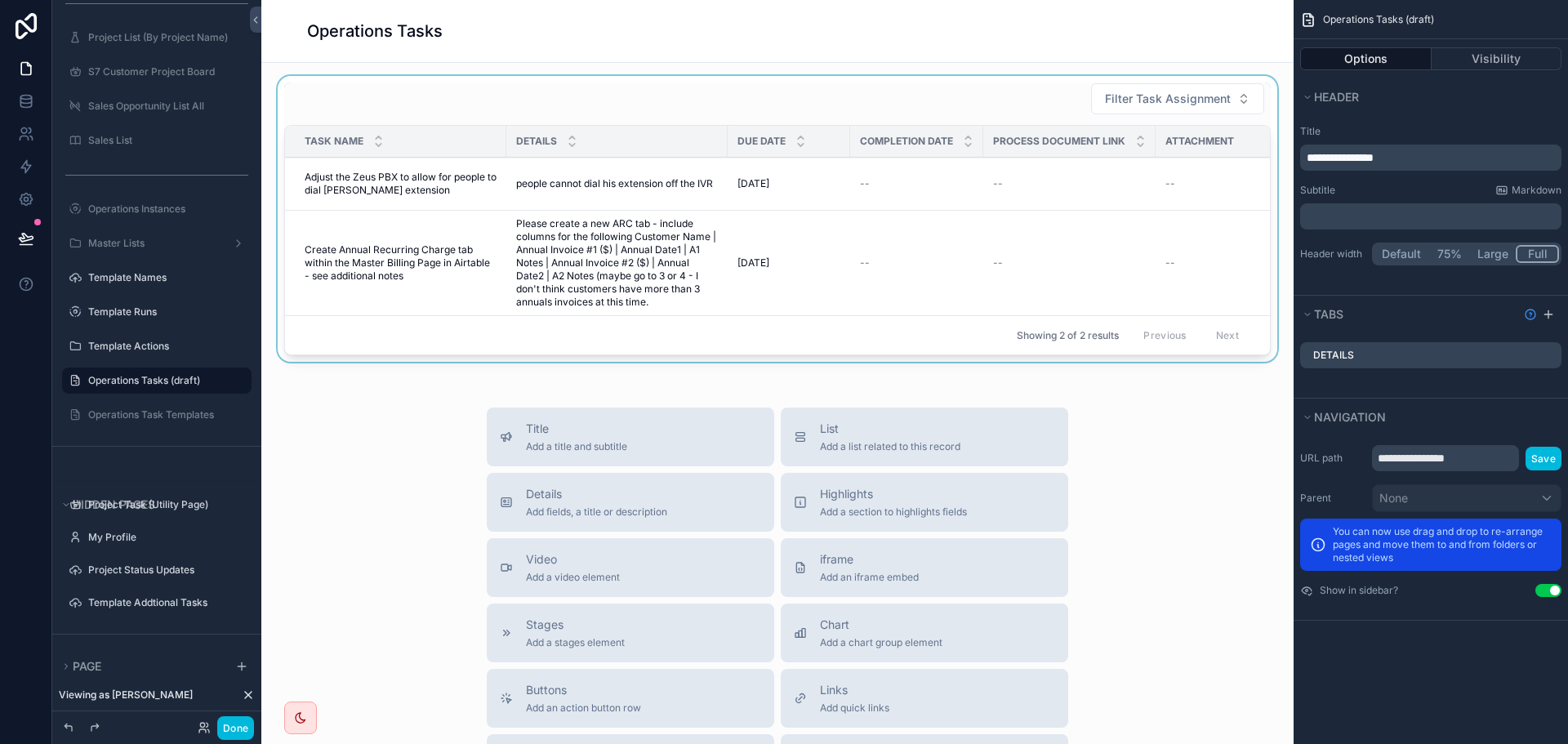
click at [1049, 230] on div "scrollable content" at bounding box center [777, 222] width 1006 height 293
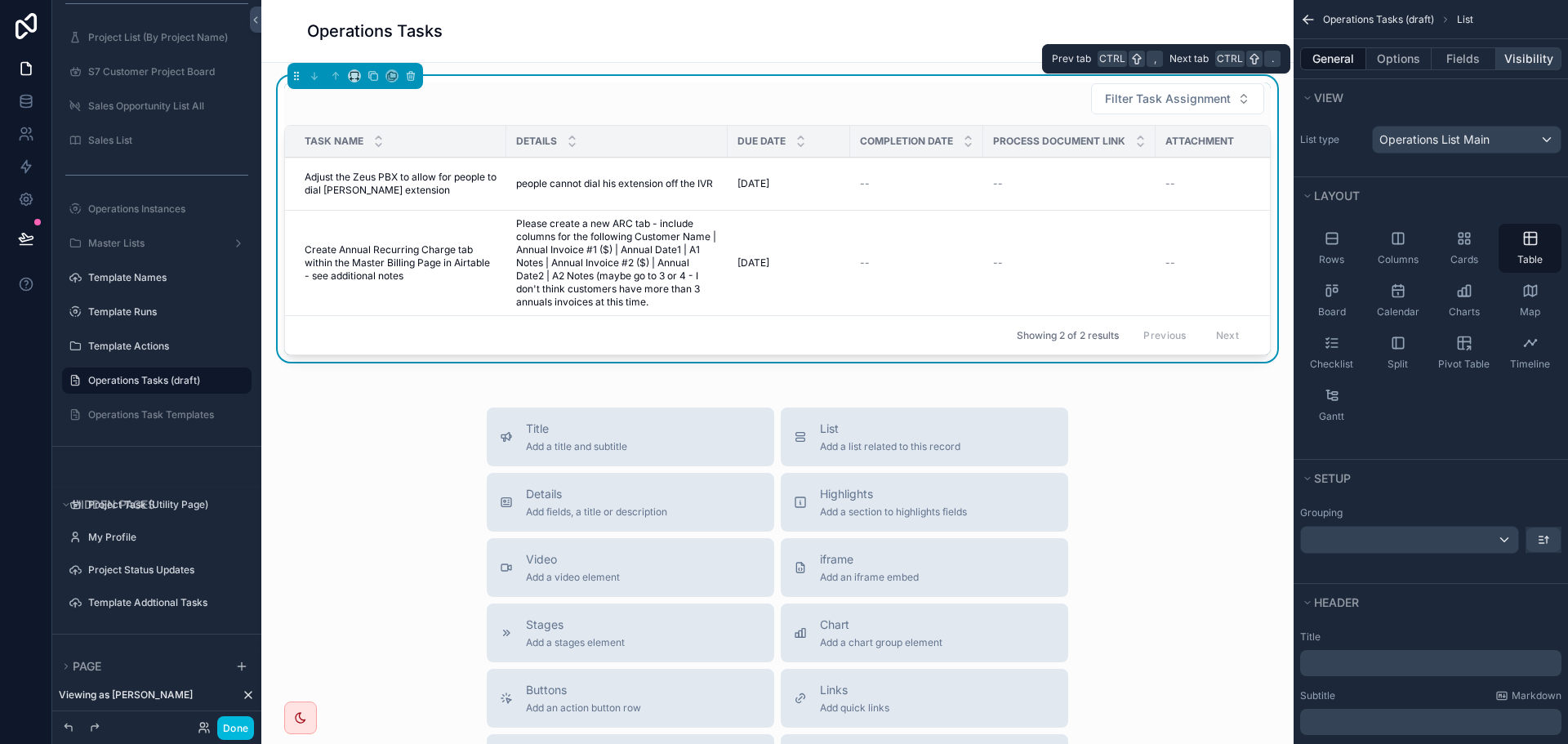
click at [1530, 60] on button "Visibility" at bounding box center [1528, 59] width 65 height 22
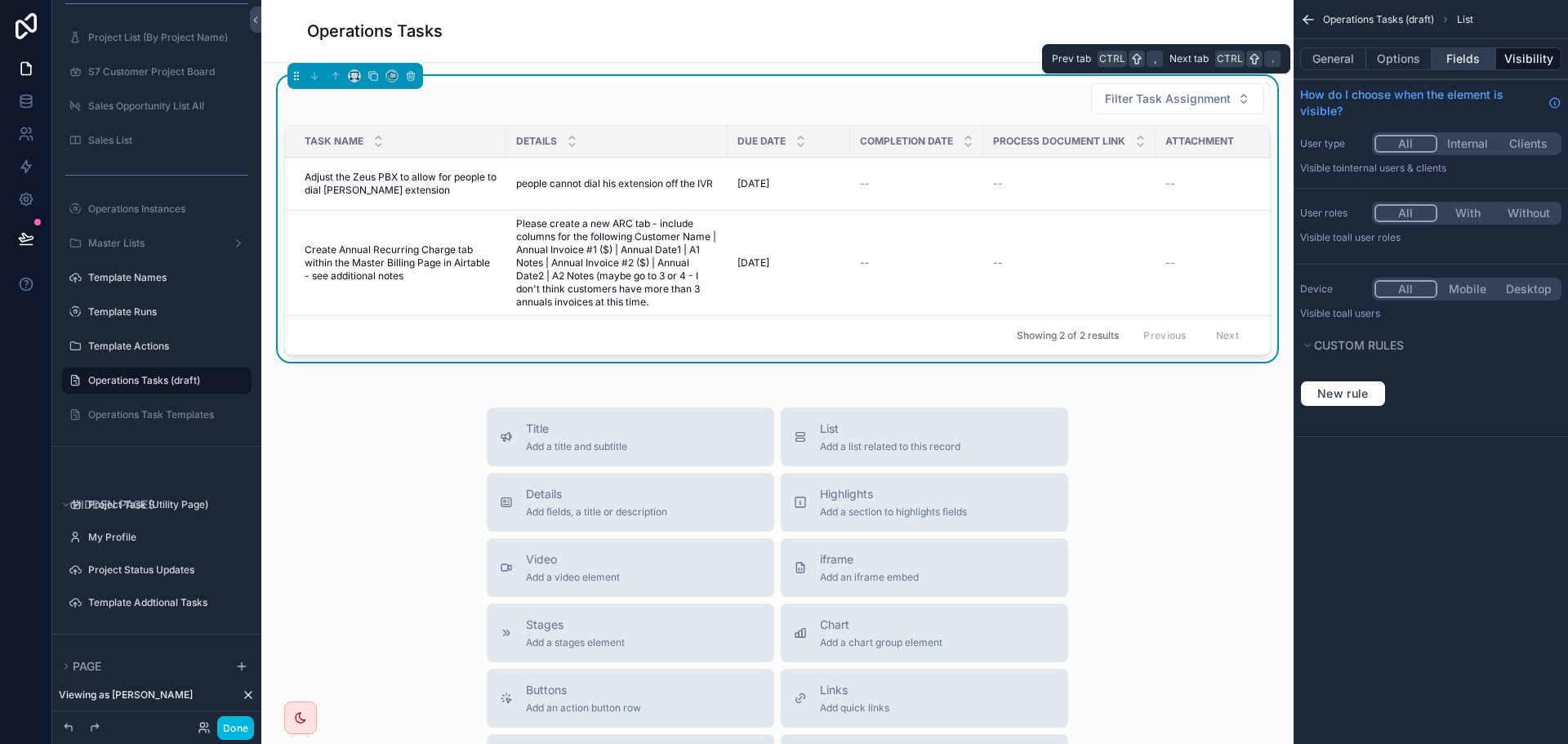
click at [1480, 59] on button "Fields" at bounding box center [1464, 59] width 65 height 22
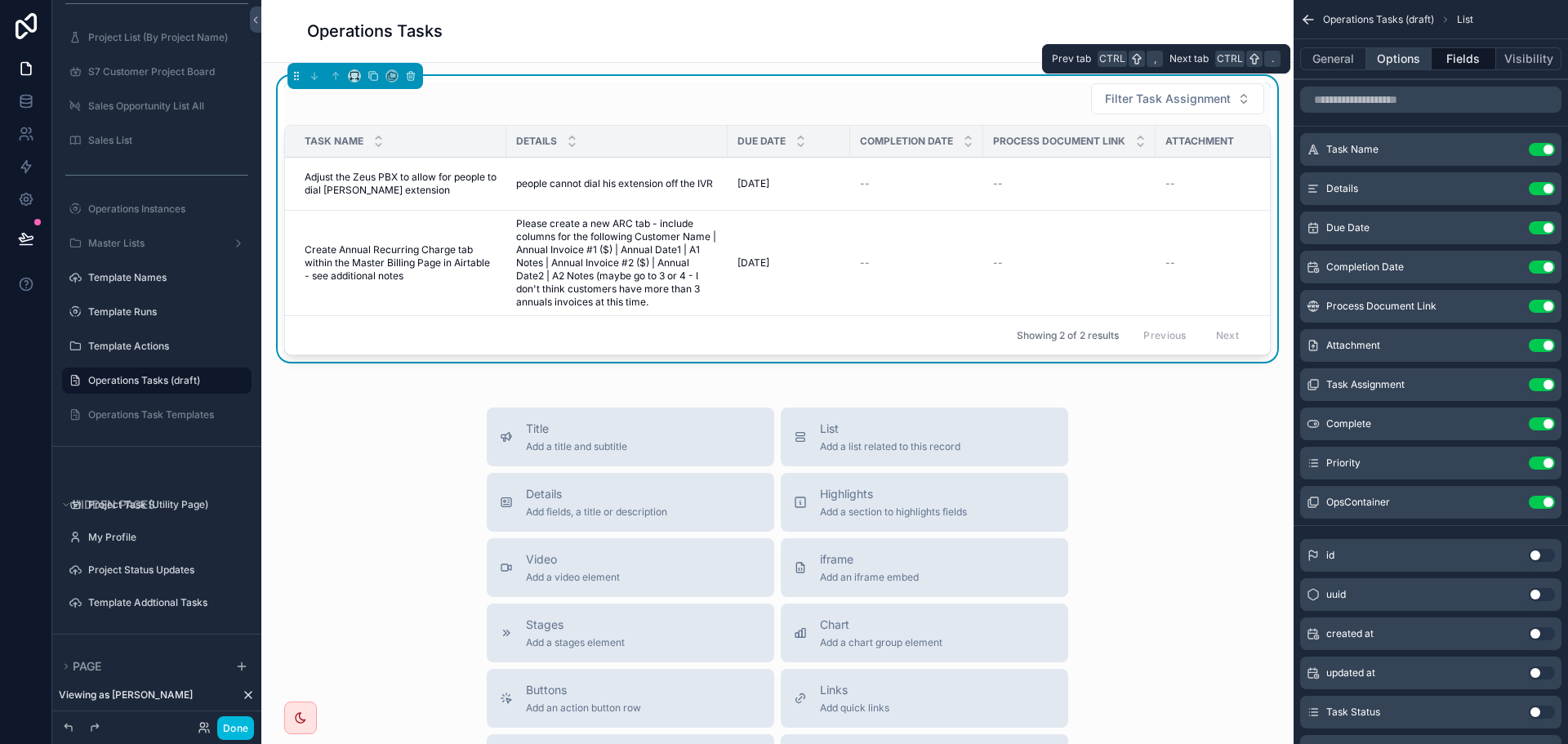
click at [1413, 60] on button "Options" at bounding box center [1398, 59] width 65 height 22
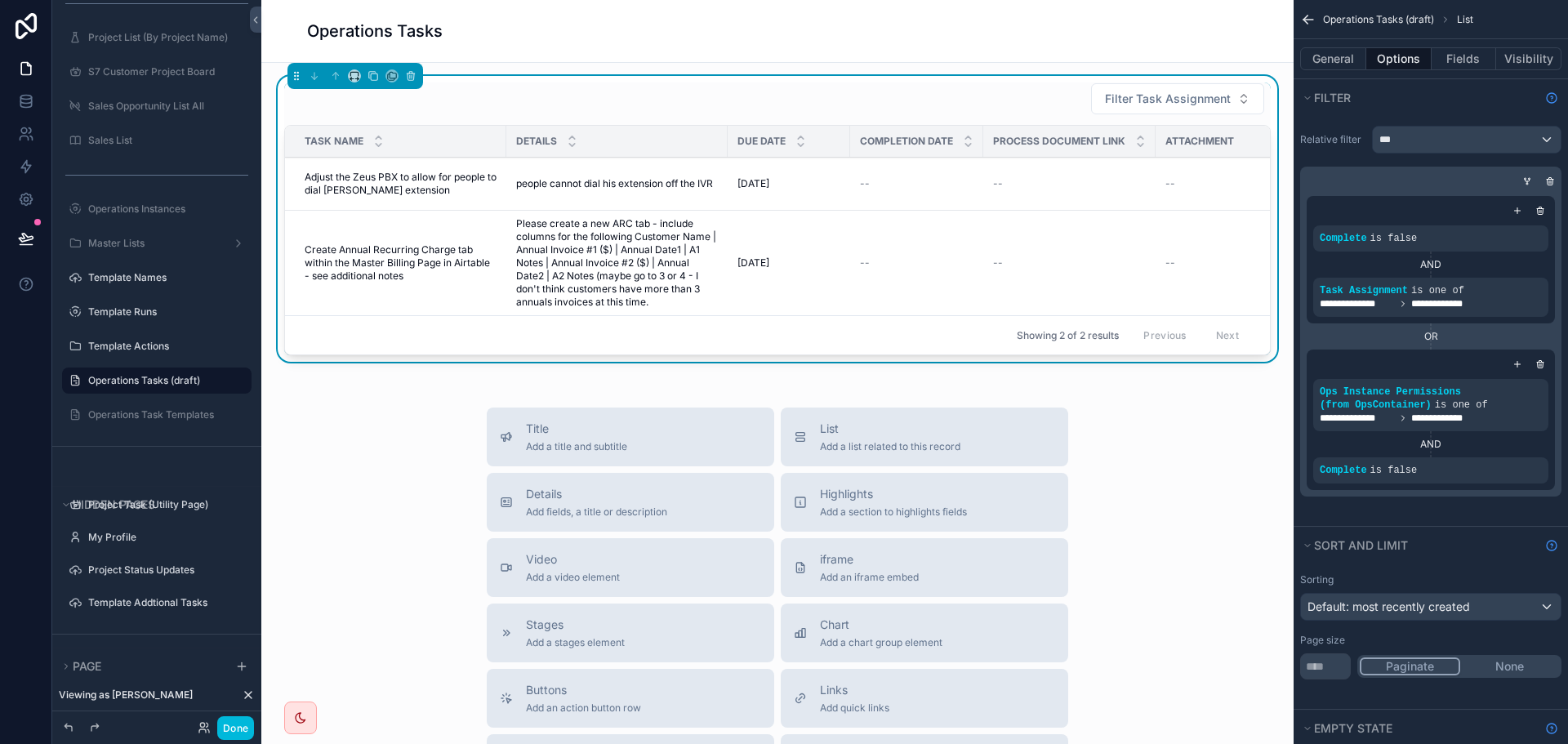
click at [0, 0] on icon "scrollable content" at bounding box center [0, 0] width 0 height 0
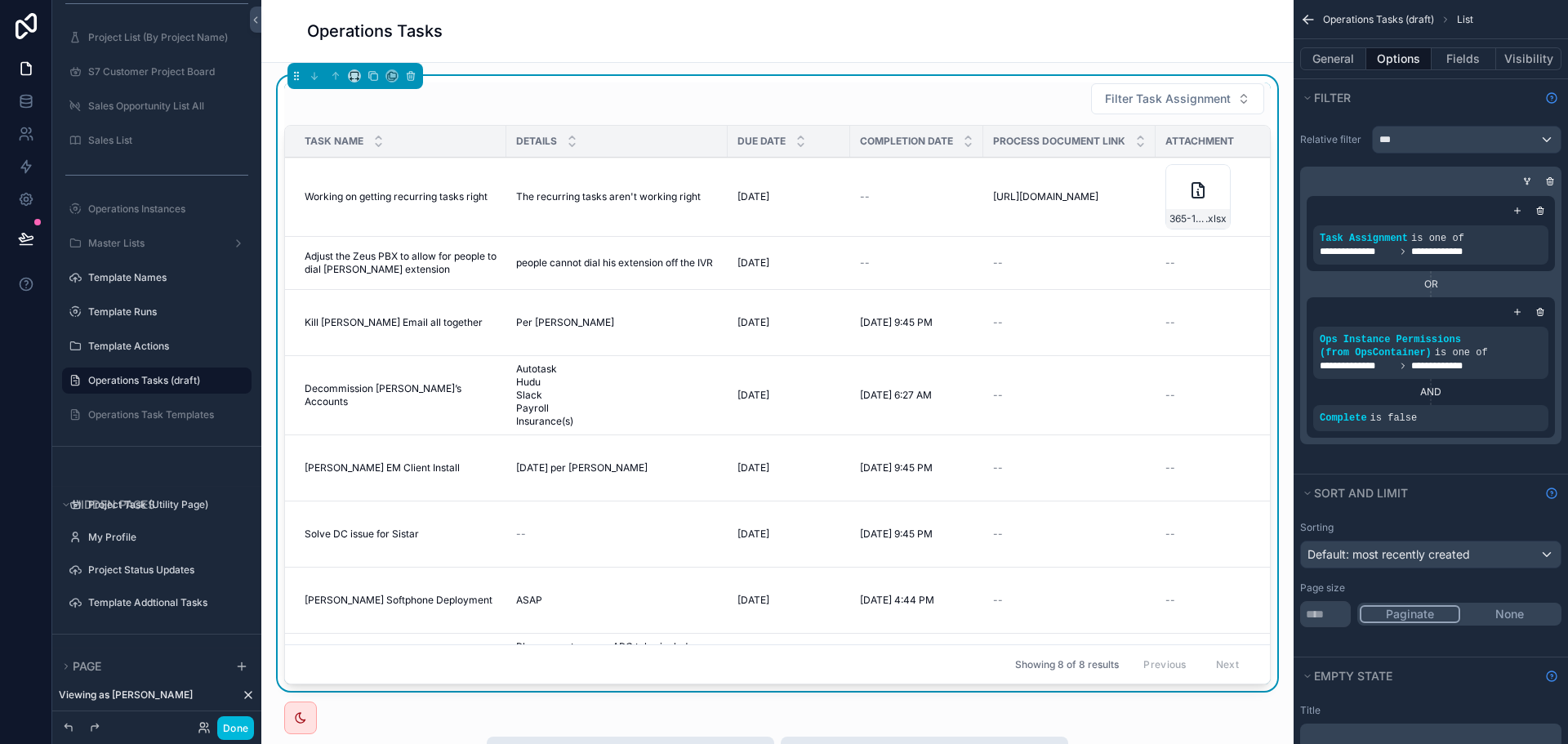
click at [0, 0] on icon "scrollable content" at bounding box center [0, 0] width 0 height 0
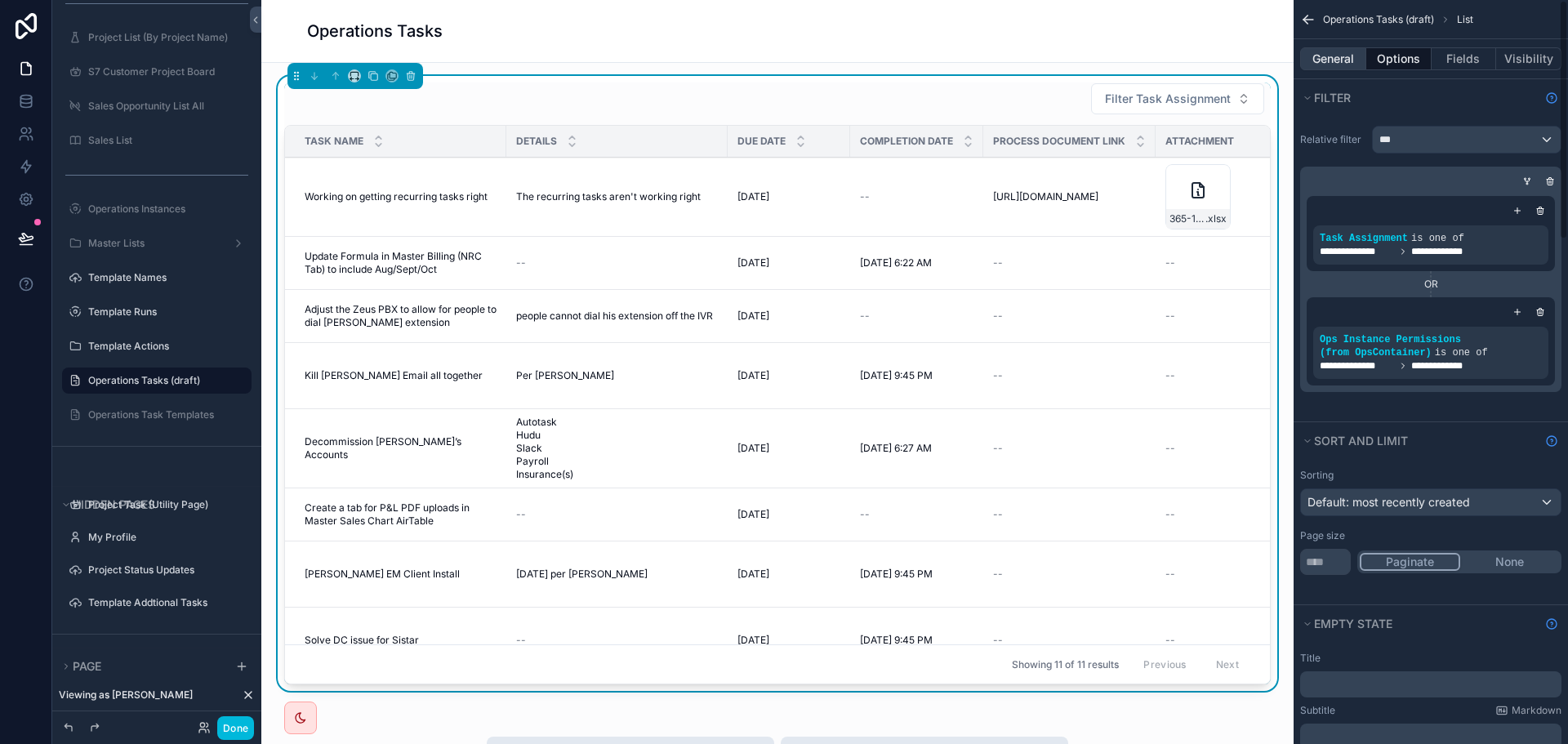
click at [1345, 56] on button "General" at bounding box center [1333, 59] width 66 height 22
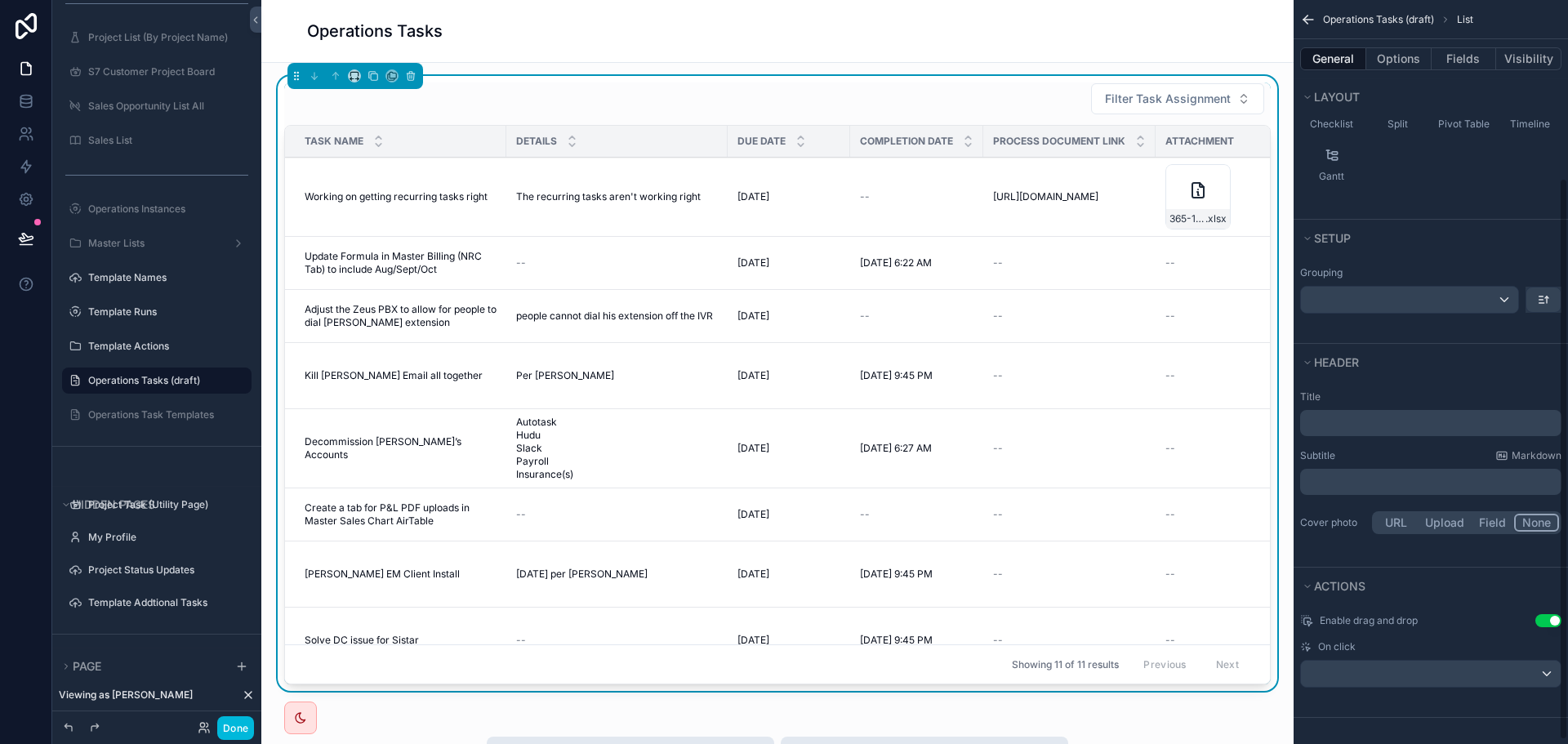
scroll to position [0, 0]
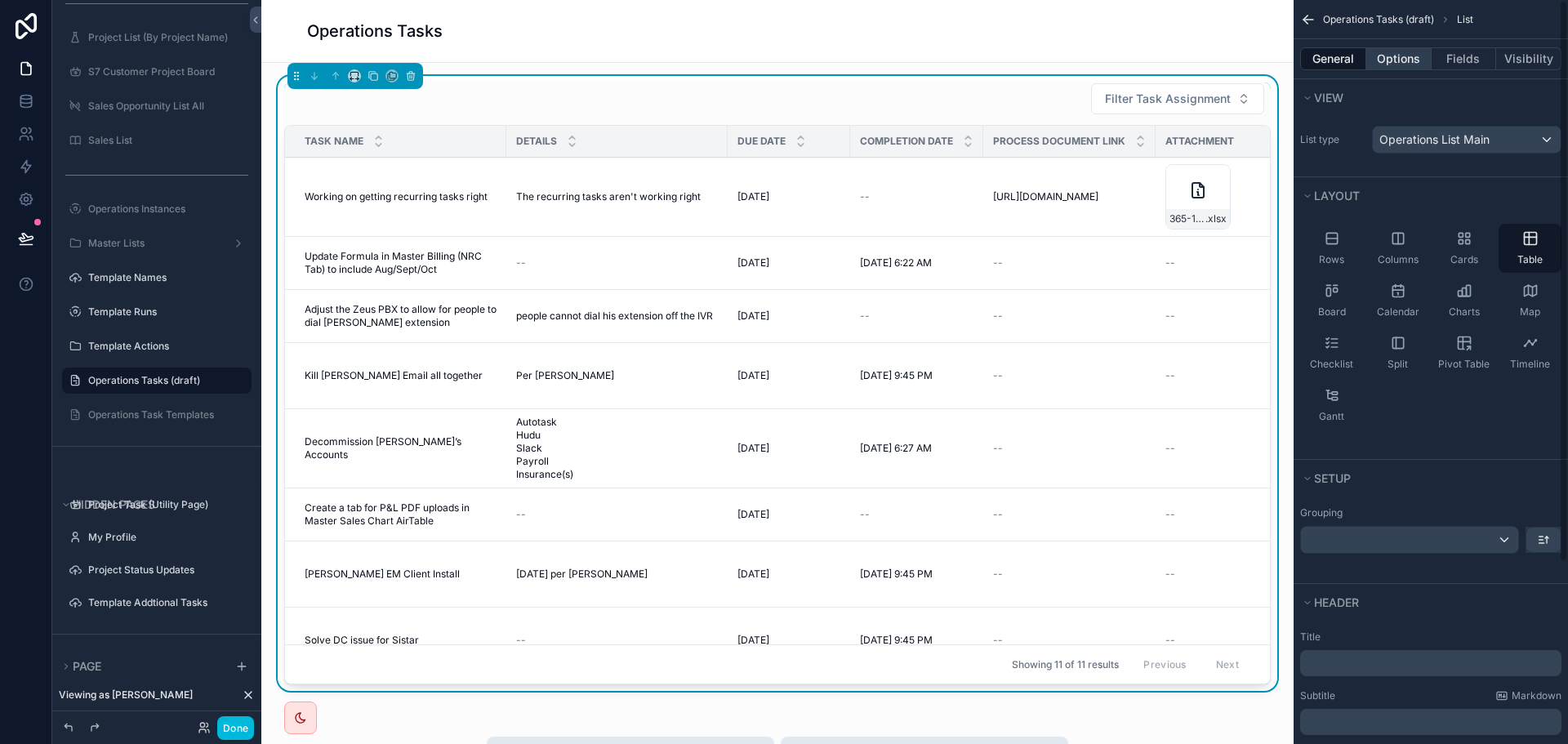
click at [1402, 53] on button "Options" at bounding box center [1398, 59] width 65 height 22
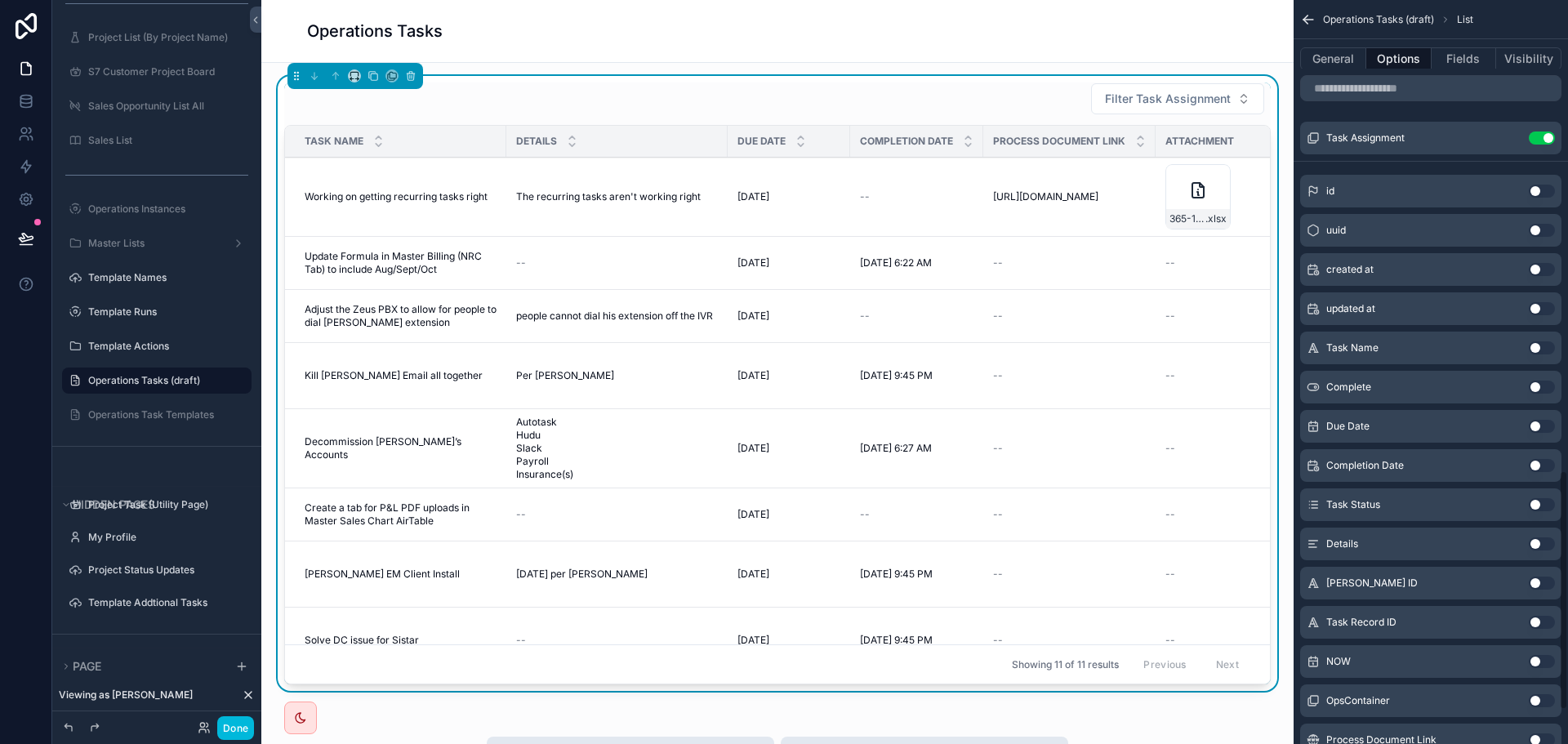
scroll to position [1470, 0]
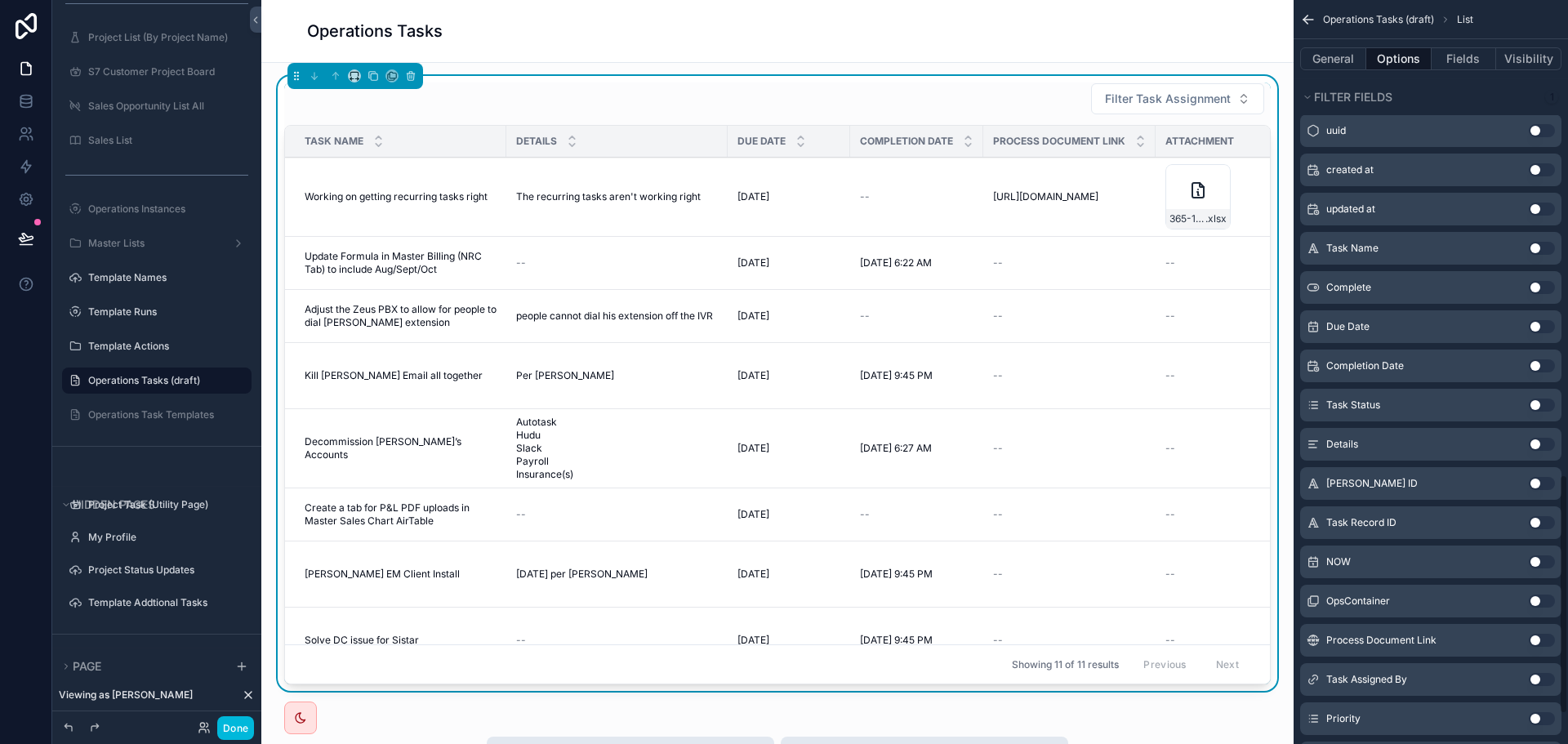
click at [1542, 285] on button "Use setting" at bounding box center [1542, 287] width 26 height 13
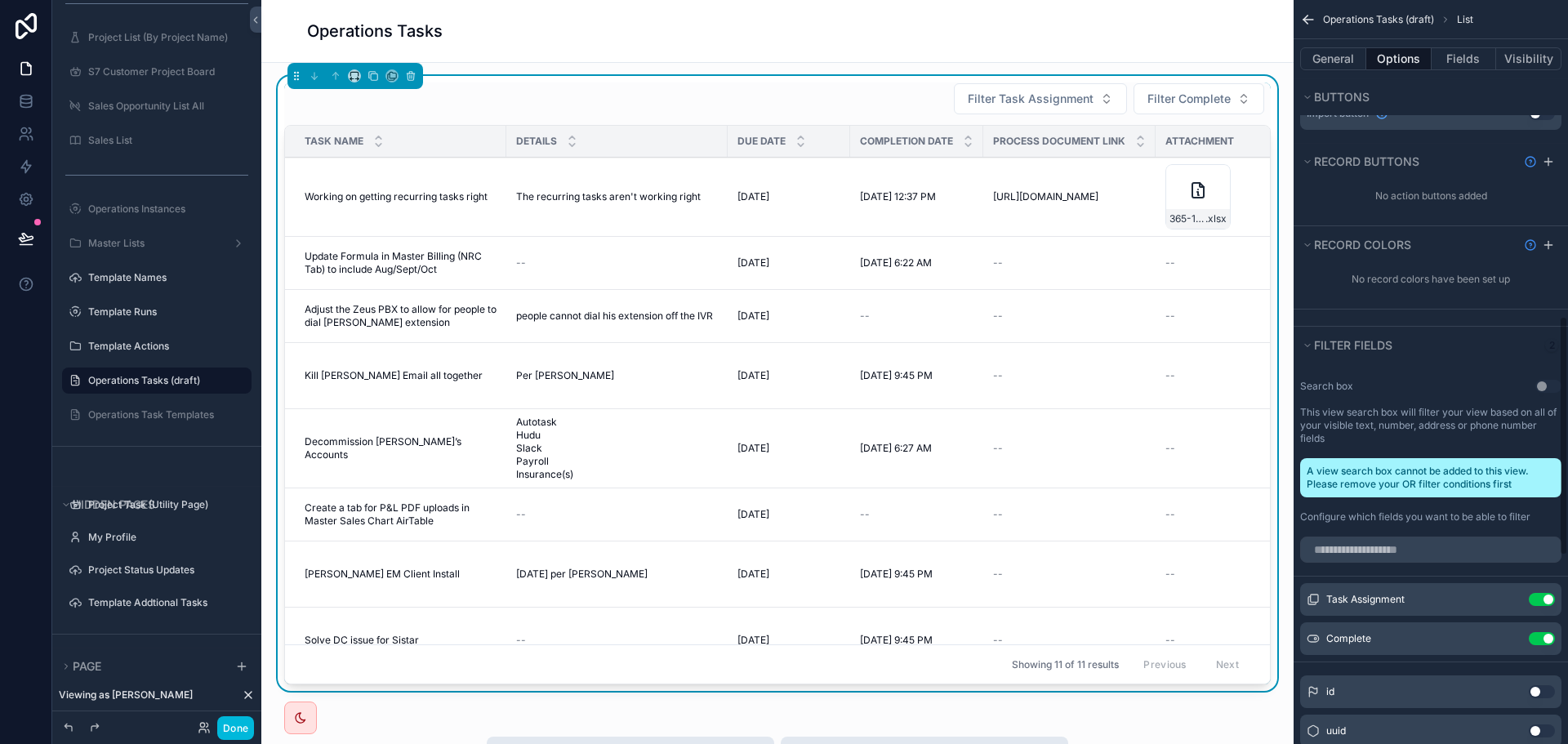
scroll to position [1062, 0]
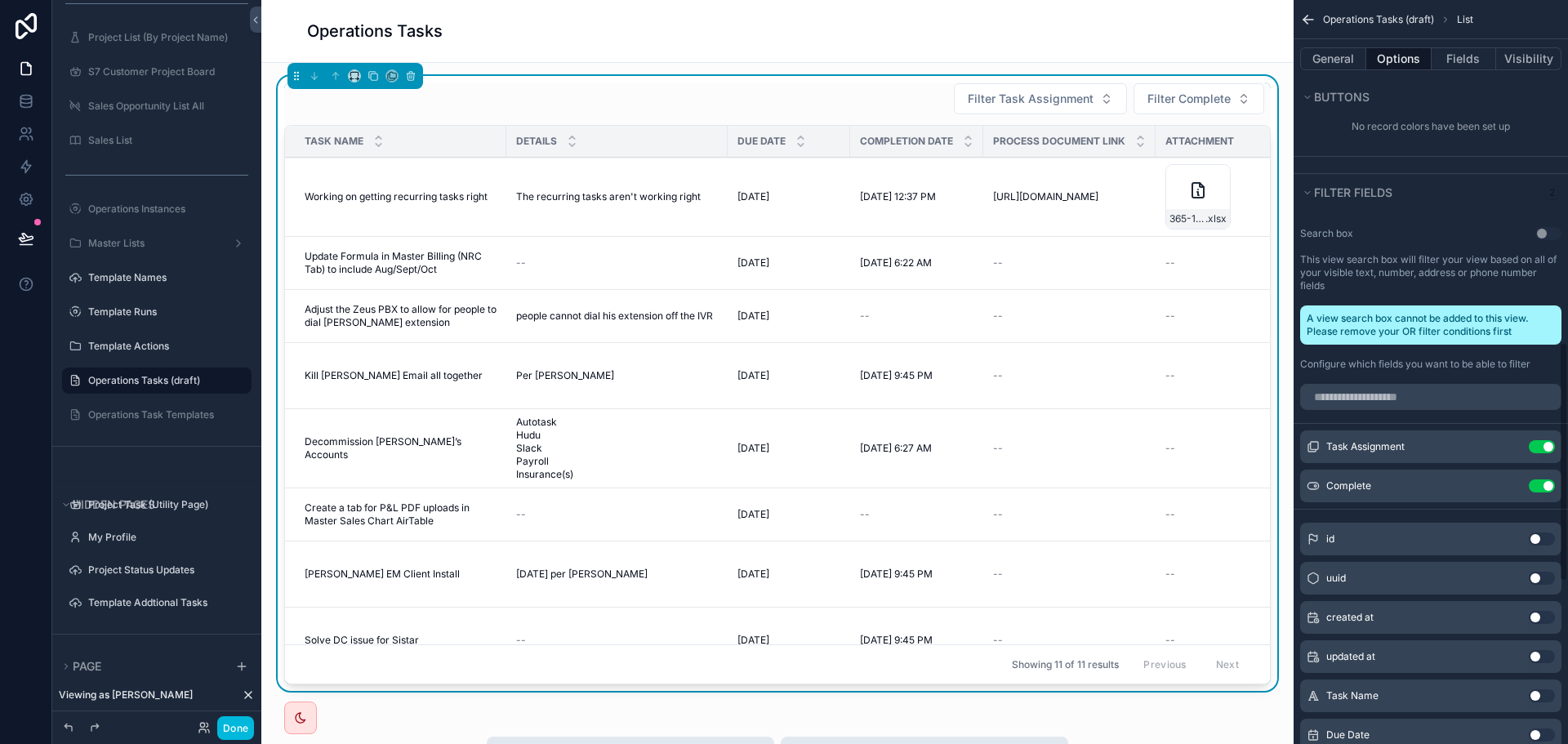
click at [0, 0] on icon "scrollable content" at bounding box center [0, 0] width 0 height 0
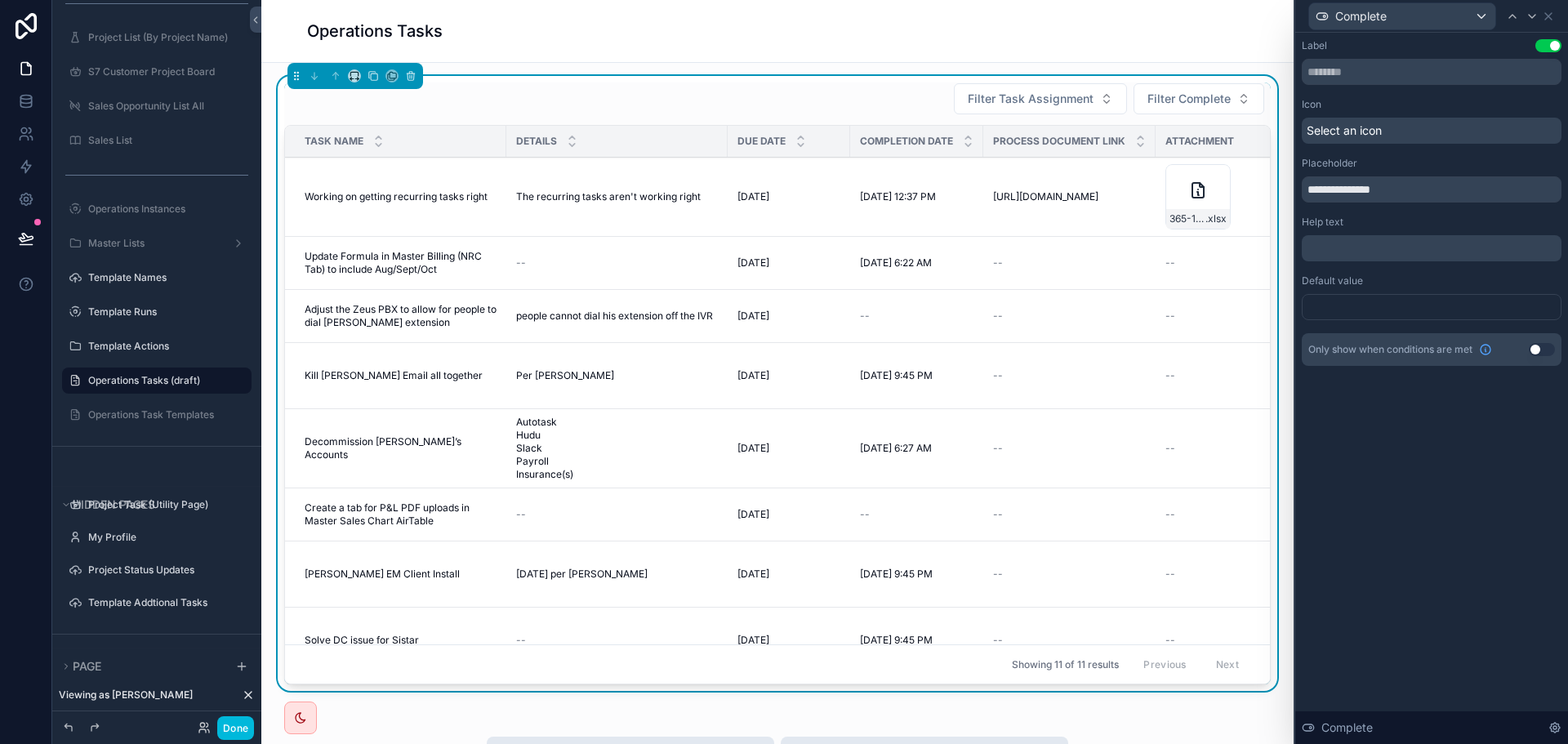
click at [1387, 304] on div at bounding box center [1431, 307] width 259 height 26
click at [1390, 308] on div at bounding box center [1431, 307] width 259 height 26
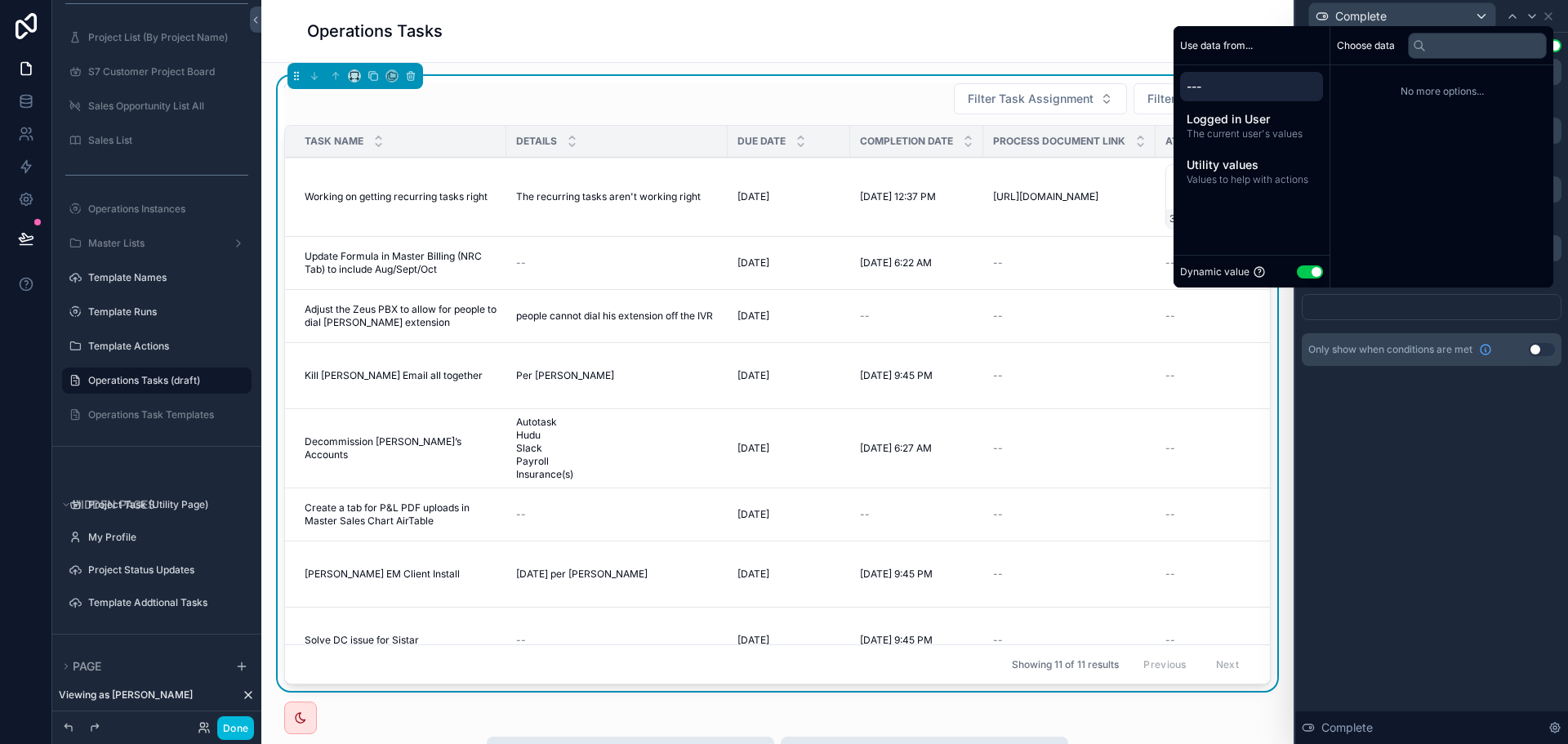
click at [1300, 275] on button "Use setting" at bounding box center [1310, 271] width 26 height 13
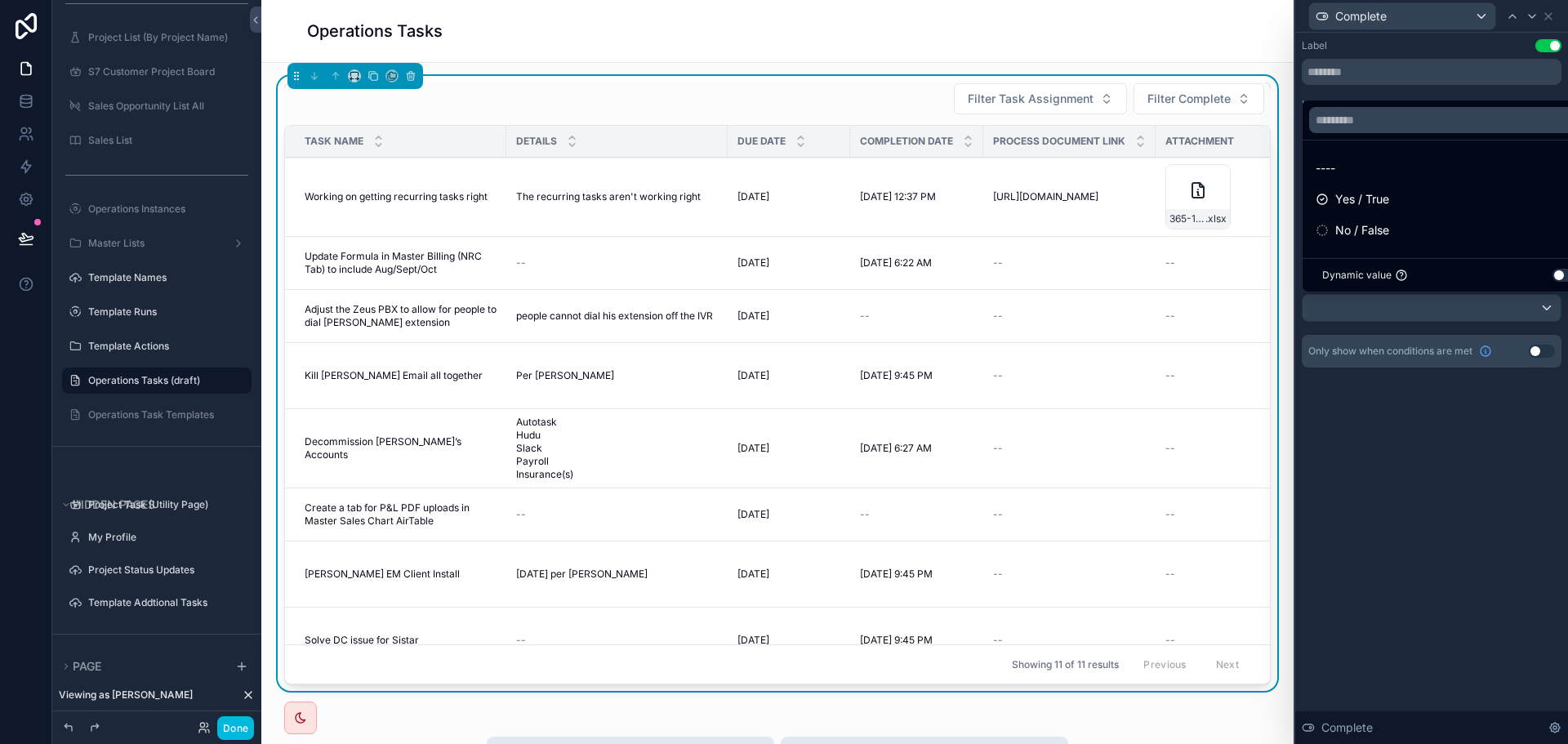
click at [1392, 225] on div "No / False" at bounding box center [1450, 230] width 269 height 20
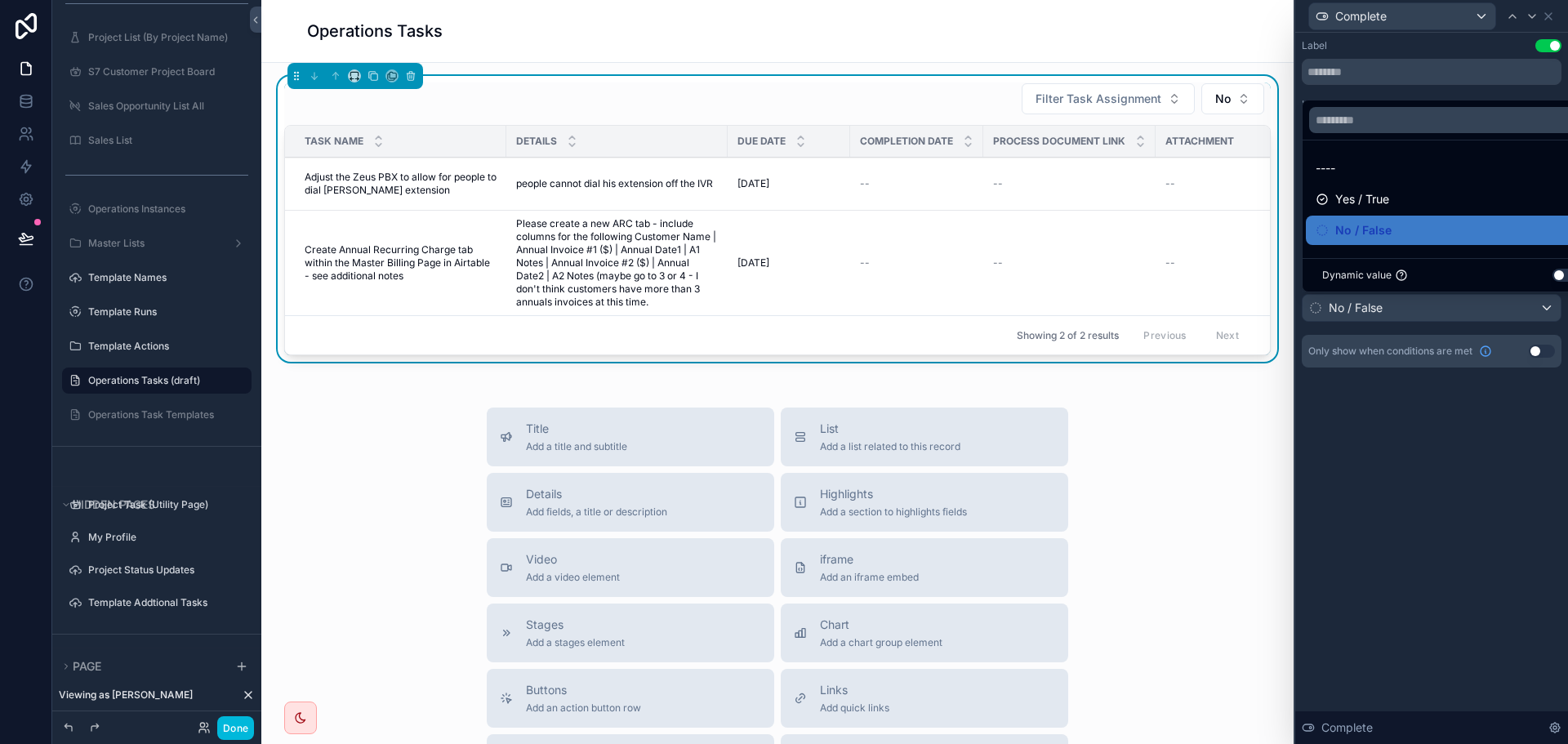
click at [1431, 455] on div "**********" at bounding box center [1431, 388] width 273 height 711
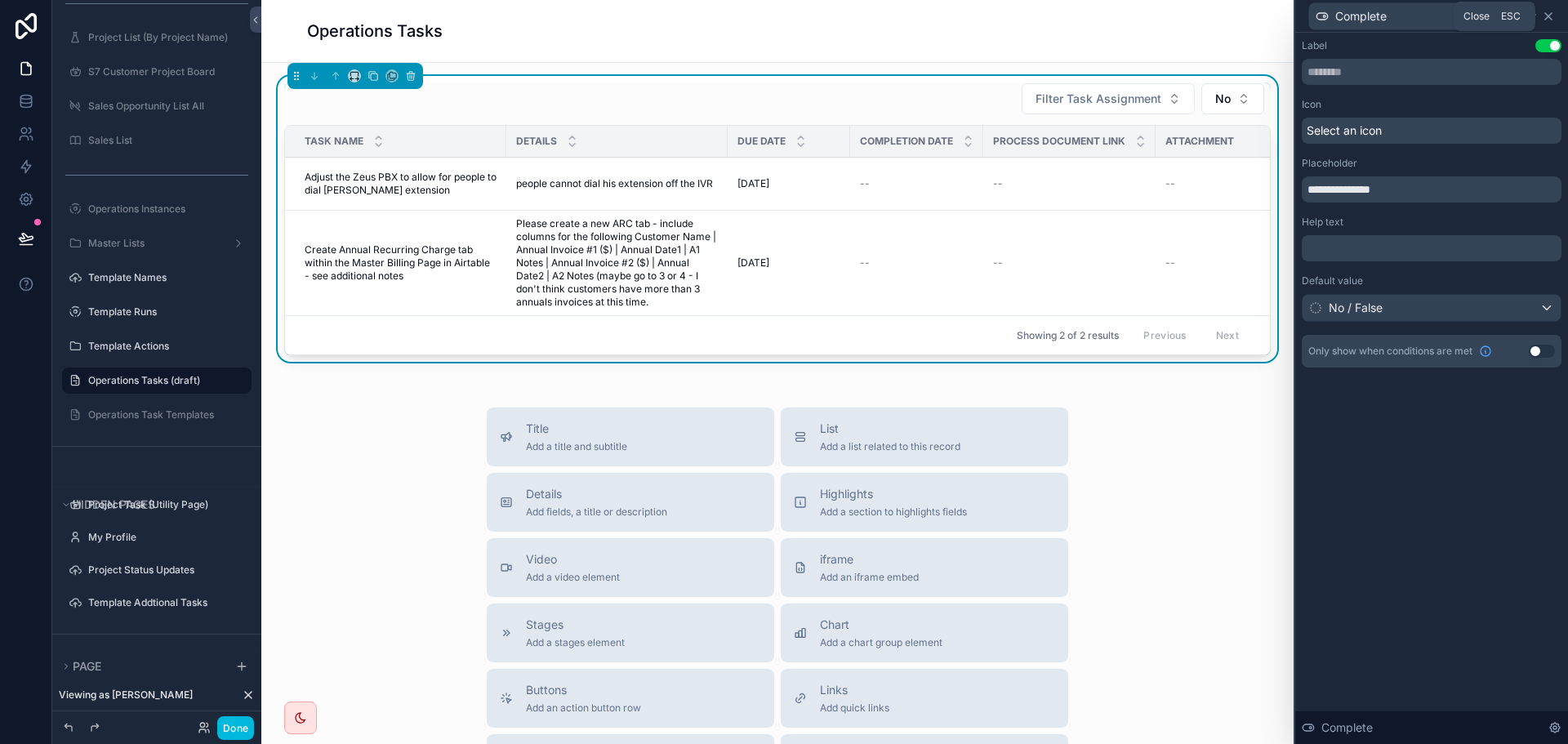
click at [1548, 16] on icon at bounding box center [1548, 16] width 7 height 7
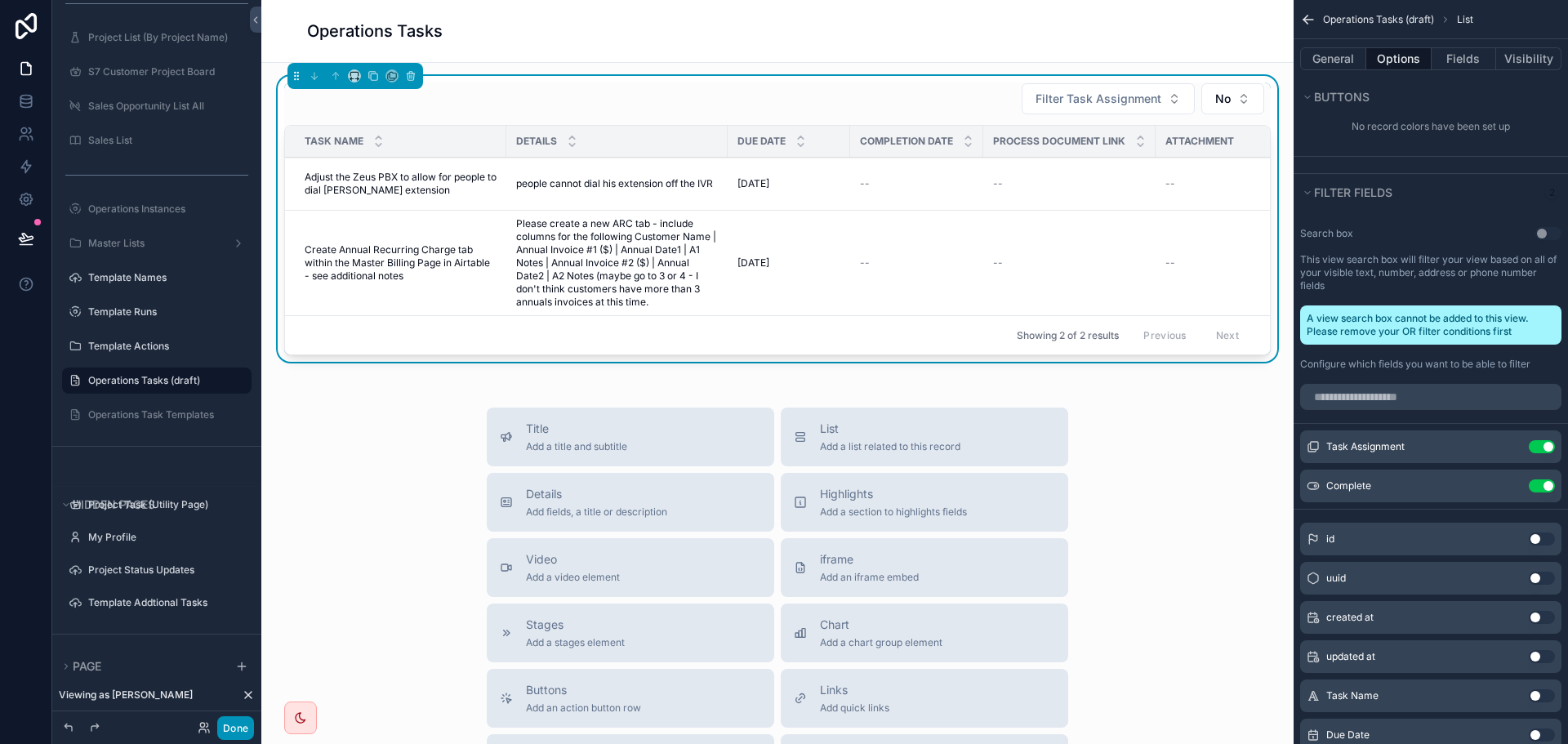
click at [239, 729] on button "Done" at bounding box center [236, 728] width 37 height 23
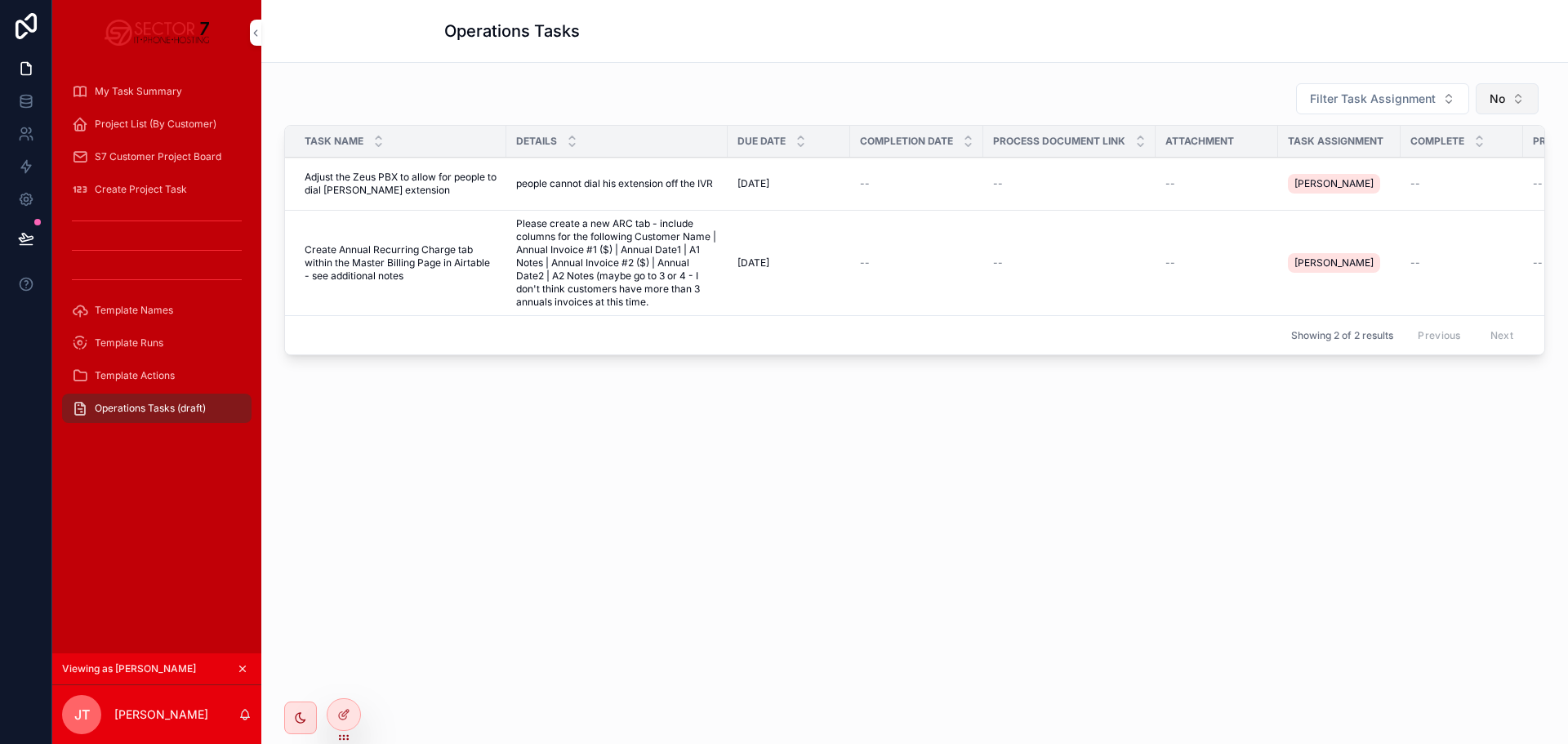
click at [1485, 103] on button "No" at bounding box center [1507, 98] width 62 height 31
click at [1163, 88] on div "Filter Task Assignment No" at bounding box center [914, 99] width 1261 height 33
click at [351, 718] on div at bounding box center [344, 715] width 33 height 31
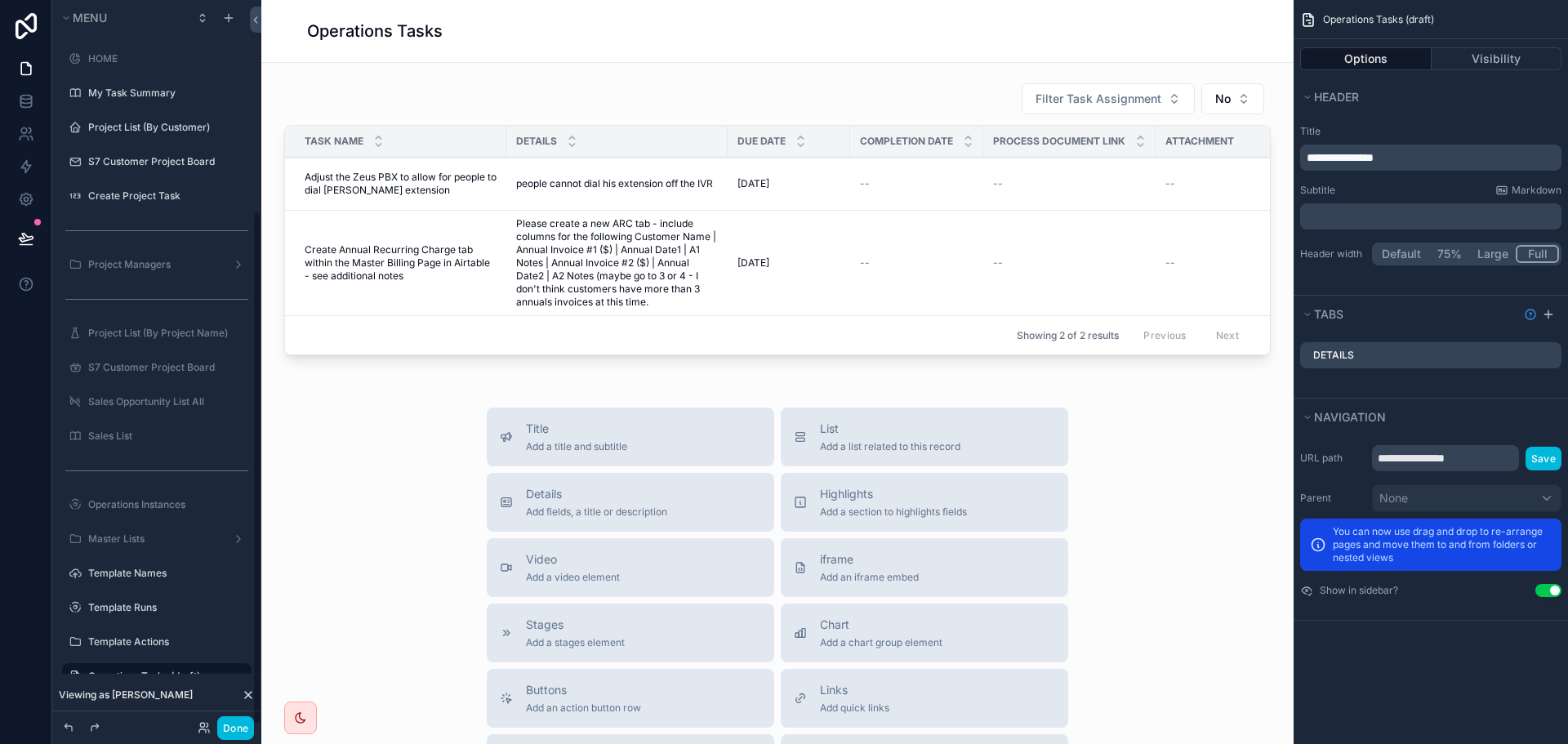
scroll to position [295, 0]
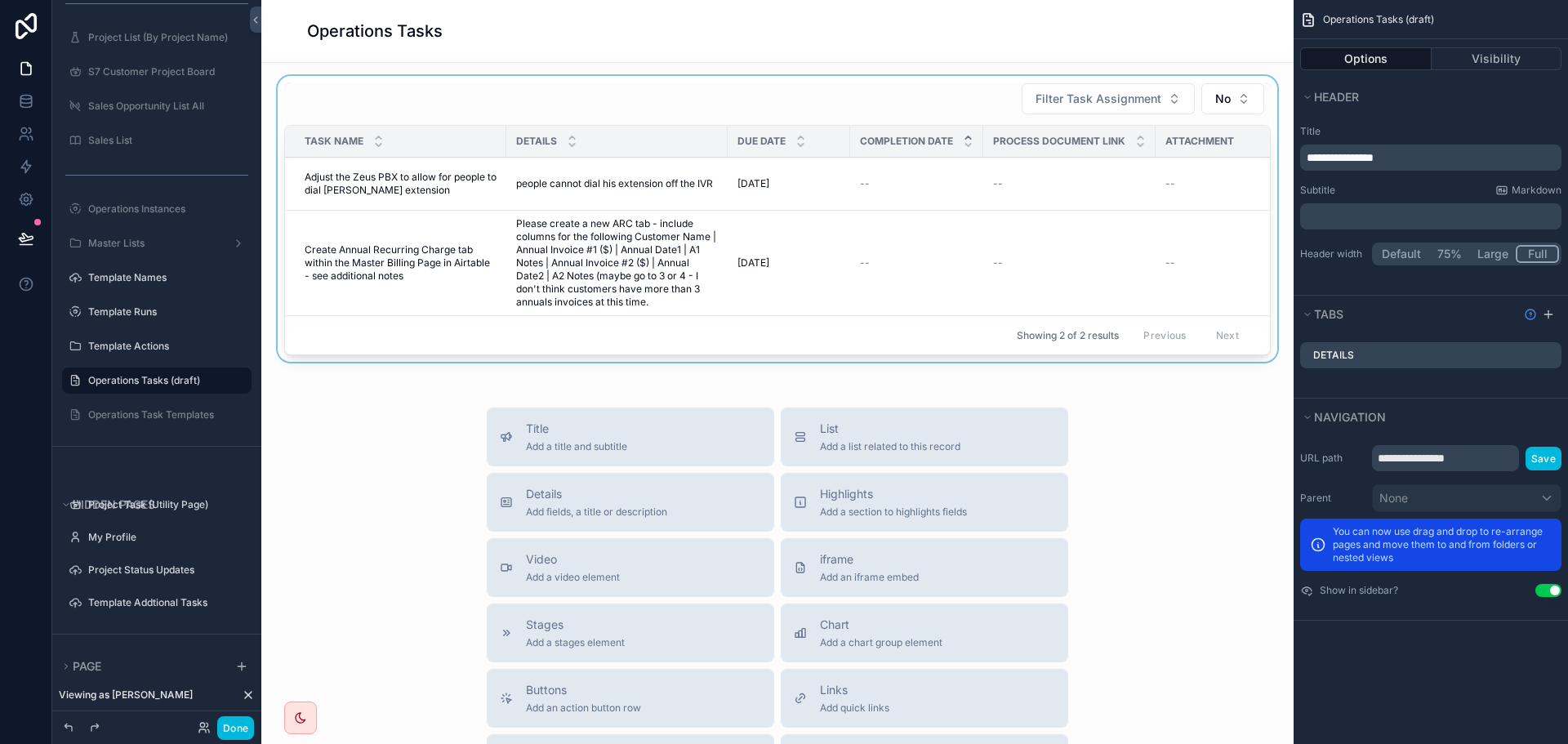
click at [973, 137] on icon "scrollable content" at bounding box center [967, 137] width 11 height 11
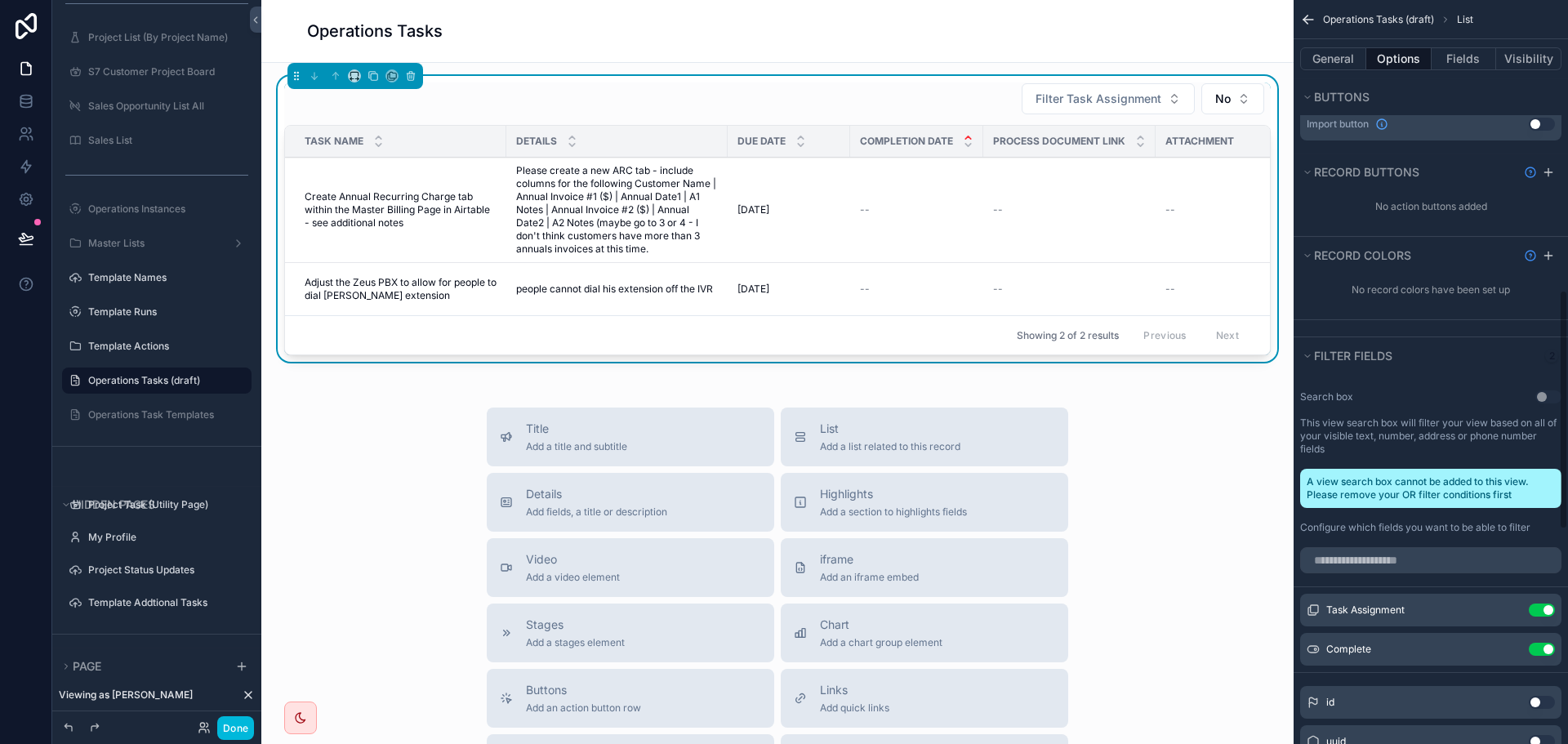
scroll to position [980, 0]
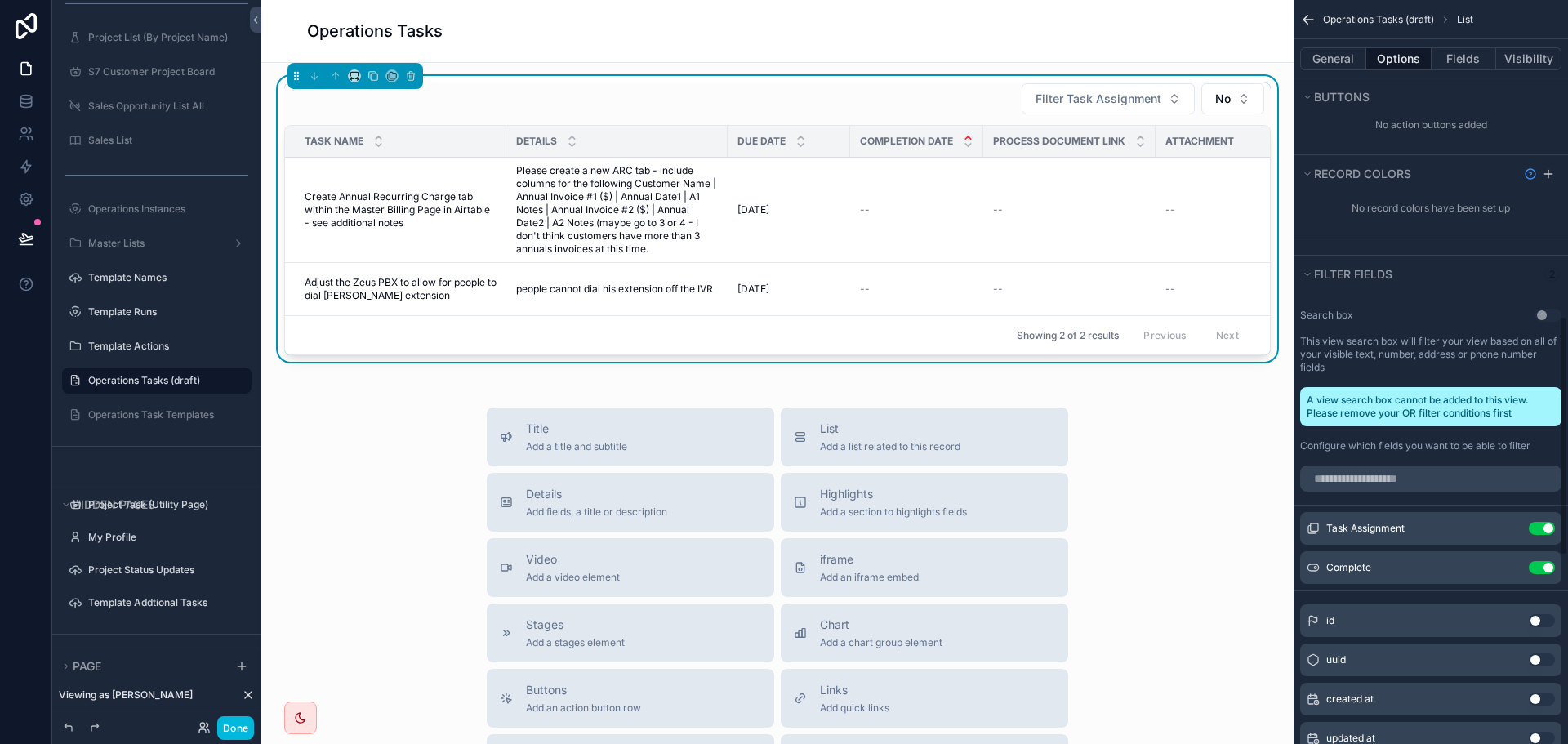
click at [0, 0] on icon "scrollable content" at bounding box center [0, 0] width 0 height 0
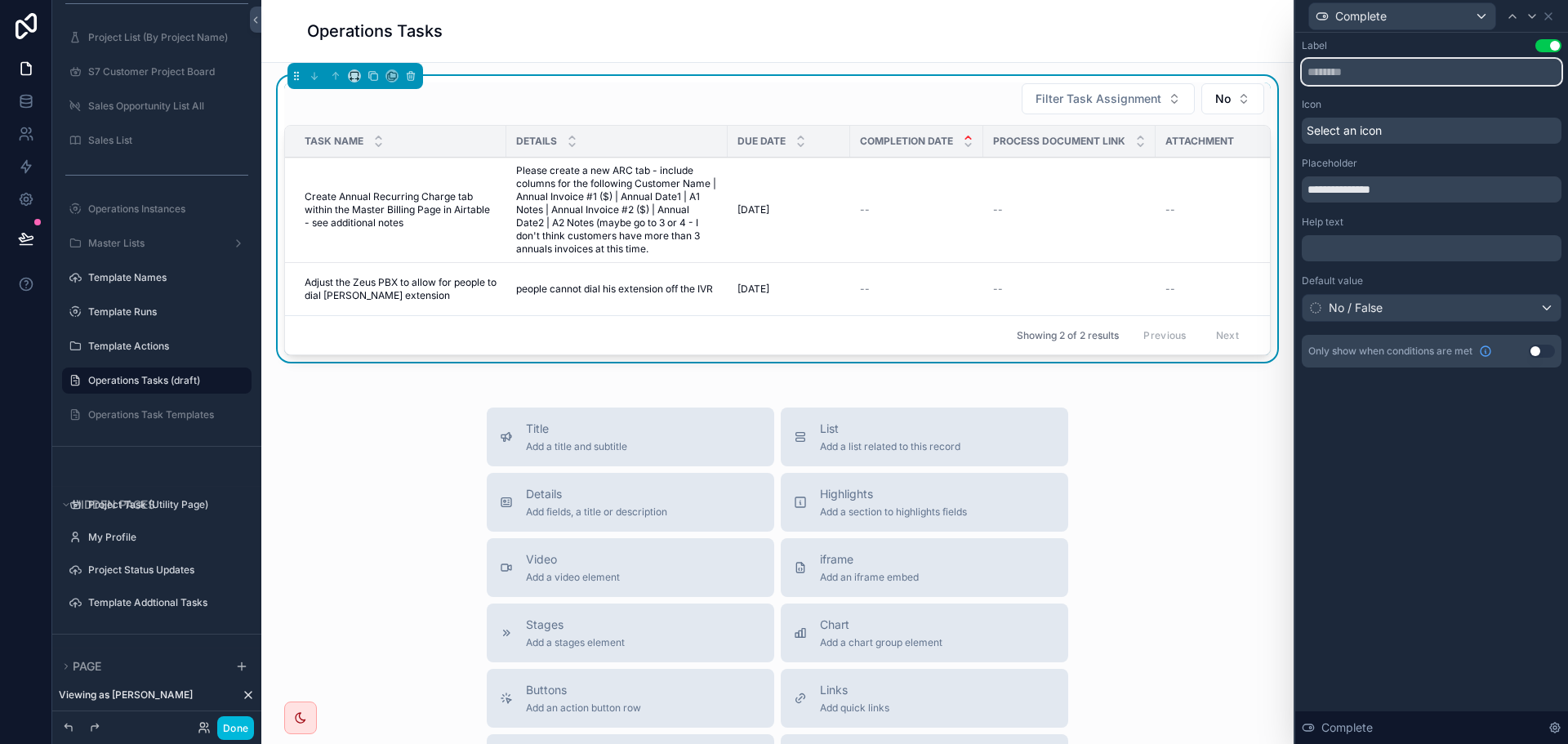
click at [1383, 67] on input "text" at bounding box center [1431, 71] width 259 height 26
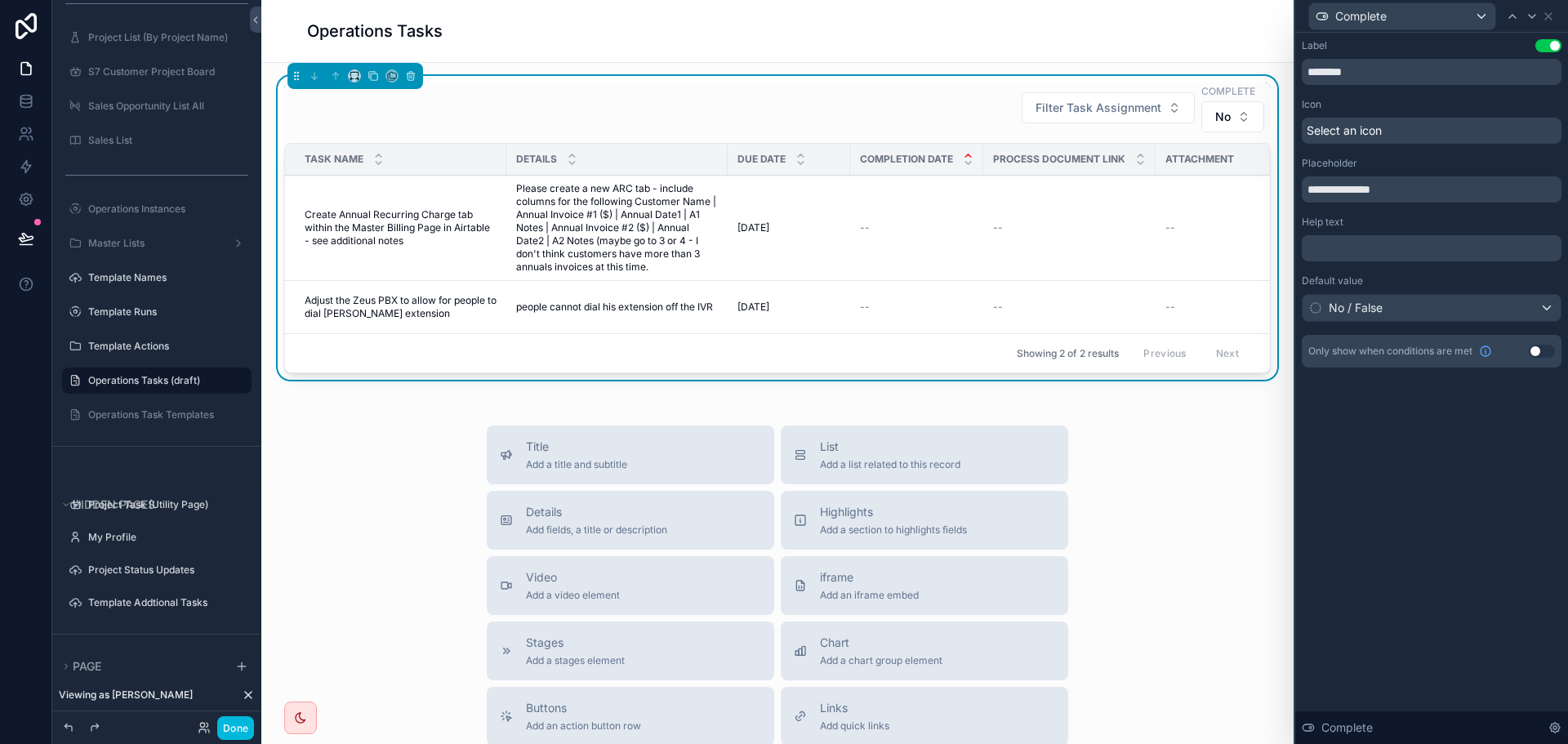
click at [1387, 128] on div "Select an icon" at bounding box center [1431, 131] width 259 height 26
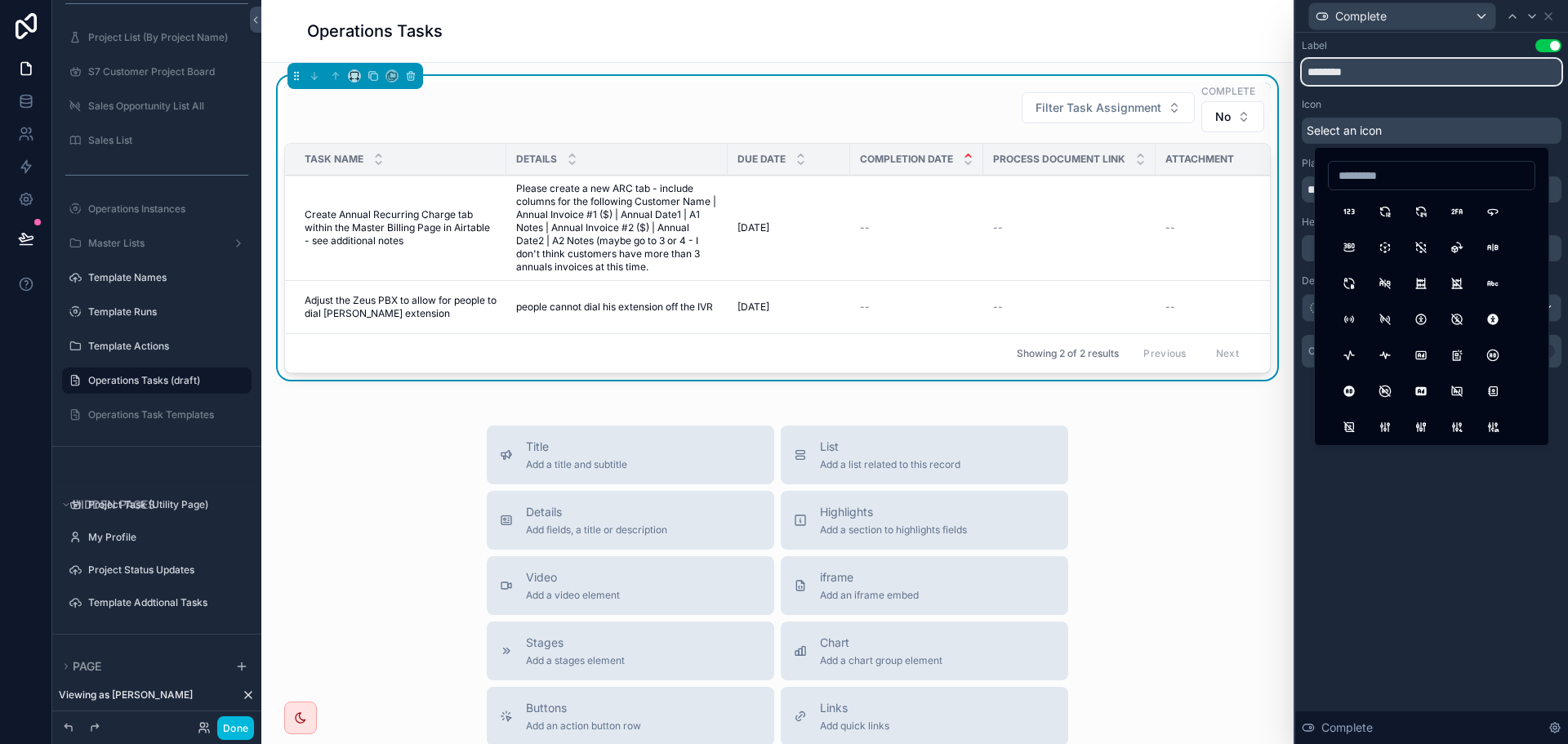
click at [1407, 68] on input "********" at bounding box center [1431, 71] width 259 height 26
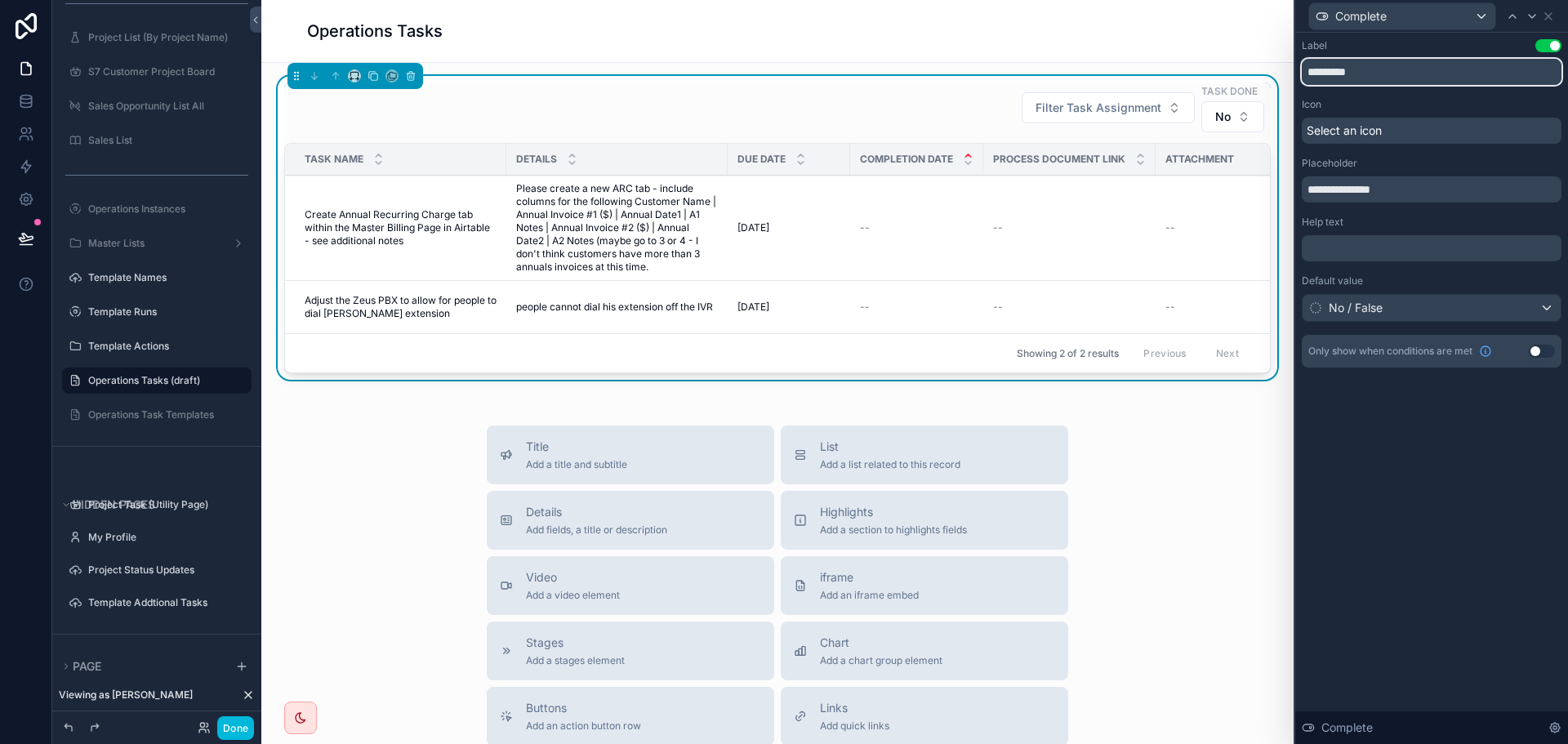
type input "*********"
click at [1375, 131] on span "Select an icon" at bounding box center [1344, 131] width 75 height 17
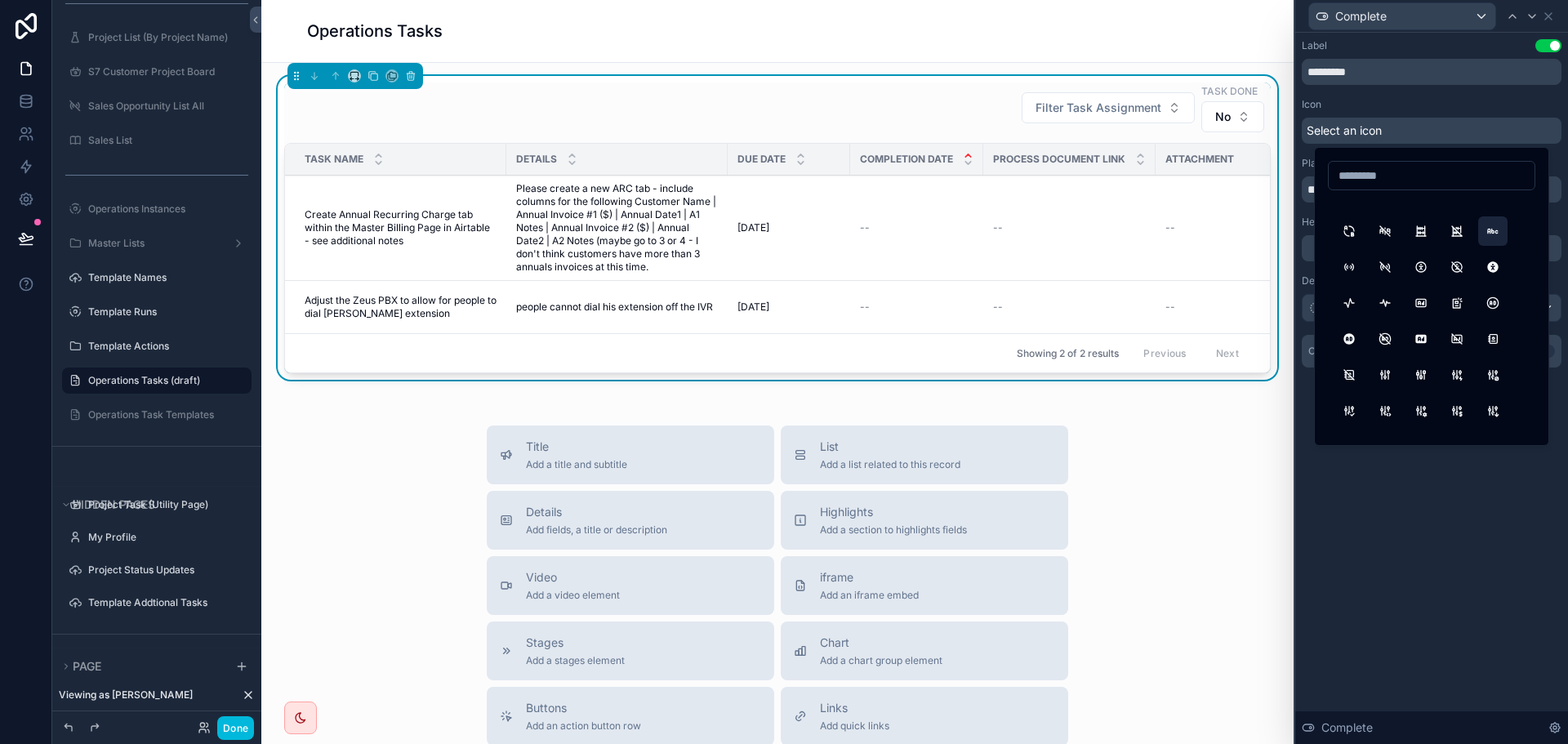
scroll to position [0, 0]
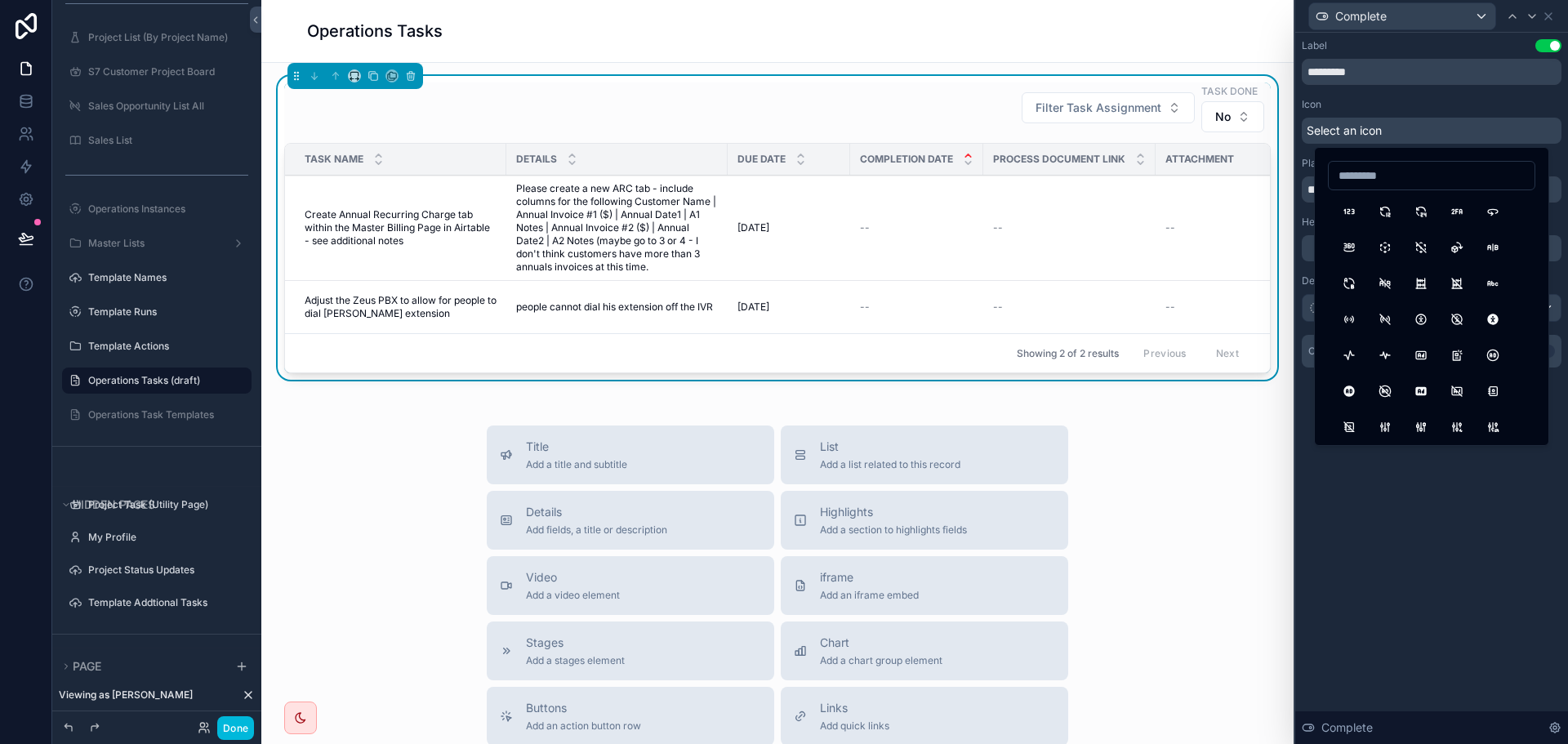
click at [1498, 218] on button "360" at bounding box center [1493, 212] width 29 height 29
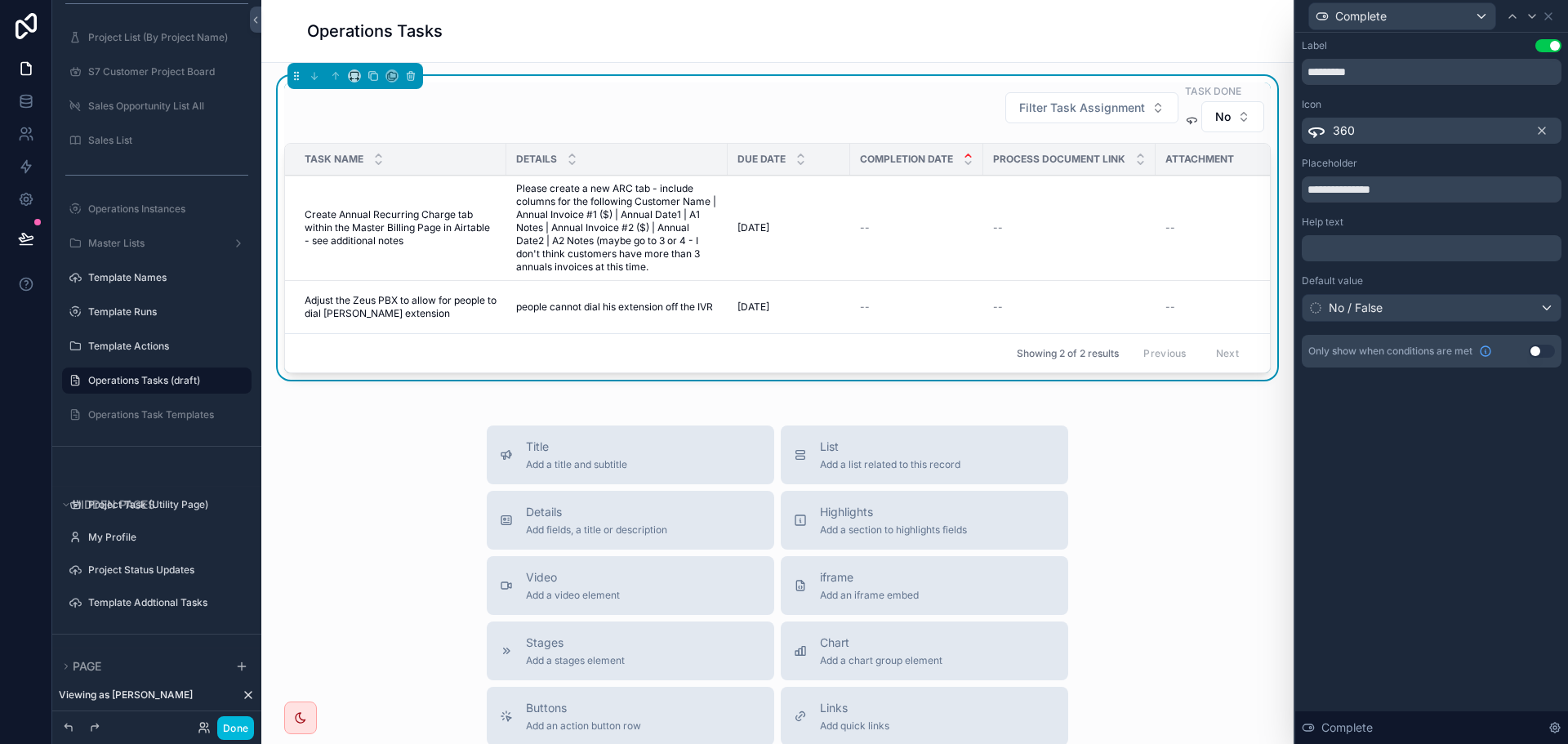
click at [1433, 519] on div "**********" at bounding box center [1431, 388] width 273 height 711
click at [230, 727] on button "Done" at bounding box center [236, 728] width 37 height 23
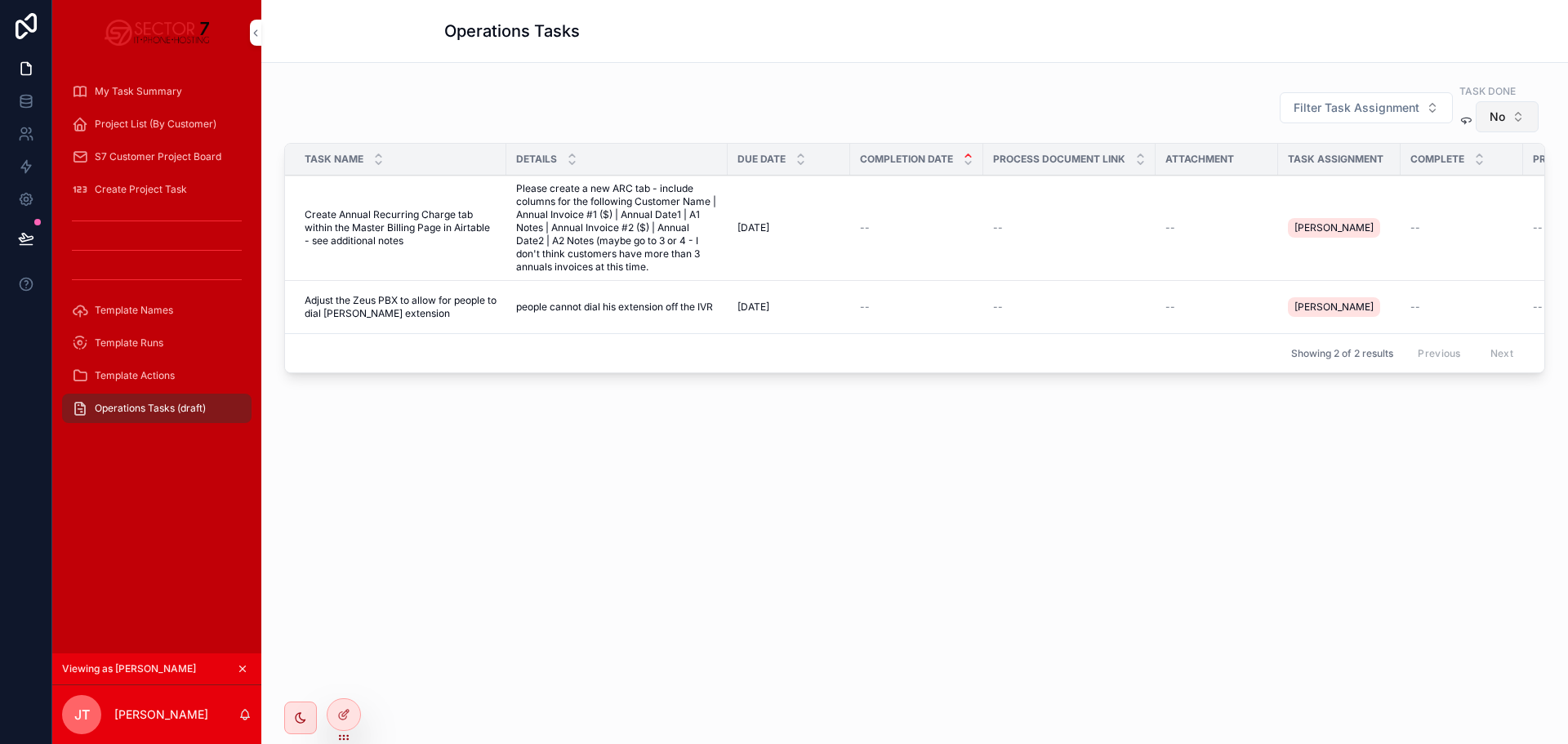
click at [1493, 113] on span "No" at bounding box center [1498, 116] width 16 height 17
click at [1152, 97] on div "Filter Task Assignment Task Done No" at bounding box center [914, 108] width 1261 height 51
click at [330, 727] on div at bounding box center [343, 721] width 34 height 46
click at [336, 720] on div at bounding box center [344, 715] width 33 height 31
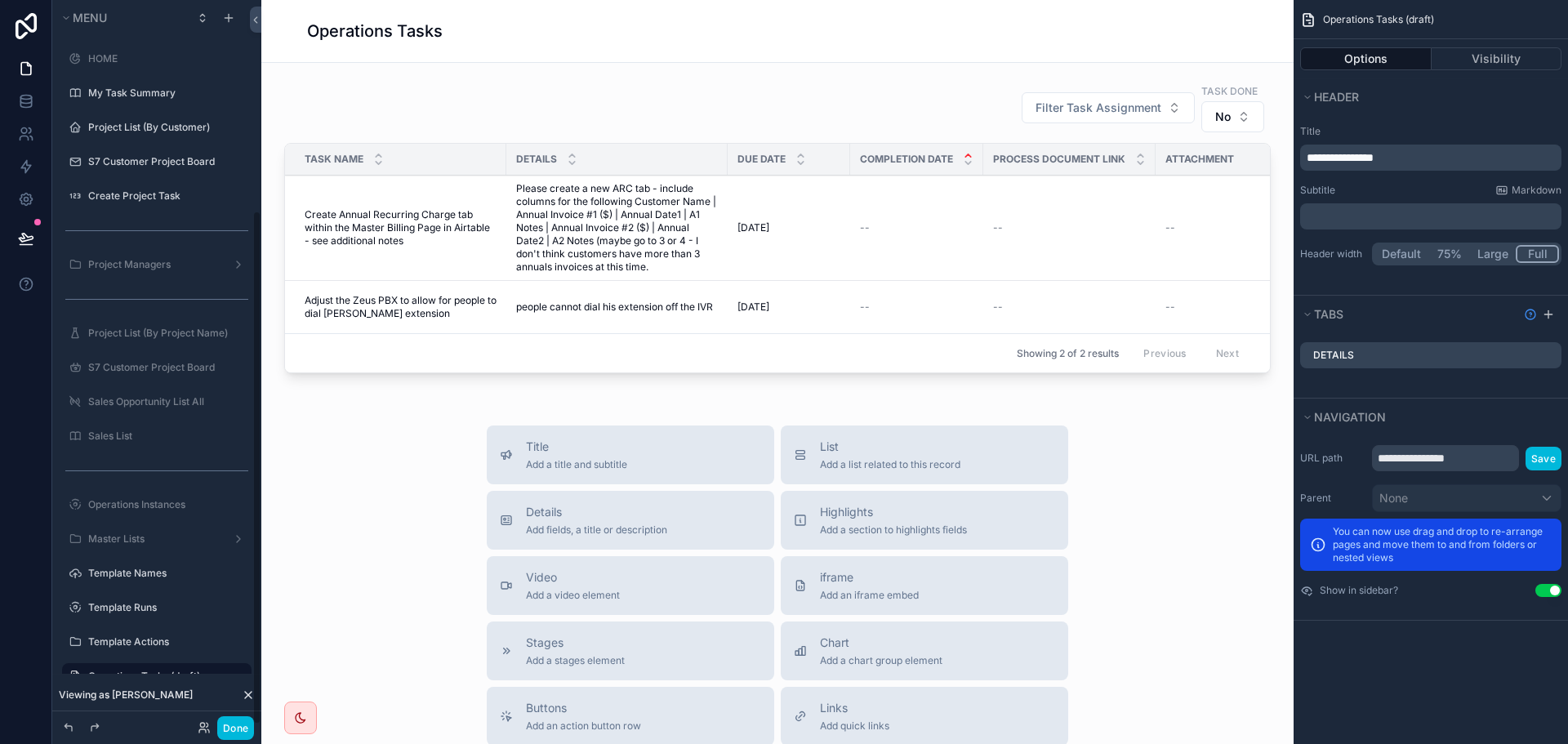
scroll to position [295, 0]
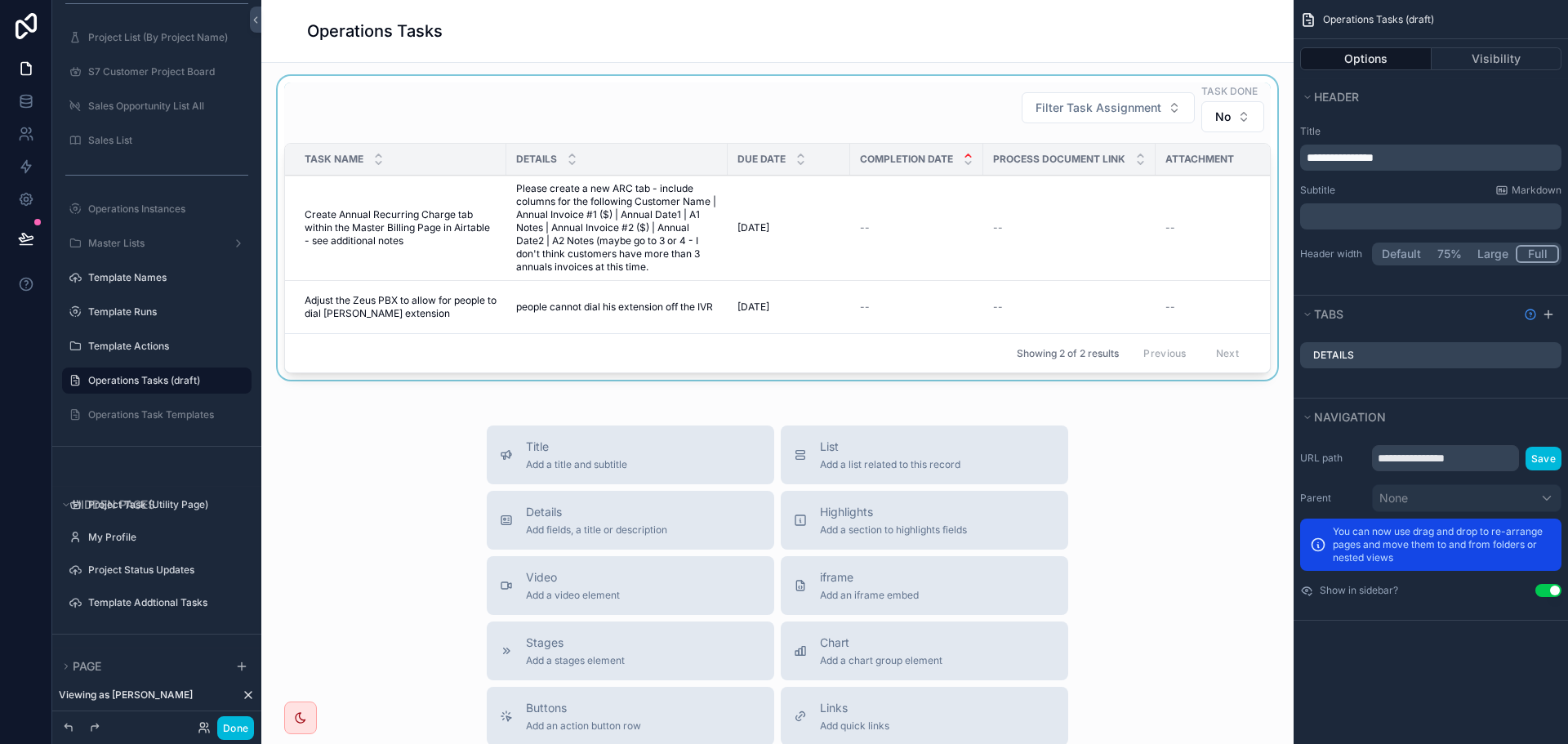
click at [1088, 239] on div "scrollable content" at bounding box center [777, 231] width 1006 height 310
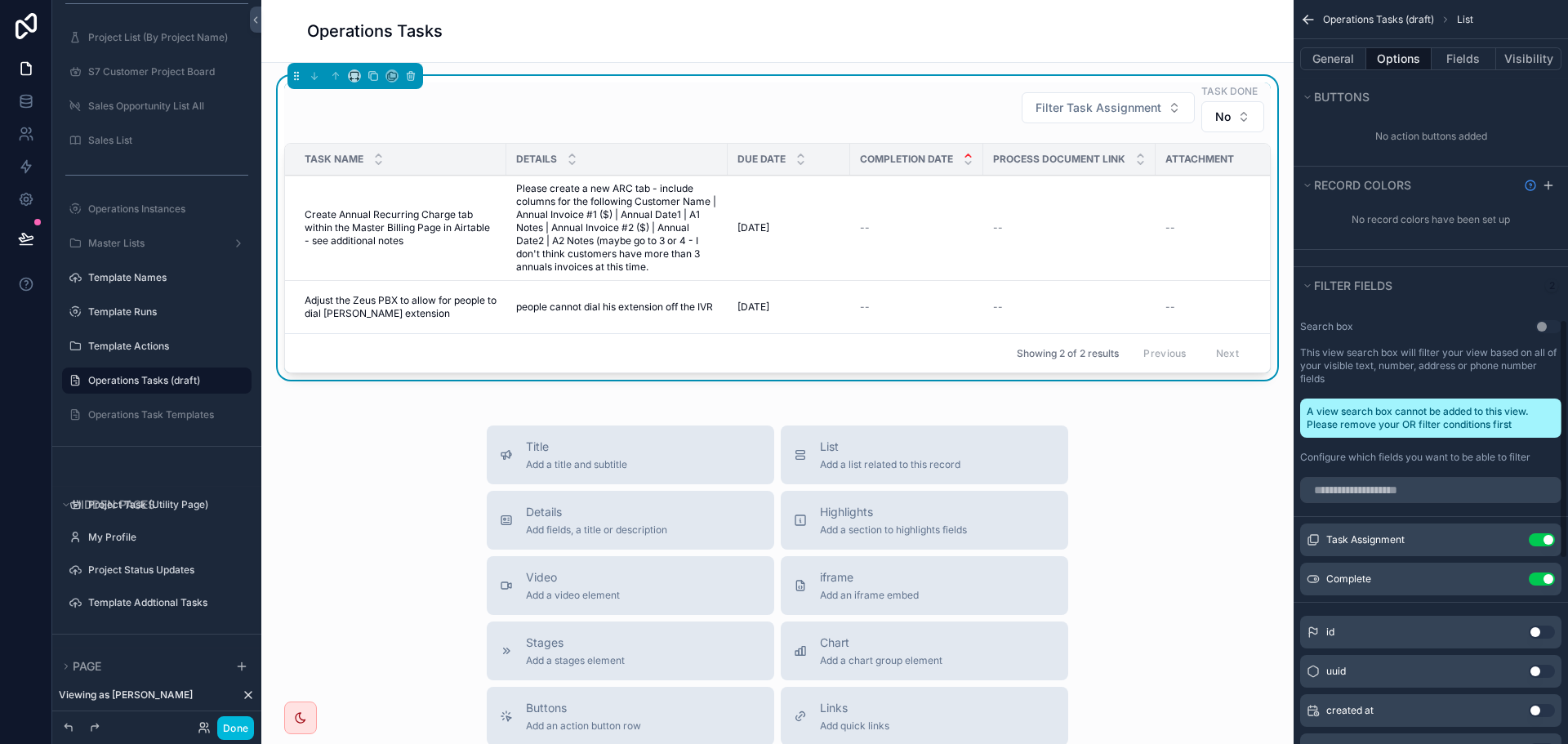
scroll to position [1062, 0]
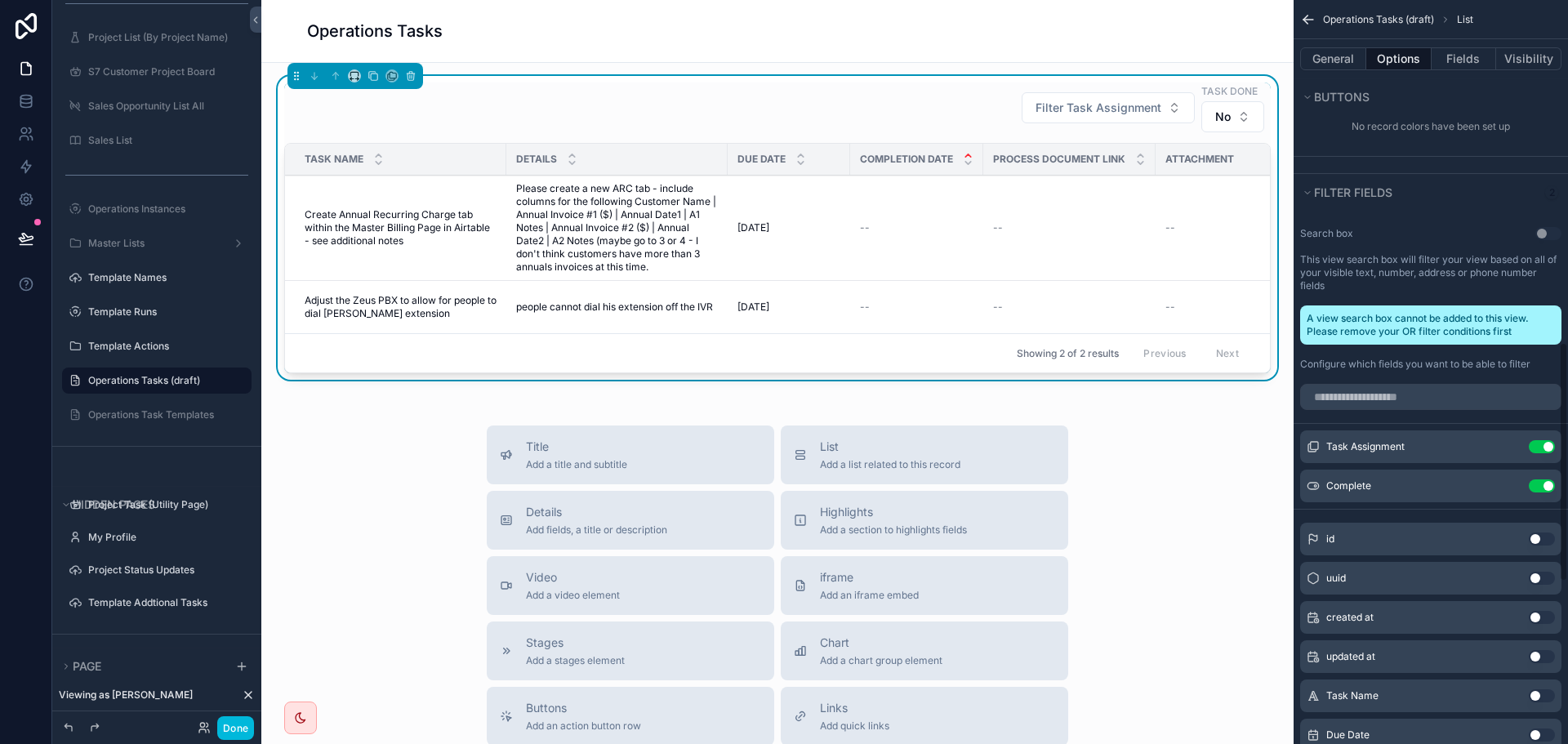
click at [0, 0] on icon "scrollable content" at bounding box center [0, 0] width 0 height 0
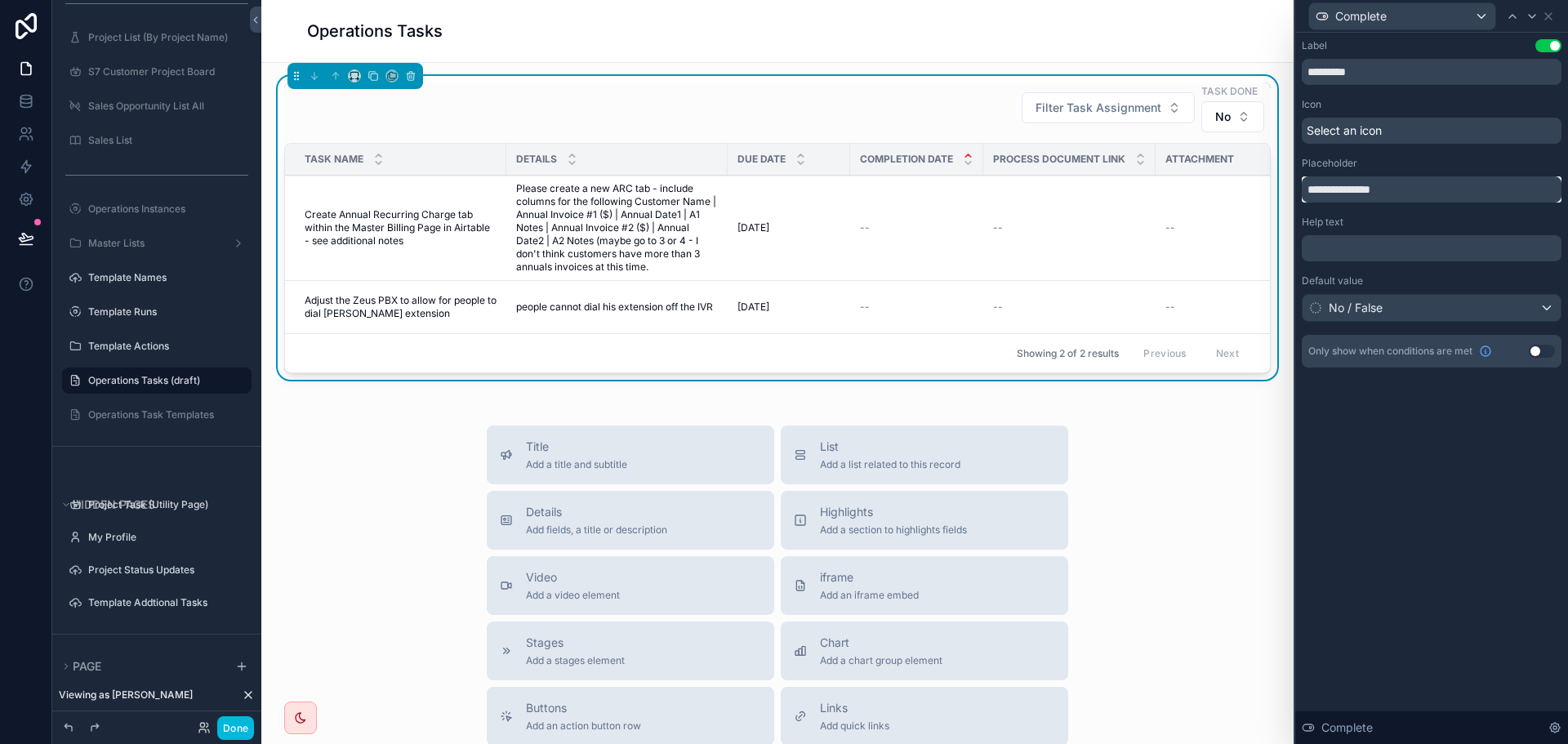
click at [1410, 188] on input "**********" at bounding box center [1431, 189] width 259 height 26
click at [1380, 75] on input "*********" at bounding box center [1431, 71] width 259 height 26
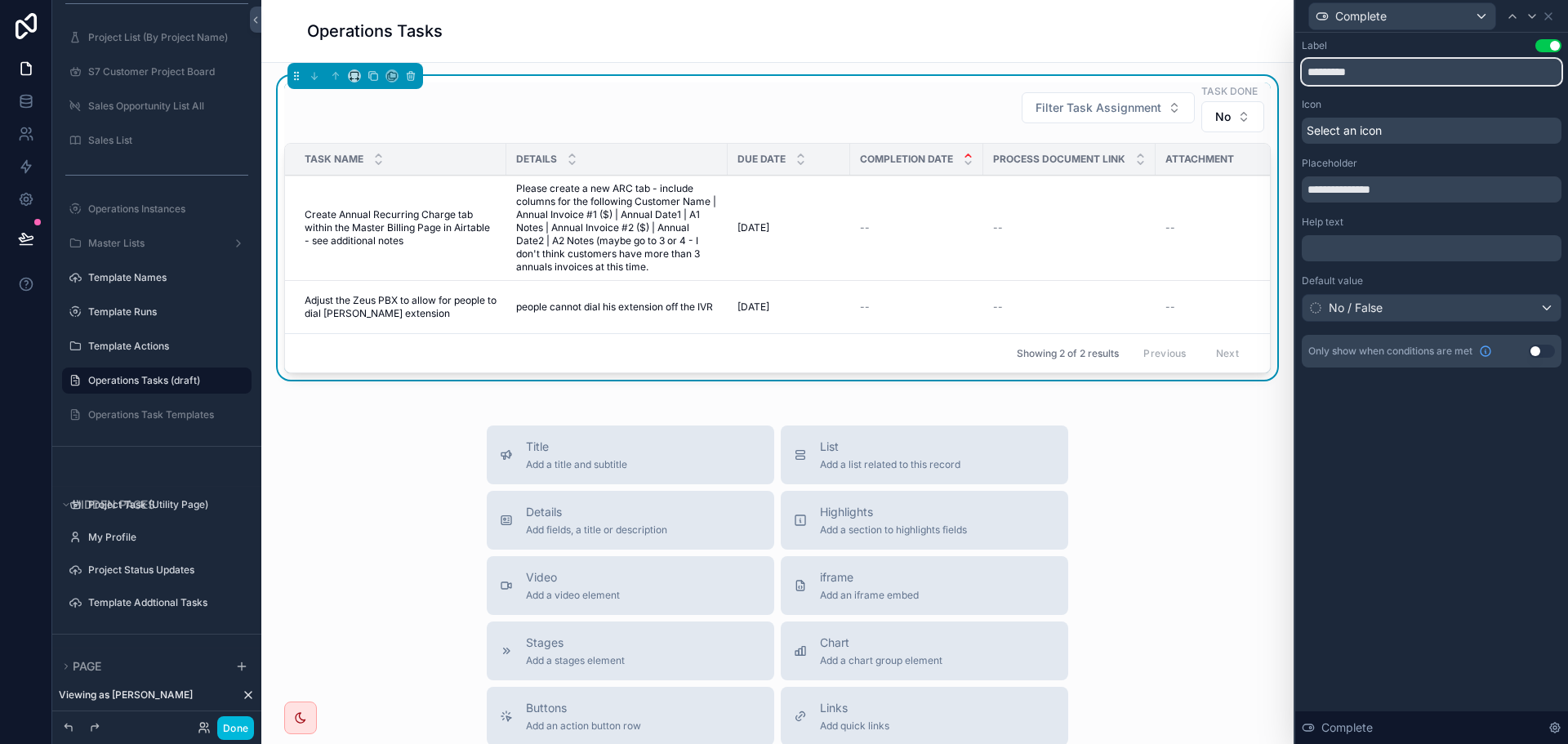
click at [1380, 75] on input "*********" at bounding box center [1431, 71] width 259 height 26
click at [1386, 182] on input "**********" at bounding box center [1431, 189] width 259 height 26
click at [1385, 183] on input "**********" at bounding box center [1431, 189] width 259 height 26
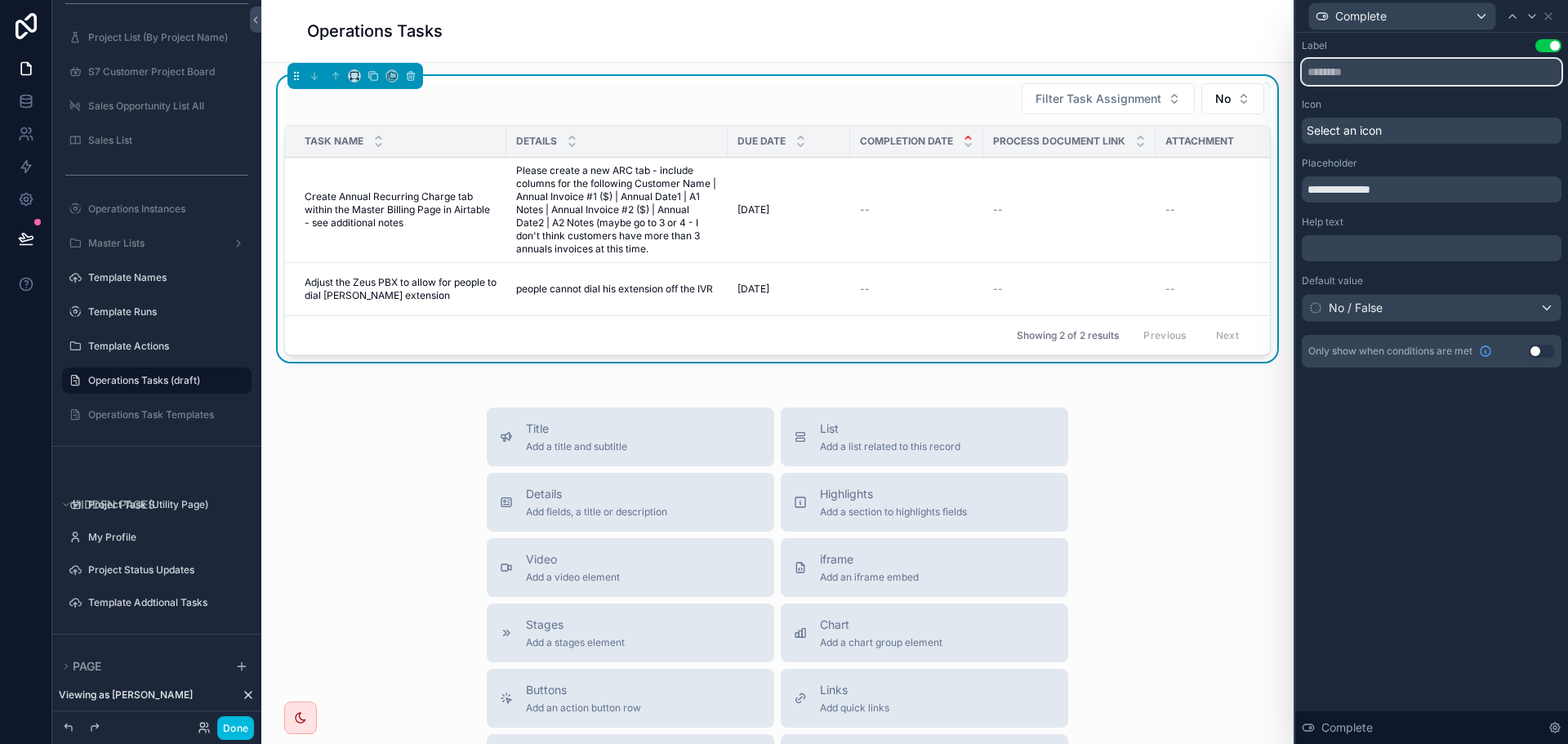
click at [1382, 67] on input "text" at bounding box center [1431, 71] width 259 height 26
paste input "*********"
type input "*********"
click at [1422, 127] on div "Select an icon" at bounding box center [1431, 131] width 259 height 26
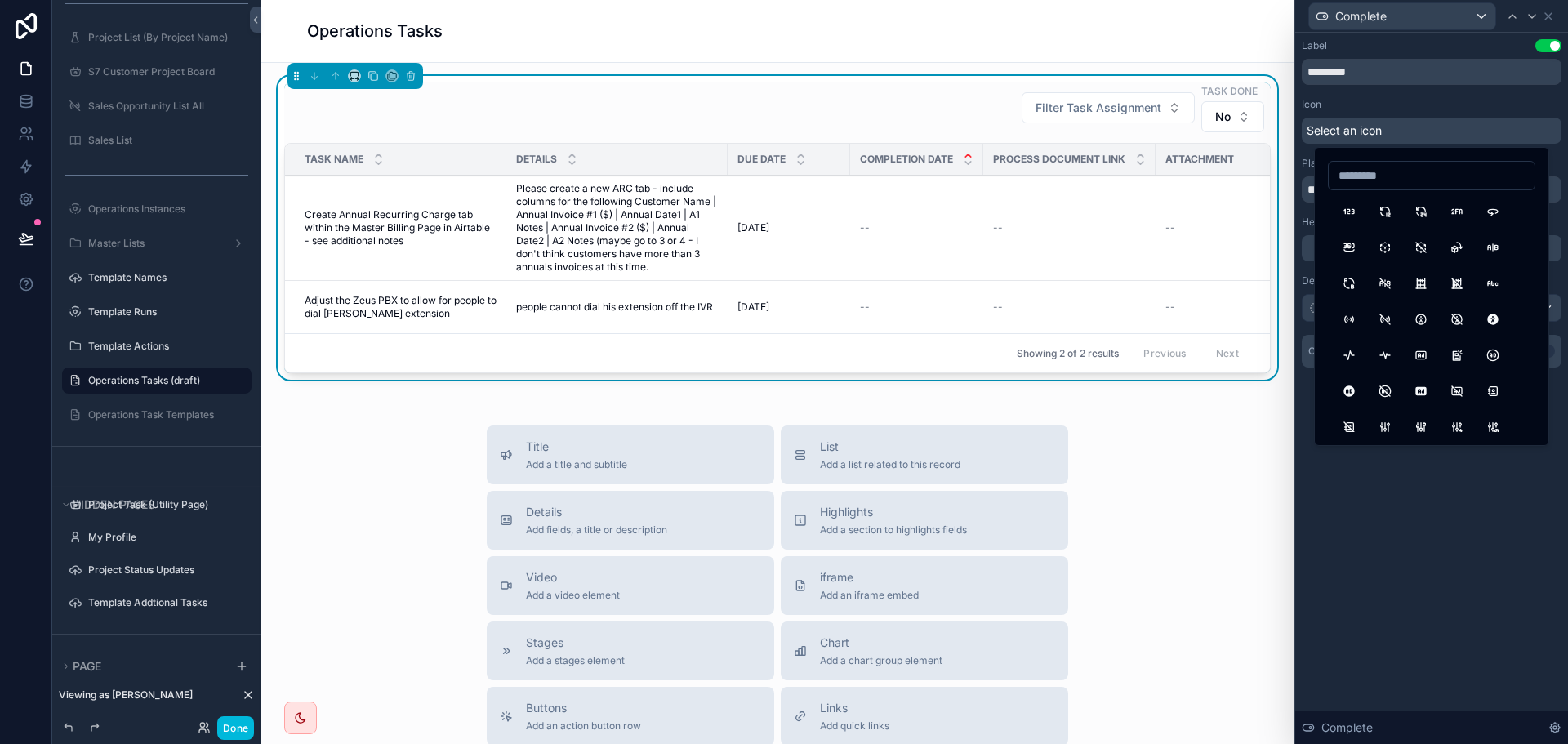
click at [1425, 102] on div "Icon" at bounding box center [1431, 104] width 259 height 13
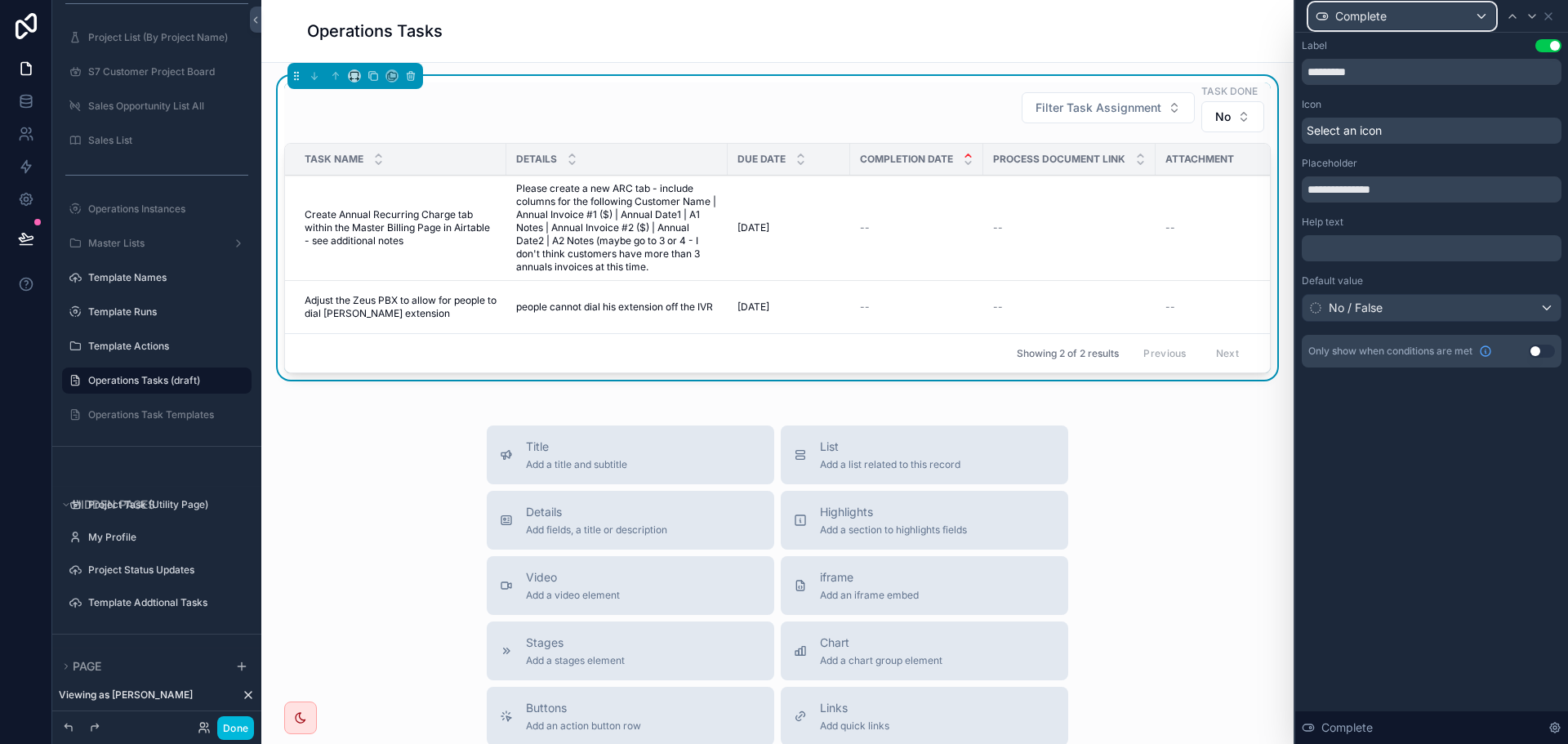
click at [1461, 15] on div "Complete" at bounding box center [1402, 16] width 186 height 26
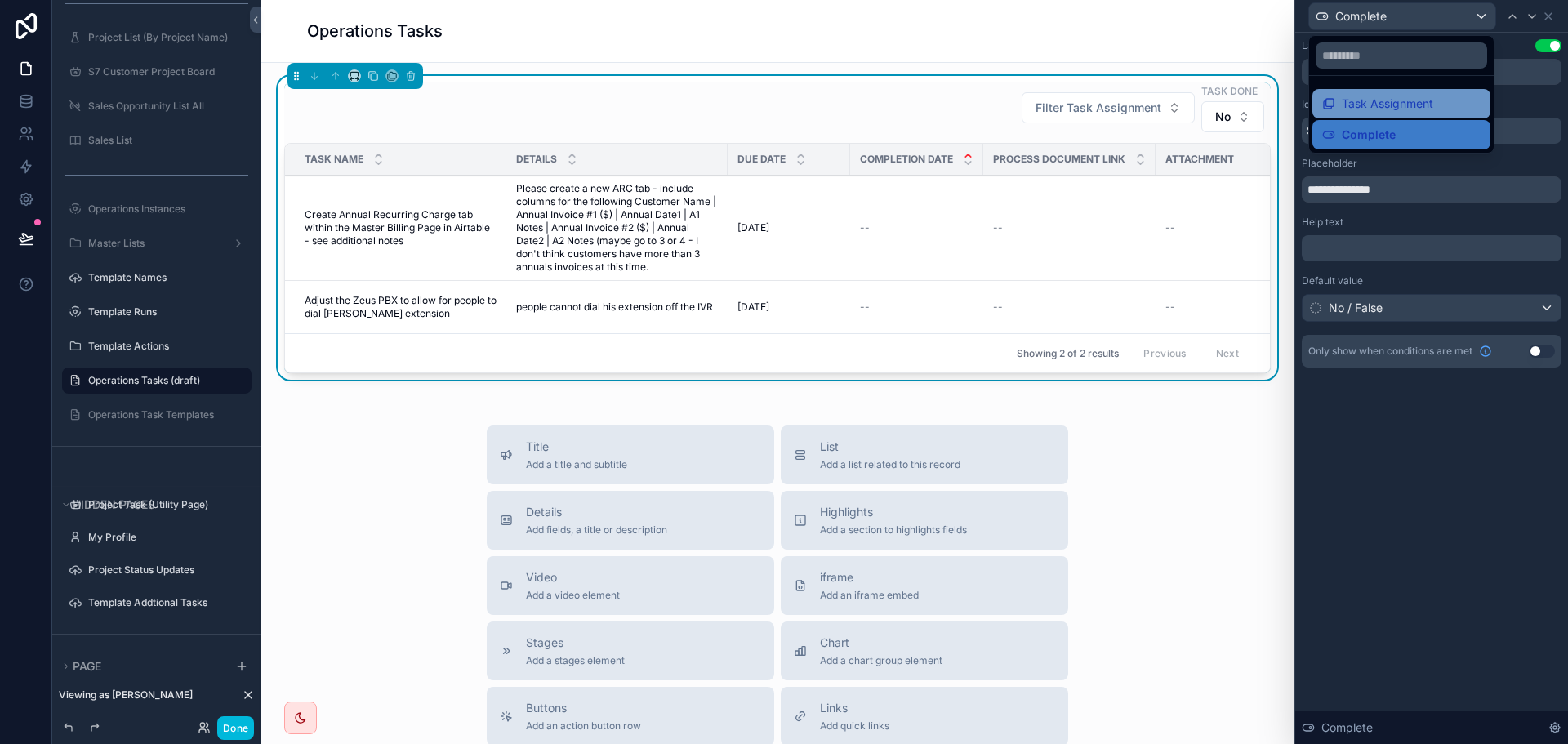
click at [1385, 106] on span "Task Assignment" at bounding box center [1388, 103] width 92 height 20
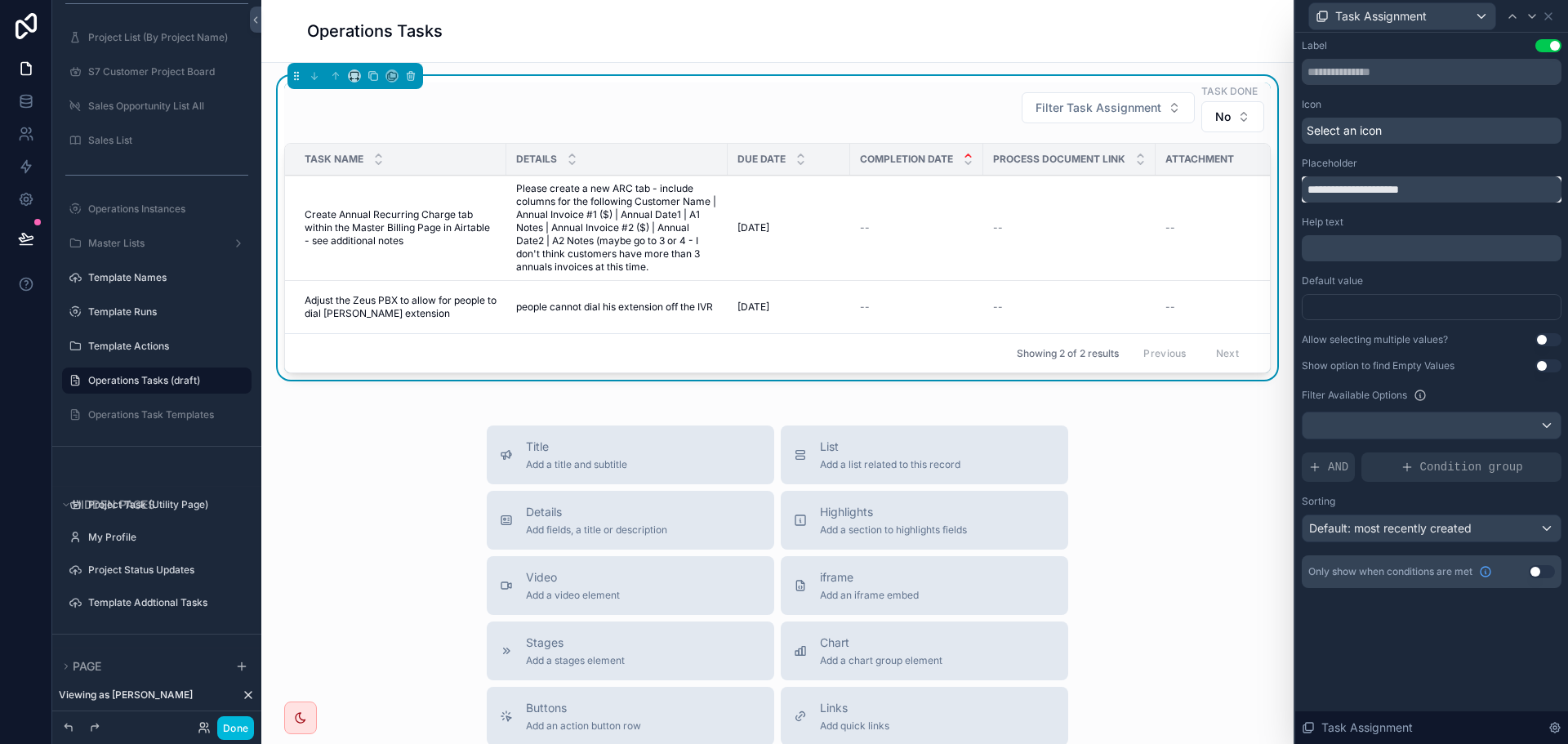
click at [1430, 188] on input "**********" at bounding box center [1431, 189] width 259 height 26
click at [1395, 74] on input "text" at bounding box center [1431, 71] width 259 height 26
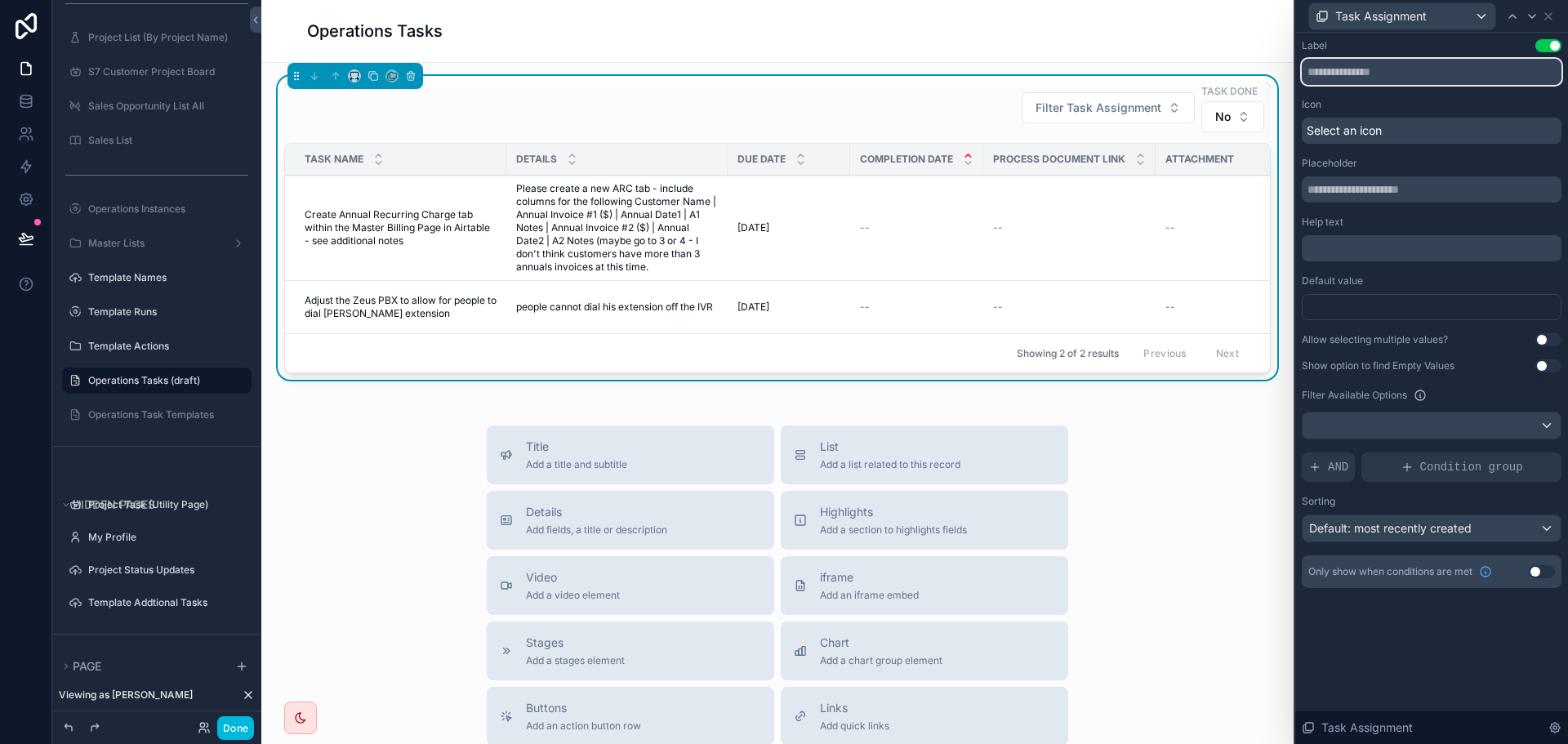
paste input "**********"
type input "**********"
click at [1417, 104] on div "Icon" at bounding box center [1431, 104] width 259 height 13
click at [1374, 190] on input "text" at bounding box center [1431, 189] width 259 height 26
paste input "**********"
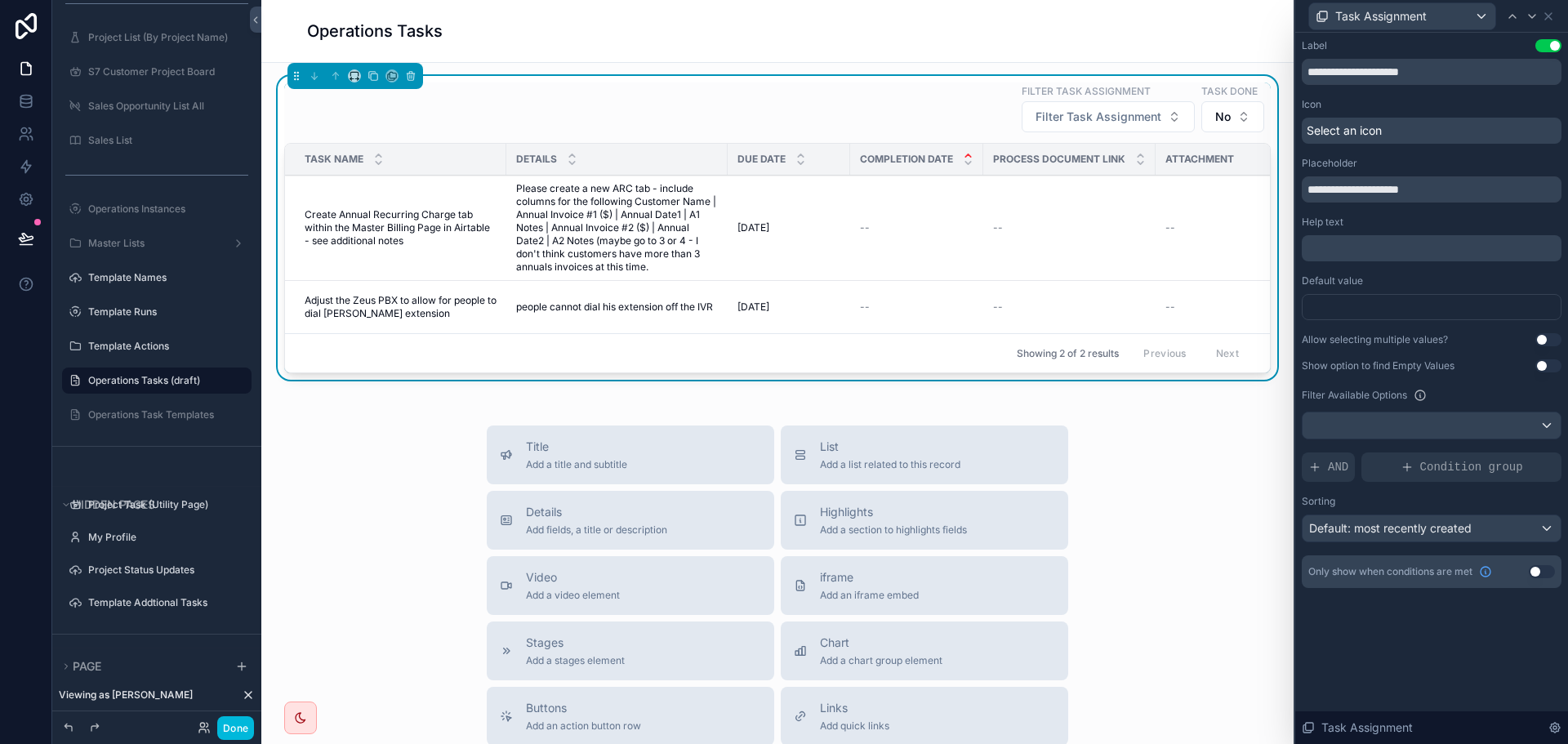
click at [1413, 94] on div "**********" at bounding box center [1431, 313] width 259 height 549
click at [1375, 193] on input "**********" at bounding box center [1431, 189] width 259 height 26
type input "**********"
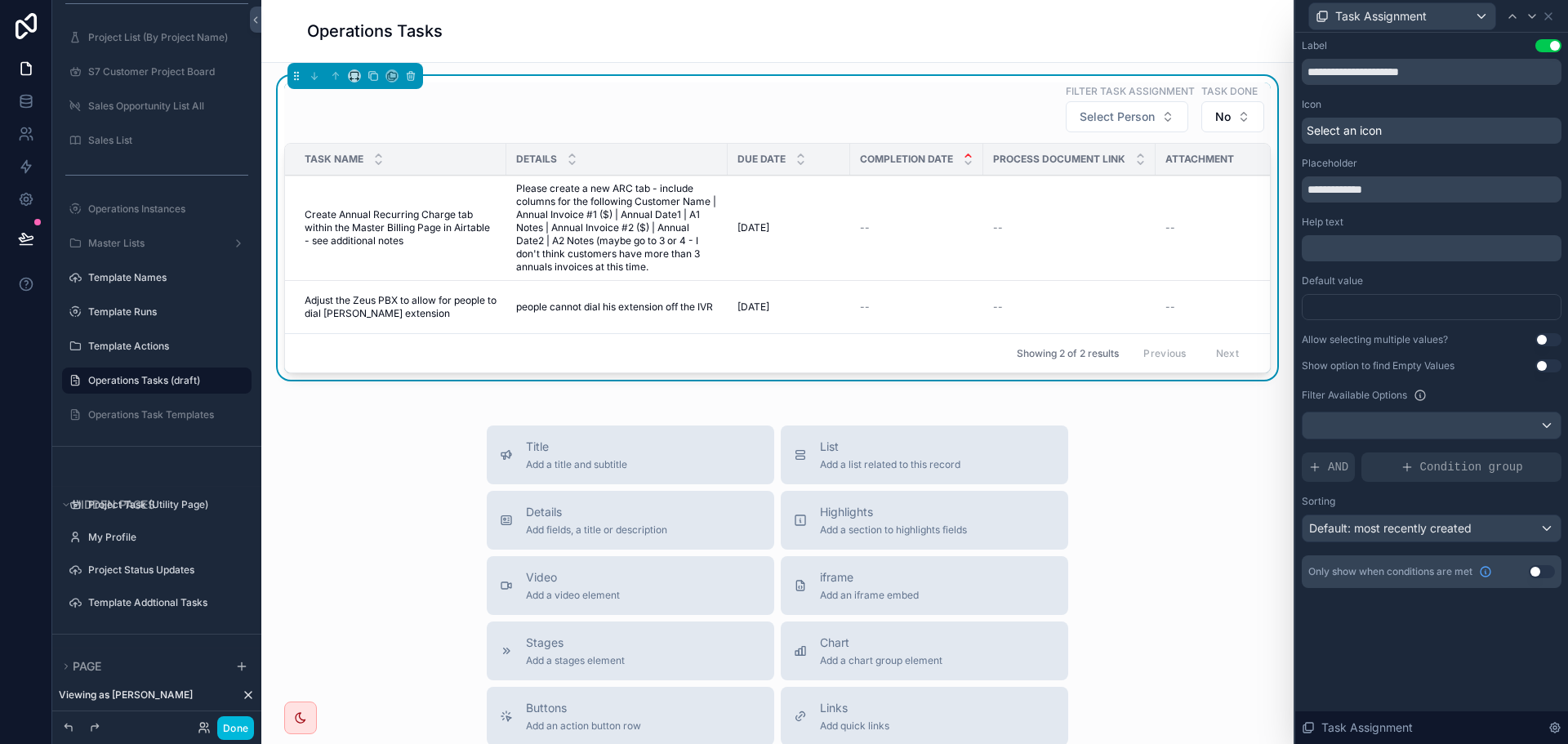
click at [1424, 99] on div "Icon" at bounding box center [1431, 104] width 259 height 13
click at [1550, 8] on div "Task Assignment" at bounding box center [1431, 16] width 259 height 32
click at [1553, 20] on icon at bounding box center [1548, 16] width 13 height 13
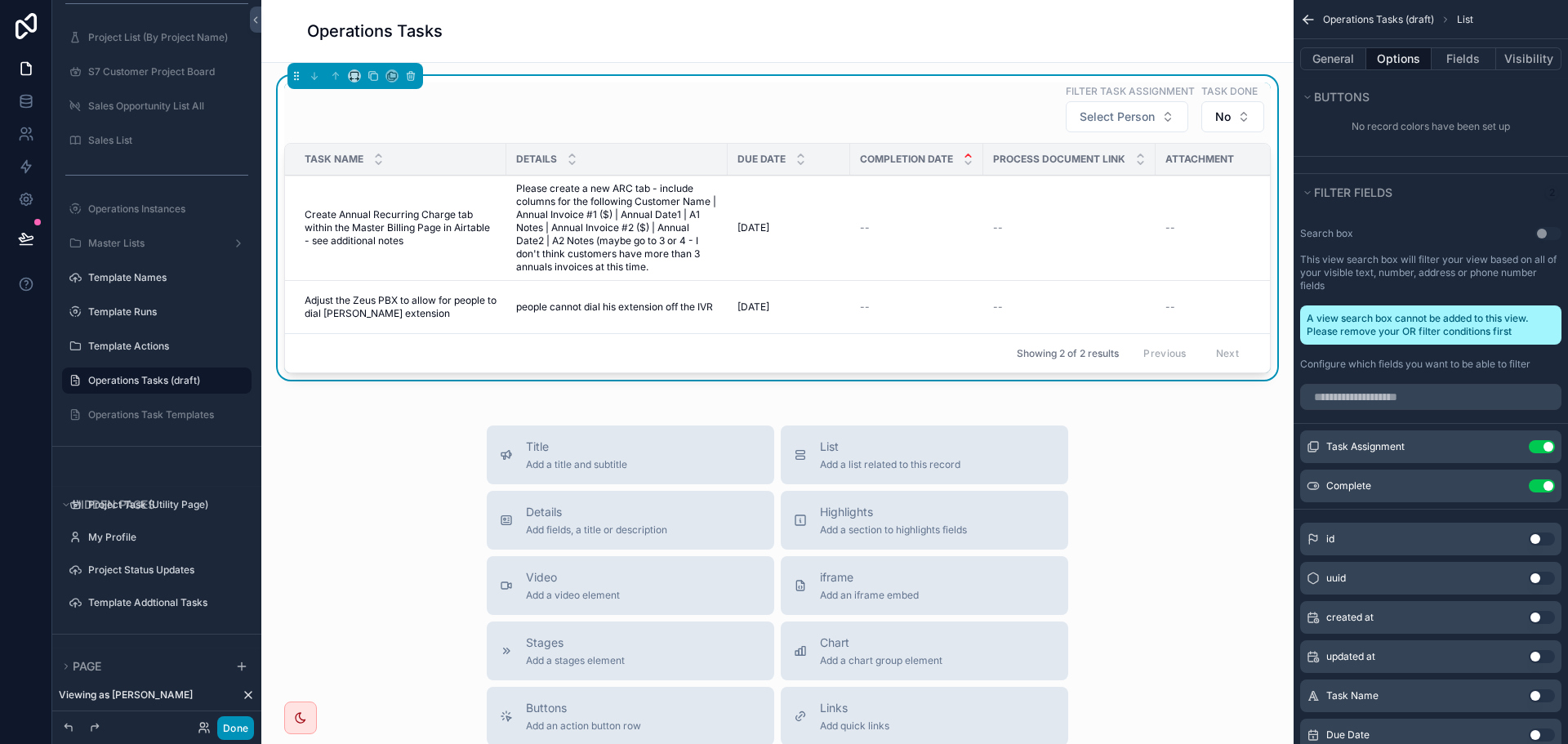
click at [243, 726] on button "Done" at bounding box center [236, 728] width 37 height 23
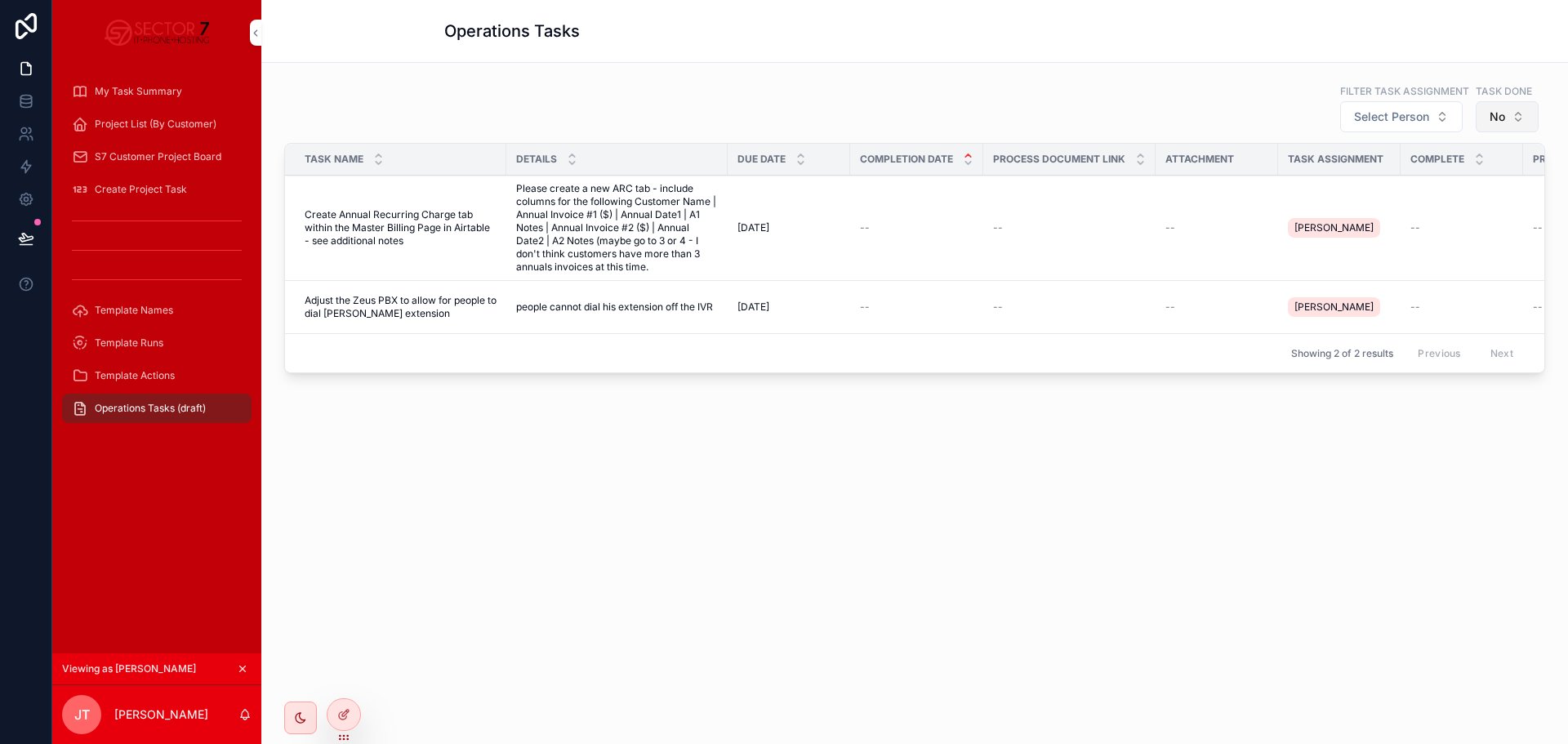
click at [1503, 117] on span "No" at bounding box center [1498, 116] width 16 height 17
click at [1507, 114] on button "No" at bounding box center [1507, 117] width 62 height 31
click at [1396, 121] on span "Select Person" at bounding box center [1392, 116] width 75 height 17
click at [1149, 91] on div "Filter Task Assignment Select Person Task Done No" at bounding box center [914, 108] width 1261 height 51
click at [1503, 121] on span "No" at bounding box center [1498, 116] width 16 height 17
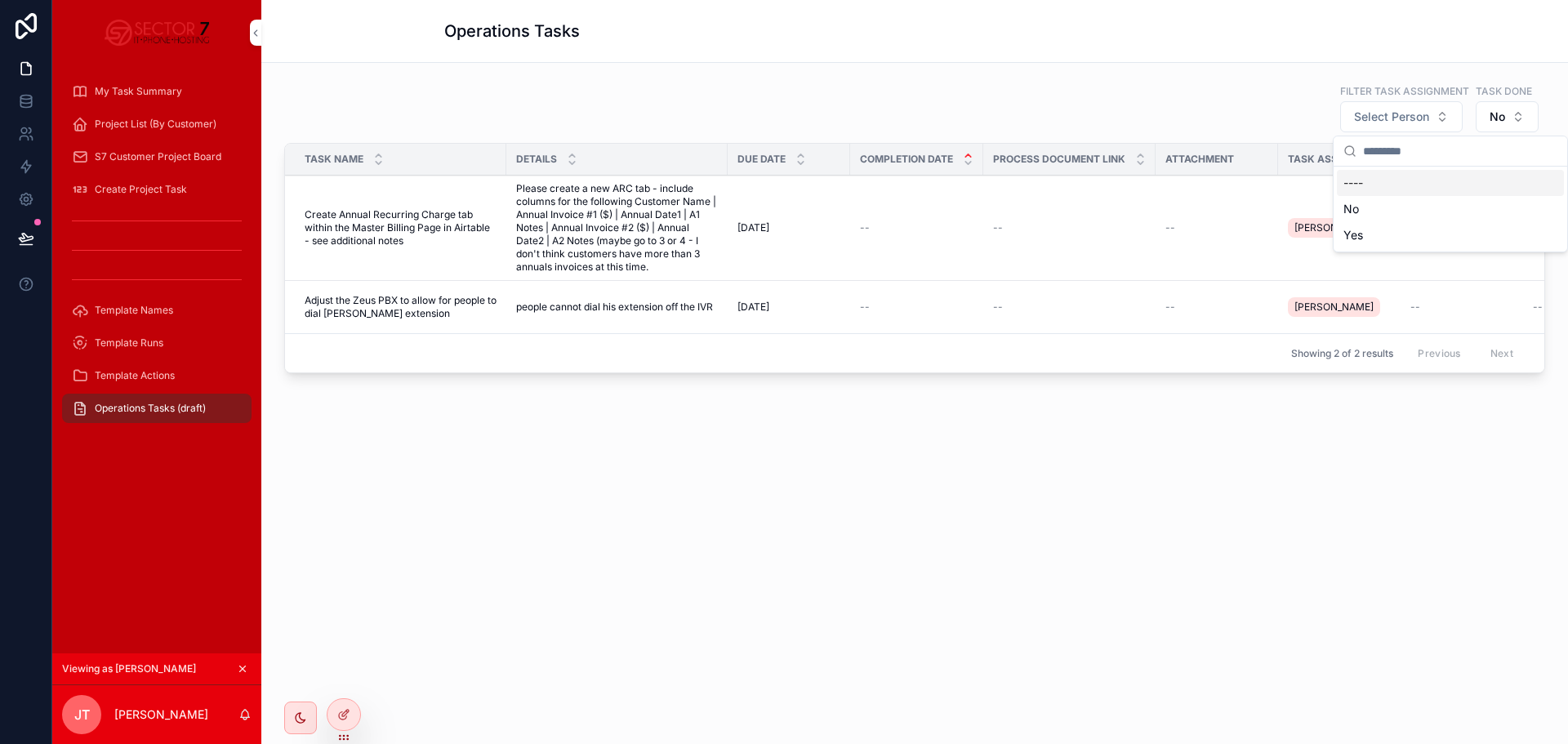
click at [1396, 183] on div "----" at bounding box center [1450, 182] width 227 height 26
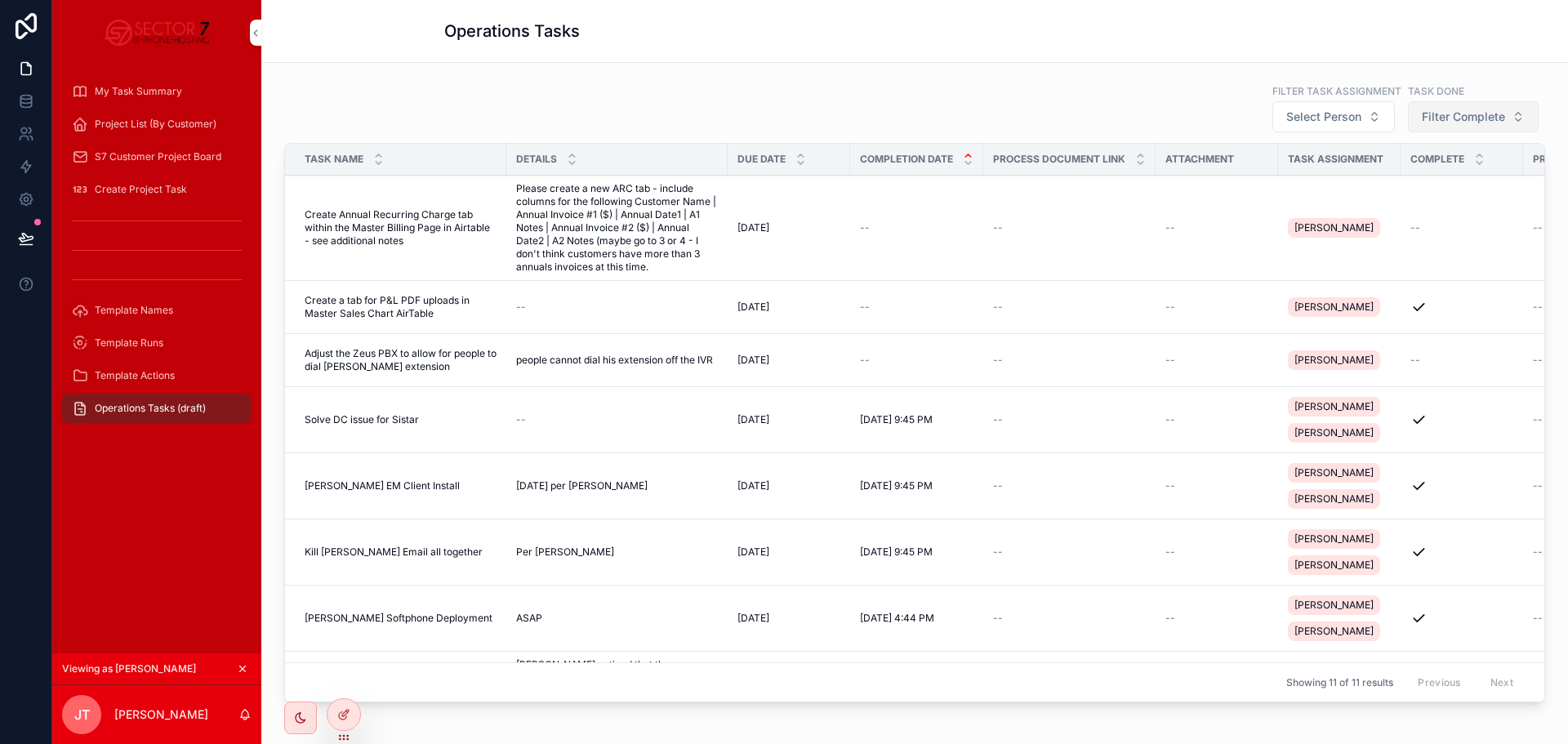
click at [1467, 106] on button "Filter Complete" at bounding box center [1473, 117] width 131 height 31
click at [1392, 206] on div "No" at bounding box center [1450, 209] width 227 height 26
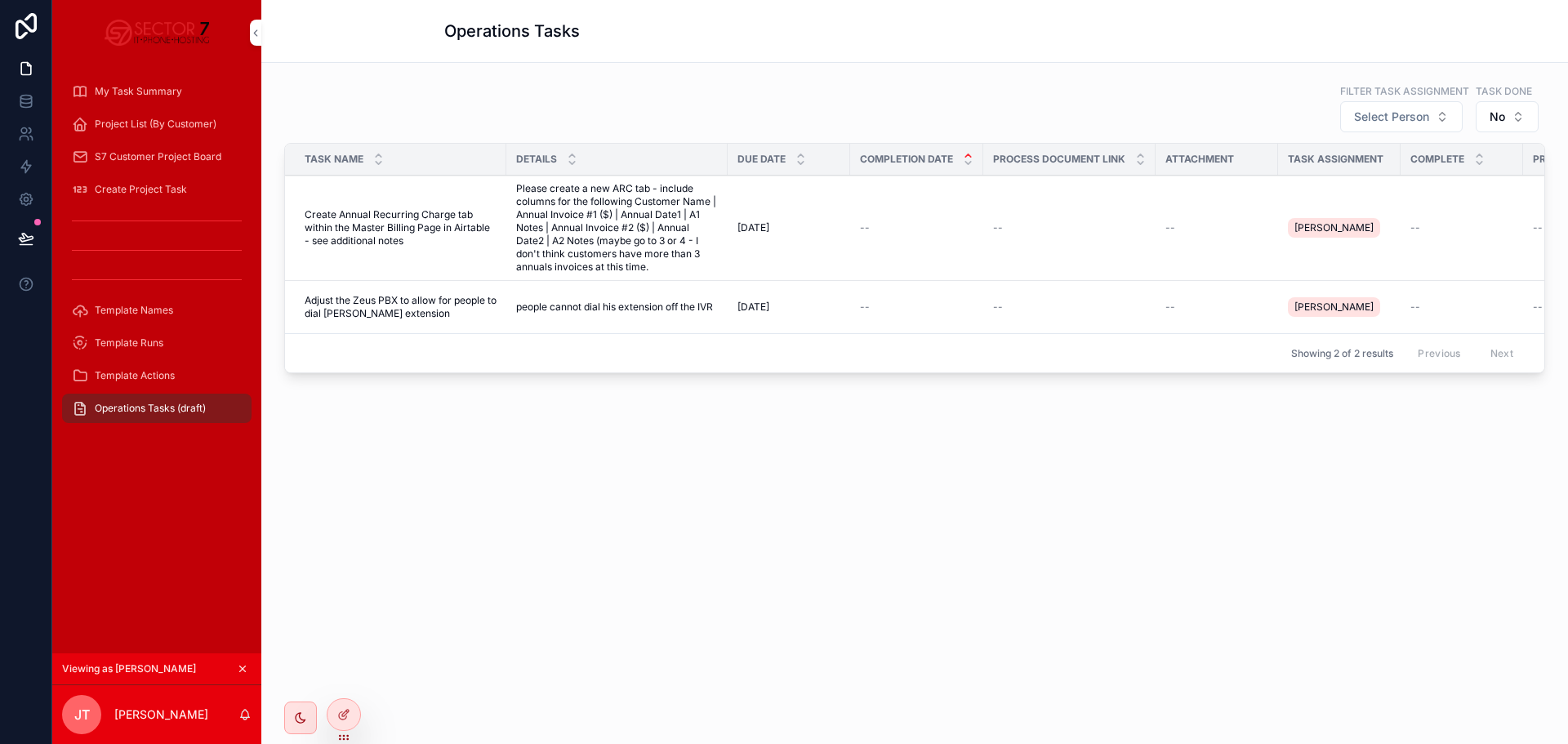
click at [1188, 103] on div "Filter Task Assignment Select Person Task Done No" at bounding box center [914, 108] width 1261 height 51
click at [1373, 116] on span "Select Person" at bounding box center [1392, 116] width 75 height 17
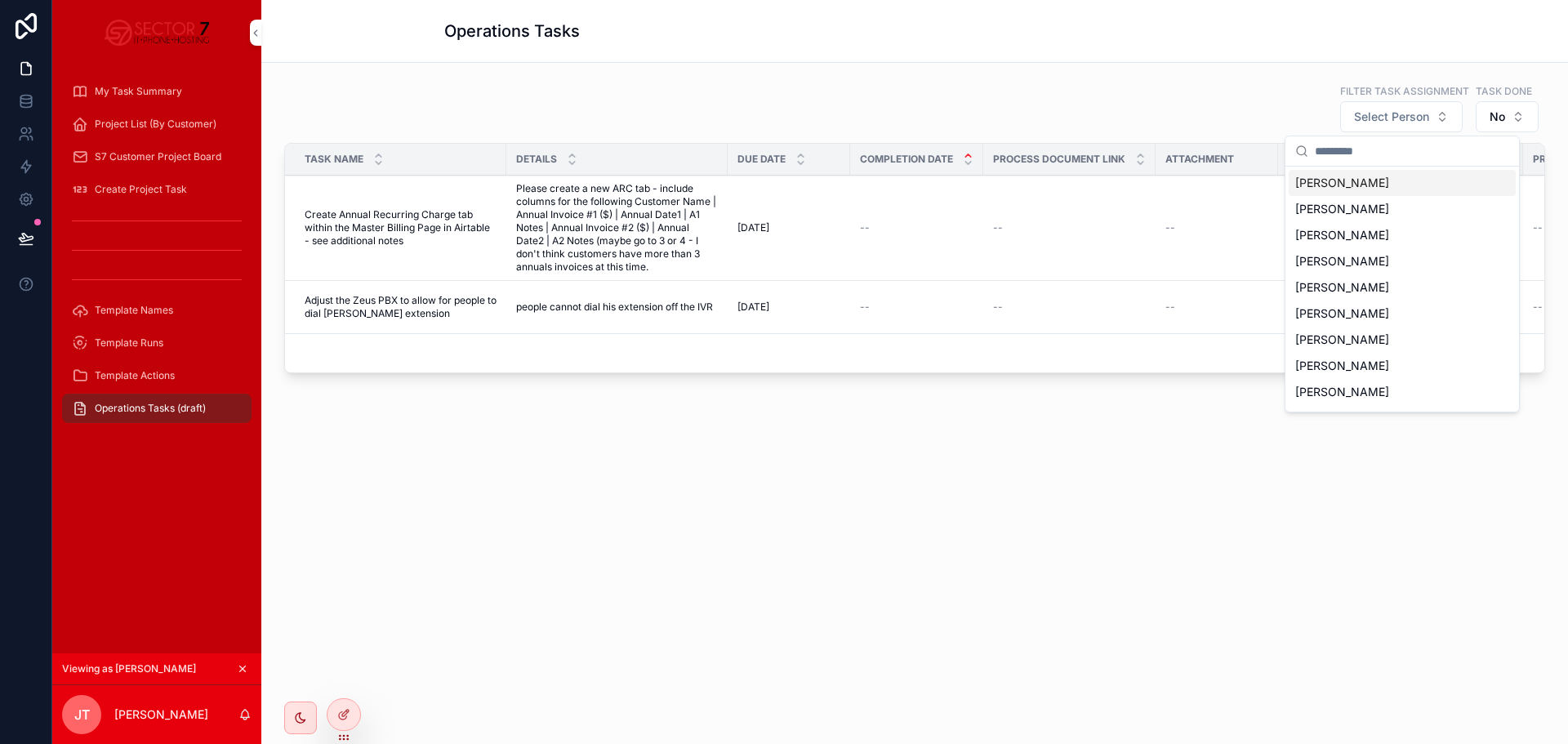
click at [1088, 94] on div "Filter Task Assignment Select Person Task Done No" at bounding box center [914, 108] width 1261 height 51
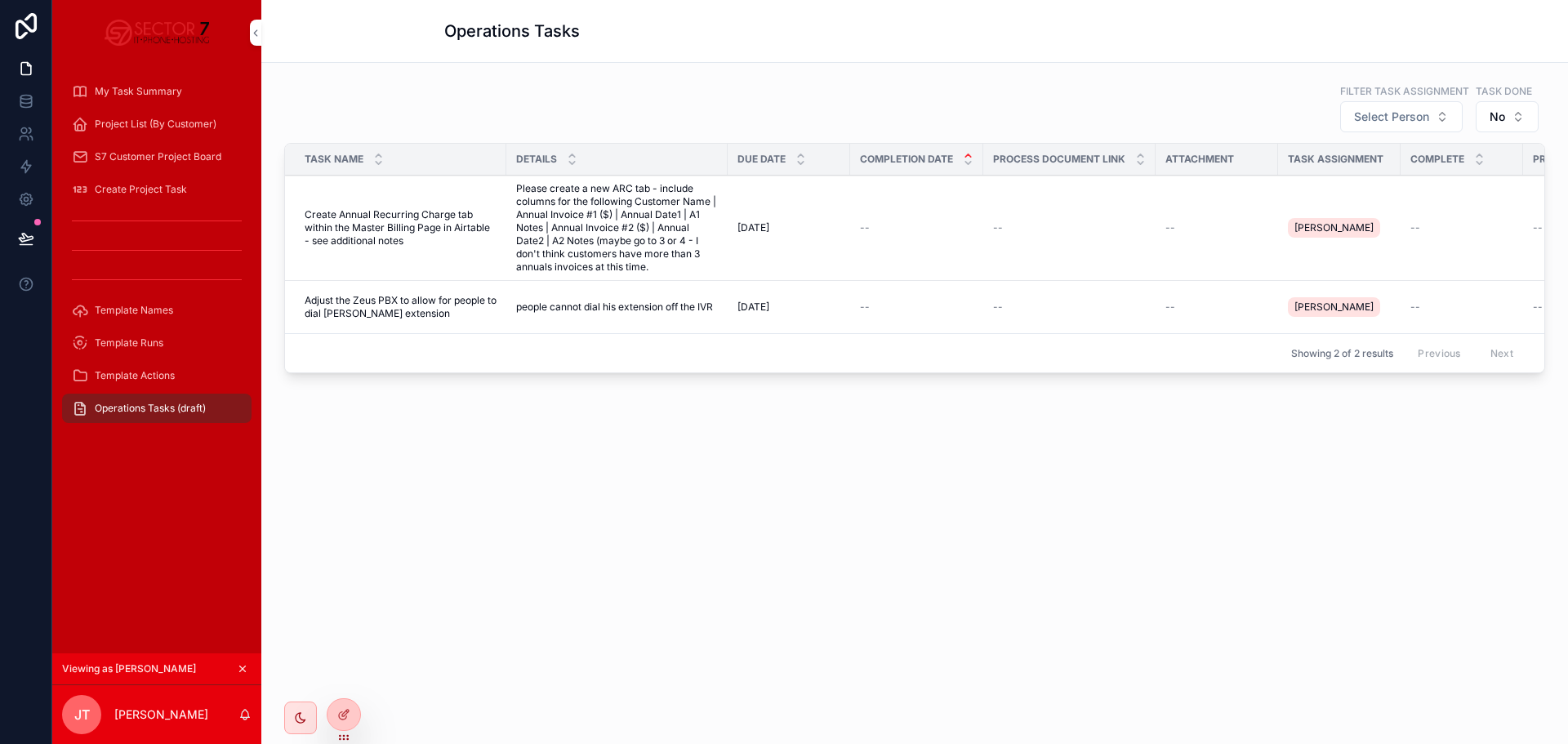
click at [0, 0] on icon at bounding box center [0, 0] width 0 height 0
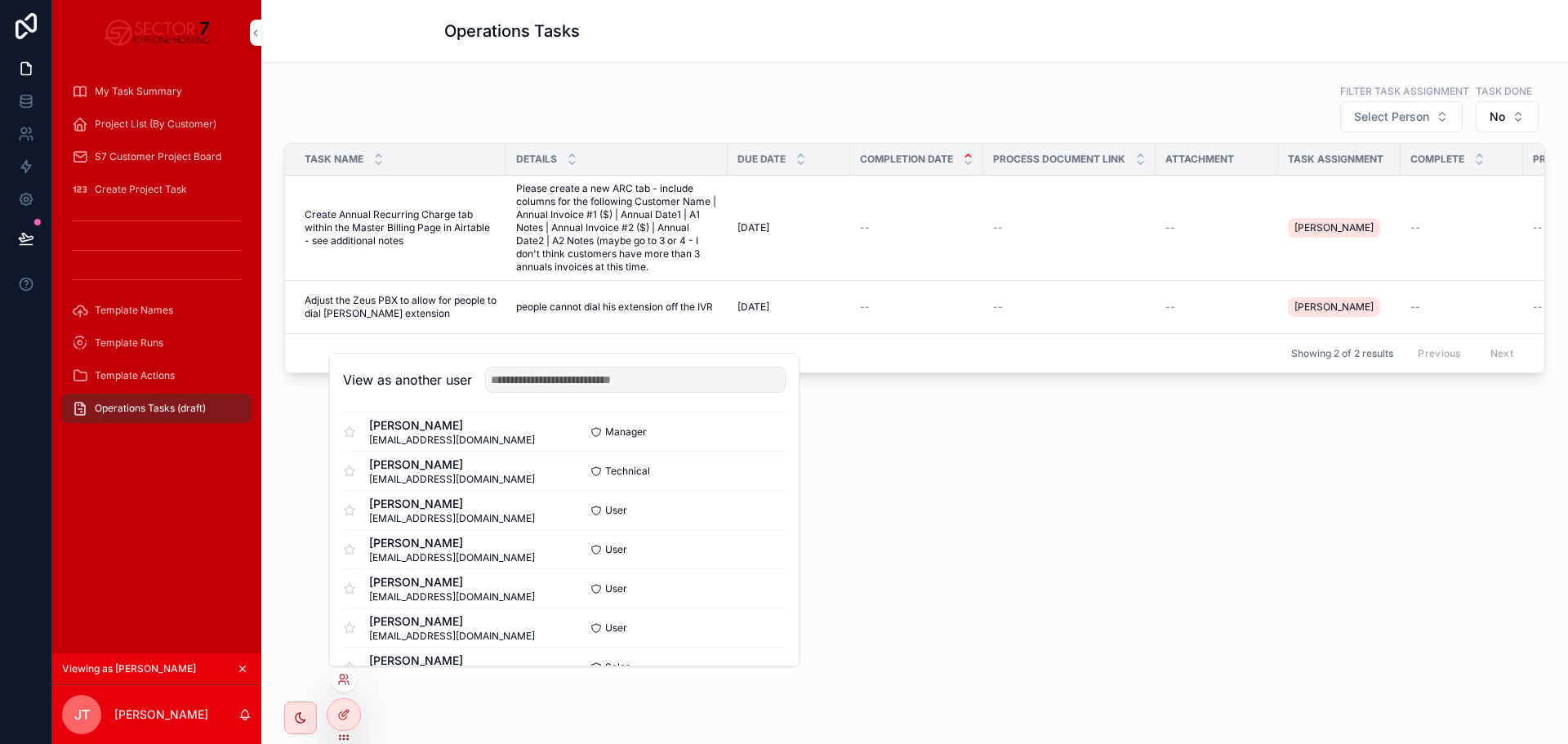
scroll to position [164, 0]
click at [0, 0] on button "Select" at bounding box center [0, 0] width 0 height 0
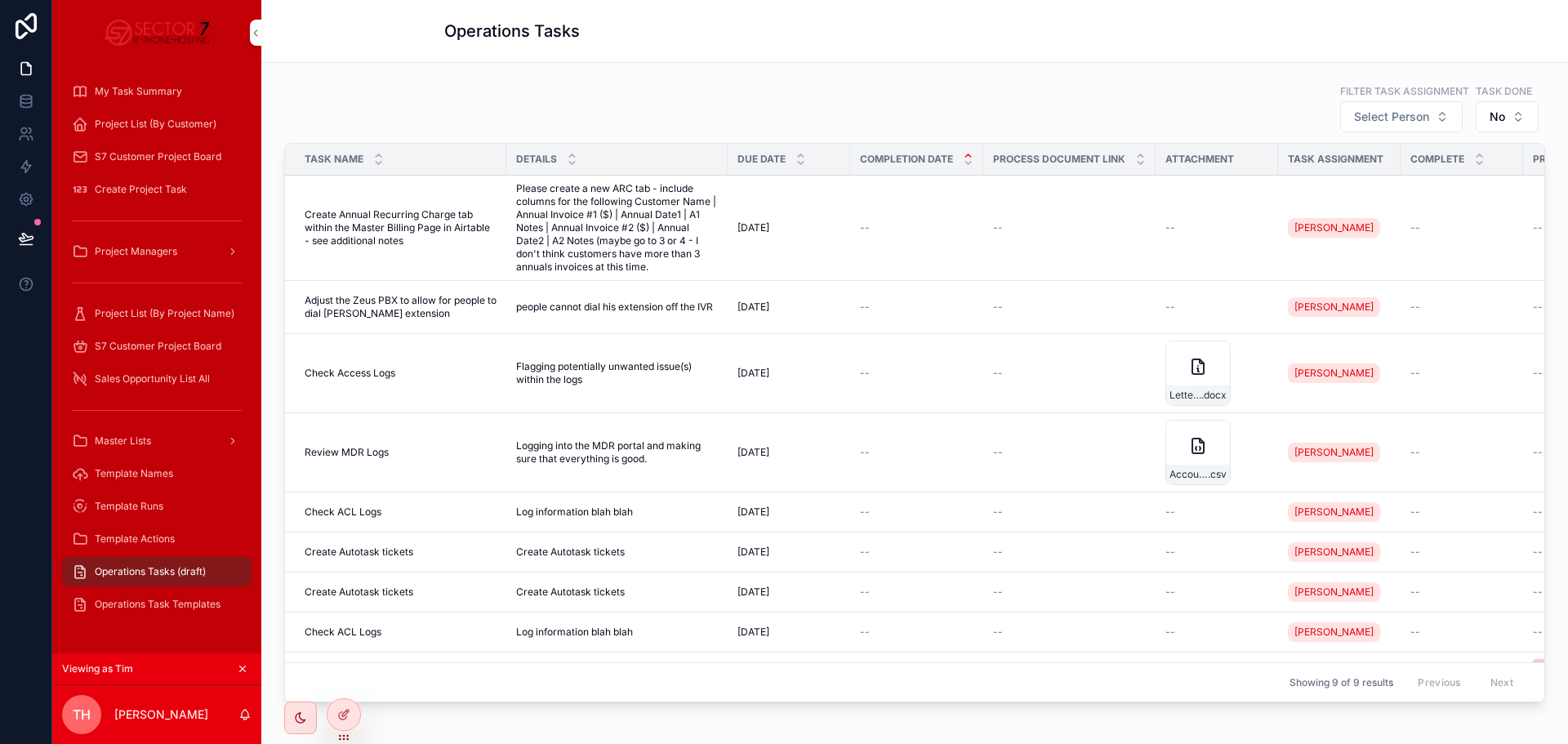
click at [721, 98] on div "Filter Task Assignment Select Person Task Done No" at bounding box center [914, 108] width 1261 height 51
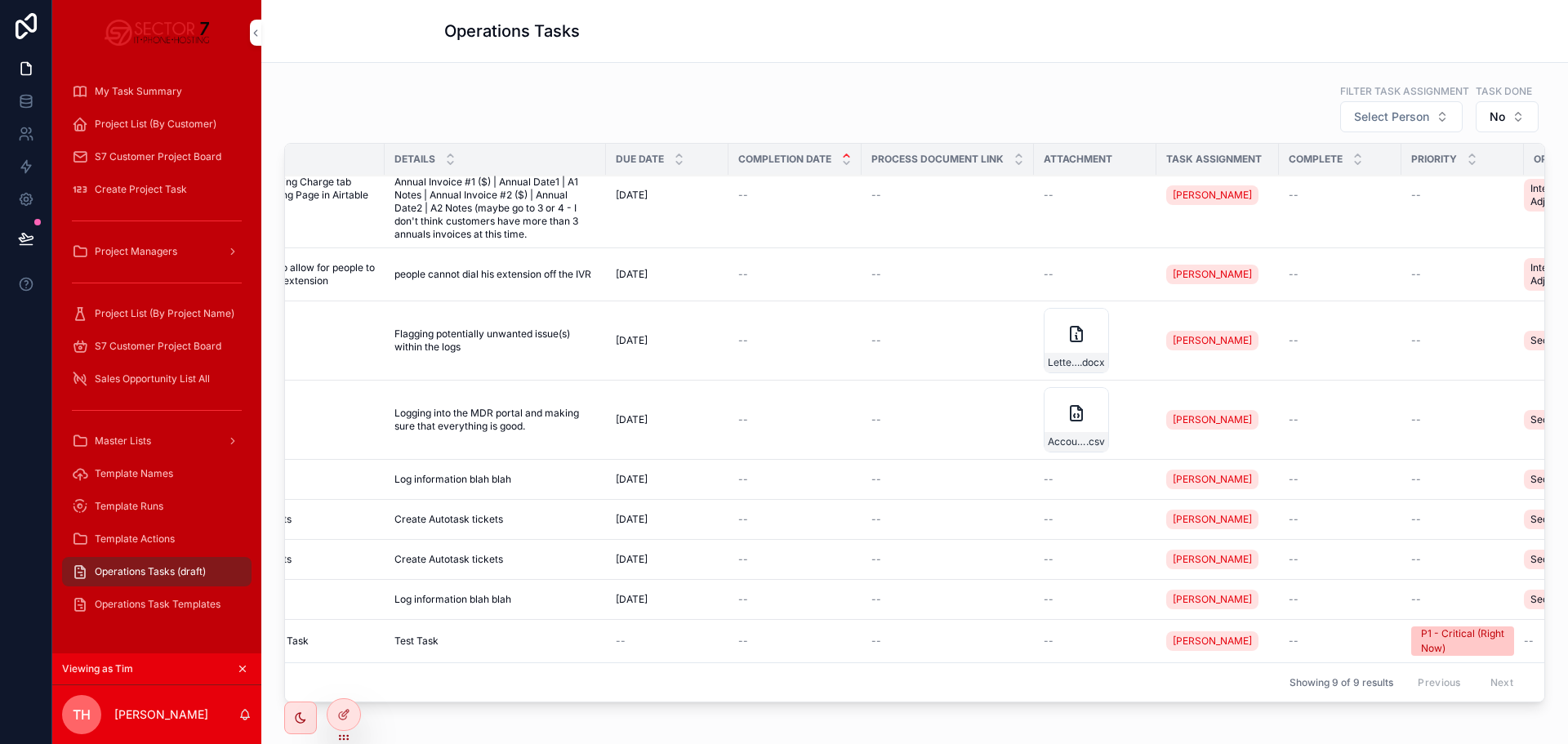
scroll to position [45, 0]
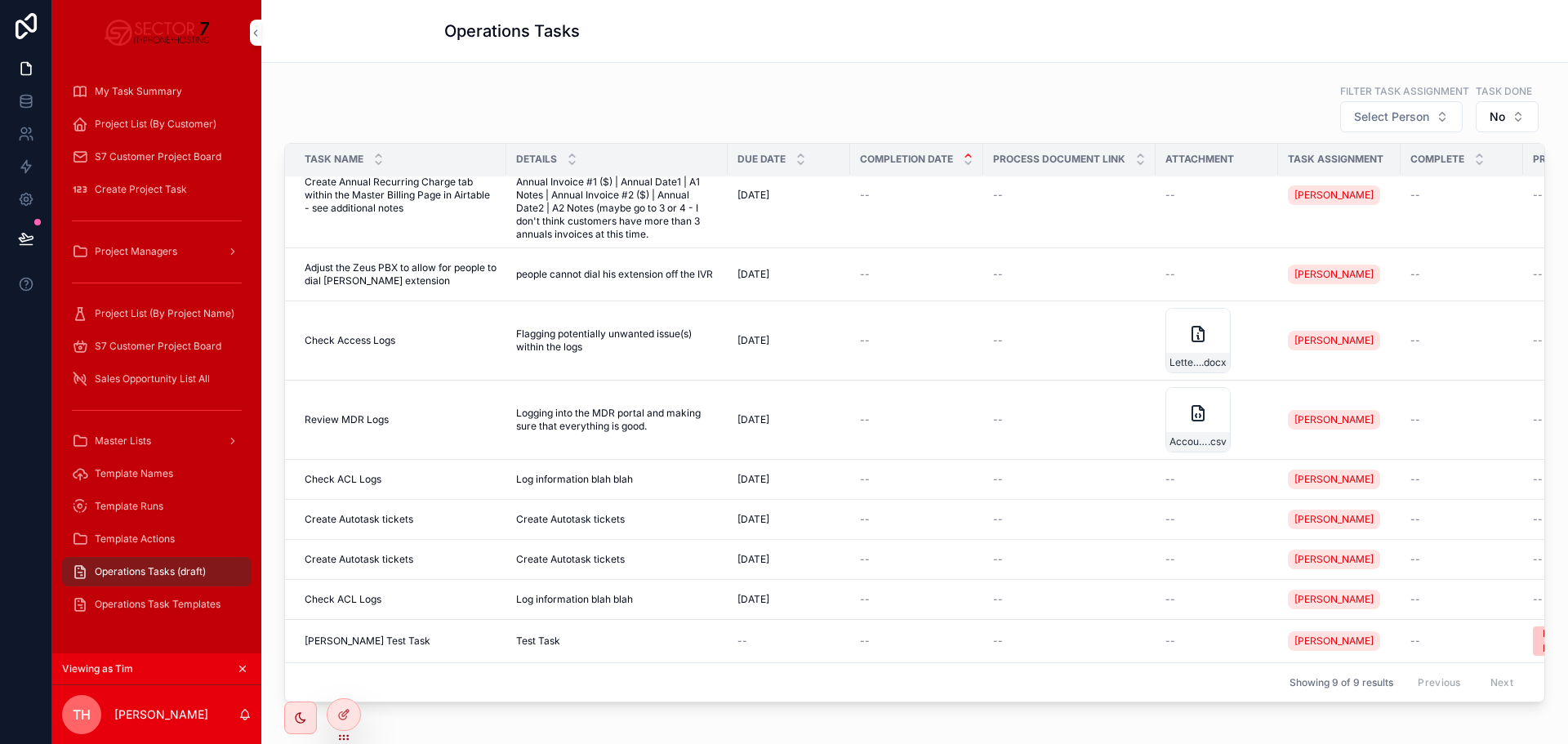
click at [1151, 101] on div "Filter Task Assignment Select Person Task Done No" at bounding box center [914, 108] width 1261 height 51
click at [1392, 117] on span "Select Person" at bounding box center [1392, 116] width 75 height 17
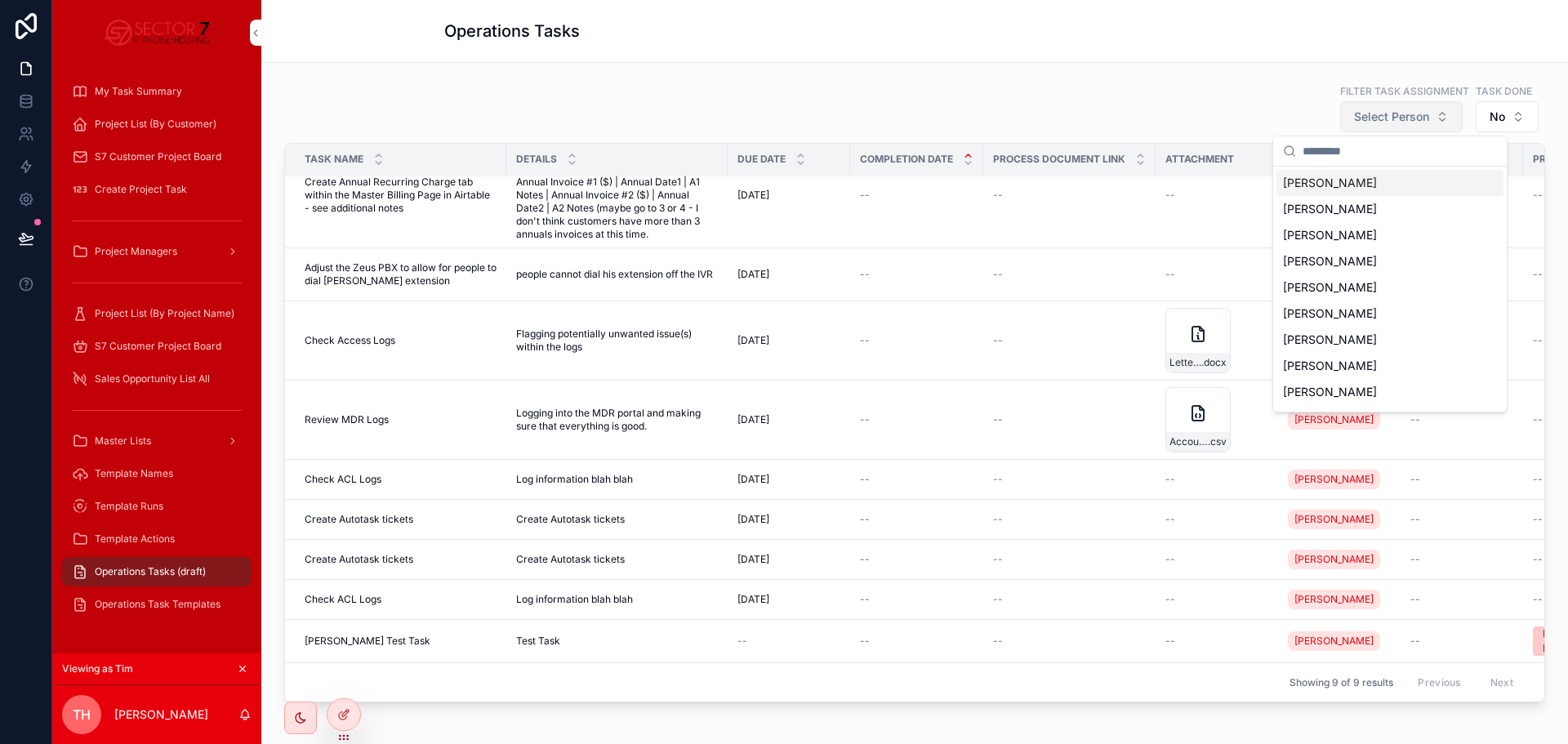
click at [1392, 117] on span "Select Person" at bounding box center [1392, 116] width 75 height 17
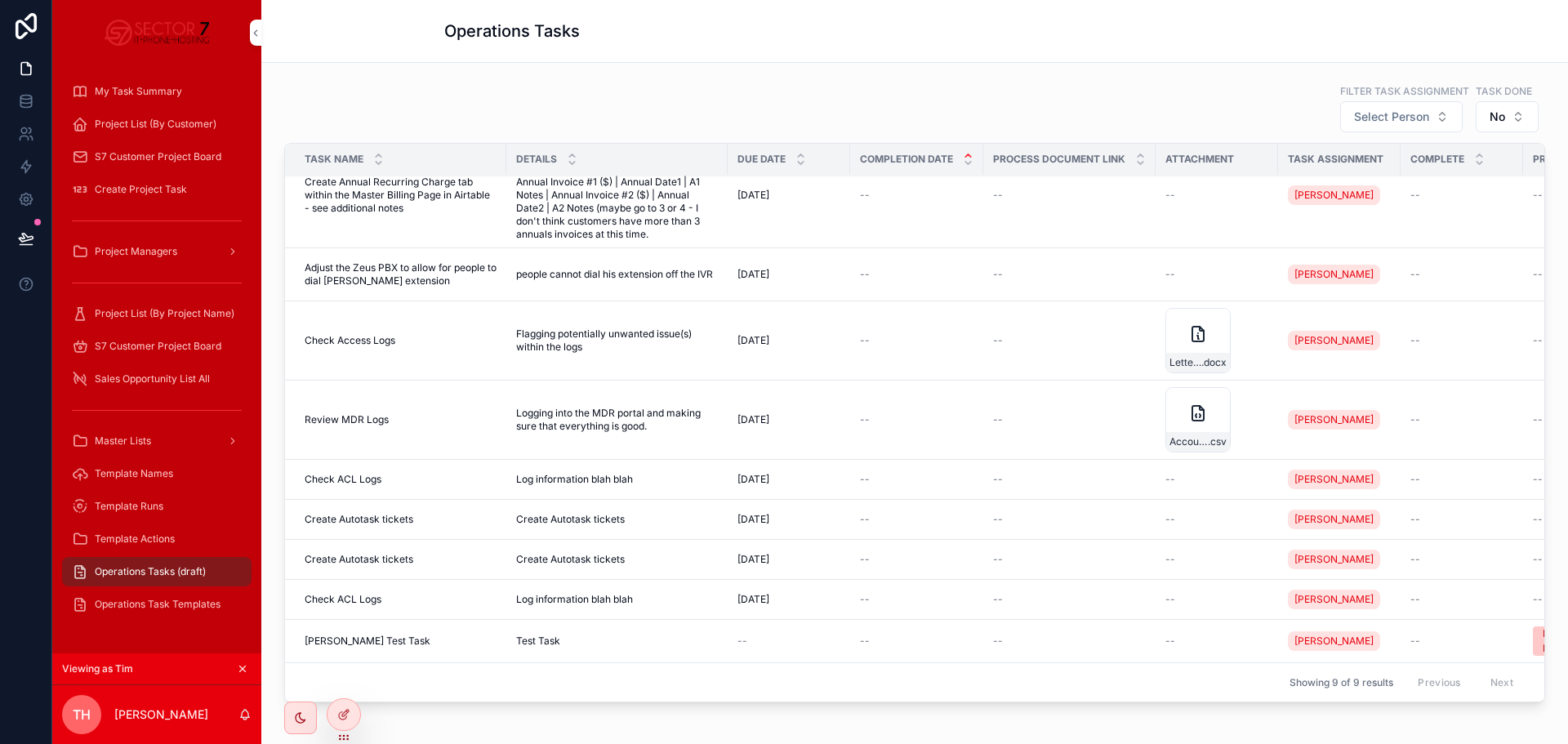
click at [1204, 108] on div "Filter Task Assignment Select Person Task Done No" at bounding box center [914, 108] width 1261 height 51
click at [349, 721] on icon at bounding box center [343, 714] width 13 height 13
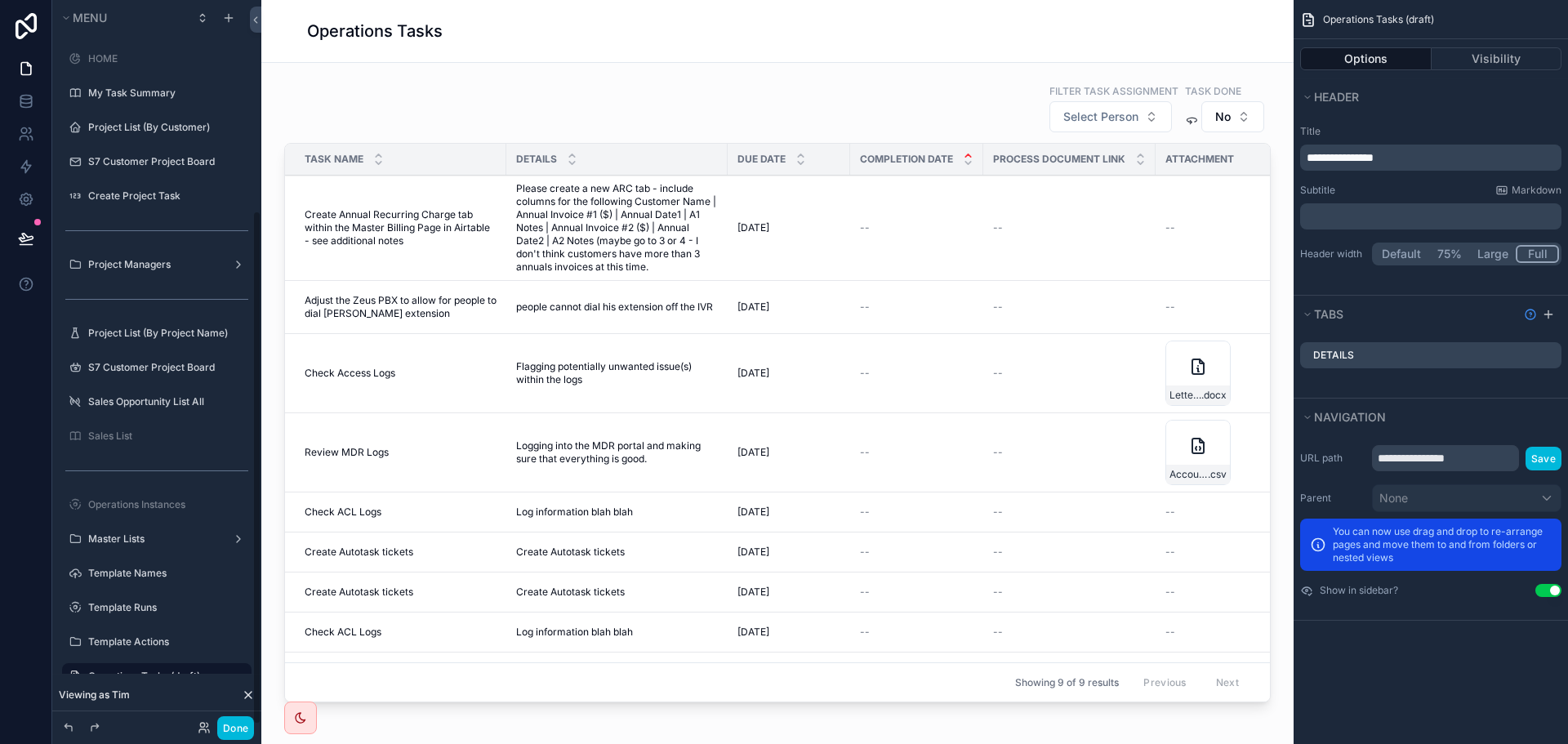
scroll to position [295, 0]
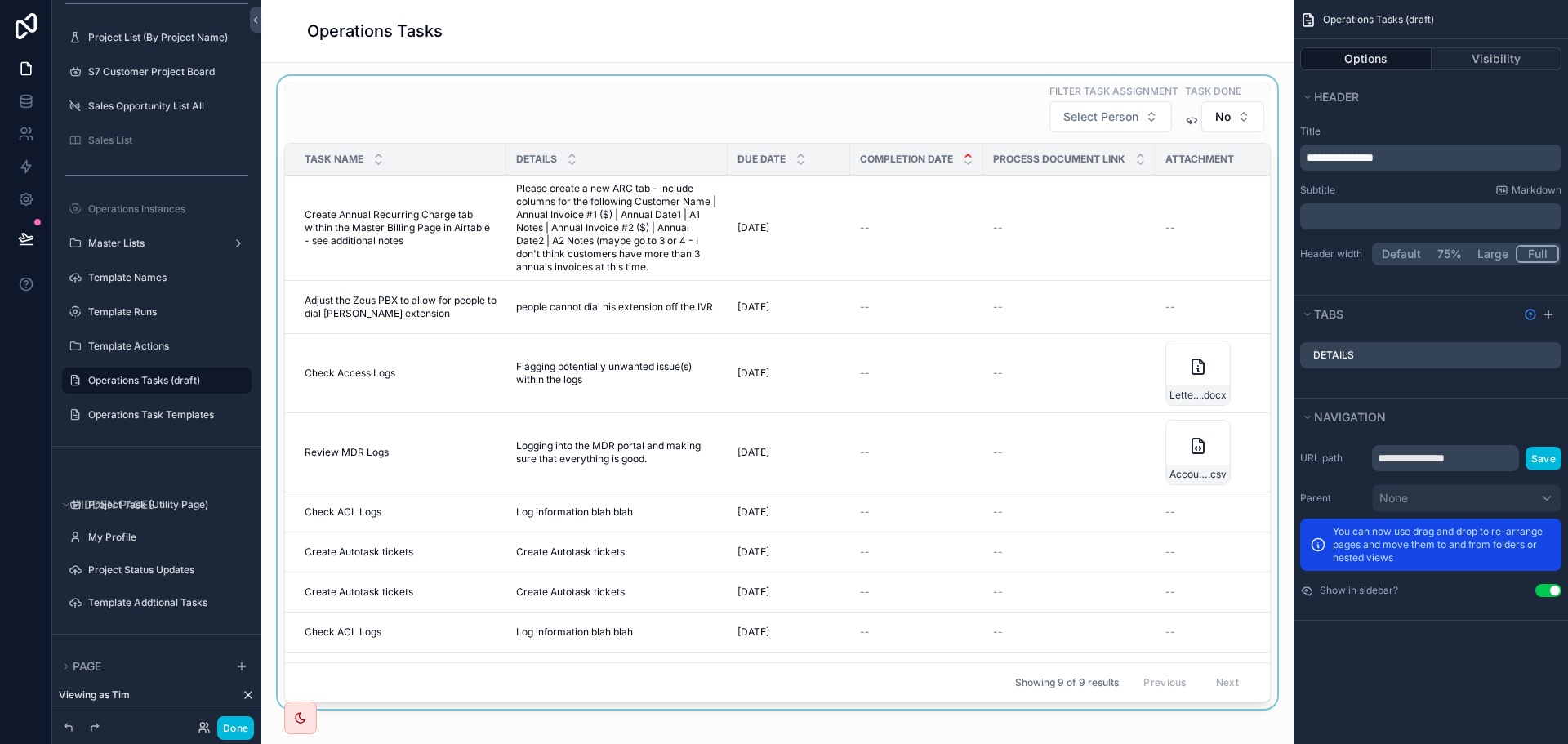
click at [1091, 88] on div "scrollable content" at bounding box center [777, 396] width 1006 height 640
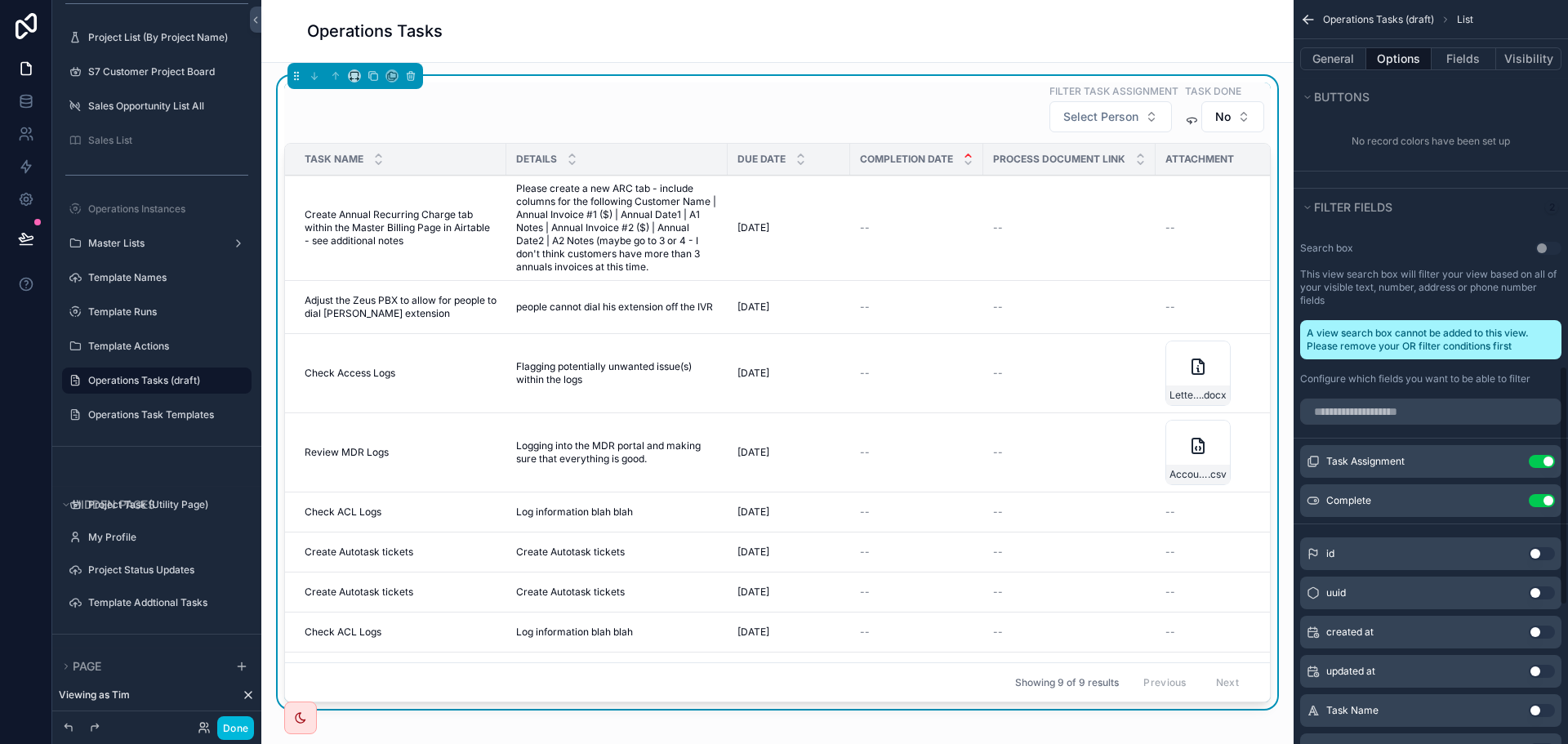
scroll to position [1144, 0]
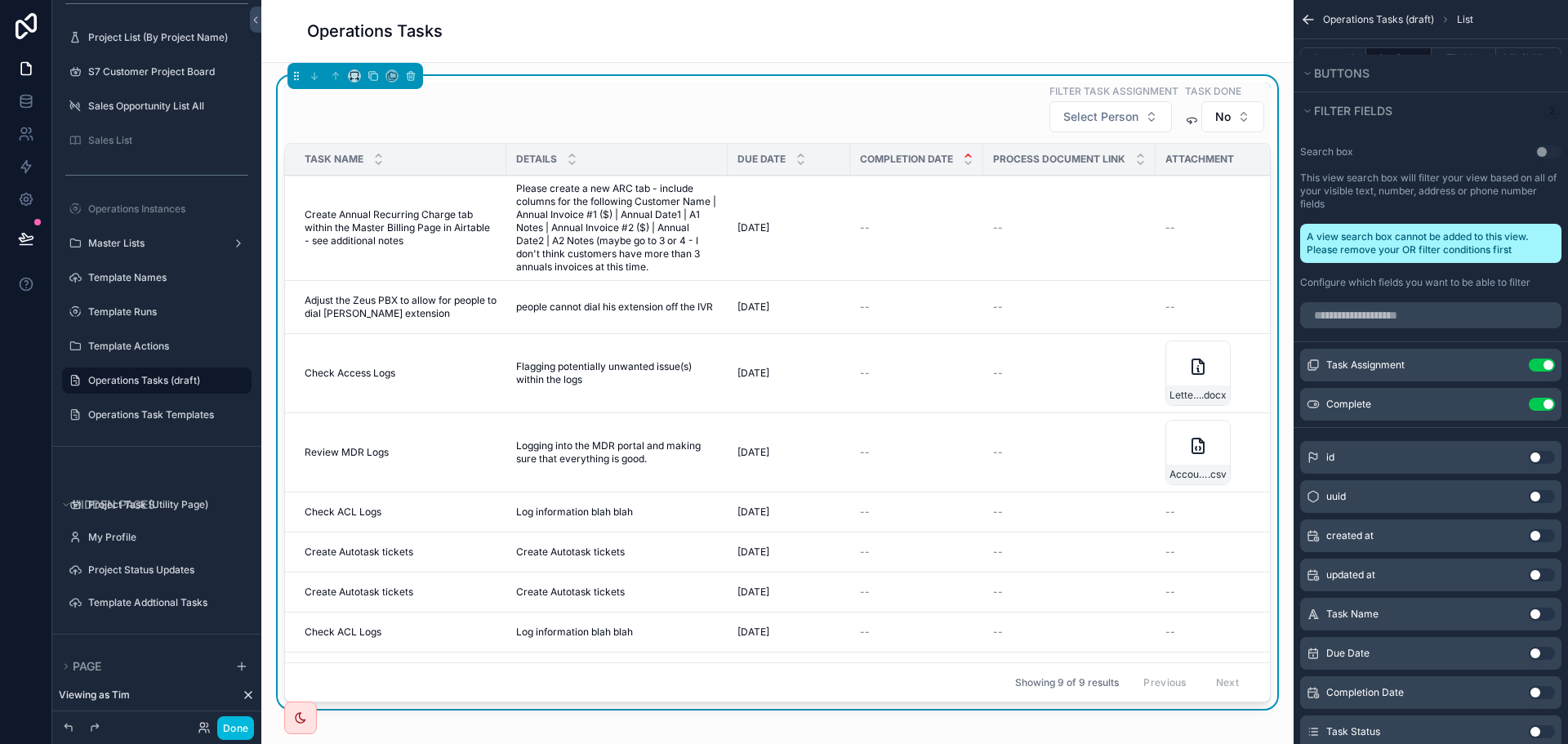
click at [0, 0] on icon "scrollable content" at bounding box center [0, 0] width 0 height 0
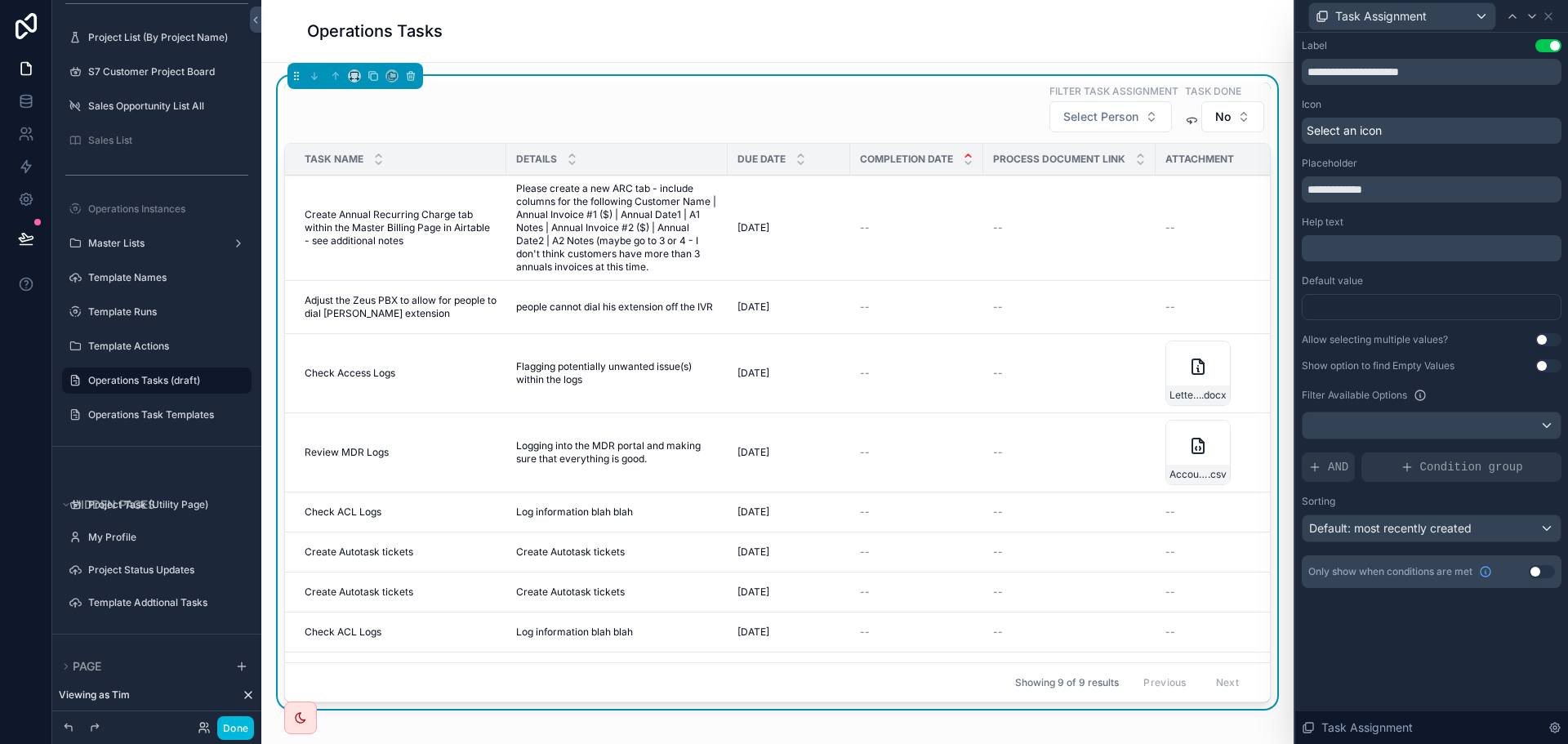
click at [1347, 309] on div at bounding box center [1431, 307] width 259 height 26
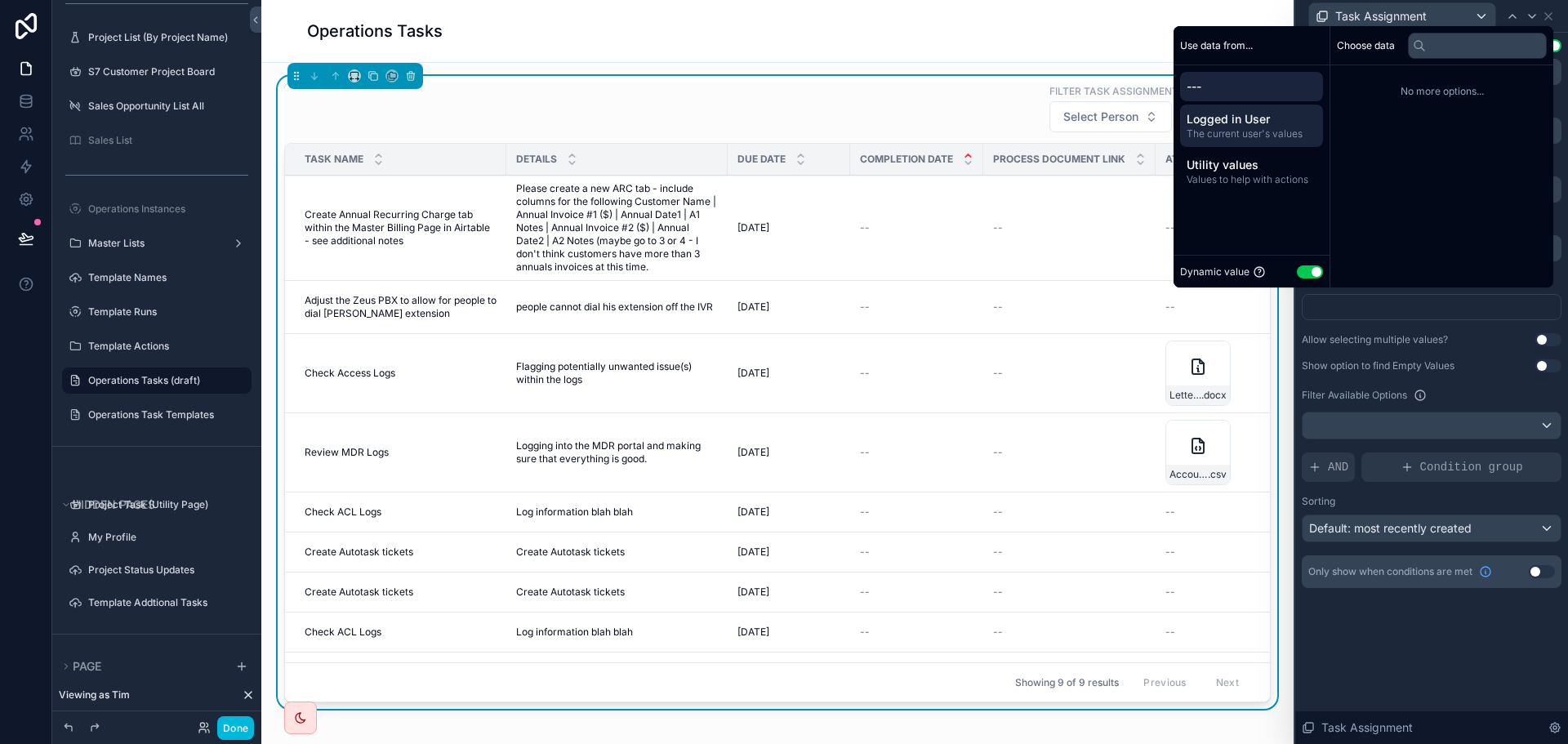
click at [1254, 126] on span "Logged in User" at bounding box center [1251, 119] width 130 height 17
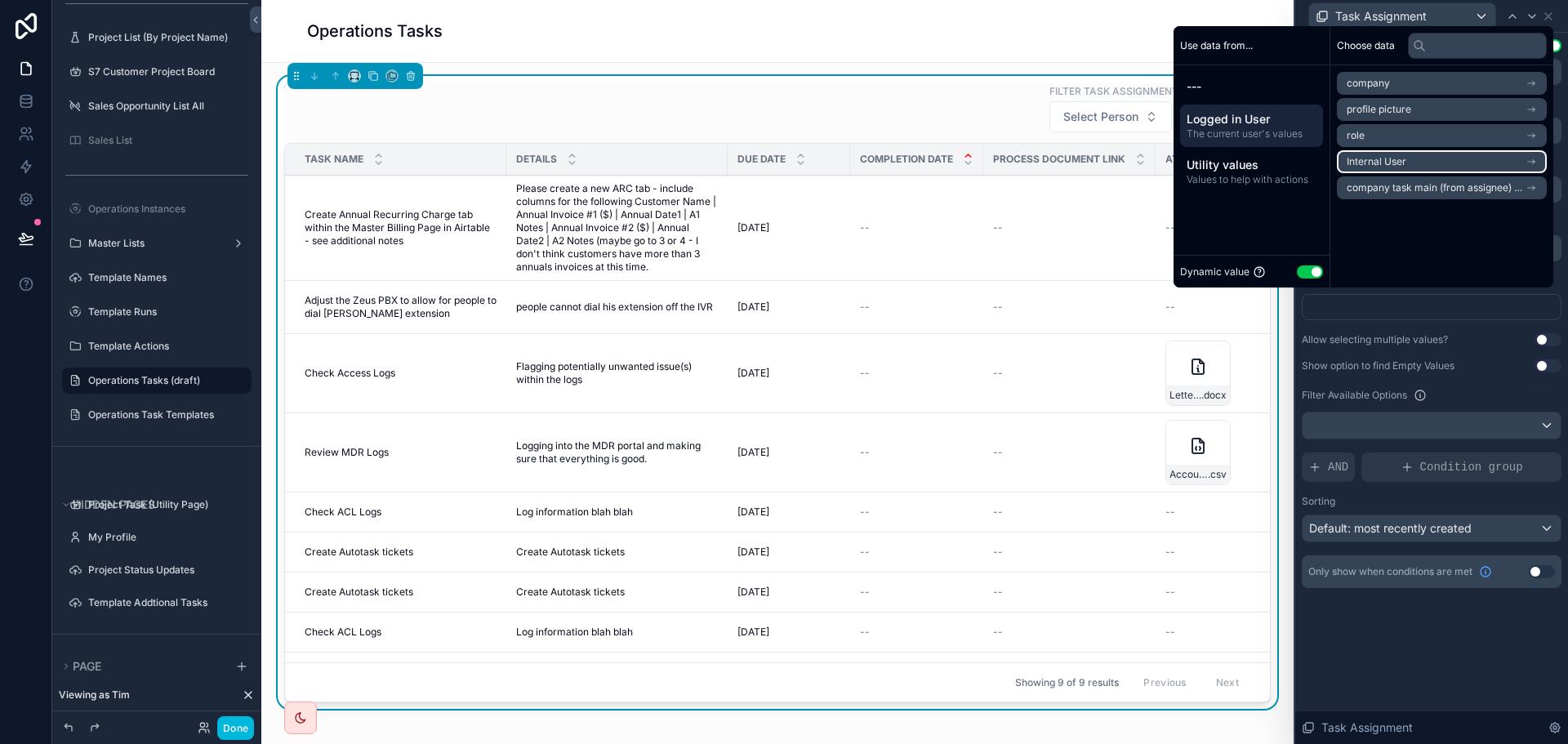
click at [1420, 167] on li "Internal User" at bounding box center [1441, 161] width 210 height 22
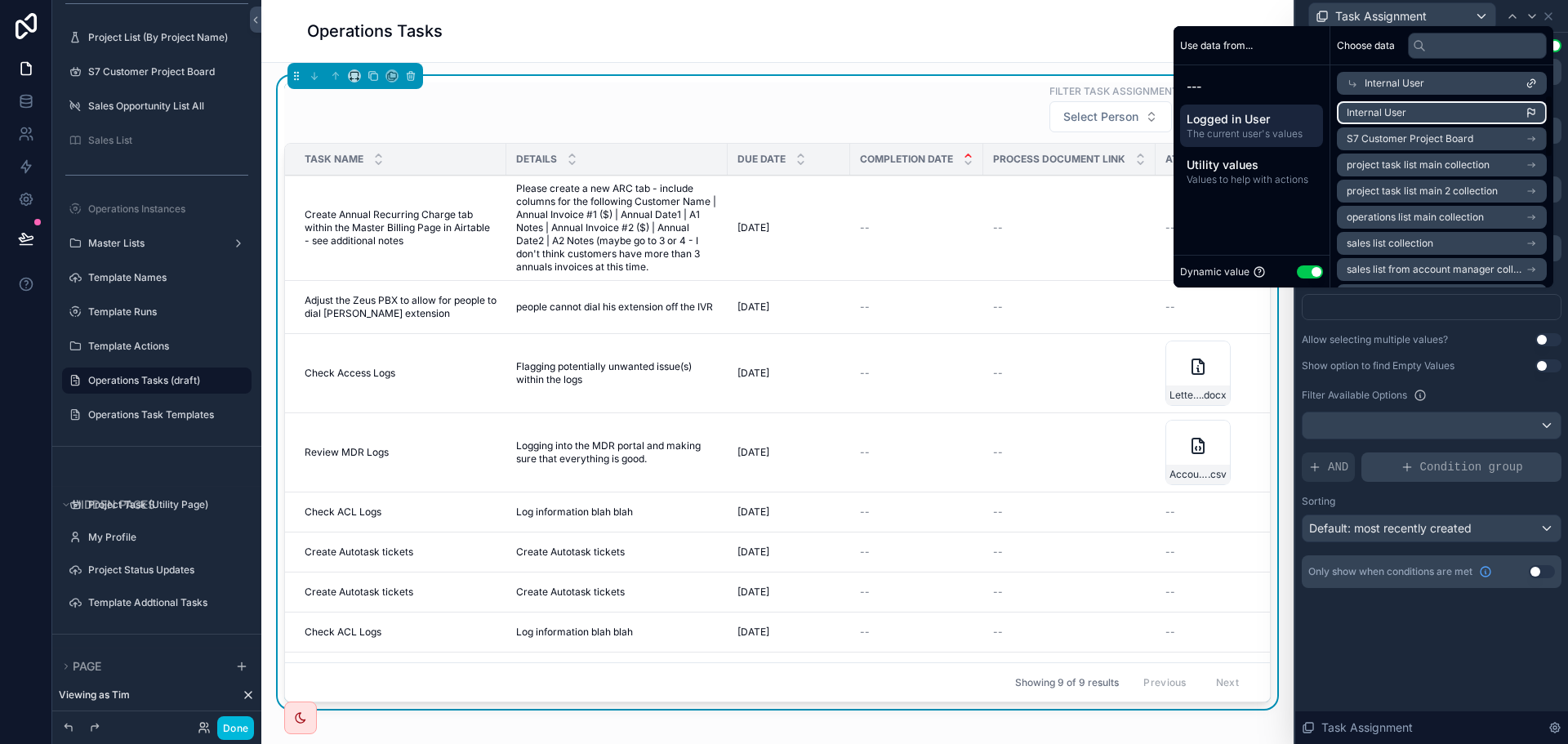
click at [1369, 111] on span "Internal User" at bounding box center [1376, 112] width 59 height 13
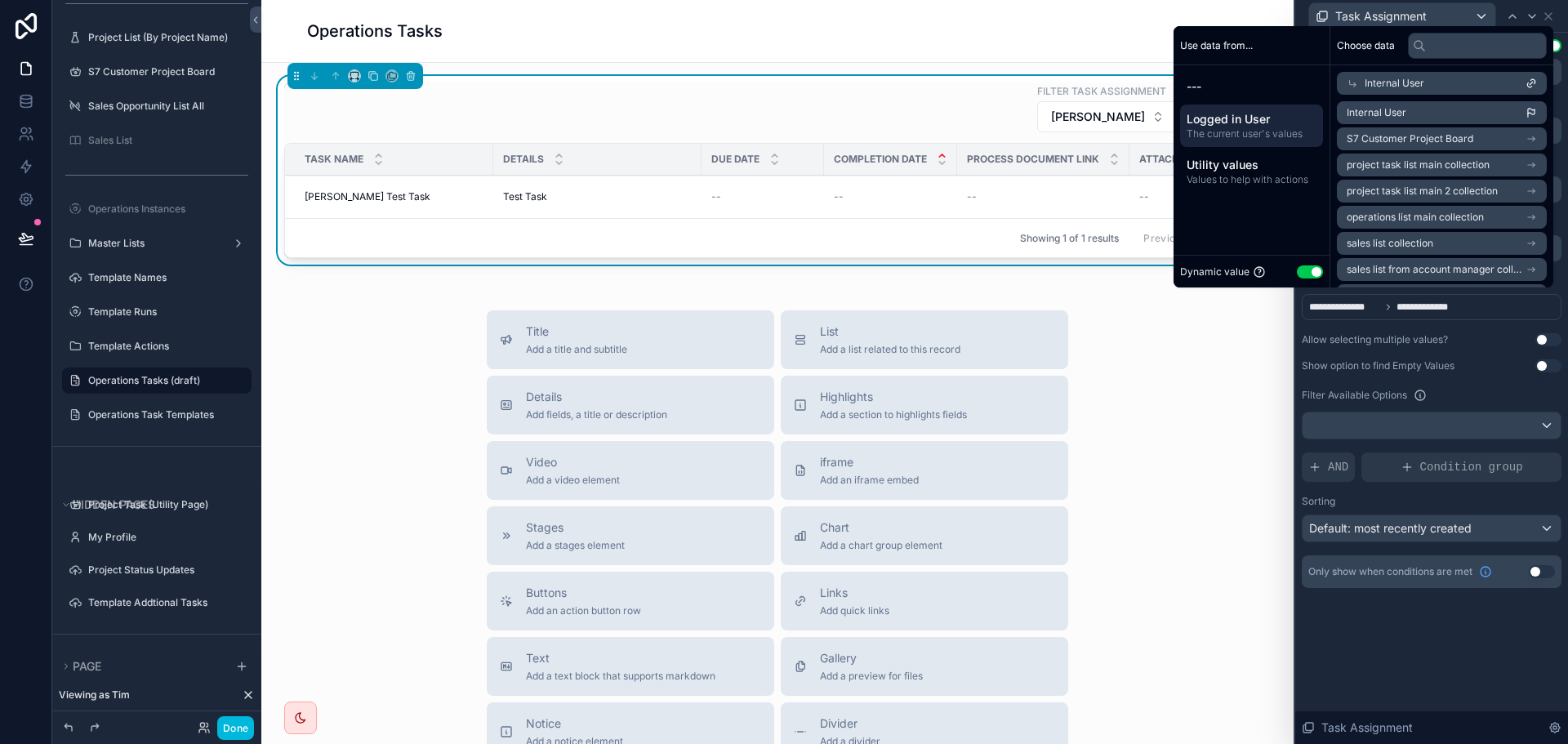
click at [1049, 37] on div "Operations Tasks" at bounding box center [777, 30] width 941 height 22
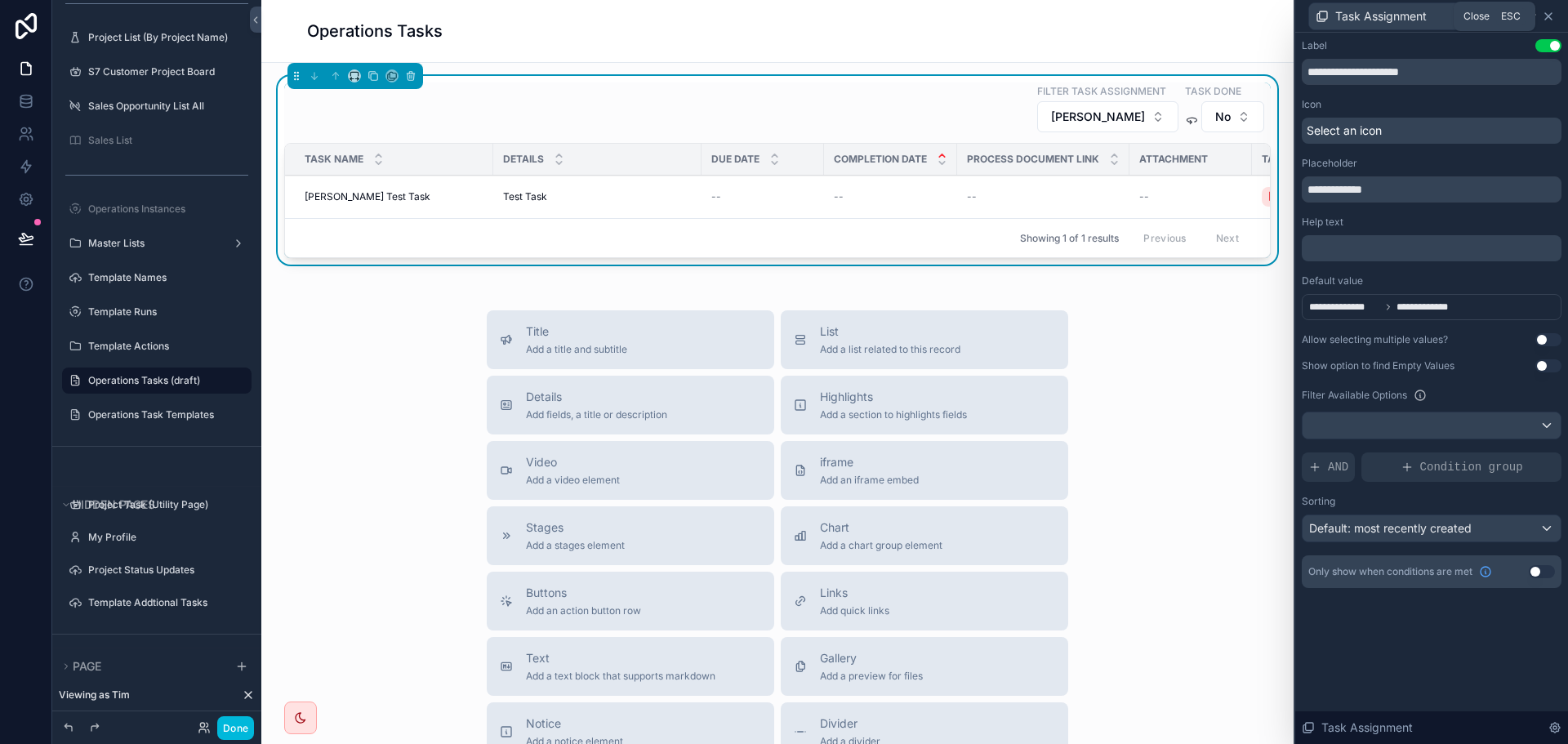
click at [1550, 10] on icon at bounding box center [1548, 16] width 13 height 13
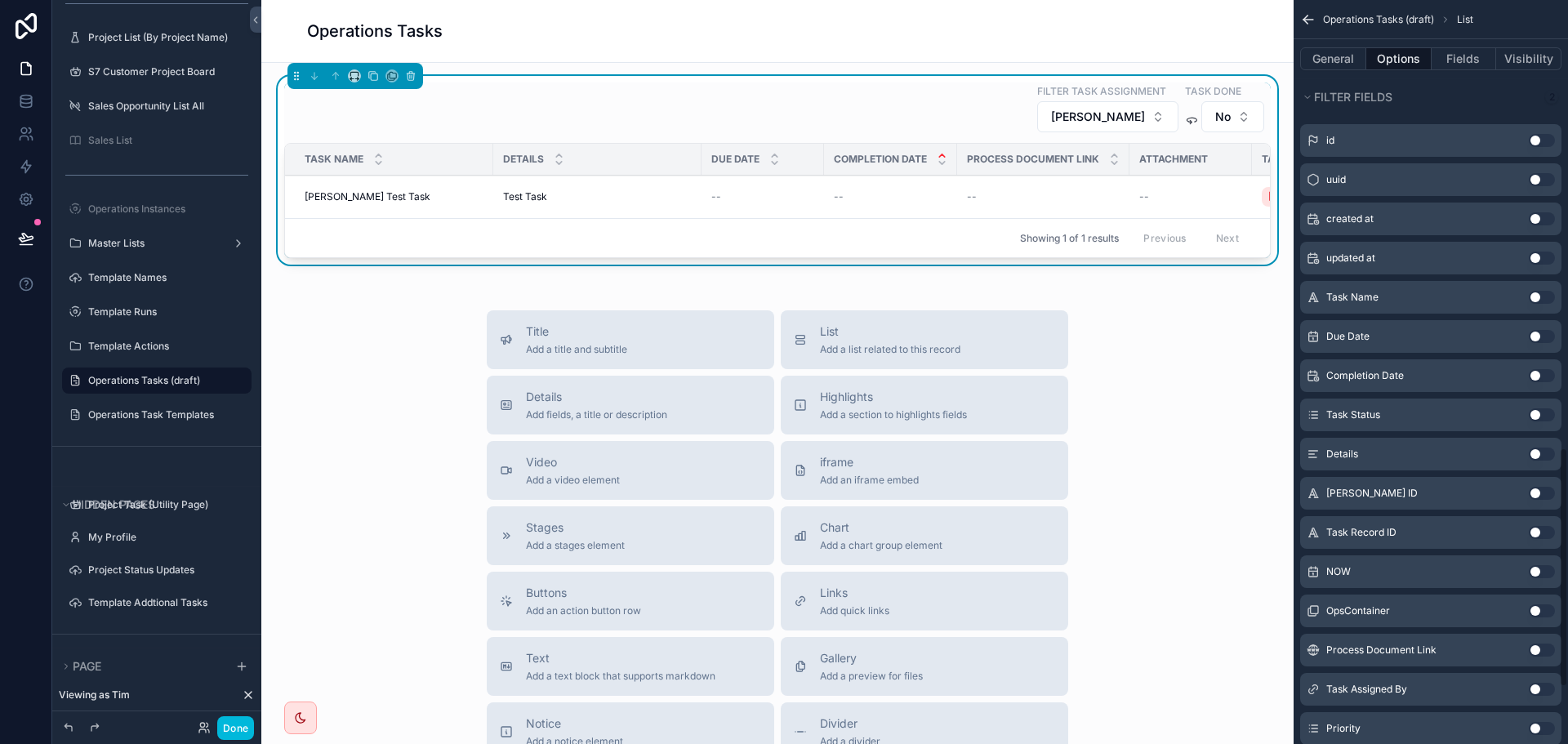
scroll to position [1551, 0]
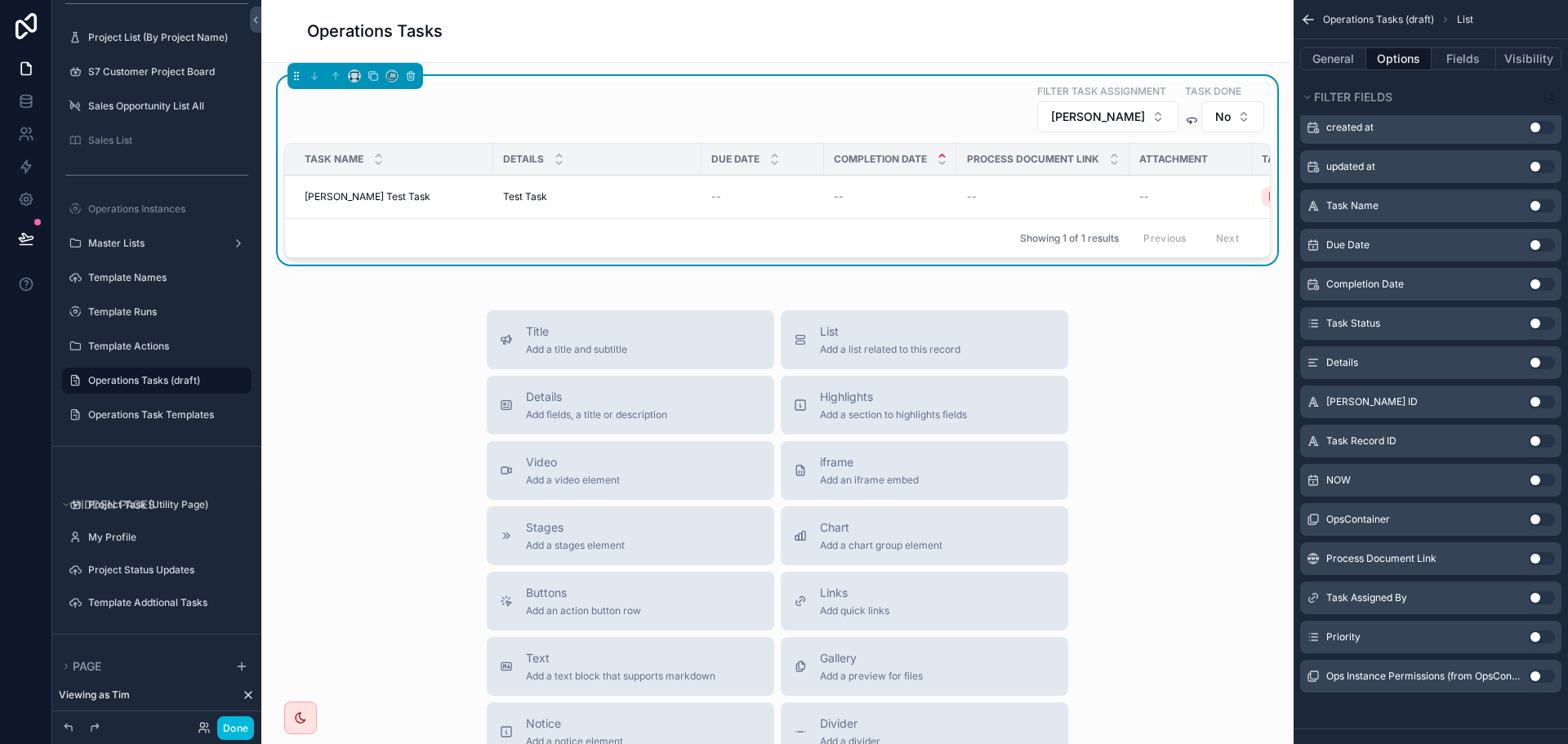
click at [1534, 520] on button "Use setting" at bounding box center [1542, 519] width 26 height 13
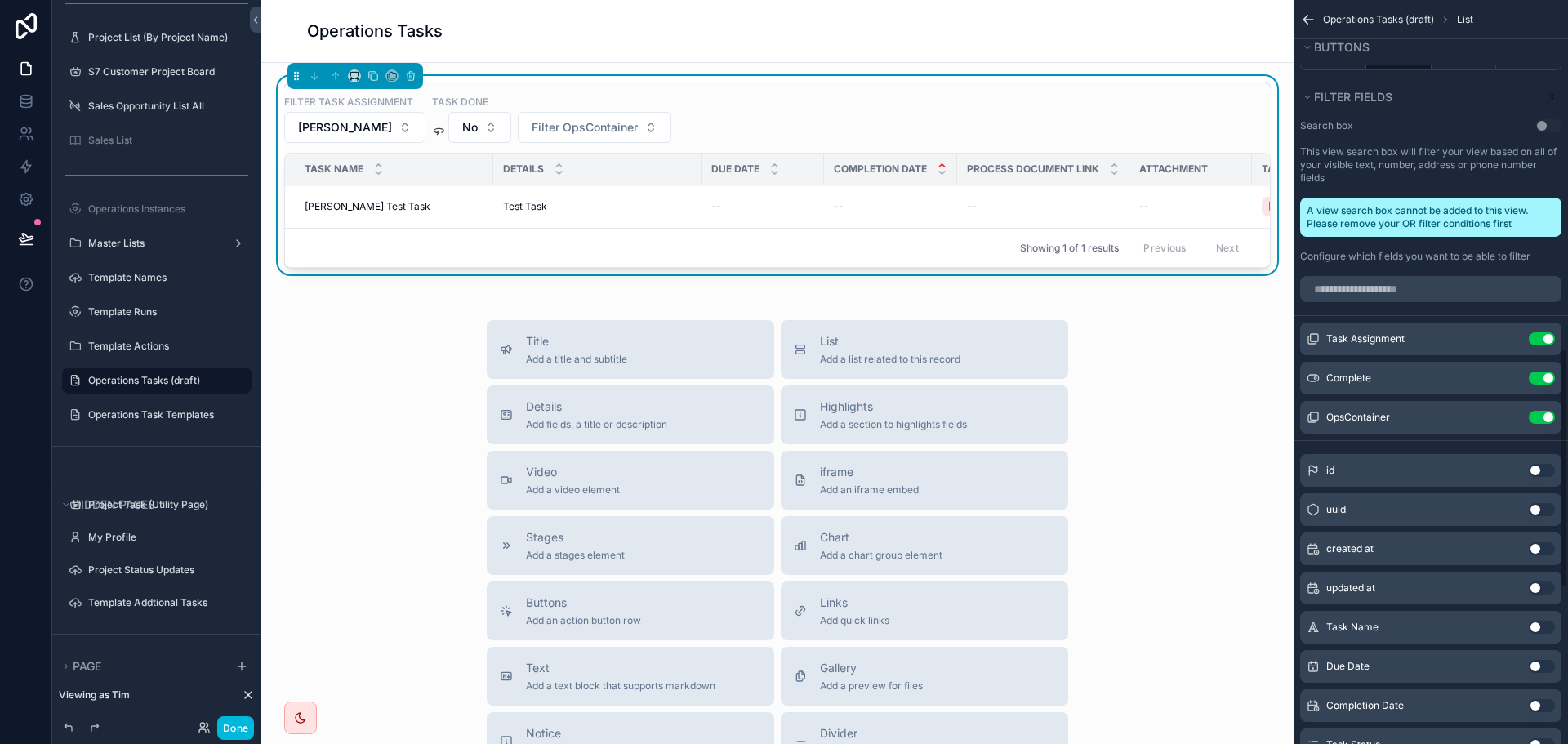
scroll to position [1225, 0]
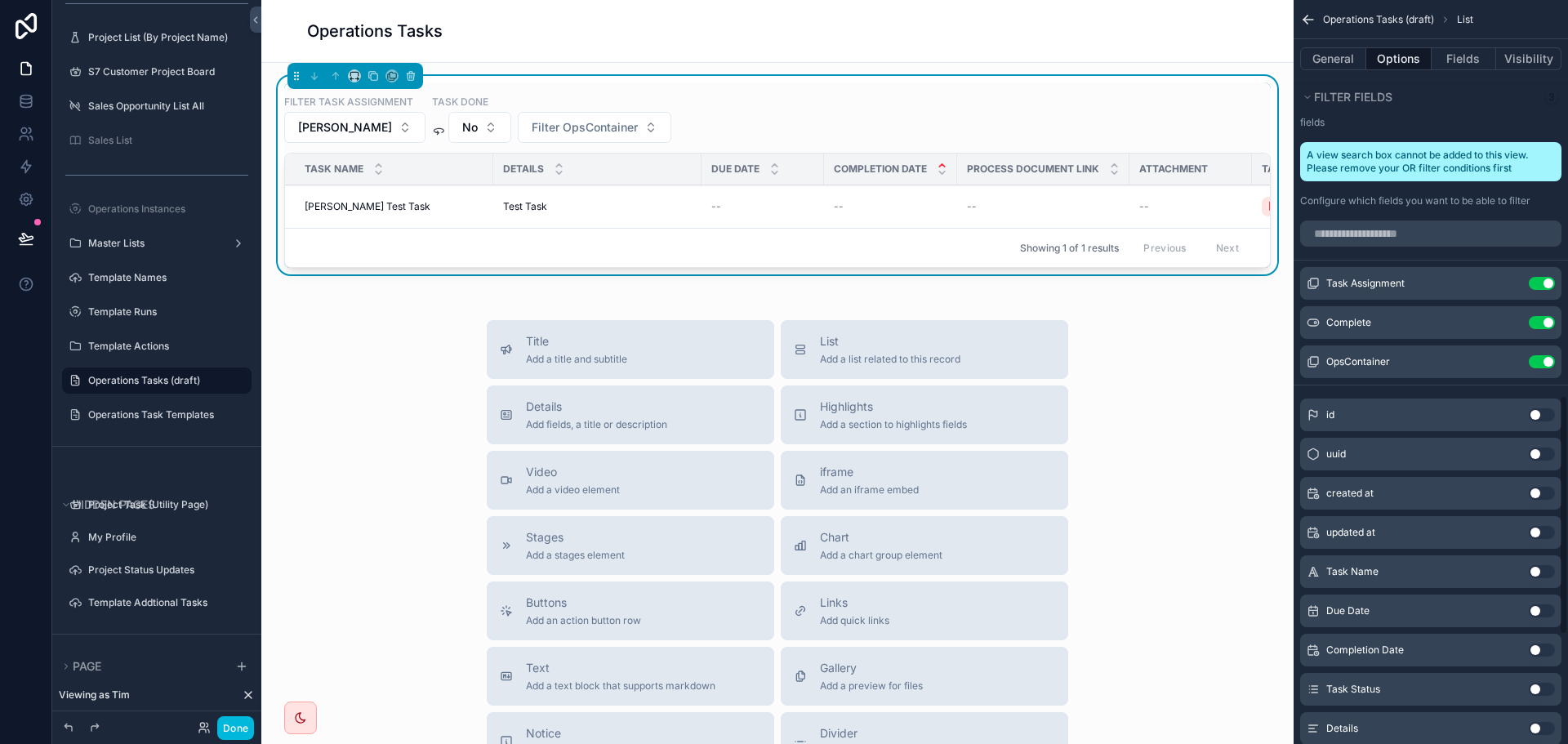
click at [0, 0] on icon "scrollable content" at bounding box center [0, 0] width 0 height 0
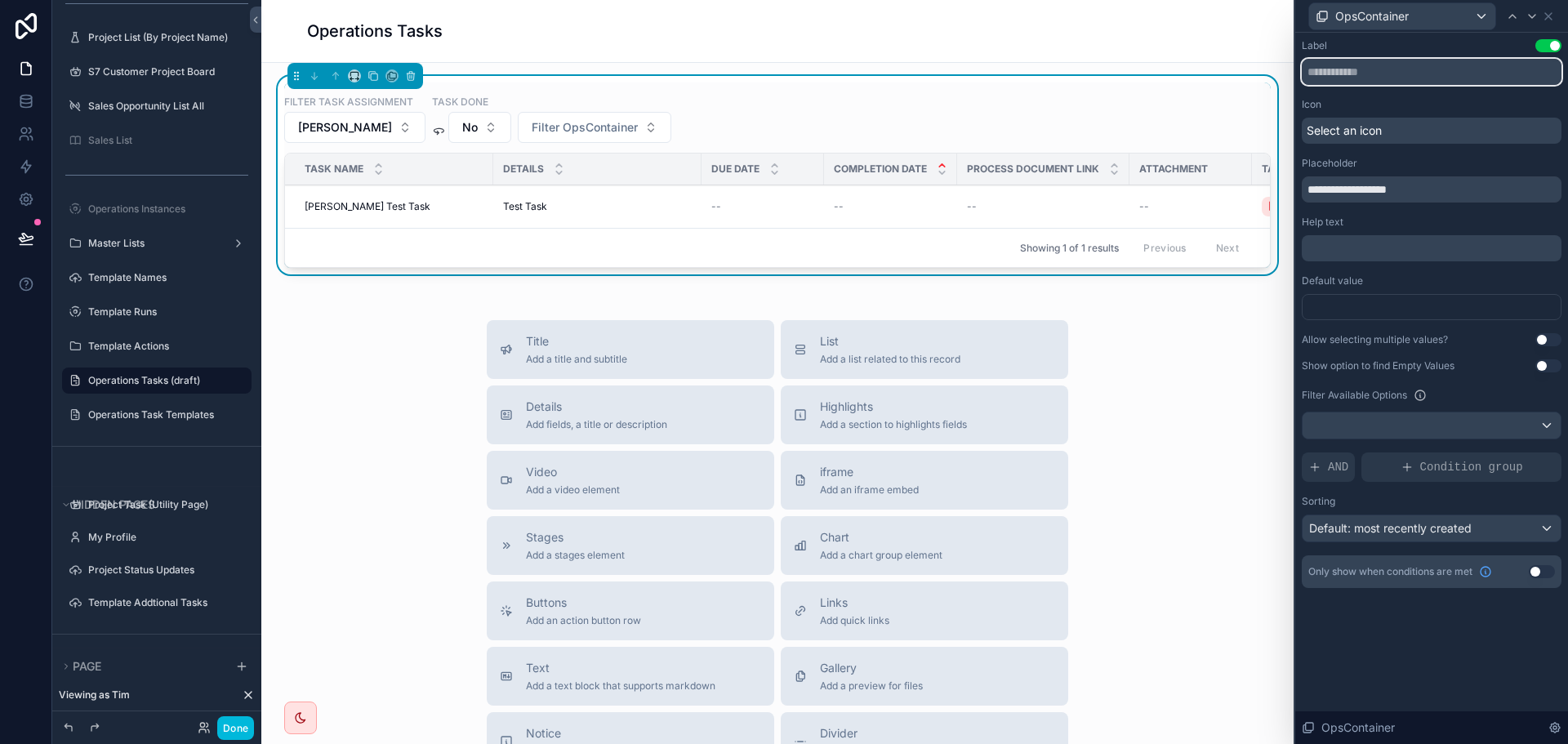
click at [1385, 76] on input "text" at bounding box center [1431, 71] width 259 height 26
type input "**********"
click at [1437, 180] on input "**********" at bounding box center [1431, 189] width 259 height 26
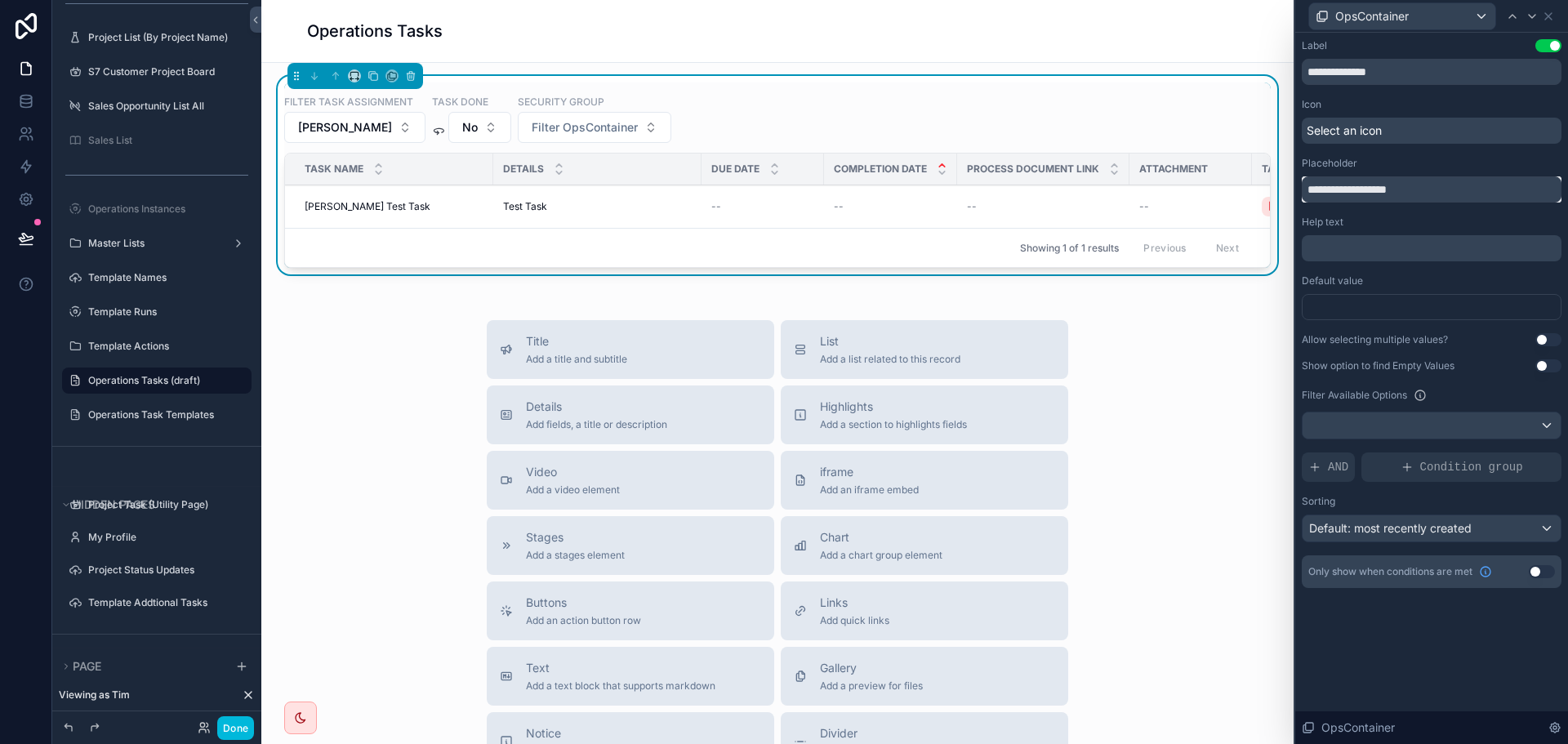
click at [1437, 180] on input "**********" at bounding box center [1431, 189] width 259 height 26
type input "*"
type input "**********"
click at [1228, 314] on div "Filter Task Assignment [PERSON_NAME] Task Done No Security Group Group Filter T…" at bounding box center [777, 547] width 1033 height 969
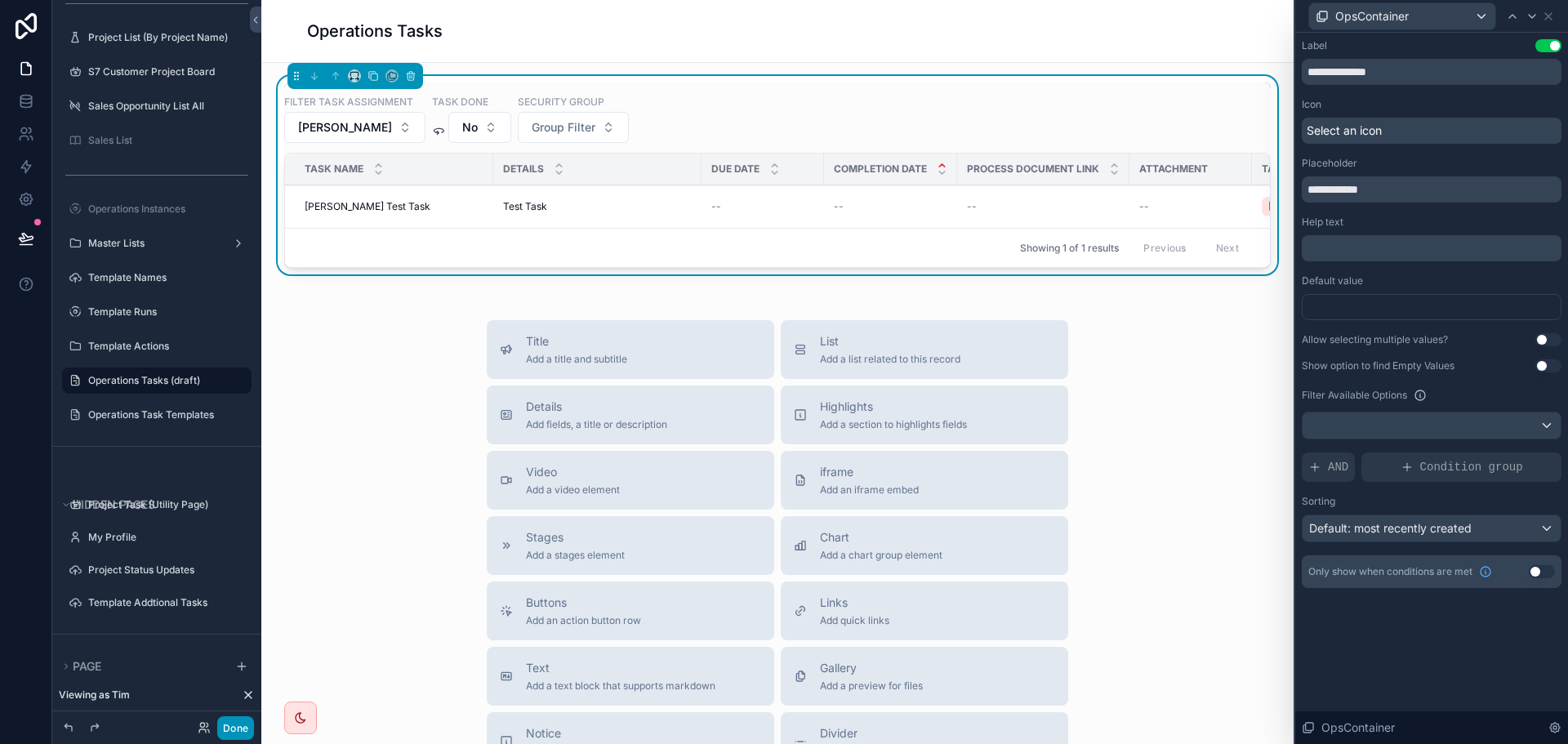
click at [236, 730] on button "Done" at bounding box center [236, 728] width 37 height 23
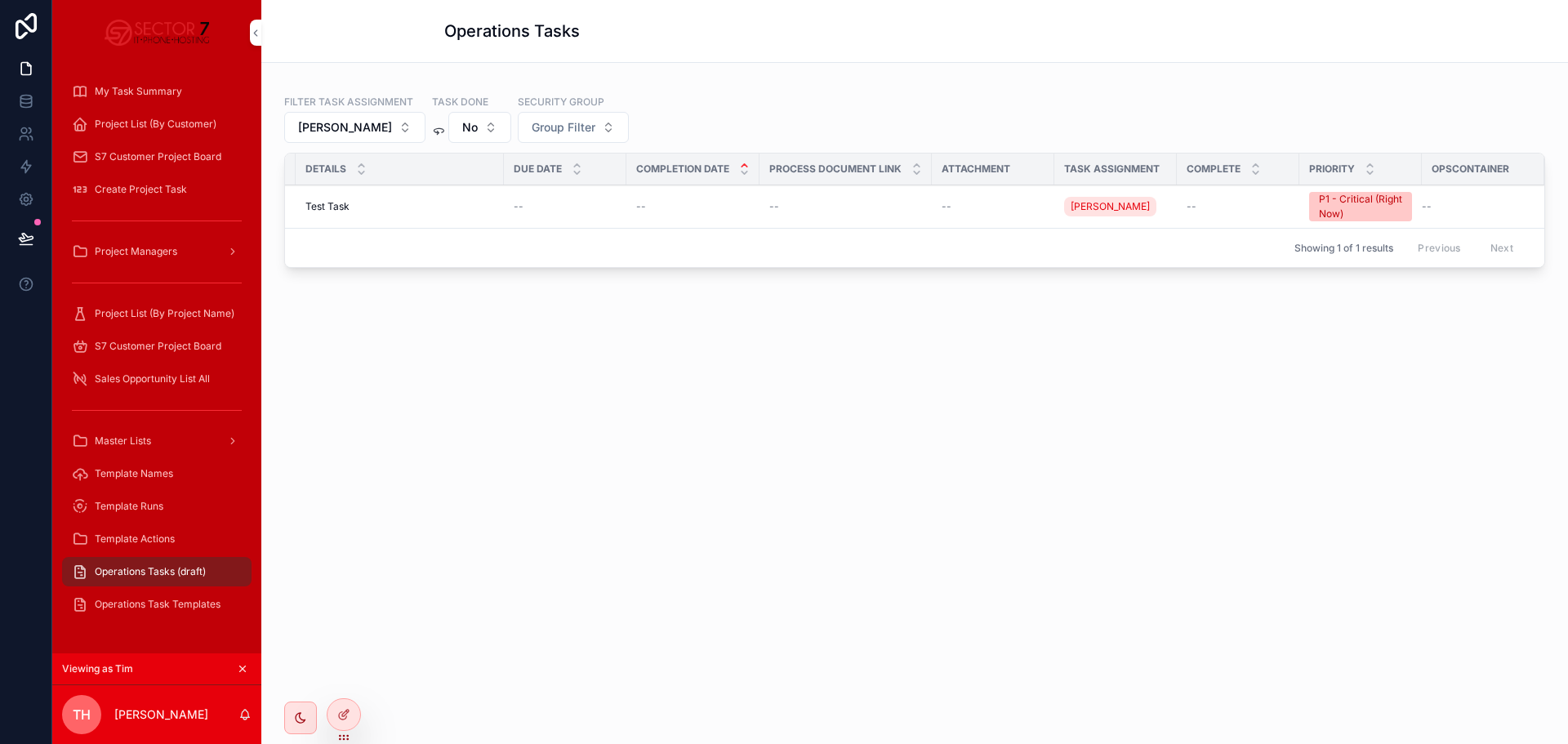
scroll to position [0, 0]
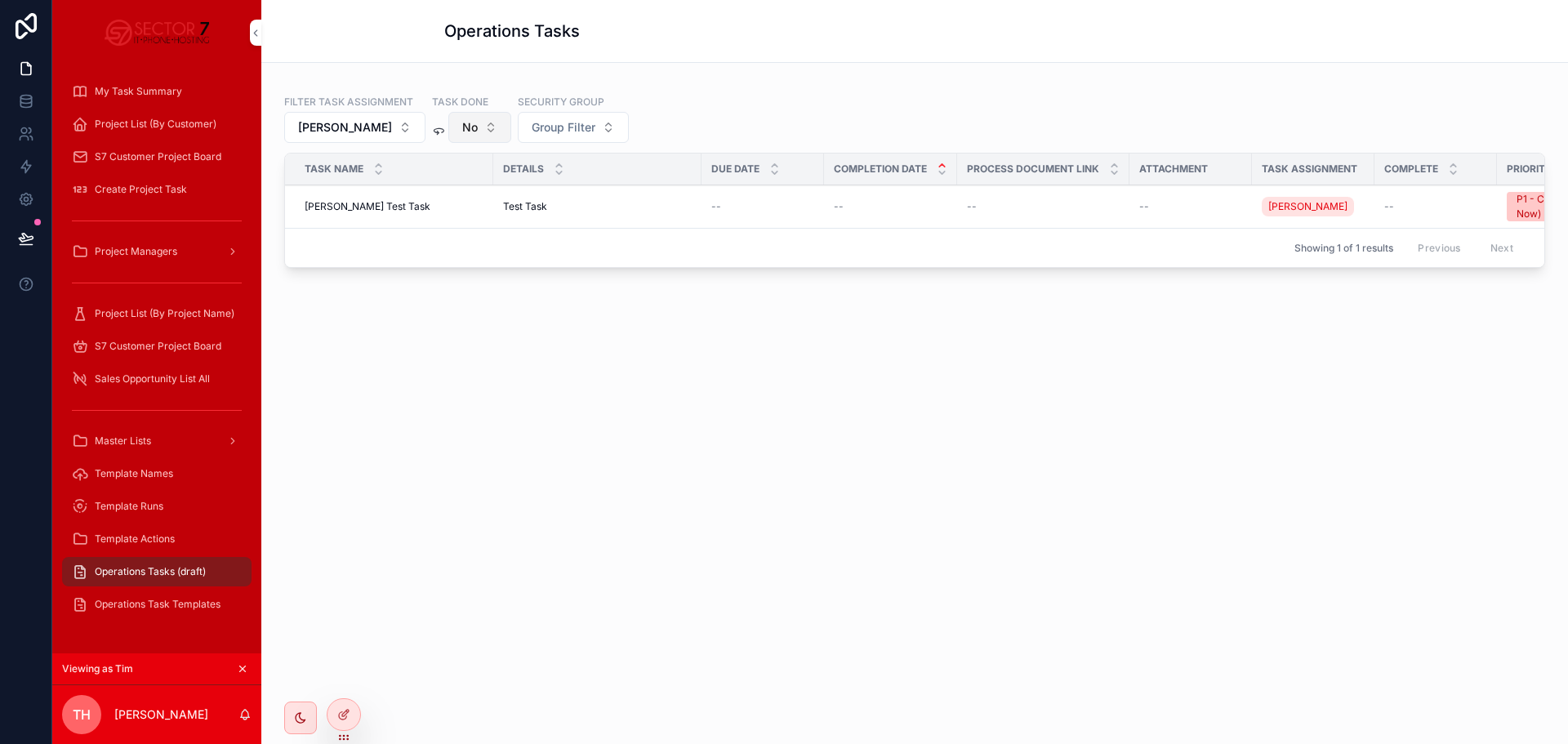
click at [465, 130] on button "No" at bounding box center [480, 128] width 62 height 31
click at [820, 98] on div "Filter Task Assignment [PERSON_NAME] Task Done No Security Group Group Filter" at bounding box center [914, 118] width 1261 height 49
click at [0, 0] on icon at bounding box center [0, 0] width 0 height 0
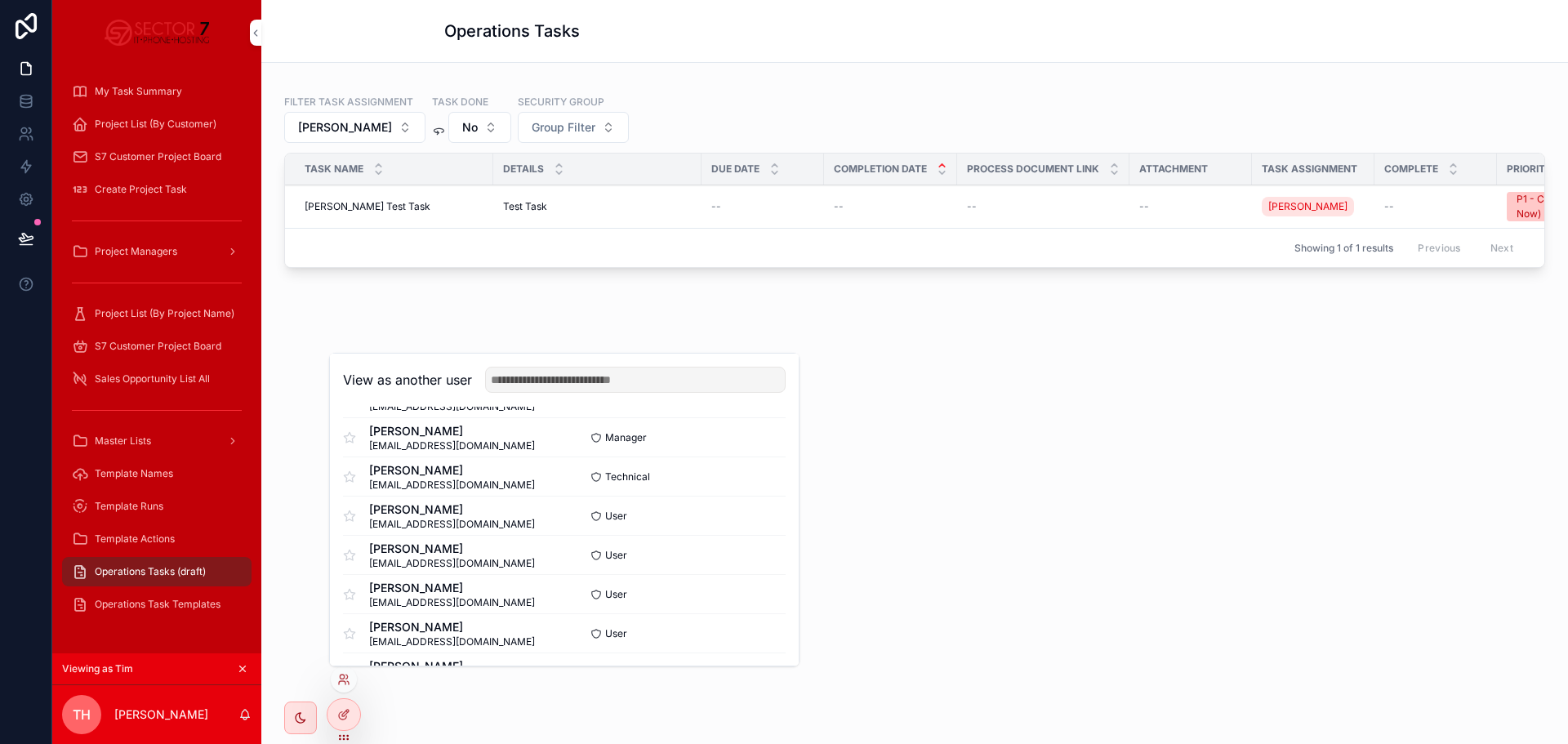
scroll to position [245, 0]
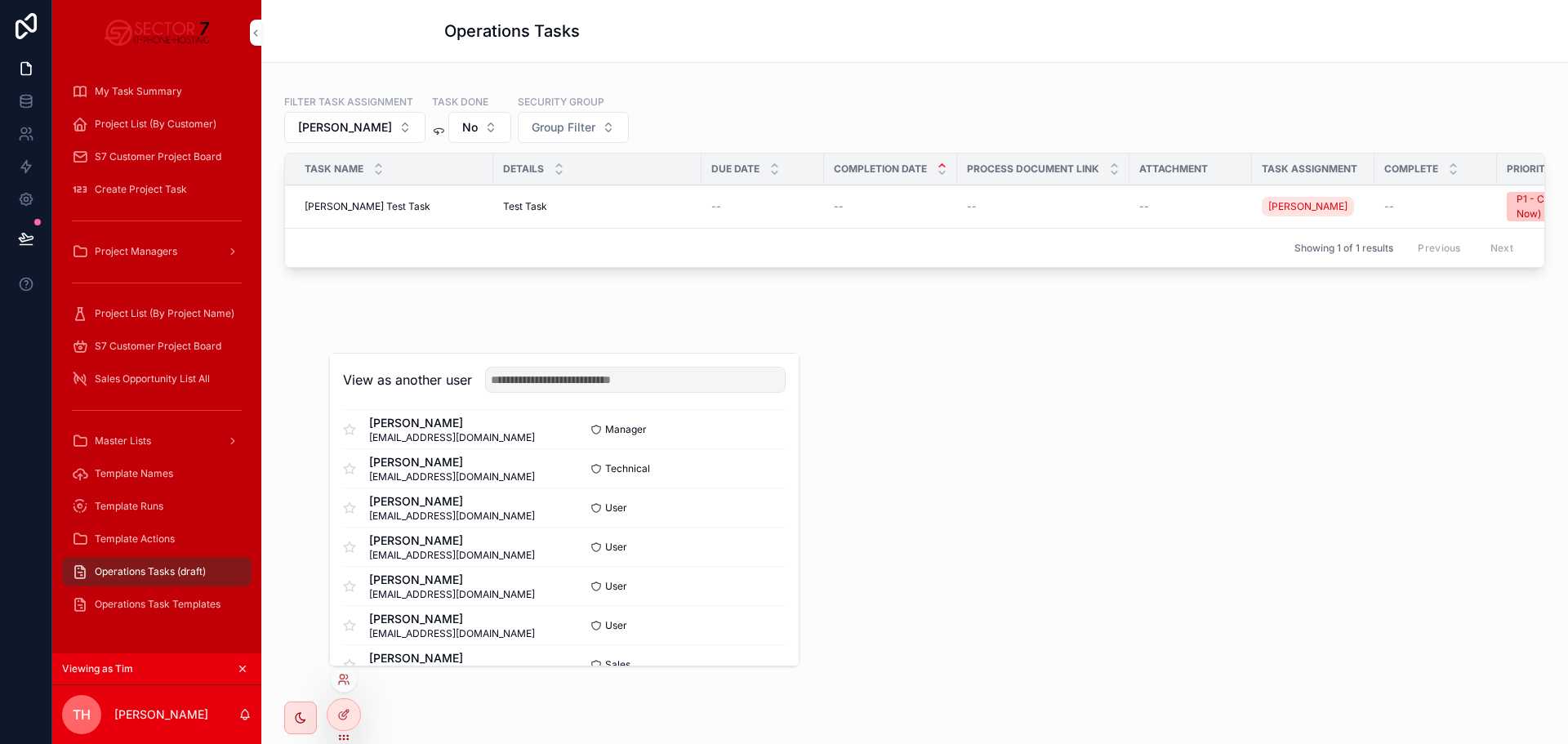
click at [0, 0] on button "Select" at bounding box center [0, 0] width 0 height 0
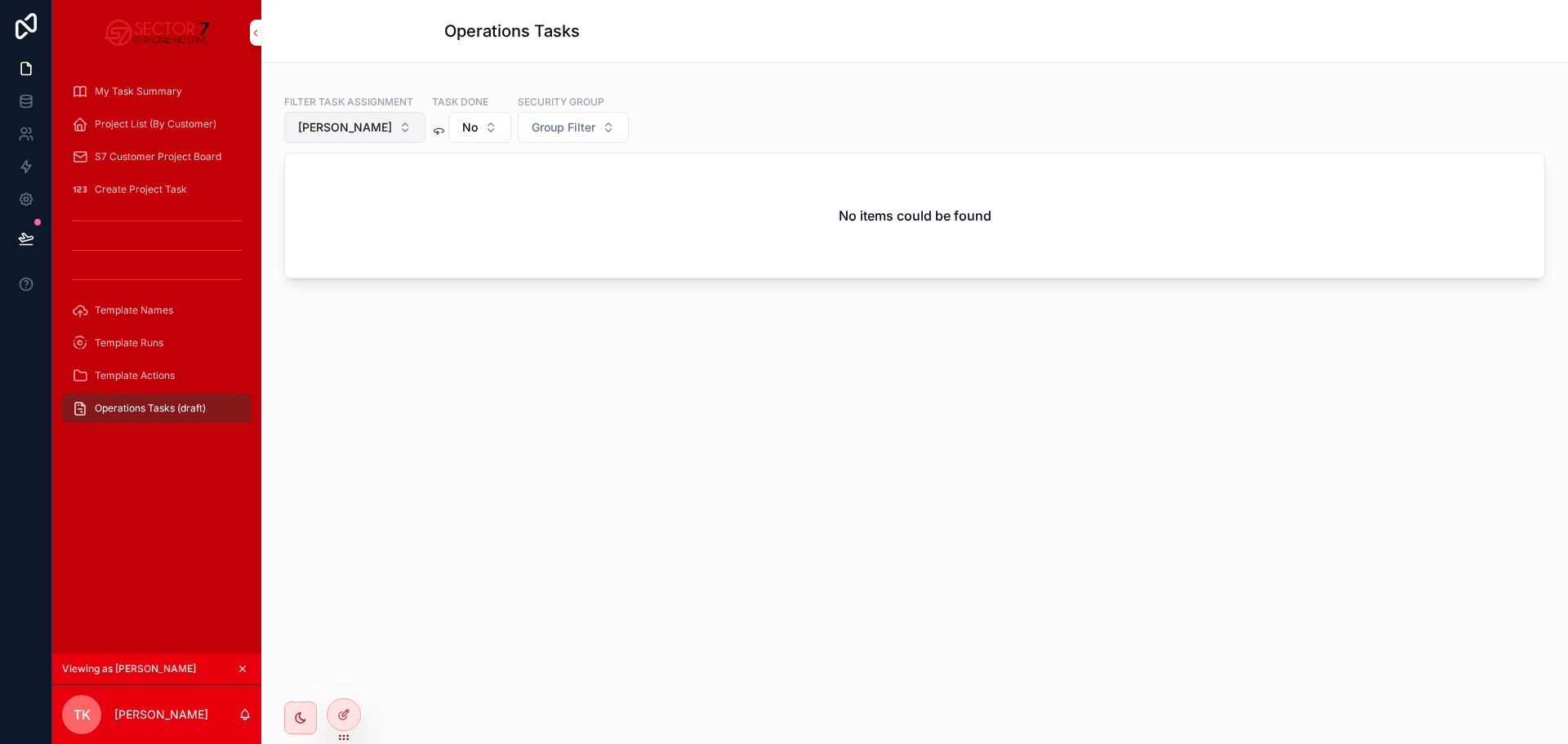
click at [346, 136] on button "[PERSON_NAME]" at bounding box center [354, 128] width 141 height 31
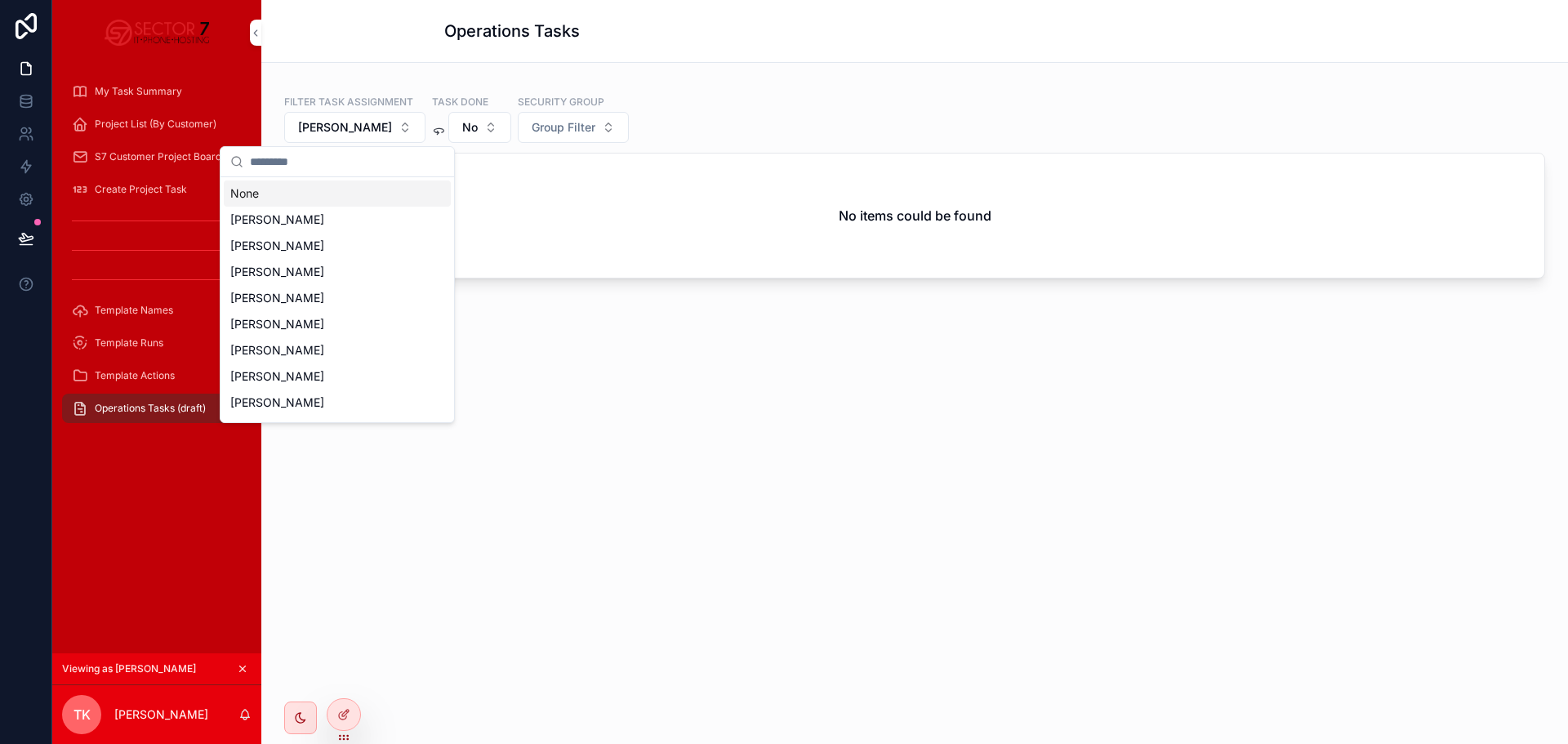
click at [290, 193] on div "None" at bounding box center [336, 193] width 227 height 26
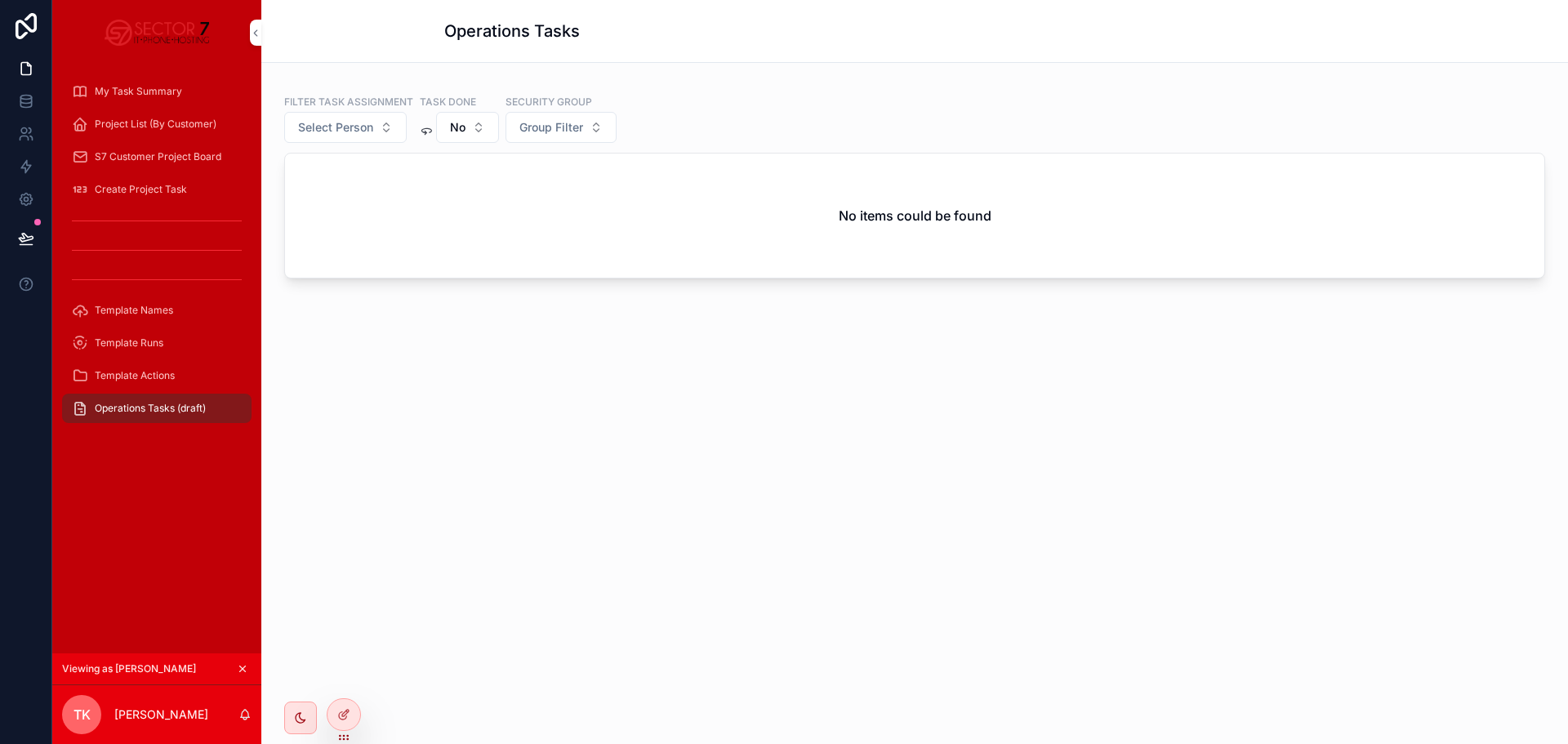
click at [664, 93] on div "Filter Task Assignment Select Person Task Done No Security Group Group Filter N…" at bounding box center [914, 180] width 1261 height 196
click at [464, 133] on span "No" at bounding box center [457, 127] width 16 height 17
click at [389, 201] on div "----" at bounding box center [466, 193] width 227 height 26
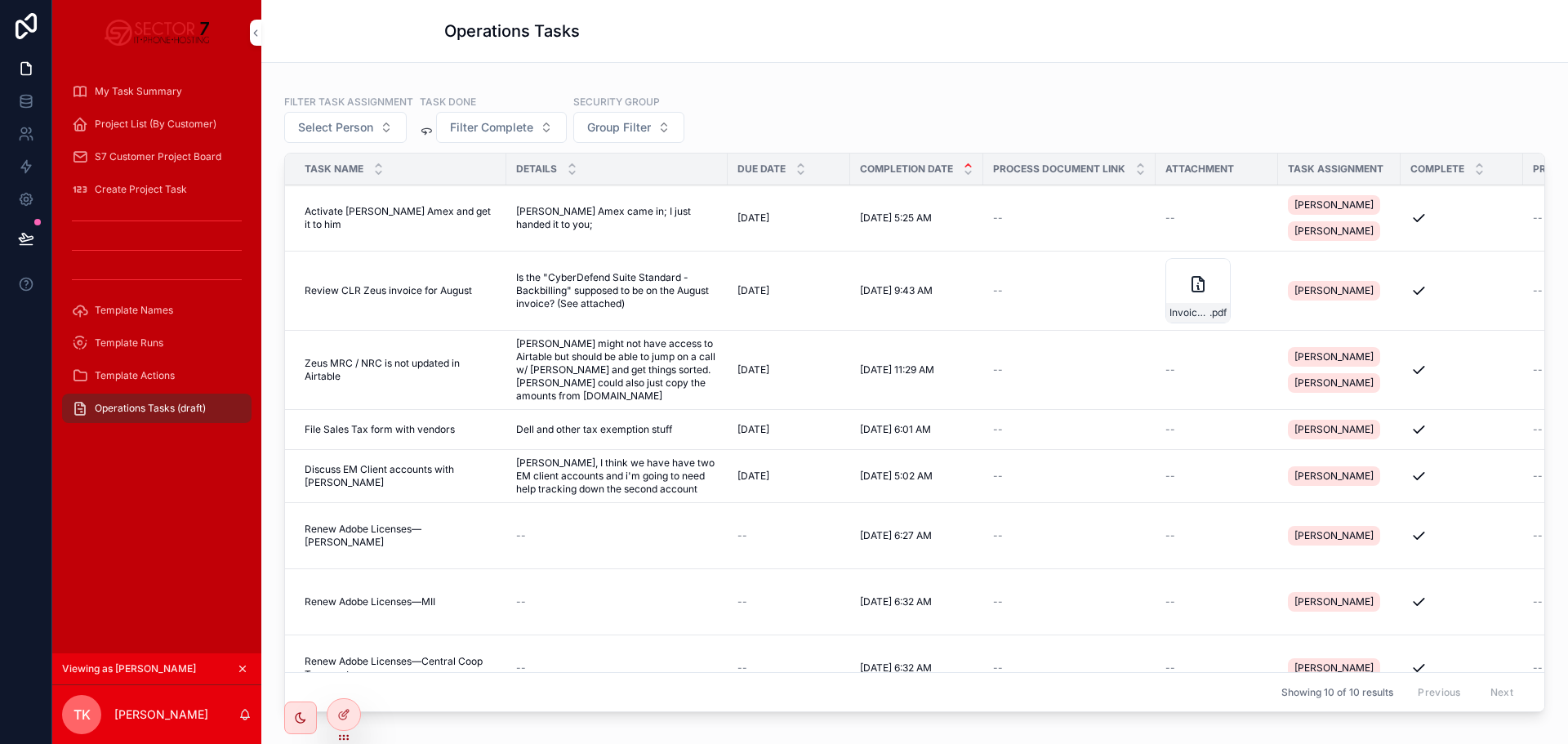
click at [812, 94] on div "Filter Task Assignment Select Person Task Done Filter Complete Security Group G…" at bounding box center [914, 118] width 1261 height 49
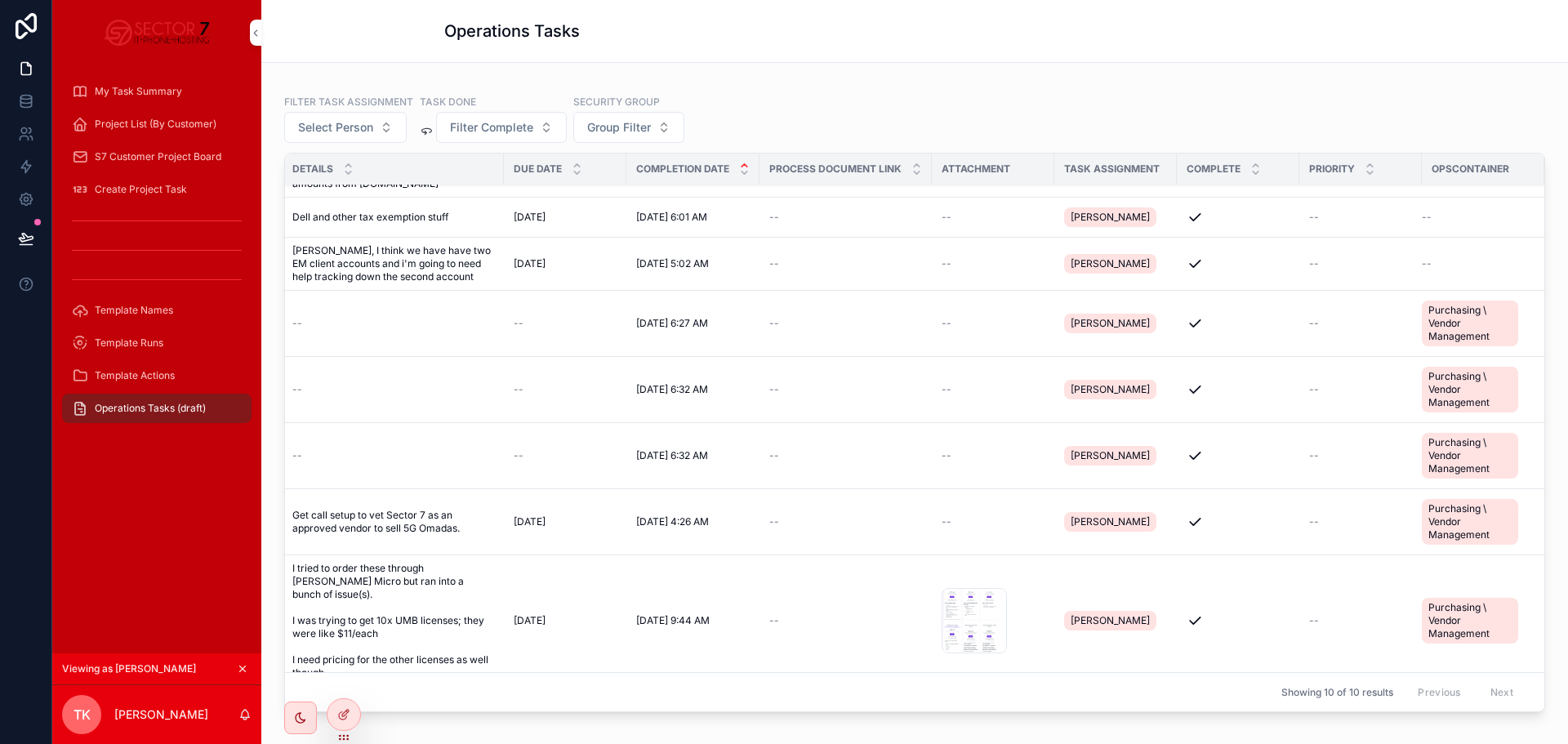
scroll to position [213, 0]
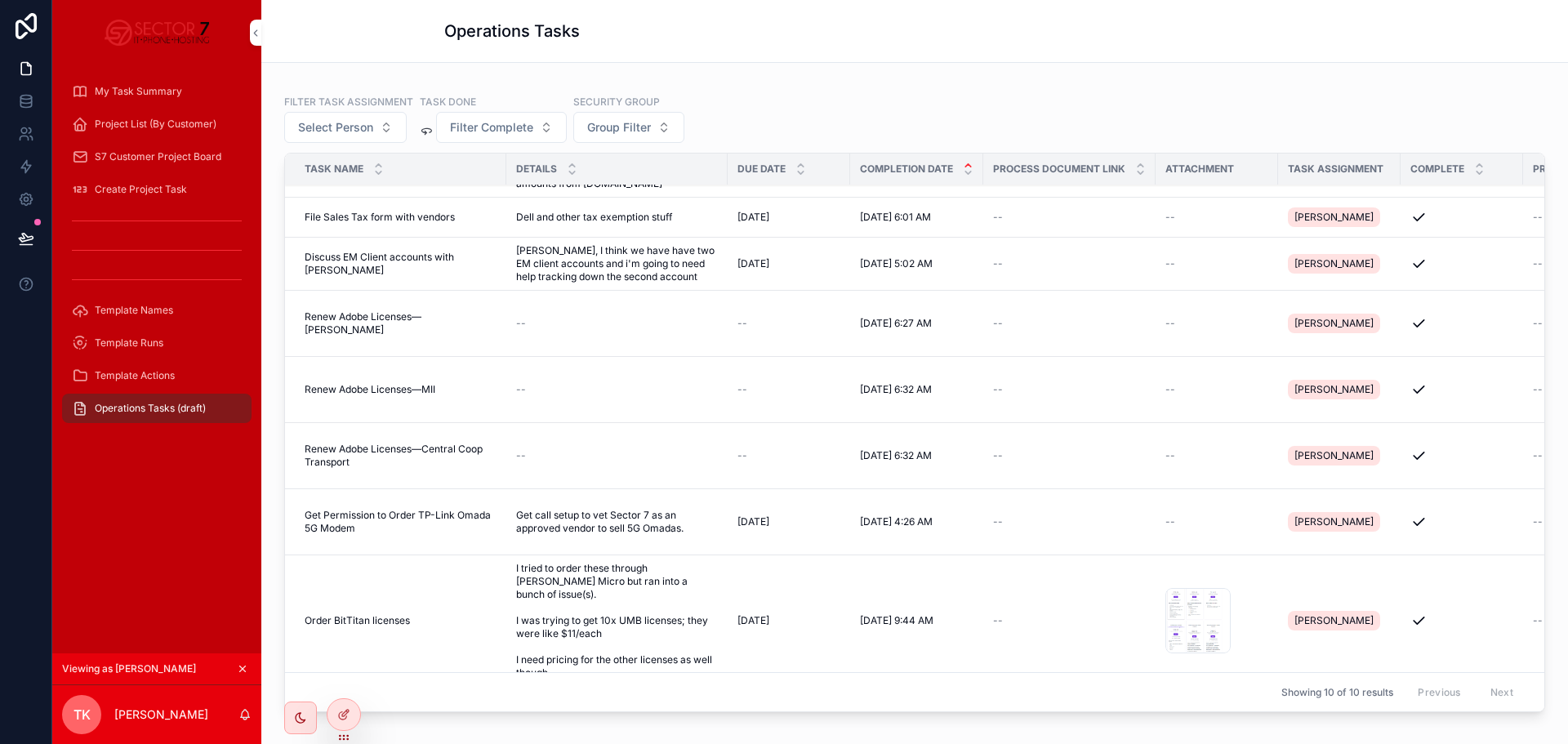
click at [746, 88] on div "Filter Task Assignment Select Person Task Done Filter Complete Security Group G…" at bounding box center [914, 398] width 1261 height 630
click at [626, 126] on span "Group Filter" at bounding box center [618, 127] width 63 height 17
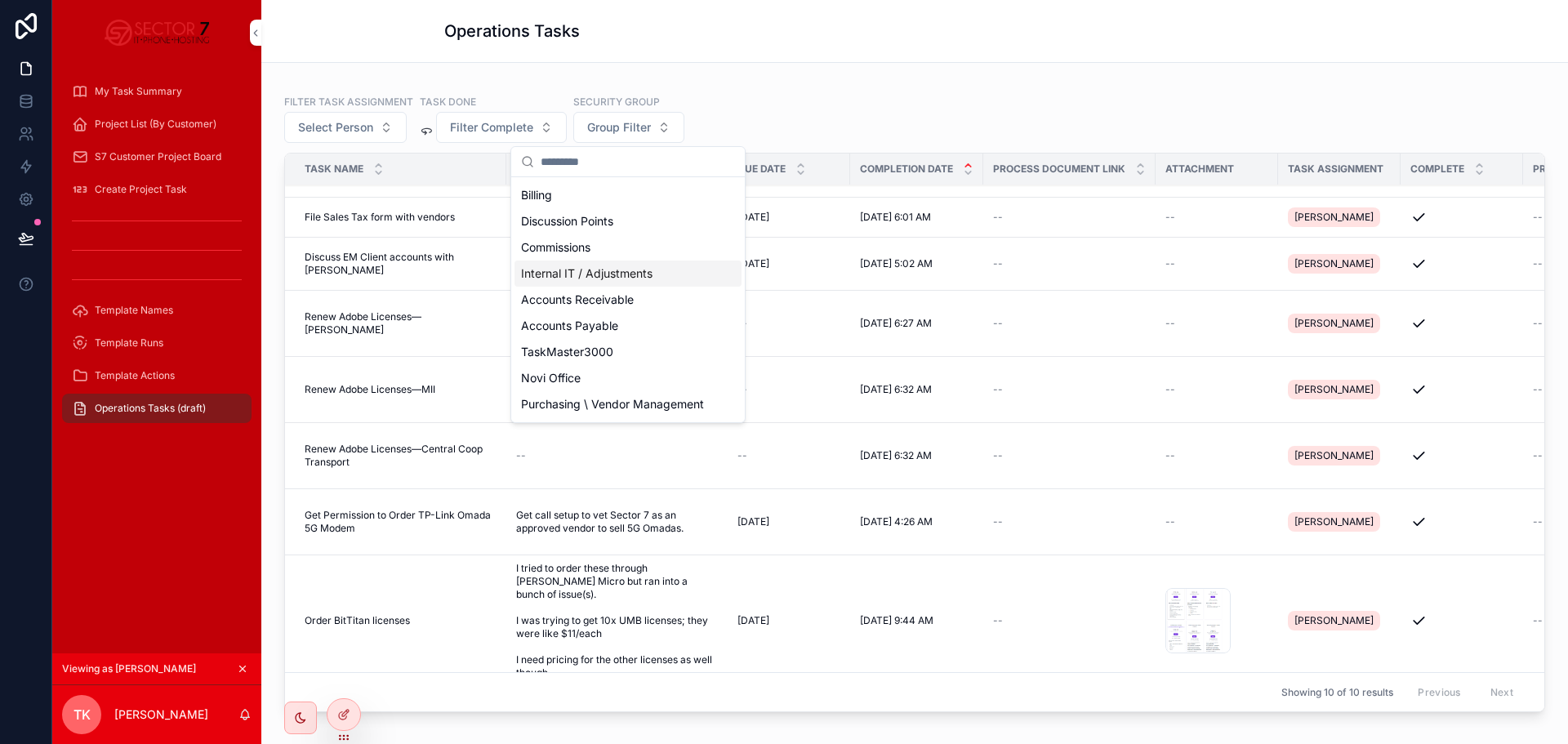
scroll to position [101, 0]
click at [610, 354] on span "Purchasing \ Vendor Management" at bounding box center [612, 353] width 183 height 17
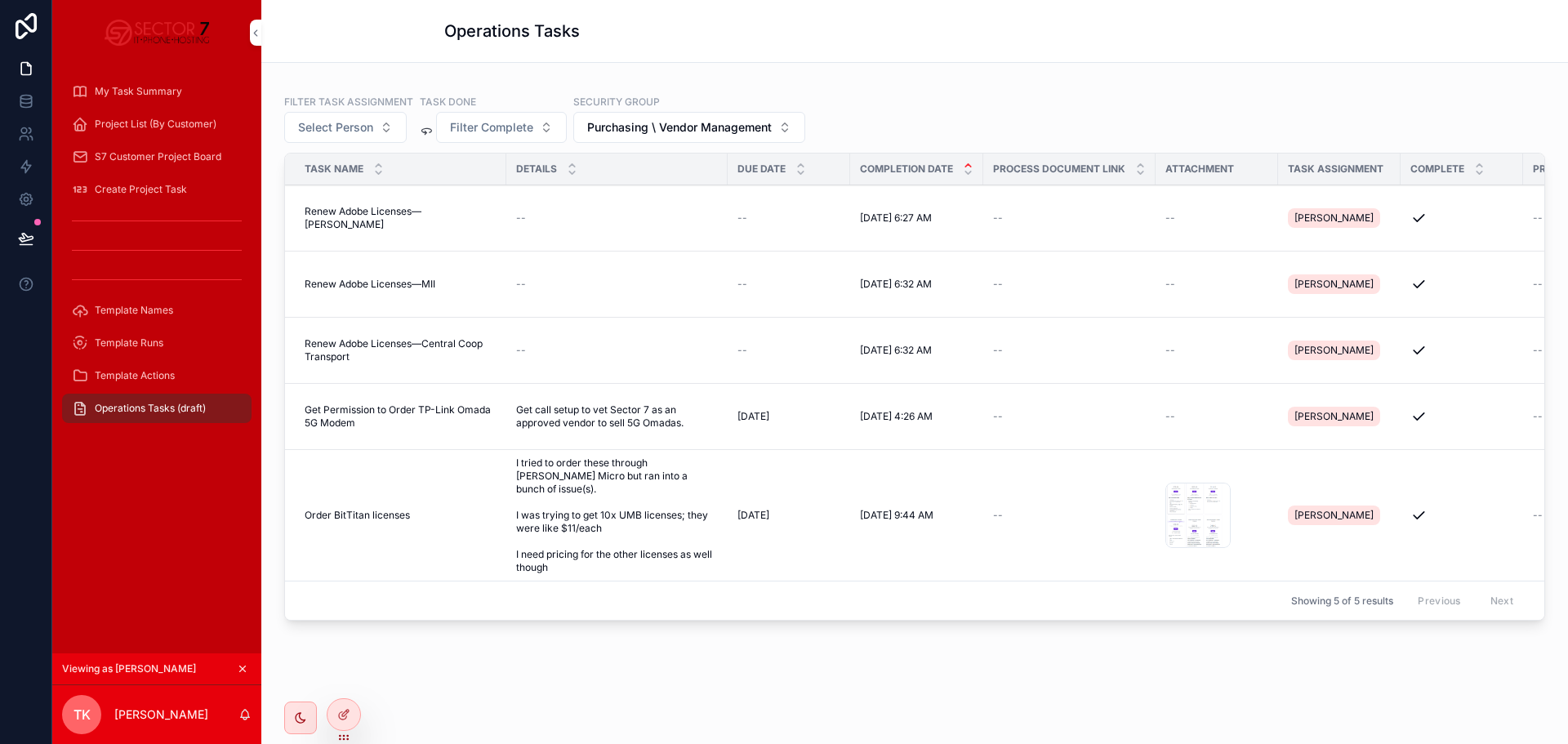
click at [615, 619] on div "Filter Task Assignment Select Person Task Done Filter Complete Security Group P…" at bounding box center [914, 355] width 1280 height 558
click at [351, 721] on div at bounding box center [344, 715] width 33 height 31
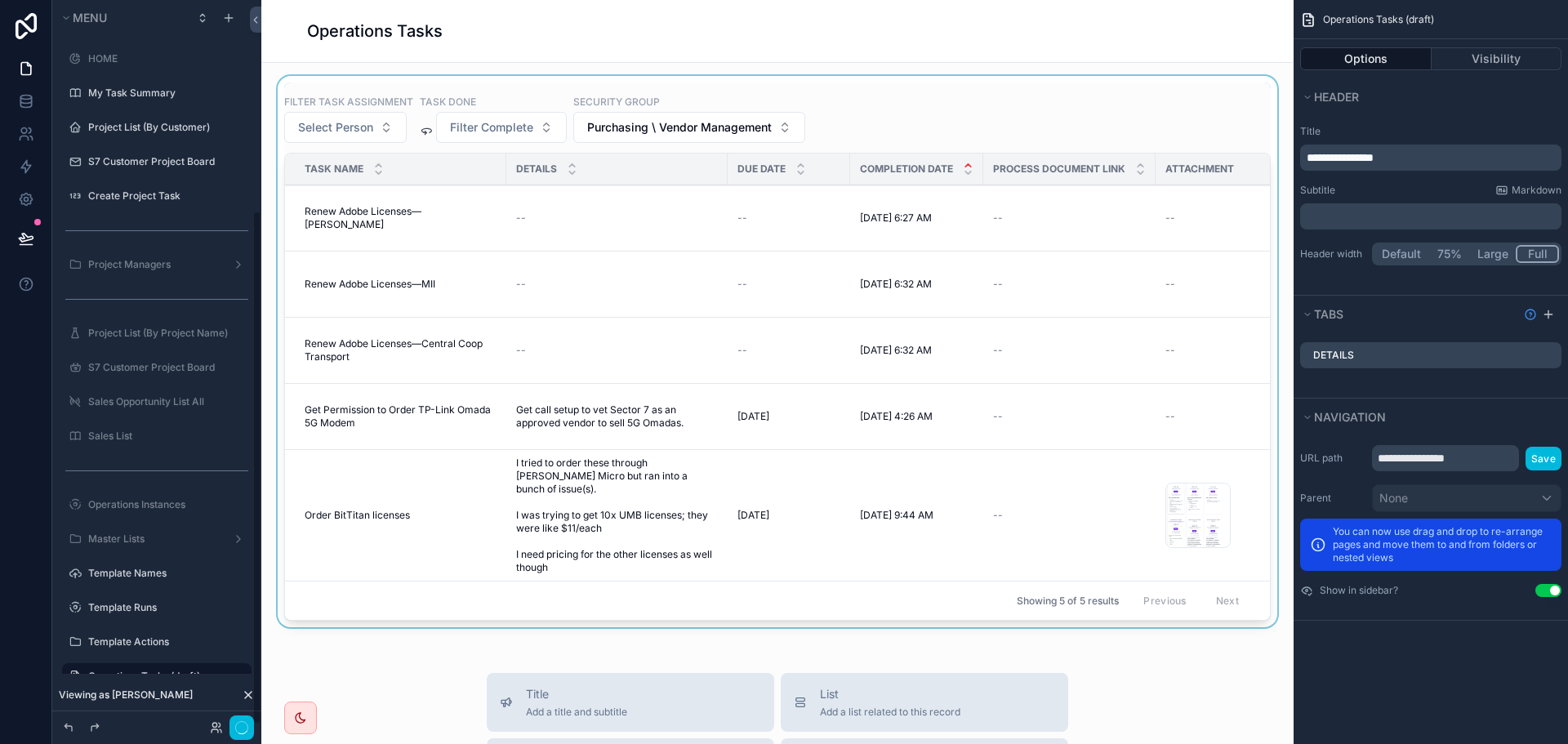
scroll to position [295, 0]
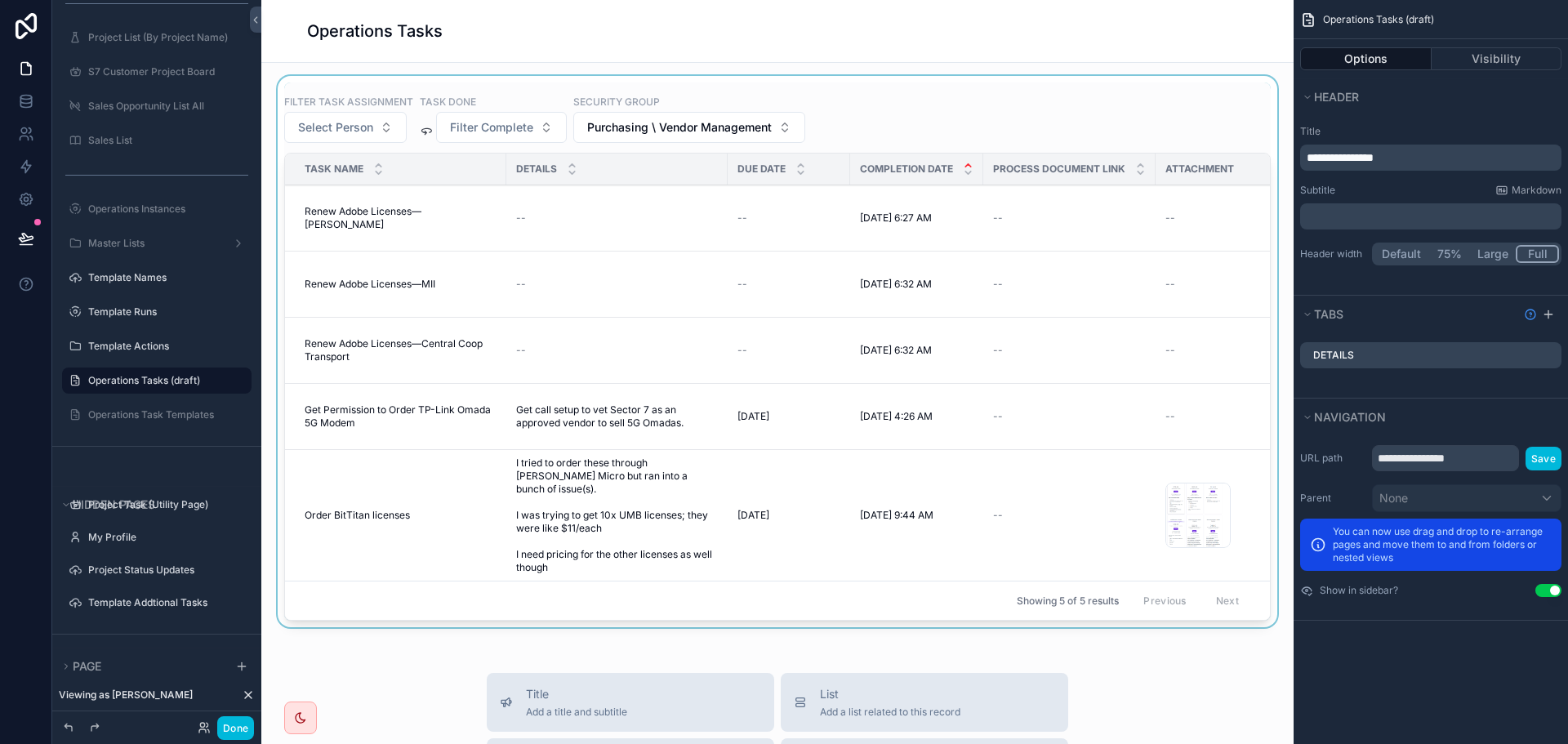
click at [972, 103] on div "scrollable content" at bounding box center [777, 355] width 1006 height 558
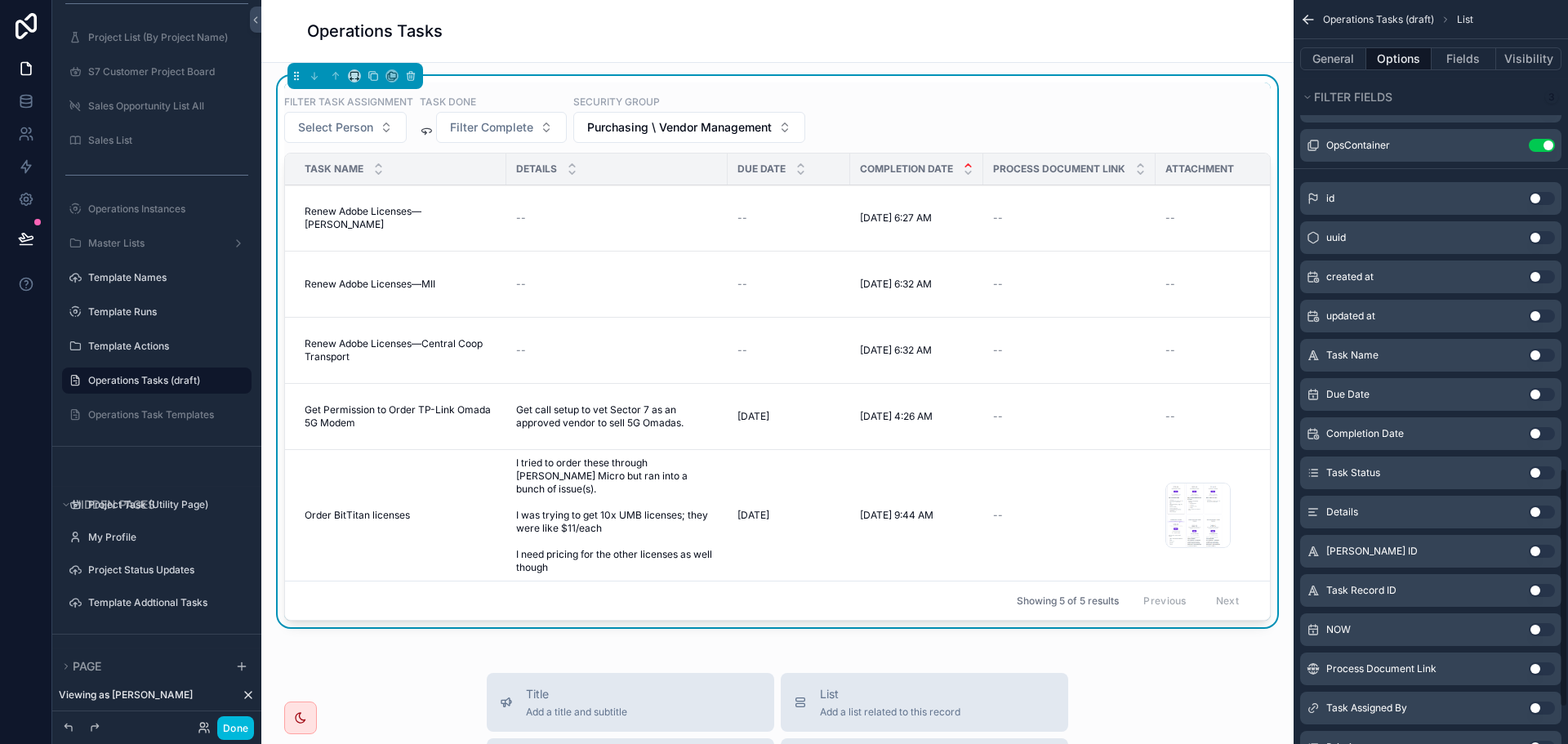
scroll to position [1470, 0]
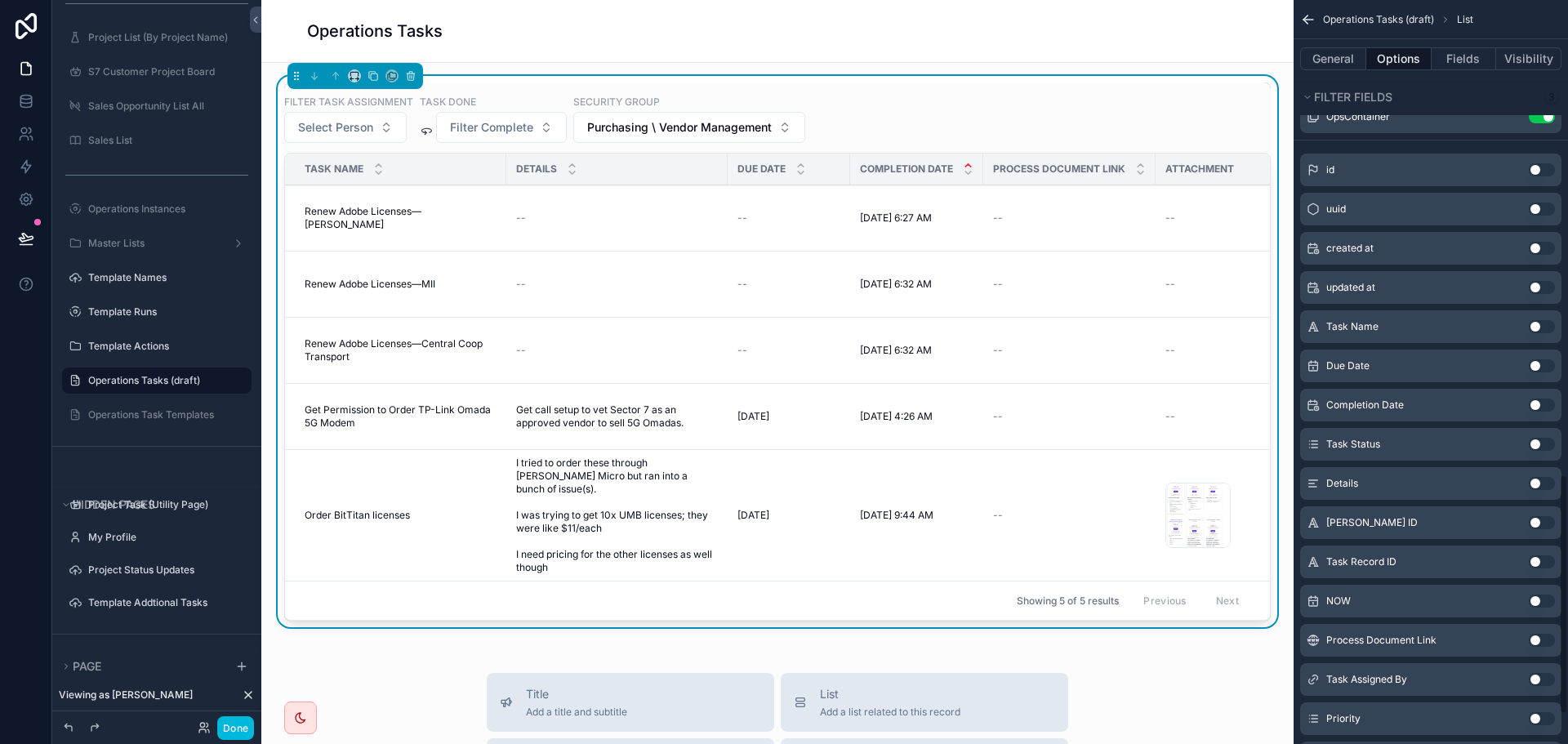
click at [1538, 403] on button "Use setting" at bounding box center [1542, 405] width 26 height 13
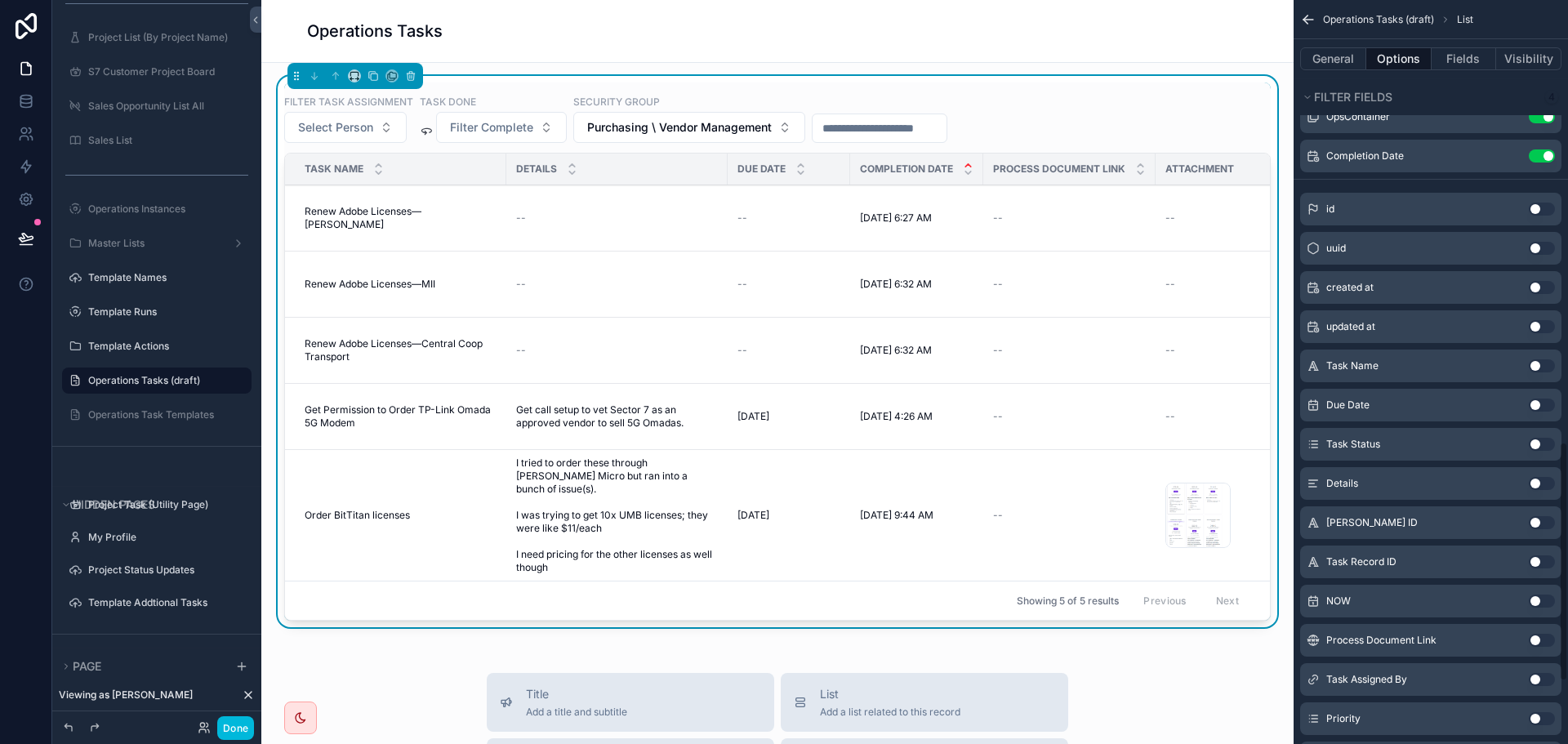
scroll to position [1144, 0]
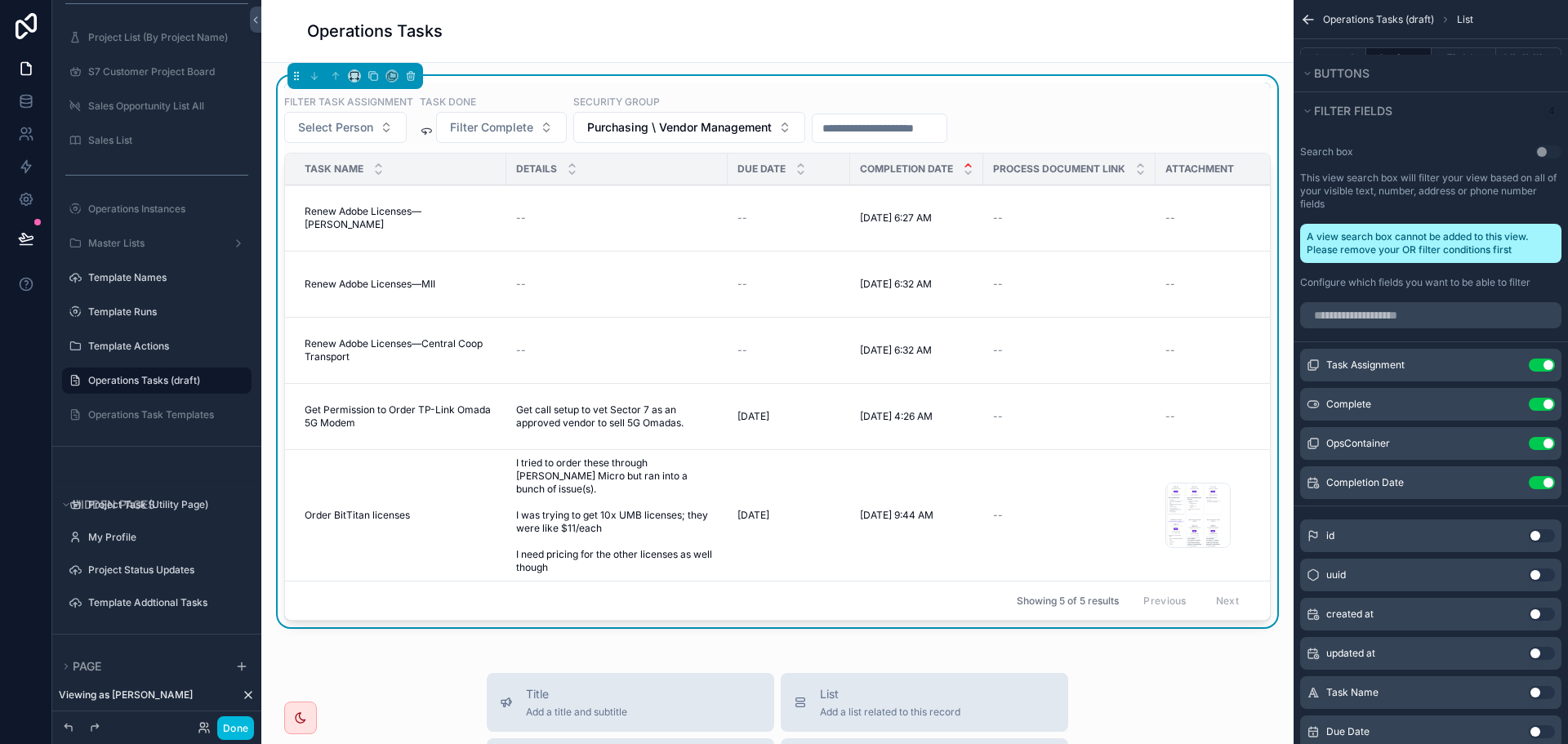
click at [0, 0] on icon "scrollable content" at bounding box center [0, 0] width 0 height 0
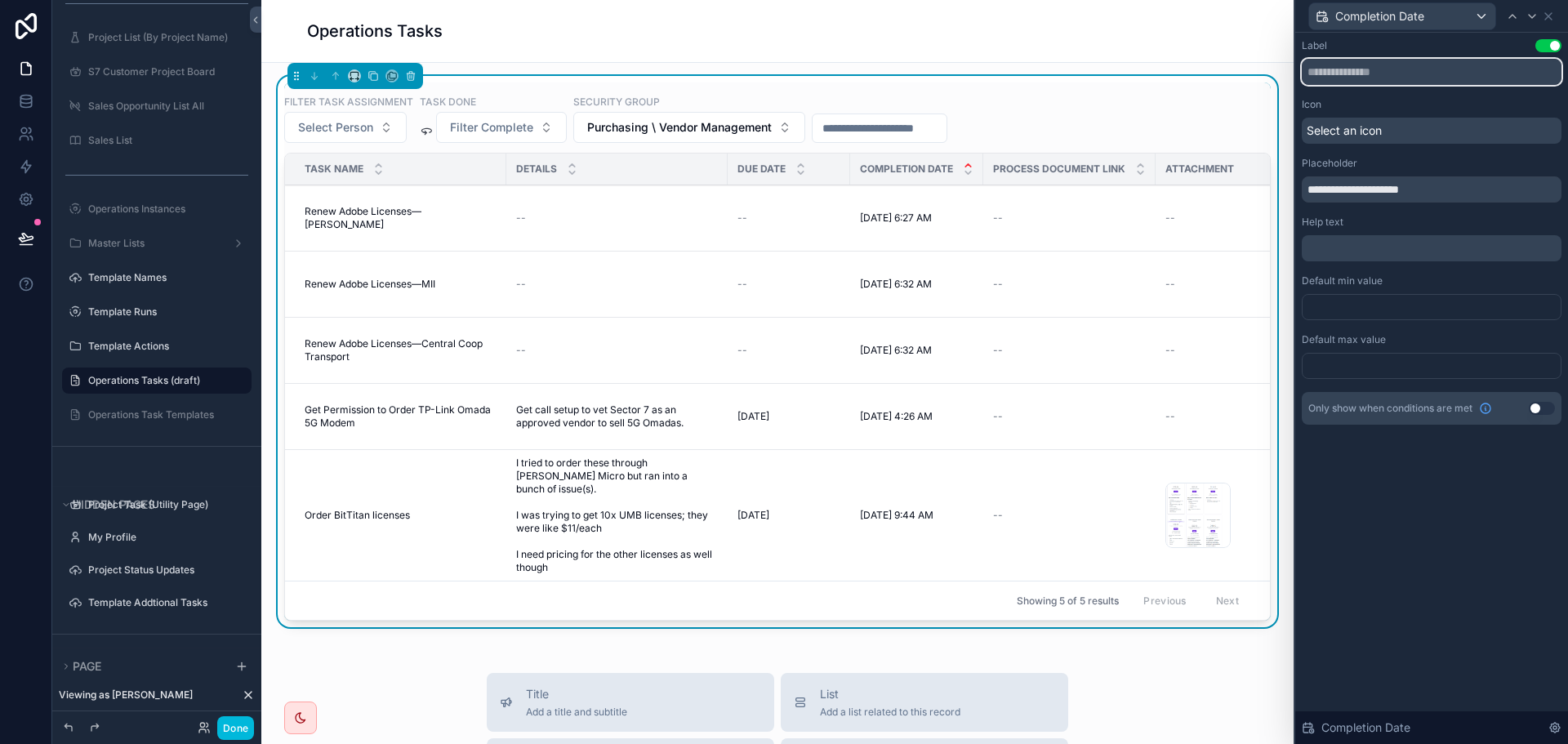
click at [1397, 82] on input "text" at bounding box center [1431, 71] width 259 height 26
type input "**********"
click at [1547, 14] on icon at bounding box center [1548, 16] width 7 height 7
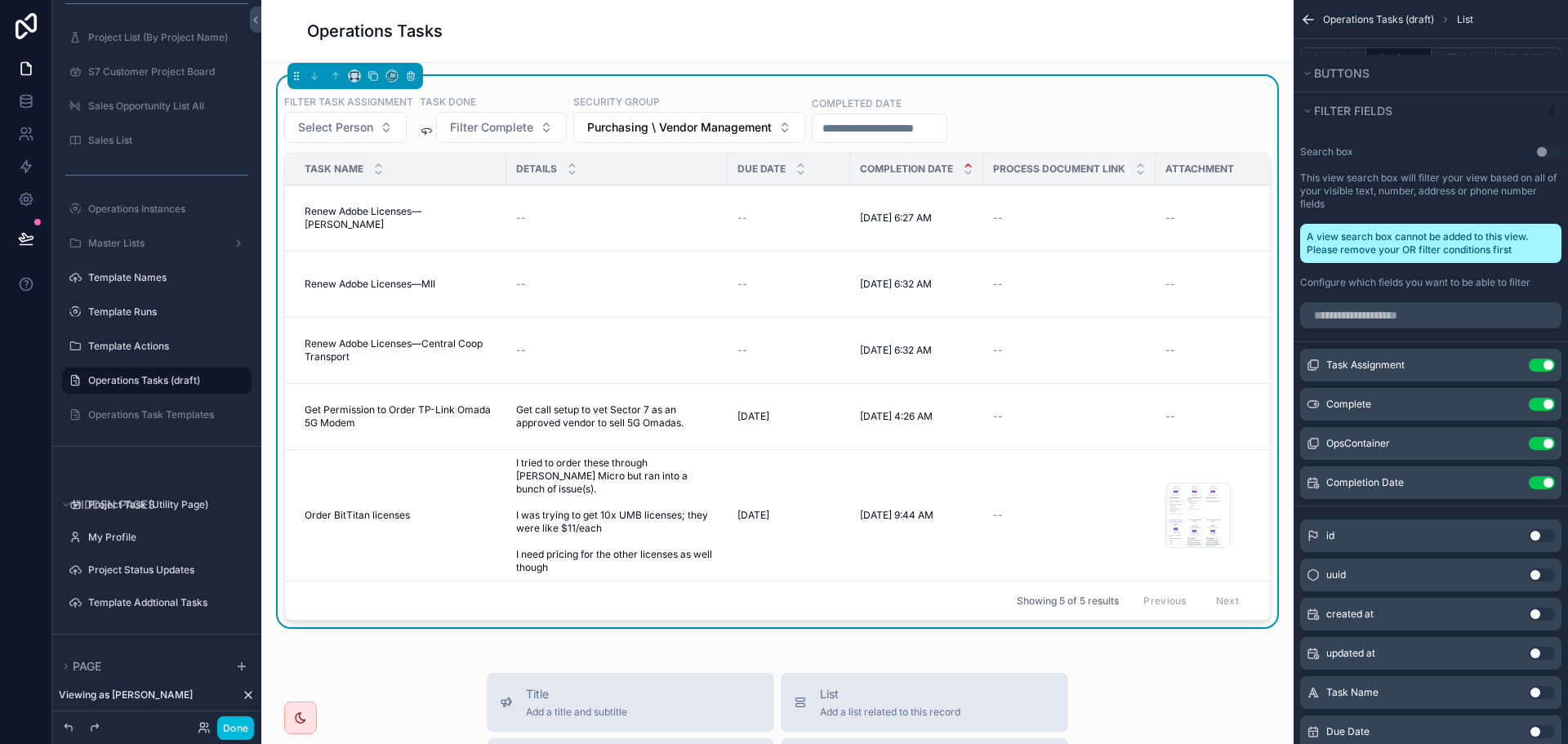
click at [902, 134] on input "scrollable content" at bounding box center [879, 128] width 134 height 22
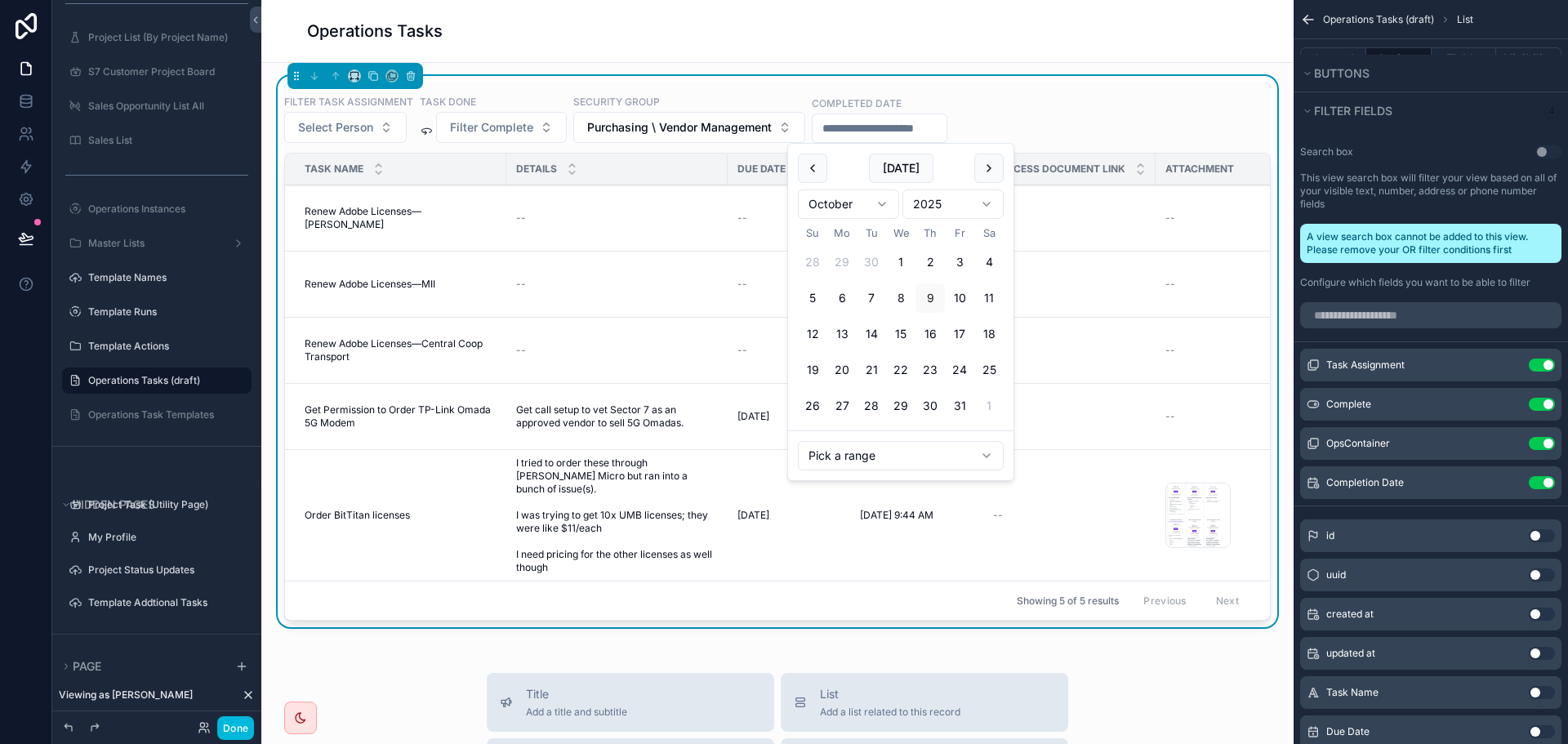
click at [890, 457] on html "Menu HOME My Task Summary Project List (By Customer) S7 Customer Project Board …" at bounding box center [784, 372] width 1568 height 744
type input "**********"
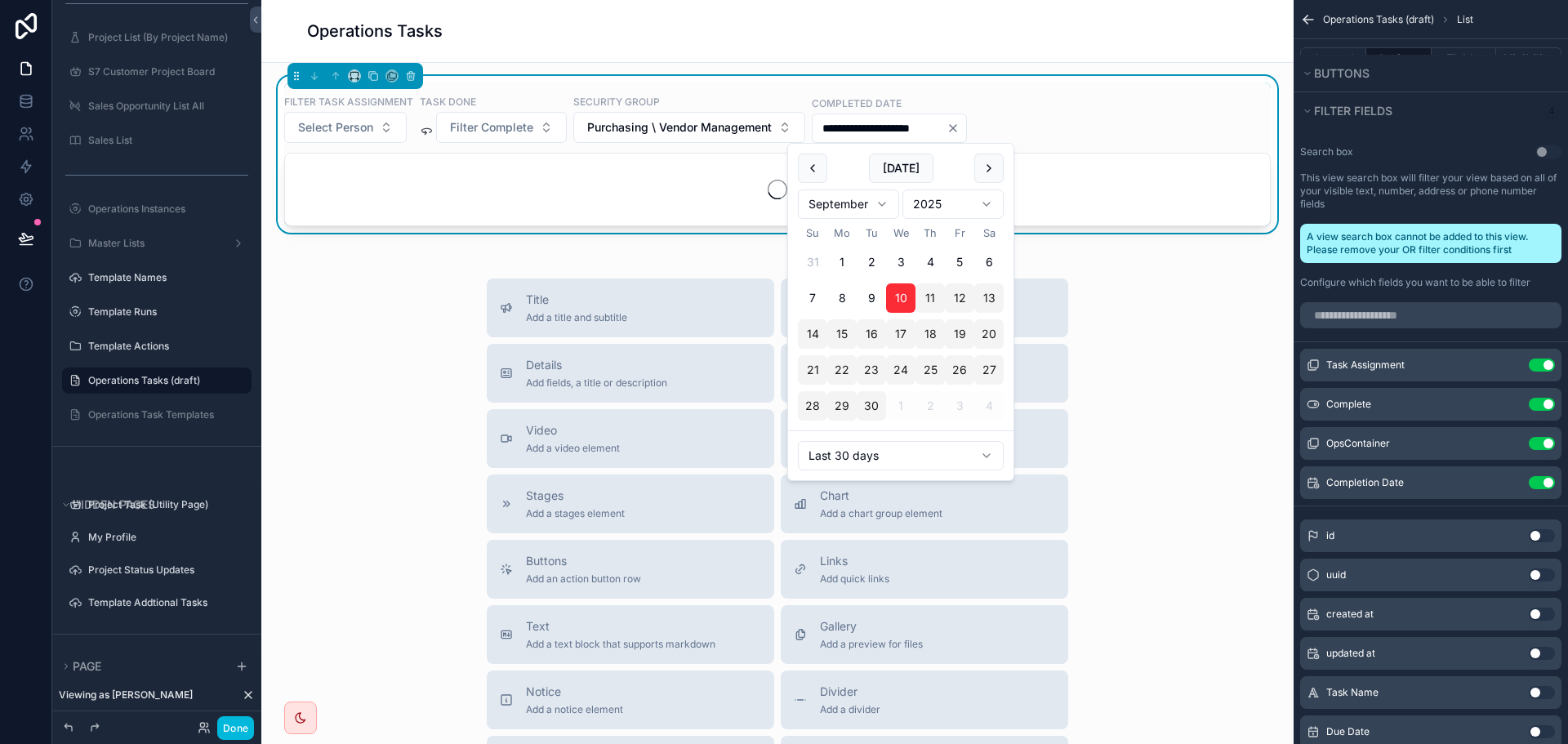
click at [1139, 102] on div "**********" at bounding box center [777, 118] width 987 height 49
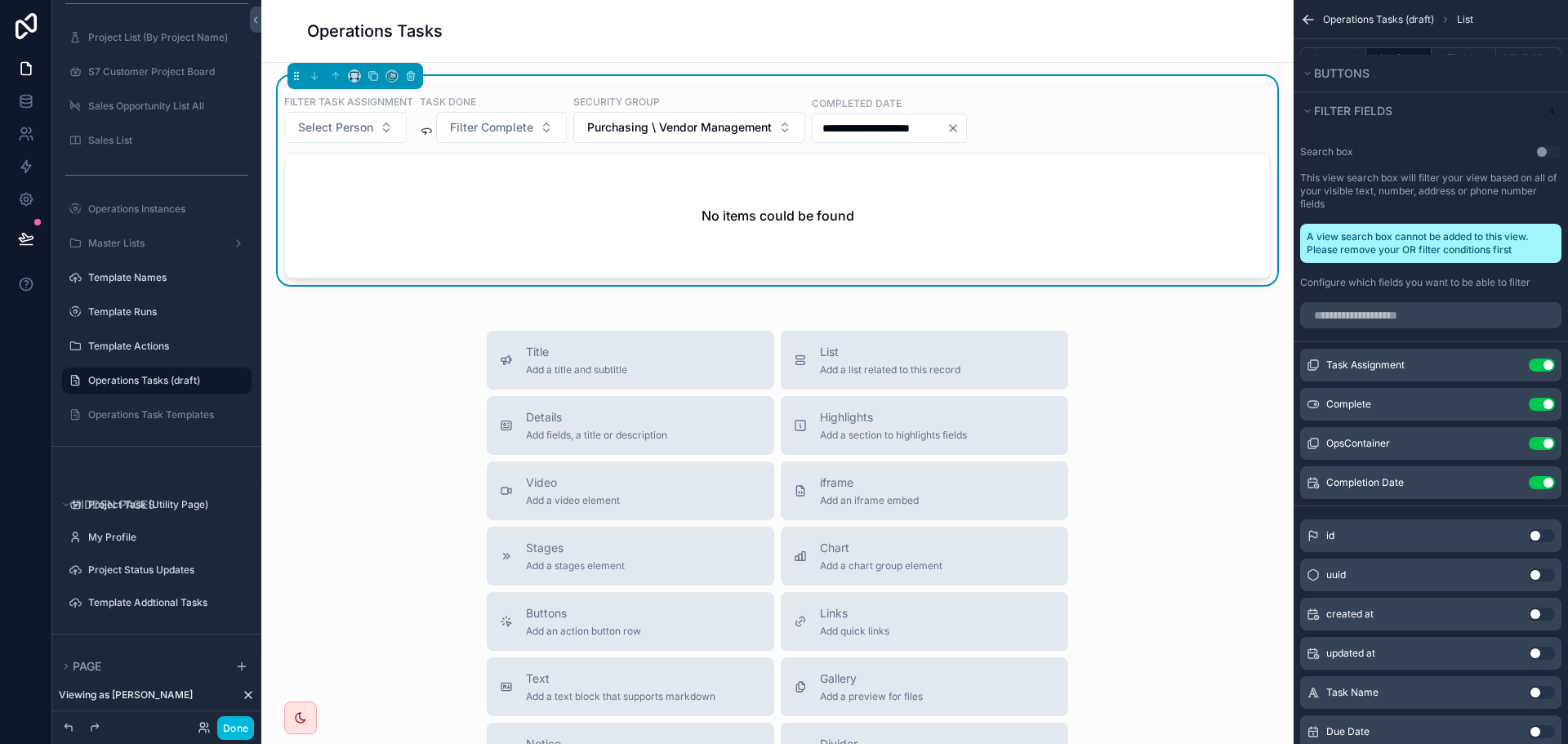
click at [960, 128] on icon "Clear" at bounding box center [953, 128] width 13 height 13
click at [947, 133] on input "scrollable content" at bounding box center [879, 128] width 134 height 22
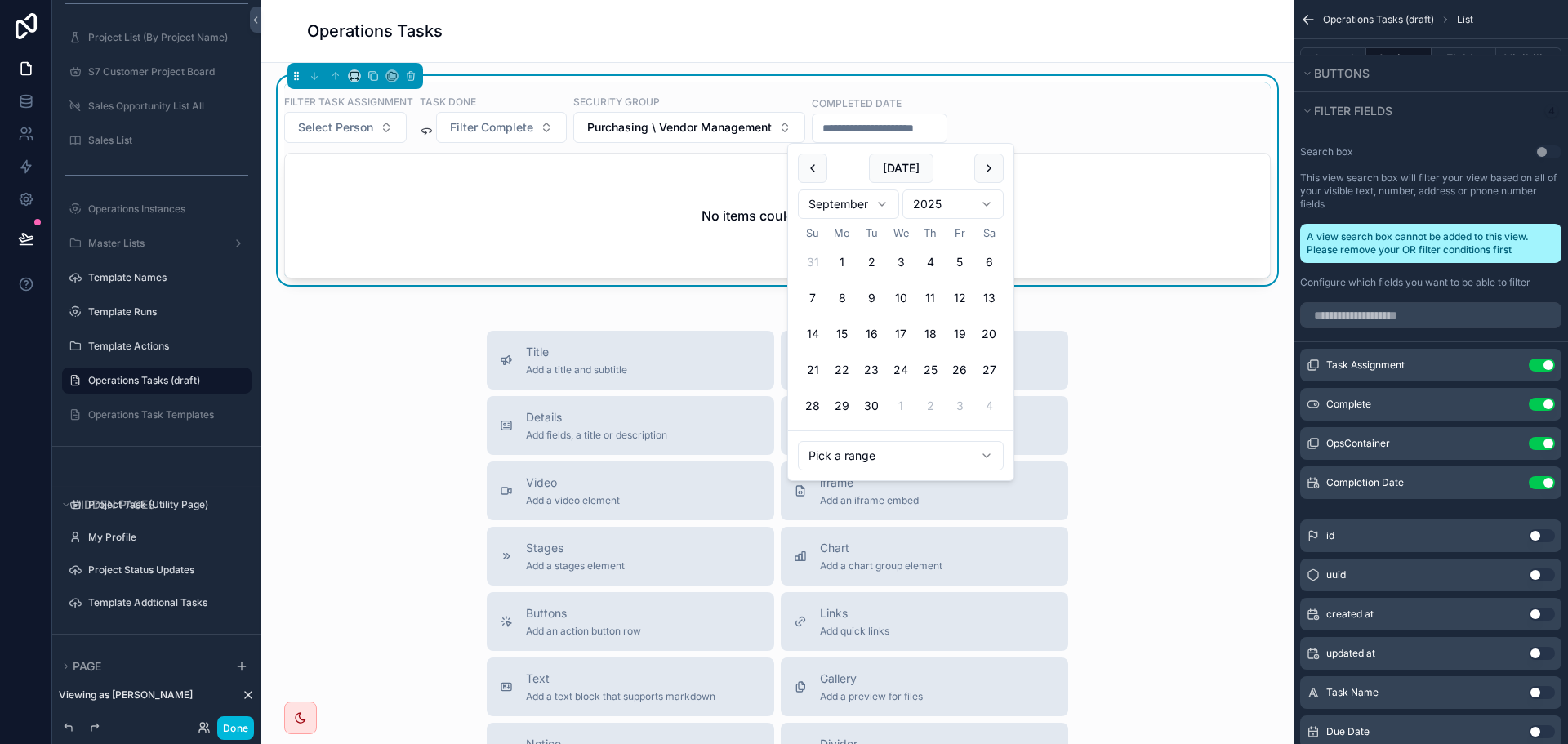
click at [910, 458] on html "Menu HOME My Task Summary Project List (By Customer) S7 Customer Project Board …" at bounding box center [784, 372] width 1568 height 744
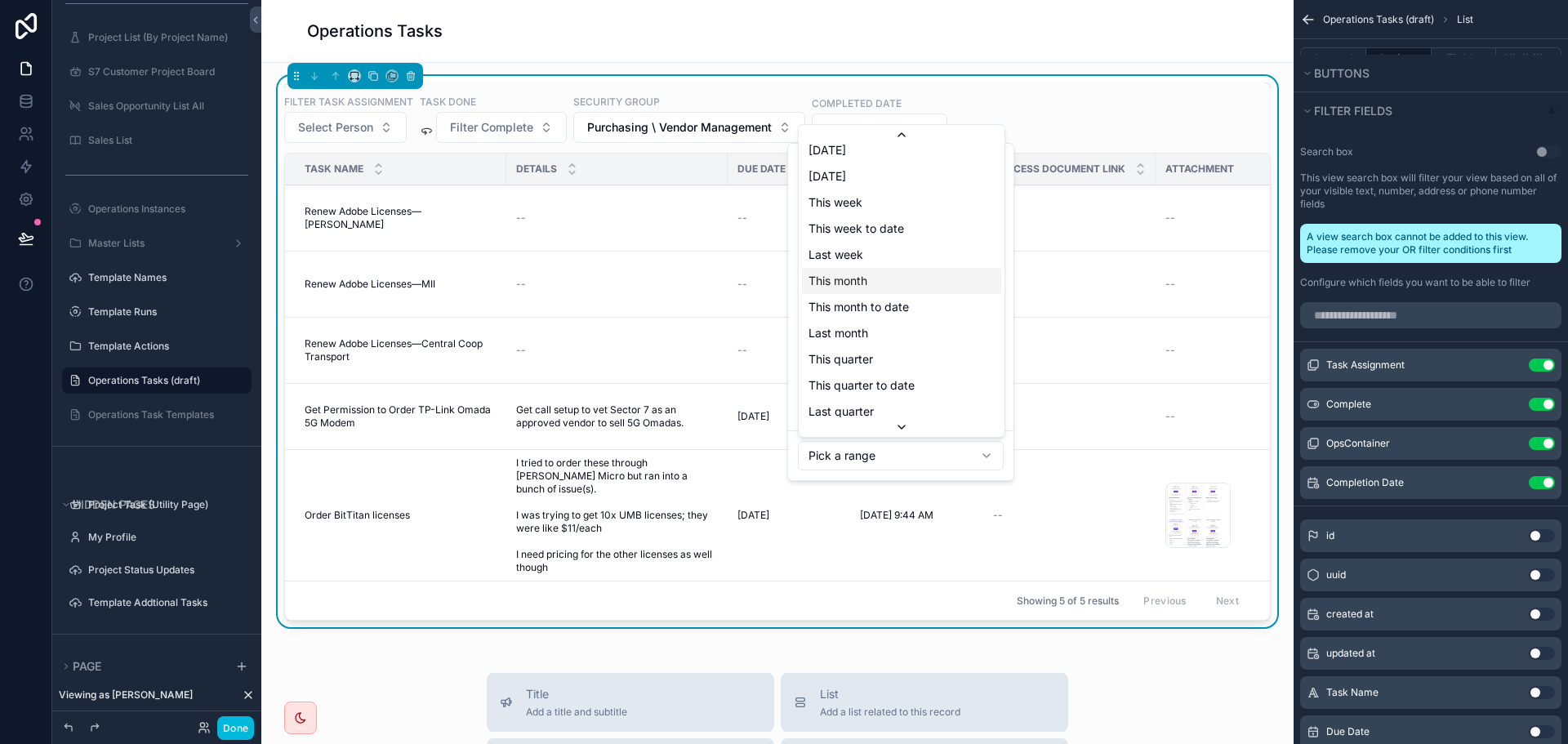
scroll to position [184, 0]
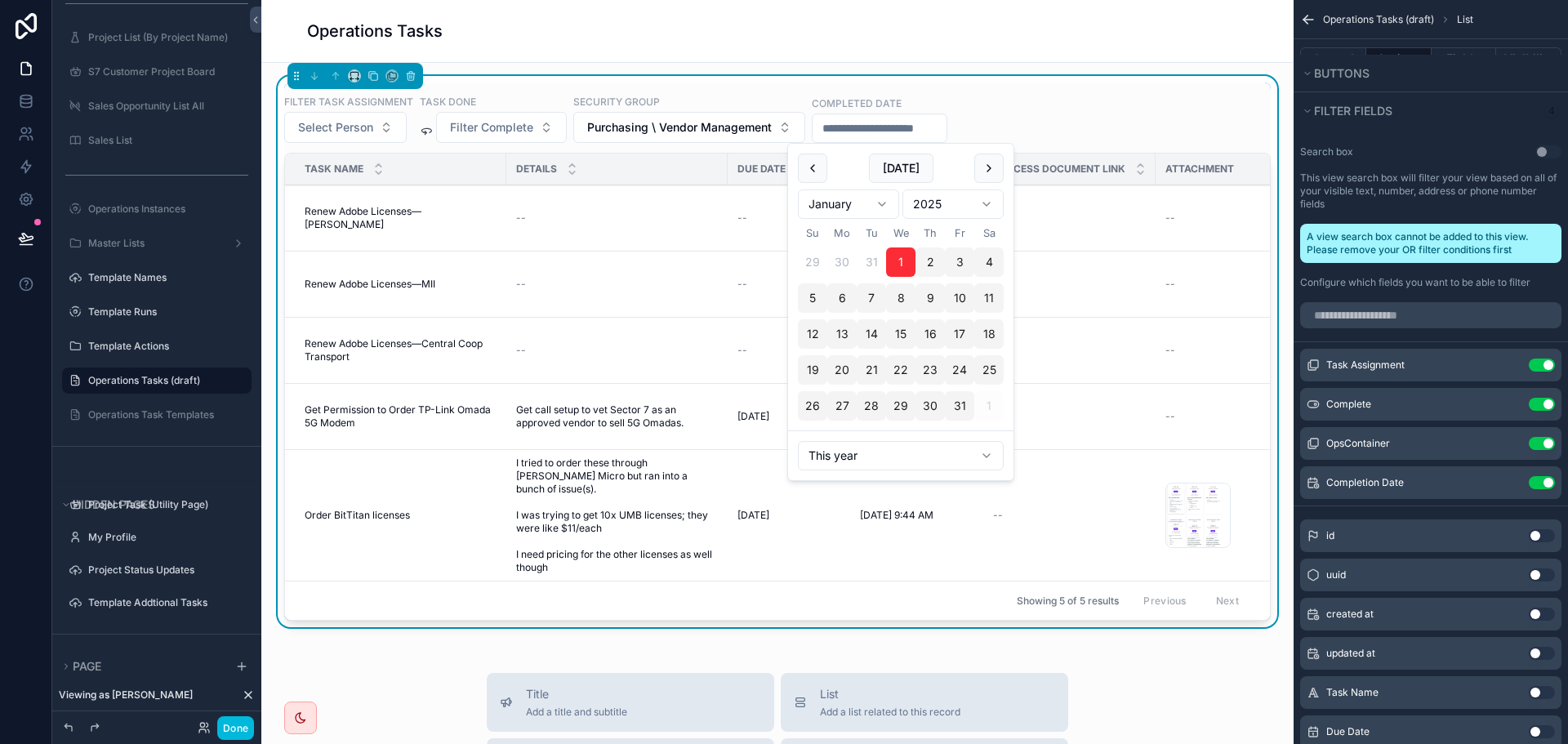
type input "**********"
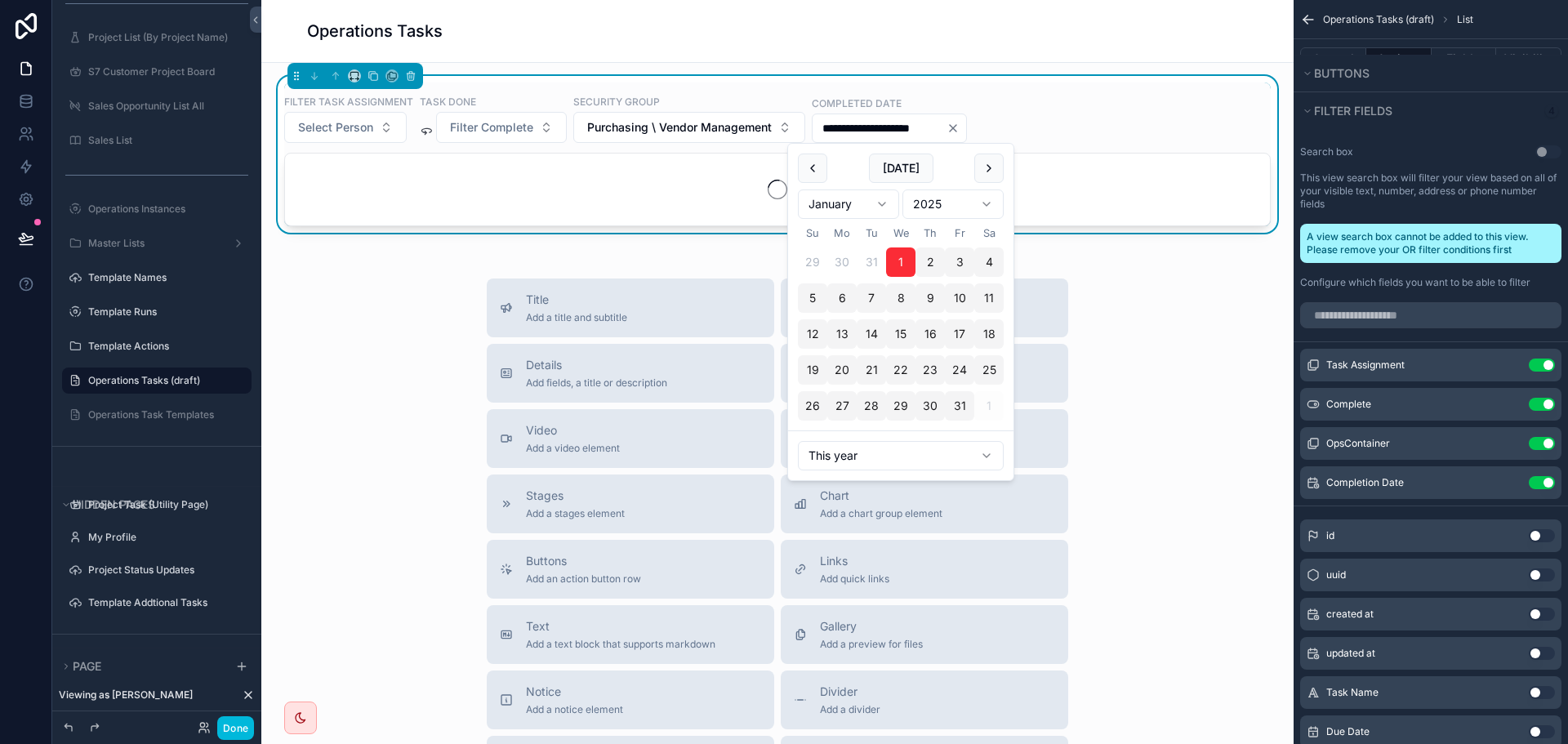
click at [1104, 98] on div "**********" at bounding box center [777, 118] width 987 height 49
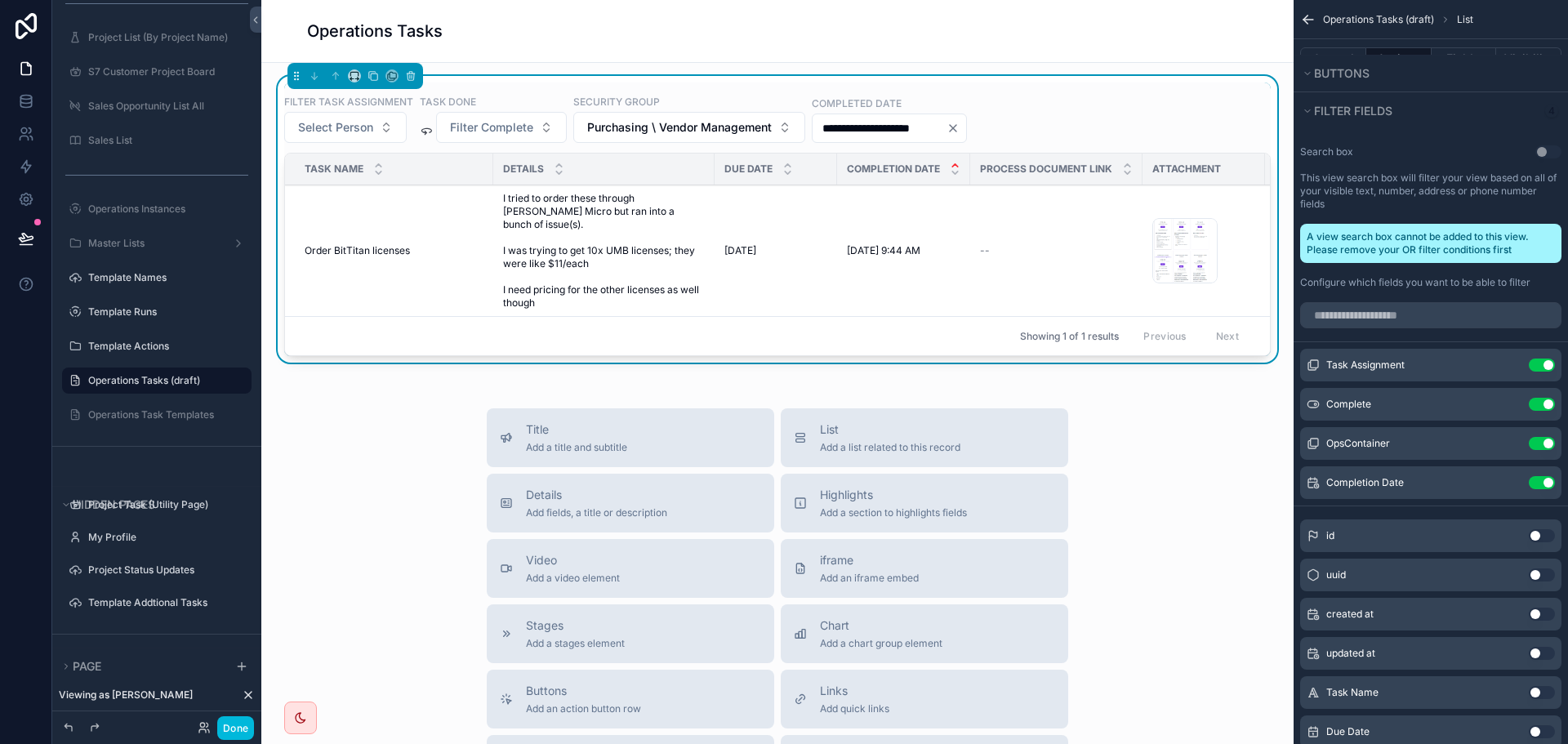
click at [919, 128] on input "**********" at bounding box center [879, 128] width 134 height 22
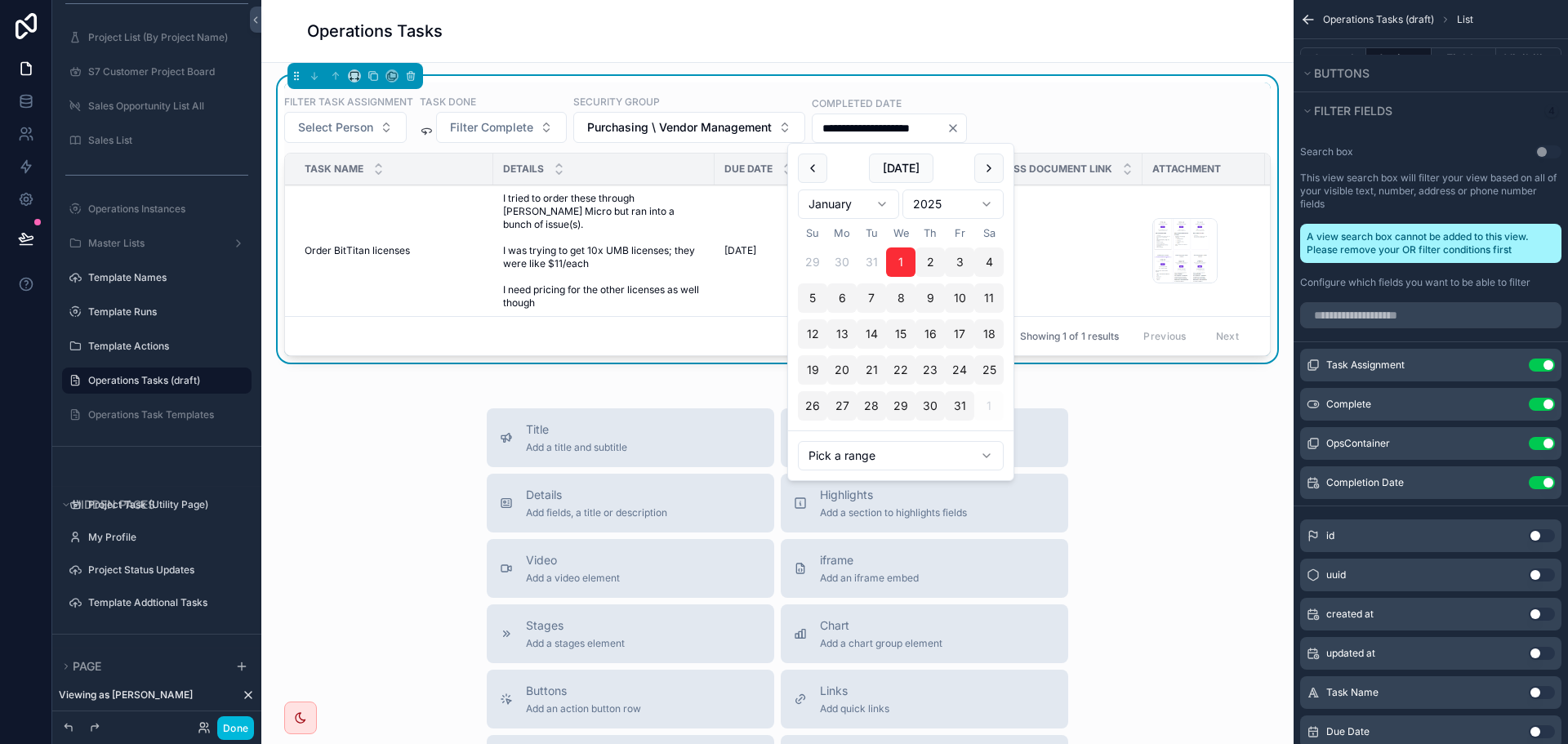
click at [957, 126] on icon "Clear" at bounding box center [953, 128] width 7 height 7
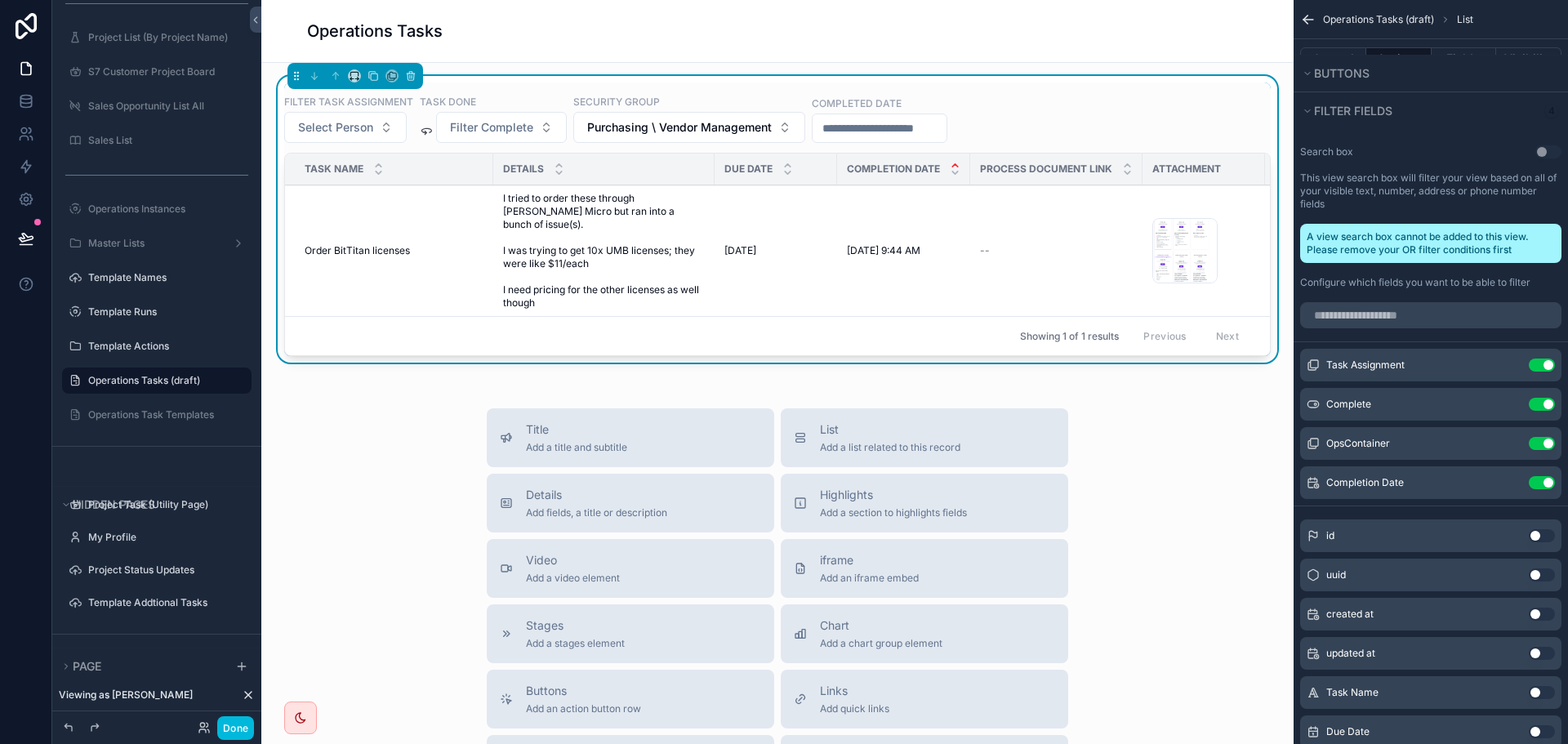
click at [947, 129] on input "scrollable content" at bounding box center [879, 128] width 134 height 22
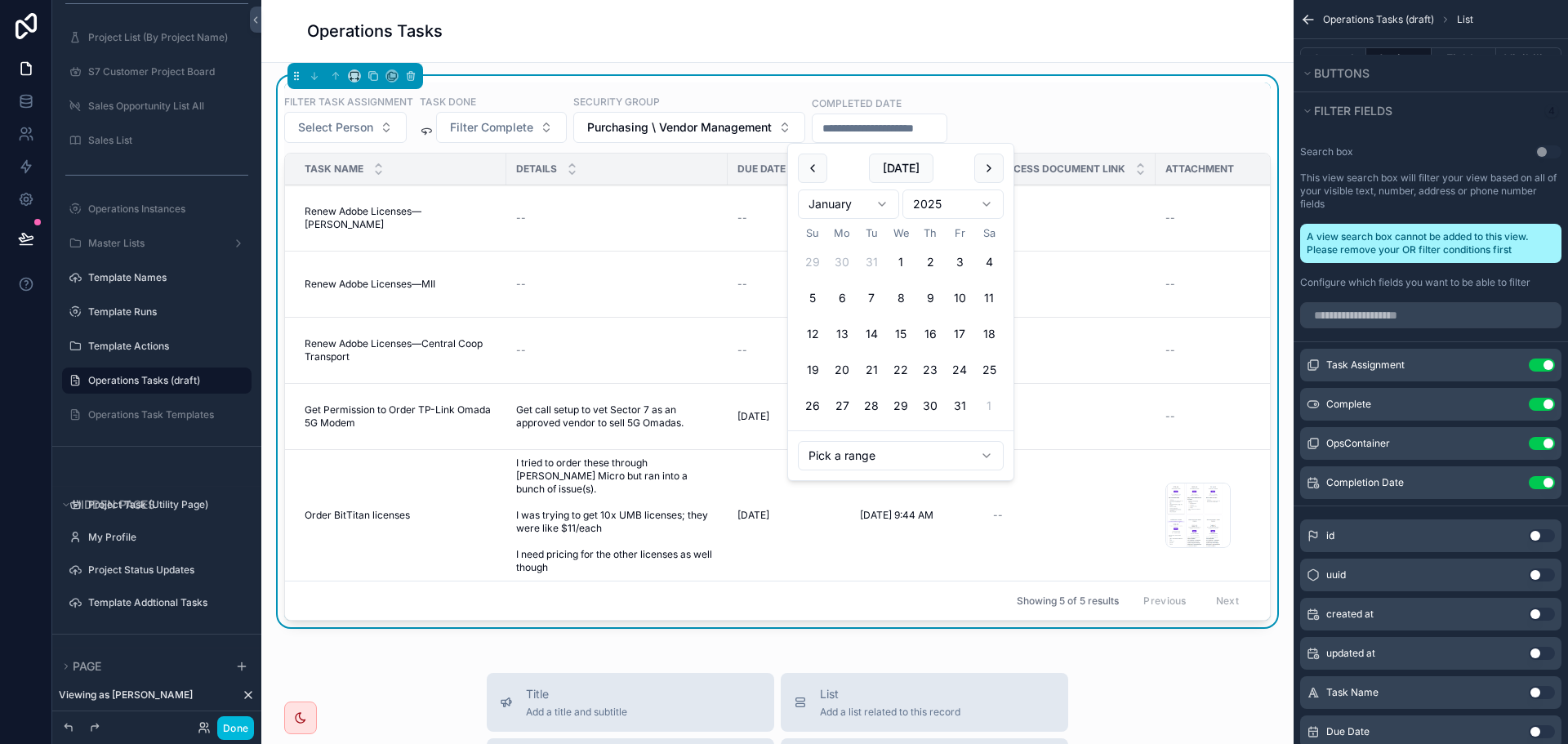
click at [876, 449] on html "Menu HOME My Task Summary Project List (By Customer) S7 Customer Project Board …" at bounding box center [784, 372] width 1568 height 744
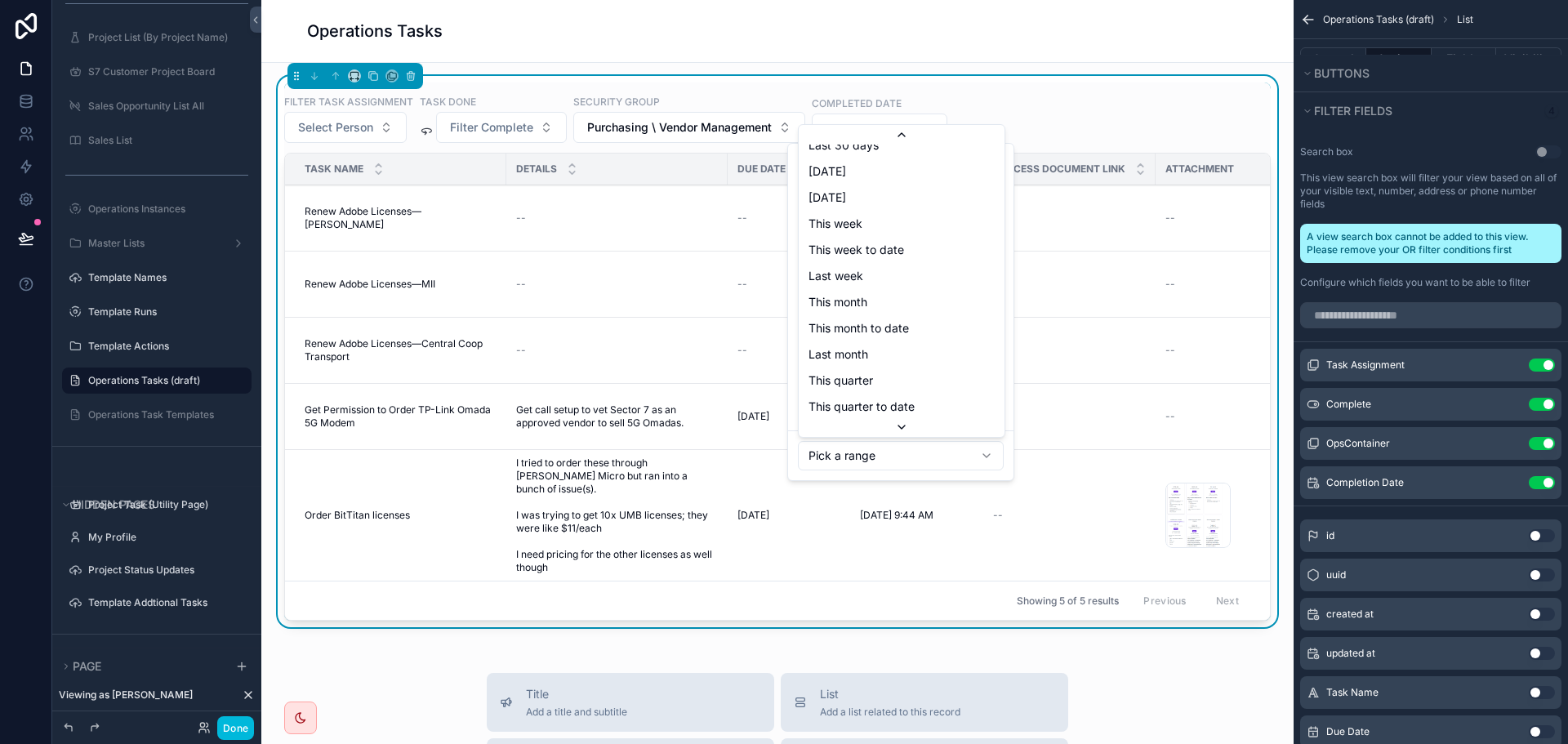
scroll to position [184, 0]
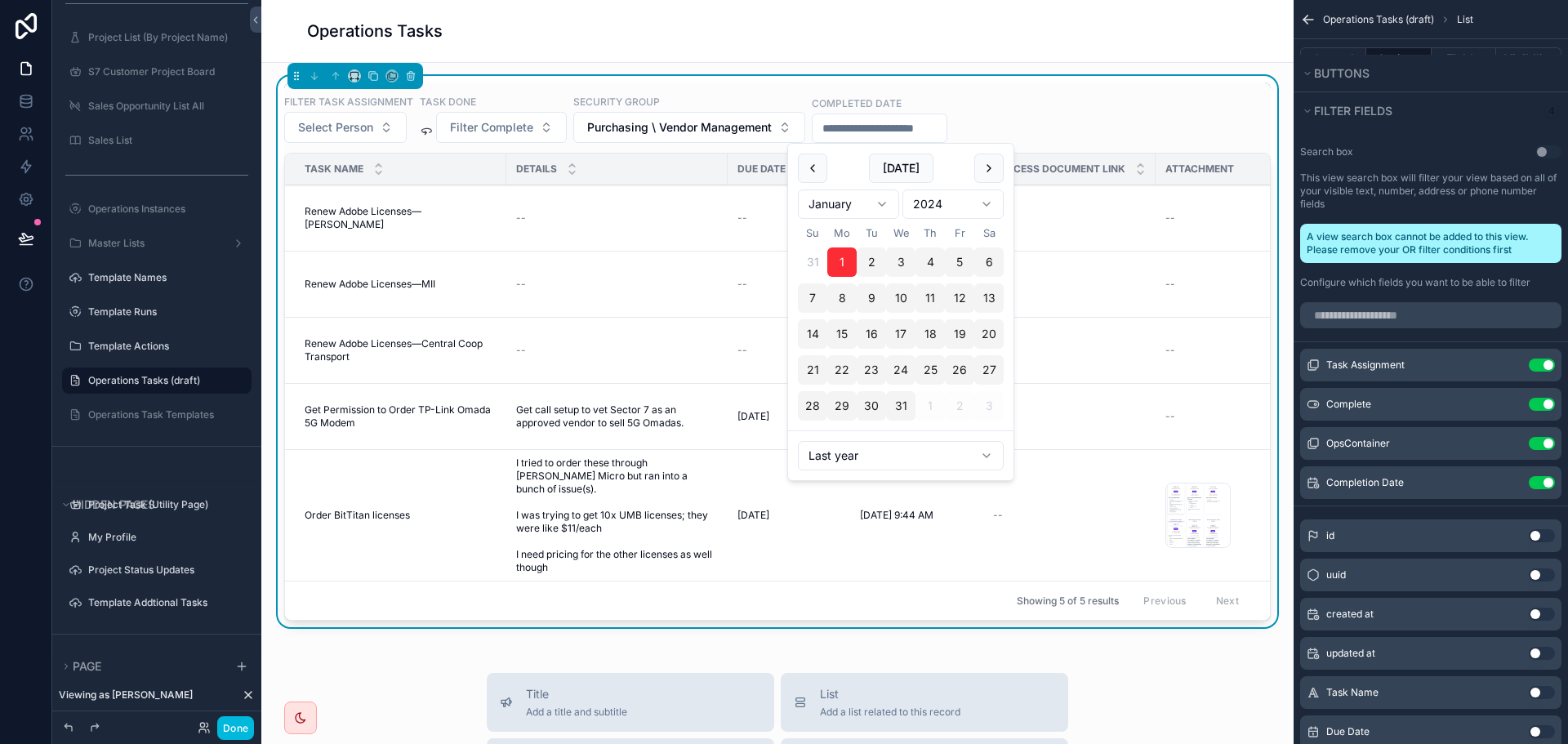
type input "**********"
click at [1077, 91] on div "**********" at bounding box center [777, 352] width 987 height 538
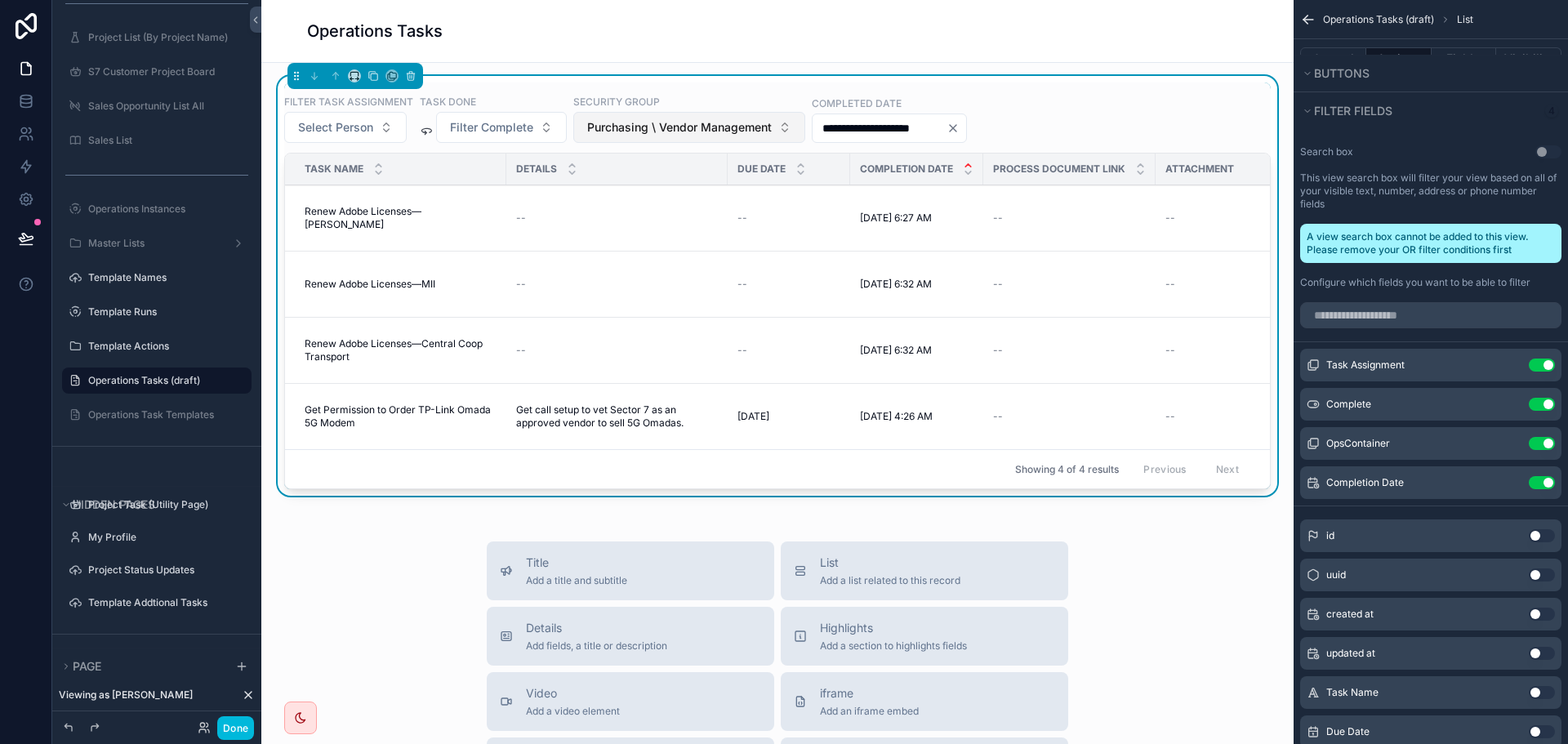
click at [686, 117] on button "Purchasing \ Vendor Management" at bounding box center [689, 128] width 232 height 31
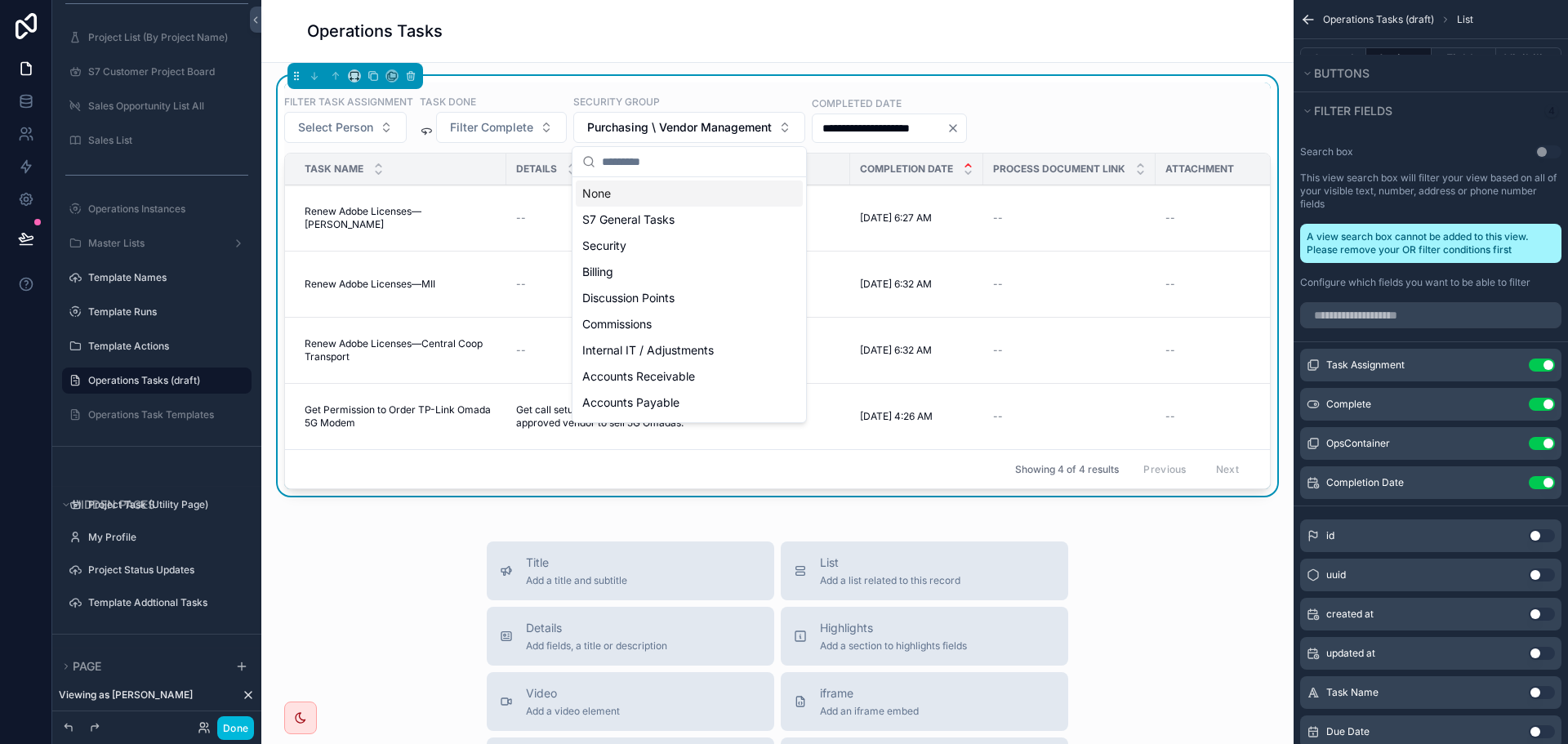
click at [619, 202] on div "None" at bounding box center [688, 193] width 227 height 26
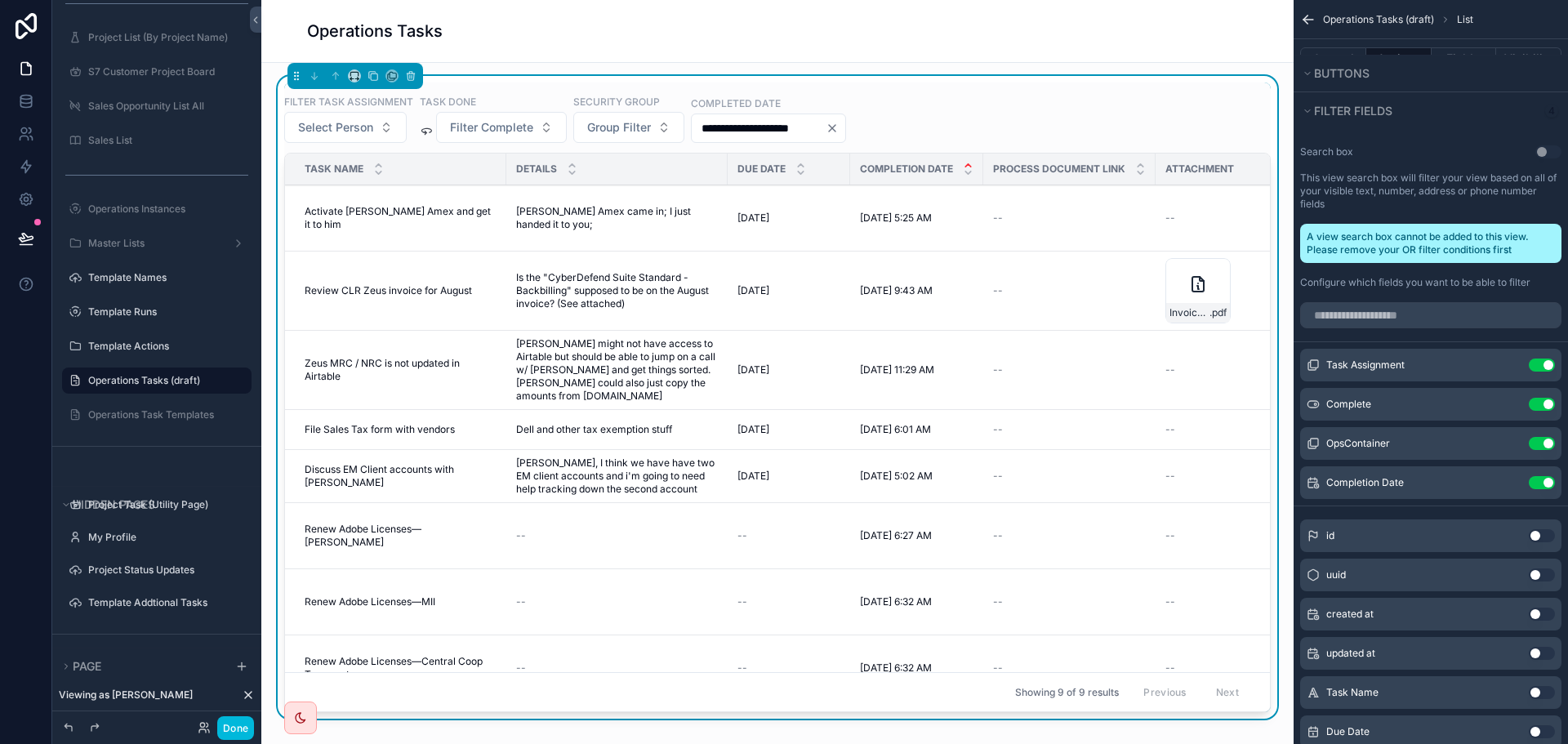
click at [0, 0] on icon "scrollable content" at bounding box center [0, 0] width 0 height 0
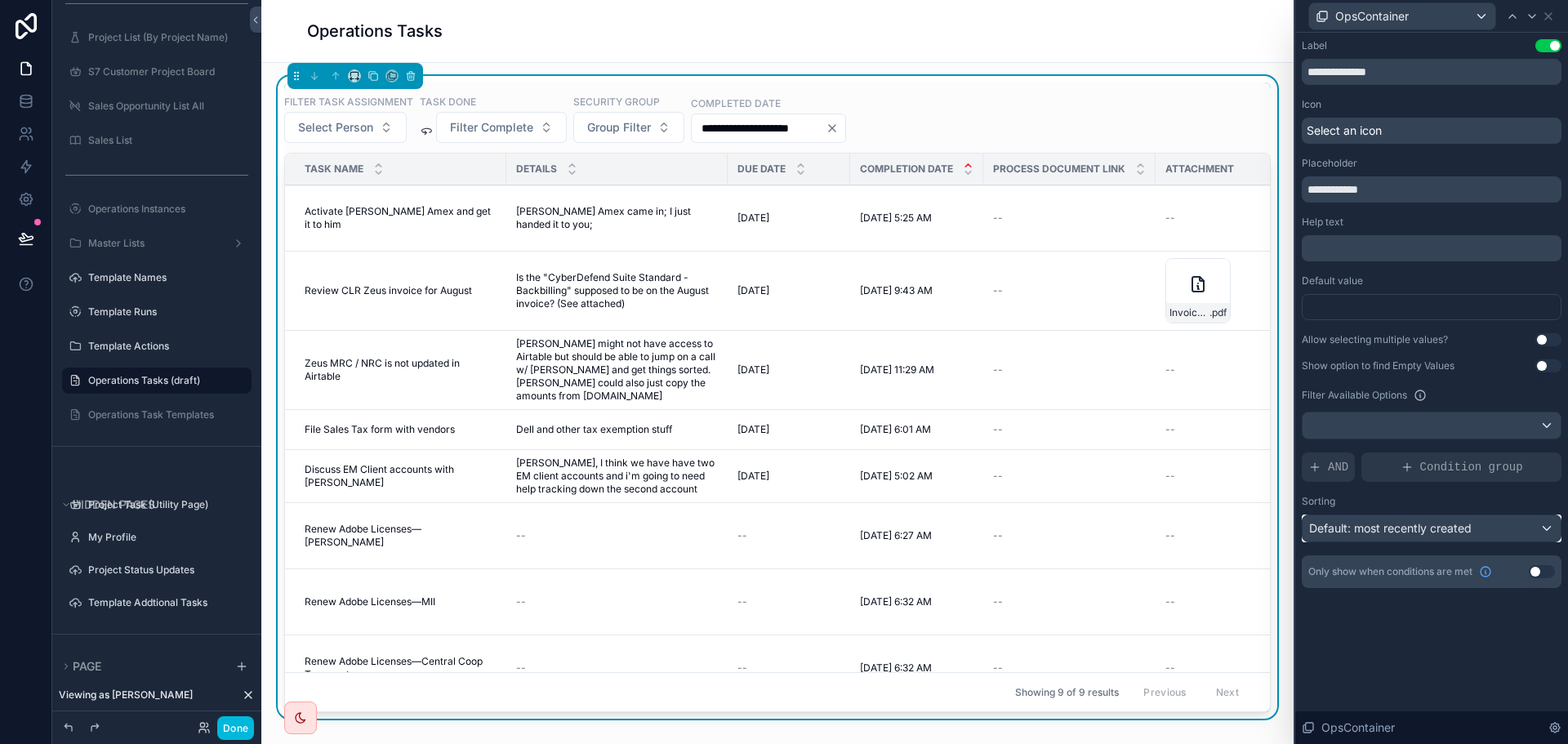
click at [1381, 536] on div "Default: most recently created" at bounding box center [1431, 528] width 258 height 26
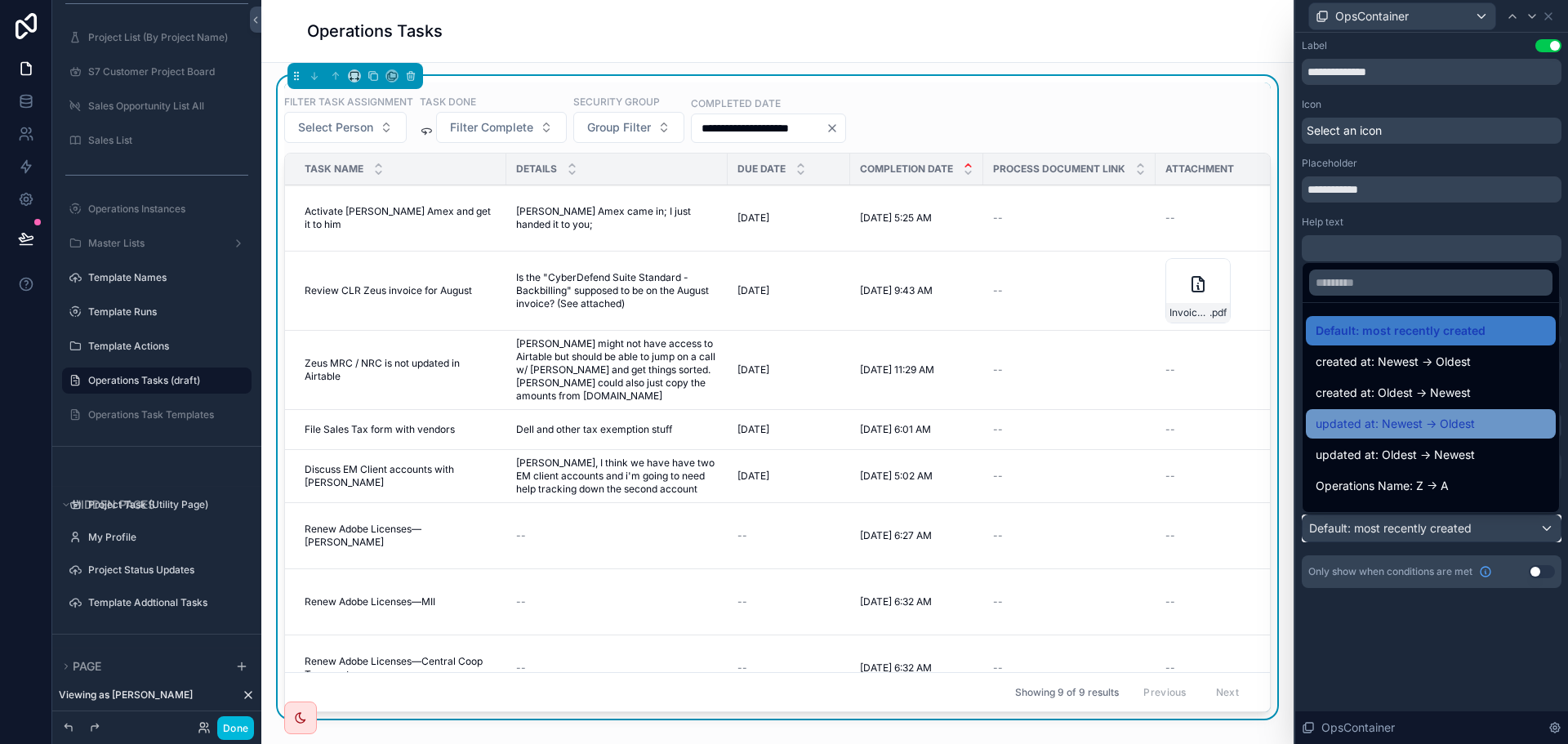
scroll to position [82, 0]
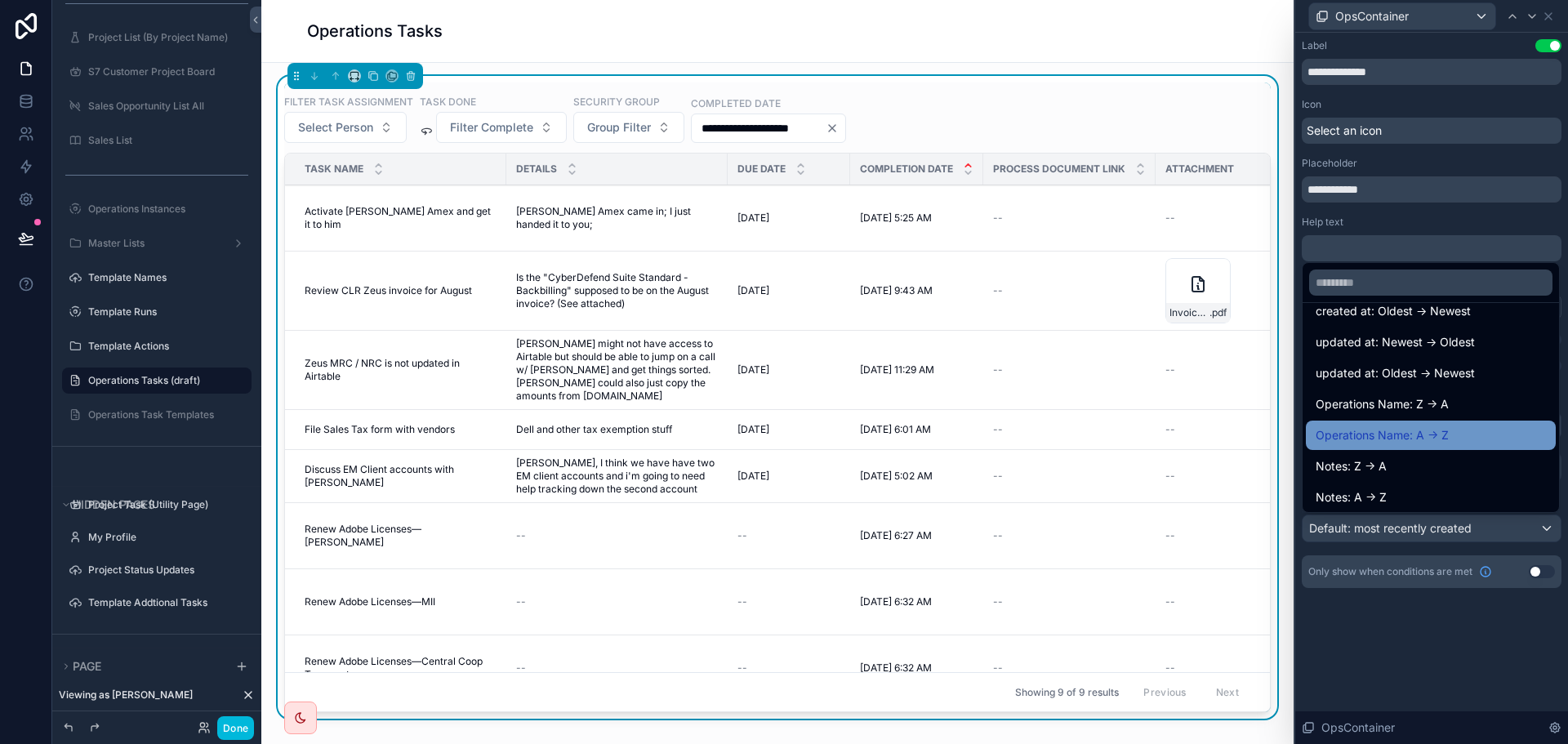
click at [1431, 430] on span "Operations Name: A -> Z" at bounding box center [1382, 435] width 134 height 20
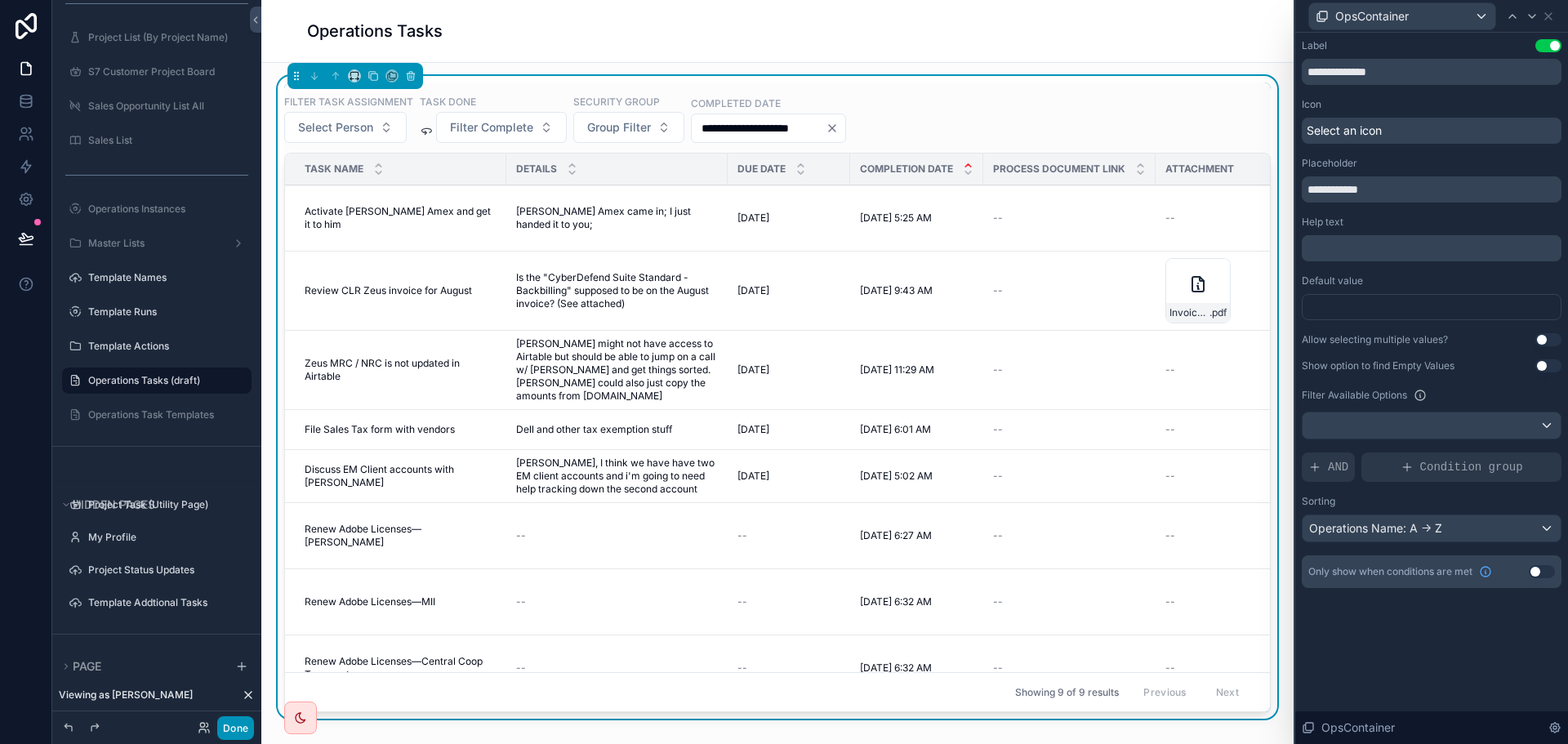
click at [238, 731] on button "Done" at bounding box center [236, 728] width 37 height 23
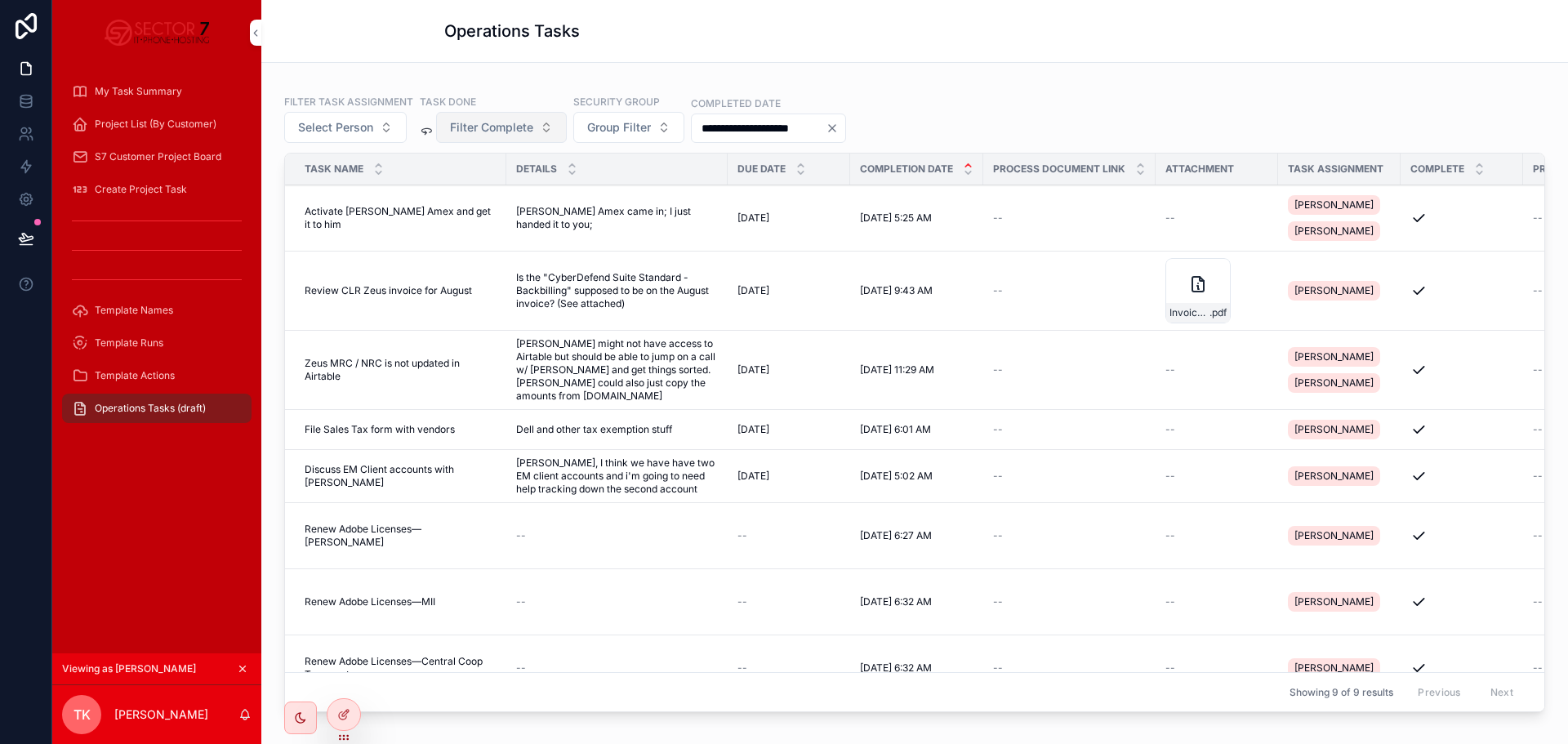
click at [513, 123] on span "Filter Complete" at bounding box center [490, 127] width 83 height 17
click at [625, 123] on span "Group Filter" at bounding box center [618, 127] width 63 height 17
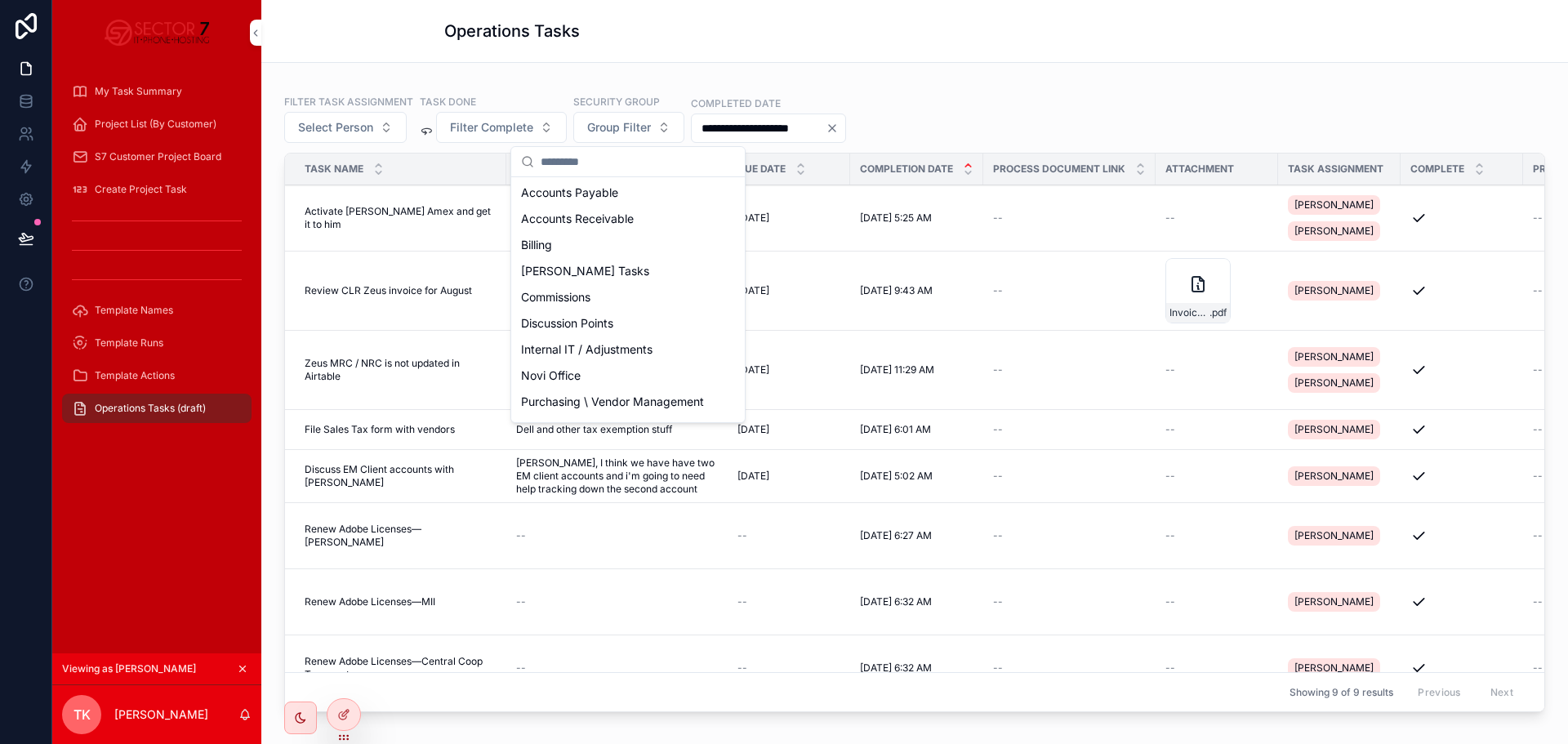
scroll to position [0, 0]
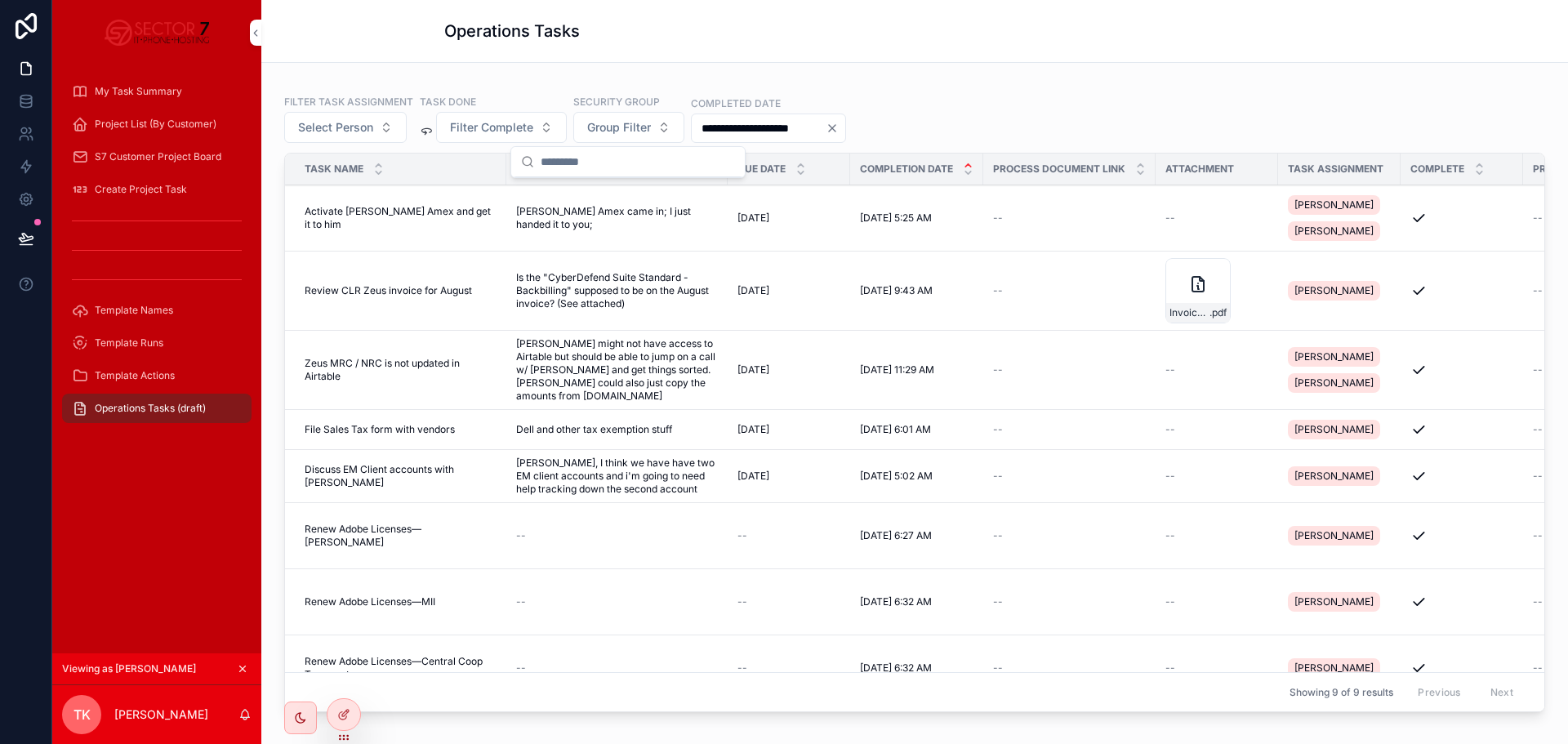
click at [1023, 74] on div "**********" at bounding box center [915, 446] width 1307 height 766
click at [346, 716] on icon at bounding box center [343, 714] width 13 height 13
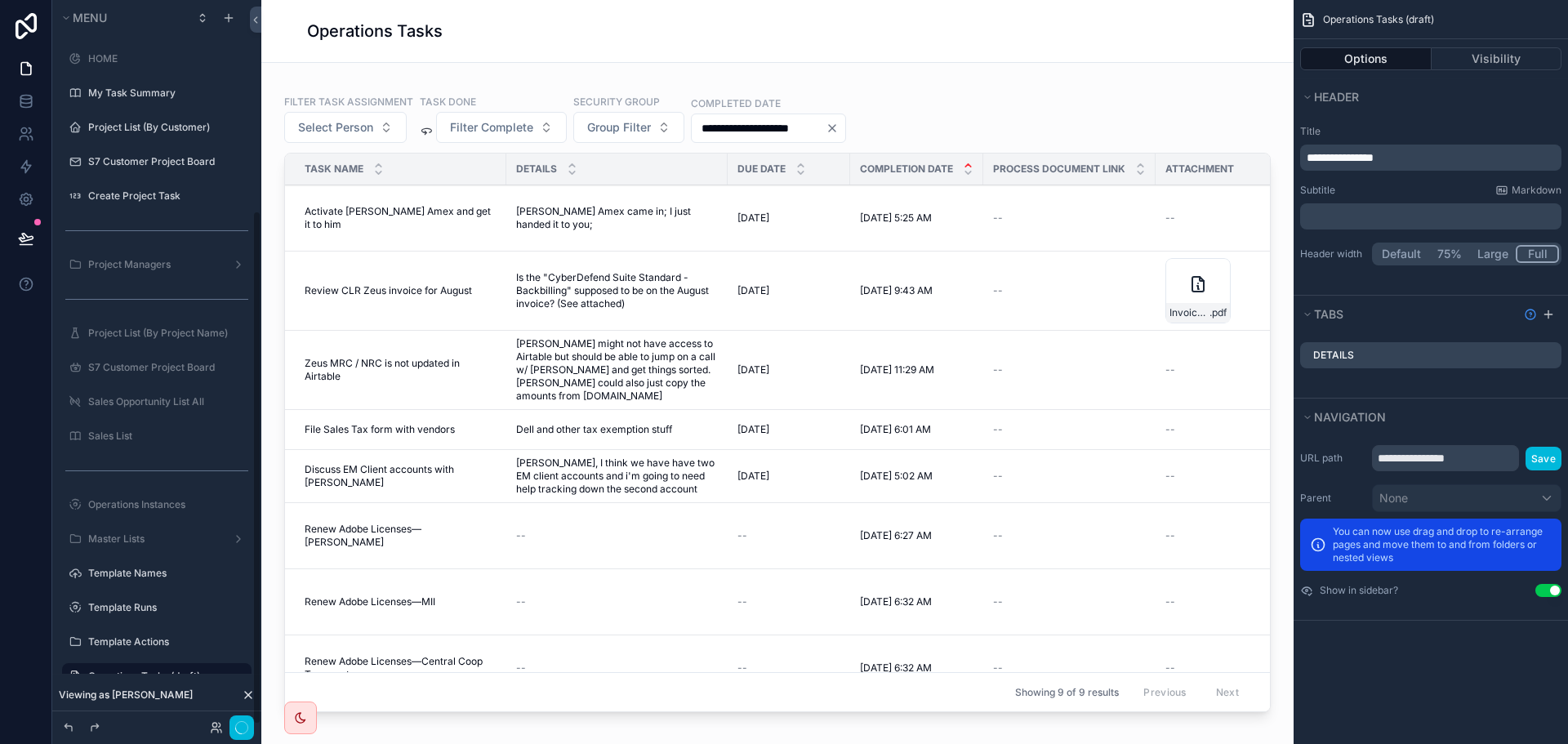
scroll to position [295, 0]
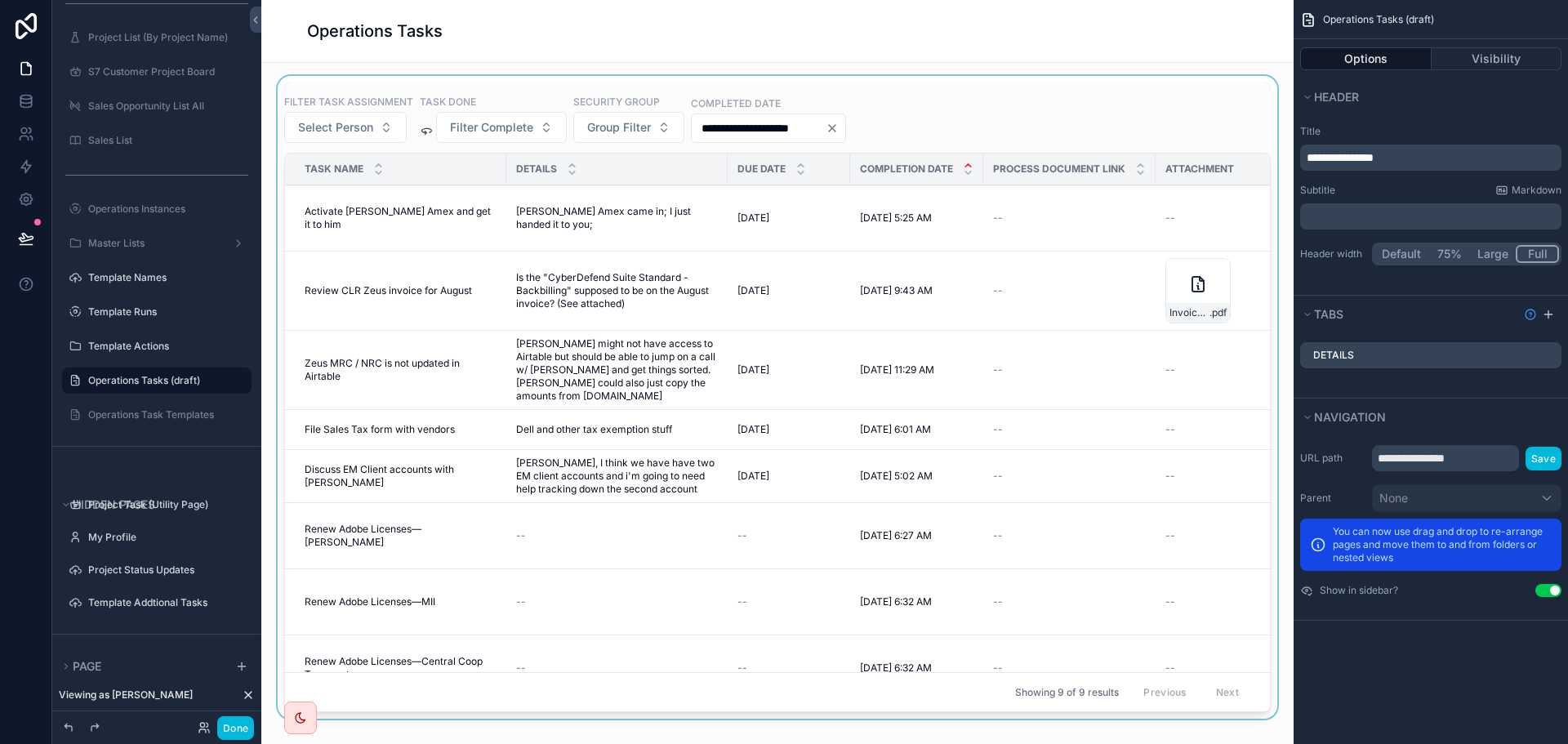
click at [916, 96] on div "scrollable content" at bounding box center [777, 401] width 1006 height 649
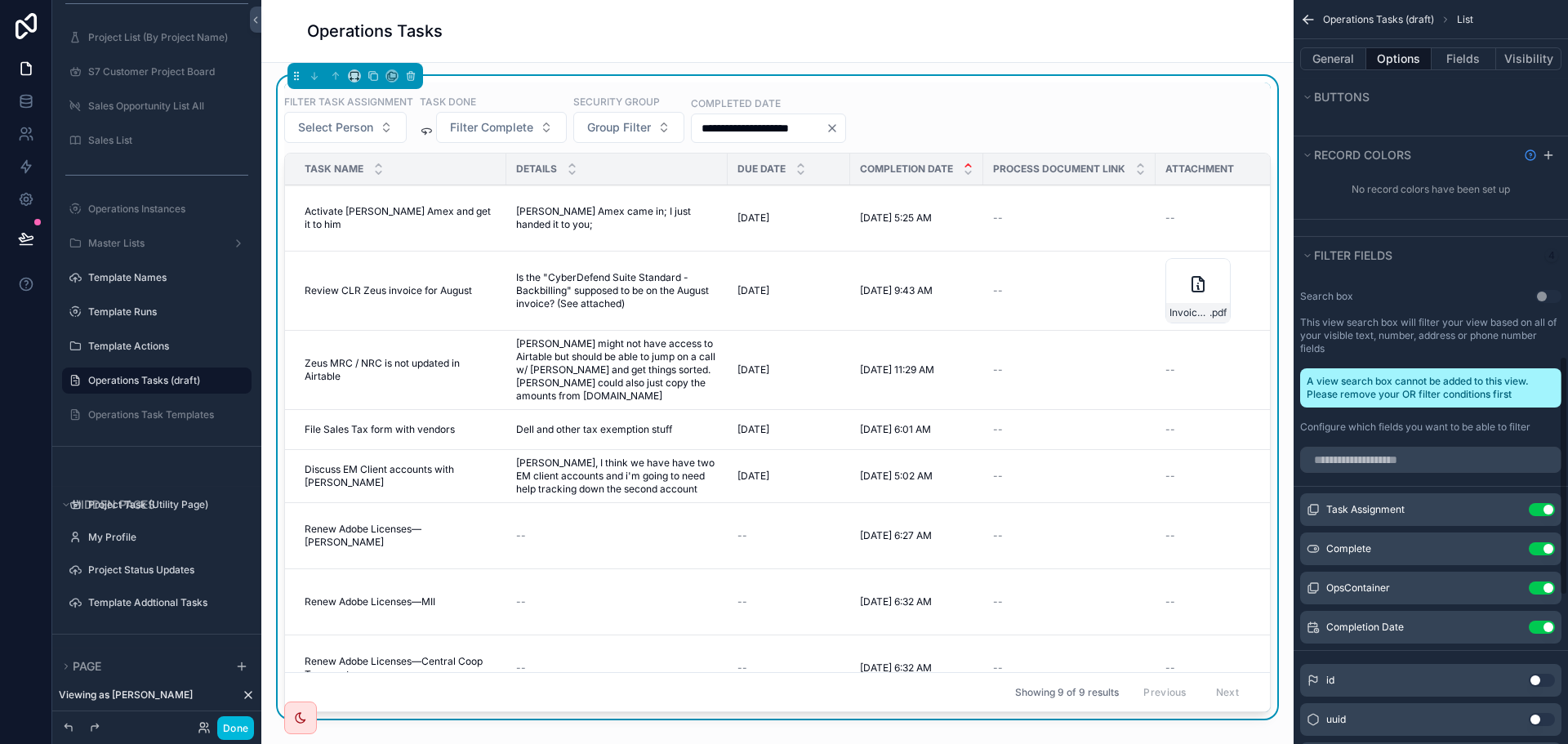
scroll to position [1144, 0]
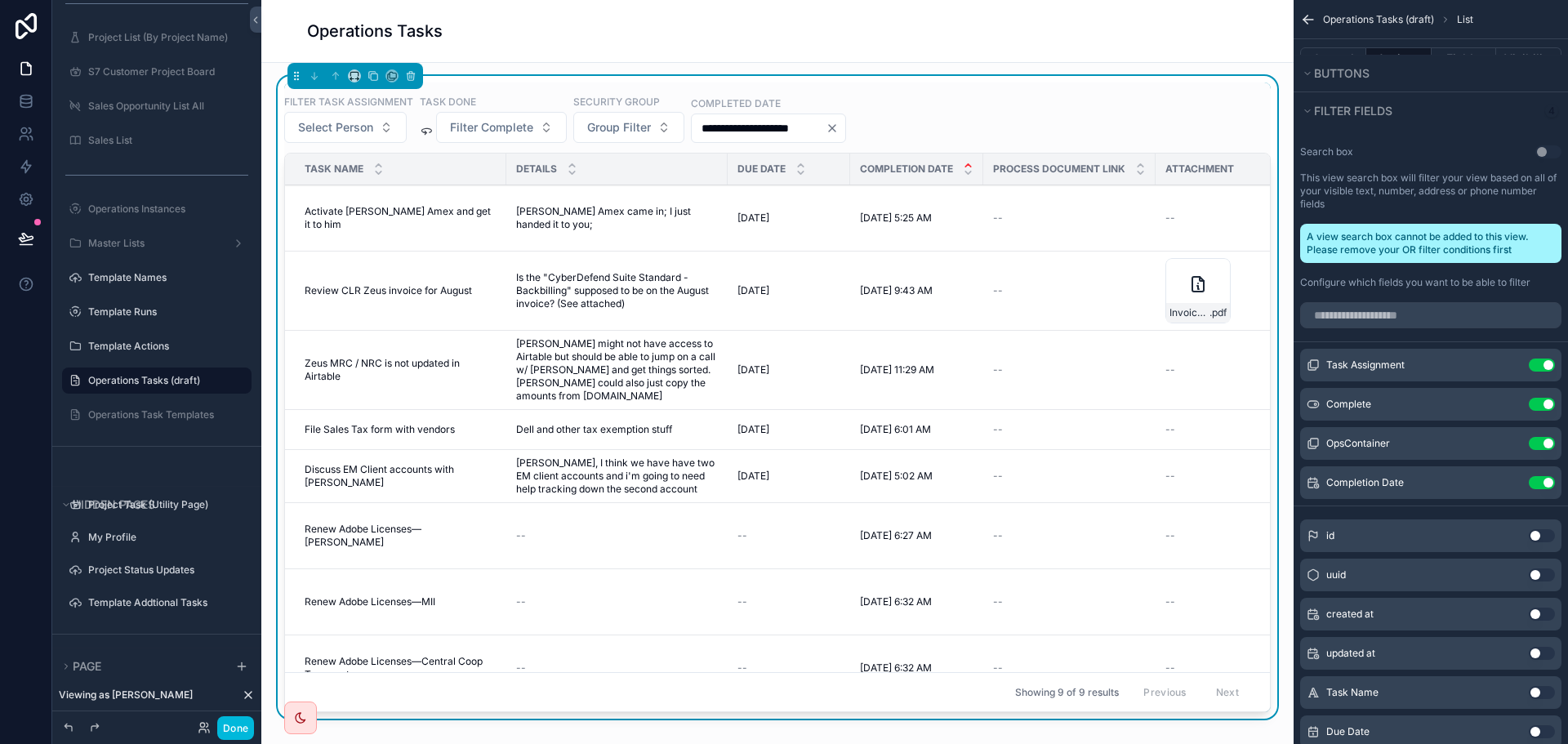
click at [0, 0] on icon "scrollable content" at bounding box center [0, 0] width 0 height 0
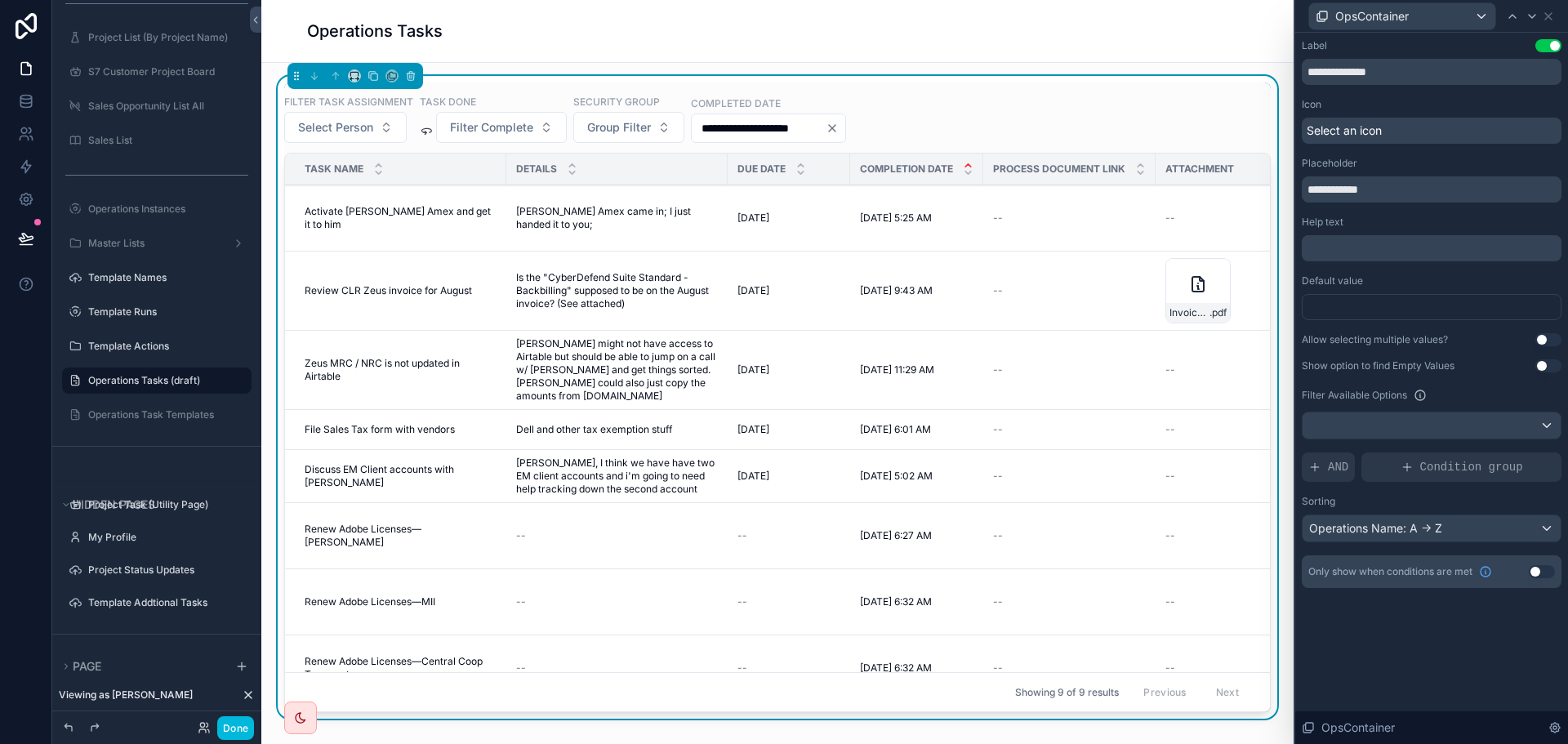
click at [1544, 569] on button "Use setting" at bounding box center [1542, 571] width 26 height 13
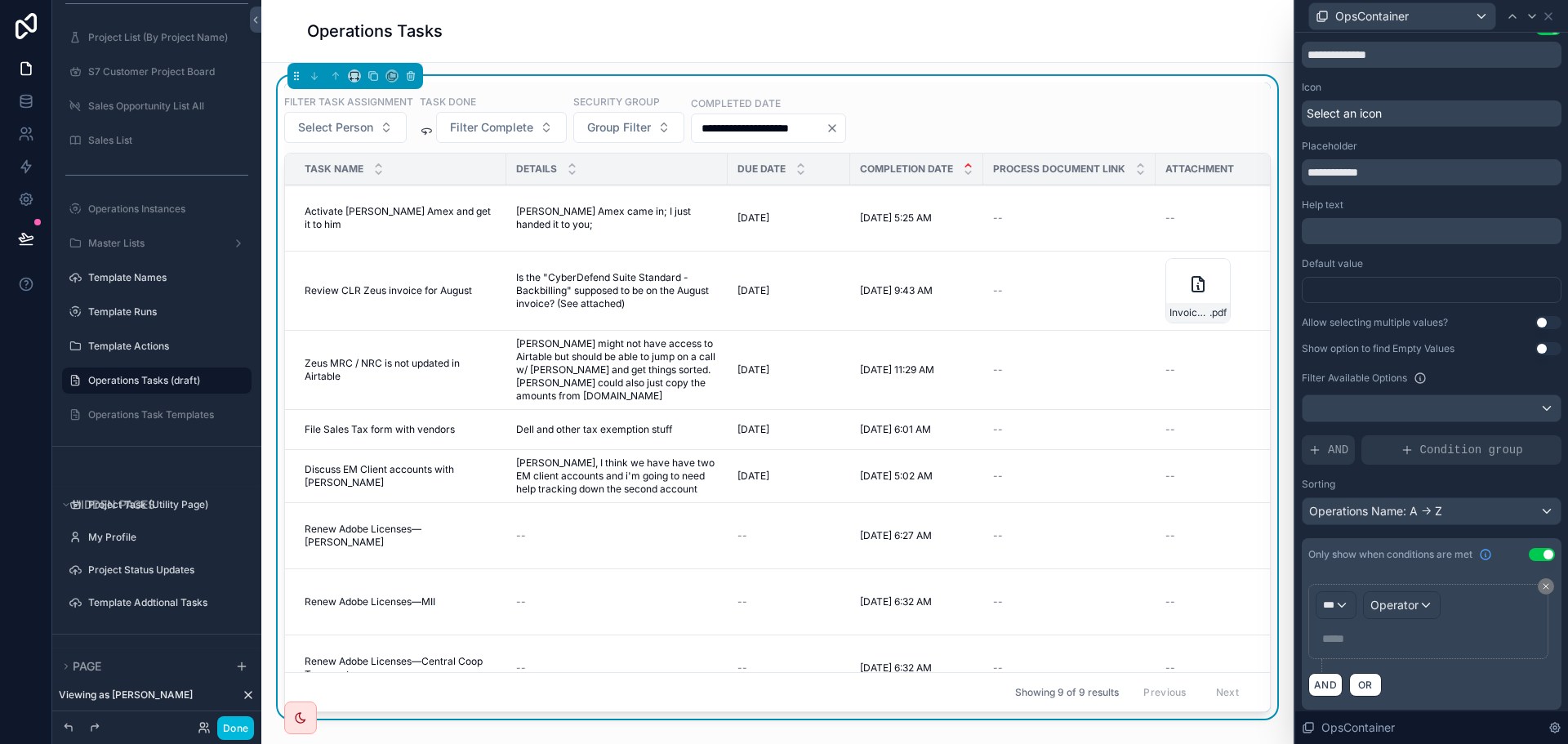
scroll to position [22, 0]
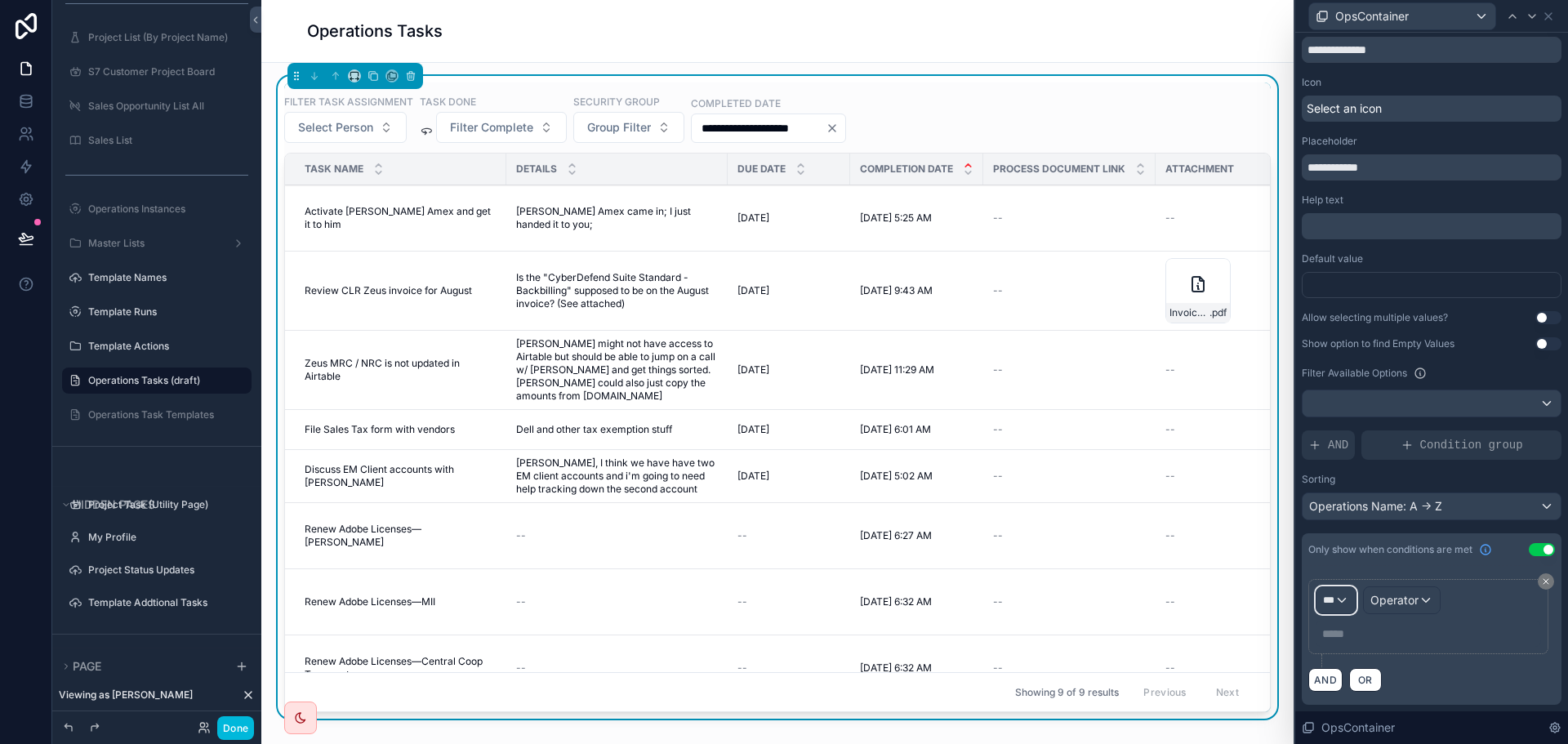
click at [1349, 601] on div "***" at bounding box center [1336, 600] width 39 height 26
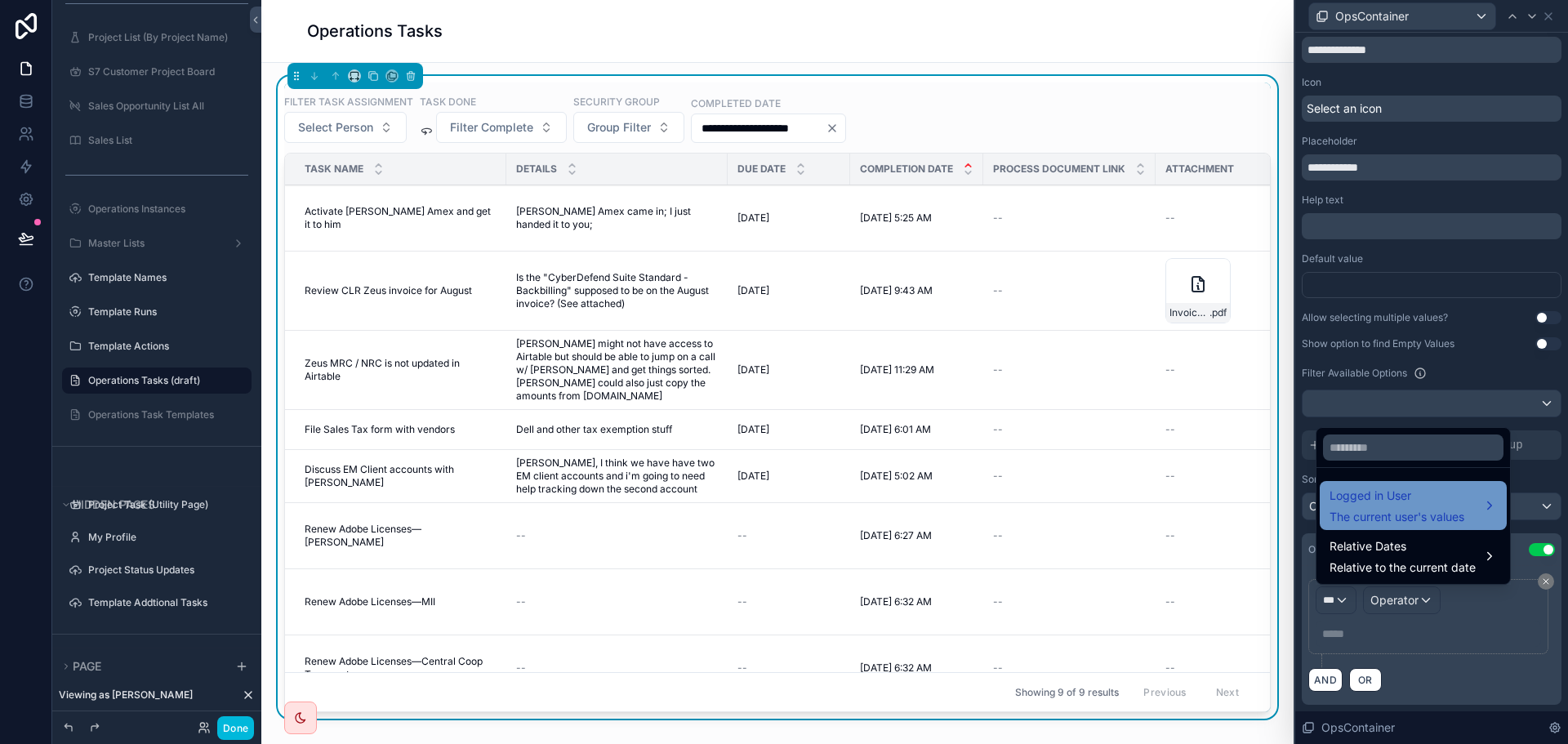
click at [1397, 505] on span "Logged in User" at bounding box center [1396, 495] width 135 height 20
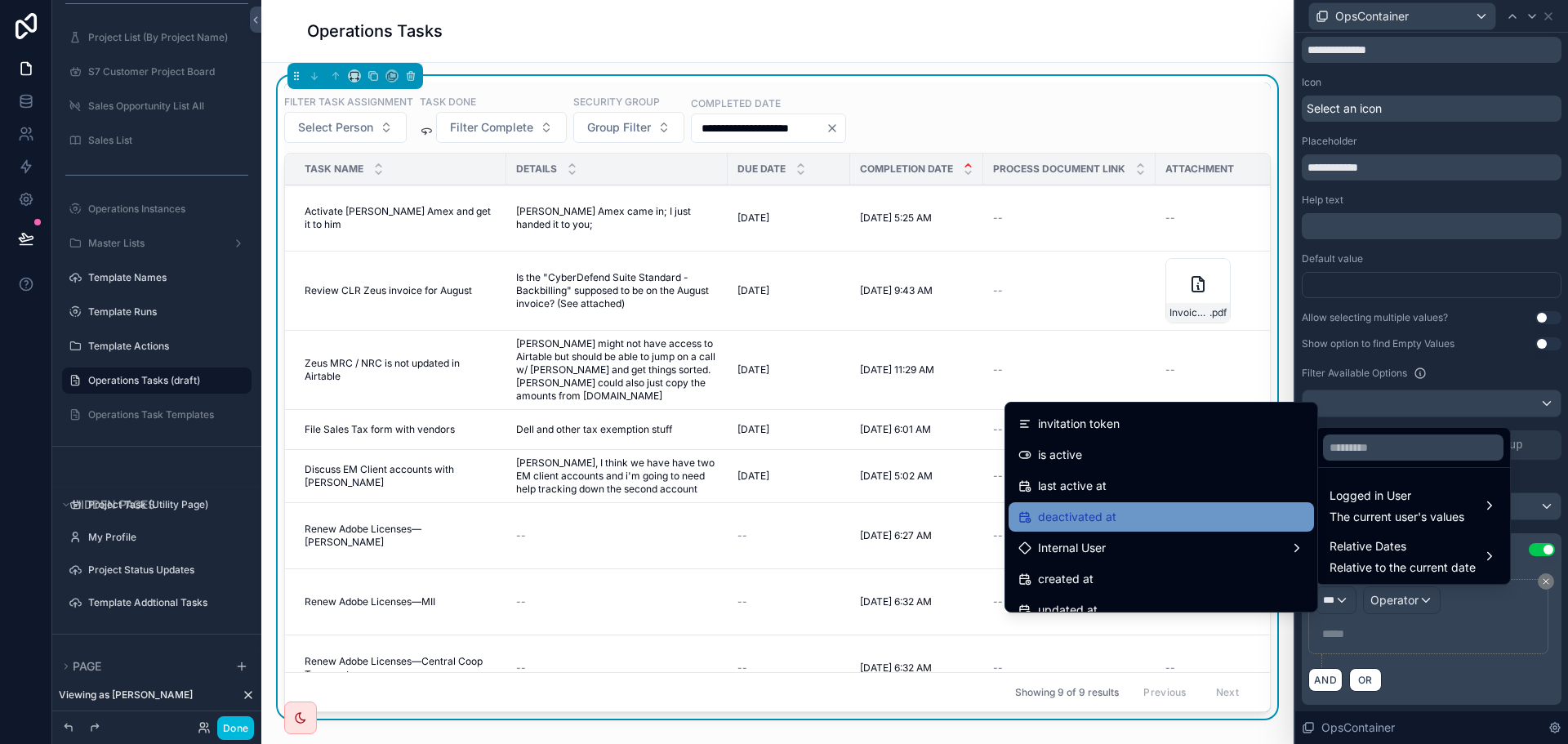
scroll to position [324, 0]
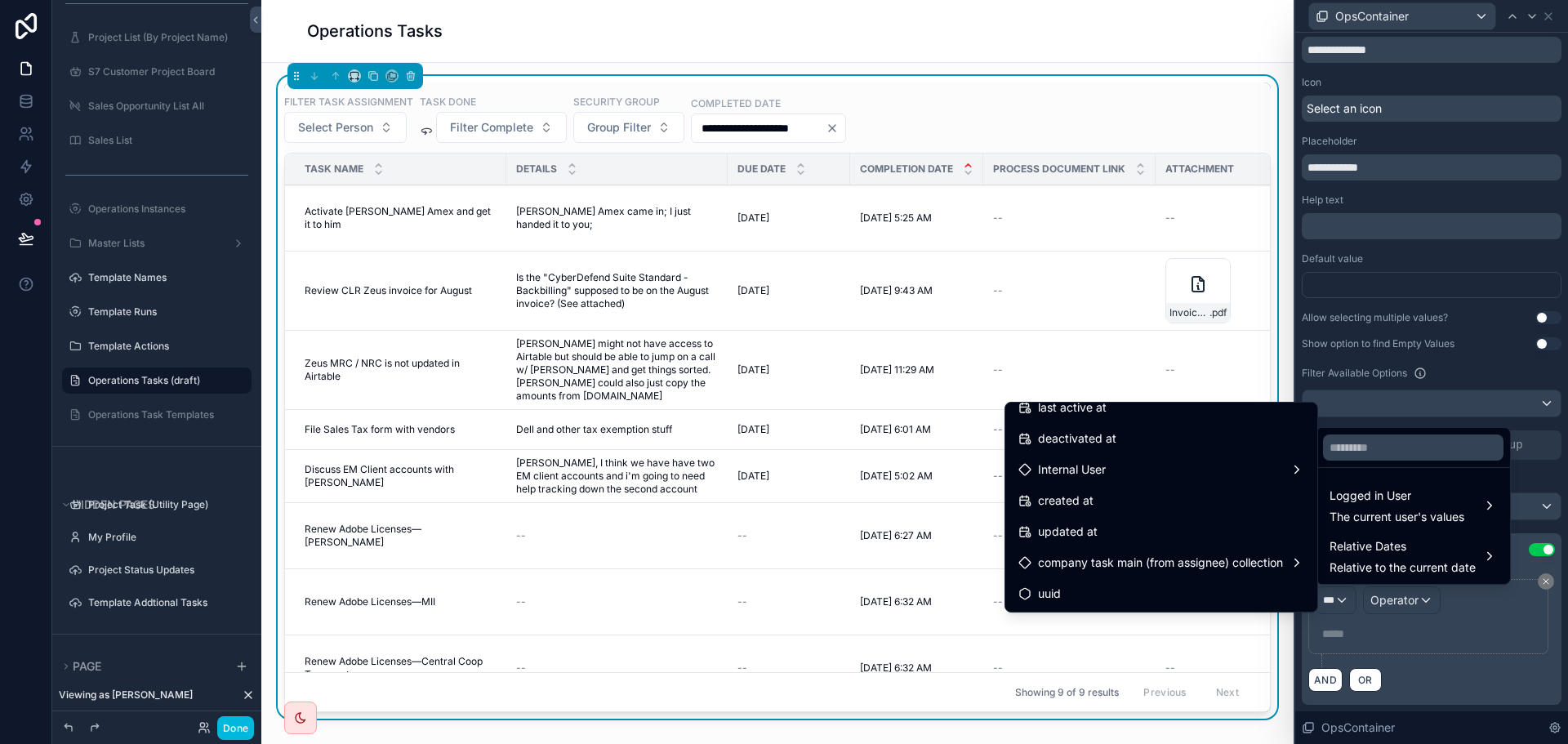
click at [1450, 633] on div at bounding box center [1431, 372] width 273 height 744
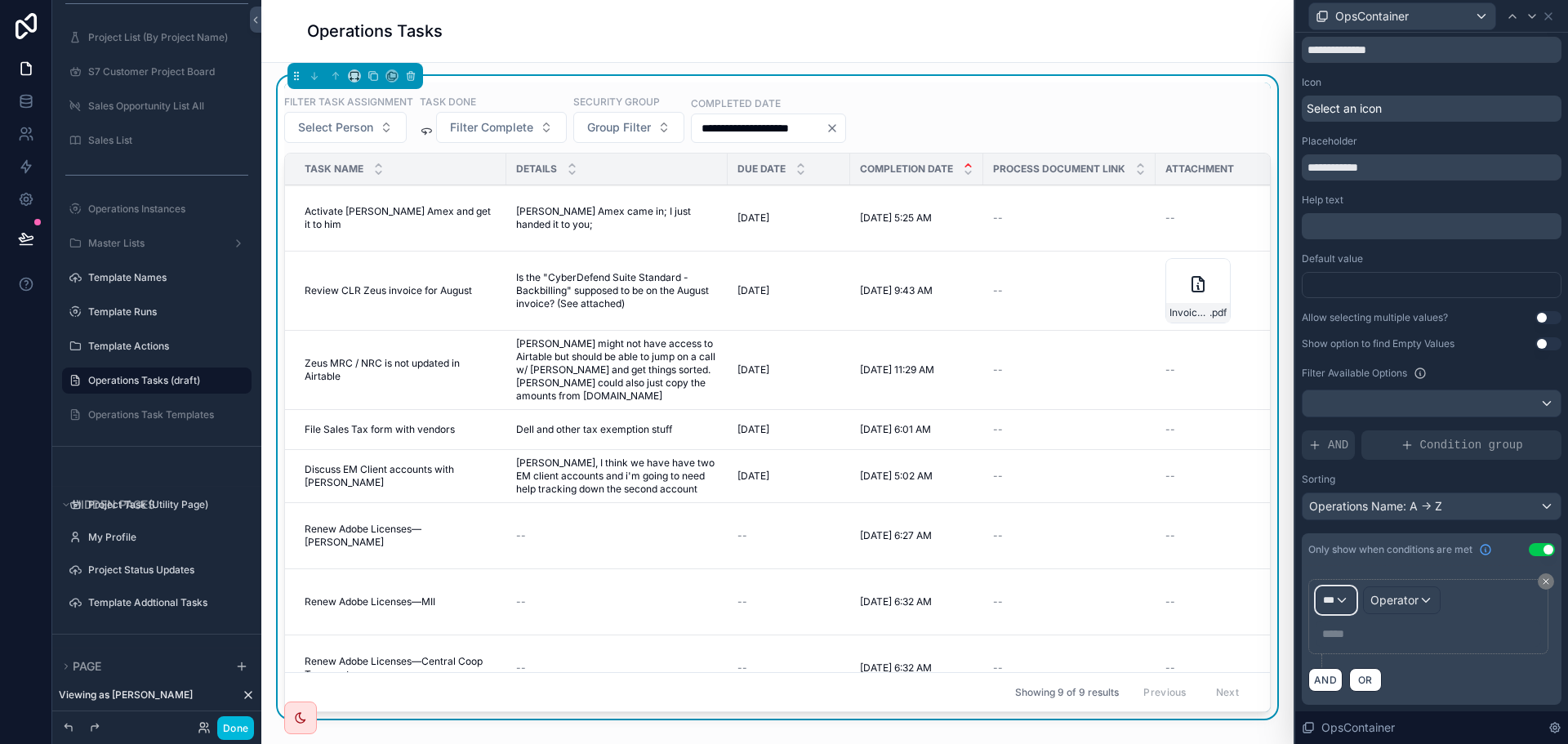
click at [1333, 604] on span "***" at bounding box center [1329, 600] width 12 height 13
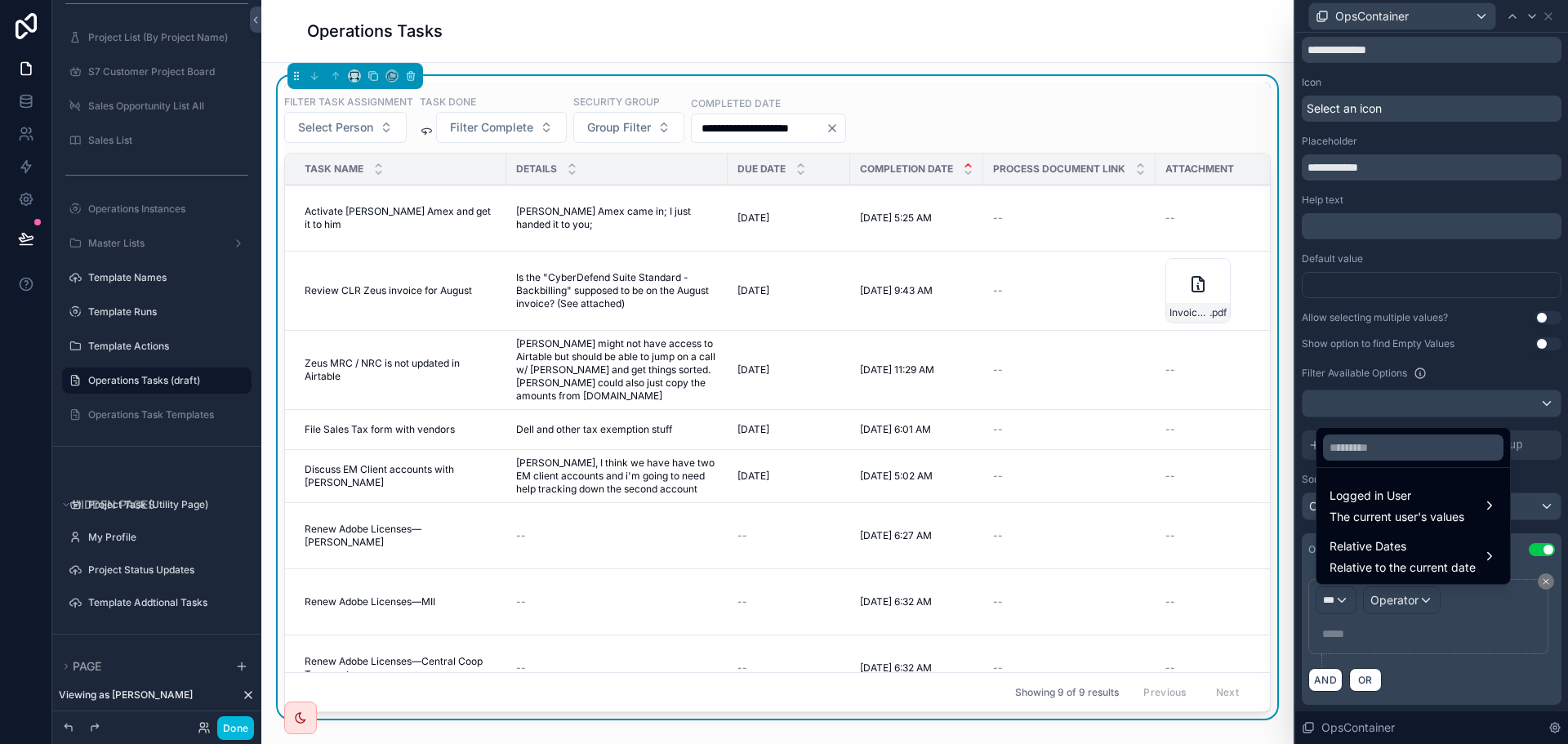
click at [1482, 641] on div at bounding box center [1431, 372] width 273 height 744
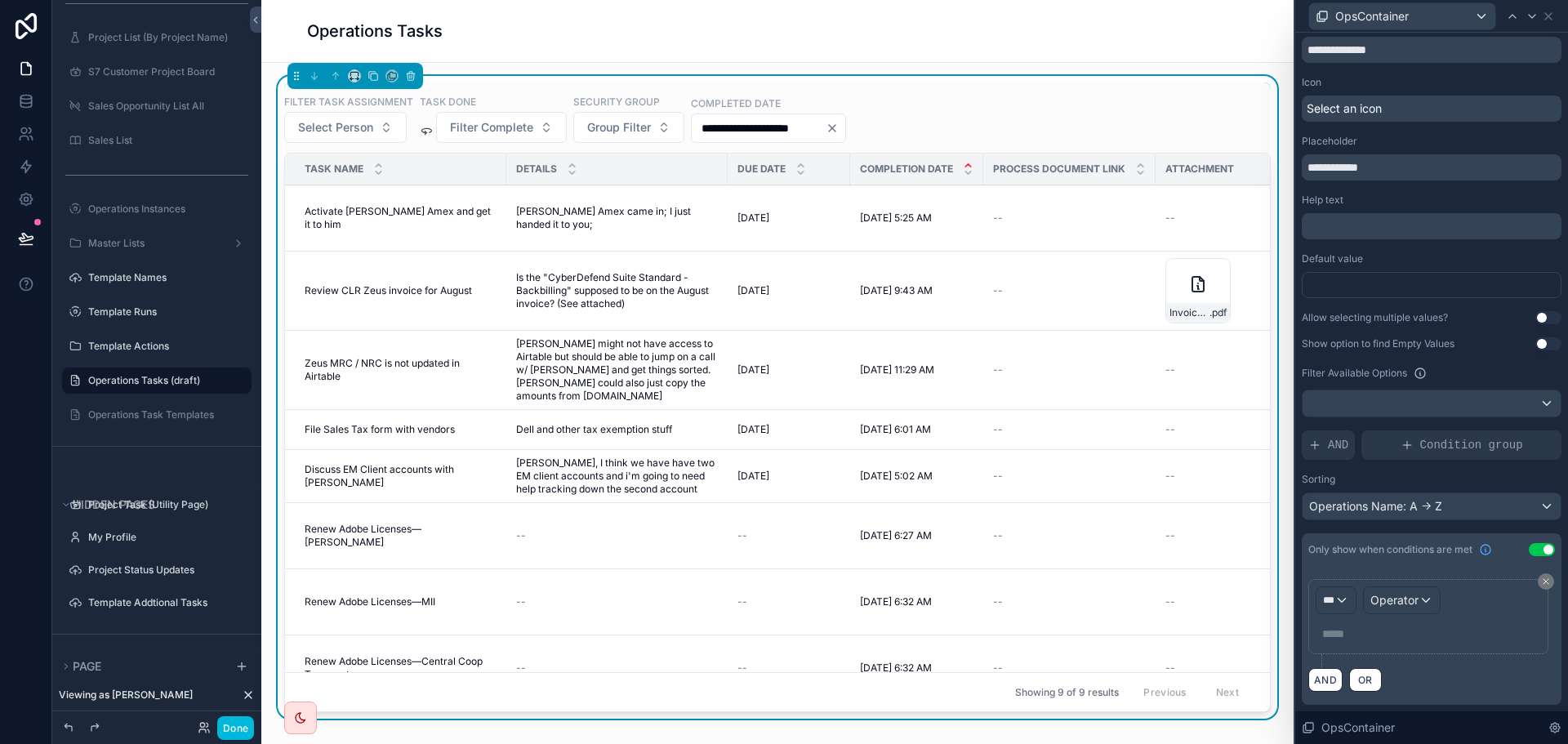
scroll to position [0, 0]
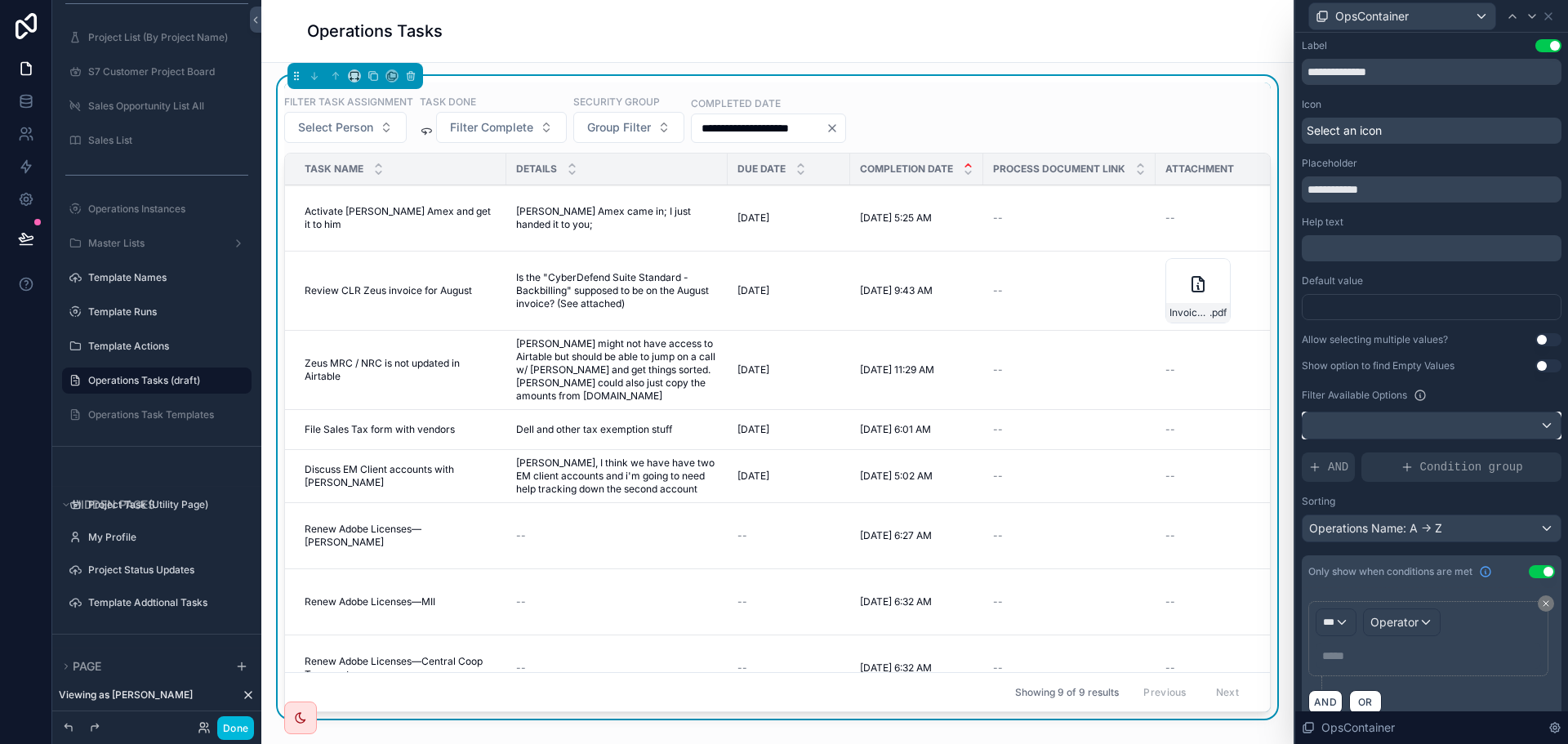
click at [1502, 423] on div at bounding box center [1431, 425] width 258 height 26
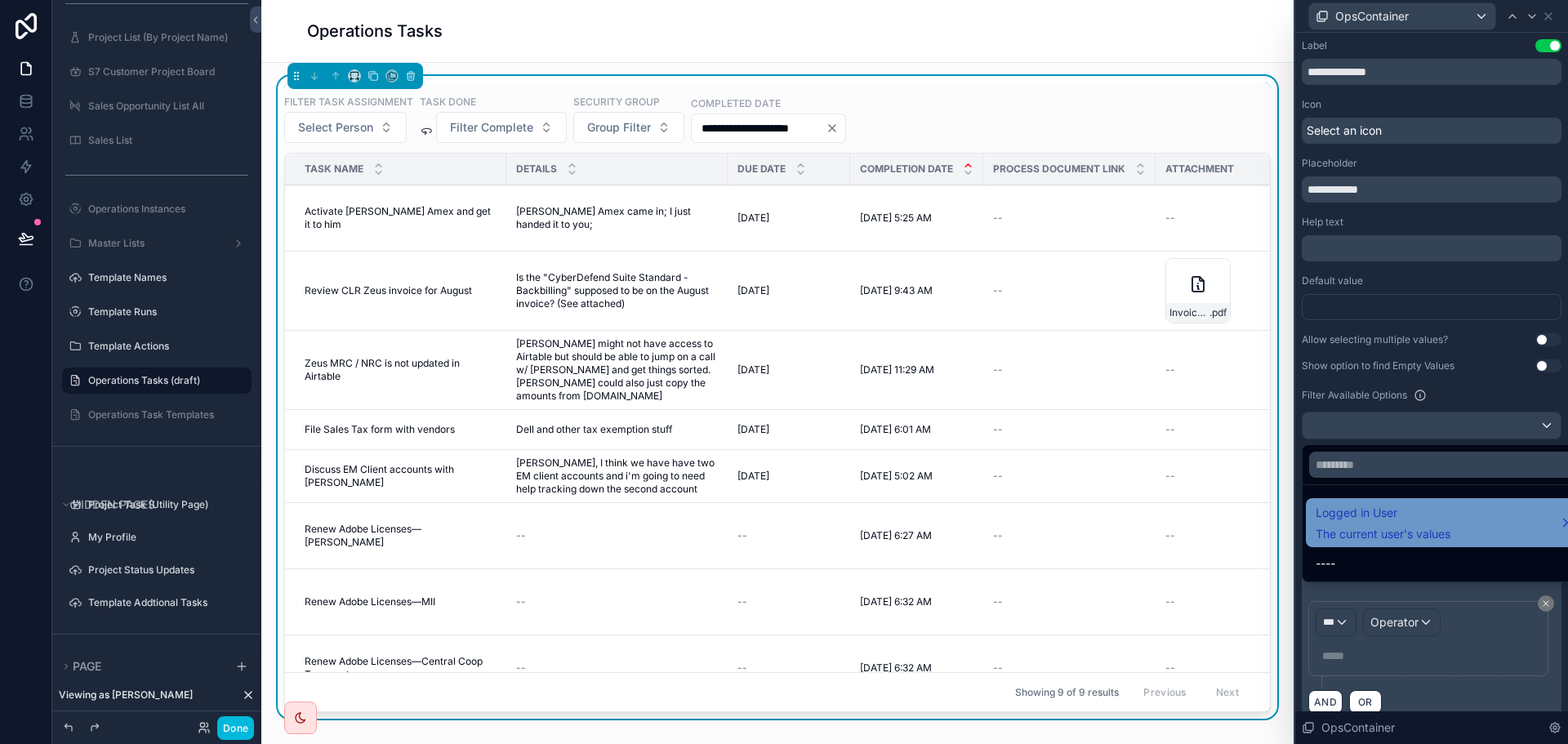
click at [1405, 525] on div "Logged in User The current user's values" at bounding box center [1383, 523] width 135 height 39
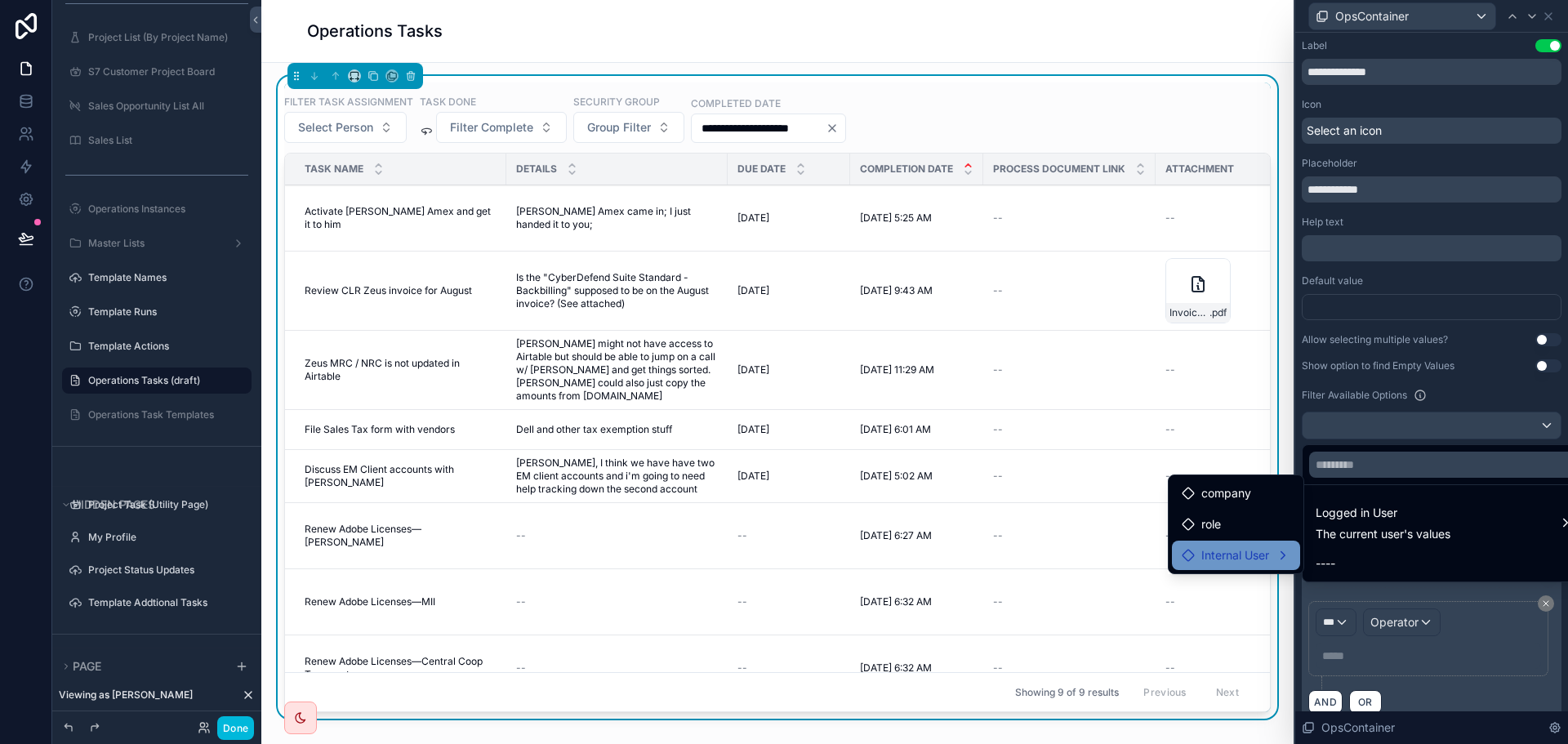
click at [1245, 556] on span "Internal User" at bounding box center [1235, 555] width 68 height 20
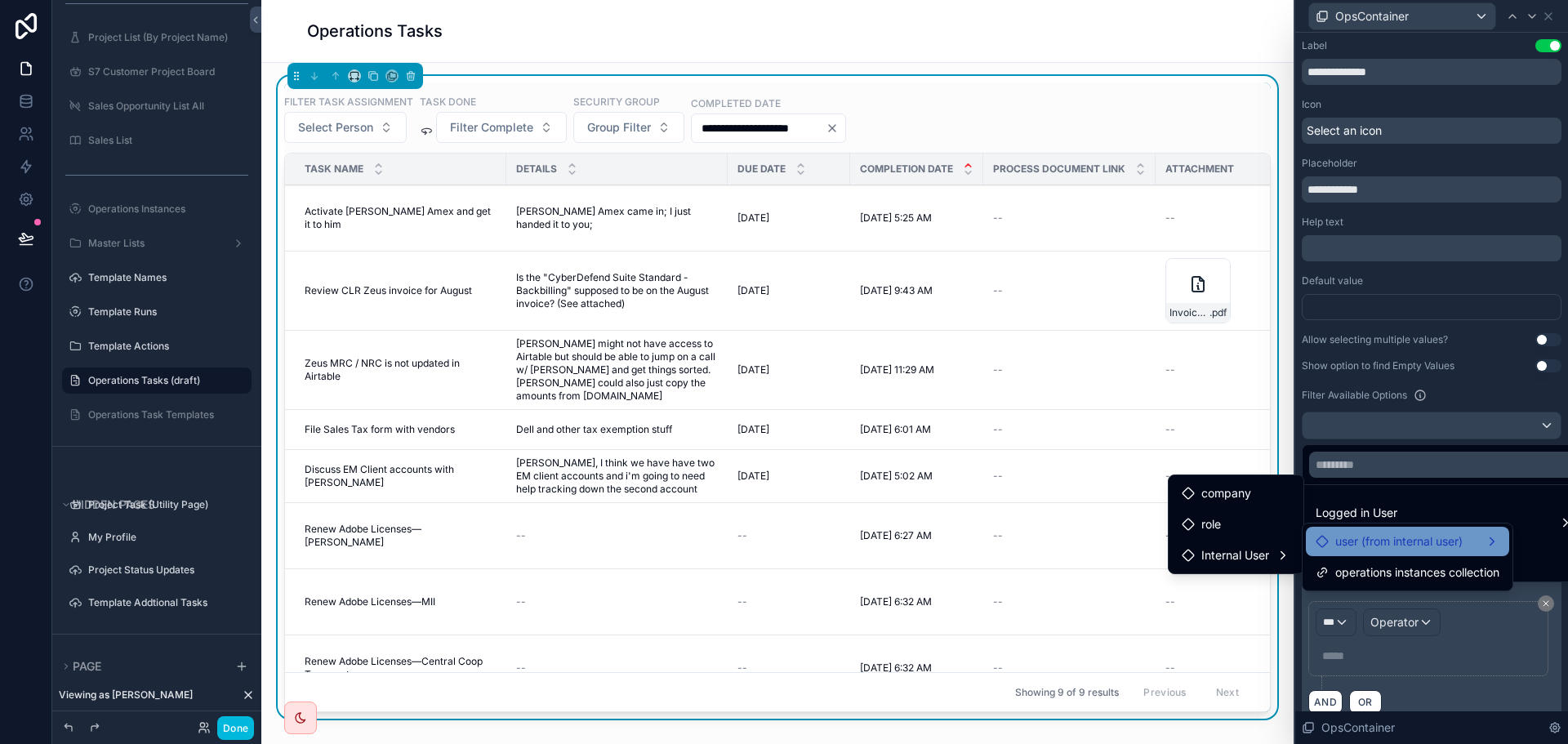
click at [1383, 541] on span "user (from internal user)" at bounding box center [1398, 541] width 128 height 20
click at [1245, 570] on span "Internal User" at bounding box center [1235, 574] width 68 height 20
click at [1470, 652] on div at bounding box center [1431, 372] width 273 height 744
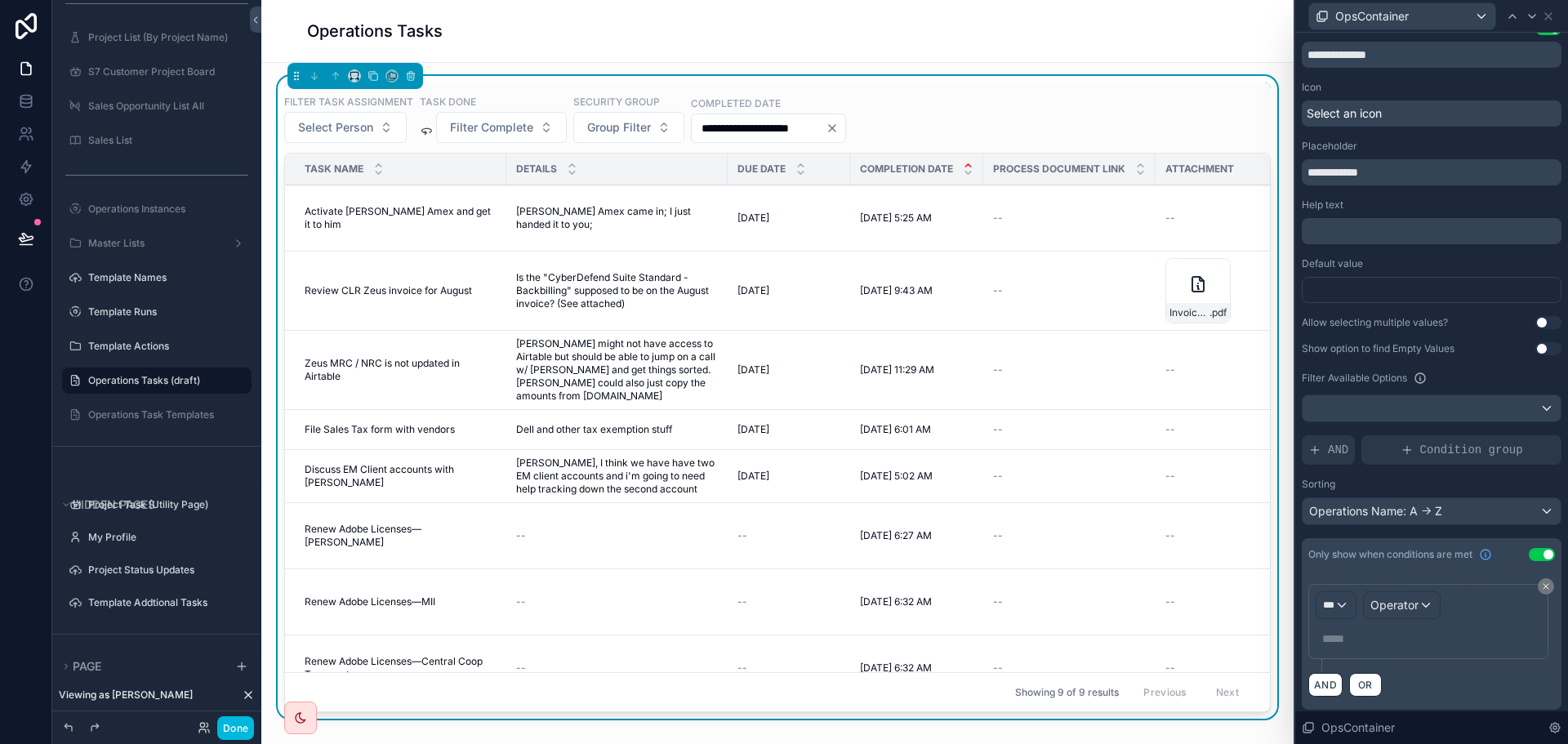
scroll to position [22, 0]
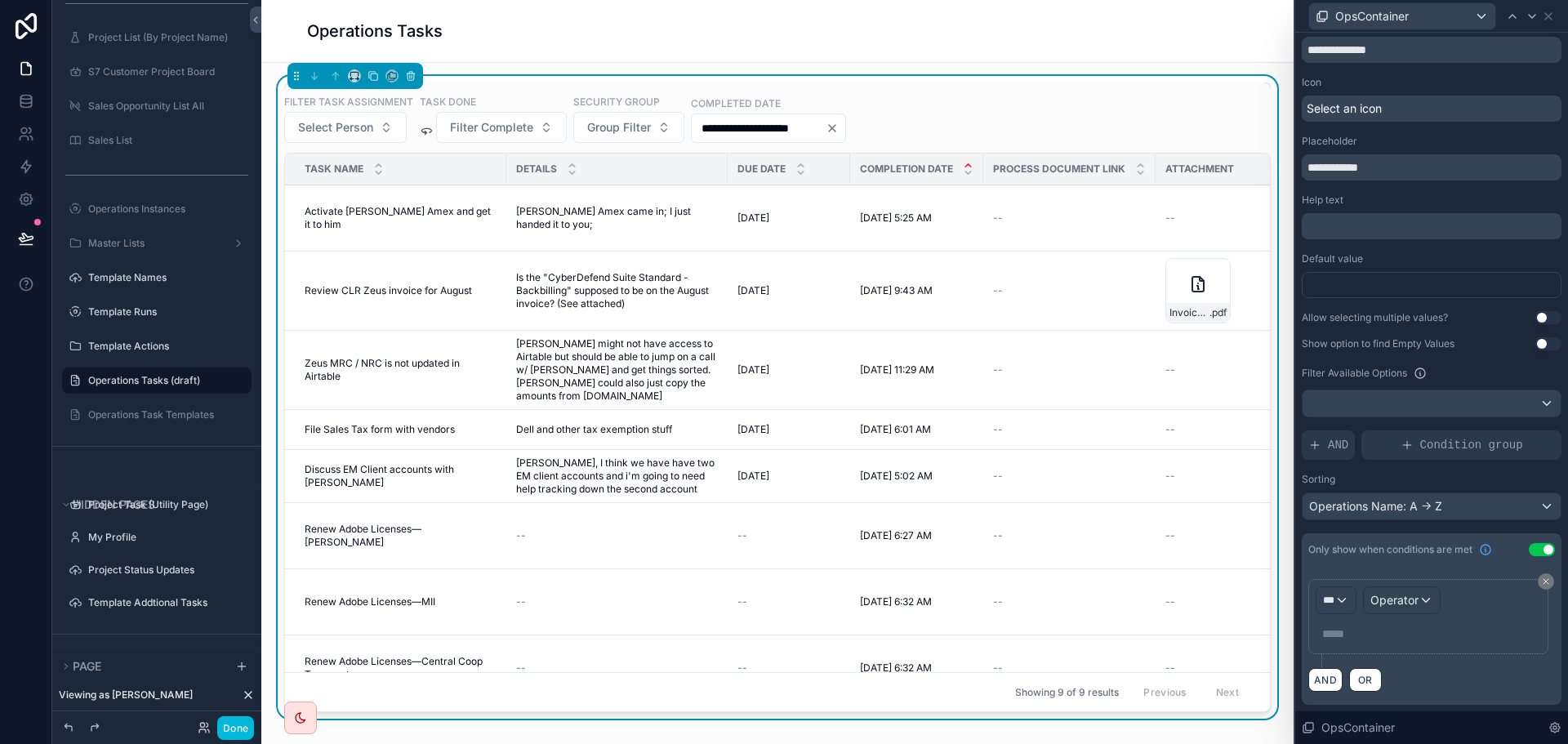
click at [1535, 543] on button "Use setting" at bounding box center [1542, 549] width 26 height 13
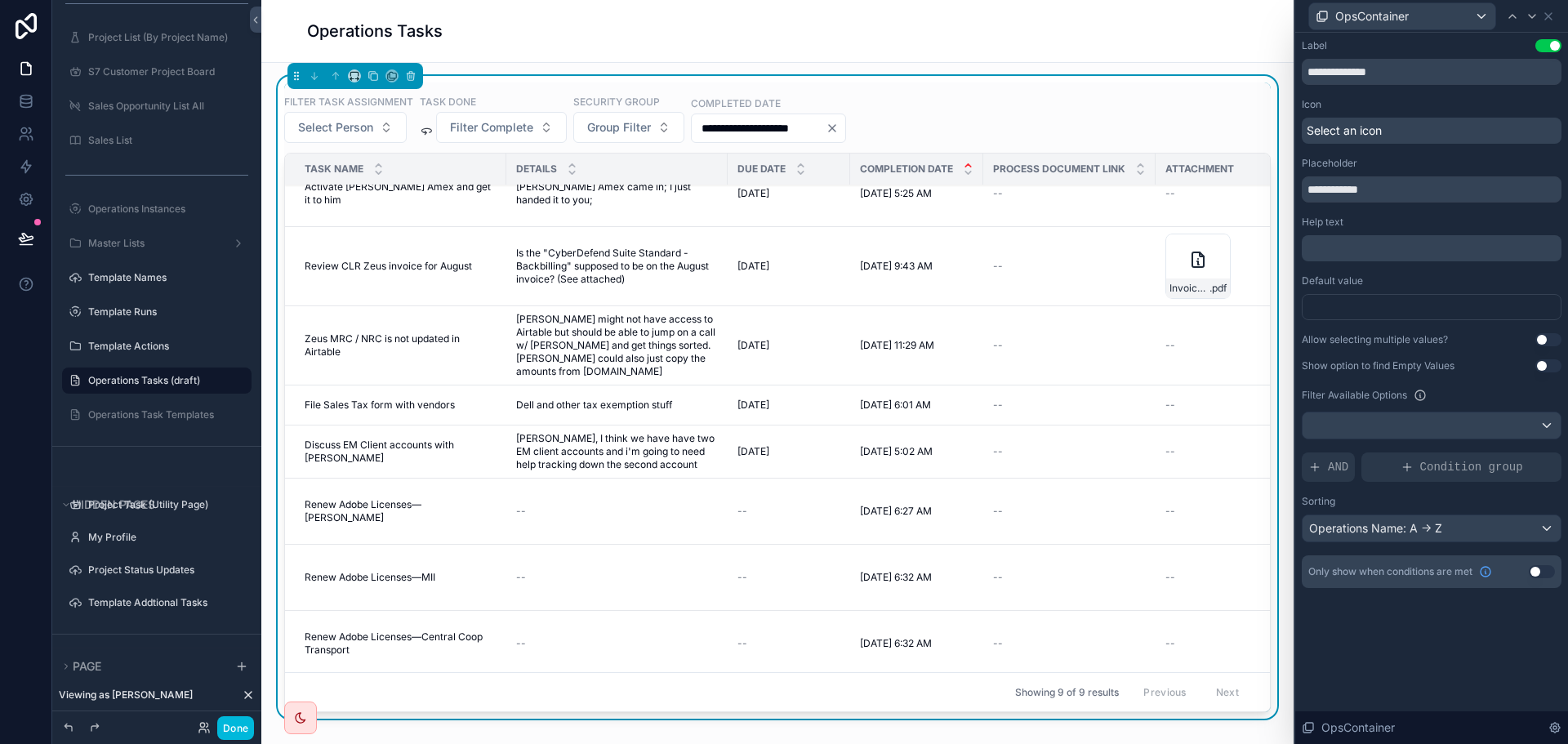
scroll to position [0, 0]
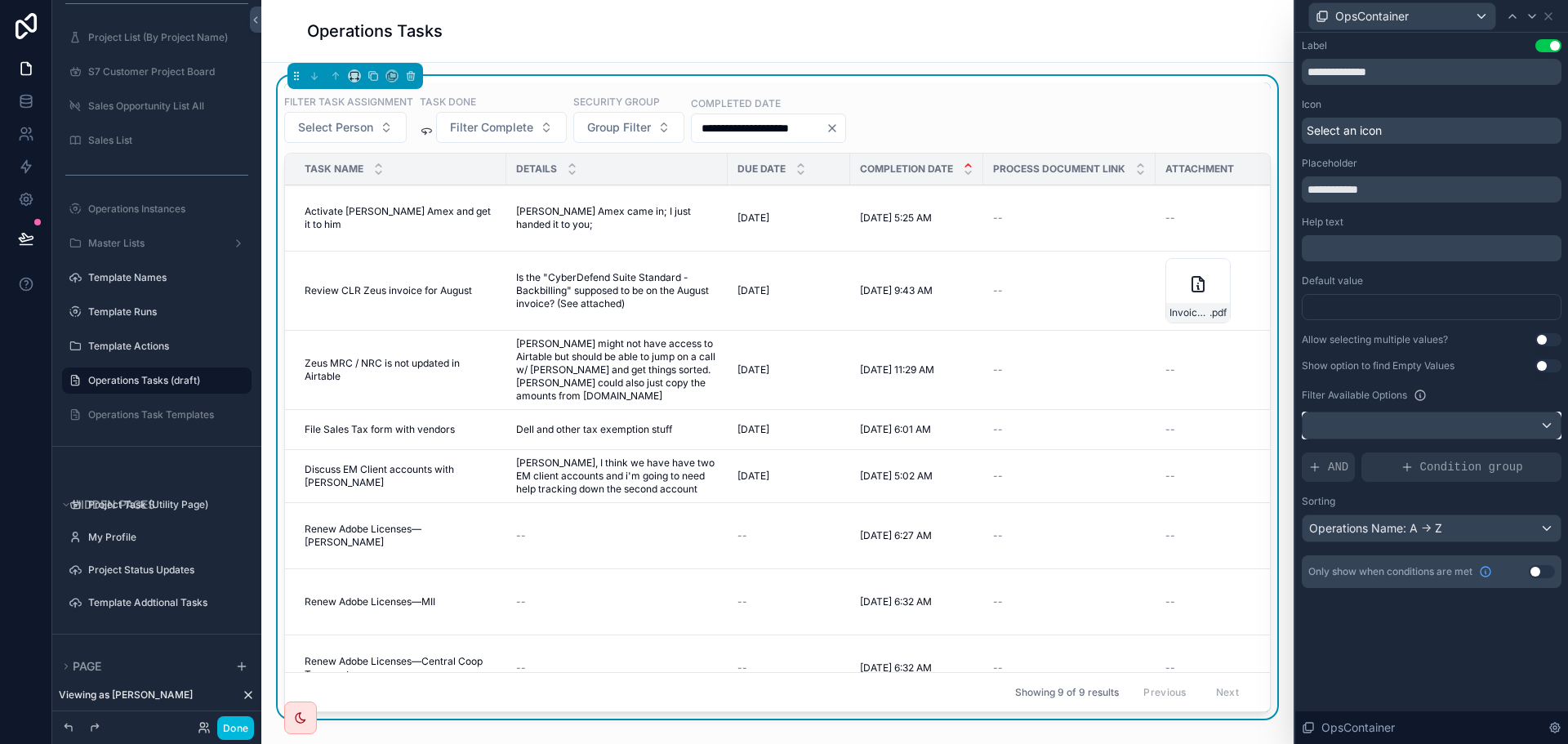
click at [1430, 430] on div at bounding box center [1431, 425] width 258 height 26
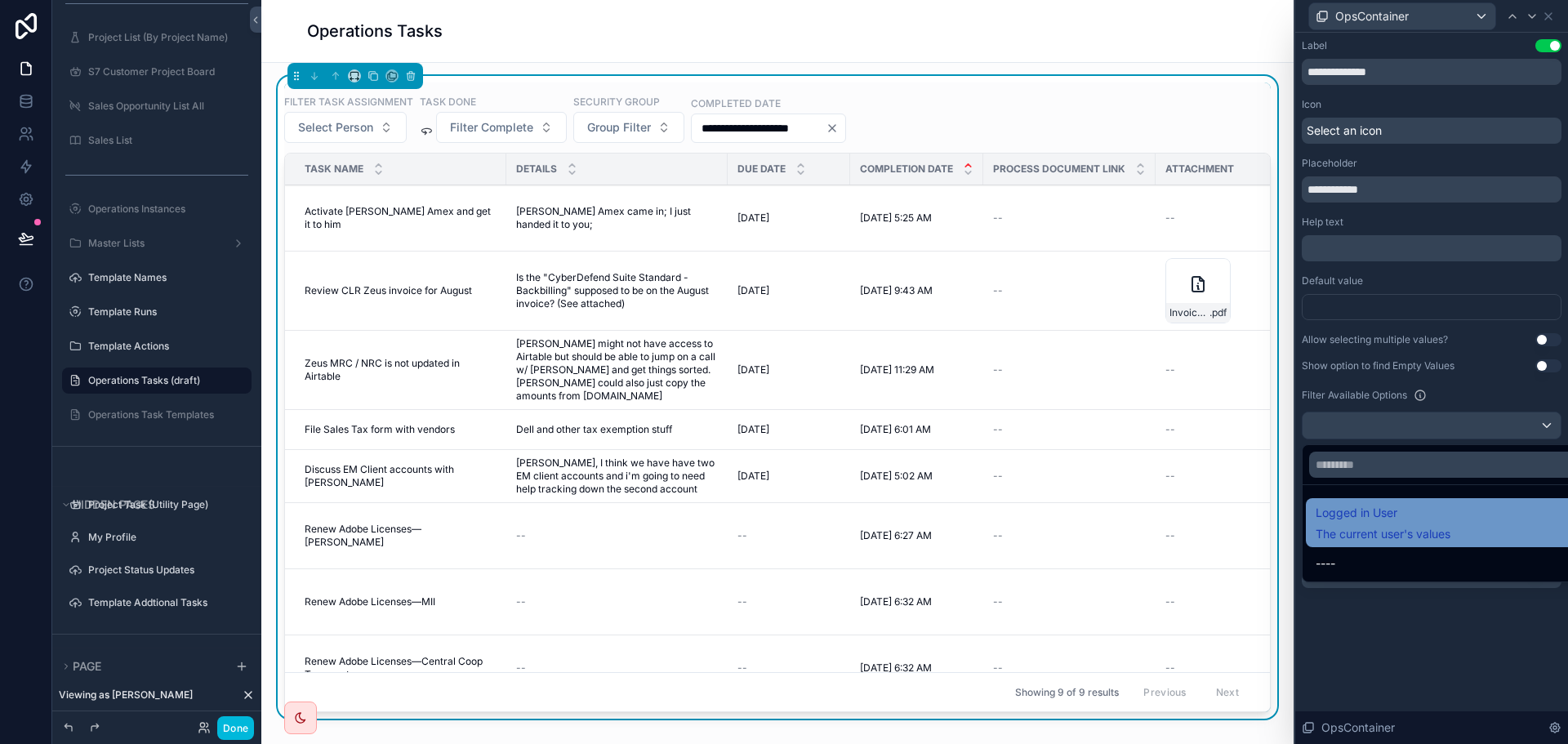
click at [1380, 535] on span "The current user's values" at bounding box center [1383, 533] width 135 height 17
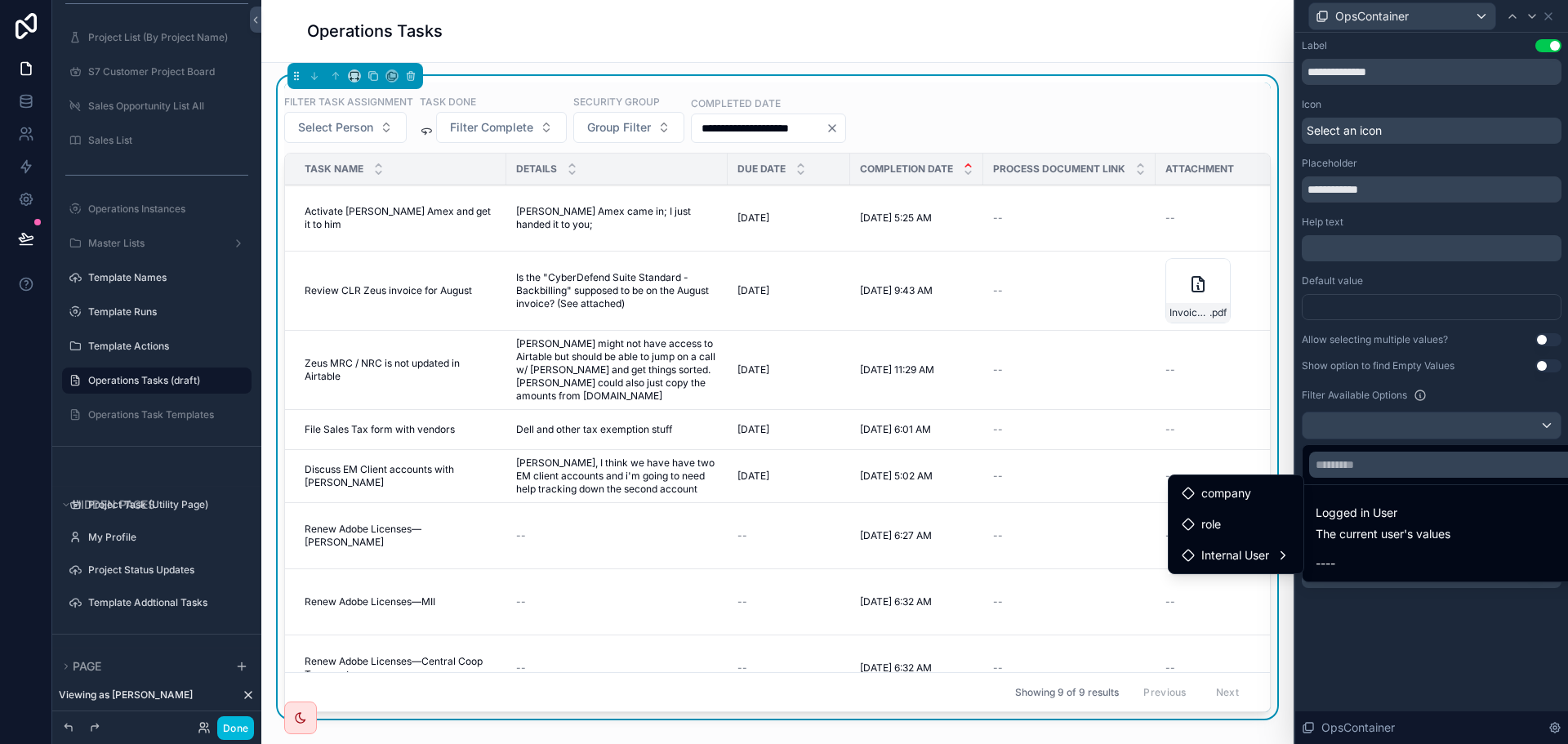
click at [1427, 617] on div at bounding box center [1431, 372] width 273 height 744
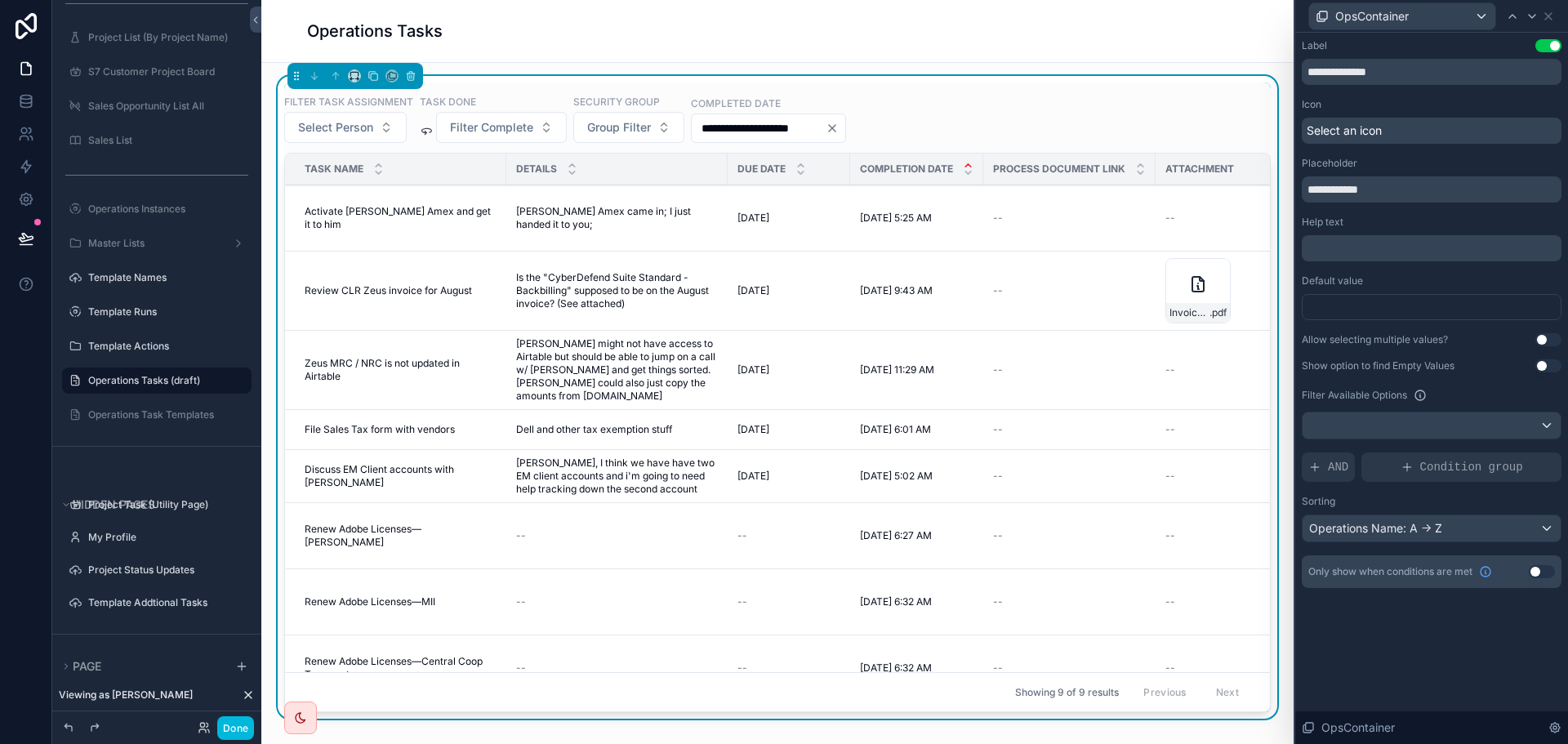
scroll to position [653, 0]
click at [237, 729] on button "Done" at bounding box center [236, 728] width 37 height 23
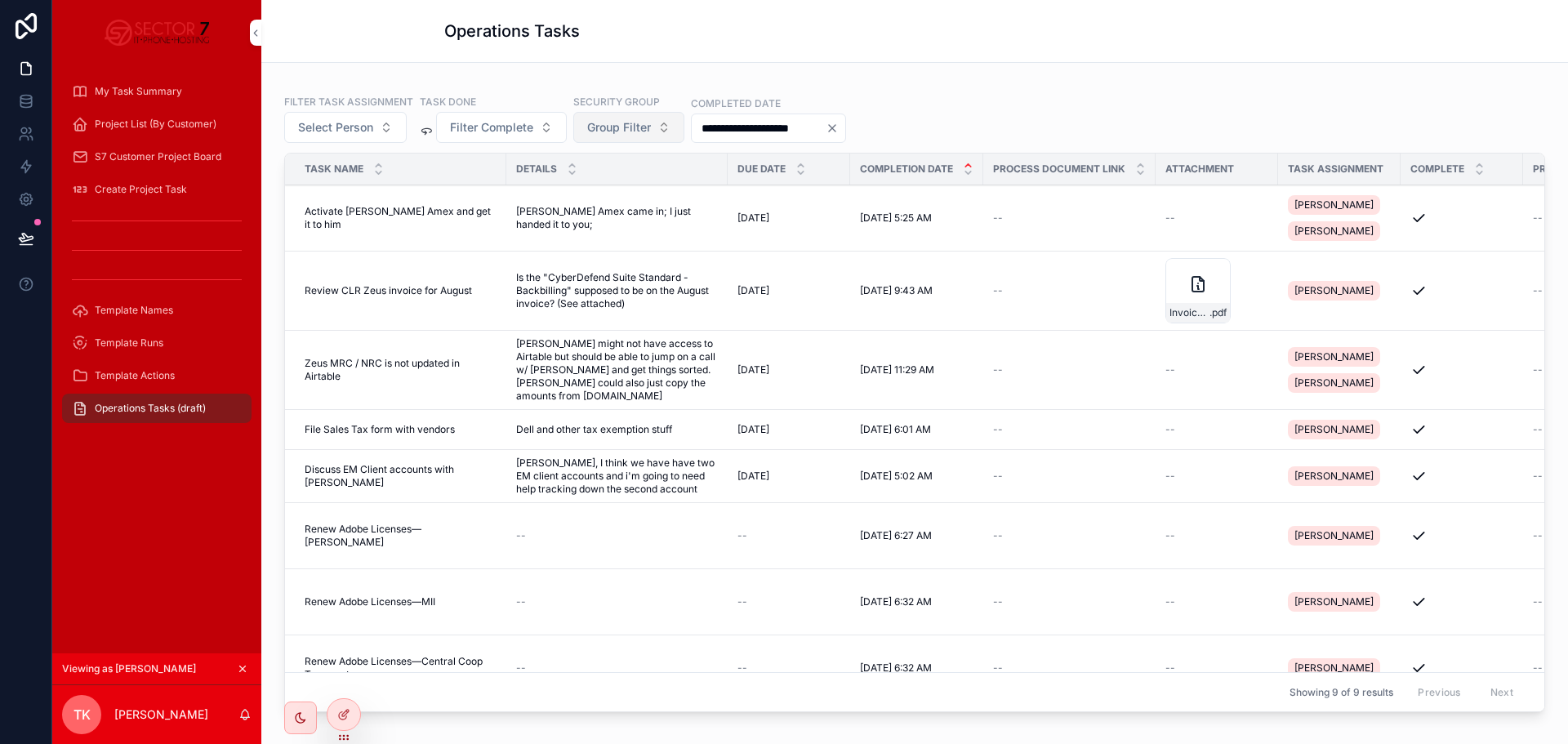
click at [622, 125] on span "Group Filter" at bounding box center [618, 127] width 63 height 17
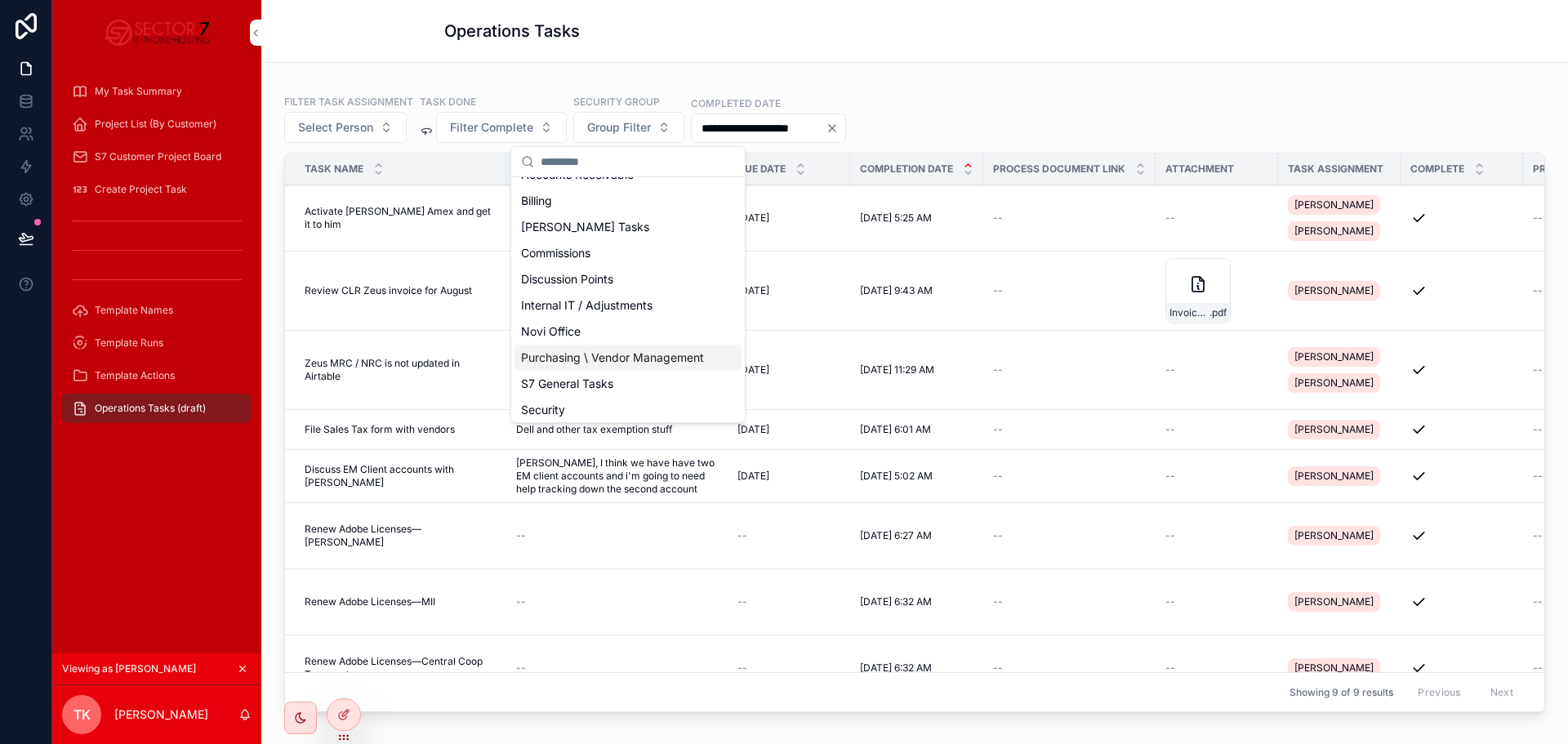
scroll to position [0, 0]
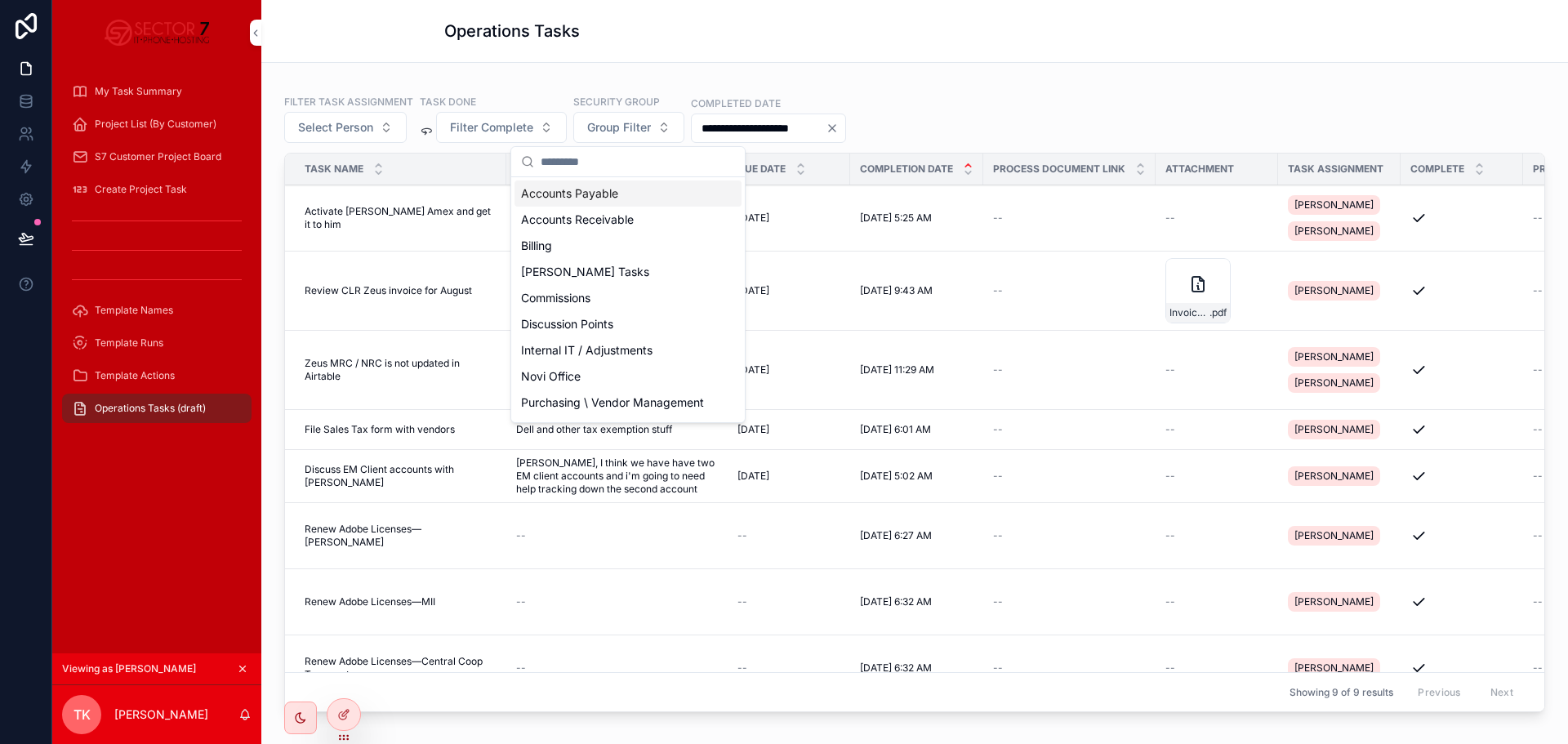
click at [652, 54] on div "Operations Tasks" at bounding box center [915, 31] width 941 height 62
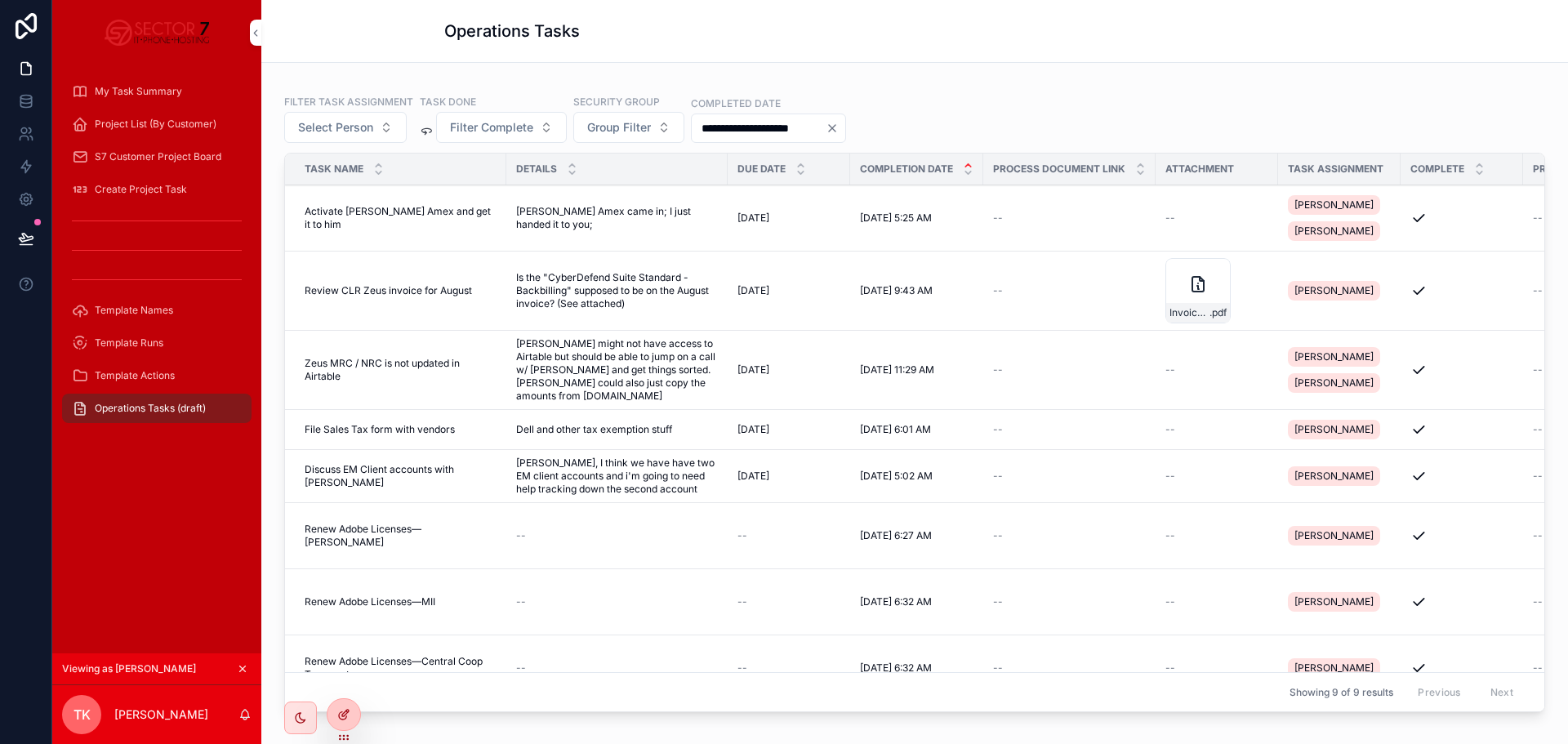
click at [340, 716] on icon at bounding box center [343, 714] width 13 height 13
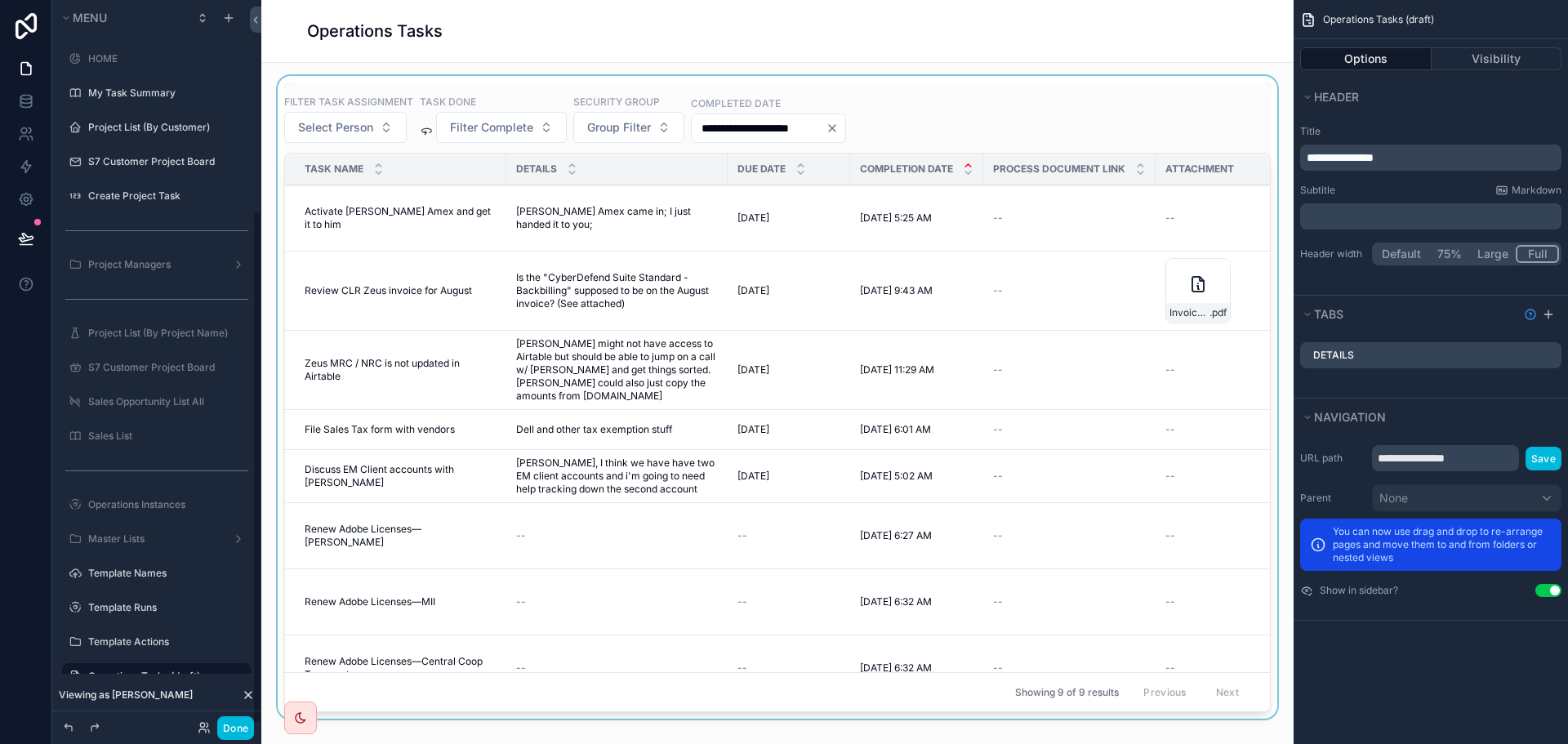
scroll to position [295, 0]
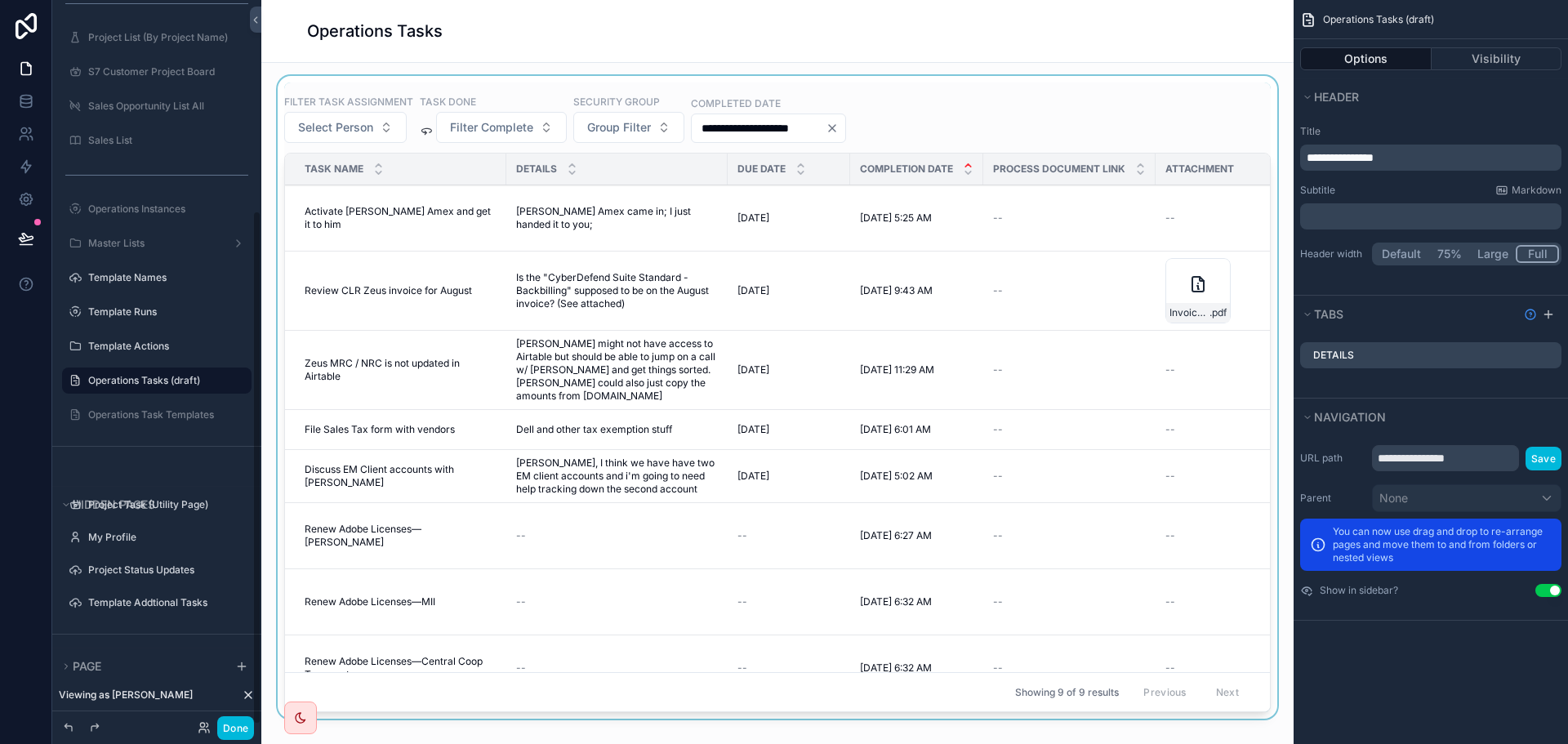
click at [802, 472] on div "scrollable content" at bounding box center [777, 401] width 1006 height 649
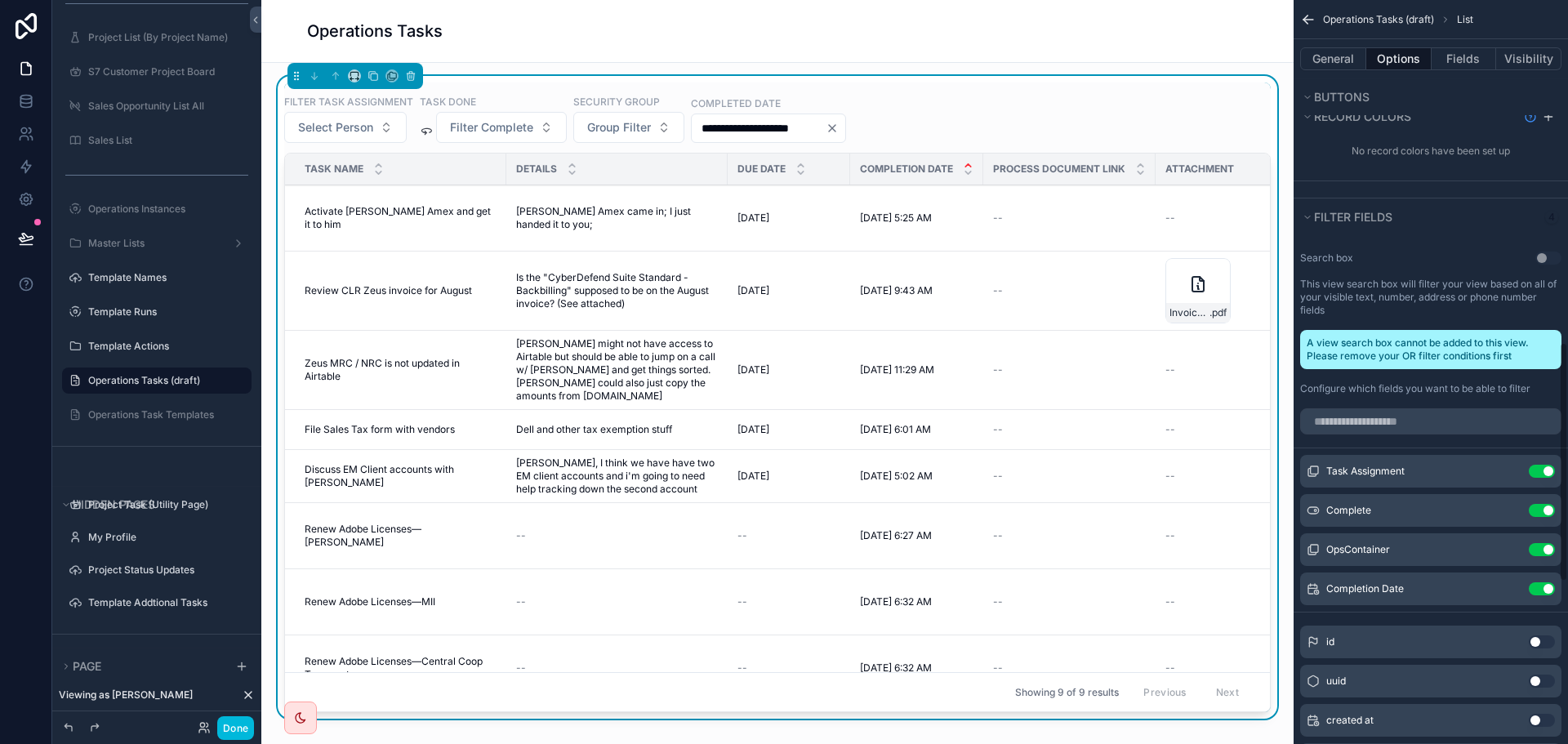
scroll to position [1062, 0]
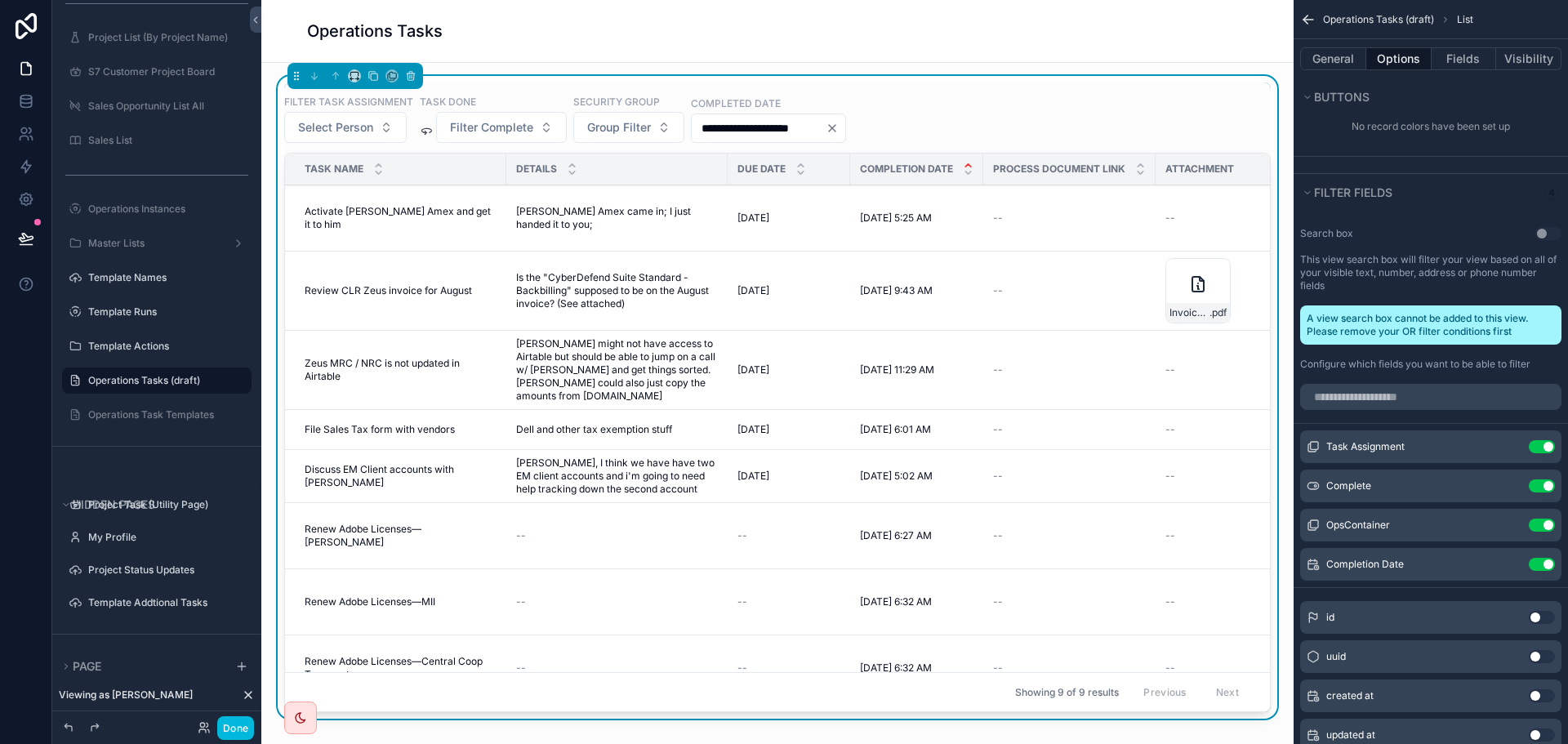
click at [0, 0] on icon "scrollable content" at bounding box center [0, 0] width 0 height 0
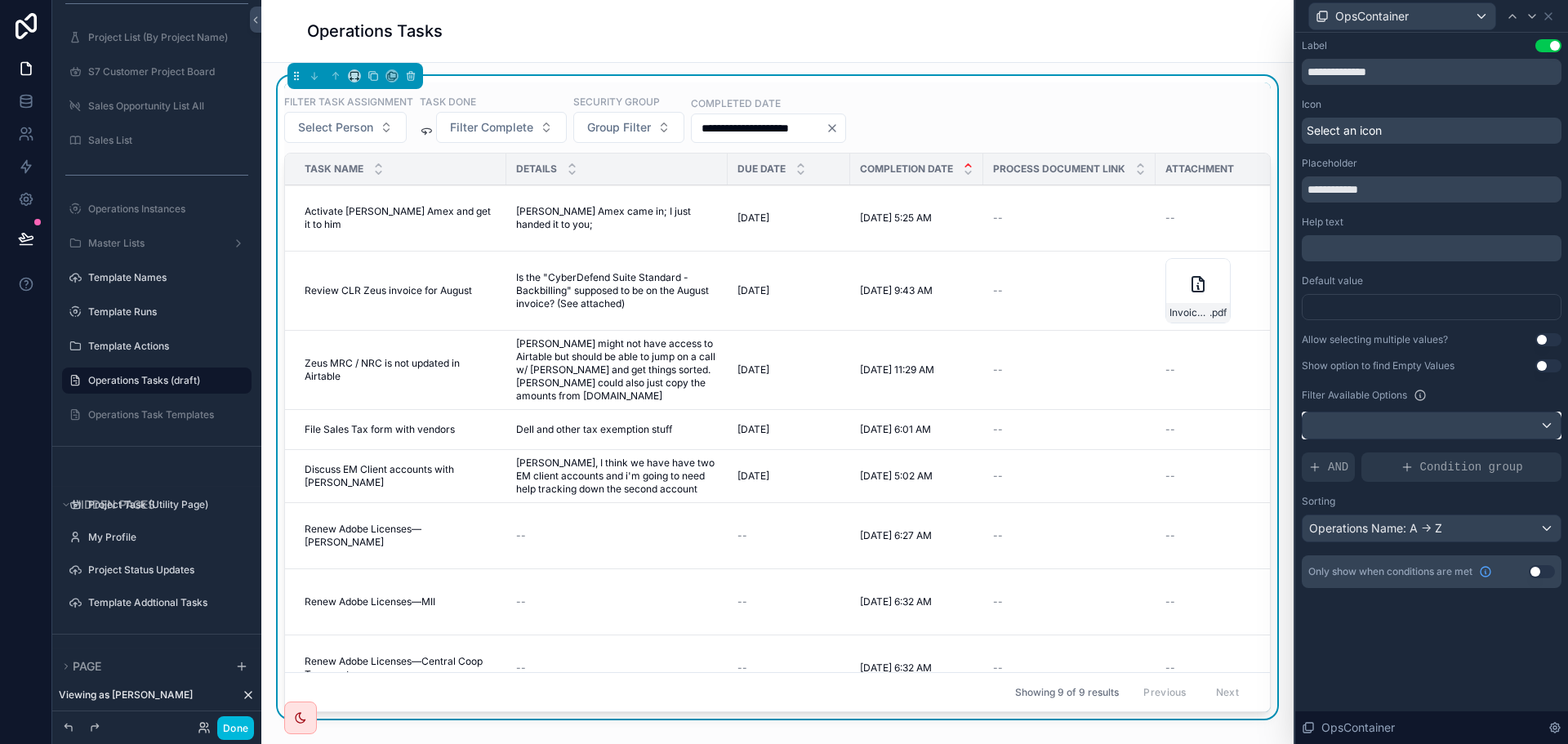
click at [1443, 426] on div at bounding box center [1431, 425] width 258 height 26
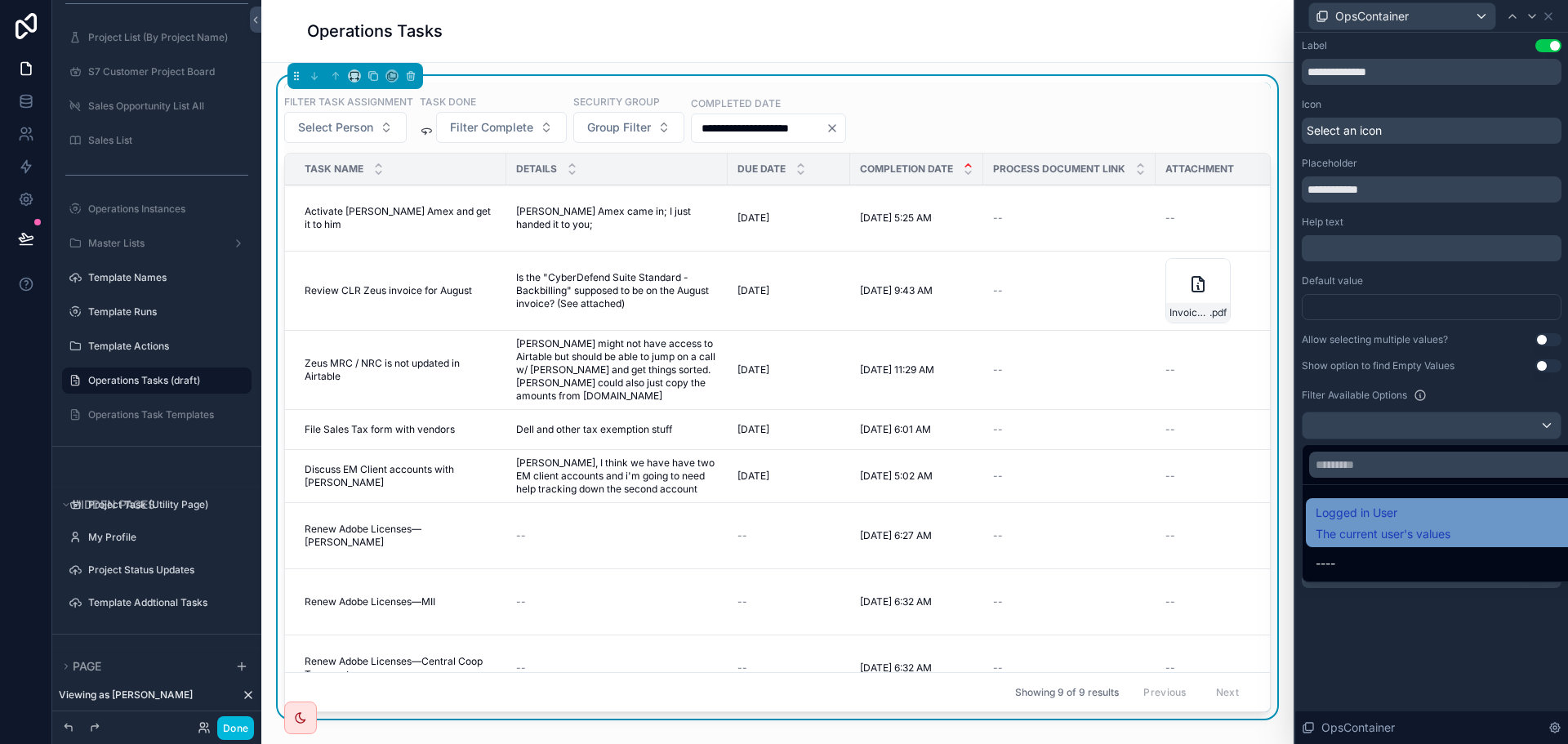
click at [1411, 526] on div "Logged in User The current user's values" at bounding box center [1383, 523] width 135 height 39
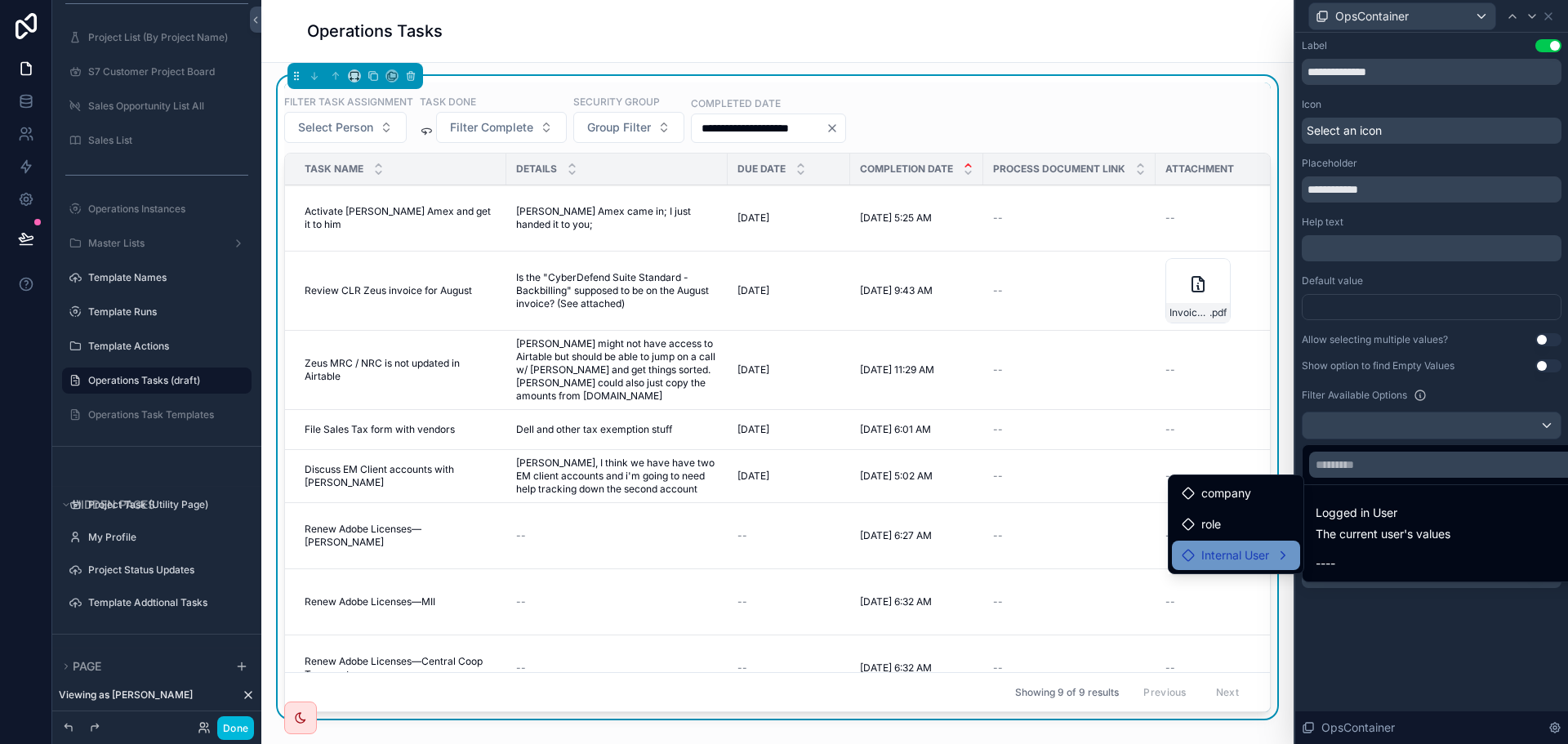
click at [1239, 548] on span "Internal User" at bounding box center [1235, 555] width 68 height 20
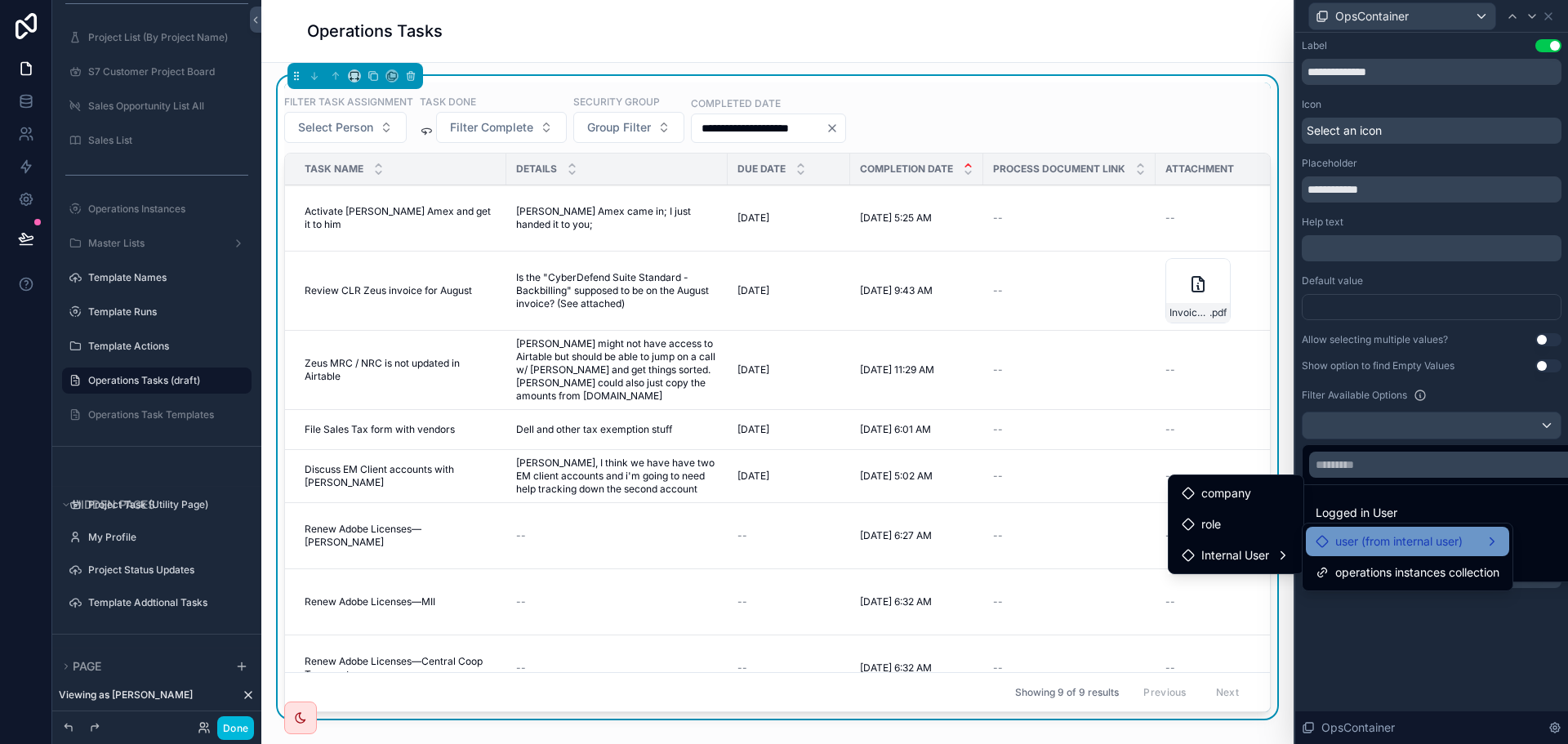
click at [1398, 545] on span "user (from internal user)" at bounding box center [1398, 541] width 128 height 20
click at [1400, 543] on span "user (from internal user)" at bounding box center [1398, 541] width 128 height 20
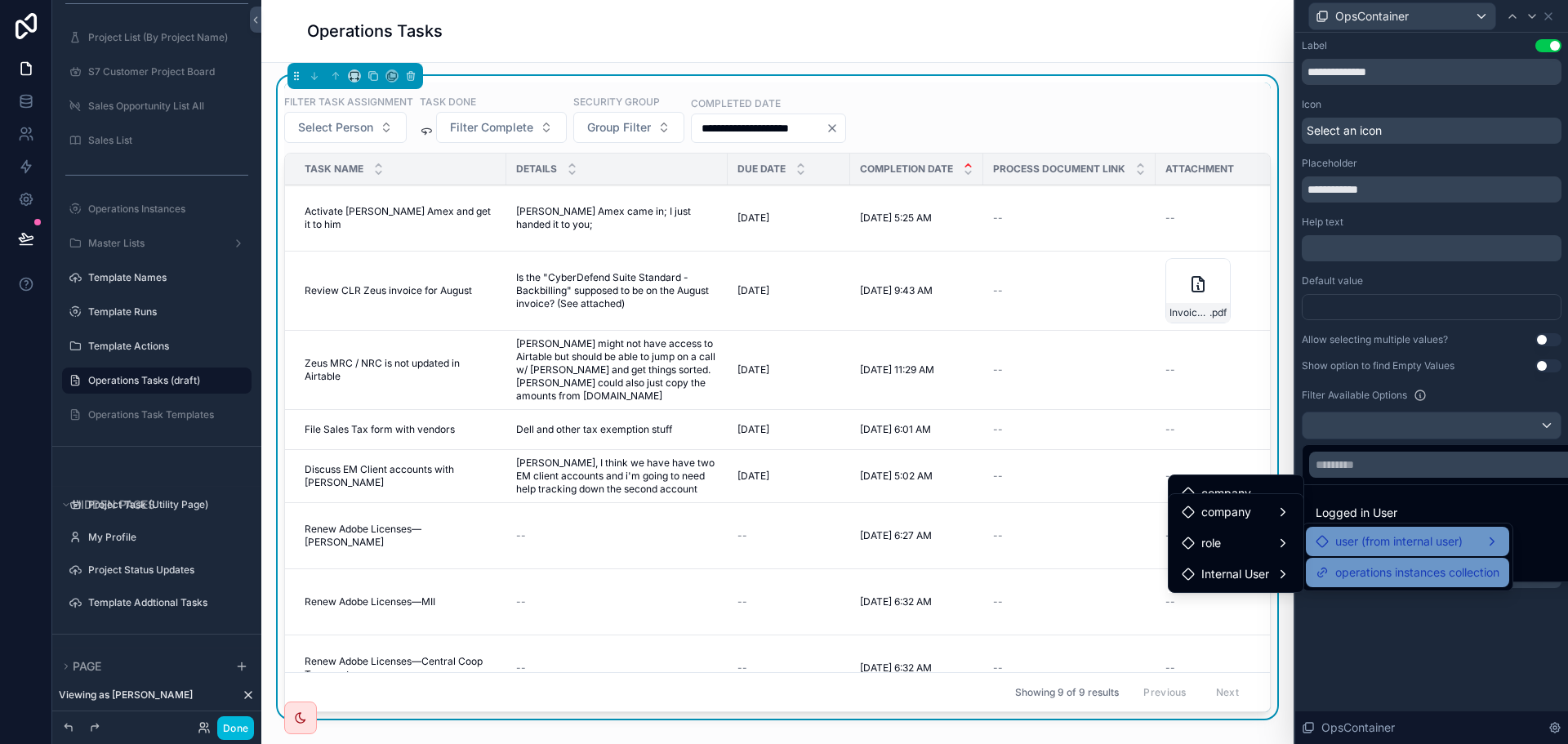
click at [1392, 570] on span "operations instances collection" at bounding box center [1417, 572] width 164 height 20
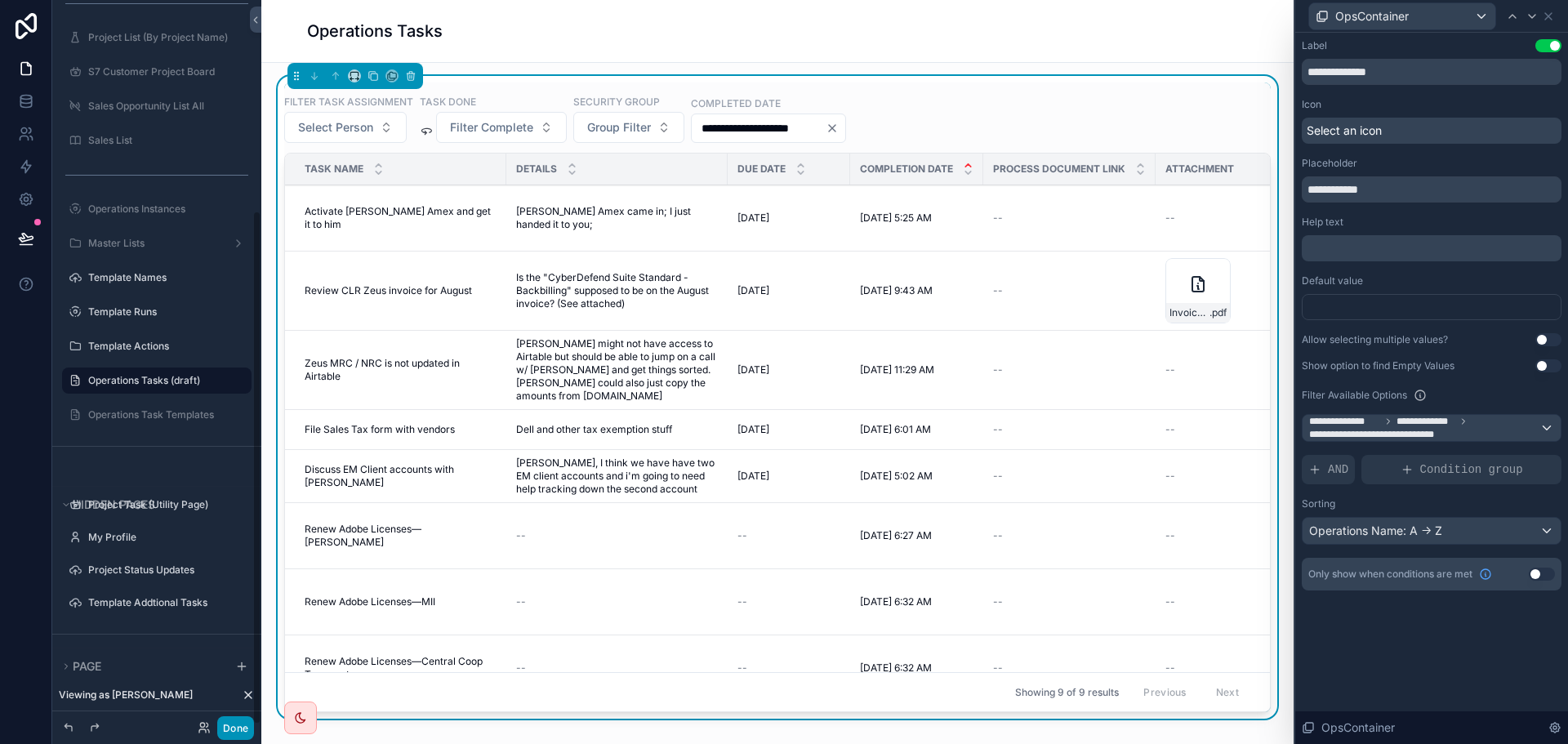
click at [229, 726] on button "Done" at bounding box center [236, 728] width 37 height 23
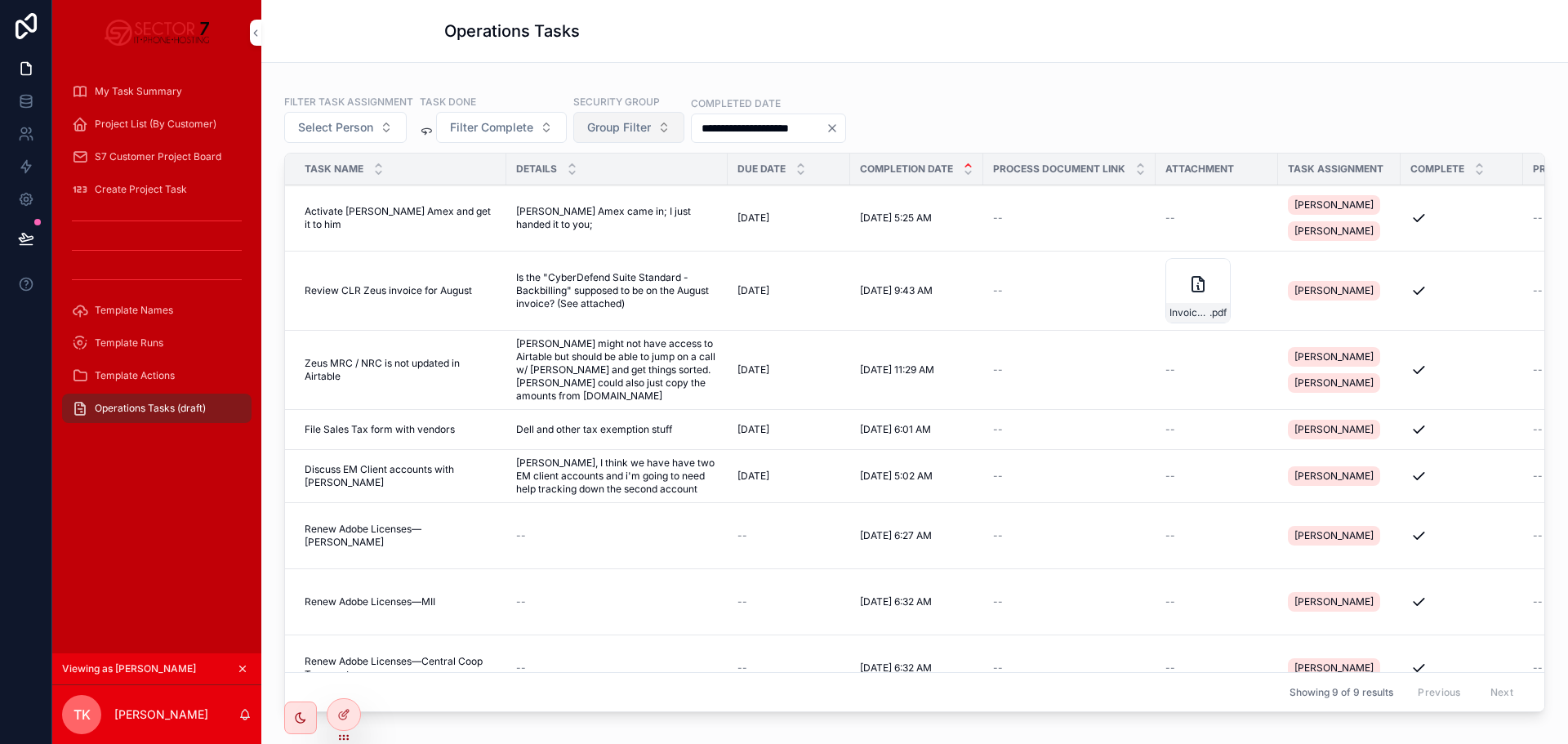
click at [628, 123] on span "Group Filter" at bounding box center [618, 127] width 63 height 17
click at [616, 119] on span "Group Filter" at bounding box center [618, 127] width 63 height 17
click at [0, 0] on icon at bounding box center [0, 0] width 0 height 0
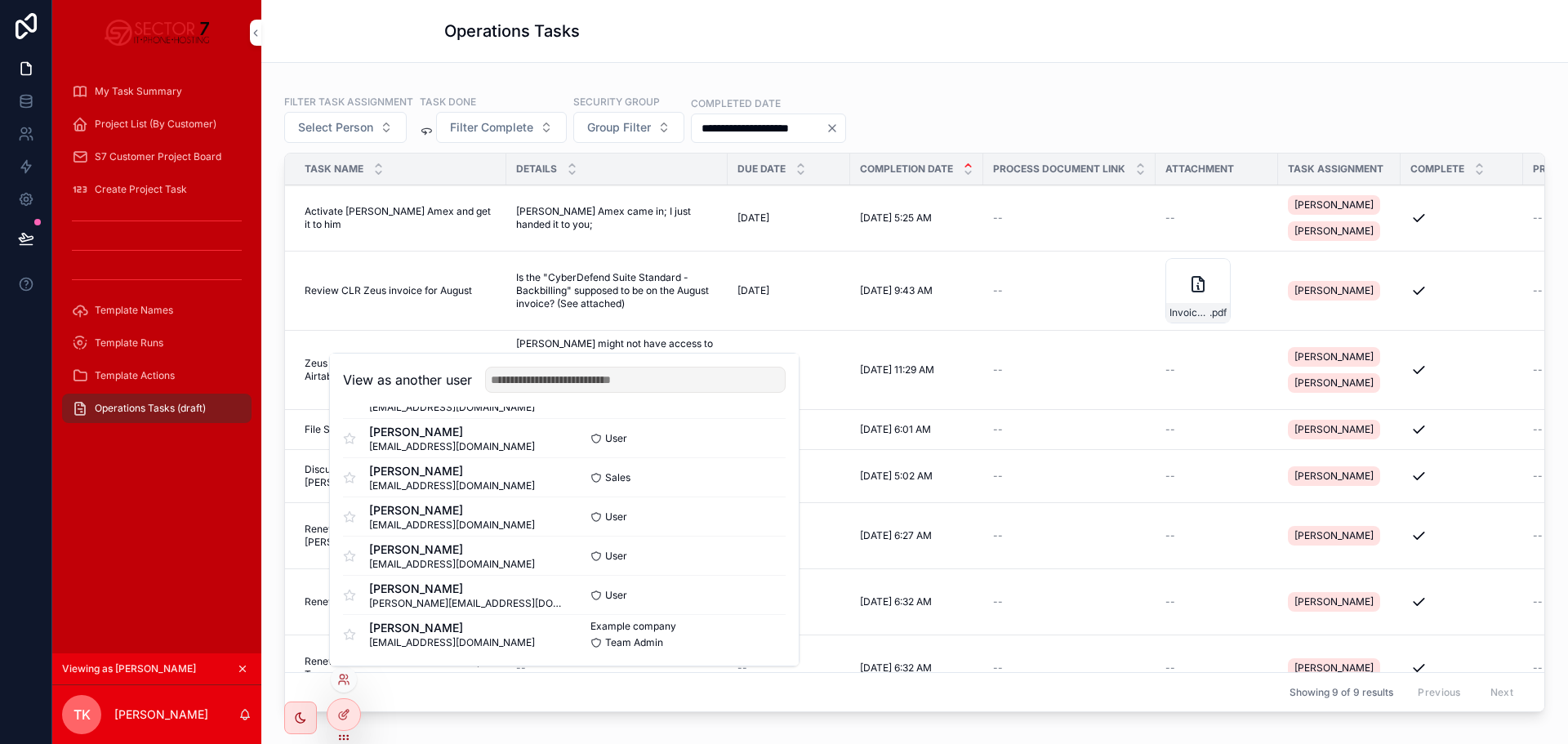
scroll to position [434, 0]
click at [0, 0] on button "Select" at bounding box center [0, 0] width 0 height 0
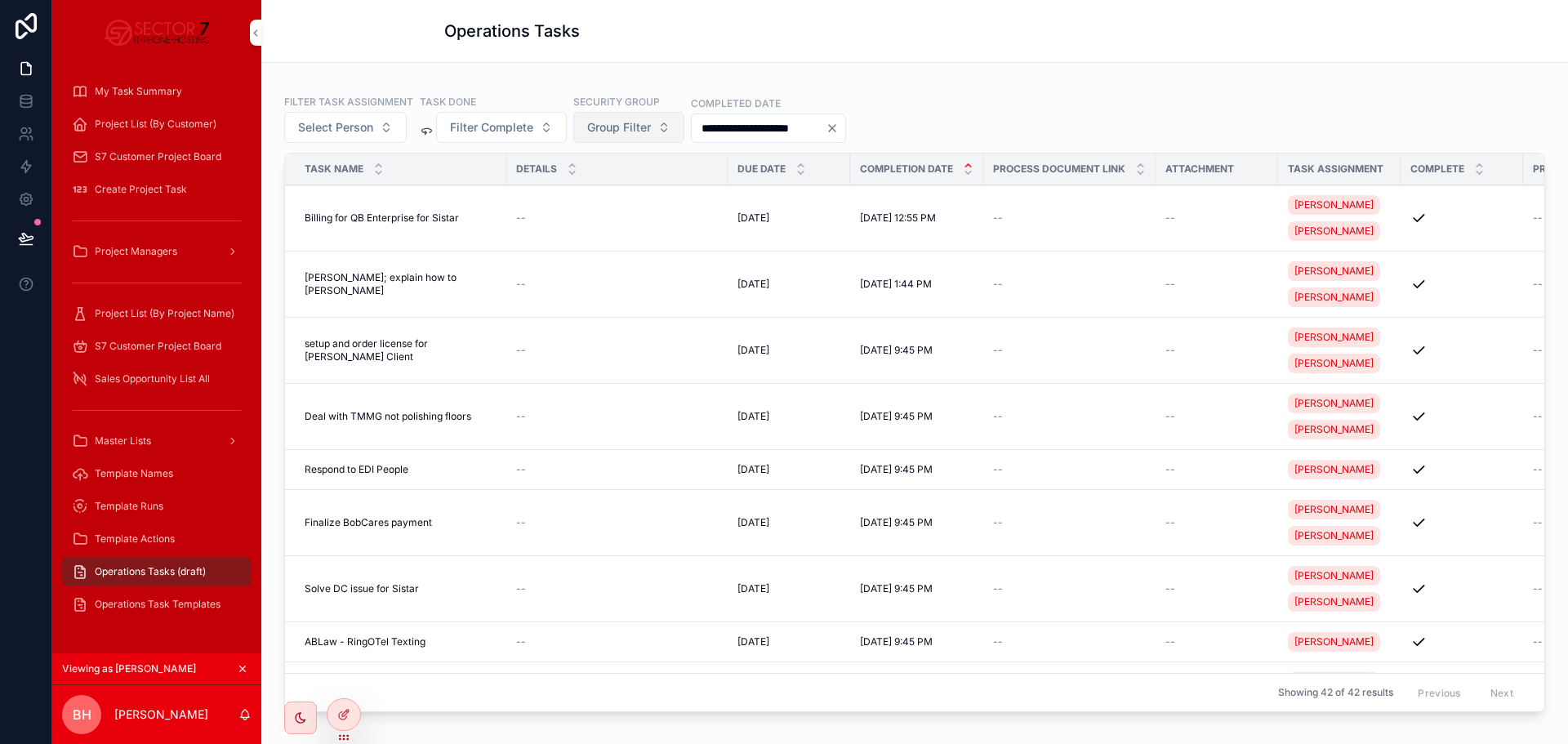
click at [631, 128] on span "Group Filter" at bounding box center [618, 127] width 63 height 17
click at [978, 98] on div "**********" at bounding box center [914, 118] width 1261 height 49
click at [588, 72] on div "**********" at bounding box center [915, 446] width 1307 height 766
click at [622, 123] on span "Group Filter" at bounding box center [618, 127] width 63 height 17
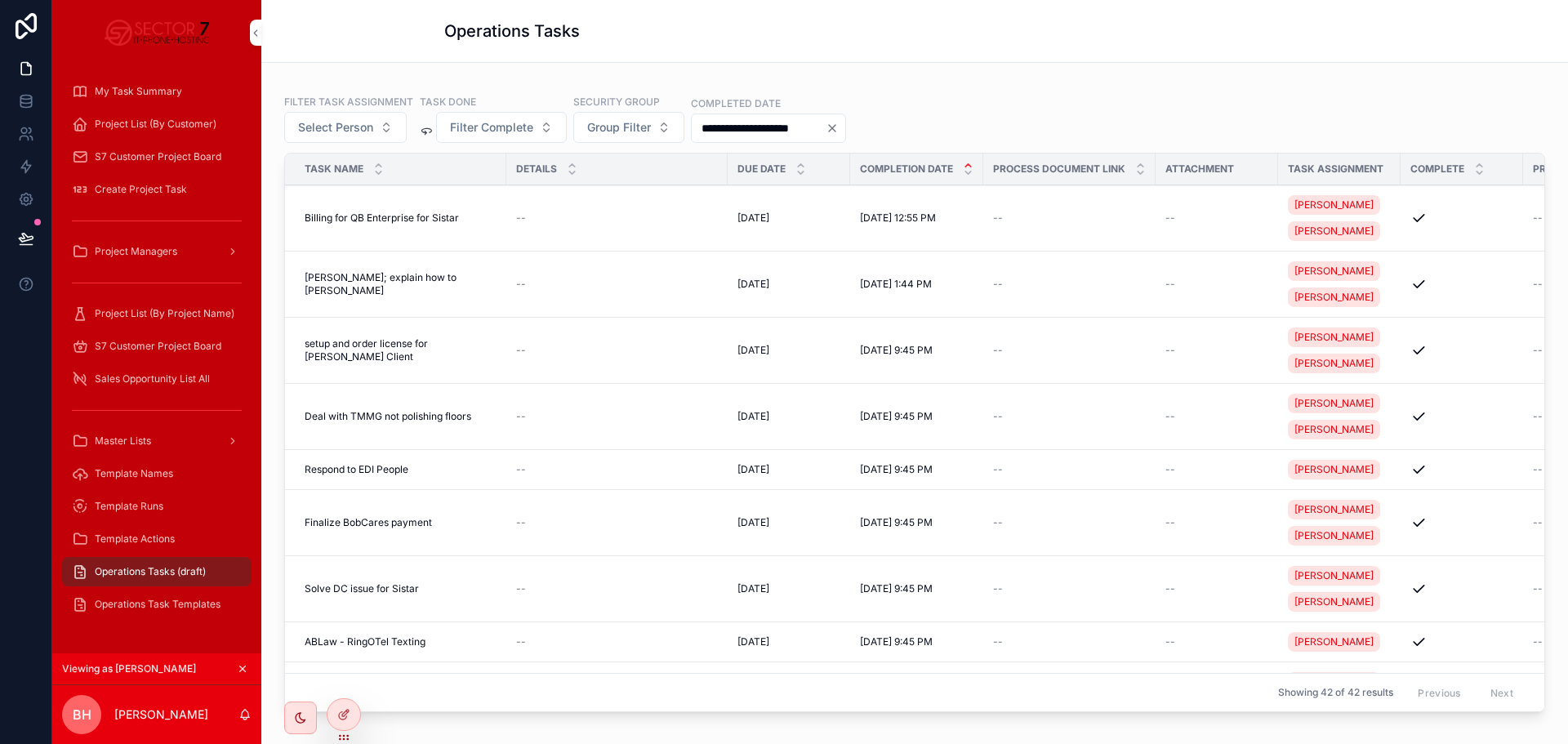
click at [136, 552] on link "Template Actions" at bounding box center [157, 539] width 189 height 29
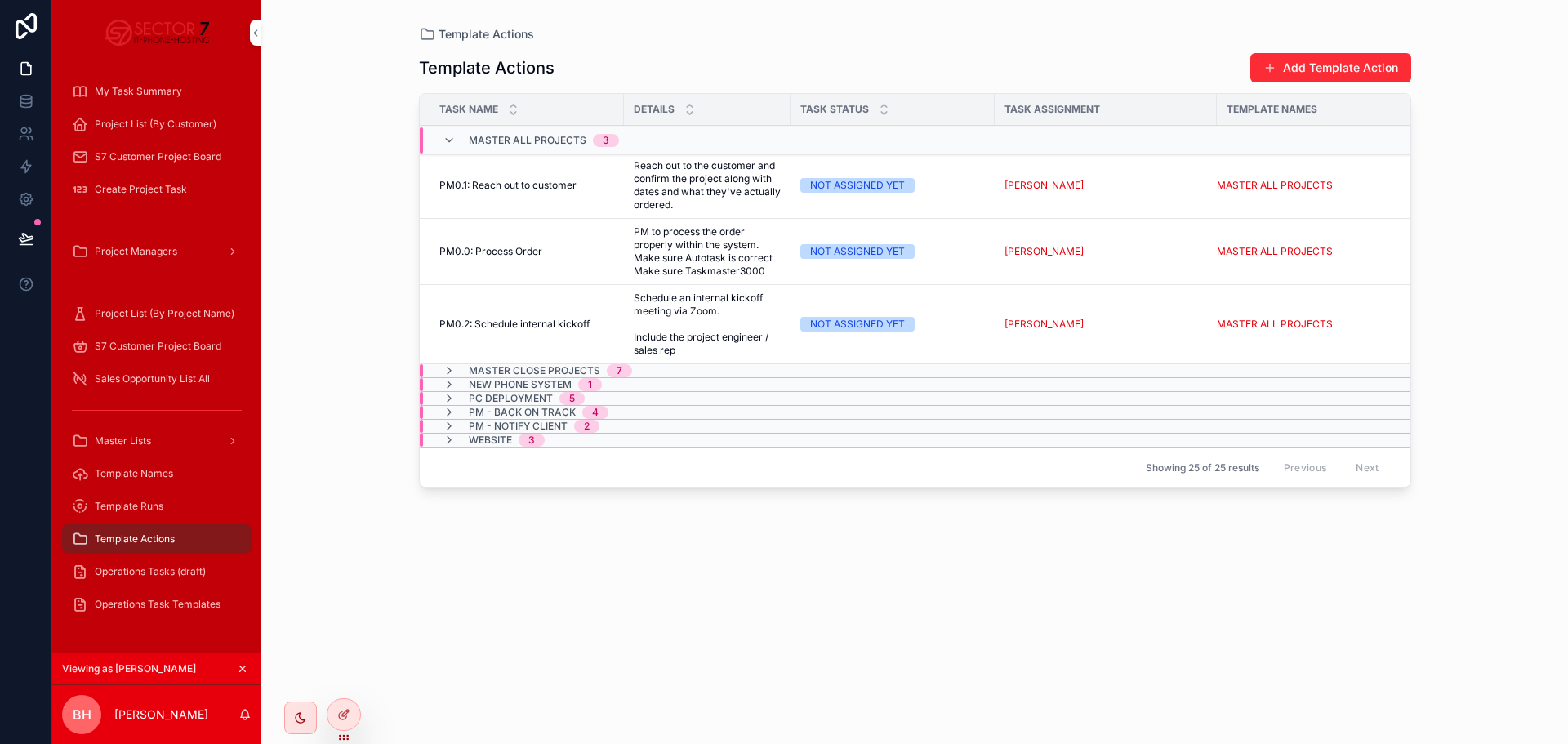
click at [142, 569] on span "Operations Tasks (draft)" at bounding box center [150, 571] width 111 height 13
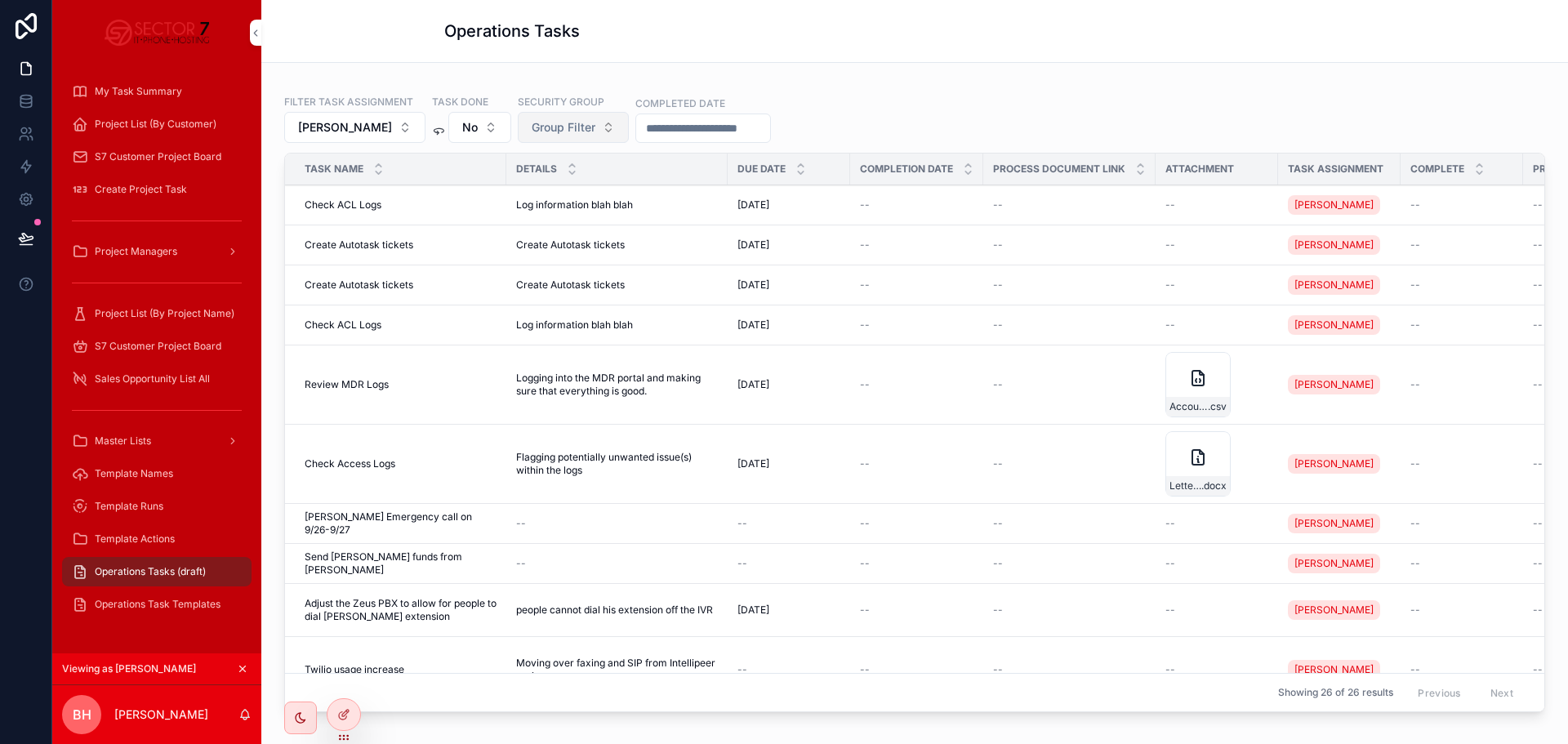
click at [581, 135] on span "Group Filter" at bounding box center [563, 127] width 63 height 17
click at [579, 128] on span "Group Filter" at bounding box center [563, 127] width 63 height 17
click at [595, 71] on div "Filter Task Assignment [PERSON_NAME] Task Done No Security Group Group Filter C…" at bounding box center [915, 446] width 1307 height 766
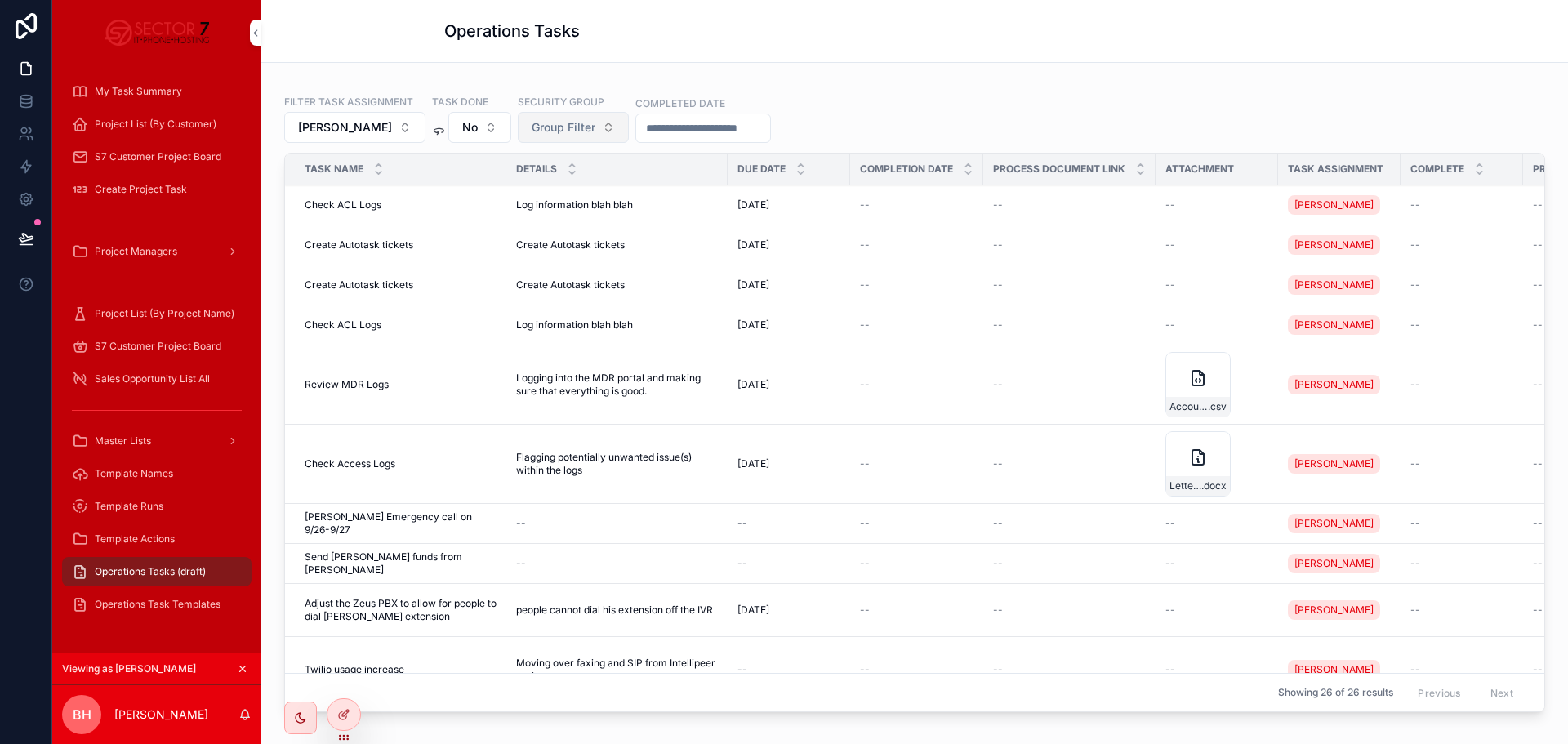
click at [545, 118] on button "Group Filter" at bounding box center [573, 128] width 111 height 31
click at [508, 164] on input "scrollable content" at bounding box center [580, 162] width 194 height 29
type input "*"
click at [852, 41] on div "Operations Tasks" at bounding box center [915, 30] width 941 height 22
click at [576, 120] on span "Group Filter" at bounding box center [563, 127] width 63 height 17
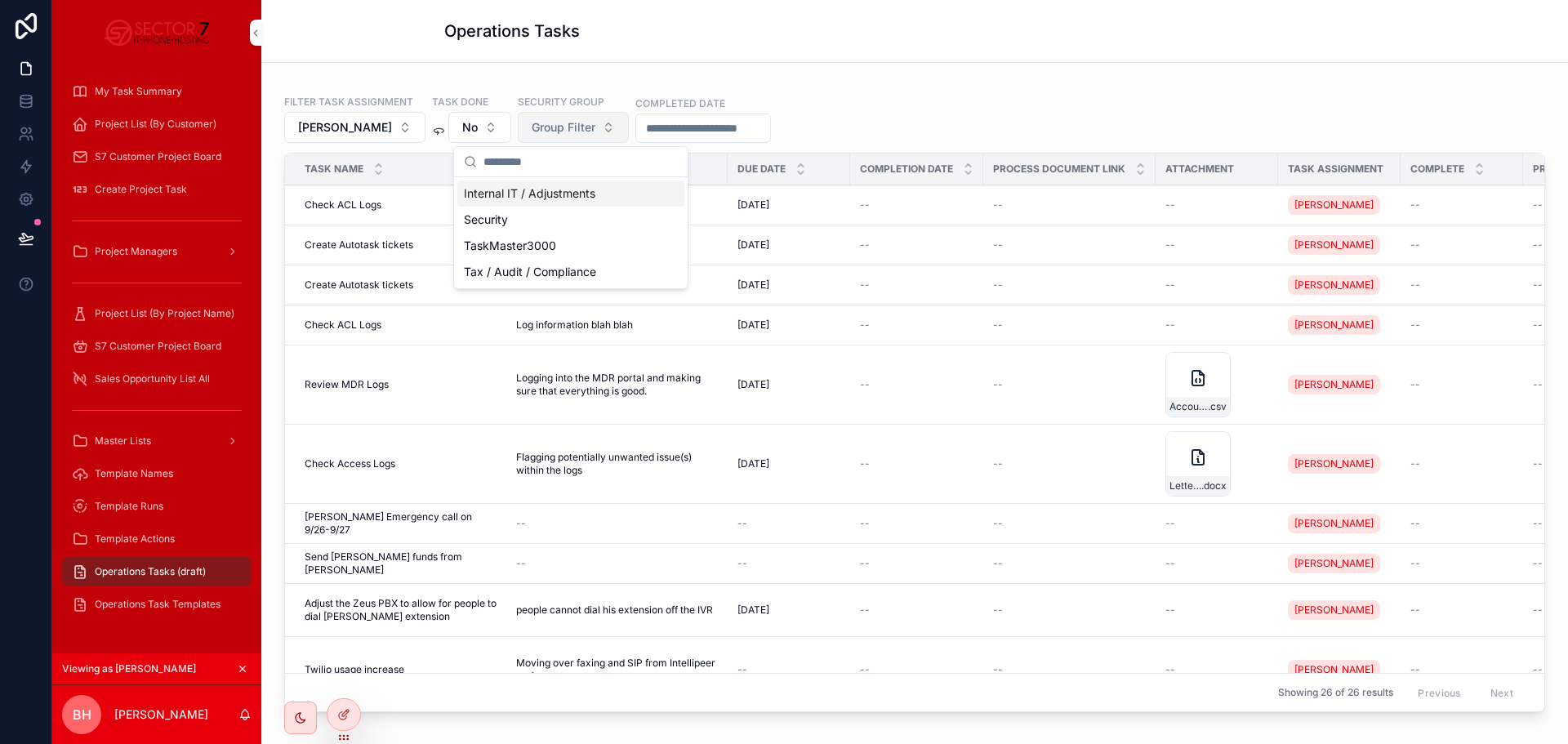
click at [576, 120] on span "Group Filter" at bounding box center [563, 127] width 63 height 17
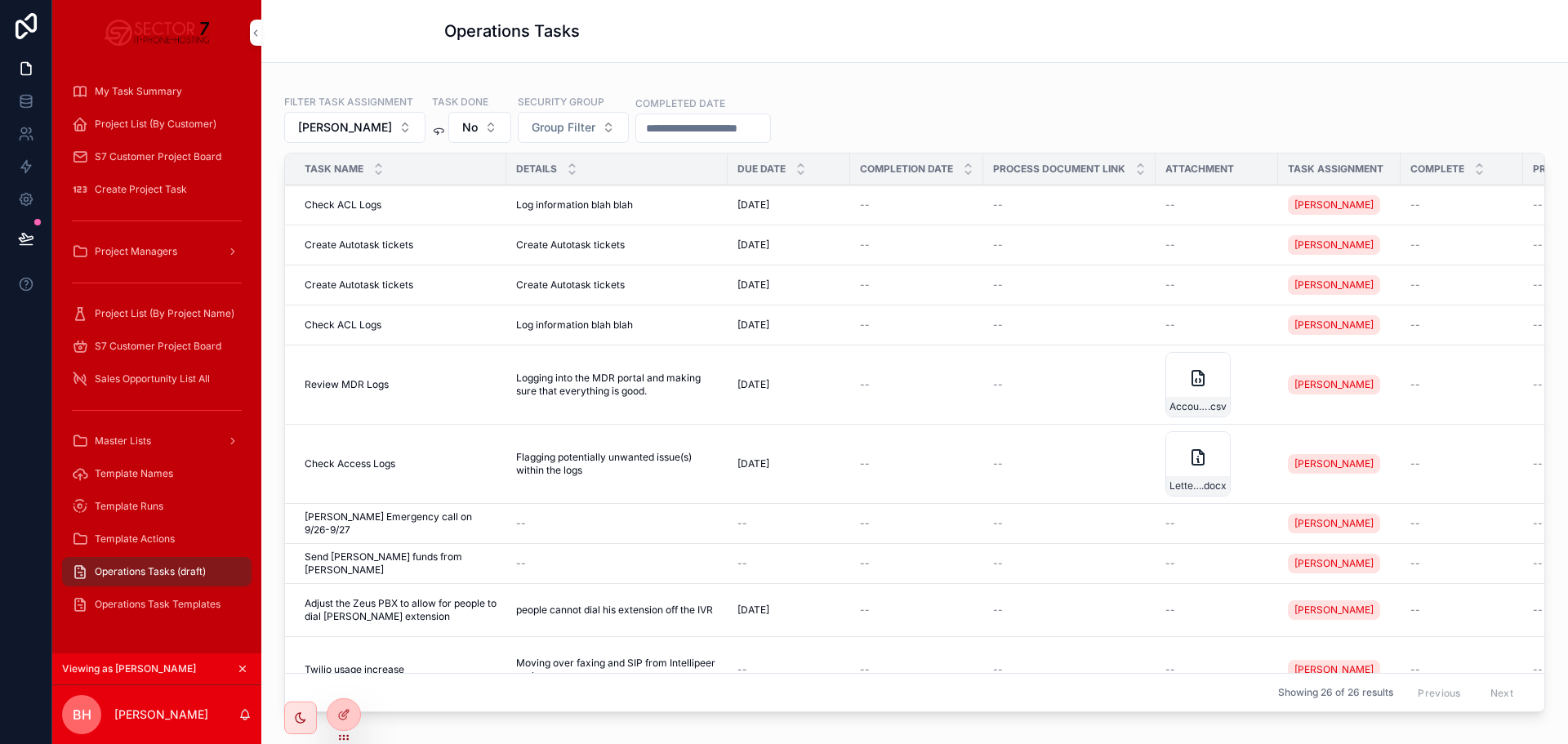
click at [0, 0] on icon at bounding box center [0, 0] width 0 height 0
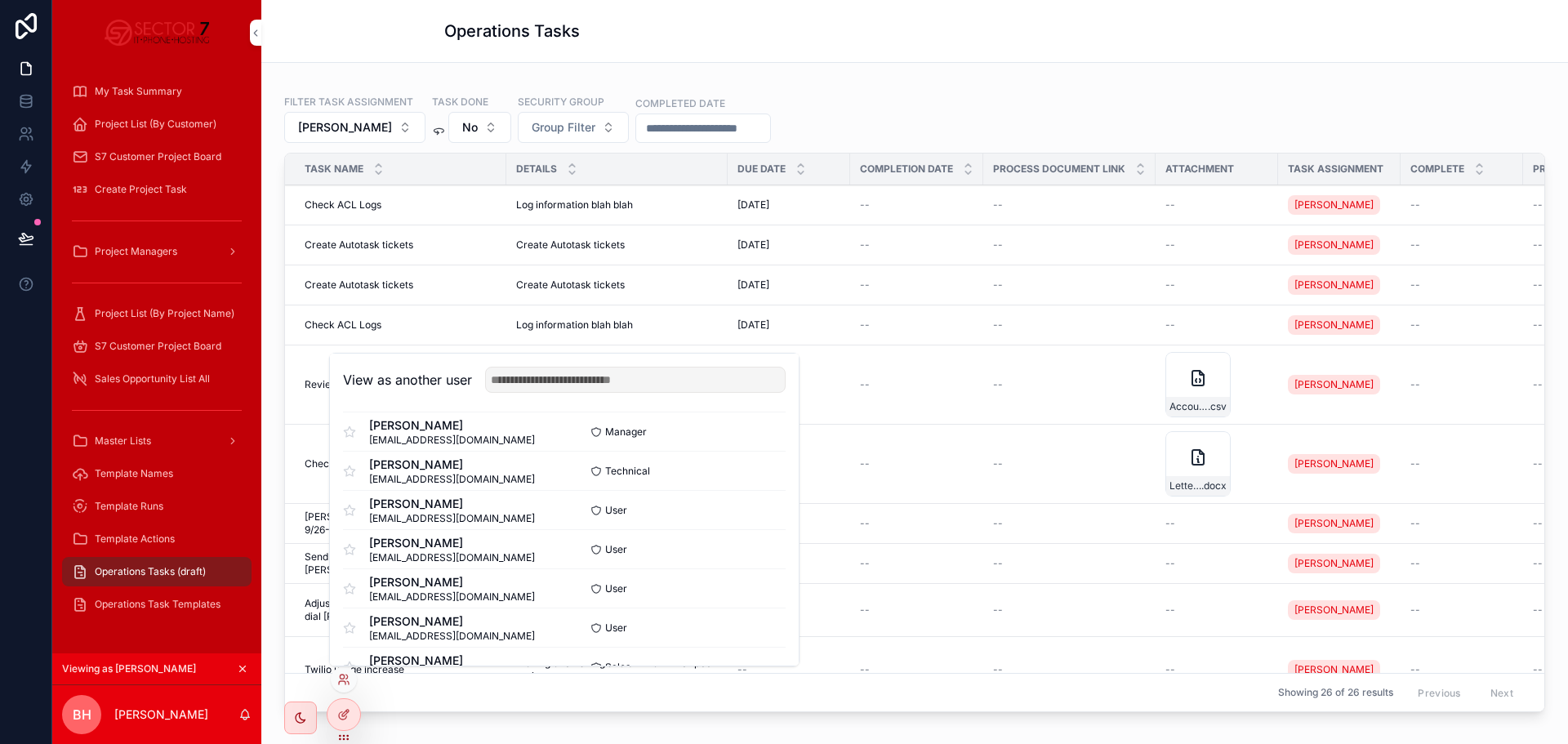
scroll to position [82, 0]
click at [0, 0] on button "Select" at bounding box center [0, 0] width 0 height 0
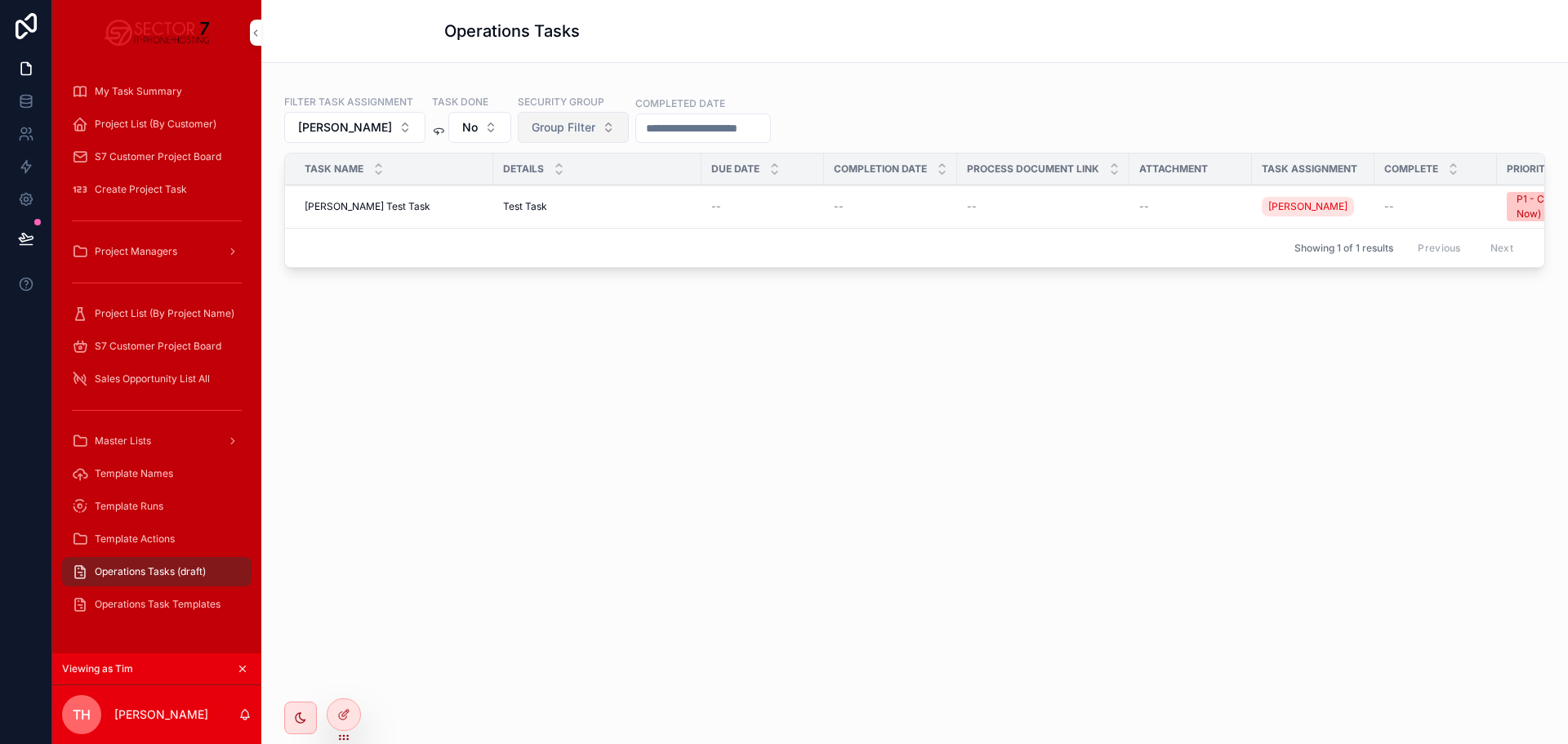
click at [551, 123] on span "Group Filter" at bounding box center [563, 127] width 63 height 17
drag, startPoint x: 610, startPoint y: 392, endPoint x: 621, endPoint y: 388, distance: 11.7
click at [614, 385] on div "Filter Task Assignment [PERSON_NAME] Task Done No Security Group Group Filter C…" at bounding box center [915, 223] width 1307 height 323
drag, startPoint x: 572, startPoint y: 521, endPoint x: 937, endPoint y: 523, distance: 365.0
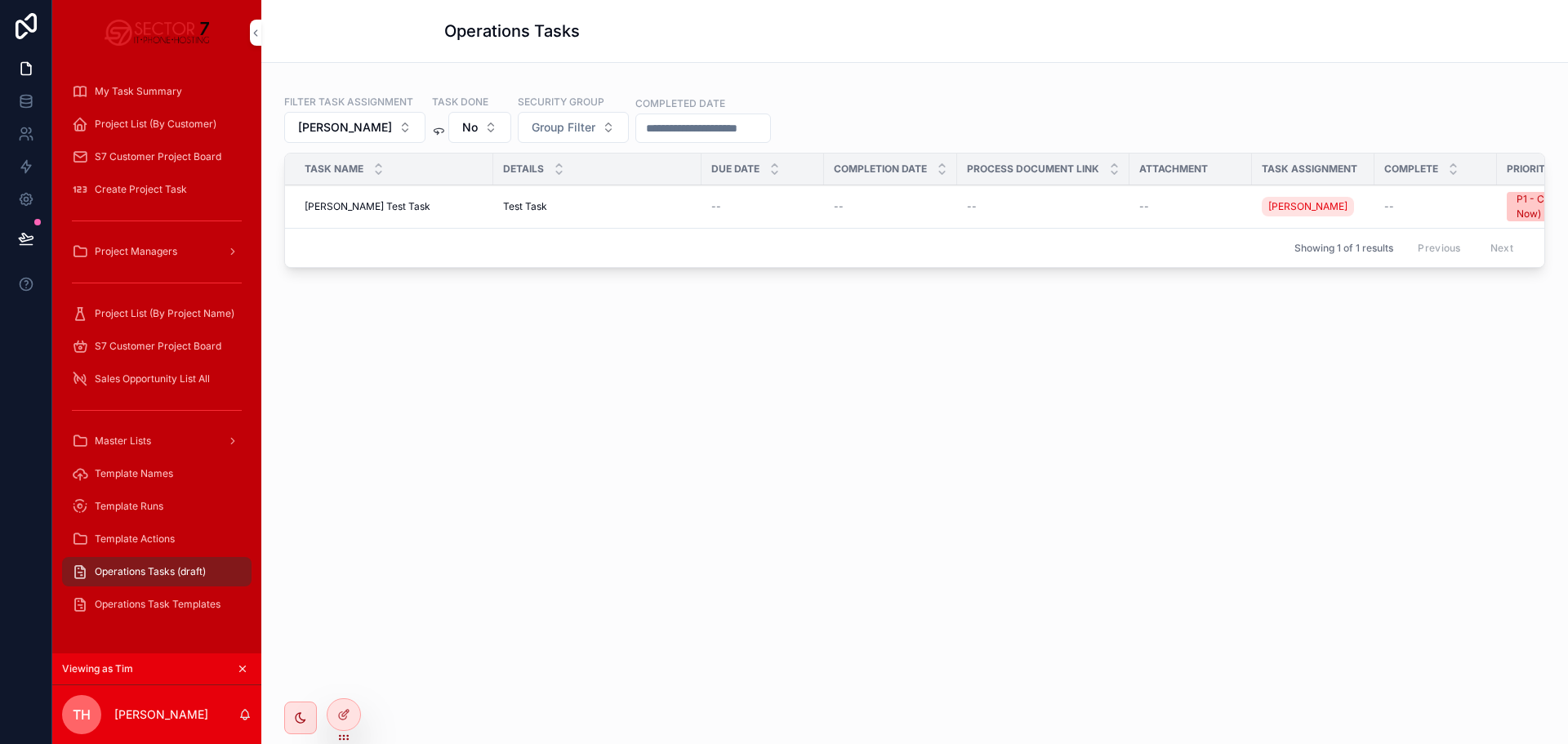
click at [686, 551] on div "Operations Tasks Filter Task Assignment [PERSON_NAME] Task Done No Security Gro…" at bounding box center [915, 372] width 1307 height 744
drag, startPoint x: 183, startPoint y: 566, endPoint x: 608, endPoint y: 607, distance: 427.0
click at [646, 589] on div "Operations Tasks Filter Task Assignment [PERSON_NAME] Task Done No Security Gro…" at bounding box center [915, 372] width 1307 height 744
click at [354, 721] on div at bounding box center [344, 715] width 33 height 31
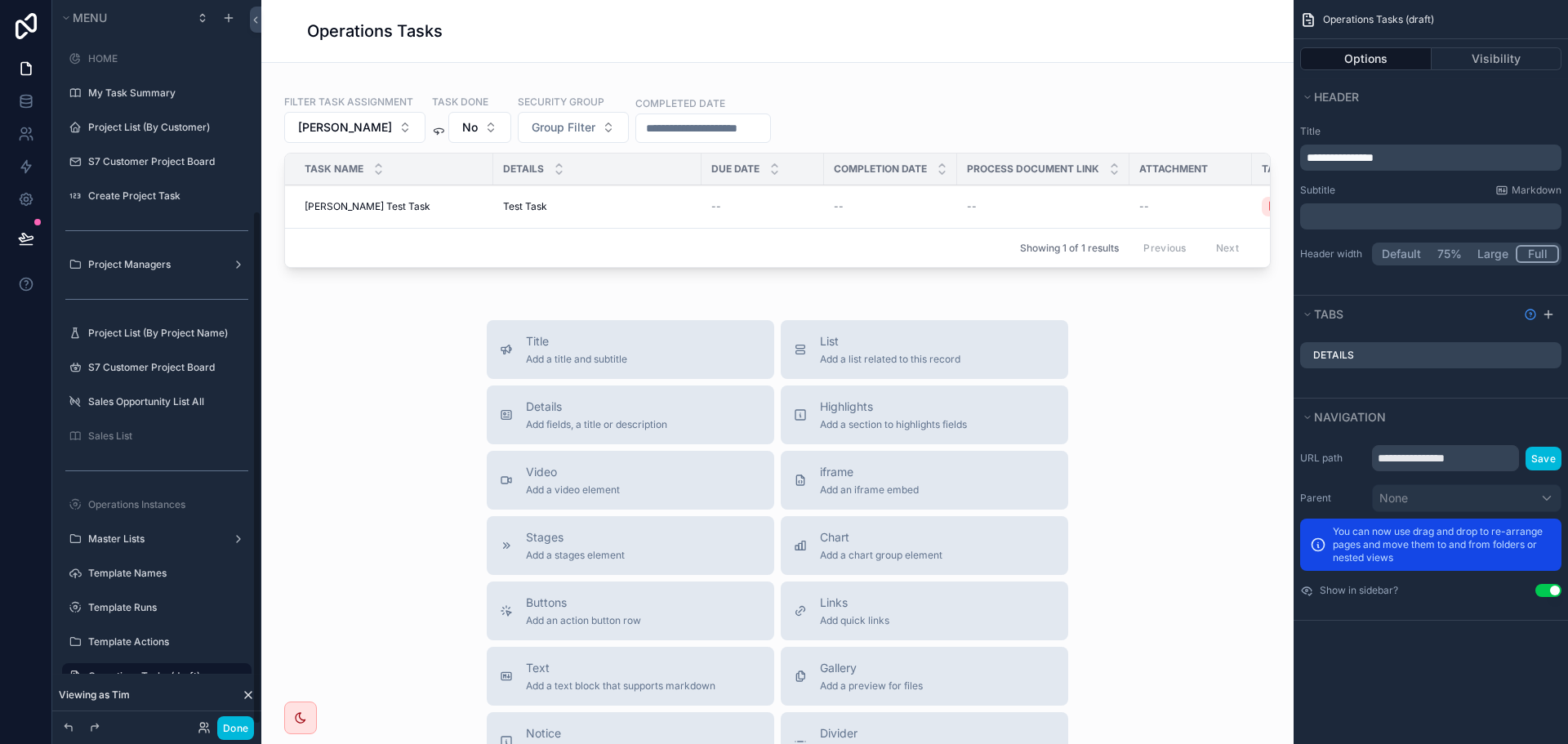
scroll to position [295, 0]
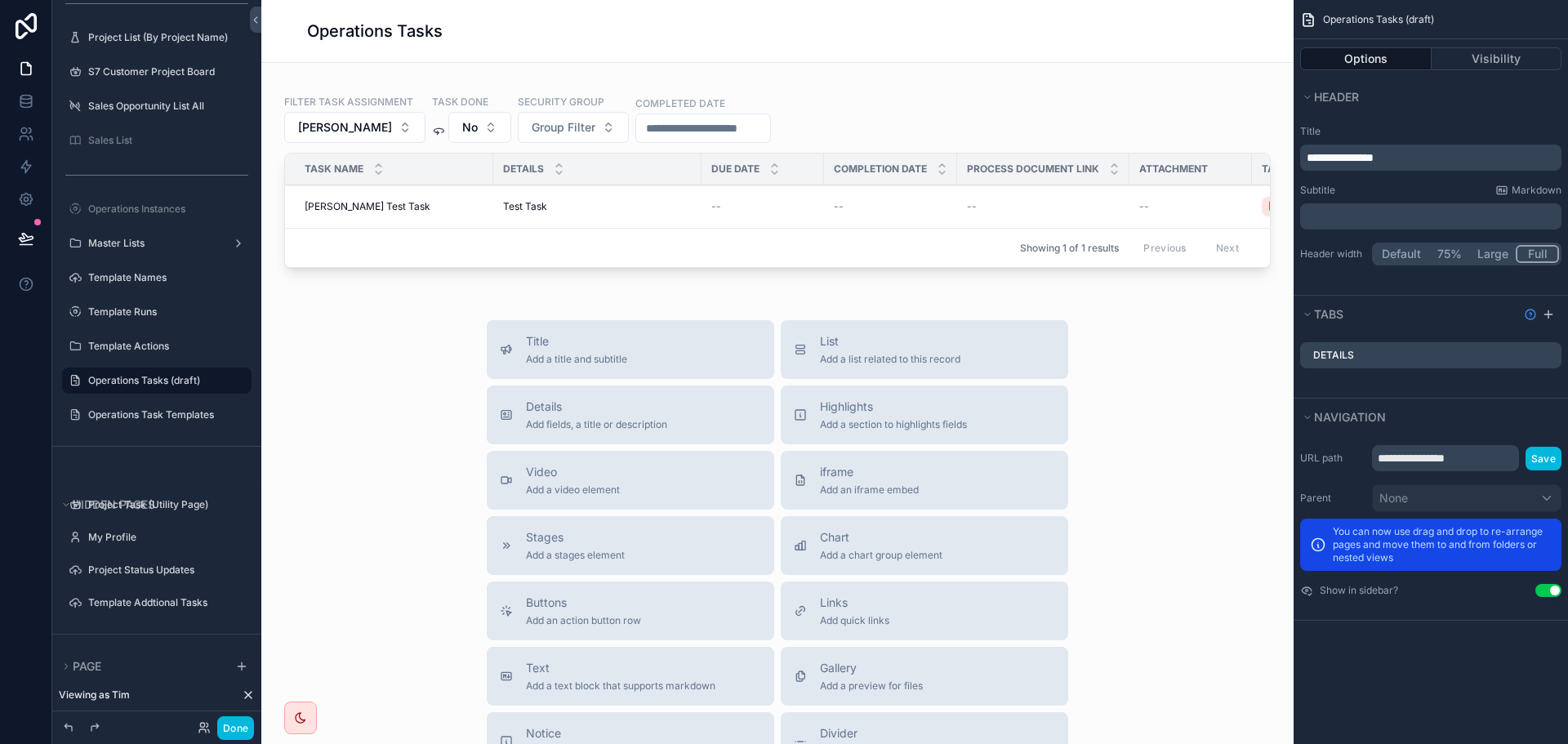
click at [0, 0] on icon "scrollable content" at bounding box center [0, 0] width 0 height 0
click at [305, 372] on span "Clone" at bounding box center [305, 369] width 30 height 17
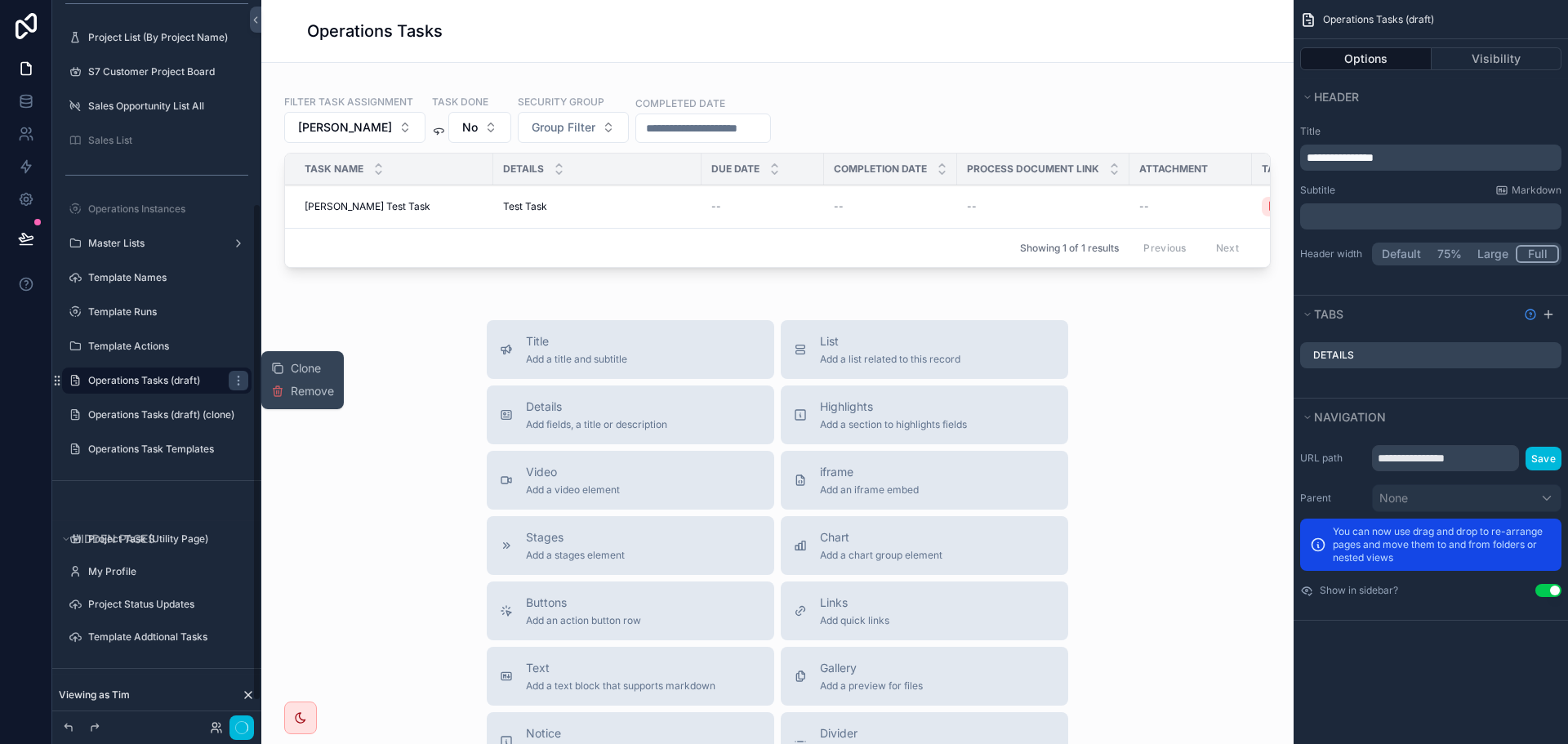
scroll to position [330, 0]
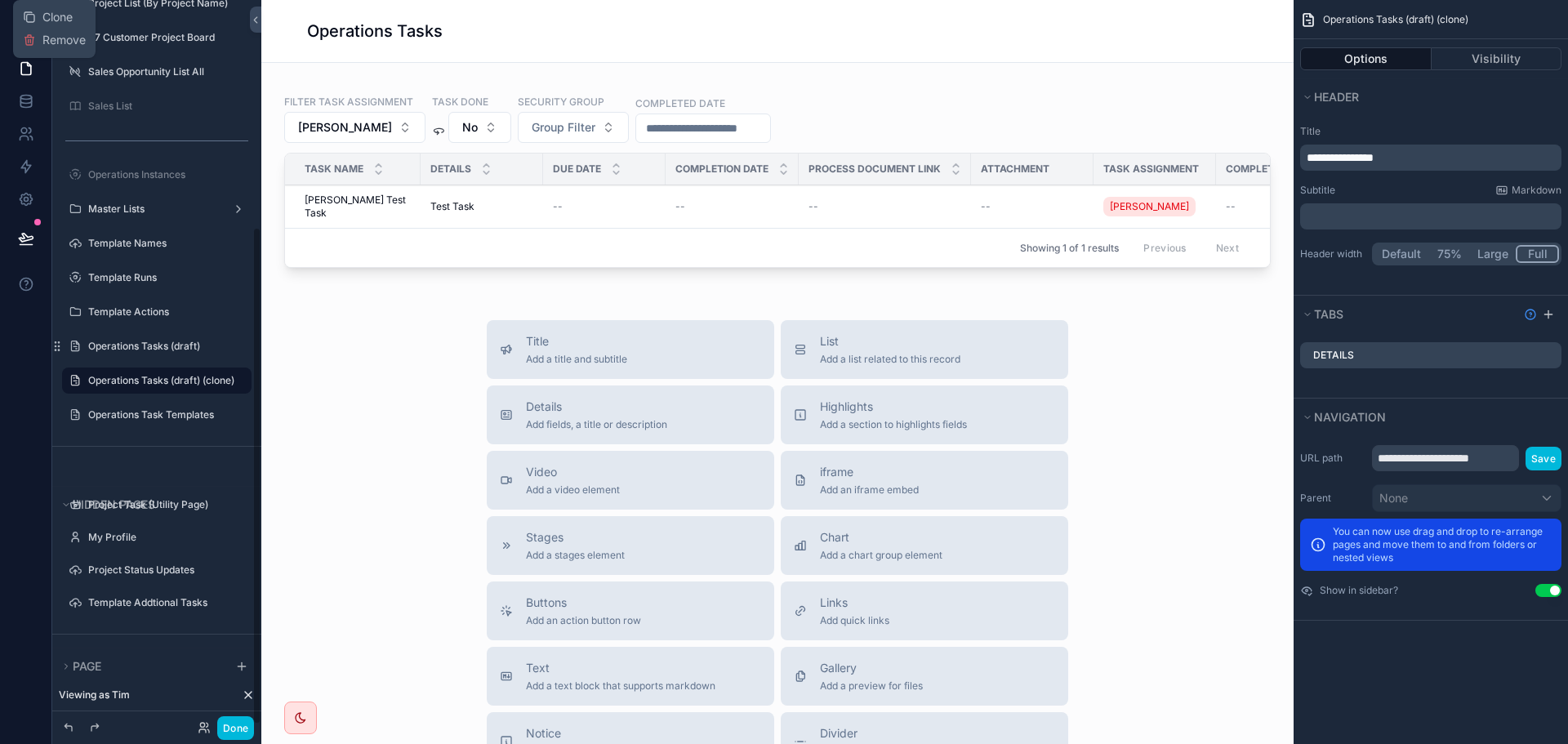
click at [0, 0] on icon "scrollable content" at bounding box center [0, 0] width 0 height 0
click at [183, 379] on input "**********" at bounding box center [143, 380] width 111 height 20
type input "**********"
click at [218, 379] on icon "scrollable content" at bounding box center [216, 381] width 8 height 6
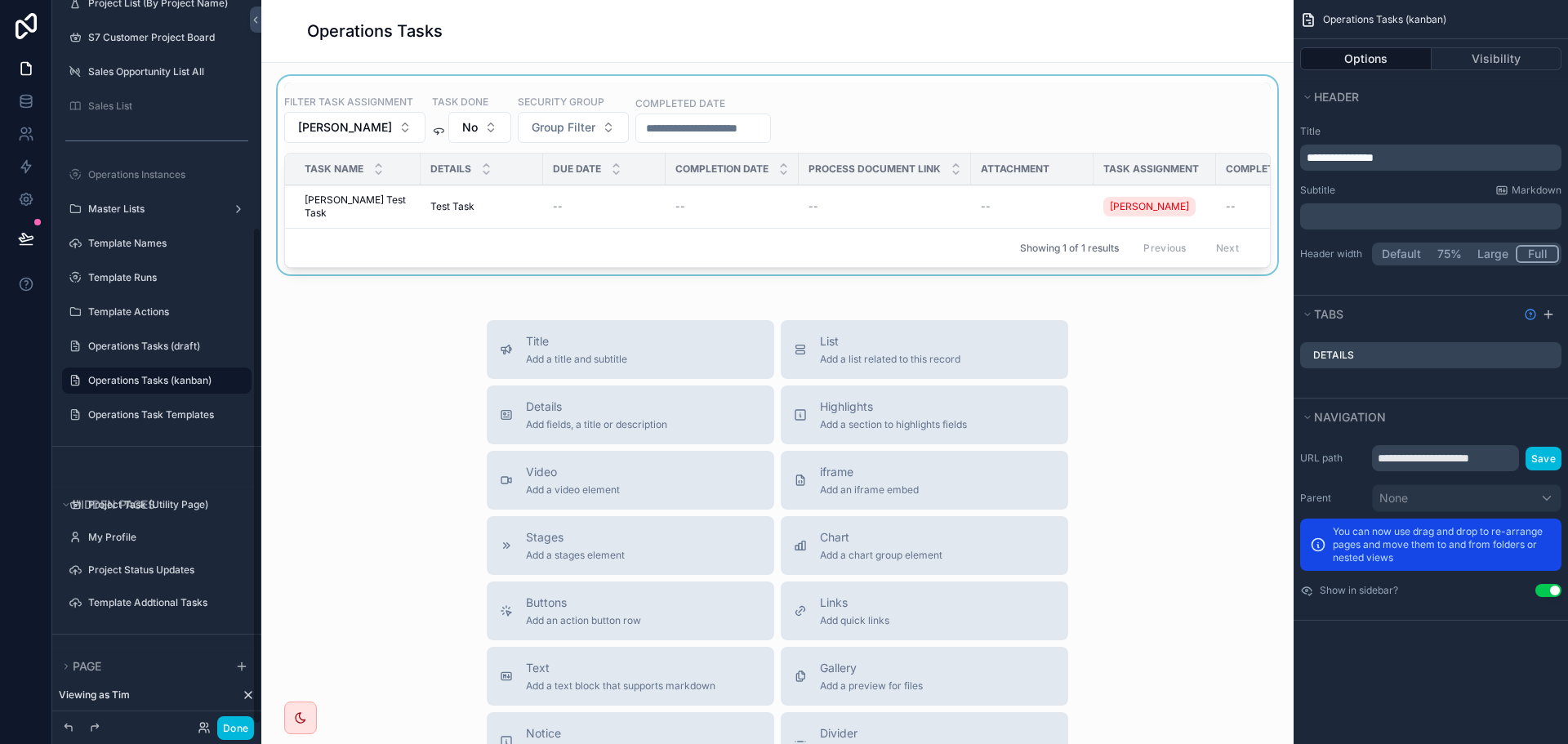
click at [525, 228] on div "Showing 1 of 1 results Previous Next" at bounding box center [777, 248] width 985 height 39
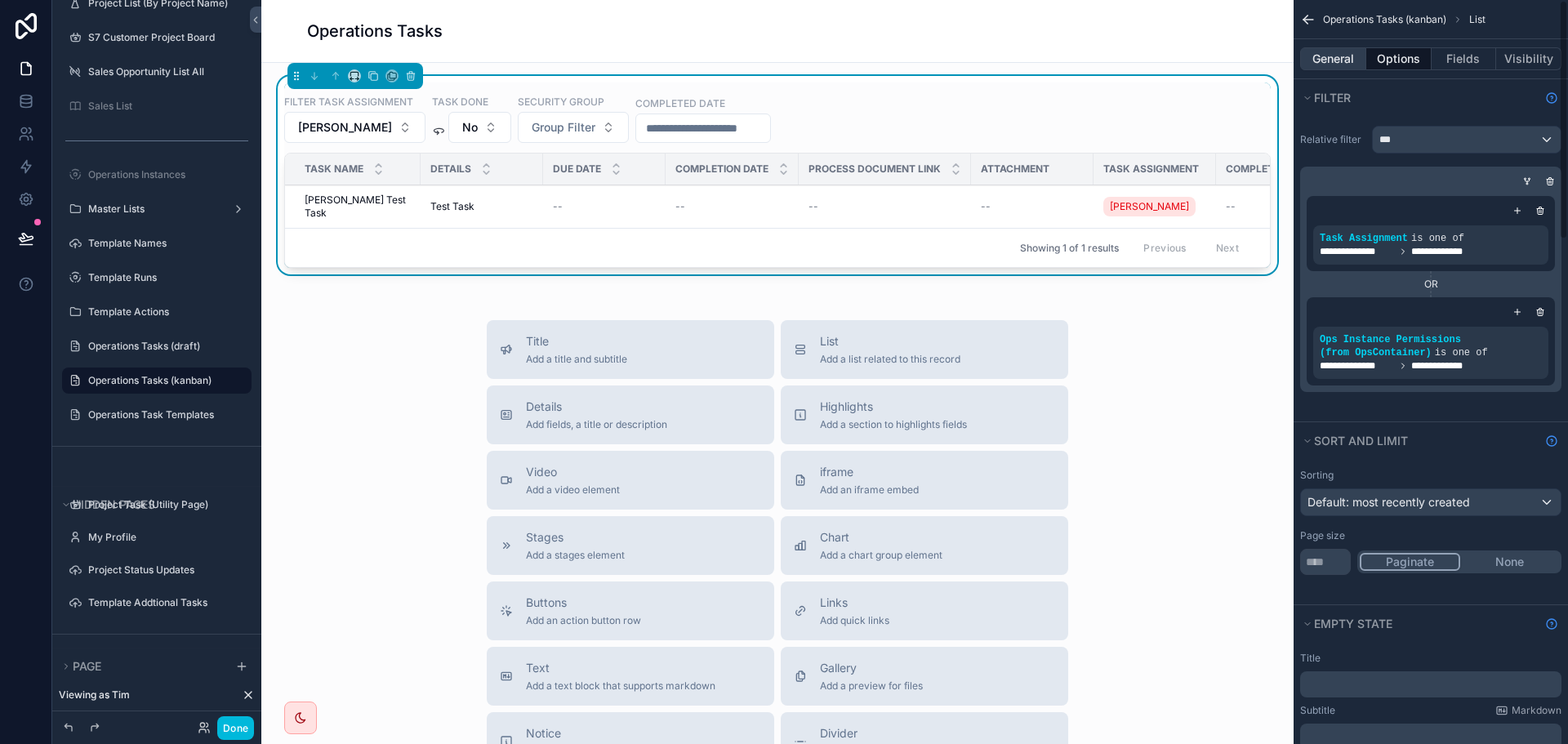
click at [1320, 58] on button "General" at bounding box center [1333, 59] width 66 height 22
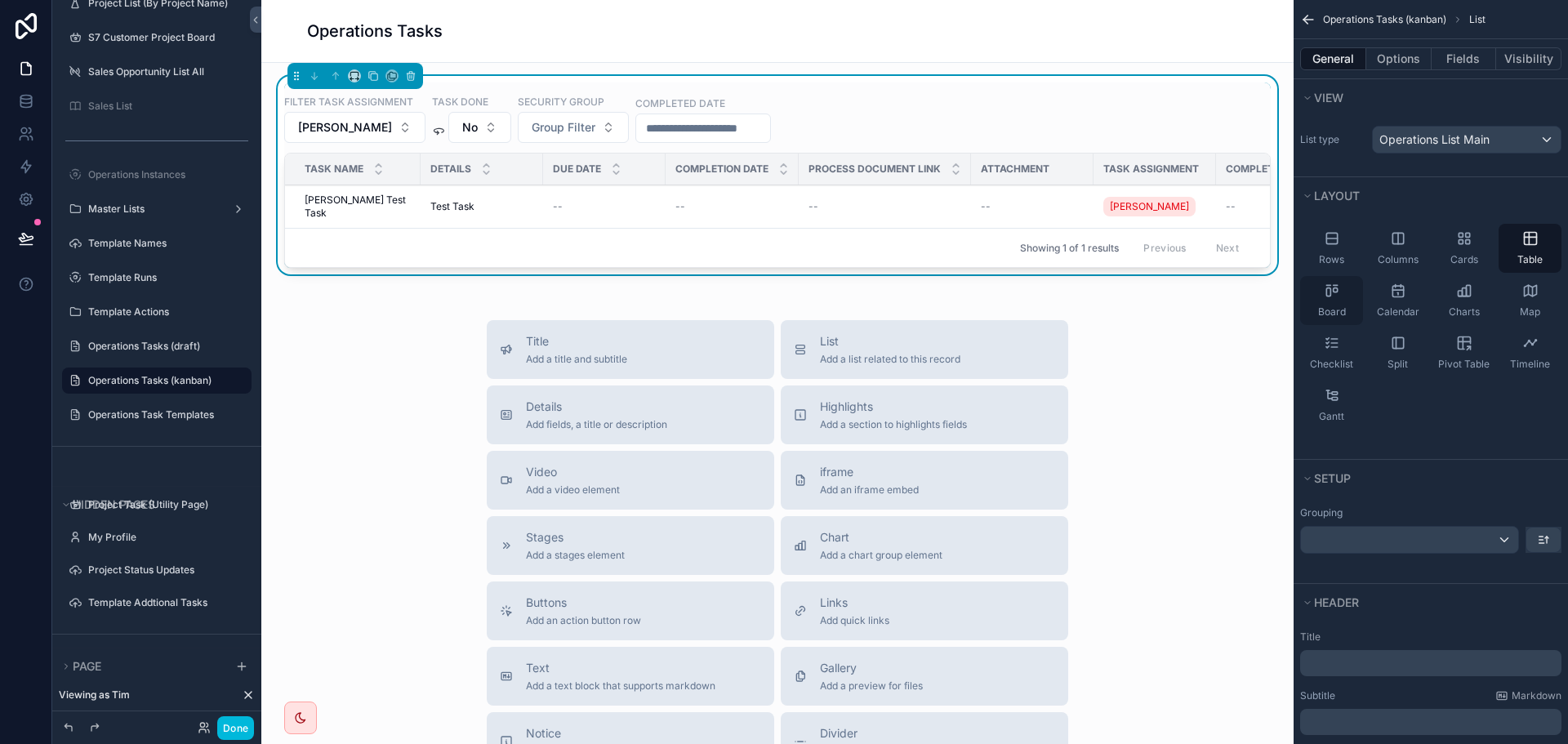
click at [1338, 294] on icon "scrollable content" at bounding box center [1332, 291] width 17 height 17
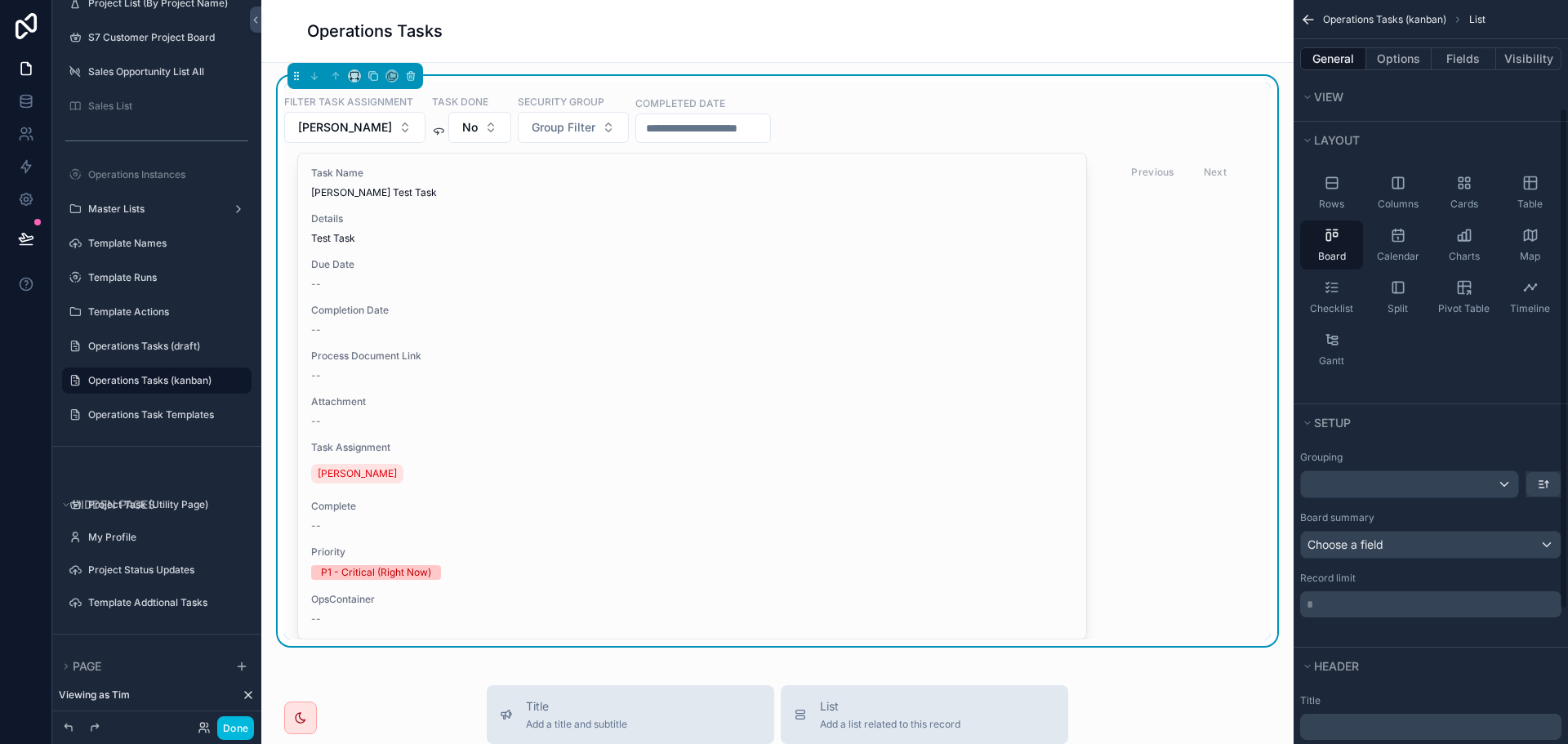
scroll to position [164, 0]
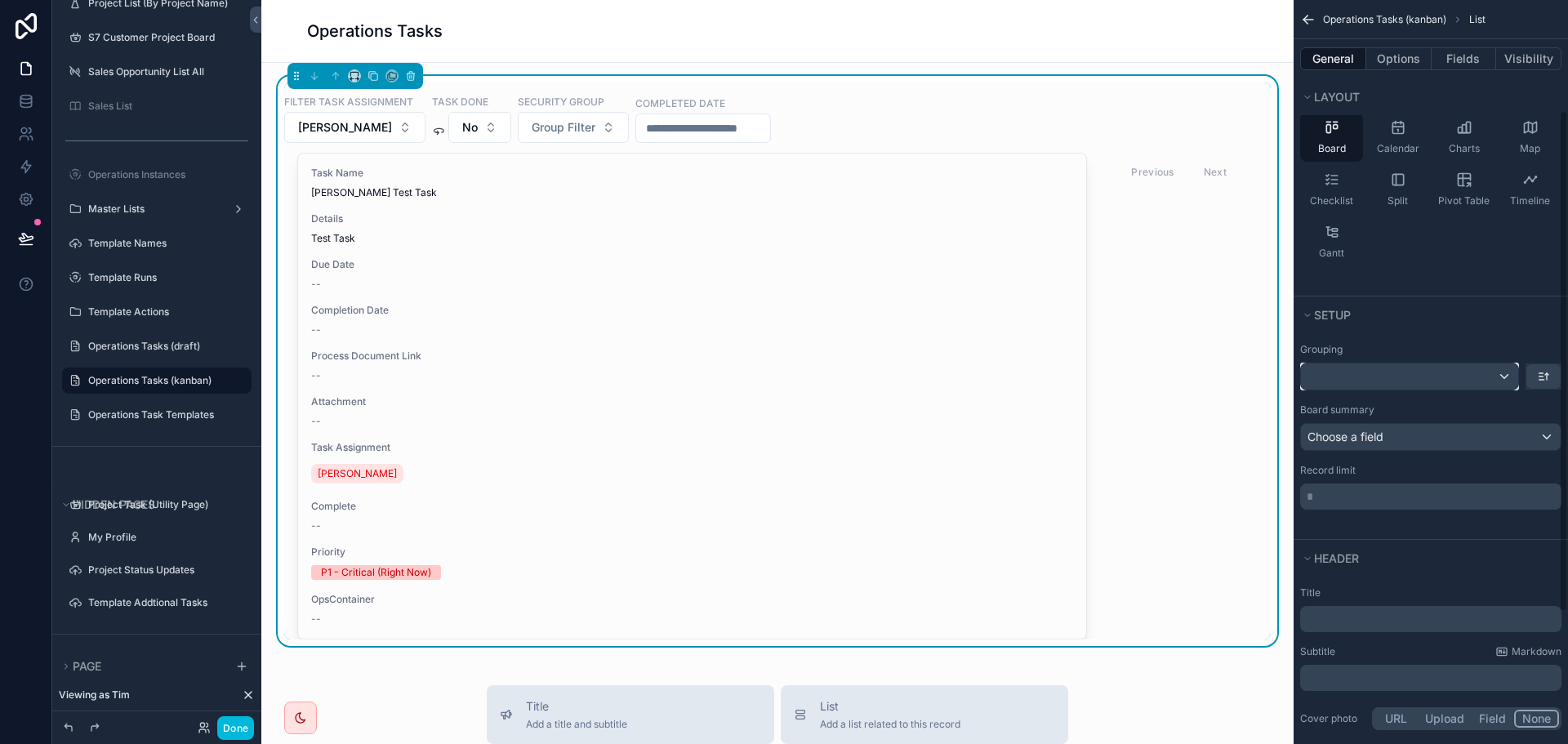
click at [1390, 371] on div "scrollable content" at bounding box center [1409, 376] width 217 height 26
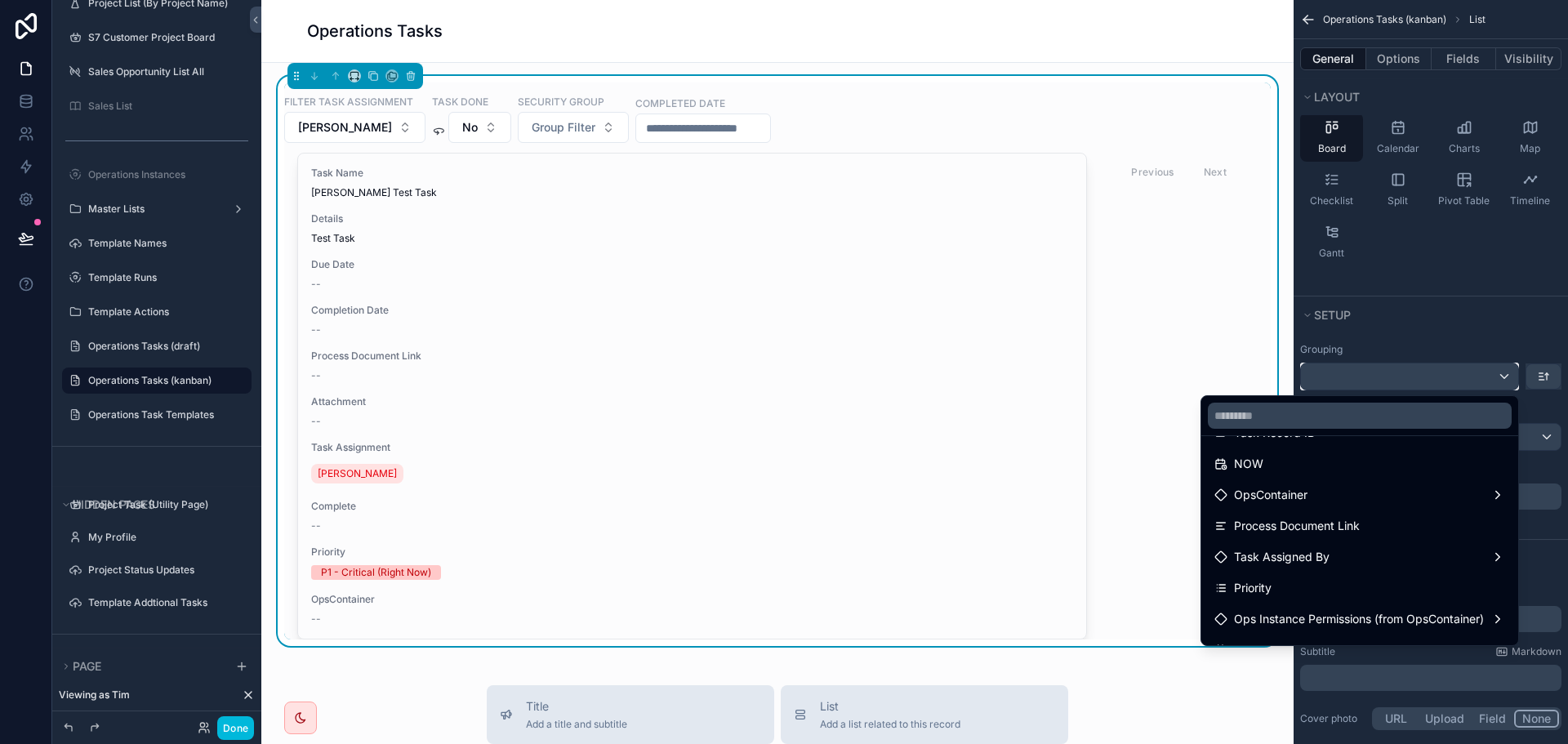
scroll to position [409, 0]
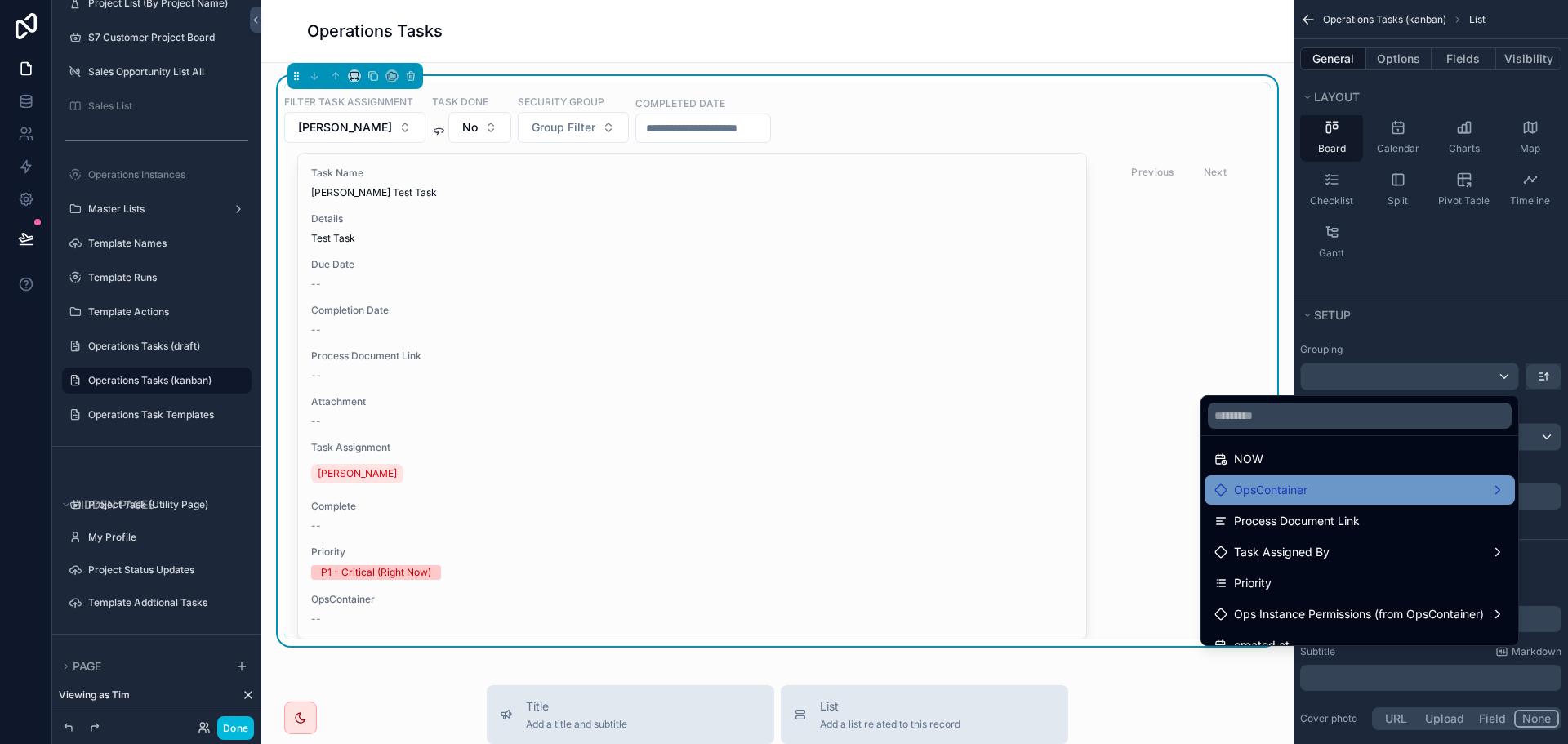
click at [1324, 490] on div "OpsContainer" at bounding box center [1359, 489] width 291 height 20
click at [1437, 491] on div "OpsContainer" at bounding box center [1359, 489] width 291 height 20
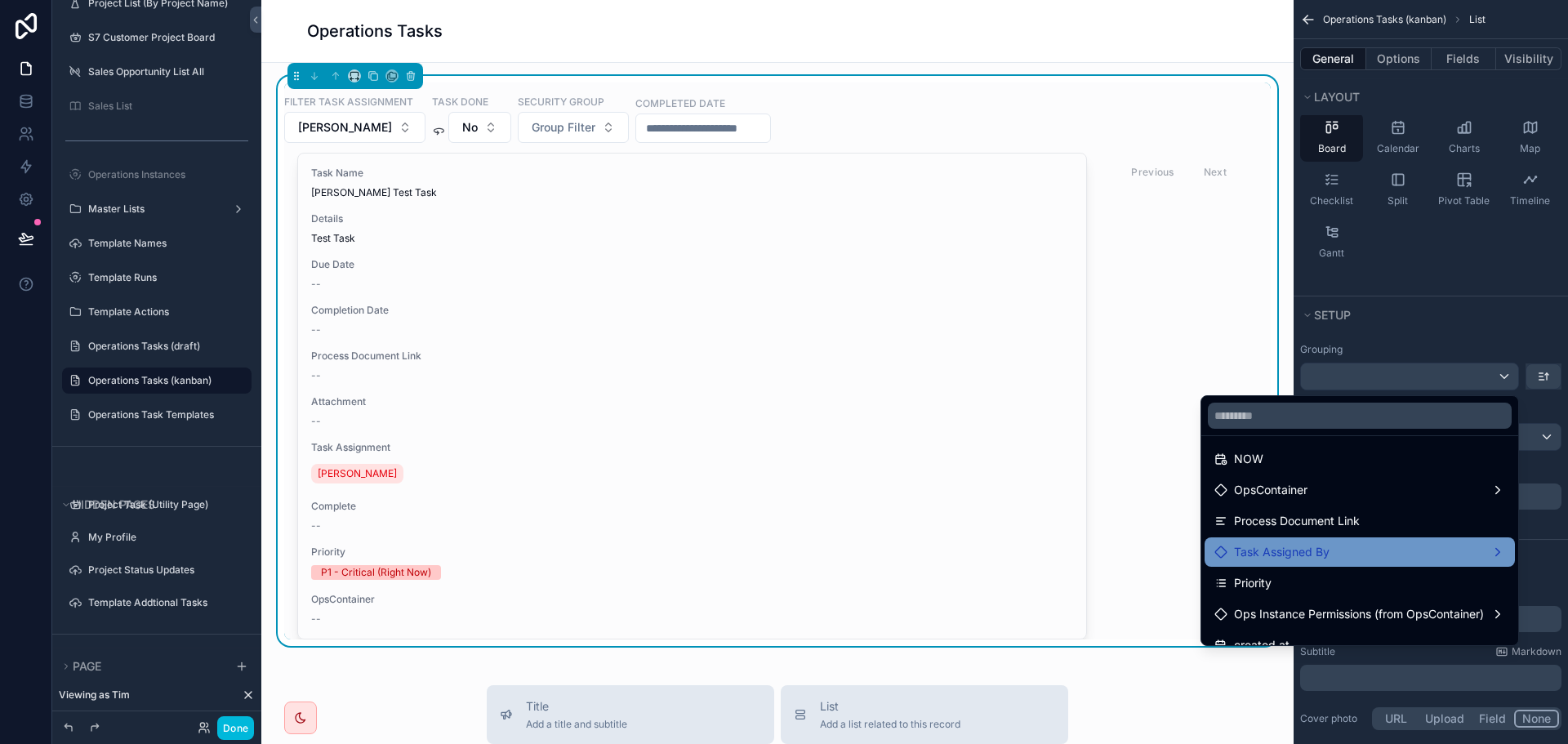
scroll to position [489, 0]
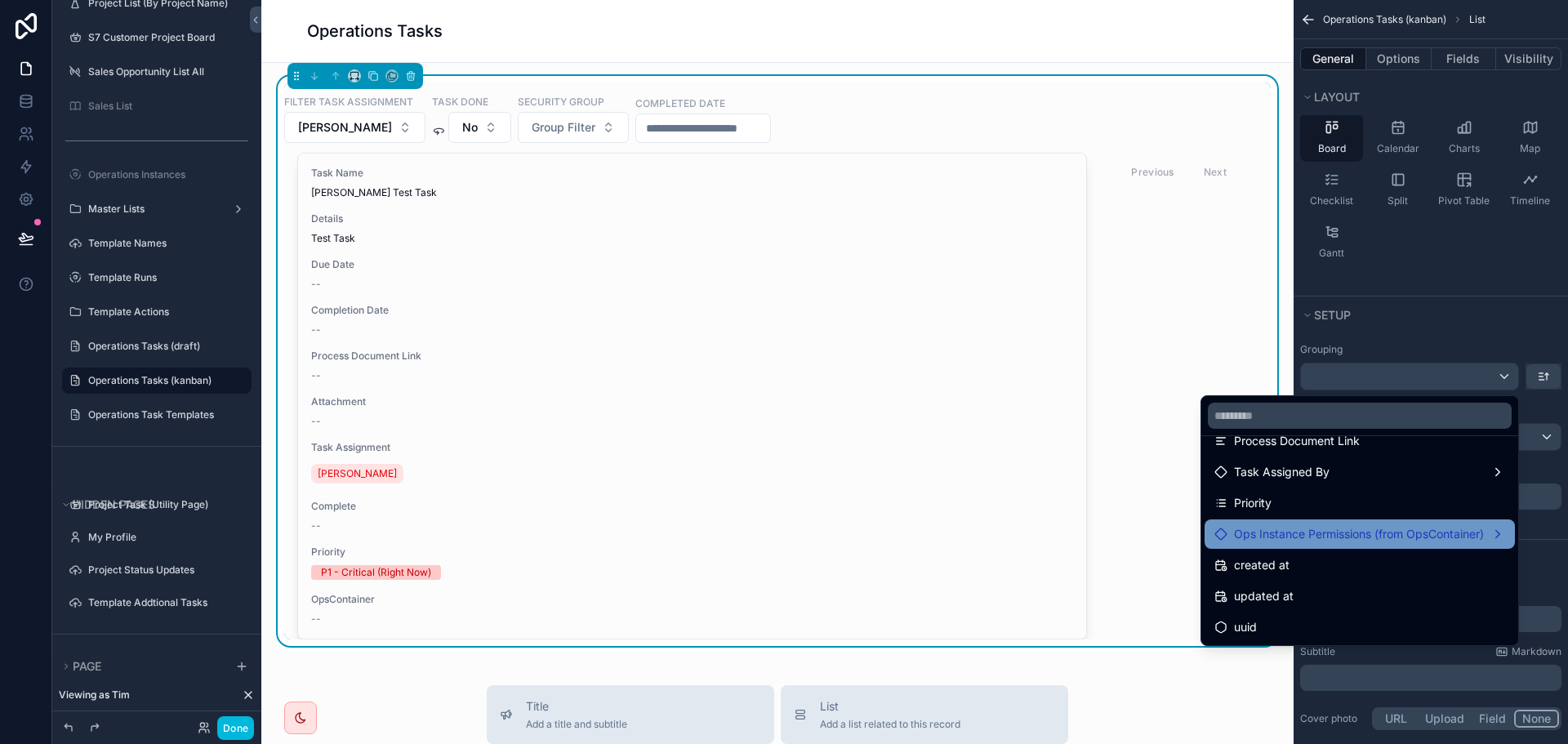
click at [1412, 530] on span "Ops Instance Permissions (from OpsContainer)" at bounding box center [1359, 534] width 250 height 20
click at [1394, 540] on span "Ops Instance Permissions (from OpsContainer)" at bounding box center [1359, 534] width 250 height 20
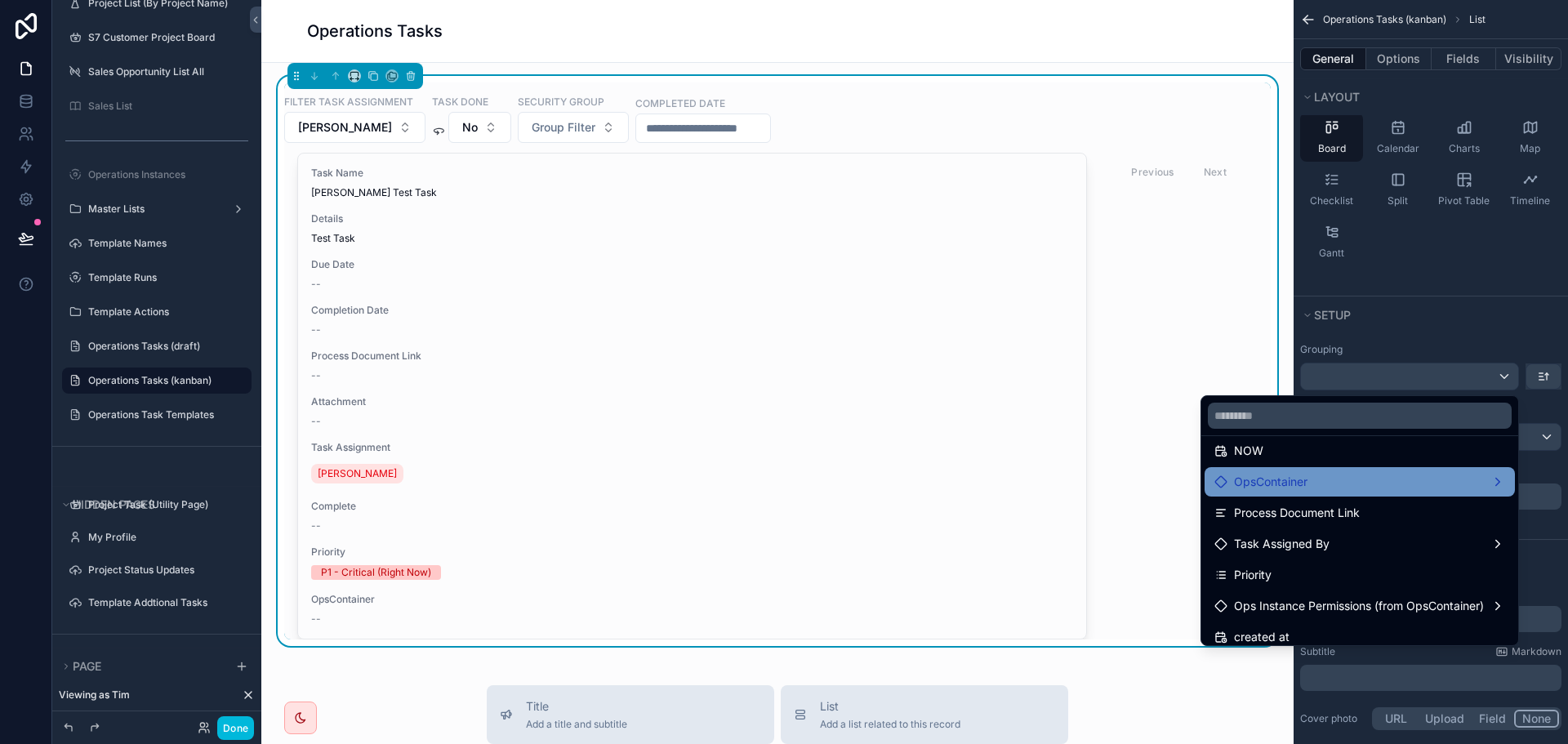
scroll to position [325, 0]
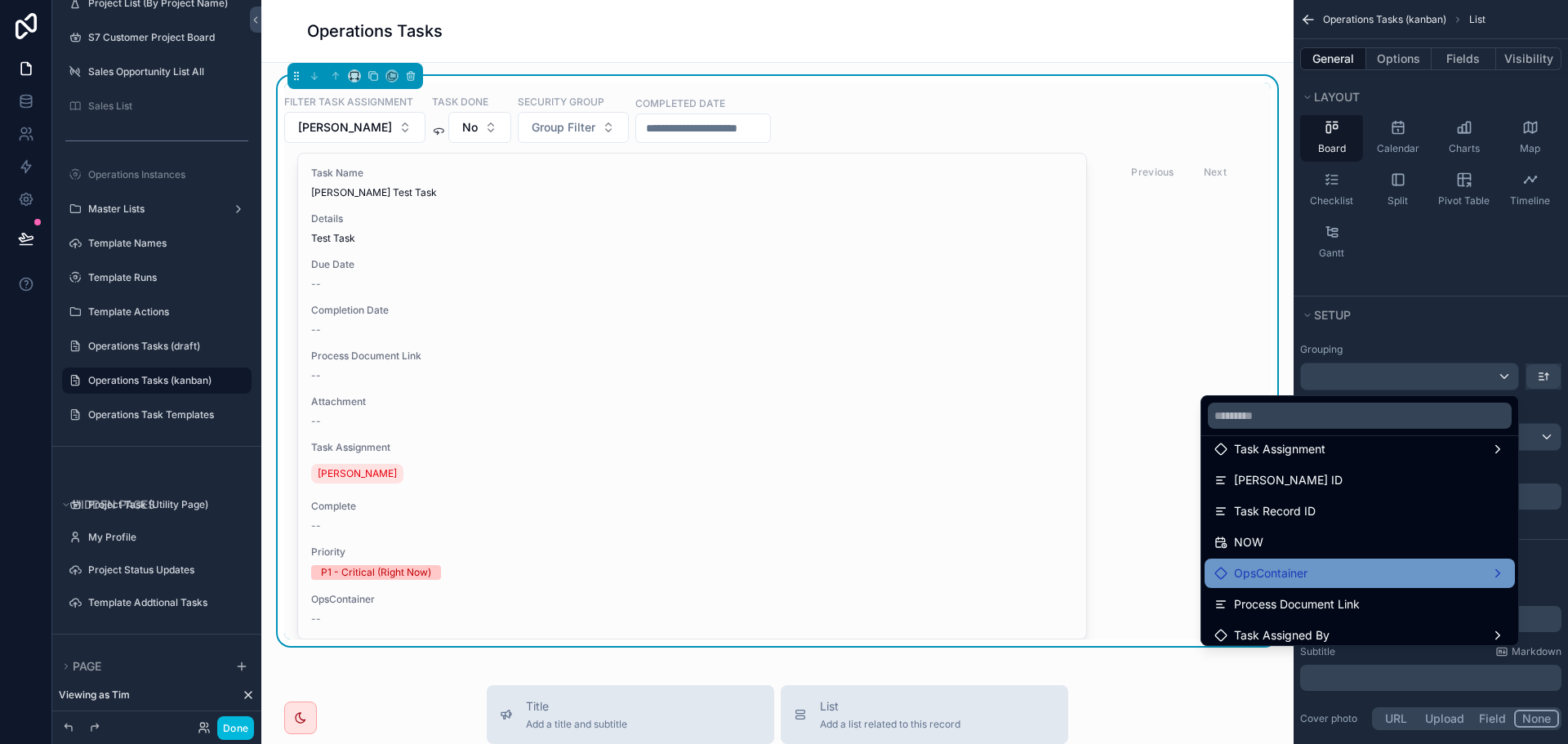
click at [1414, 568] on div "OpsContainer" at bounding box center [1359, 573] width 291 height 20
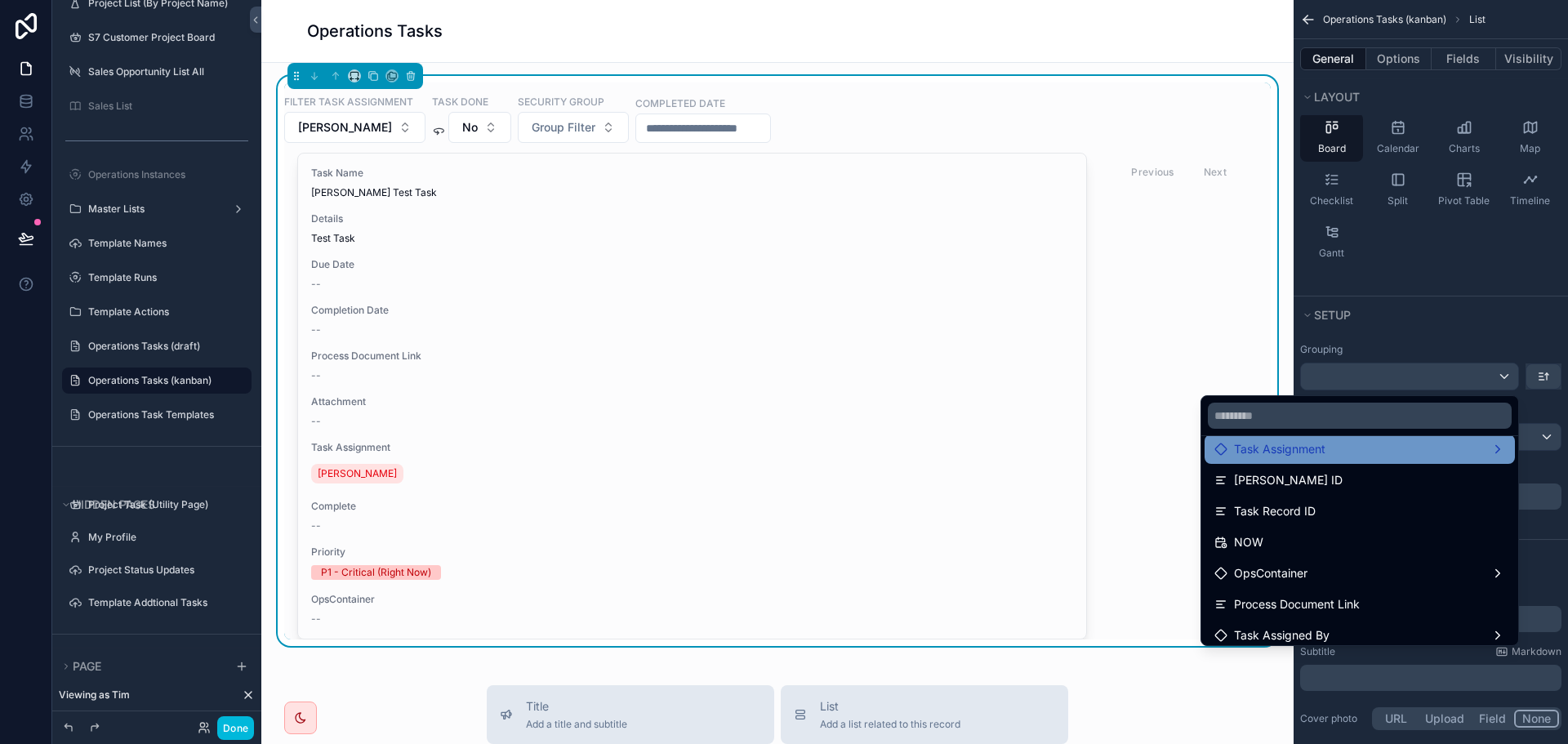
click at [1380, 448] on div "Task Assignment" at bounding box center [1359, 450] width 291 height 20
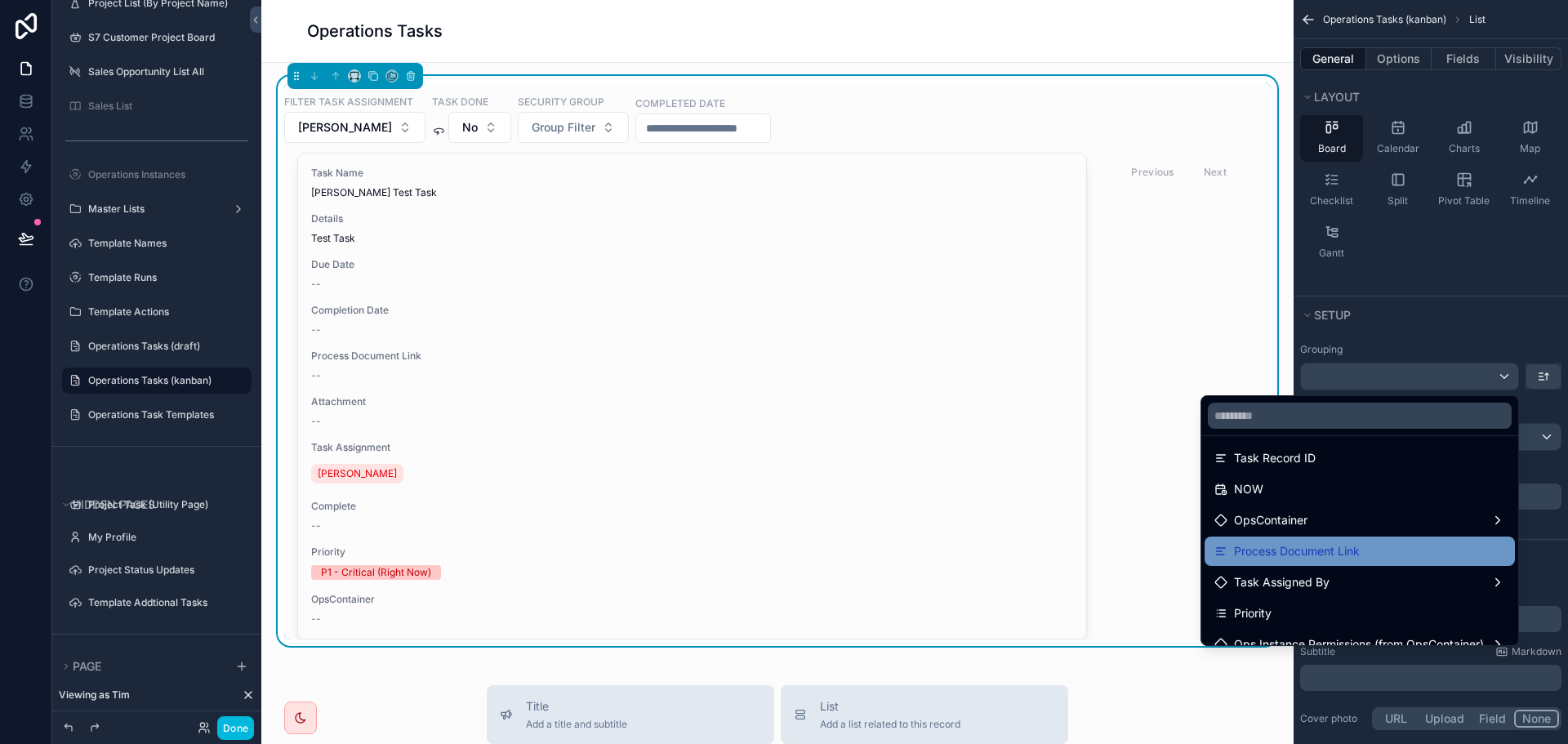
scroll to position [407, 0]
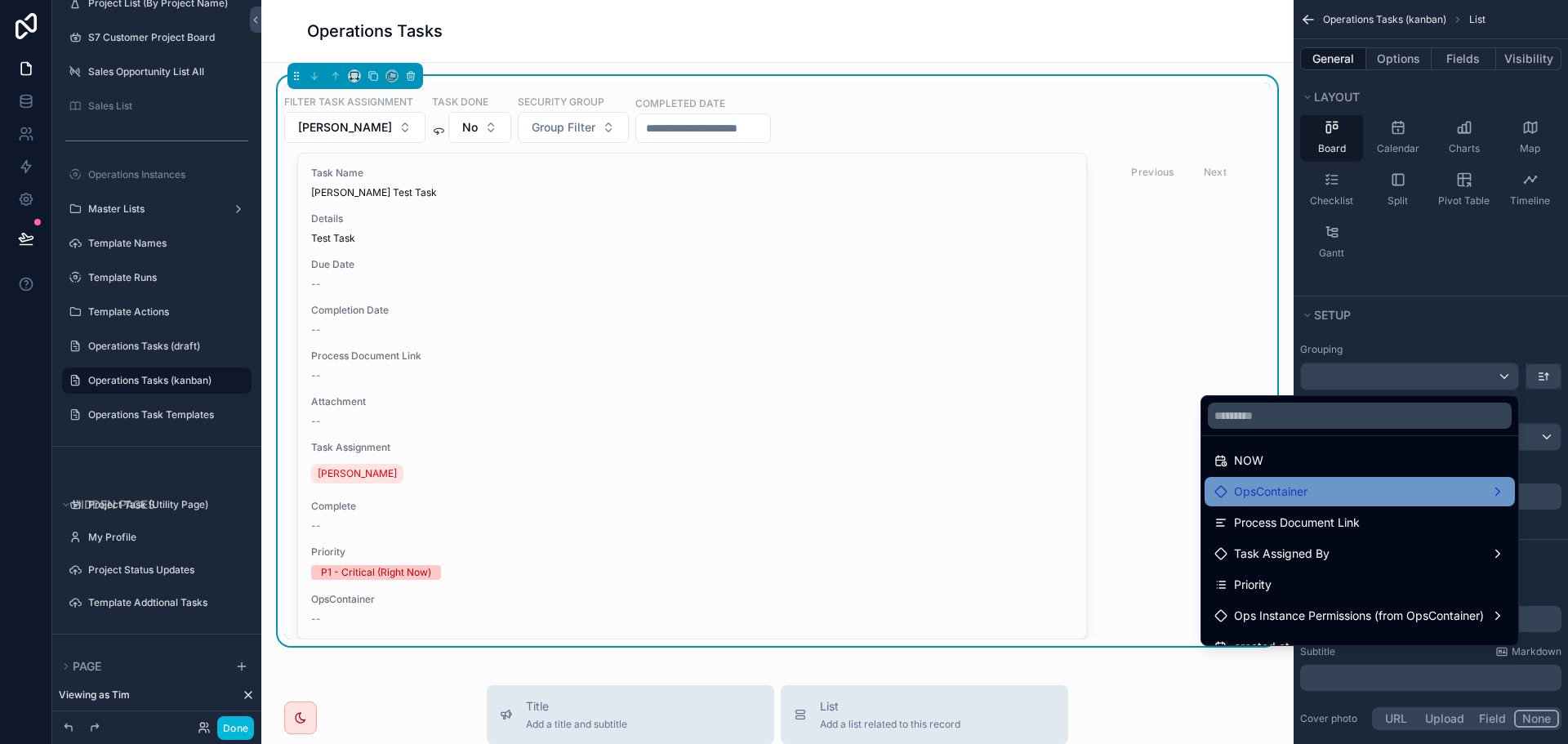
click at [1381, 494] on div "OpsContainer" at bounding box center [1359, 491] width 291 height 20
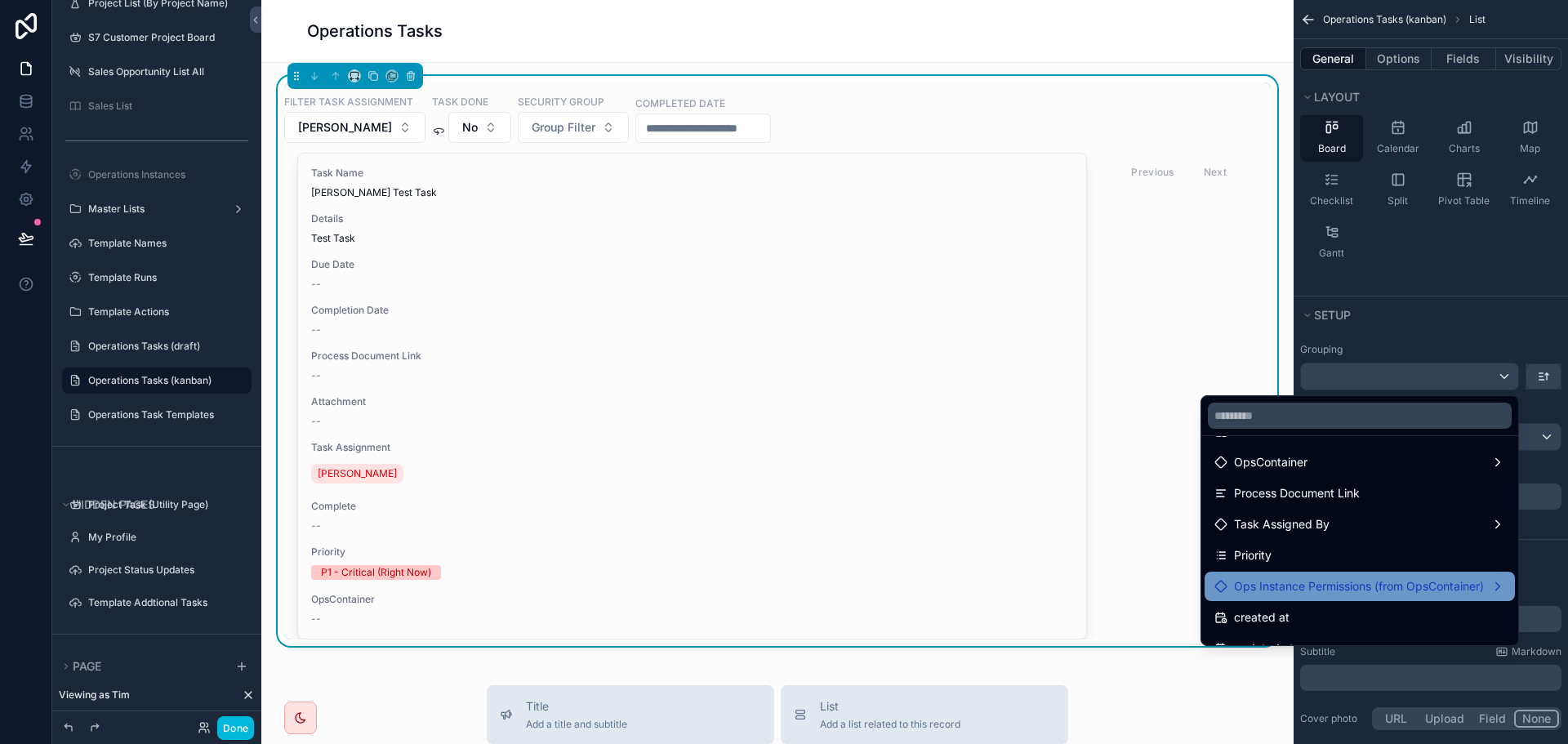
scroll to position [489, 0]
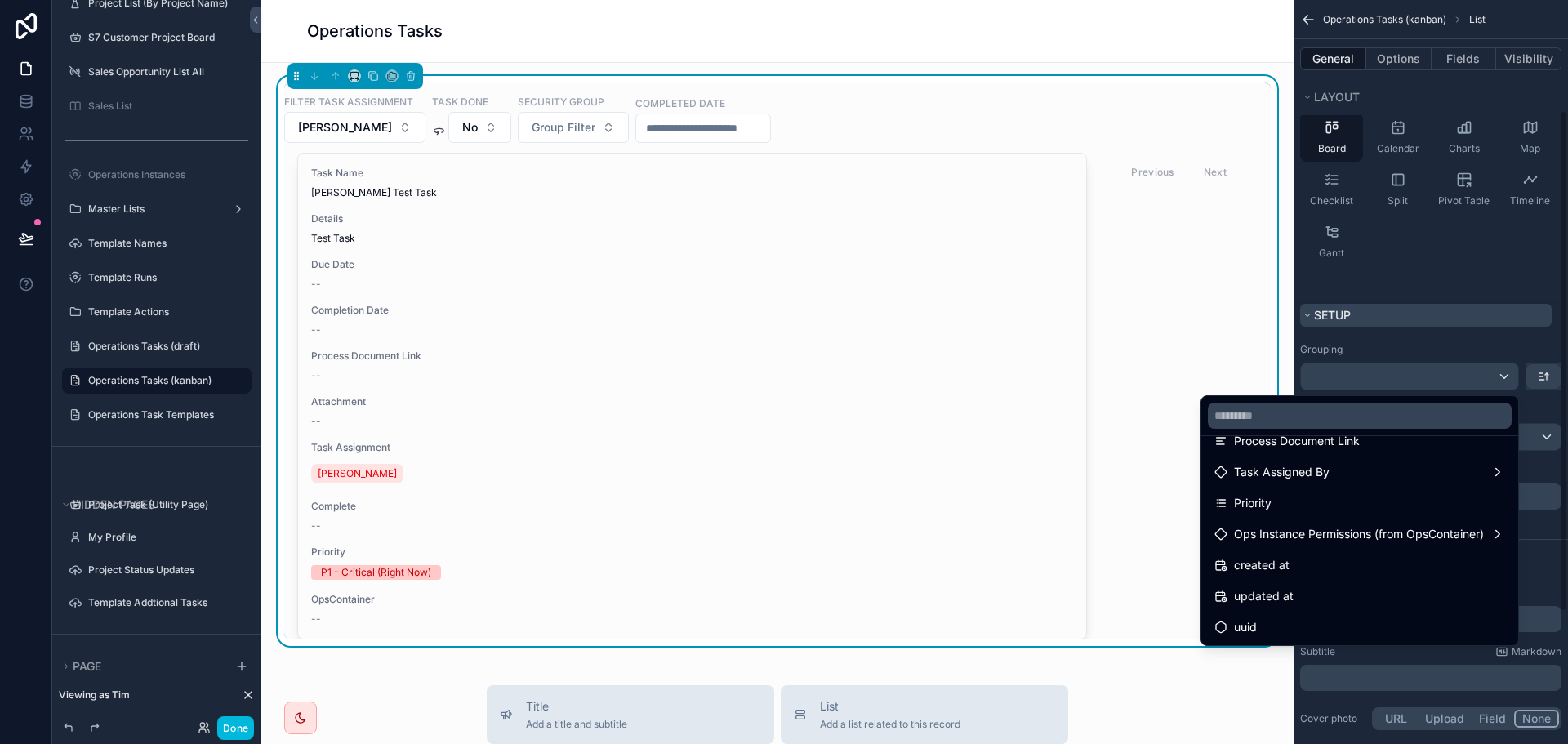
click at [1446, 310] on div "scrollable content" at bounding box center [784, 372] width 1568 height 744
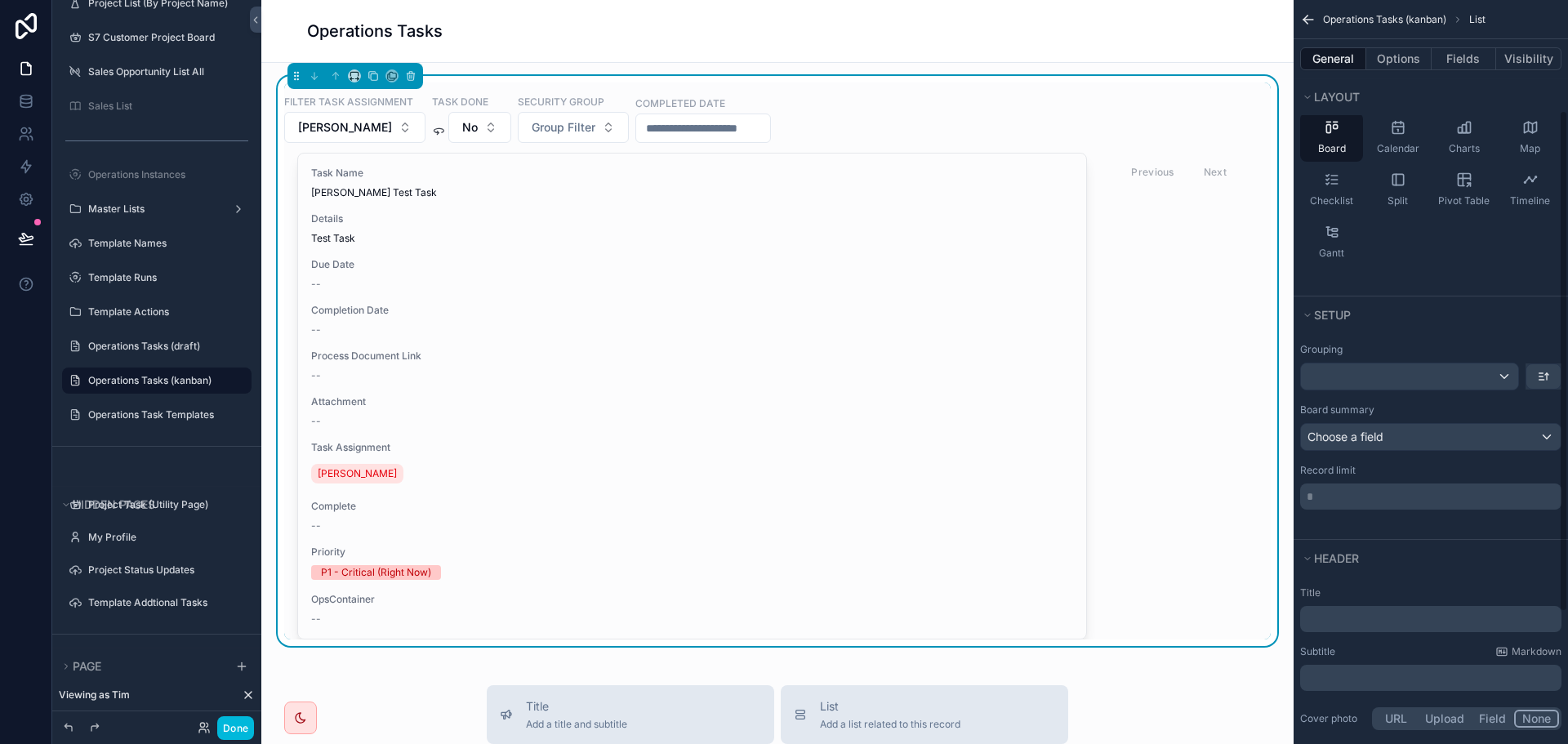
click at [1418, 249] on div "Rows Columns Cards Table Board Calendar Charts Map Checklist Split Pivot Table …" at bounding box center [1431, 163] width 274 height 218
click at [1373, 372] on div "scrollable content" at bounding box center [1409, 376] width 217 height 26
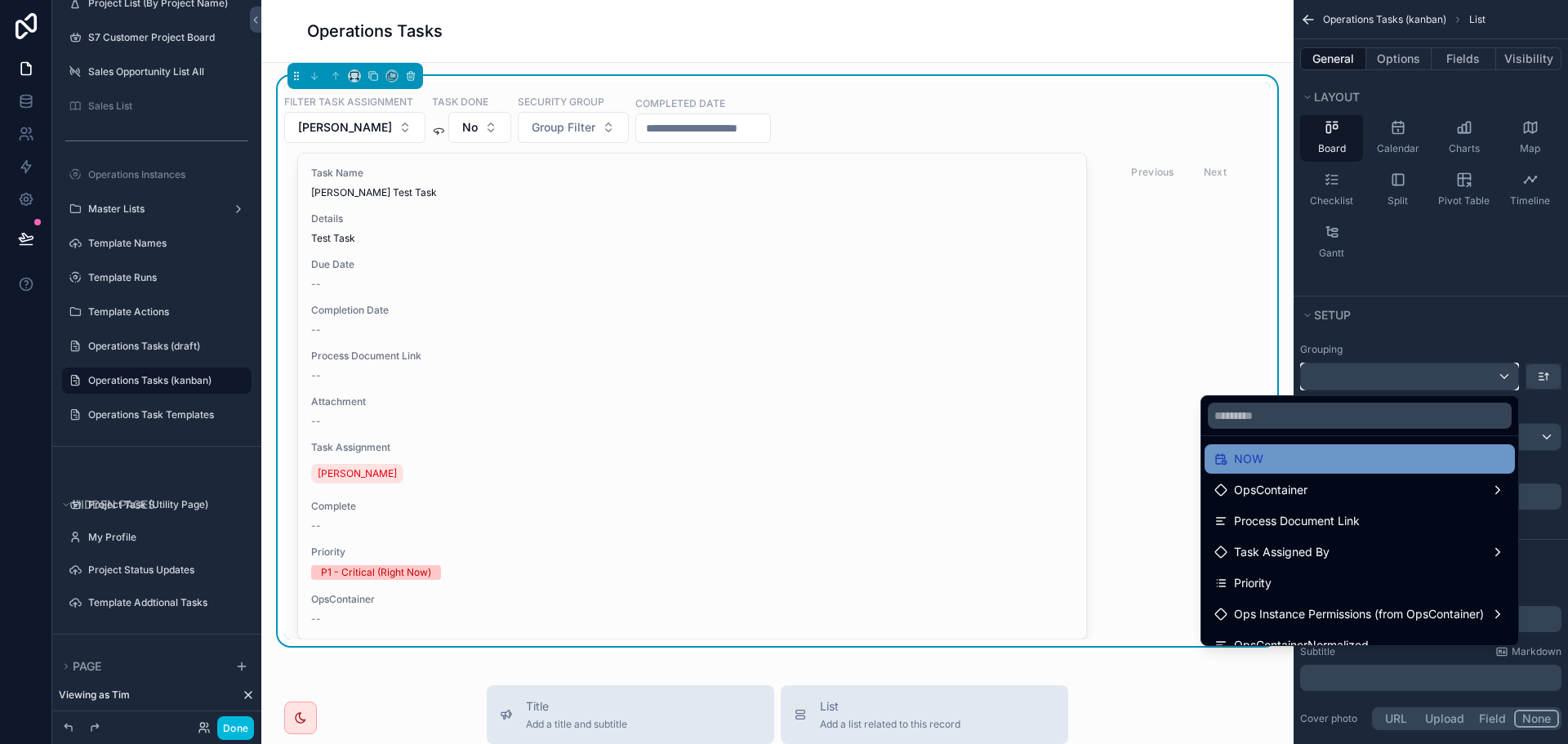
scroll to position [520, 0]
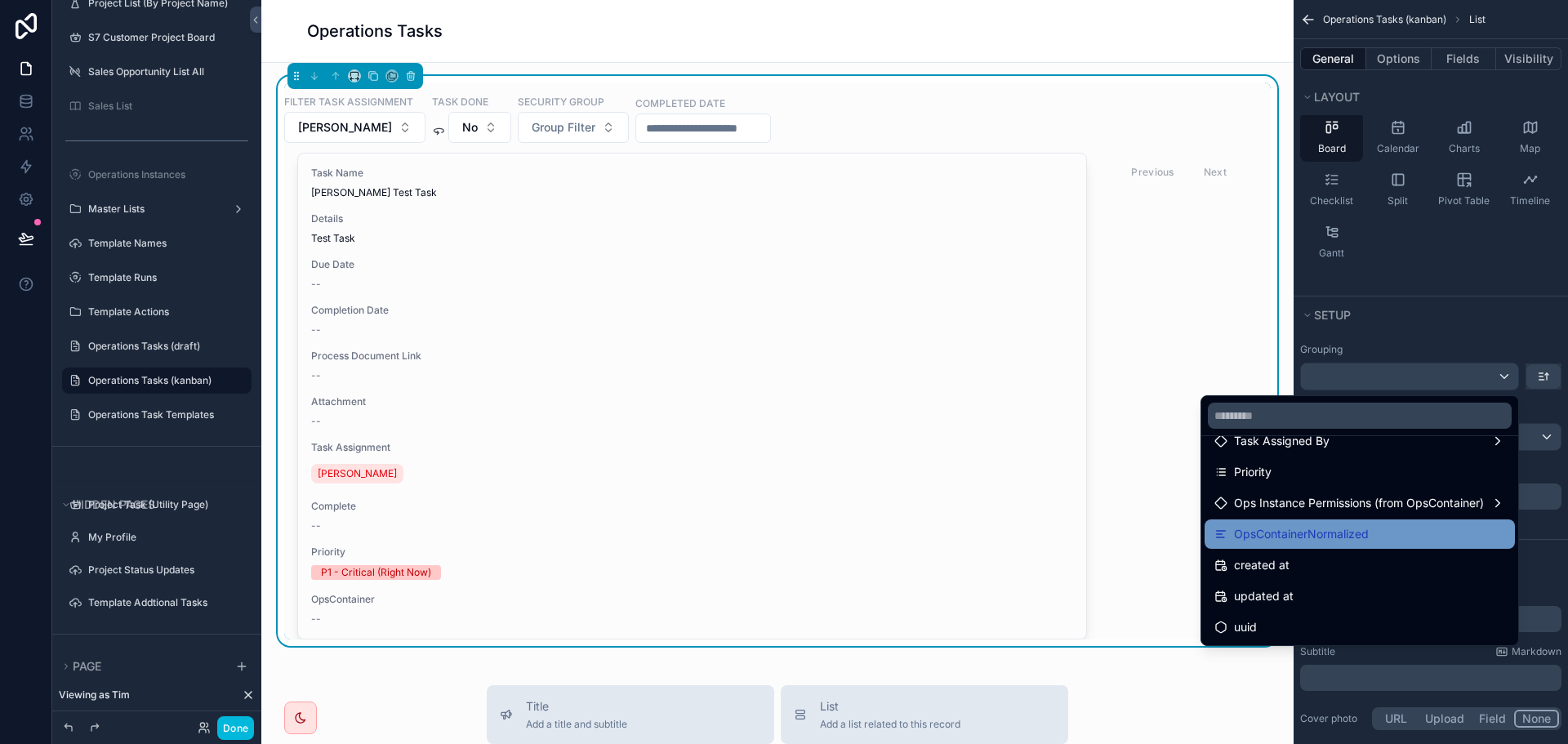
click at [1342, 530] on span "OpsContainerNormalized" at bounding box center [1302, 534] width 135 height 20
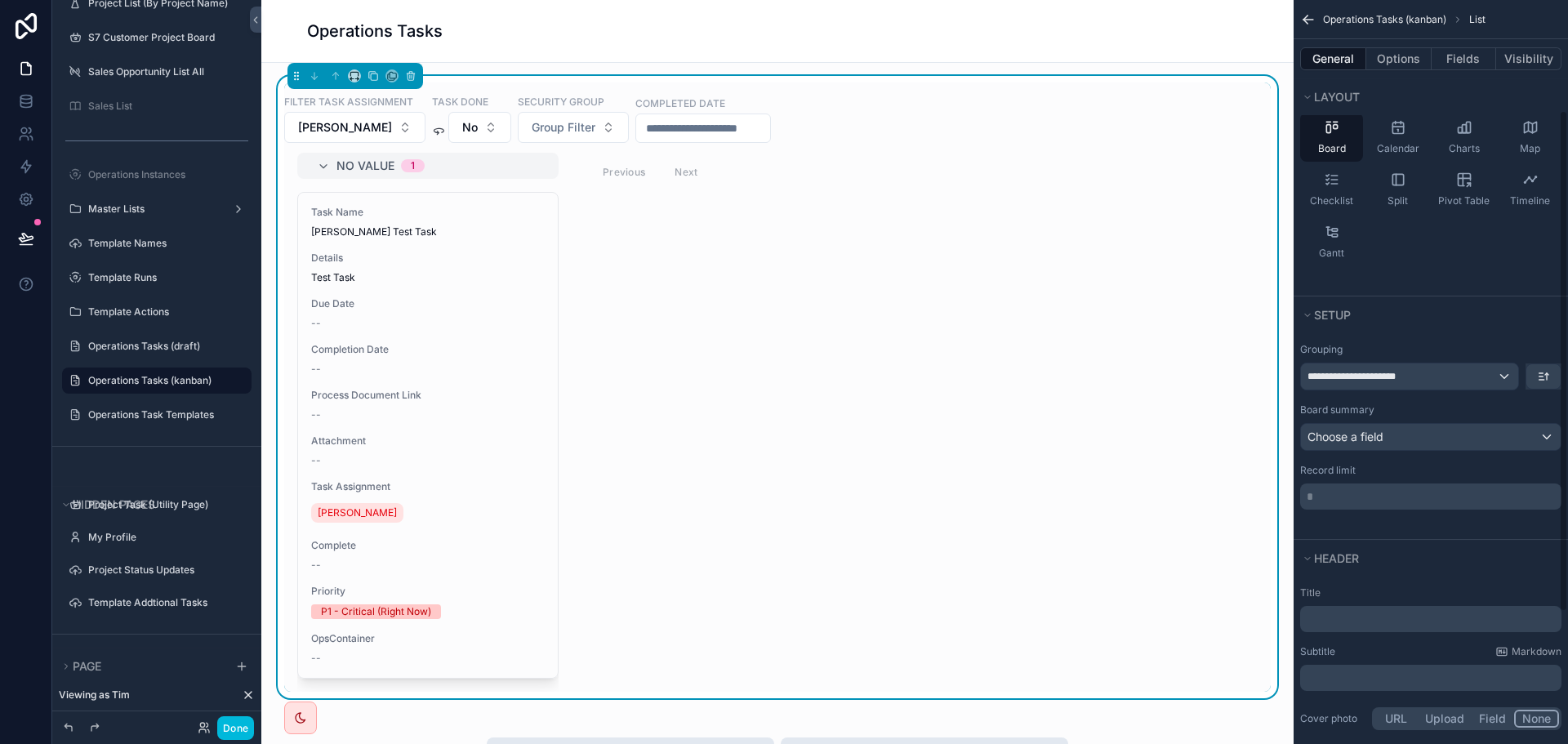
click at [1446, 258] on div "Rows Columns Cards Table Board Calendar Charts Map Checklist Split Pivot Table …" at bounding box center [1431, 163] width 274 height 218
click at [1360, 440] on div "Choose a field" at bounding box center [1431, 437] width 259 height 26
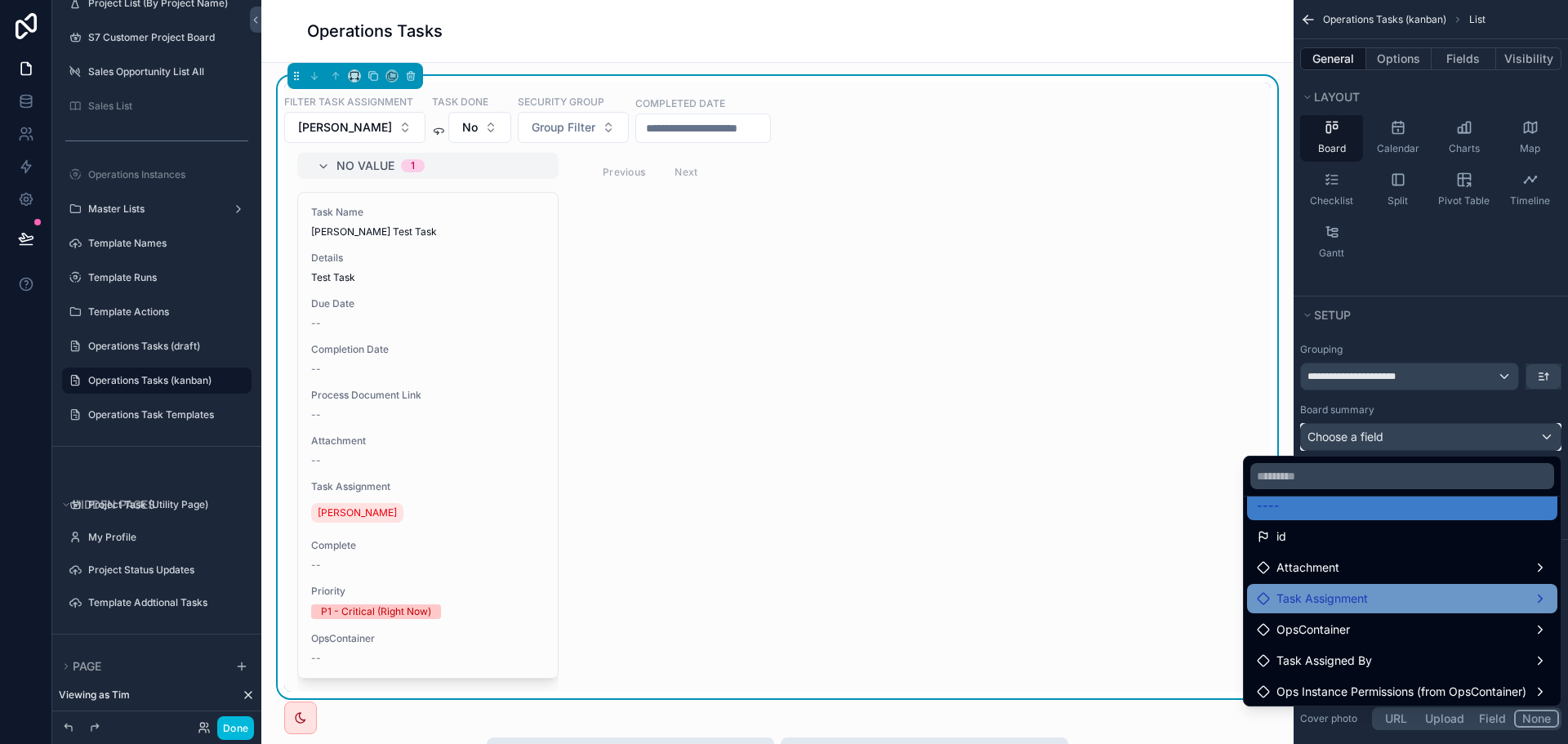
scroll to position [22, 0]
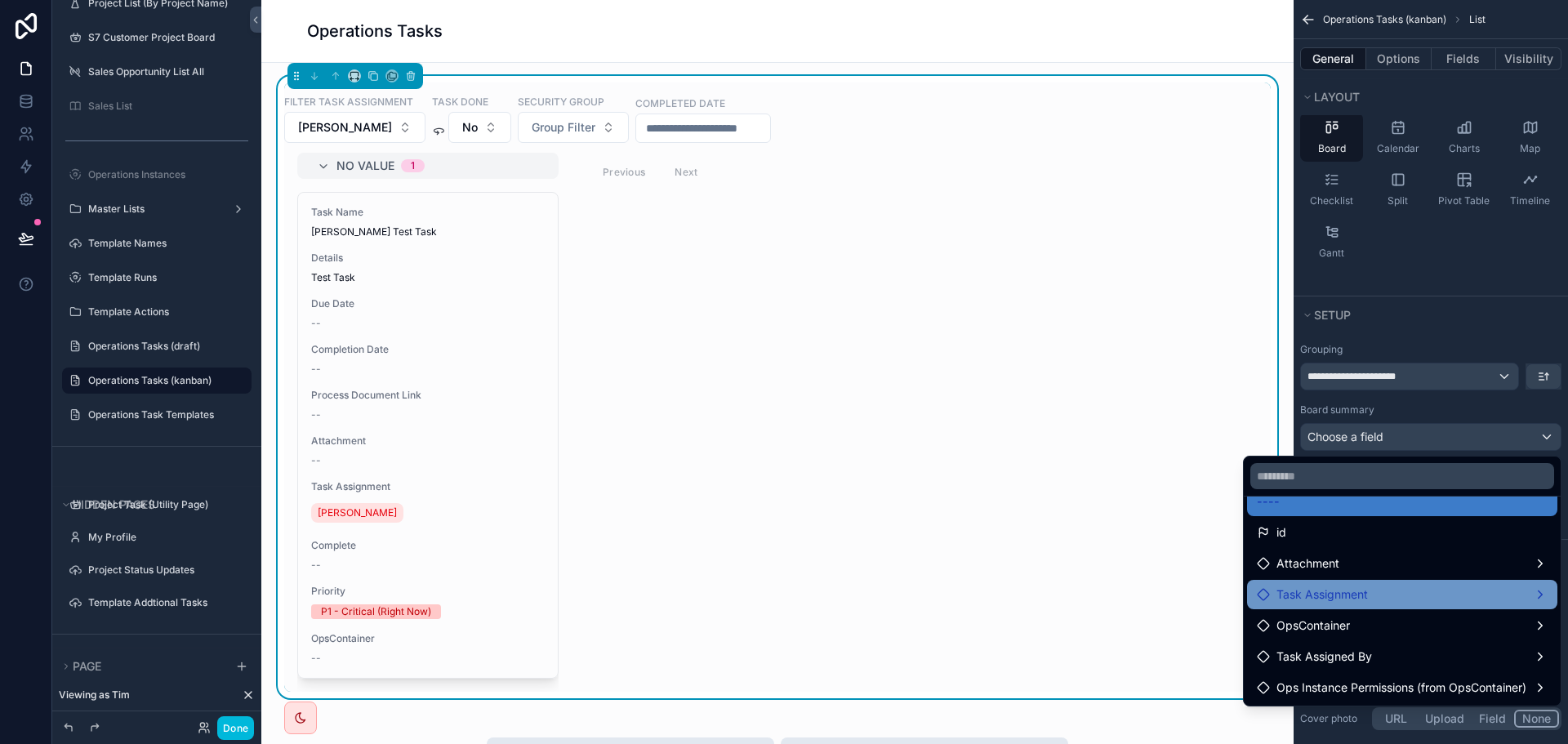
click at [1342, 592] on span "Task Assignment" at bounding box center [1322, 595] width 92 height 20
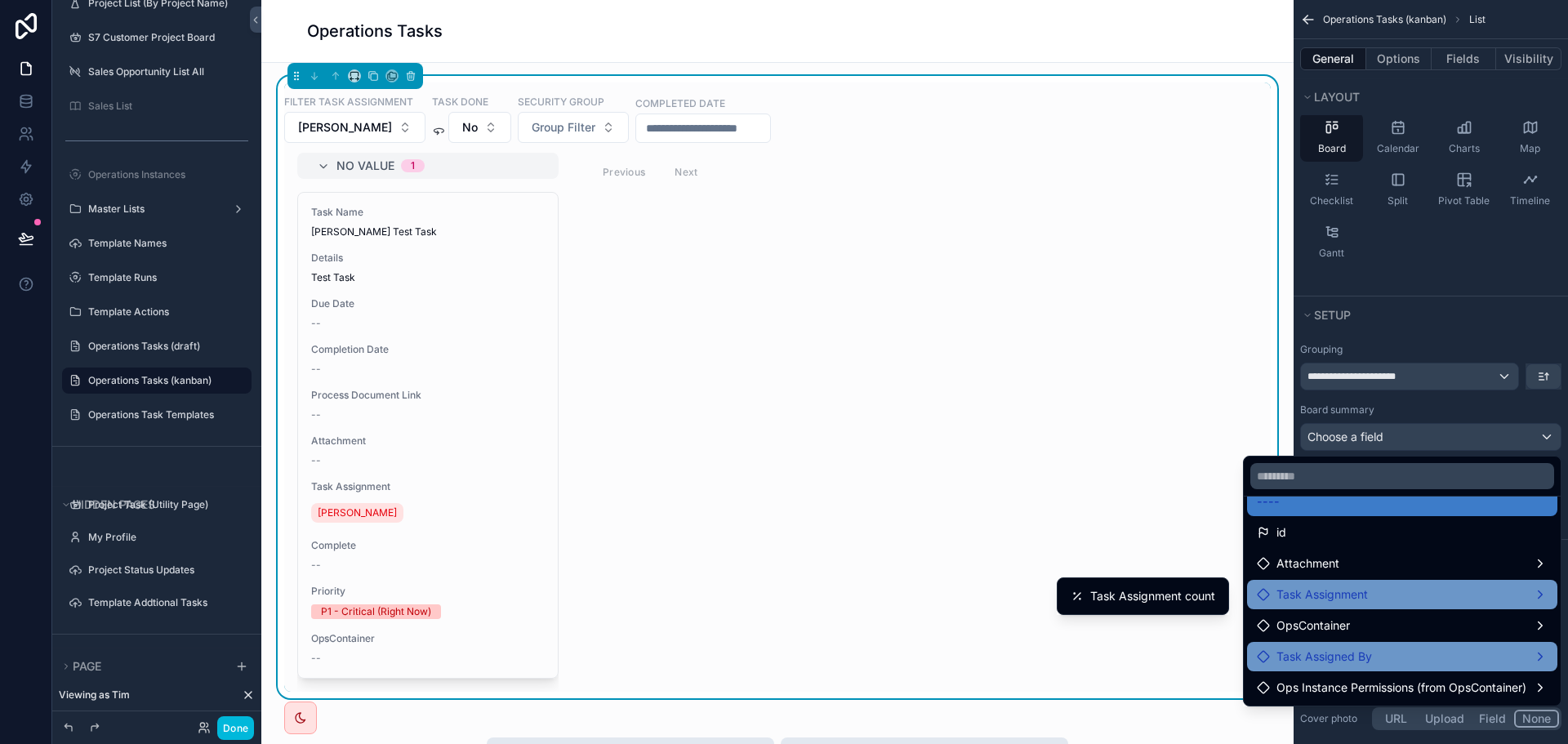
click at [1315, 655] on span "Task Assigned By" at bounding box center [1324, 656] width 96 height 20
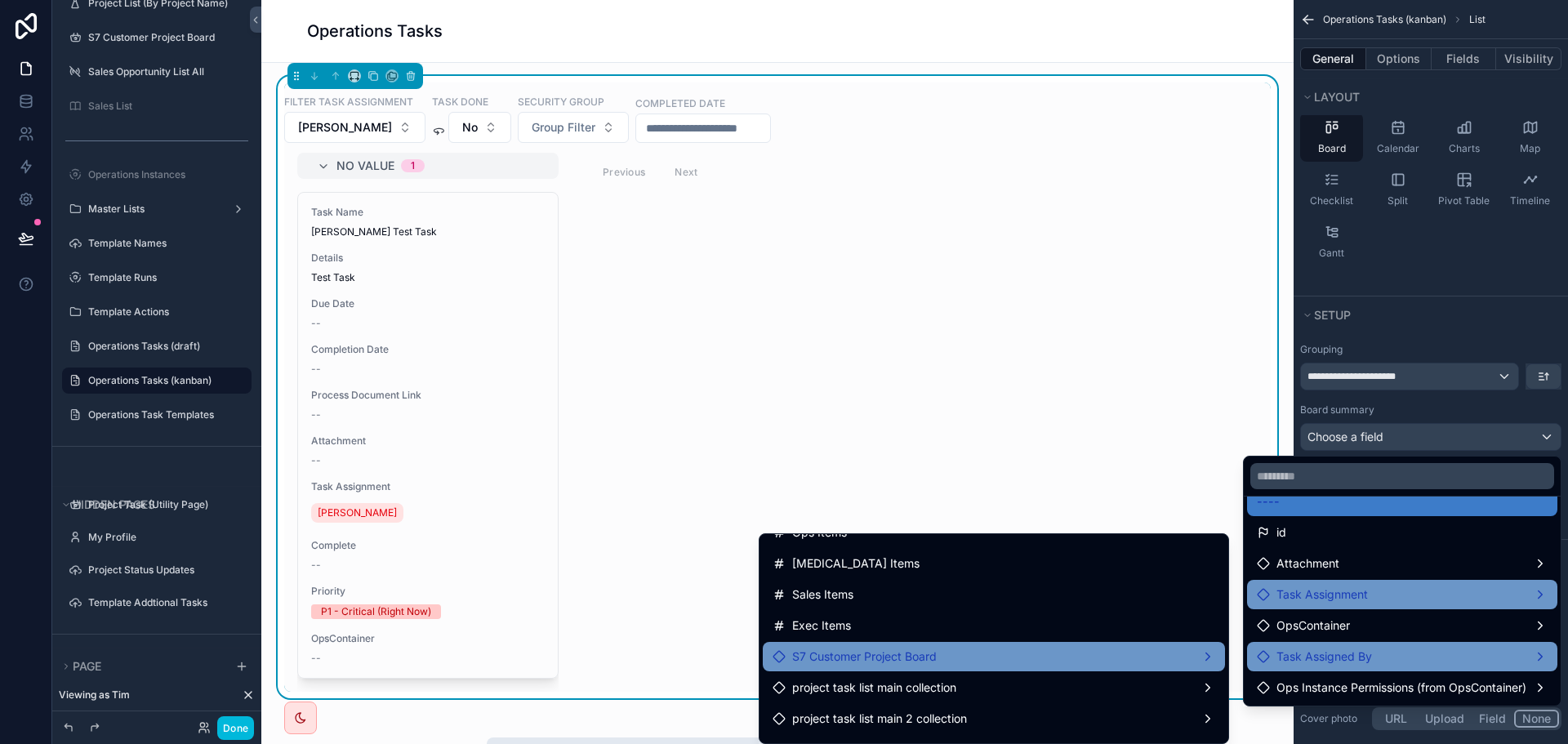
scroll to position [0, 0]
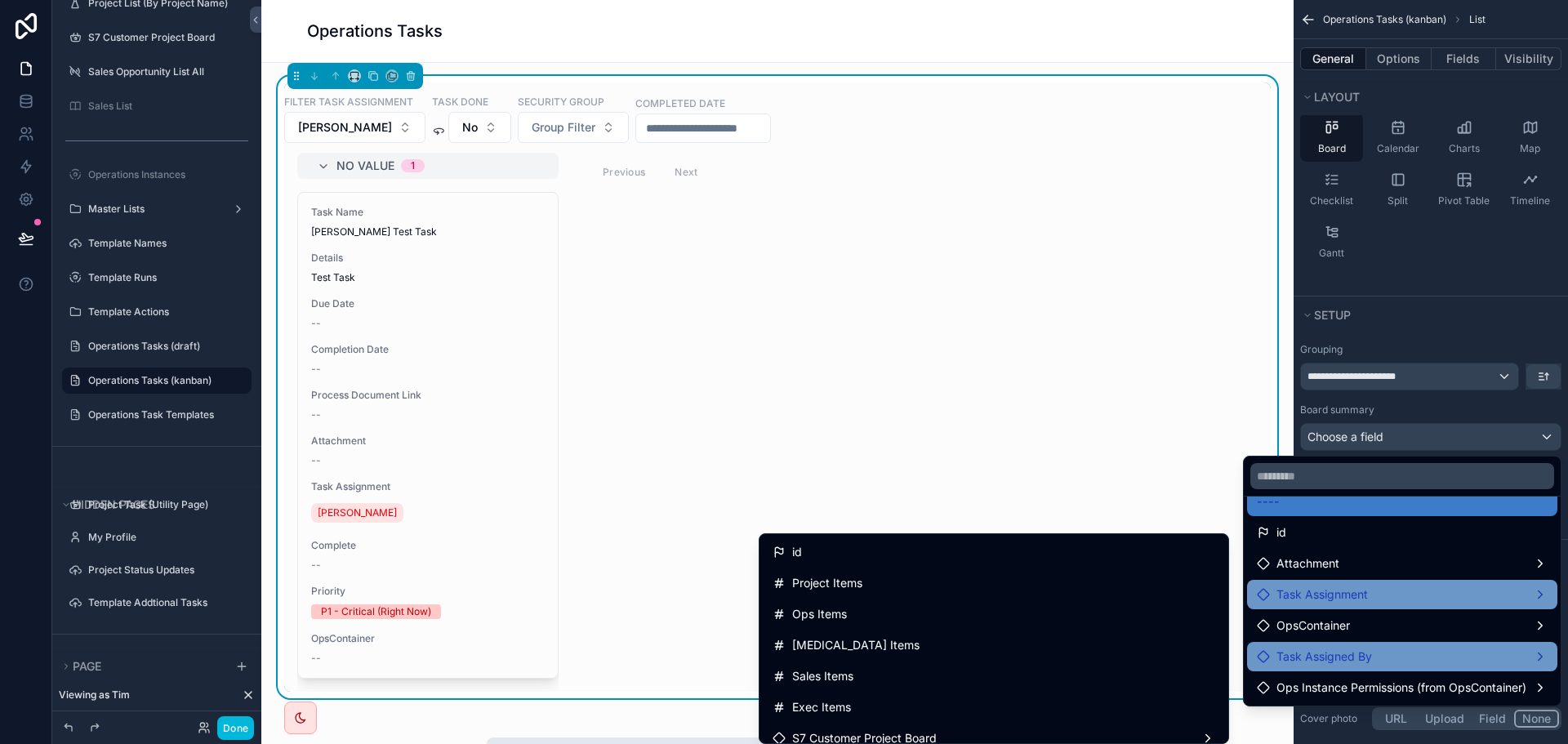
click at [1324, 595] on span "Task Assignment" at bounding box center [1322, 595] width 92 height 20
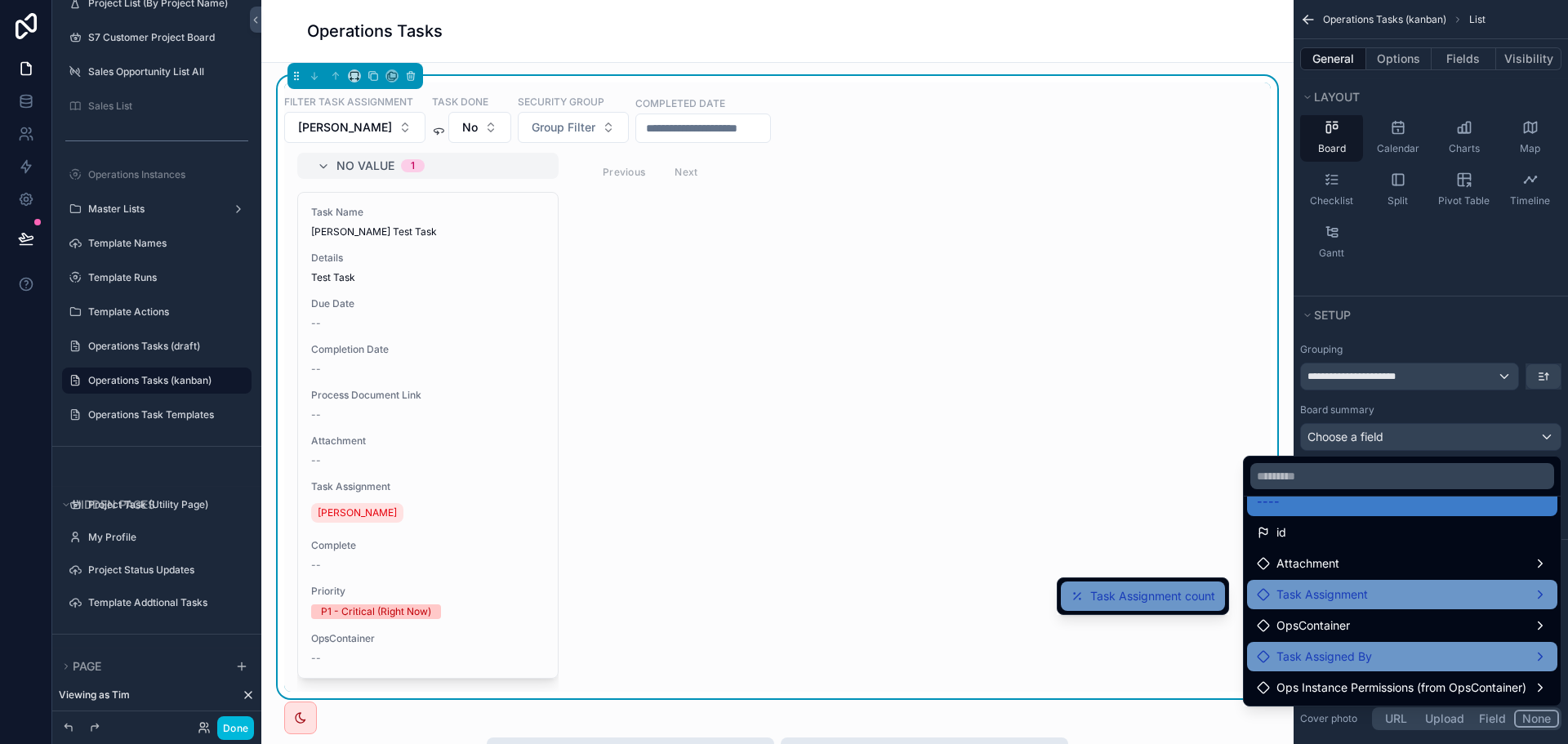
click at [1104, 597] on span "Task Assignment count" at bounding box center [1153, 596] width 125 height 20
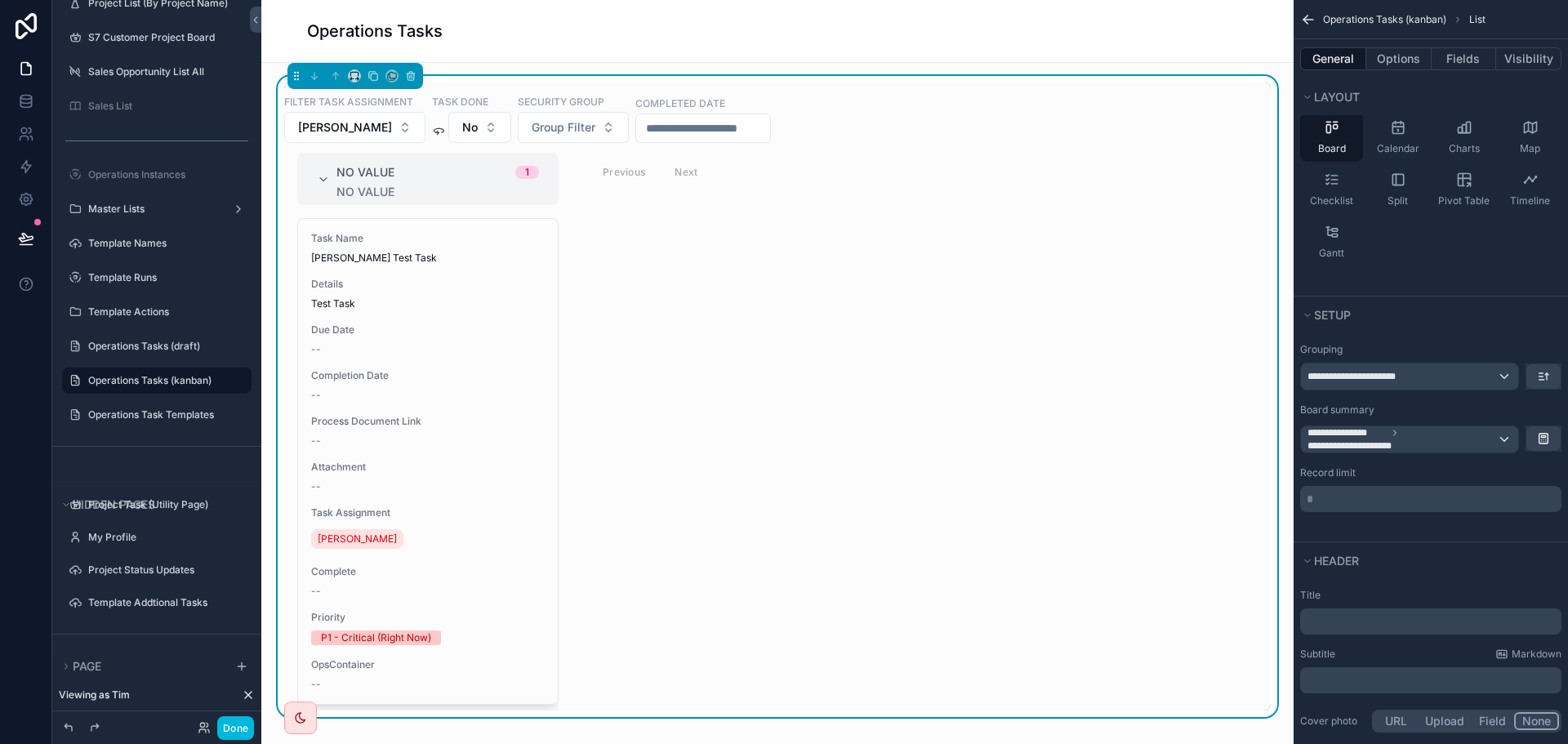
click at [1435, 265] on div "Rows Columns Cards Table Board Calendar Charts Map Checklist Split Pivot Table …" at bounding box center [1431, 163] width 274 height 218
click at [223, 727] on button "Done" at bounding box center [236, 728] width 37 height 23
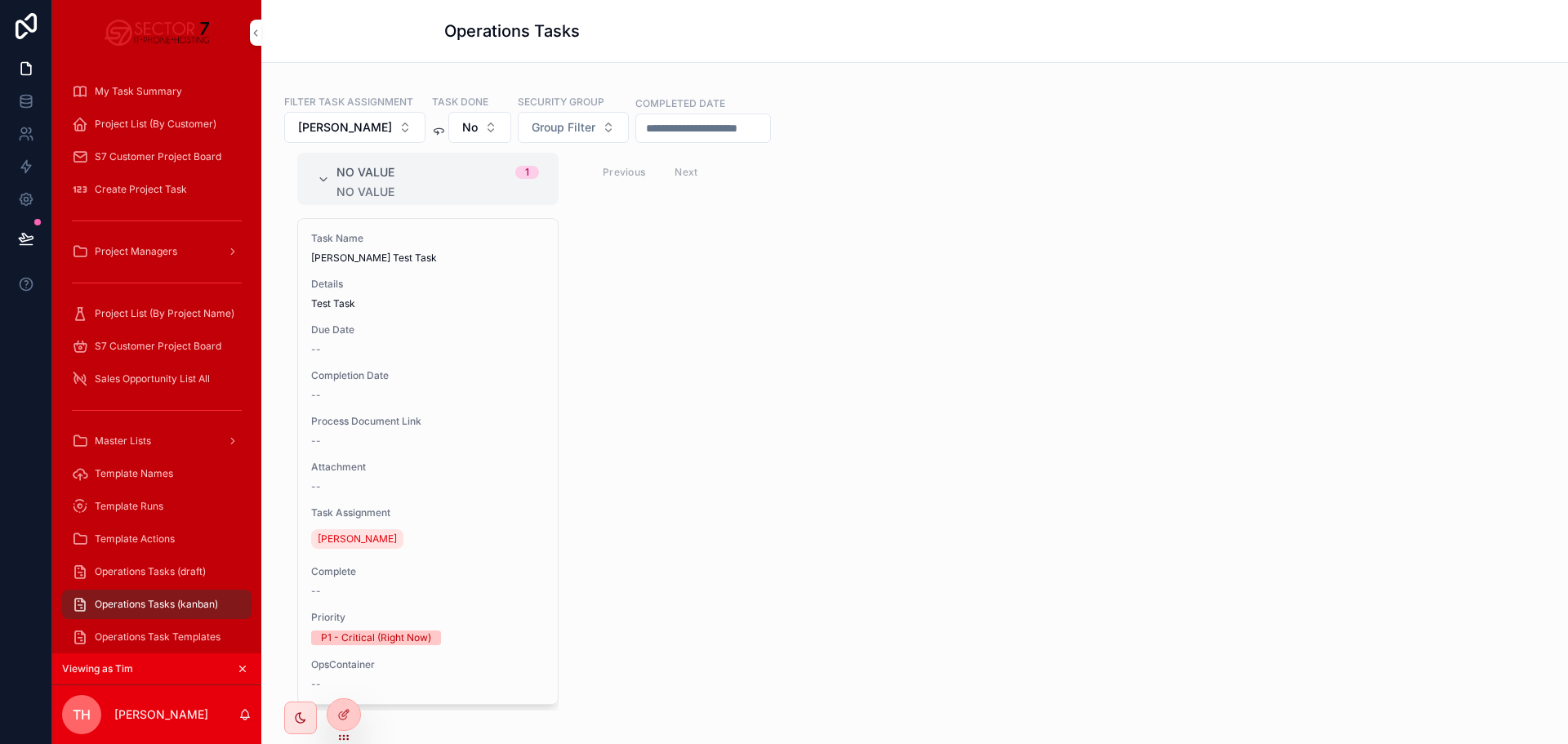
click at [0, 0] on icon at bounding box center [0, 0] width 0 height 0
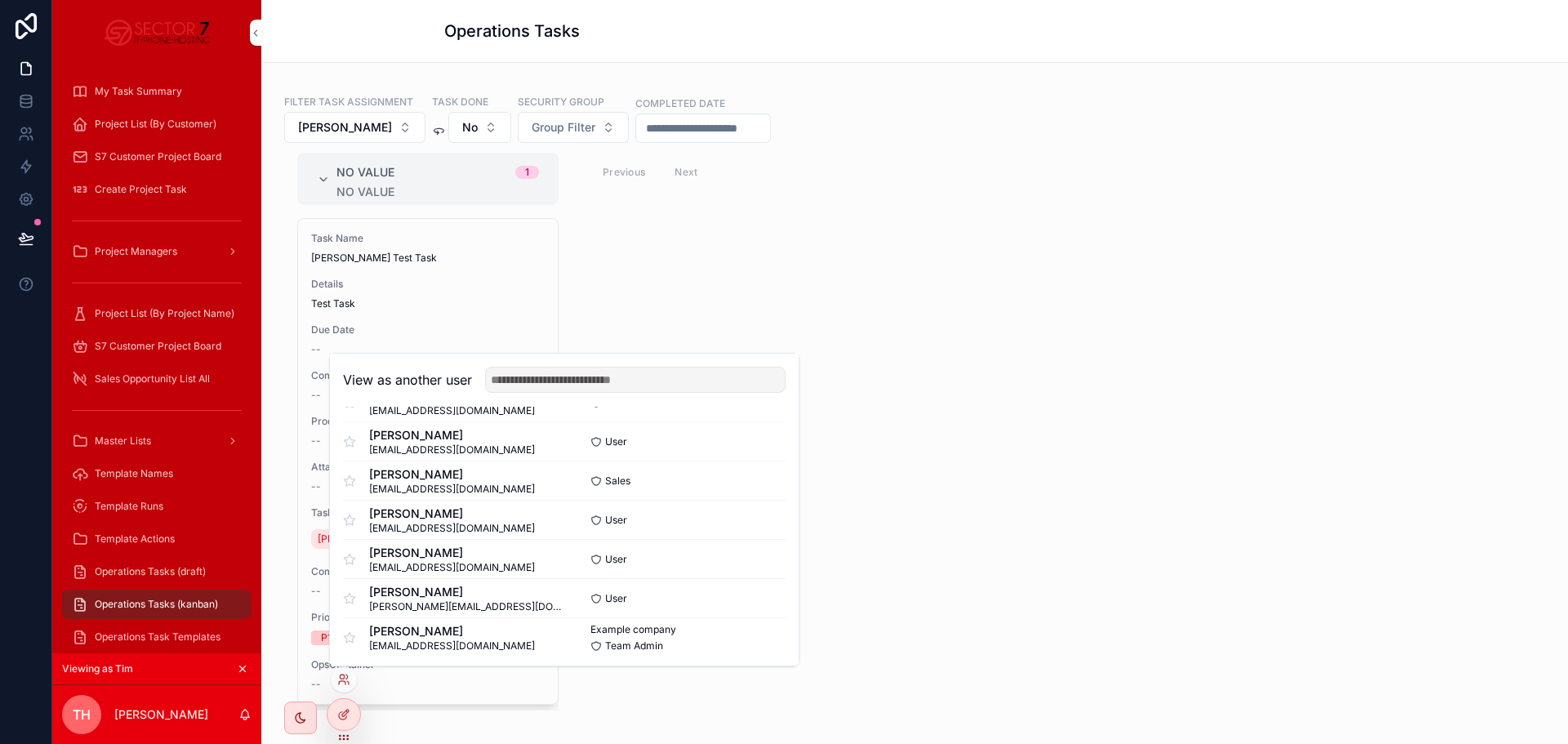
scroll to position [434, 0]
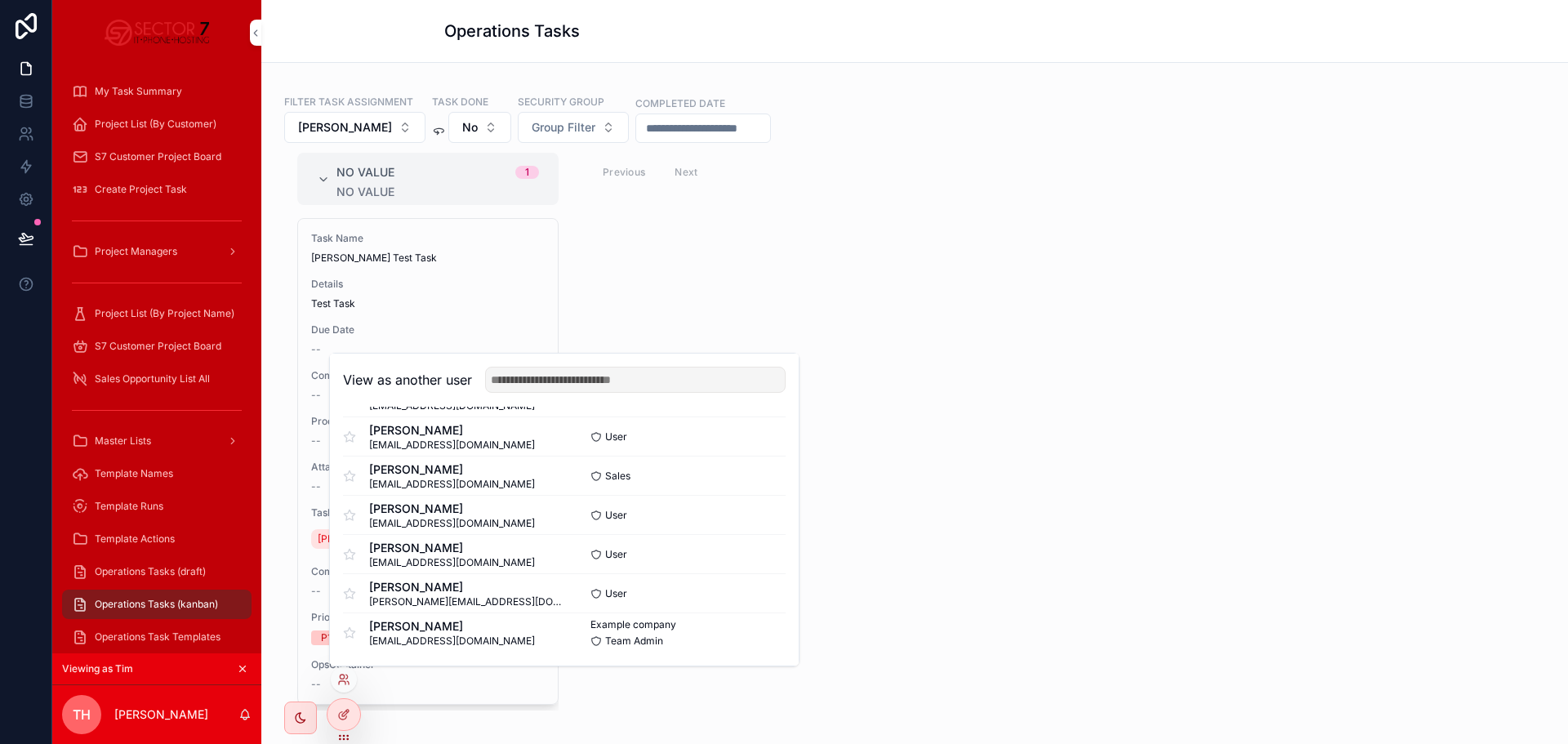
click at [0, 0] on button "Select" at bounding box center [0, 0] width 0 height 0
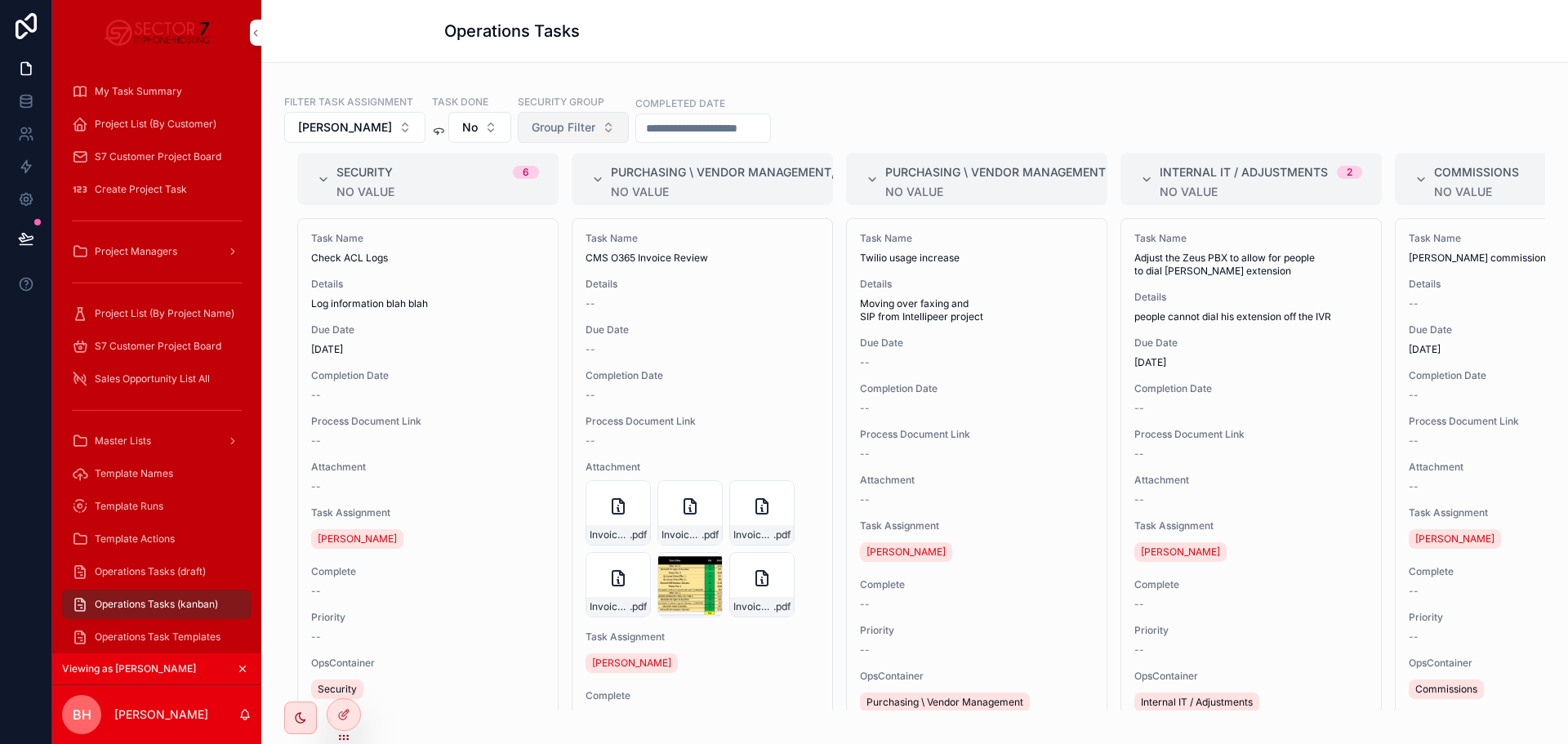
click at [570, 118] on button "Group Filter" at bounding box center [573, 128] width 111 height 31
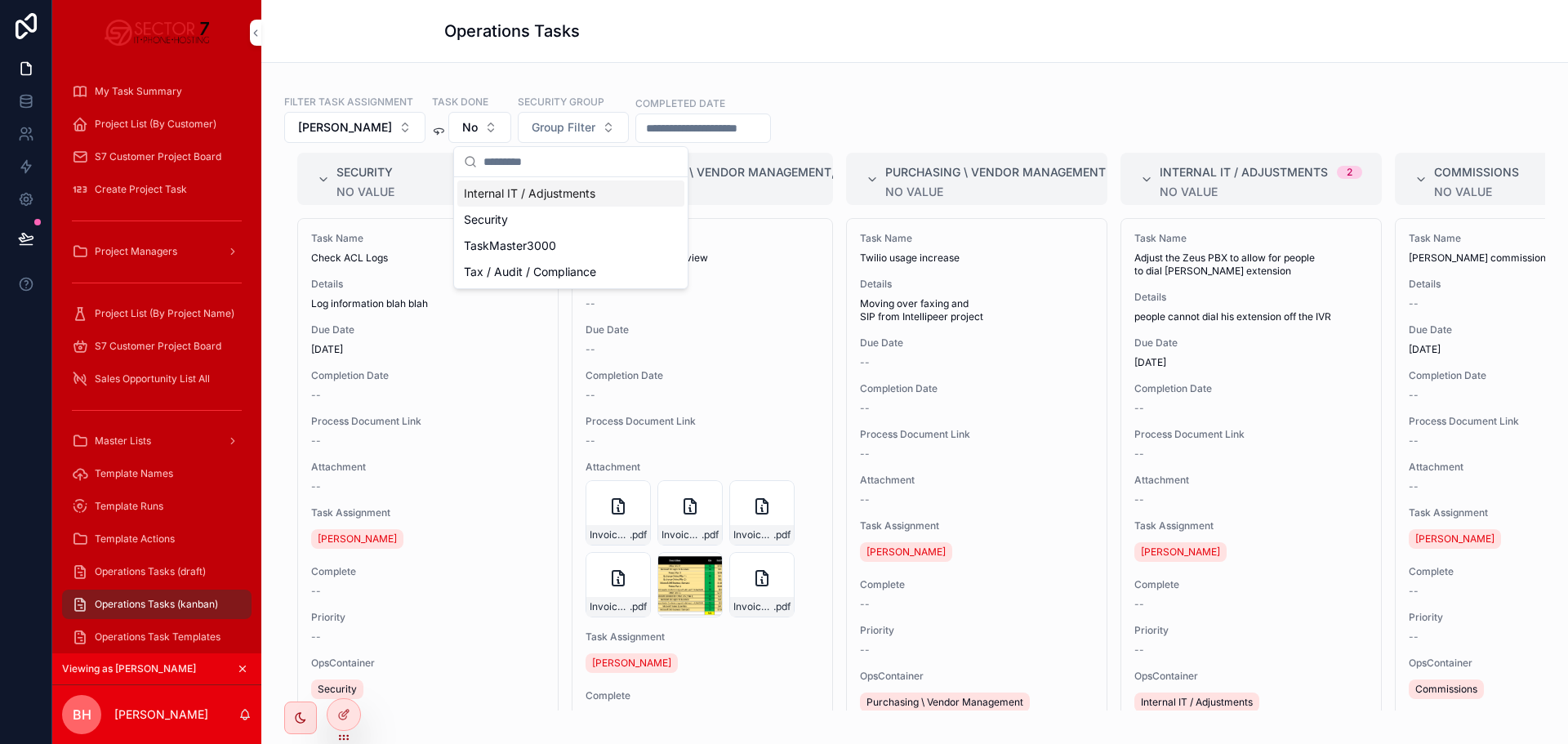
click at [560, 199] on span "Internal IT / Adjustments" at bounding box center [529, 193] width 132 height 17
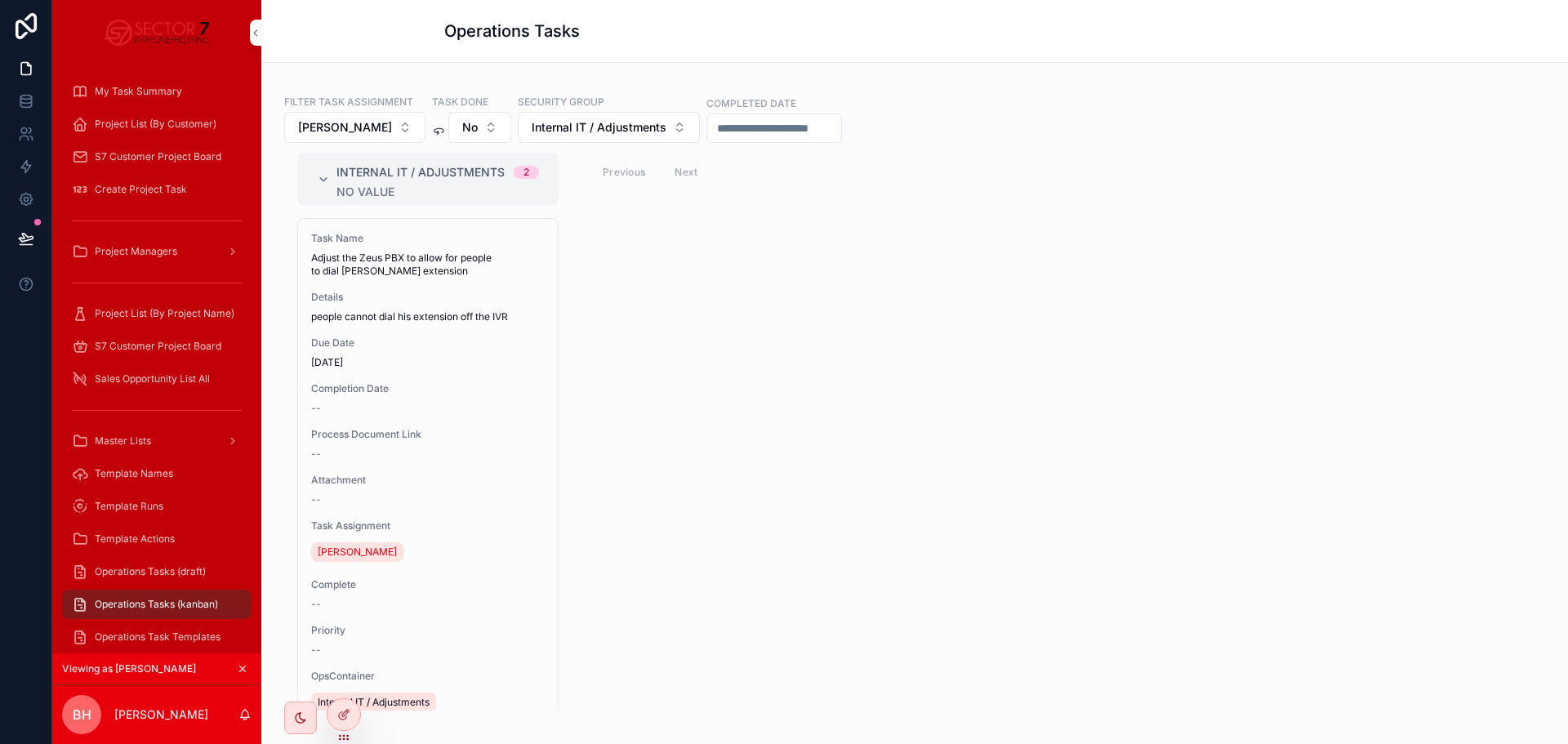
click at [760, 333] on div "Internal IT / Adjustments 2 No value Task Name Adjust the Zeus PBX to allow for…" at bounding box center [914, 432] width 1261 height 558
click at [1151, 408] on div "Internal IT / Adjustments 2 No value Task Name Adjust the Zeus PBX to allow for…" at bounding box center [914, 432] width 1261 height 558
